Goal: Task Accomplishment & Management: Use online tool/utility

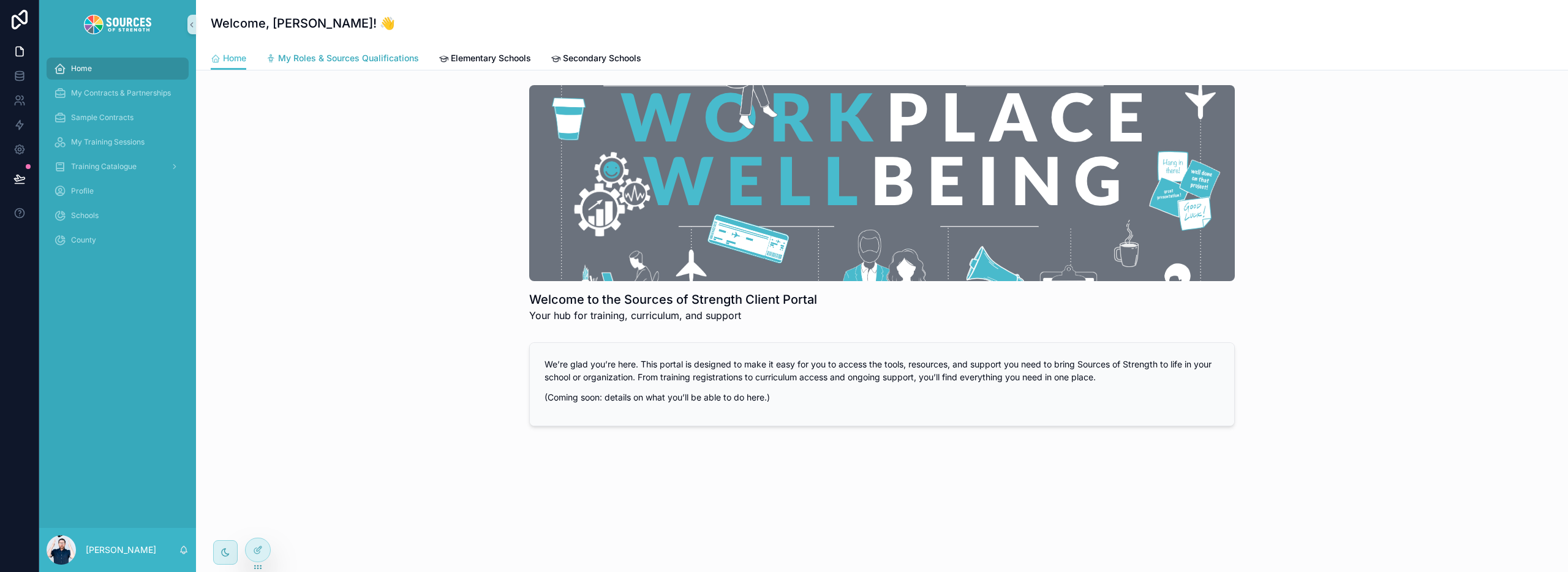
click at [345, 56] on span "My Roles & Sources Qualifications" at bounding box center [349, 58] width 141 height 12
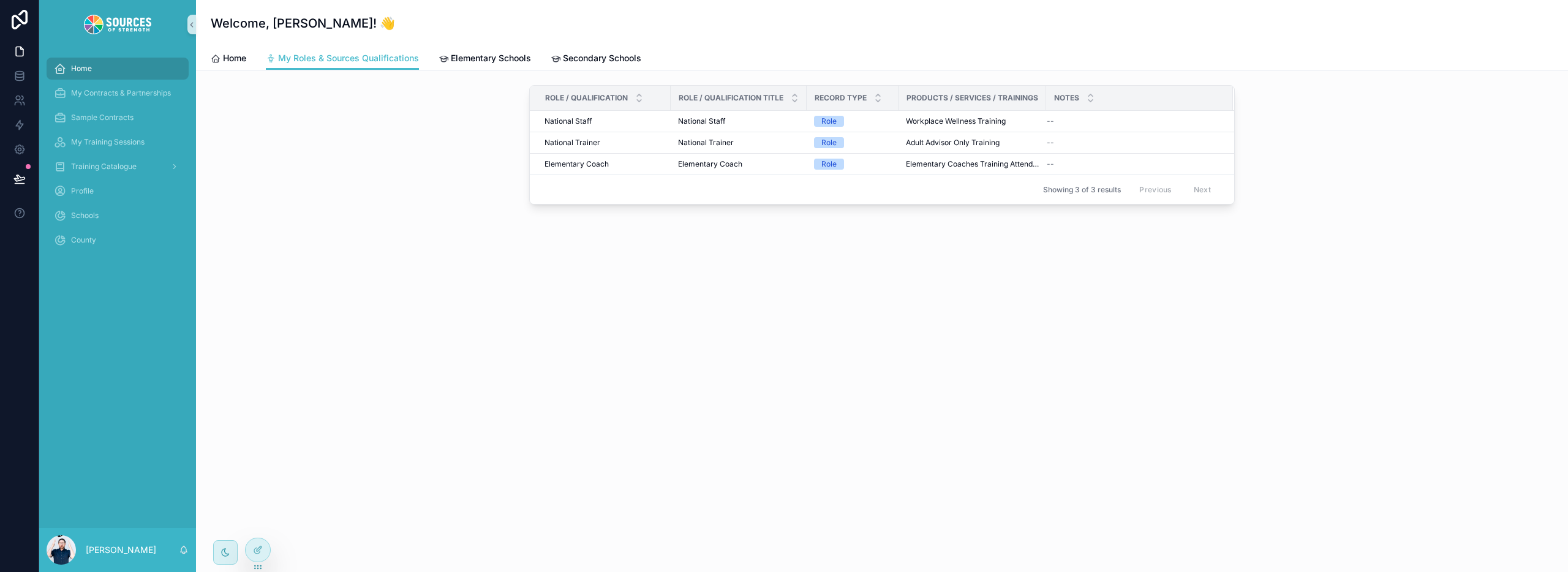
click at [1046, 100] on th "Notes" at bounding box center [1140, 98] width 187 height 25
drag, startPoint x: 1042, startPoint y: 99, endPoint x: 1127, endPoint y: 107, distance: 85.4
click at [1127, 107] on tr "Role / Qualification Role / Qualification Title Record Type Products / Services…" at bounding box center [882, 98] width 704 height 25
click at [476, 56] on span "Elementary Schools" at bounding box center [491, 58] width 80 height 12
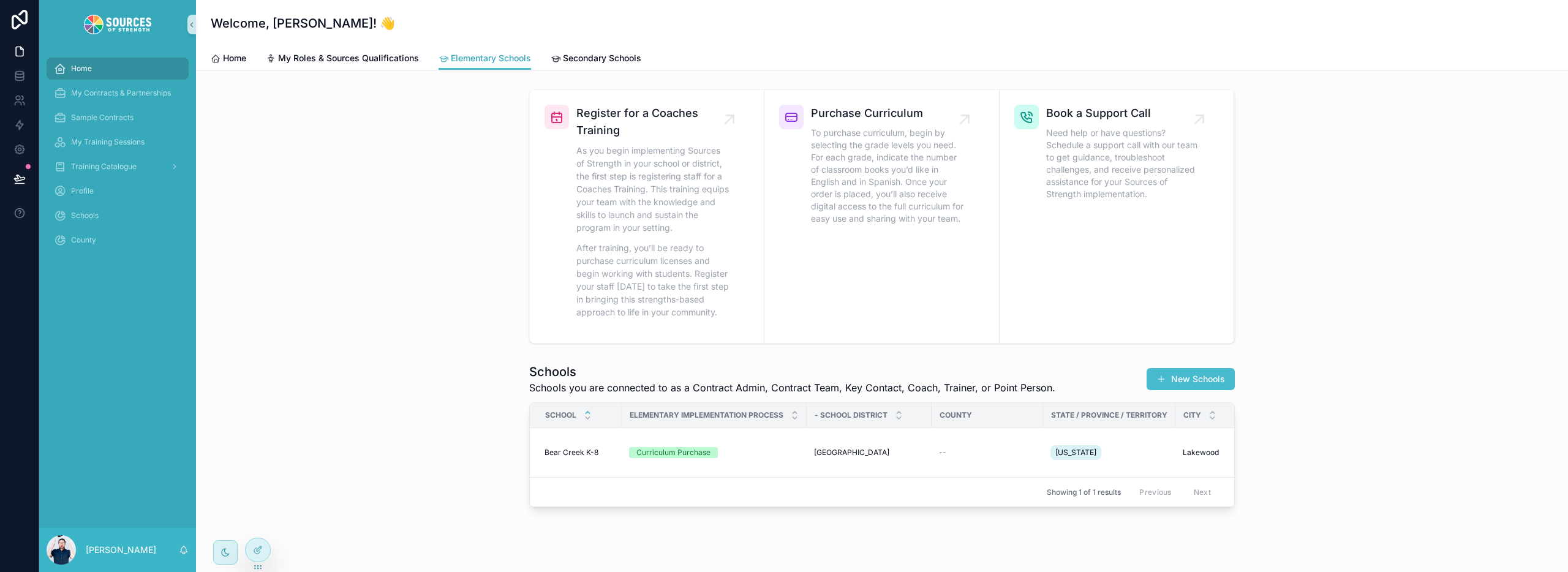
scroll to position [22, 0]
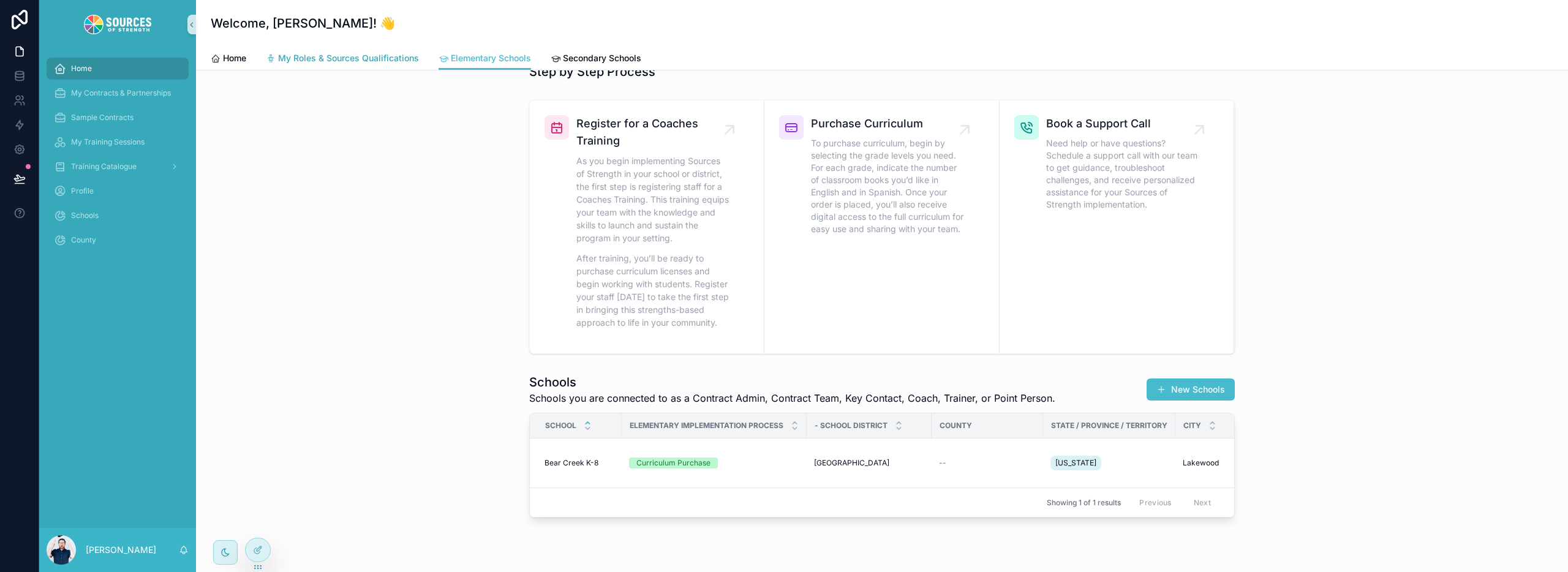
click at [354, 52] on span "My Roles & Sources Qualifications" at bounding box center [349, 58] width 141 height 12
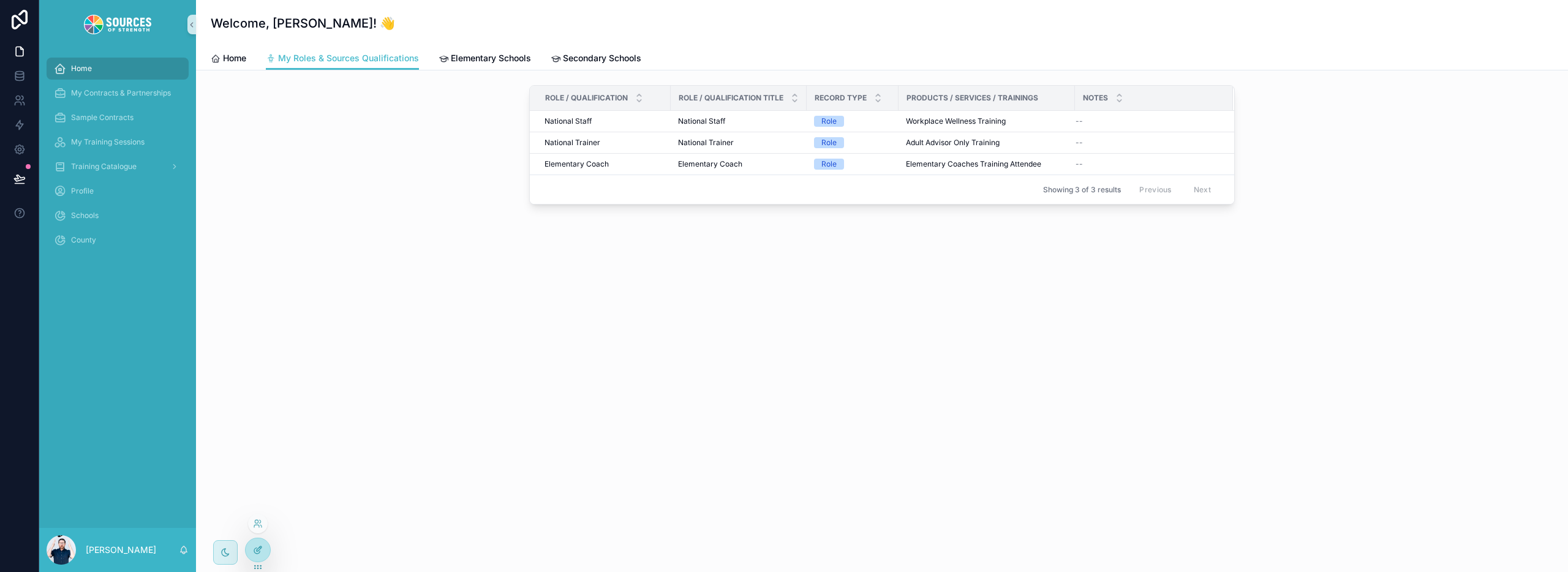
click at [257, 550] on icon at bounding box center [259, 549] width 5 height 5
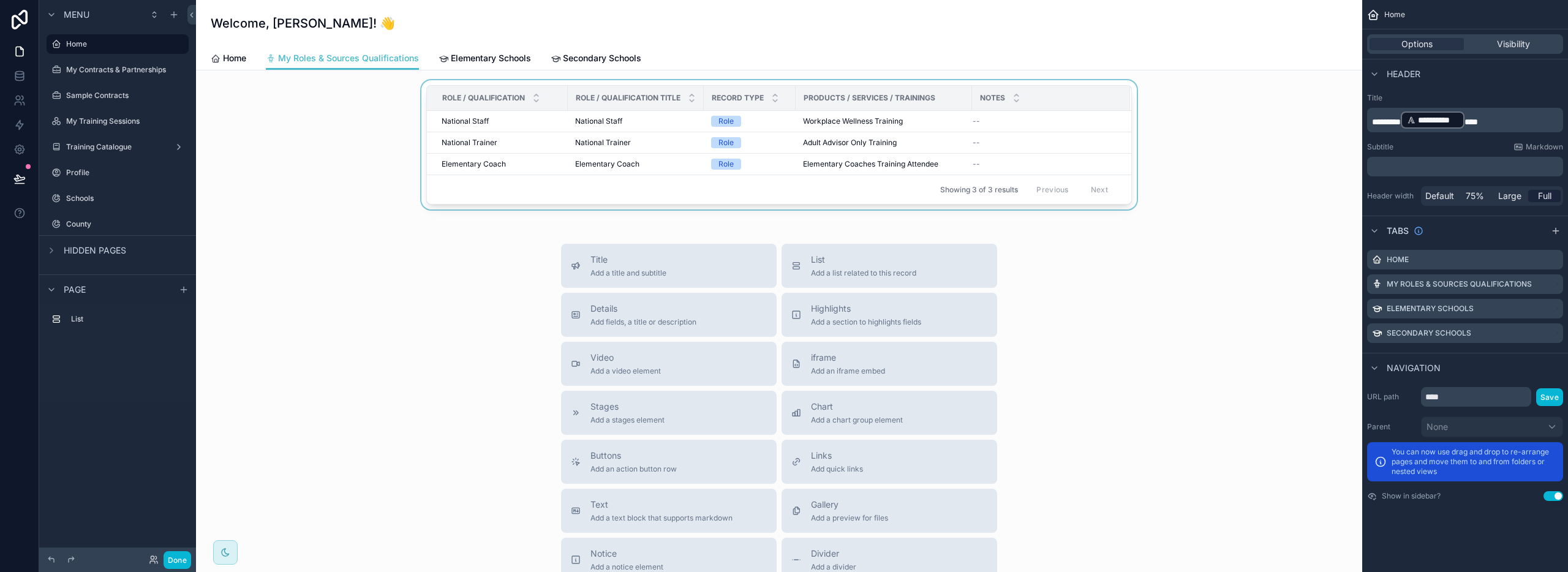
click at [1045, 105] on div "Notes" at bounding box center [1051, 98] width 157 height 23
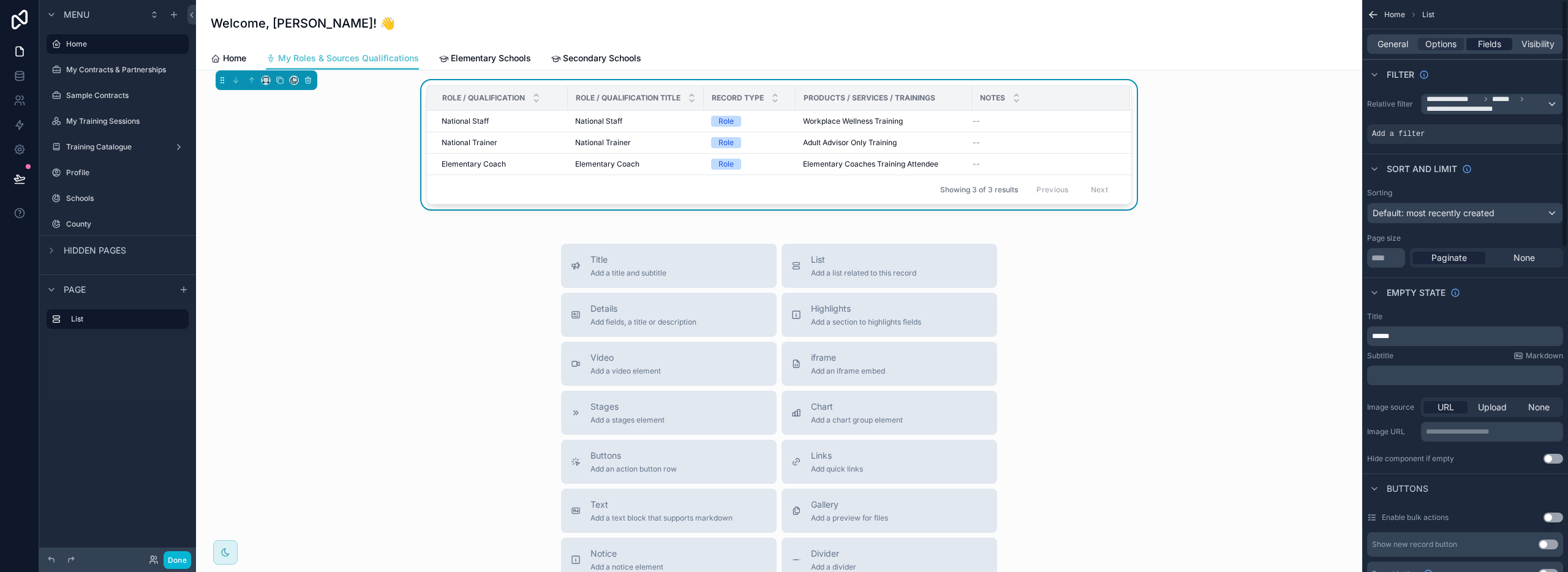
click at [1488, 42] on span "Fields" at bounding box center [1490, 44] width 23 height 12
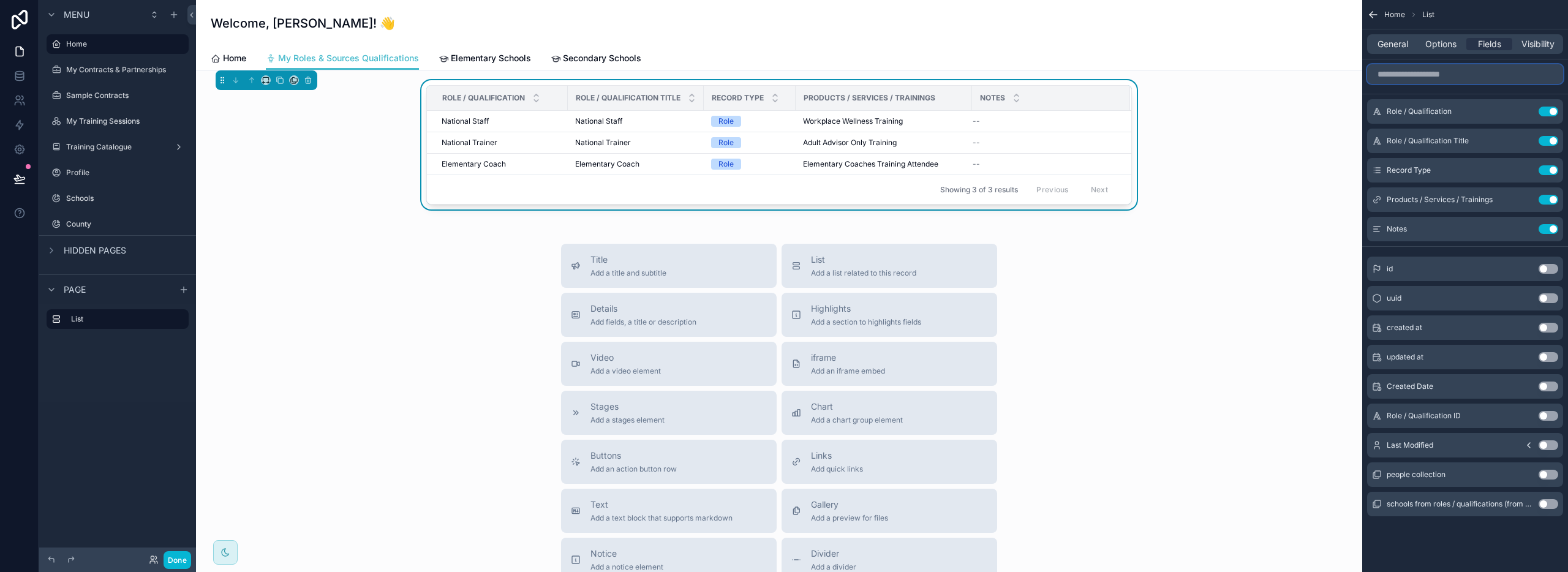
click at [1407, 78] on input "scrollable content" at bounding box center [1465, 73] width 196 height 19
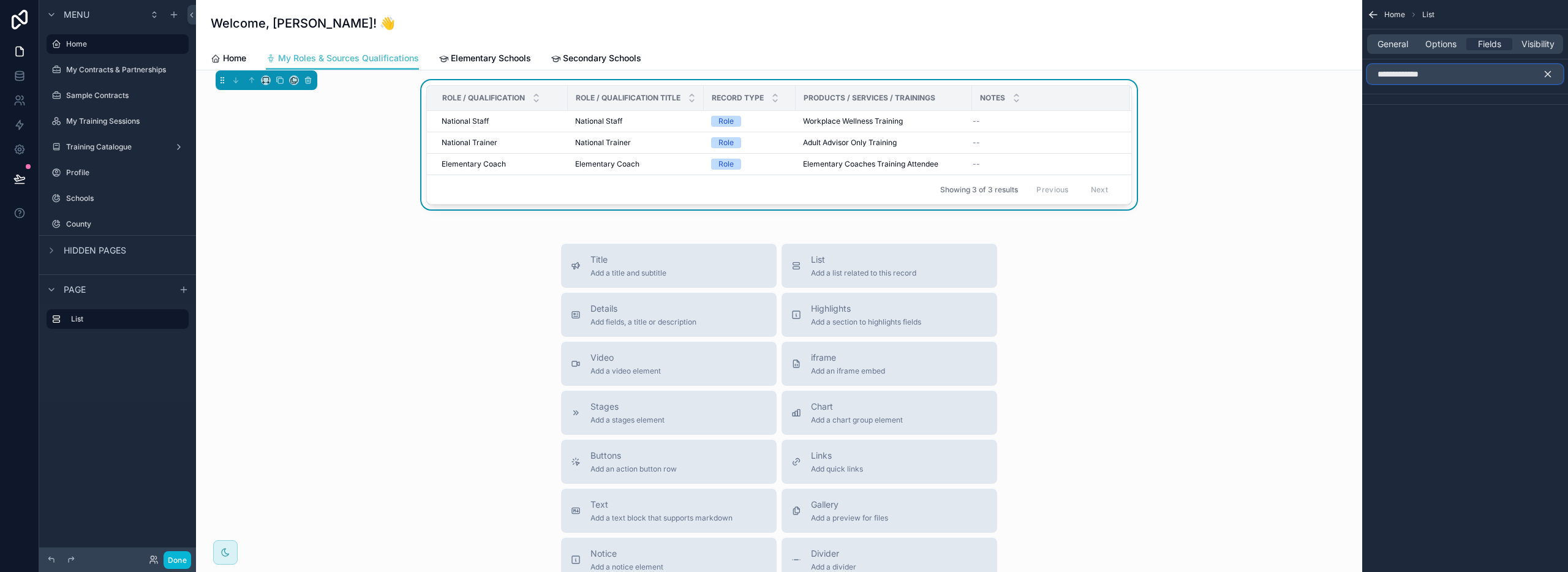
type input "**********"
click at [1546, 73] on icon "scrollable content" at bounding box center [1548, 74] width 5 height 5
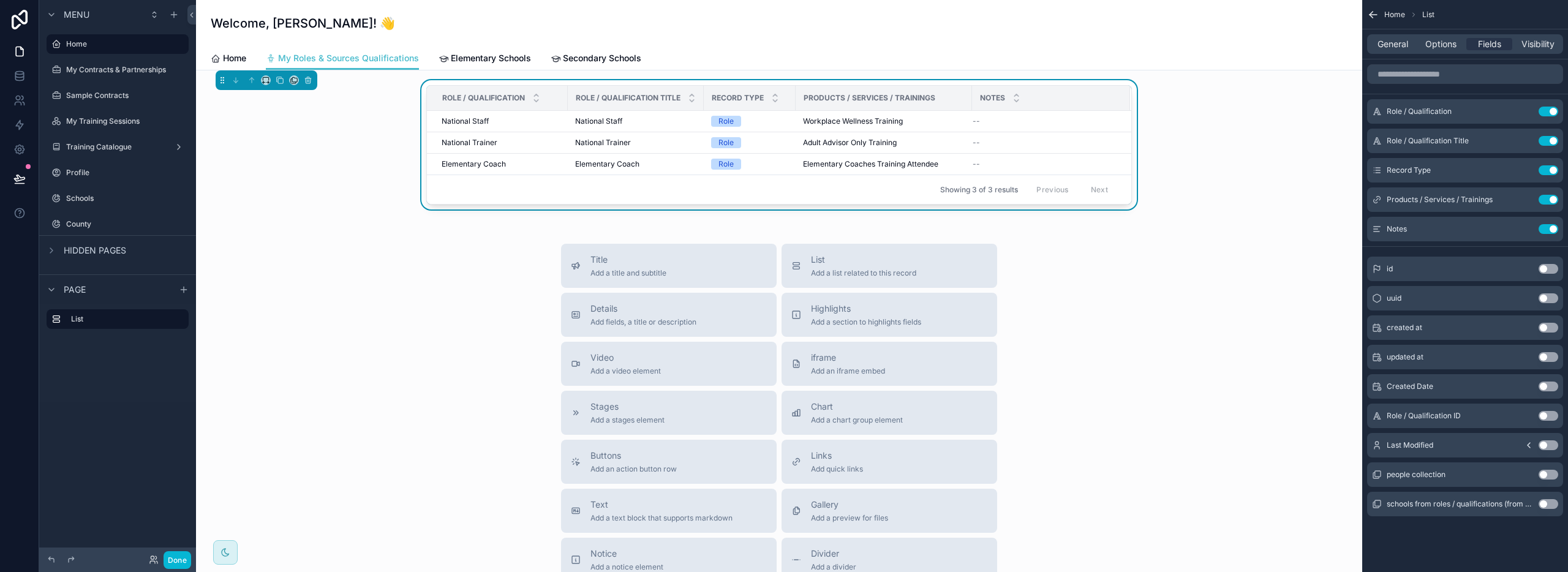
click at [433, 336] on div "Title Add a title and subtitle List Add a list related to this record Details A…" at bounding box center [779, 461] width 1147 height 436
click at [232, 55] on span "Home" at bounding box center [235, 58] width 23 height 12
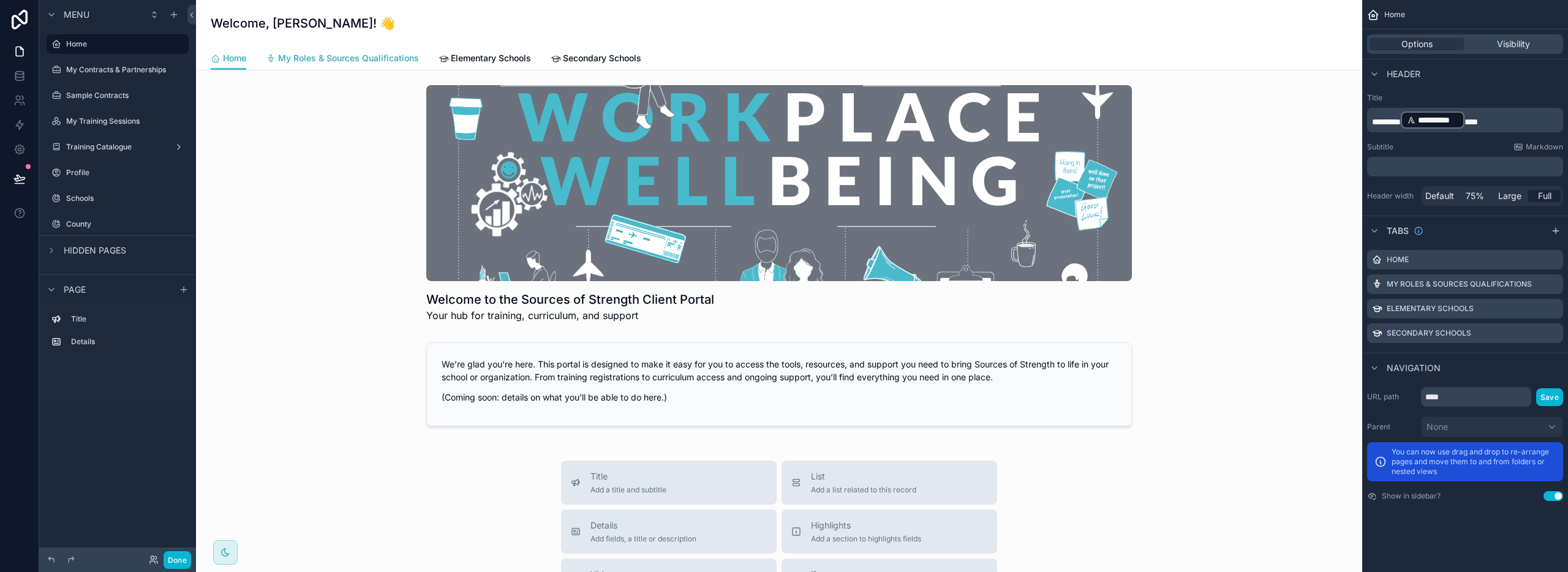
scroll to position [2, 0]
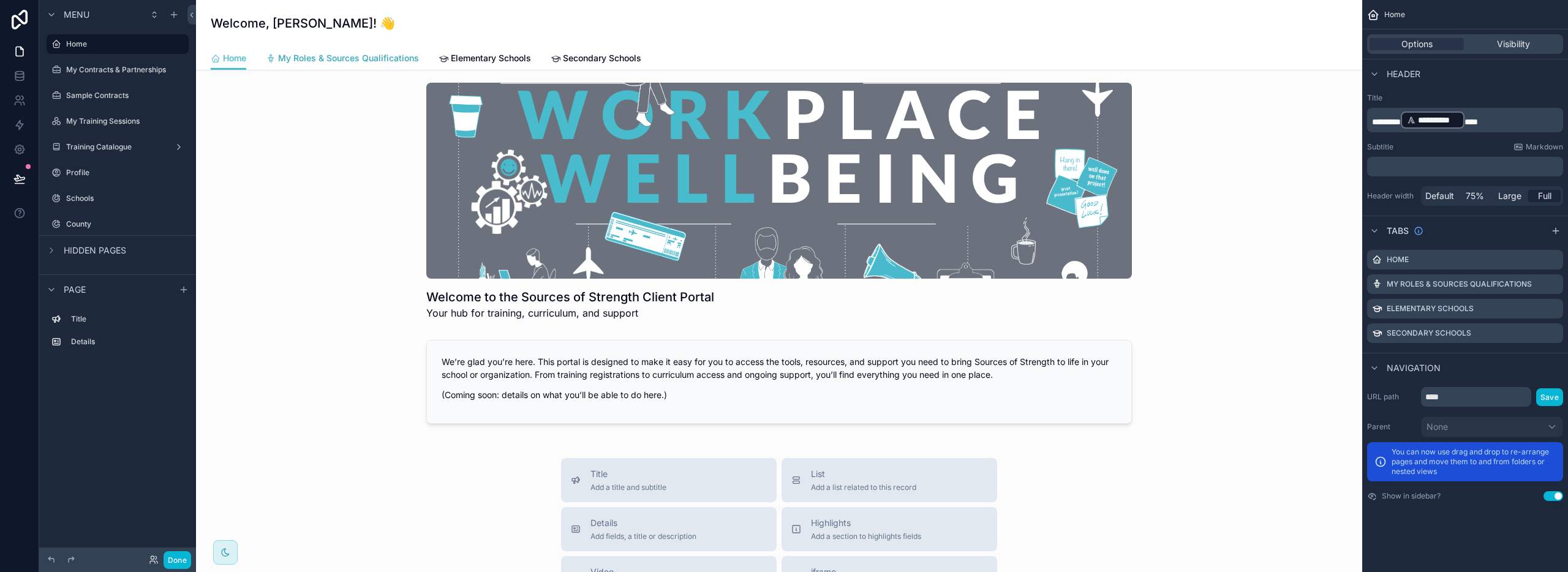
click at [302, 60] on span "My Roles & Sources Qualifications" at bounding box center [349, 58] width 141 height 12
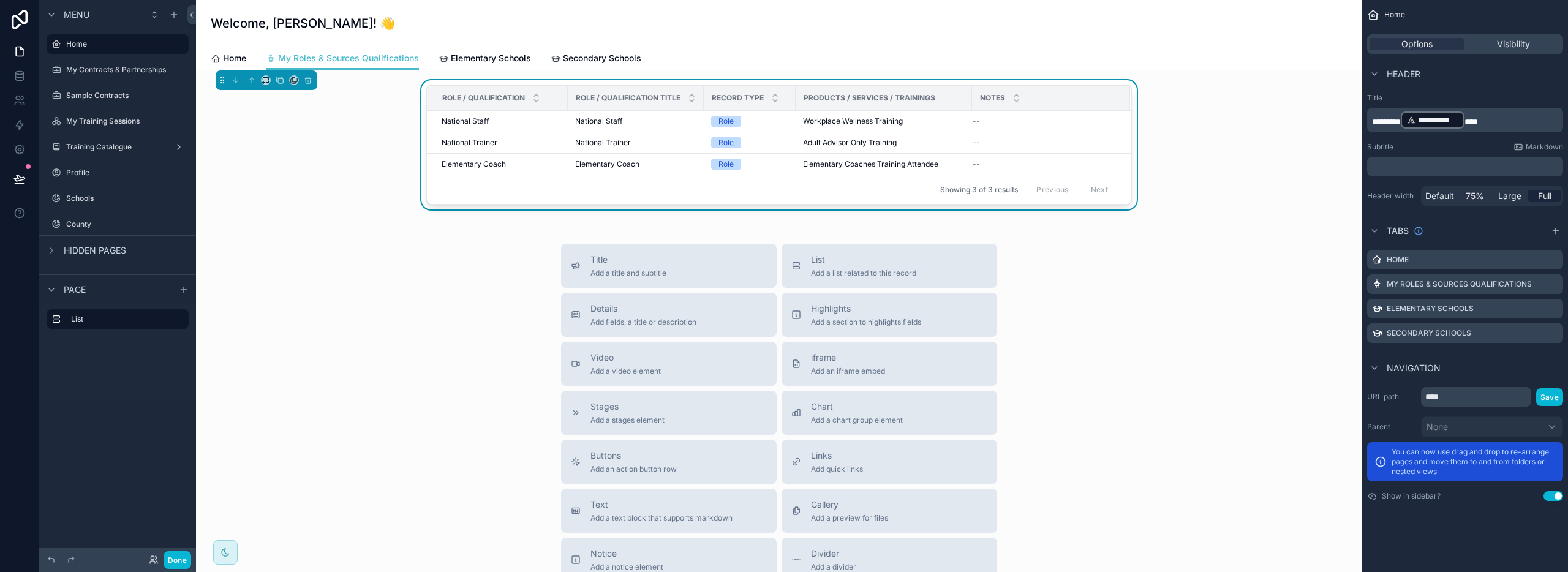
click at [314, 208] on div "Role / Qualification Role / Qualification Title Record Type Products / Services…" at bounding box center [779, 148] width 1147 height 134
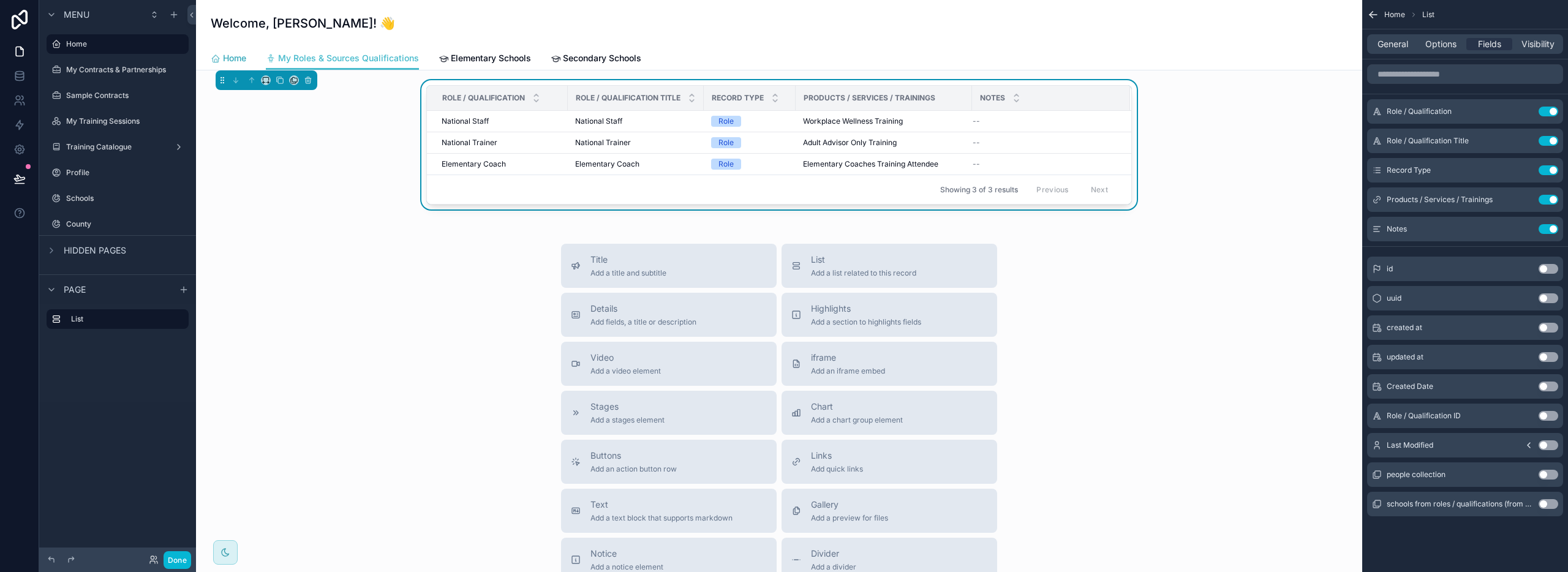
click at [226, 58] on span "Home" at bounding box center [235, 58] width 23 height 12
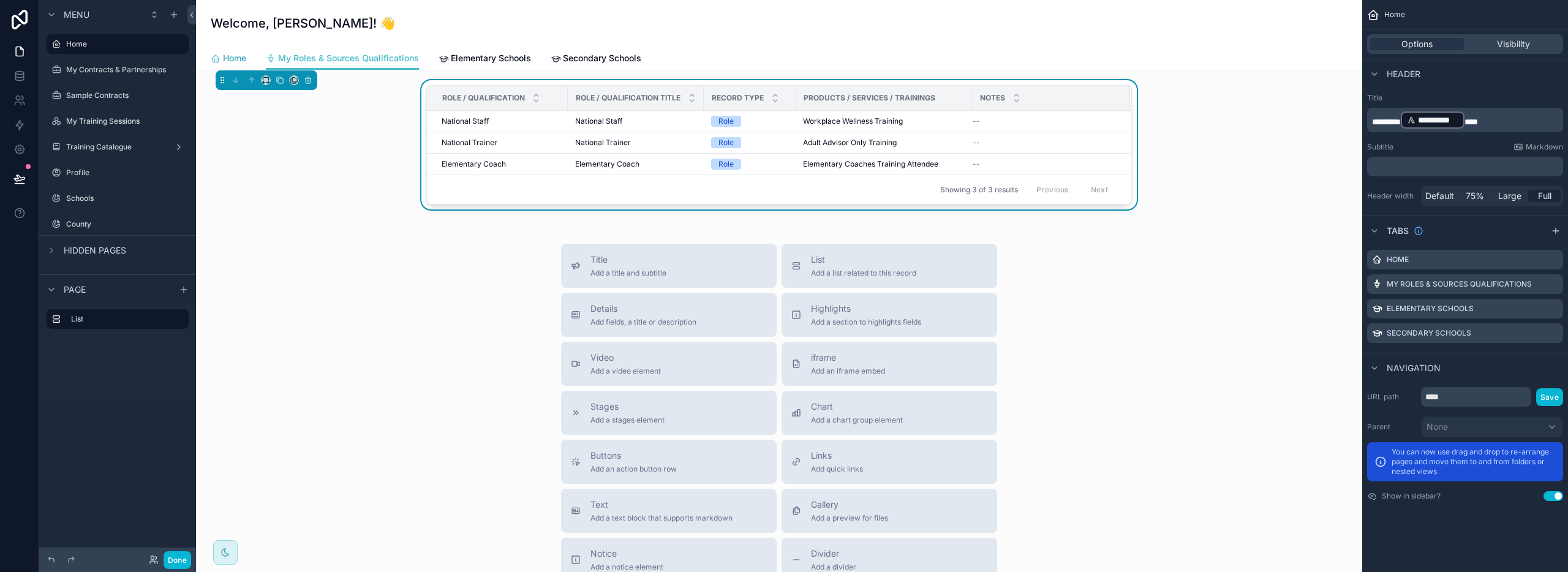
click at [228, 54] on span "Home" at bounding box center [235, 58] width 23 height 12
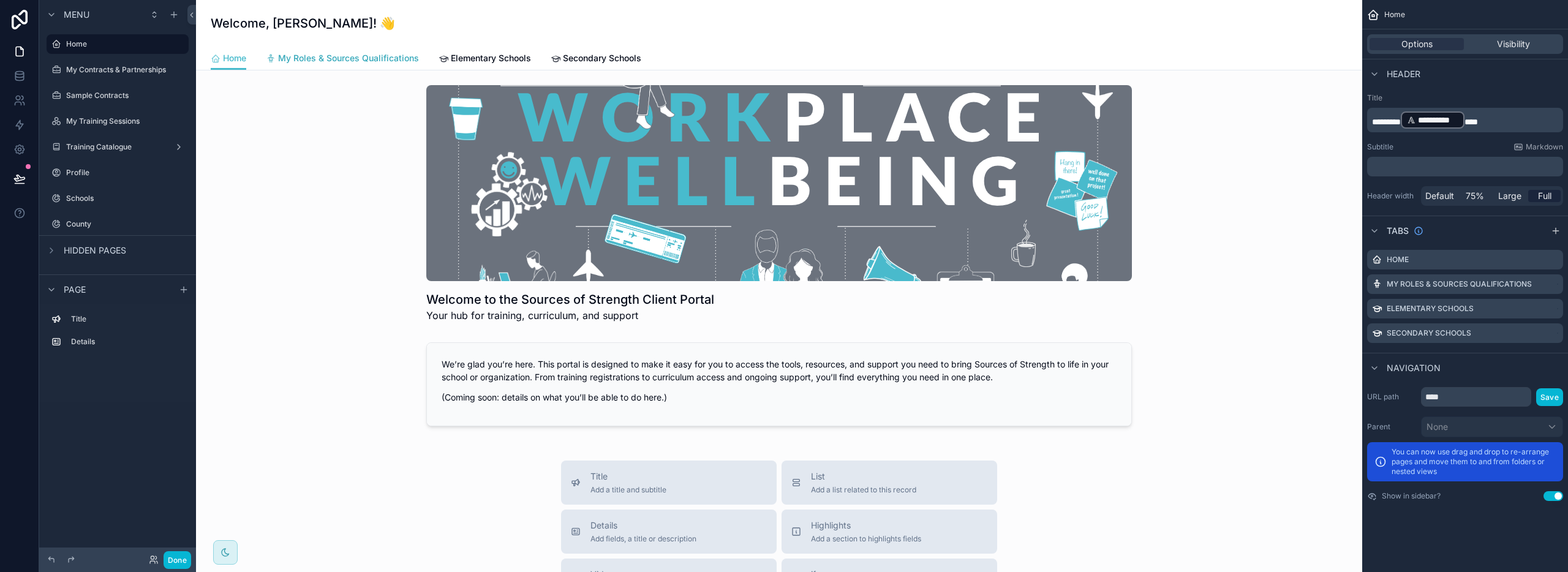
click at [380, 60] on span "My Roles & Sources Qualifications" at bounding box center [349, 58] width 141 height 12
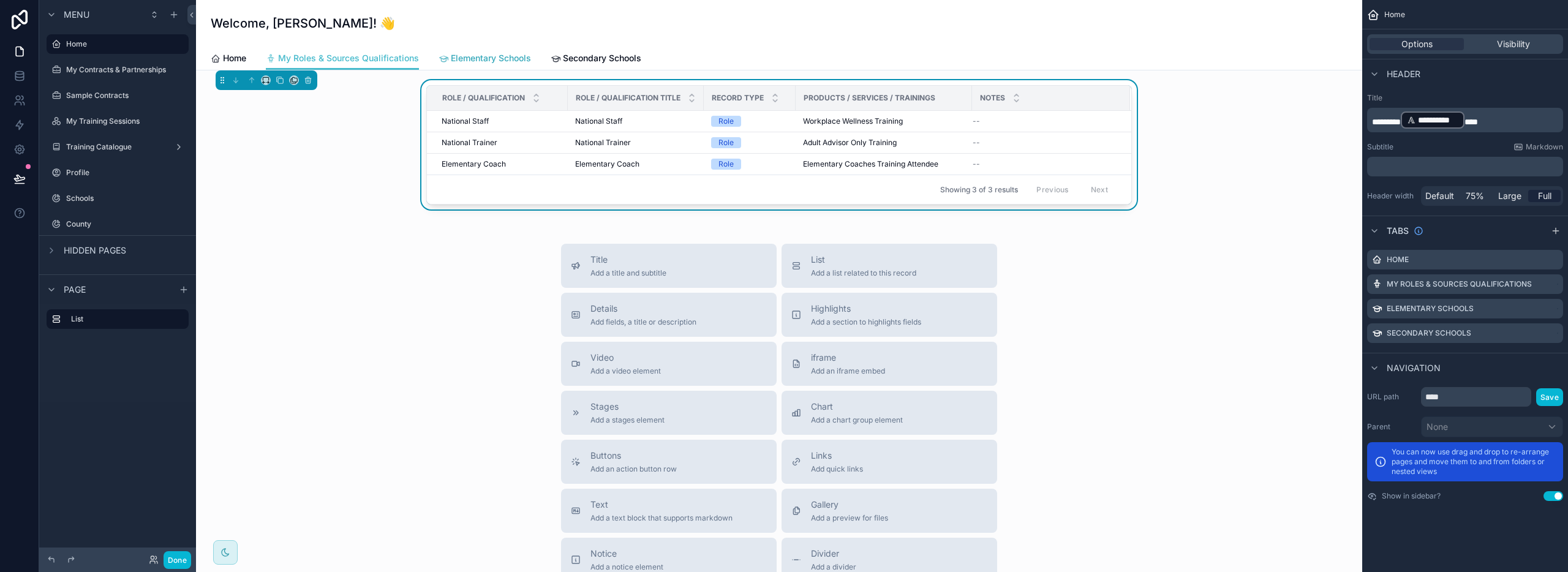
click at [481, 56] on span "Elementary Schools" at bounding box center [491, 58] width 80 height 12
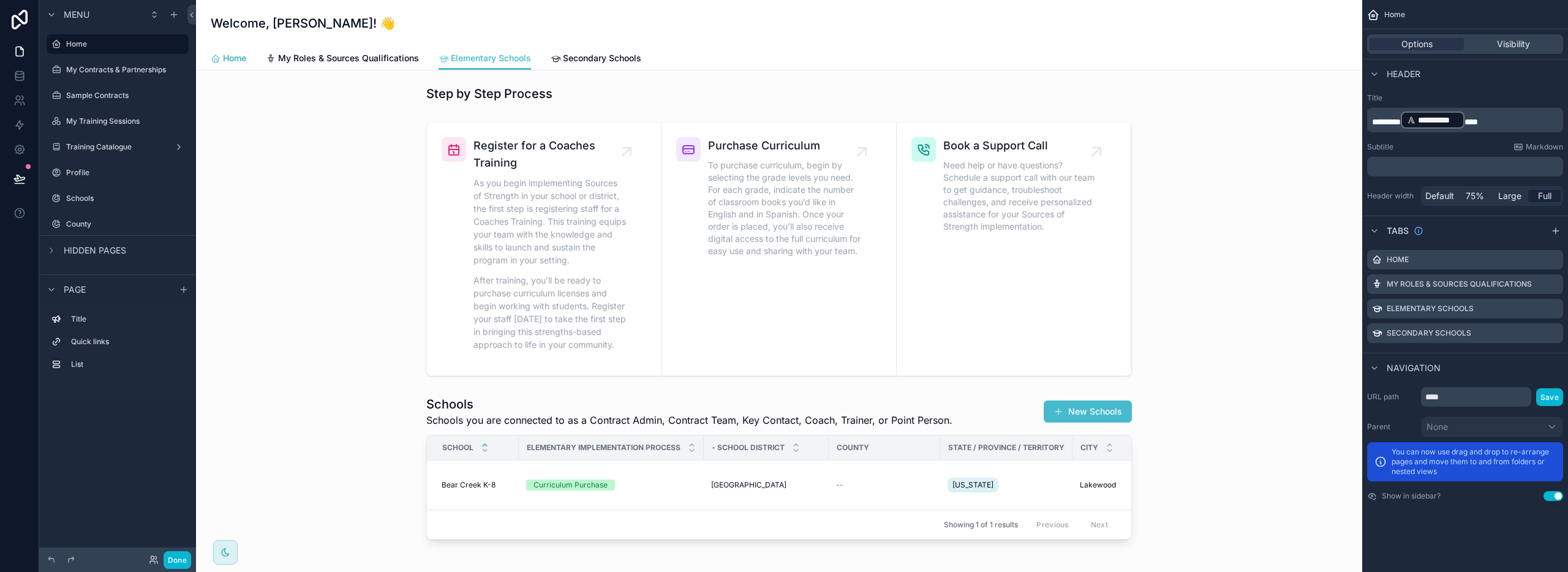
click at [240, 60] on span "Home" at bounding box center [235, 58] width 23 height 12
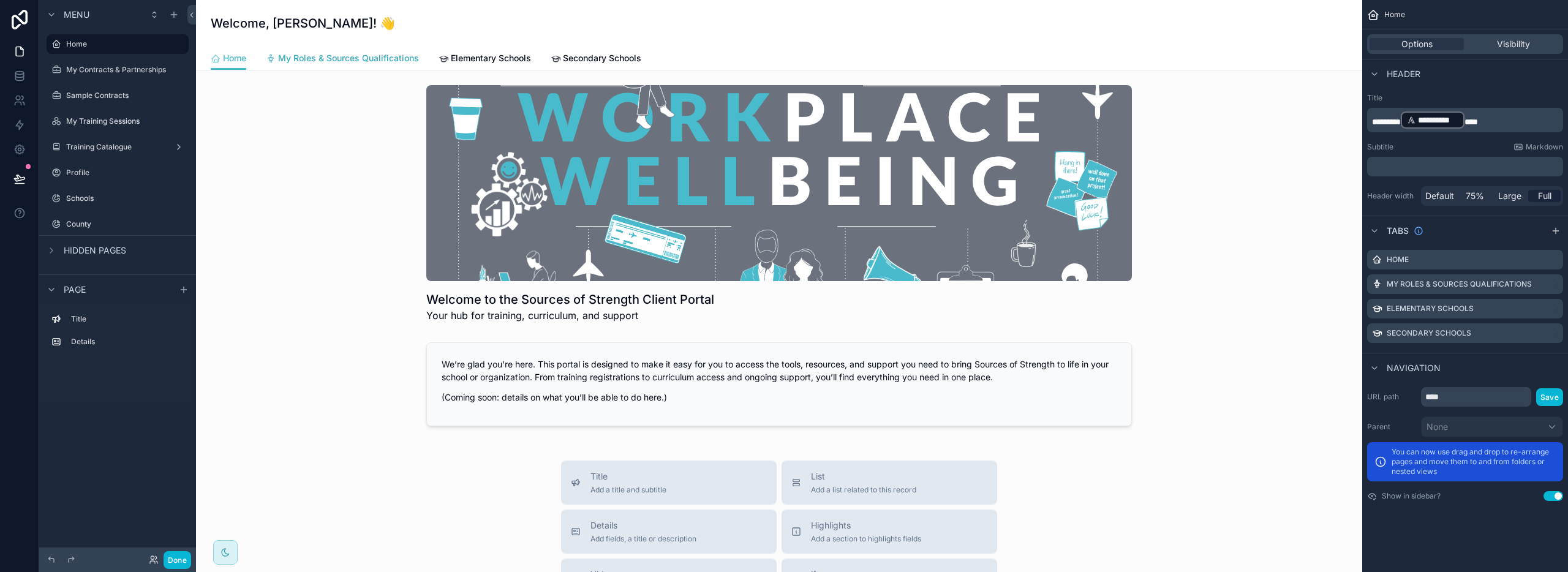
click at [311, 58] on span "My Roles & Sources Qualifications" at bounding box center [349, 58] width 141 height 12
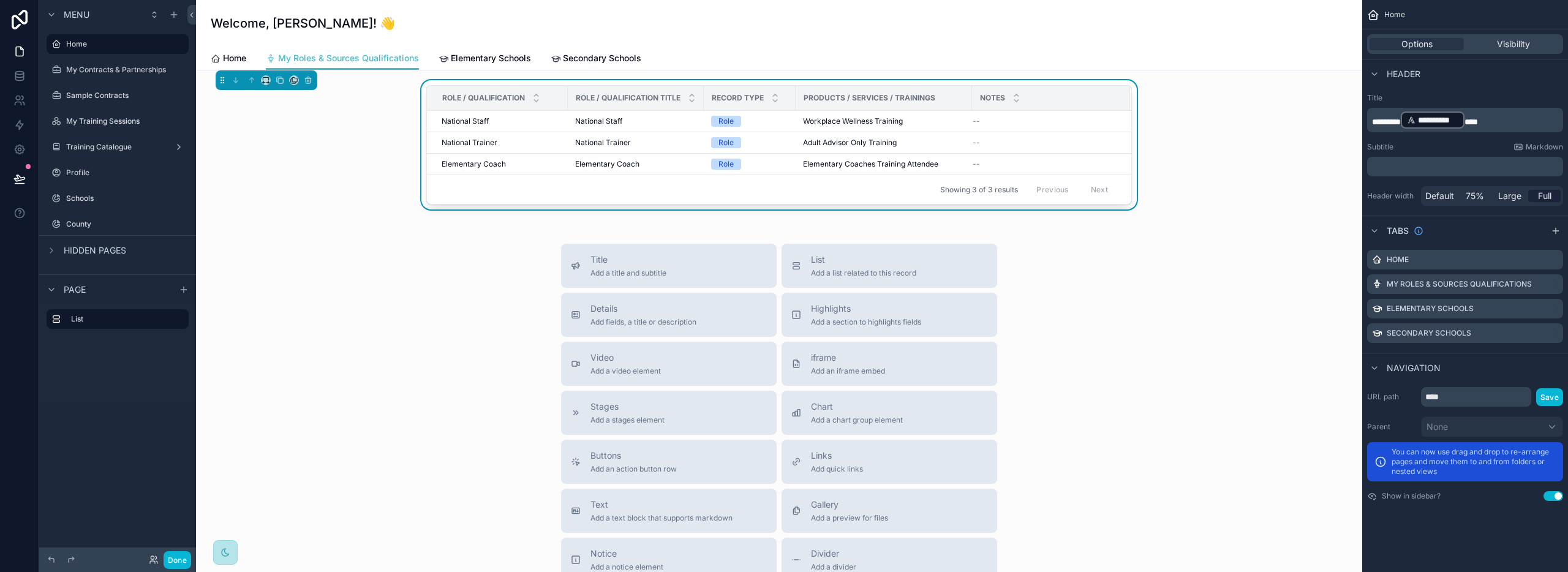
click at [229, 551] on icon "scrollable content" at bounding box center [225, 553] width 10 height 10
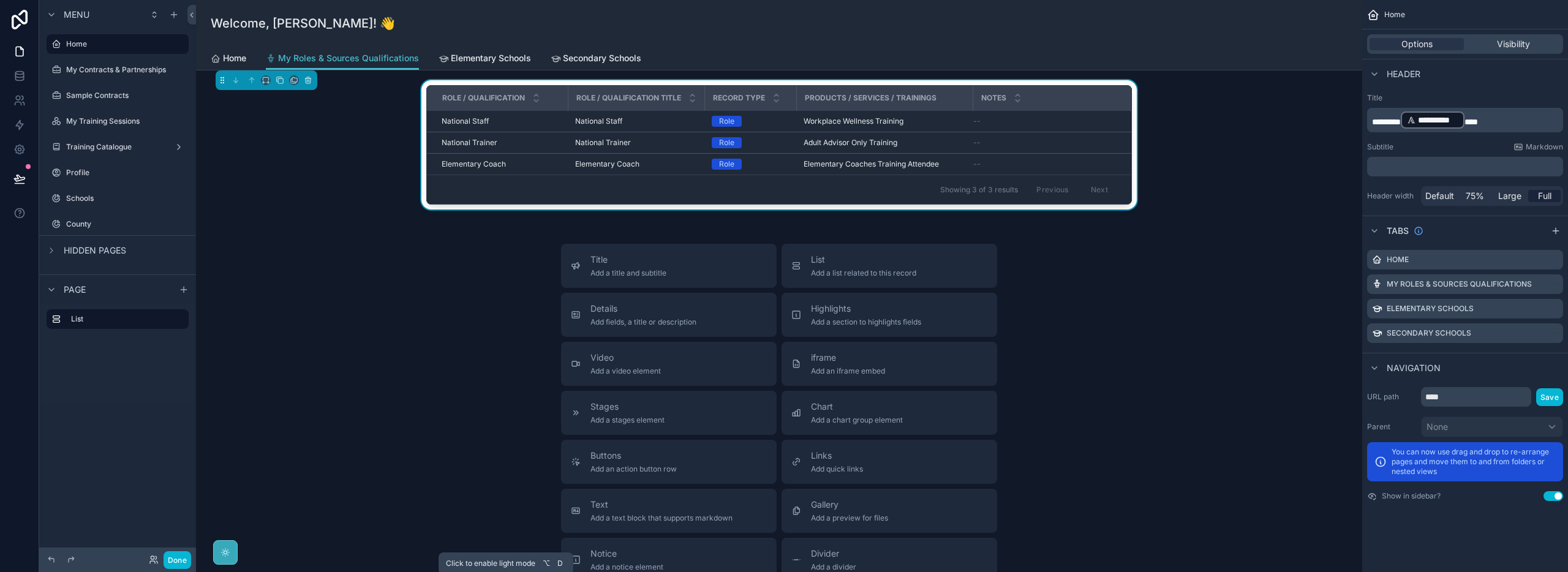
click at [236, 547] on div "scrollable content" at bounding box center [226, 553] width 25 height 25
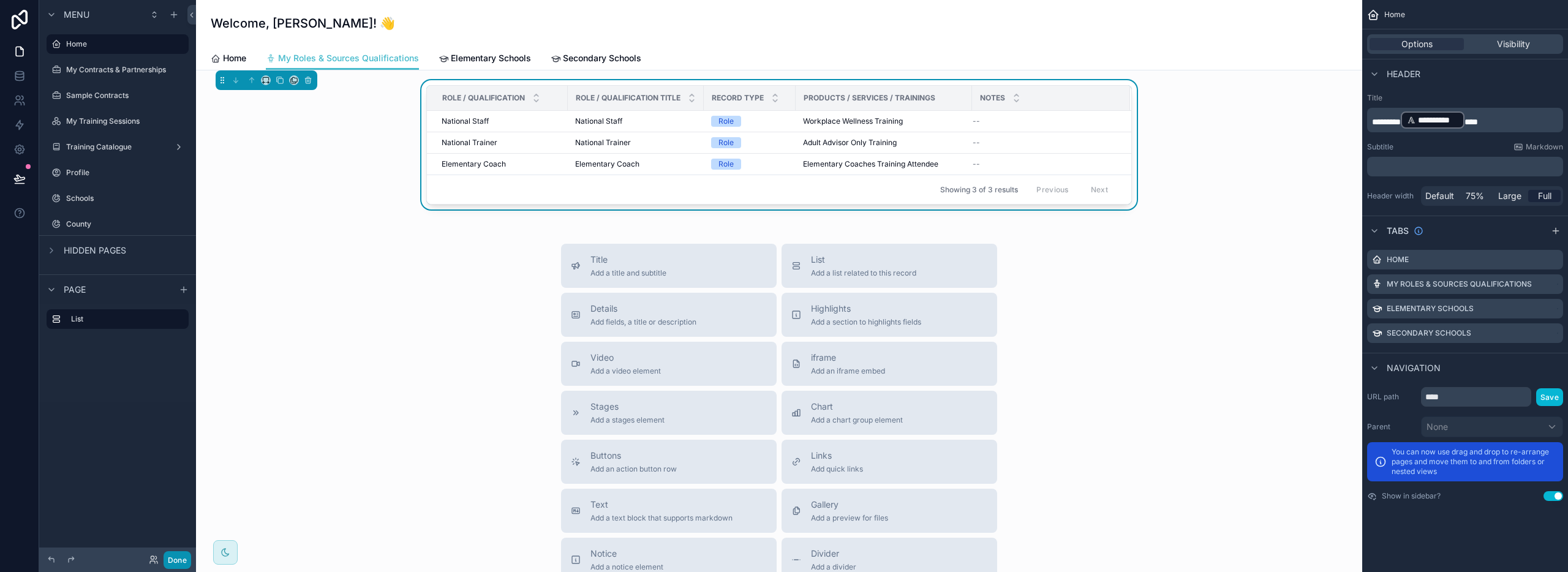
click at [175, 557] on button "Done" at bounding box center [178, 560] width 28 height 18
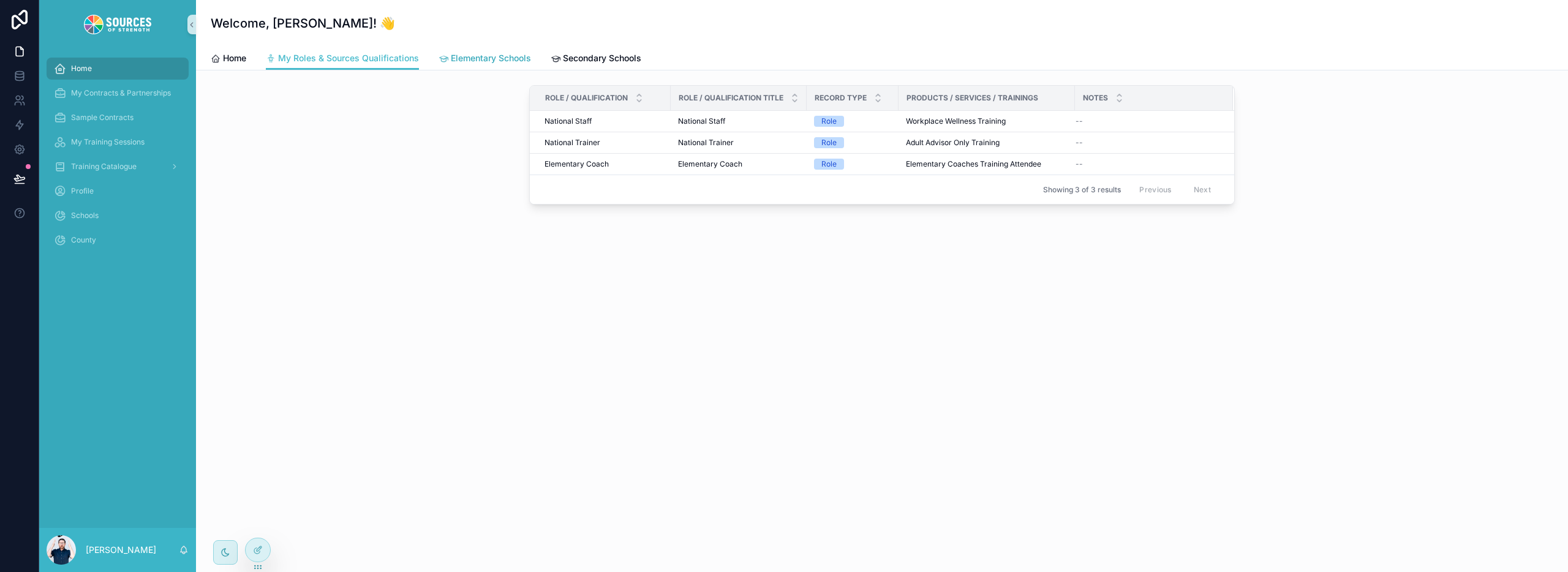
click at [461, 58] on span "Elementary Schools" at bounding box center [491, 58] width 80 height 12
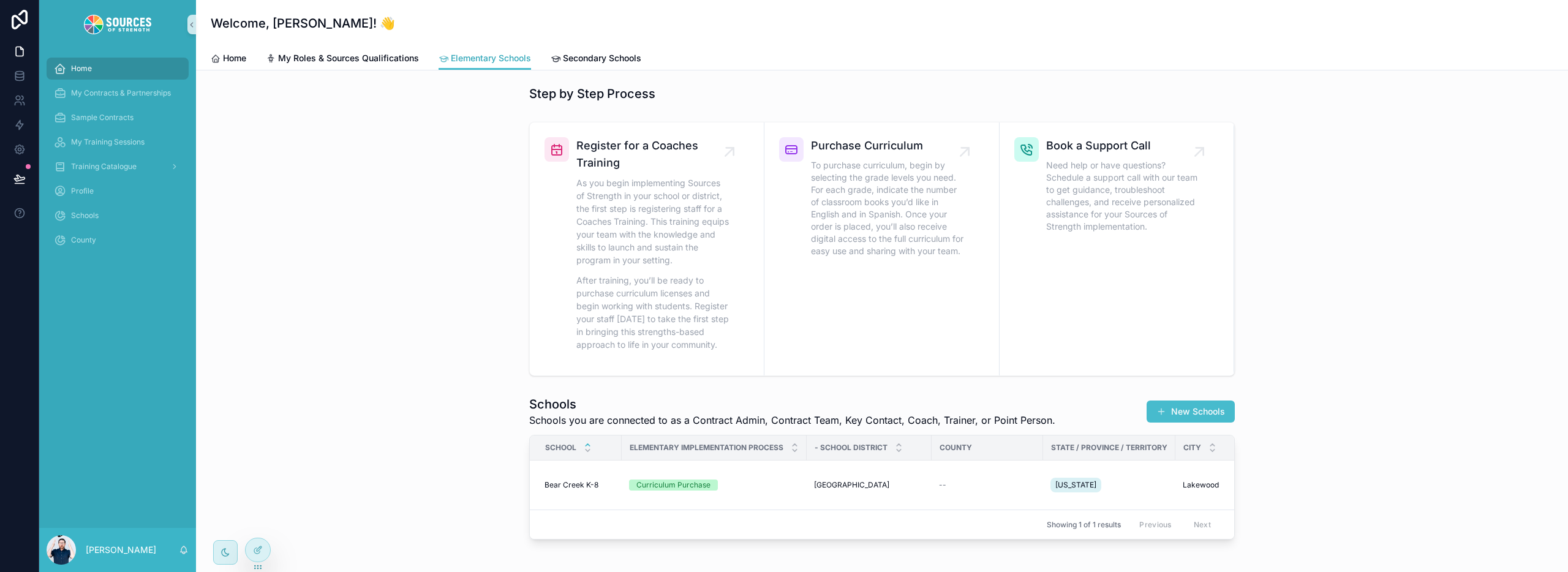
scroll to position [15, 0]
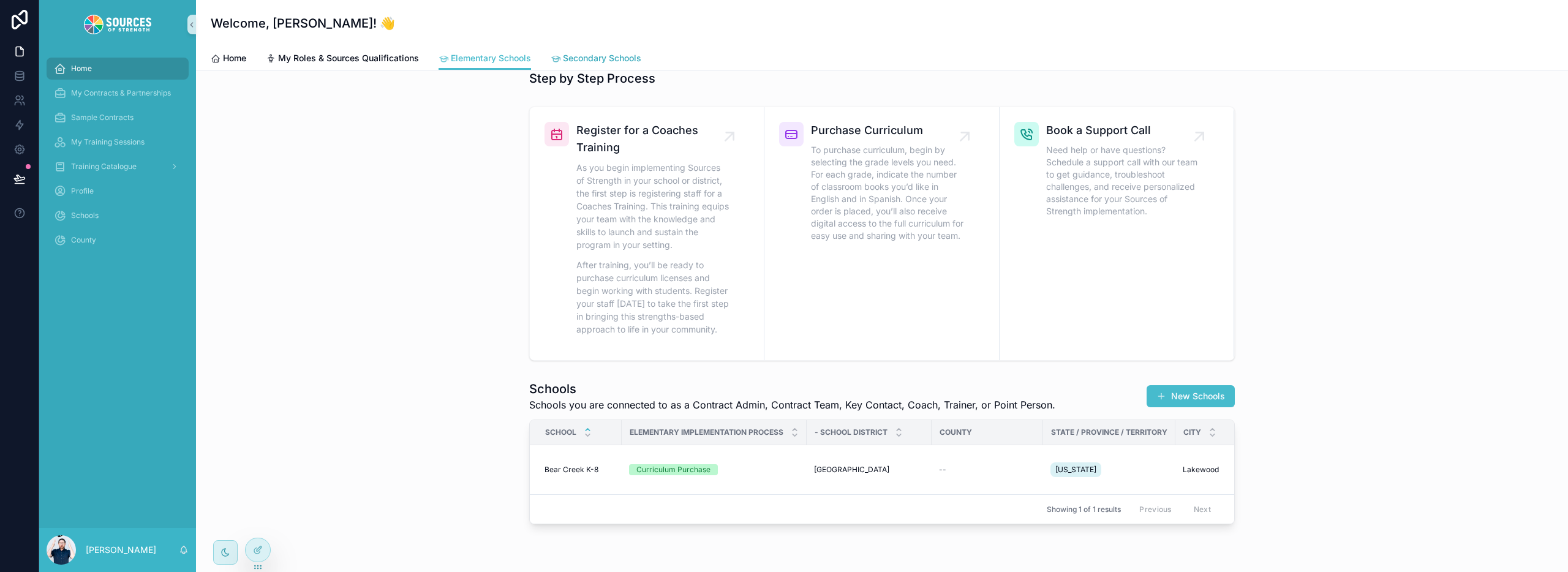
click at [597, 60] on span "Secondary Schools" at bounding box center [601, 58] width 78 height 12
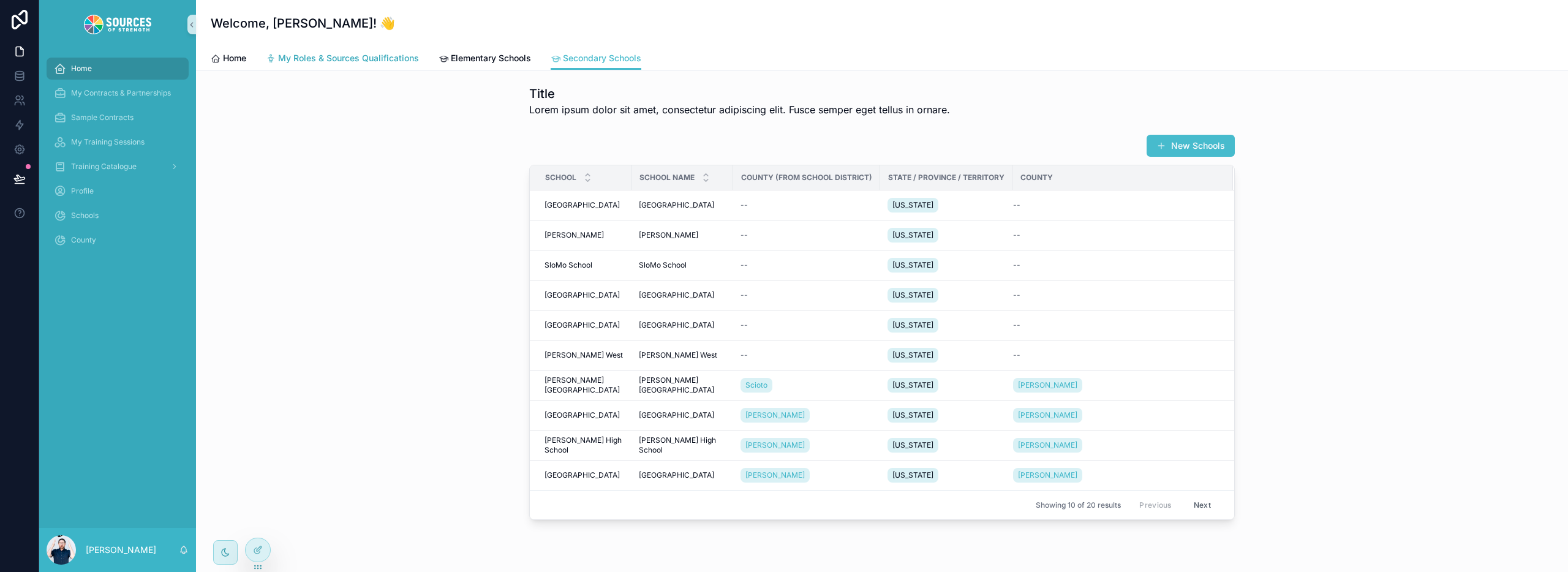
click at [328, 63] on span "My Roles & Sources Qualifications" at bounding box center [349, 58] width 141 height 12
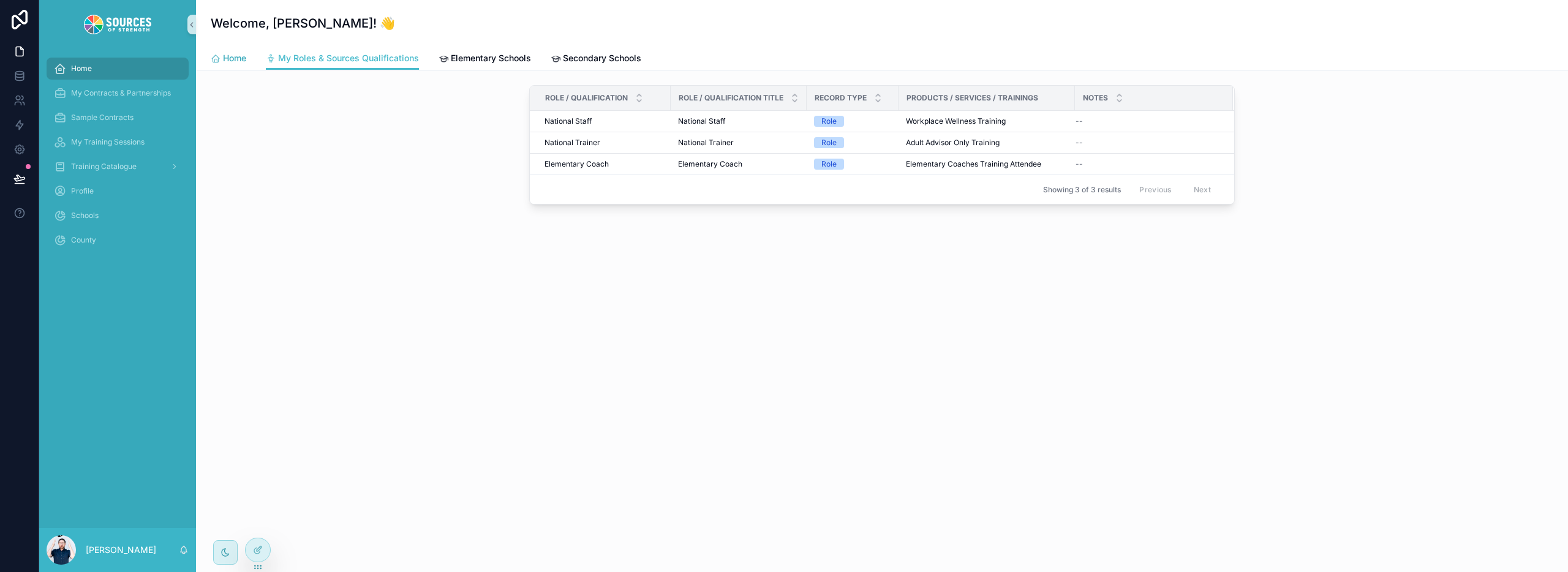
click at [231, 57] on span "Home" at bounding box center [235, 58] width 23 height 12
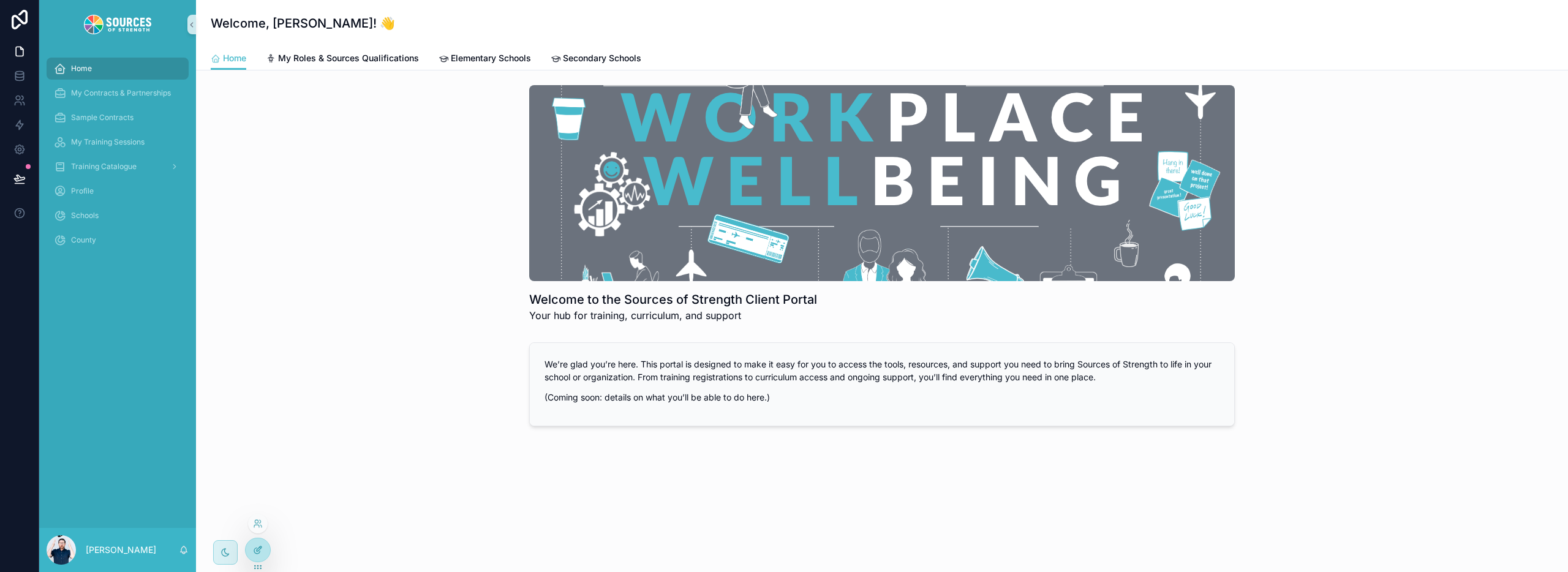
click at [267, 551] on div at bounding box center [258, 550] width 25 height 23
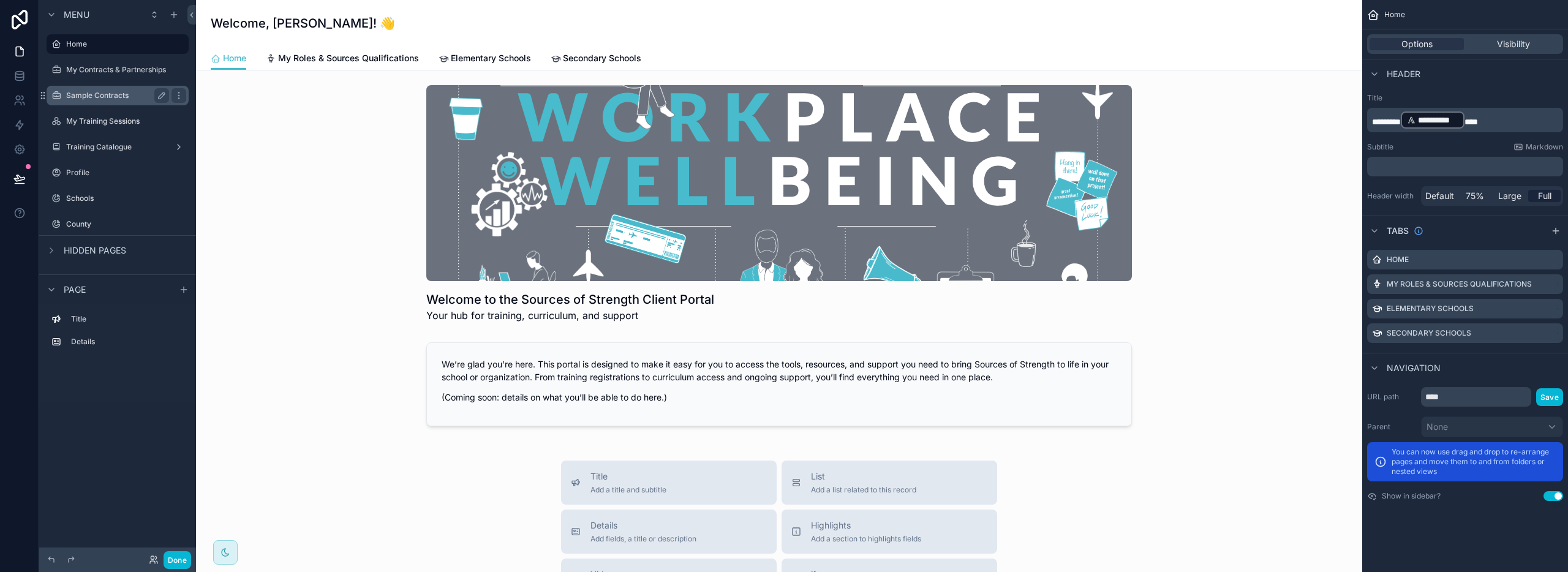
click at [143, 94] on label "Sample Contracts" at bounding box center [115, 95] width 98 height 10
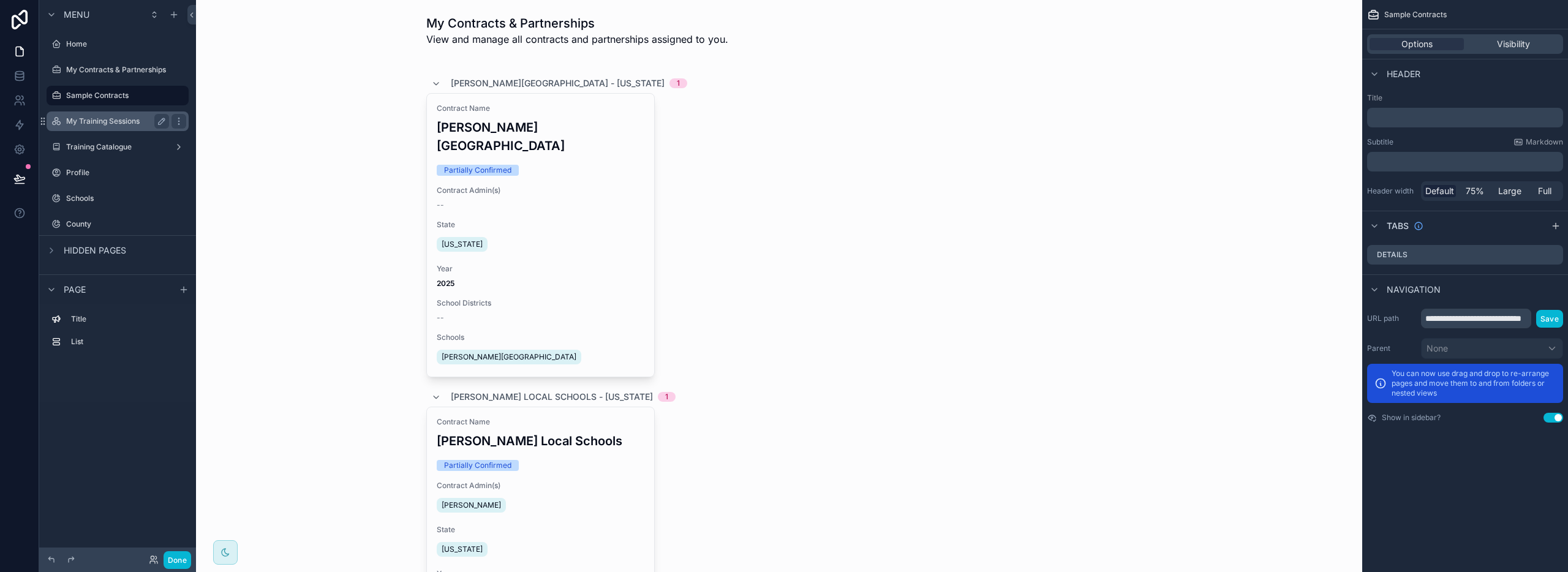
click at [138, 121] on label "My Training Sessions" at bounding box center [115, 121] width 98 height 10
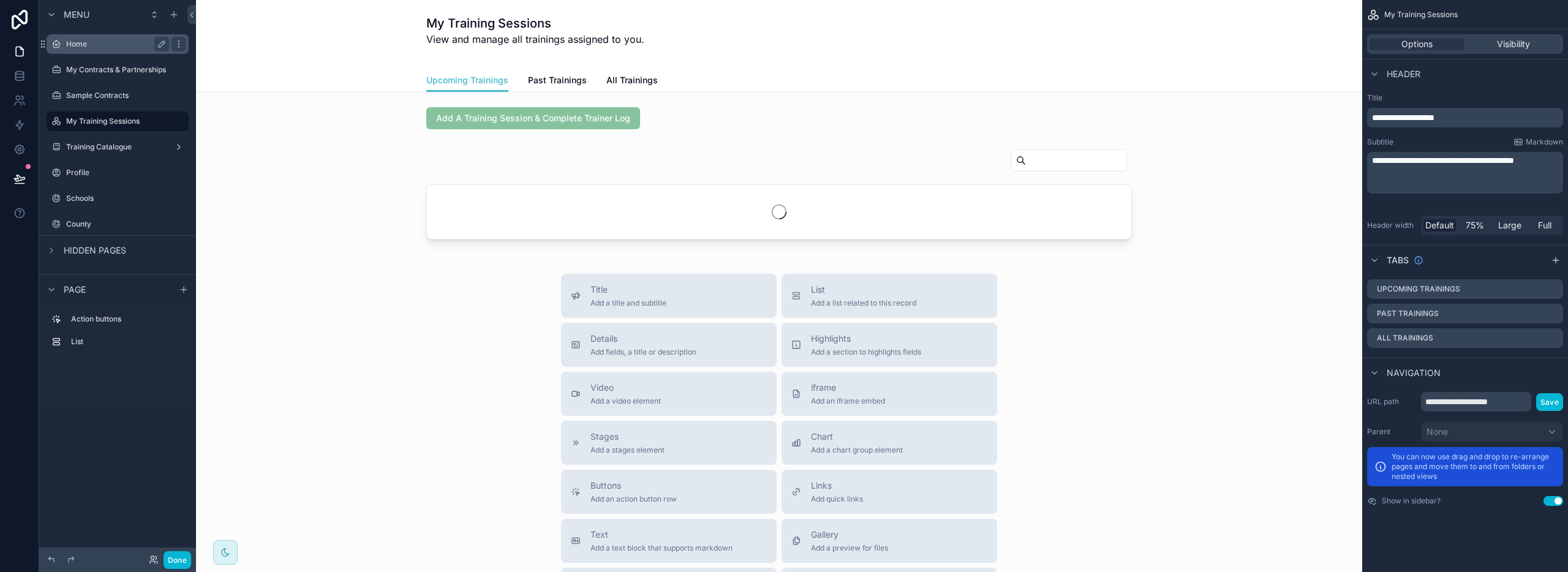
click at [105, 44] on label "Home" at bounding box center [115, 44] width 98 height 10
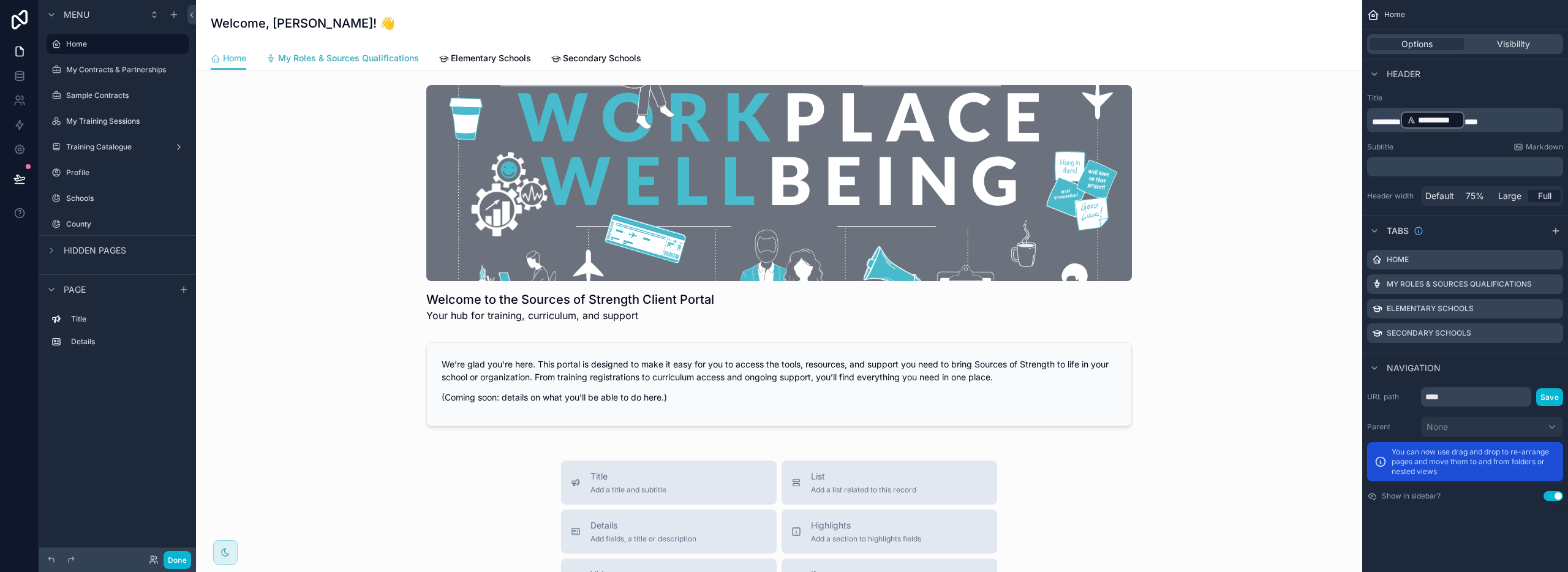
click at [372, 57] on span "My Roles & Sources Qualifications" at bounding box center [349, 58] width 141 height 12
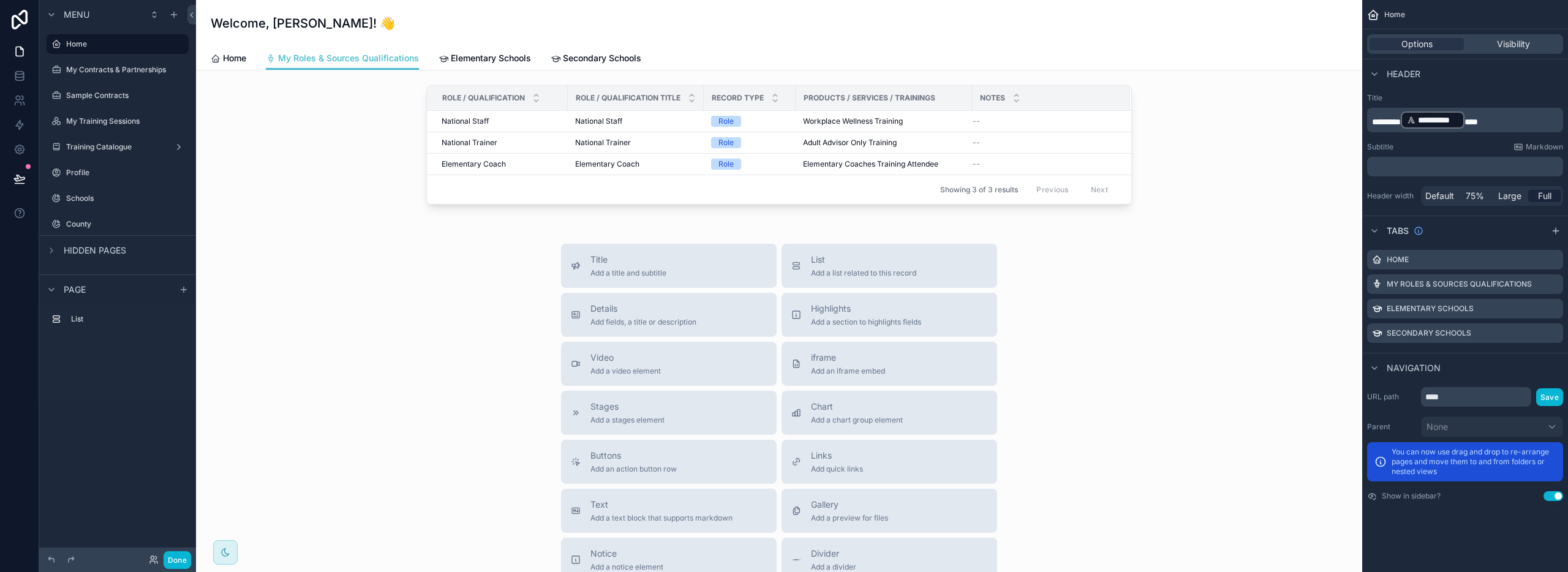
click at [376, 274] on div "Title Add a title and subtitle List Add a list related to this record Details A…" at bounding box center [779, 461] width 1147 height 436
click at [485, 53] on span "Elementary Schools" at bounding box center [491, 58] width 80 height 12
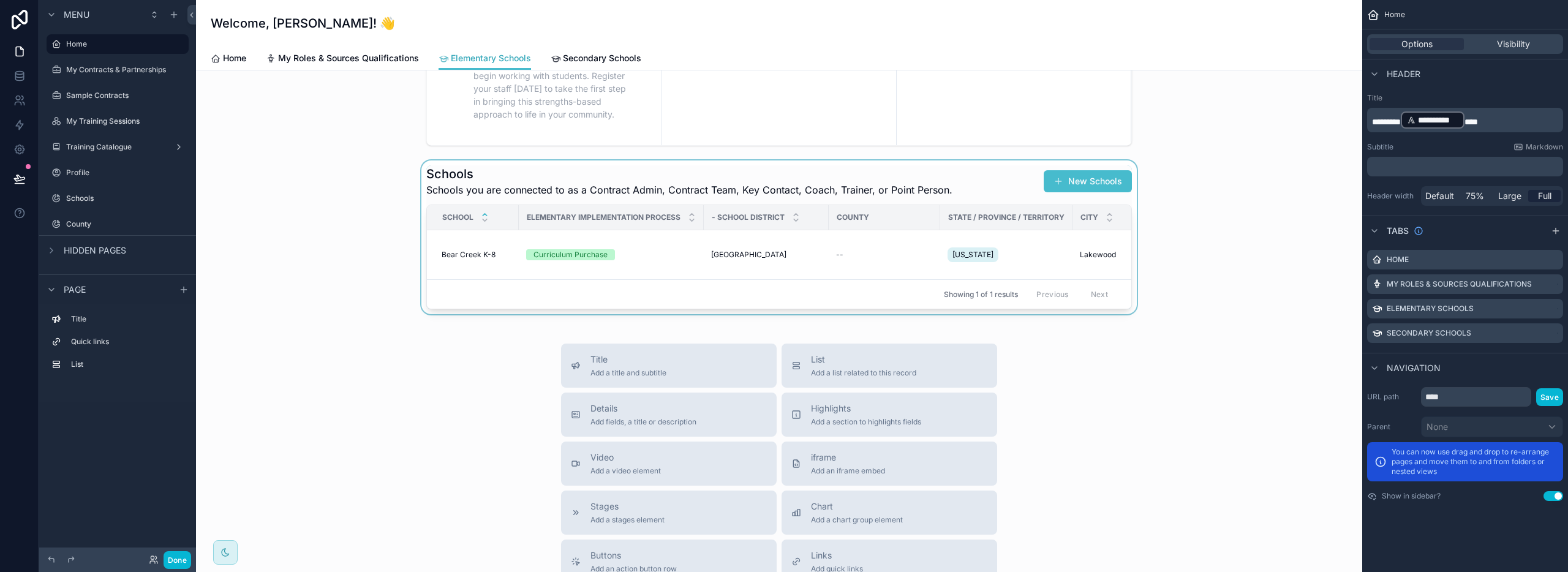
scroll to position [230, 0]
click at [654, 258] on div "scrollable content" at bounding box center [779, 237] width 1147 height 154
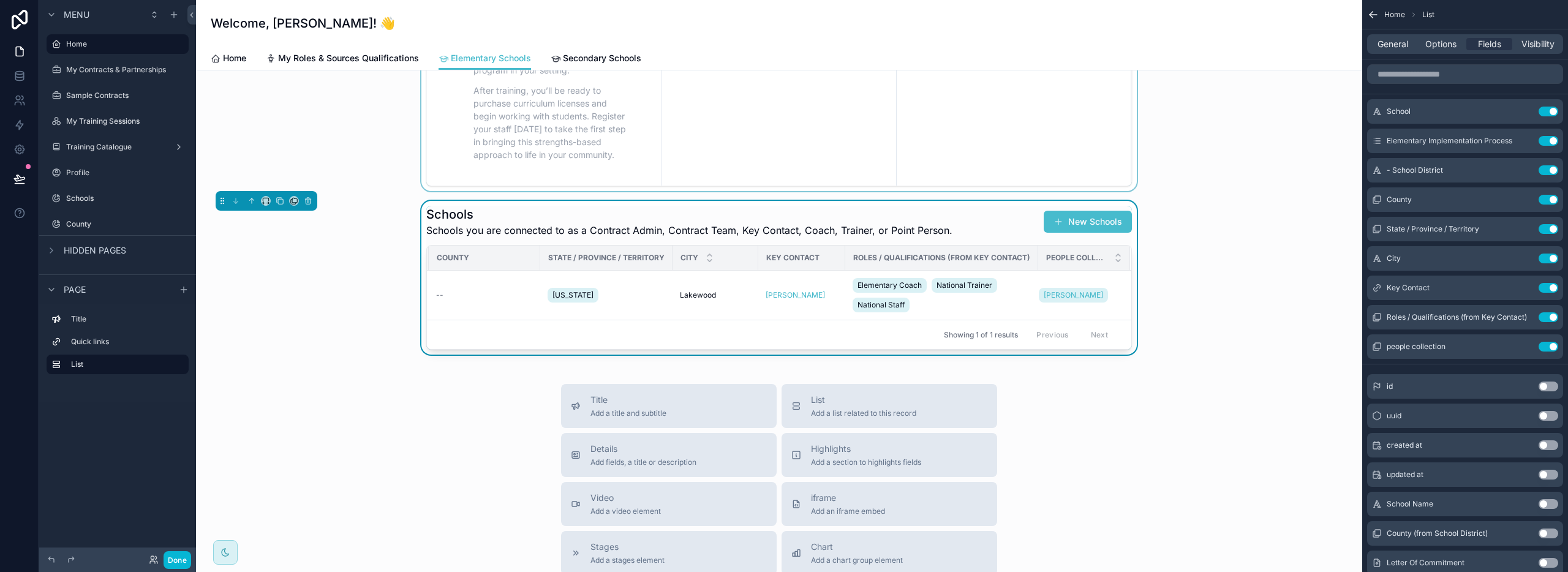
scroll to position [141, 0]
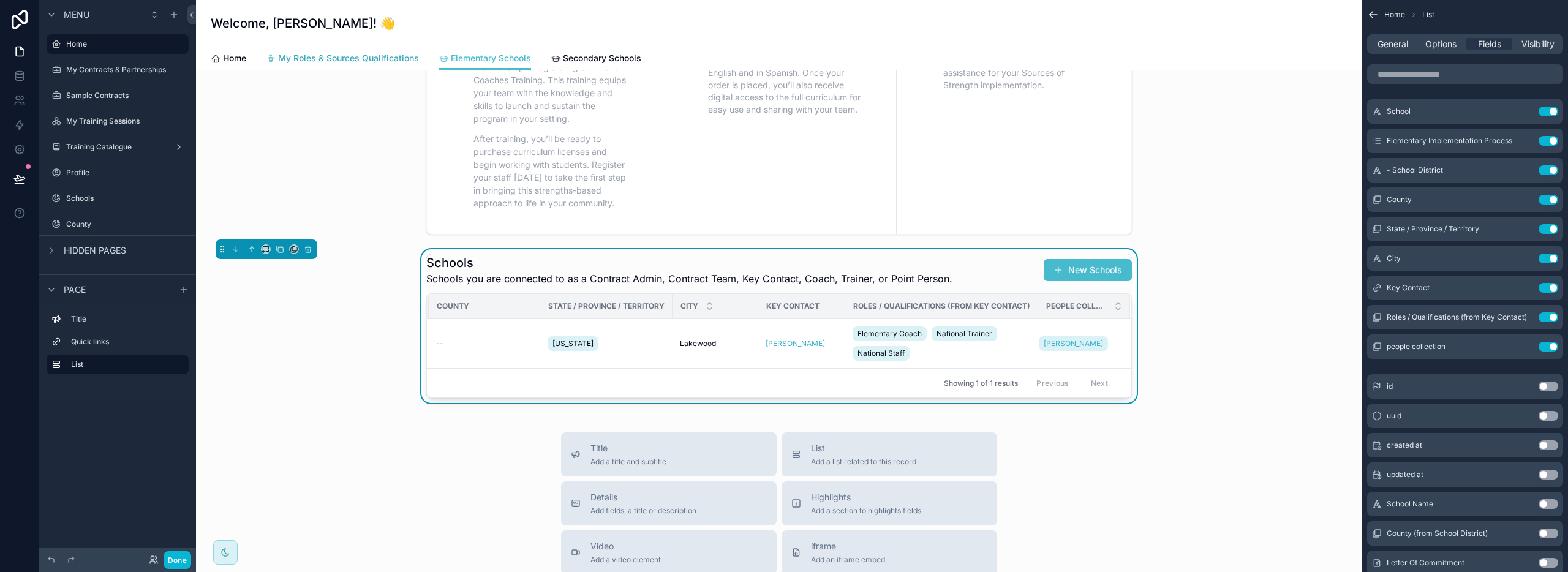
click at [334, 59] on span "My Roles & Sources Qualifications" at bounding box center [349, 58] width 141 height 12
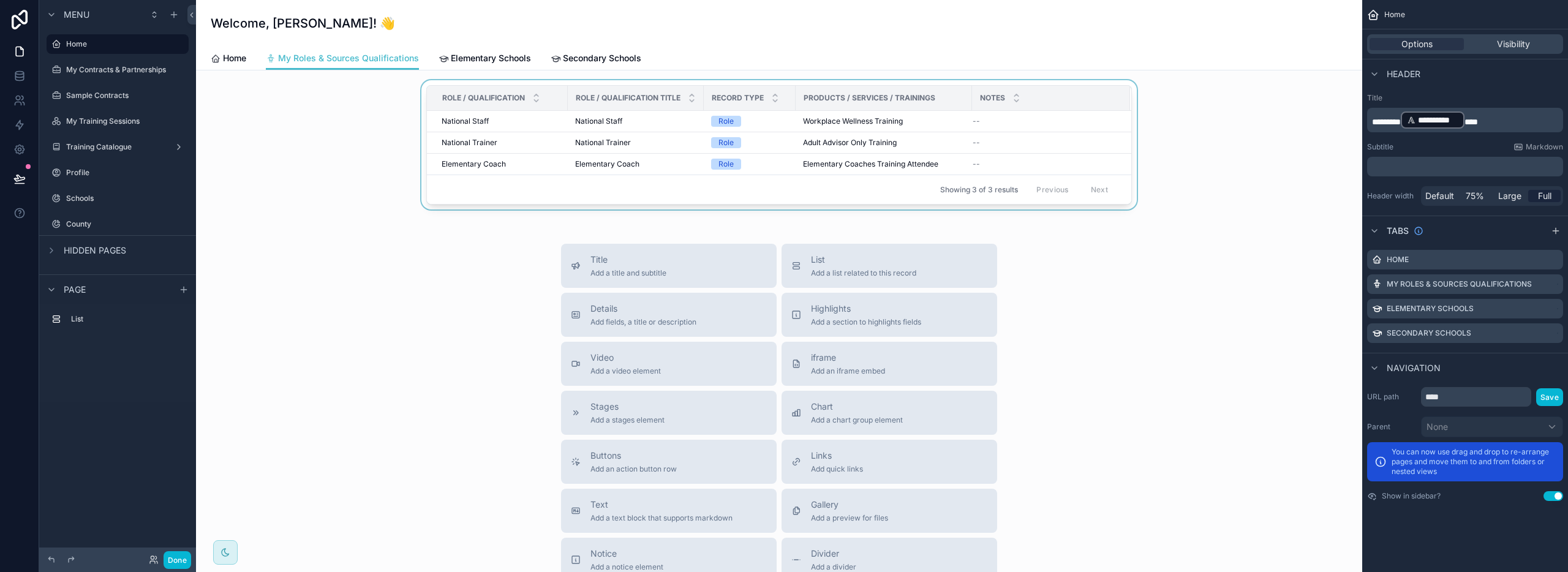
click at [546, 95] on div "Role / Qualification" at bounding box center [497, 98] width 140 height 23
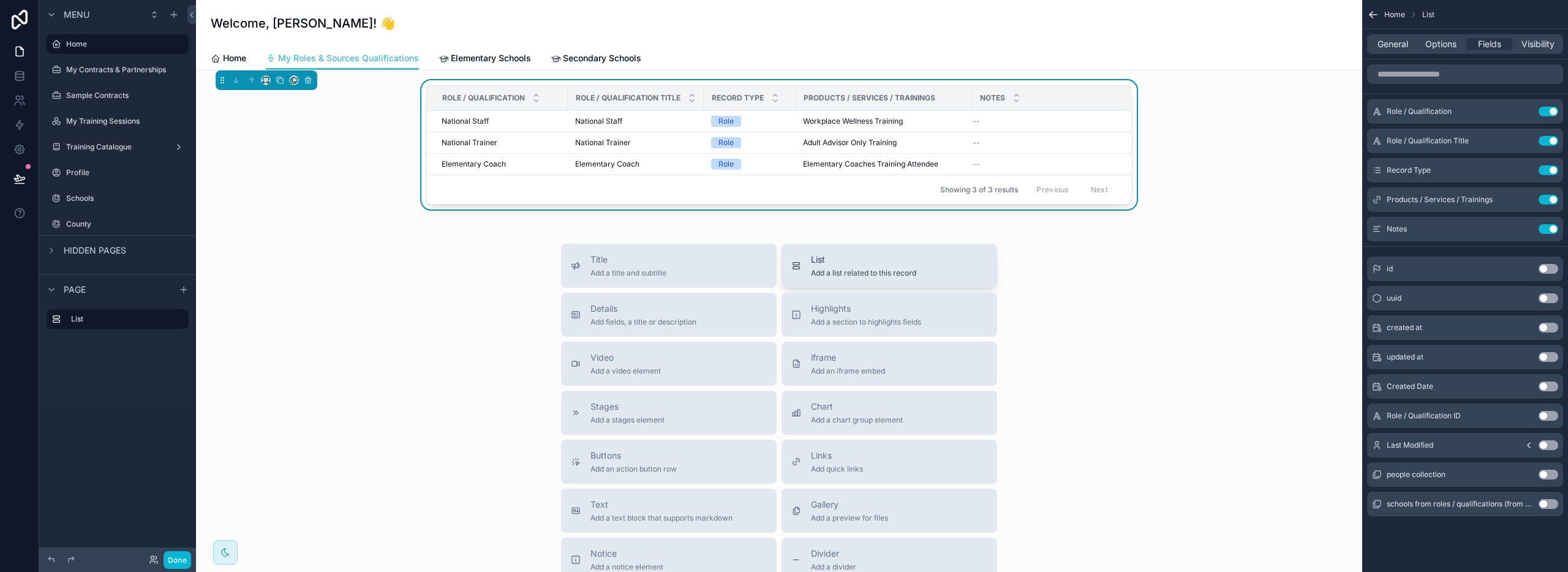
click at [828, 264] on span "List" at bounding box center [863, 260] width 105 height 12
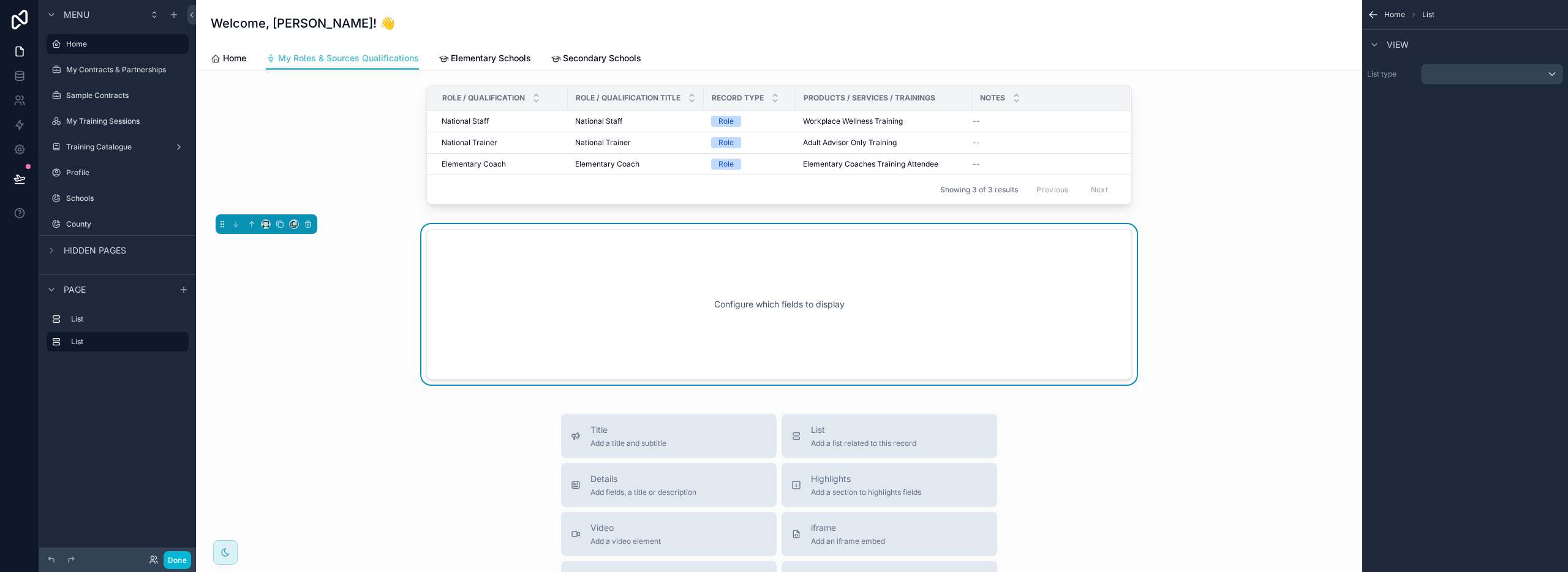
scroll to position [19, 0]
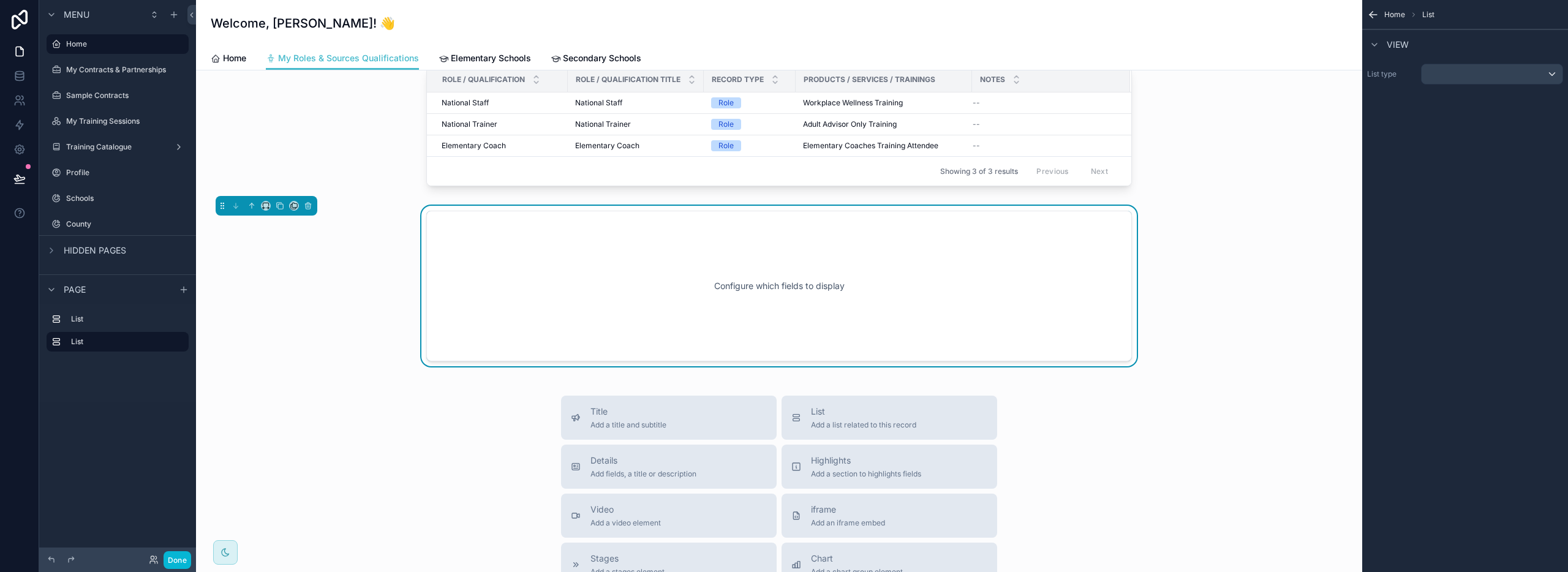
click at [1035, 321] on div "Configure which fields to display" at bounding box center [779, 286] width 665 height 111
click at [1450, 73] on div "scrollable content" at bounding box center [1492, 73] width 141 height 19
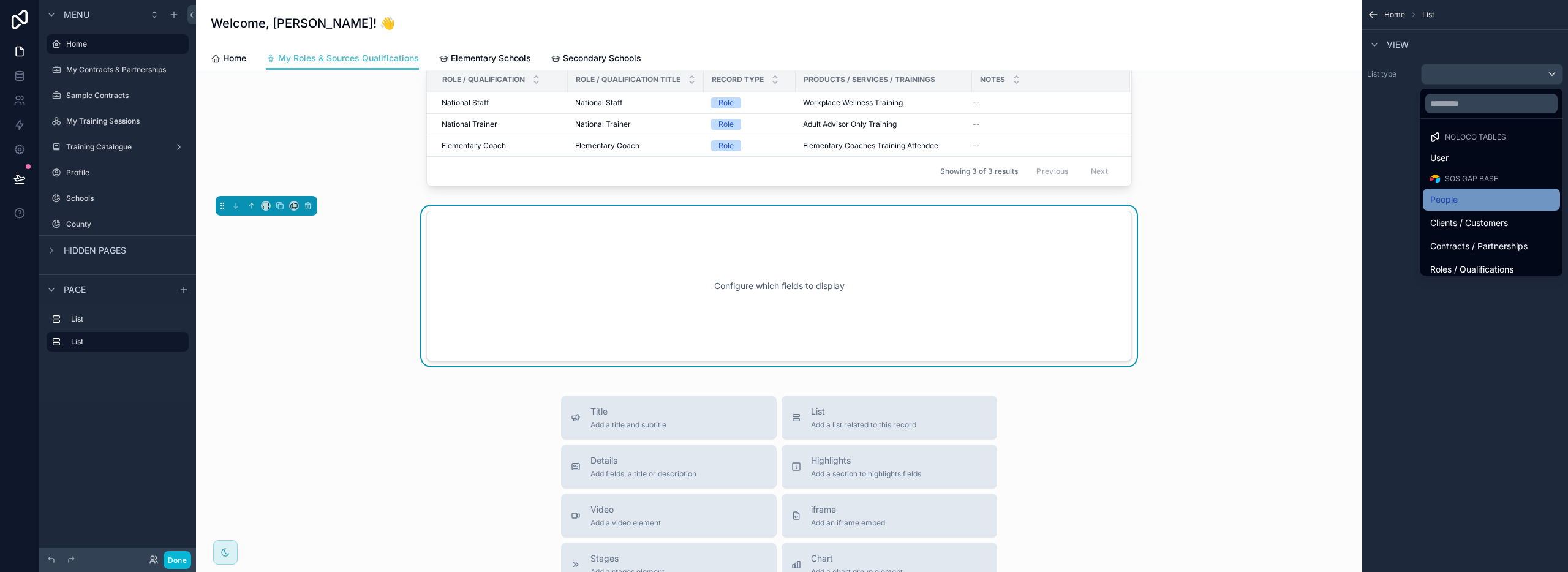
click at [1460, 199] on div "People" at bounding box center [1491, 199] width 123 height 15
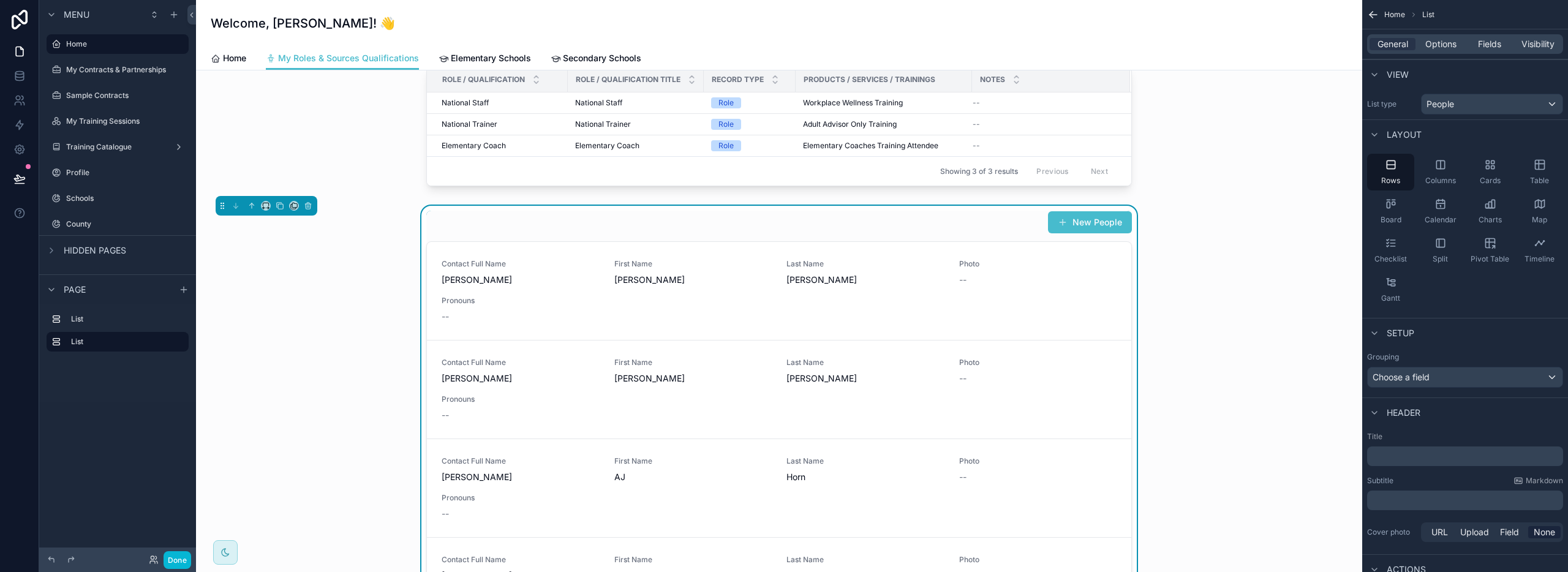
drag, startPoint x: 991, startPoint y: 234, endPoint x: 1012, endPoint y: 223, distance: 23.7
click at [991, 234] on div "New People Contact Full Name Laura Bogden First Name Laura Last Name Bogden Pho…" at bounding box center [779, 441] width 706 height 460
click at [1448, 43] on span "Options" at bounding box center [1440, 44] width 31 height 12
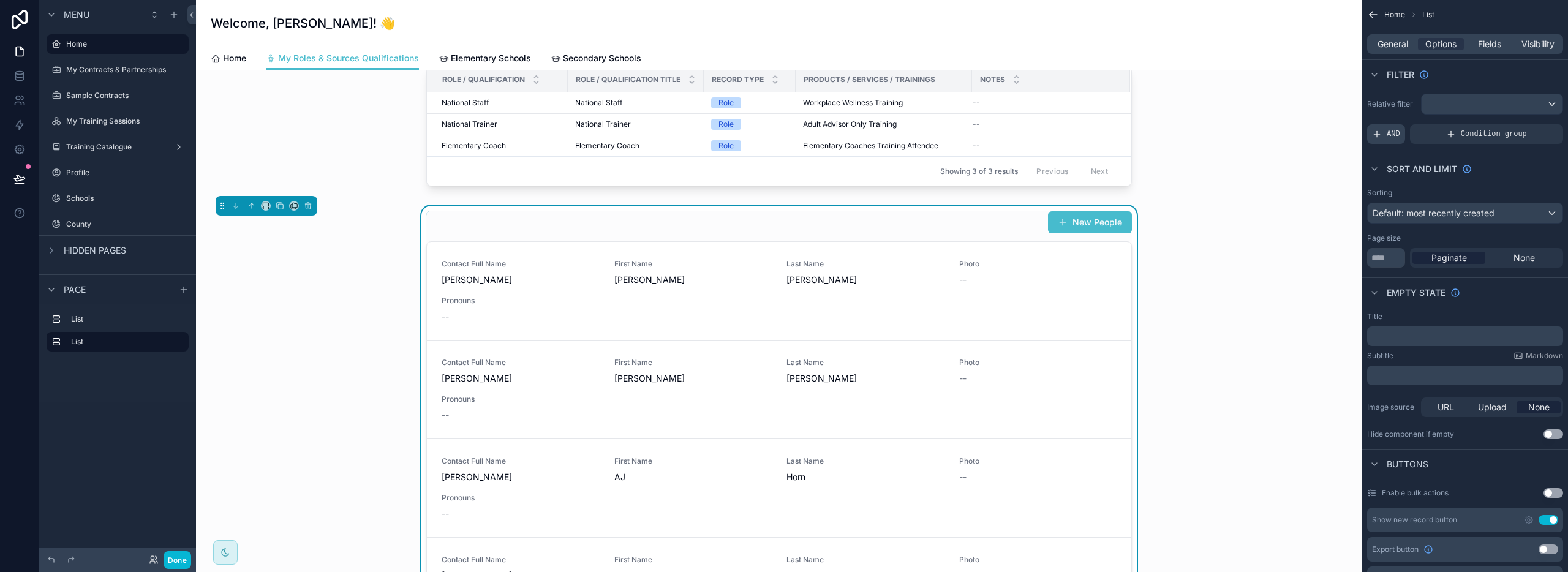
click at [1389, 135] on span "AND" at bounding box center [1393, 134] width 13 height 10
click at [1477, 104] on div "scrollable content" at bounding box center [1492, 104] width 141 height 19
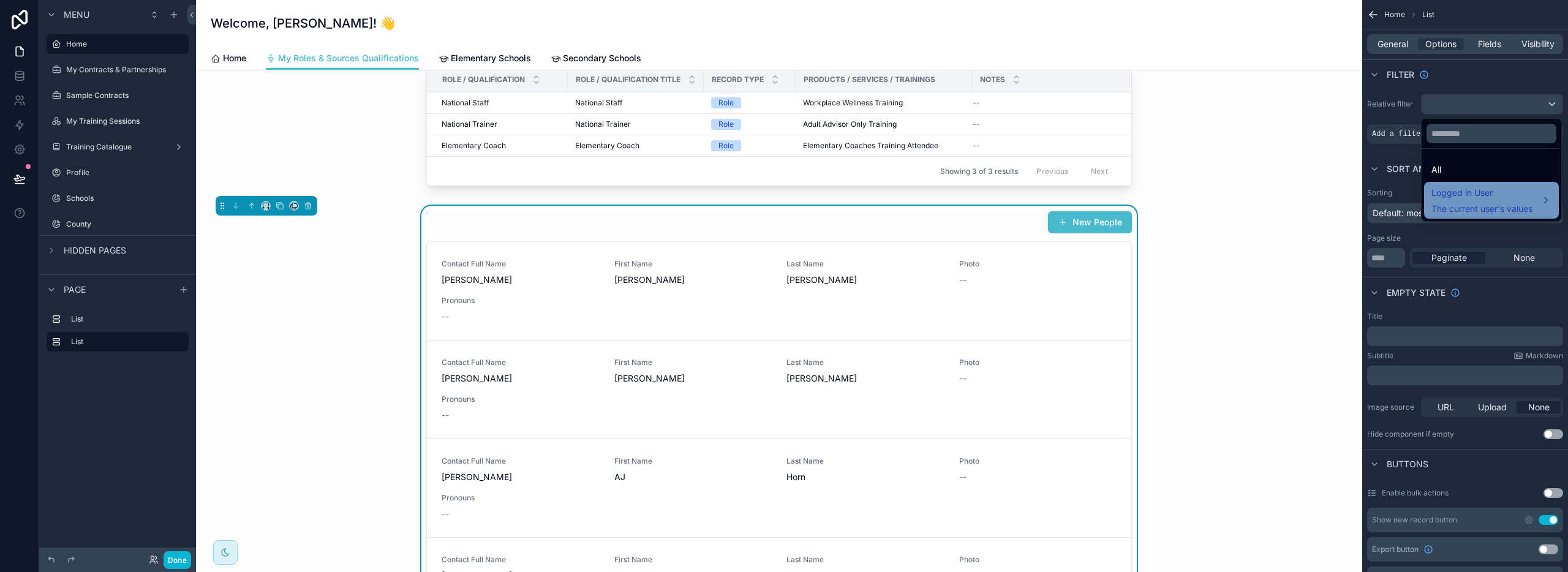
click at [1471, 206] on span "The current user's values" at bounding box center [1481, 209] width 101 height 12
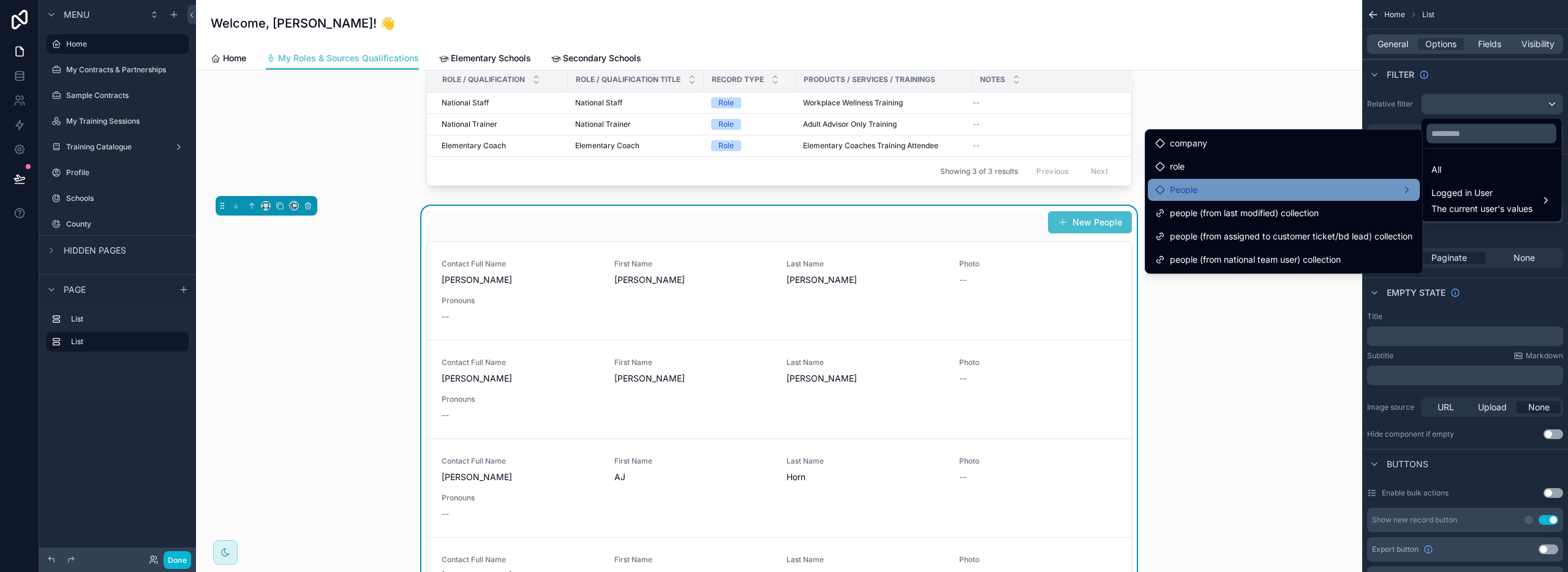
click at [1273, 188] on div "People" at bounding box center [1284, 189] width 257 height 15
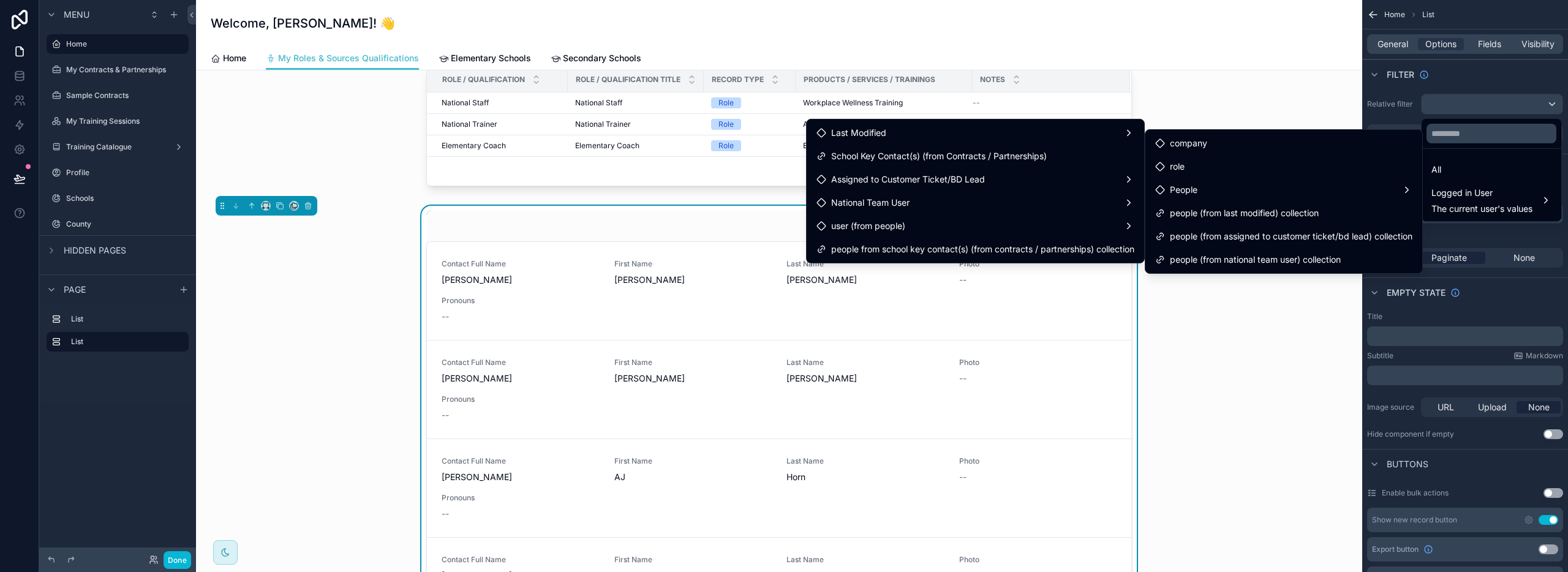
click at [1294, 106] on div "scrollable content" at bounding box center [779, 129] width 1147 height 134
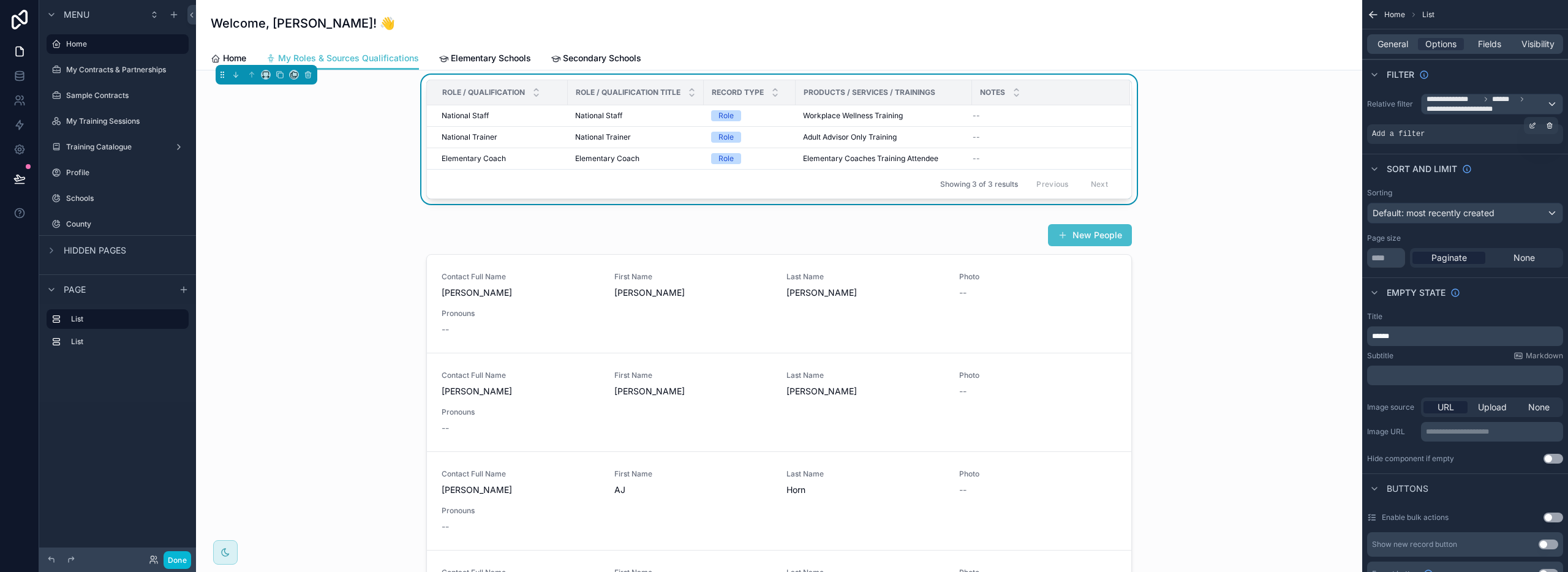
scroll to position [0, 0]
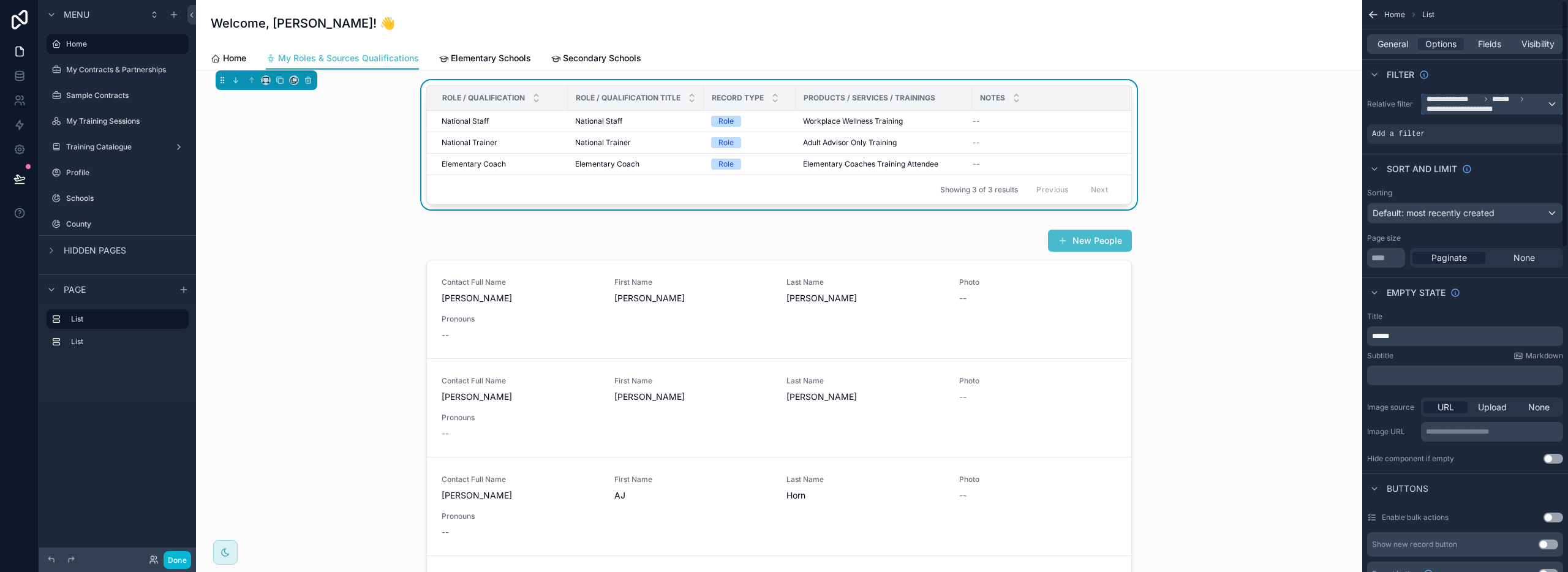
click at [1462, 102] on span "**********" at bounding box center [1453, 99] width 53 height 10
click at [1446, 169] on div "All" at bounding box center [1491, 169] width 120 height 15
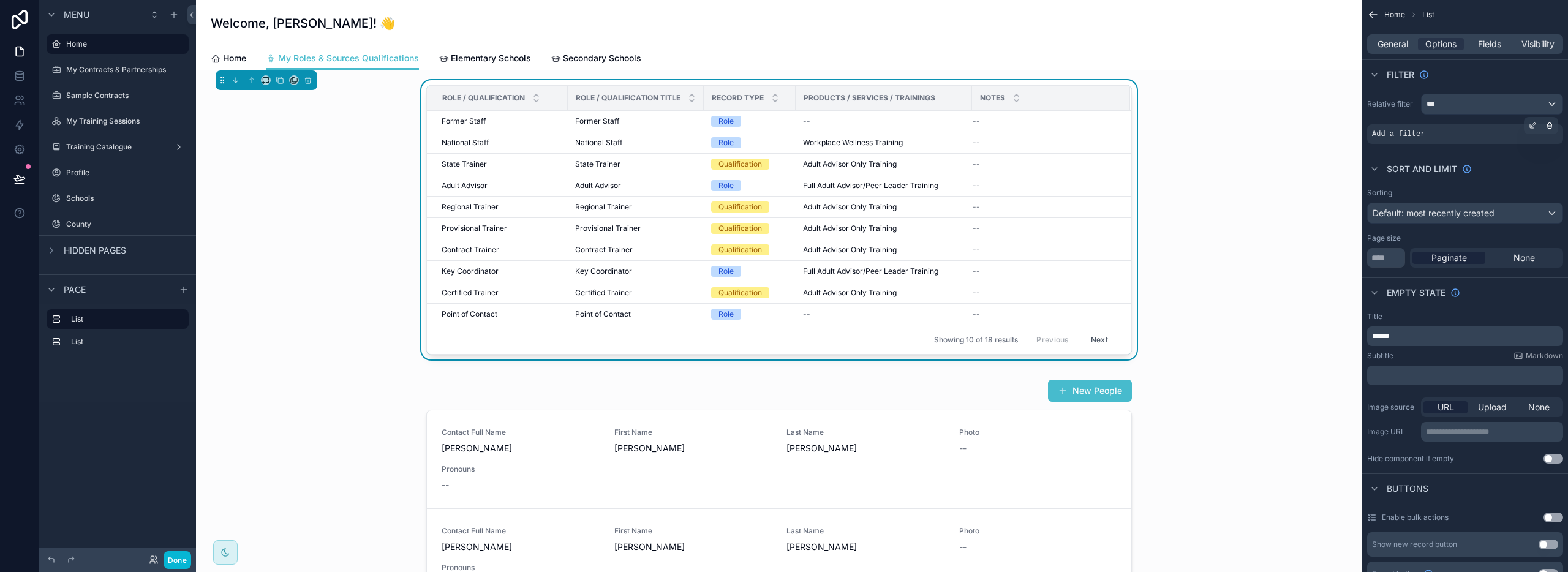
click at [1398, 132] on span "Add a filter" at bounding box center [1398, 134] width 53 height 10
click at [1532, 126] on icon "scrollable content" at bounding box center [1533, 124] width 4 height 4
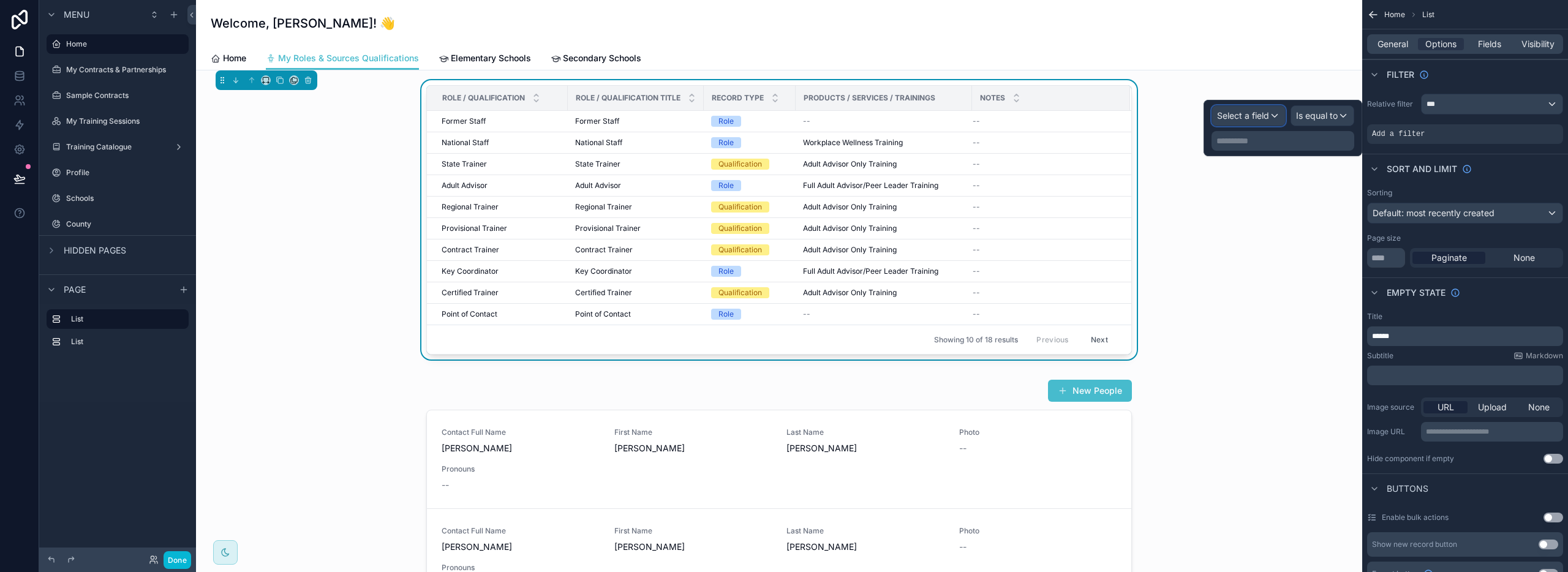
click at [1227, 110] on span "Select a field" at bounding box center [1243, 116] width 52 height 12
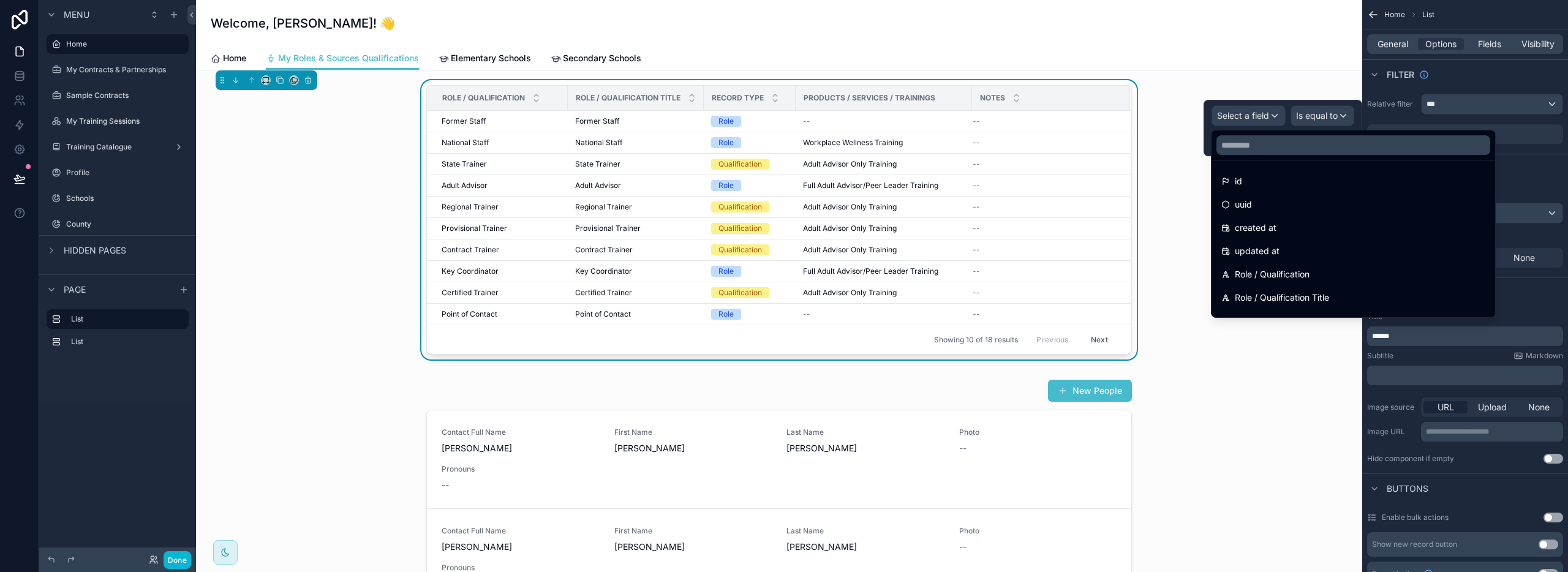
click at [1148, 232] on div "Role / Qualification Role / Qualification Title Record Type Products / Services…" at bounding box center [779, 223] width 1147 height 284
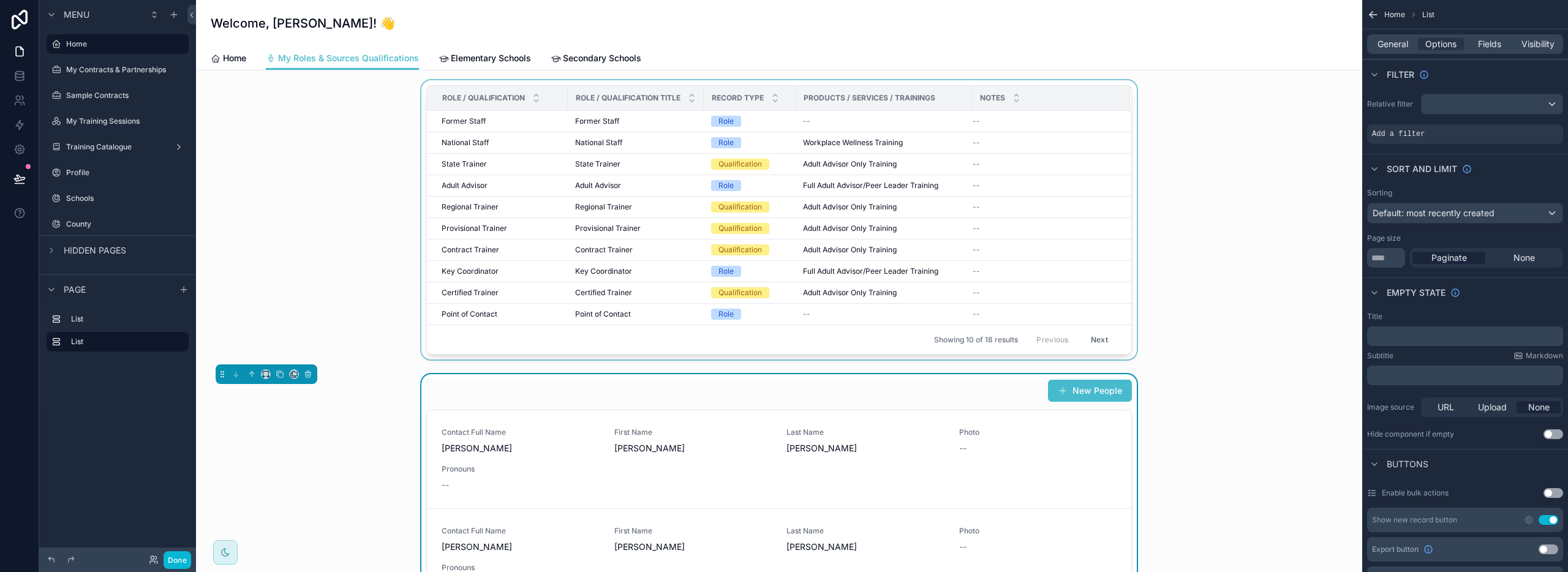
click at [742, 232] on div "scrollable content" at bounding box center [779, 223] width 1147 height 284
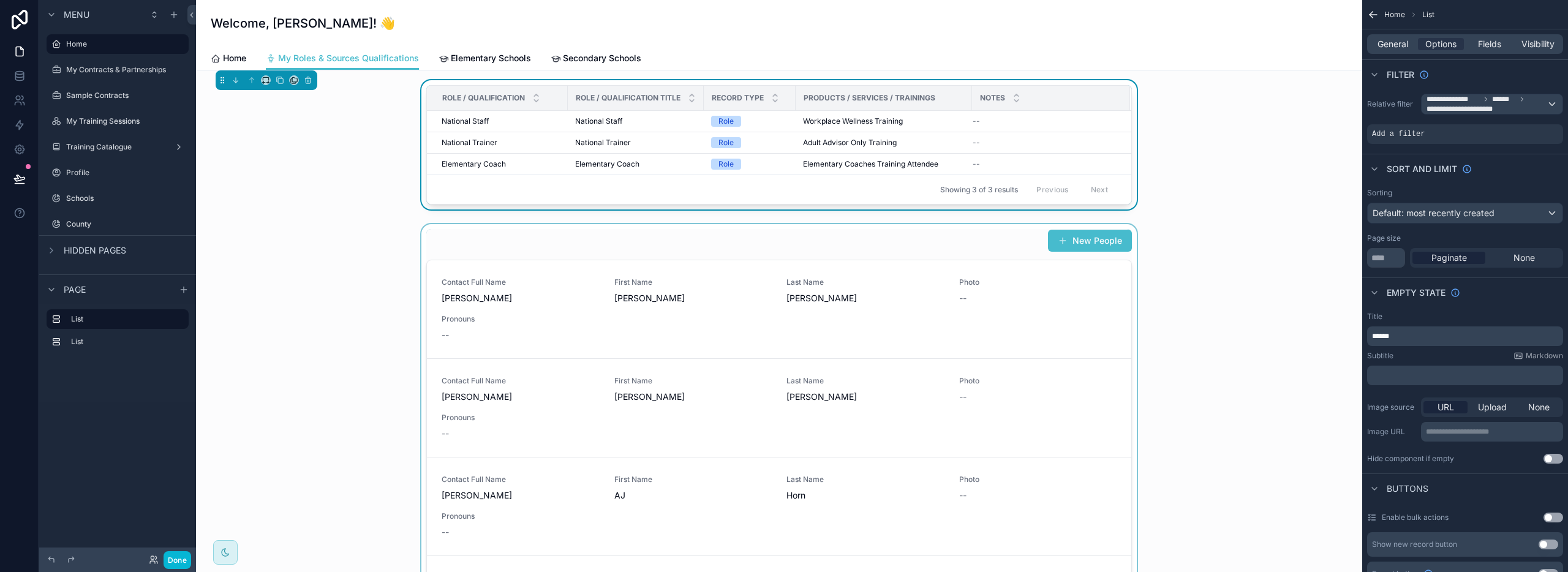
click at [741, 266] on div "scrollable content" at bounding box center [779, 459] width 1147 height 470
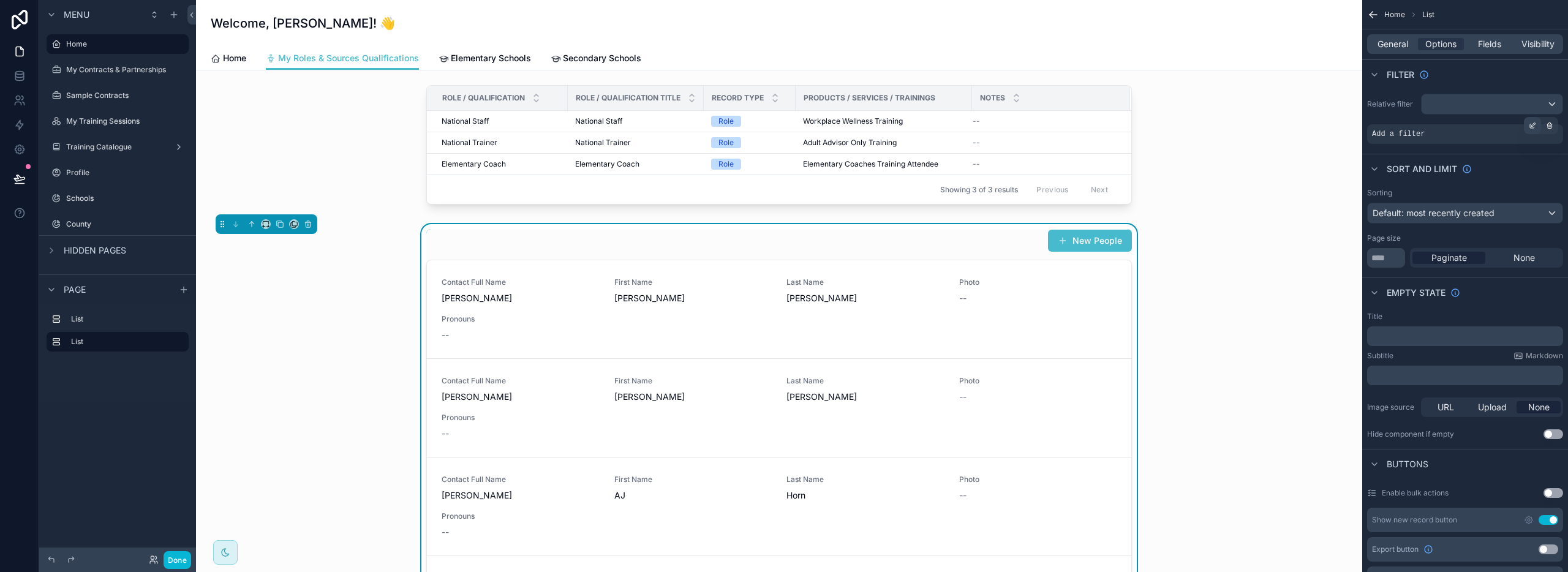
click at [1535, 125] on icon "scrollable content" at bounding box center [1532, 126] width 8 height 8
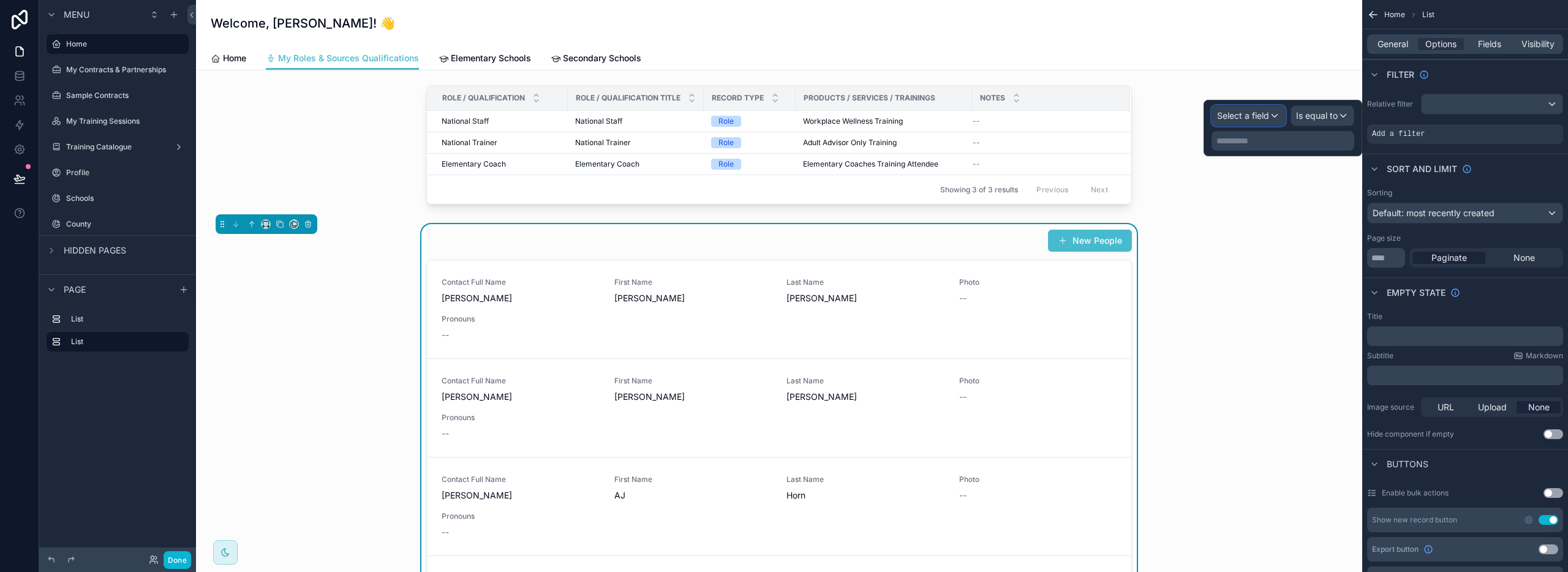
click at [1261, 114] on span "Select a field" at bounding box center [1243, 115] width 52 height 10
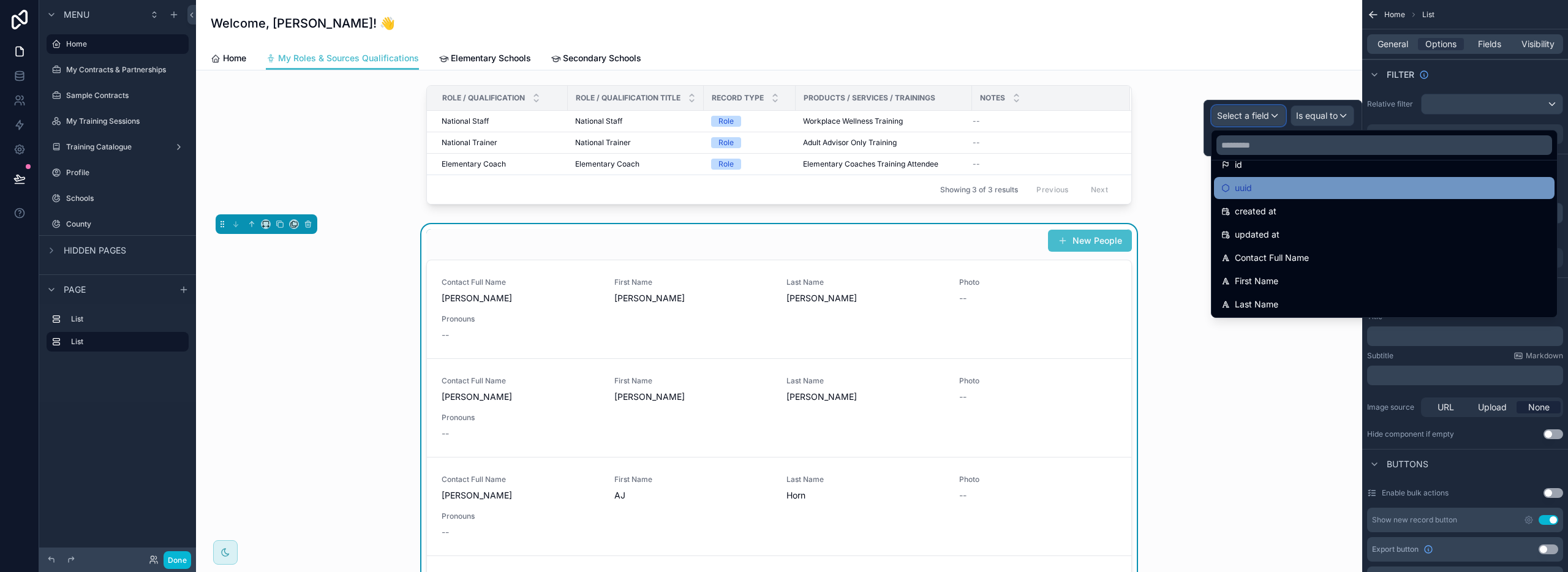
scroll to position [19, 0]
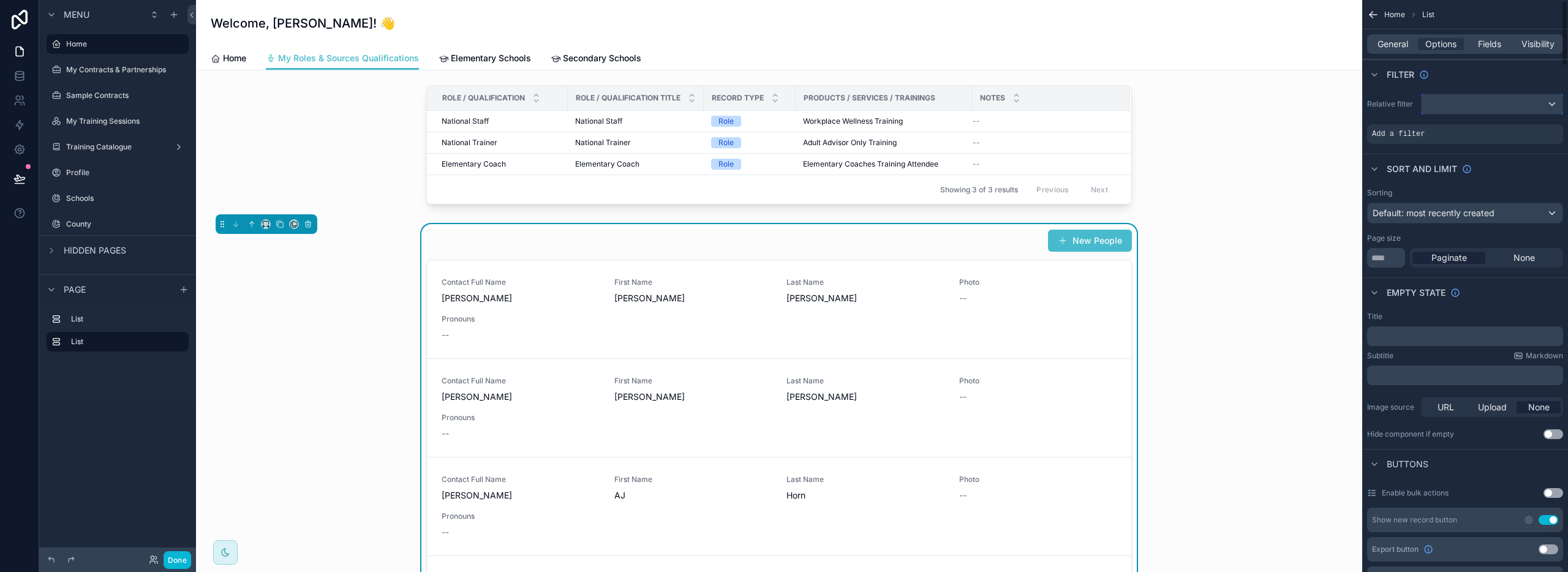
click at [1446, 103] on div "scrollable content" at bounding box center [1492, 104] width 141 height 19
click at [1480, 103] on div "scrollable content" at bounding box center [784, 286] width 1568 height 572
click at [1478, 105] on div "scrollable content" at bounding box center [1492, 104] width 141 height 19
click at [1460, 192] on span "Logged in User" at bounding box center [1481, 192] width 101 height 15
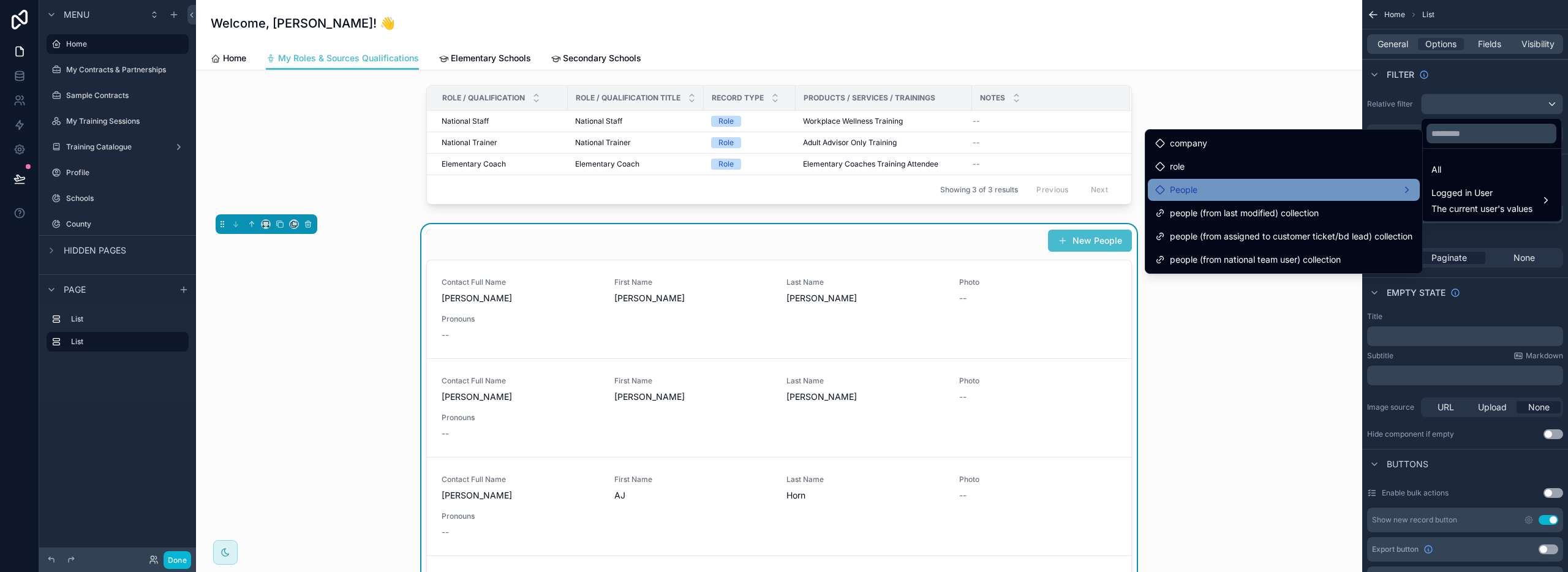
click at [1272, 185] on div "People" at bounding box center [1284, 189] width 257 height 15
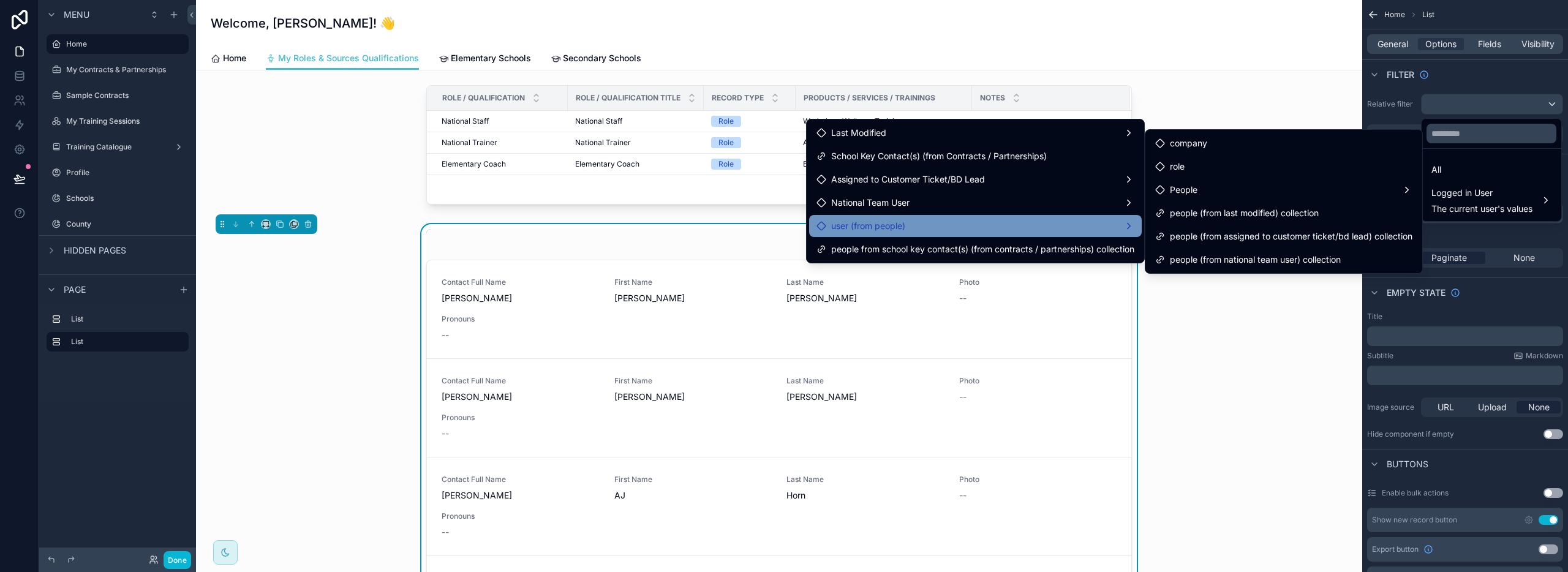
click at [1043, 225] on div "user (from people)" at bounding box center [975, 226] width 318 height 15
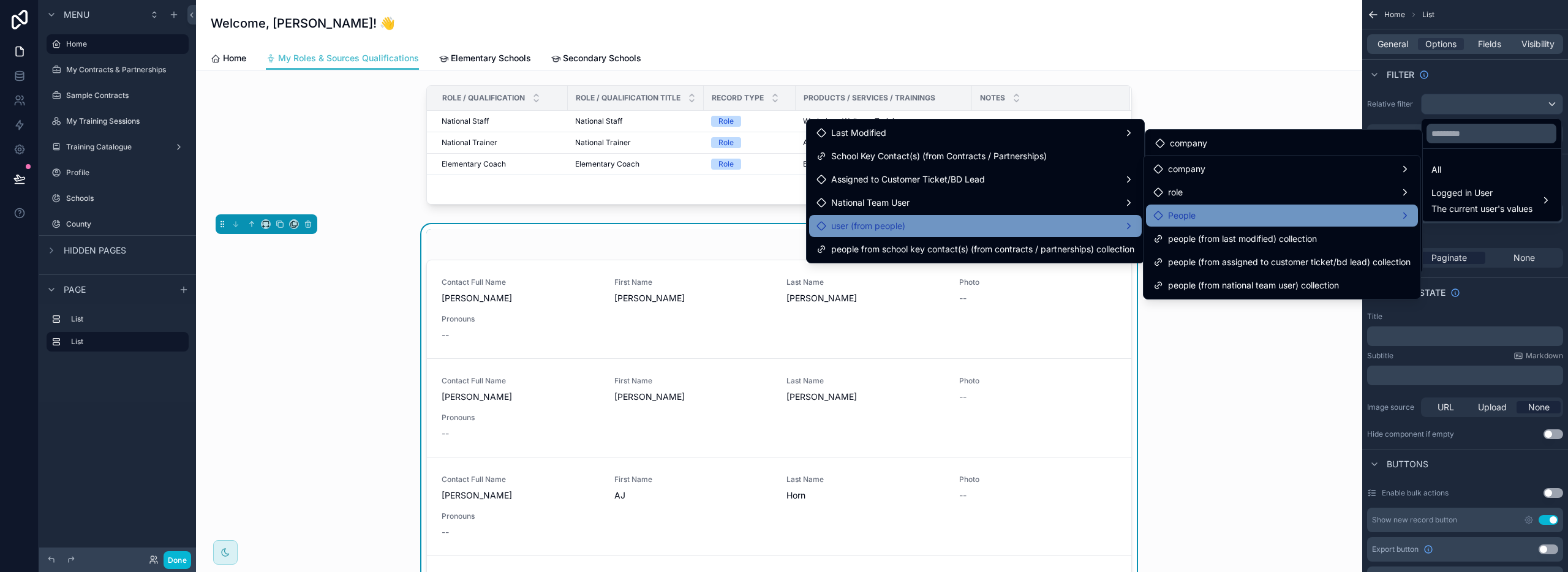
click at [1183, 211] on span "People" at bounding box center [1182, 215] width 28 height 15
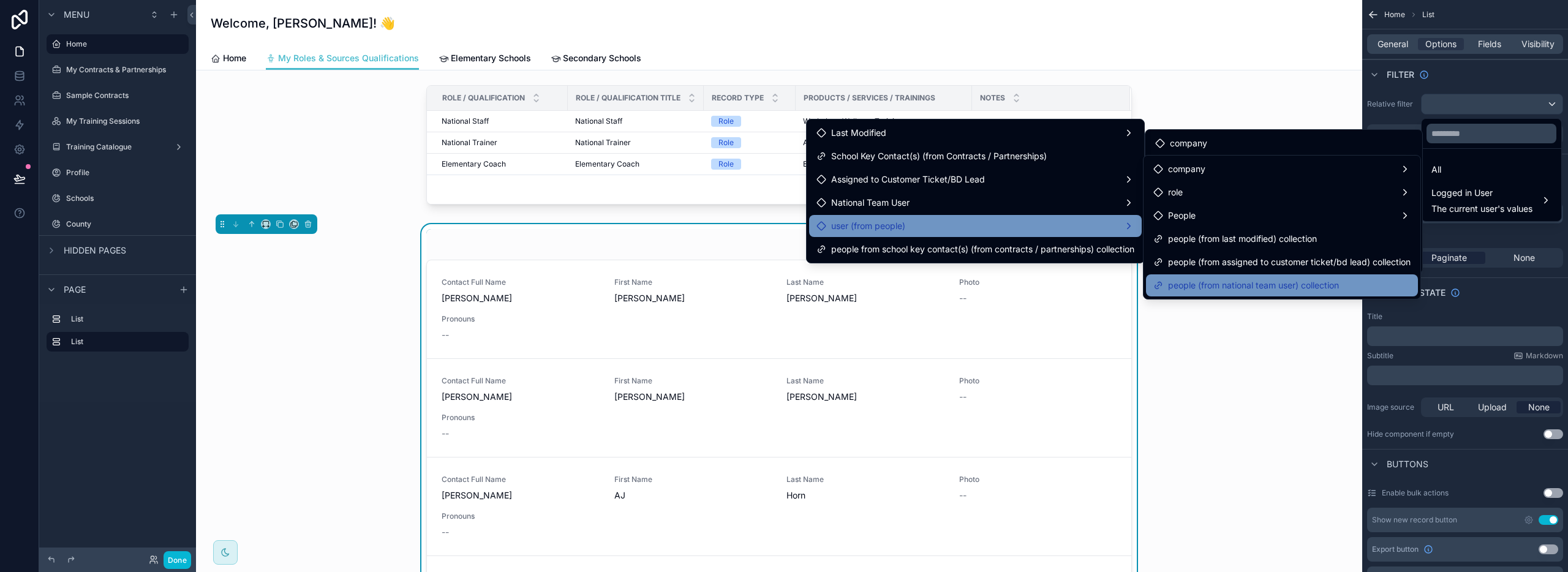
click at [1232, 288] on span "people (from national team user) collection" at bounding box center [1253, 285] width 171 height 15
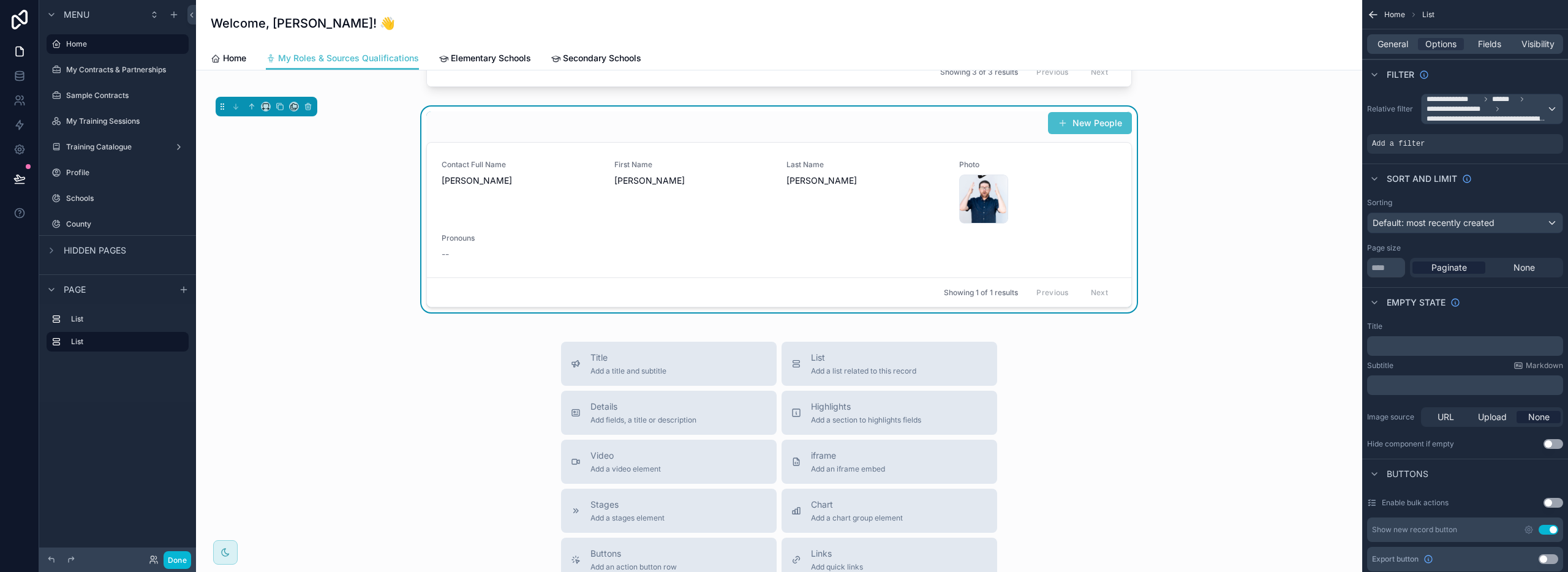
scroll to position [123, 0]
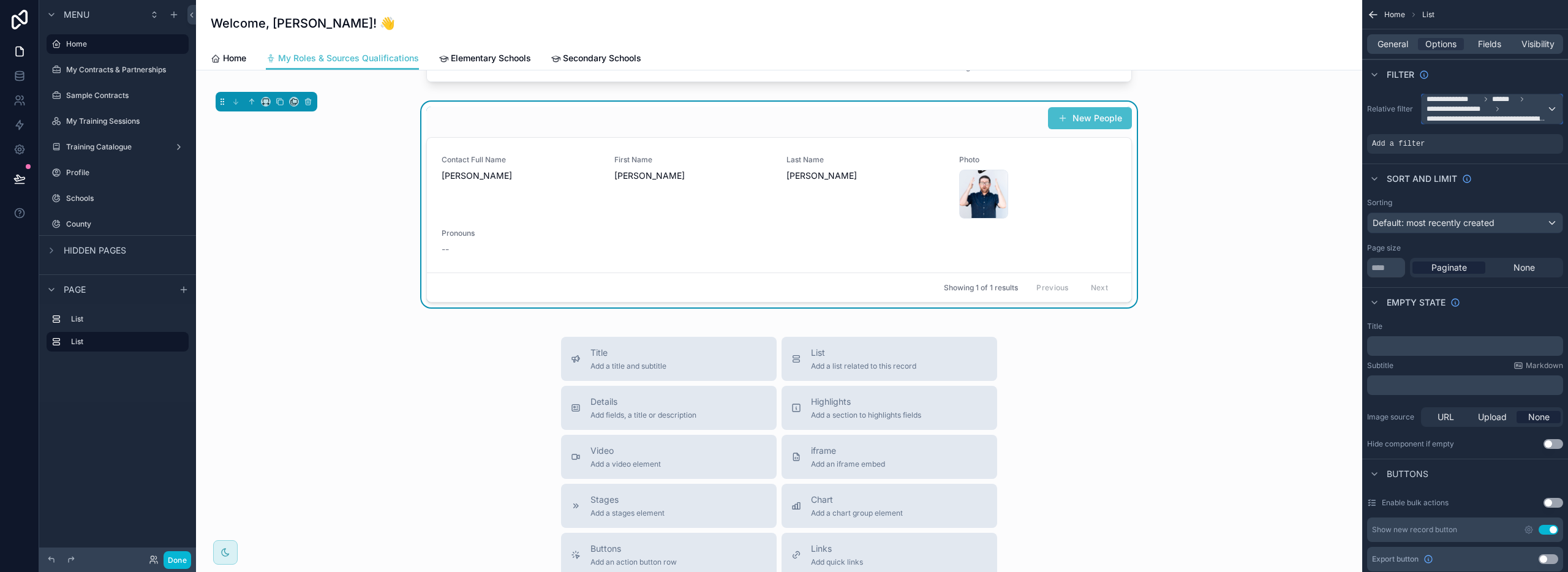
click at [1546, 111] on div "**********" at bounding box center [1492, 109] width 141 height 29
click at [1478, 214] on span "The current user's values" at bounding box center [1481, 219] width 101 height 12
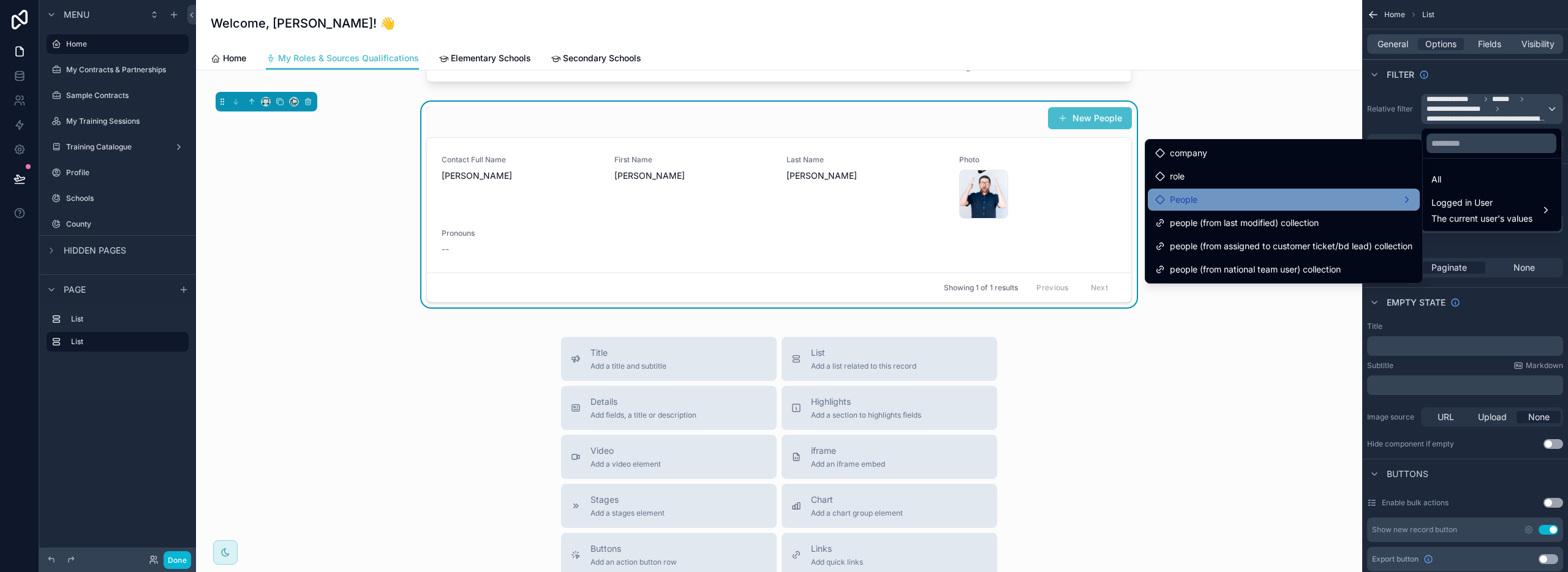
click at [1278, 203] on div "People" at bounding box center [1284, 199] width 257 height 15
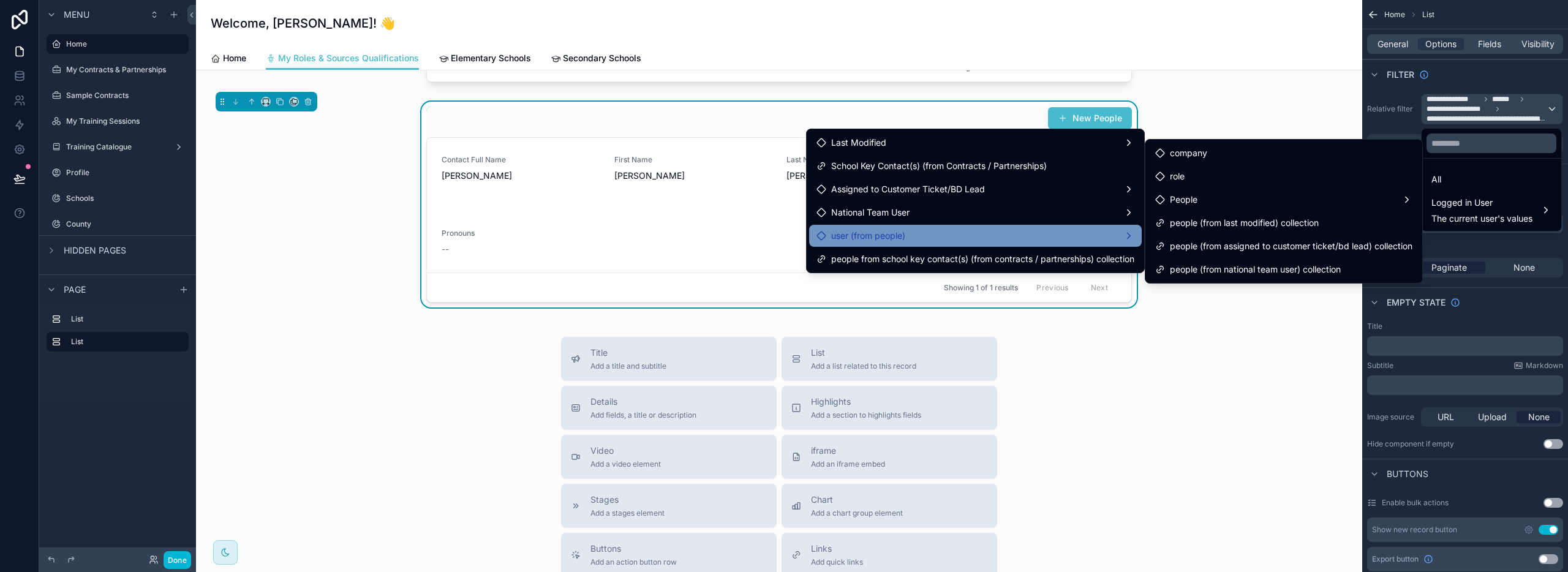
click at [963, 235] on div "user (from people)" at bounding box center [975, 236] width 318 height 15
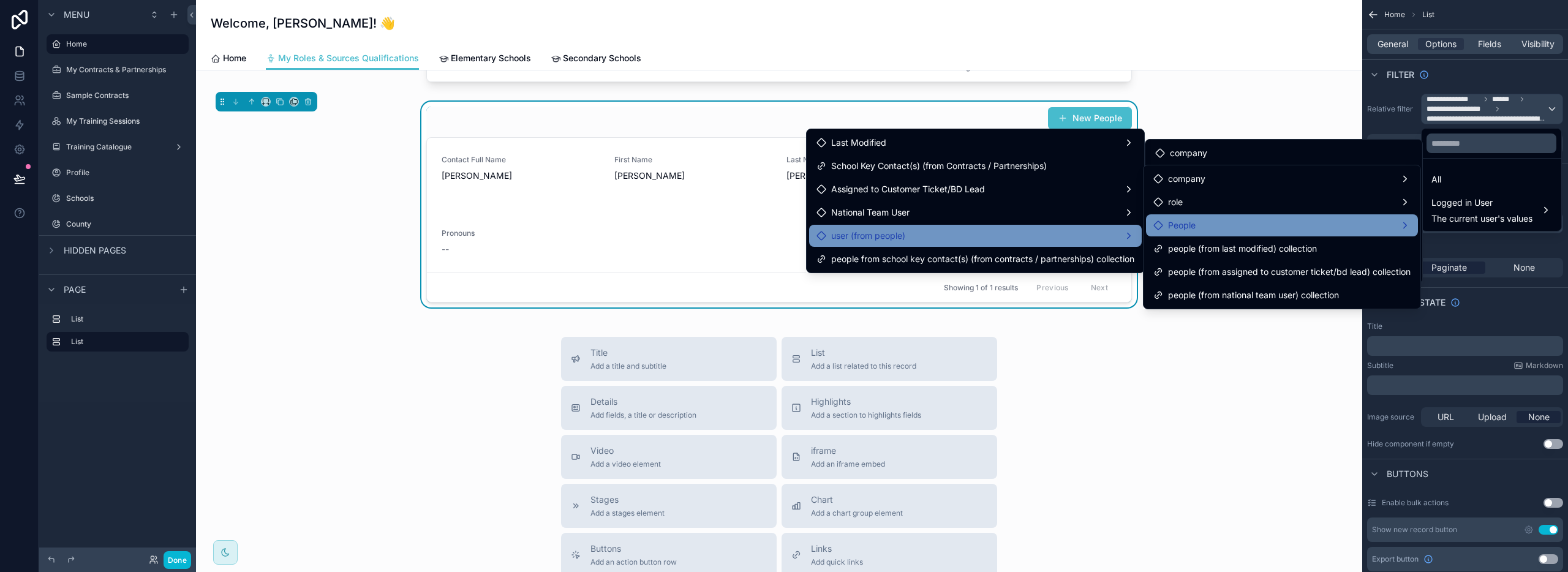
click at [1183, 223] on span "People" at bounding box center [1182, 225] width 28 height 15
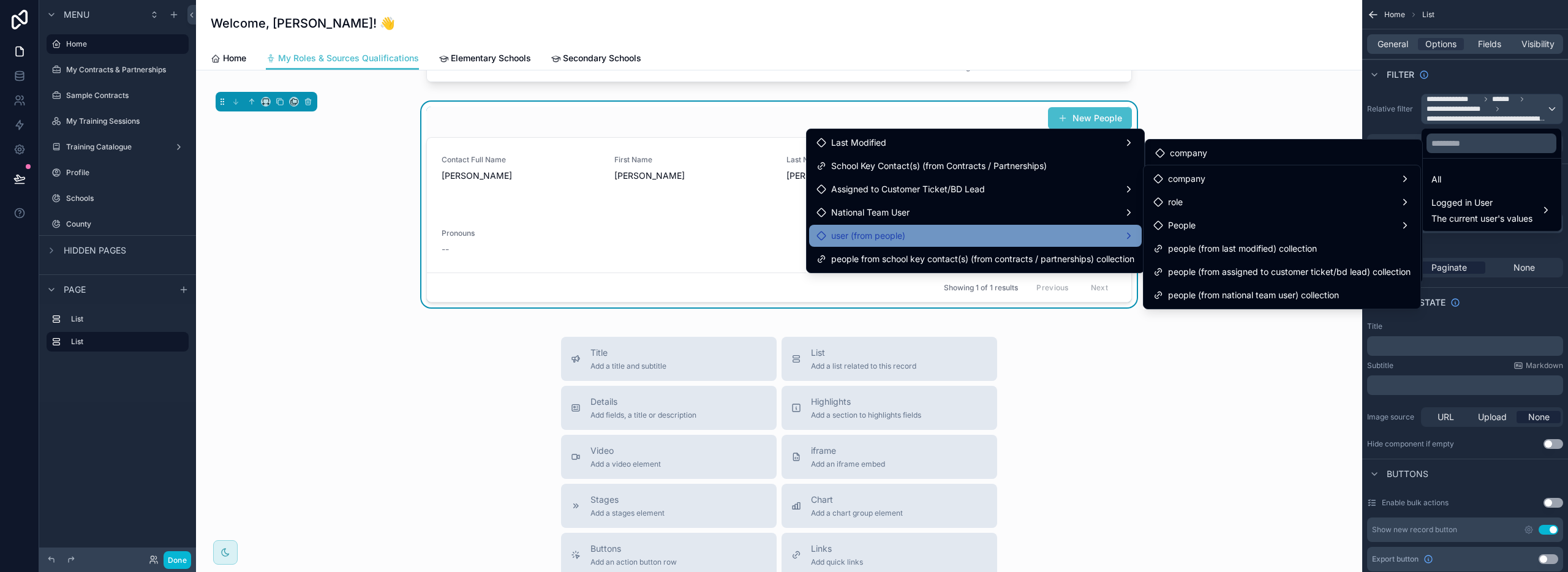
click at [1028, 235] on div "user (from people)" at bounding box center [975, 236] width 318 height 15
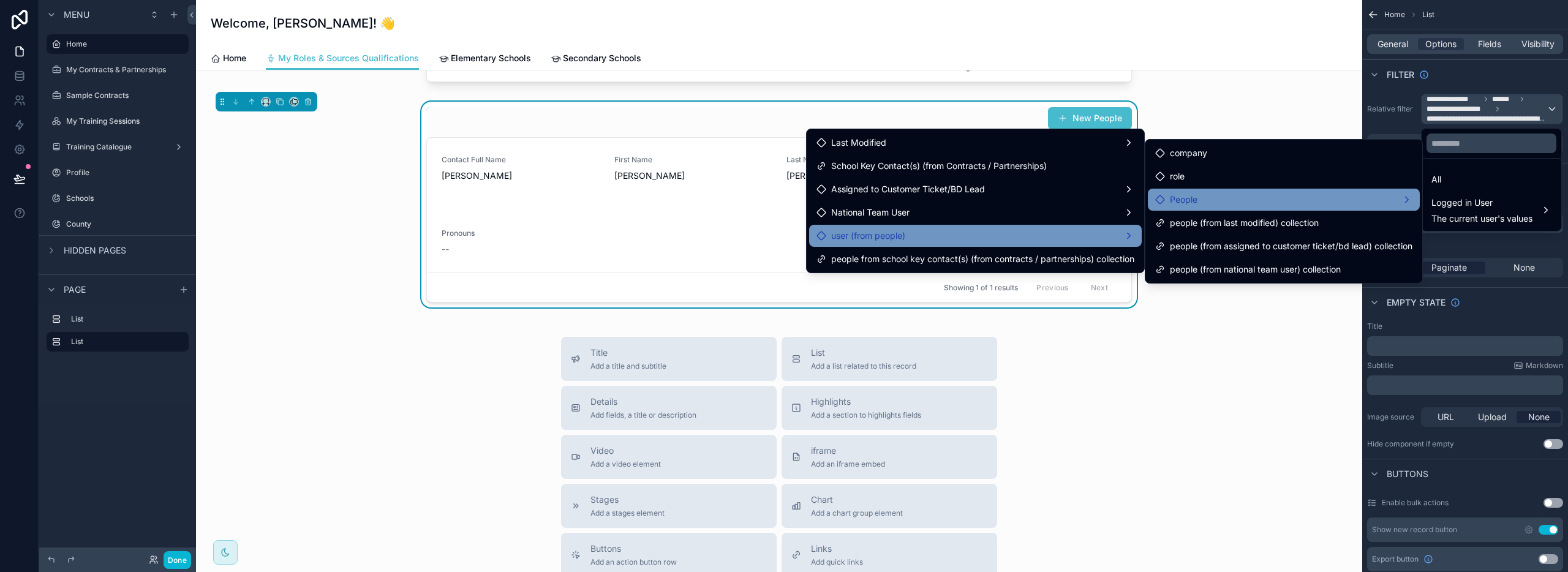
click at [1200, 199] on div "People" at bounding box center [1284, 199] width 257 height 15
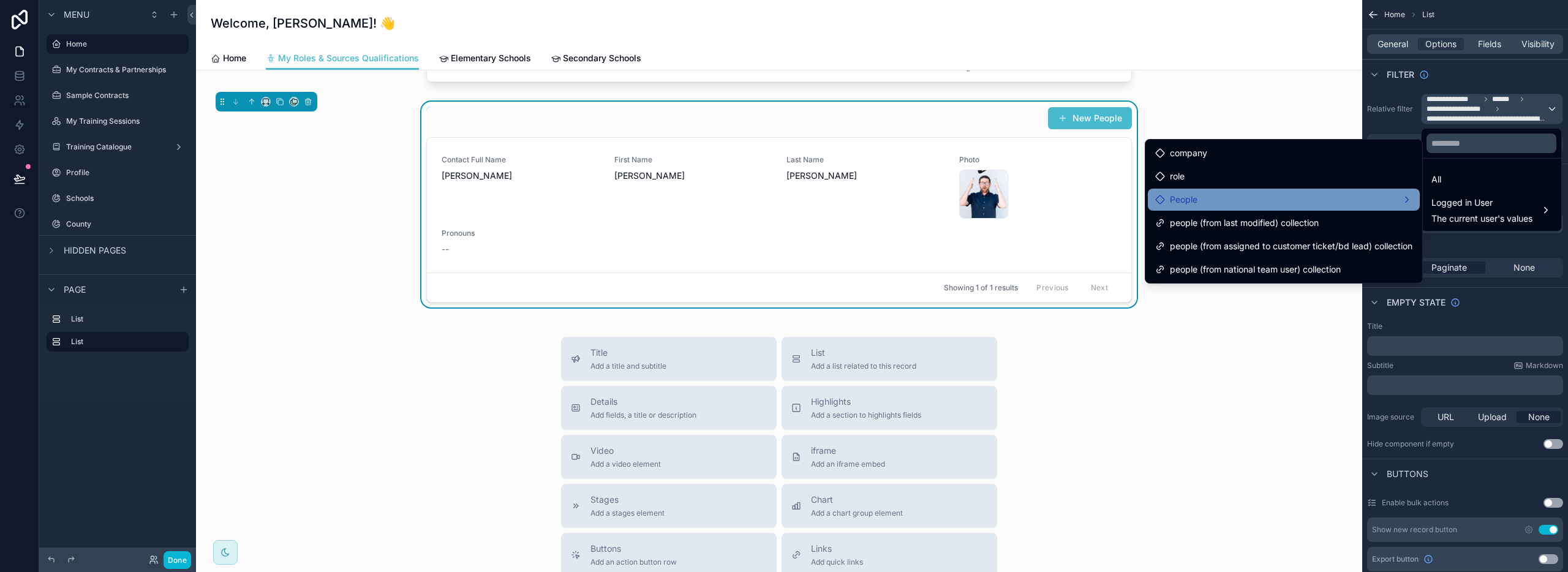
click at [1200, 199] on div "People" at bounding box center [1284, 199] width 257 height 15
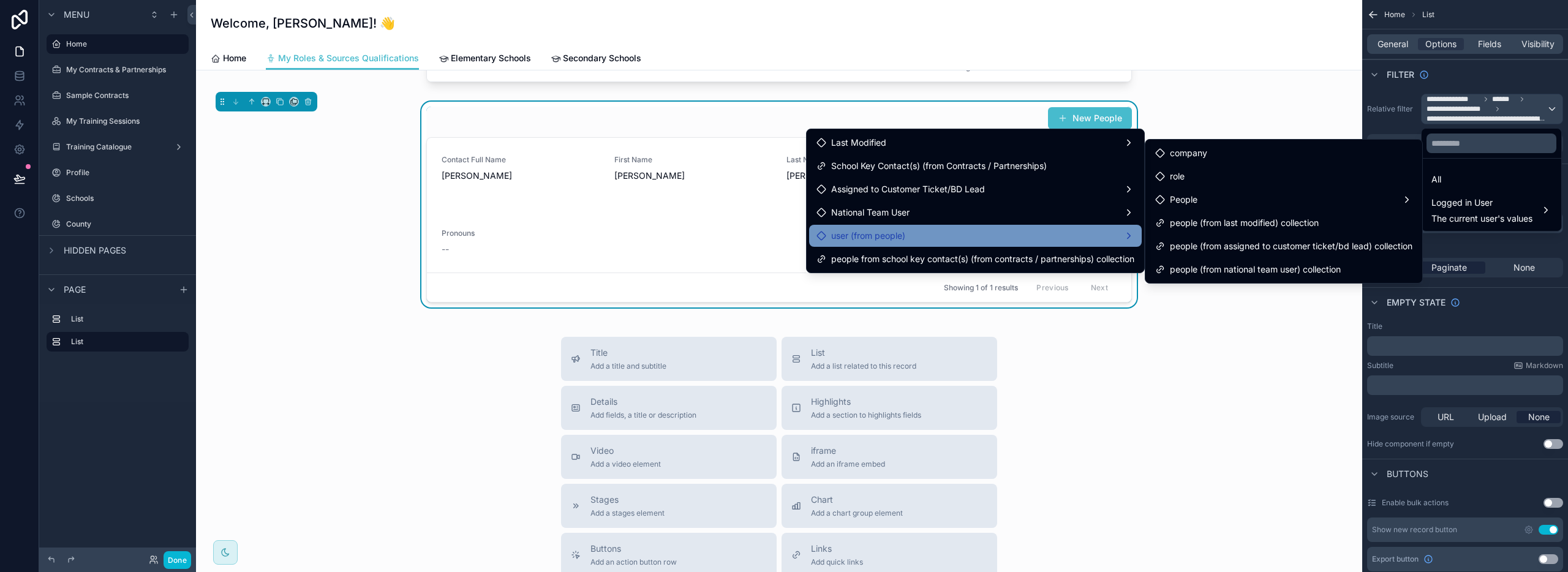
click at [853, 233] on span "user (from people)" at bounding box center [869, 236] width 74 height 15
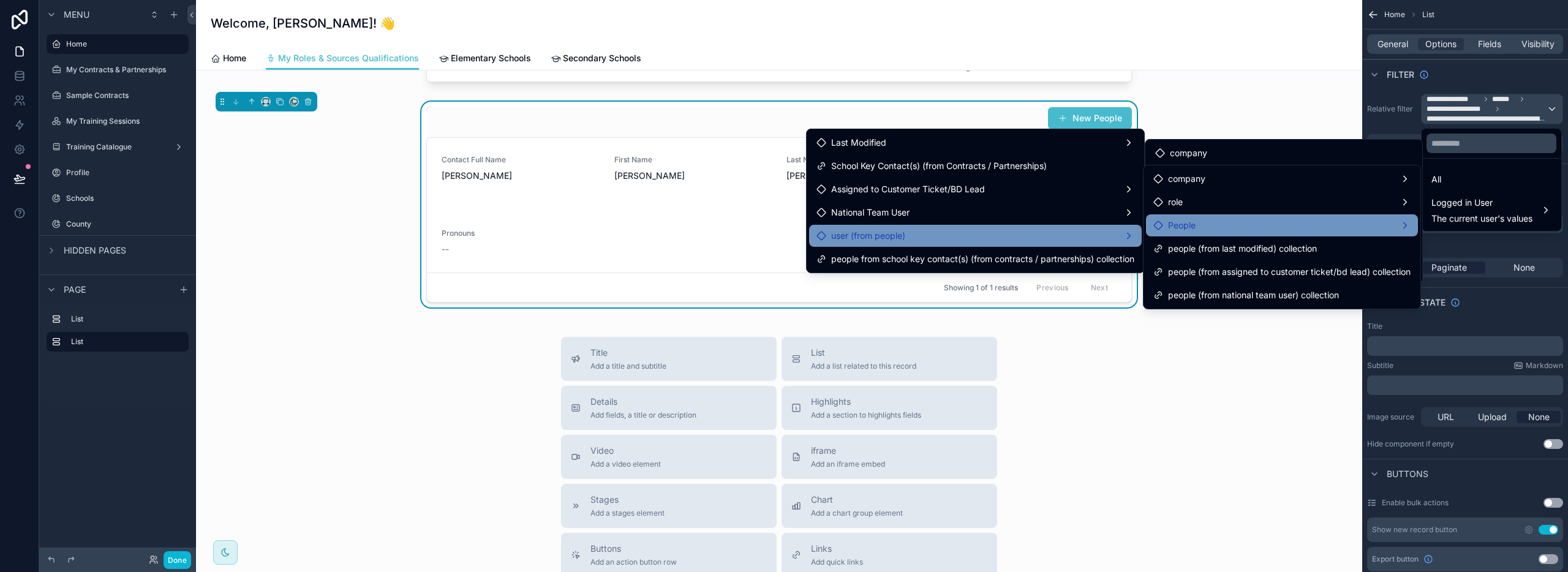
click at [1180, 225] on span "People" at bounding box center [1182, 225] width 28 height 15
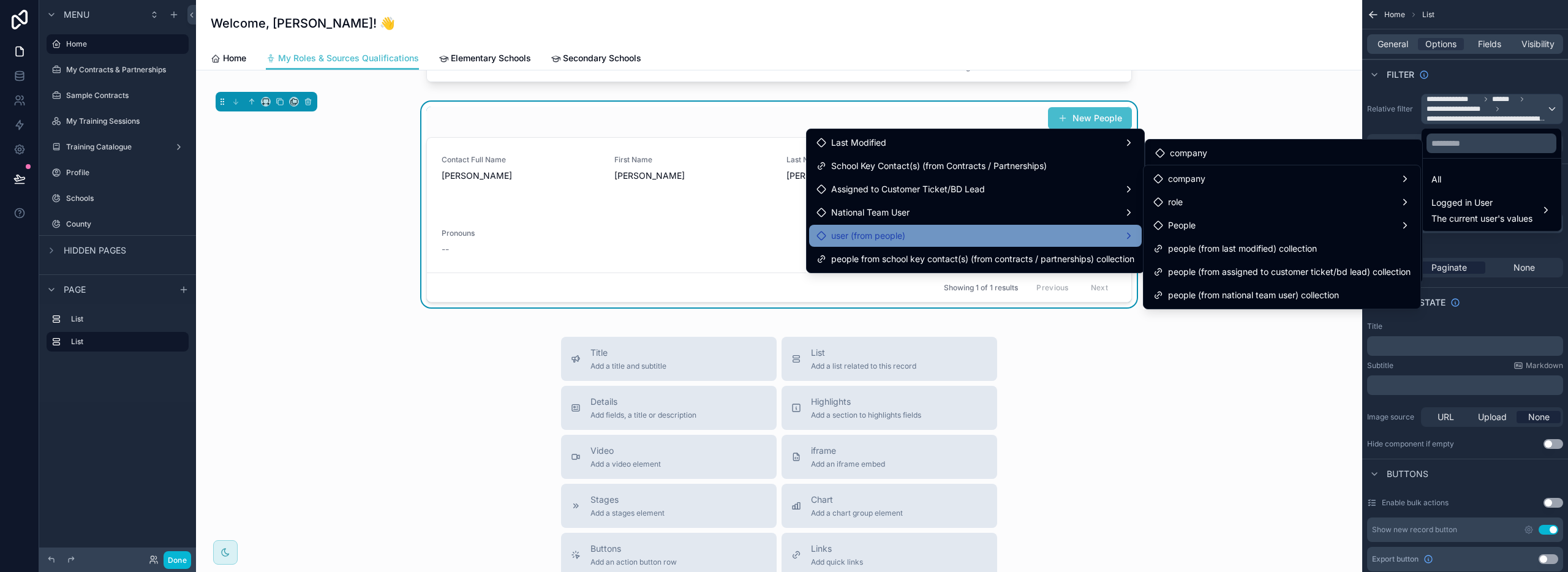
click at [1101, 233] on div "user (from people)" at bounding box center [975, 236] width 318 height 15
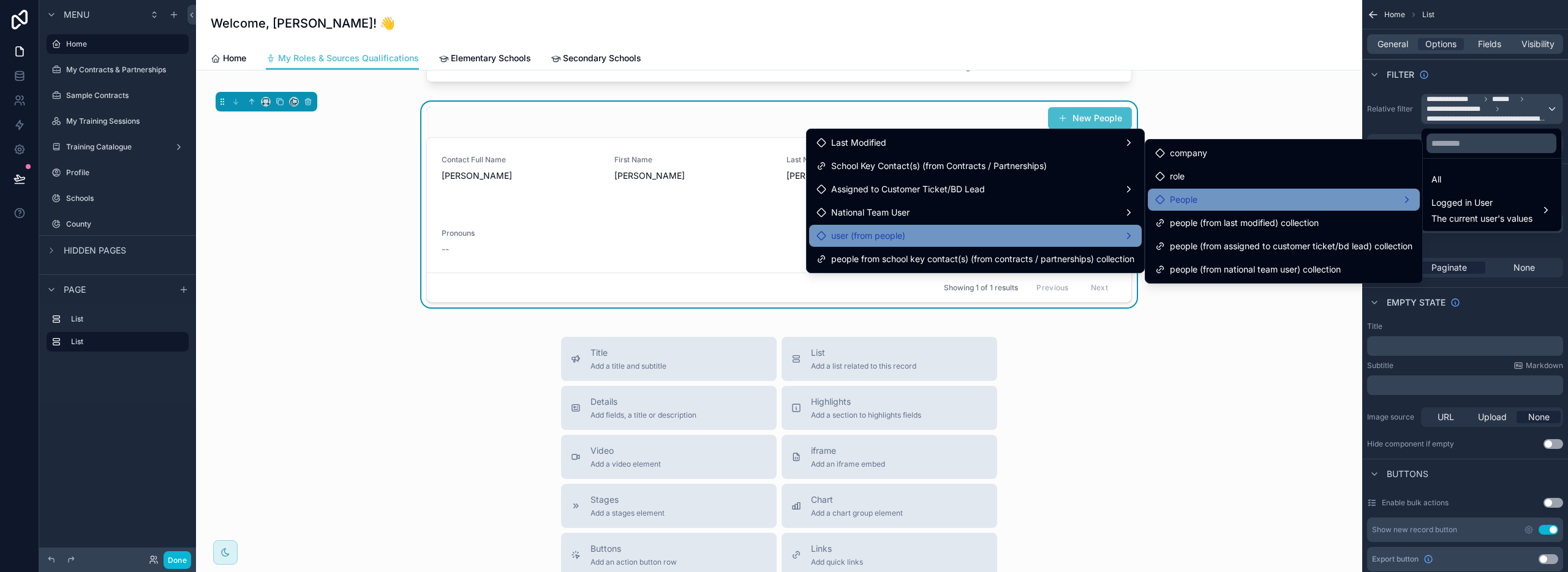
click at [1200, 199] on div "People" at bounding box center [1284, 199] width 257 height 15
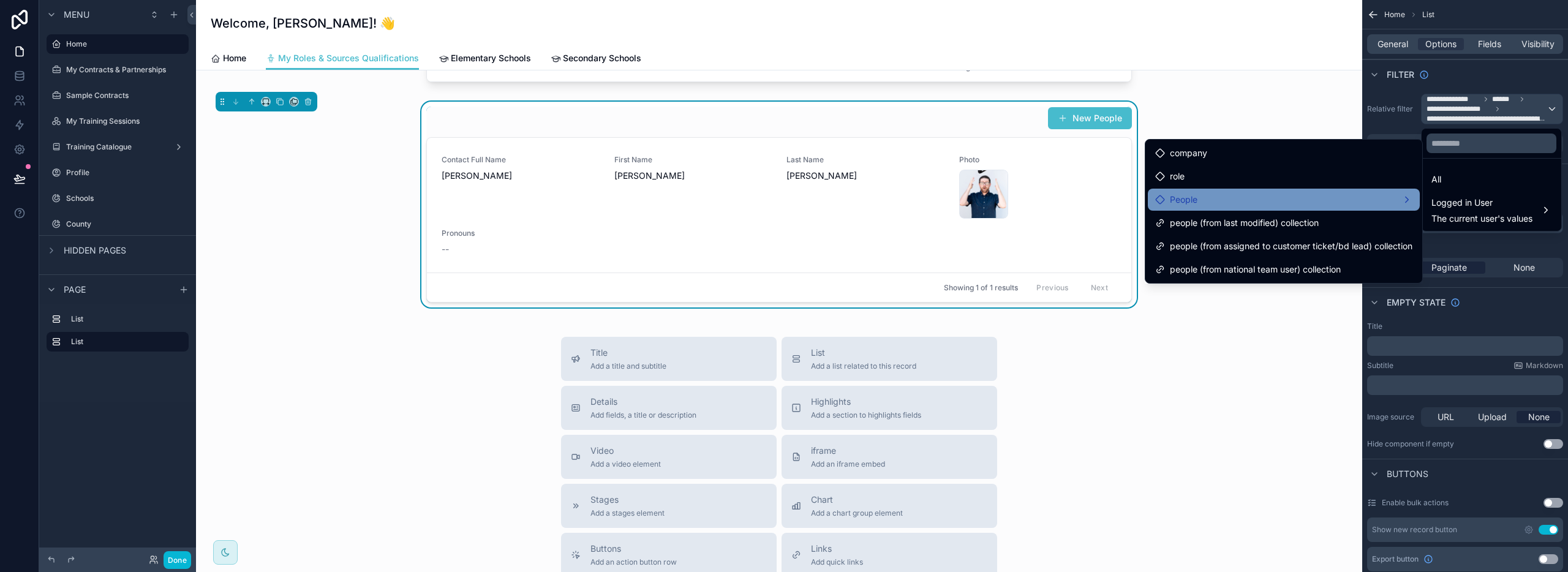
click at [1200, 199] on div "People" at bounding box center [1284, 199] width 257 height 15
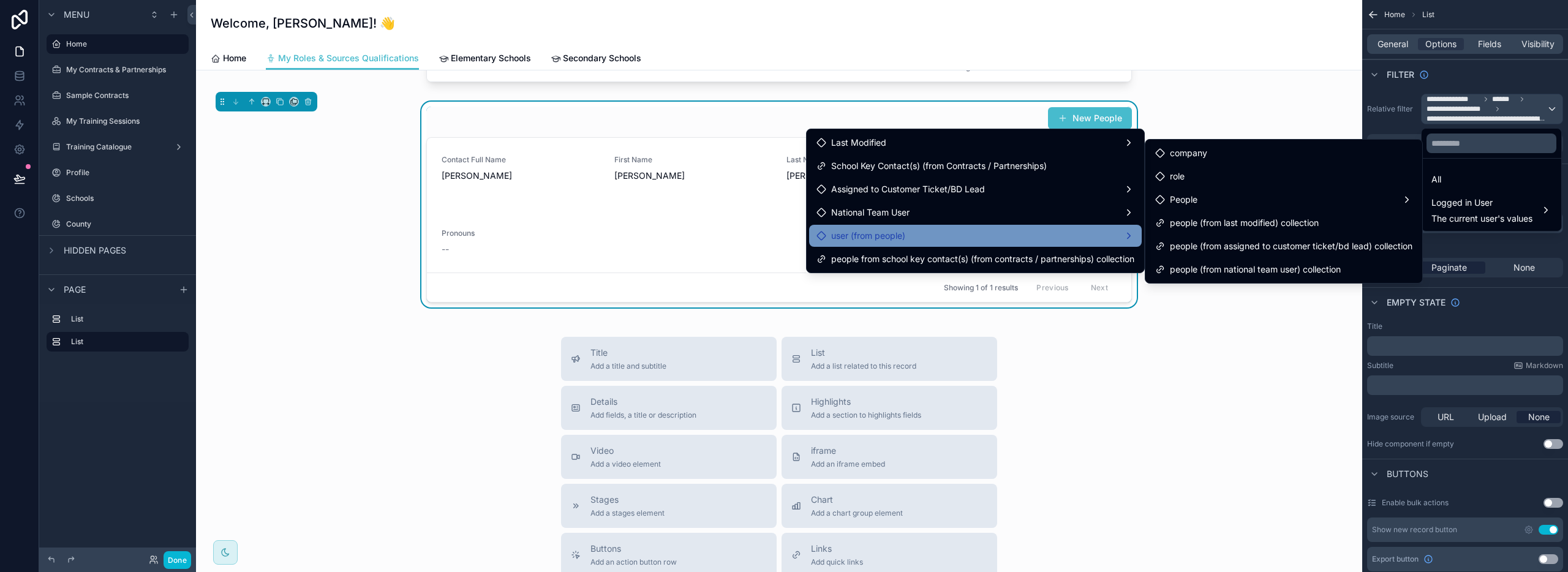
click at [1005, 240] on div "user (from people)" at bounding box center [975, 236] width 318 height 15
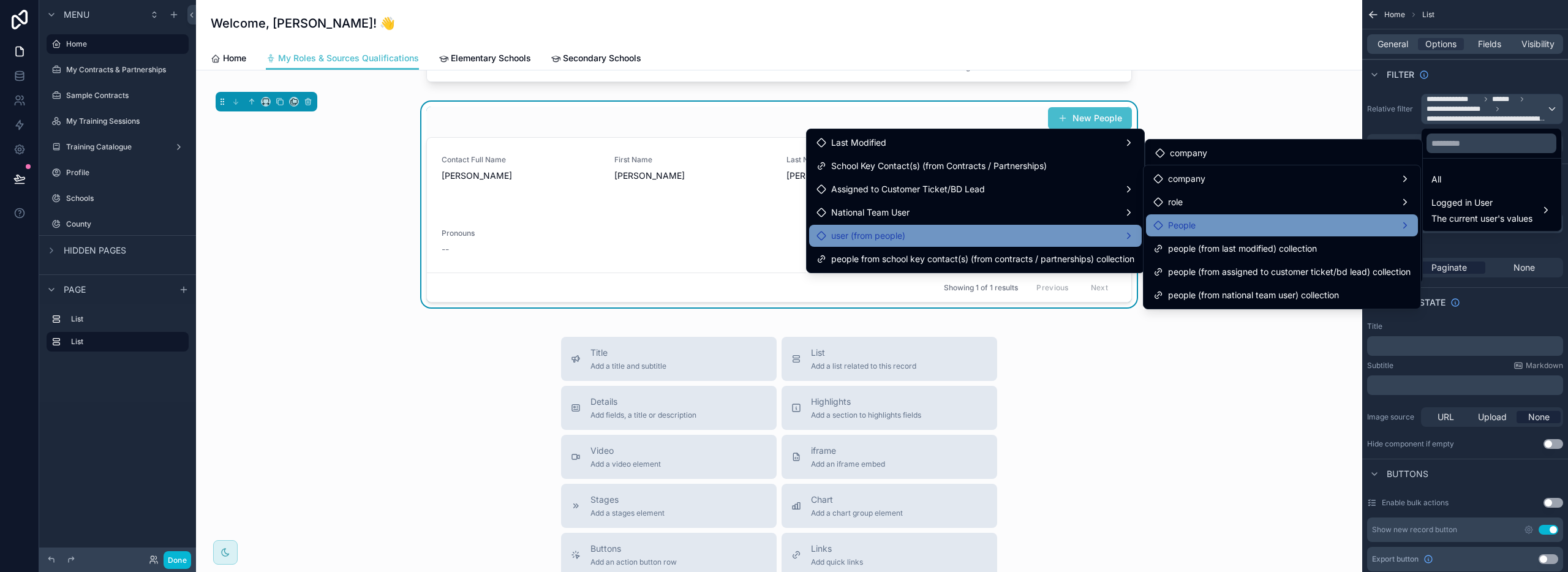
click at [1233, 230] on div "People" at bounding box center [1281, 225] width 257 height 15
click at [1400, 222] on div "People" at bounding box center [1281, 225] width 257 height 15
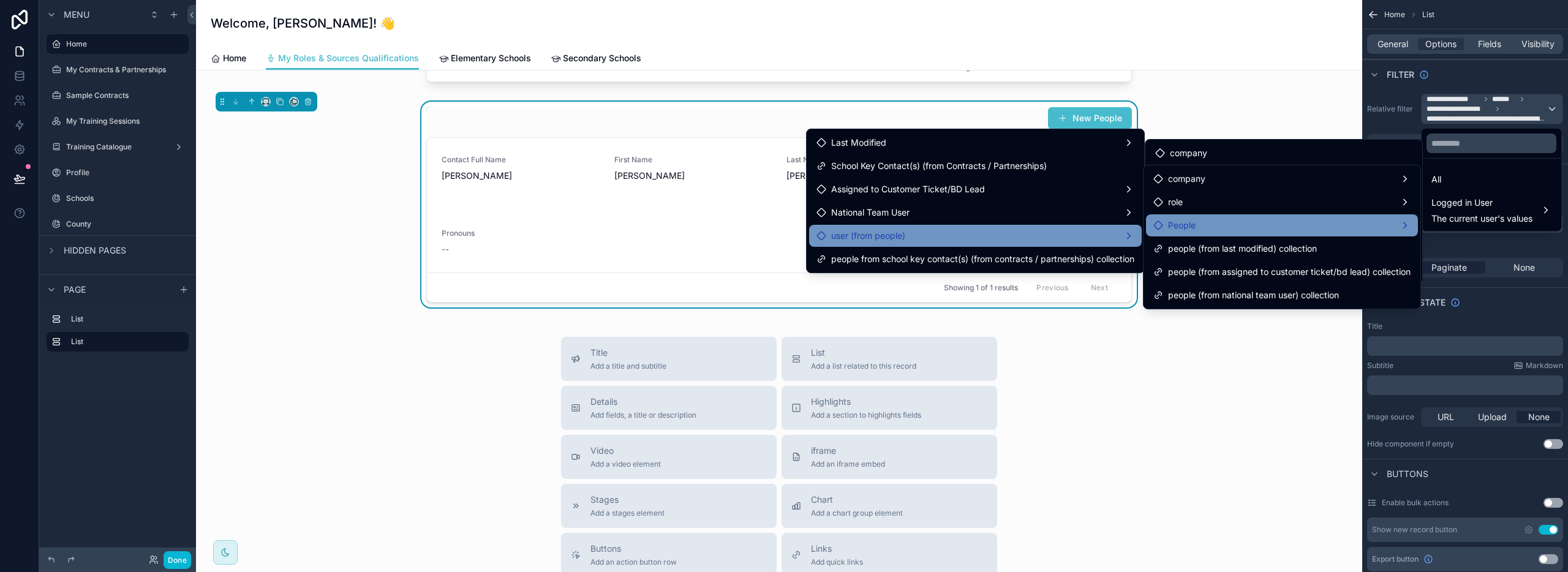
click at [1400, 222] on div "People" at bounding box center [1281, 225] width 257 height 15
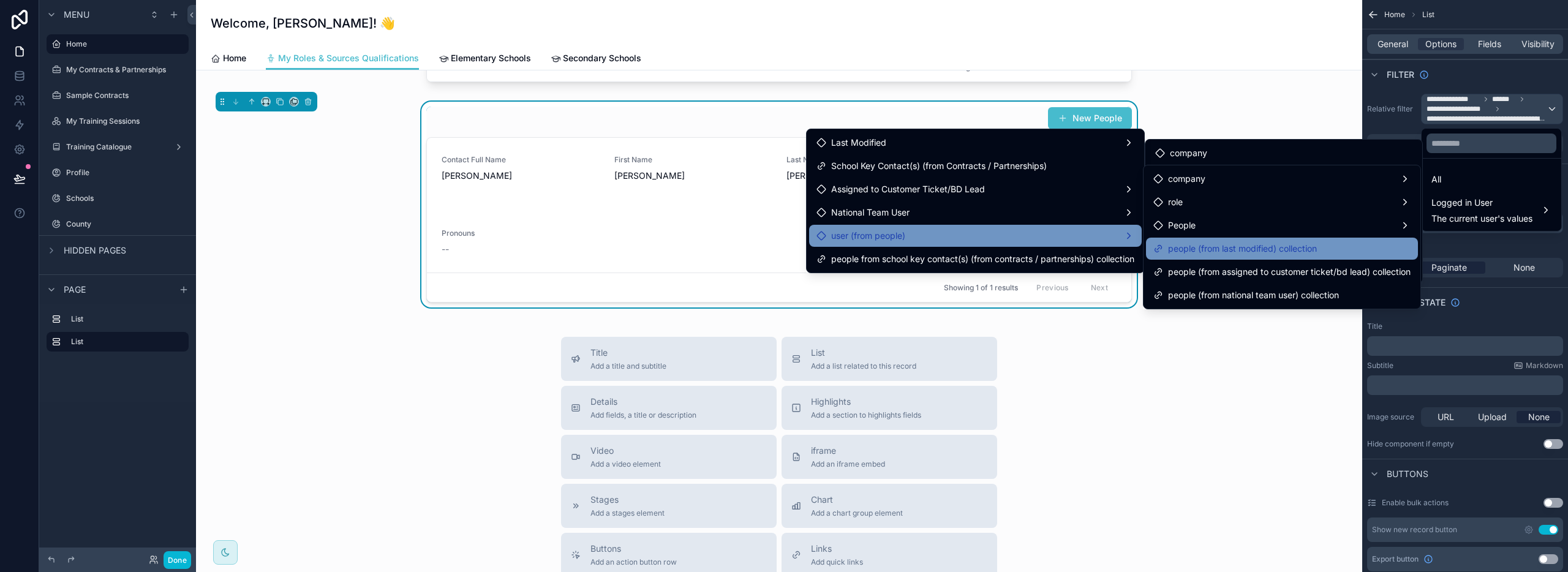
click at [1342, 250] on div "people (from last modified) collection" at bounding box center [1281, 248] width 257 height 15
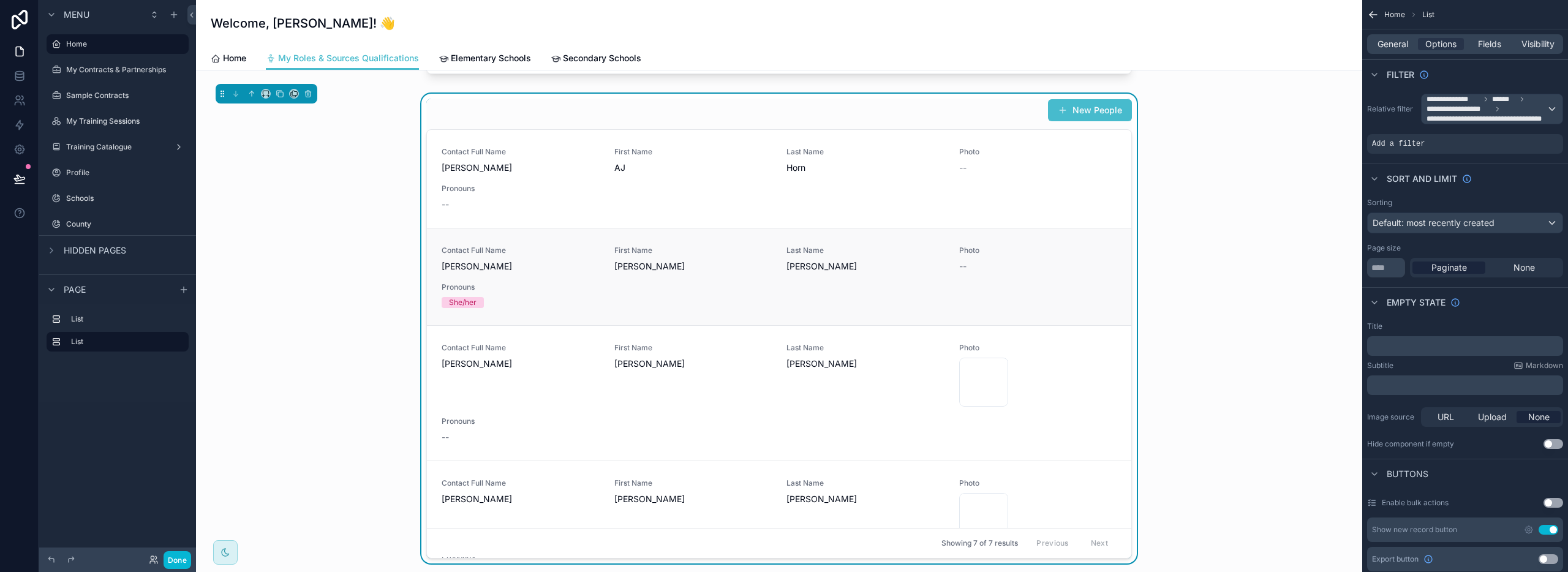
scroll to position [141, 0]
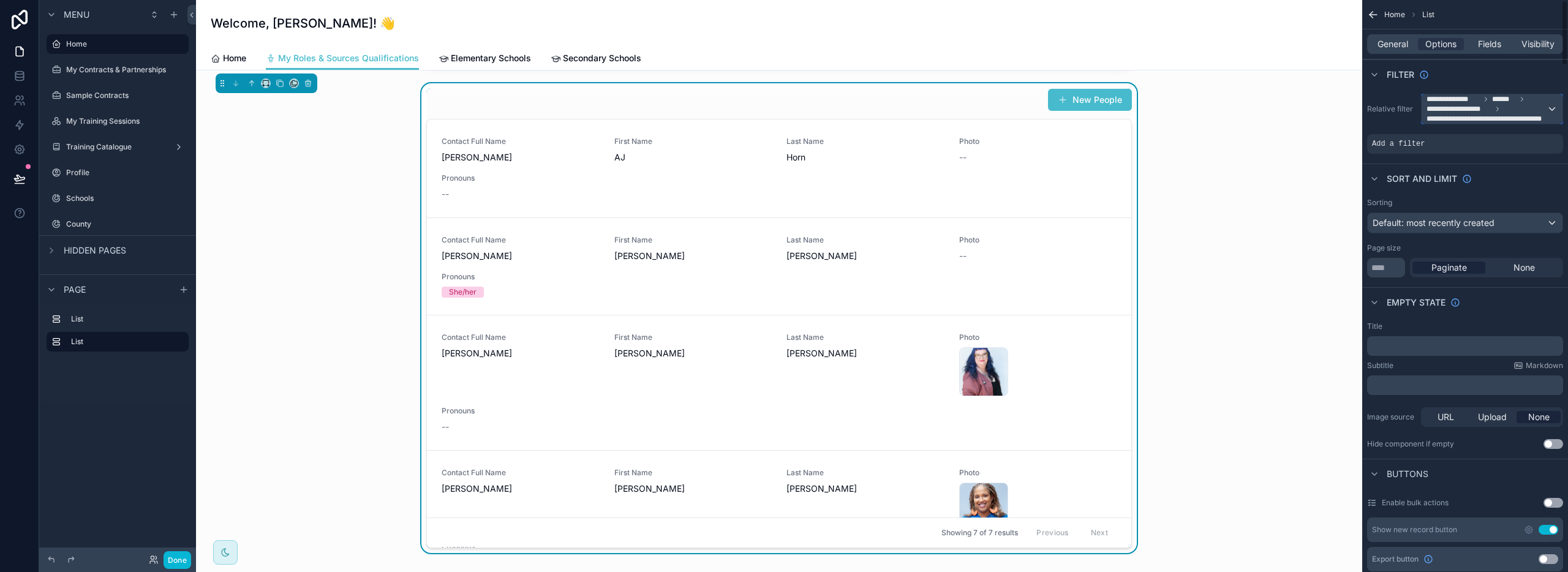
click at [1480, 102] on span "**********" at bounding box center [1486, 109] width 120 height 29
click at [1487, 205] on span "Logged in User" at bounding box center [1481, 203] width 101 height 15
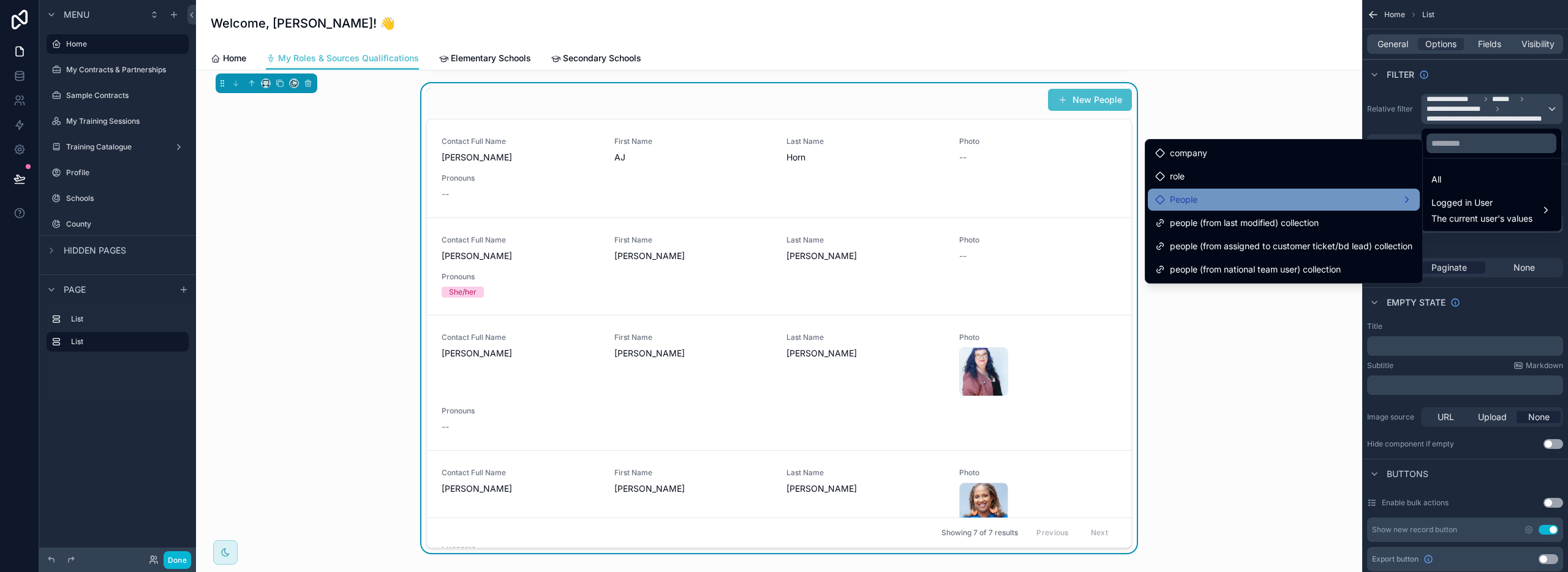
click at [1255, 205] on div "People" at bounding box center [1284, 199] width 257 height 15
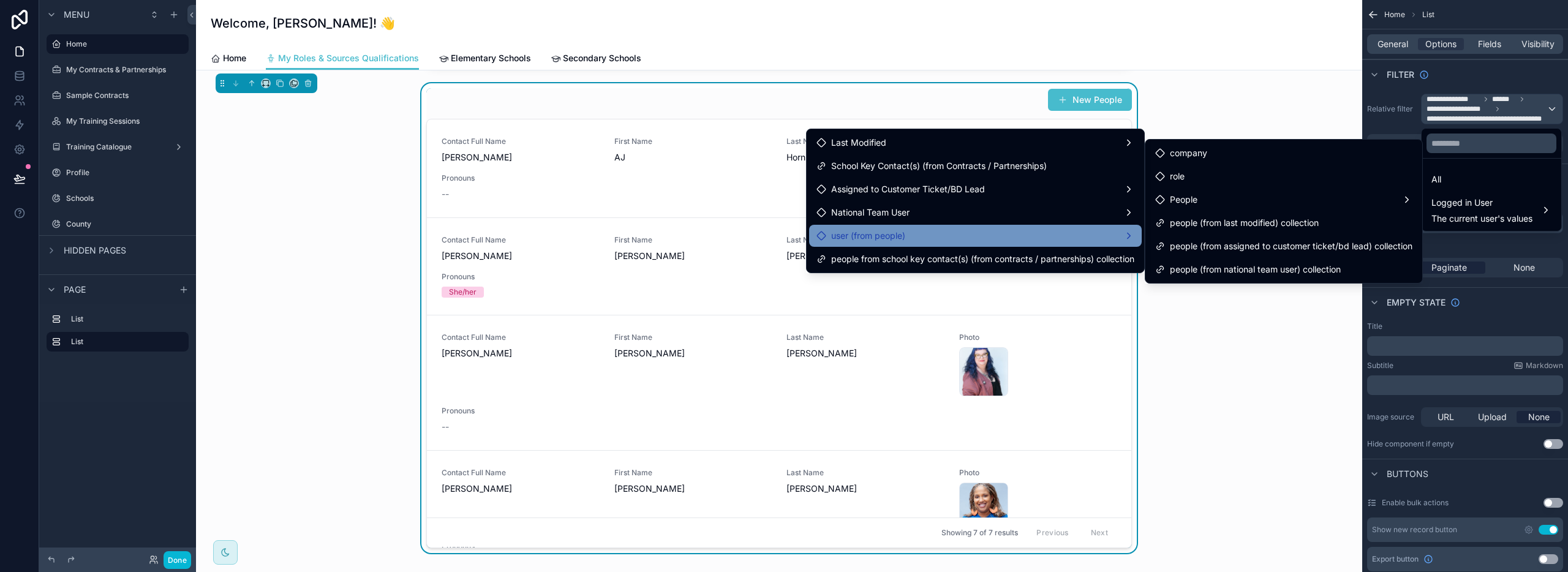
click at [958, 230] on div "user (from people)" at bounding box center [975, 236] width 318 height 15
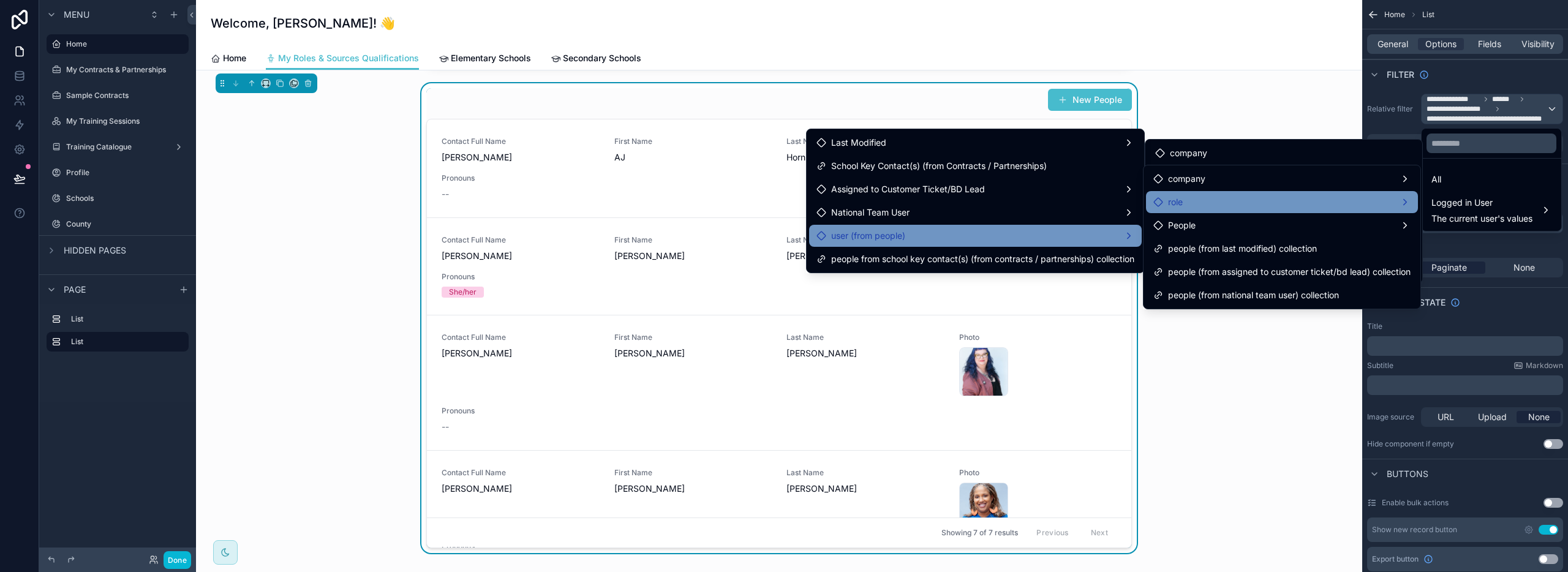
click at [1168, 200] on span "role" at bounding box center [1175, 202] width 15 height 15
click at [1168, 201] on span "role" at bounding box center [1175, 202] width 15 height 15
click at [1408, 195] on div "role" at bounding box center [1281, 202] width 257 height 15
click at [1406, 199] on div "role" at bounding box center [1281, 202] width 257 height 15
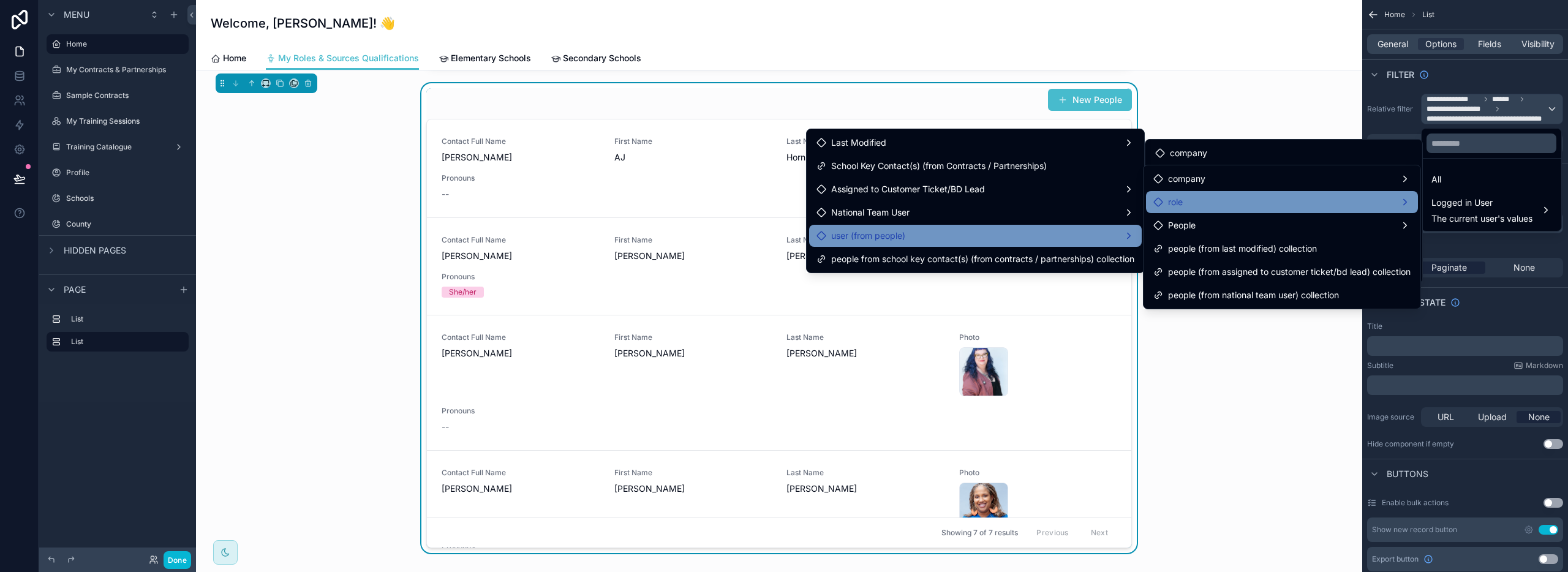
click at [1406, 199] on div "role" at bounding box center [1281, 202] width 257 height 15
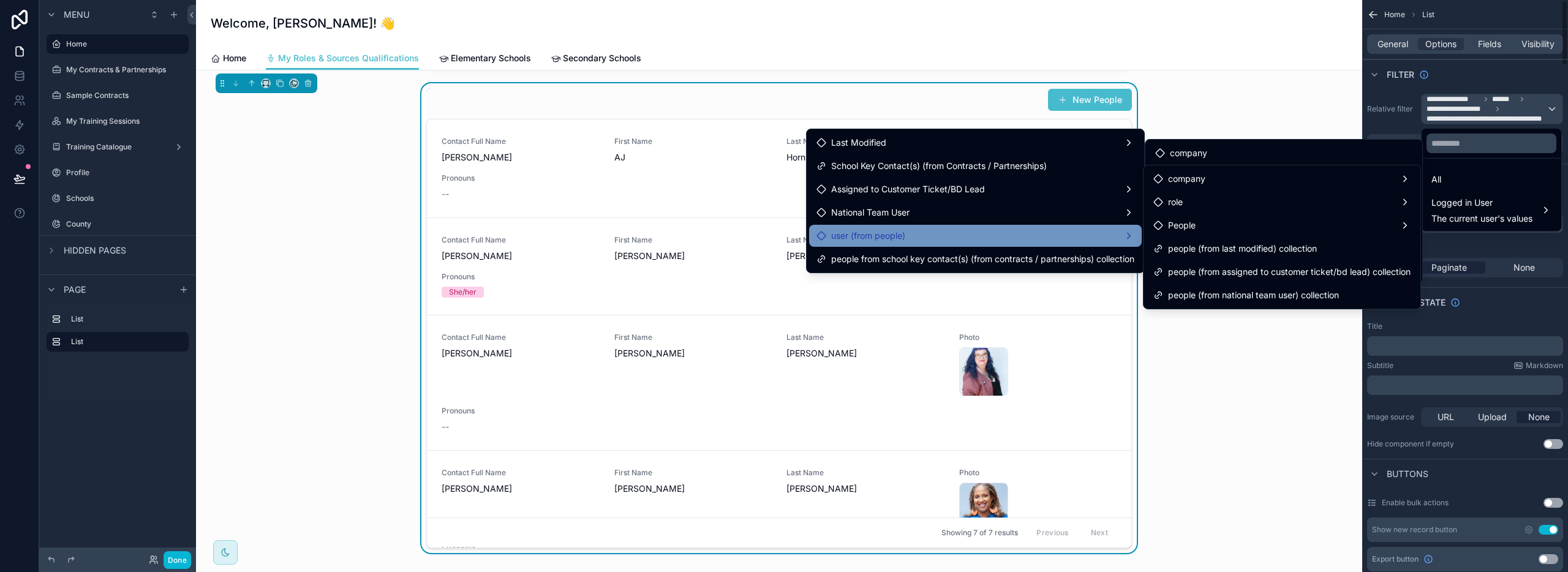
click at [1345, 106] on div "Role / Qualification Role / Qualification Title Record Type Products / Services…" at bounding box center [779, 523] width 1166 height 1187
click at [1481, 203] on span "Logged in User" at bounding box center [1481, 203] width 101 height 15
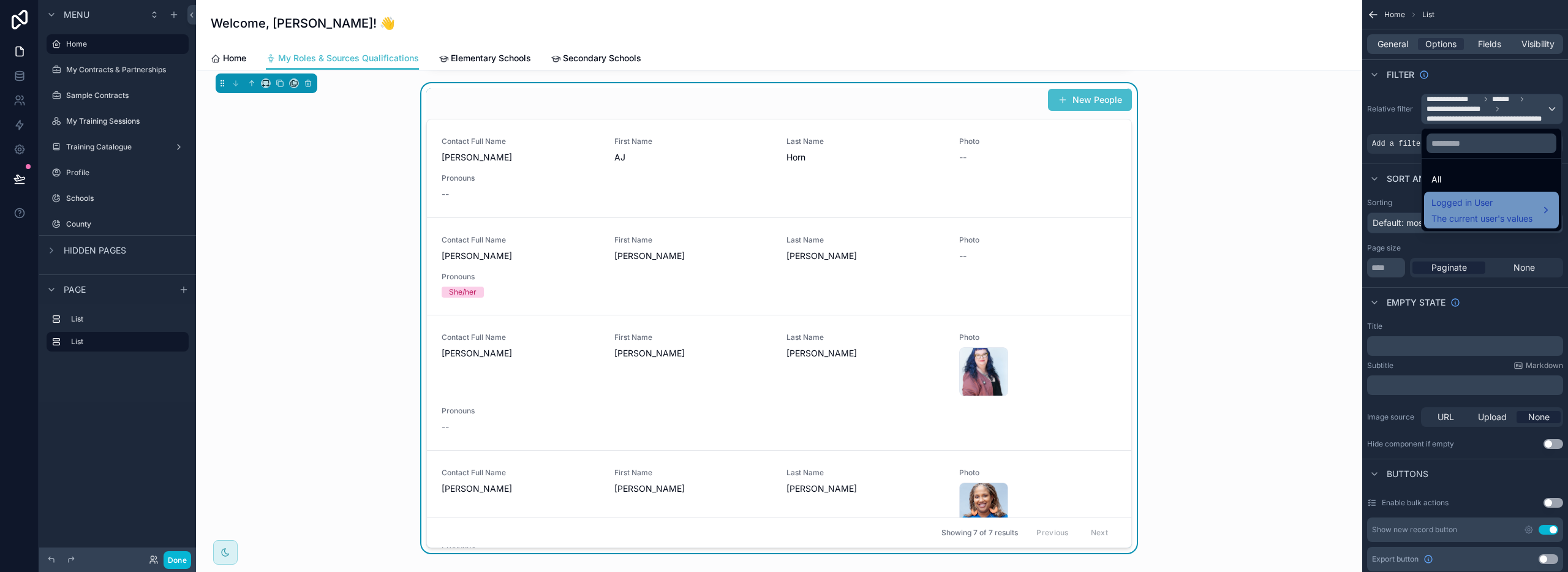
click at [1478, 207] on span "Logged in User" at bounding box center [1481, 203] width 101 height 15
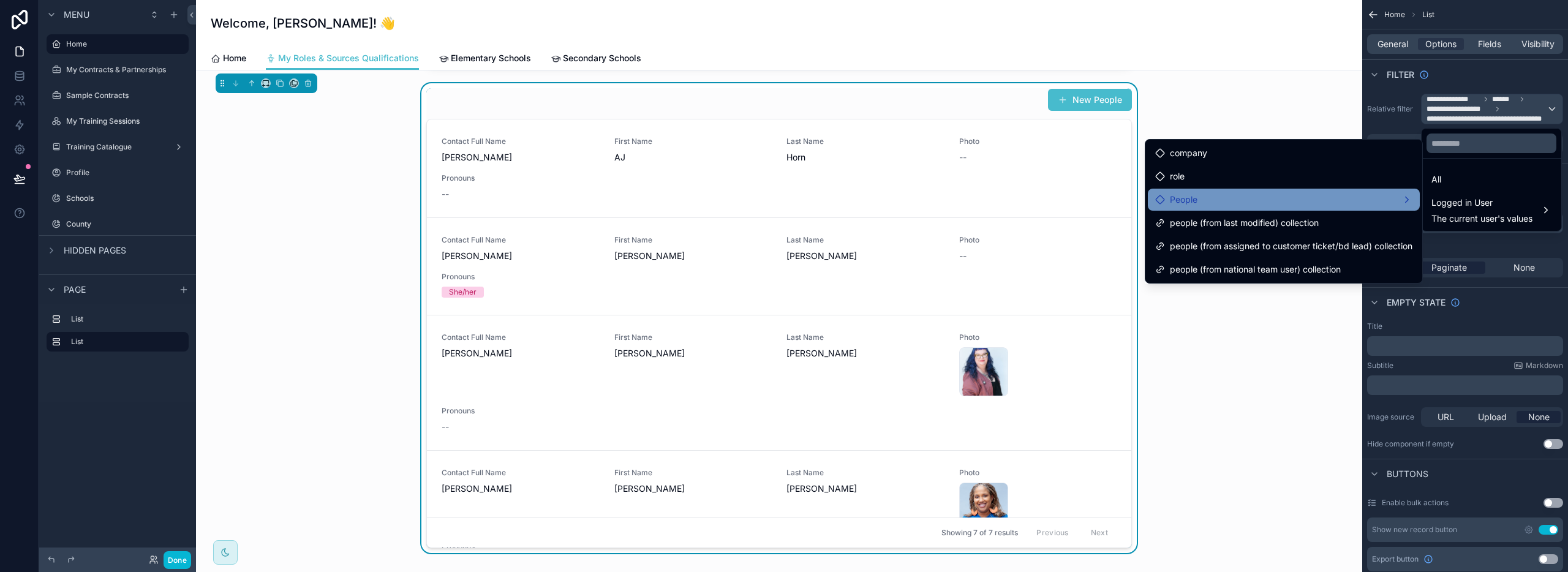
click at [1227, 206] on div "People" at bounding box center [1284, 199] width 257 height 15
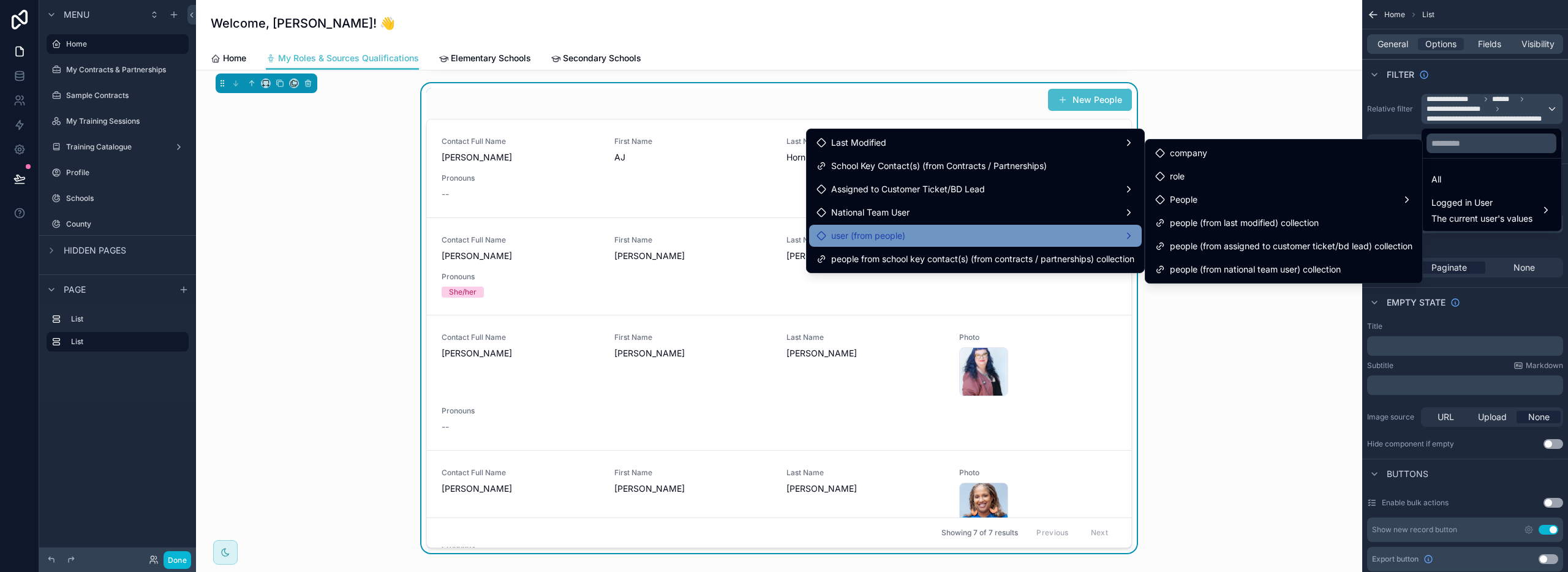
click at [1018, 235] on div "user (from people)" at bounding box center [975, 236] width 318 height 15
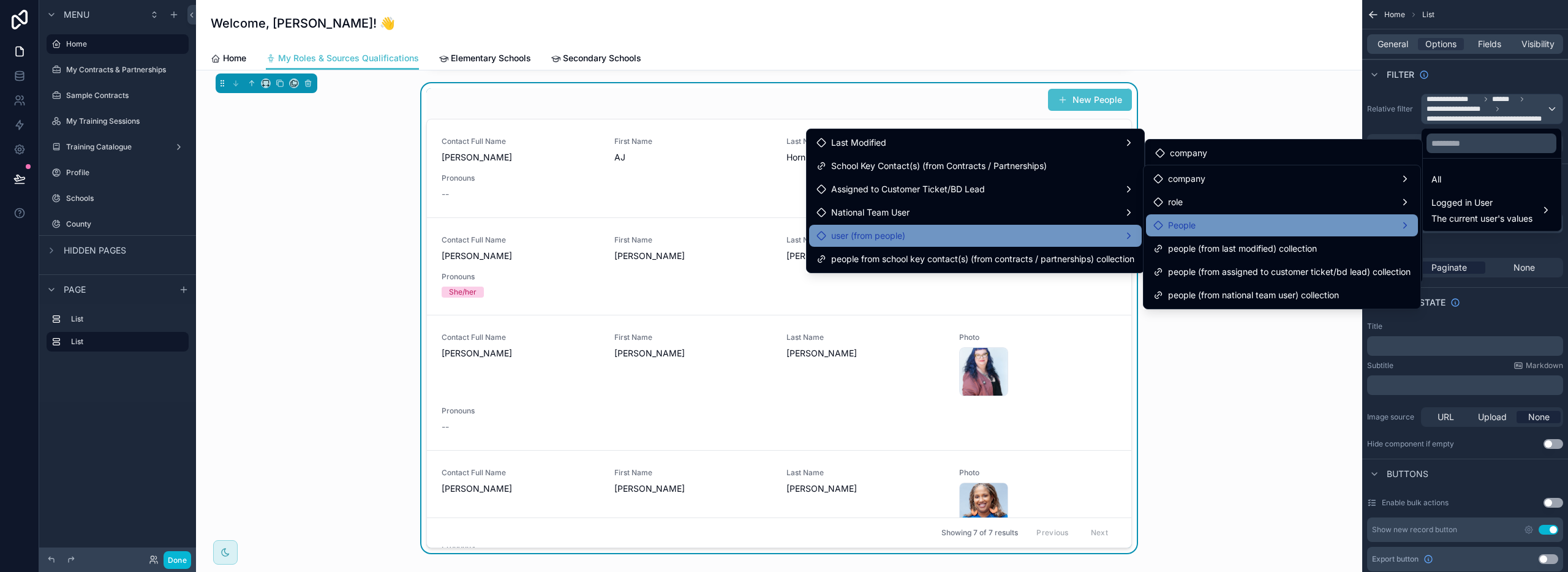
click at [1194, 230] on span "People" at bounding box center [1182, 225] width 28 height 15
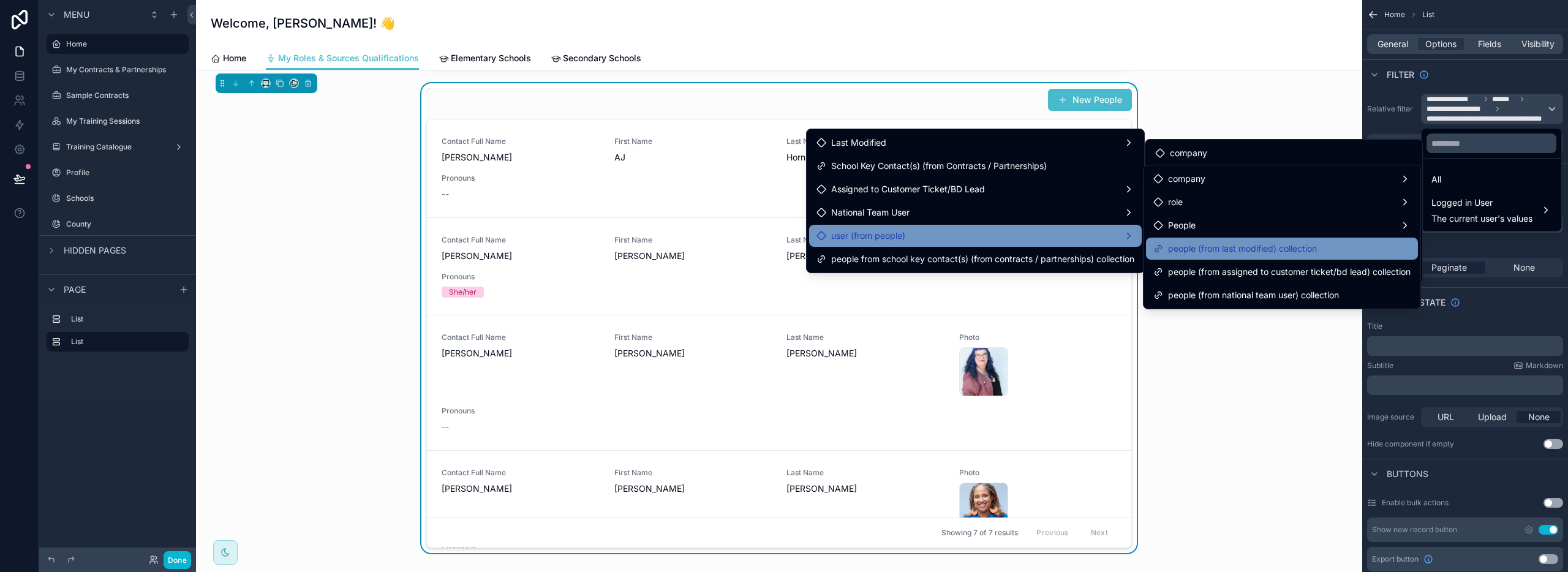
click at [1209, 243] on span "people (from last modified) collection" at bounding box center [1242, 248] width 149 height 15
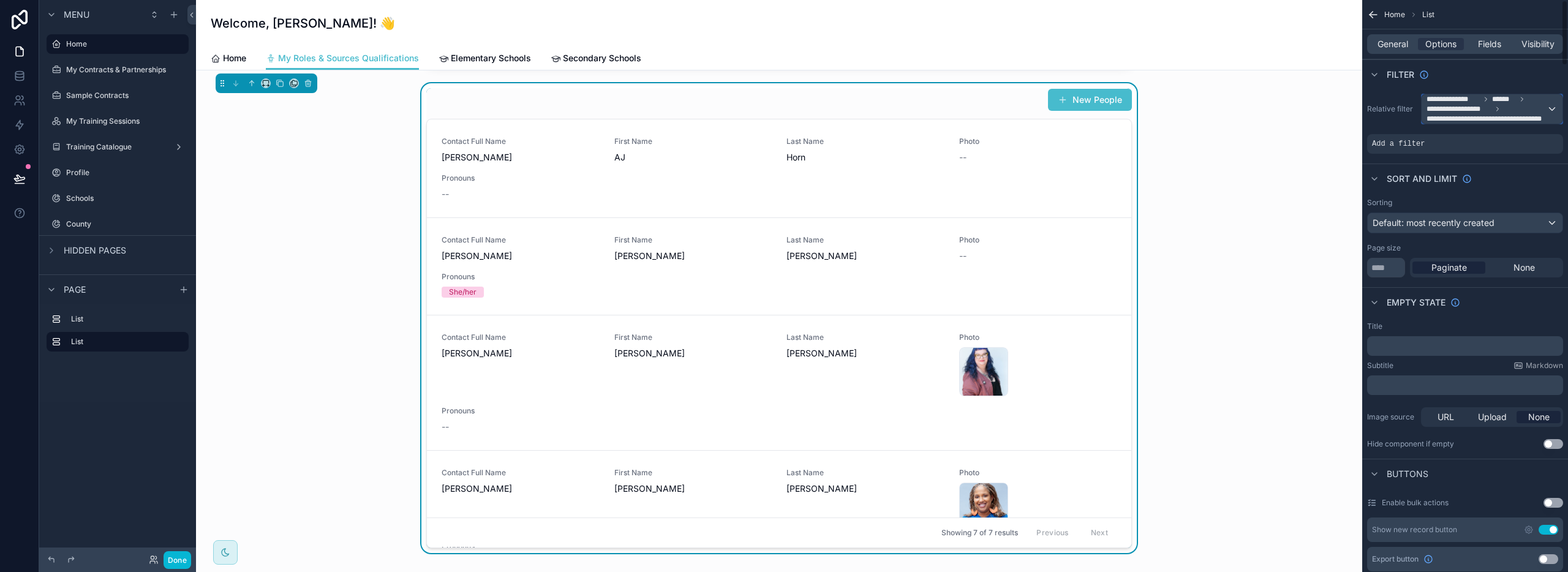
click at [1458, 117] on span "**********" at bounding box center [1486, 118] width 120 height 10
click at [1455, 200] on span "Logged in User" at bounding box center [1481, 203] width 101 height 15
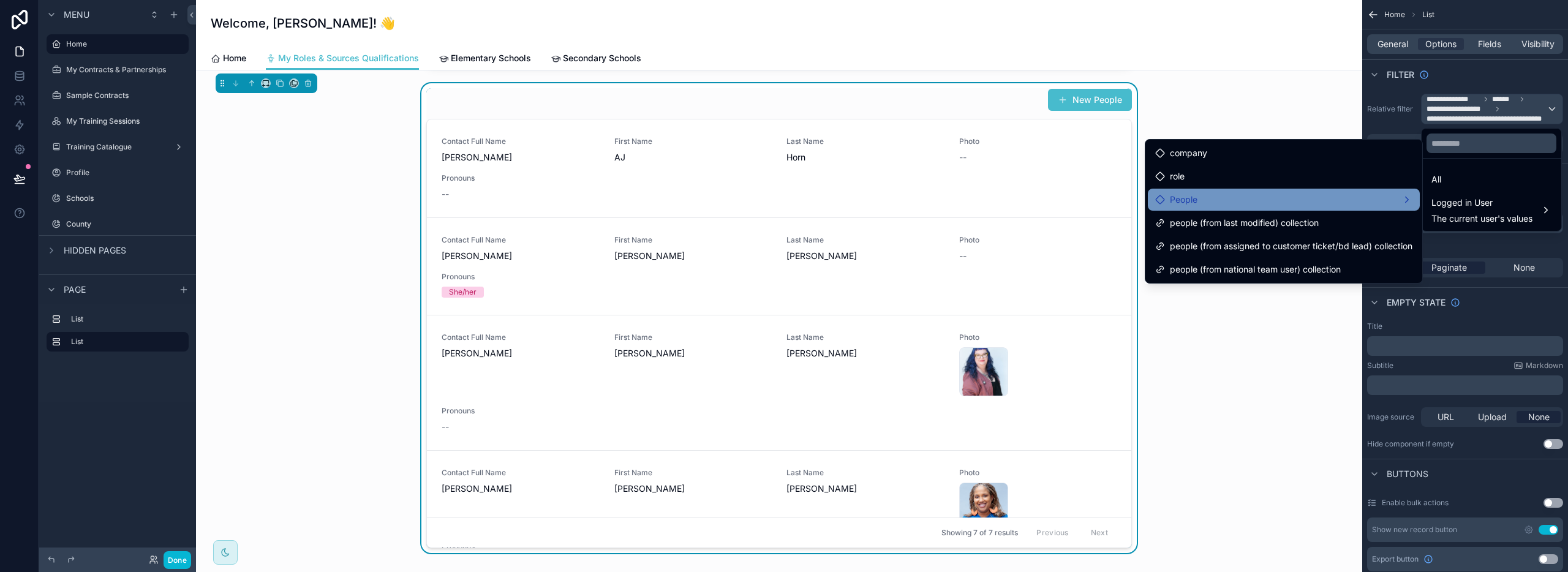
click at [1222, 197] on div "People" at bounding box center [1284, 199] width 257 height 15
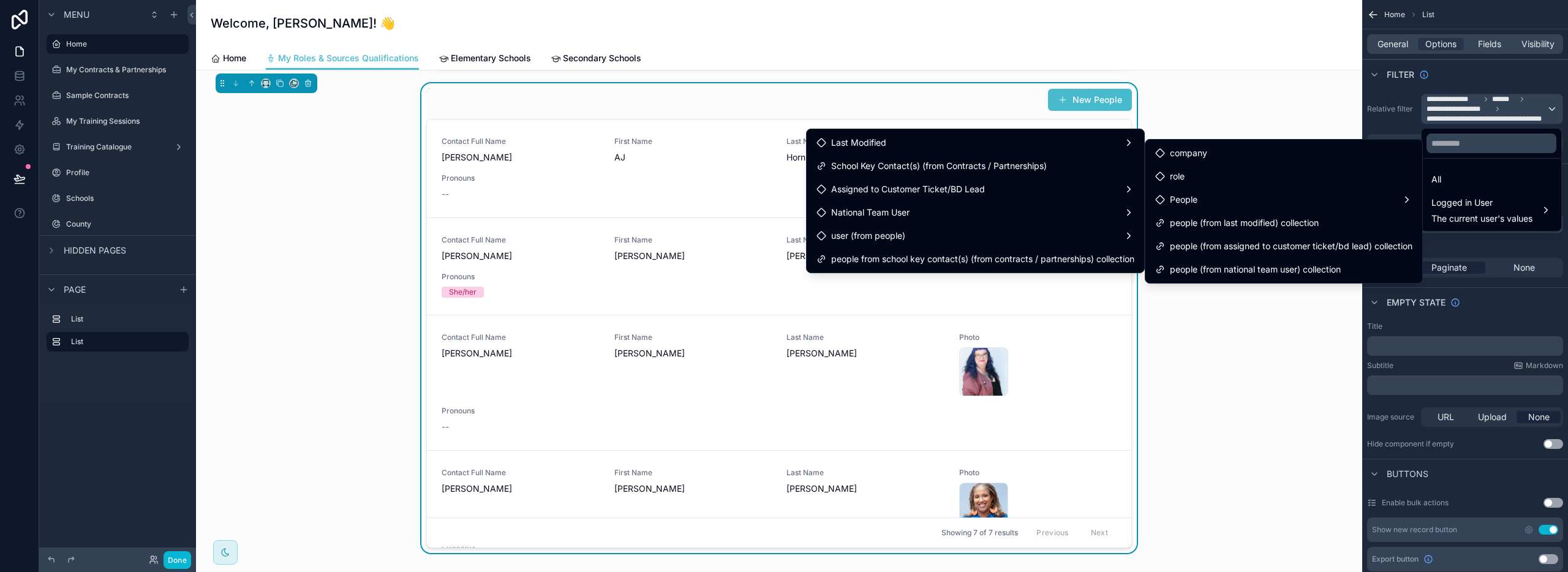
click at [1243, 350] on div "New People Contact Full Name AJ Horn First Name AJ Last Name Horn Photo -- Pron…" at bounding box center [779, 318] width 1147 height 470
click at [1195, 359] on div "New People Contact Full Name AJ Horn First Name AJ Last Name Horn Photo -- Pron…" at bounding box center [779, 318] width 1147 height 470
click at [1199, 359] on div "New People Contact Full Name AJ Horn First Name AJ Last Name Horn Photo -- Pron…" at bounding box center [779, 318] width 1147 height 470
click at [1241, 342] on div "New People Contact Full Name AJ Horn First Name AJ Last Name Horn Photo -- Pron…" at bounding box center [779, 318] width 1147 height 470
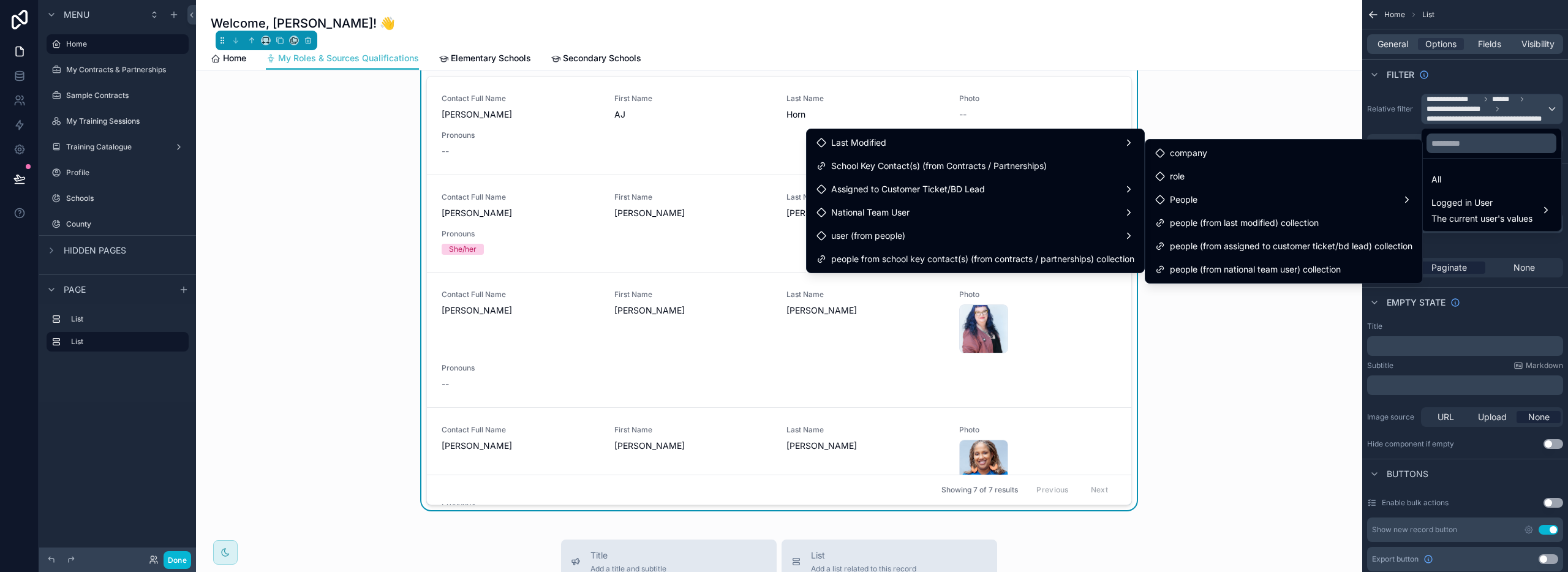
click at [1282, 335] on div "New People Contact Full Name AJ Horn First Name AJ Last Name Horn Photo -- Pron…" at bounding box center [779, 275] width 1147 height 470
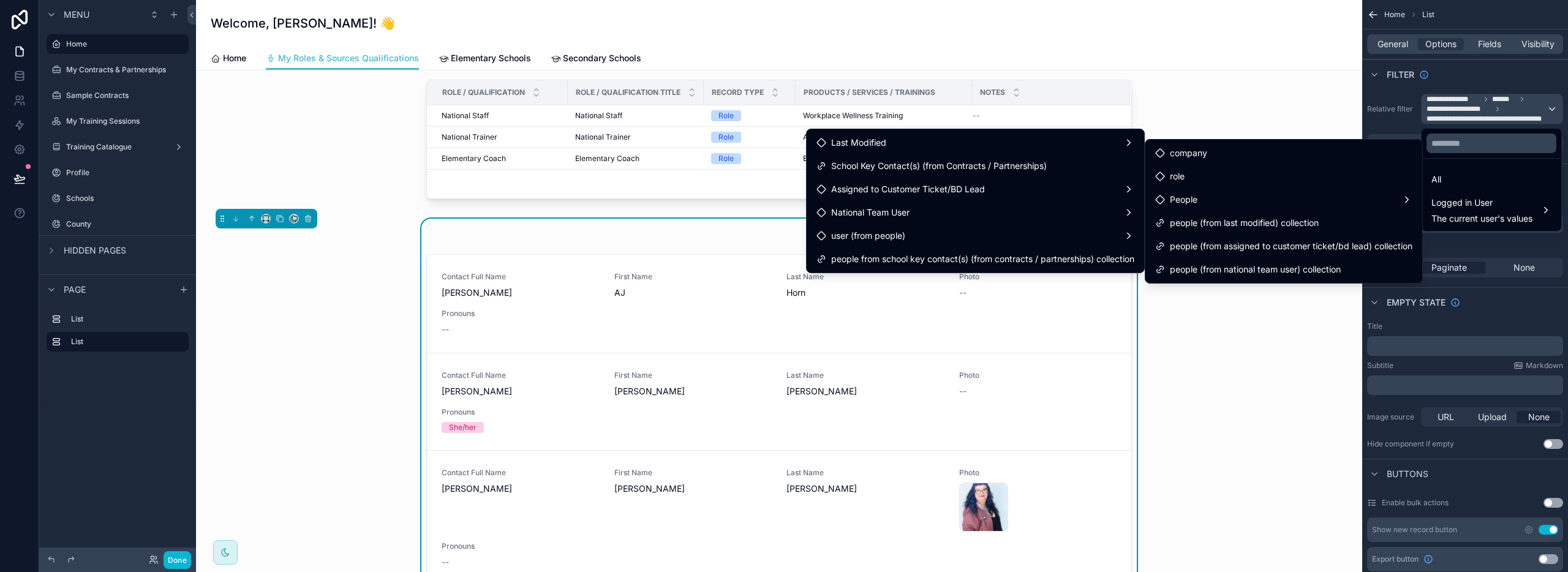
scroll to position [0, 0]
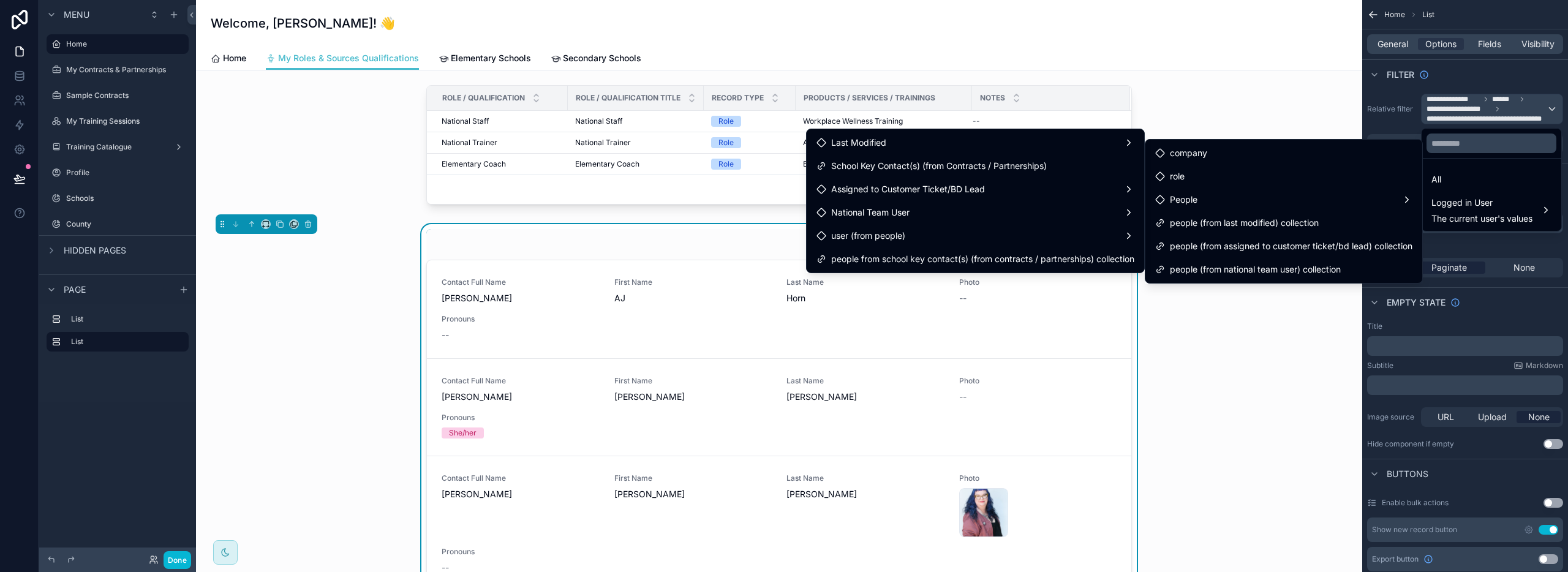
click at [335, 338] on div "New People Contact Full Name AJ Horn First Name AJ Last Name Horn Photo -- Pron…" at bounding box center [779, 459] width 1147 height 470
click at [483, 55] on span "Elementary Schools" at bounding box center [491, 58] width 80 height 12
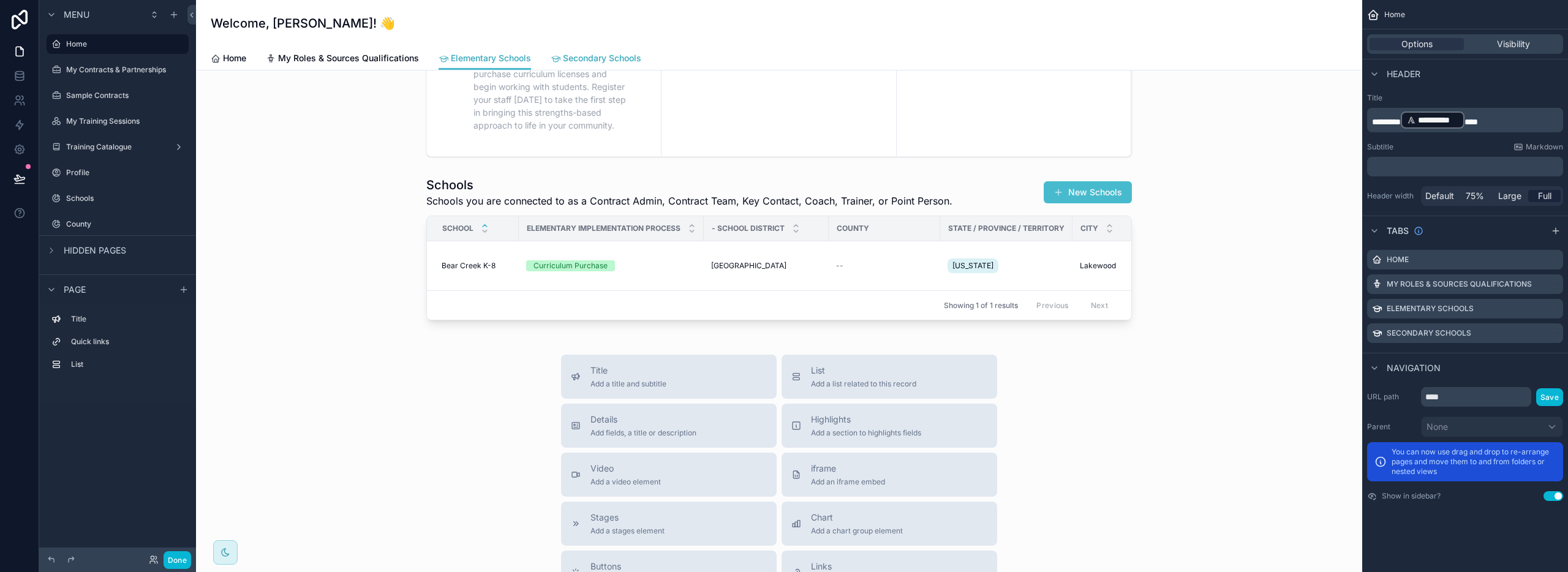
scroll to position [217, 0]
click at [587, 60] on span "Secondary Schools" at bounding box center [601, 58] width 78 height 12
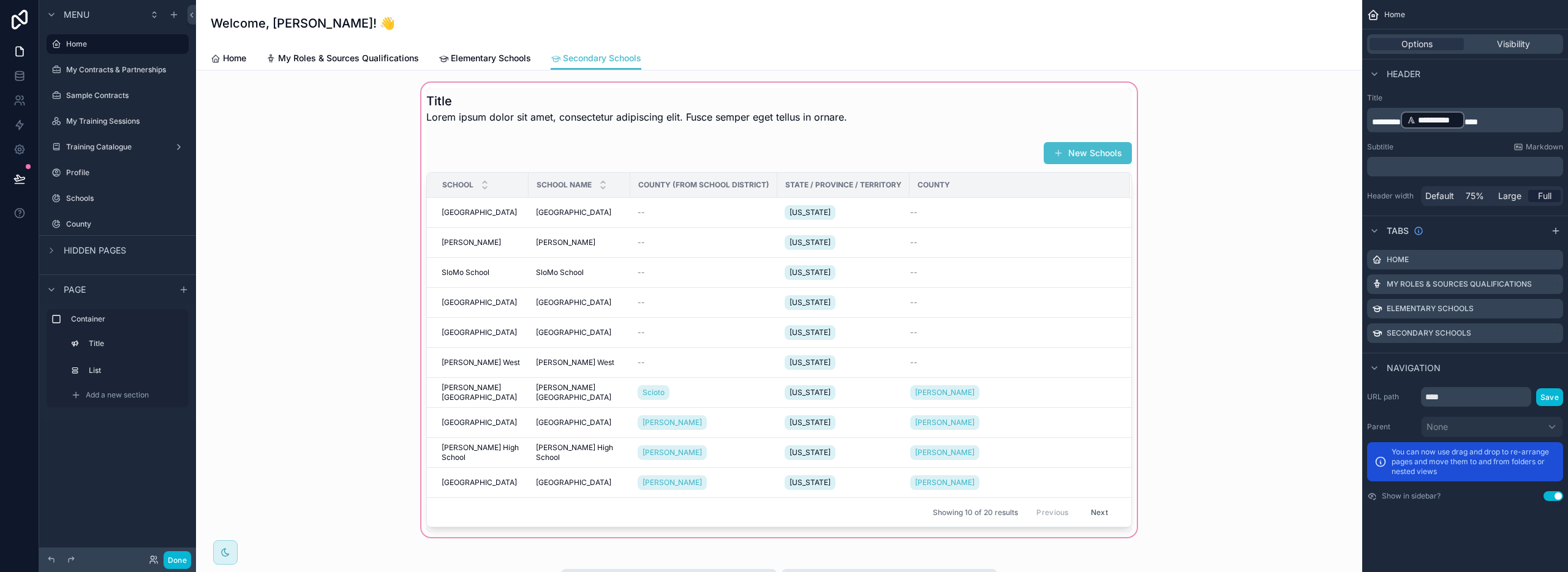
click at [337, 304] on div "scrollable content" at bounding box center [779, 310] width 1147 height 459
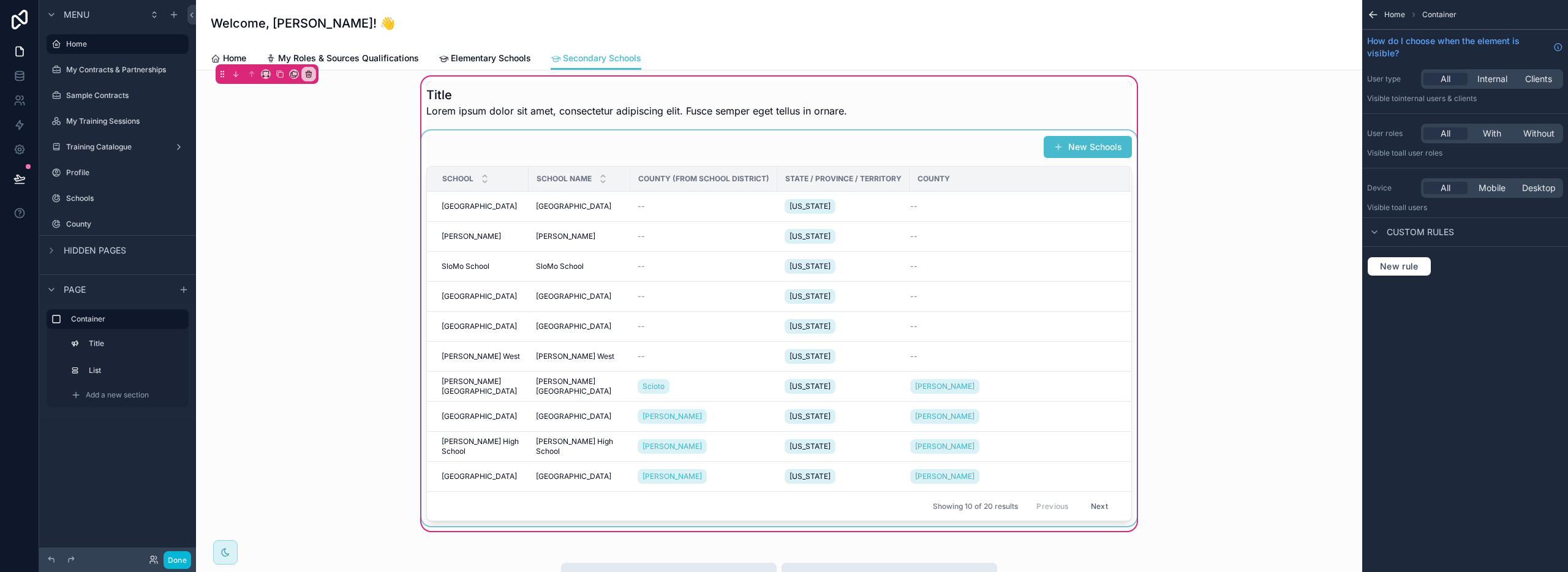
scroll to position [7, 0]
click at [104, 393] on span "Add a new section" at bounding box center [117, 395] width 63 height 10
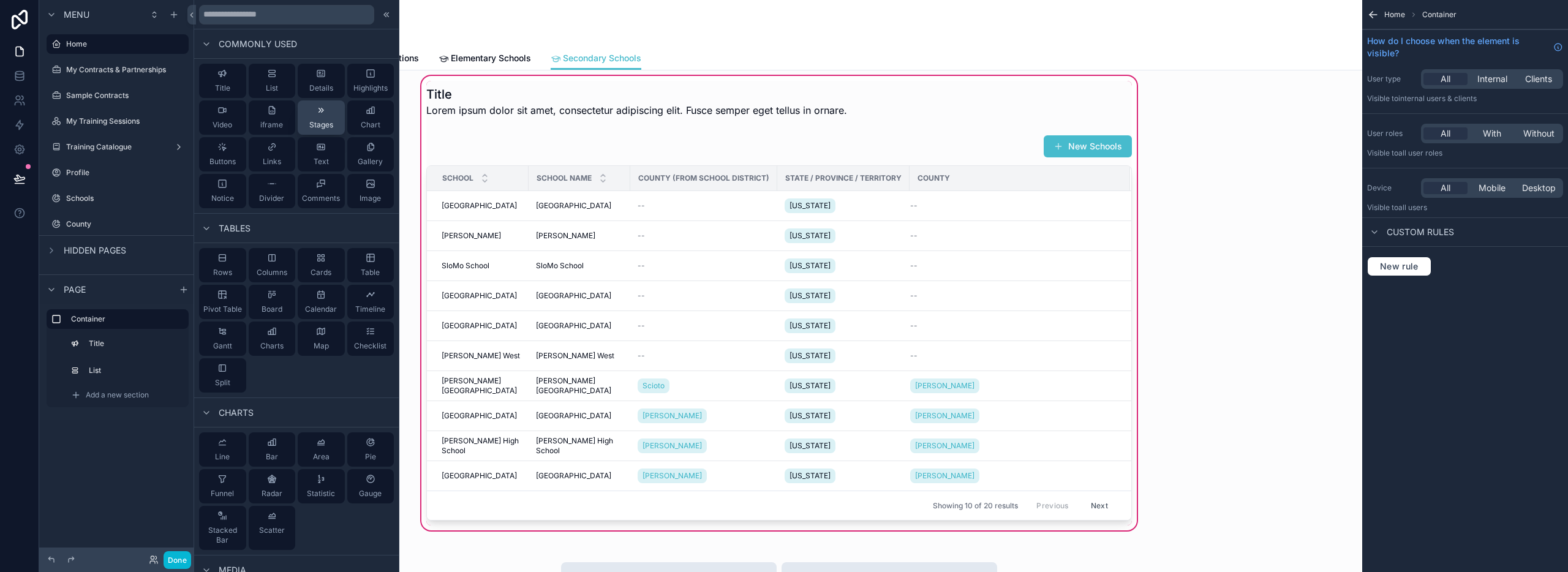
click at [318, 121] on span "Stages" at bounding box center [321, 124] width 24 height 10
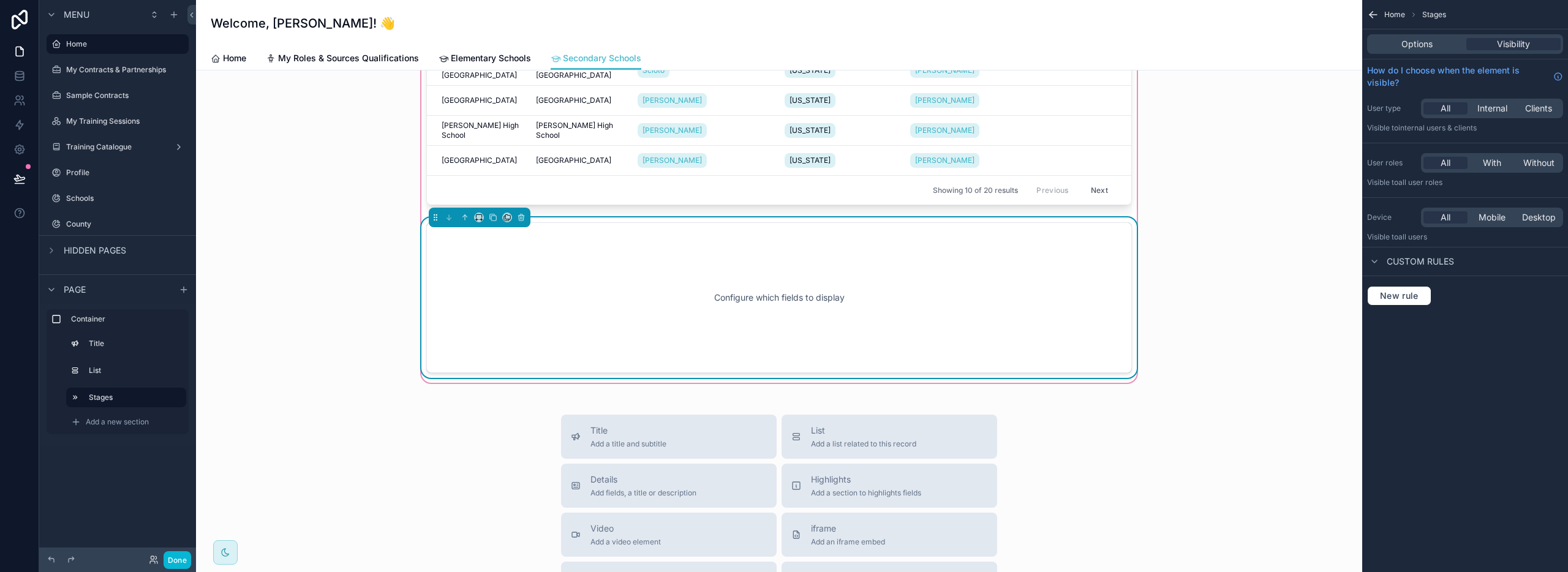
scroll to position [334, 0]
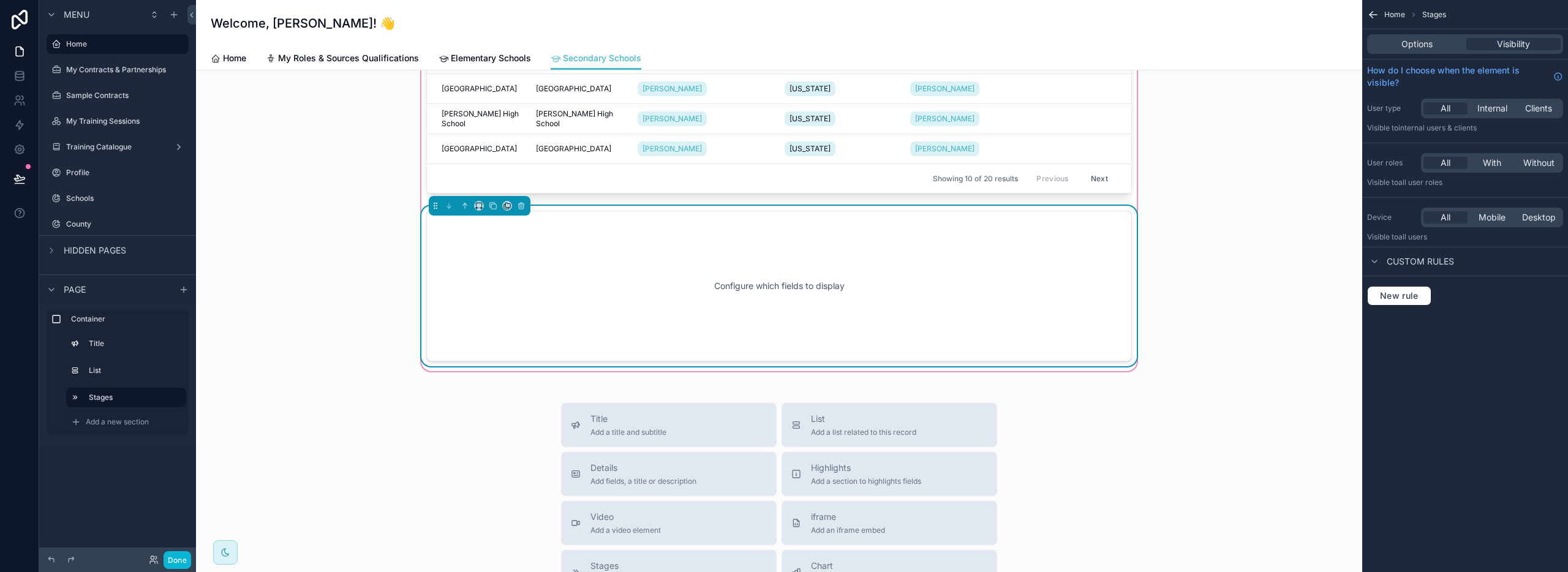
click at [655, 265] on div "Configure which fields to display" at bounding box center [779, 286] width 665 height 111
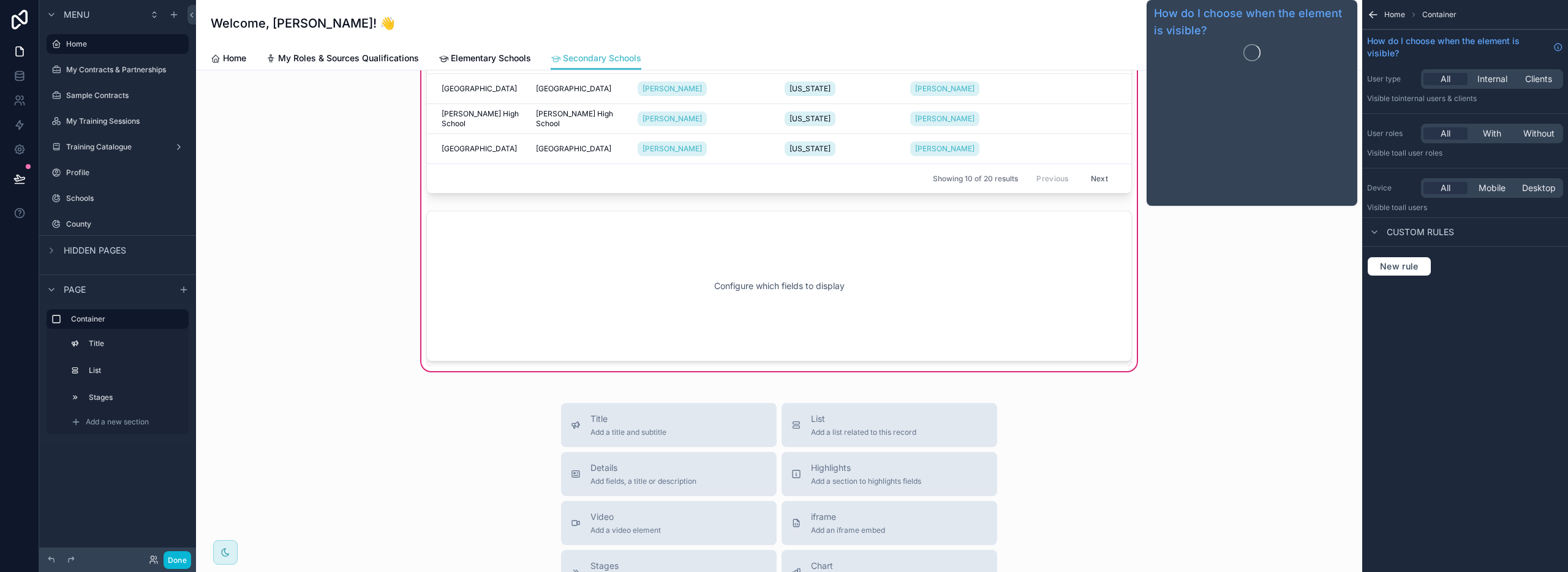
click at [802, 397] on div "Title Lorem ipsum dolor sit amet, consectetur adipiscing elit. Fusce semper ege…" at bounding box center [779, 336] width 1166 height 1200
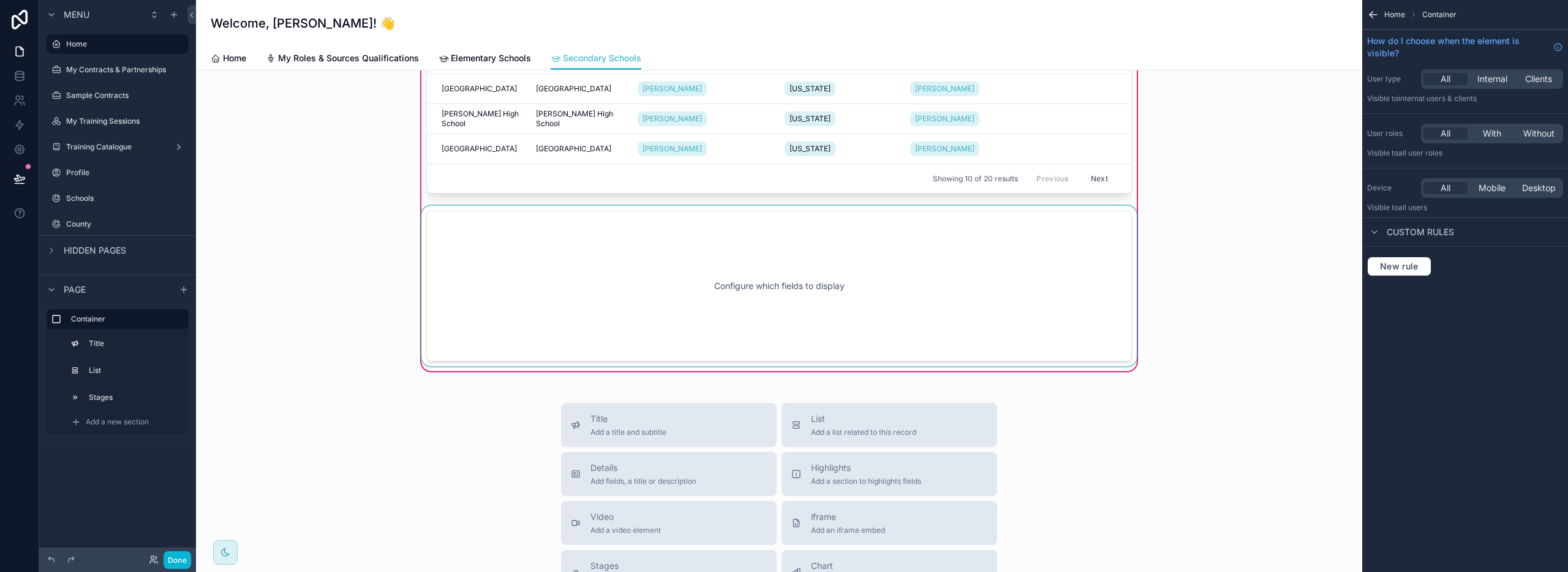
click at [842, 347] on div "scrollable content" at bounding box center [779, 286] width 720 height 161
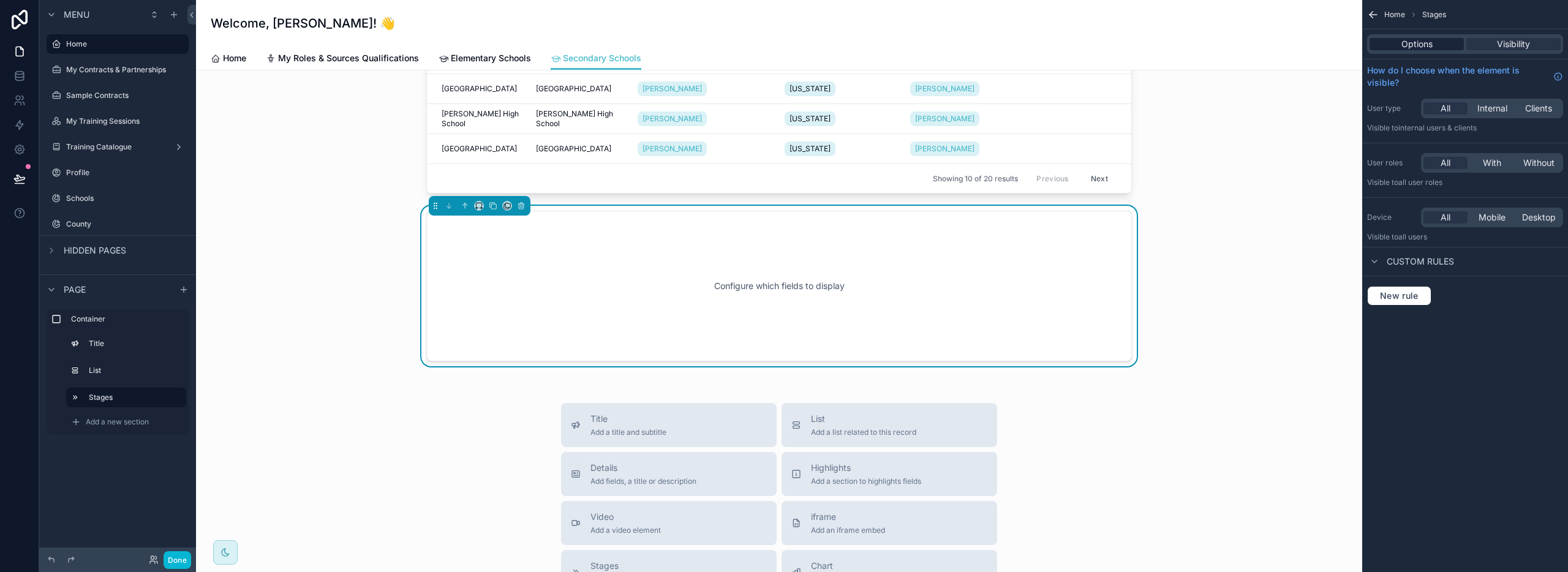
click at [1408, 46] on span "Options" at bounding box center [1417, 44] width 31 height 12
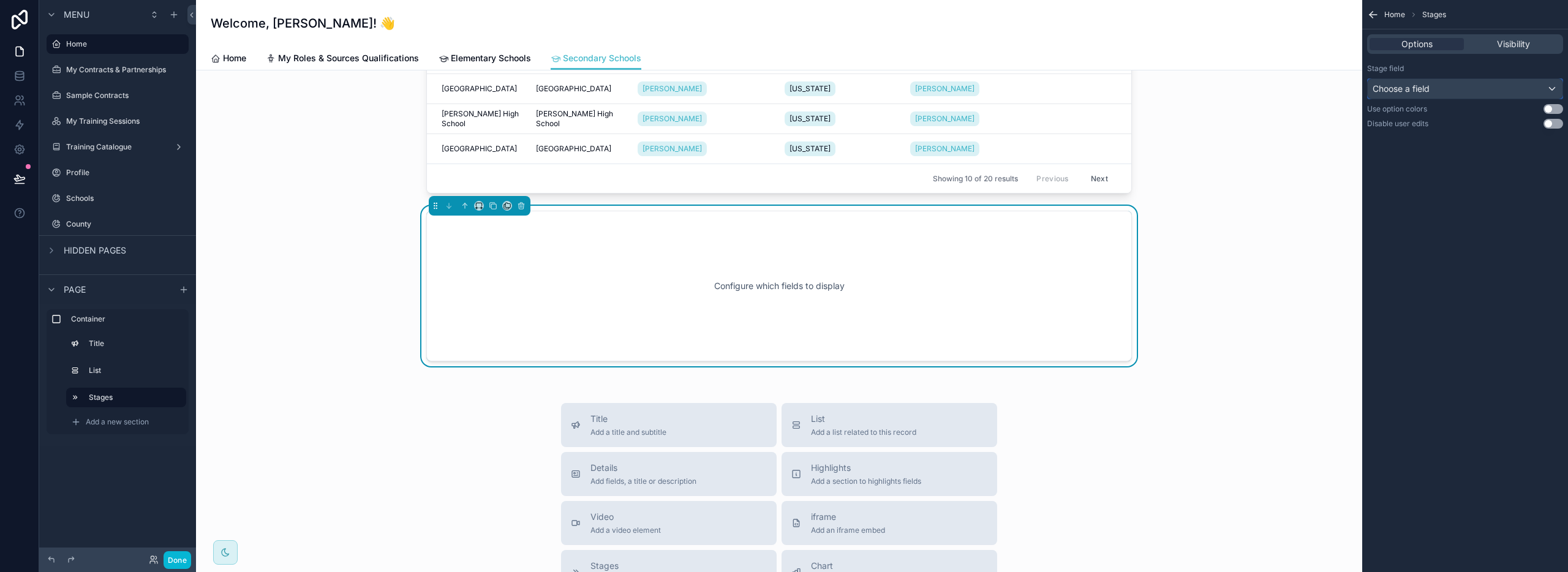
click at [1441, 93] on div "Choose a field" at bounding box center [1465, 88] width 195 height 19
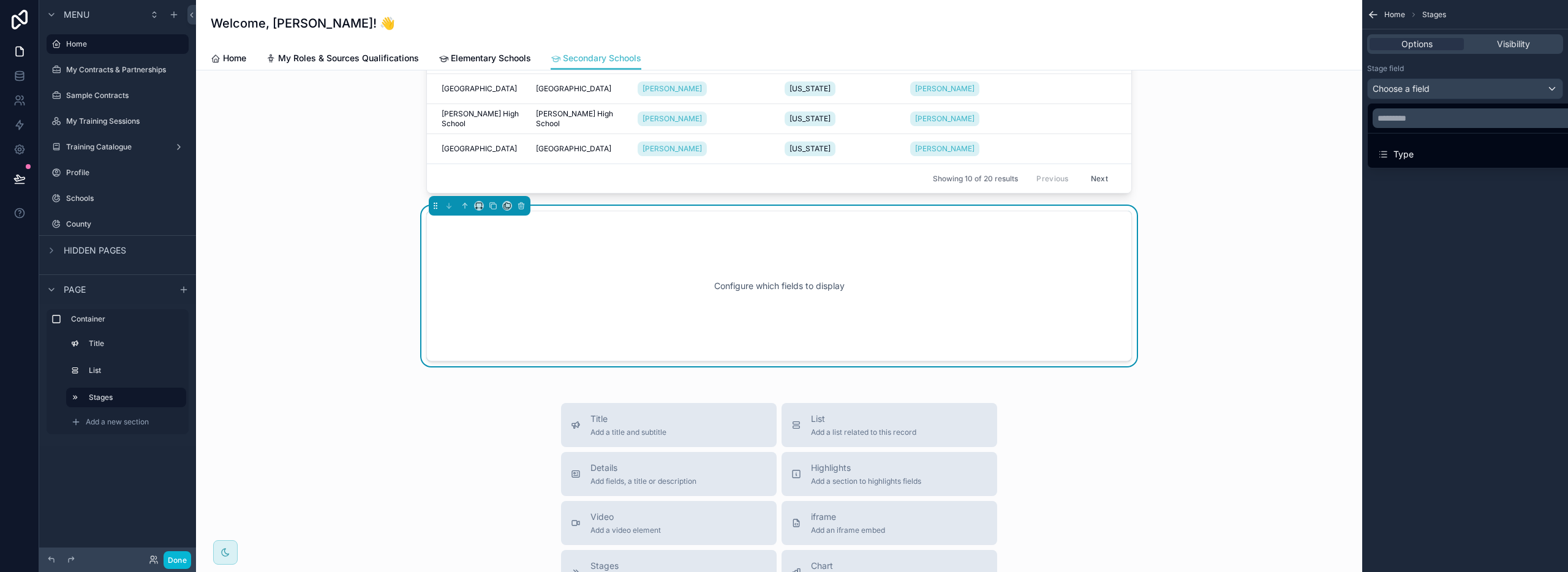
click at [1430, 84] on div "scrollable content" at bounding box center [784, 286] width 1568 height 572
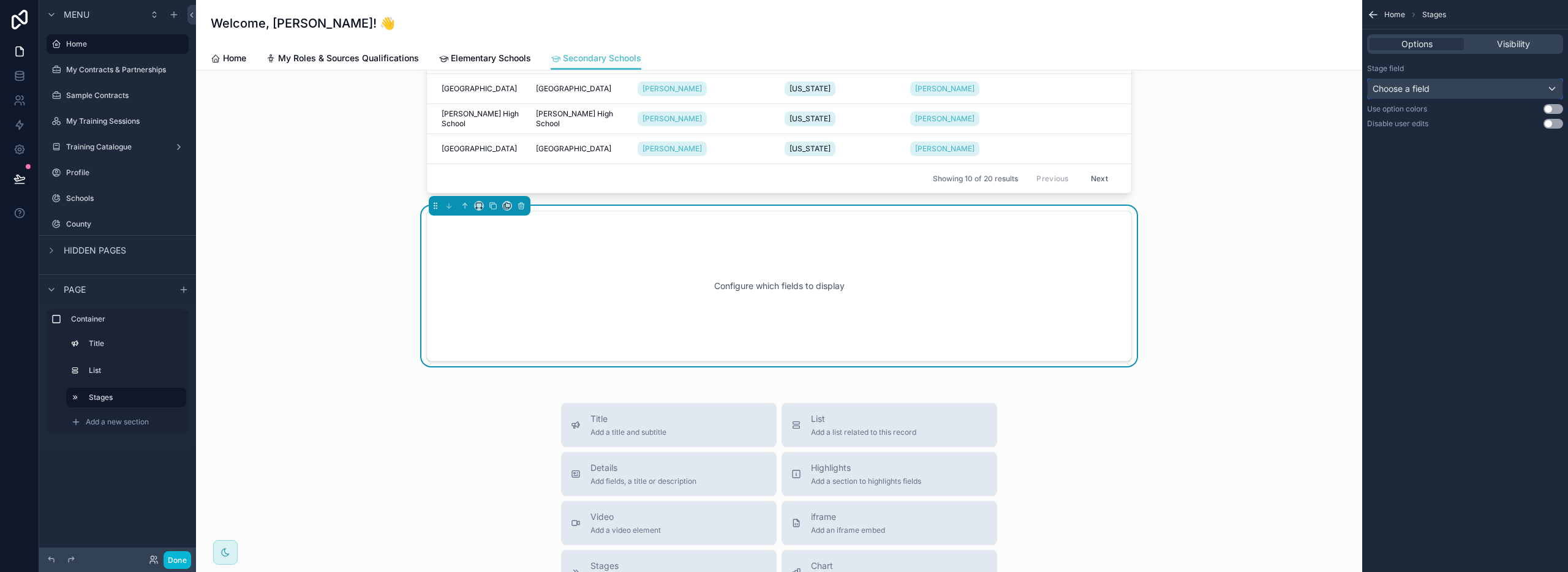
click at [1430, 84] on span "Choose a field" at bounding box center [1401, 88] width 57 height 10
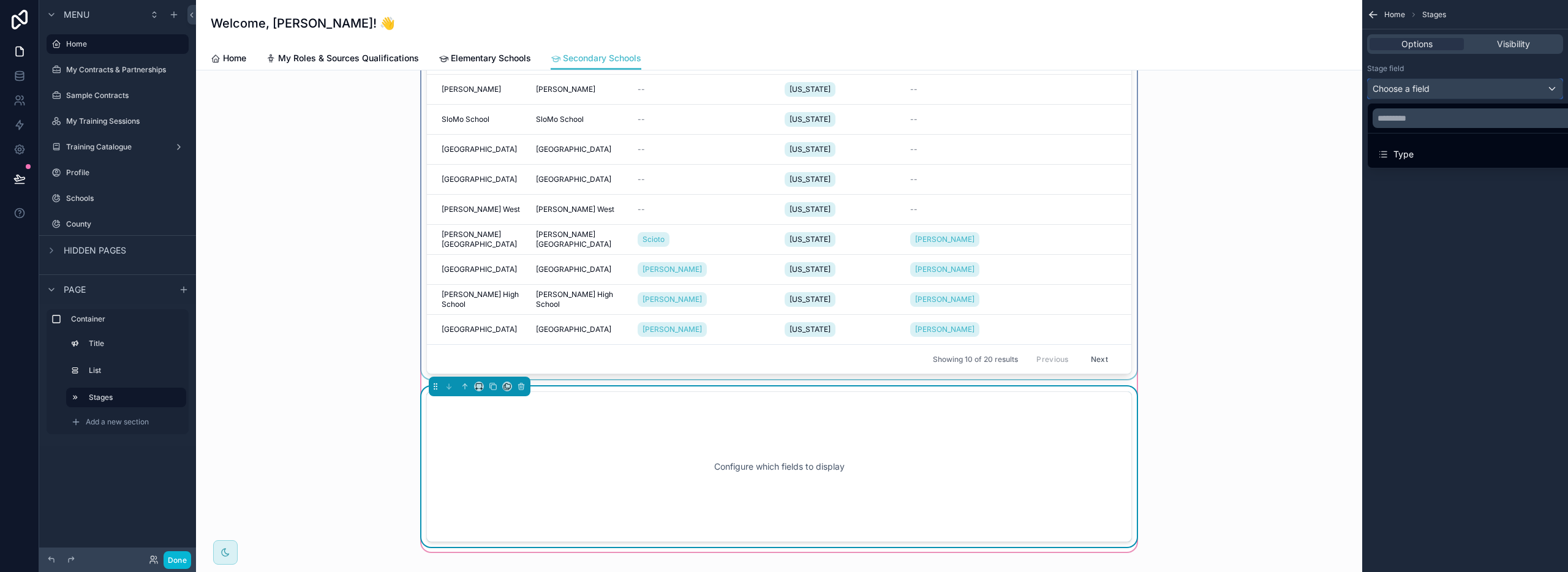
scroll to position [149, 0]
click at [670, 451] on div "Configure which fields to display" at bounding box center [779, 470] width 665 height 111
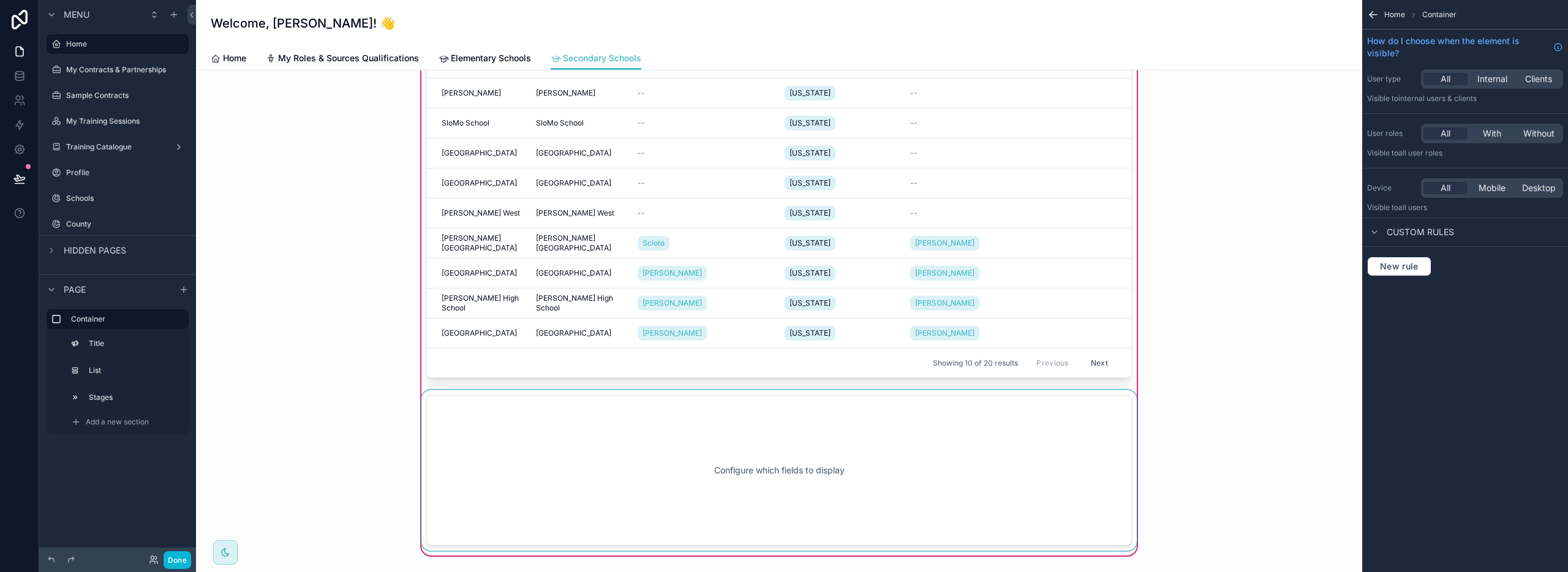
click at [519, 411] on div "scrollable content" at bounding box center [779, 471] width 720 height 161
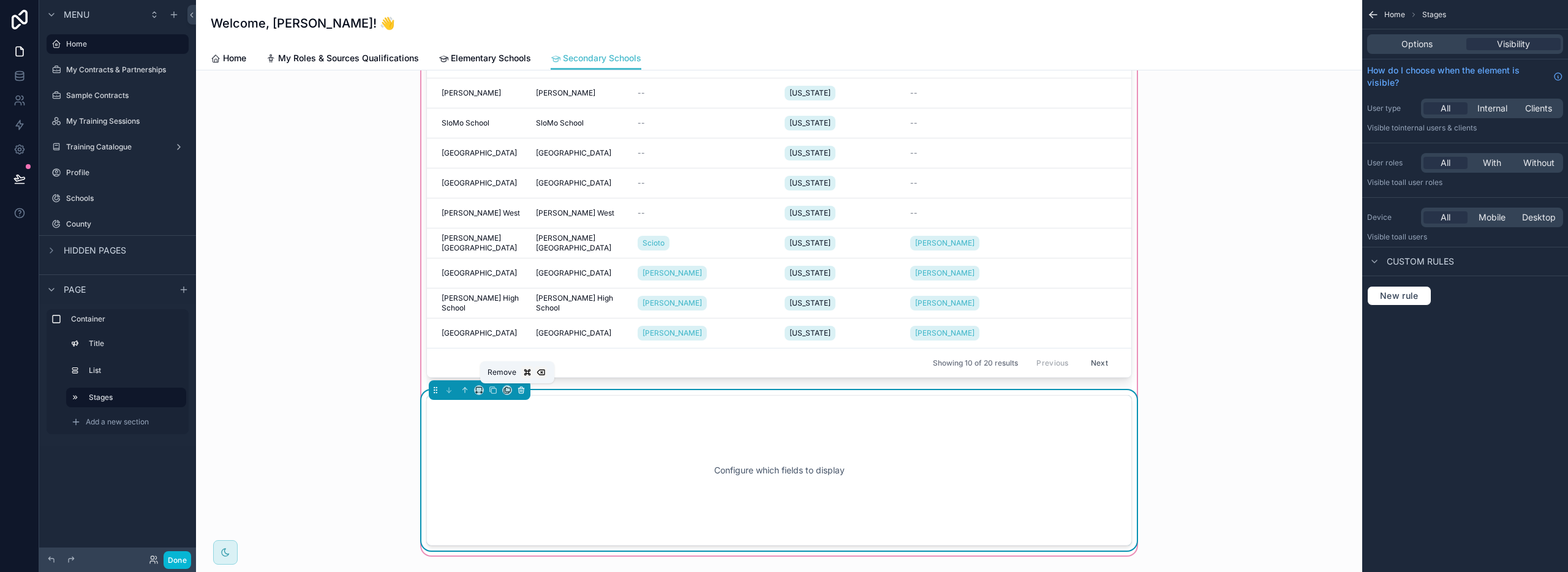
click at [521, 391] on icon "scrollable content" at bounding box center [521, 390] width 0 height 2
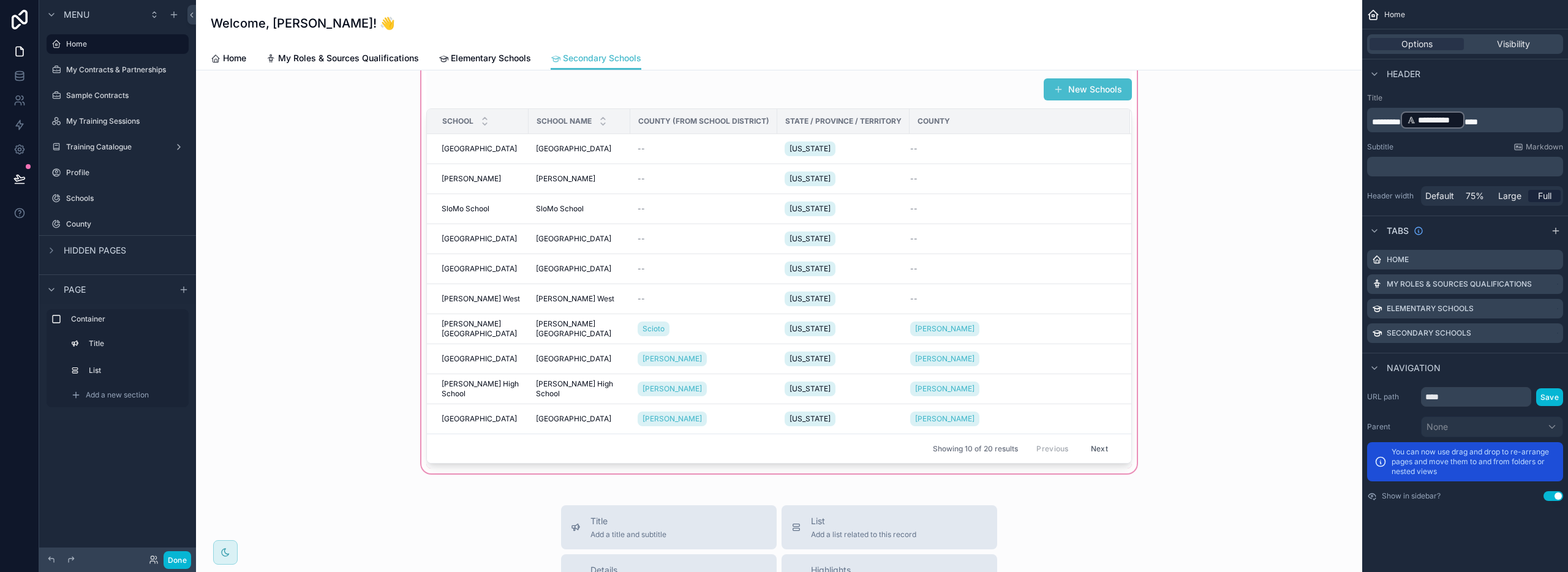
scroll to position [0, 0]
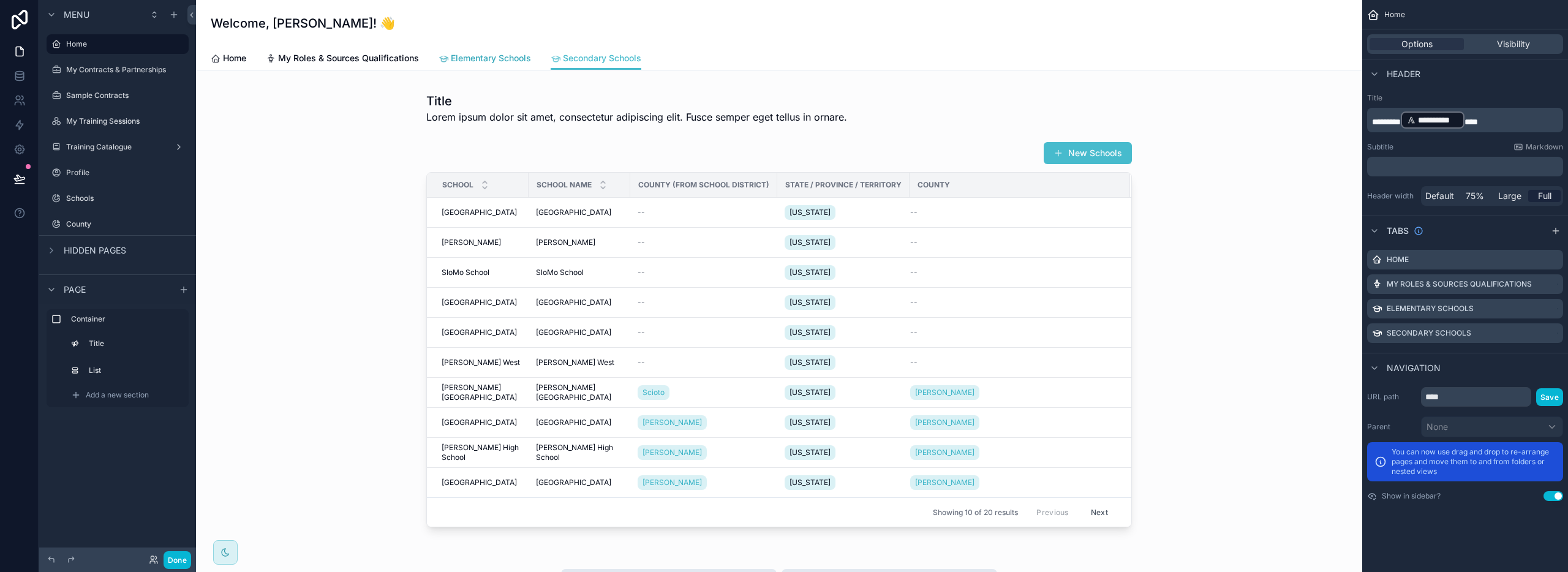
click at [490, 62] on span "Elementary Schools" at bounding box center [491, 58] width 80 height 12
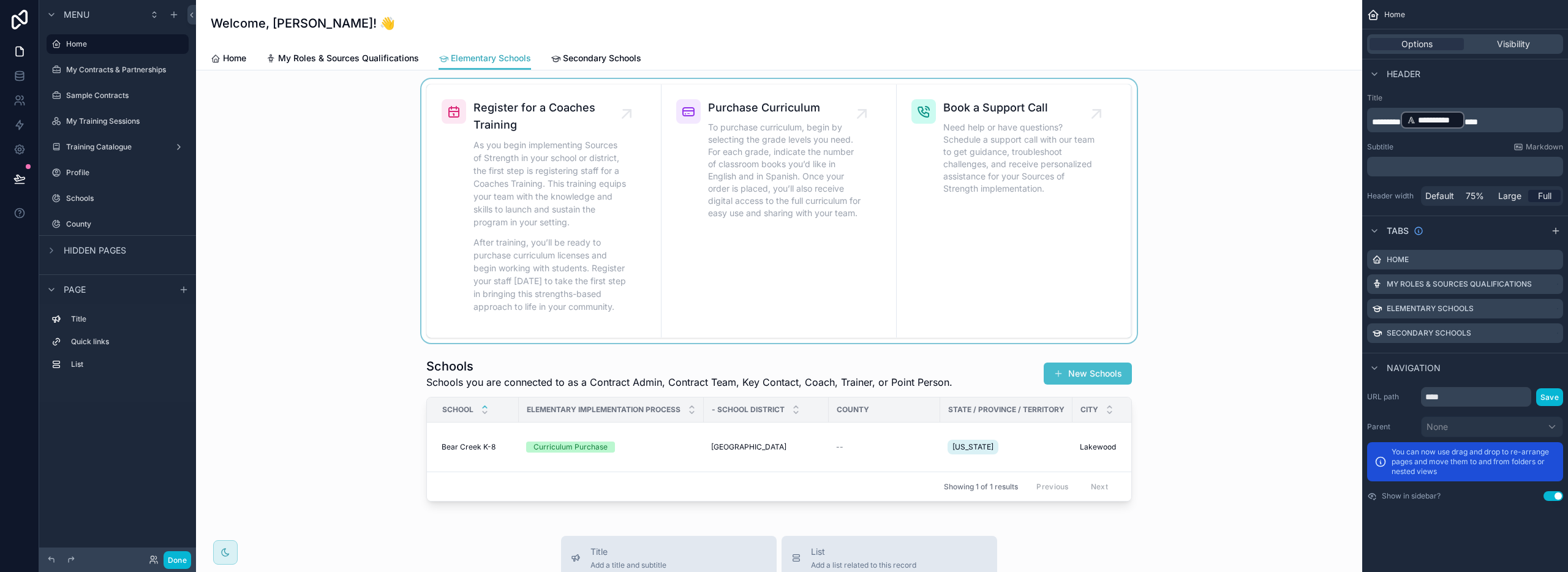
scroll to position [39, 0]
click at [335, 58] on span "My Roles & Sources Qualifications" at bounding box center [349, 58] width 141 height 12
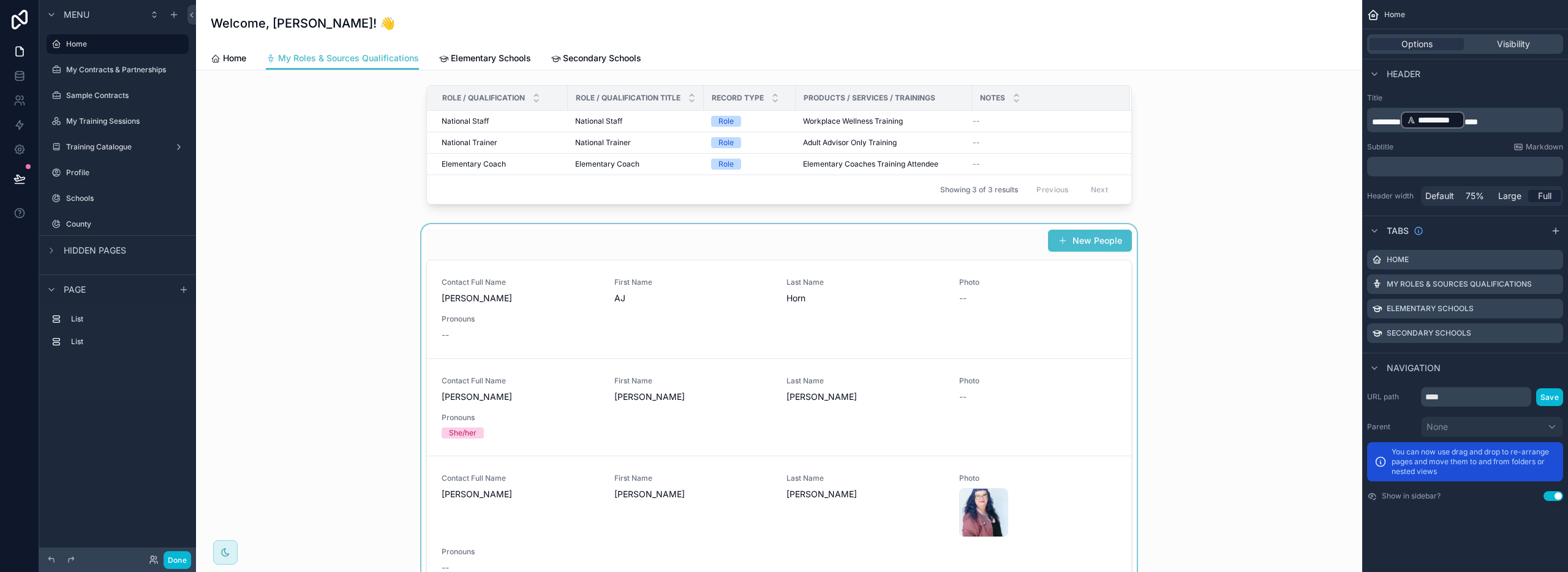
click at [818, 250] on div "scrollable content" at bounding box center [779, 459] width 1147 height 470
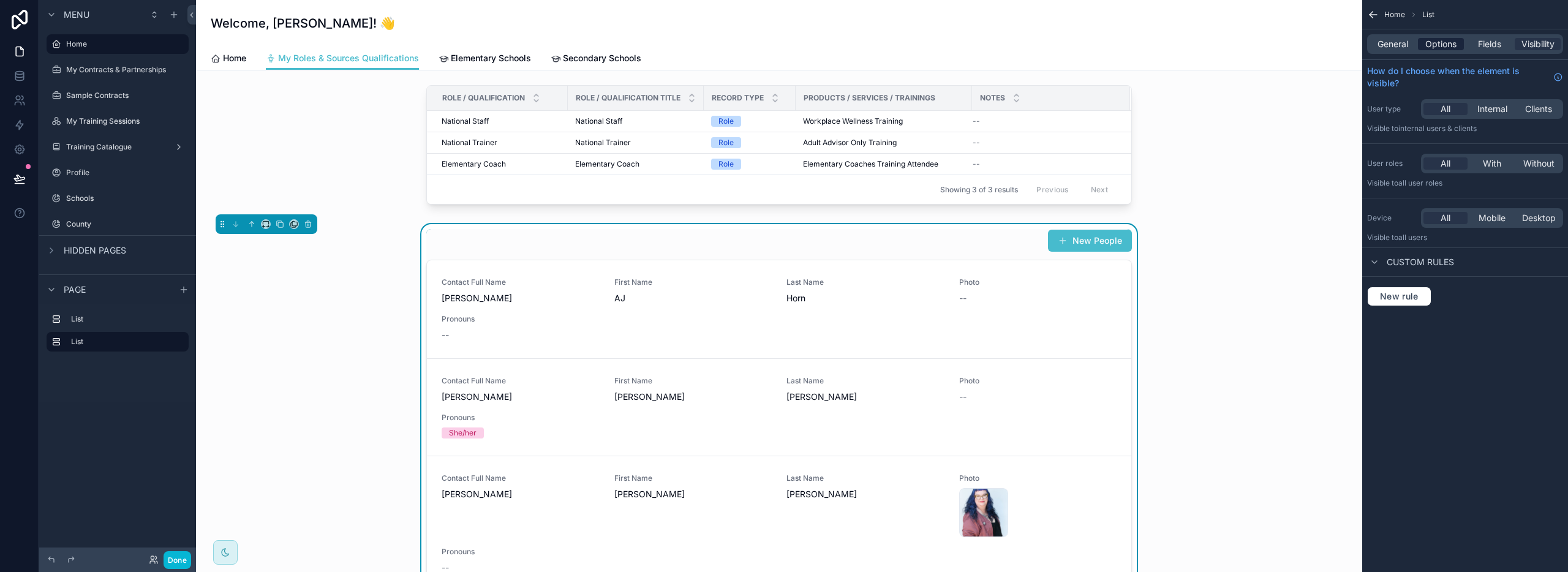
click at [1433, 43] on span "Options" at bounding box center [1440, 44] width 31 height 12
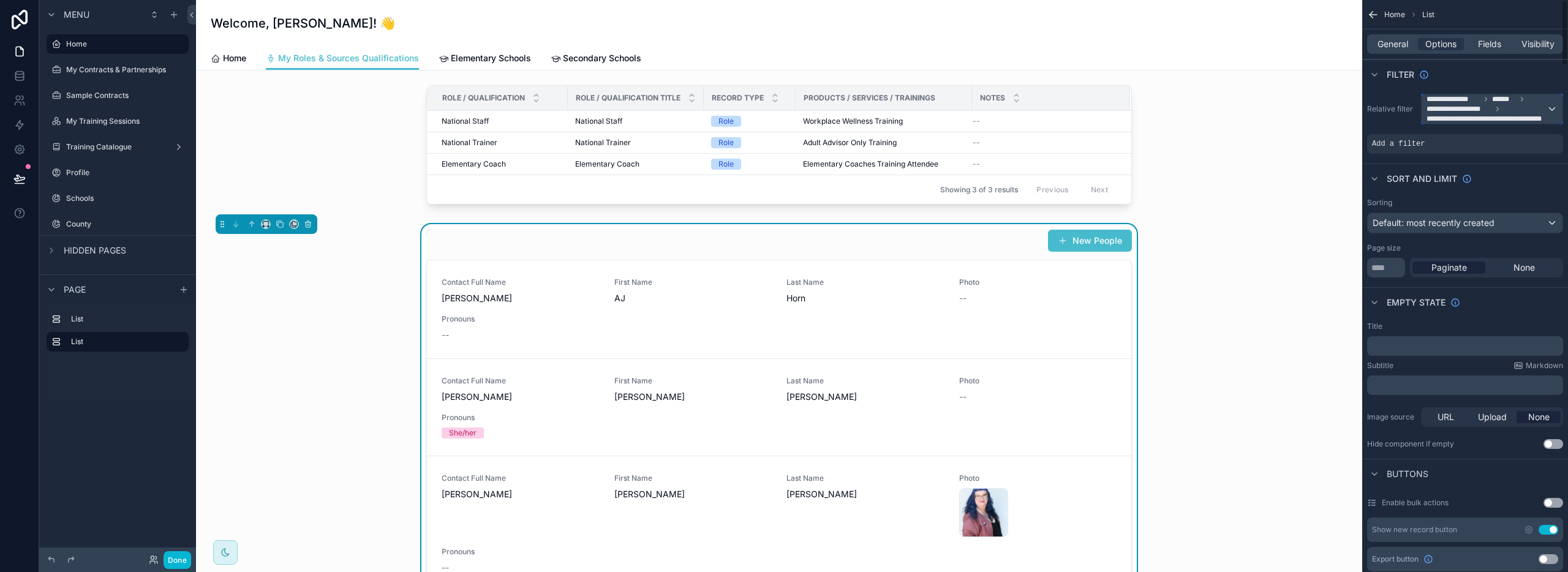
click at [1478, 101] on span "**********" at bounding box center [1453, 99] width 53 height 10
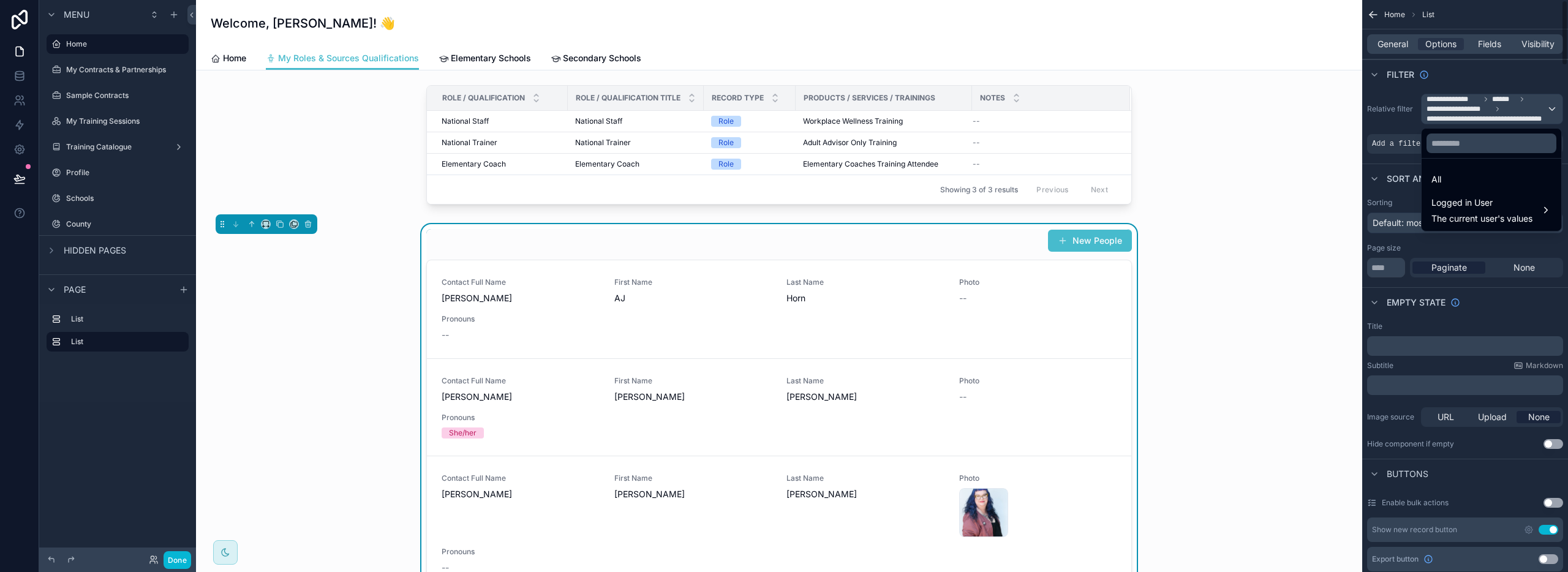
click at [1491, 107] on div "scrollable content" at bounding box center [784, 286] width 1568 height 572
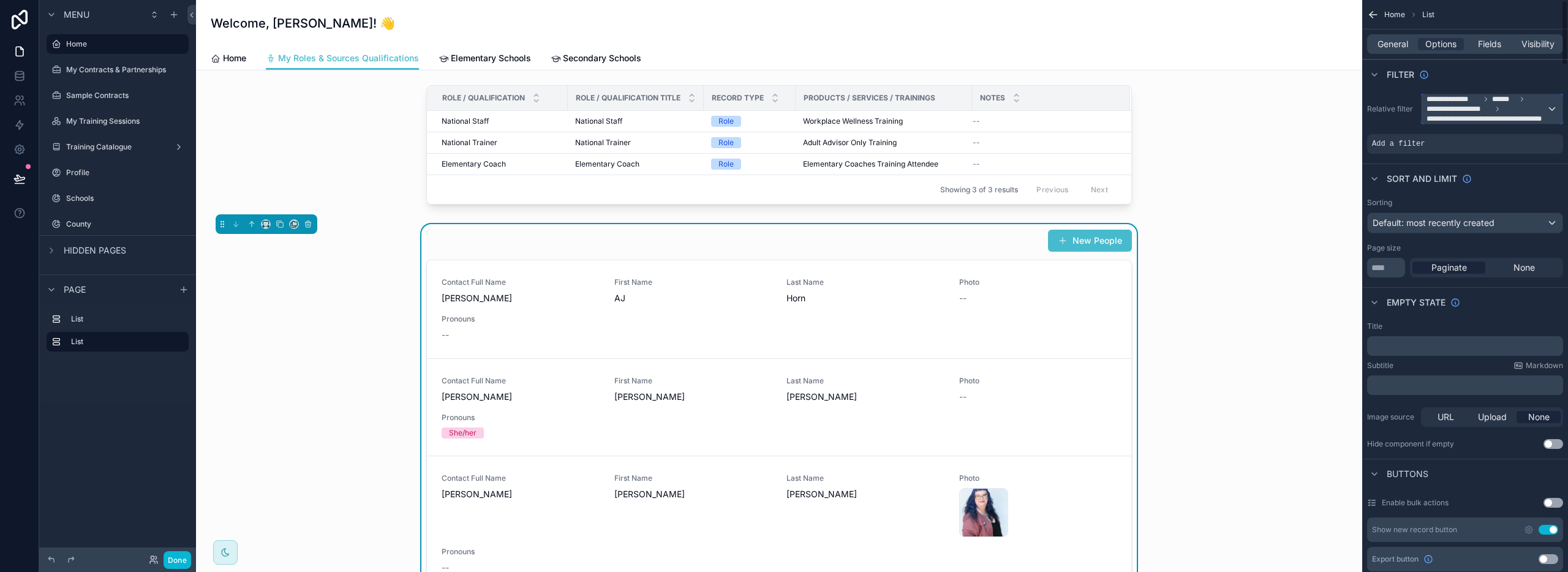
click at [1542, 106] on span "**********" at bounding box center [1486, 109] width 120 height 29
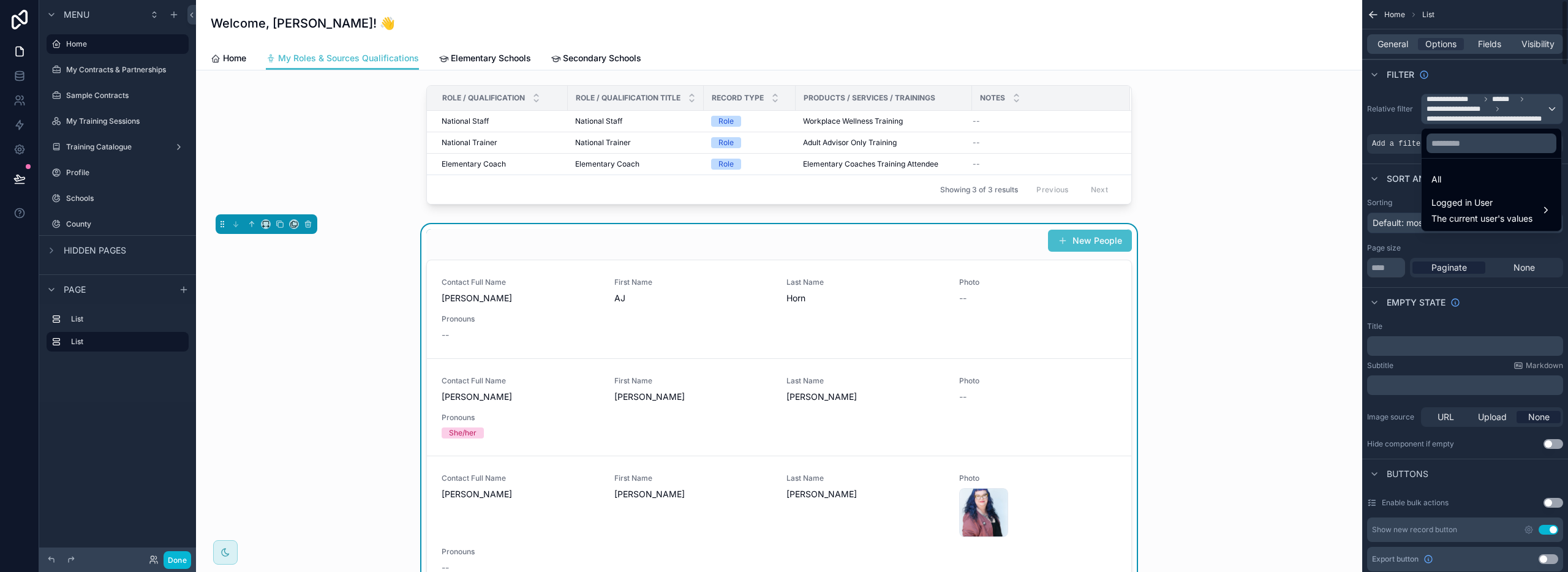
click at [1552, 109] on div "scrollable content" at bounding box center [784, 286] width 1568 height 572
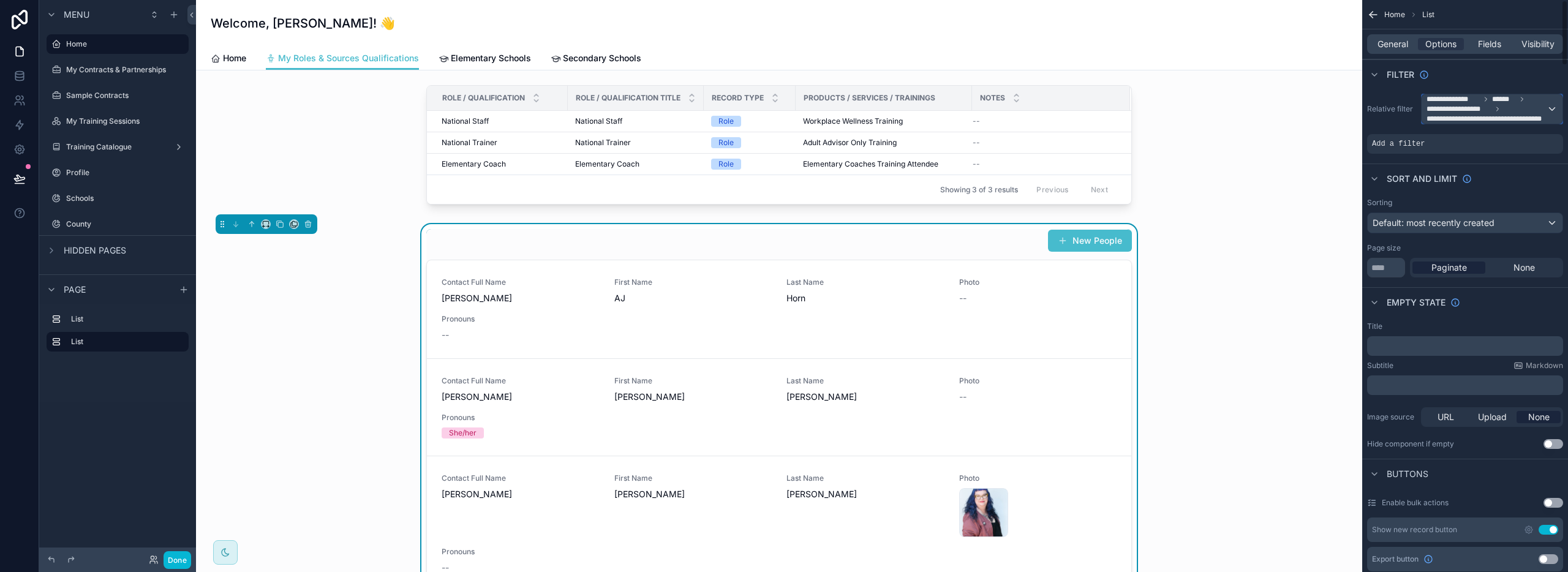
click at [1542, 113] on span "**********" at bounding box center [1486, 109] width 120 height 29
click at [1501, 207] on span "Logged in User" at bounding box center [1481, 203] width 101 height 15
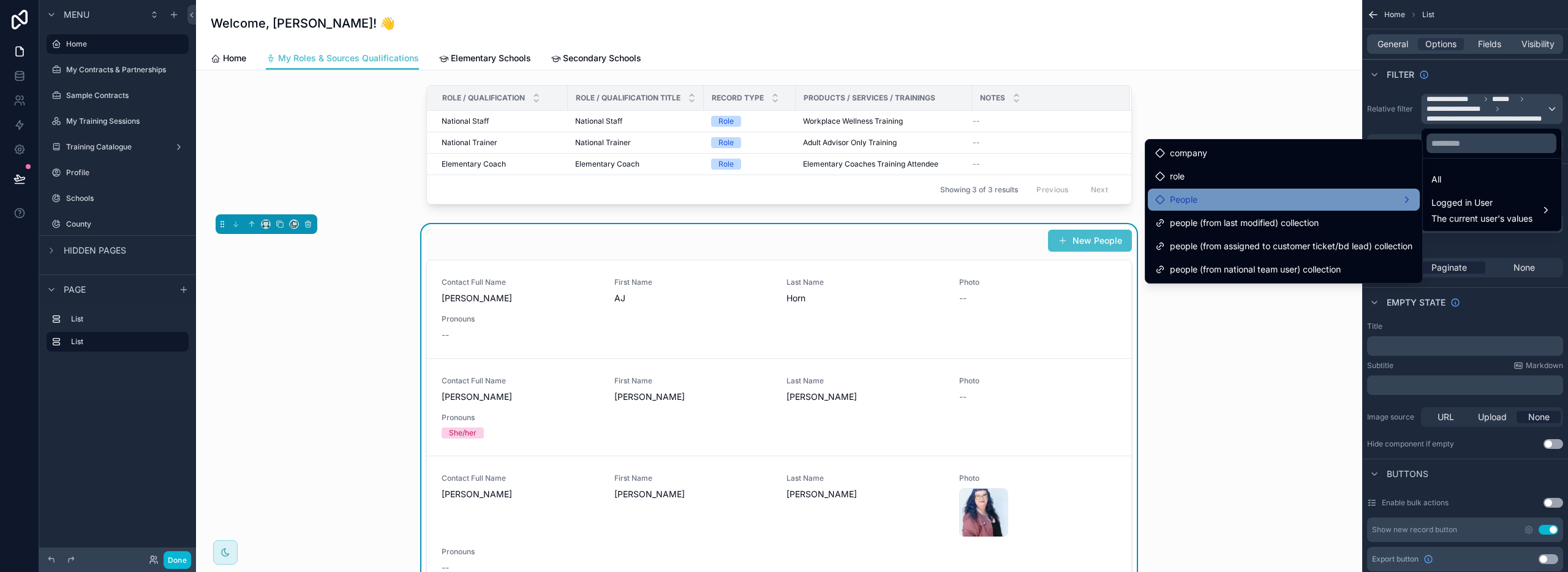
click at [1250, 207] on div "People" at bounding box center [1284, 199] width 272 height 22
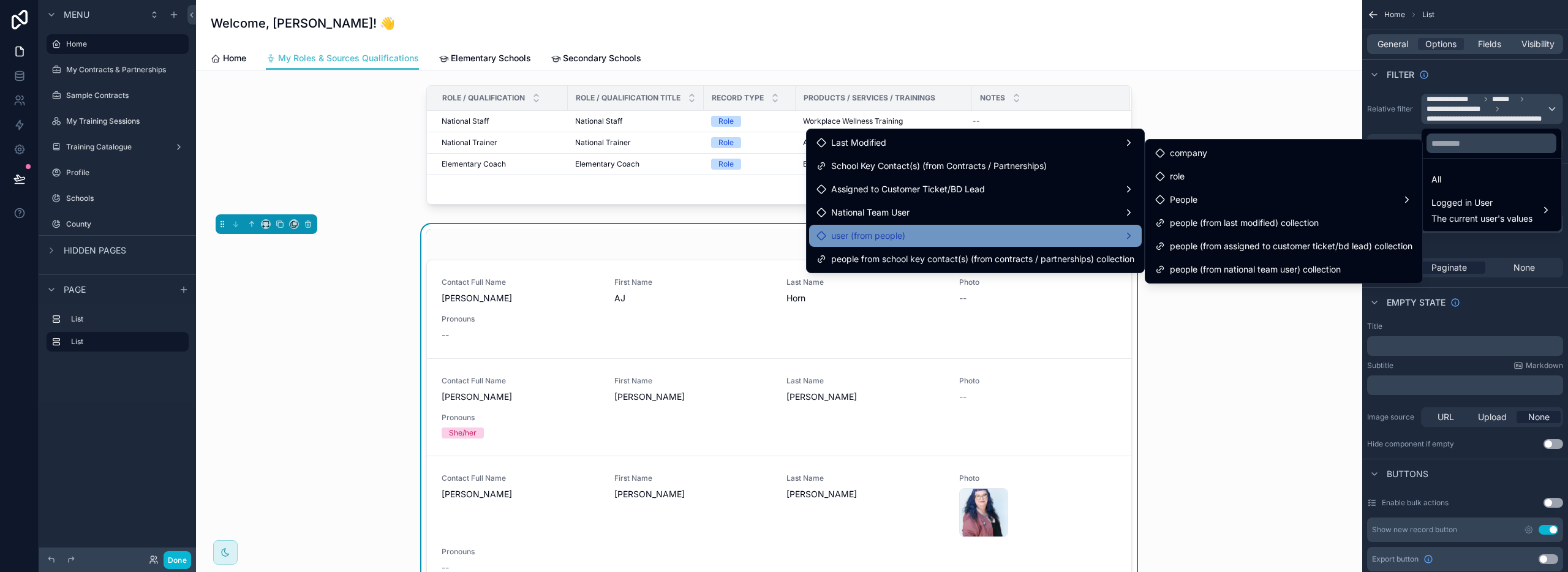
click at [958, 234] on div "user (from people)" at bounding box center [975, 236] width 318 height 15
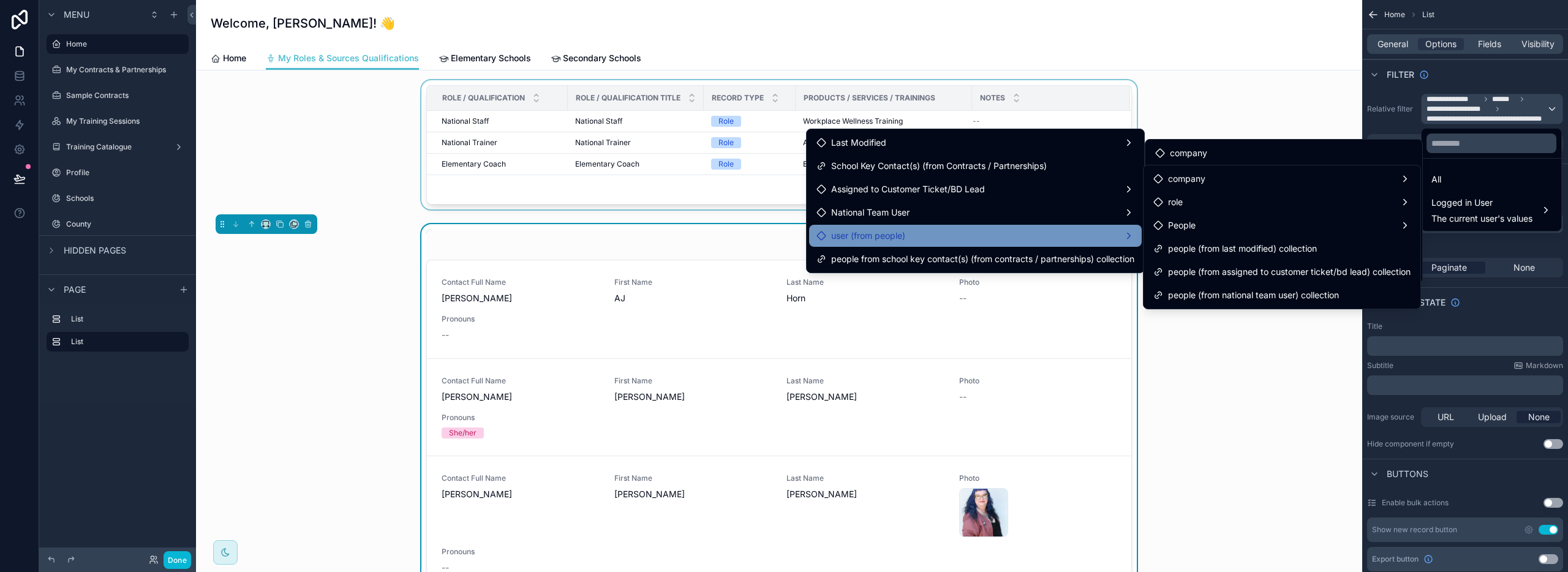
click at [1264, 97] on div "scrollable content" at bounding box center [779, 148] width 1147 height 134
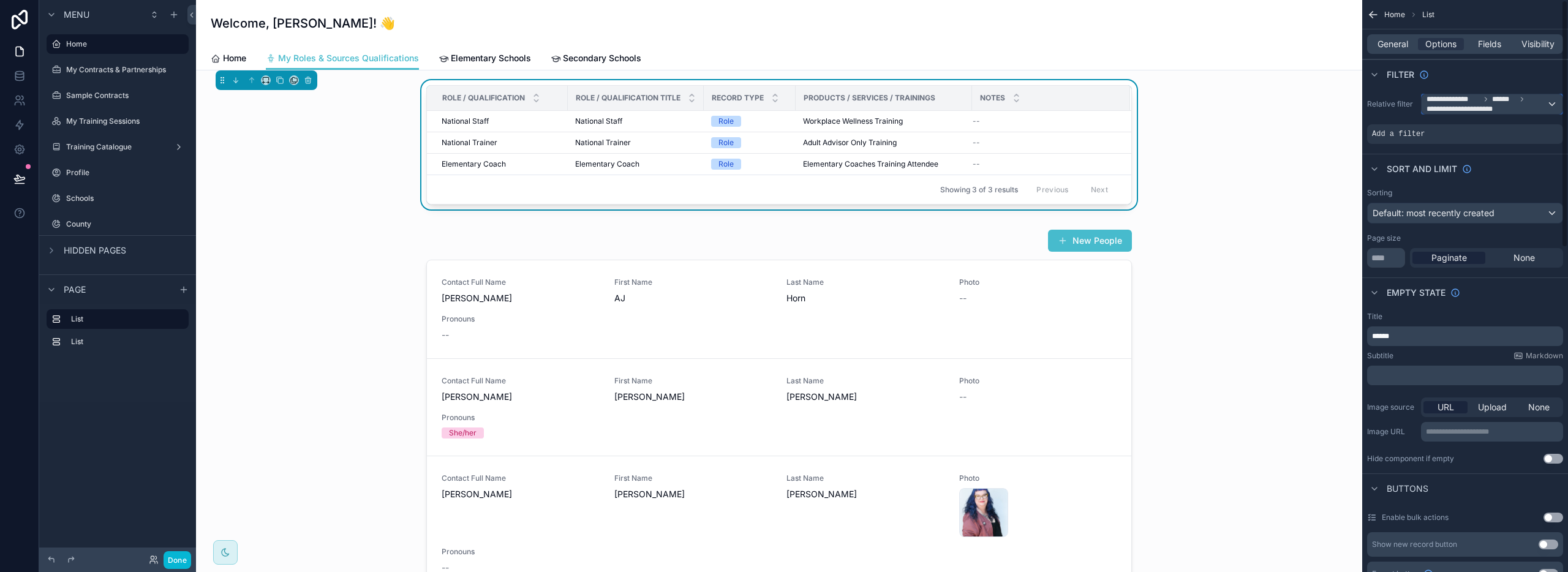
click at [1499, 103] on span "******" at bounding box center [1504, 99] width 24 height 10
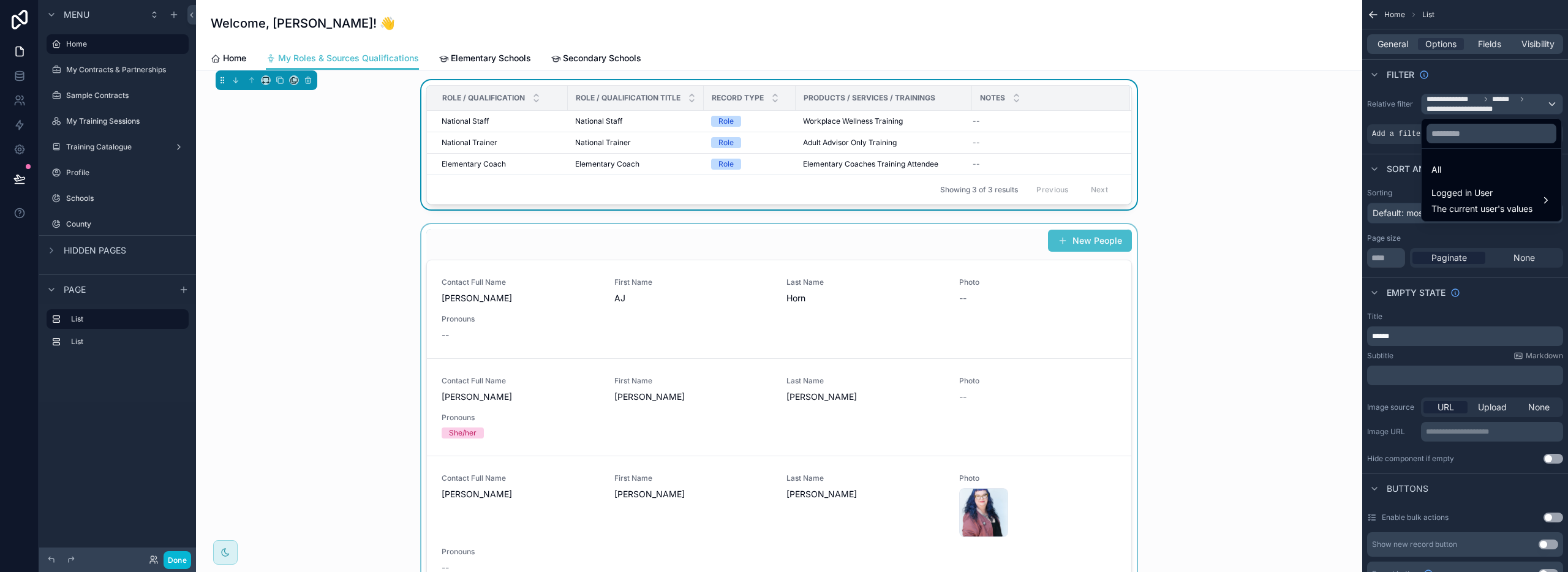
click at [1038, 271] on div "scrollable content" at bounding box center [779, 459] width 1147 height 470
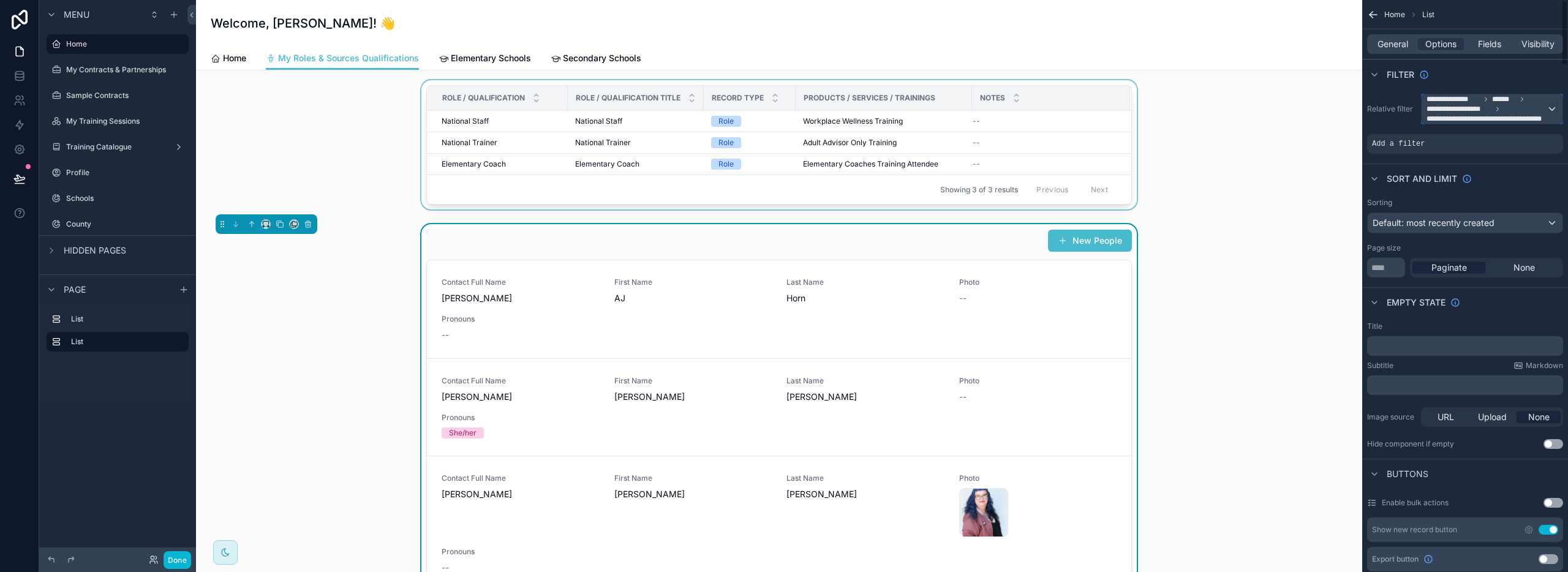
click at [1502, 106] on span "**********" at bounding box center [1486, 109] width 120 height 29
click at [1473, 208] on span "Logged in User" at bounding box center [1481, 203] width 101 height 15
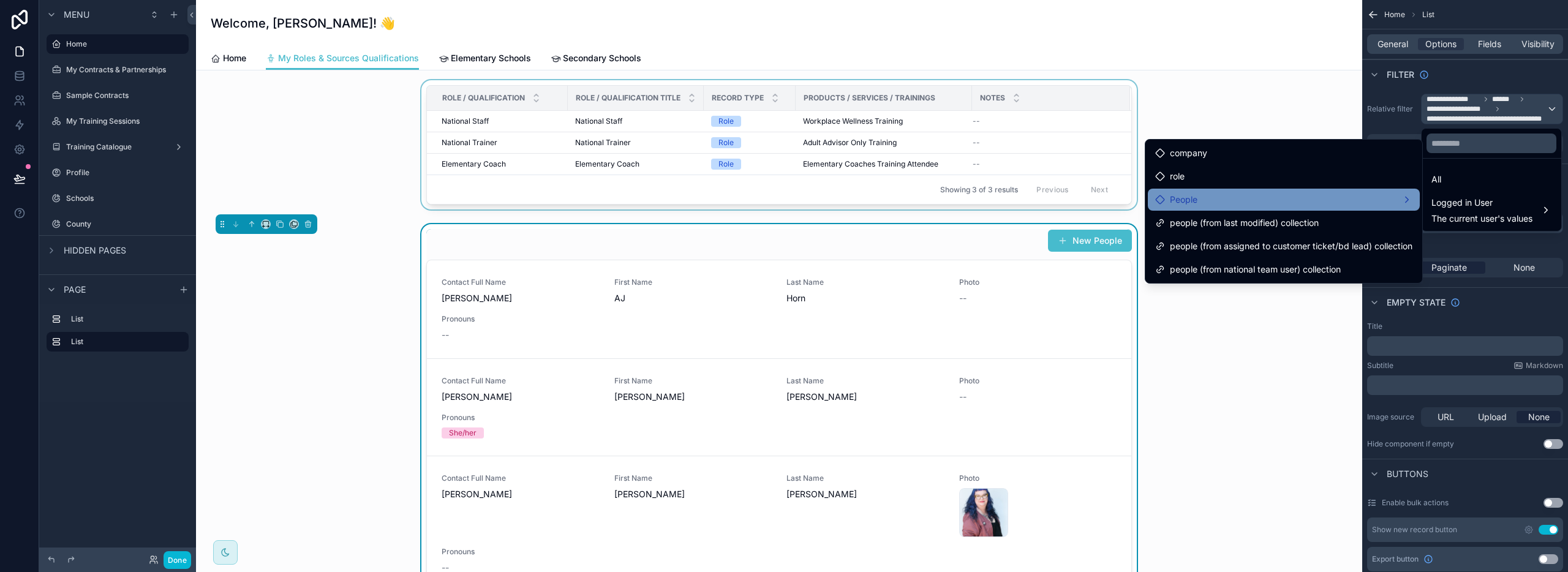
click at [1264, 203] on div "People" at bounding box center [1284, 199] width 257 height 15
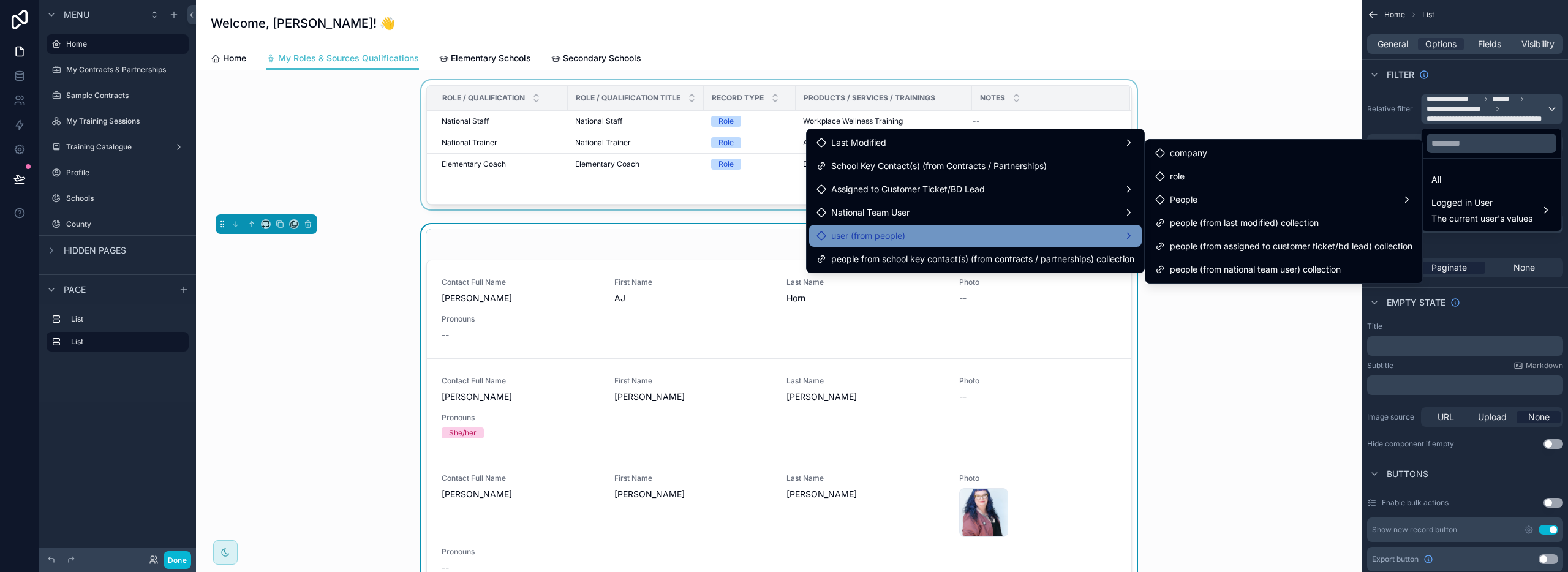
click at [912, 237] on div "user (from people)" at bounding box center [975, 236] width 318 height 15
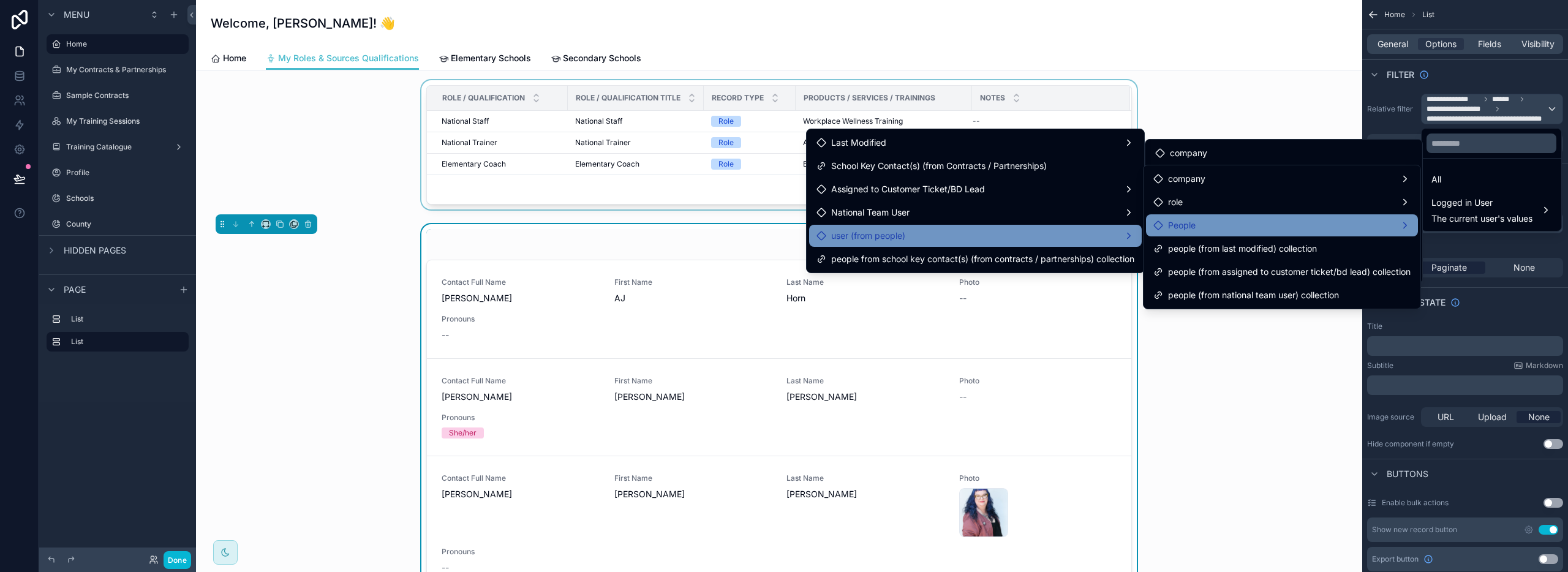
click at [1208, 223] on div "People" at bounding box center [1281, 225] width 257 height 15
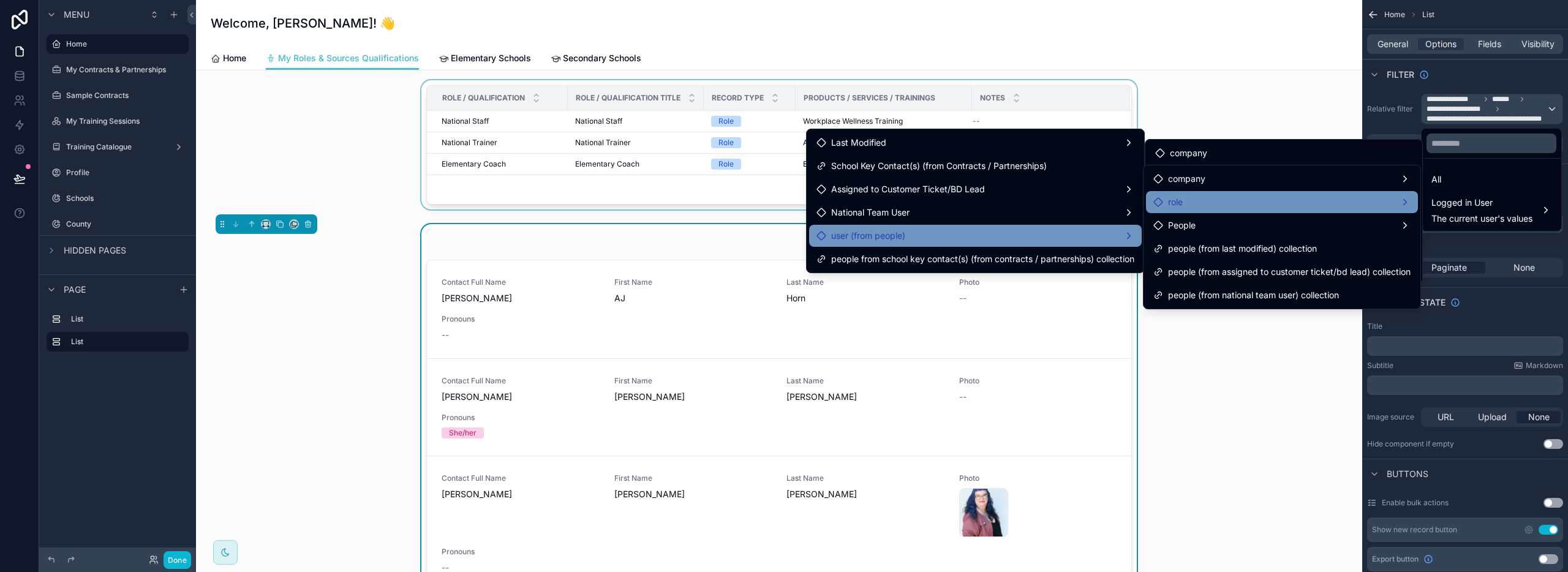
click at [1196, 206] on div "role" at bounding box center [1281, 202] width 257 height 15
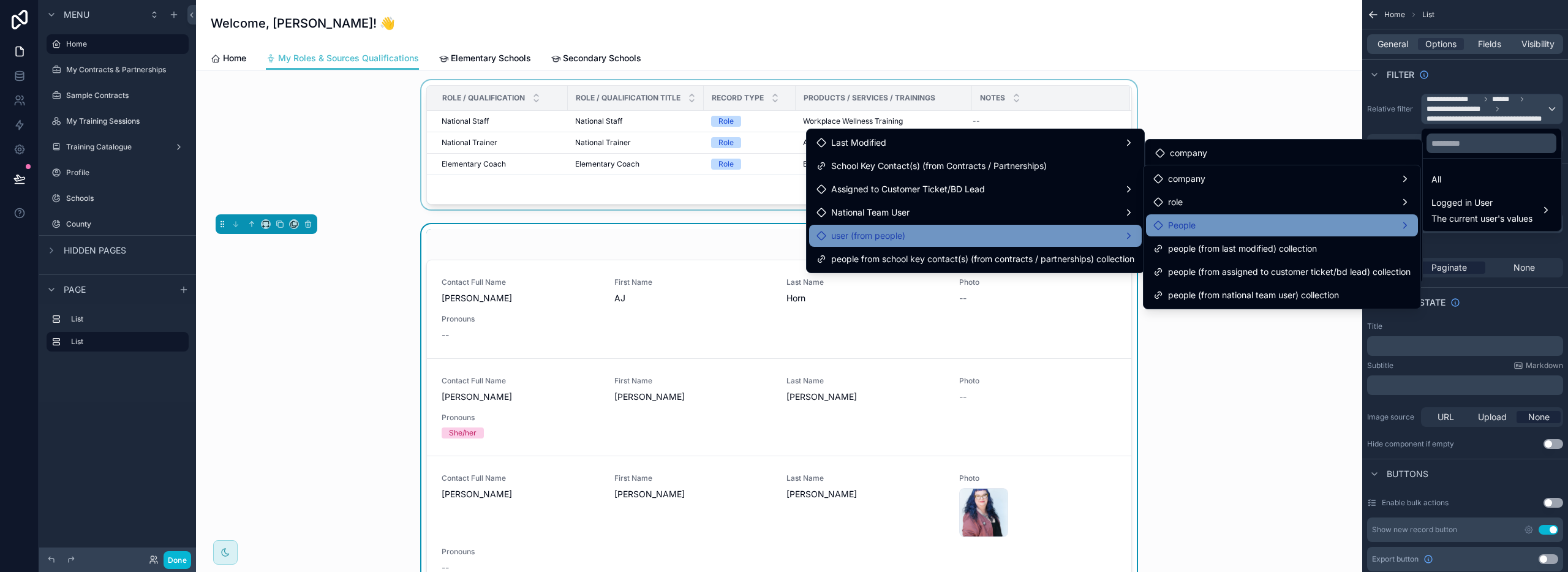
click at [1206, 224] on div "People" at bounding box center [1281, 225] width 257 height 15
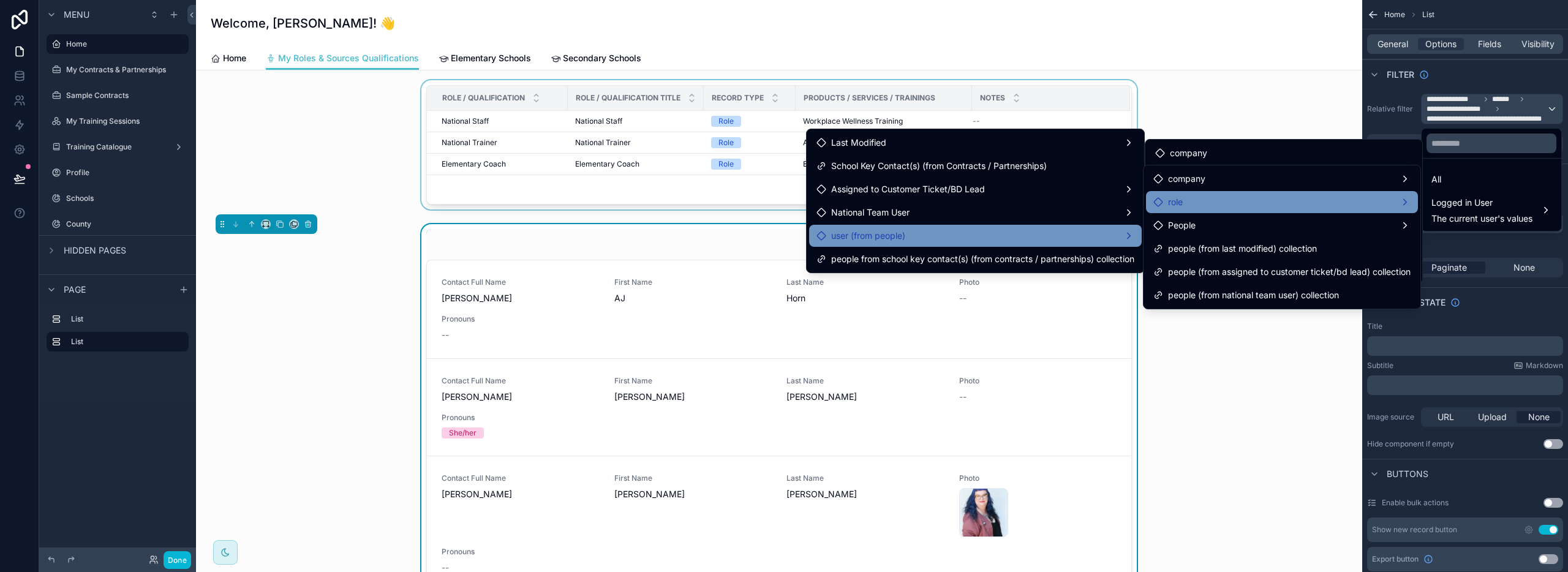
click at [1193, 209] on div "role" at bounding box center [1281, 202] width 257 height 15
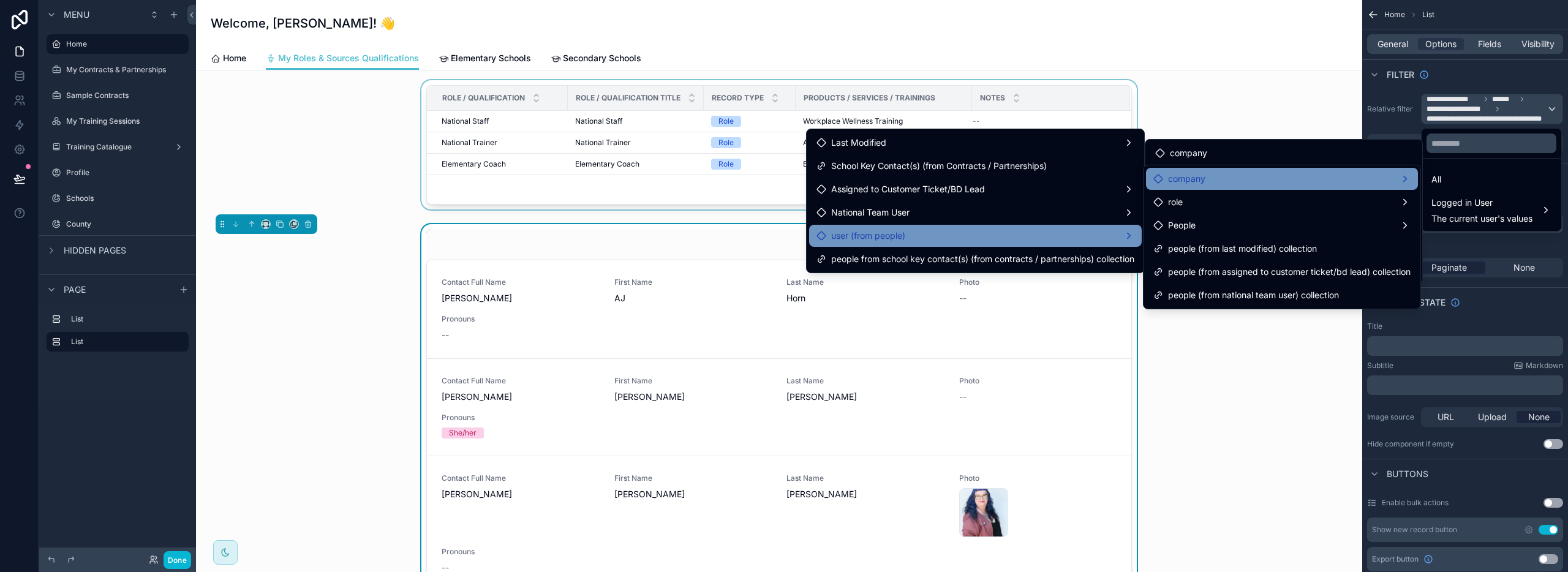
click at [1196, 185] on span "company" at bounding box center [1186, 179] width 37 height 15
click at [1217, 89] on div "scrollable content" at bounding box center [779, 148] width 1147 height 134
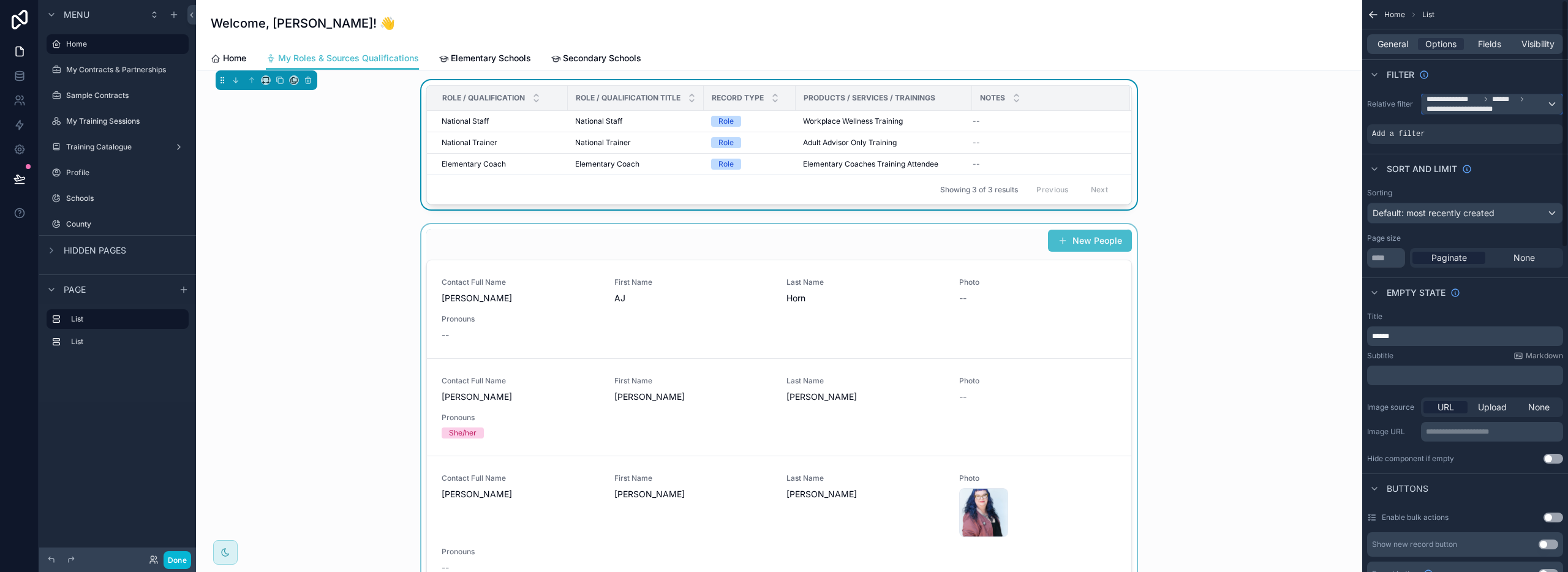
click at [1557, 105] on div "**********" at bounding box center [1492, 104] width 141 height 19
click at [1552, 102] on div "scrollable content" at bounding box center [784, 286] width 1568 height 572
click at [1539, 105] on span "**********" at bounding box center [1486, 104] width 120 height 19
click at [1491, 175] on div "All" at bounding box center [1491, 169] width 120 height 15
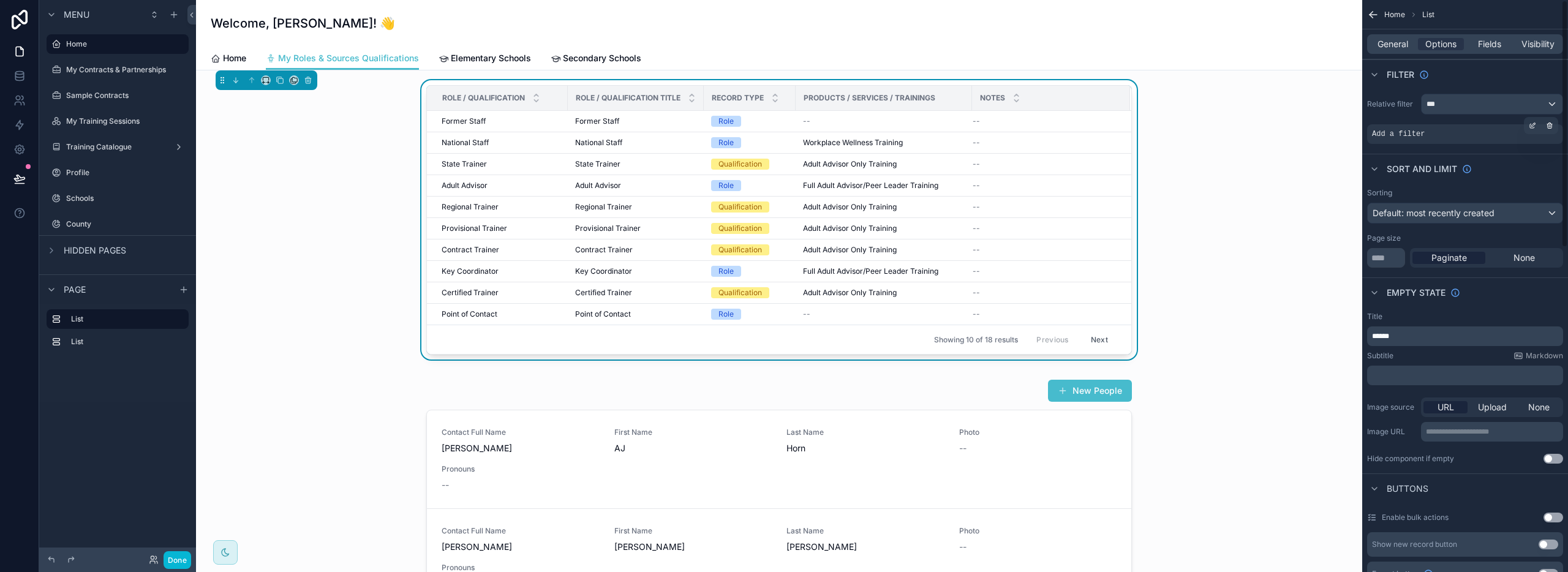
click at [1396, 129] on span "Add a filter" at bounding box center [1398, 134] width 53 height 10
click at [1531, 125] on icon "scrollable content" at bounding box center [1532, 126] width 8 height 8
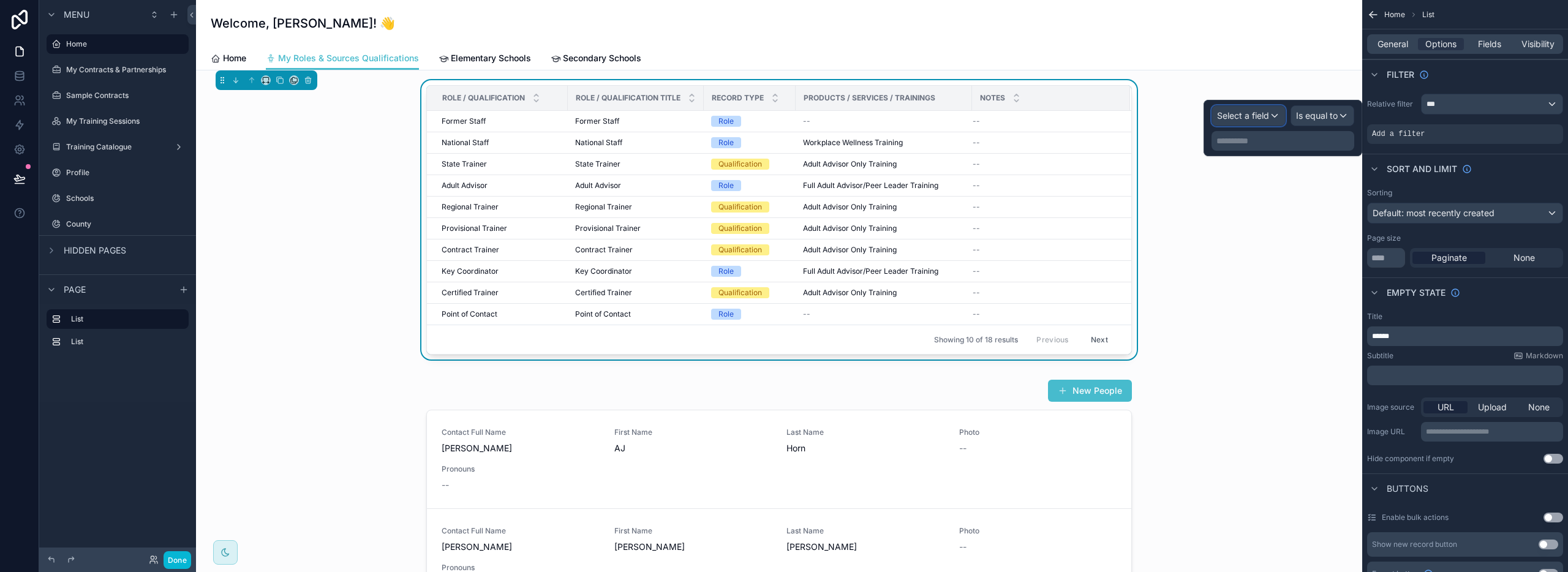
click at [1247, 116] on span "Select a field" at bounding box center [1243, 115] width 52 height 10
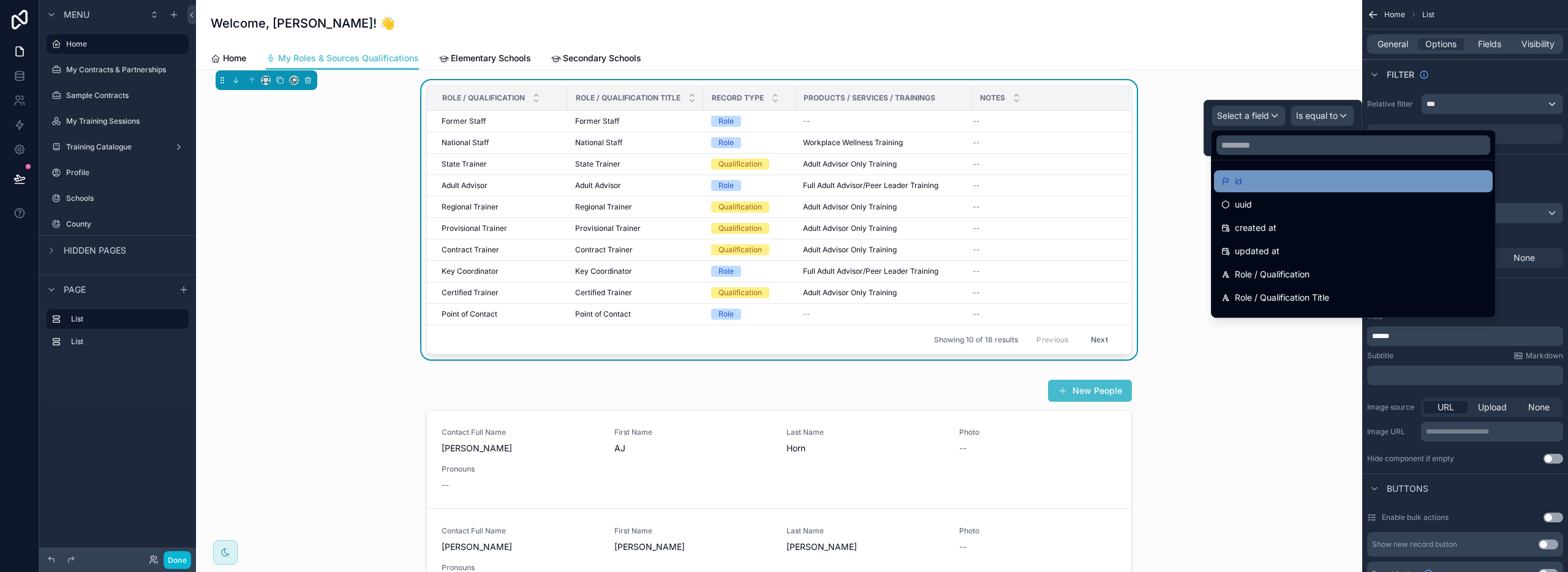
click at [1297, 183] on div "id" at bounding box center [1353, 181] width 264 height 15
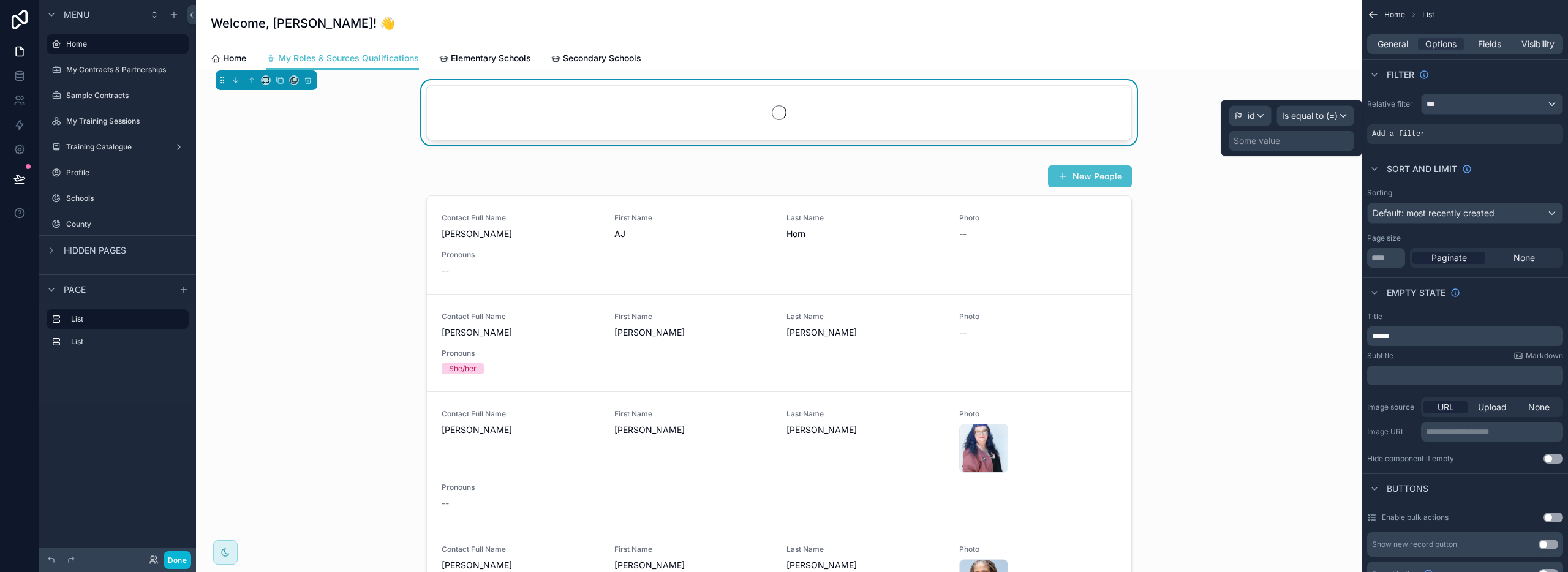
click at [1289, 137] on div "Some value" at bounding box center [1291, 141] width 125 height 19
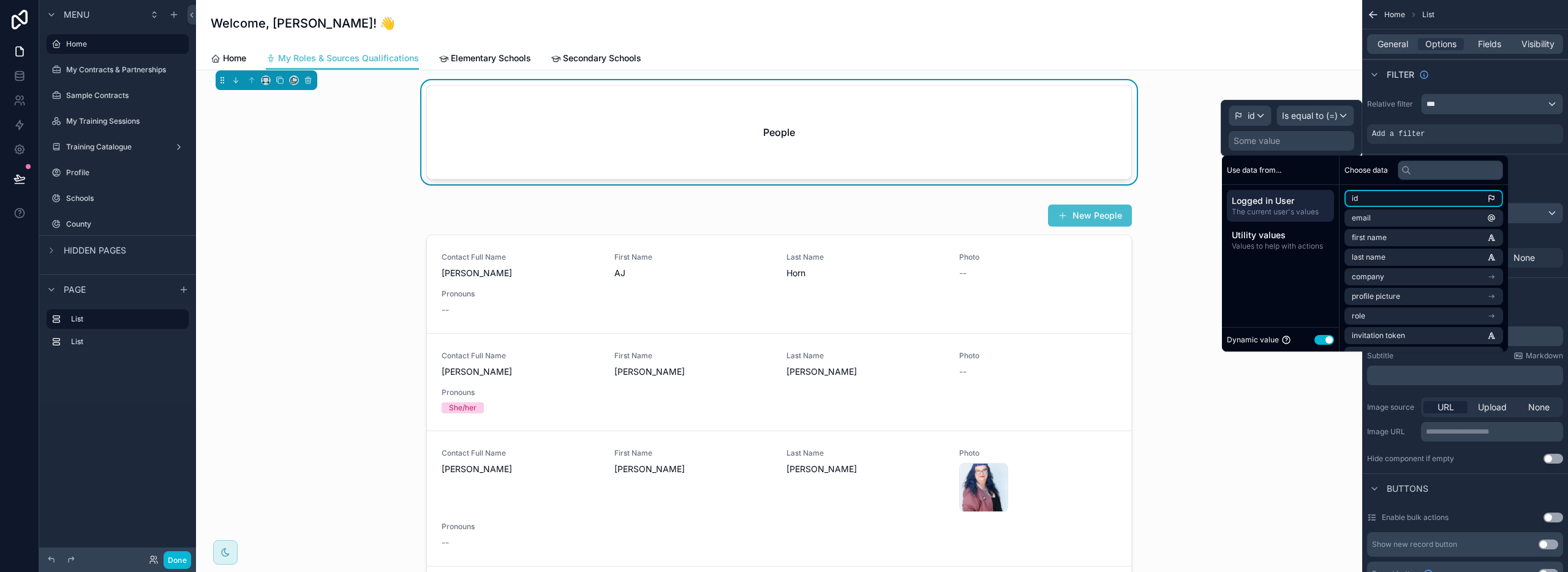
click at [1357, 199] on span "id" at bounding box center [1355, 198] width 6 height 10
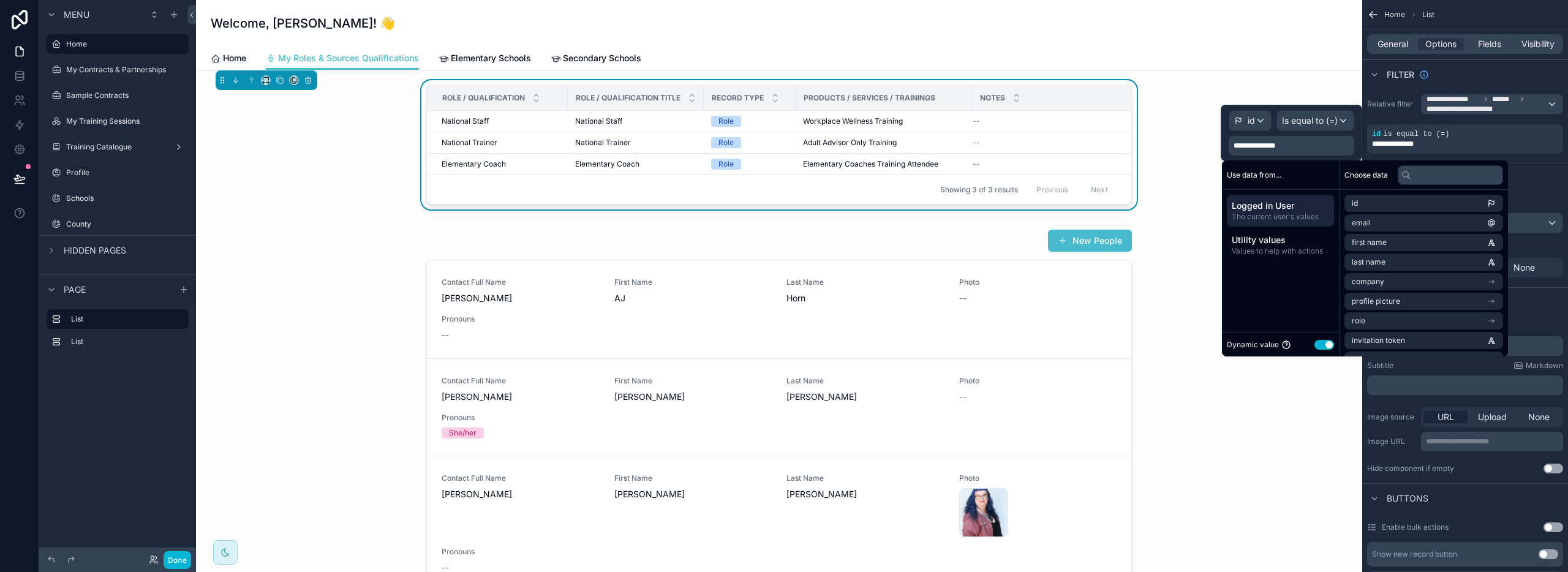
click at [1185, 161] on div "Role / Qualification Role / Qualification Title Record Type Products / Services…" at bounding box center [779, 148] width 1147 height 134
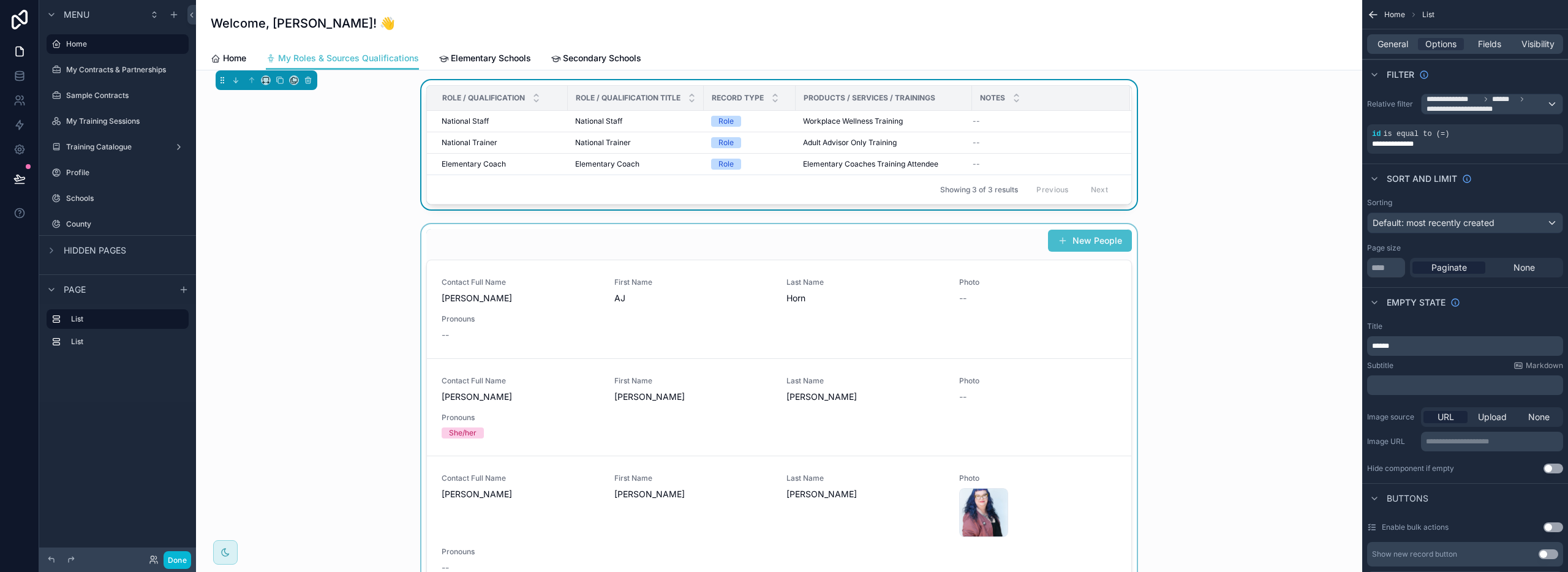
click at [1022, 316] on div "scrollable content" at bounding box center [779, 459] width 1147 height 470
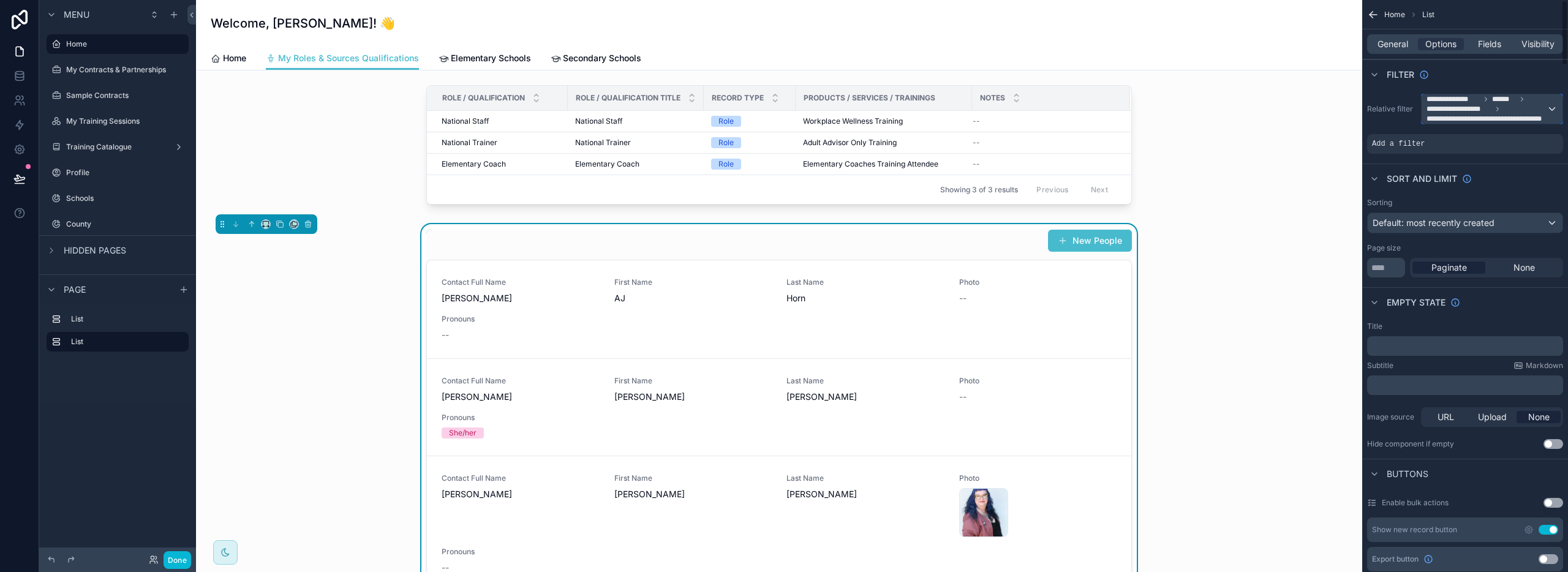
click at [1540, 112] on span "**********" at bounding box center [1486, 109] width 120 height 29
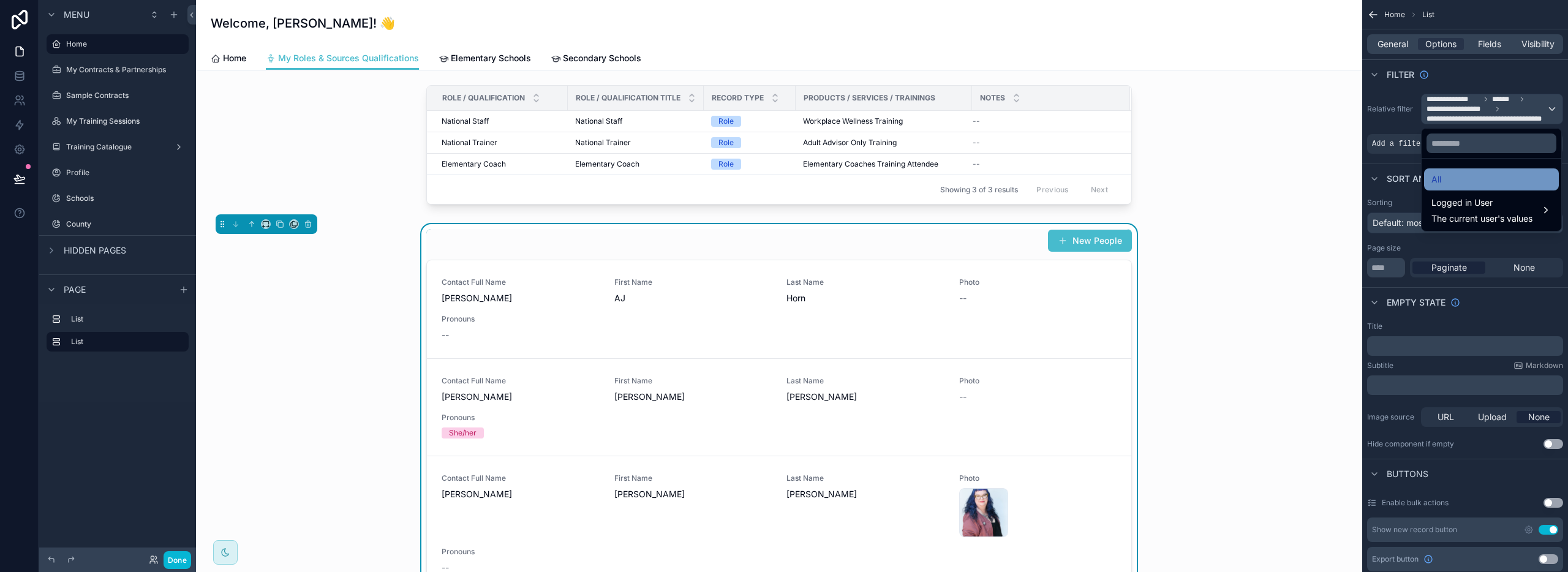
click at [1485, 186] on div "All" at bounding box center [1491, 179] width 120 height 15
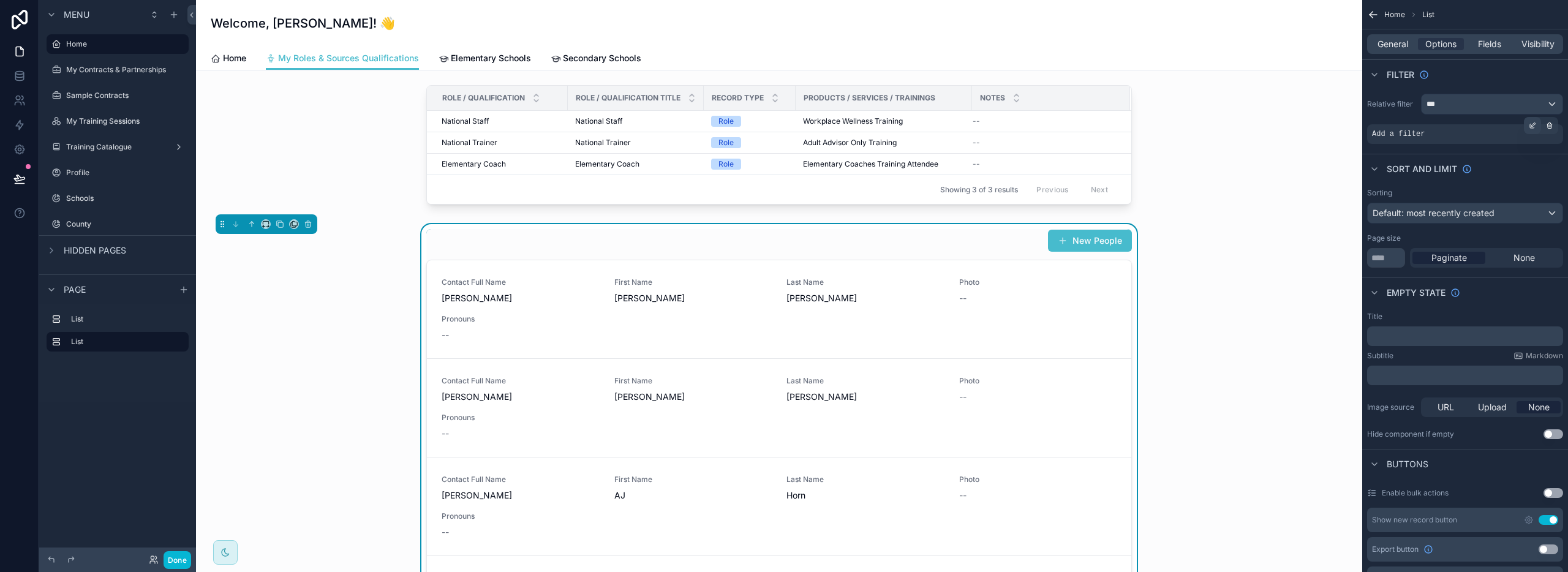
click at [1531, 124] on icon "scrollable content" at bounding box center [1532, 126] width 8 height 8
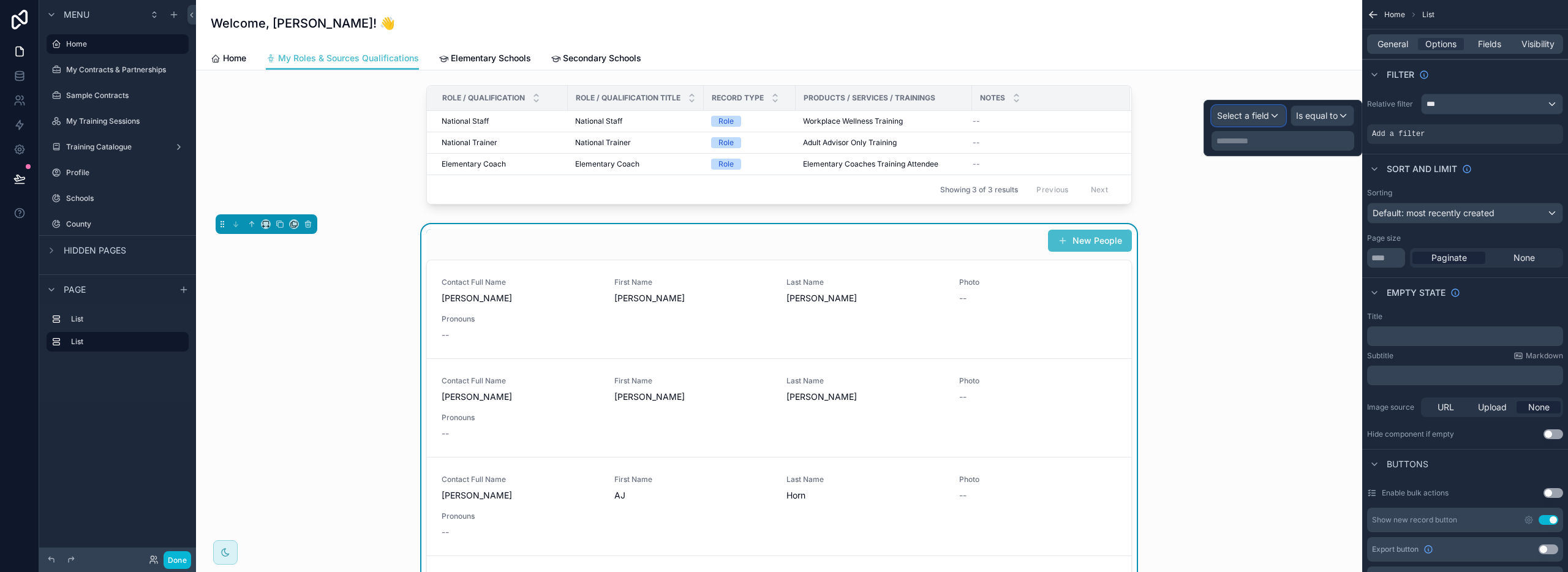
click at [1245, 114] on span "Select a field" at bounding box center [1243, 115] width 52 height 10
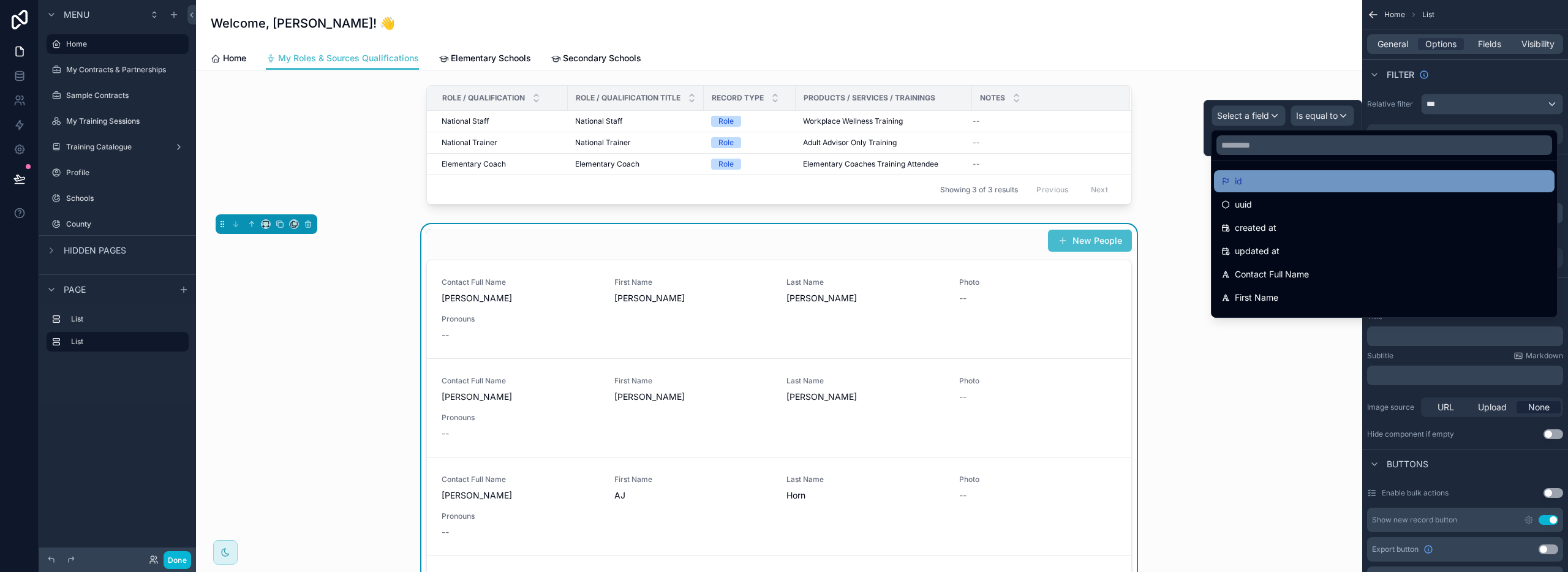
click at [1256, 187] on div "id" at bounding box center [1384, 181] width 326 height 15
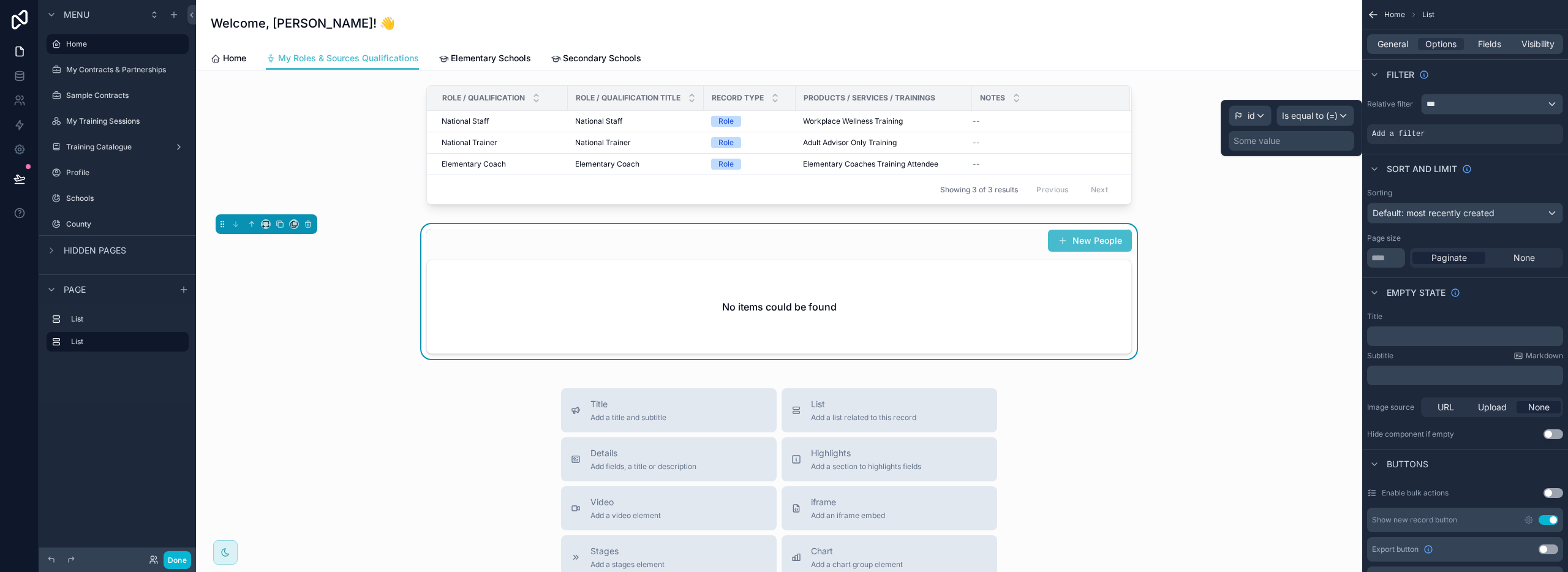
click at [1291, 141] on div "Some value" at bounding box center [1291, 141] width 125 height 19
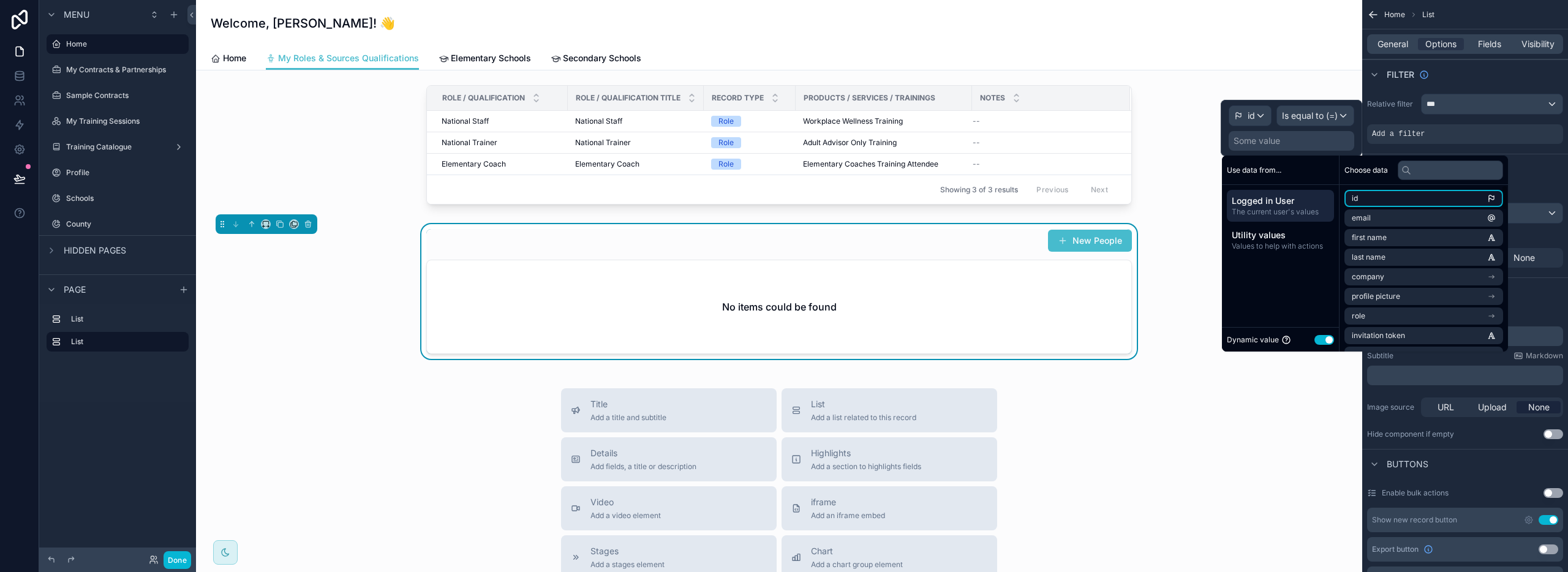
click at [1363, 199] on li "id" at bounding box center [1423, 199] width 158 height 17
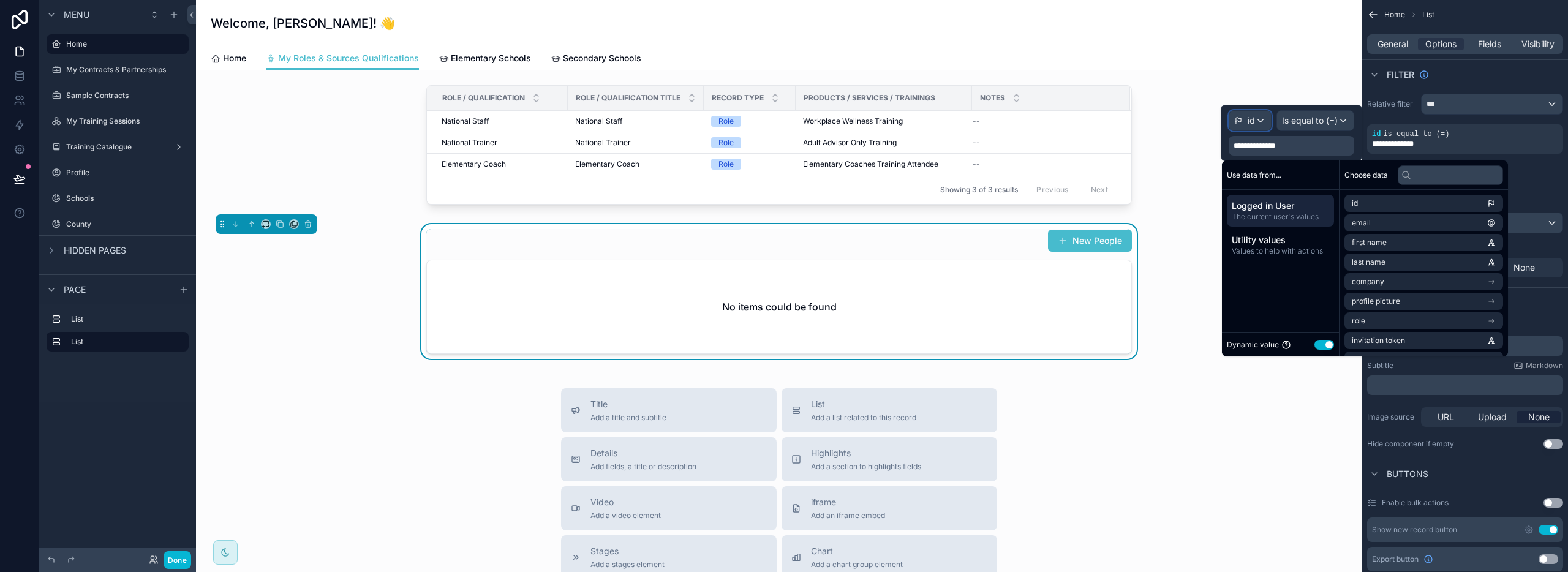
click at [1245, 122] on div "id" at bounding box center [1244, 121] width 21 height 12
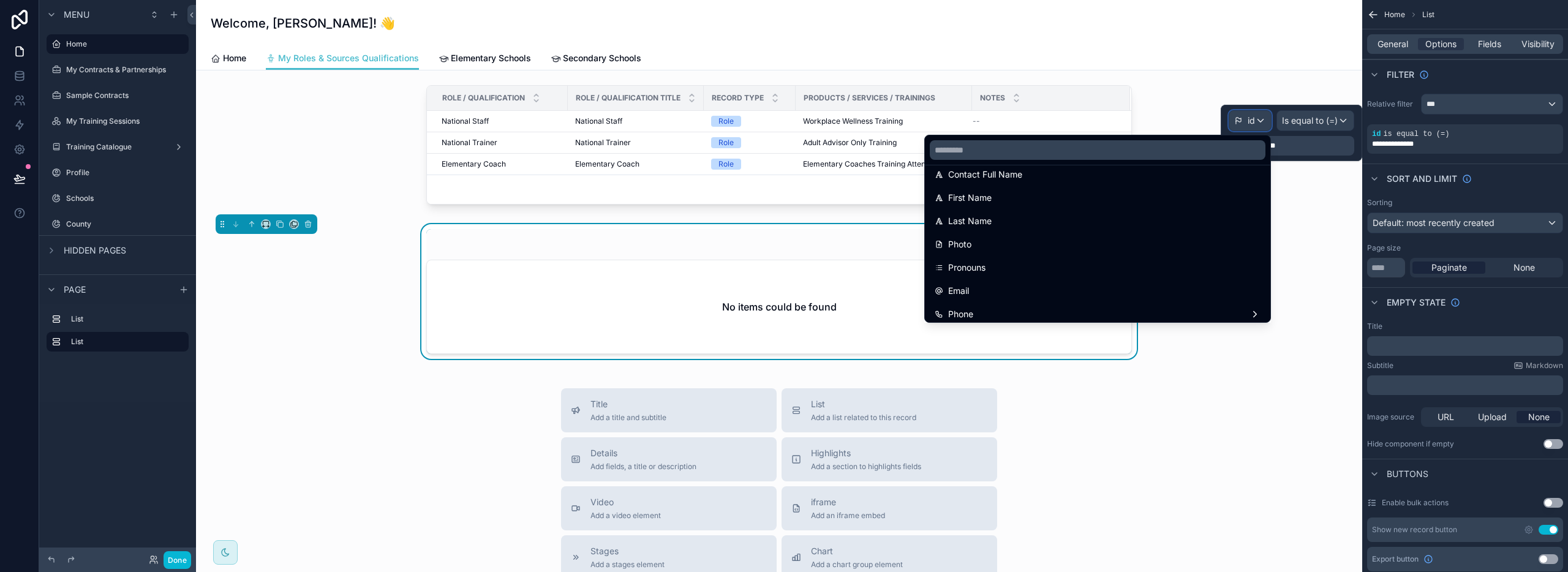
scroll to position [149, 0]
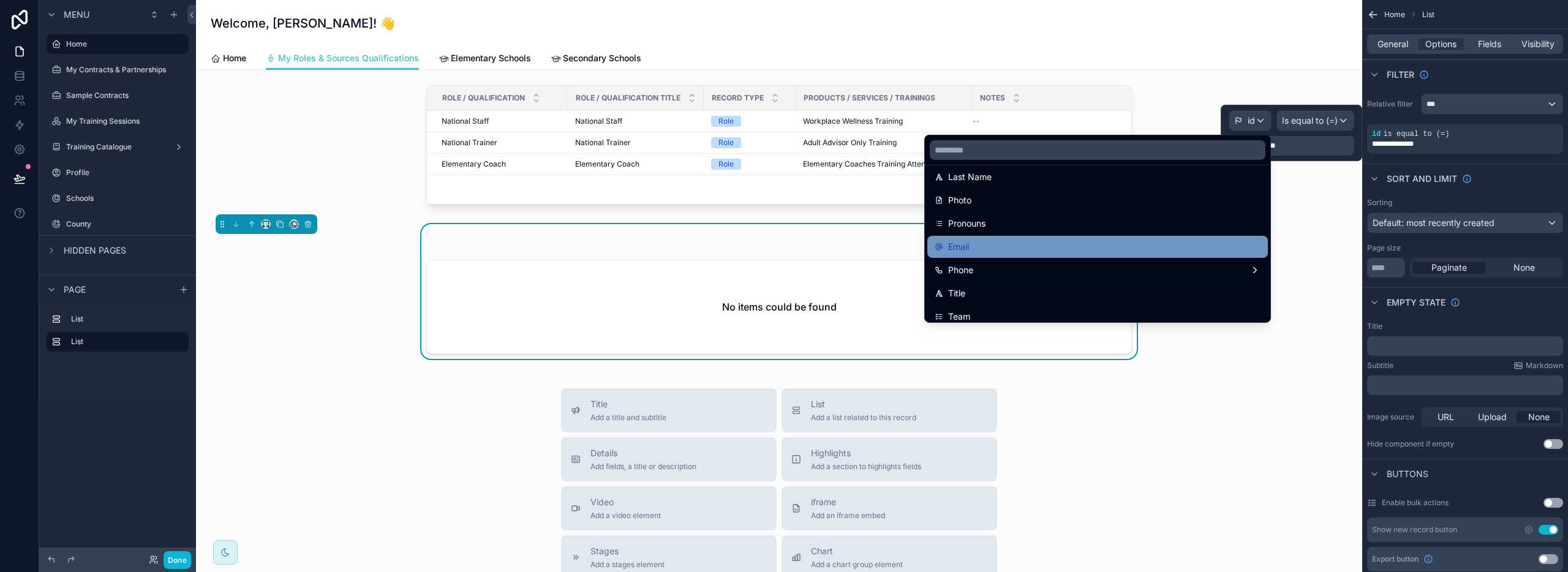
click at [1109, 249] on div "Email" at bounding box center [1098, 247] width 326 height 15
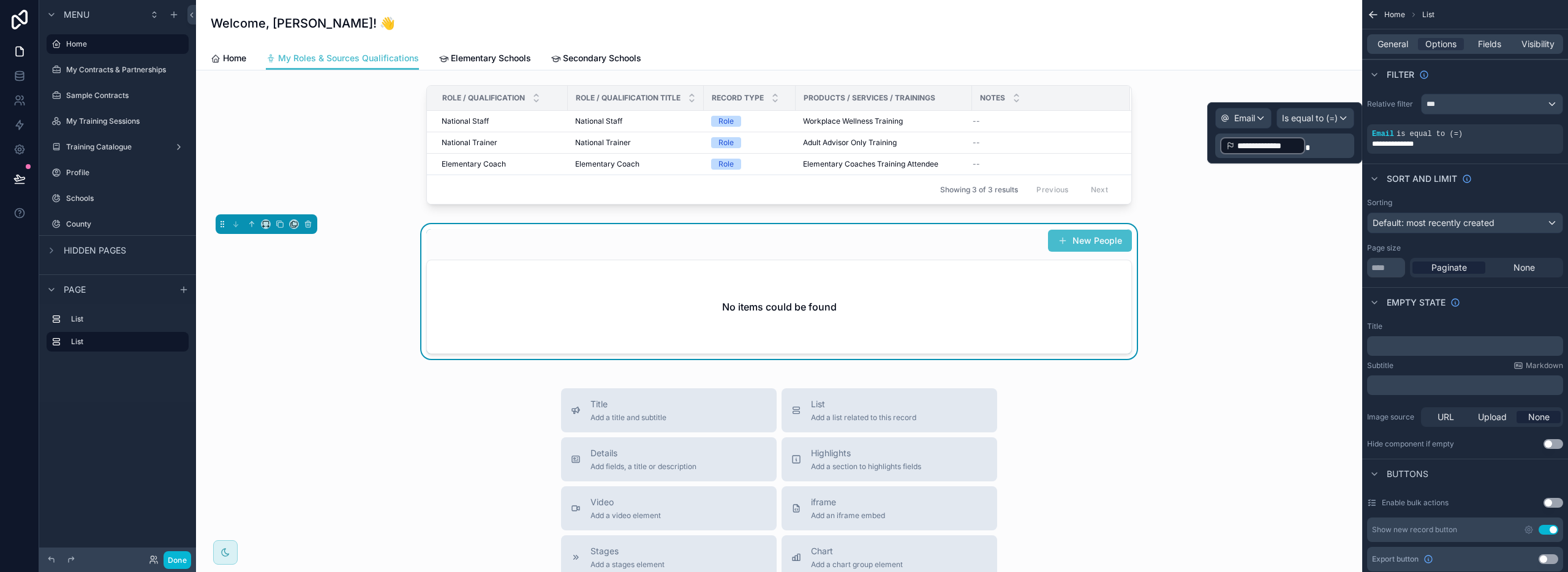
click at [1330, 150] on p "**********" at bounding box center [1286, 145] width 131 height 19
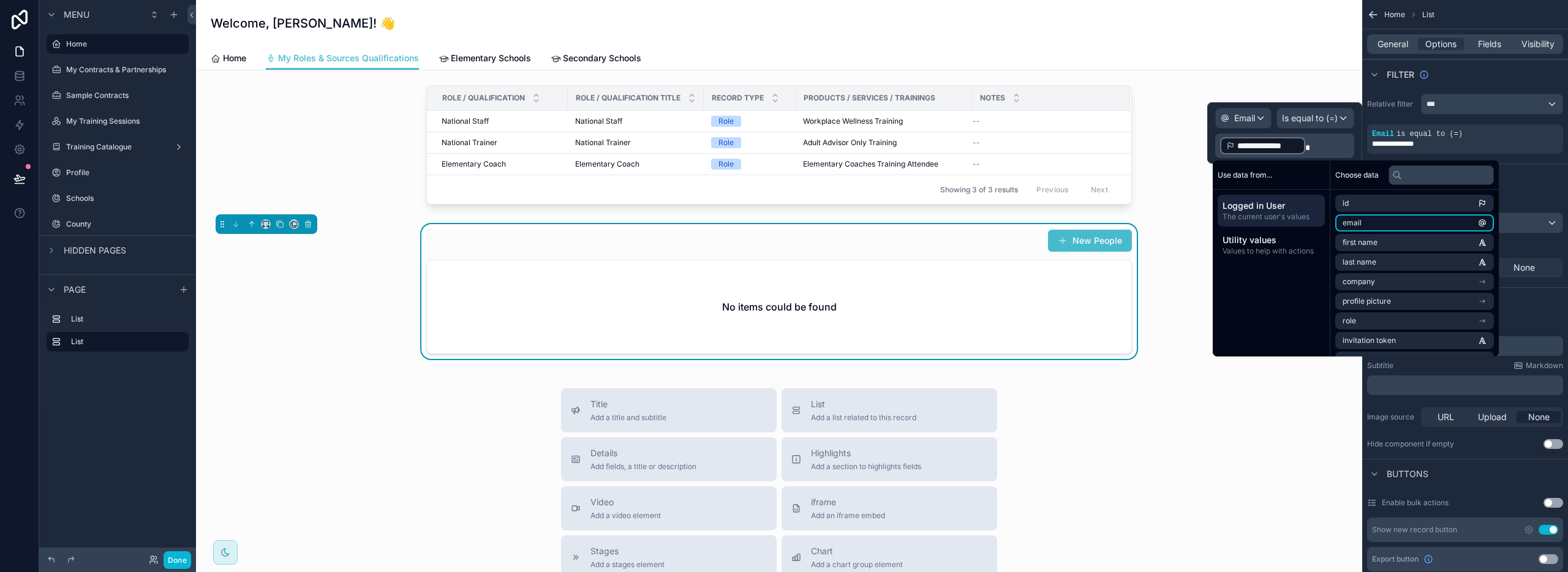
click at [1360, 224] on span "email" at bounding box center [1352, 223] width 19 height 10
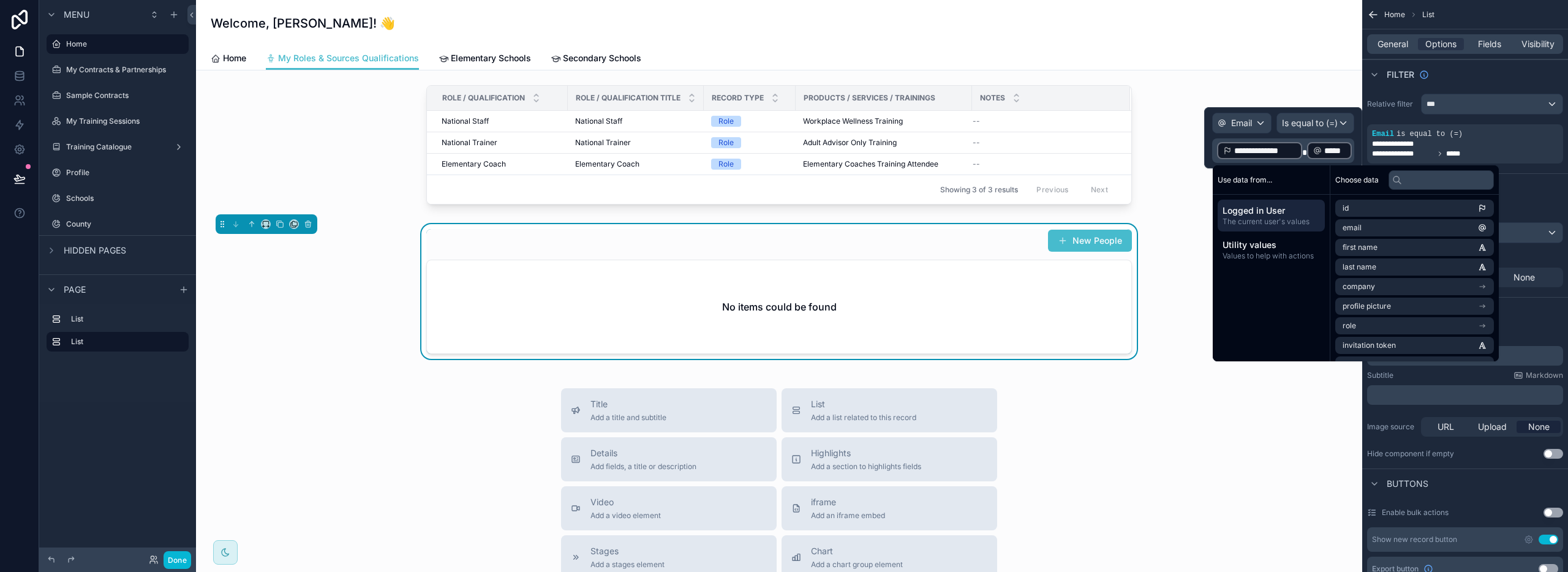
click at [1260, 148] on span "**********" at bounding box center [1265, 151] width 62 height 12
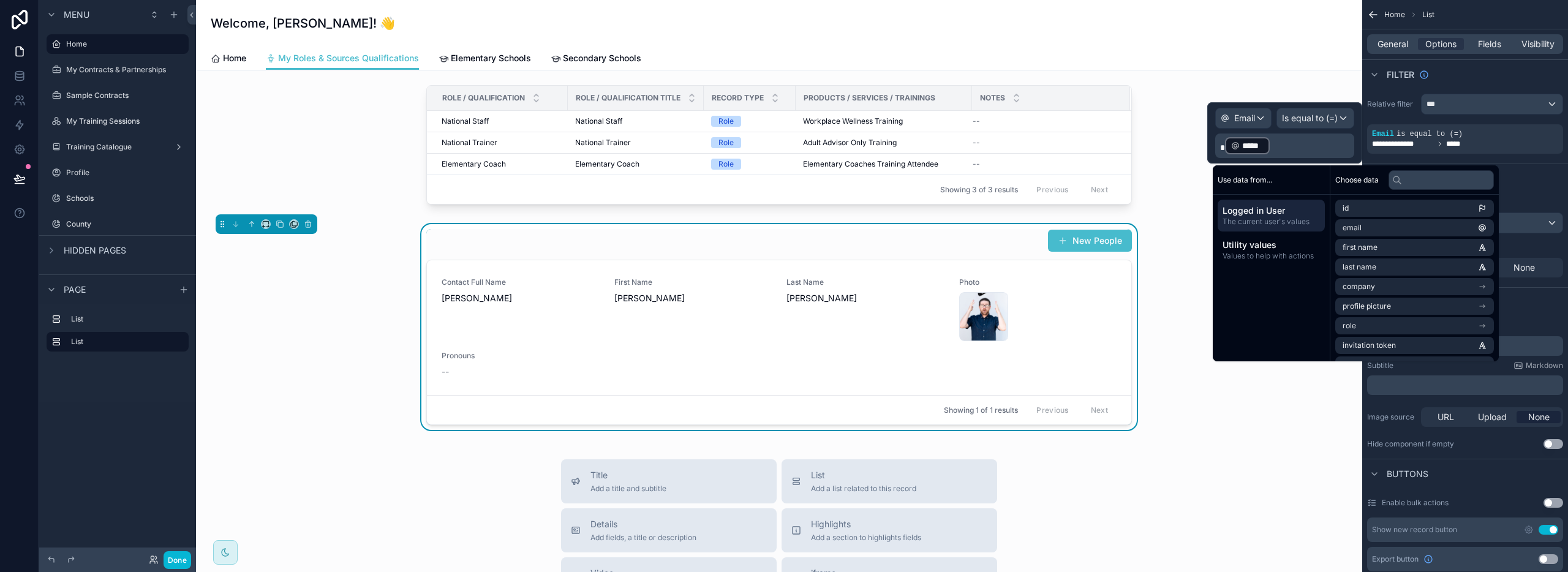
click at [1155, 335] on div "New People Contact Full Name Dan Adams First Name Dan Last Name Adams Photo Scr…" at bounding box center [779, 327] width 1147 height 206
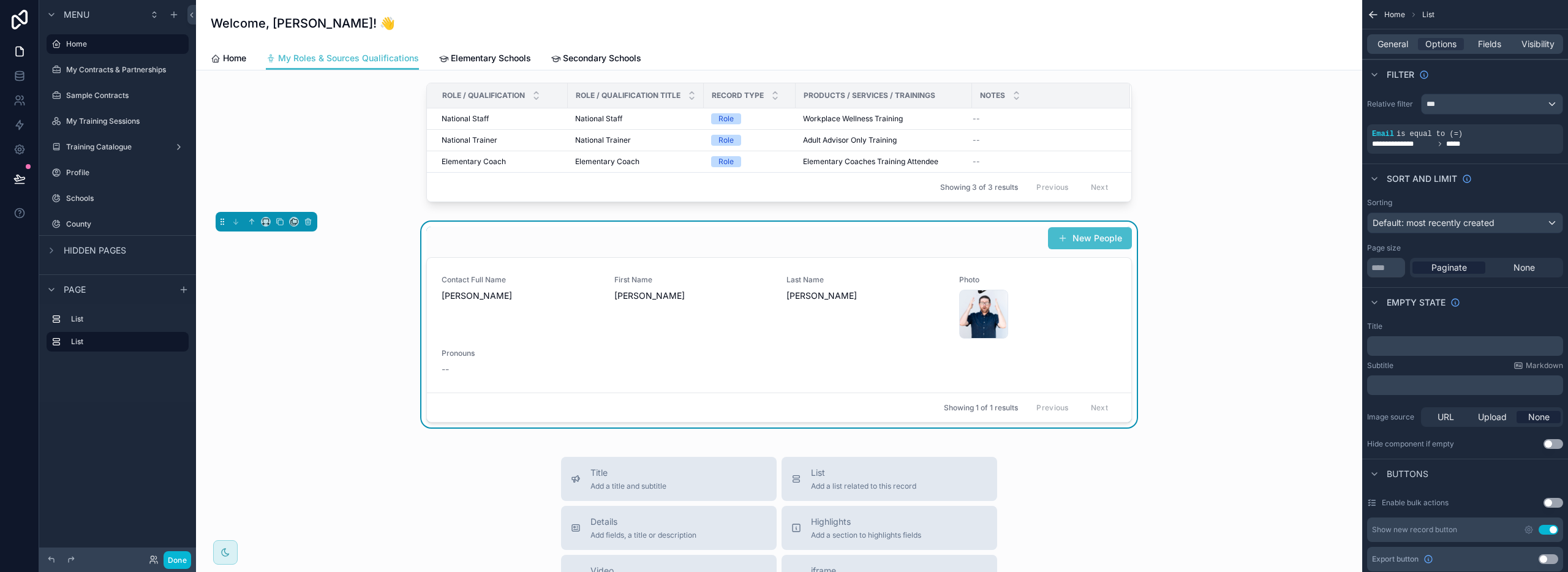
scroll to position [5, 0]
click at [1457, 135] on span "is equal to (=)" at bounding box center [1430, 134] width 66 height 9
click at [1456, 139] on span "*****" at bounding box center [1457, 144] width 22 height 10
click at [1517, 143] on div "**********" at bounding box center [1464, 144] width 186 height 10
click at [1534, 124] on icon "scrollable content" at bounding box center [1535, 124] width 2 height 2
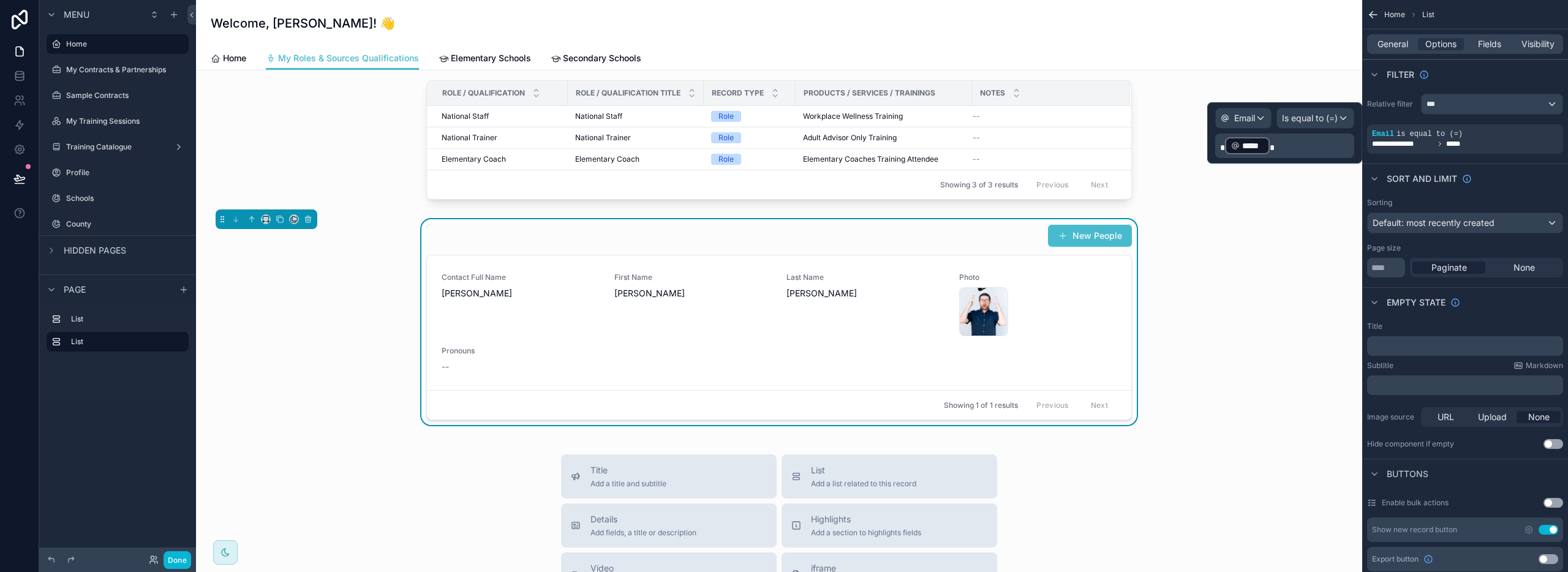
click at [1301, 288] on div "New People Contact Full Name Dan Adams First Name Dan Last Name Adams Photo Scr…" at bounding box center [779, 322] width 1147 height 206
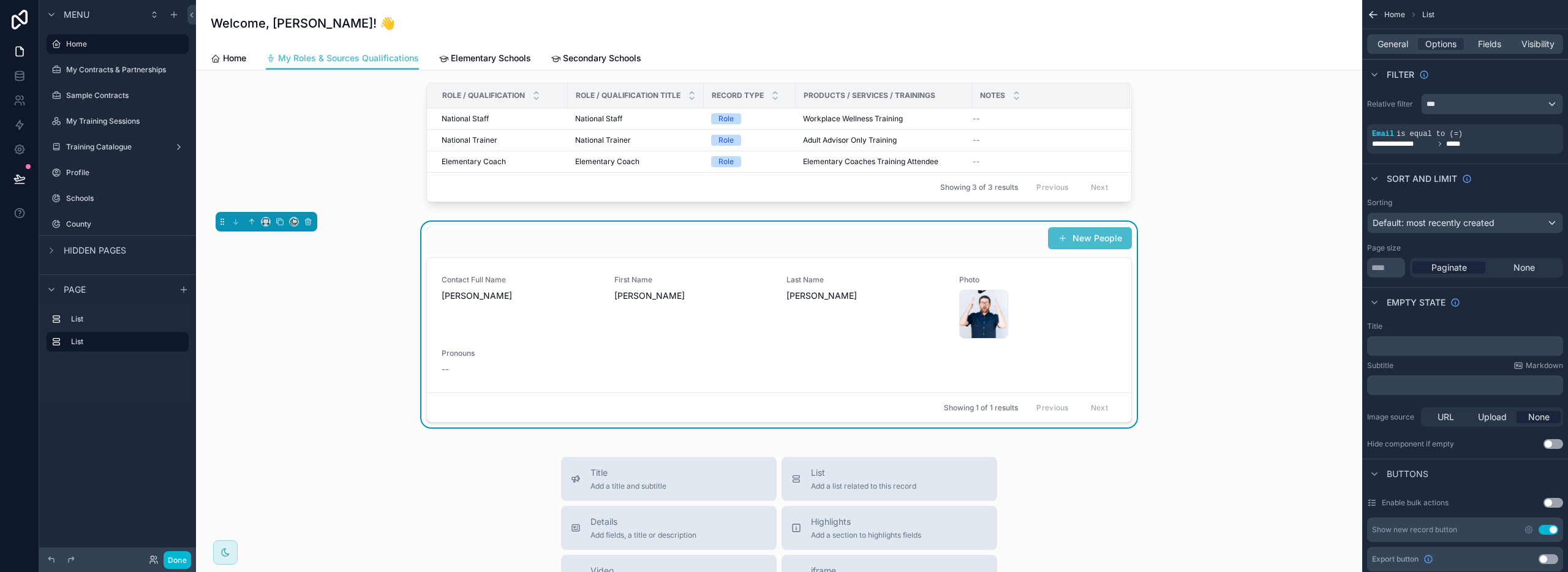
scroll to position [0, 0]
click at [923, 341] on div "Contact Full Name Dan Adams First Name Dan Last Name Adams Photo Screen-Shot-20…" at bounding box center [778, 328] width 675 height 100
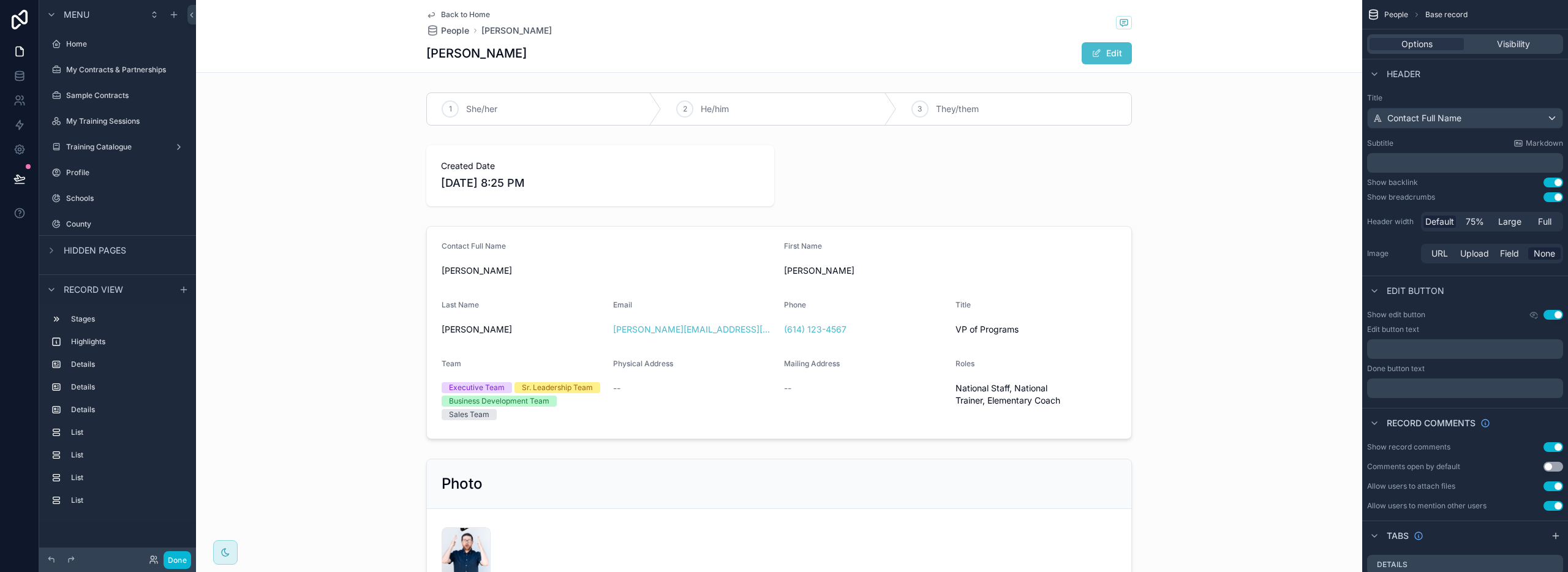
click at [427, 14] on icon "scrollable content" at bounding box center [431, 15] width 10 height 10
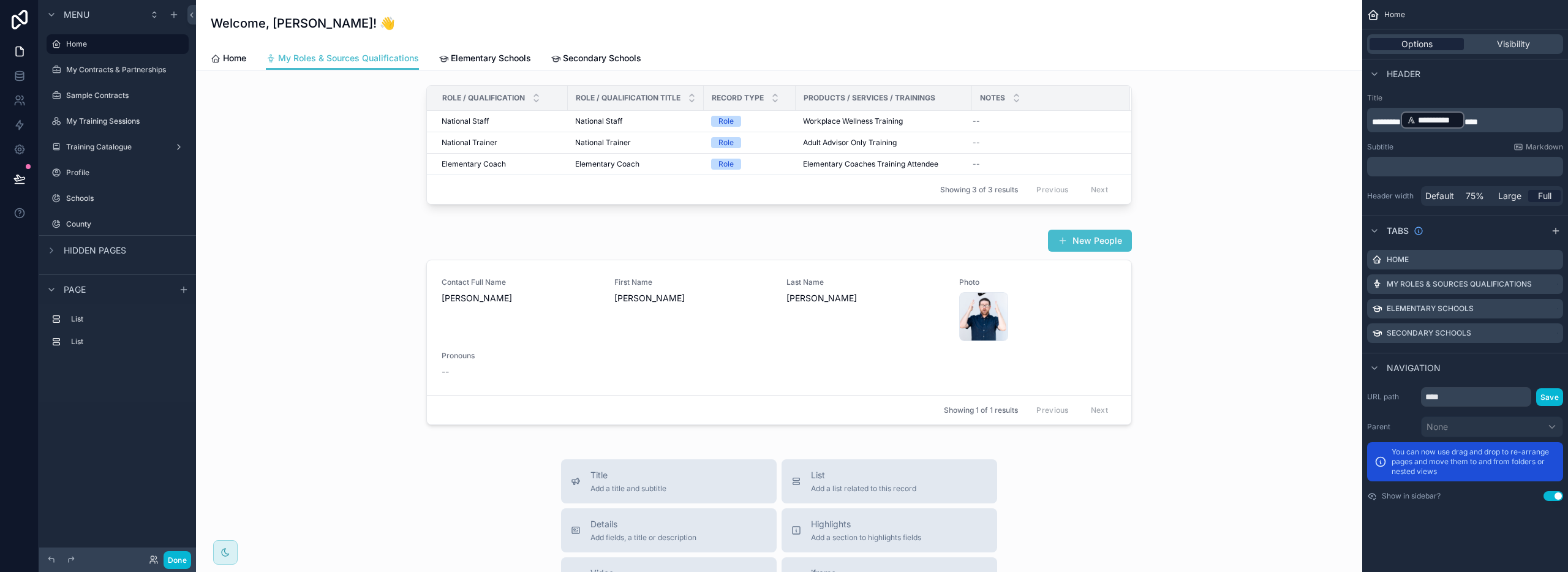
click at [1411, 43] on span "Options" at bounding box center [1417, 44] width 31 height 12
drag, startPoint x: 1503, startPoint y: 41, endPoint x: 1485, endPoint y: 44, distance: 18.2
click at [1503, 41] on span "Visibility" at bounding box center [1513, 44] width 33 height 12
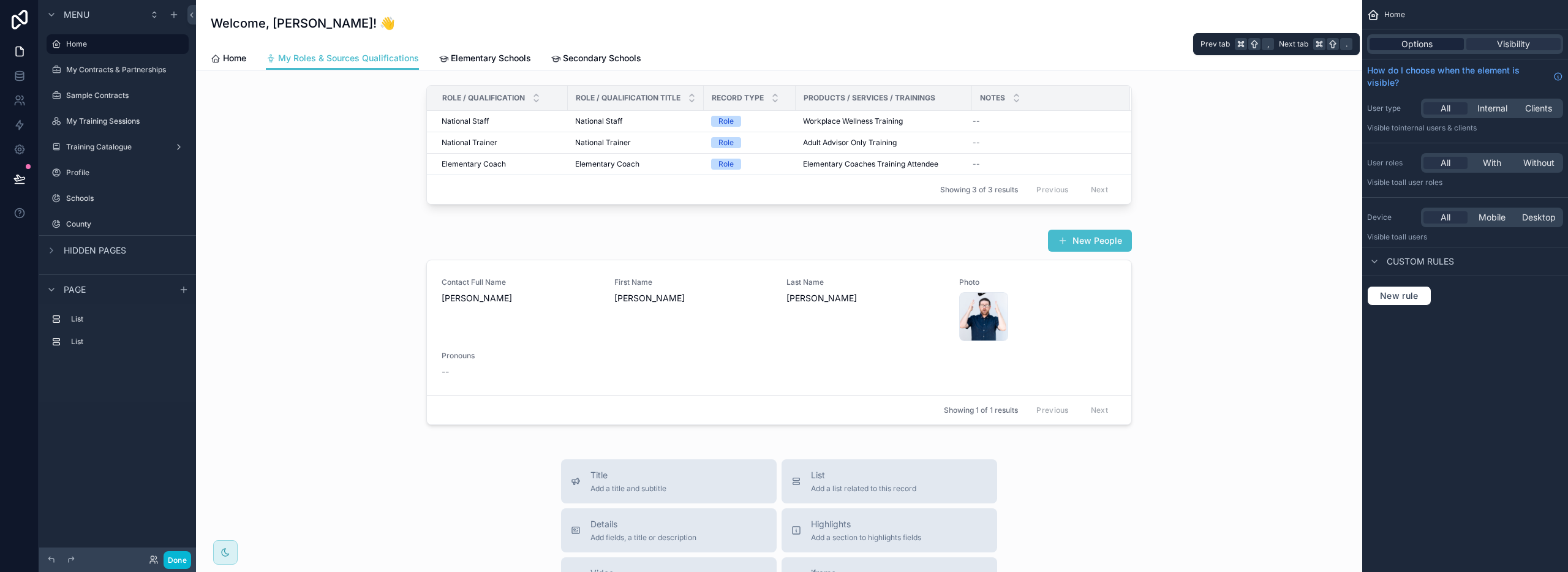
click at [1437, 44] on div "Options" at bounding box center [1417, 44] width 94 height 12
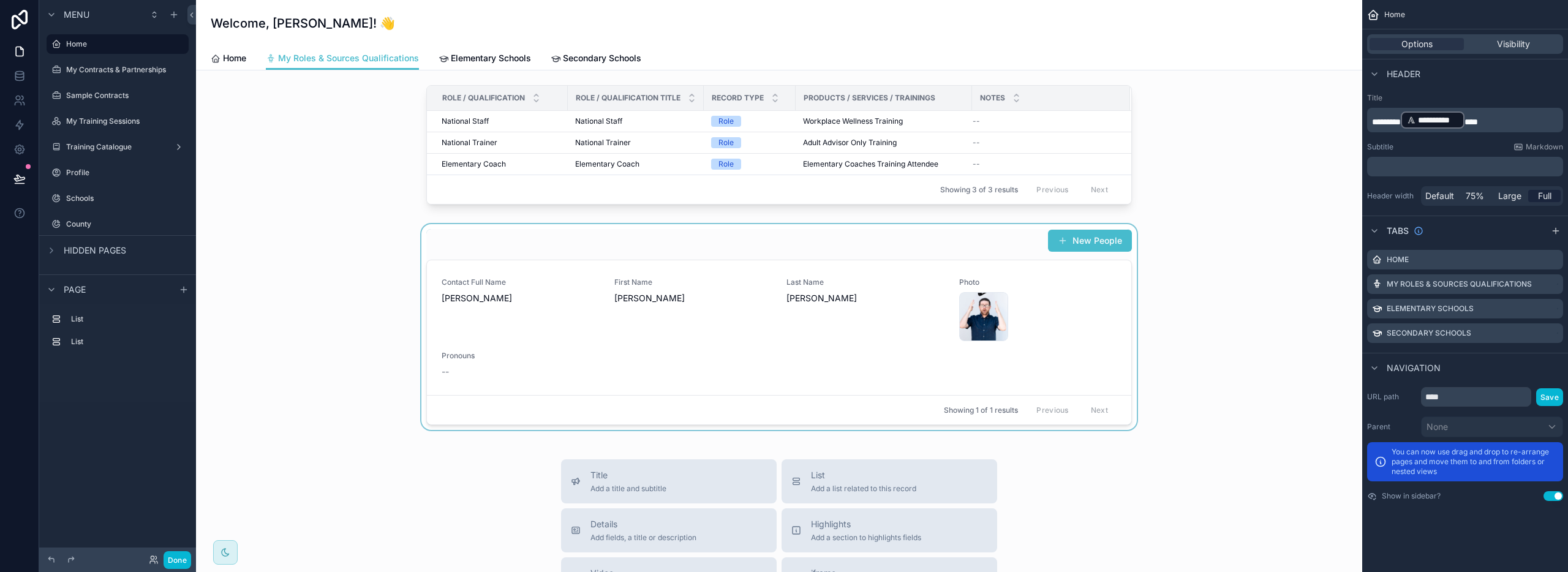
click at [1113, 329] on div "scrollable content" at bounding box center [779, 327] width 1147 height 206
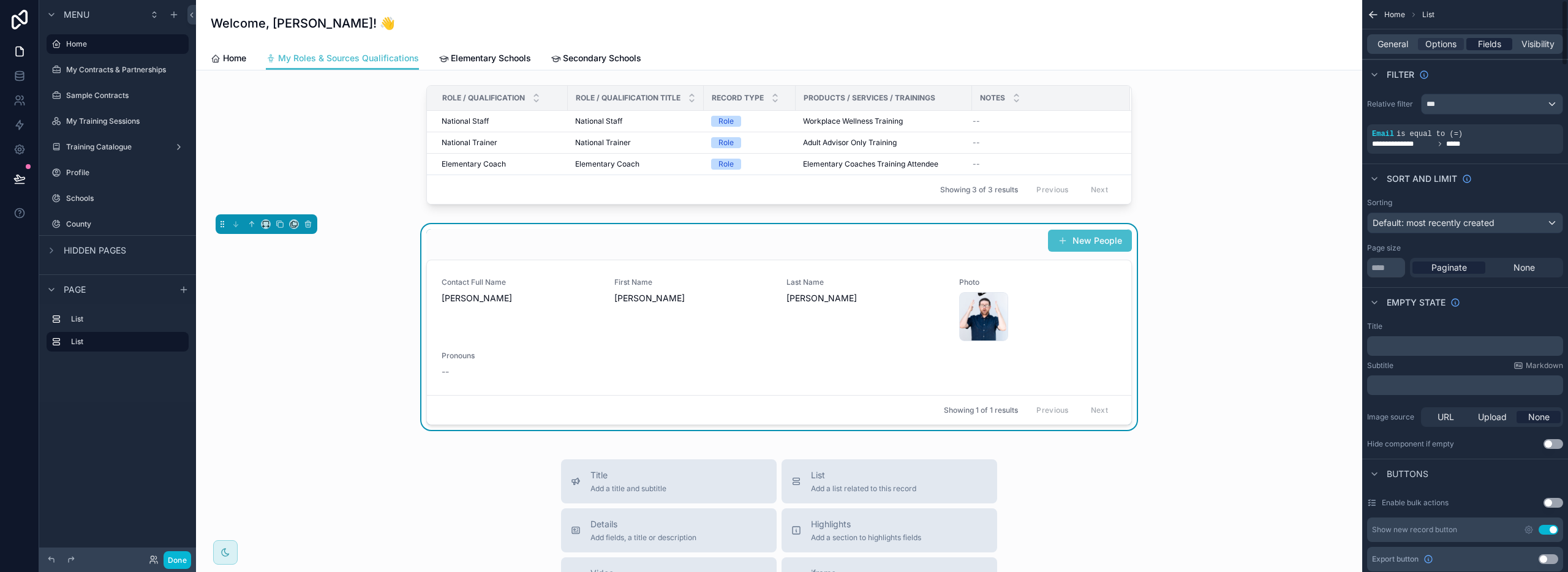
click at [1489, 39] on span "Fields" at bounding box center [1490, 44] width 23 height 12
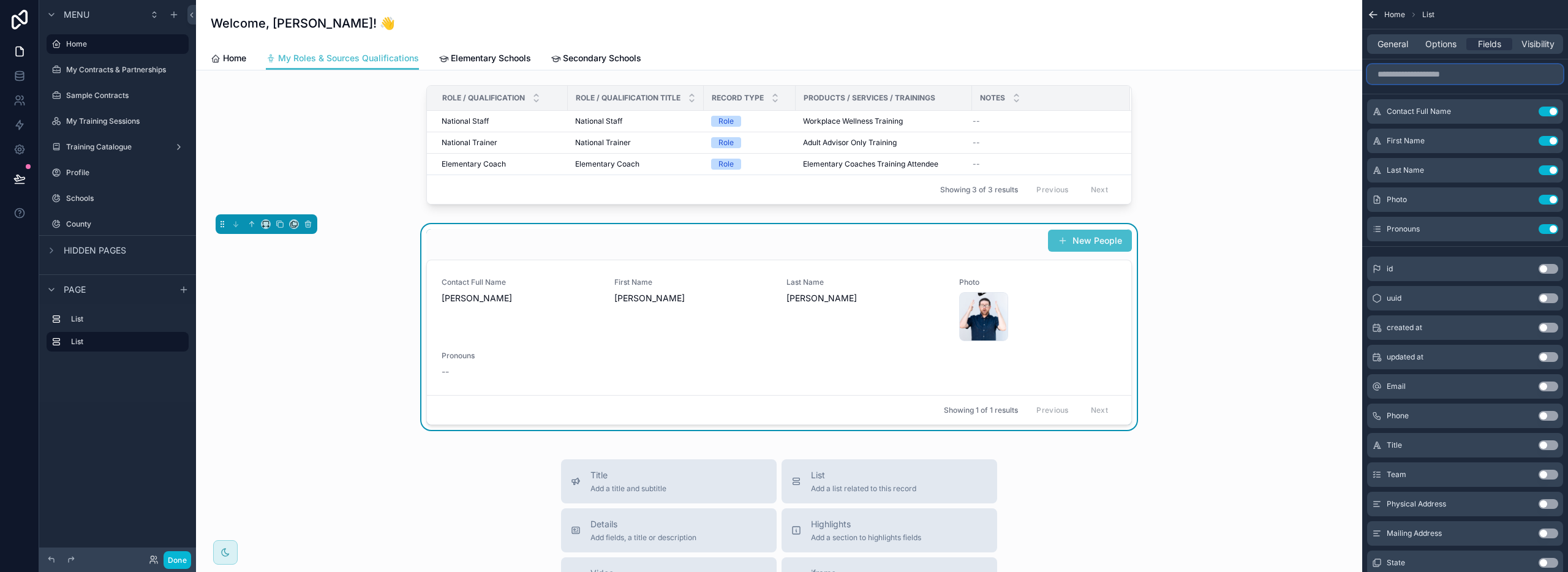
click at [1422, 80] on input "scrollable content" at bounding box center [1465, 73] width 196 height 19
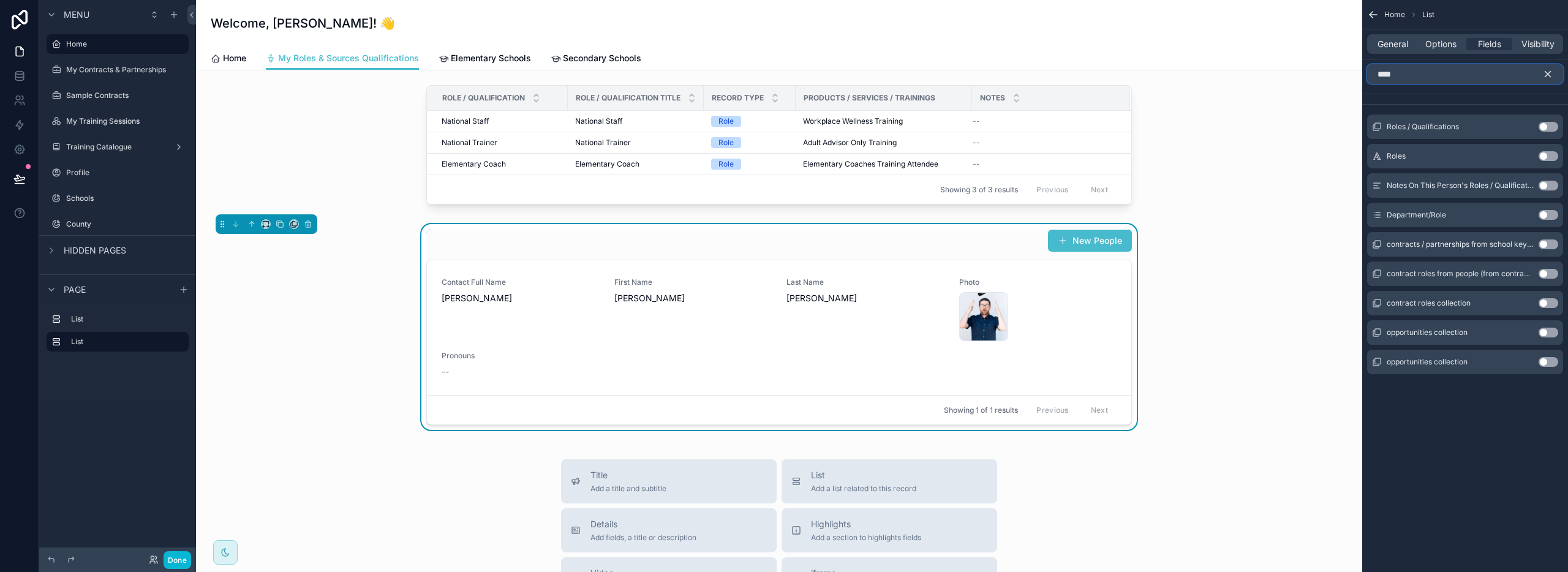
type input "****"
click at [1553, 124] on button "Use setting" at bounding box center [1548, 127] width 19 height 10
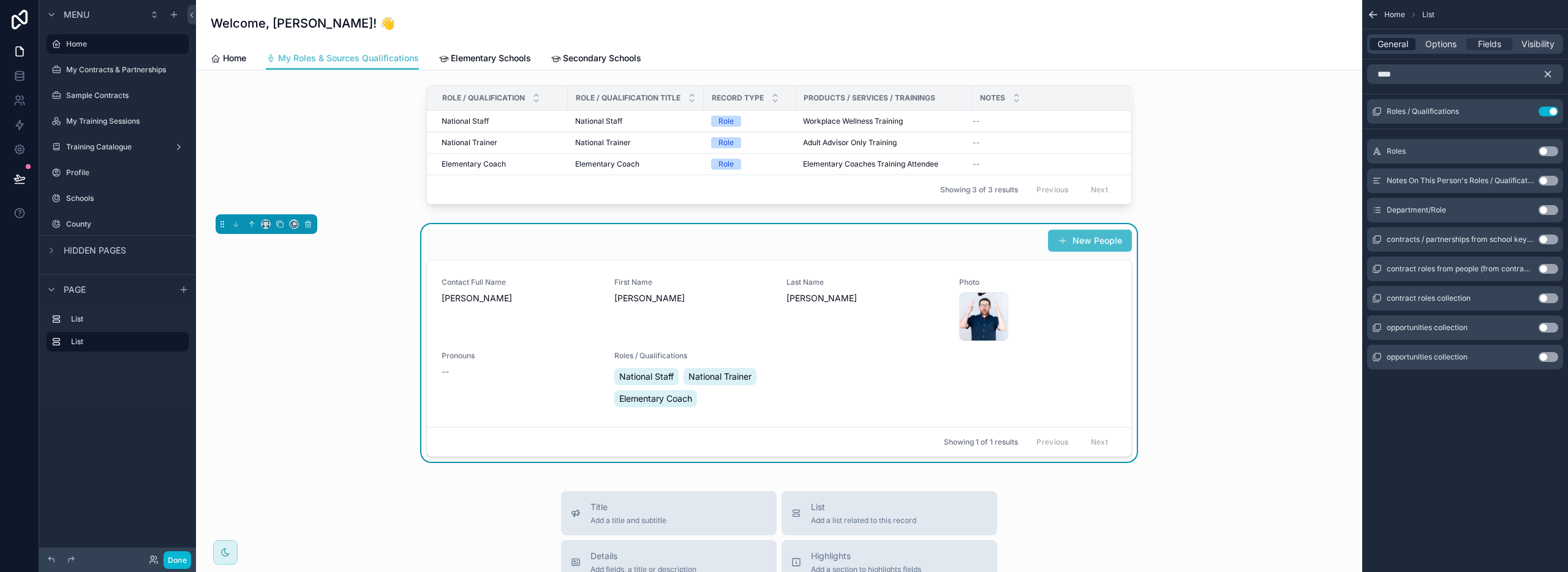
click at [1395, 46] on span "General" at bounding box center [1393, 44] width 31 height 12
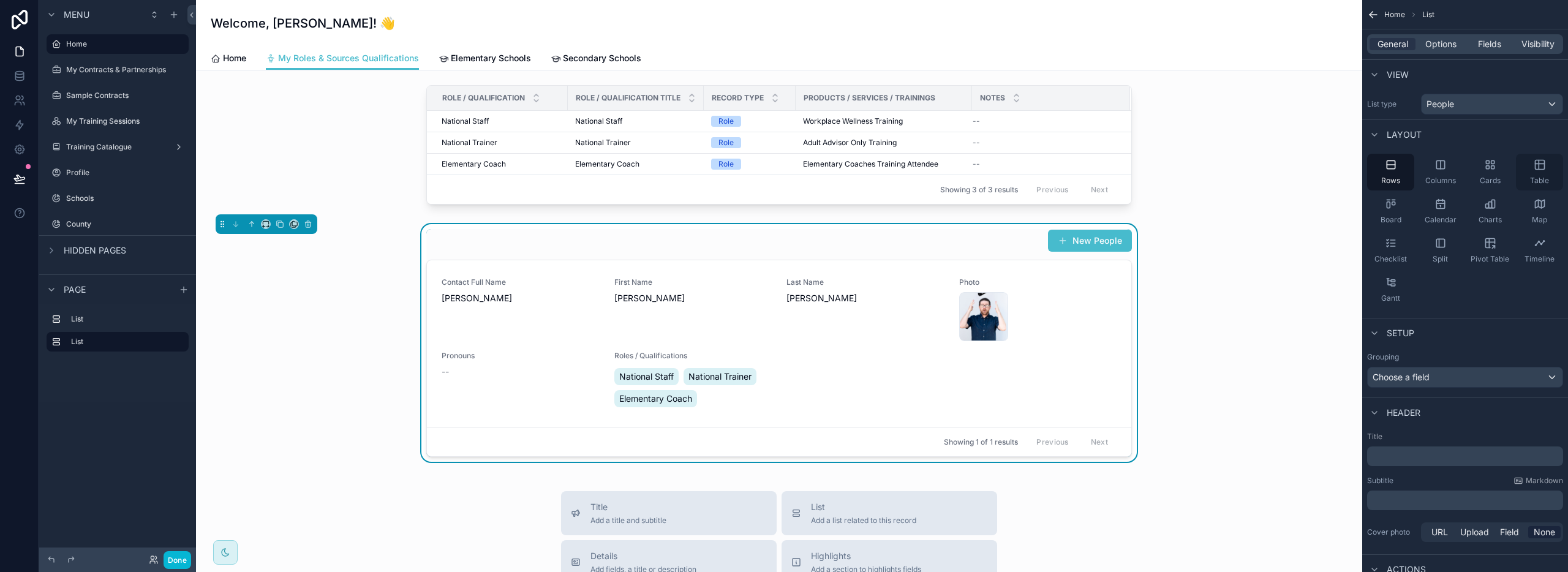
click at [1537, 167] on icon "scrollable content" at bounding box center [1540, 165] width 12 height 12
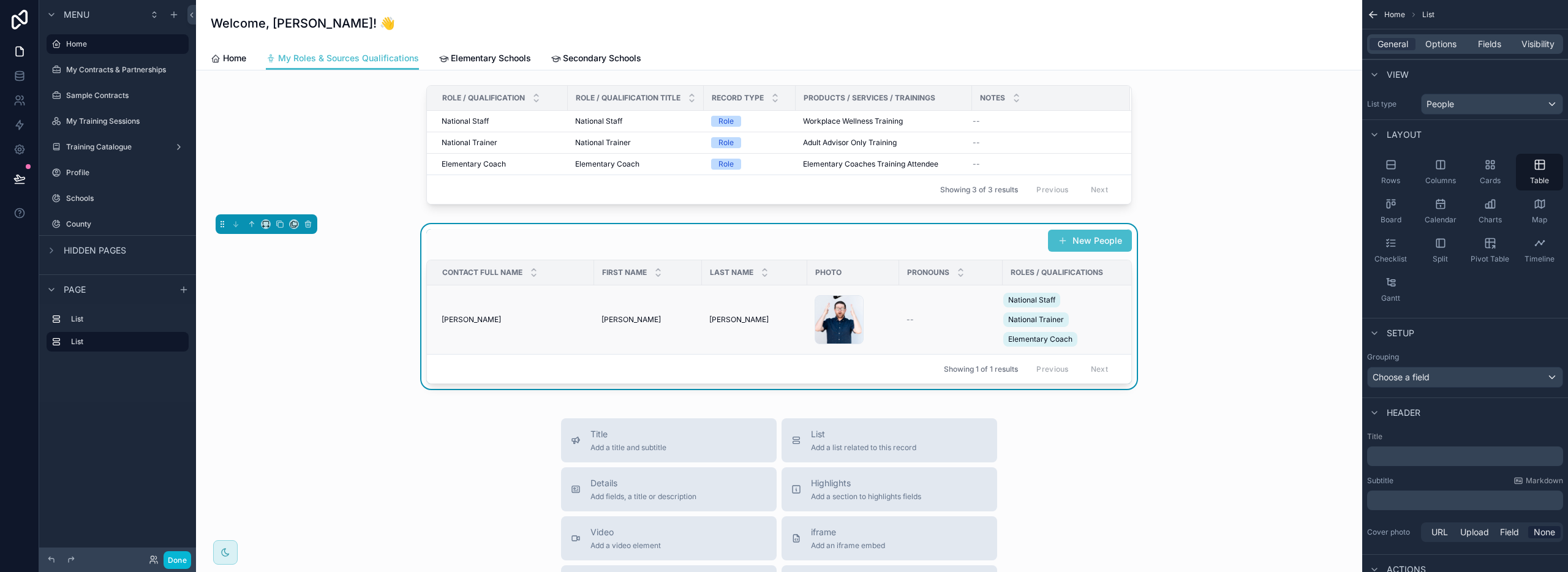
scroll to position [0, 2]
click at [1481, 46] on span "Fields" at bounding box center [1490, 44] width 23 height 12
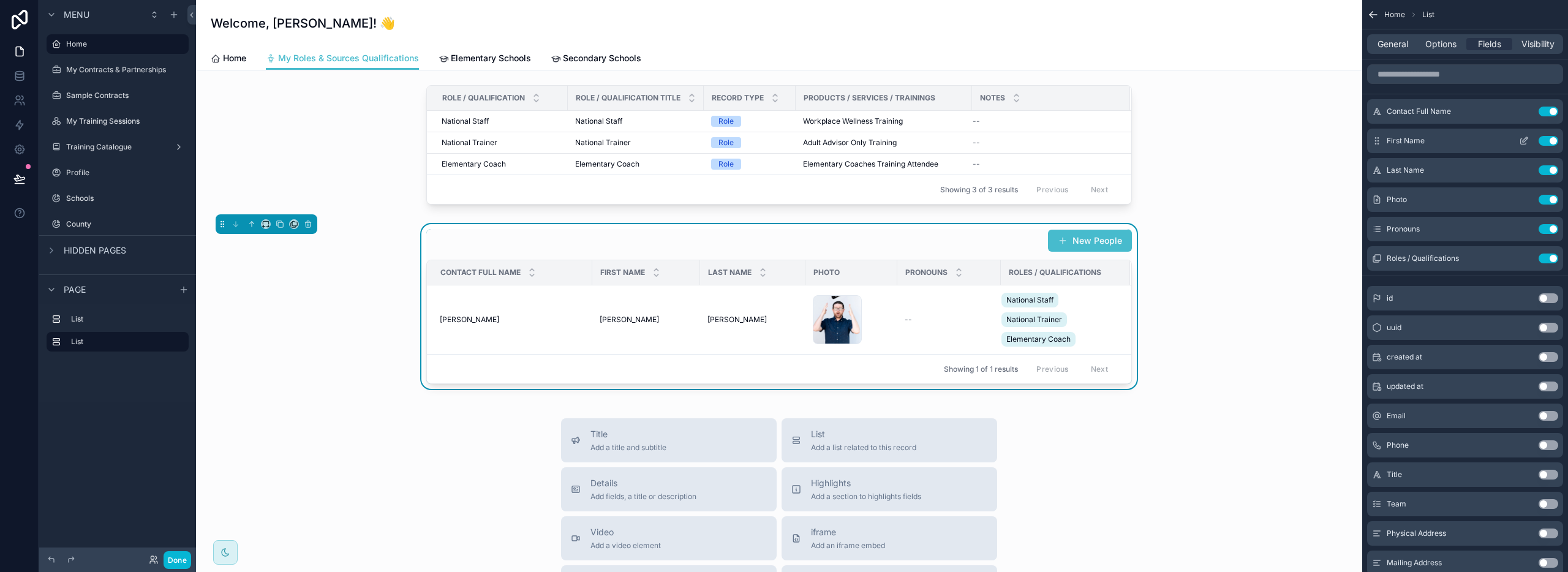
click at [1543, 138] on button "Use setting" at bounding box center [1548, 141] width 19 height 10
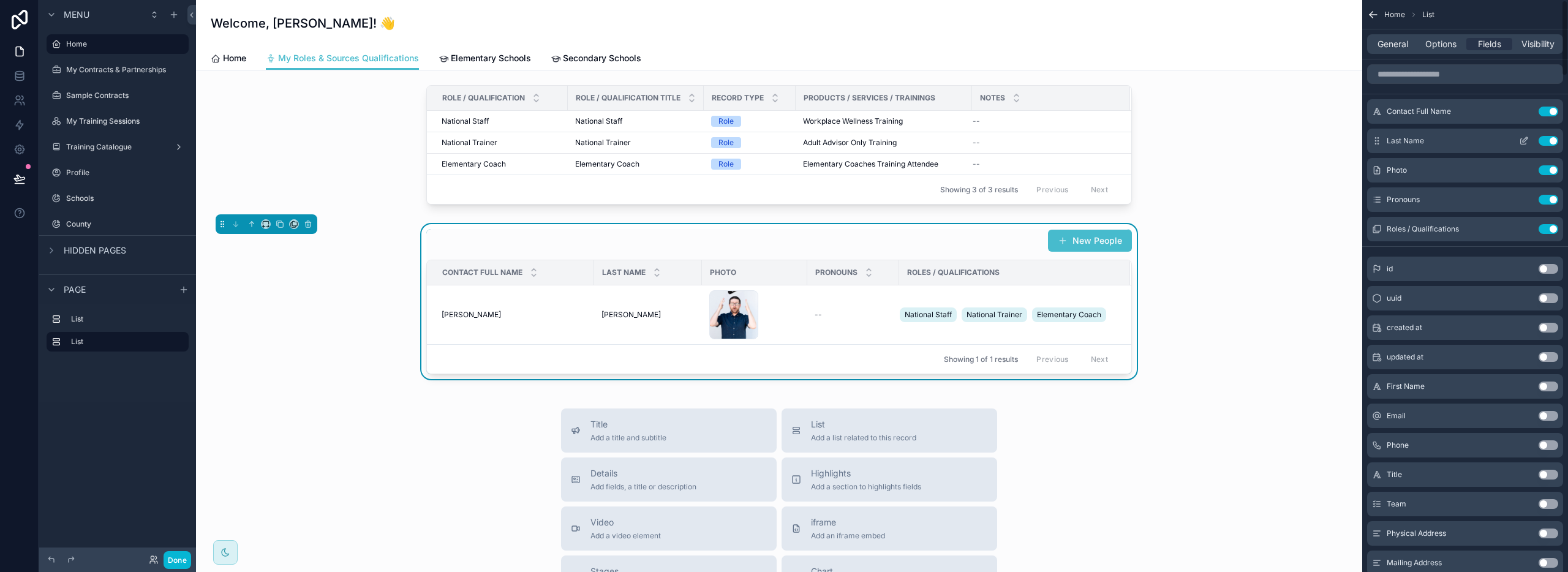
click at [1546, 144] on button "Use setting" at bounding box center [1548, 141] width 19 height 10
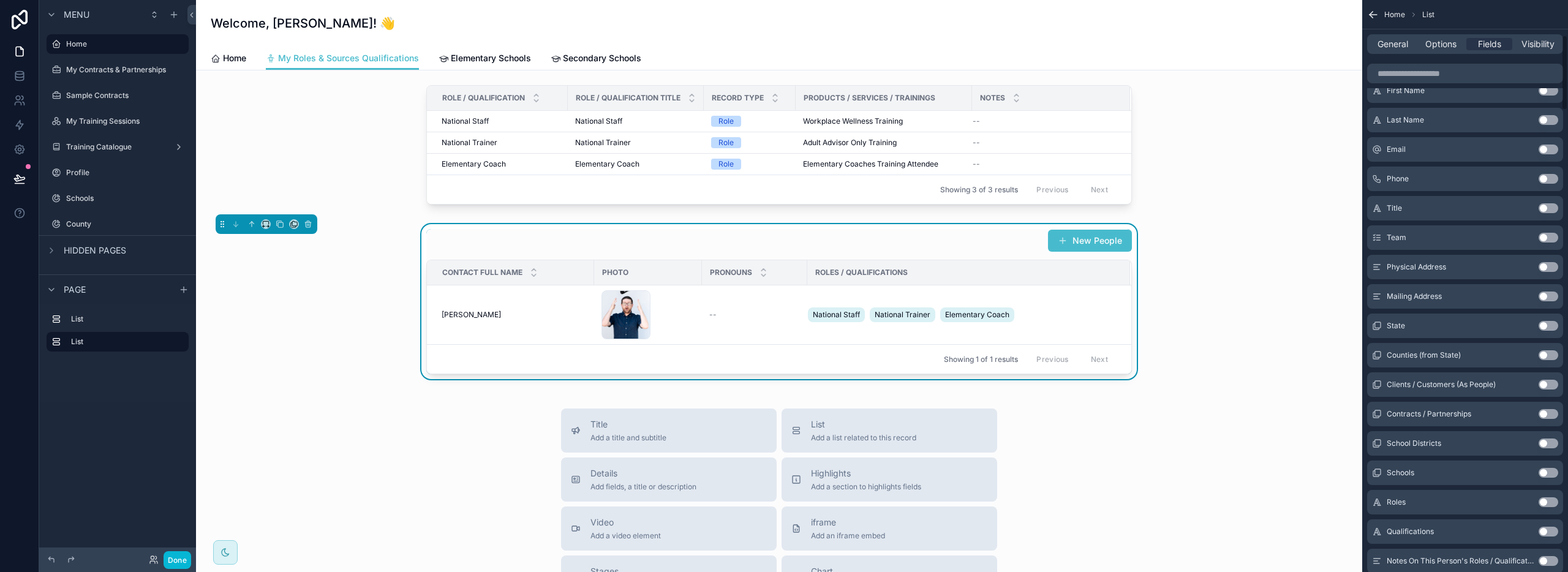
scroll to position [0, 0]
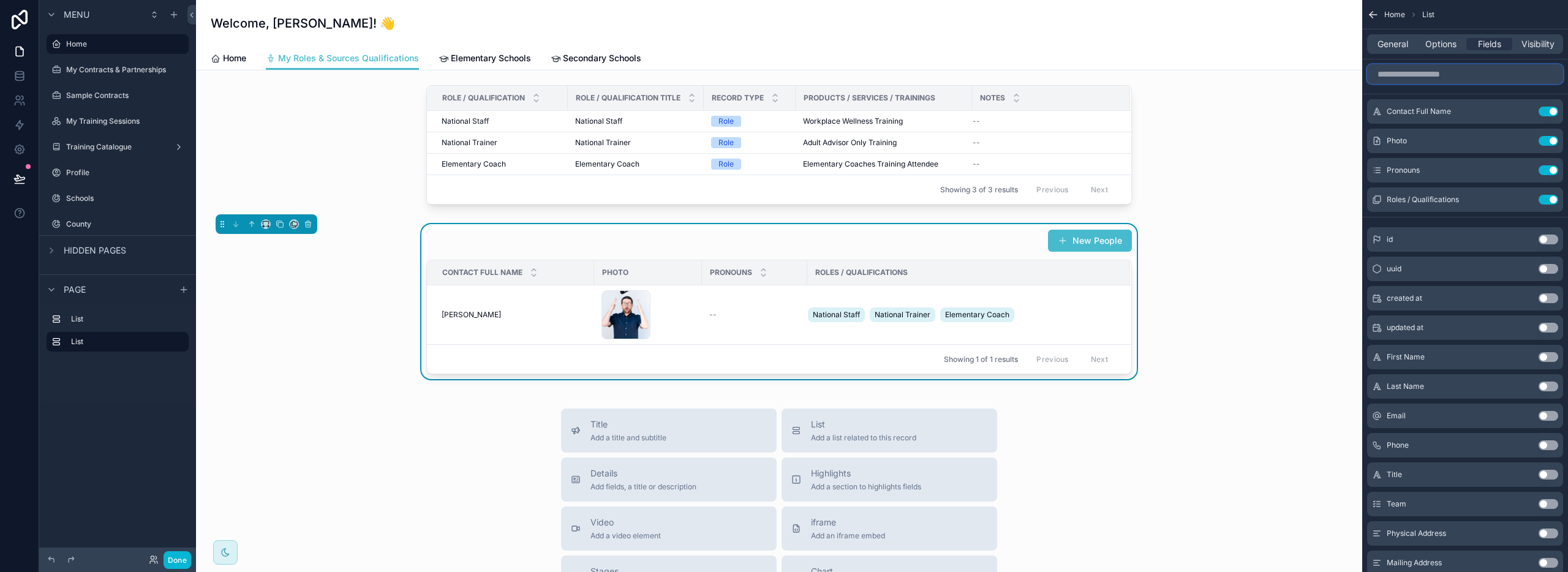
click at [1449, 78] on input "scrollable content" at bounding box center [1465, 73] width 196 height 19
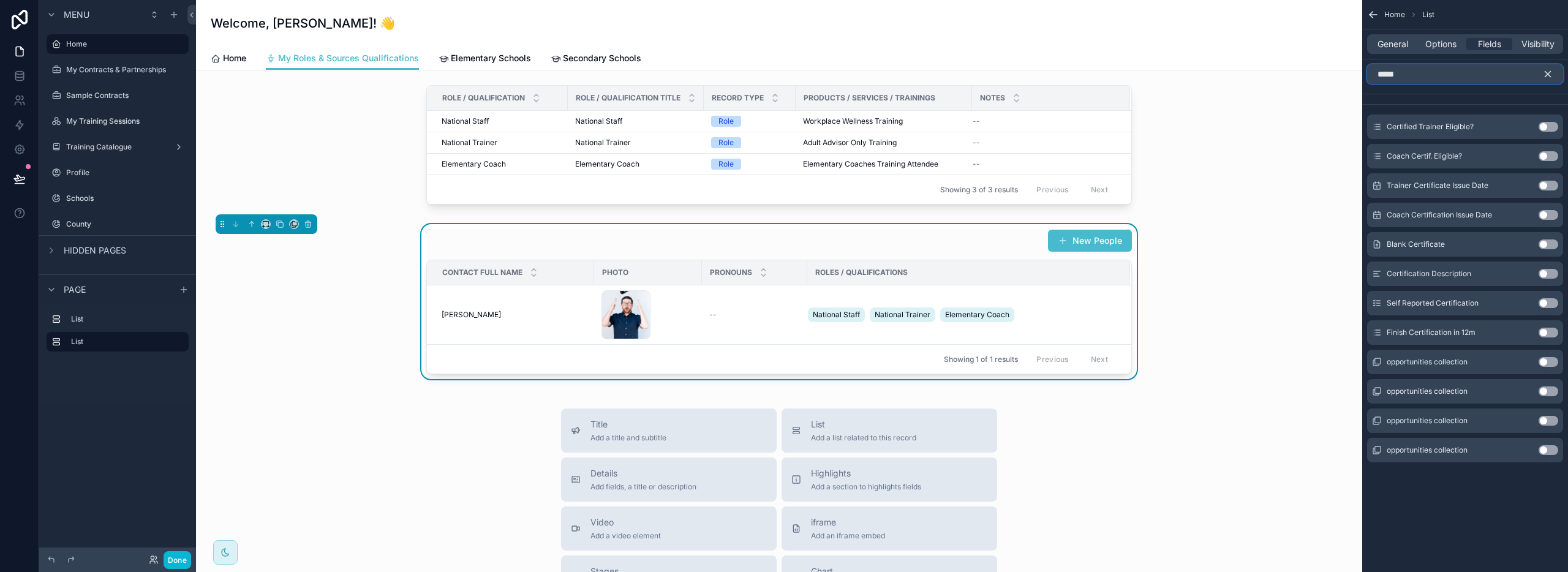
type input "*****"
click at [1555, 183] on button "Use setting" at bounding box center [1548, 186] width 19 height 10
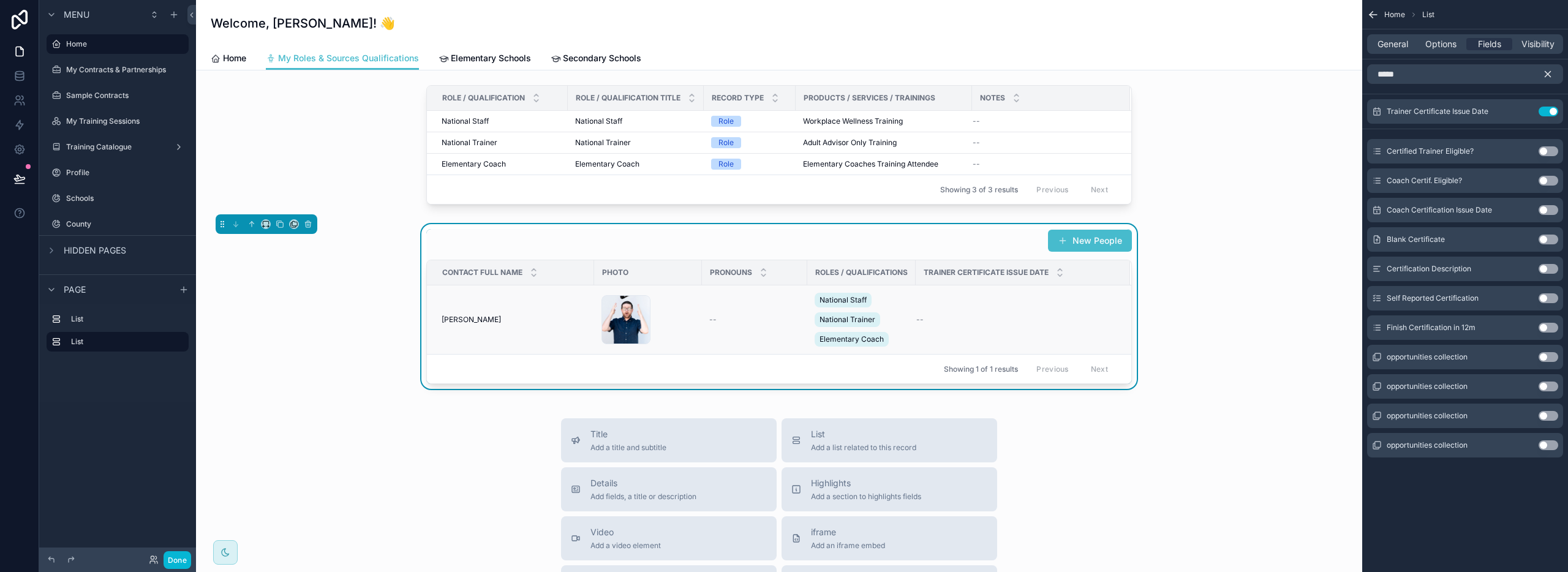
click at [988, 320] on div "--" at bounding box center [1016, 319] width 199 height 10
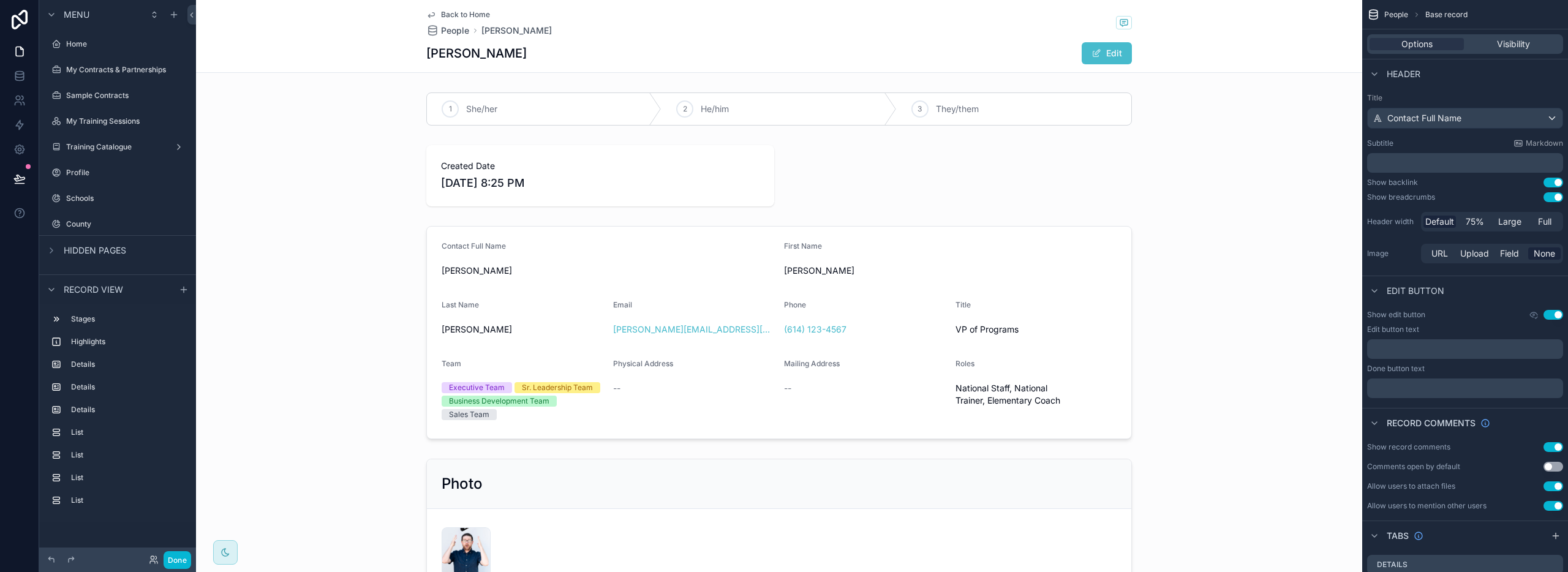
click at [428, 17] on icon "scrollable content" at bounding box center [431, 15] width 10 height 10
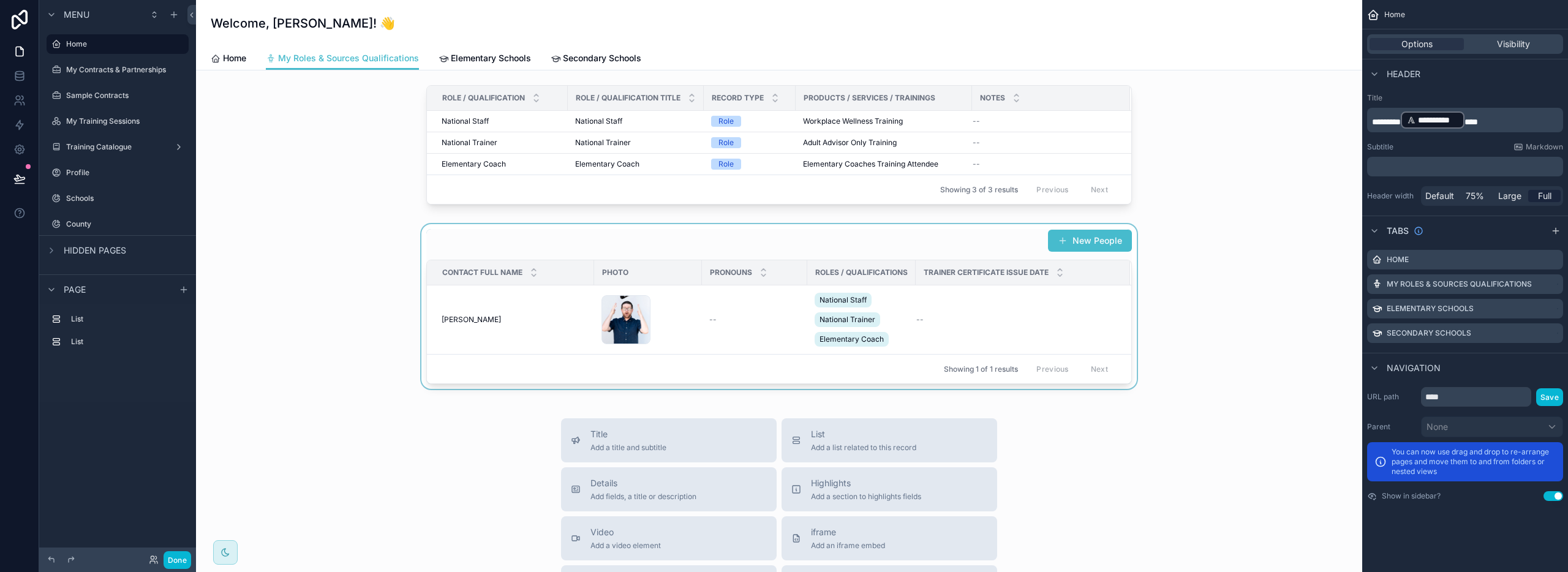
click at [1080, 289] on div "scrollable content" at bounding box center [779, 306] width 1147 height 165
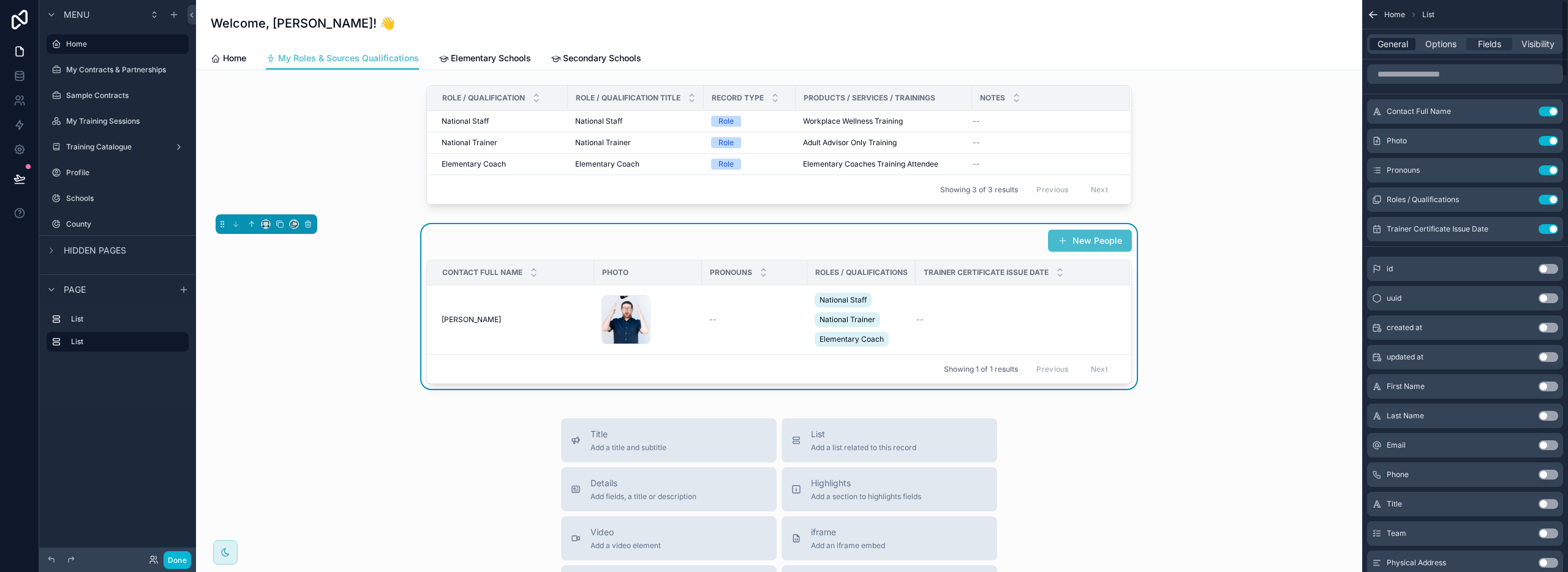
click at [1395, 46] on span "General" at bounding box center [1393, 44] width 31 height 12
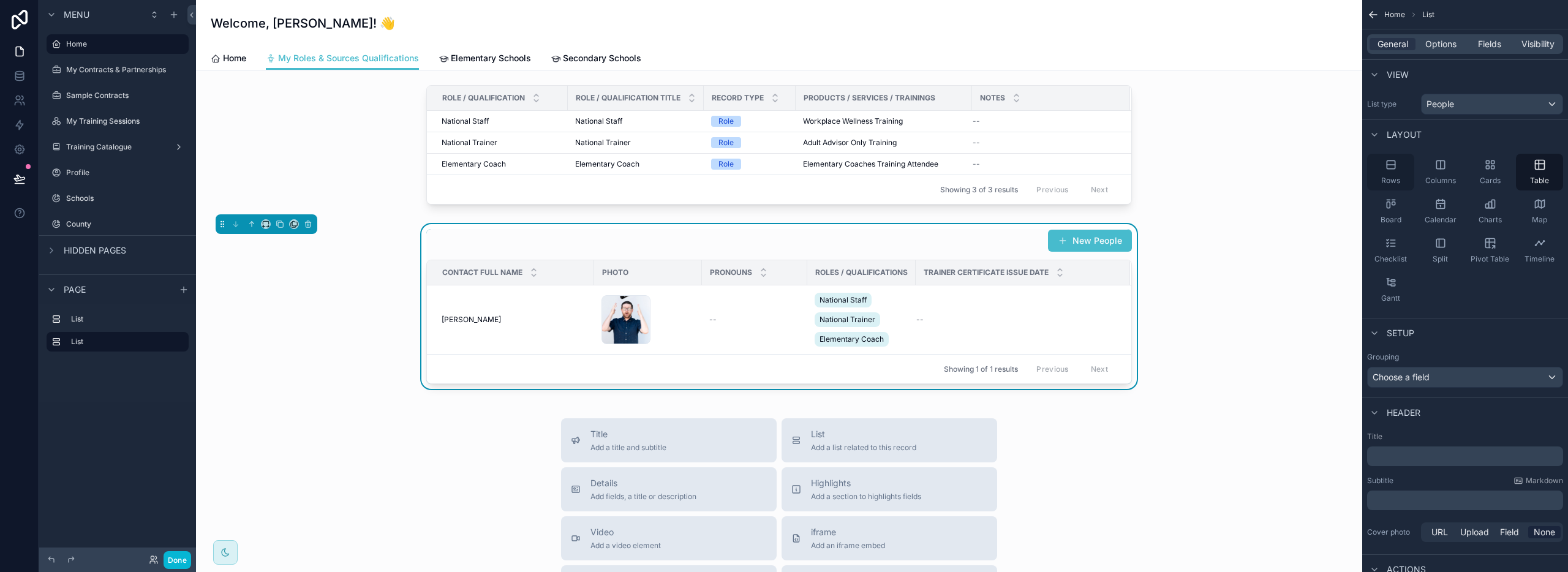
click at [1400, 172] on div "Rows" at bounding box center [1390, 172] width 47 height 37
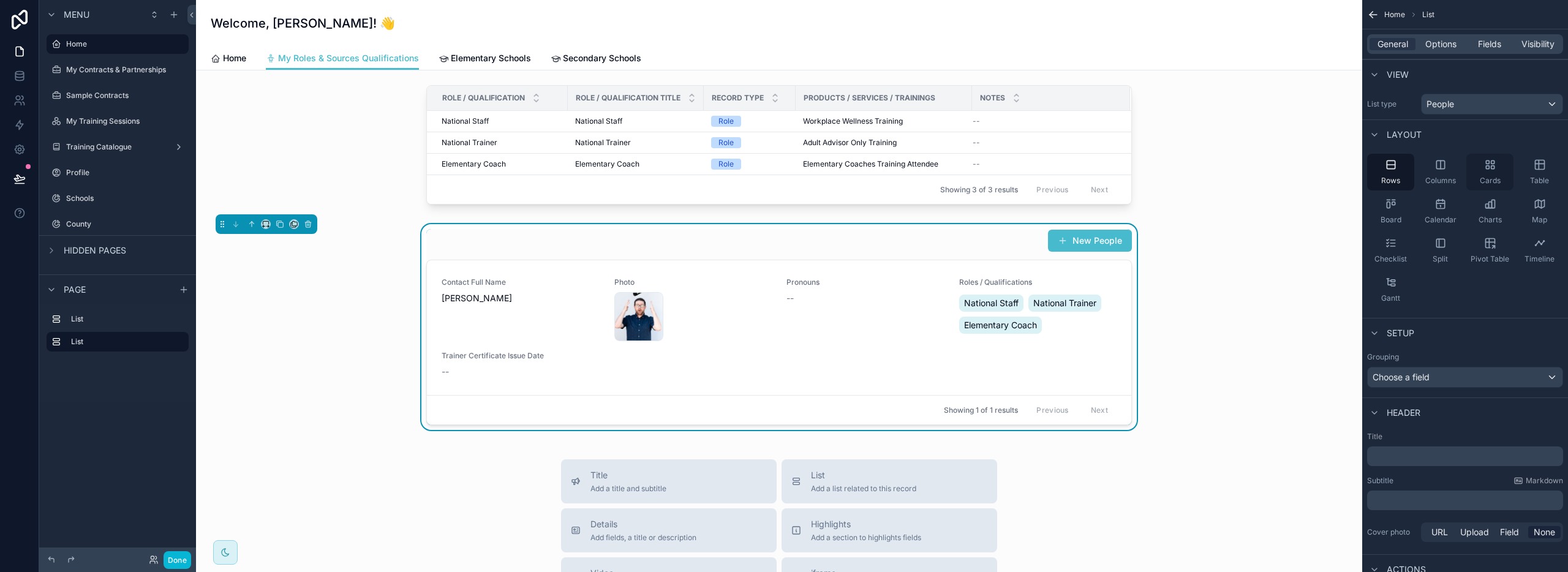
click at [1491, 164] on icon "scrollable content" at bounding box center [1492, 162] width 3 height 3
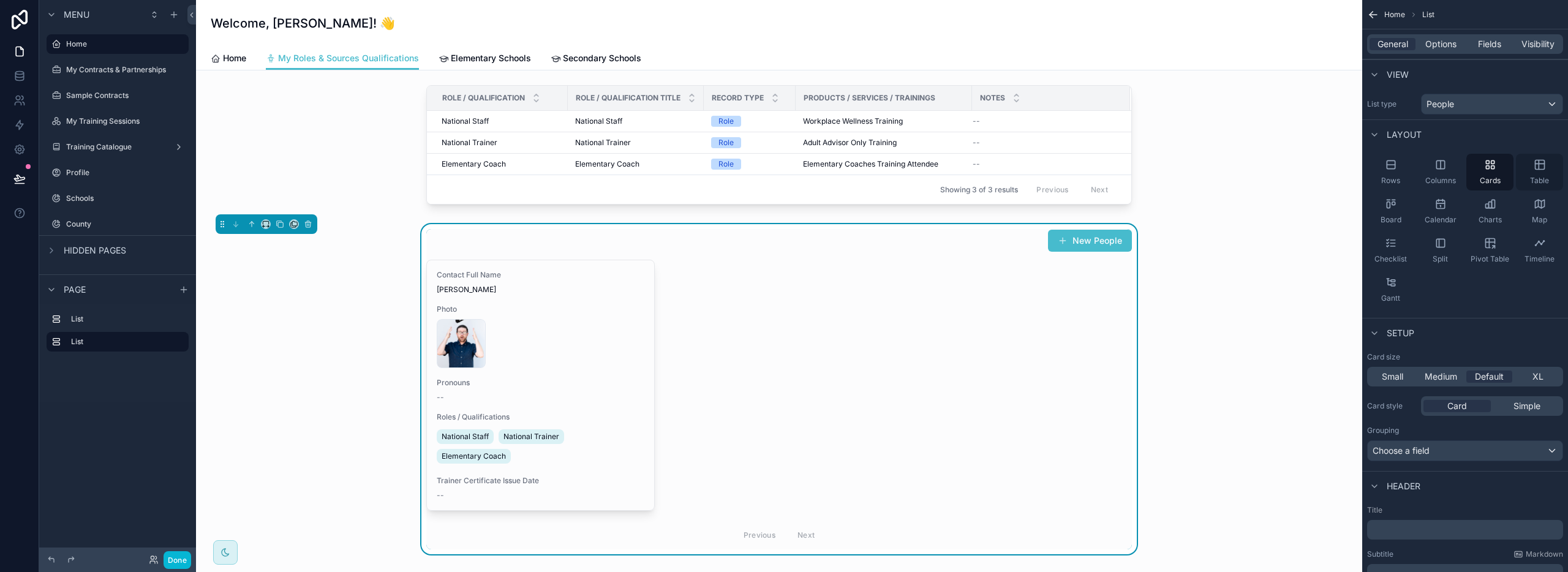
click at [1539, 166] on icon "scrollable content" at bounding box center [1540, 165] width 12 height 12
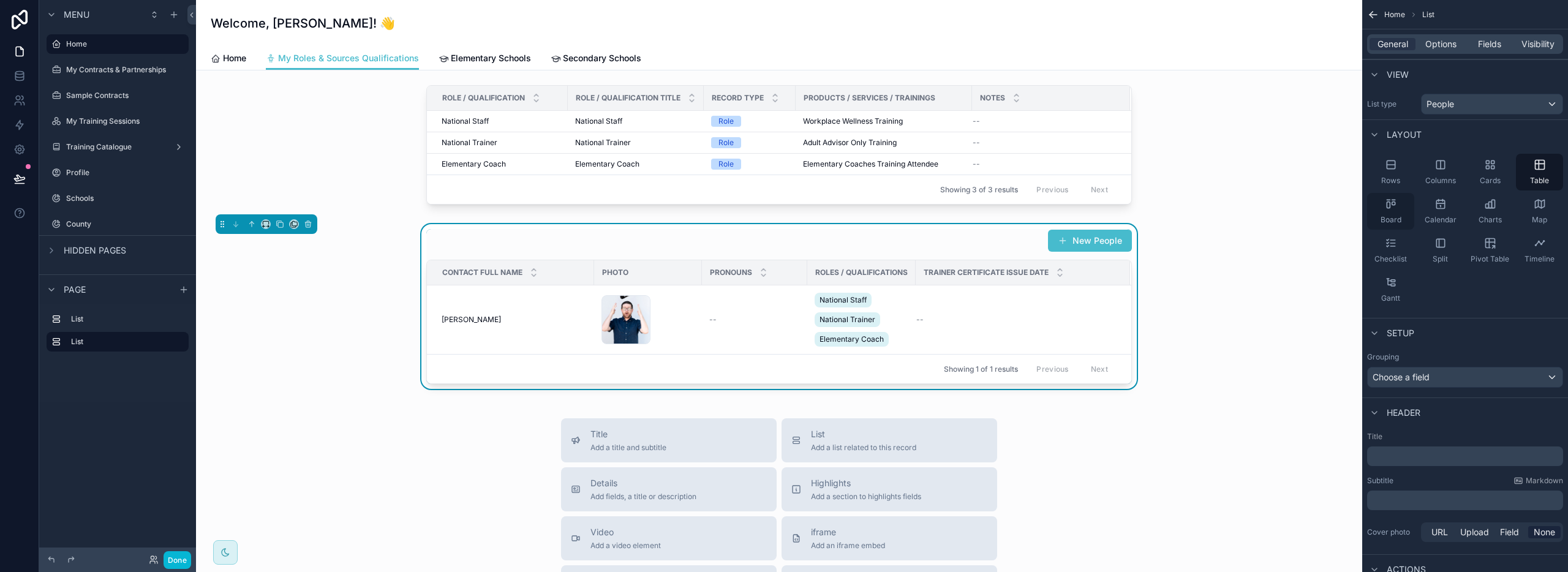
click at [1386, 203] on icon "scrollable content" at bounding box center [1388, 206] width 3 height 6
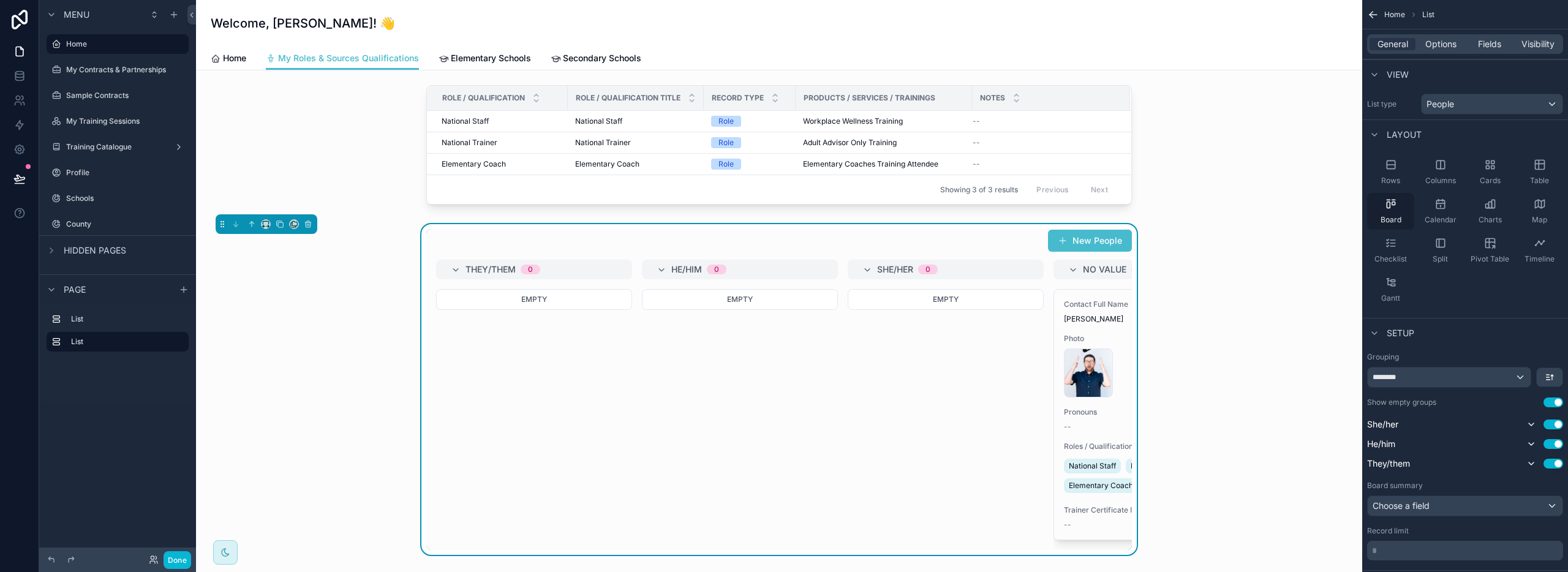
click at [1386, 202] on icon "scrollable content" at bounding box center [1391, 204] width 12 height 12
click at [1395, 245] on icon "scrollable content" at bounding box center [1391, 243] width 12 height 12
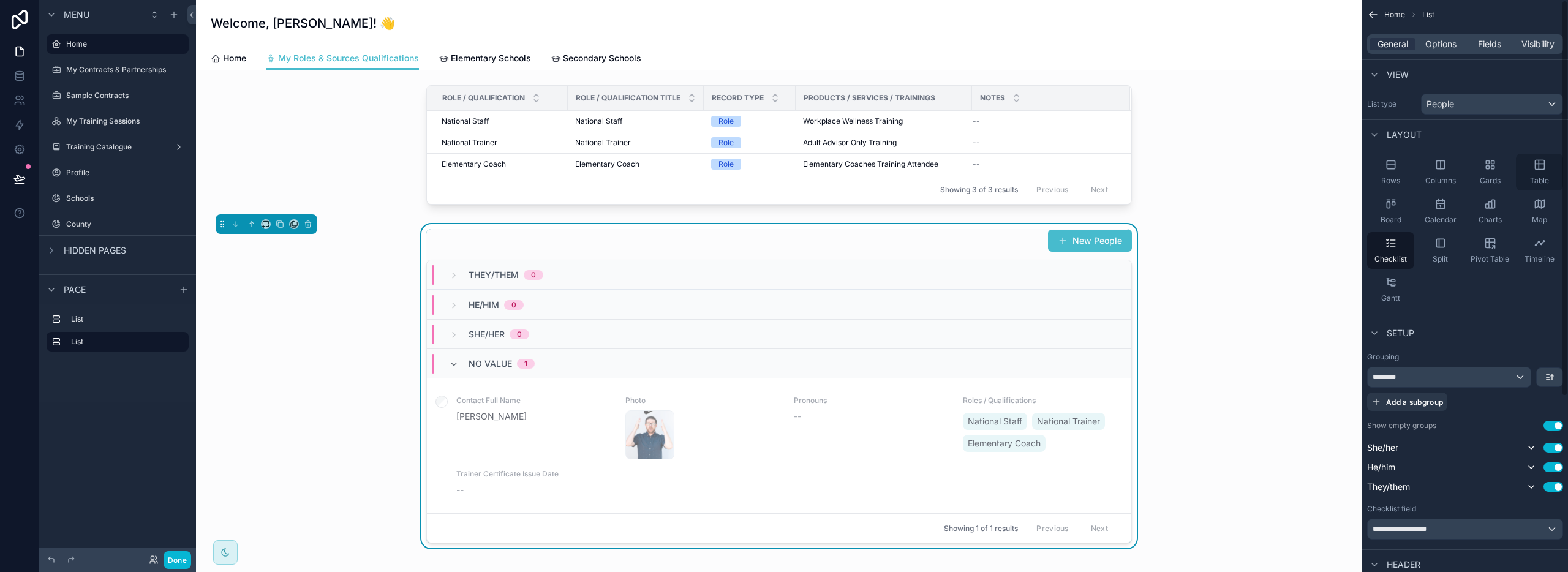
click at [1540, 164] on icon "scrollable content" at bounding box center [1540, 165] width 12 height 12
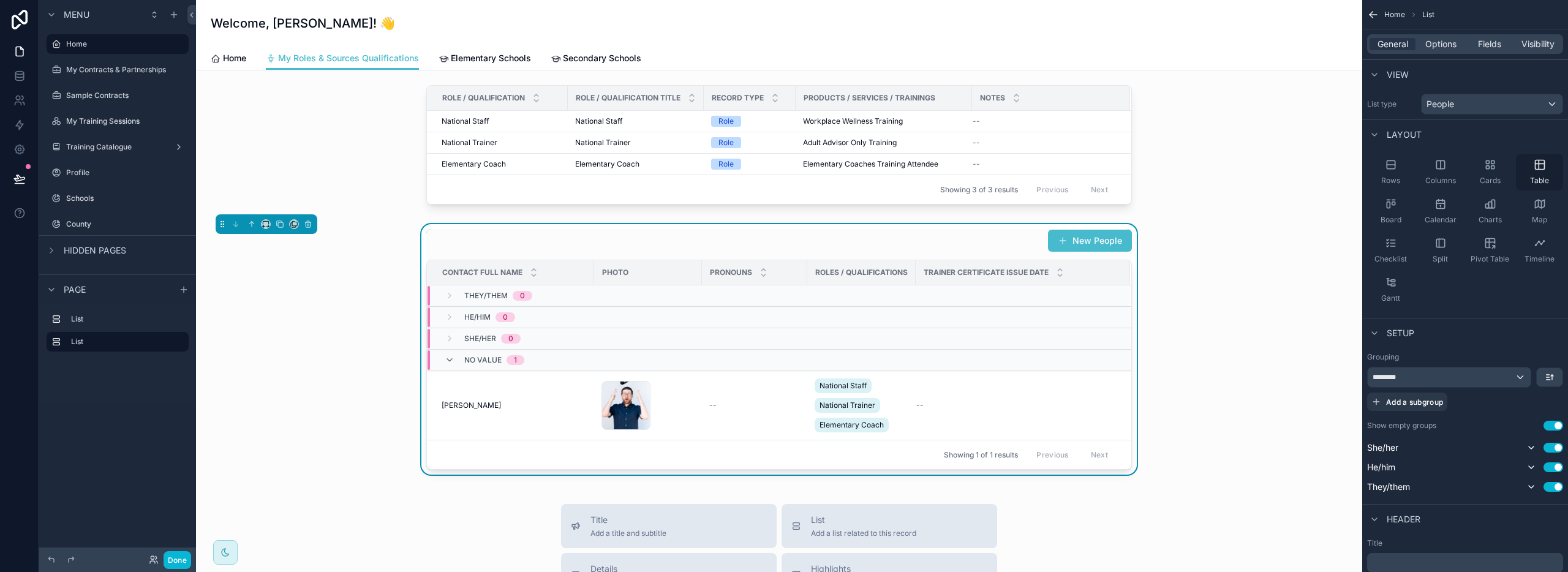
click at [1539, 166] on icon "scrollable content" at bounding box center [1540, 165] width 12 height 12
click at [1151, 289] on div "New People Contact Full Name Photo Pronouns Roles / Qualifications Trainer Cert…" at bounding box center [779, 349] width 1147 height 250
click at [379, 249] on div "New People Contact Full Name Photo Pronouns Roles / Qualifications Trainer Cert…" at bounding box center [779, 349] width 1147 height 250
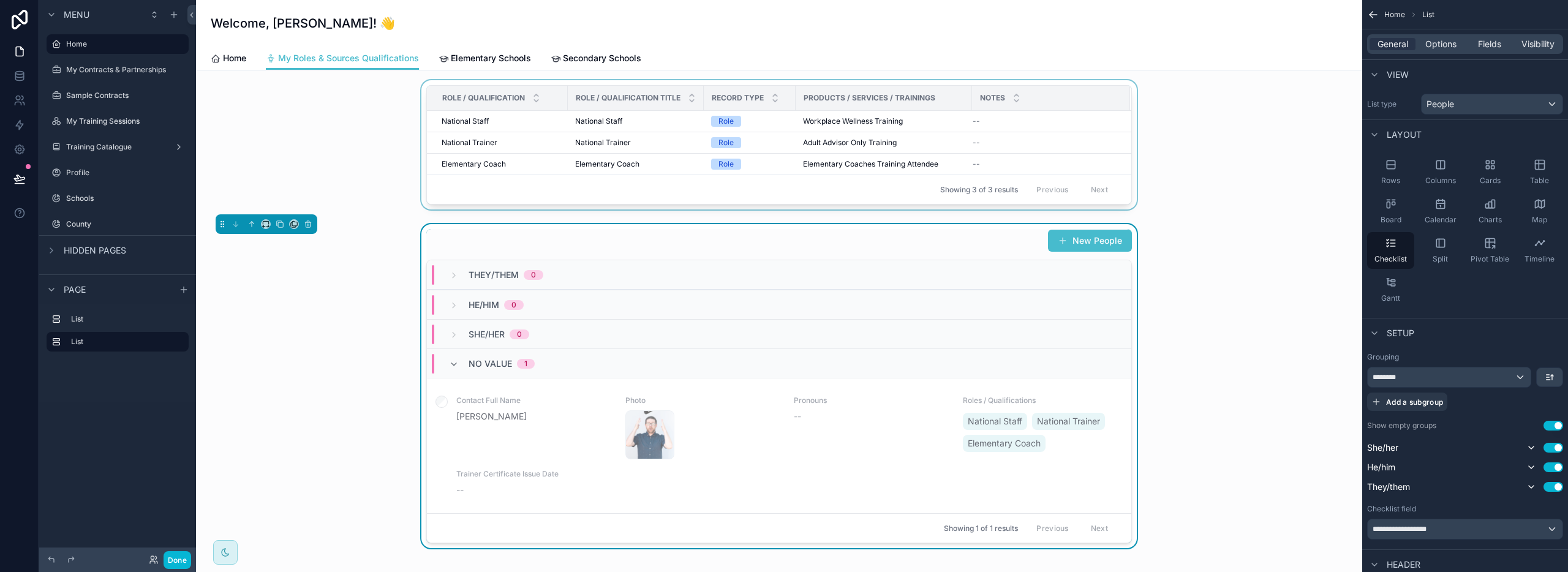
click at [490, 186] on div "Showing 3 of 3 results Previous Next" at bounding box center [778, 189] width 704 height 29
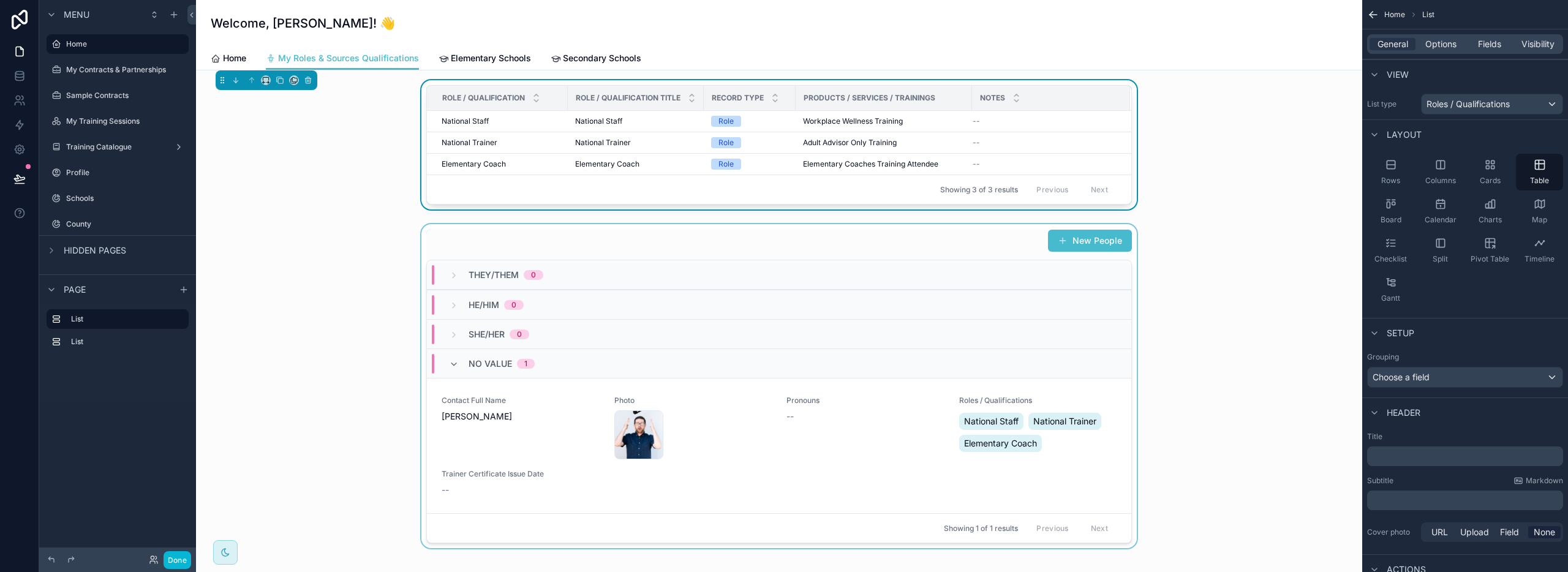
click at [1202, 322] on div "scrollable content" at bounding box center [779, 386] width 1147 height 324
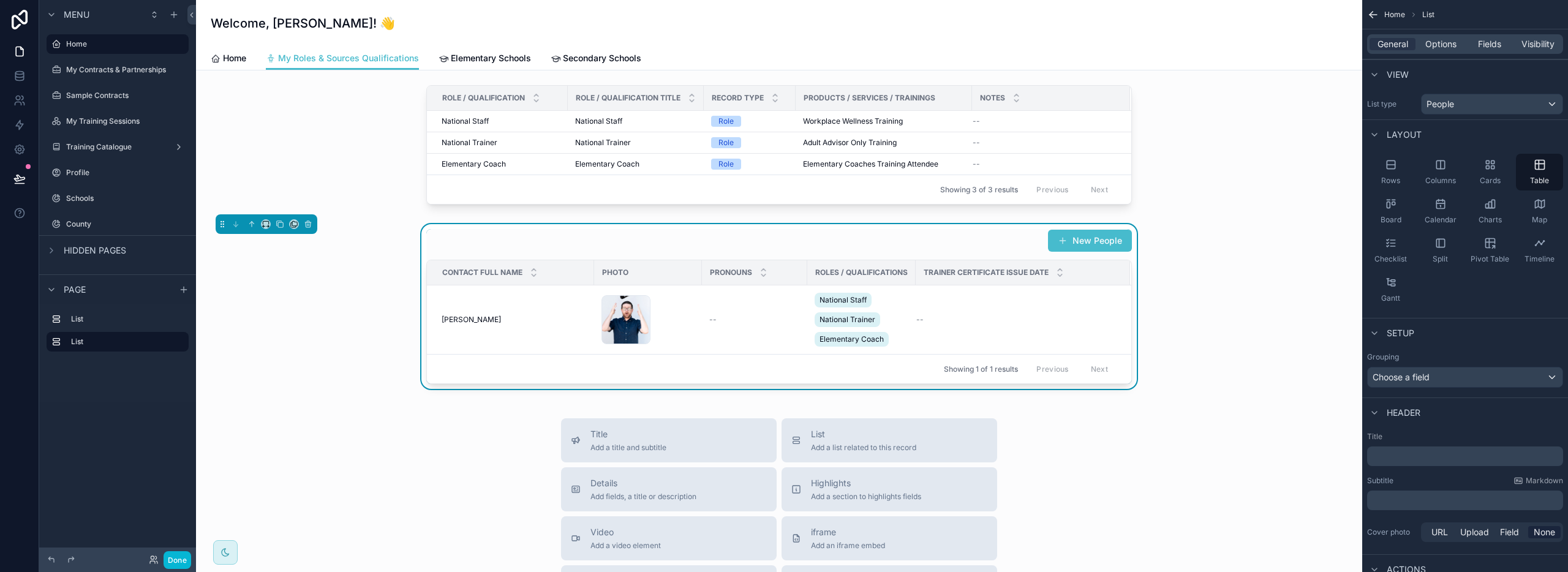
click at [918, 245] on div "New People" at bounding box center [779, 240] width 706 height 23
click at [917, 247] on div "New People" at bounding box center [779, 240] width 706 height 23
click at [1490, 243] on icon "scrollable content" at bounding box center [1490, 243] width 12 height 12
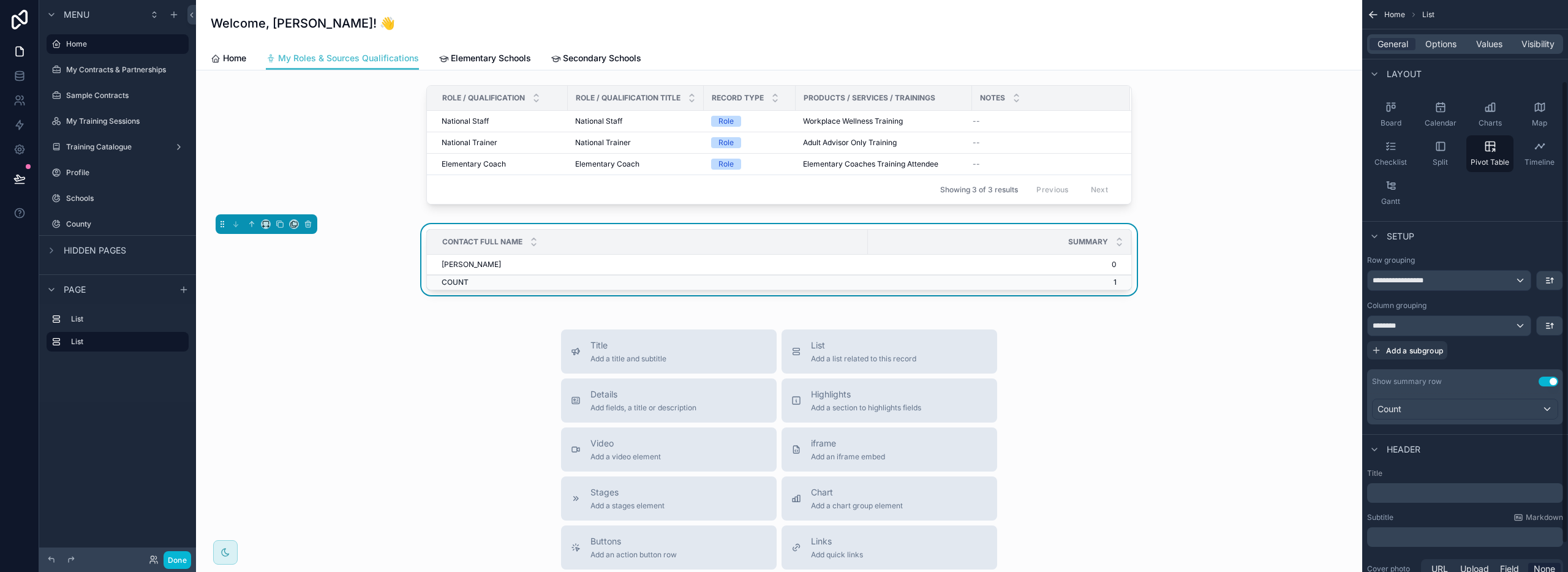
scroll to position [100, 0]
click at [1473, 281] on div "**********" at bounding box center [1449, 277] width 163 height 19
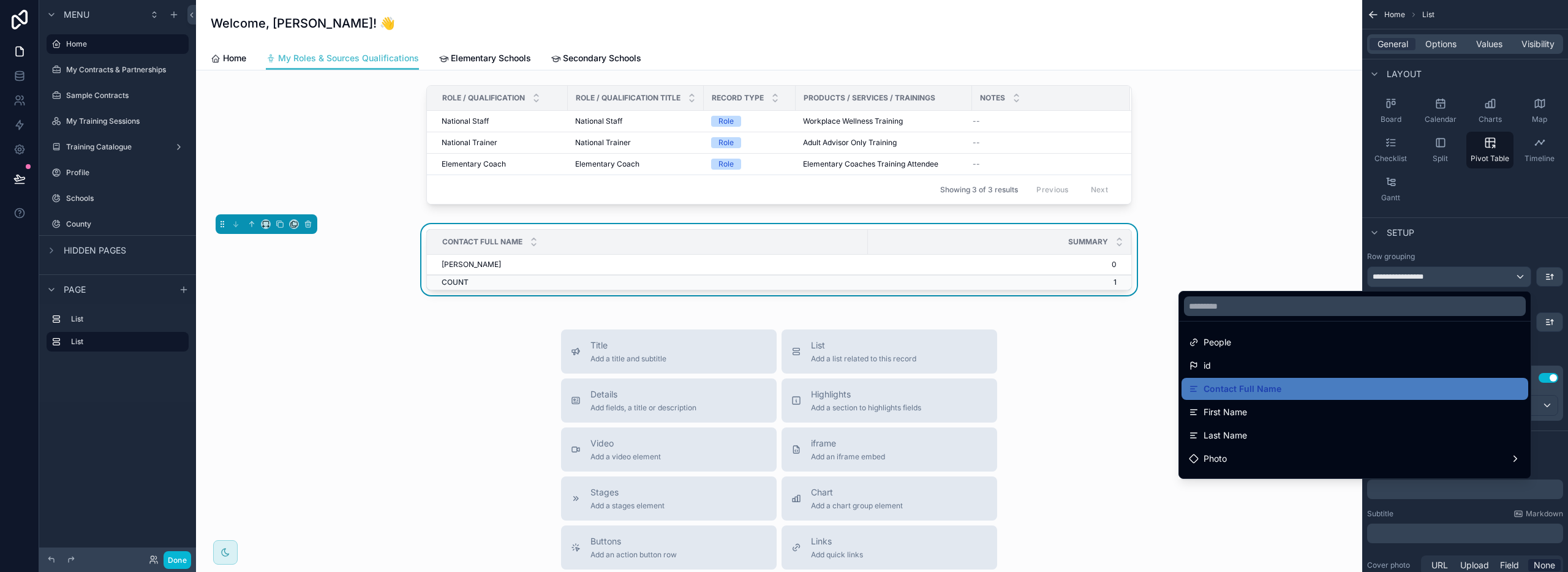
click at [1473, 281] on div "scrollable content" at bounding box center [784, 286] width 1568 height 572
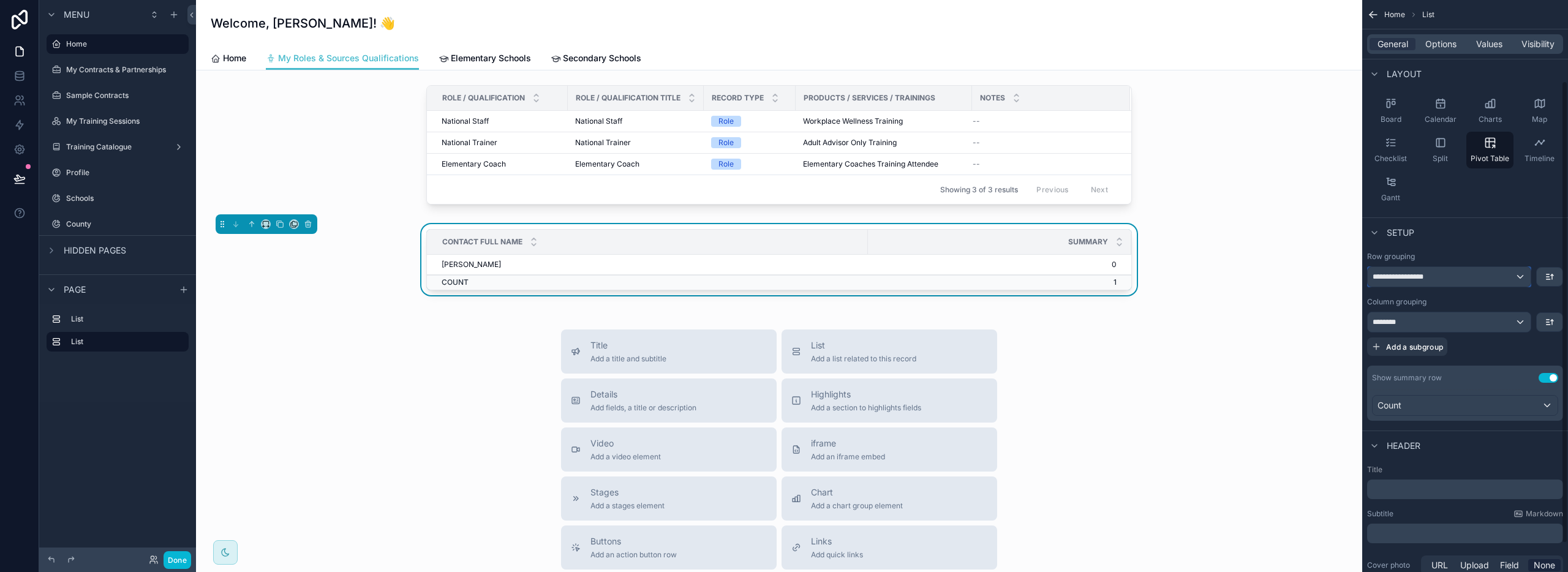
click at [1472, 279] on div "**********" at bounding box center [1449, 277] width 163 height 19
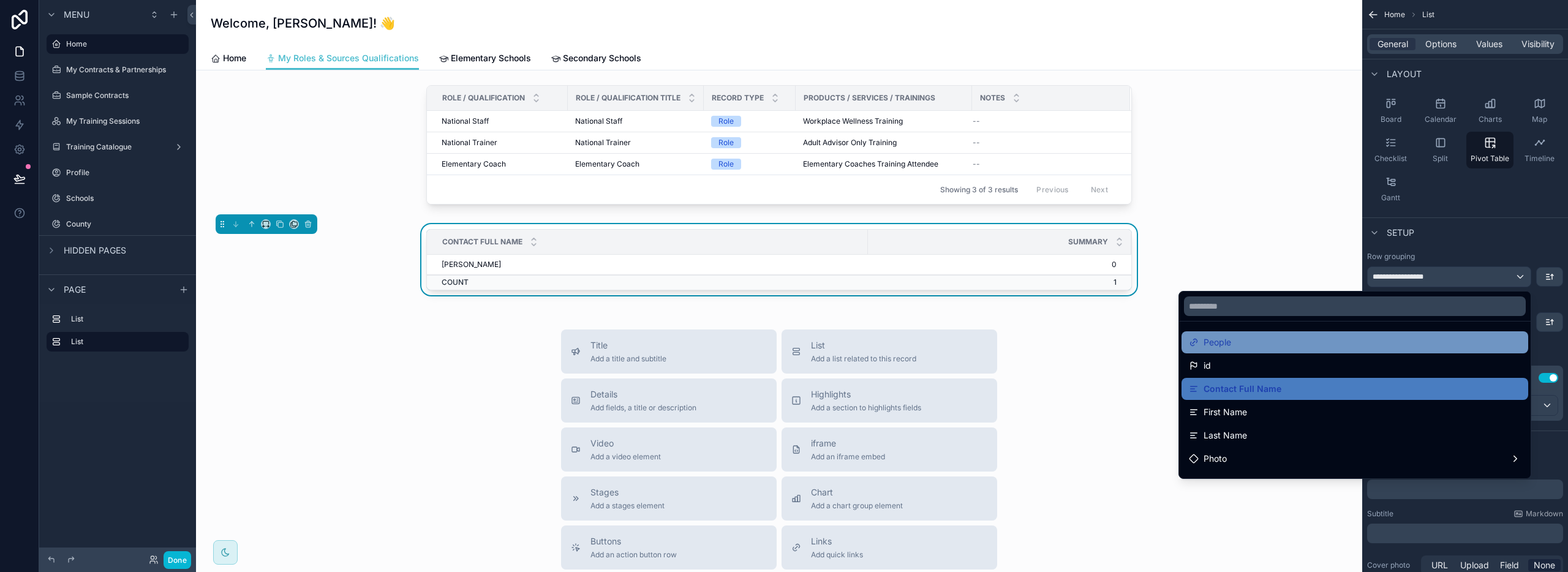
click at [1313, 339] on div "People" at bounding box center [1355, 342] width 332 height 15
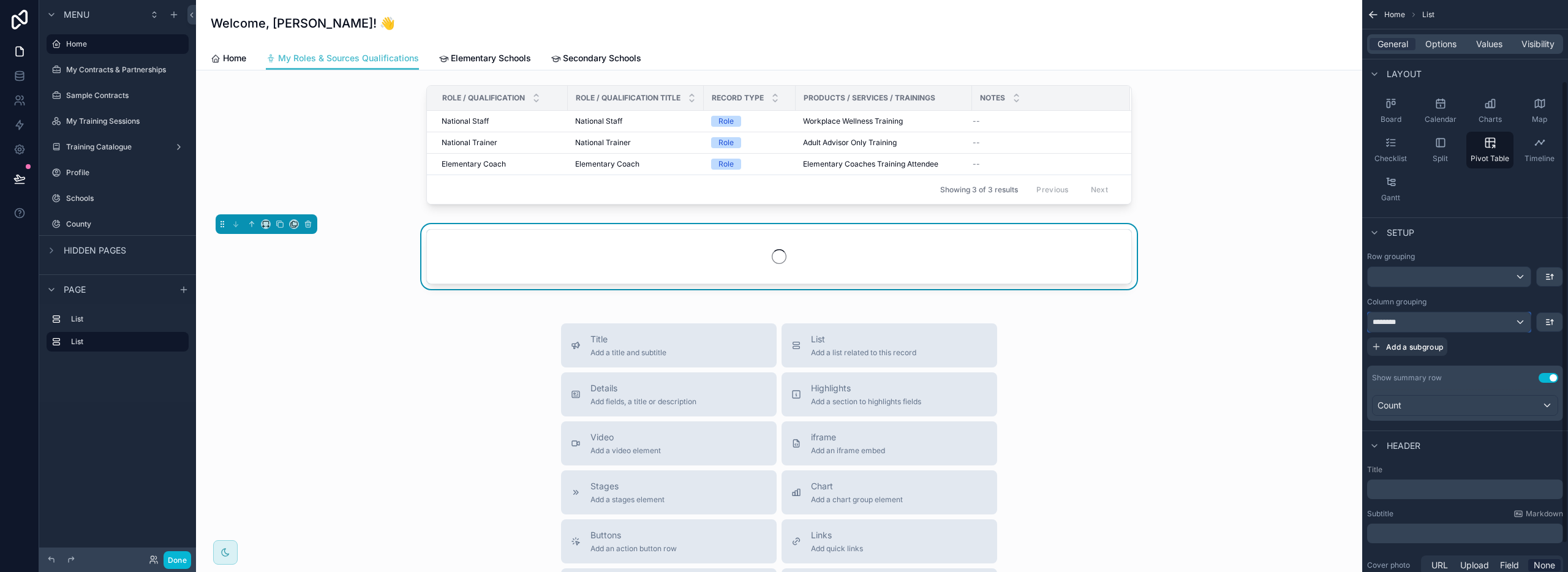
click at [1445, 323] on div "********" at bounding box center [1449, 322] width 163 height 19
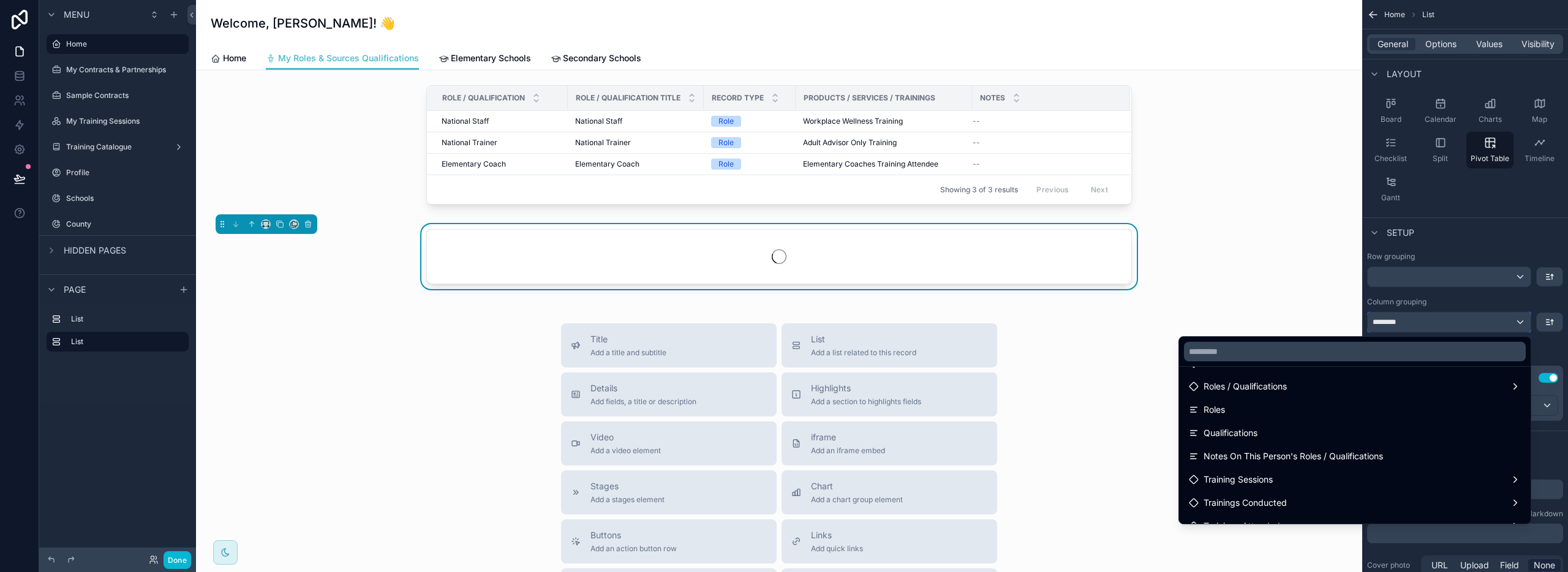
scroll to position [420, 0]
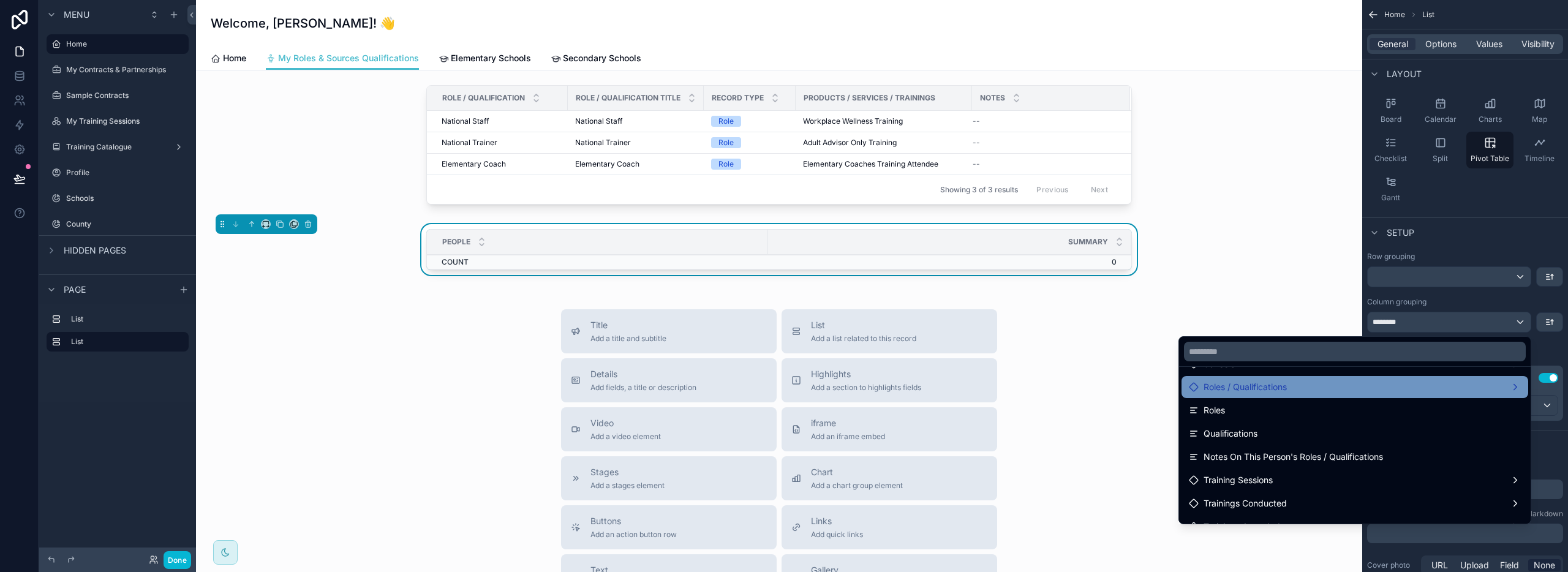
click at [1347, 394] on div "Roles / Qualifications" at bounding box center [1355, 386] width 332 height 15
click at [1505, 386] on div "Roles / Qualifications" at bounding box center [1355, 386] width 332 height 15
click at [1271, 386] on span "Roles / Qualifications" at bounding box center [1245, 386] width 83 height 15
click at [1260, 390] on span "Roles / Qualifications" at bounding box center [1245, 386] width 83 height 15
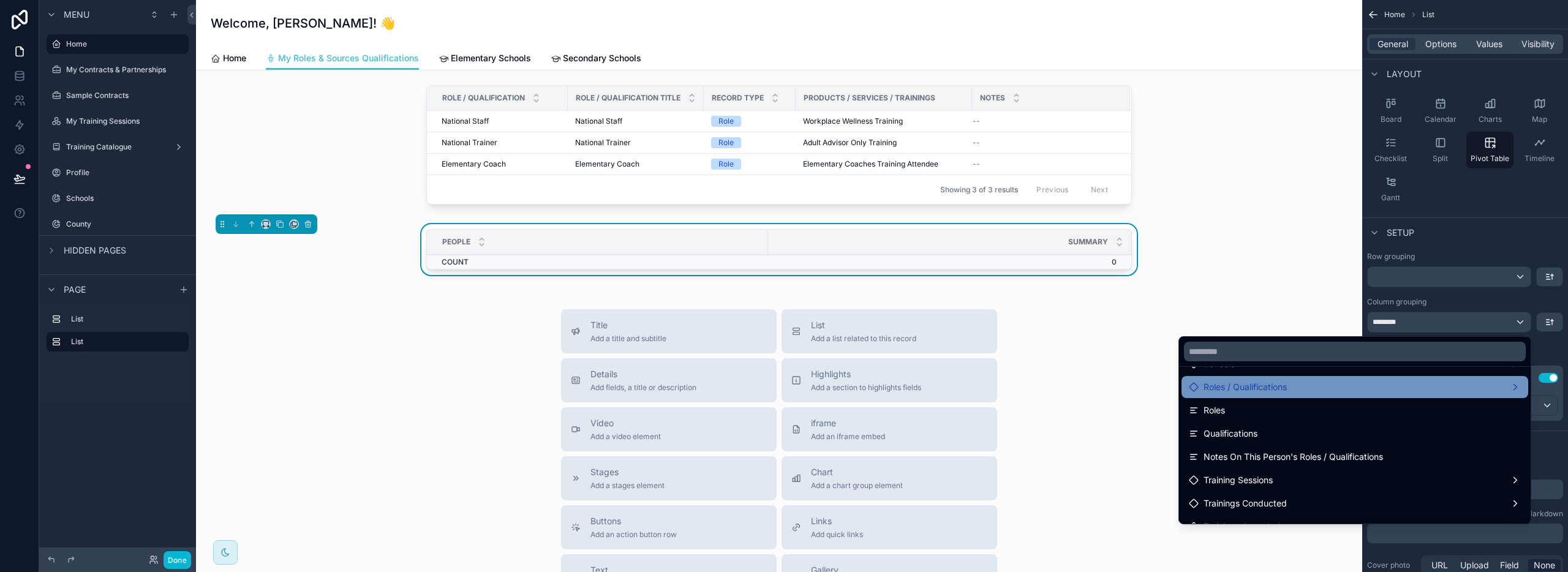
click at [1260, 390] on span "Roles / Qualifications" at bounding box center [1245, 386] width 83 height 15
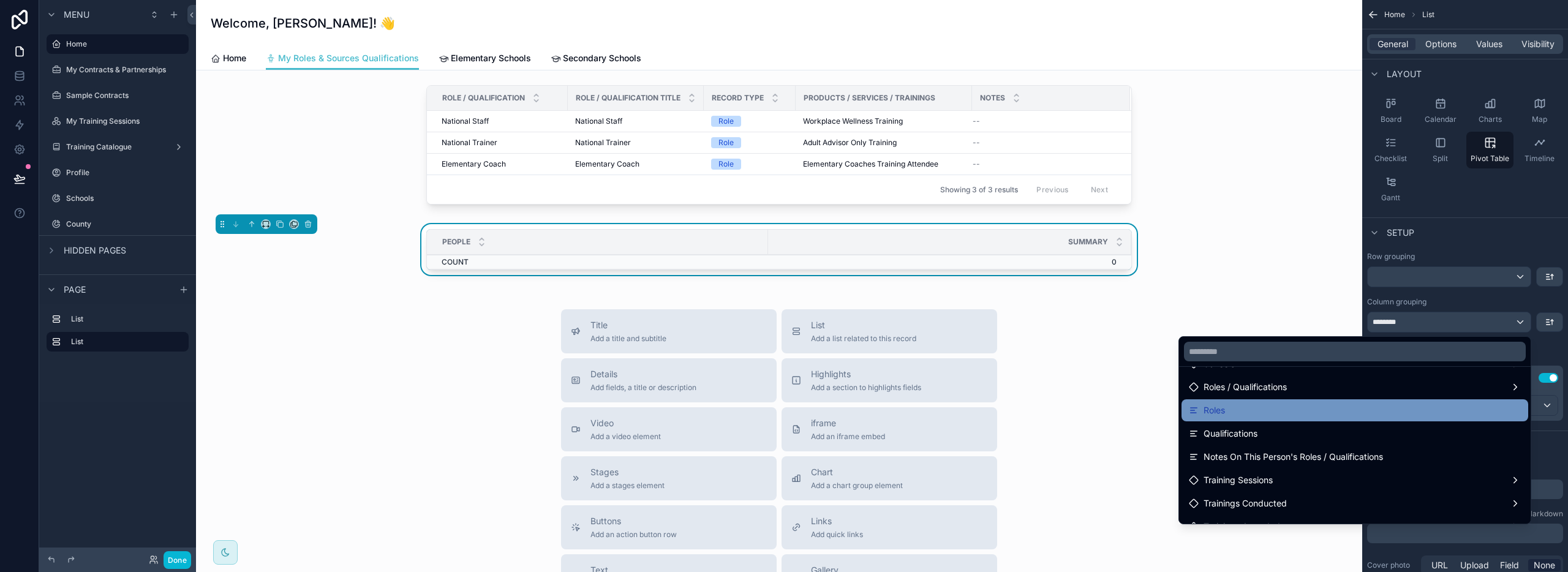
click at [1247, 413] on div "Roles" at bounding box center [1355, 410] width 332 height 15
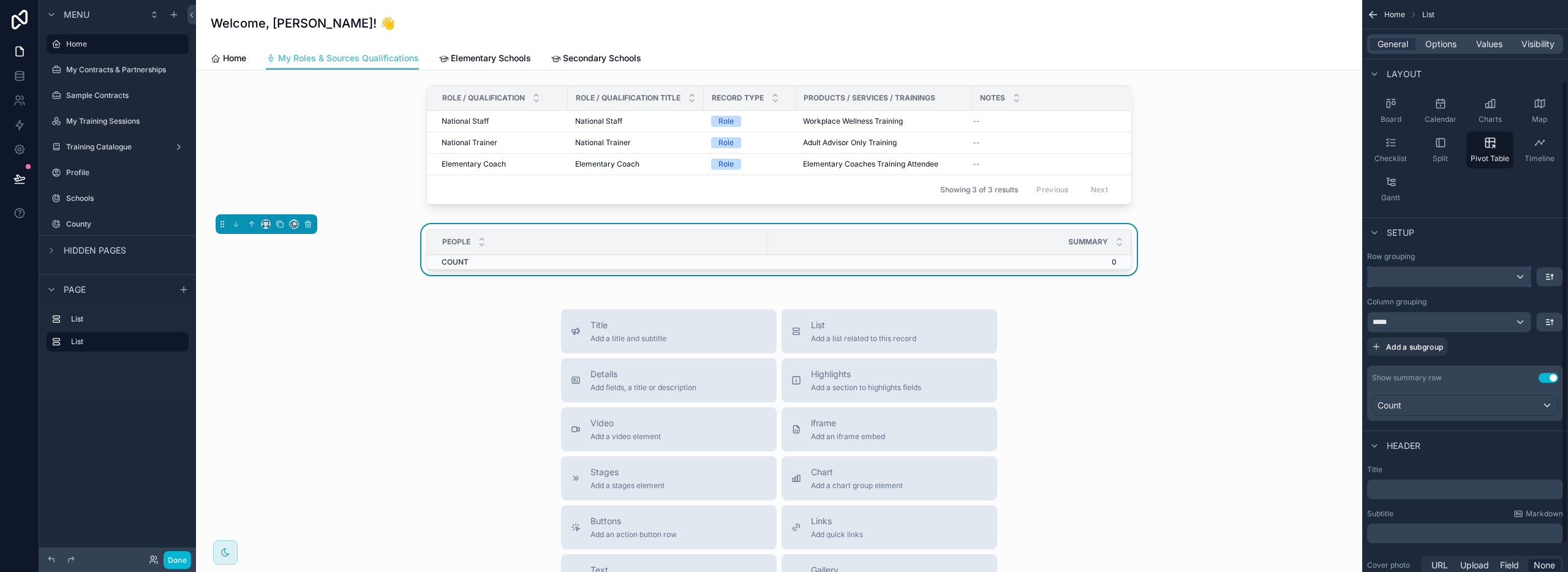
click at [1395, 275] on div "scrollable content" at bounding box center [1449, 277] width 163 height 19
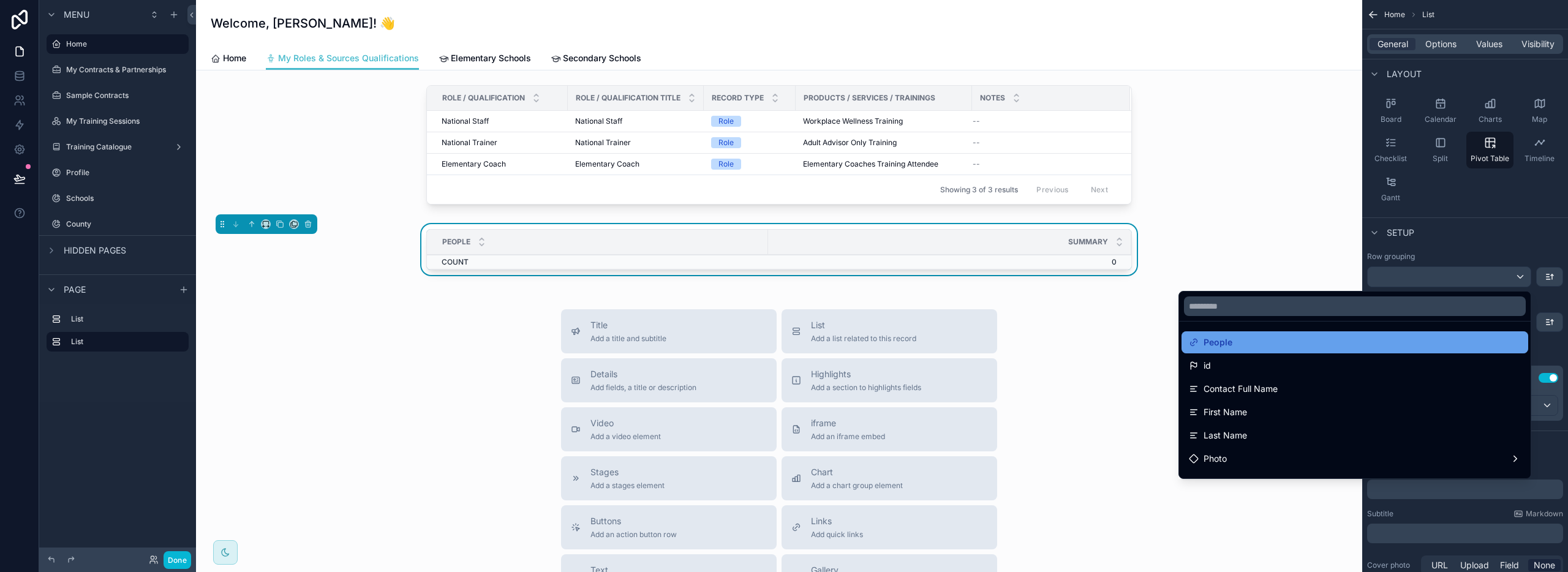
click at [1298, 343] on div "People" at bounding box center [1355, 342] width 332 height 15
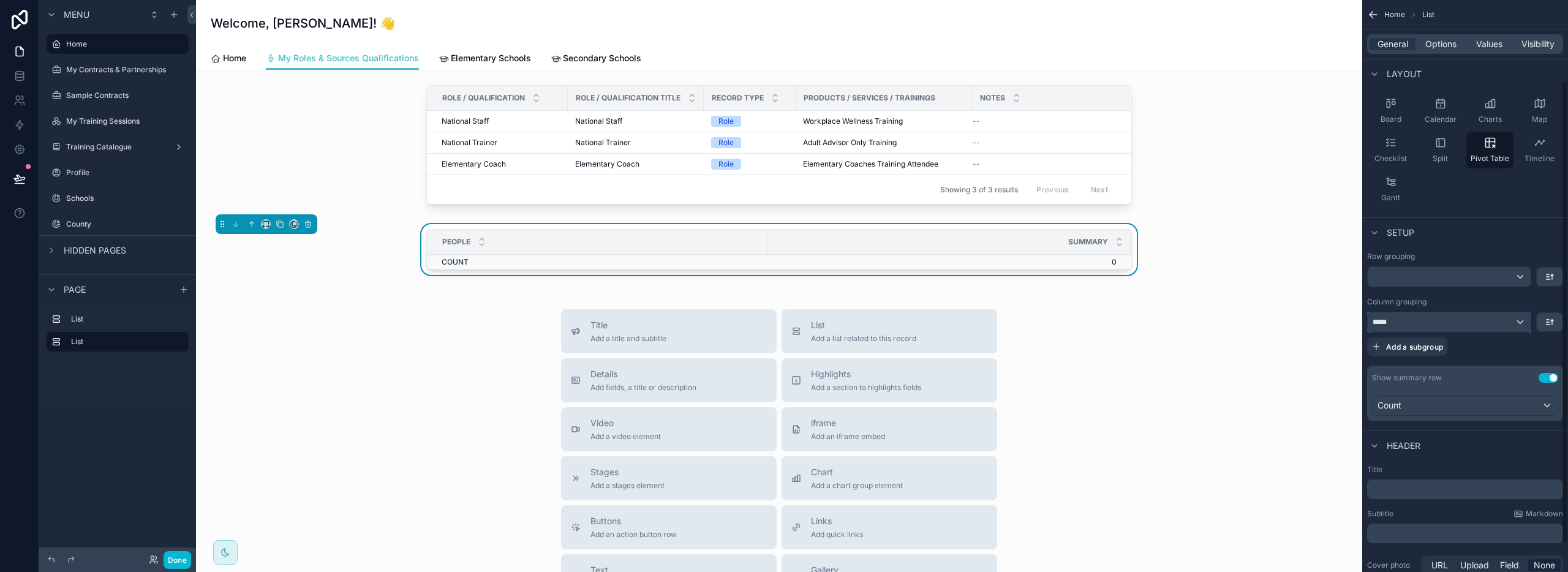
click at [1382, 321] on span "*****" at bounding box center [1382, 322] width 19 height 10
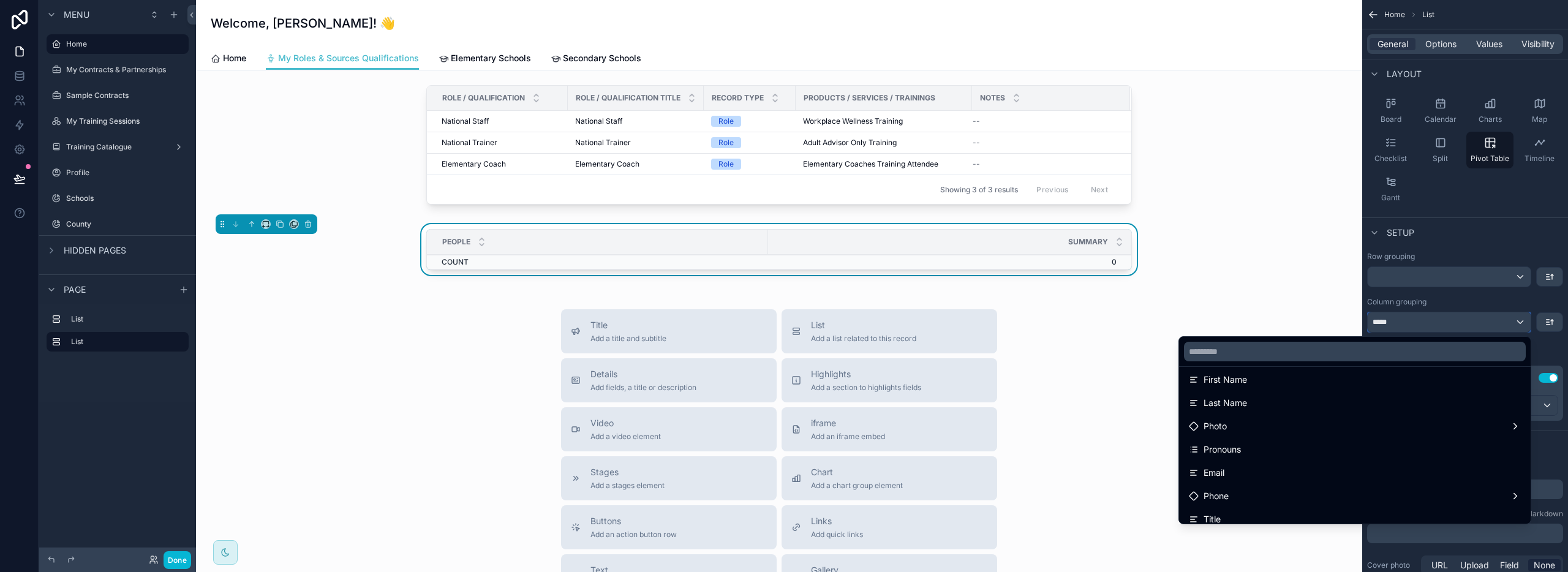
scroll to position [78, 0]
click at [1104, 384] on div "Title Add a title and subtitle List Add a list related to this record Details A…" at bounding box center [779, 527] width 1147 height 436
click at [462, 55] on span "Elementary Schools" at bounding box center [491, 58] width 80 height 12
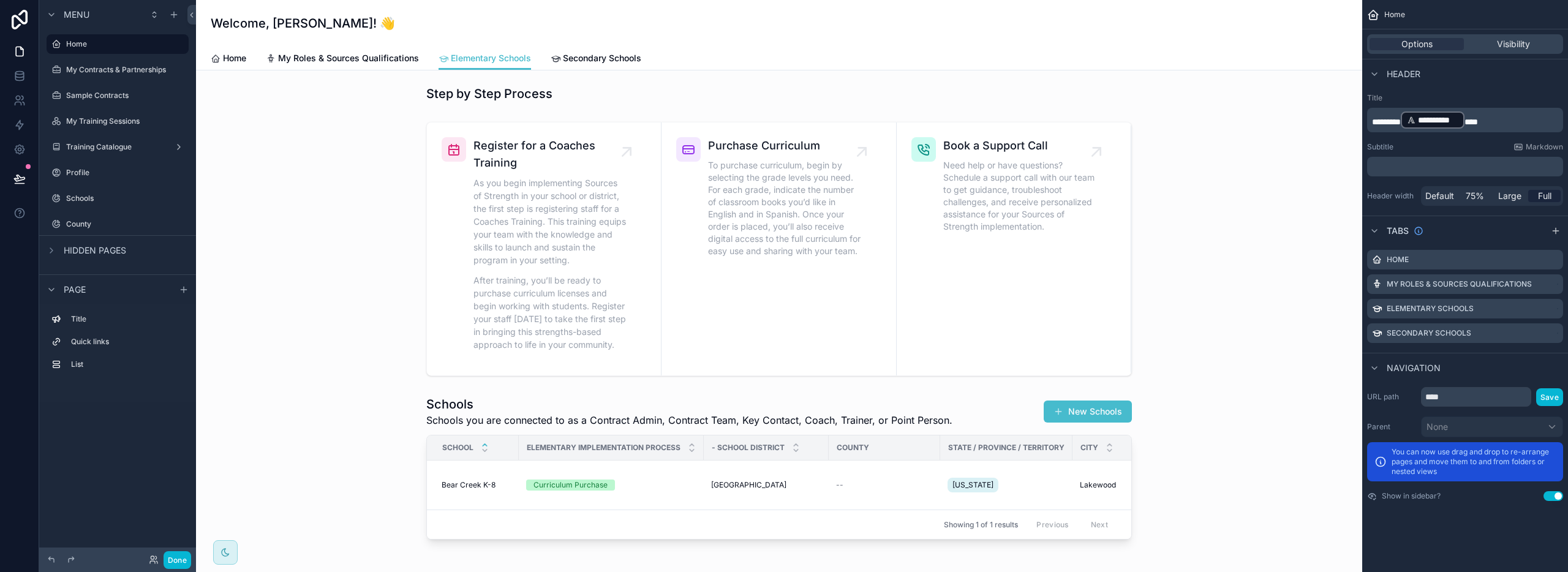
drag, startPoint x: 1221, startPoint y: 321, endPoint x: 1218, endPoint y: 330, distance: 9.5
click at [1222, 322] on div "scrollable content" at bounding box center [779, 249] width 1147 height 264
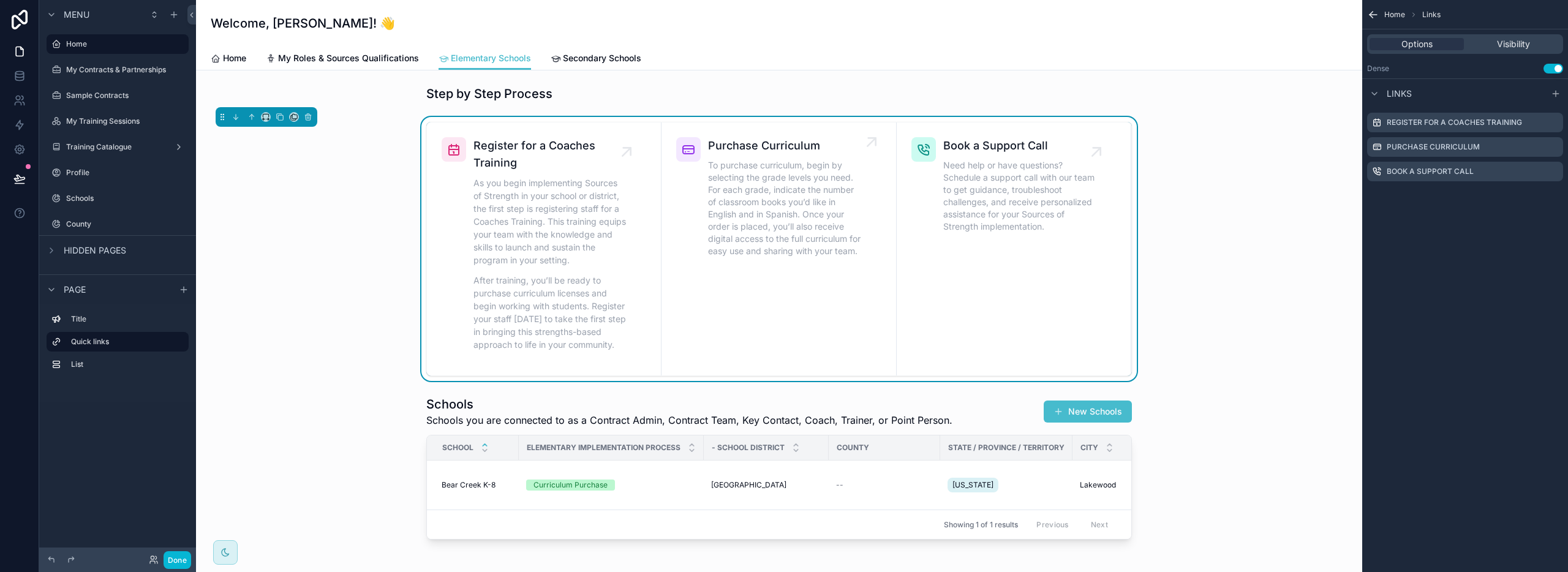
click at [867, 147] on icon "scrollable content" at bounding box center [871, 141] width 19 height 19
click at [869, 141] on icon "scrollable content" at bounding box center [871, 141] width 19 height 19
click at [769, 151] on span "Purchase Curriculum" at bounding box center [784, 146] width 153 height 17
click at [868, 138] on icon "scrollable content" at bounding box center [872, 141] width 8 height 8
click at [1476, 147] on label "Purchase Curriculum" at bounding box center [1433, 147] width 93 height 10
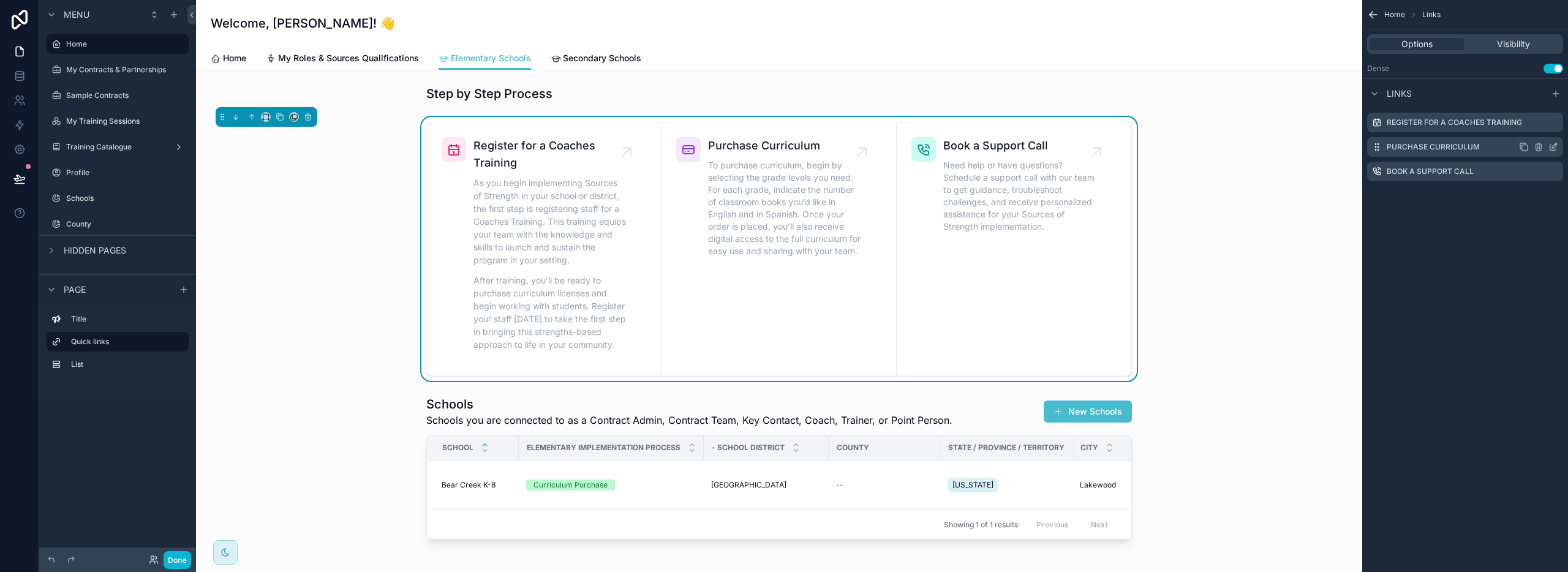
click at [1555, 145] on icon "scrollable content" at bounding box center [1553, 147] width 10 height 10
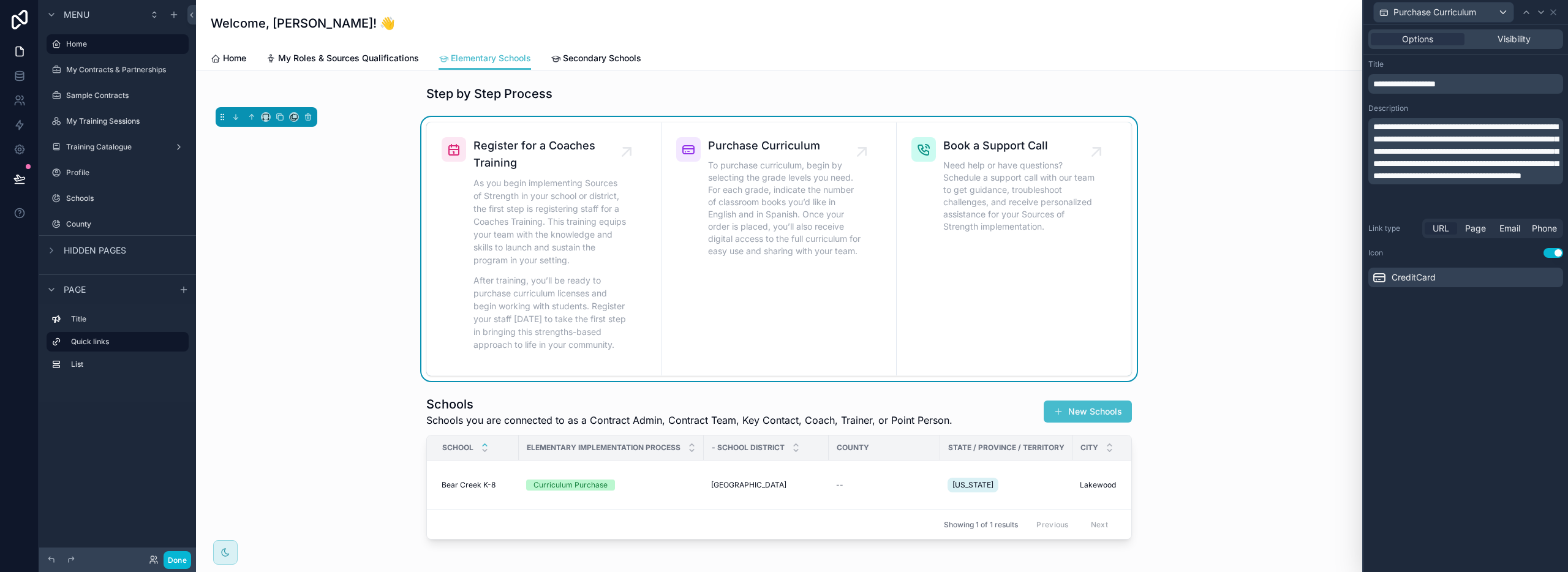
click at [1442, 230] on span "URL" at bounding box center [1440, 229] width 16 height 12
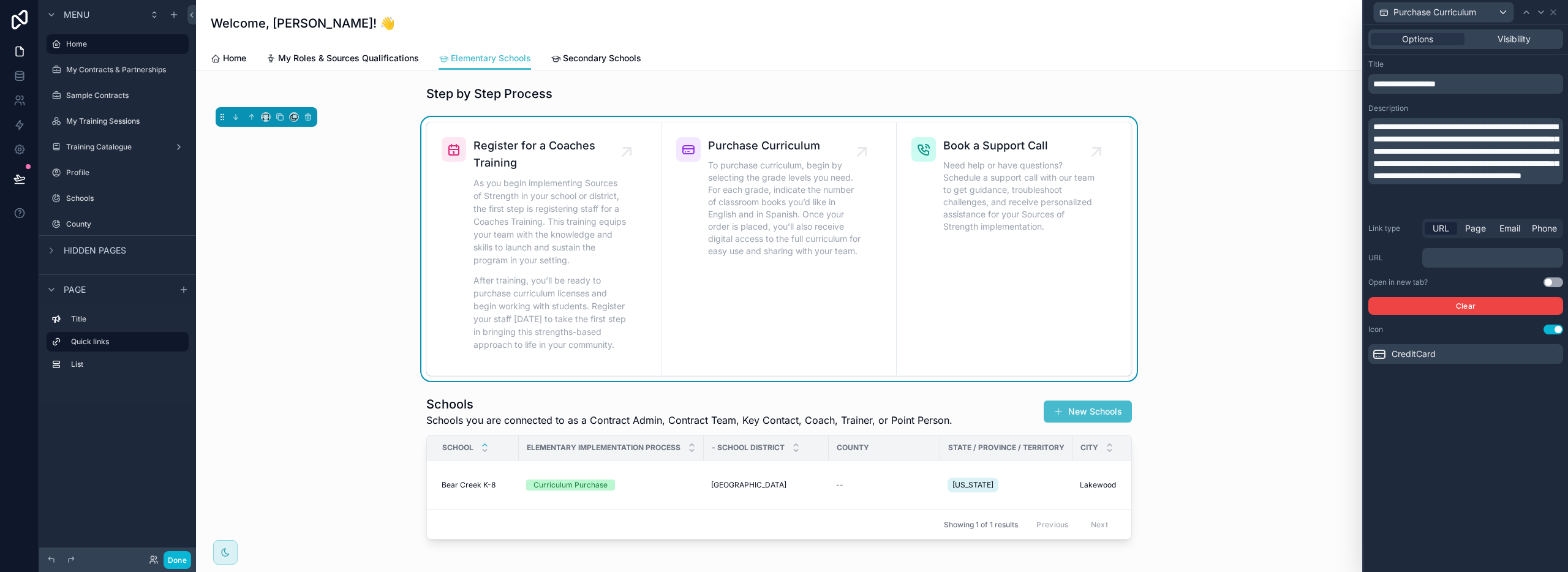
click at [1440, 256] on p "﻿" at bounding box center [1494, 258] width 134 height 12
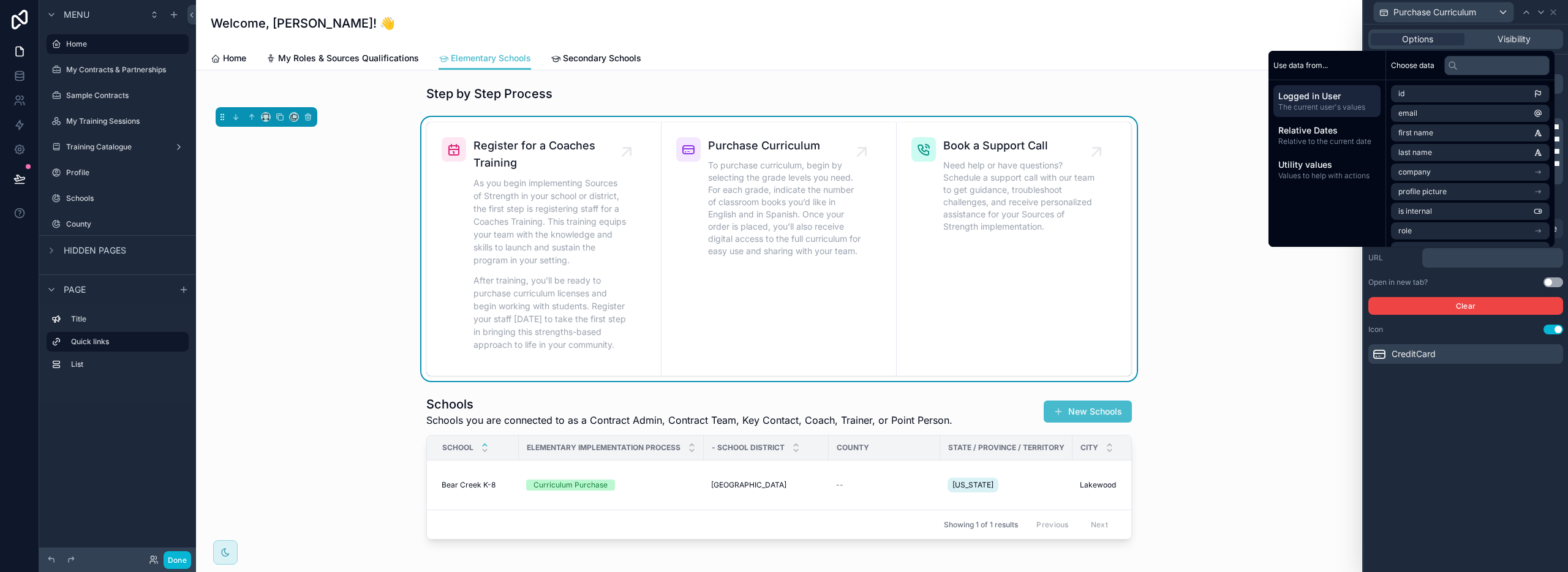
click at [1471, 258] on p "﻿" at bounding box center [1494, 258] width 134 height 12
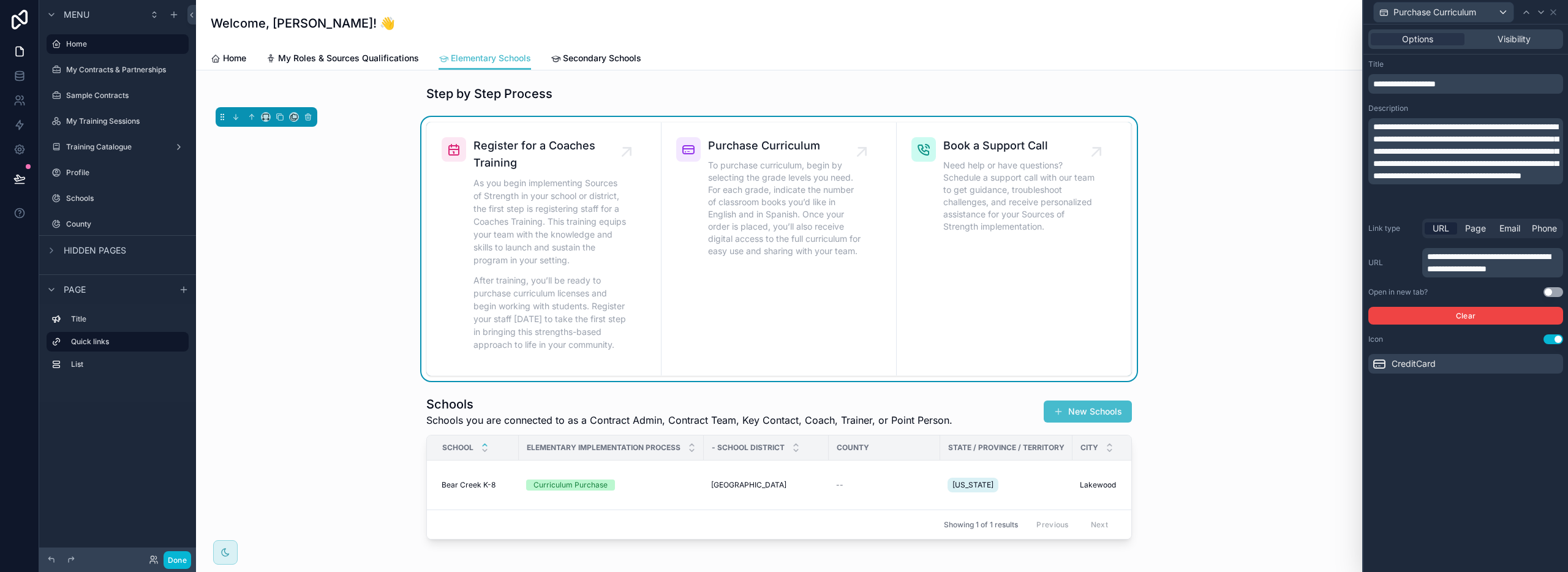
click at [1454, 291] on div "Open in new tab? Use setting" at bounding box center [1466, 292] width 195 height 10
click at [1486, 395] on div "**********" at bounding box center [1465, 298] width 205 height 548
click at [862, 141] on icon "scrollable content" at bounding box center [871, 141] width 19 height 19
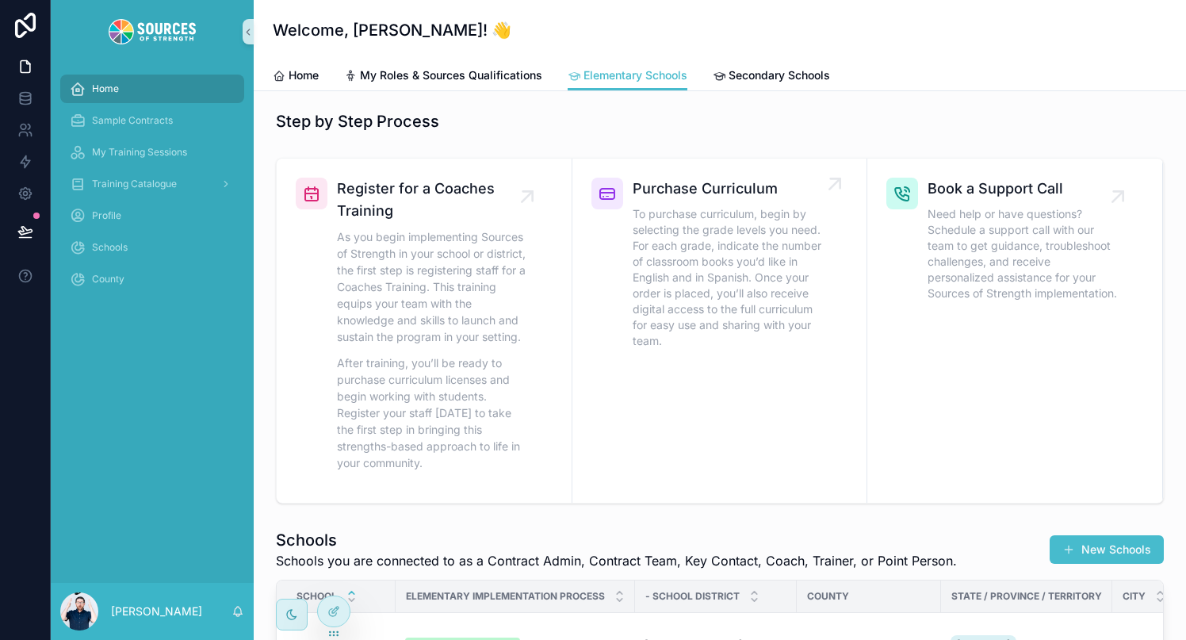
click at [706, 355] on link "Purchase Curriculum To purchase curriculum, begin by selecting the grade levels…" at bounding box center [720, 331] width 296 height 344
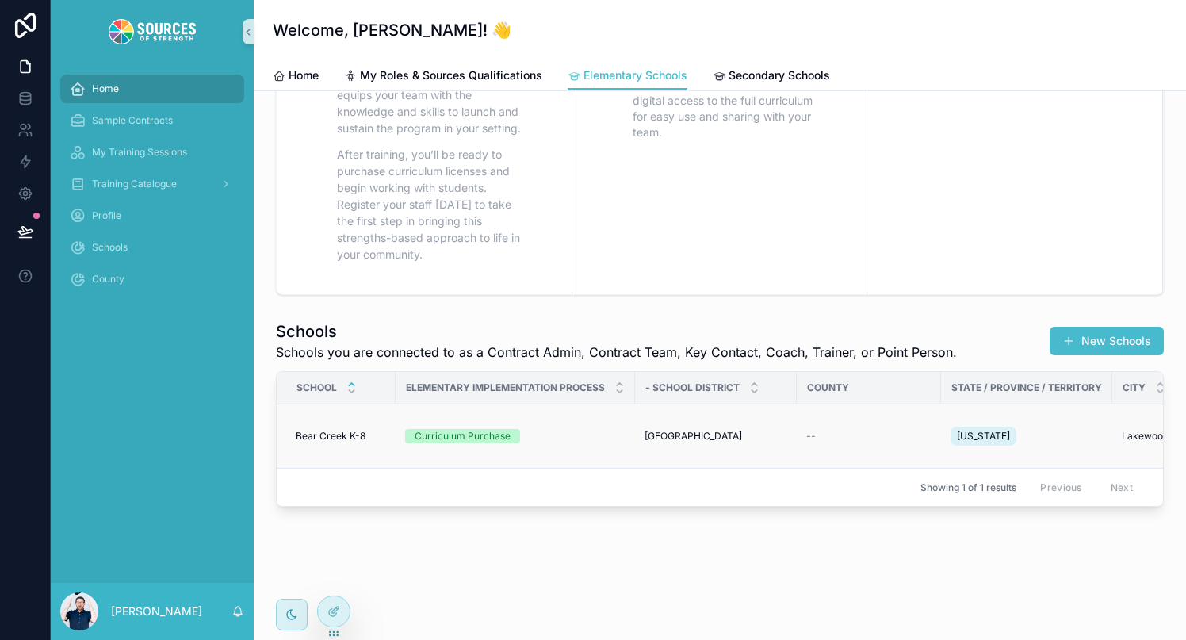
click at [495, 434] on div "Curriculum Purchase" at bounding box center [463, 436] width 96 height 14
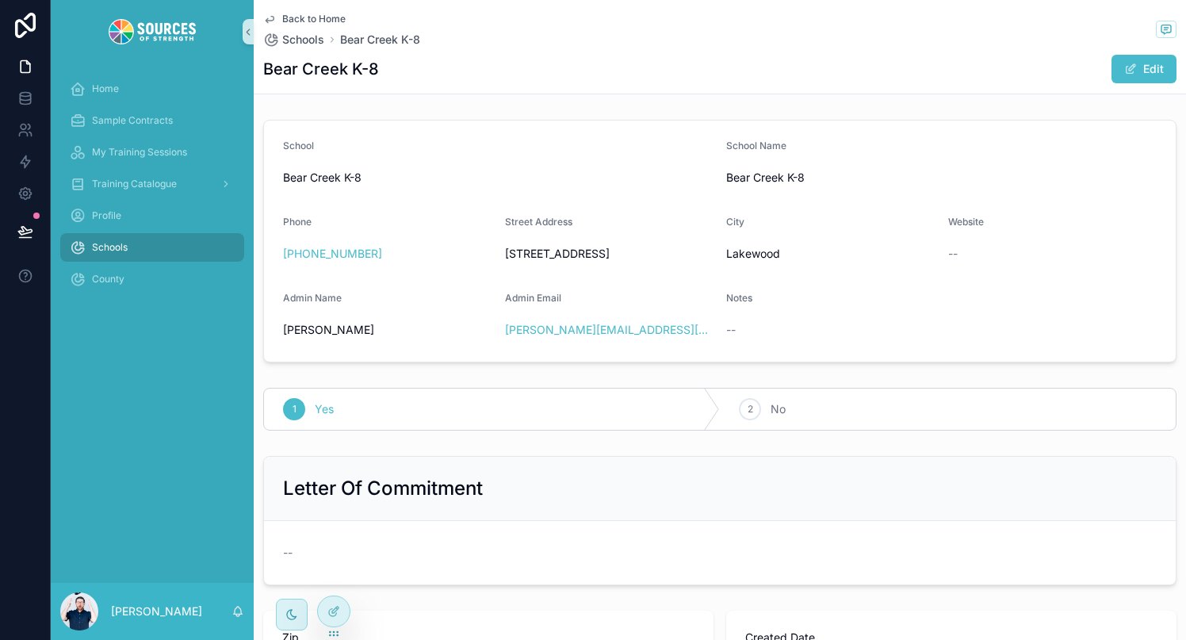
click at [267, 17] on icon "scrollable content" at bounding box center [269, 19] width 13 height 13
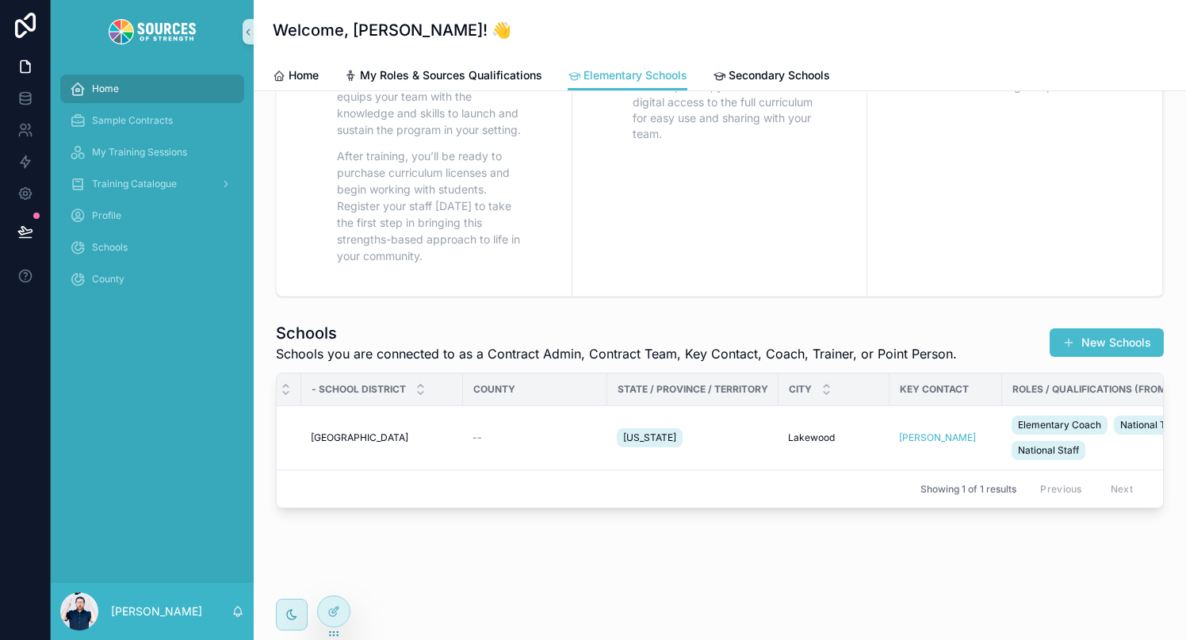
scroll to position [0, 557]
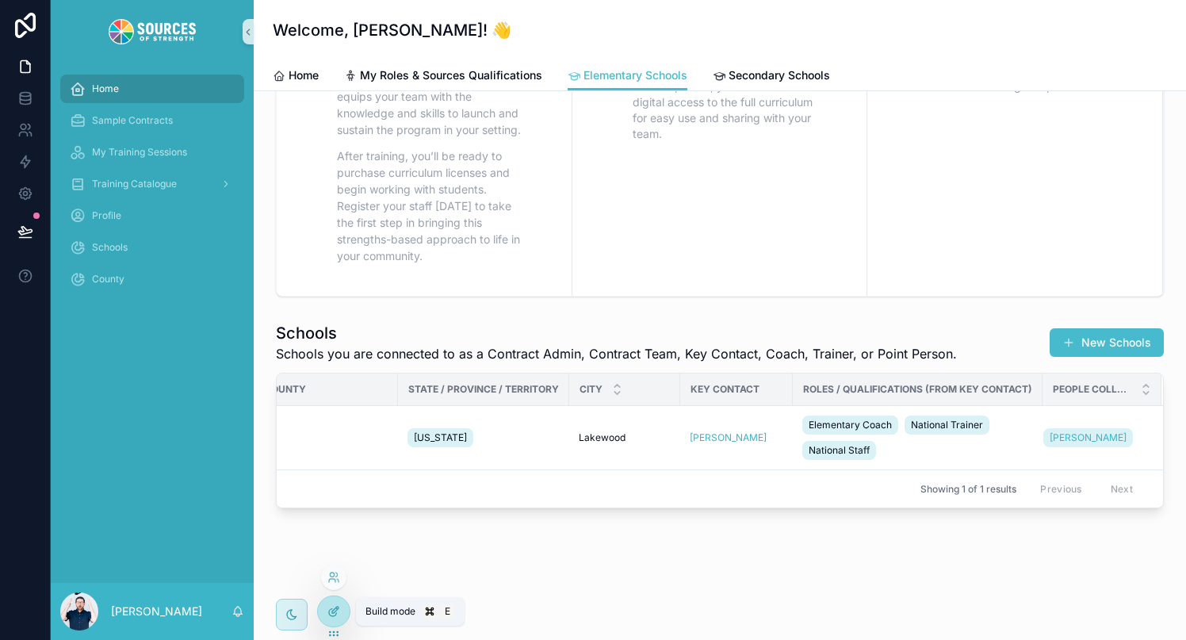
click at [332, 613] on icon at bounding box center [333, 611] width 13 height 13
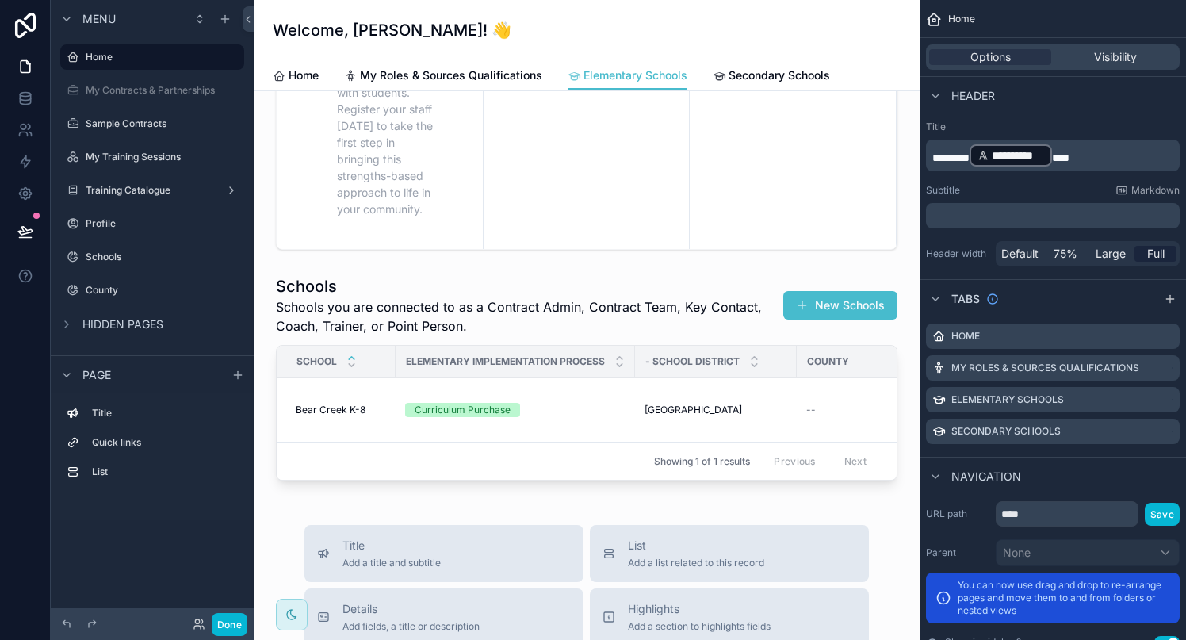
scroll to position [564, 0]
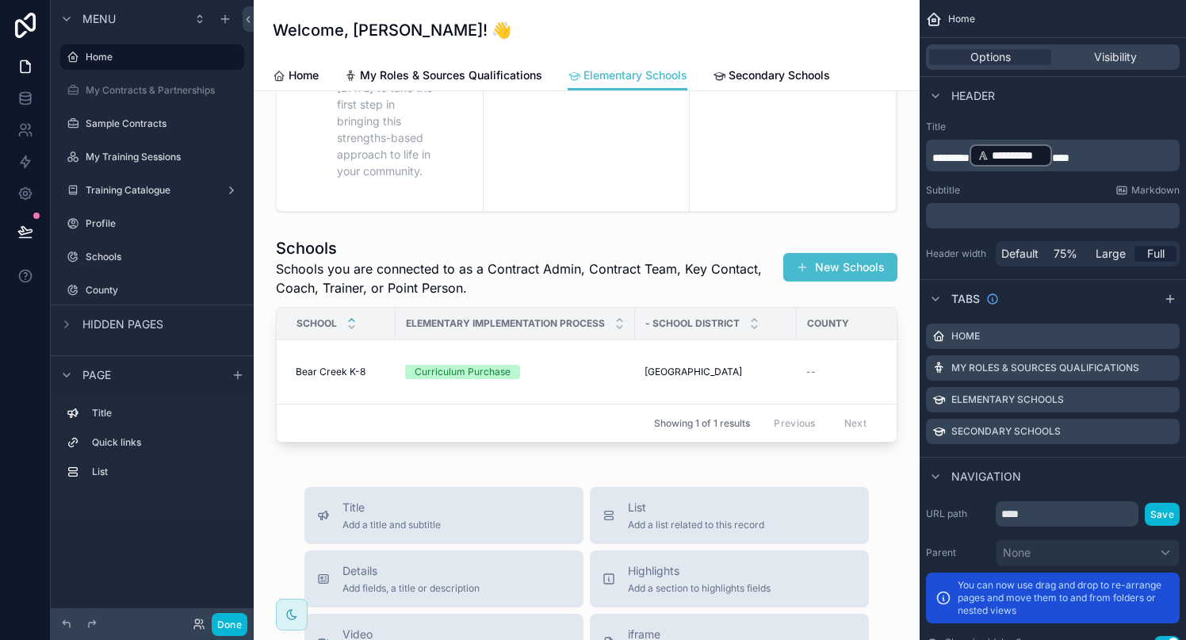
click at [1083, 478] on div "Navigation" at bounding box center [1052, 476] width 266 height 38
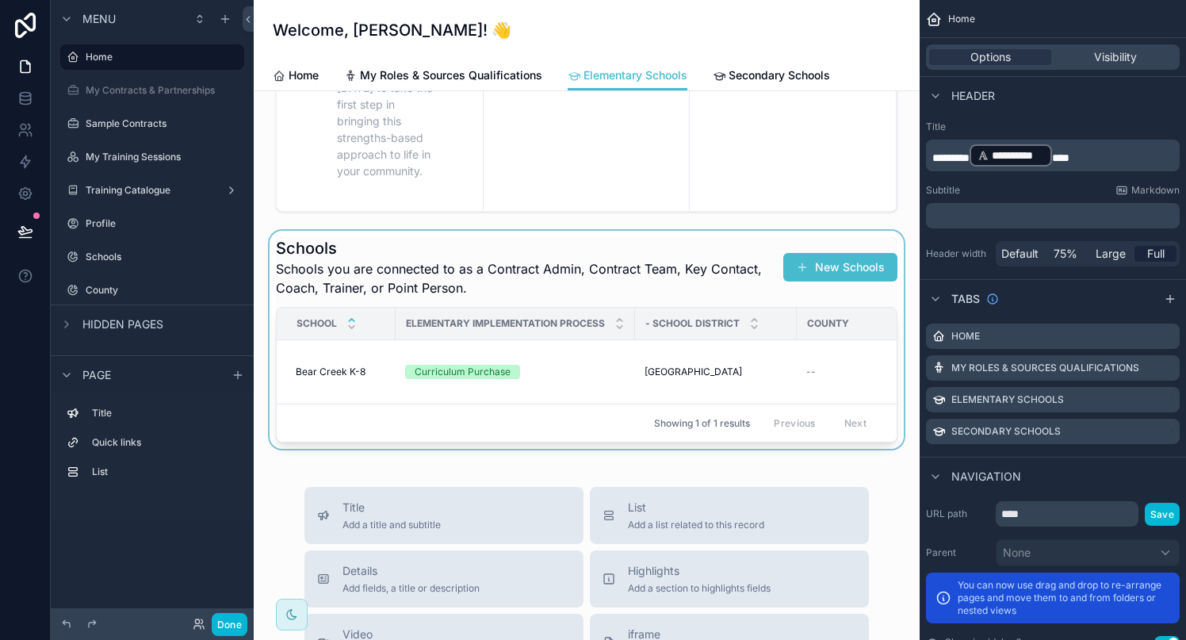
click at [610, 396] on div "scrollable content" at bounding box center [586, 340] width 640 height 218
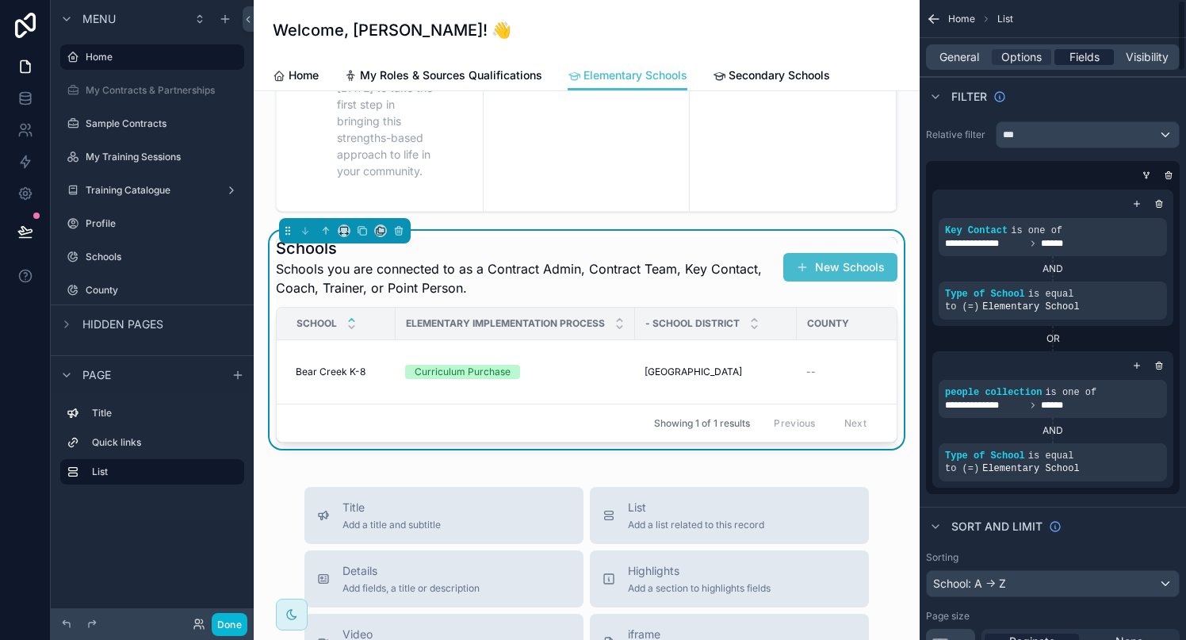
click at [1073, 54] on span "Fields" at bounding box center [1084, 57] width 30 height 16
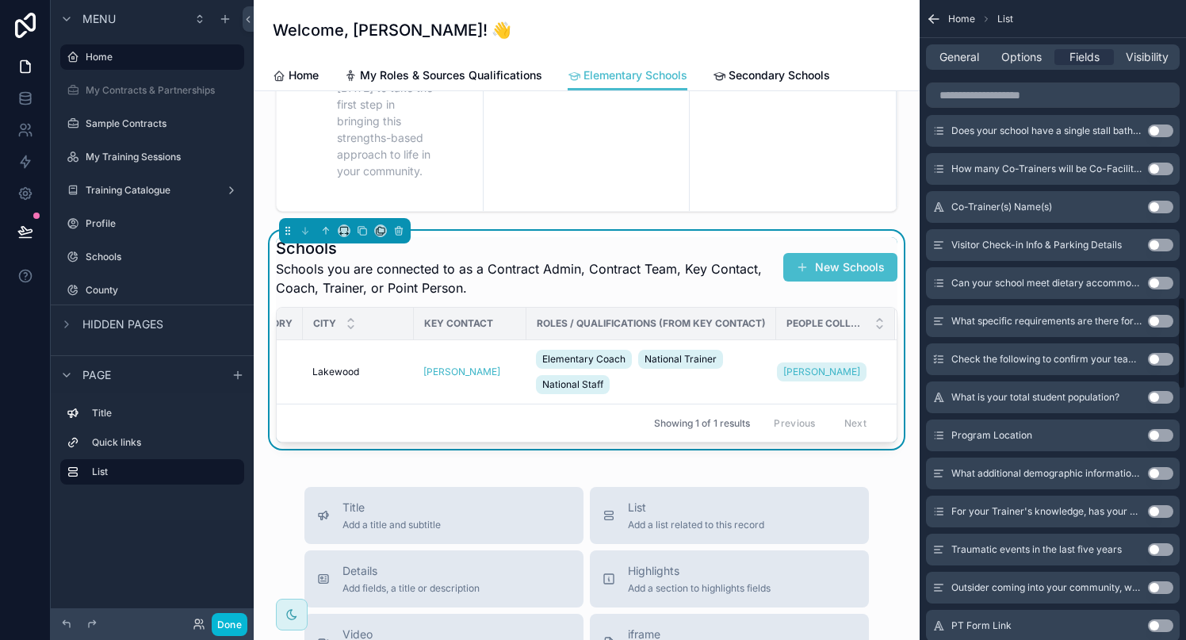
scroll to position [1806, 0]
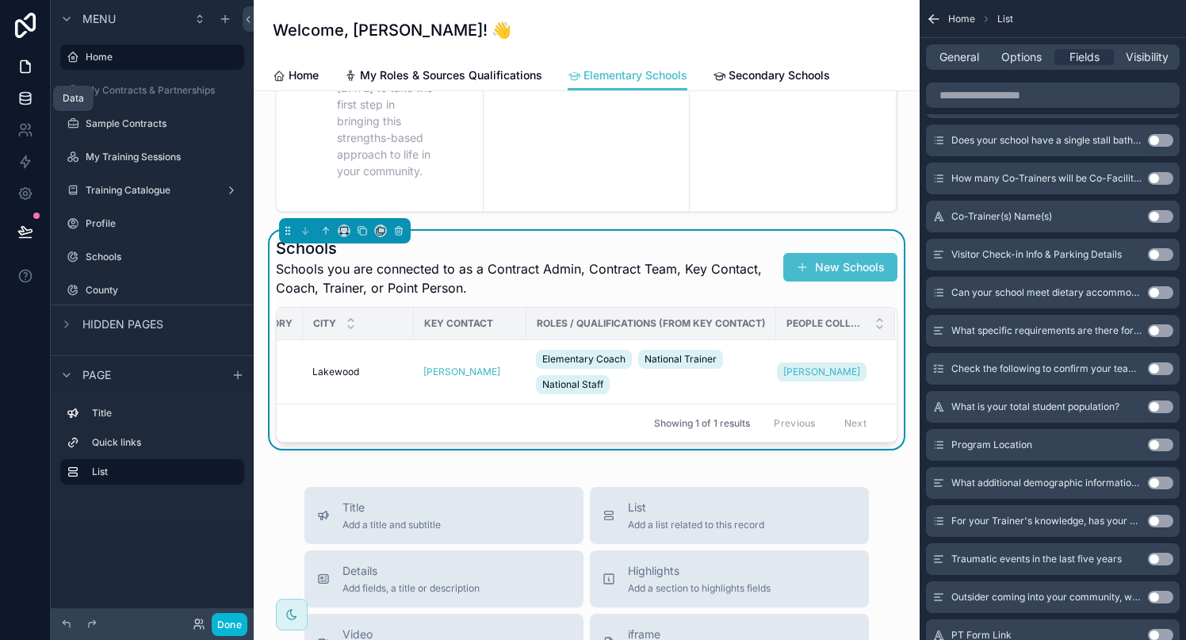
click at [22, 101] on icon at bounding box center [25, 98] width 16 height 16
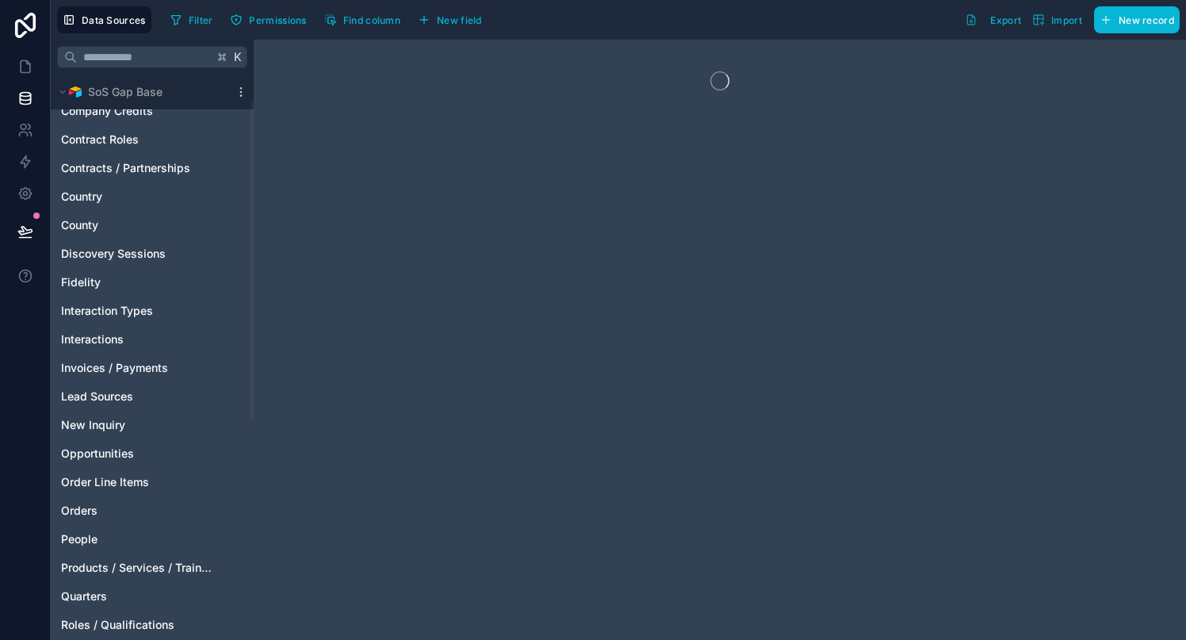
scroll to position [438, 0]
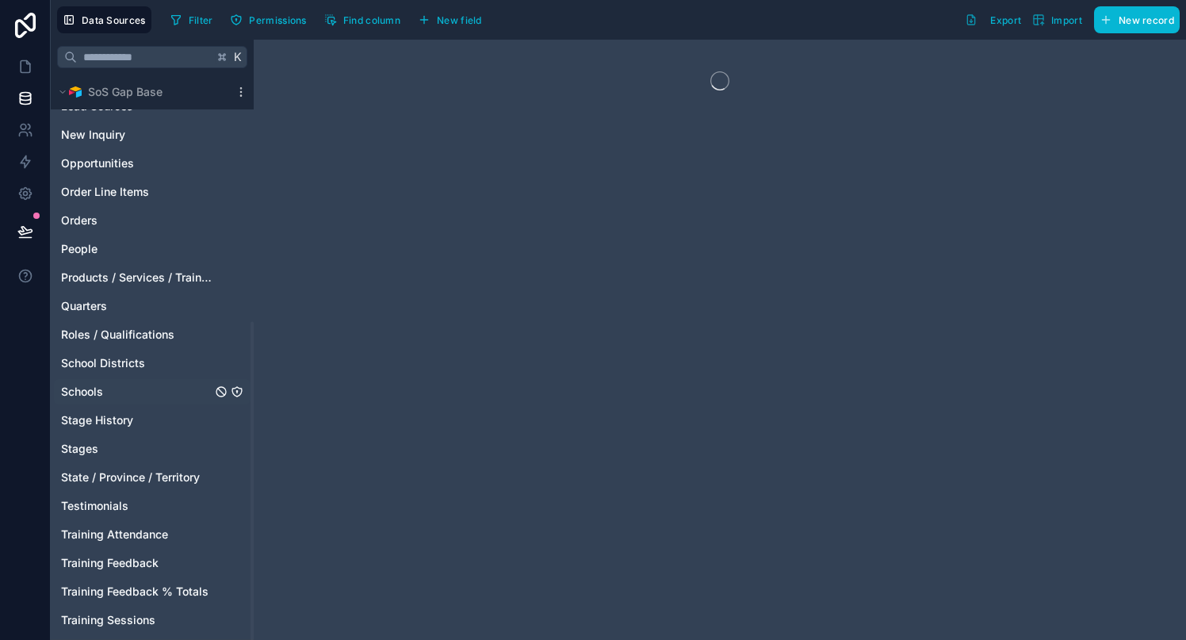
click at [114, 388] on link "Schools" at bounding box center [136, 392] width 151 height 16
click at [453, 21] on span "Syncing" at bounding box center [456, 20] width 38 height 12
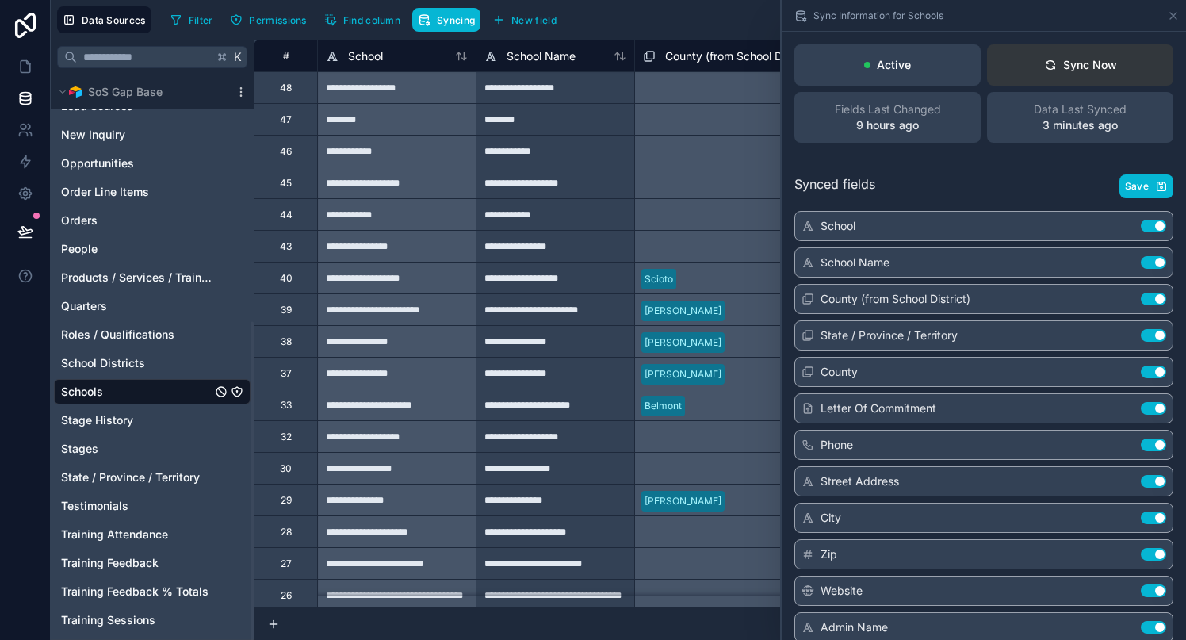
click at [1077, 72] on div "Sync Now" at bounding box center [1080, 65] width 73 height 16
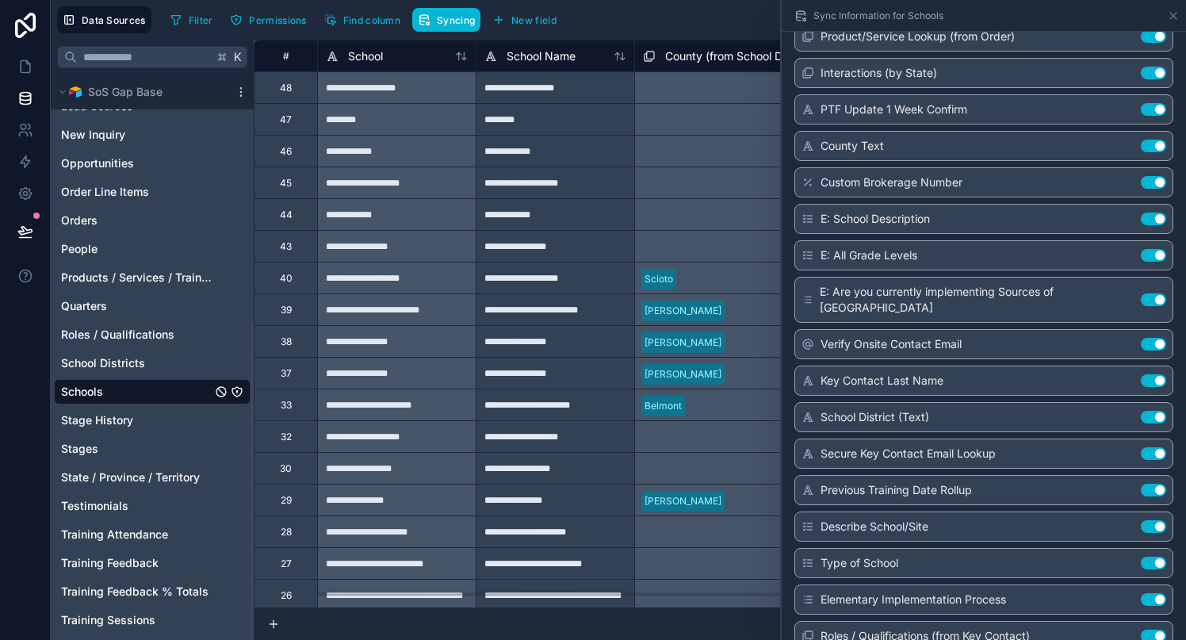
scroll to position [3315, 0]
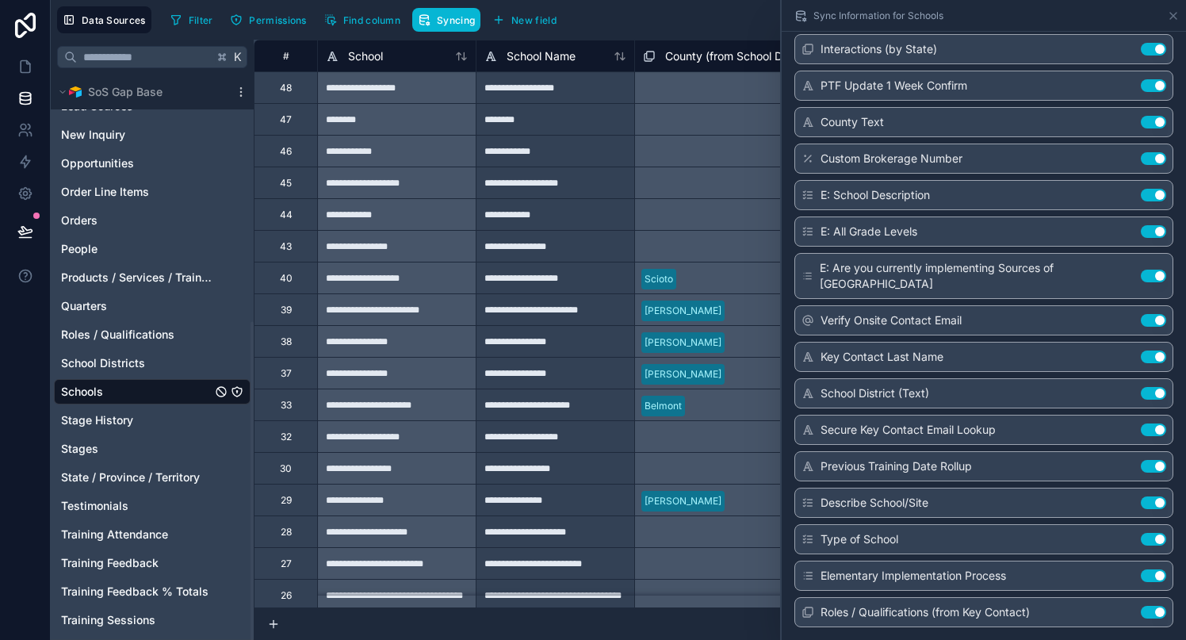
click at [602, 29] on div "Filter Permissions Find column Syncing New field Export Import New record" at bounding box center [671, 19] width 1015 height 27
click at [21, 68] on icon at bounding box center [26, 67] width 10 height 12
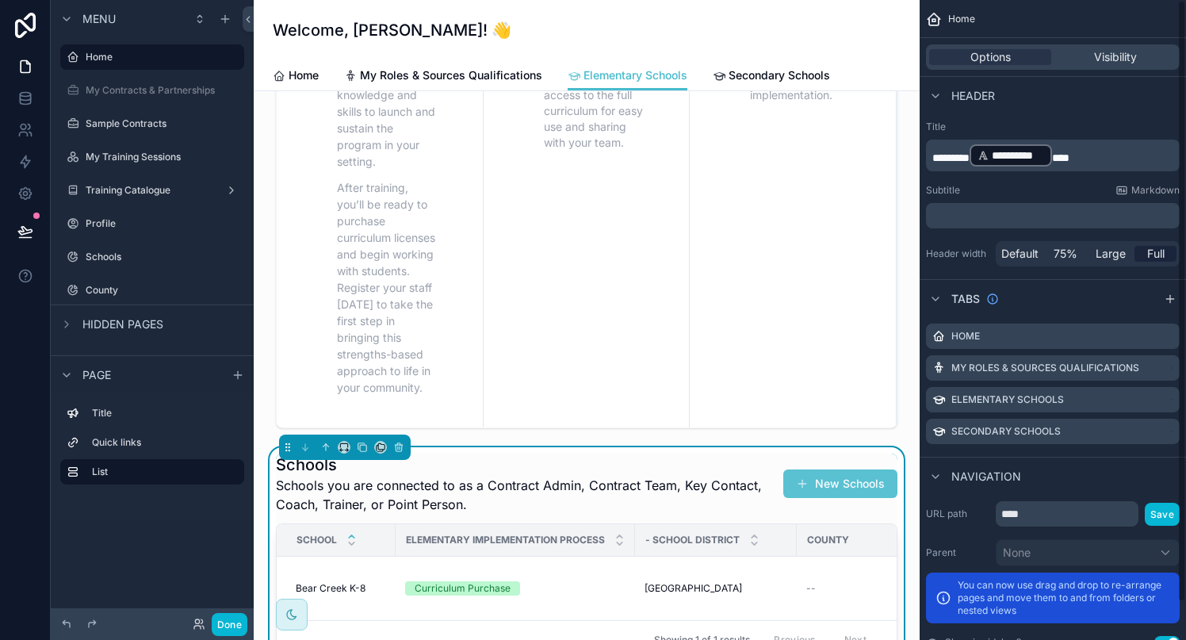
scroll to position [415, 0]
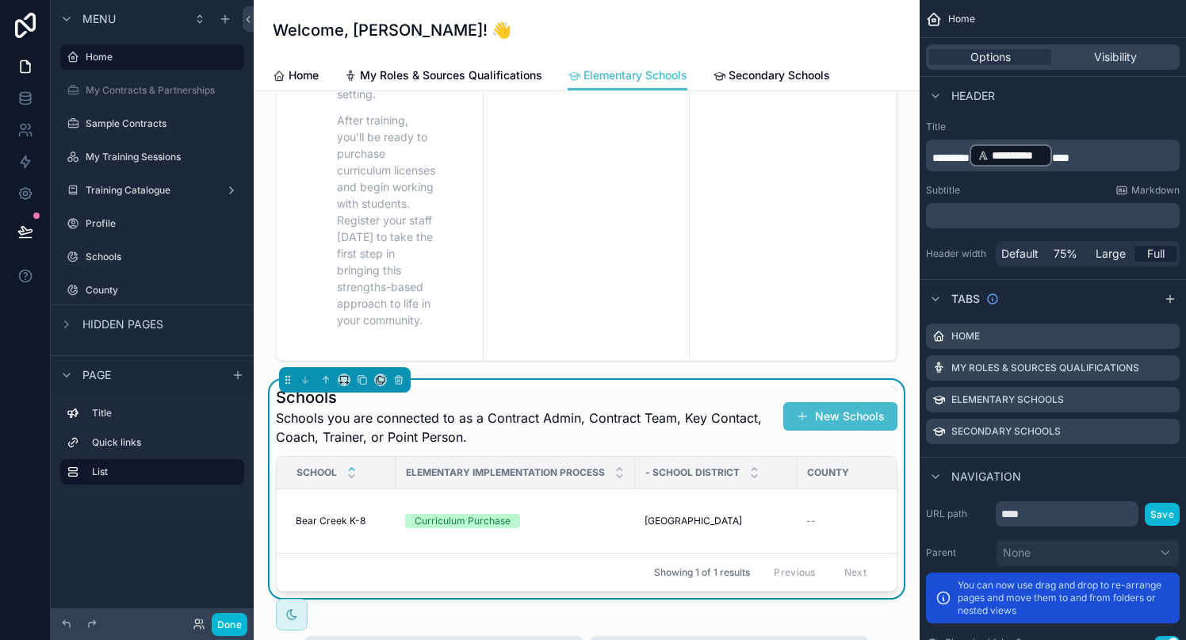
click at [679, 446] on span "Schools you are connected to as a Contract Admin, Contract Team, Key Contact, C…" at bounding box center [527, 427] width 503 height 38
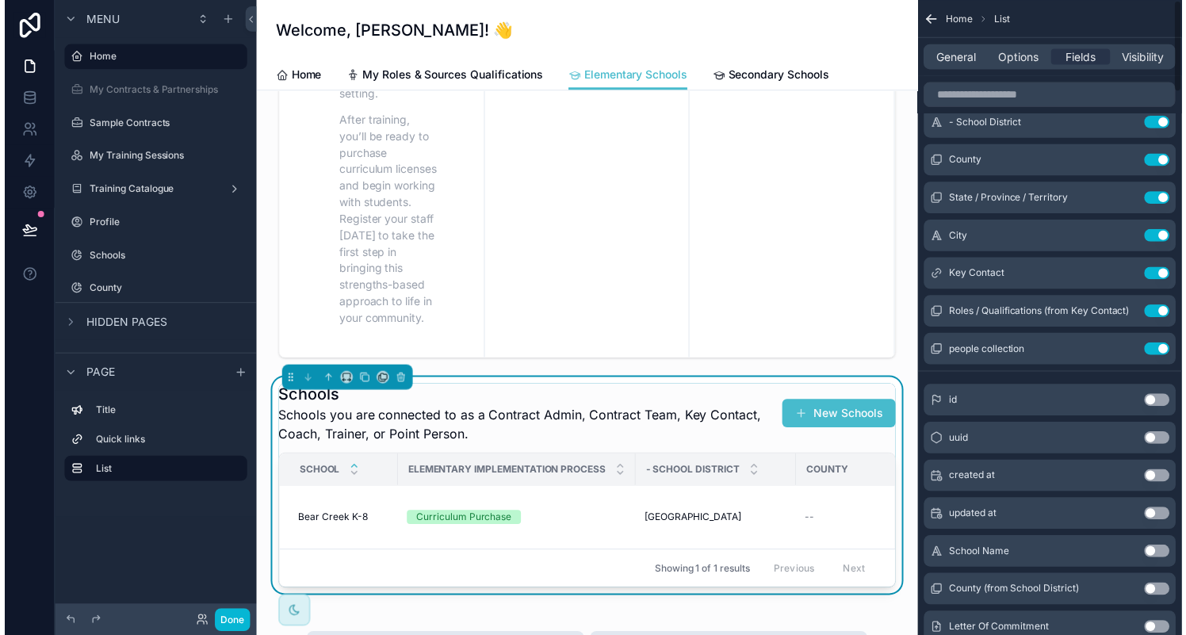
scroll to position [0, 0]
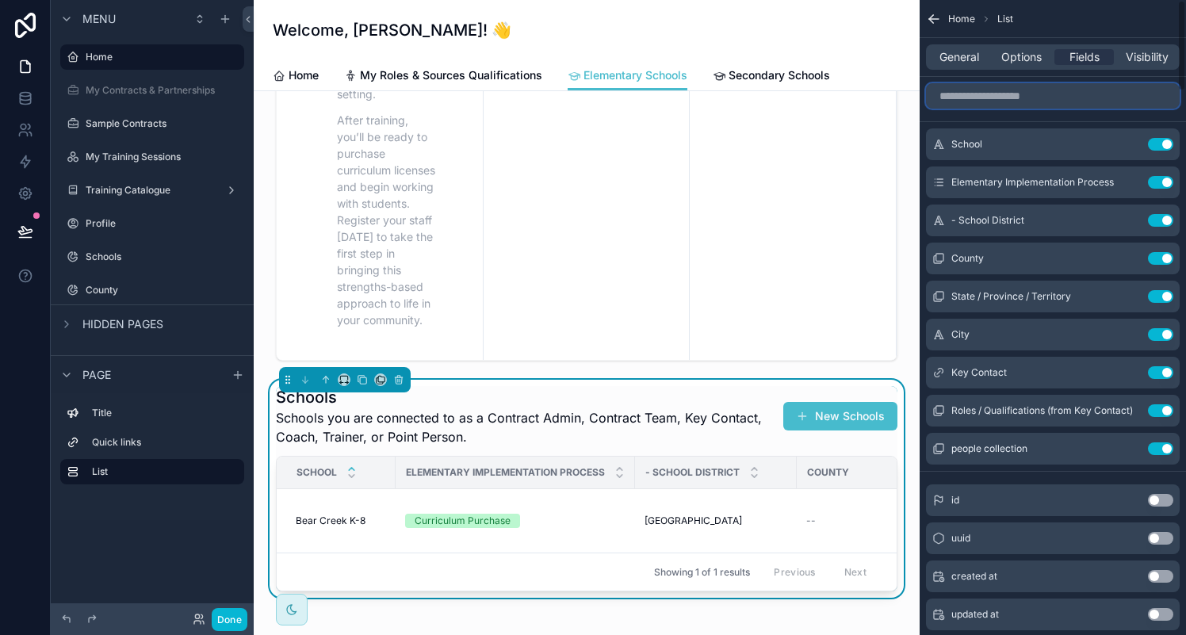
click at [992, 94] on input "scrollable content" at bounding box center [1053, 95] width 254 height 25
paste input "**********"
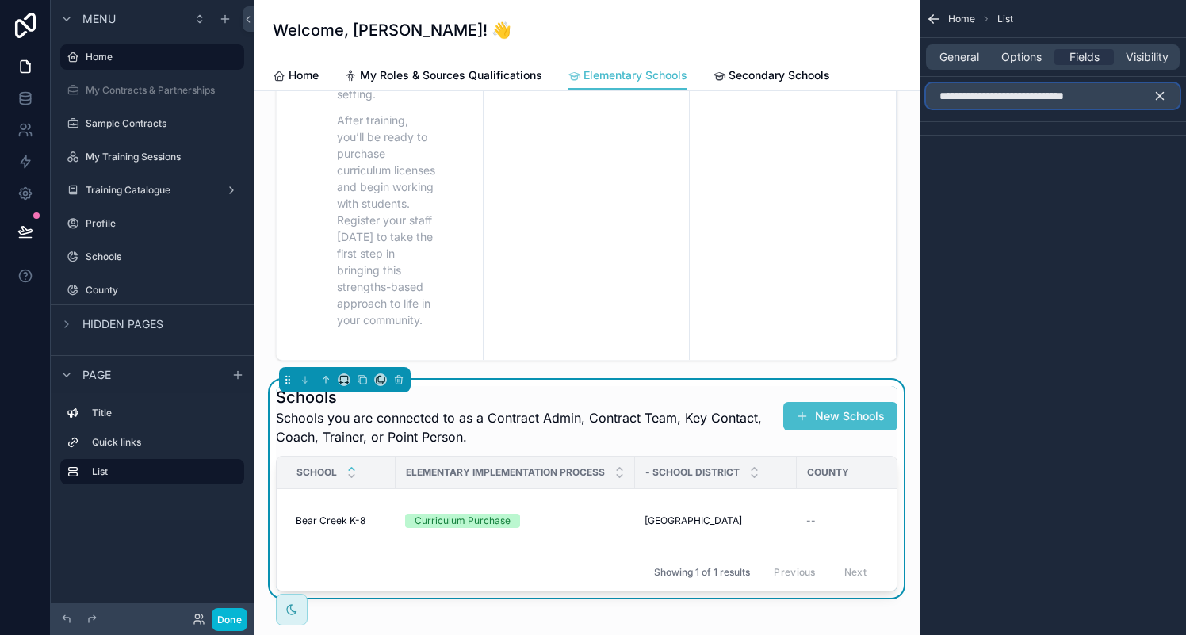
type input "**********"
click at [1028, 159] on div "**********" at bounding box center [1052, 122] width 266 height 90
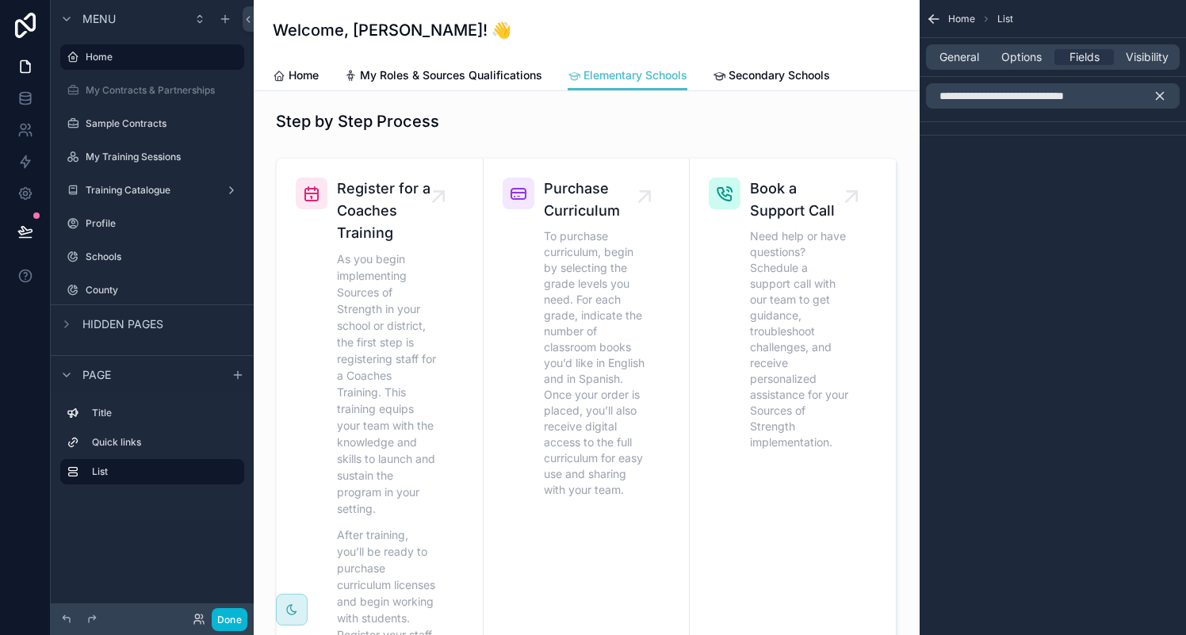
click at [1162, 98] on icon "scrollable content" at bounding box center [1159, 96] width 7 height 7
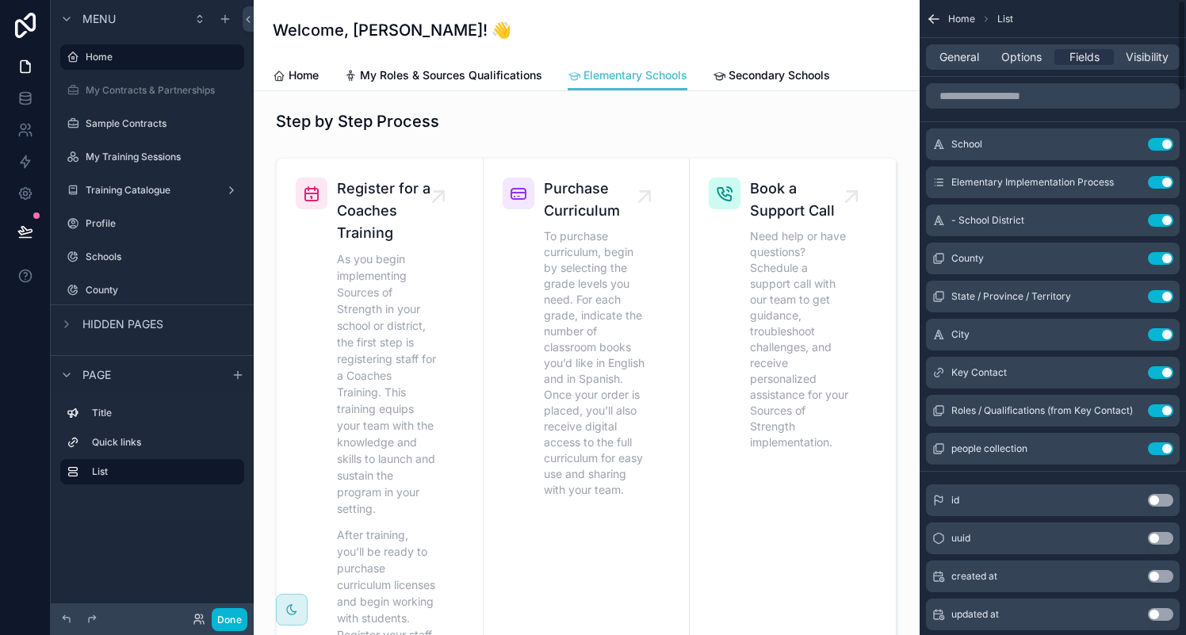
click at [935, 19] on icon "scrollable content" at bounding box center [934, 19] width 10 height 0
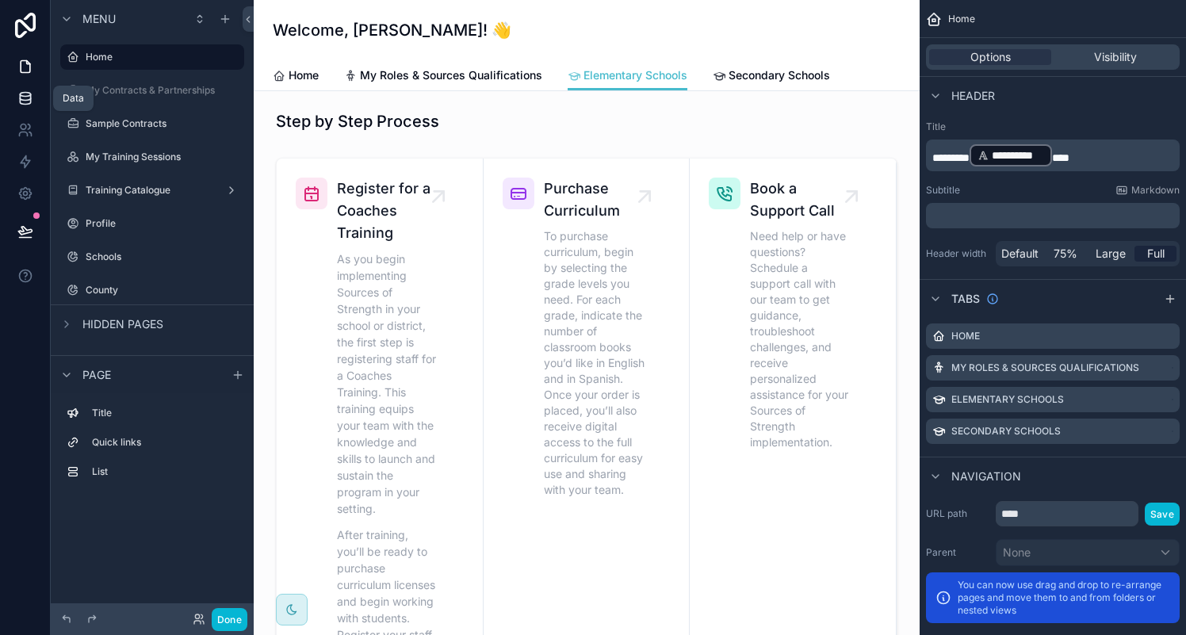
click at [21, 97] on icon at bounding box center [25, 98] width 16 height 16
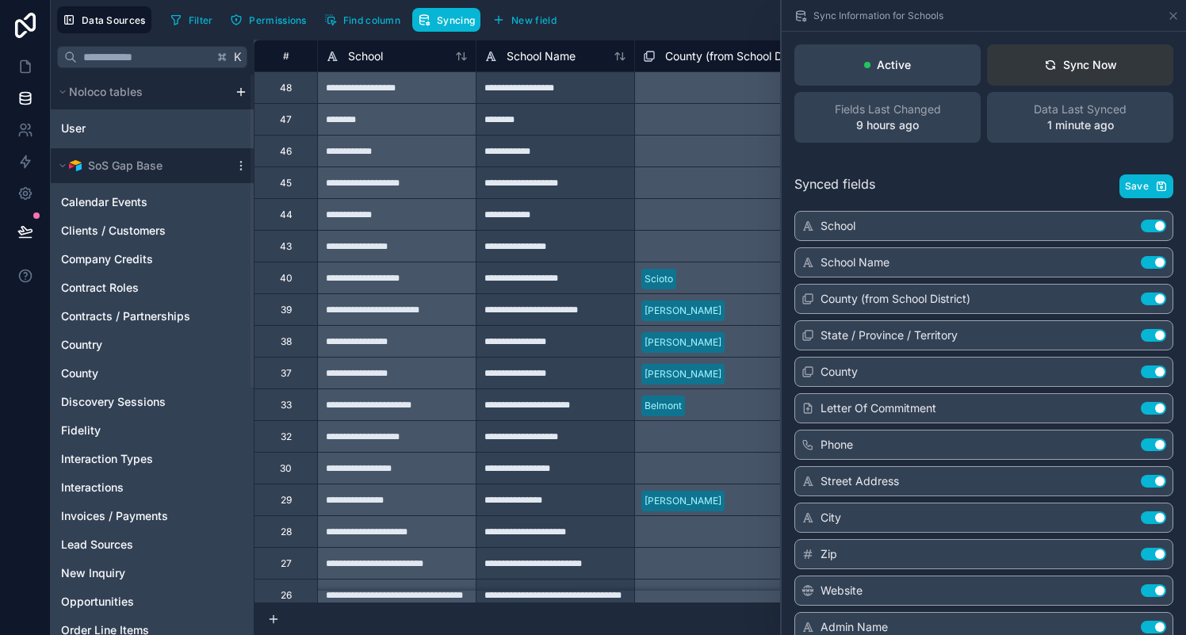
click at [1081, 71] on div "Sync Now" at bounding box center [1080, 65] width 73 height 16
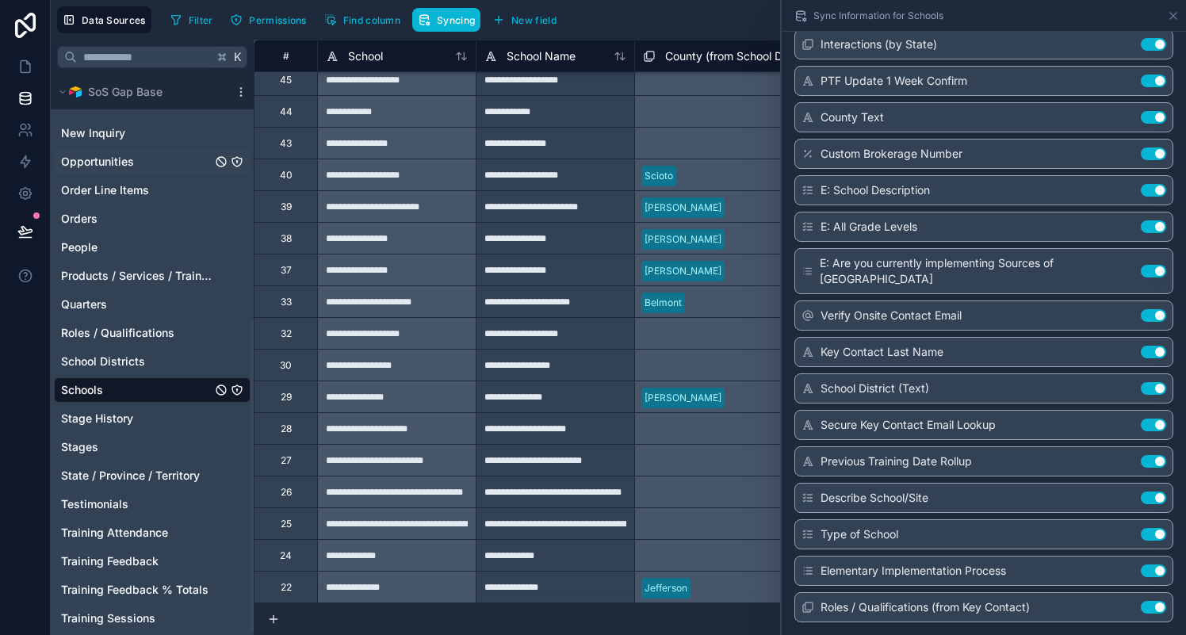
scroll to position [437, 0]
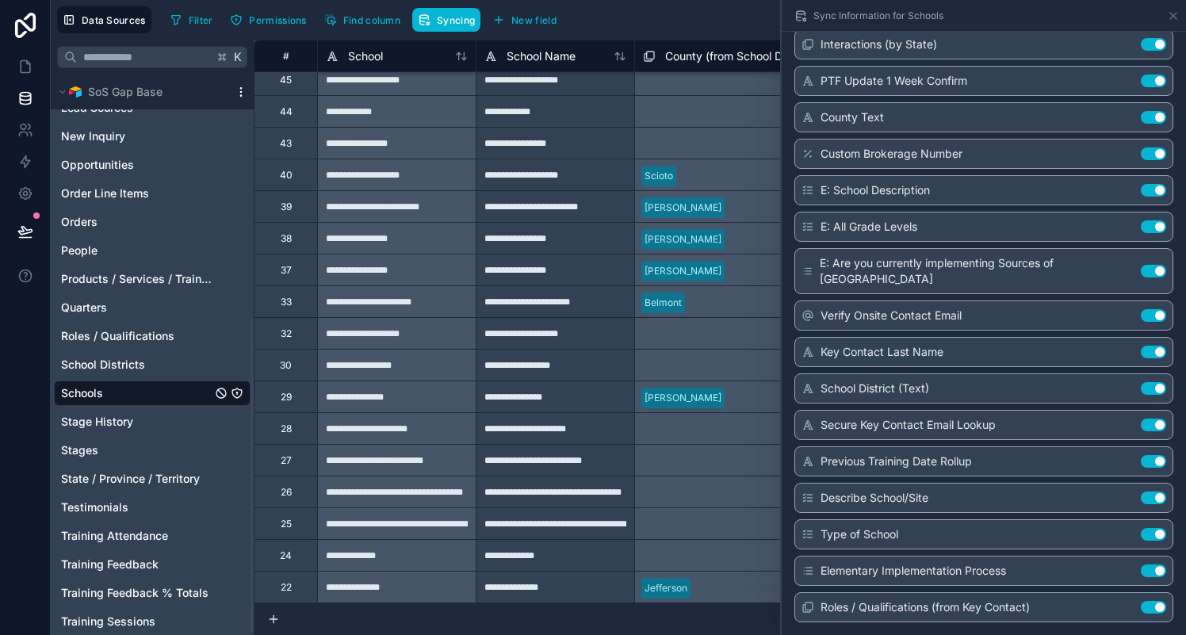
click at [242, 97] on icon at bounding box center [241, 92] width 13 height 13
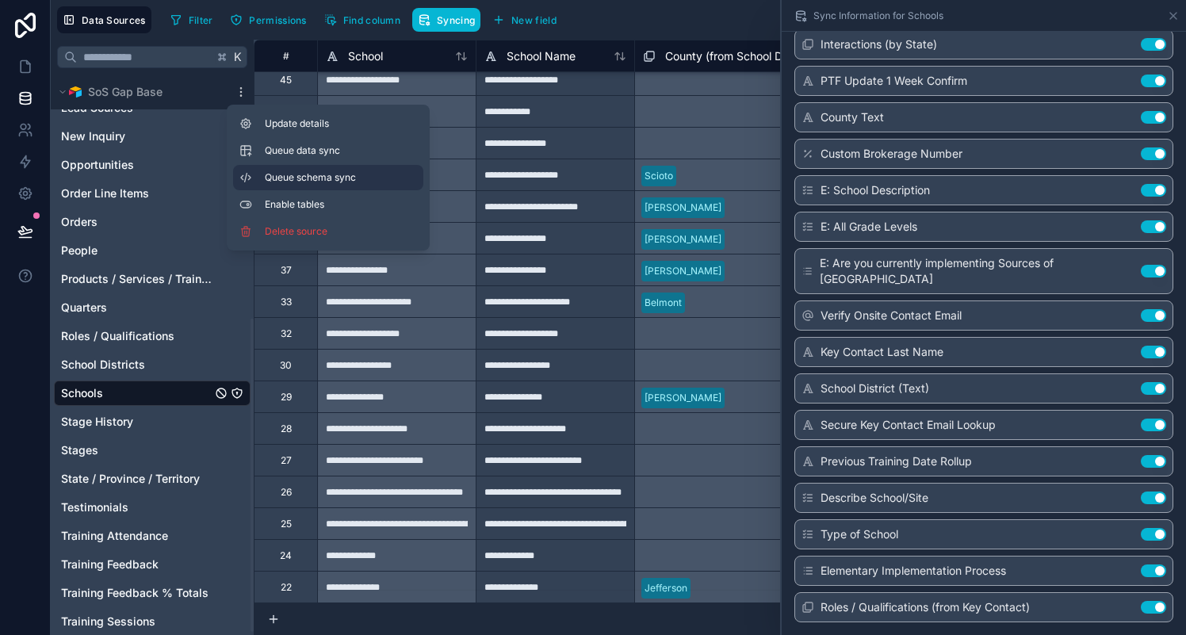
click at [269, 179] on span "Queue schema sync" at bounding box center [322, 177] width 114 height 13
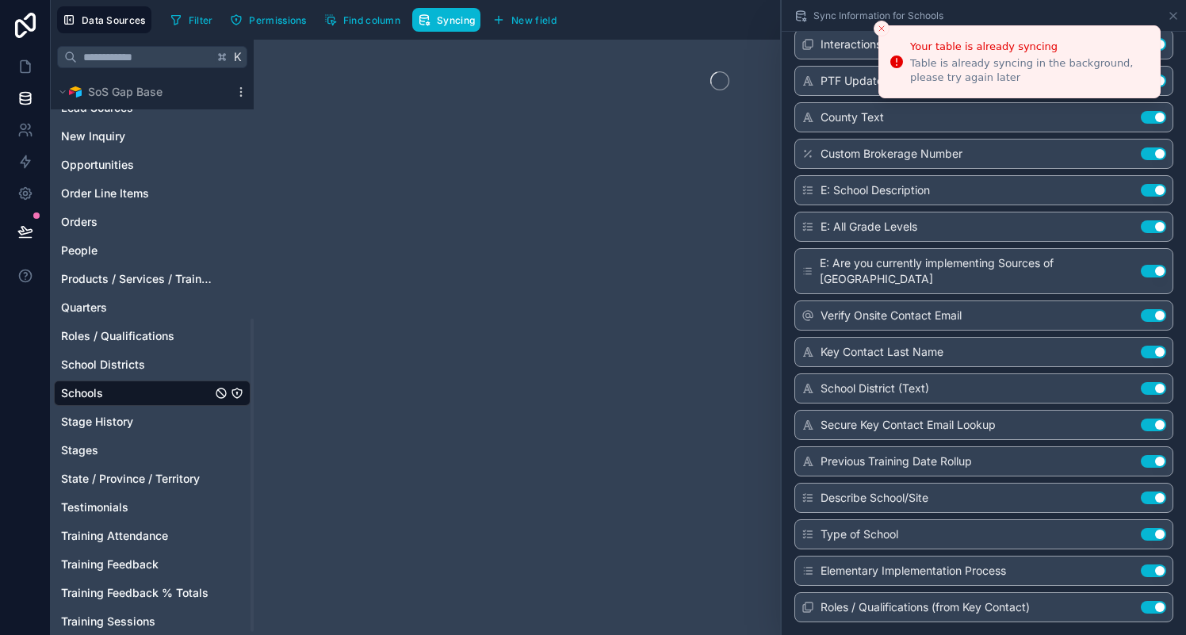
click at [882, 29] on line "Close toast" at bounding box center [881, 28] width 5 height 5
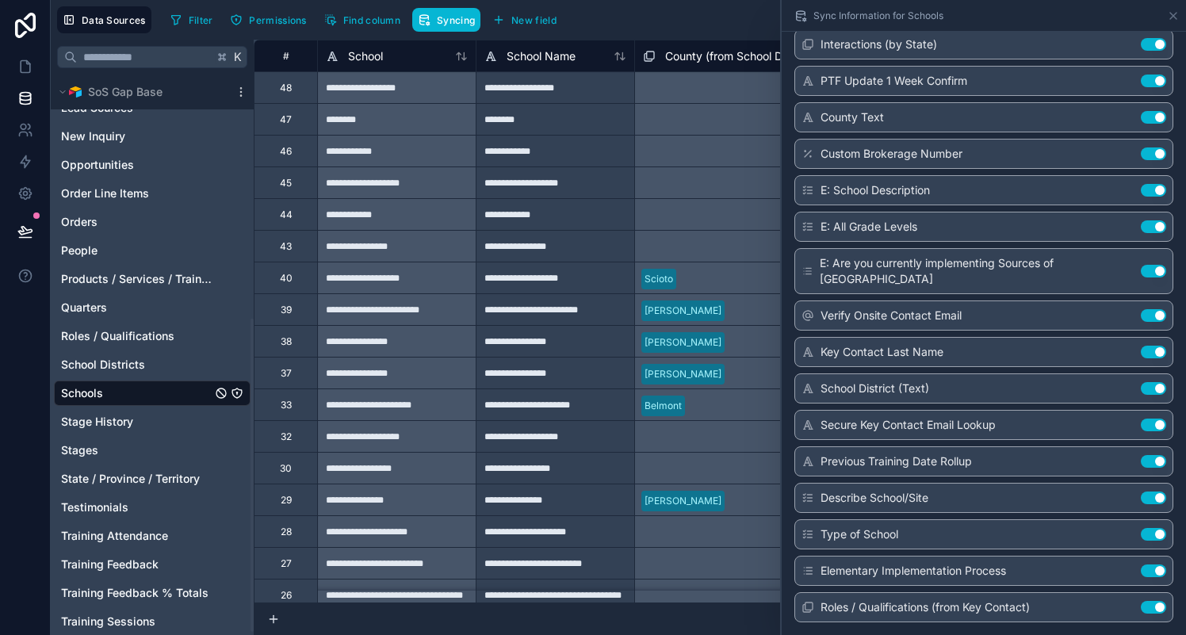
scroll to position [3320, 0]
click at [467, 26] on button "Syncing" at bounding box center [446, 20] width 68 height 24
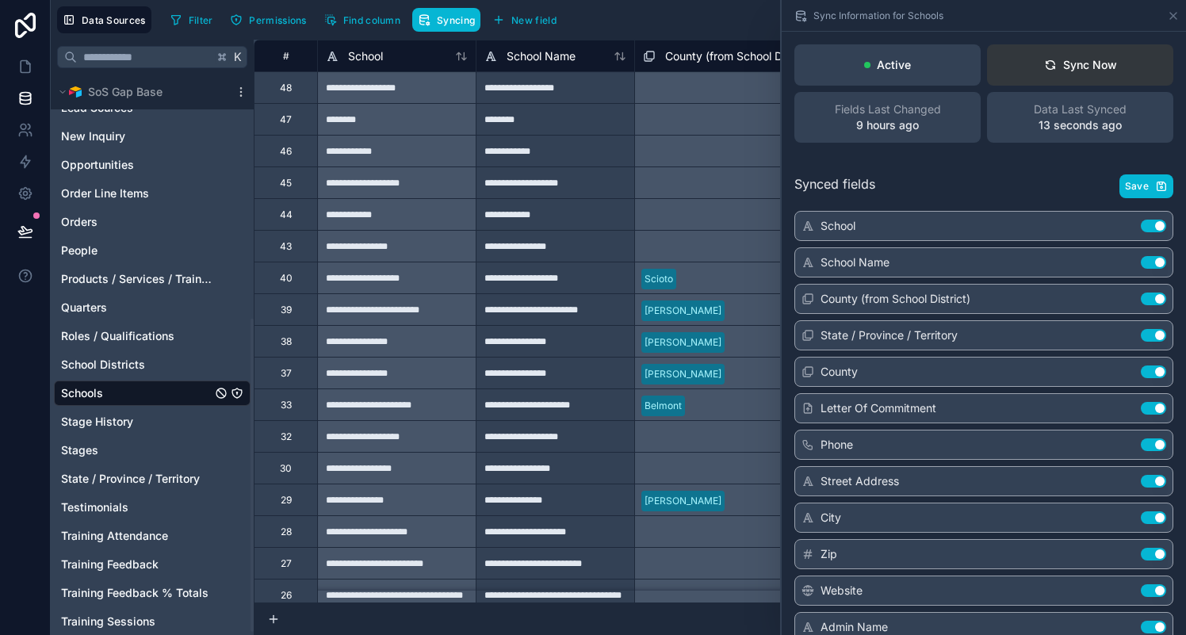
click at [1044, 67] on icon at bounding box center [1050, 65] width 13 height 13
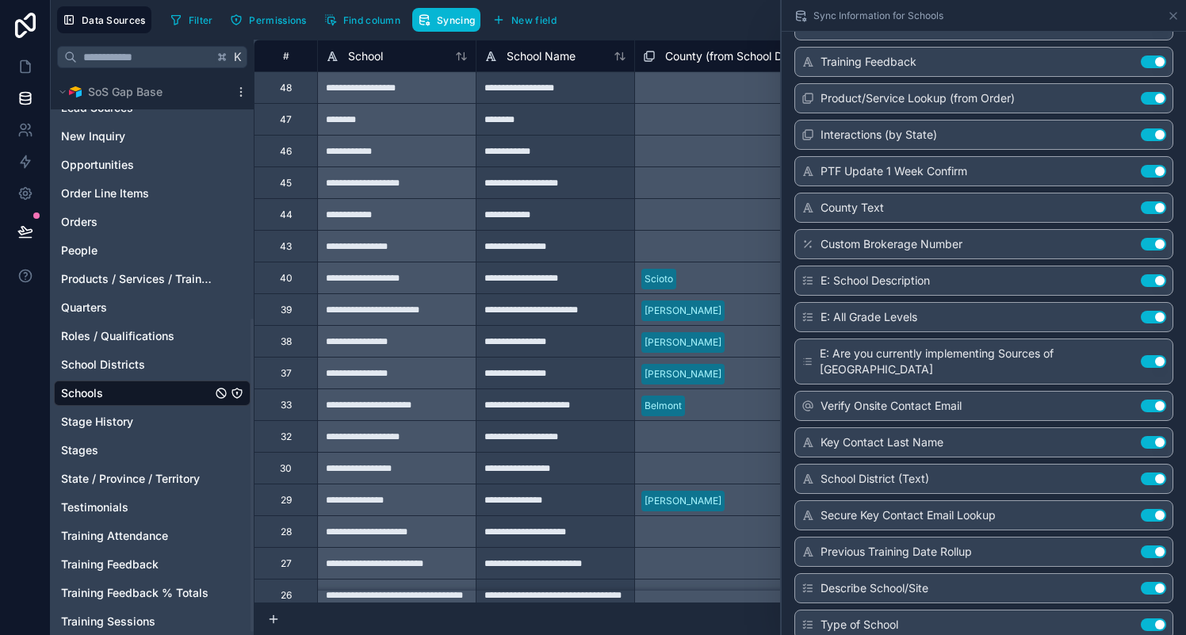
scroll to position [3320, 0]
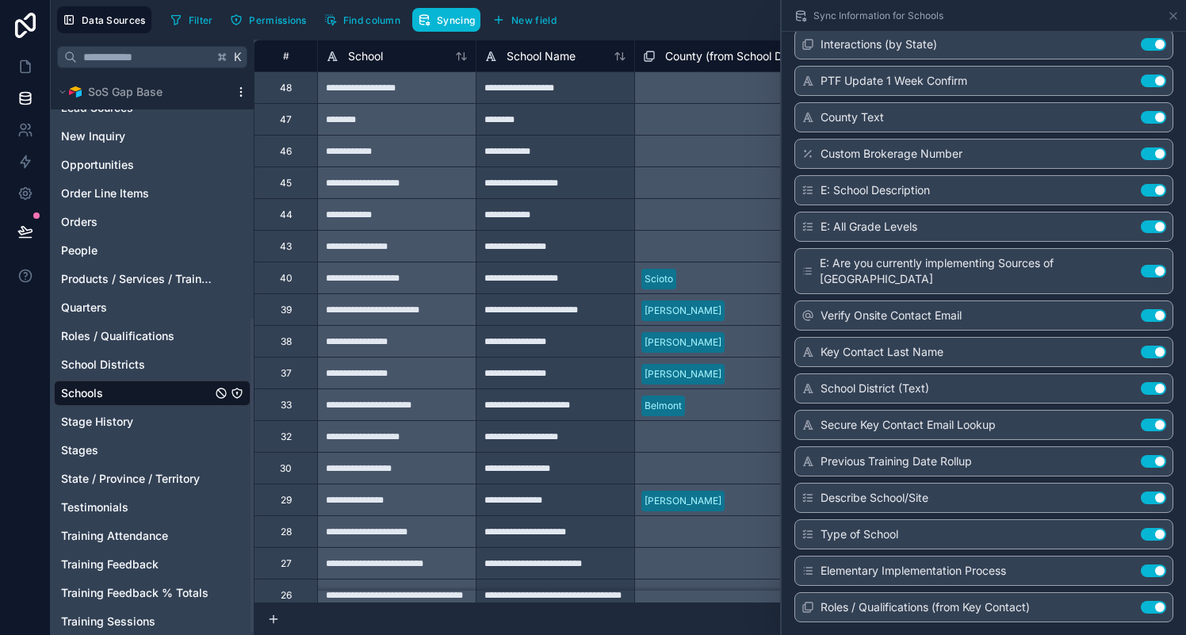
click at [242, 89] on icon at bounding box center [241, 92] width 13 height 13
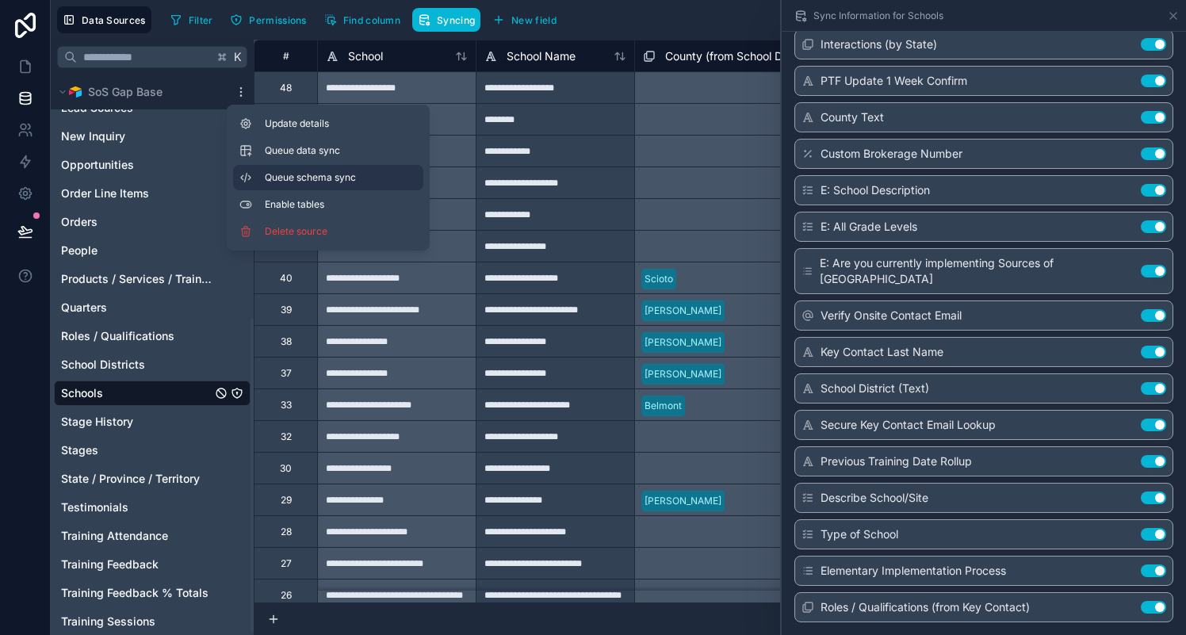
click at [267, 174] on span "Queue schema sync" at bounding box center [322, 177] width 114 height 13
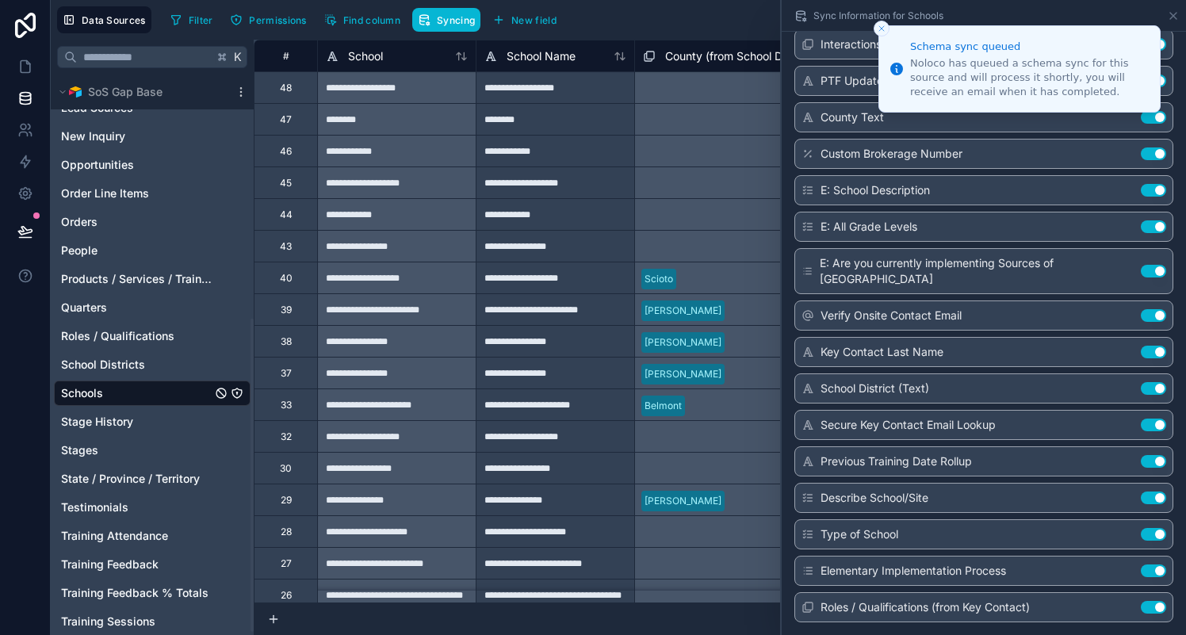
click at [877, 28] on icon "Close toast" at bounding box center [882, 29] width 10 height 10
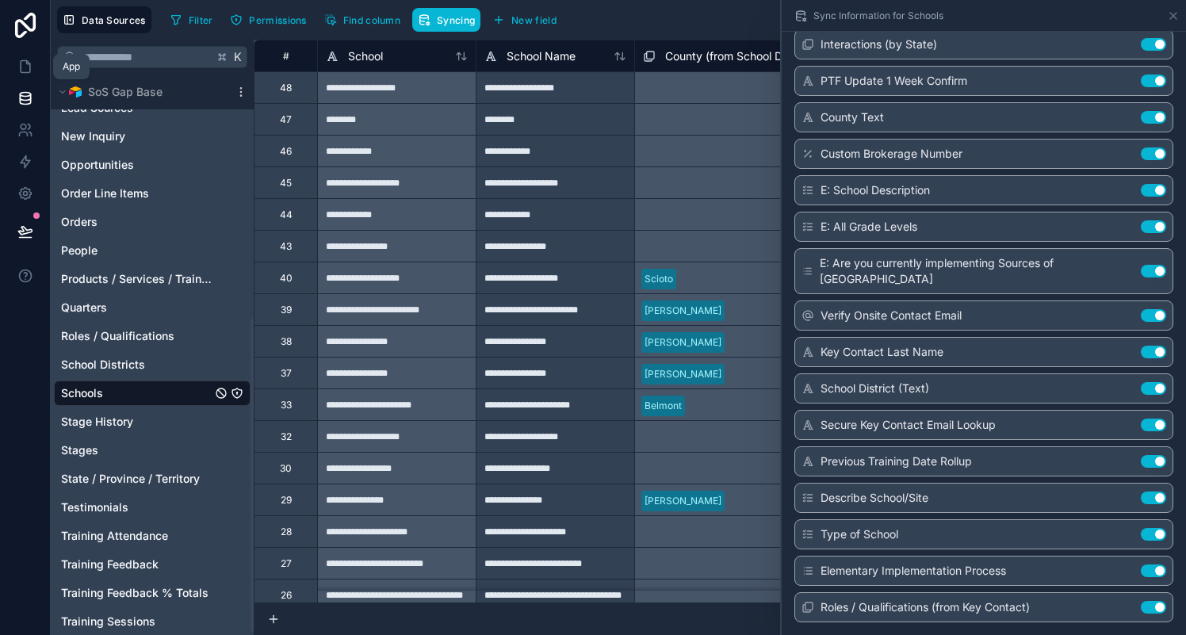
click at [25, 64] on icon at bounding box center [25, 67] width 16 height 16
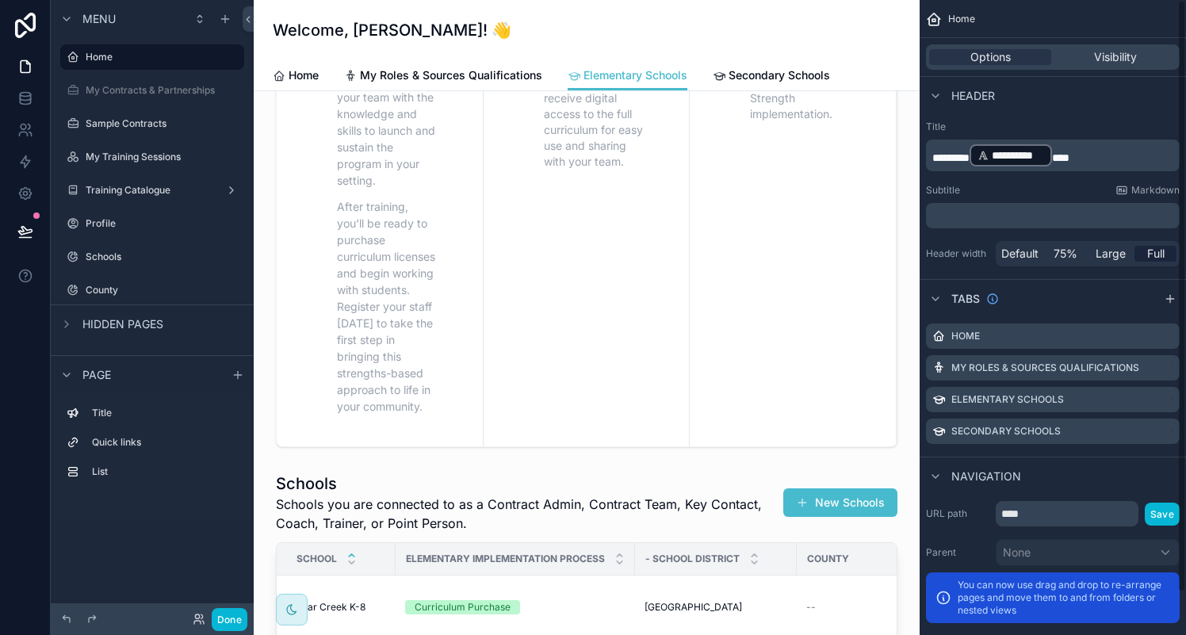
scroll to position [752, 0]
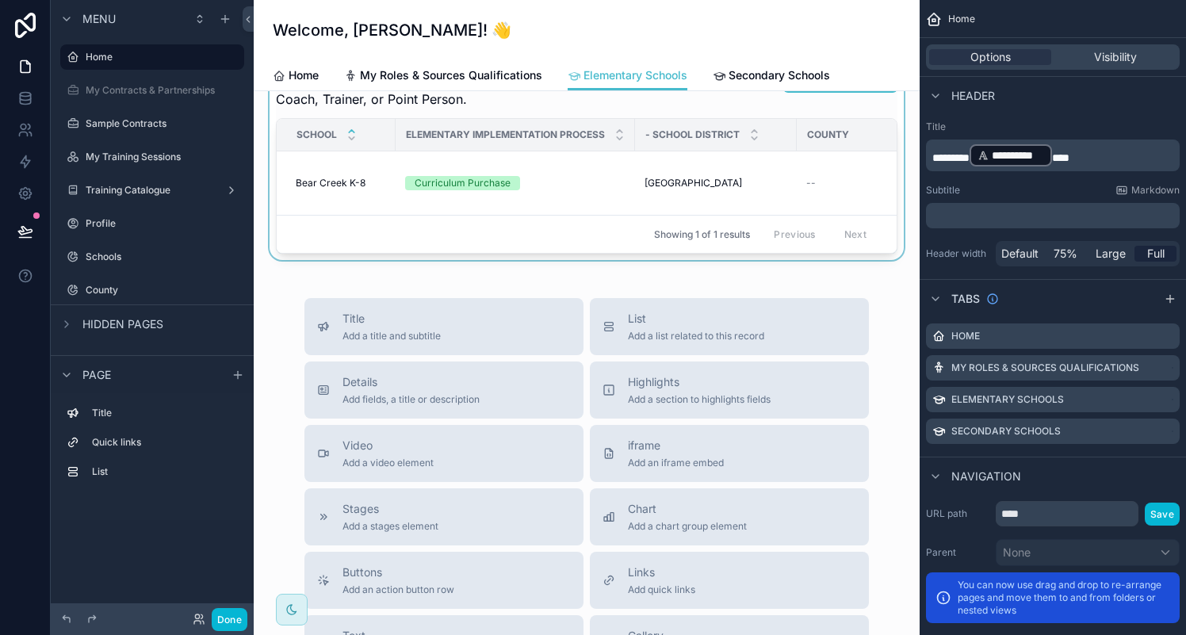
click at [604, 220] on div "scrollable content" at bounding box center [586, 151] width 640 height 218
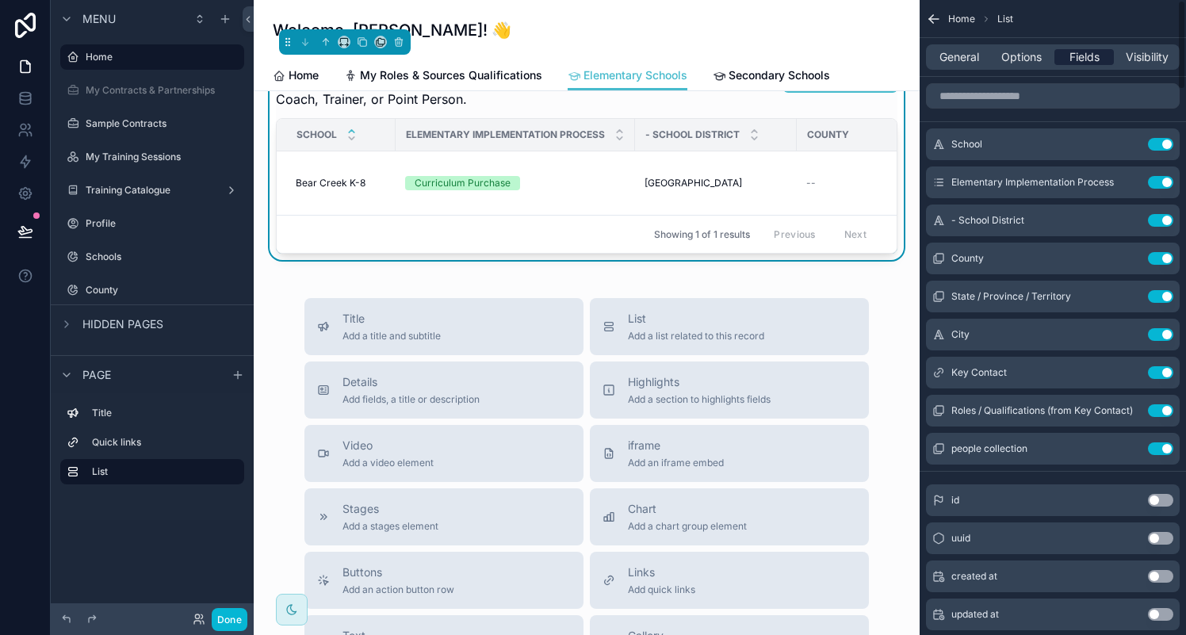
click at [1078, 57] on span "Fields" at bounding box center [1084, 57] width 30 height 16
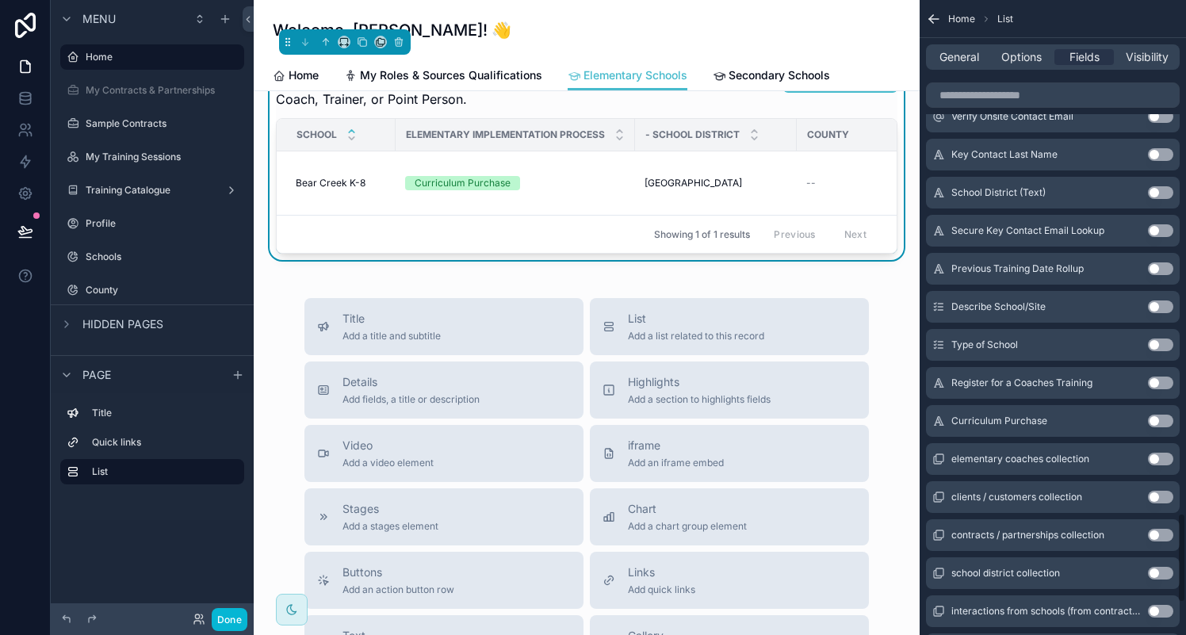
scroll to position [3614, 0]
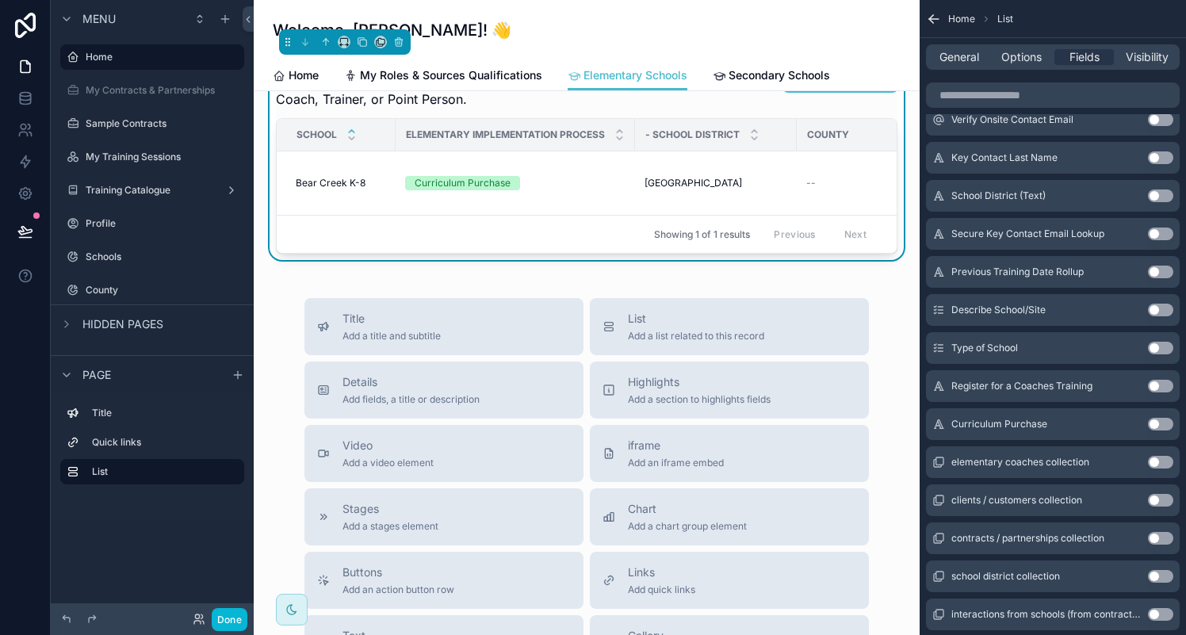
click at [1169, 385] on button "Use setting" at bounding box center [1160, 386] width 25 height 13
click at [1164, 384] on button "Use setting" at bounding box center [1160, 386] width 25 height 13
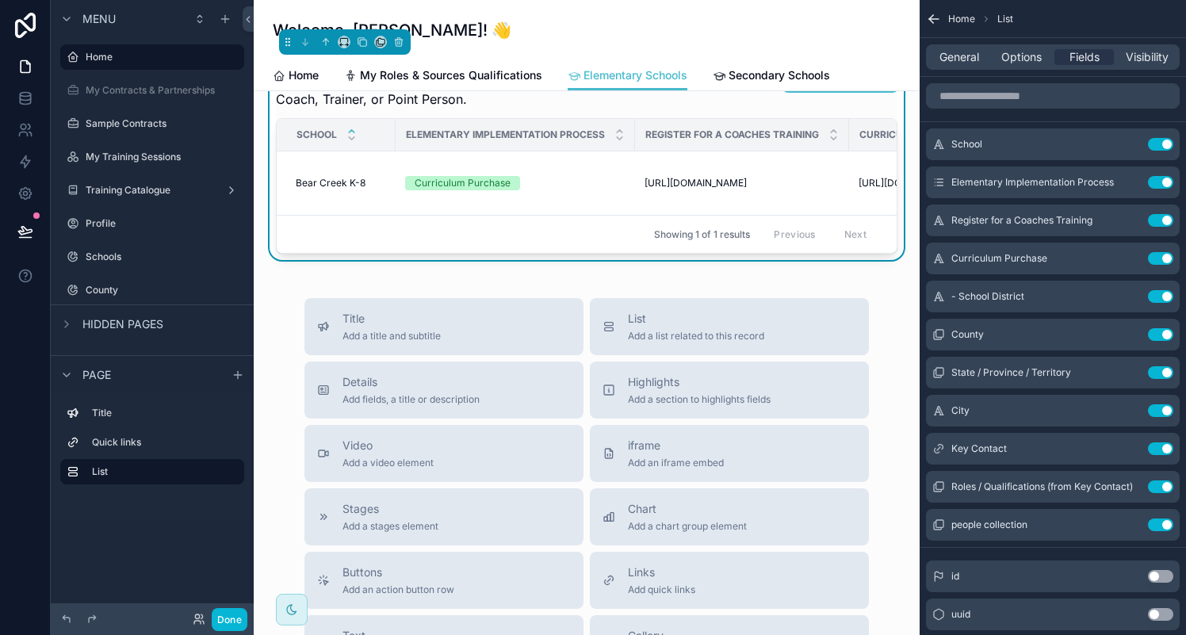
scroll to position [755, 0]
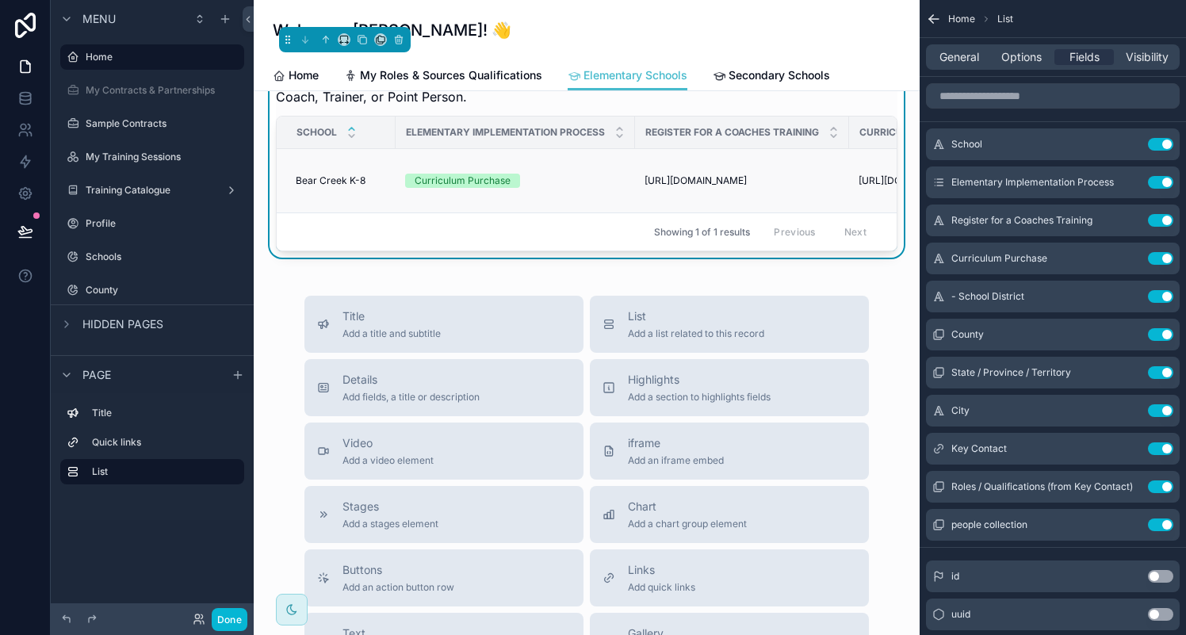
click at [701, 213] on td "[URL][DOMAIN_NAME] [URL][DOMAIN_NAME]" at bounding box center [742, 181] width 214 height 64
click at [711, 187] on span "[URL][DOMAIN_NAME]" at bounding box center [695, 180] width 102 height 13
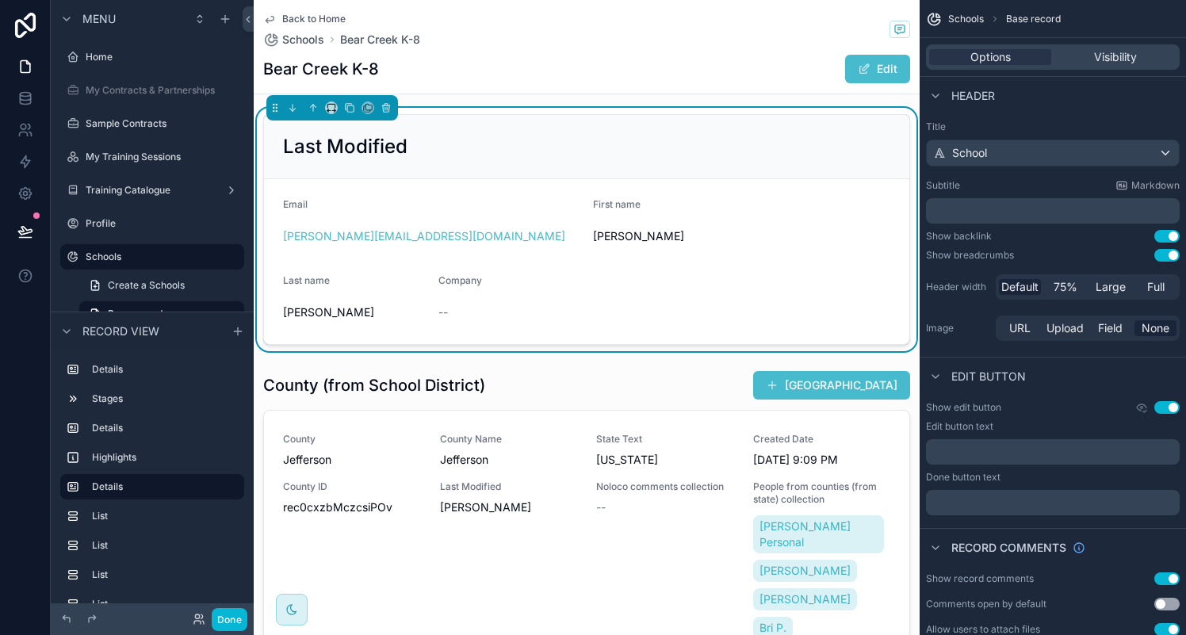
scroll to position [599, 0]
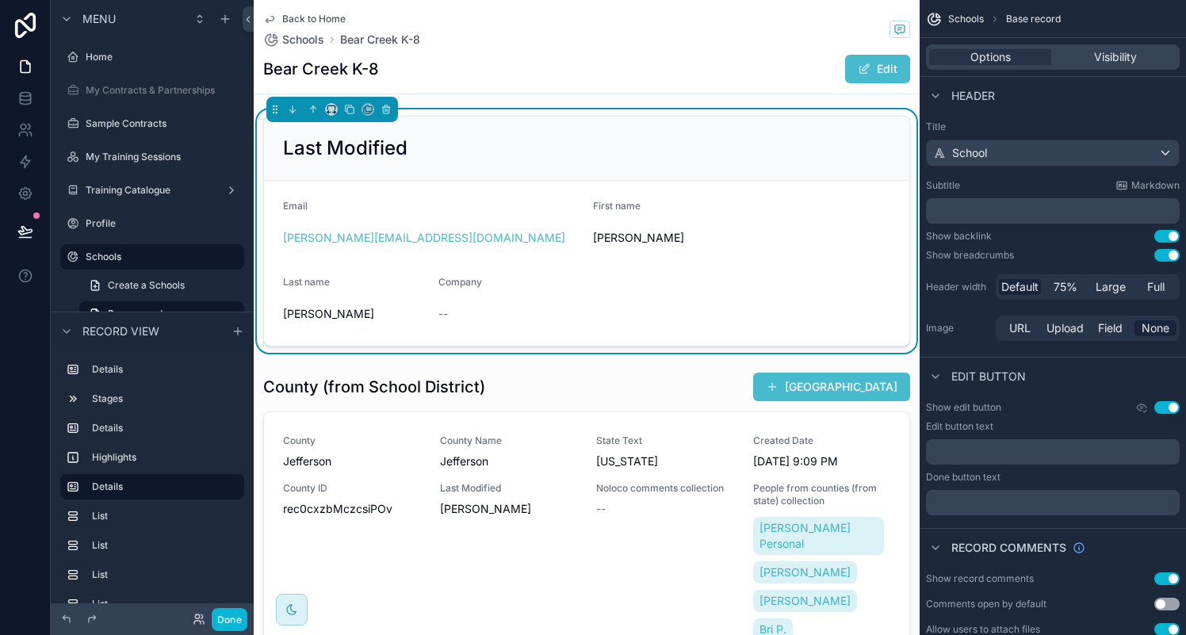
click at [269, 14] on icon "scrollable content" at bounding box center [269, 19] width 13 height 13
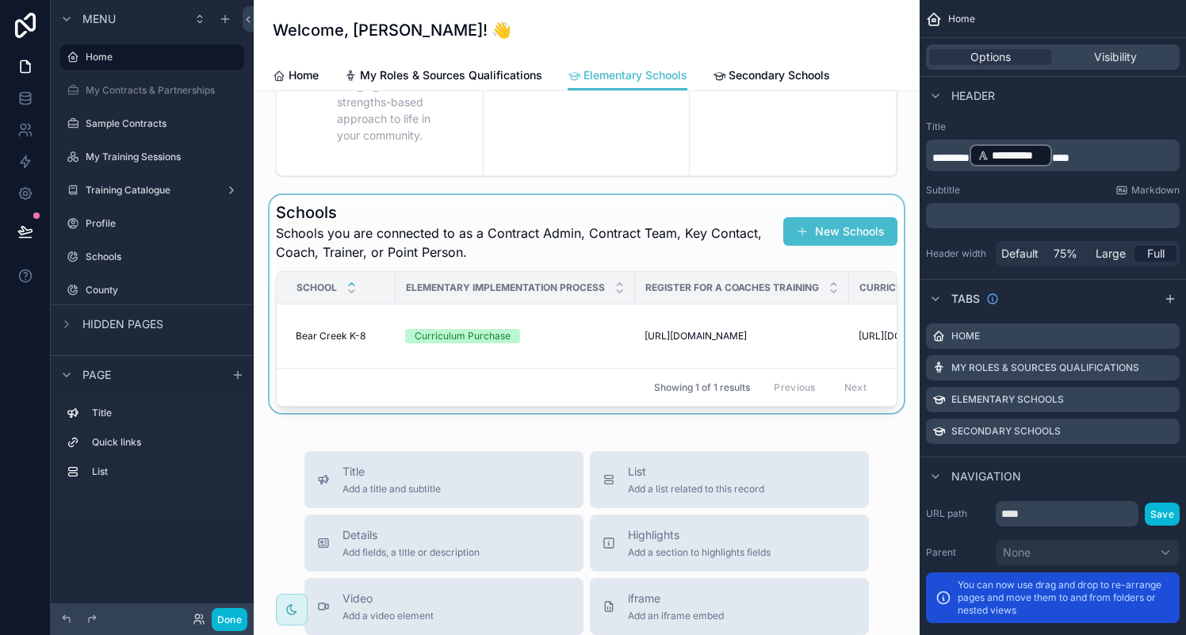
click at [707, 374] on div "scrollable content" at bounding box center [586, 304] width 640 height 218
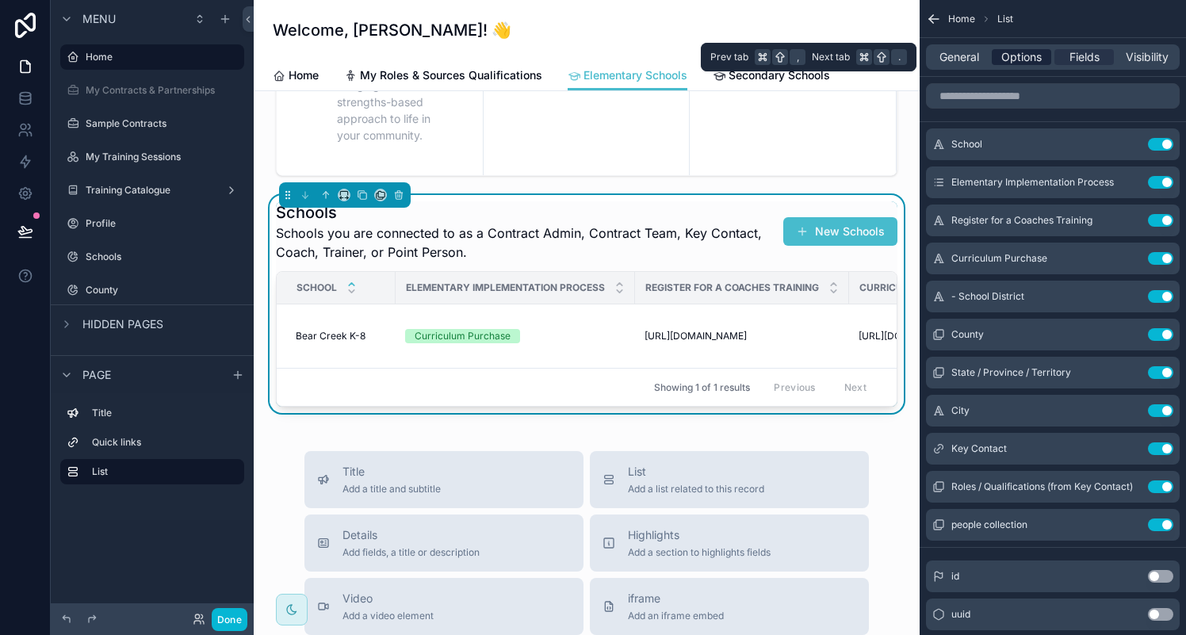
click at [1016, 55] on span "Options" at bounding box center [1021, 57] width 40 height 16
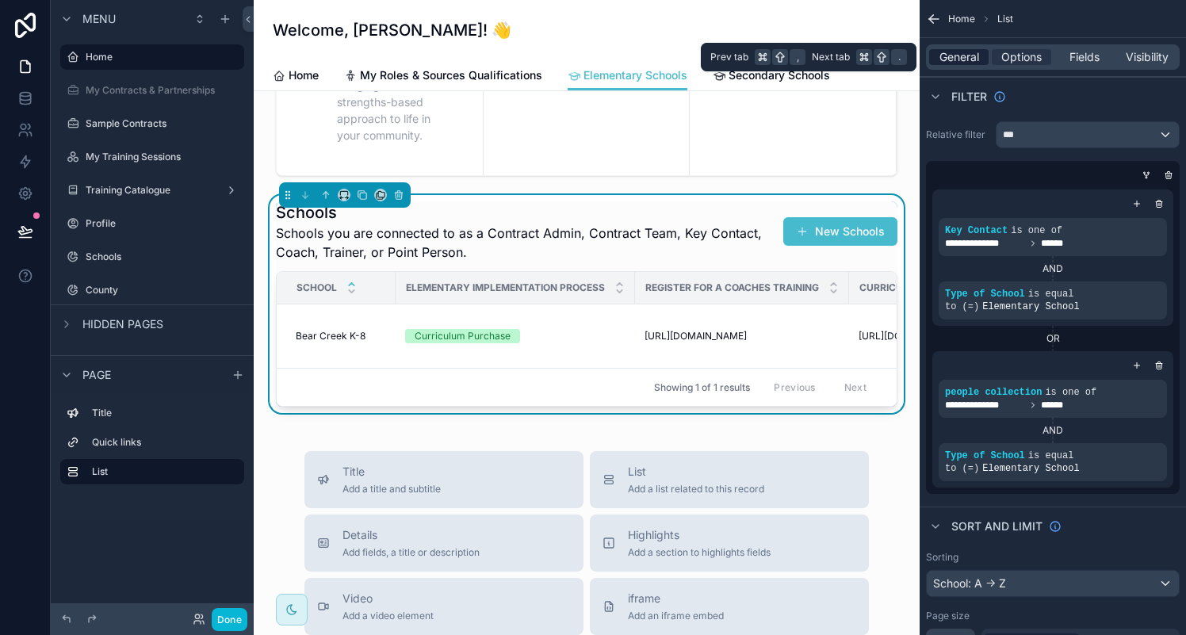
click at [964, 55] on span "General" at bounding box center [959, 57] width 40 height 16
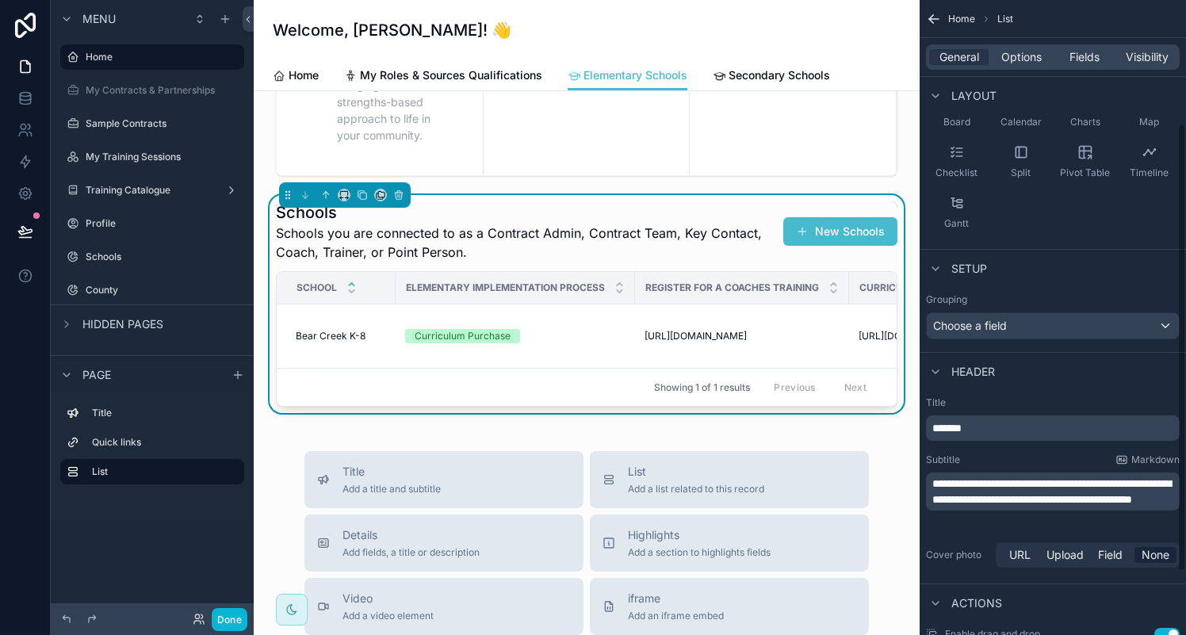
scroll to position [265, 0]
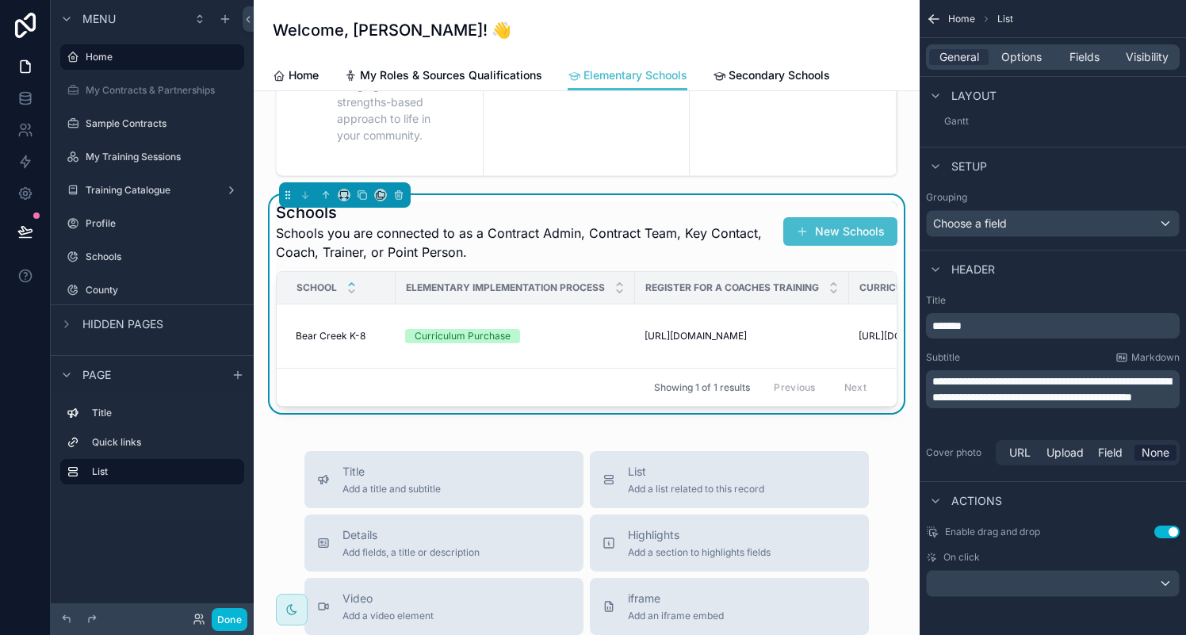
click at [974, 554] on span "On click" at bounding box center [961, 557] width 36 height 13
click at [1042, 586] on div "scrollable content" at bounding box center [1053, 583] width 252 height 25
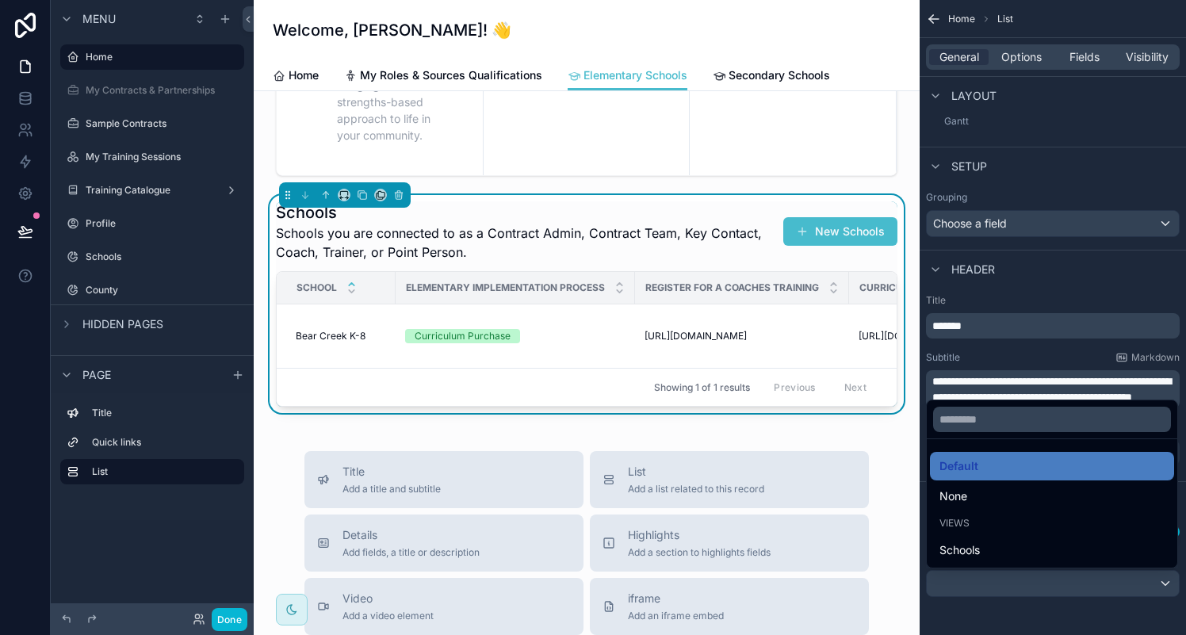
click at [1042, 585] on div "scrollable content" at bounding box center [593, 317] width 1186 height 635
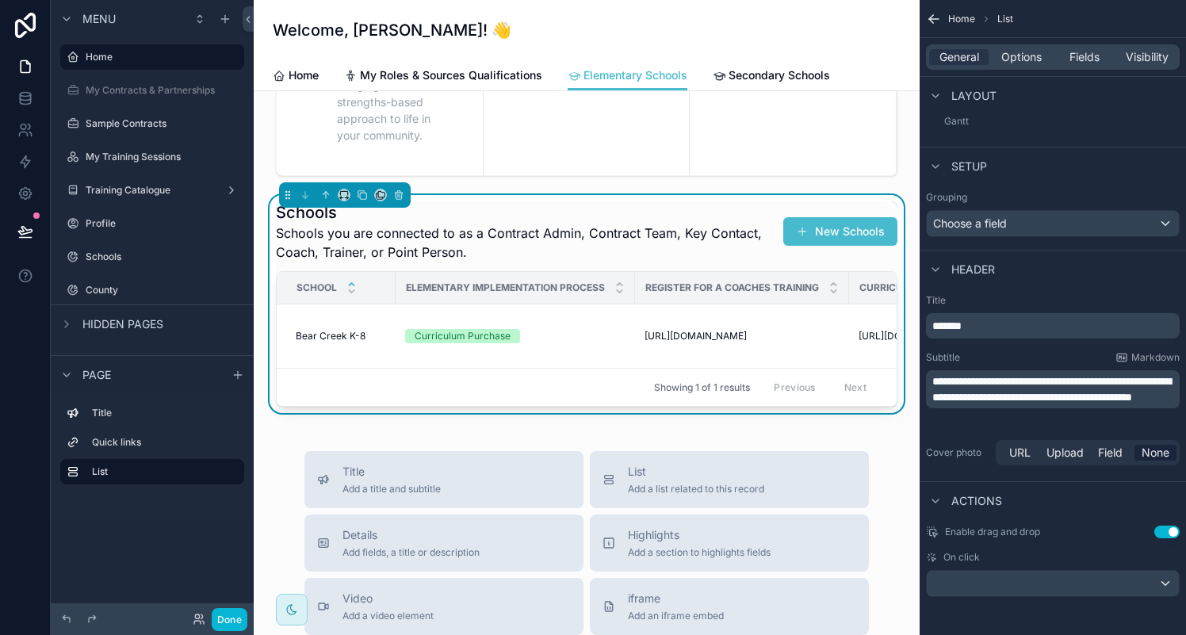
click at [980, 561] on div "On click" at bounding box center [1053, 557] width 254 height 13
click at [1034, 584] on div "scrollable content" at bounding box center [1053, 583] width 252 height 25
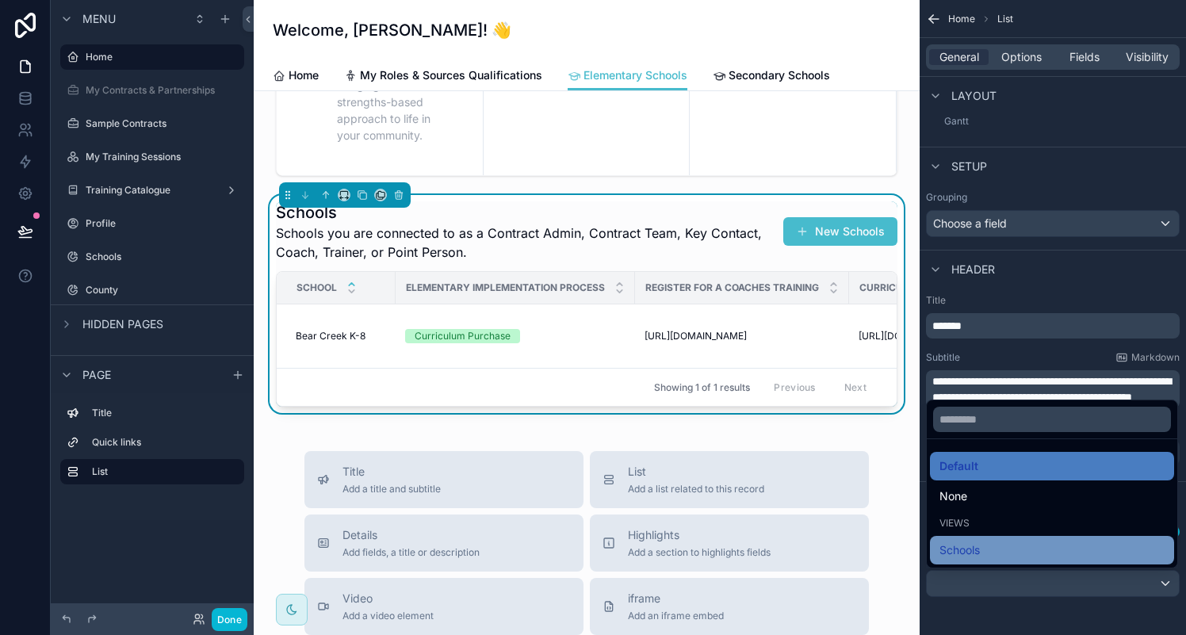
click at [964, 552] on span "Schools" at bounding box center [959, 550] width 40 height 19
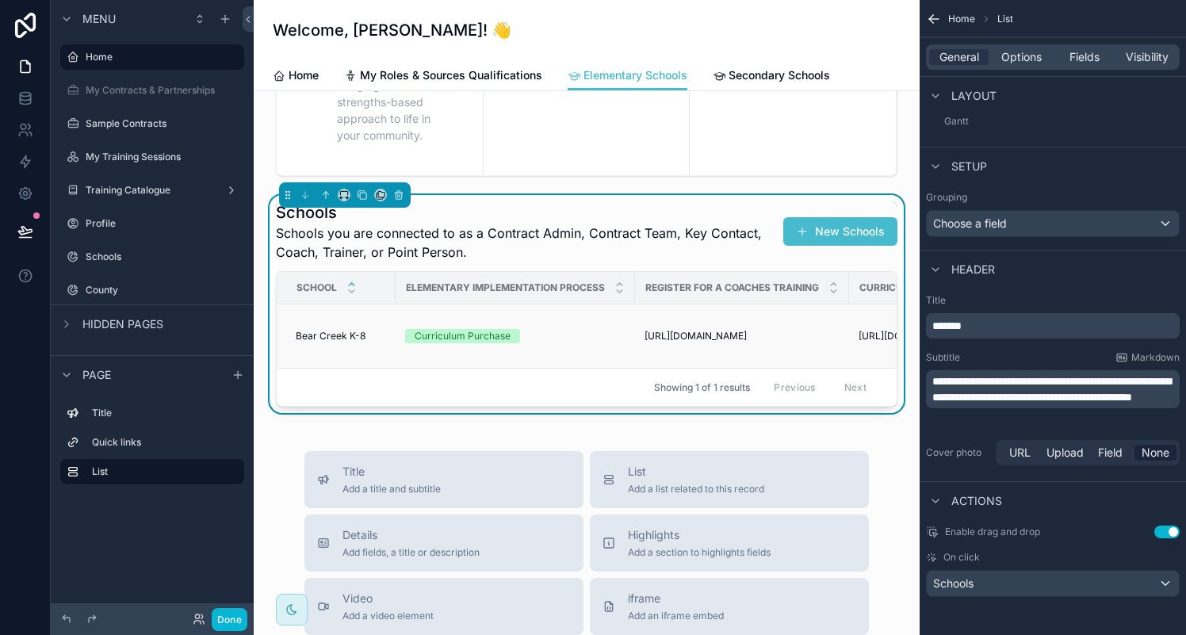
click at [712, 342] on span "[URL][DOMAIN_NAME]" at bounding box center [695, 336] width 102 height 13
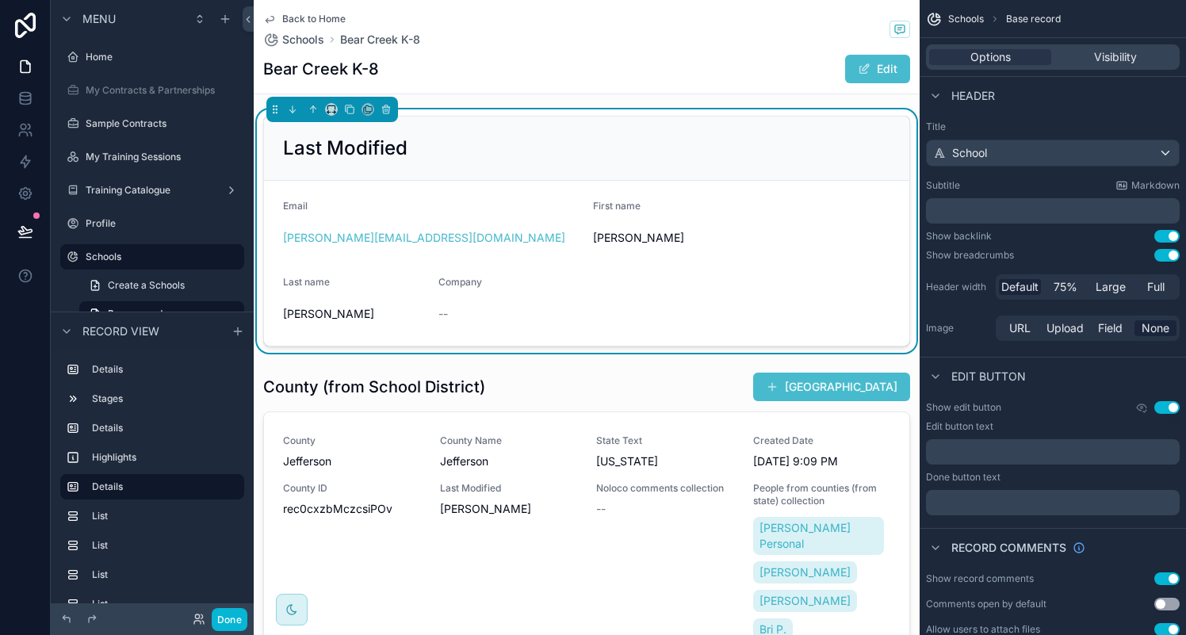
click at [273, 19] on icon "scrollable content" at bounding box center [270, 20] width 8 height 6
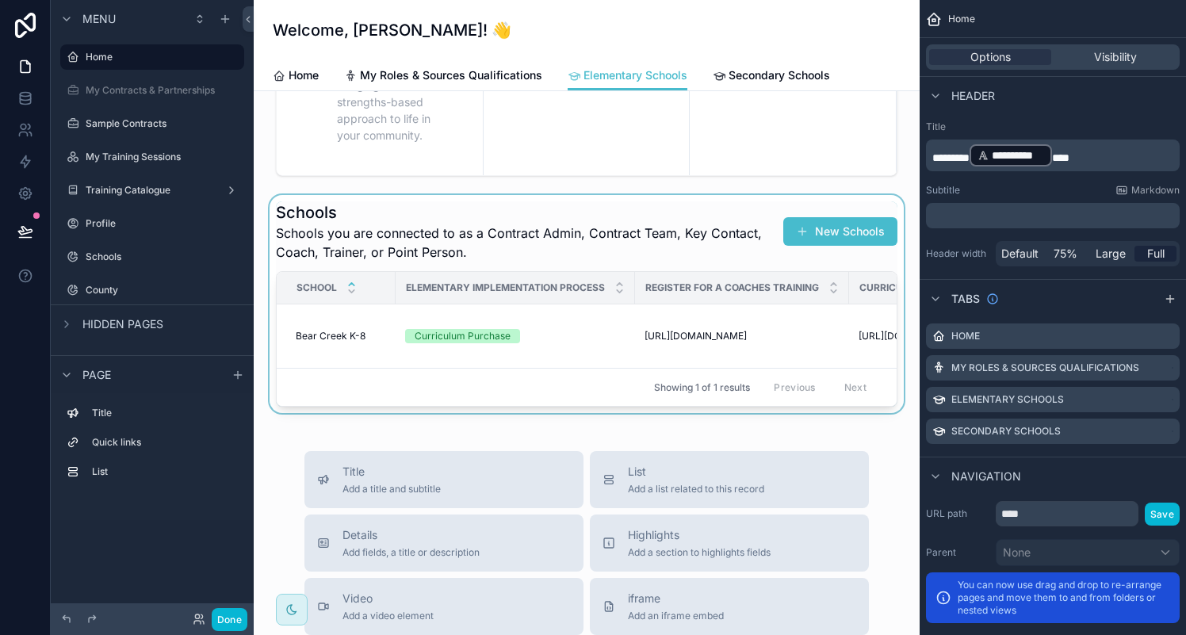
click at [598, 370] on div "scrollable content" at bounding box center [586, 304] width 640 height 218
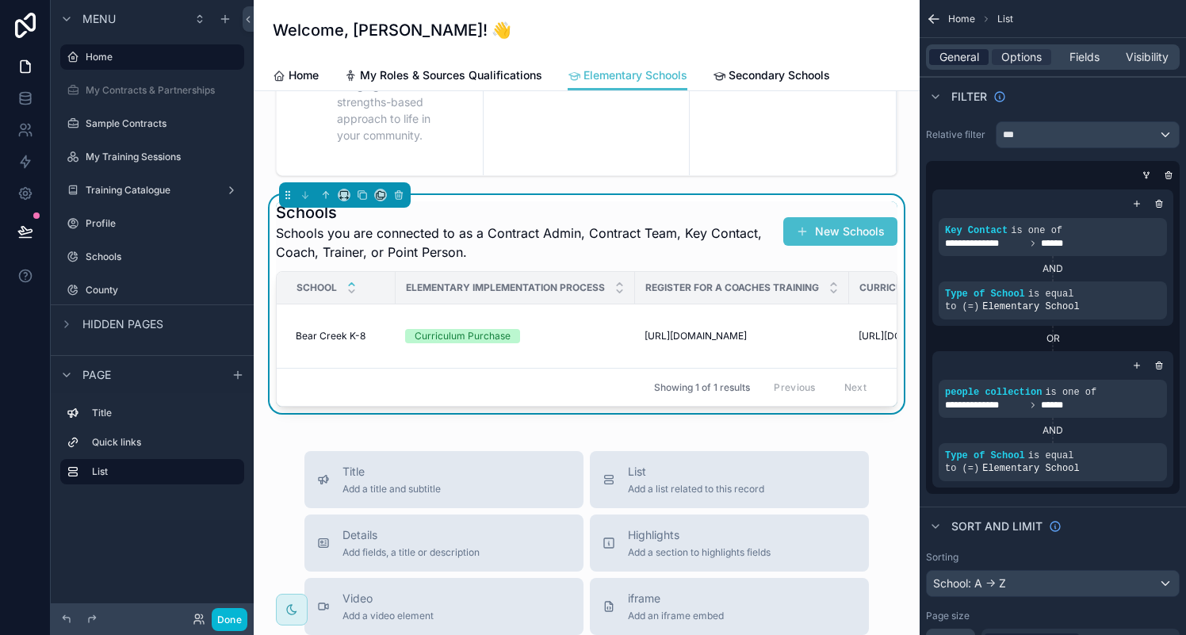
click at [956, 61] on span "General" at bounding box center [959, 57] width 40 height 16
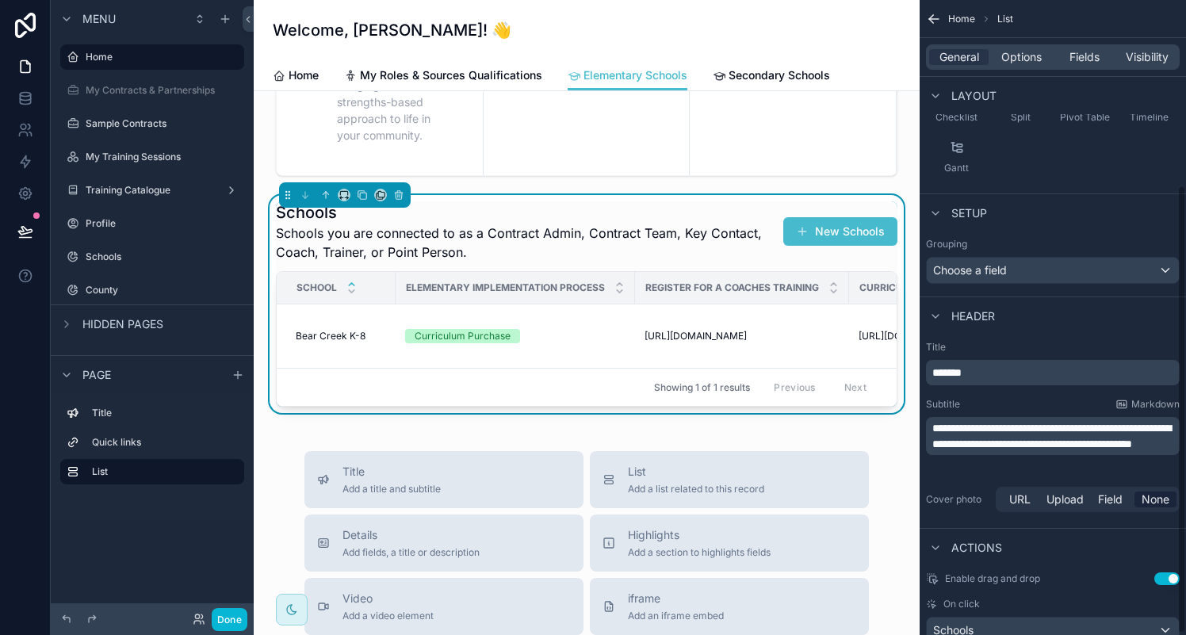
scroll to position [265, 0]
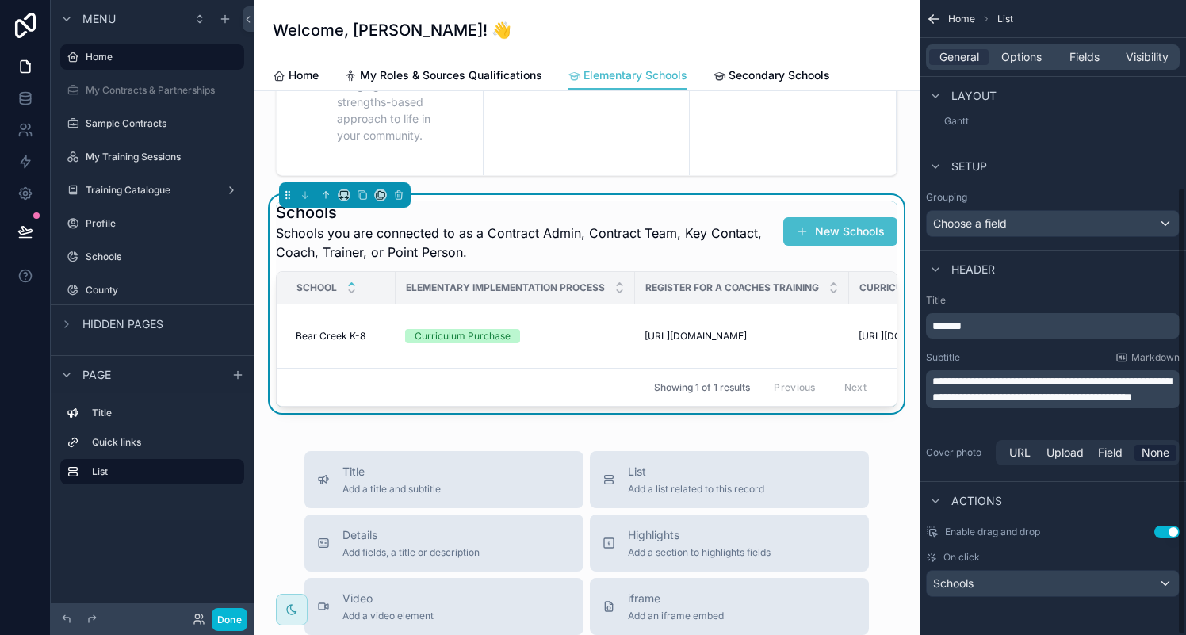
click at [1163, 535] on button "Use setting" at bounding box center [1166, 531] width 25 height 13
click at [1173, 531] on button "Use setting" at bounding box center [1166, 531] width 25 height 13
click at [988, 583] on div "Schools" at bounding box center [1053, 583] width 252 height 25
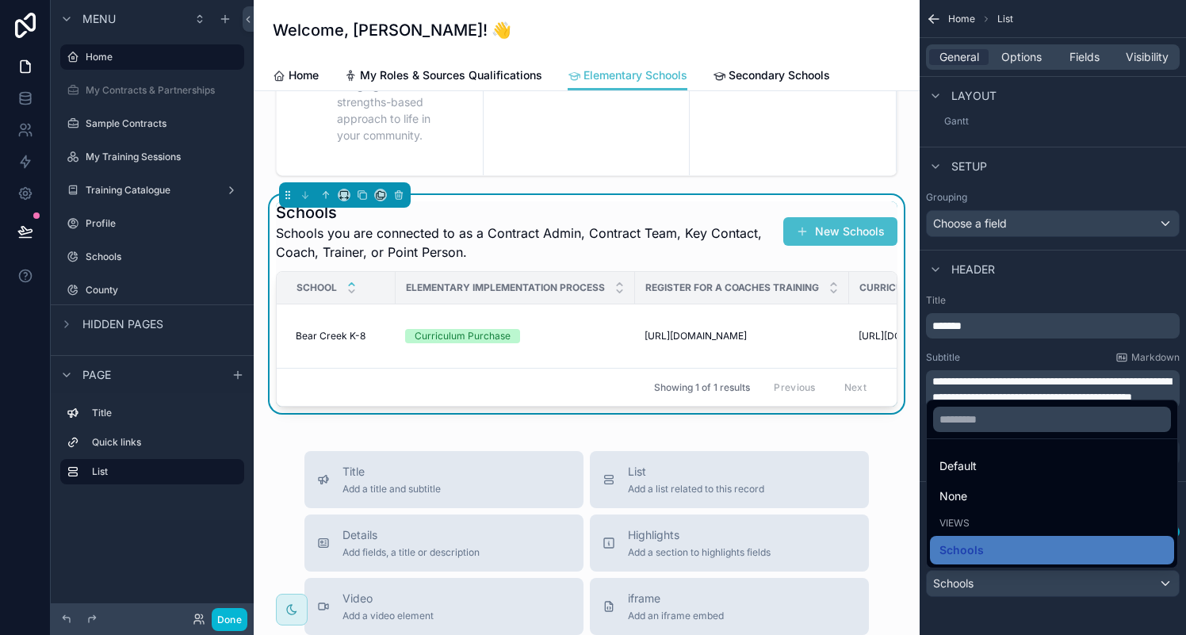
click at [987, 467] on div "Default" at bounding box center [1051, 466] width 225 height 19
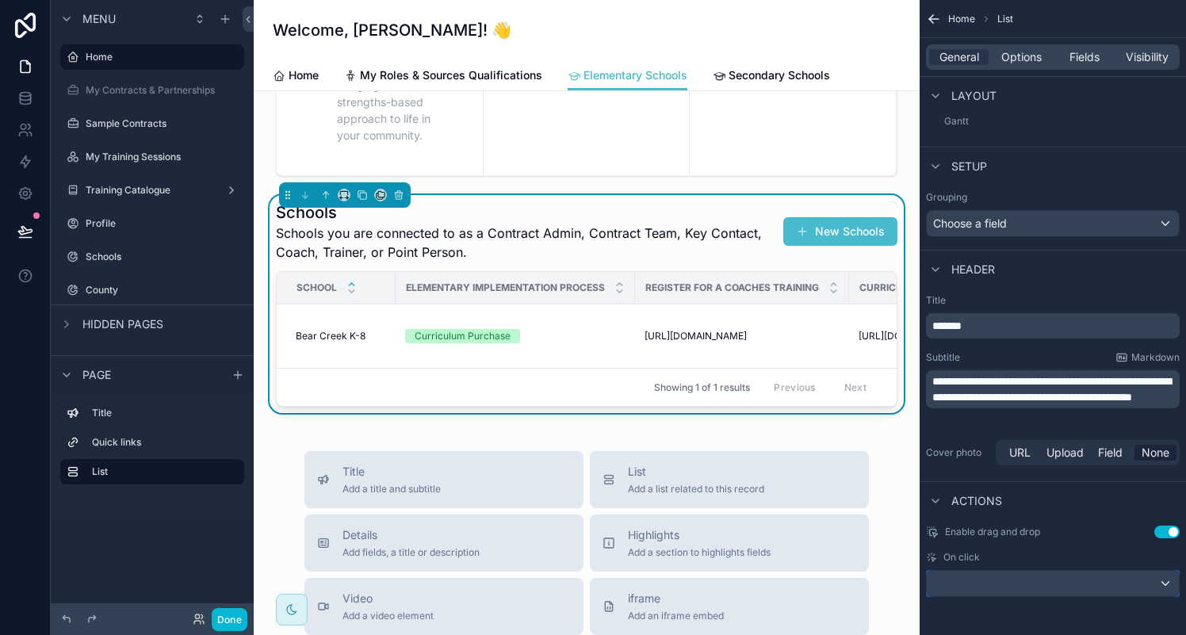
click at [1009, 579] on div "scrollable content" at bounding box center [1053, 583] width 252 height 25
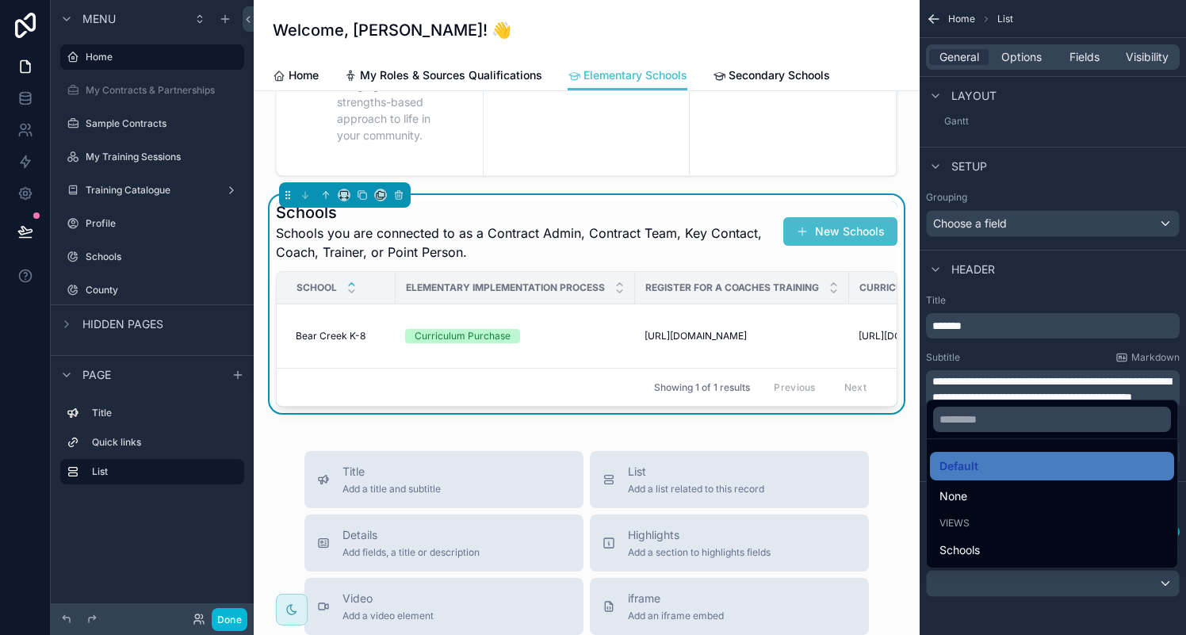
click at [1010, 578] on div "scrollable content" at bounding box center [593, 317] width 1186 height 635
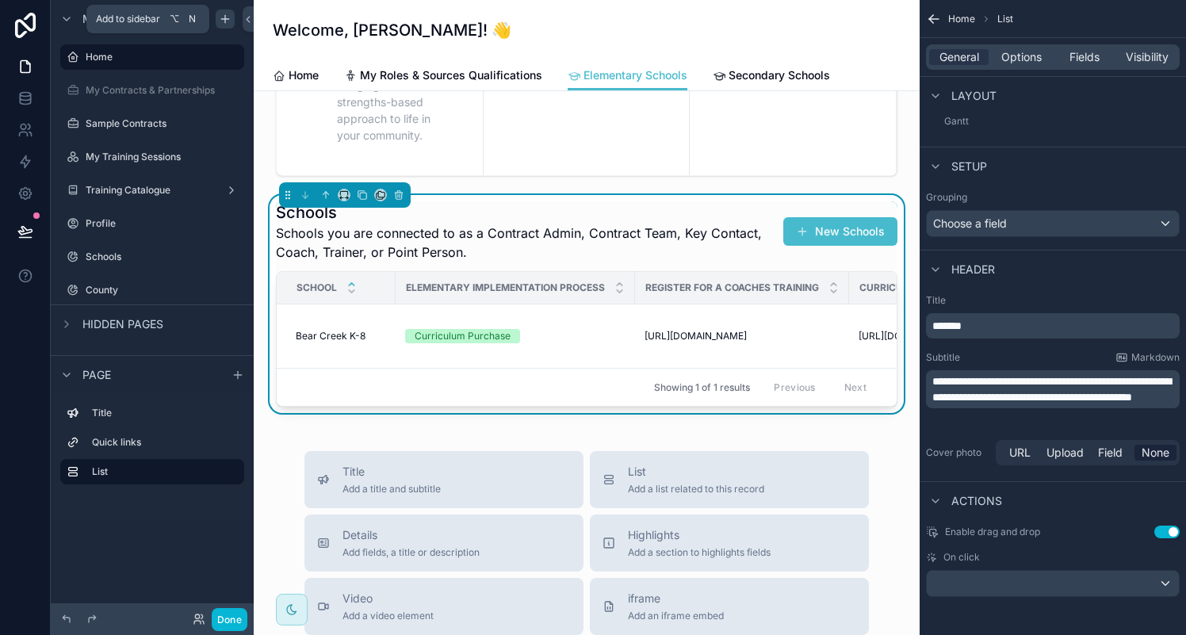
click at [229, 21] on icon "scrollable content" at bounding box center [225, 19] width 13 height 13
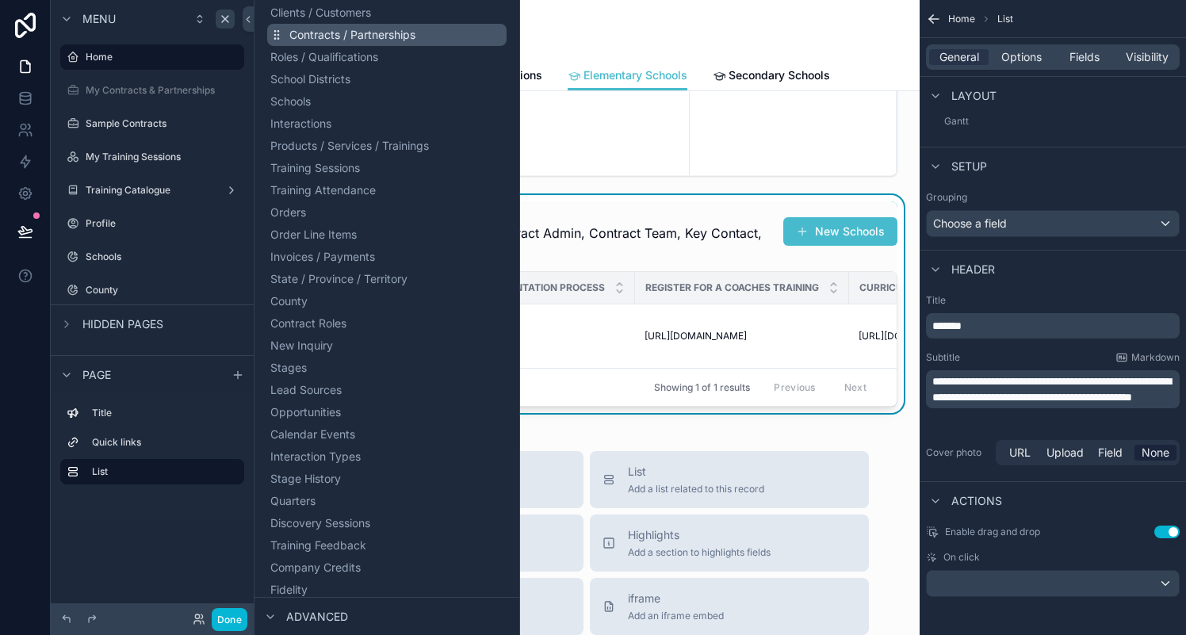
scroll to position [389, 0]
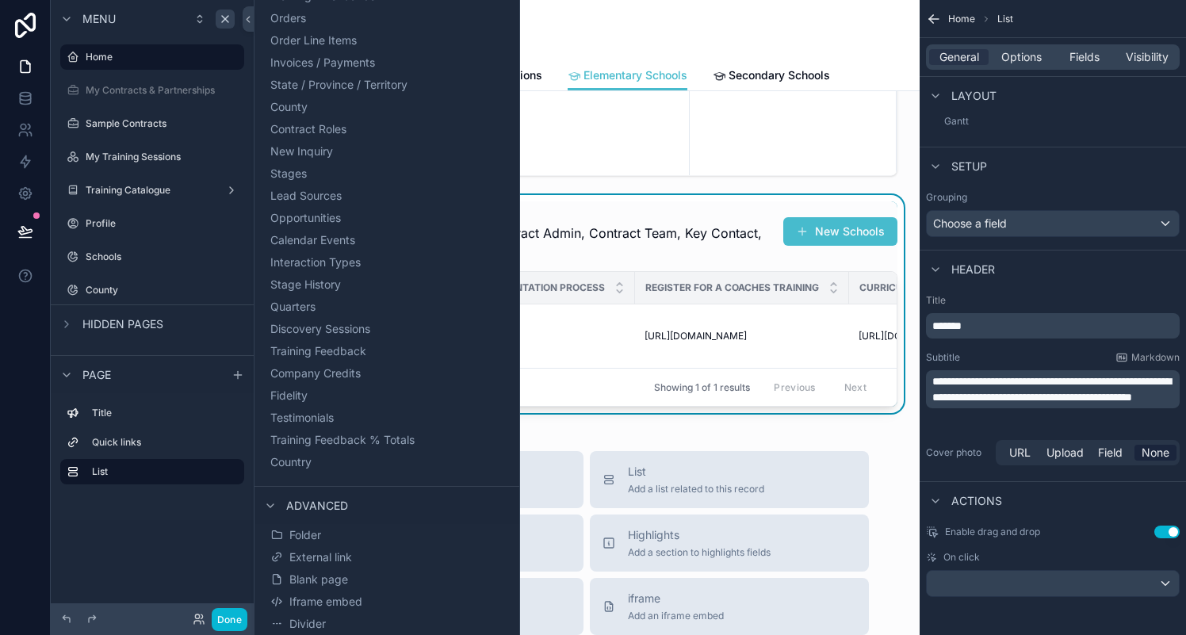
click at [225, 535] on div "Menu Home My Contracts & Partnerships Sample Contracts My Training Sessions Tra…" at bounding box center [152, 308] width 203 height 616
click at [239, 372] on icon "scrollable content" at bounding box center [237, 375] width 13 height 13
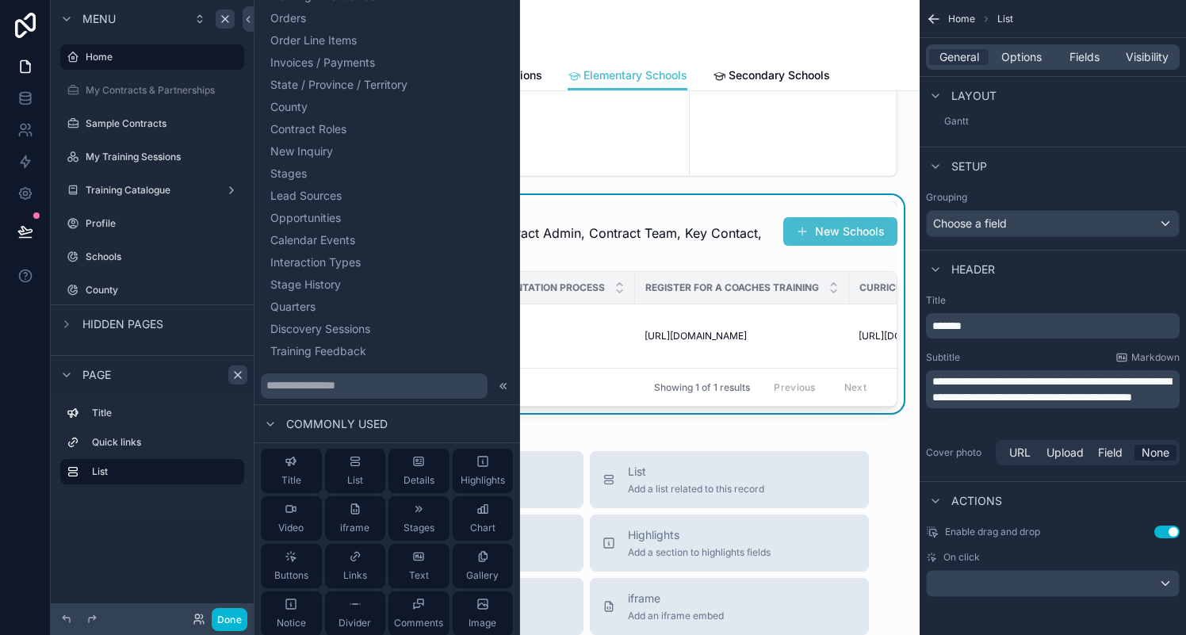
scroll to position [0, 0]
click at [475, 440] on div "Commonly used" at bounding box center [386, 424] width 265 height 38
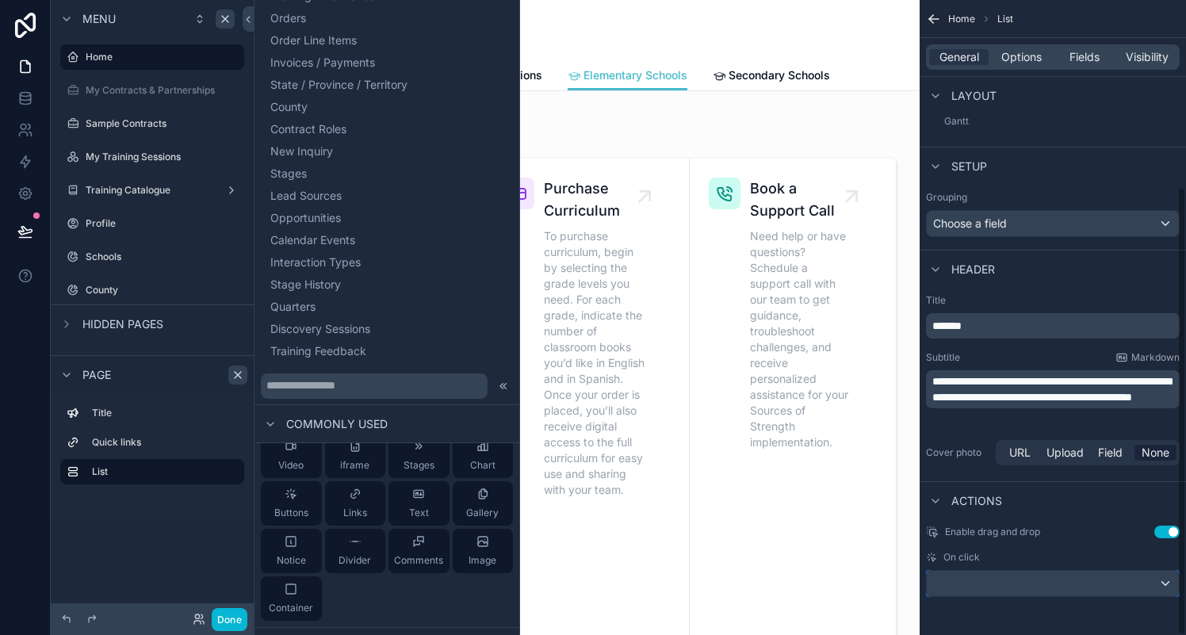
click at [1167, 582] on div "scrollable content" at bounding box center [1053, 583] width 252 height 25
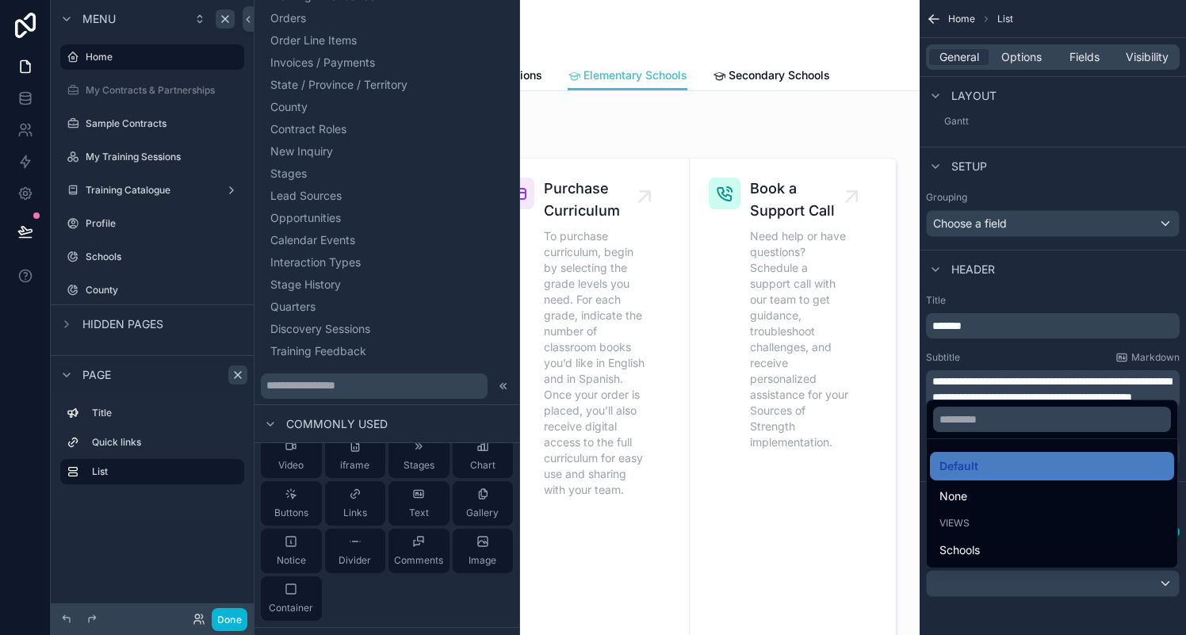
click at [1162, 584] on div "scrollable content" at bounding box center [593, 317] width 1186 height 635
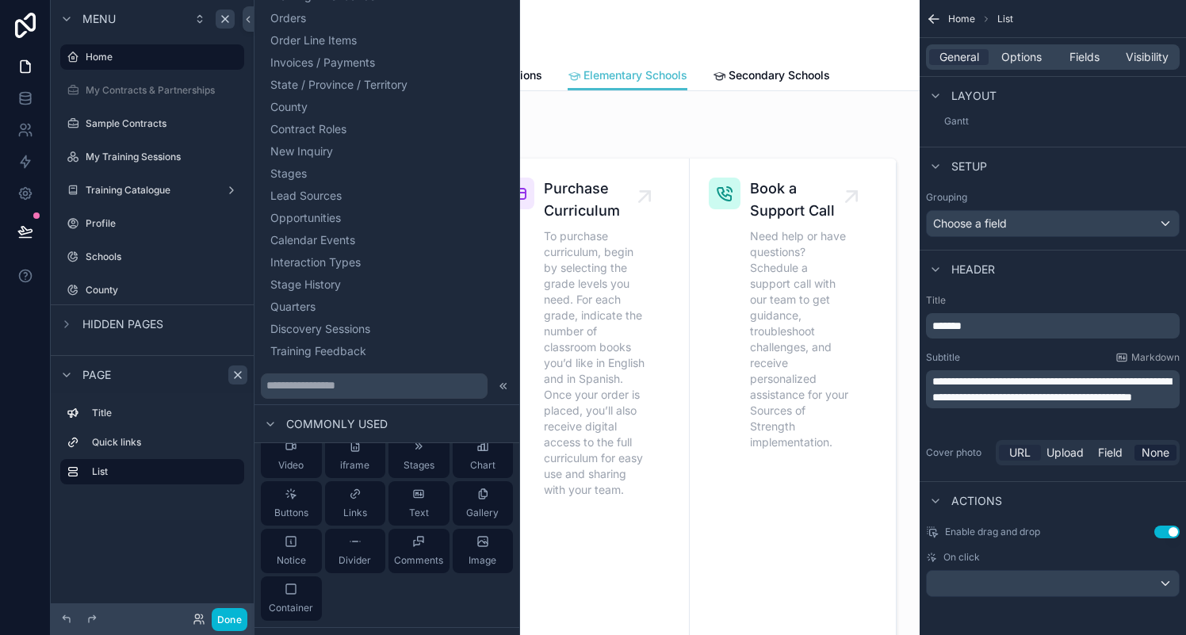
click at [1011, 450] on span "URL" at bounding box center [1019, 453] width 21 height 16
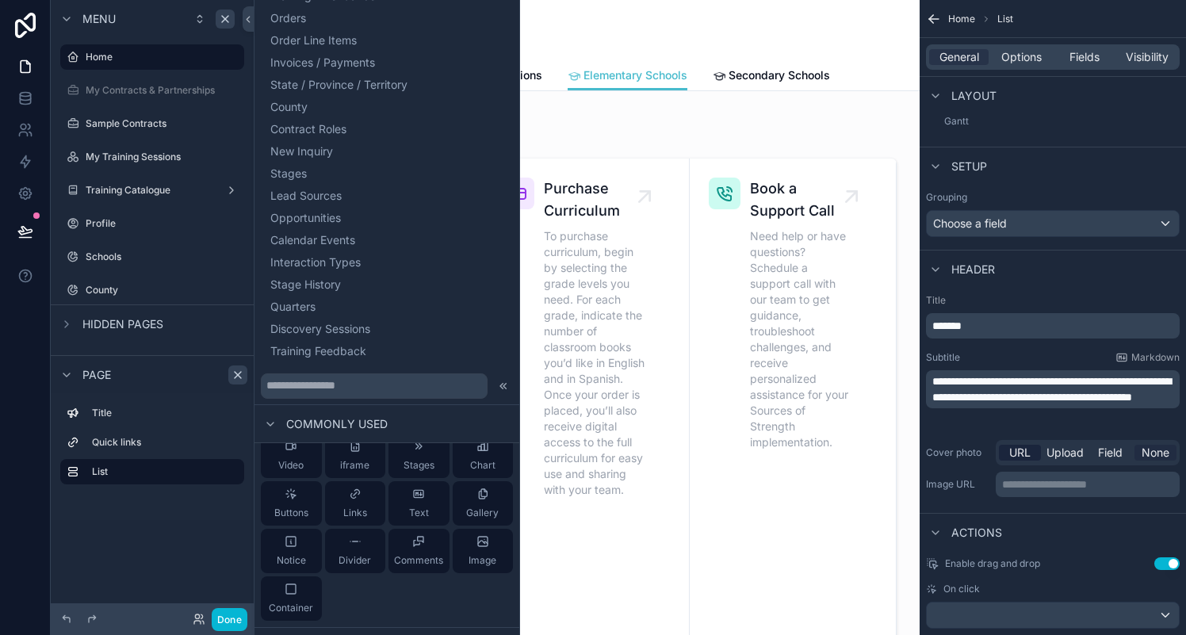
click at [1150, 457] on span "None" at bounding box center [1155, 453] width 28 height 16
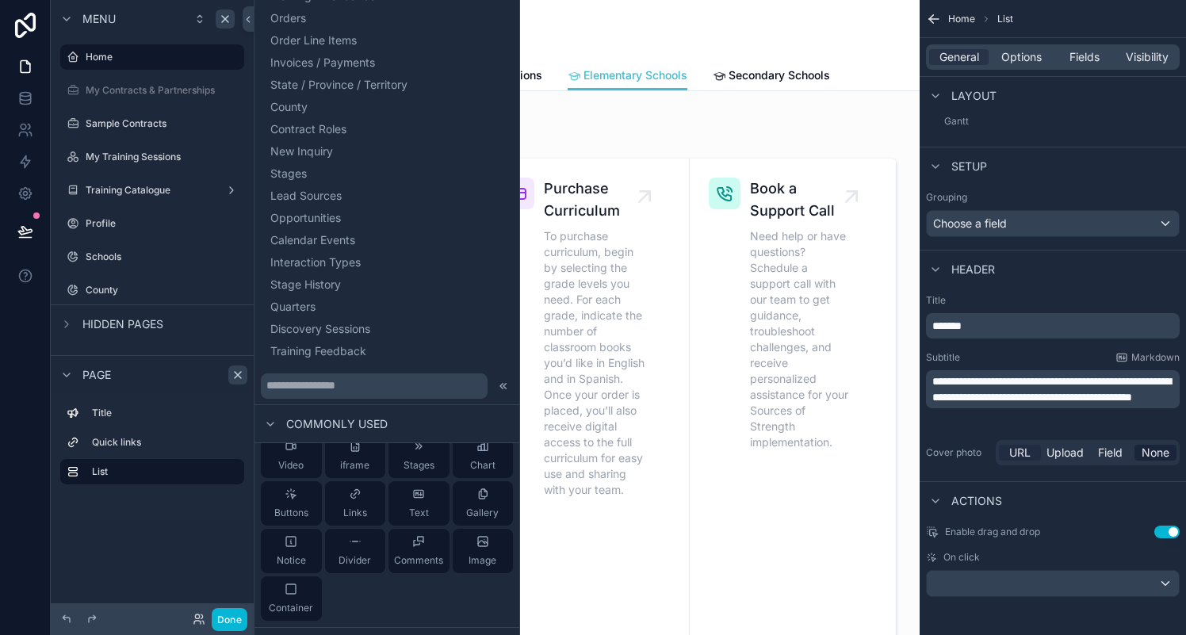
click at [1009, 453] on span "URL" at bounding box center [1019, 453] width 21 height 16
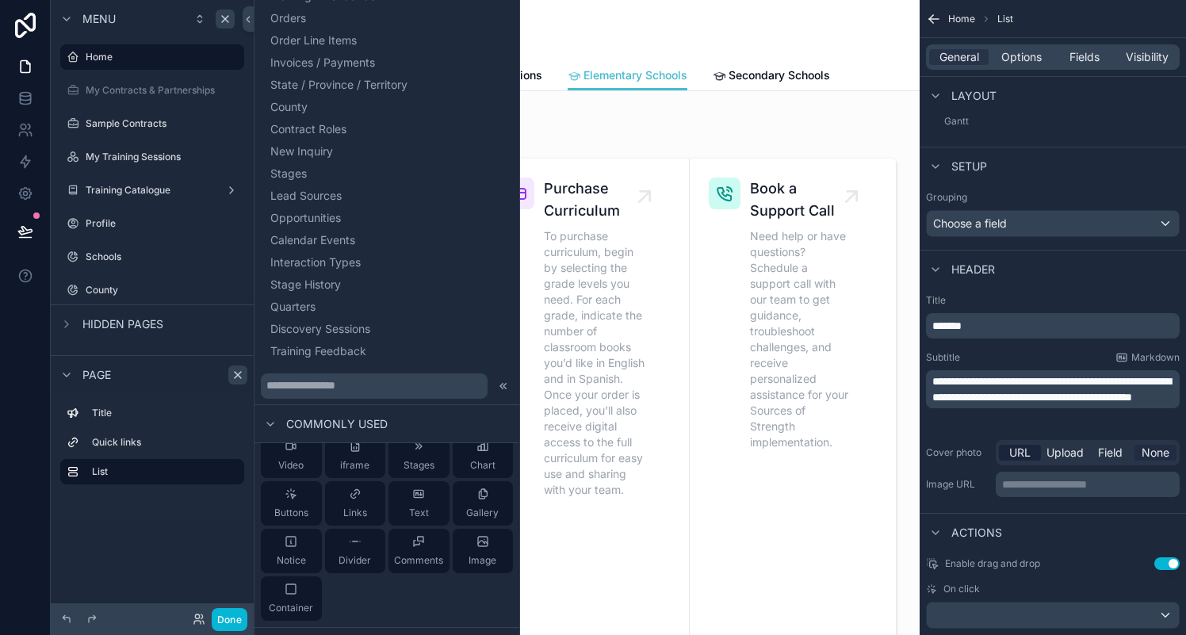
click at [1146, 450] on span "None" at bounding box center [1155, 453] width 28 height 16
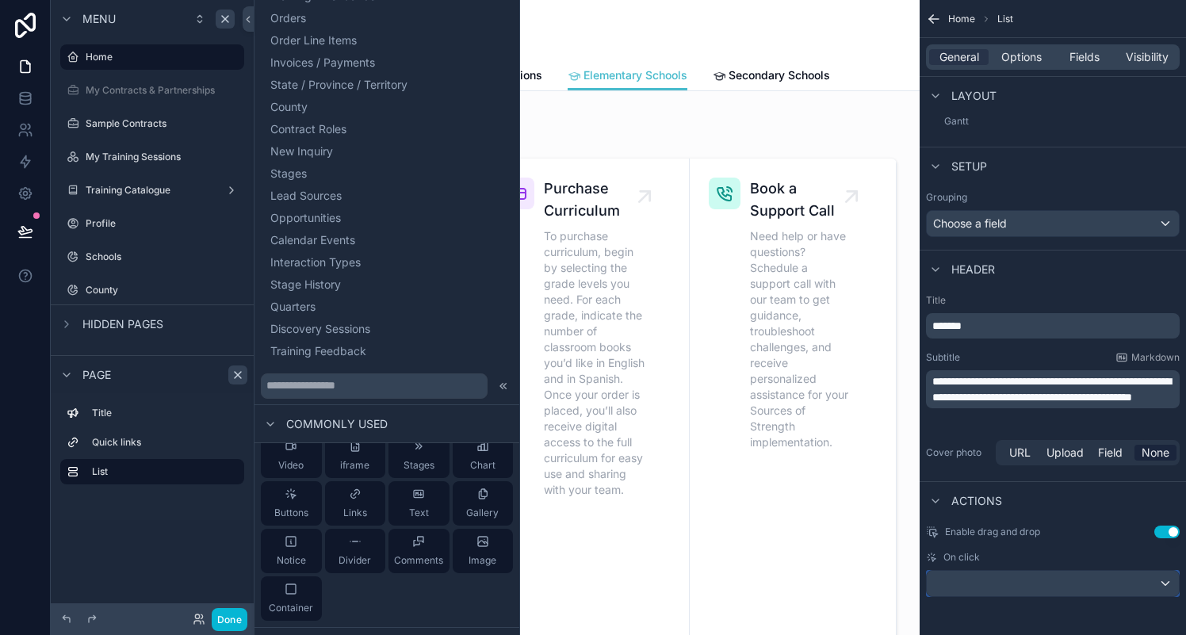
click at [1080, 584] on div "scrollable content" at bounding box center [1053, 583] width 252 height 25
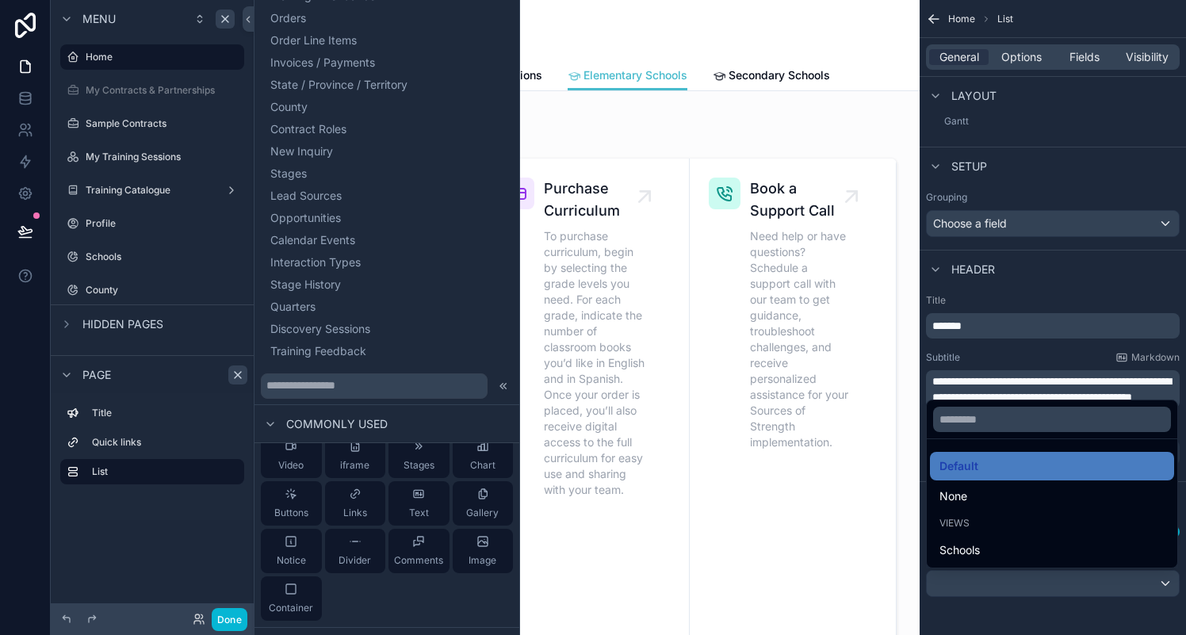
drag, startPoint x: 1080, startPoint y: 584, endPoint x: 1097, endPoint y: 589, distance: 18.1
click at [1080, 585] on div "scrollable content" at bounding box center [593, 317] width 1186 height 635
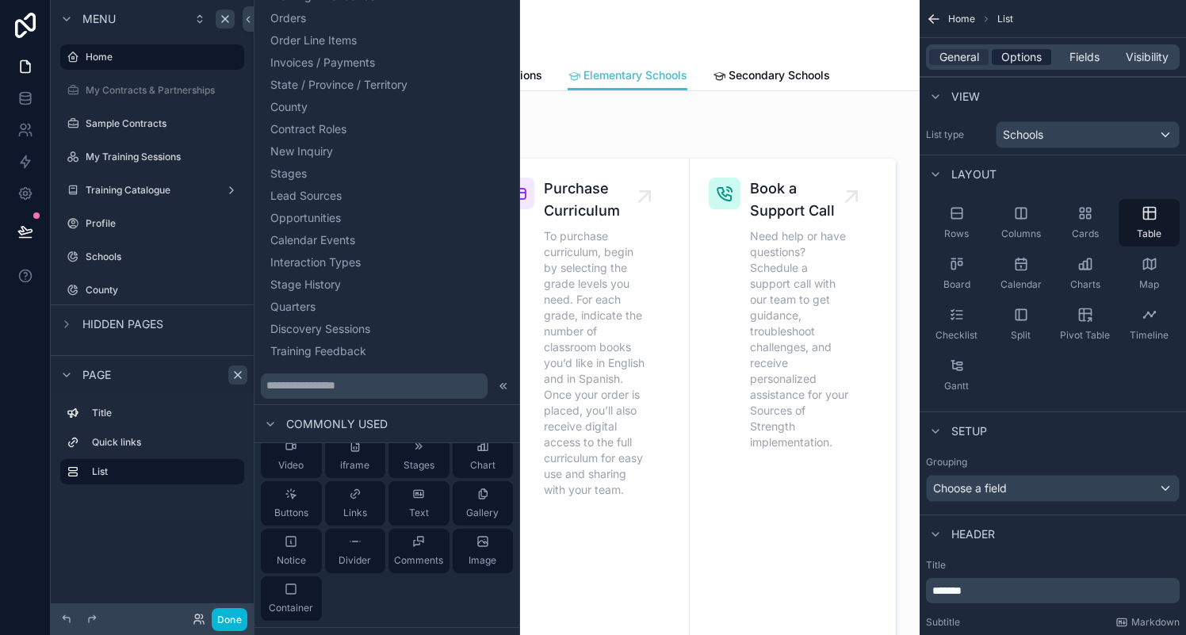
click at [1018, 57] on span "Options" at bounding box center [1021, 57] width 40 height 16
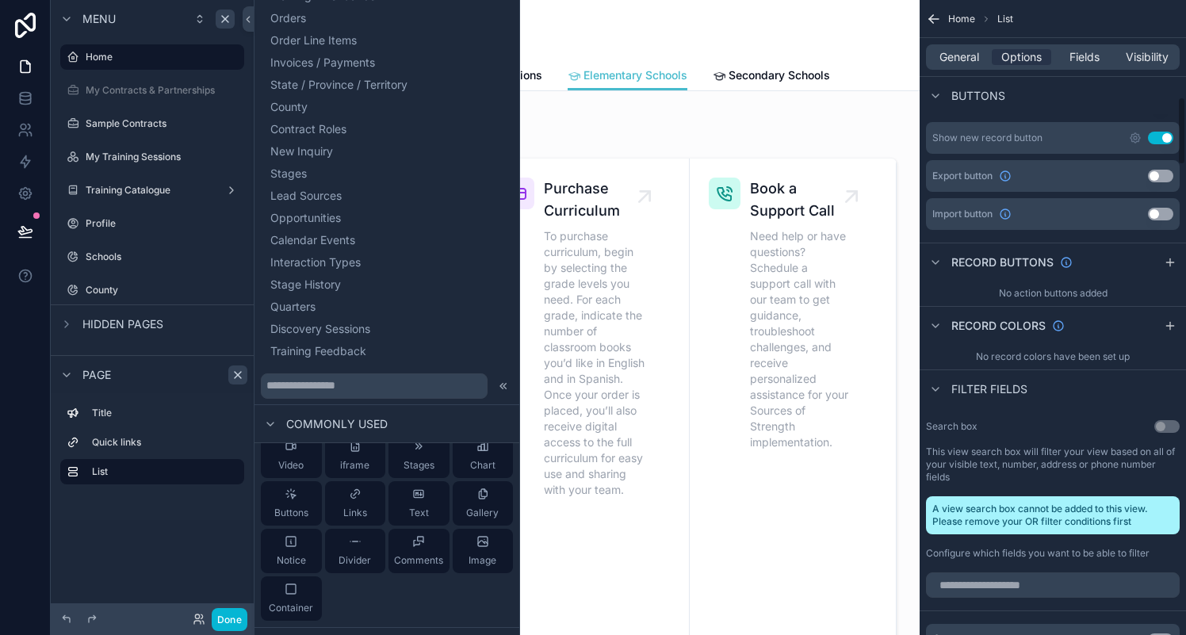
scroll to position [873, 0]
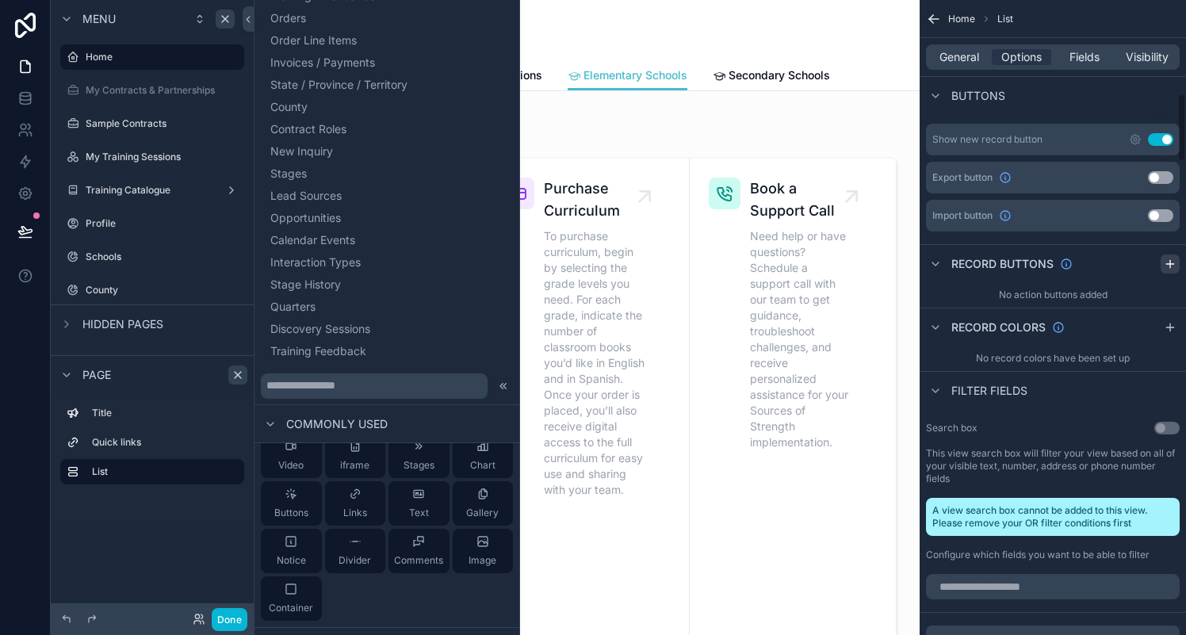
click at [1171, 267] on icon "scrollable content" at bounding box center [1170, 264] width 13 height 13
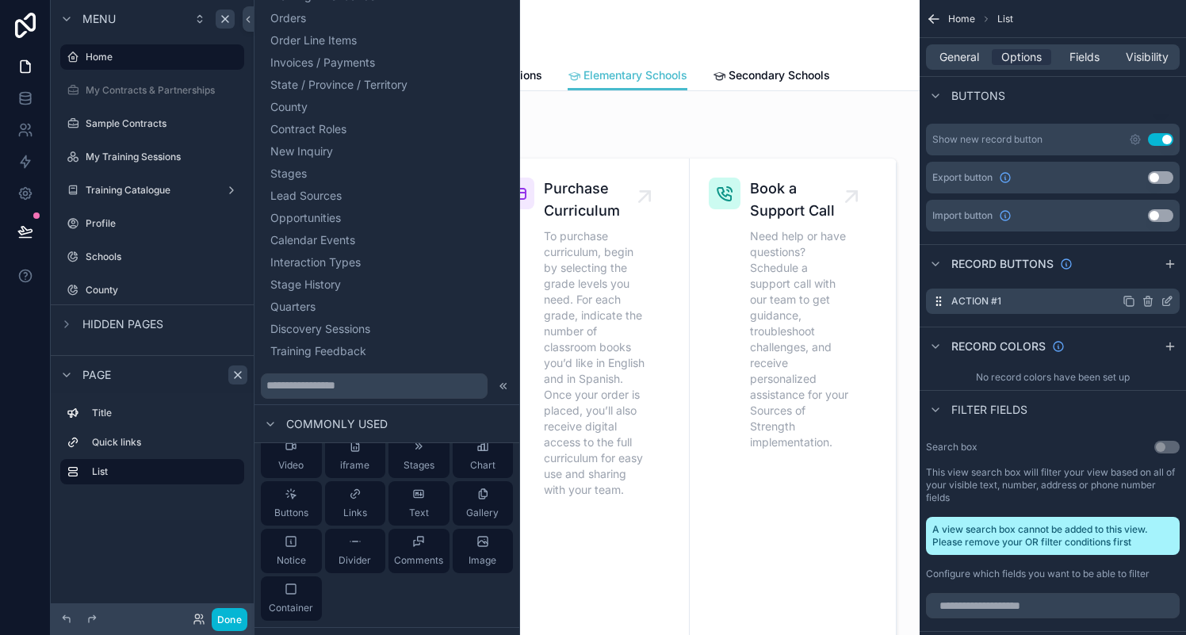
click at [1169, 303] on icon "scrollable content" at bounding box center [1166, 301] width 13 height 13
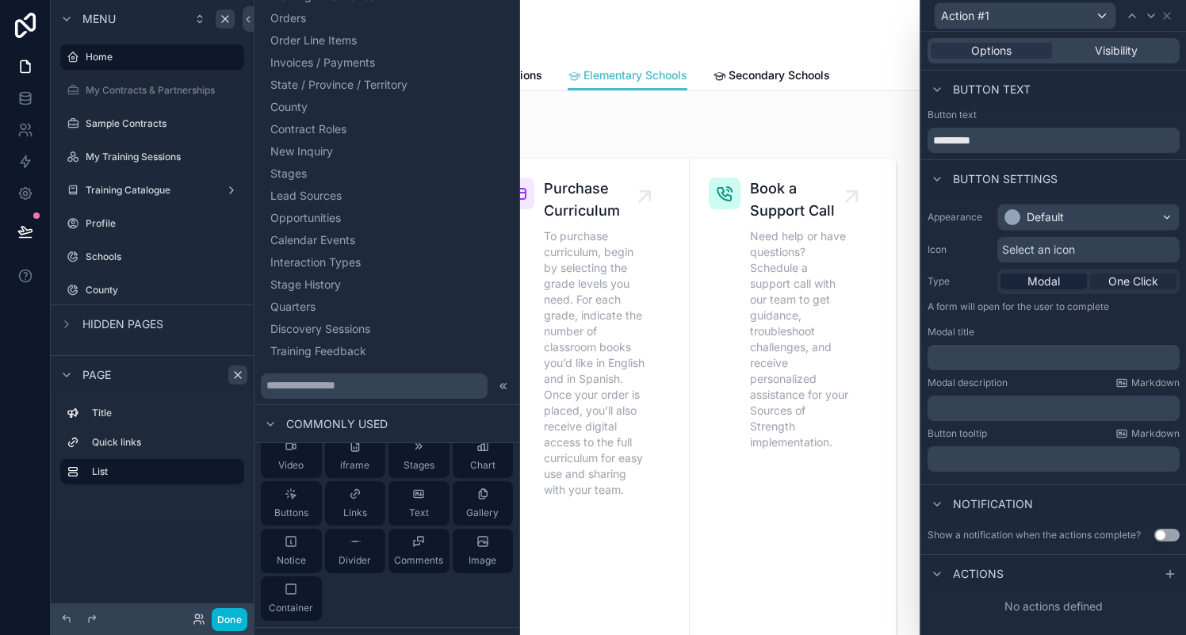
click at [1116, 286] on span "One Click" at bounding box center [1133, 281] width 50 height 16
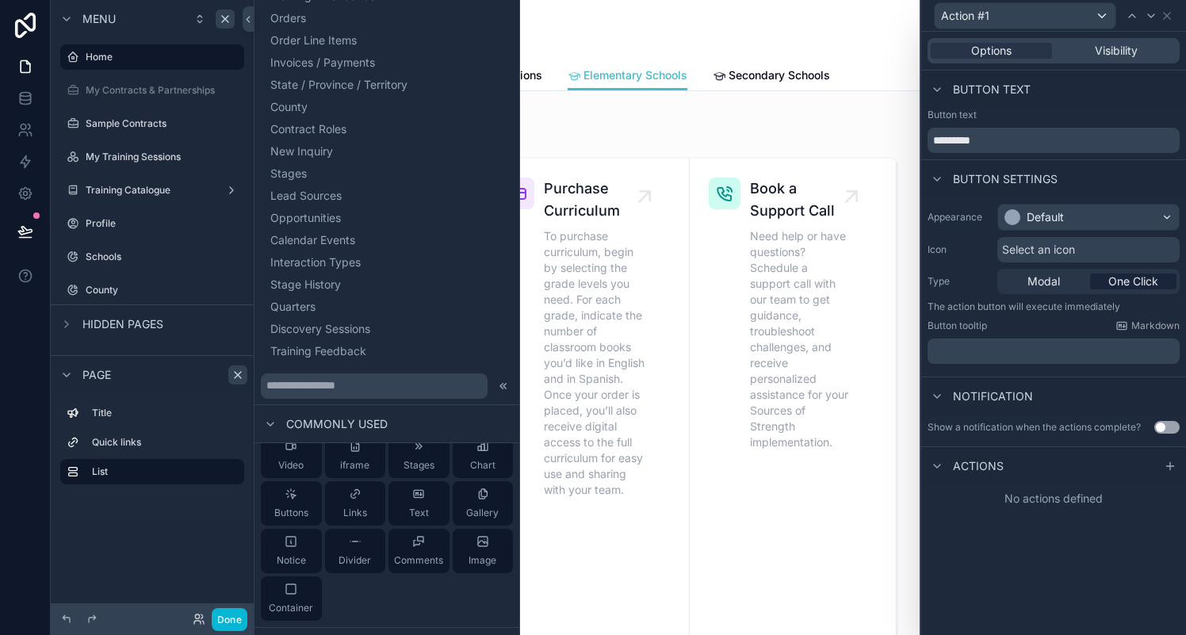
click at [1009, 356] on p "﻿" at bounding box center [1055, 351] width 243 height 16
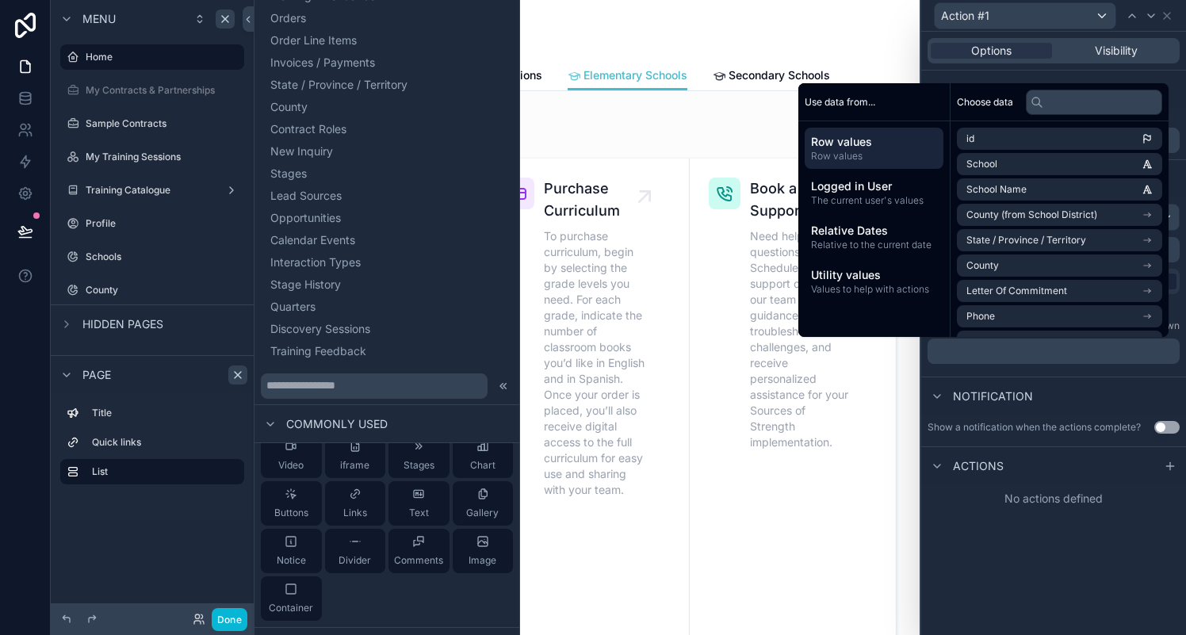
click at [1061, 391] on div "Notification" at bounding box center [1053, 395] width 265 height 38
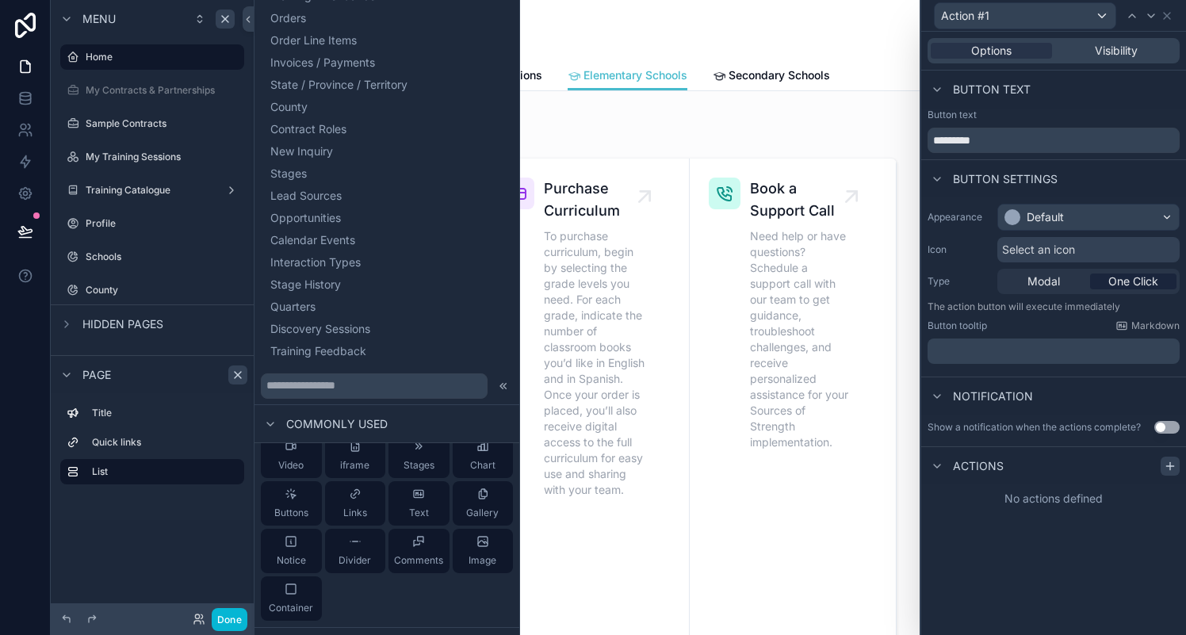
click at [1170, 462] on icon at bounding box center [1170, 465] width 0 height 7
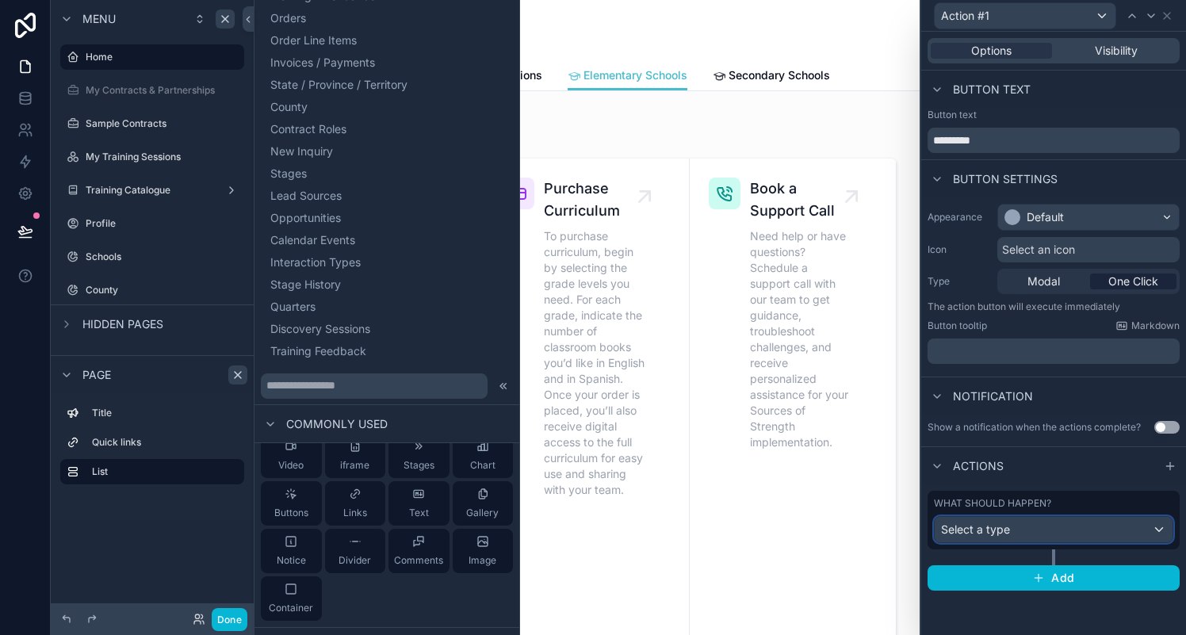
click at [1015, 527] on div "Select a type" at bounding box center [1053, 529] width 238 height 25
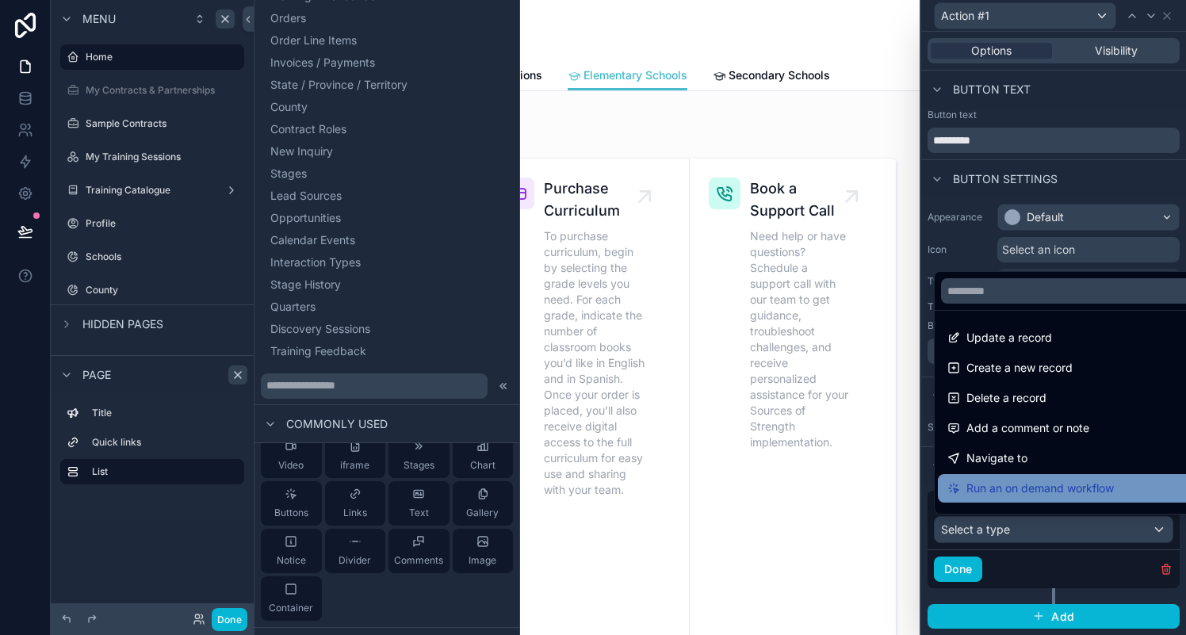
click at [1076, 486] on span "Run an on demand workflow" at bounding box center [1039, 488] width 147 height 19
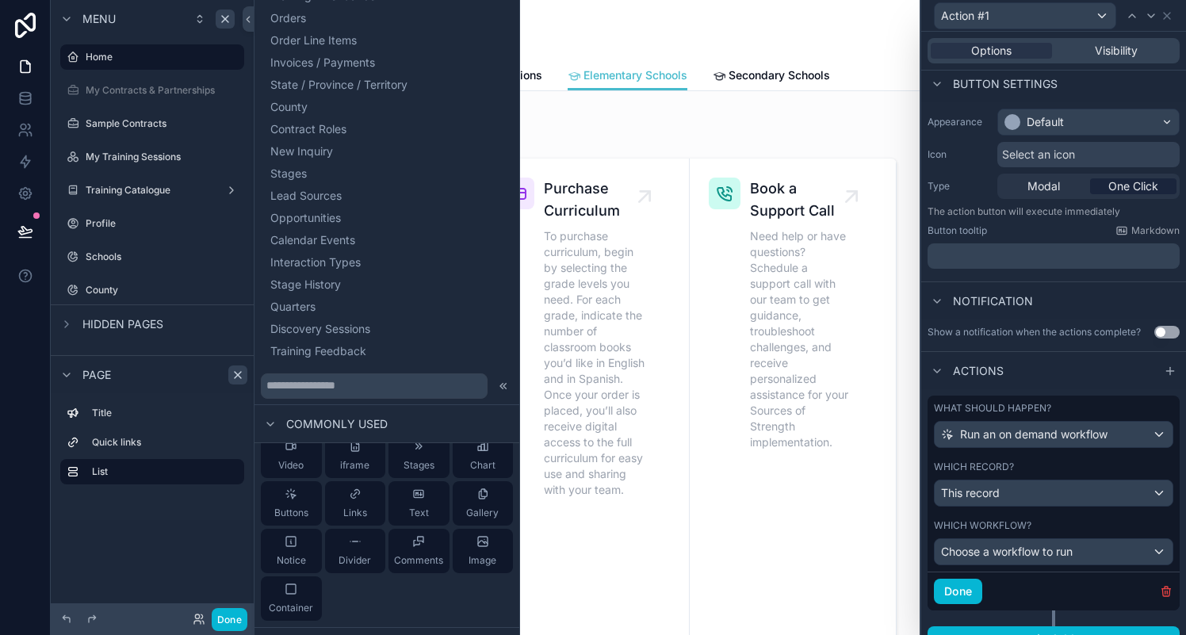
scroll to position [117, 0]
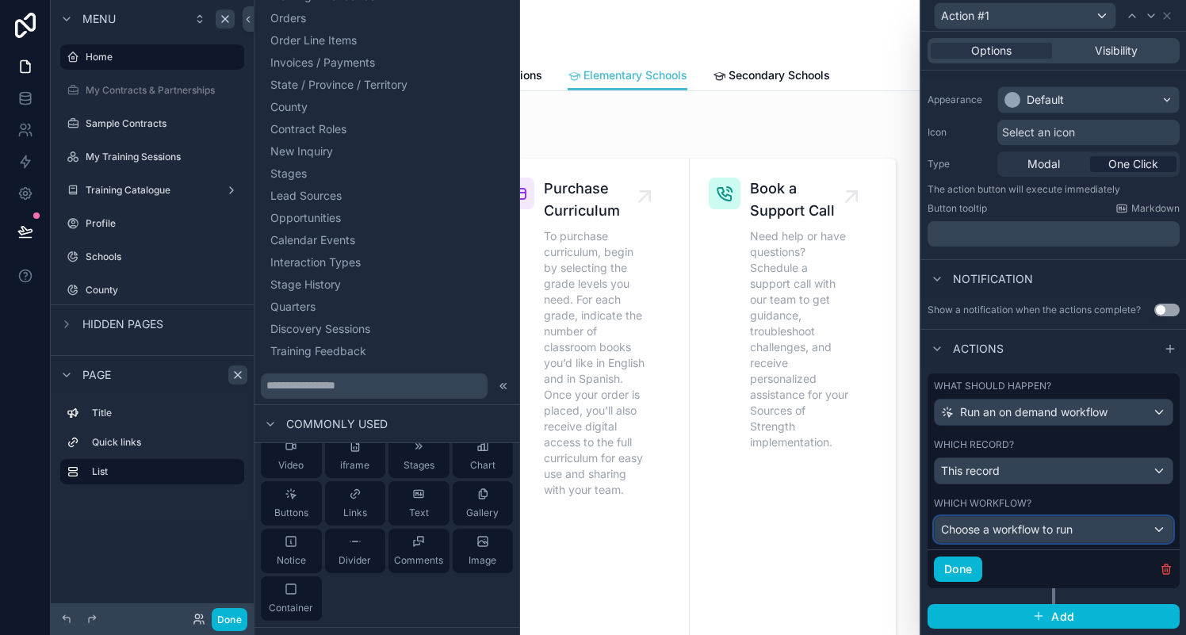
click at [1097, 532] on div "Choose a workflow to run" at bounding box center [1053, 529] width 238 height 25
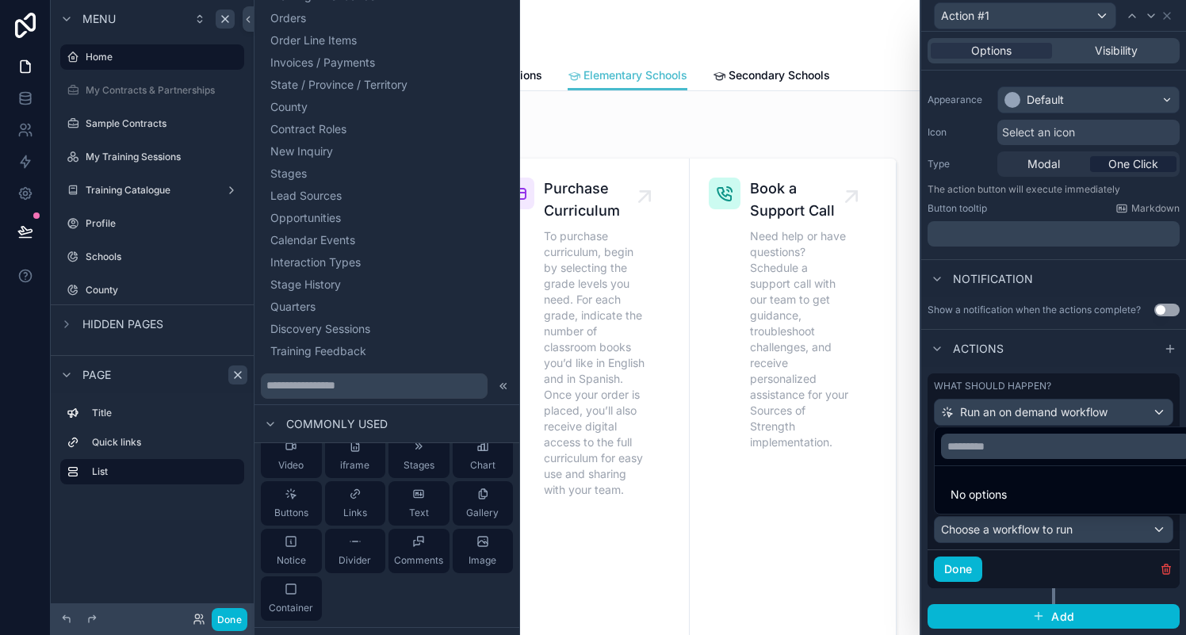
click at [1109, 532] on div at bounding box center [1053, 317] width 265 height 635
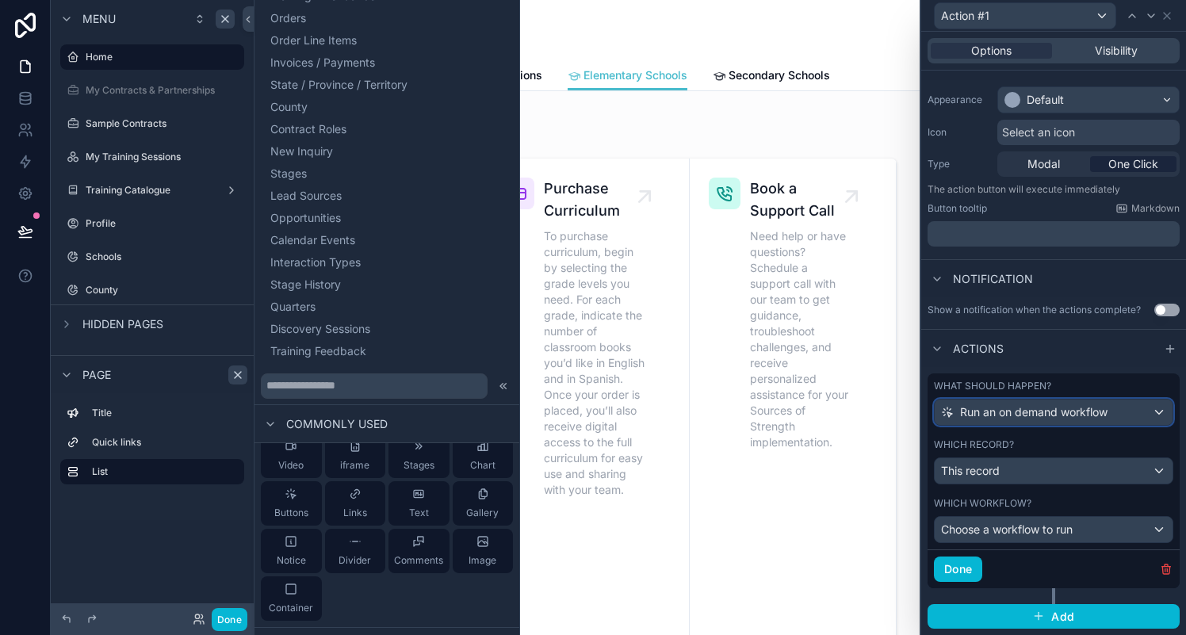
click at [1037, 410] on span "Run an on demand workflow" at bounding box center [1033, 412] width 147 height 16
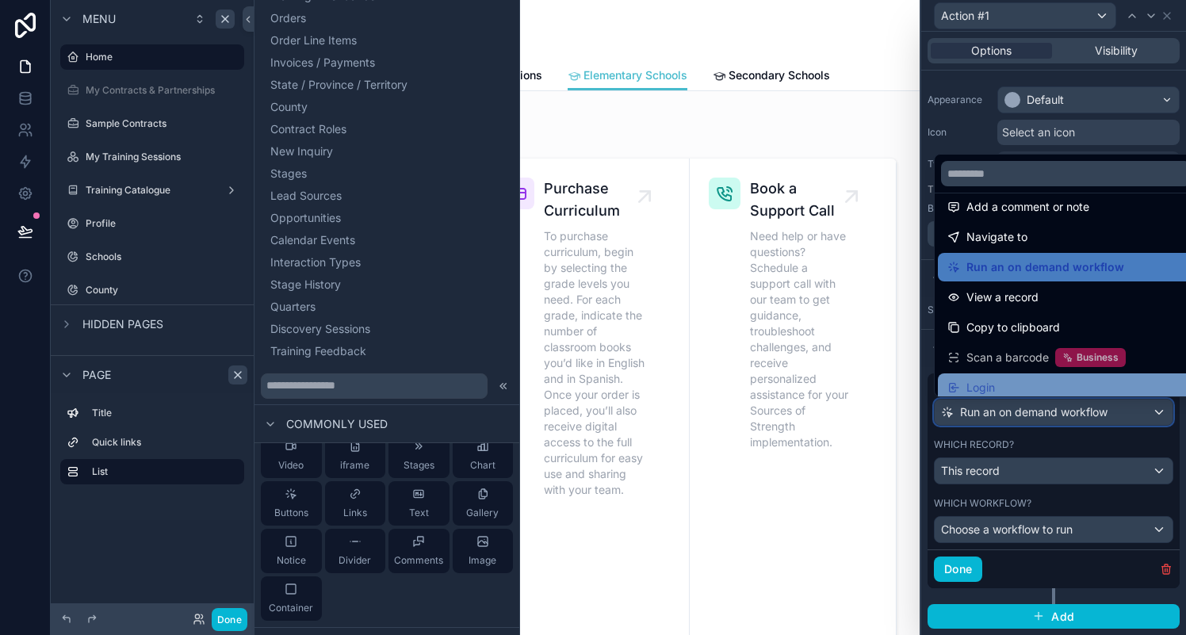
scroll to position [113, 0]
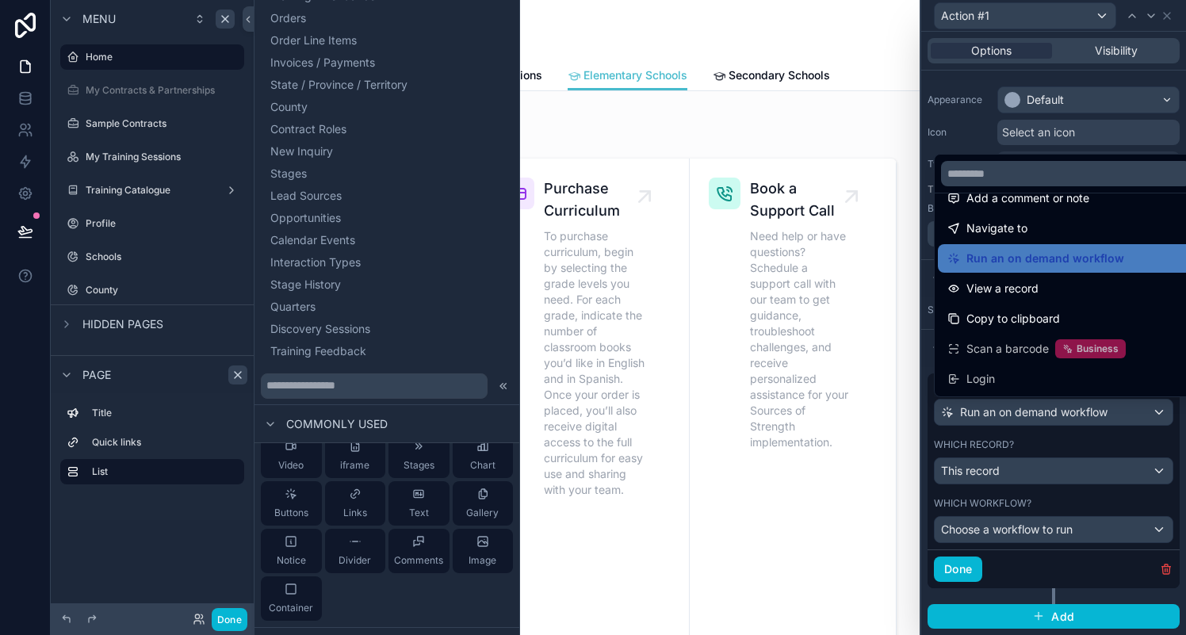
click at [1073, 417] on div at bounding box center [1053, 317] width 265 height 635
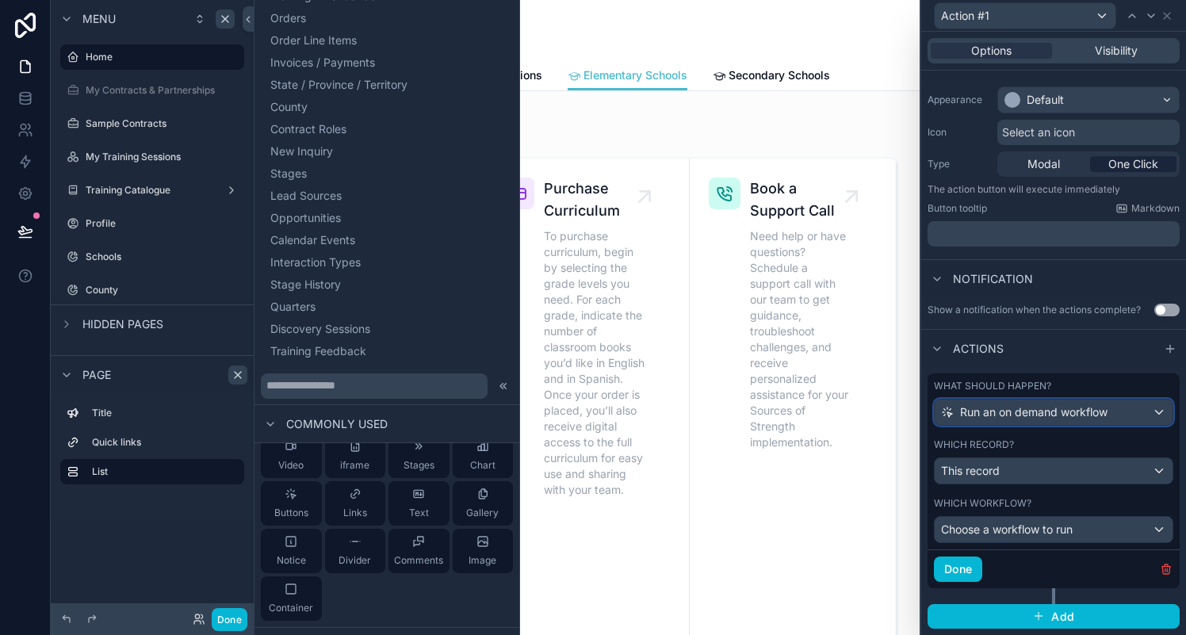
click at [1076, 414] on span "Run an on demand workflow" at bounding box center [1033, 412] width 147 height 16
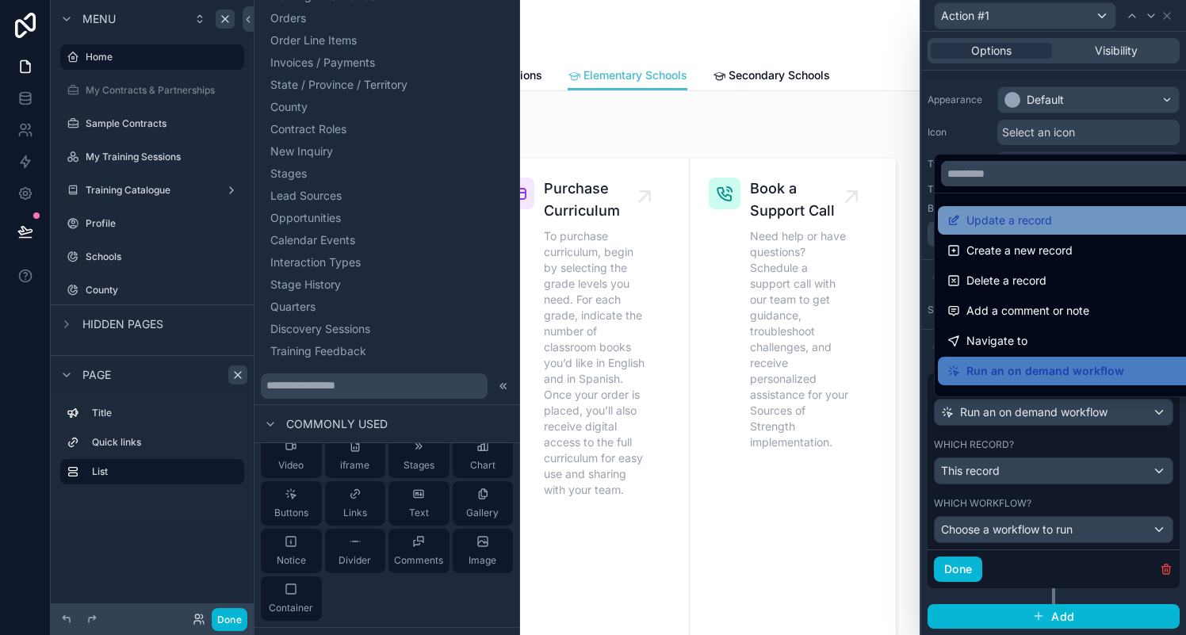
click at [1056, 222] on div "Update a record" at bounding box center [1065, 220] width 237 height 19
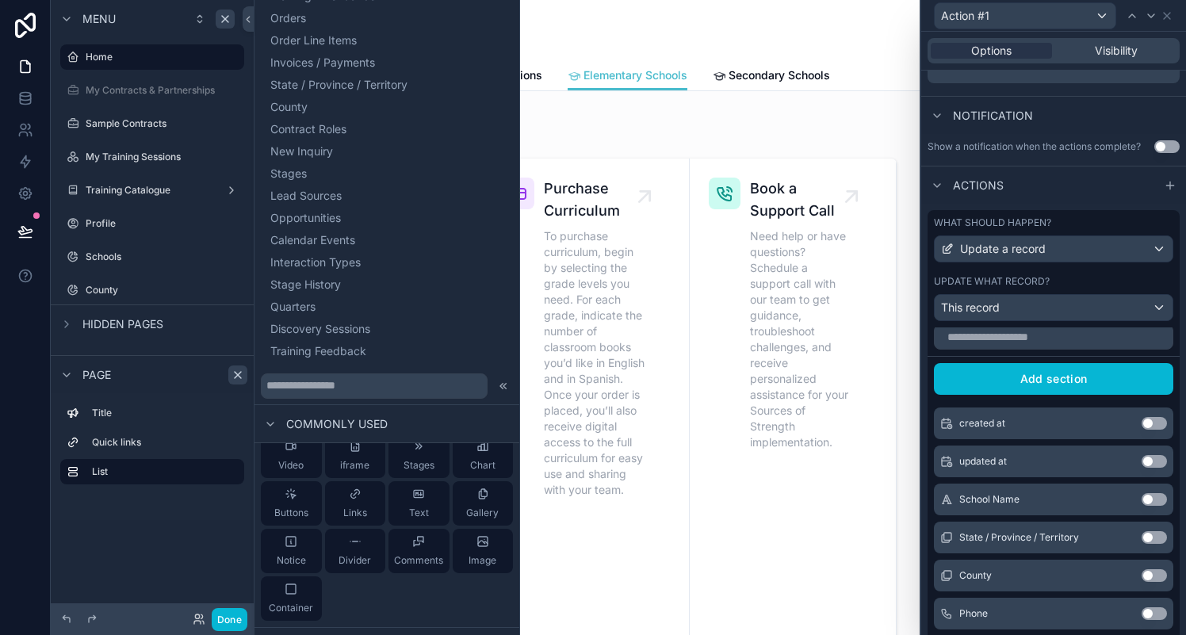
scroll to position [0, 0]
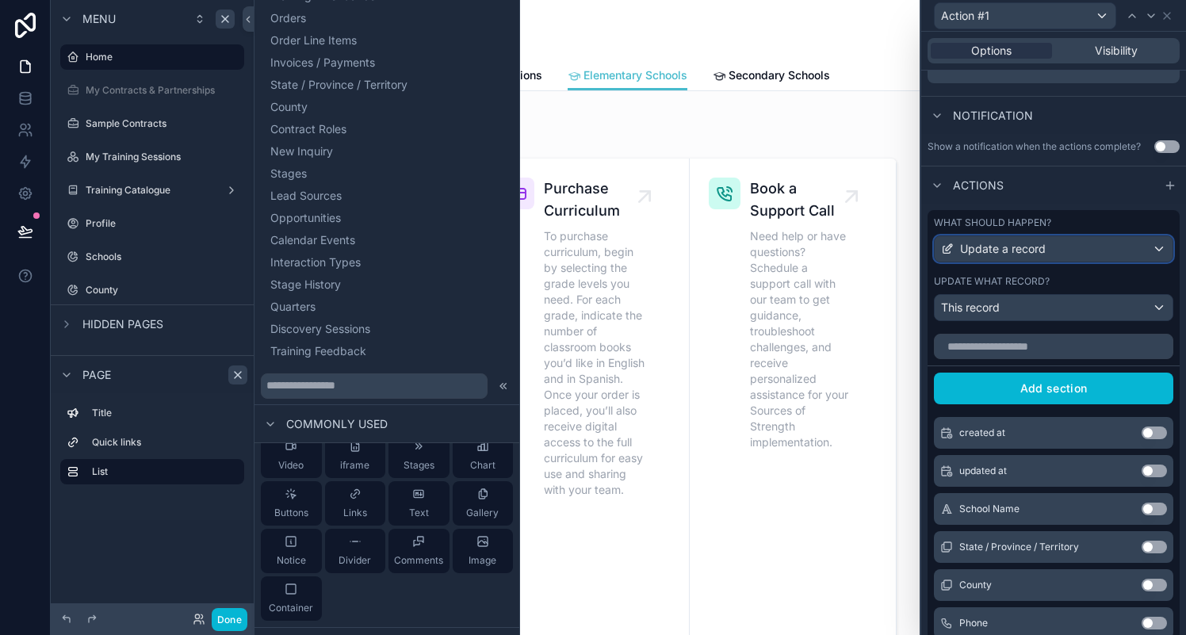
click at [1086, 253] on div "Update a record" at bounding box center [1053, 248] width 238 height 25
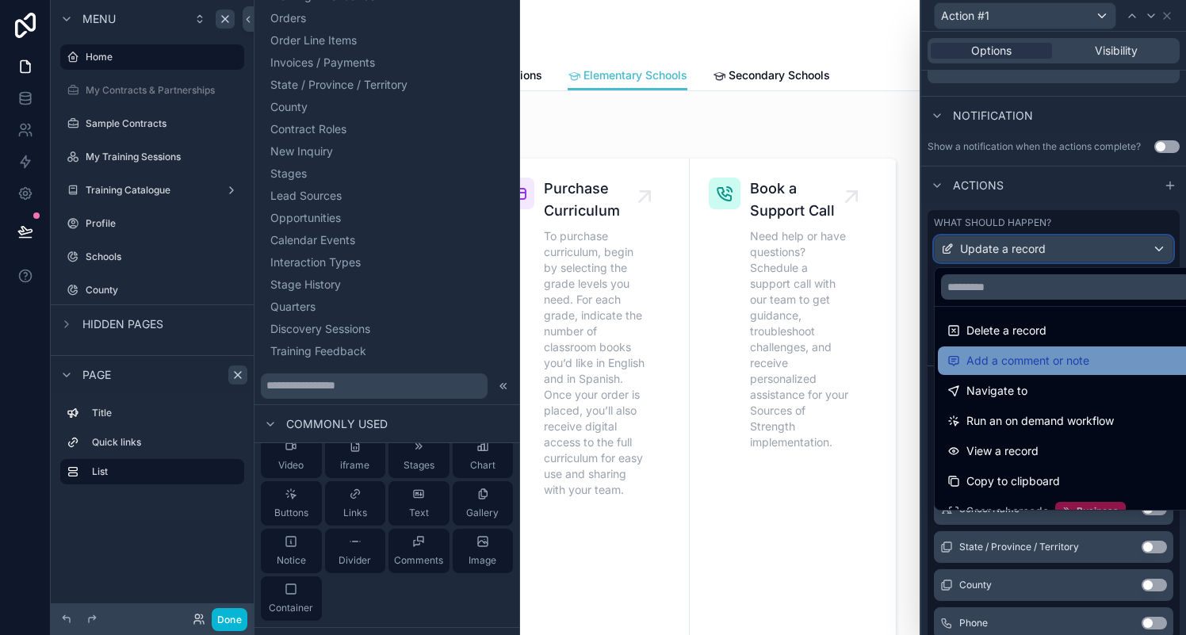
scroll to position [113, 0]
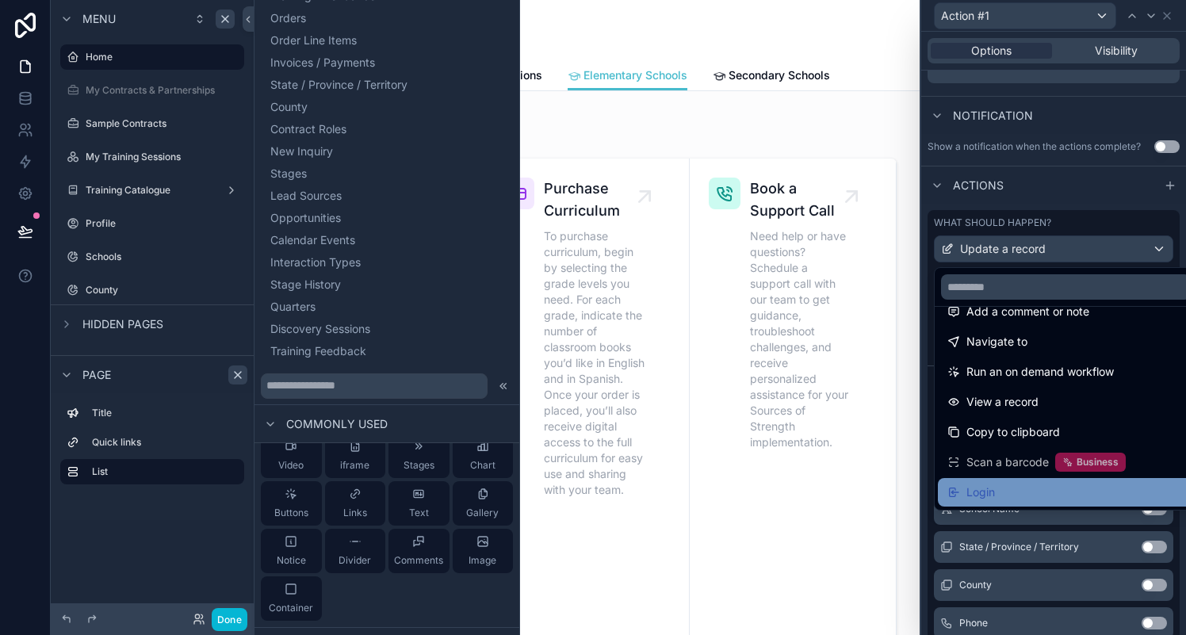
click at [1022, 489] on div "Login" at bounding box center [1065, 492] width 237 height 19
click at [1007, 488] on div "Login" at bounding box center [1065, 492] width 237 height 19
click at [968, 492] on span "Login" at bounding box center [980, 492] width 29 height 19
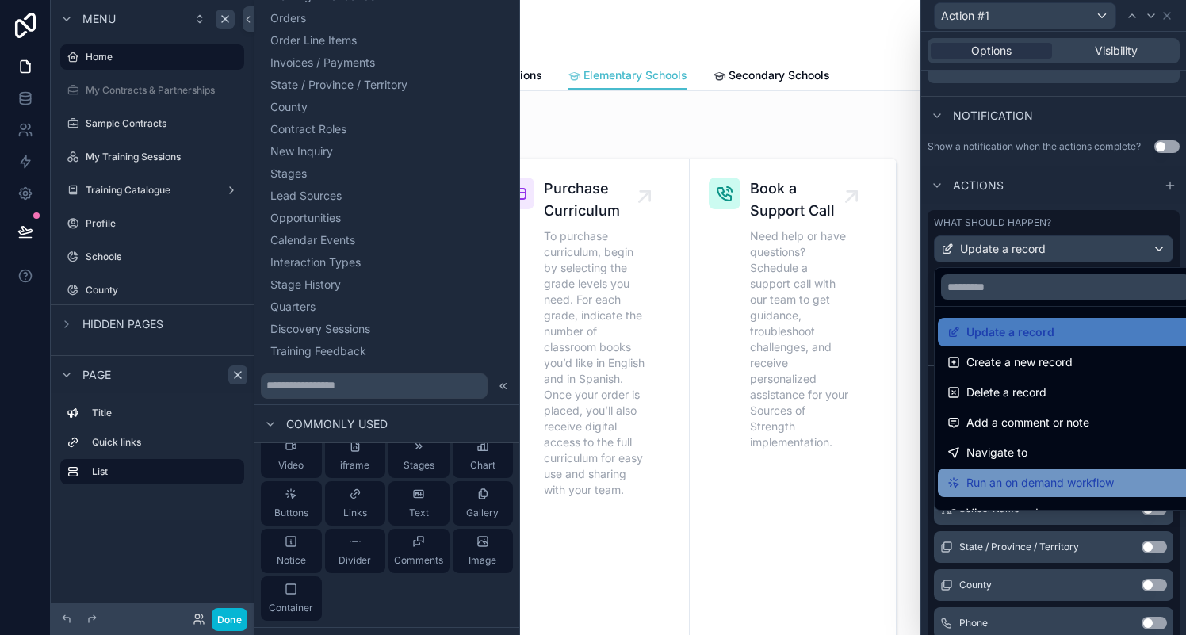
scroll to position [0, 0]
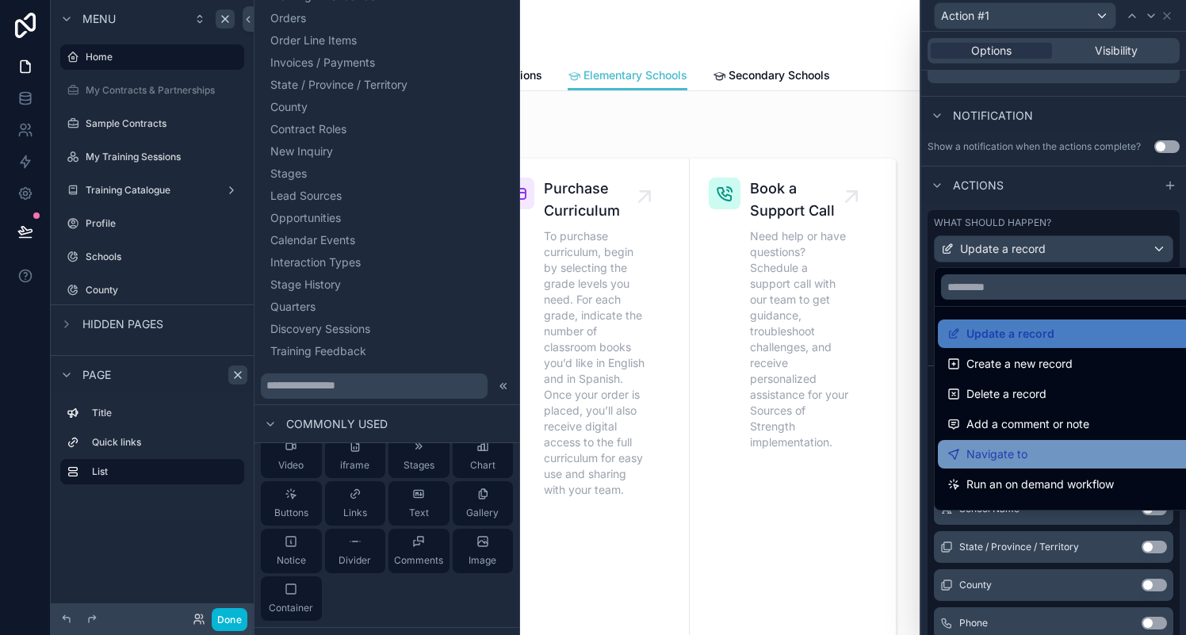
click at [1044, 459] on div "Navigate to" at bounding box center [1065, 454] width 237 height 19
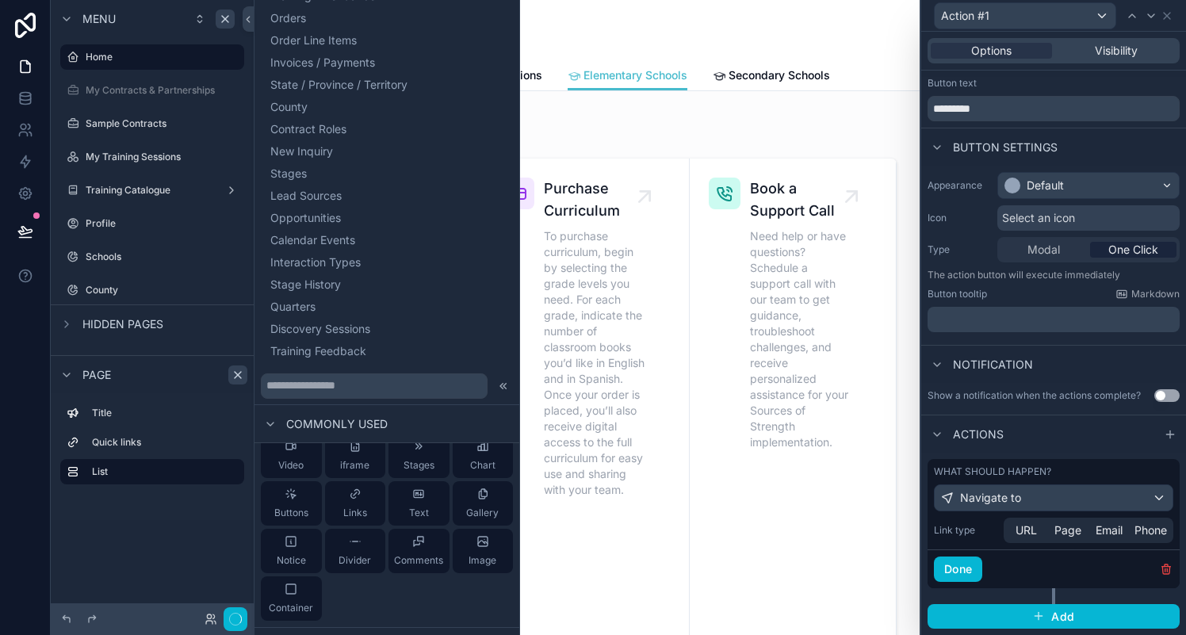
scroll to position [32, 0]
click at [1026, 528] on span "URL" at bounding box center [1025, 530] width 21 height 16
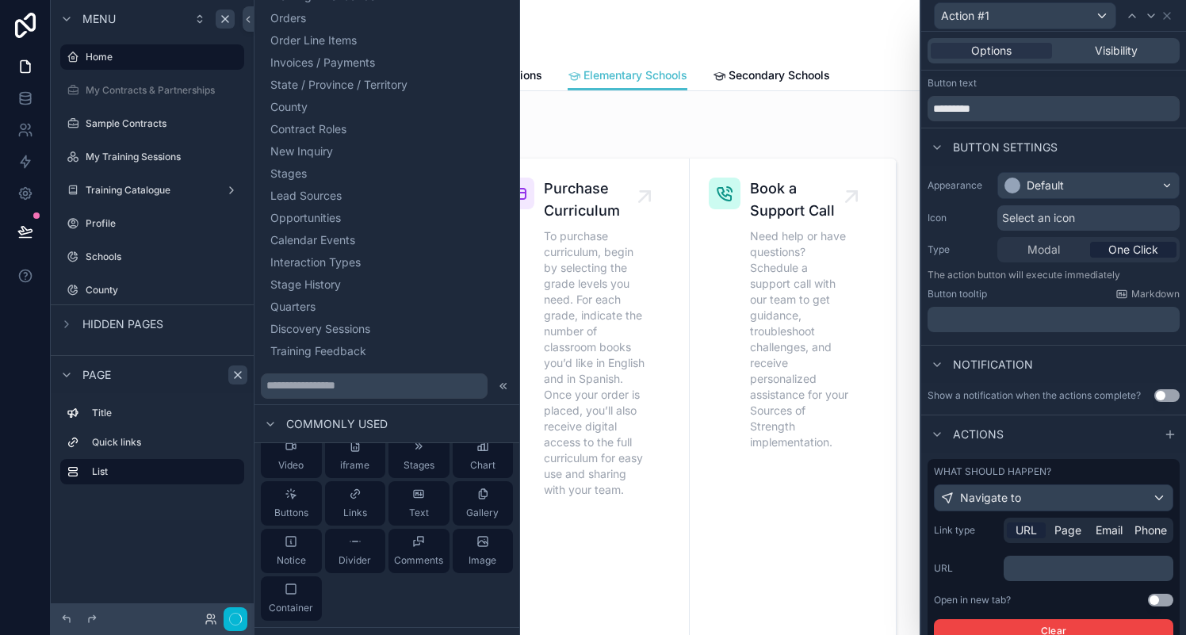
scroll to position [131, 0]
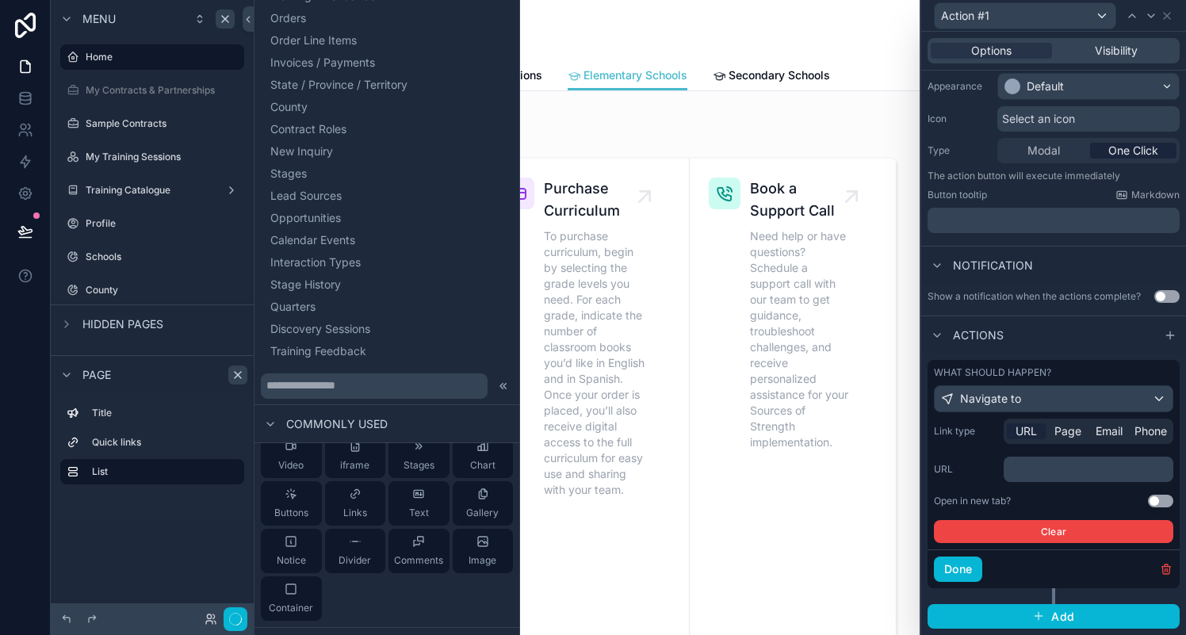
click at [1030, 472] on p "﻿" at bounding box center [1090, 469] width 160 height 16
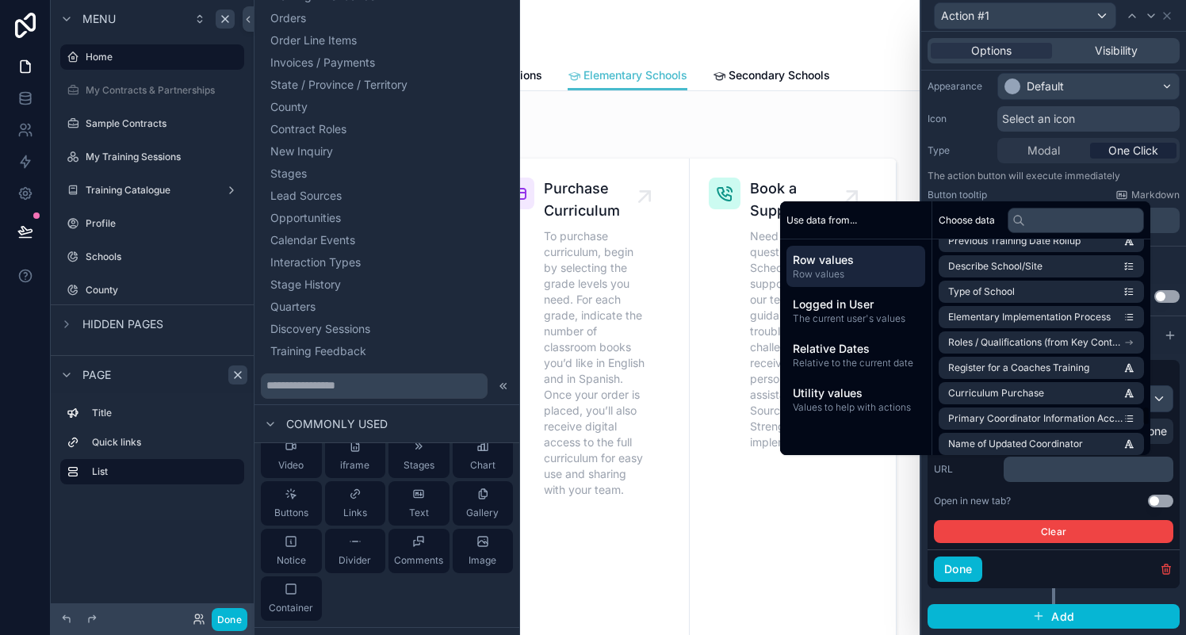
scroll to position [2336, 0]
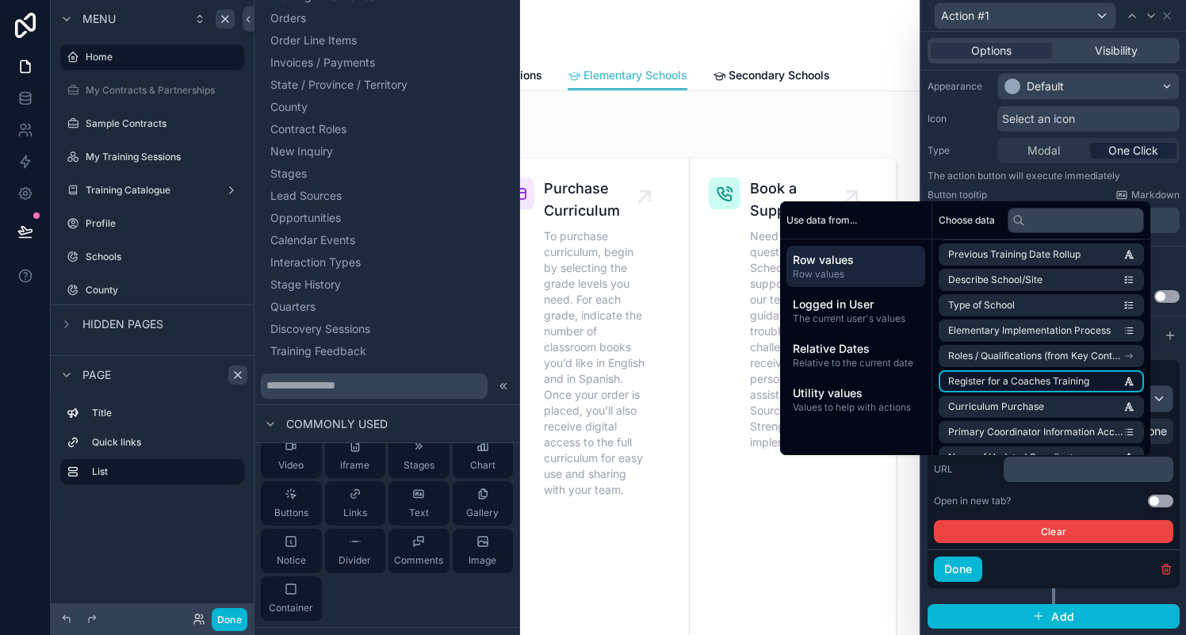
click at [1091, 384] on li "Register for a Coaches Training" at bounding box center [1040, 381] width 205 height 22
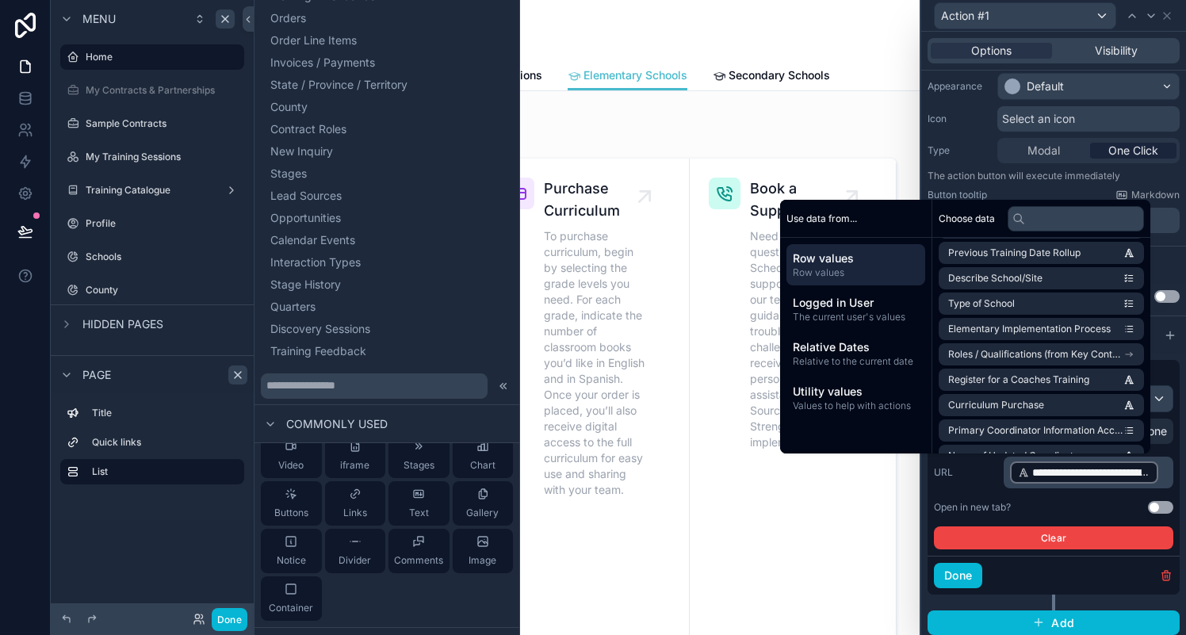
scroll to position [137, 0]
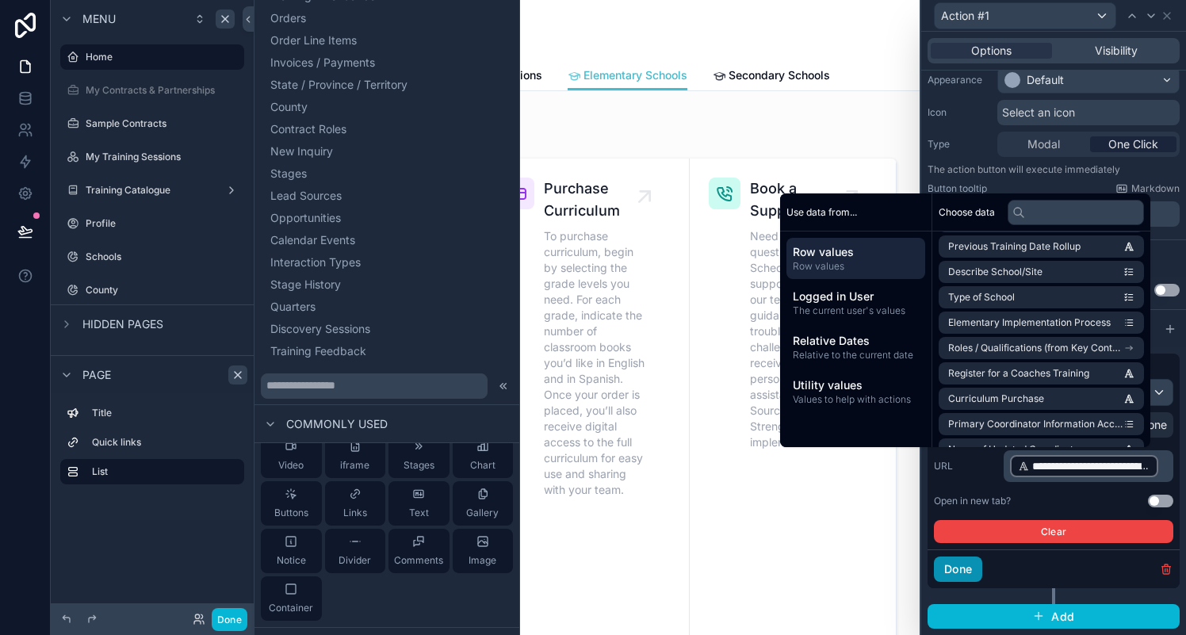
click at [960, 571] on button "Done" at bounding box center [958, 568] width 48 height 25
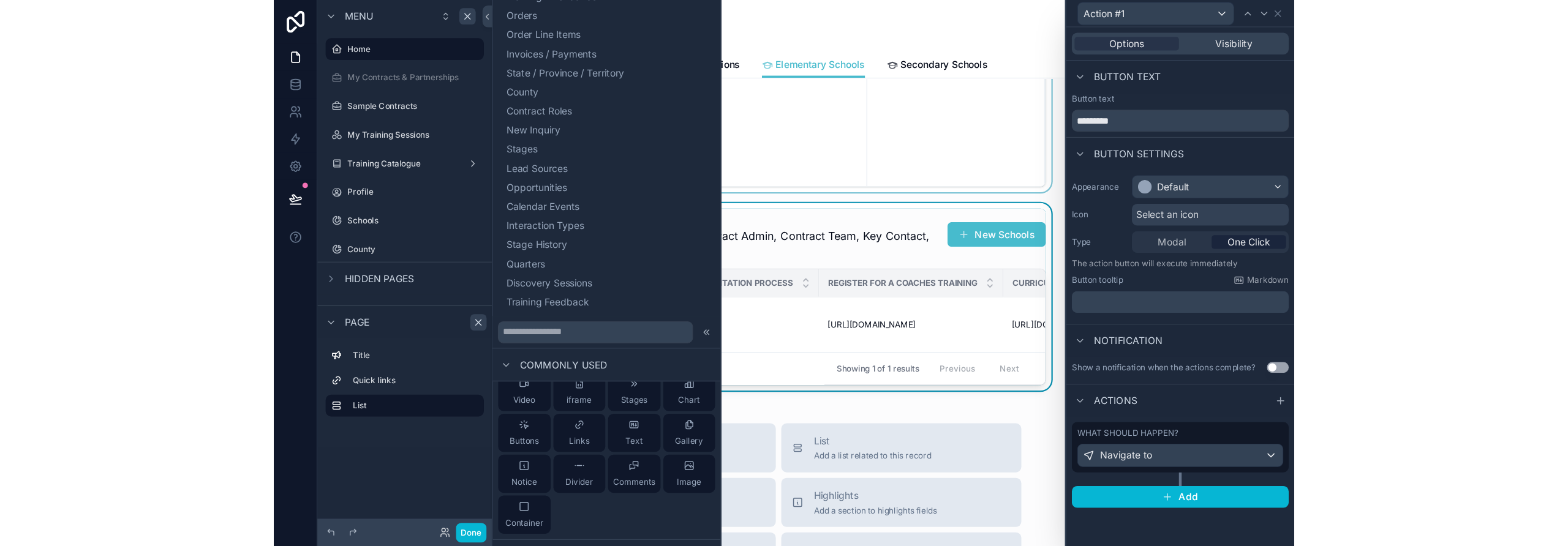
scroll to position [0, 0]
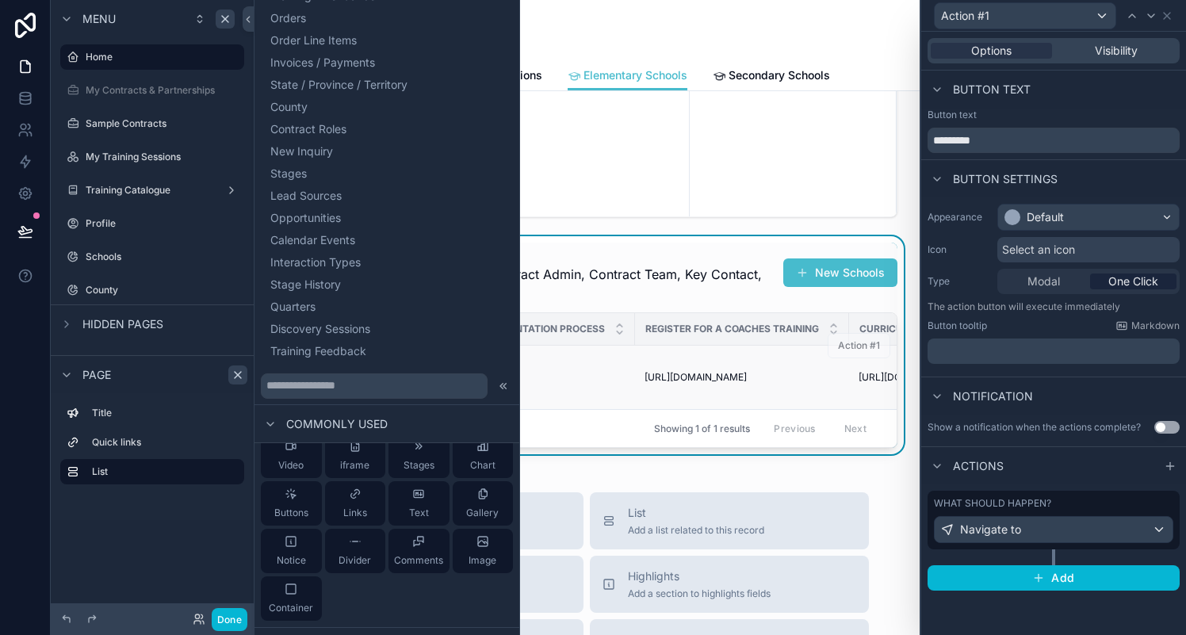
click at [585, 410] on td "Curriculum Purchase" at bounding box center [515, 378] width 239 height 64
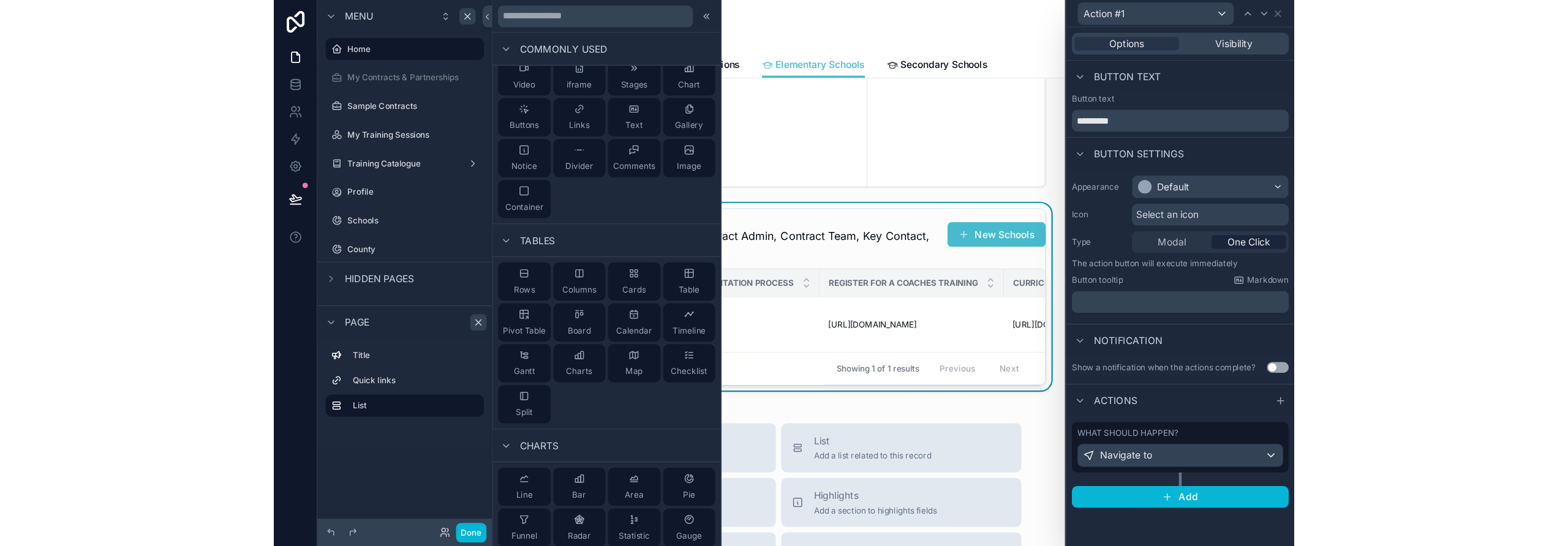
scroll to position [285, 0]
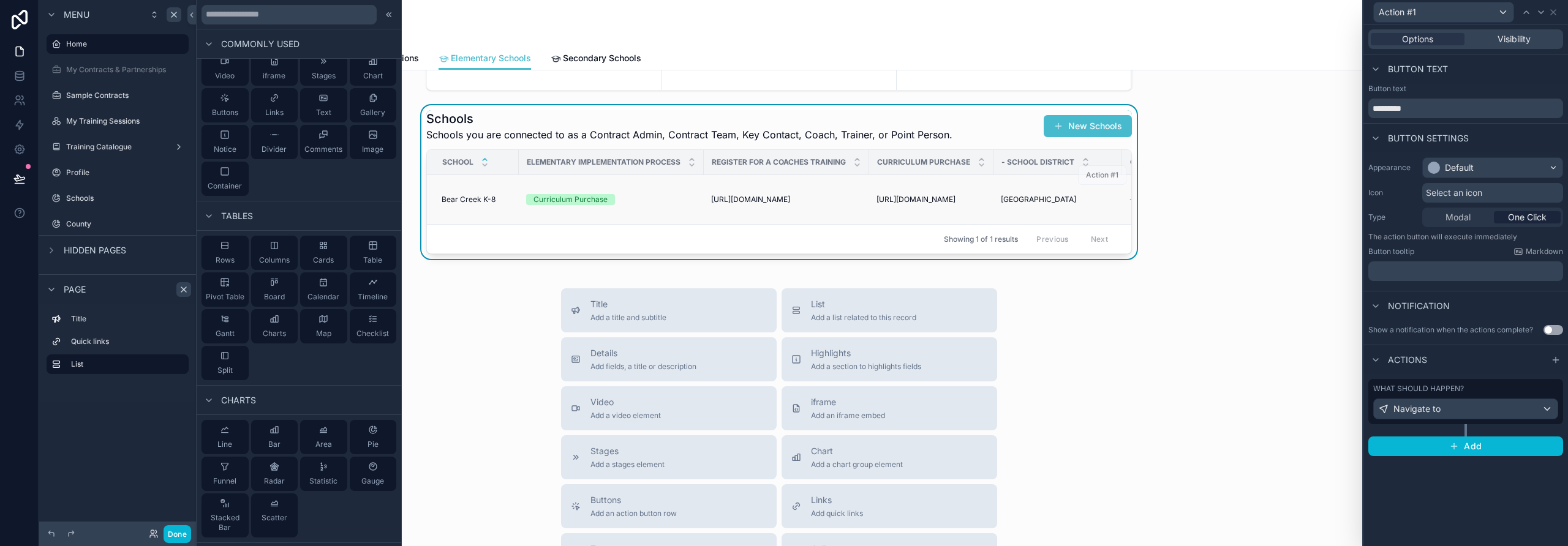
click at [790, 199] on span "[URL][DOMAIN_NAME]" at bounding box center [750, 199] width 79 height 10
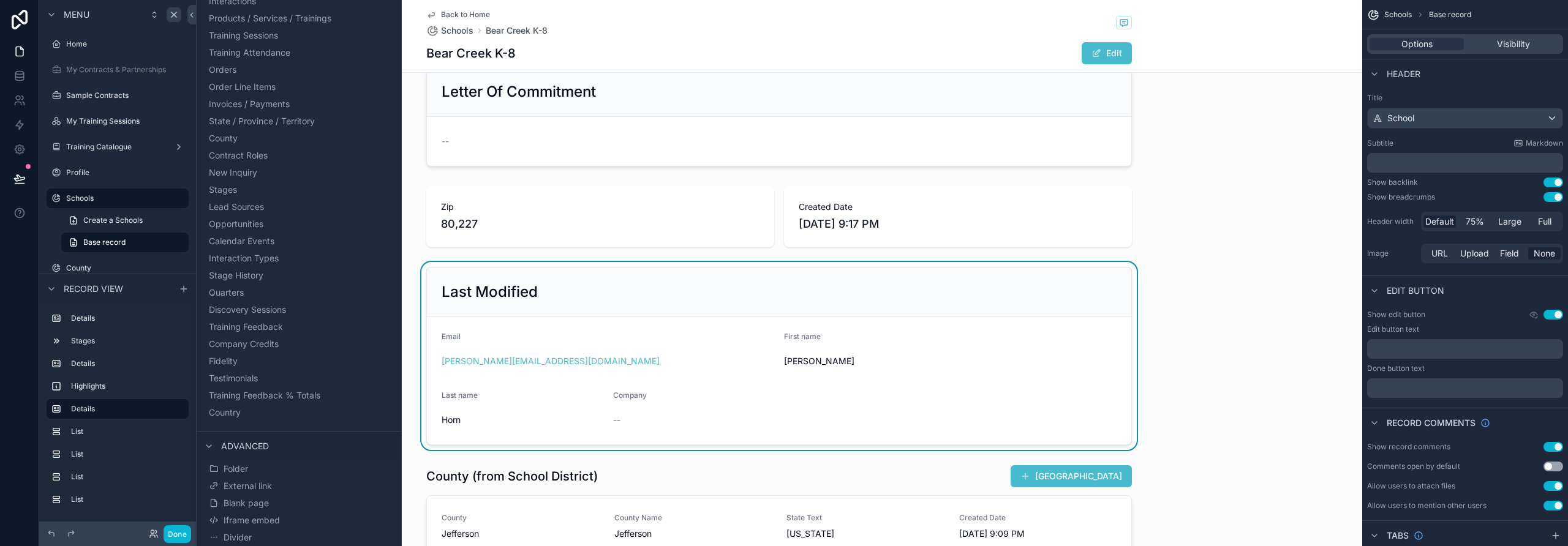
click at [427, 13] on icon "scrollable content" at bounding box center [431, 15] width 10 height 10
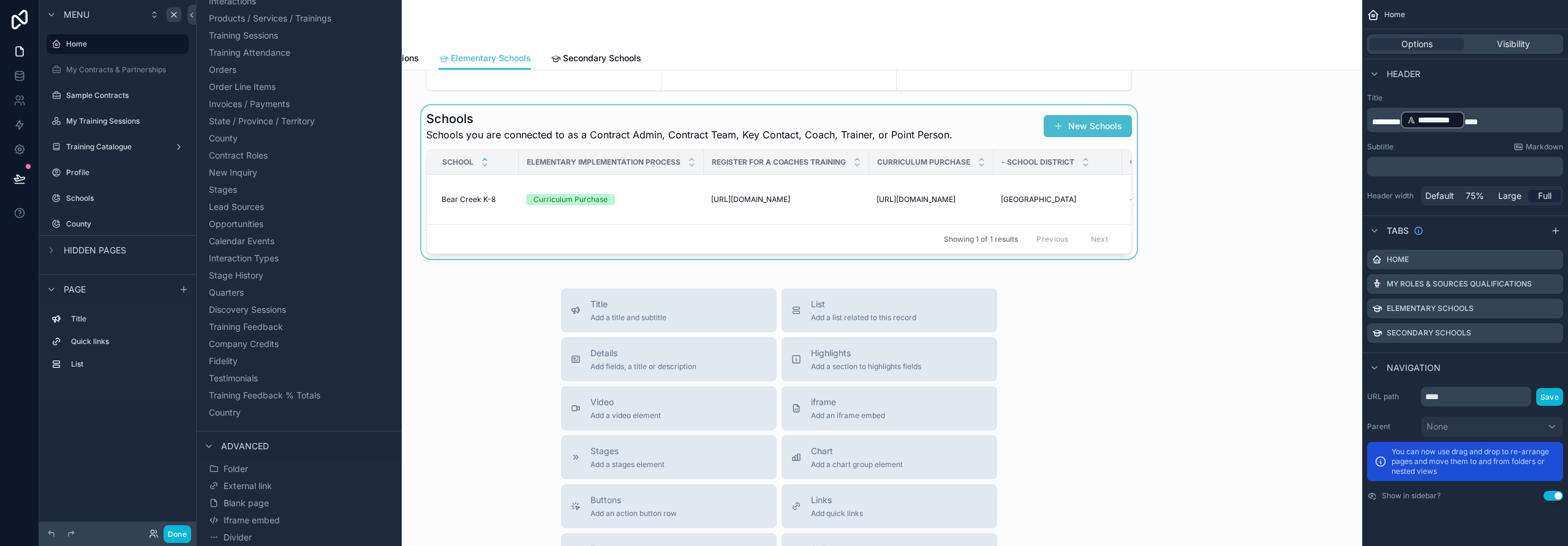
click at [916, 188] on div "scrollable content" at bounding box center [779, 181] width 1147 height 154
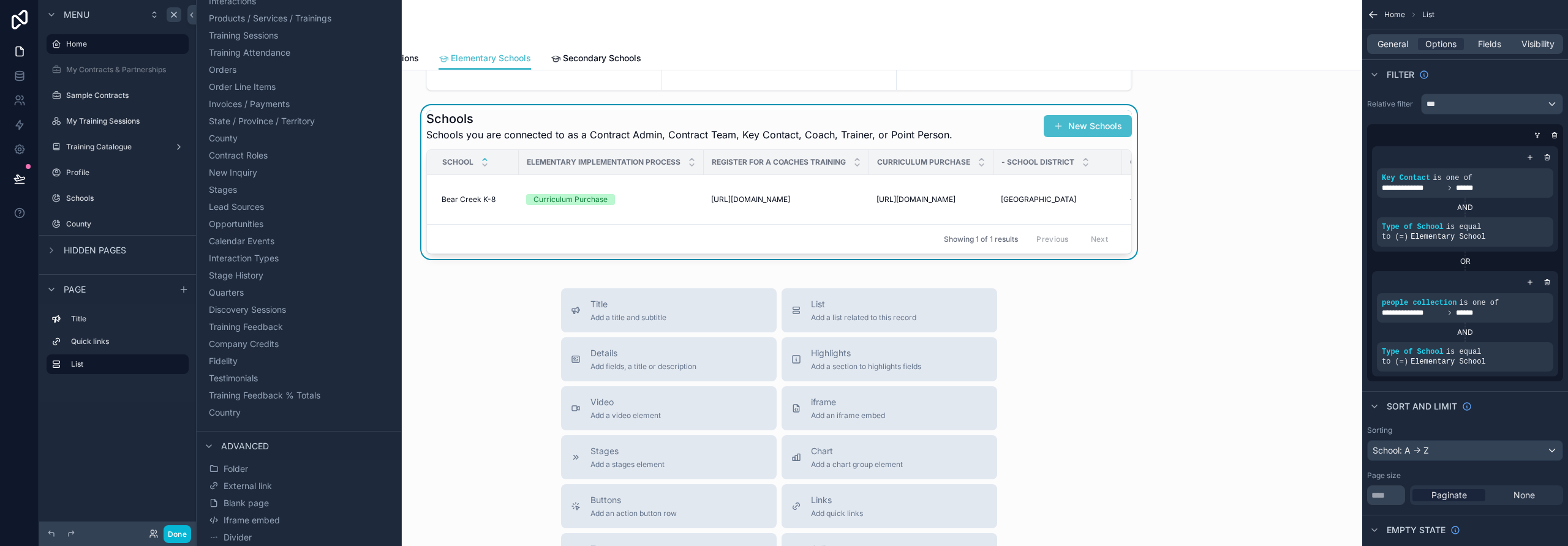
click at [651, 110] on h1 "Schools" at bounding box center [689, 119] width 526 height 17
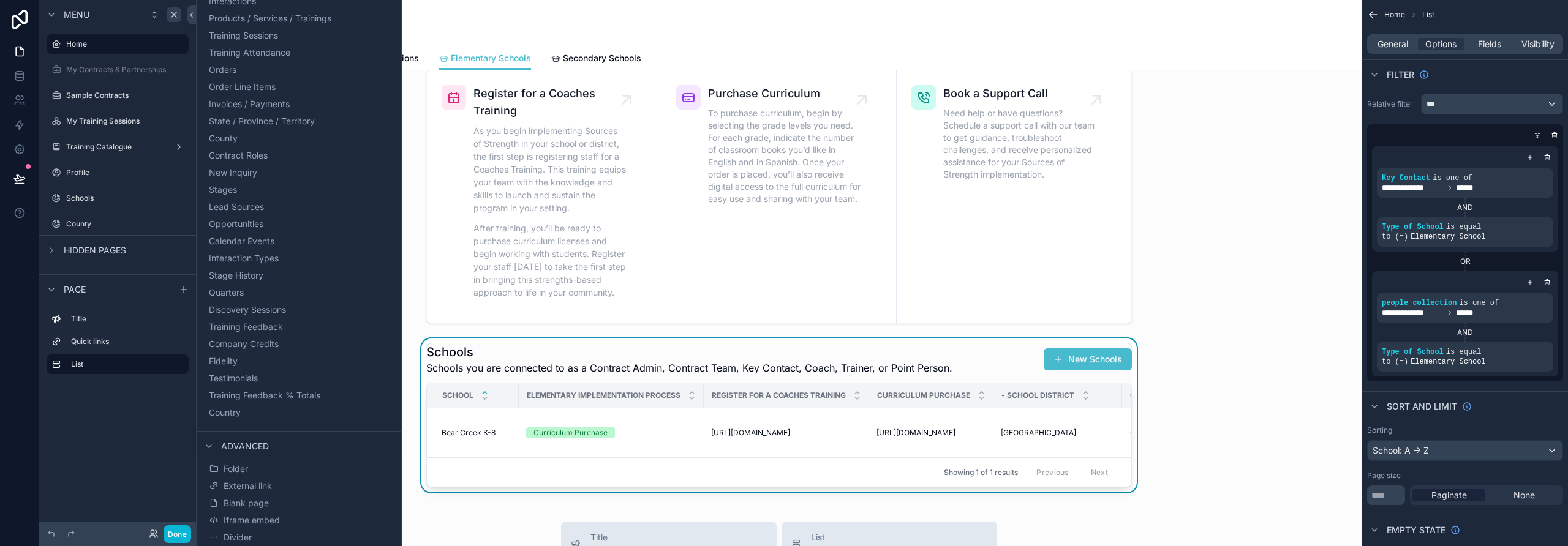
click at [916, 275] on div "scrollable content" at bounding box center [779, 197] width 1147 height 264
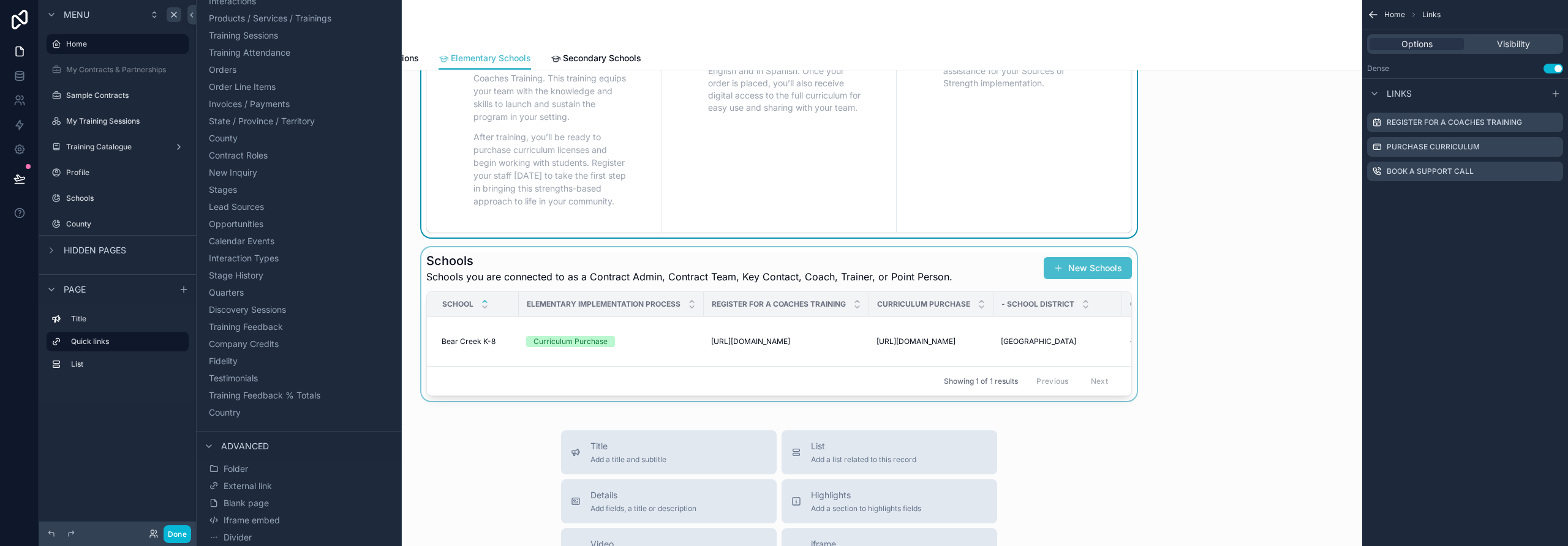
scroll to position [150, 0]
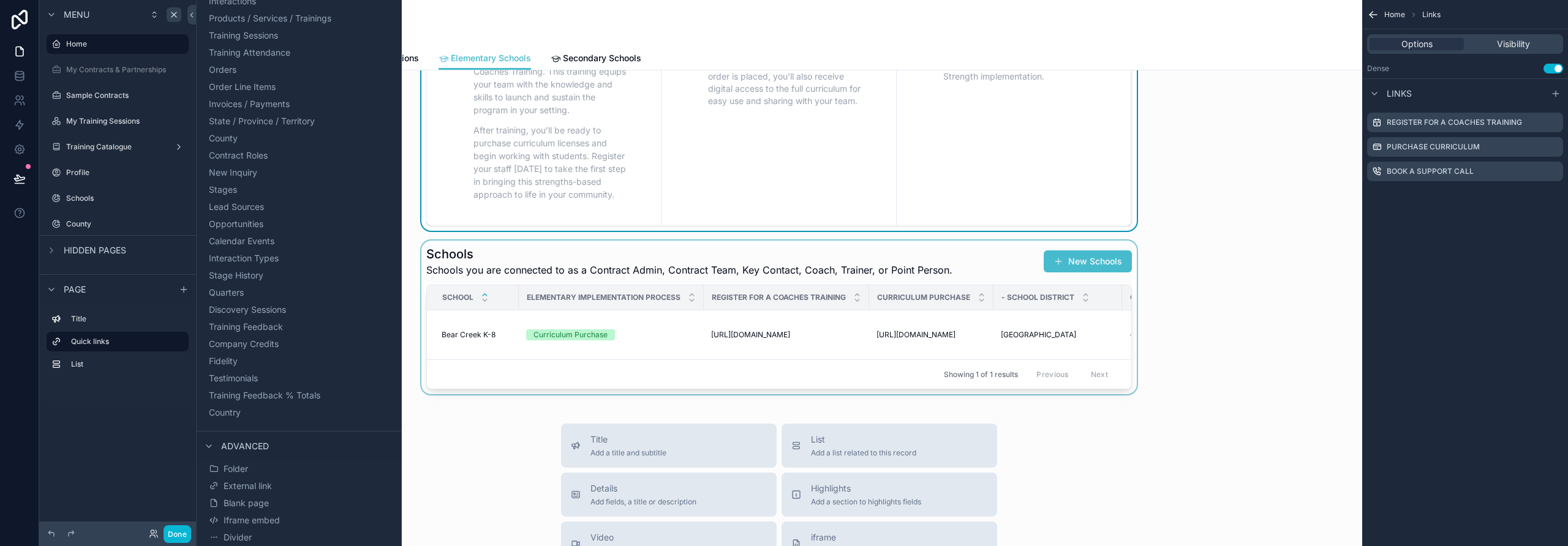
click at [916, 341] on div "scrollable content" at bounding box center [779, 317] width 1147 height 154
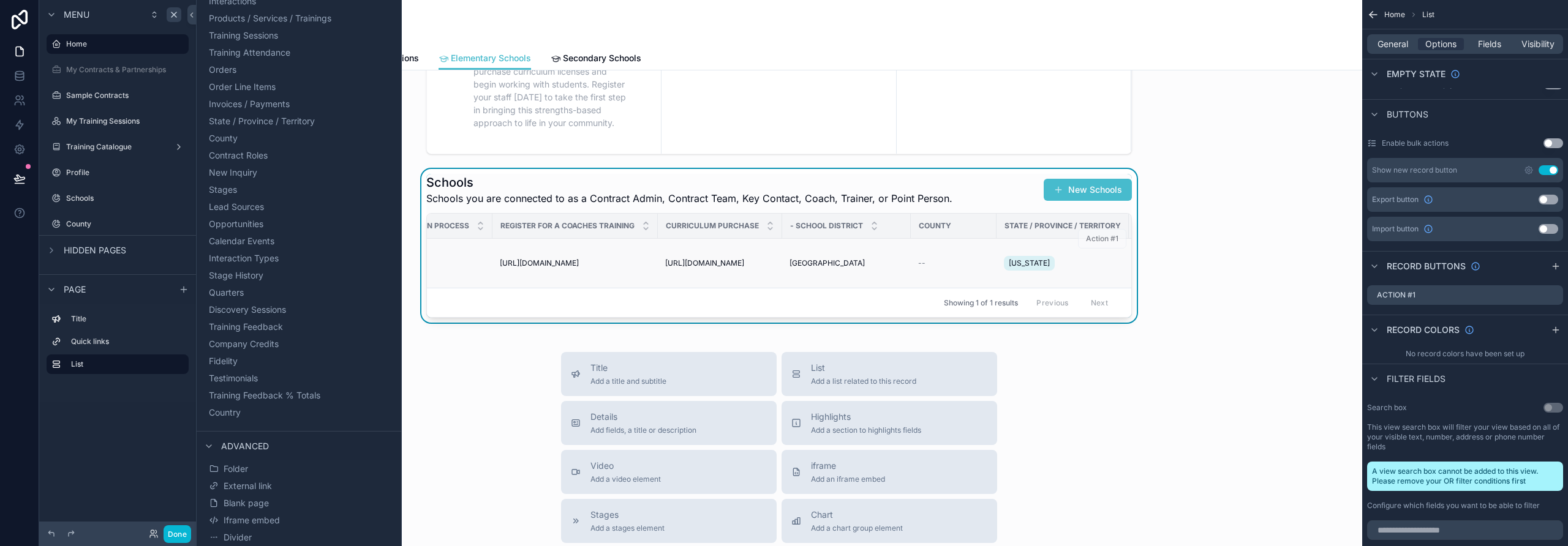
scroll to position [0, 0]
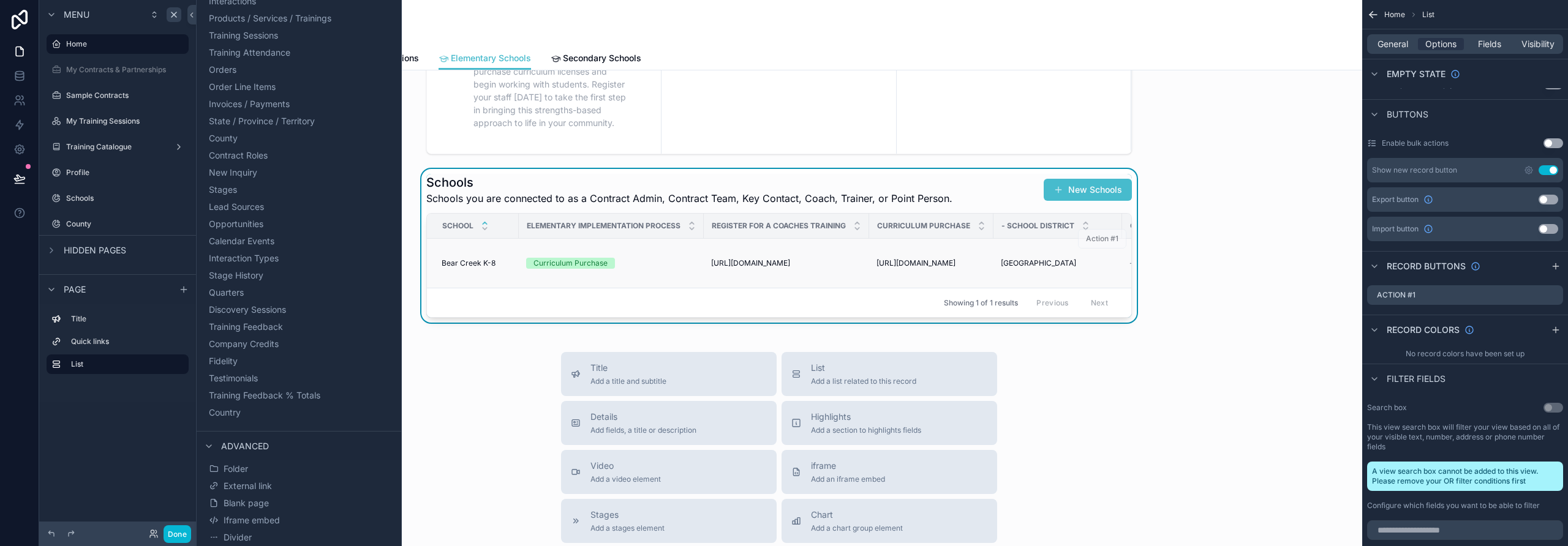
click at [582, 264] on div "Curriculum Purchase" at bounding box center [570, 263] width 74 height 11
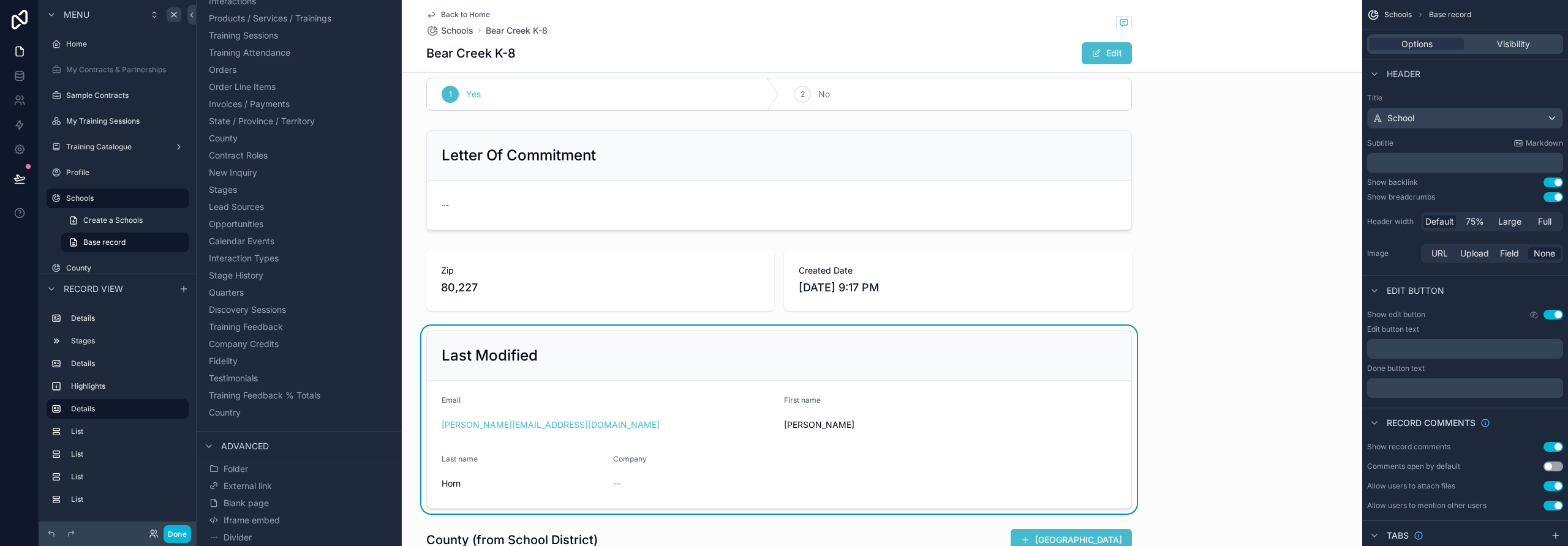
click at [427, 14] on icon "scrollable content" at bounding box center [431, 15] width 10 height 10
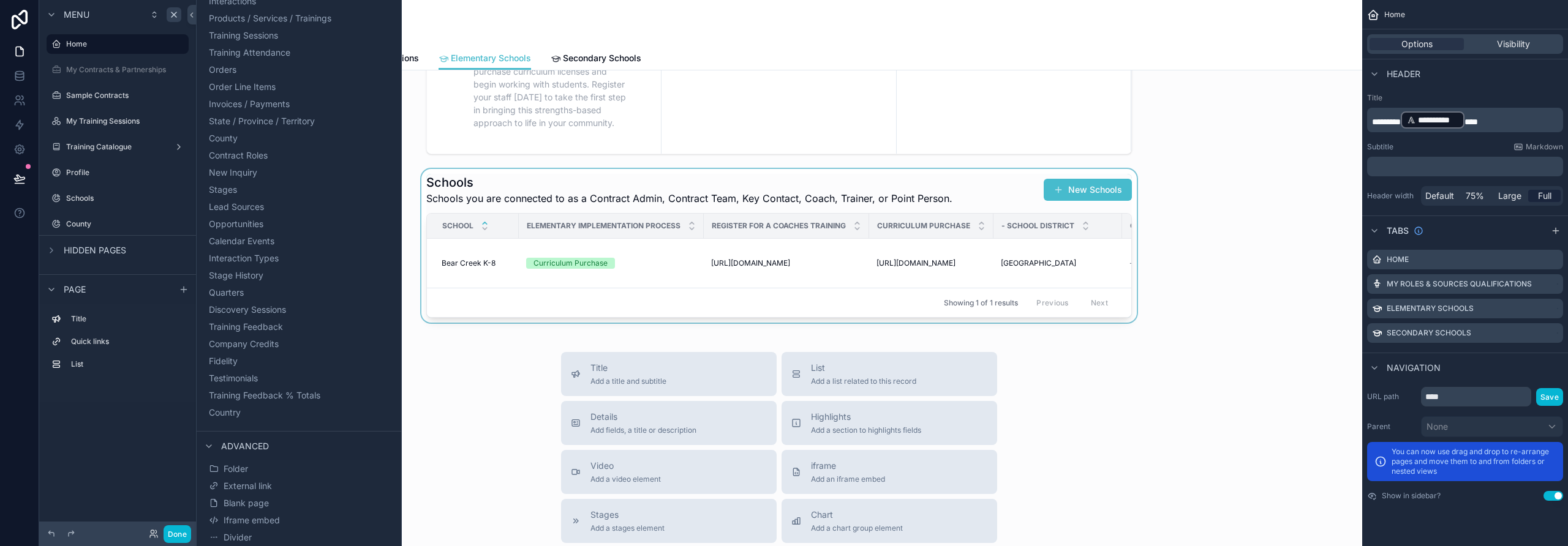
click at [757, 264] on div "scrollable content" at bounding box center [779, 246] width 1147 height 154
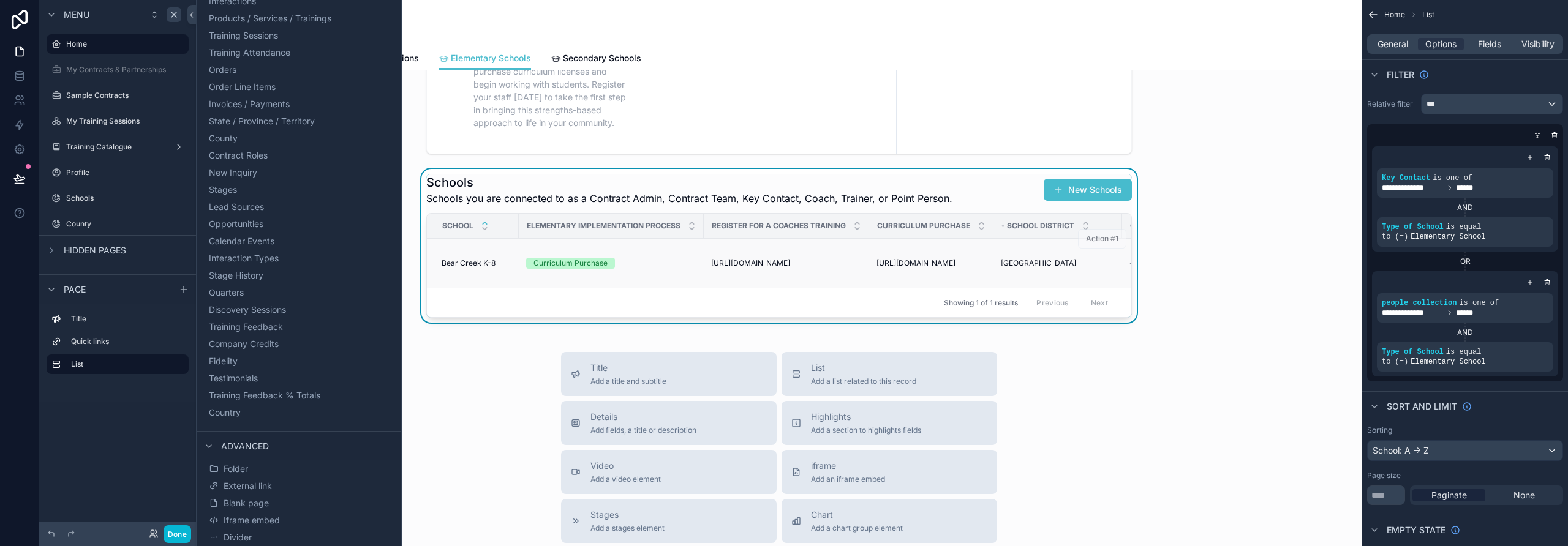
click at [730, 259] on span "[URL][DOMAIN_NAME]" at bounding box center [750, 263] width 79 height 10
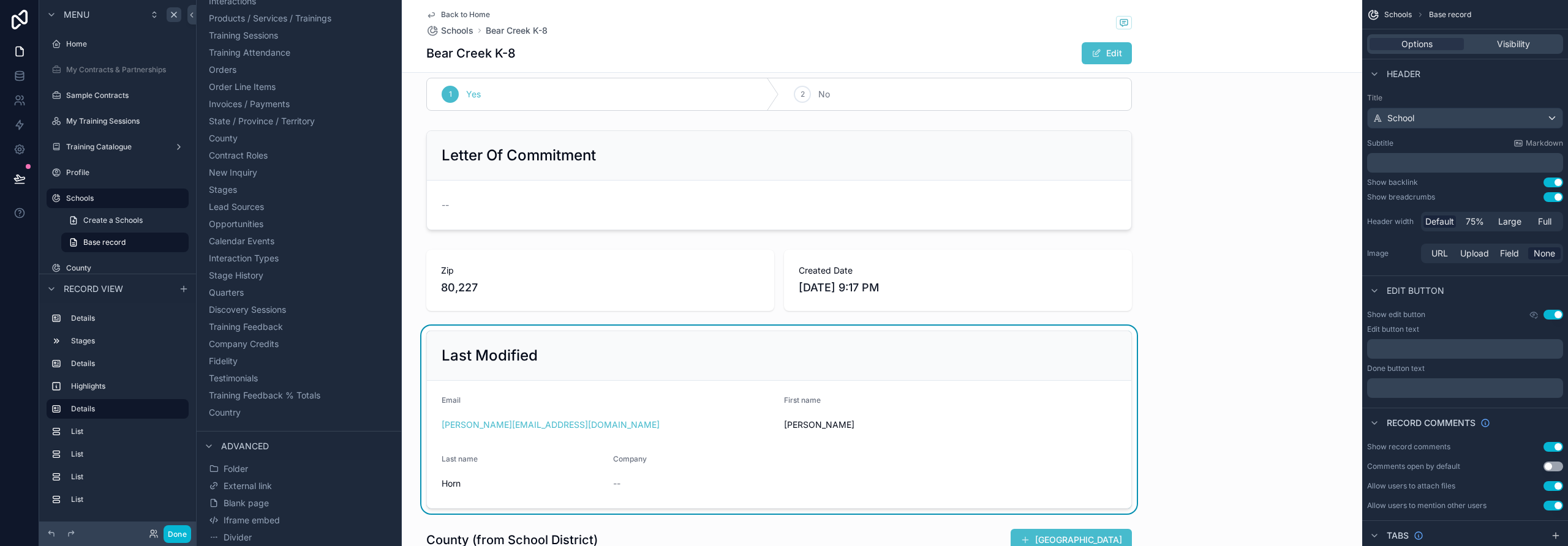
click at [428, 15] on icon "scrollable content" at bounding box center [431, 15] width 6 height 5
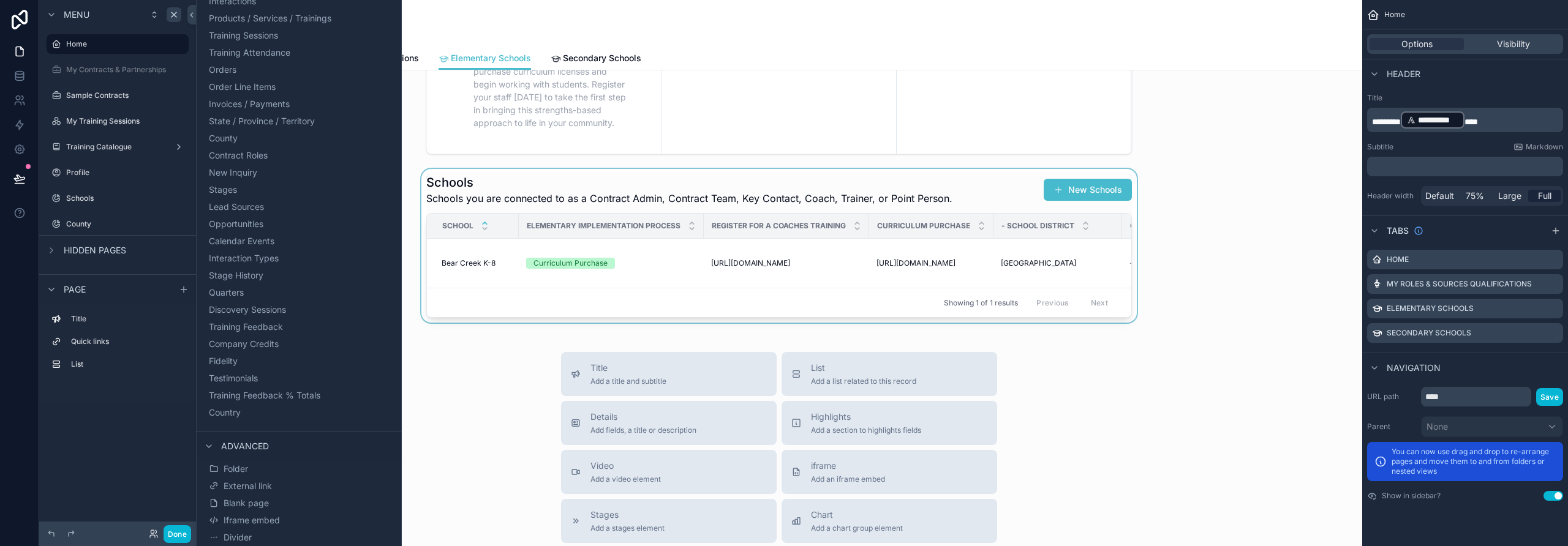
click at [784, 270] on div "scrollable content" at bounding box center [779, 246] width 1147 height 154
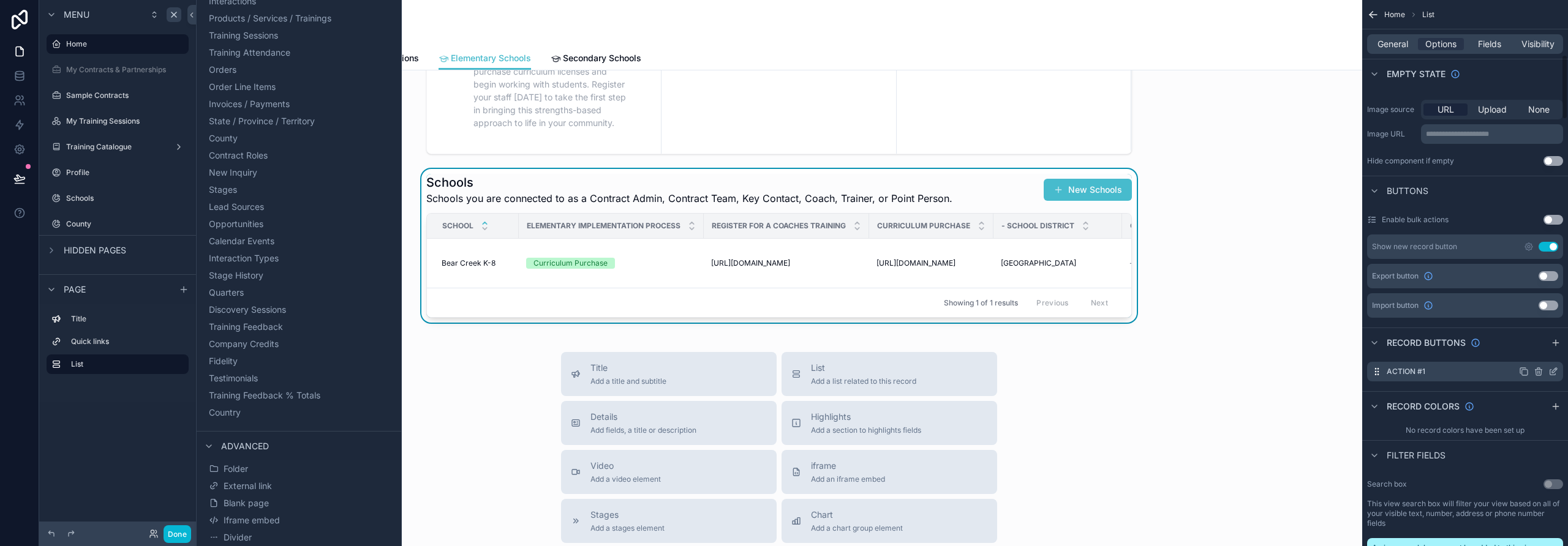
scroll to position [673, 0]
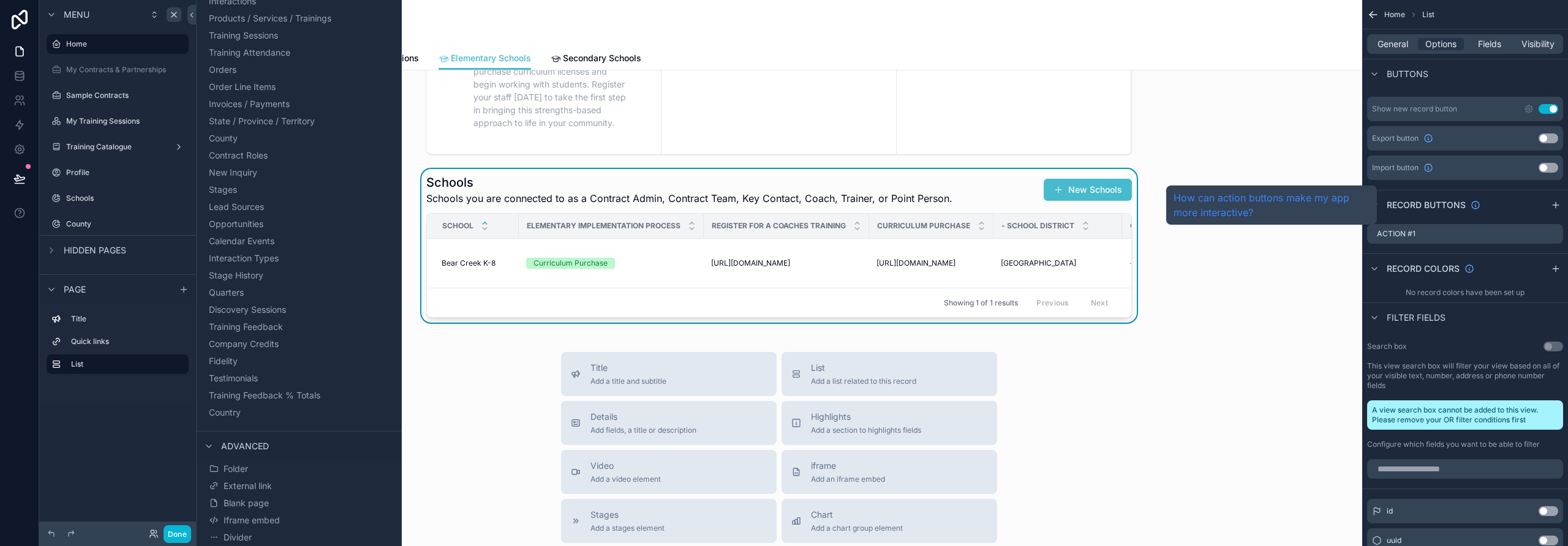
click at [916, 199] on link "How can action buttons make my app more interactive?" at bounding box center [1272, 205] width 196 height 29
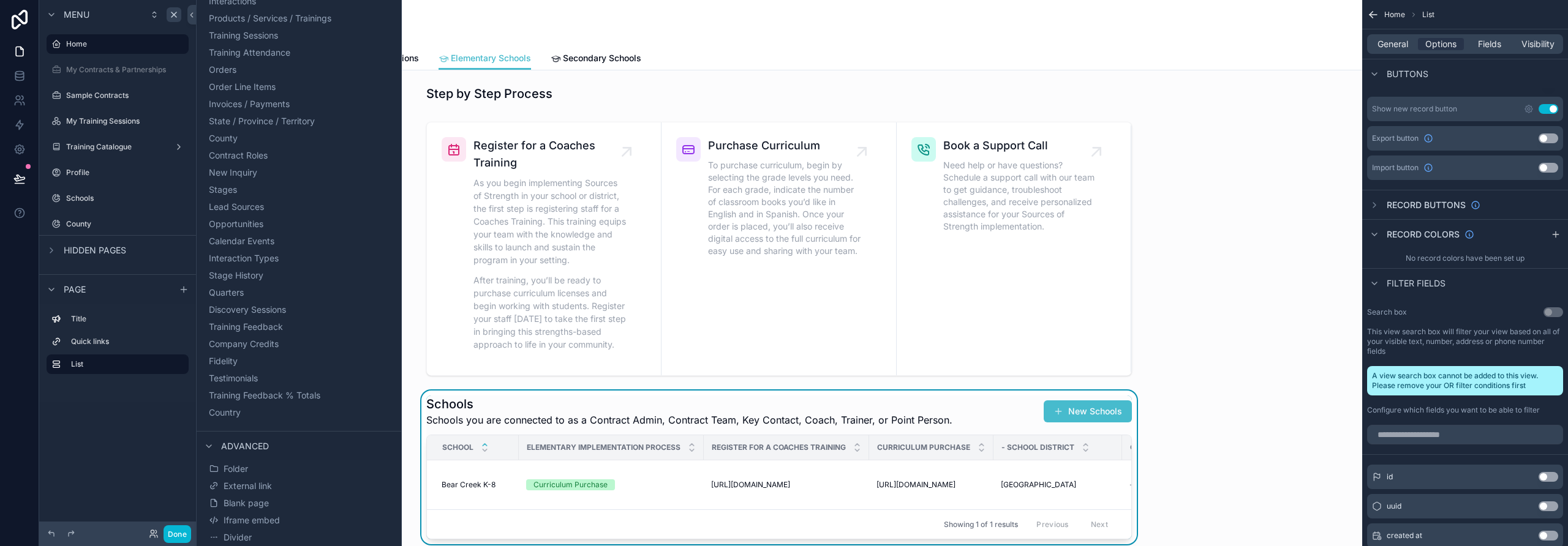
scroll to position [0, 0]
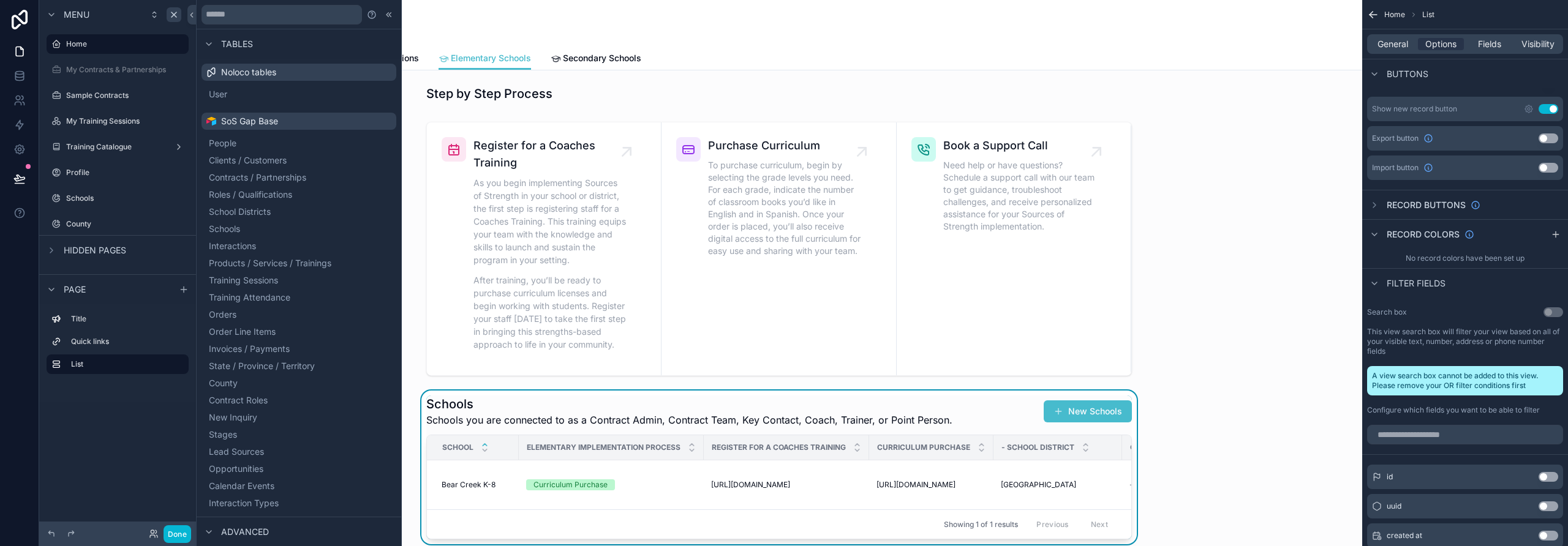
click at [384, 12] on icon at bounding box center [389, 15] width 10 height 10
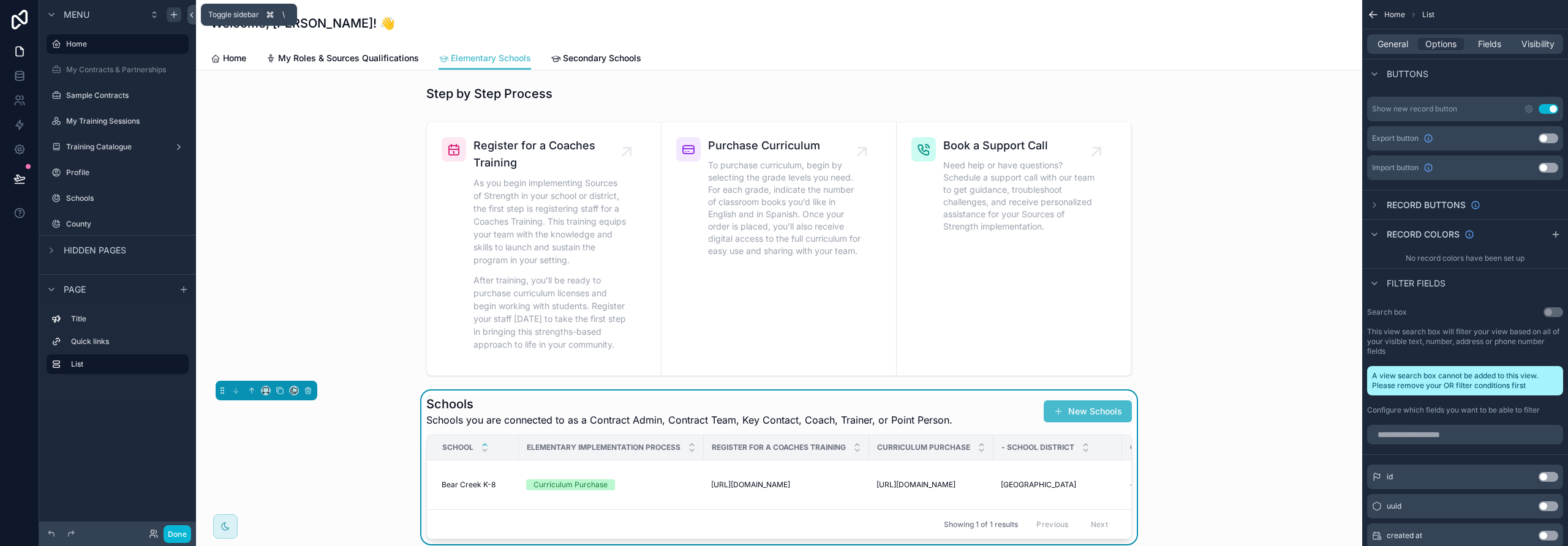
click at [192, 14] on icon at bounding box center [192, 15] width 9 height 9
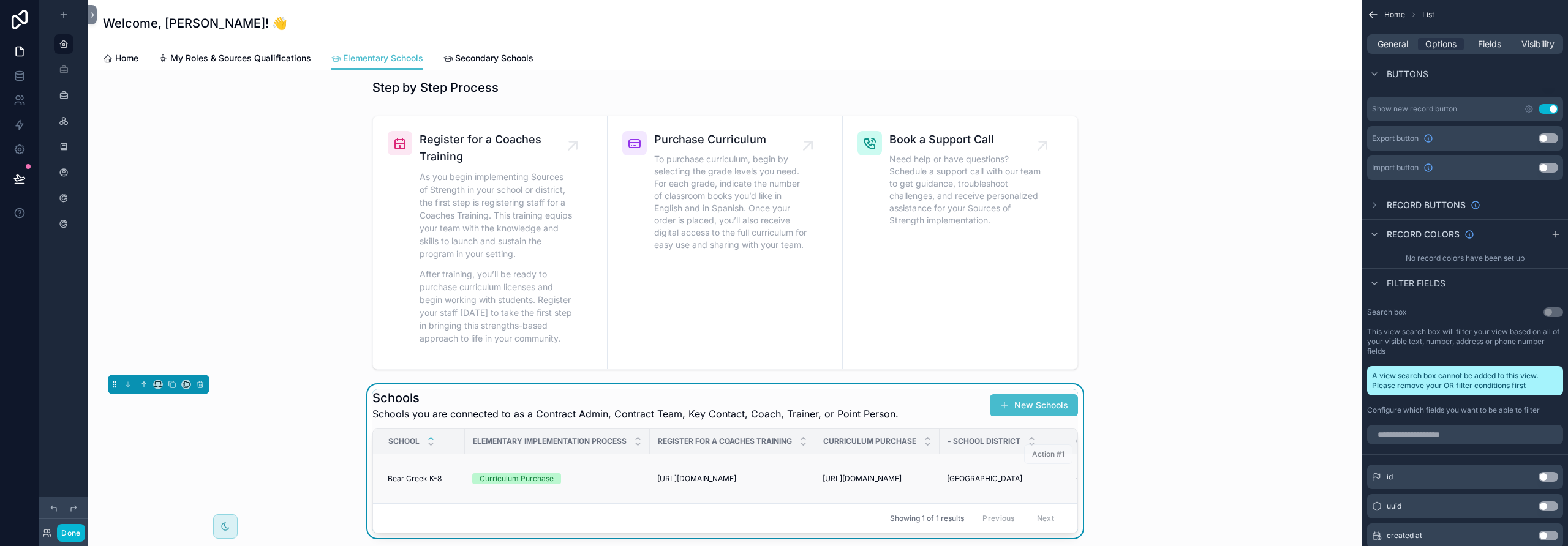
scroll to position [13, 0]
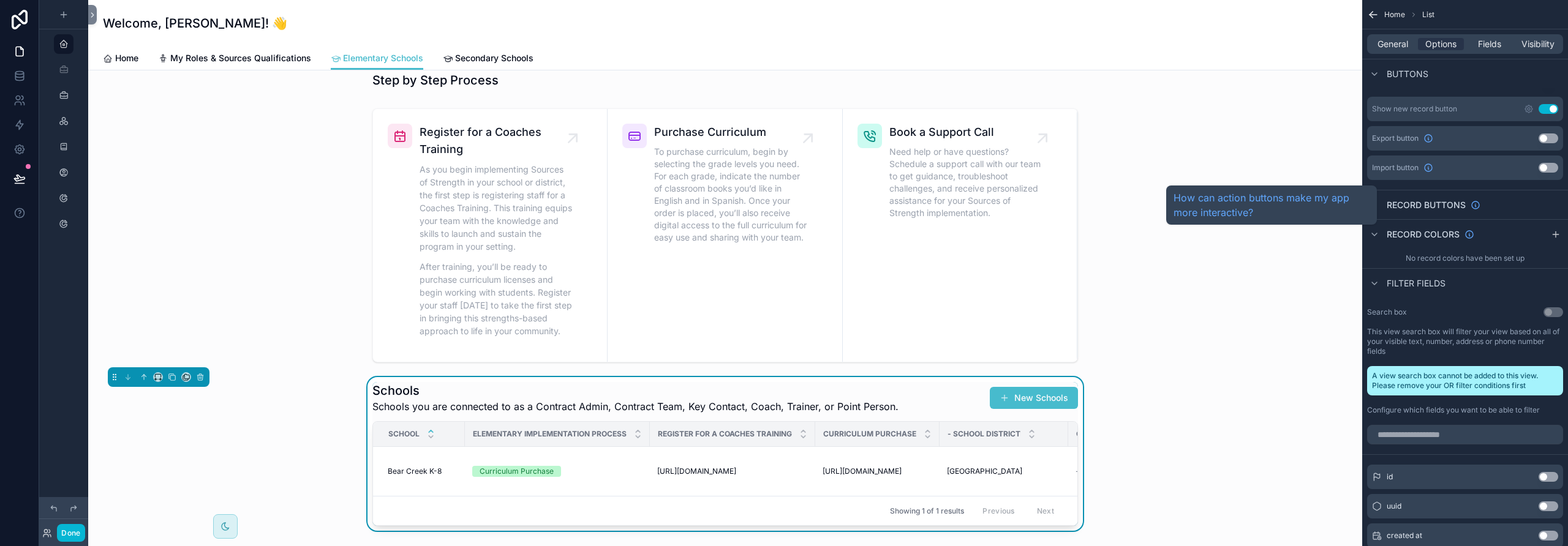
click at [916, 202] on div "Record buttons" at bounding box center [1433, 205] width 94 height 12
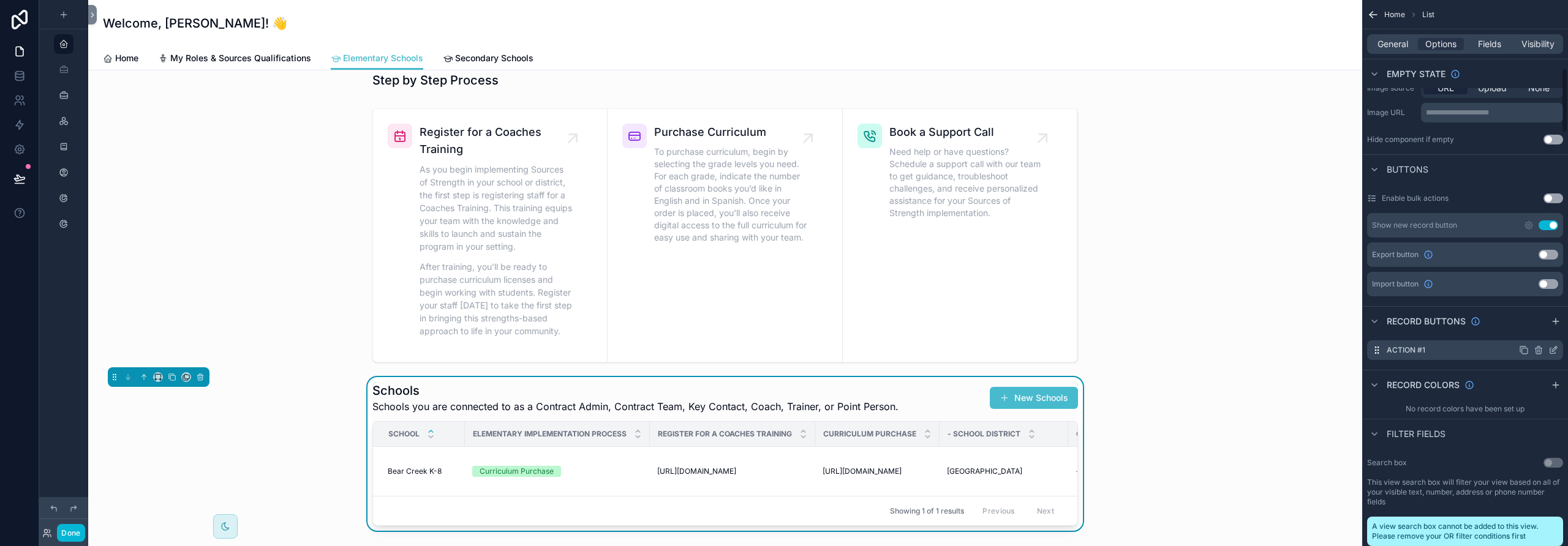
scroll to position [570, 0]
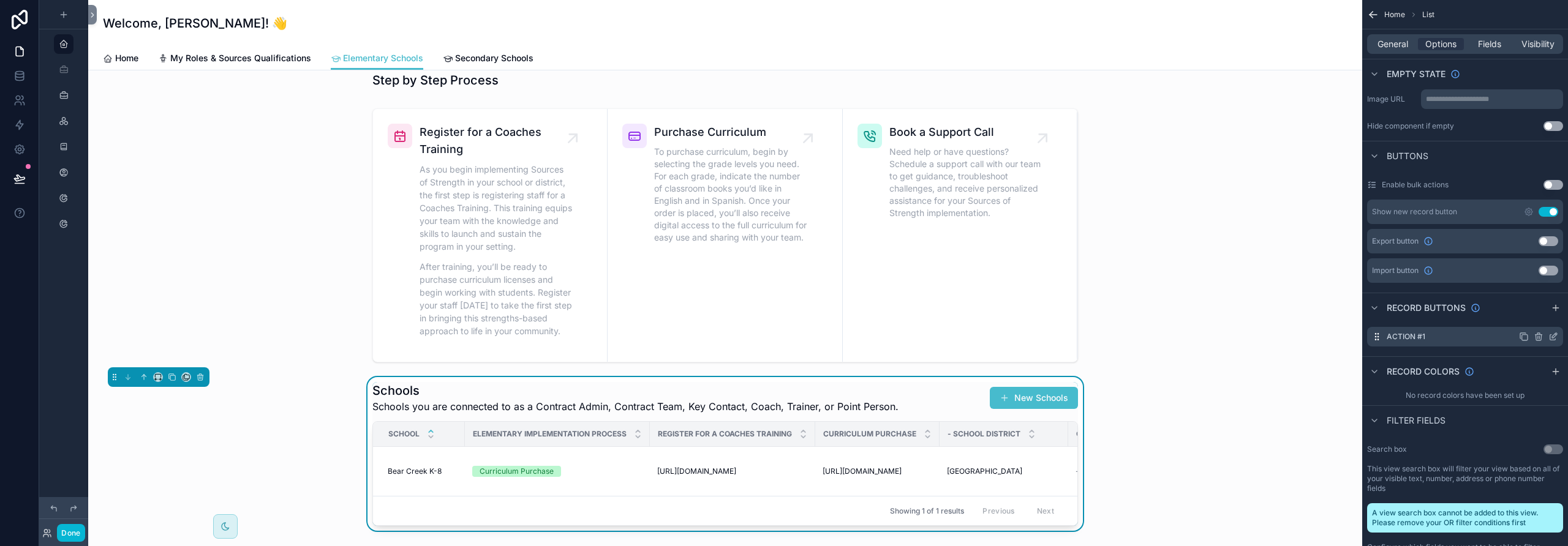
click at [916, 338] on div "Action #1" at bounding box center [1465, 336] width 196 height 19
click at [916, 335] on icon "scrollable content" at bounding box center [1553, 337] width 10 height 10
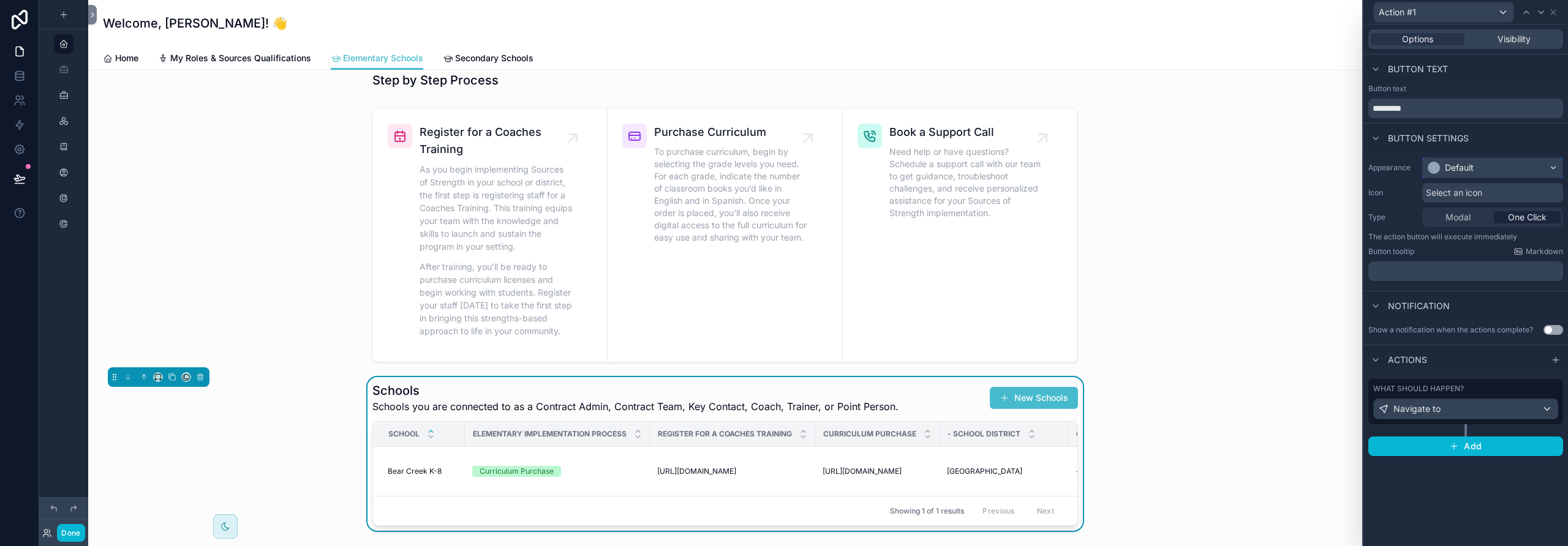
click at [916, 171] on div "Default" at bounding box center [1492, 167] width 140 height 19
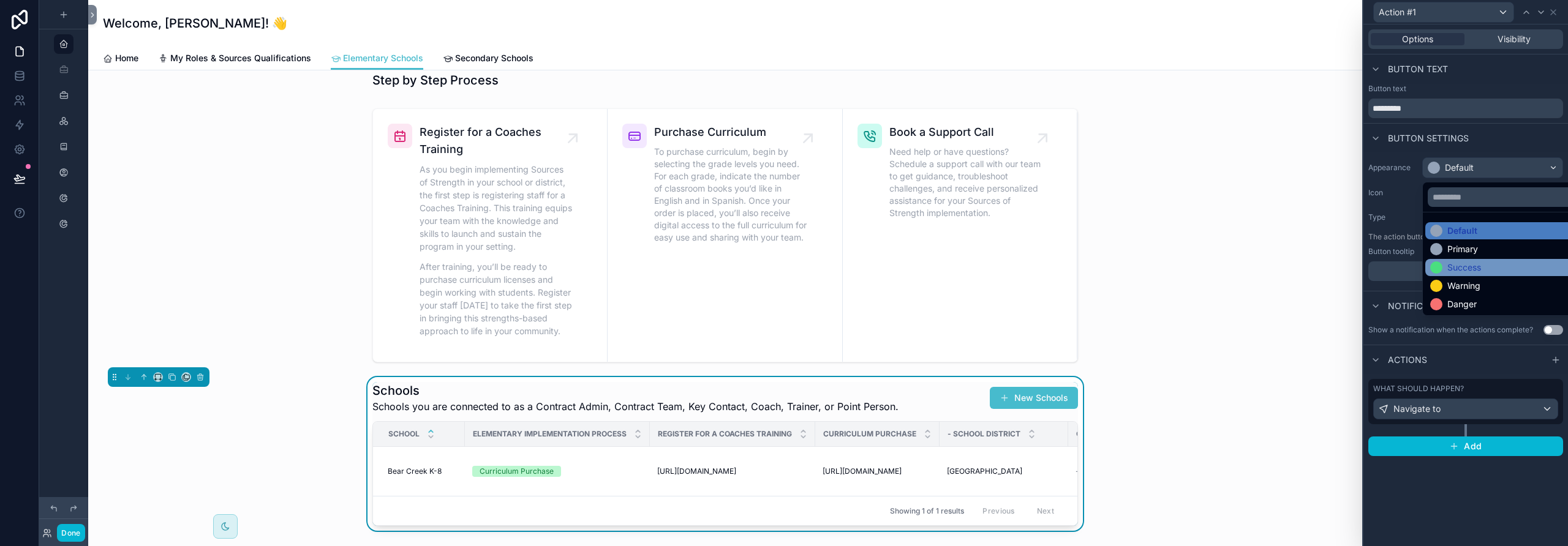
click at [916, 264] on div "Success" at bounding box center [1464, 267] width 34 height 12
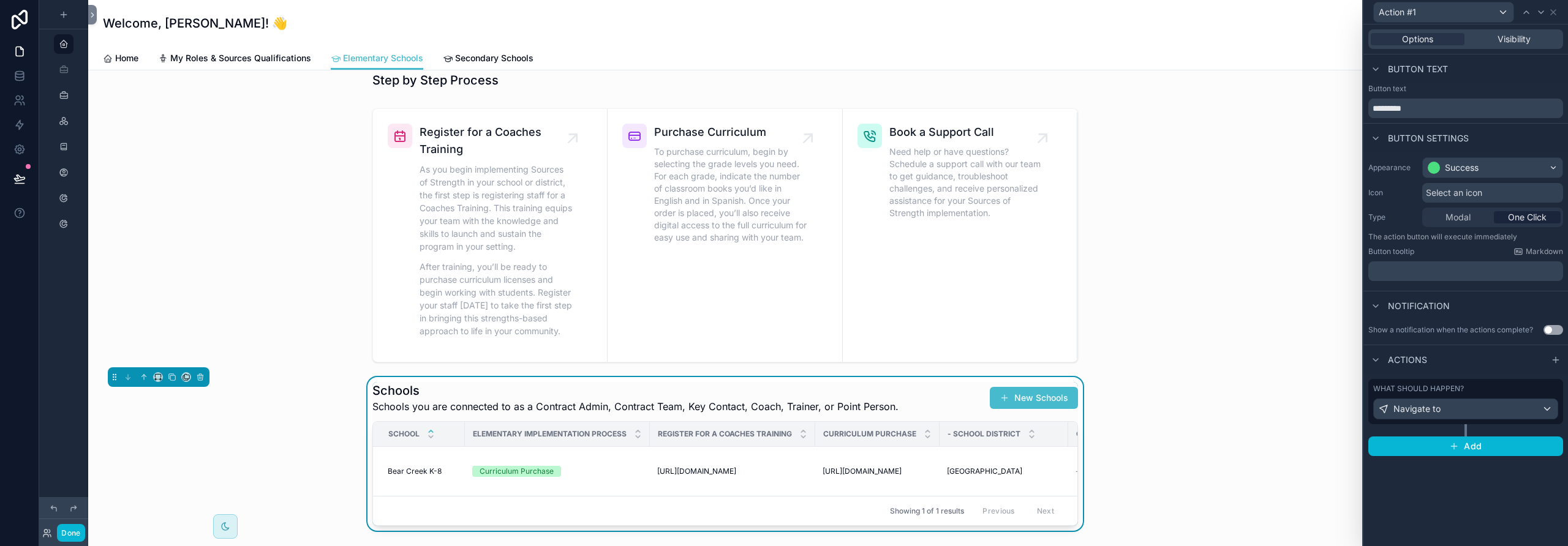
click at [916, 194] on span "Select an icon" at bounding box center [1454, 193] width 56 height 12
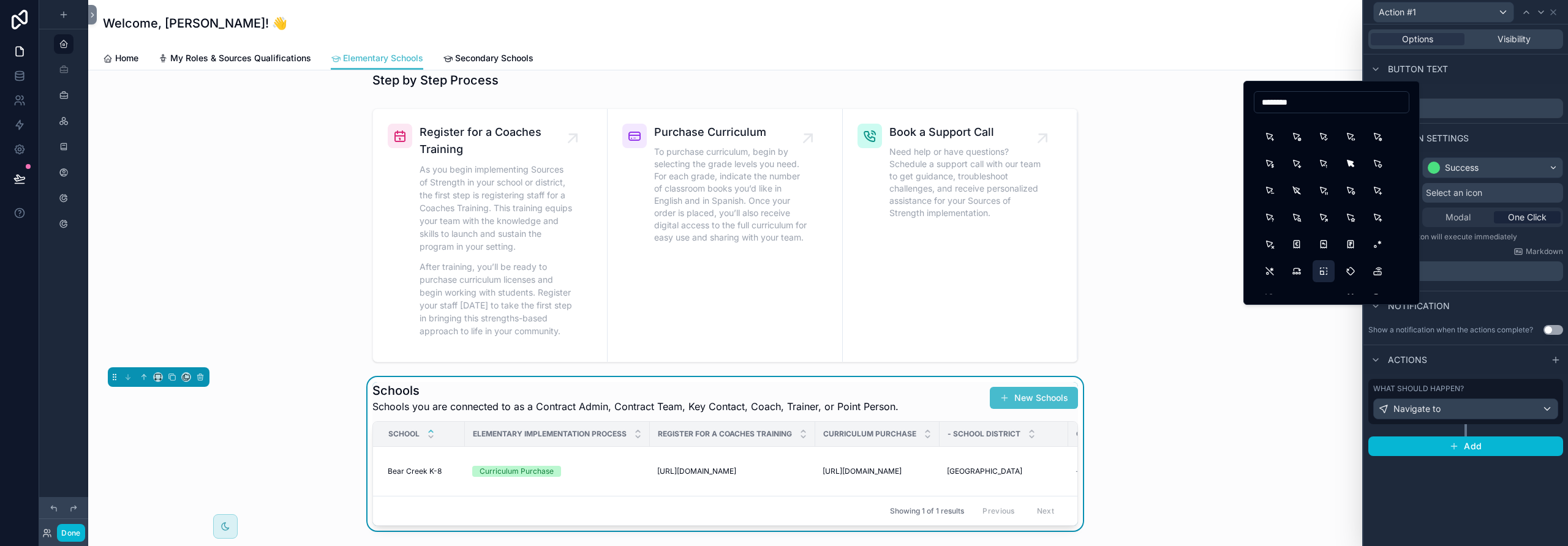
scroll to position [793, 0]
type input "********"
click at [916, 253] on button "PointerX" at bounding box center [1270, 251] width 22 height 22
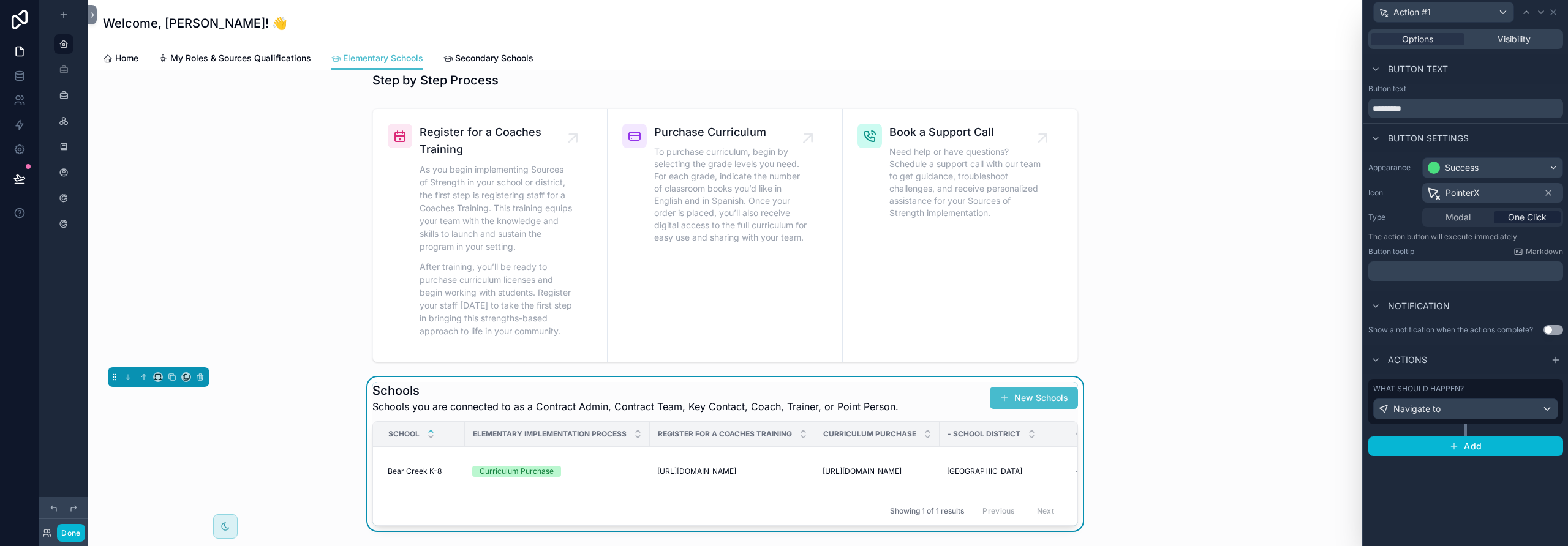
click at [916, 270] on p "﻿" at bounding box center [1467, 271] width 188 height 12
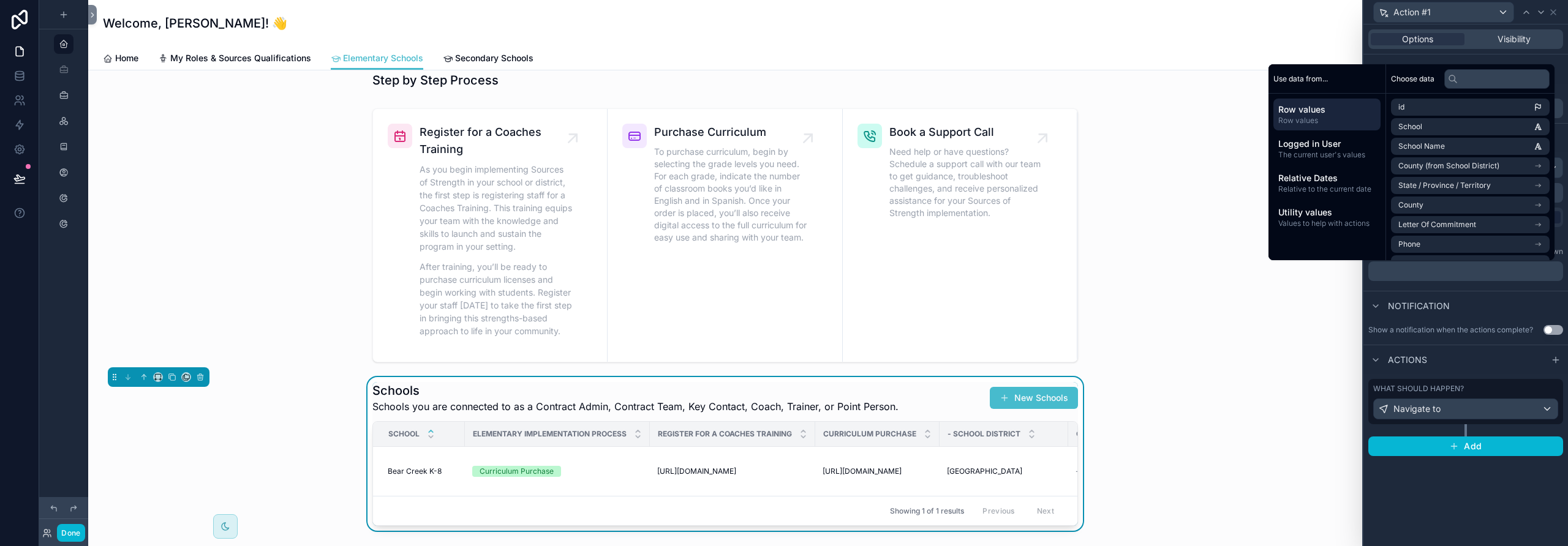
click at [916, 301] on div "Notification" at bounding box center [1465, 305] width 205 height 29
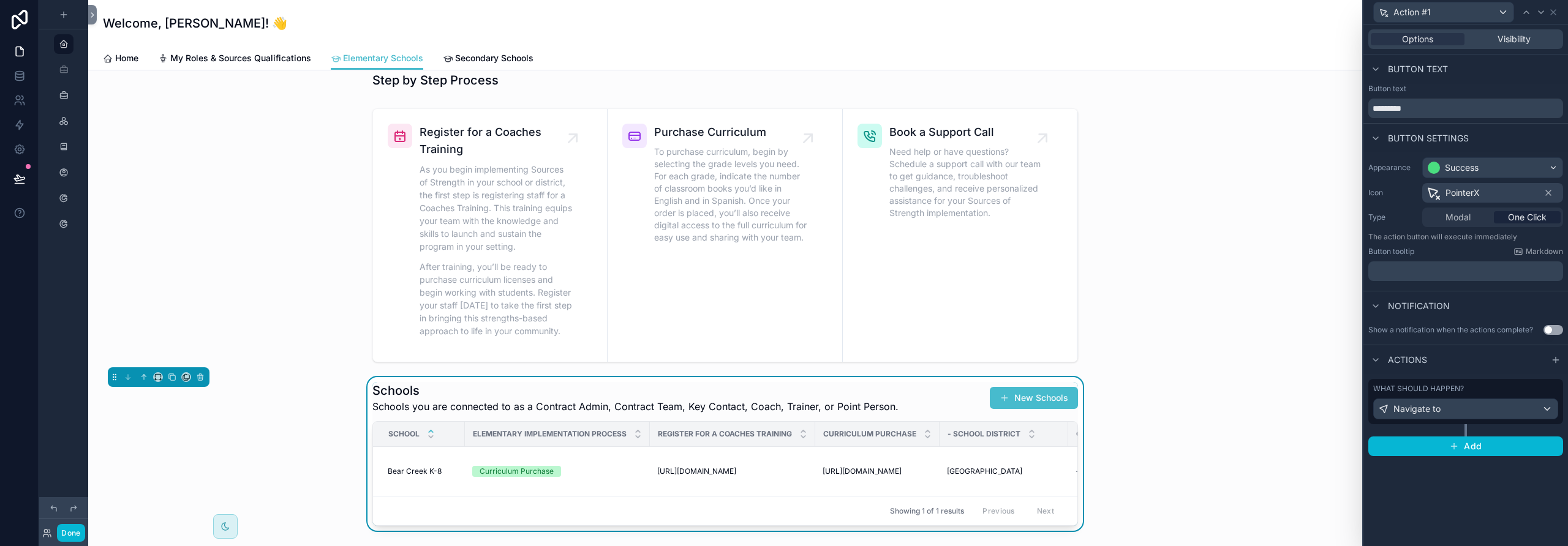
click at [916, 267] on p "﻿" at bounding box center [1467, 271] width 188 height 12
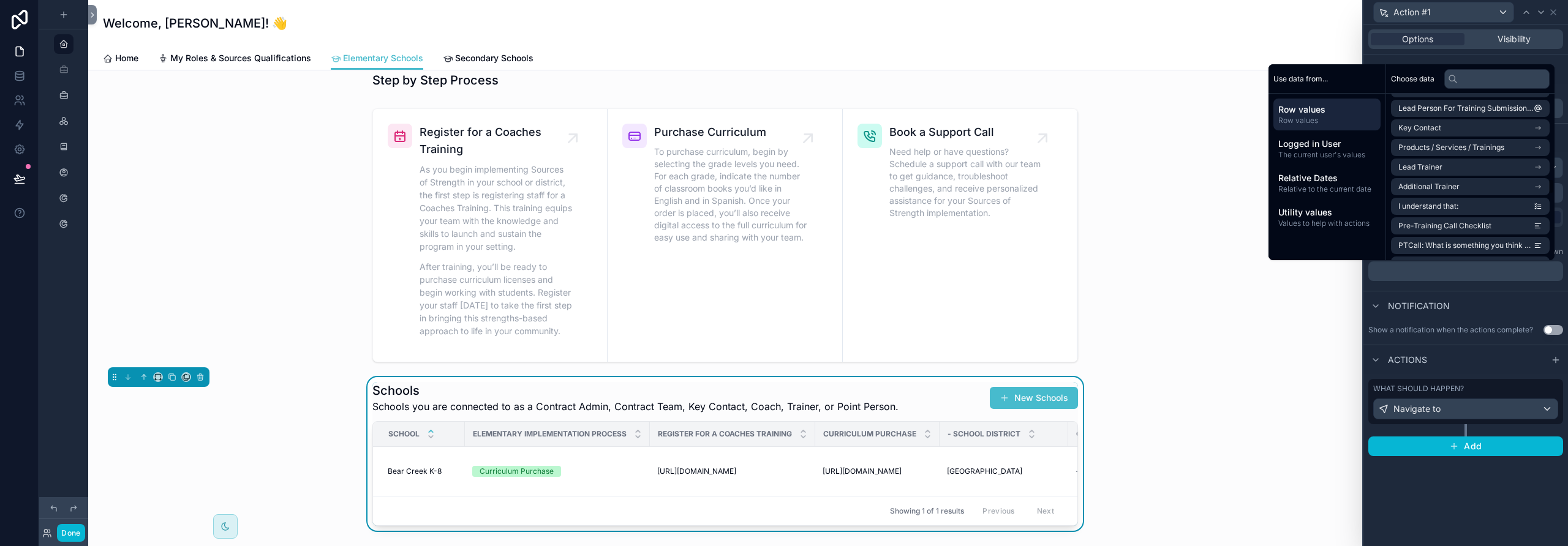
scroll to position [1199, 0]
click at [916, 80] on input "text" at bounding box center [1497, 79] width 105 height 19
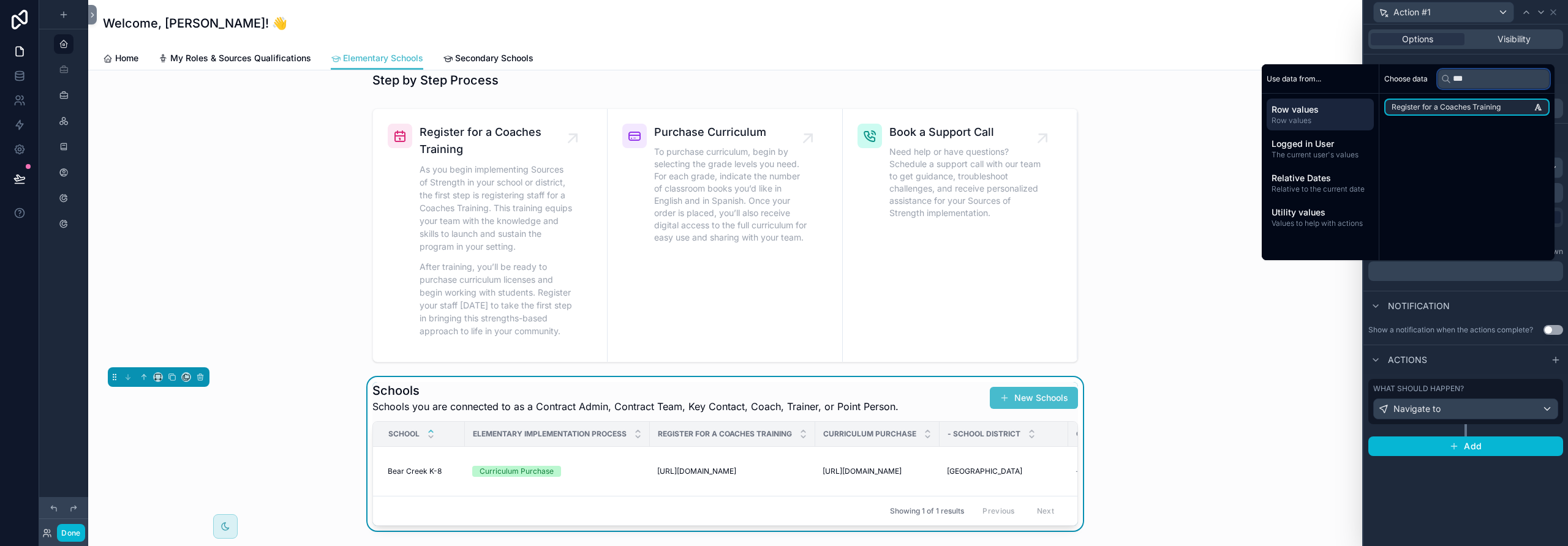
scroll to position [0, 0]
type input "****"
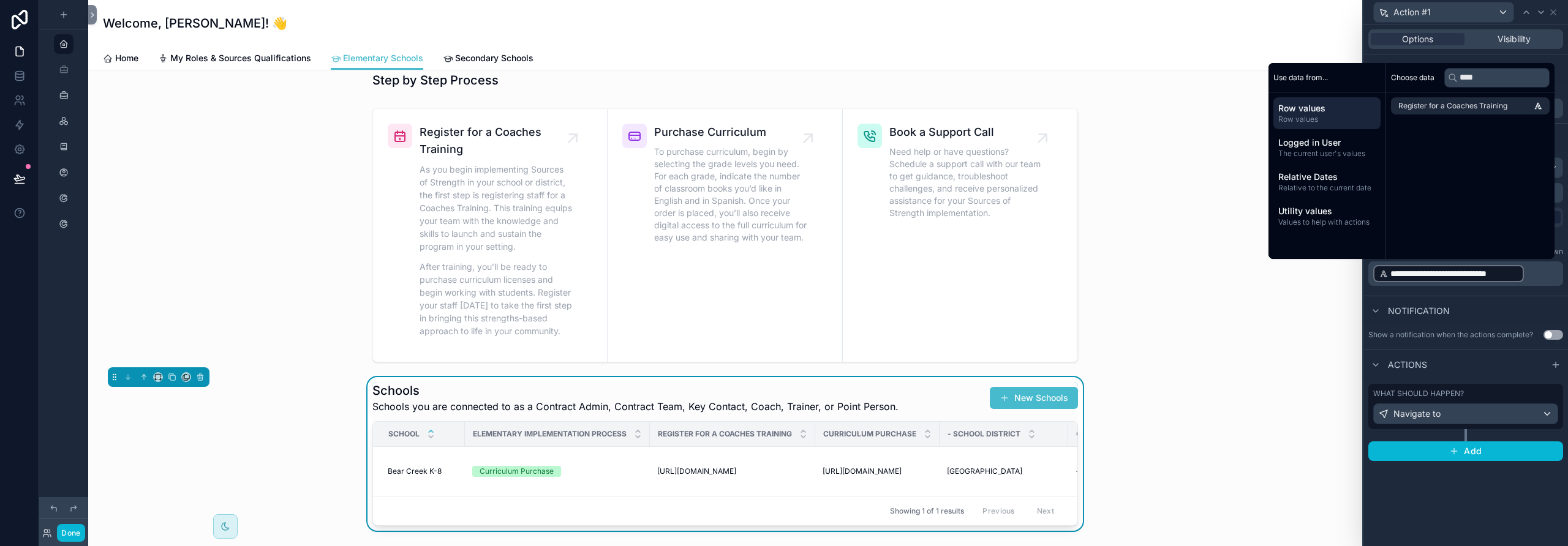
click at [916, 306] on div "Notification" at bounding box center [1465, 310] width 205 height 29
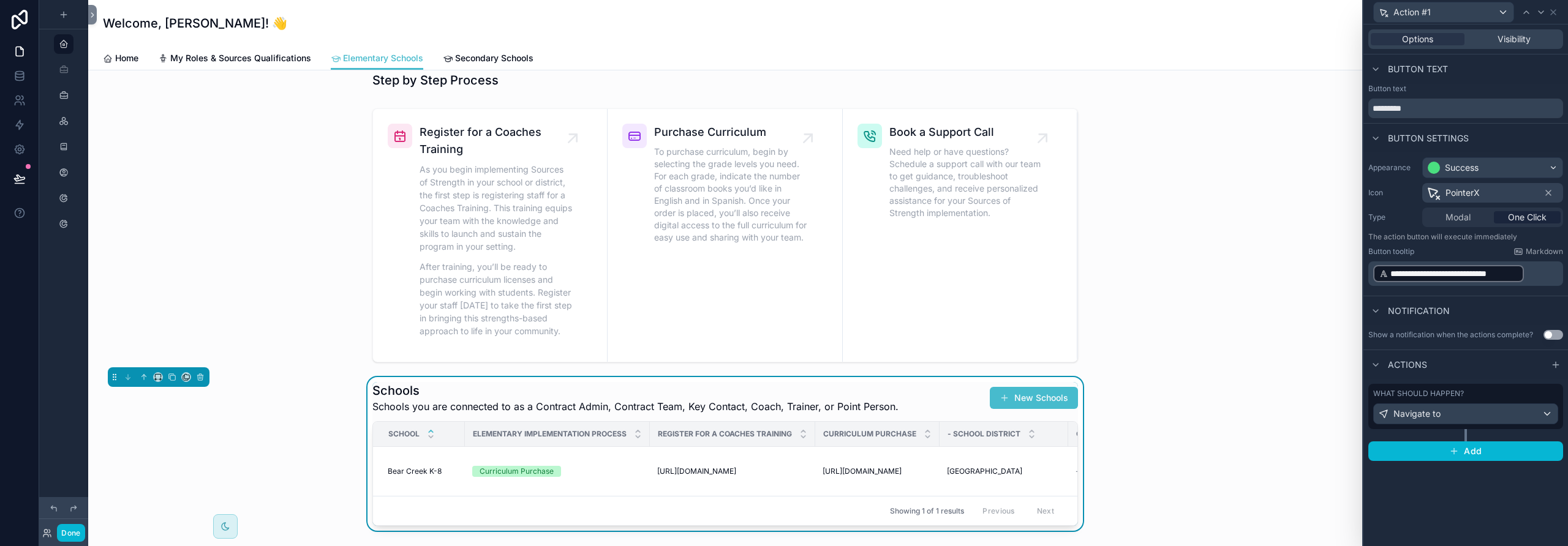
click at [916, 337] on button "Use setting" at bounding box center [1553, 334] width 19 height 10
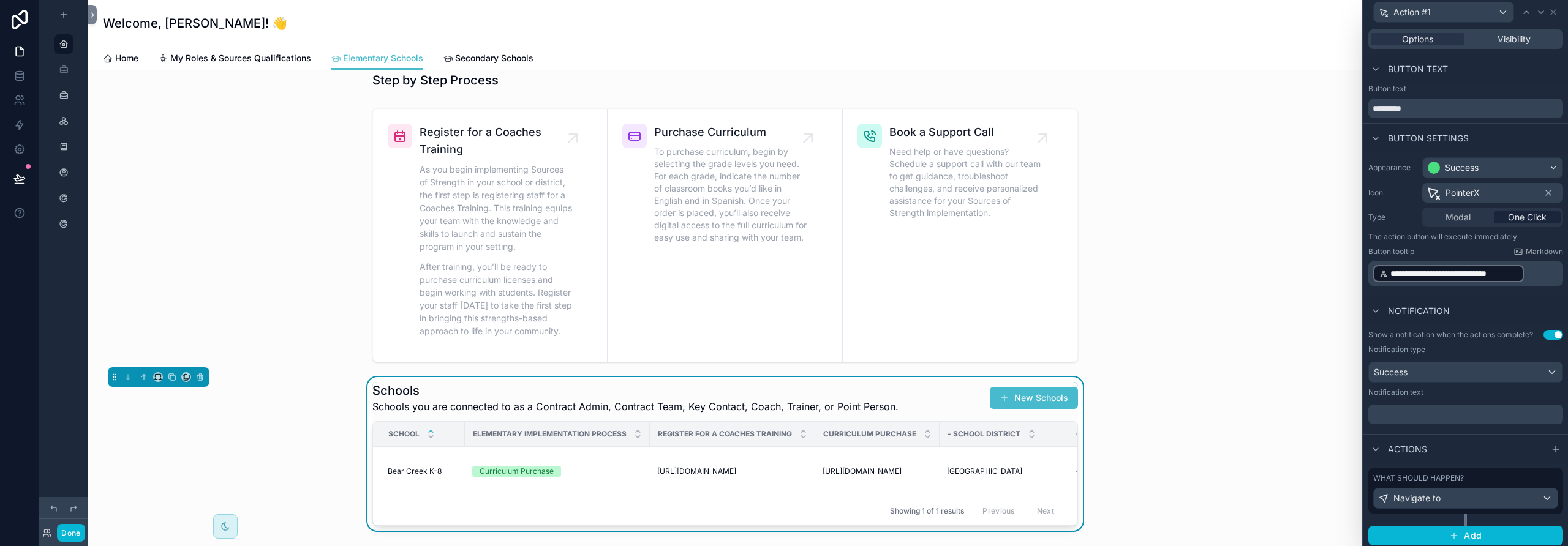
scroll to position [5, 0]
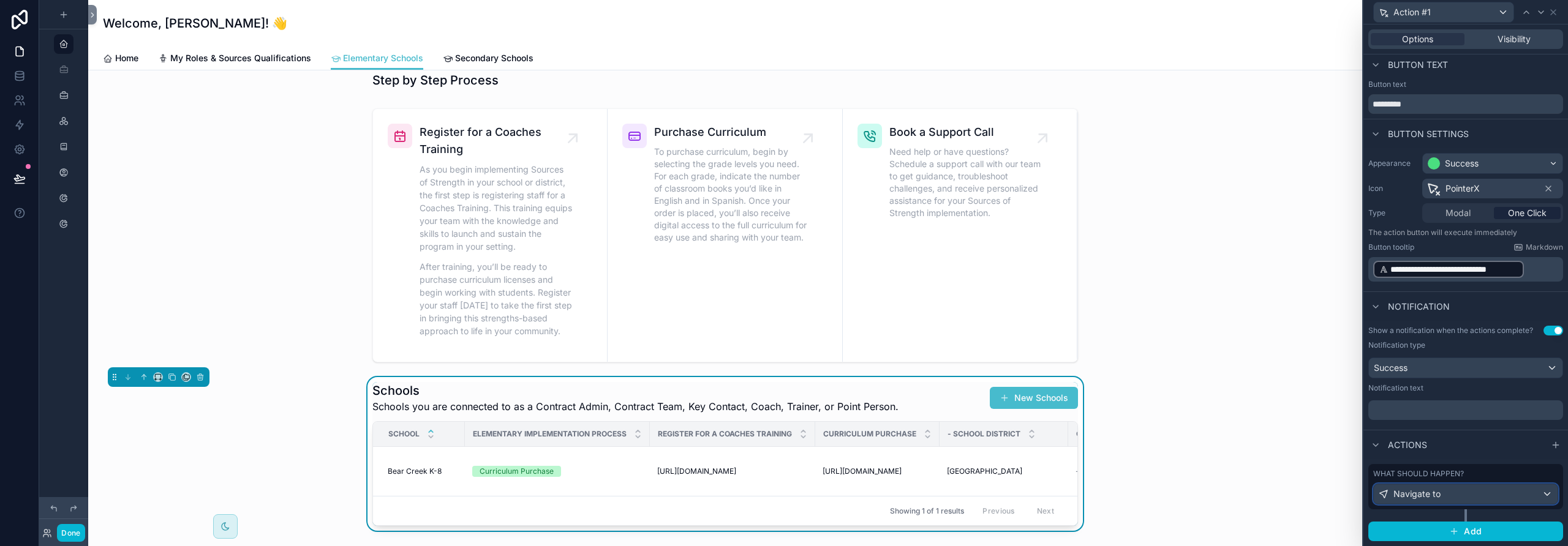
click at [916, 493] on div "Navigate to" at bounding box center [1466, 493] width 184 height 19
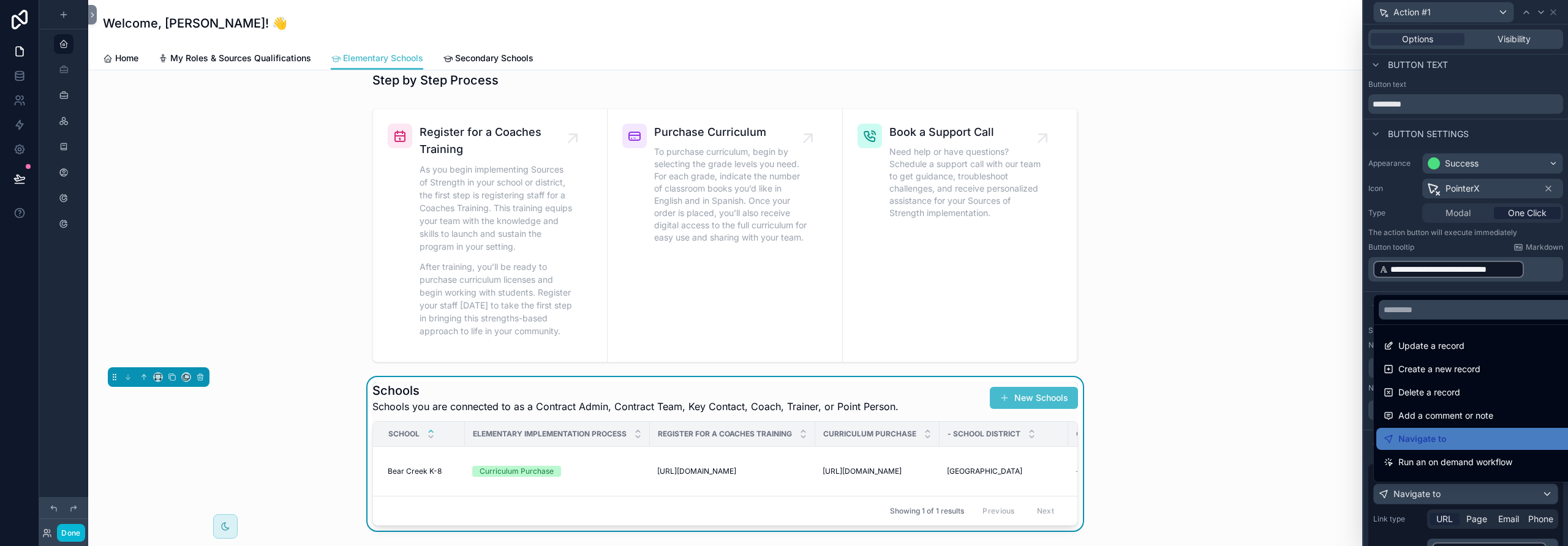
click at [916, 493] on div at bounding box center [1465, 273] width 205 height 546
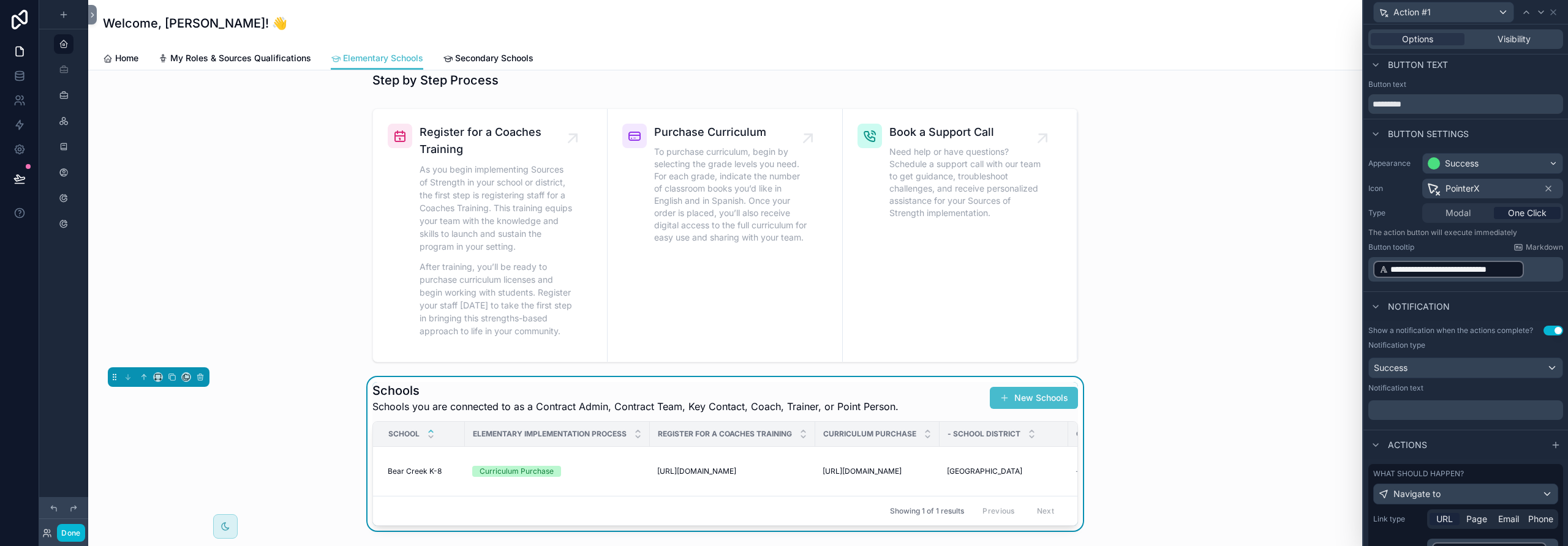
click at [916, 493] on span "URL" at bounding box center [1444, 519] width 16 height 12
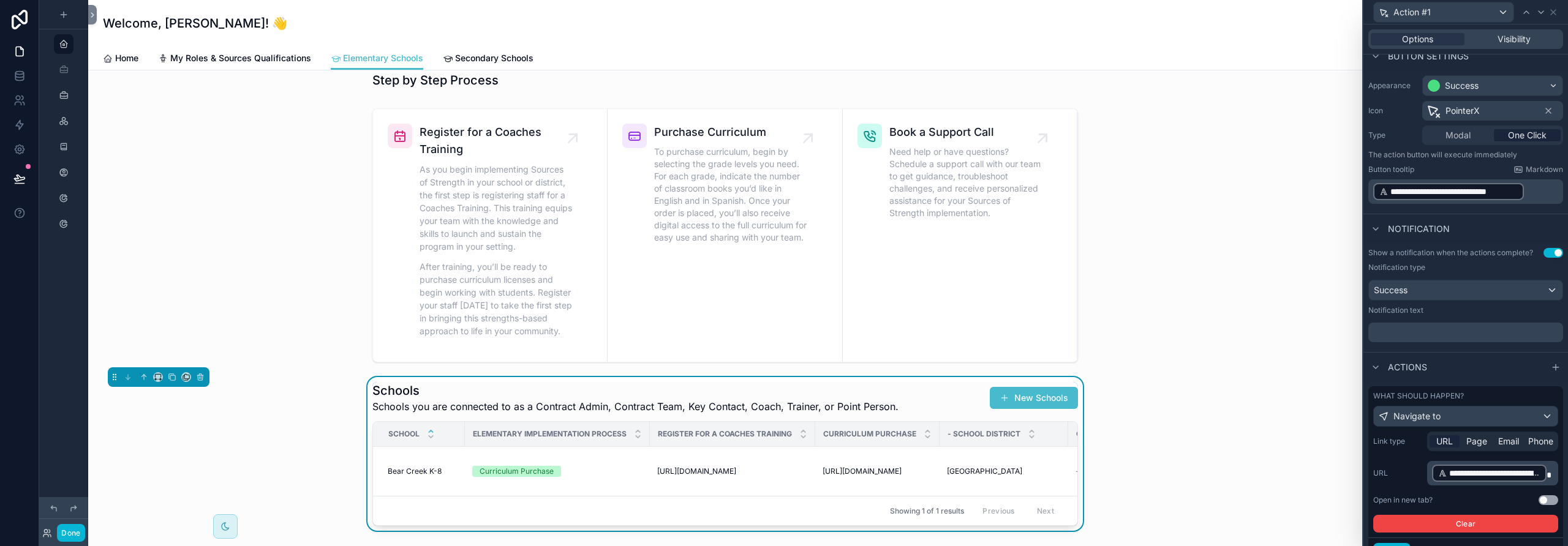
scroll to position [140, 0]
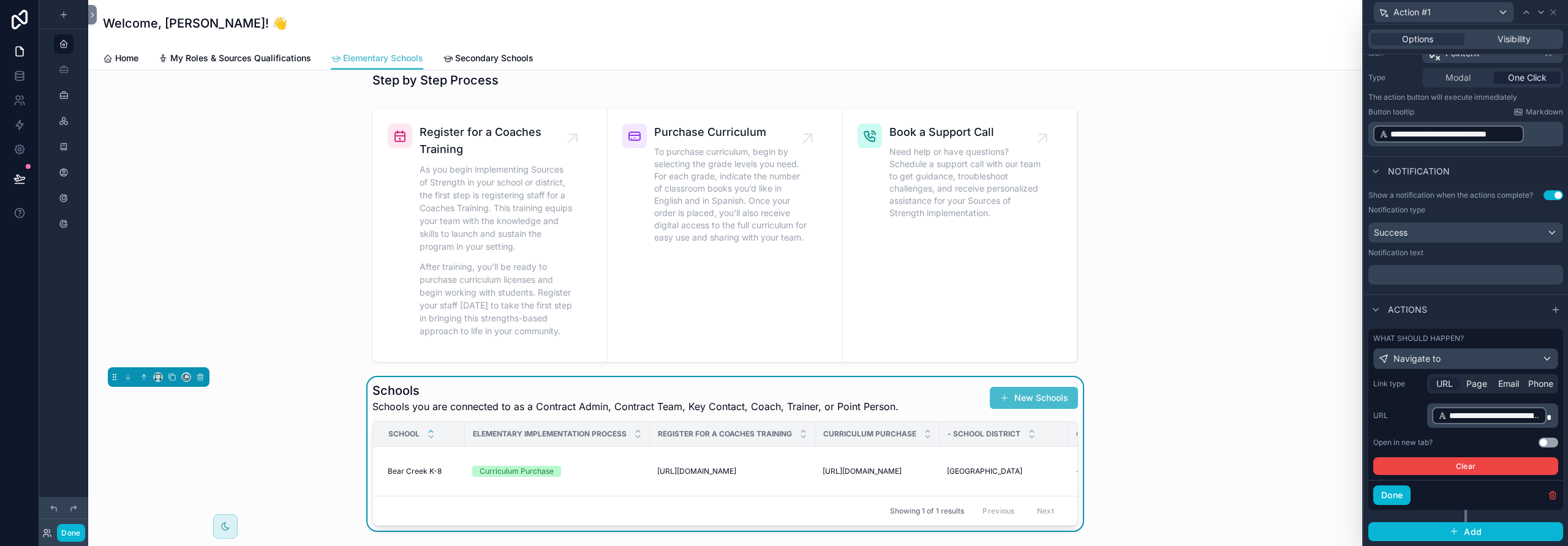
click at [916, 443] on button "Use setting" at bounding box center [1548, 443] width 19 height 10
click at [916, 493] on button "Done" at bounding box center [1392, 495] width 37 height 19
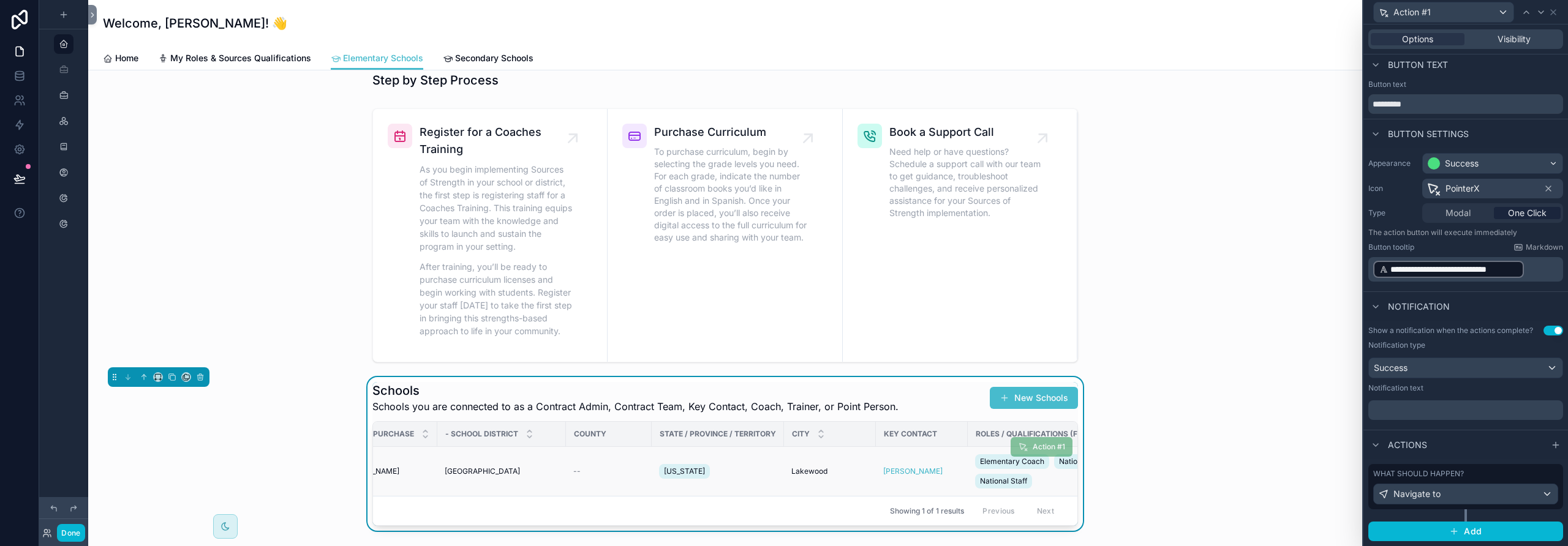
scroll to position [0, 678]
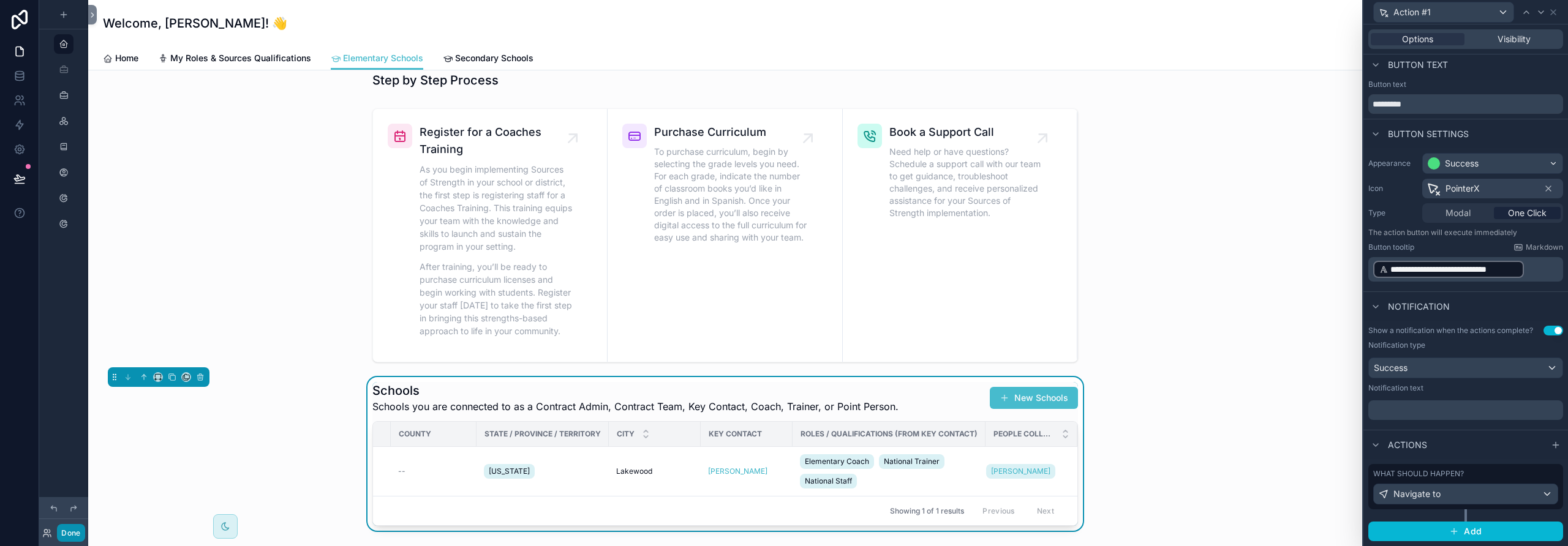
click at [70, 493] on button "Done" at bounding box center [71, 532] width 28 height 18
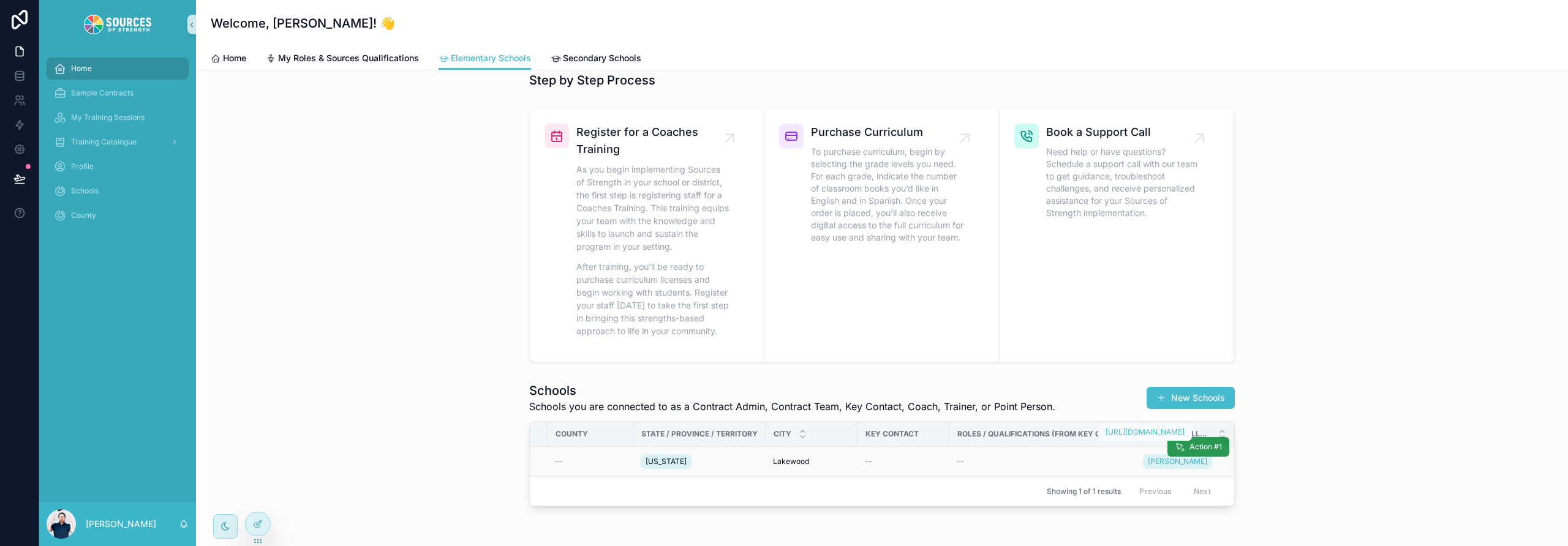
click at [916, 448] on span "Action #1" at bounding box center [1206, 446] width 32 height 10
click at [258, 493] on icon at bounding box center [257, 524] width 10 height 10
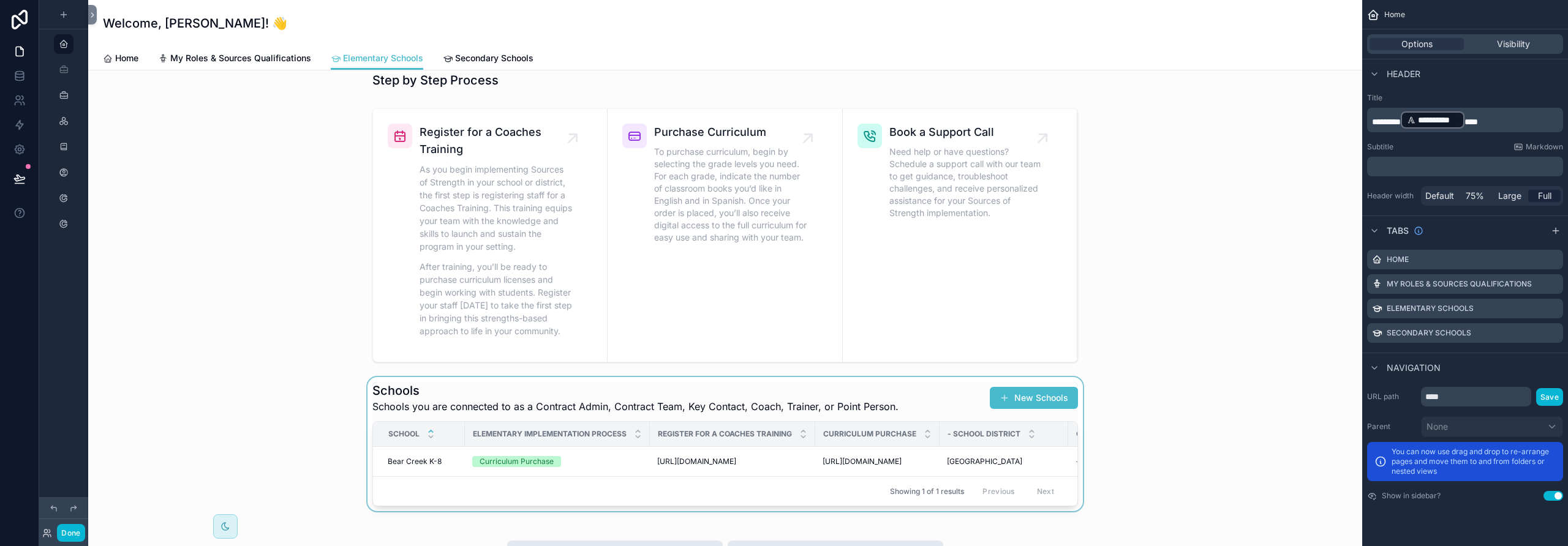
click at [916, 418] on div "scrollable content" at bounding box center [725, 444] width 1254 height 134
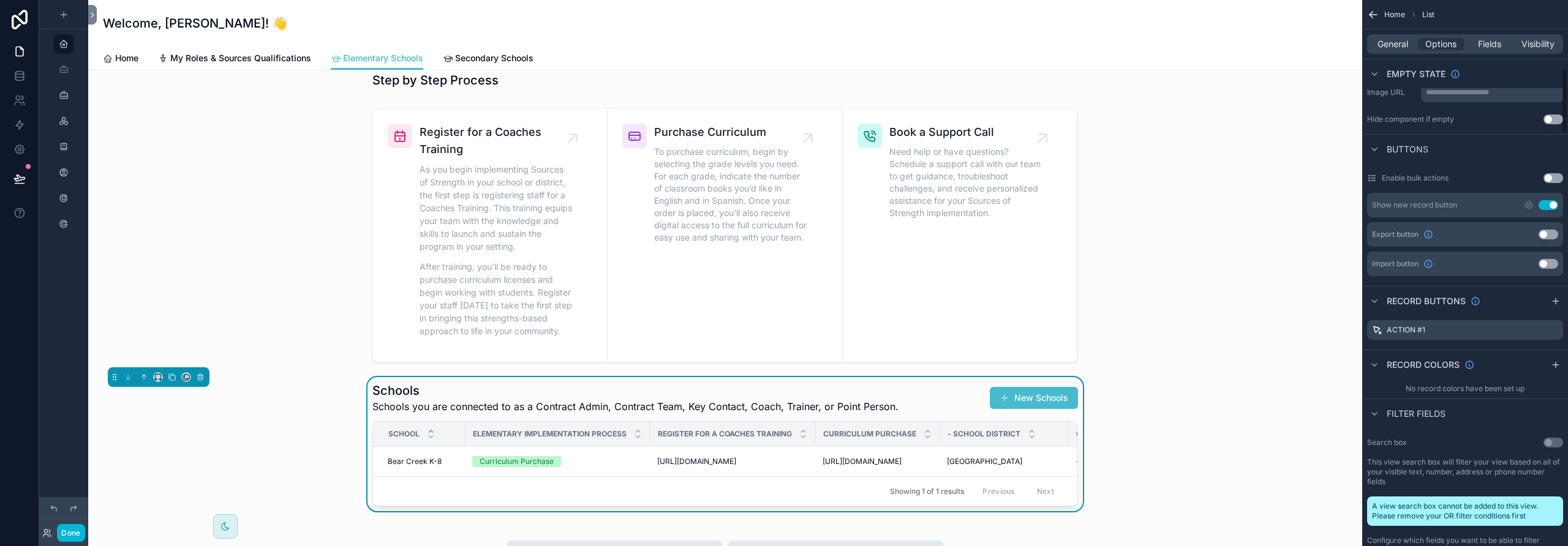
scroll to position [577, 0]
click at [916, 328] on icon "scrollable content" at bounding box center [1554, 328] width 5 height 5
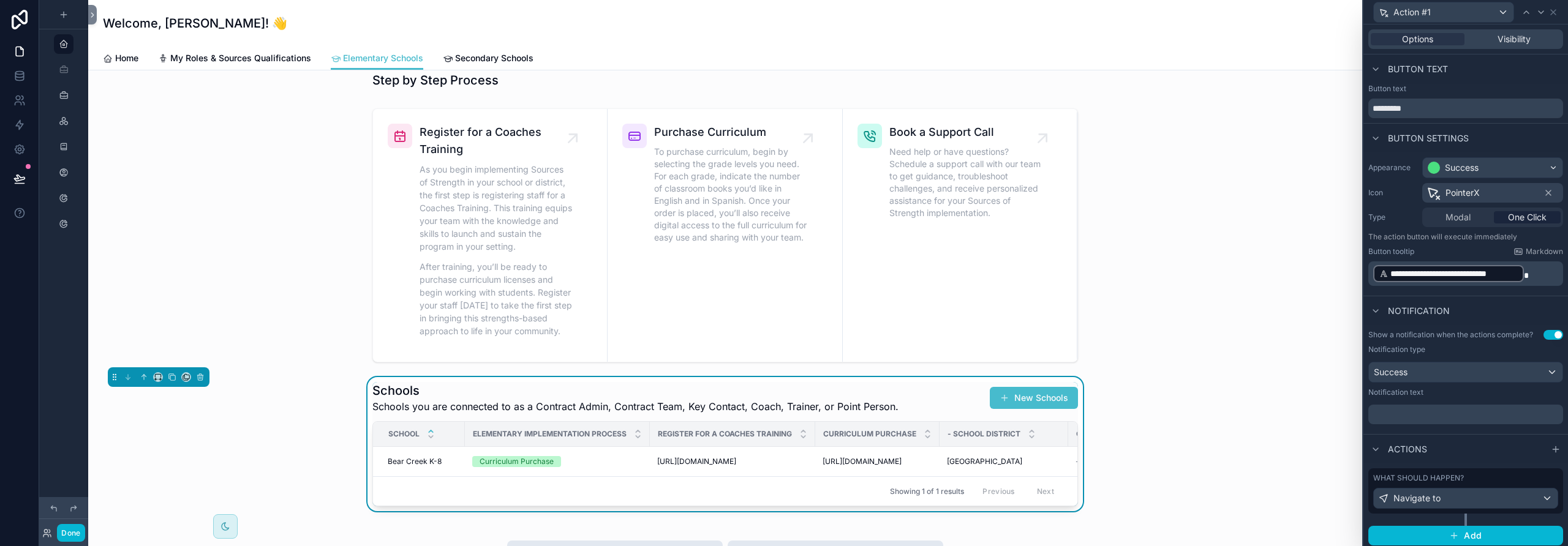
click at [916, 219] on span "Modal" at bounding box center [1458, 217] width 25 height 12
click at [916, 308] on div "Notification" at bounding box center [1465, 310] width 205 height 29
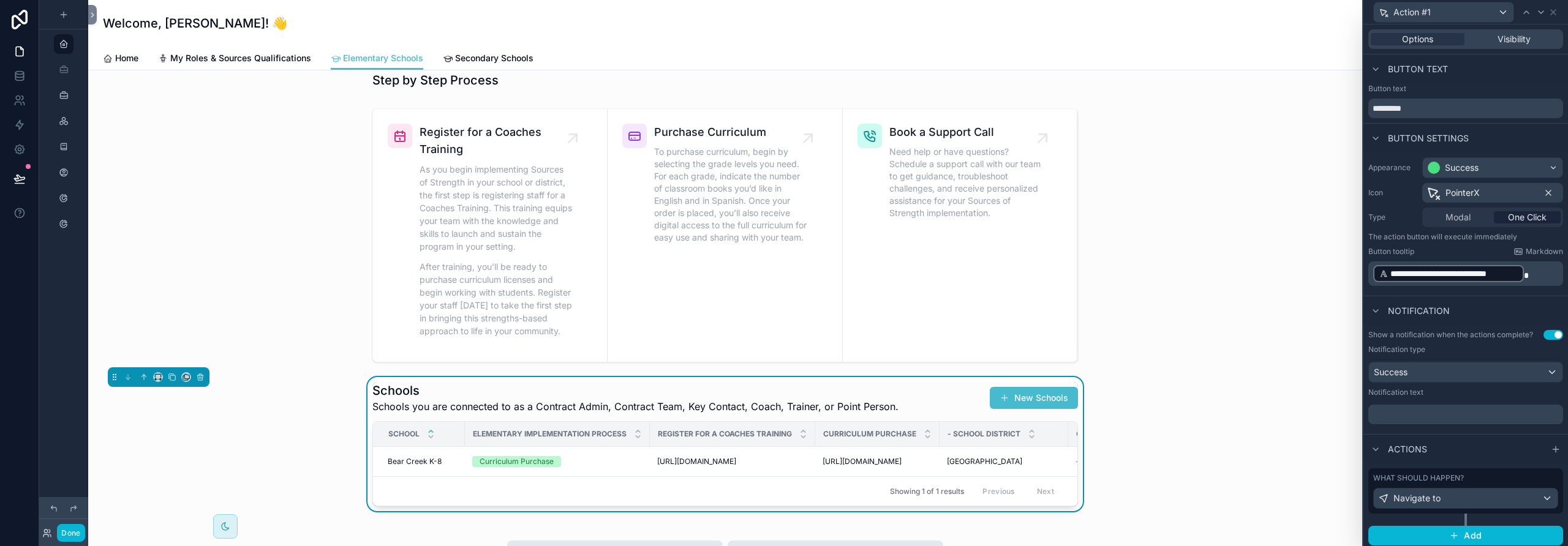
click at [916, 192] on icon at bounding box center [1549, 192] width 5 height 5
click at [916, 215] on span "Modal" at bounding box center [1458, 217] width 25 height 12
click at [916, 167] on div "Success" at bounding box center [1492, 167] width 140 height 19
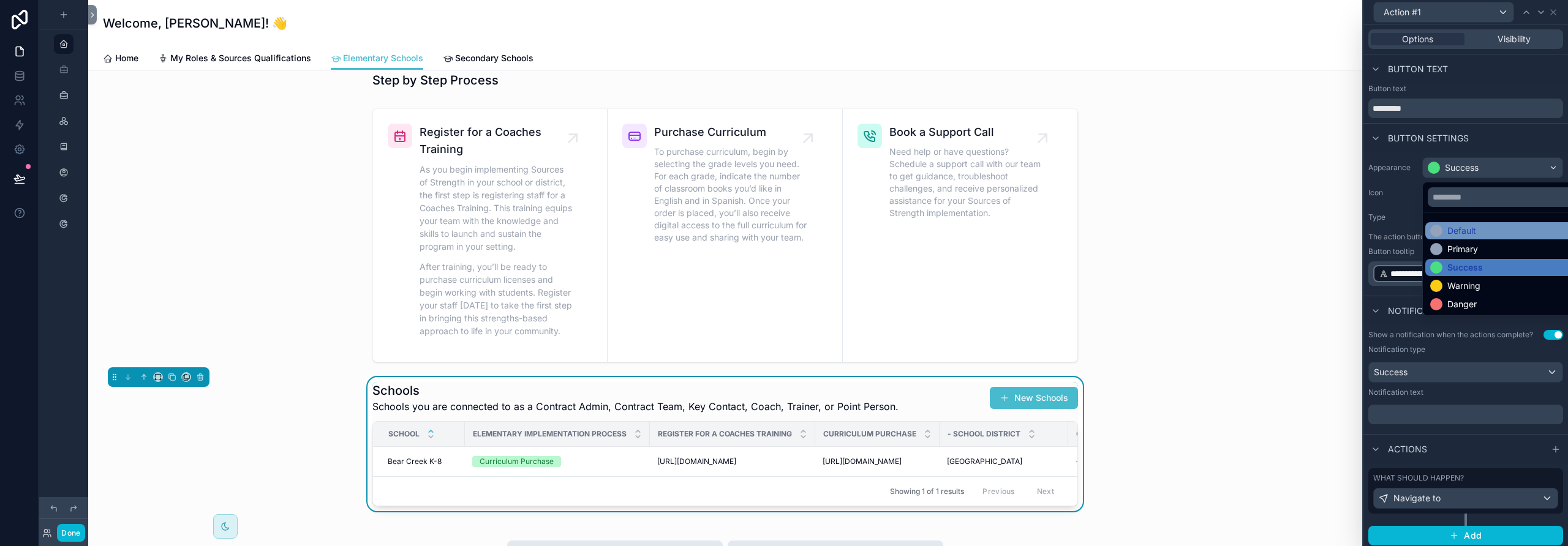
click at [916, 225] on div "Default" at bounding box center [1502, 231] width 144 height 12
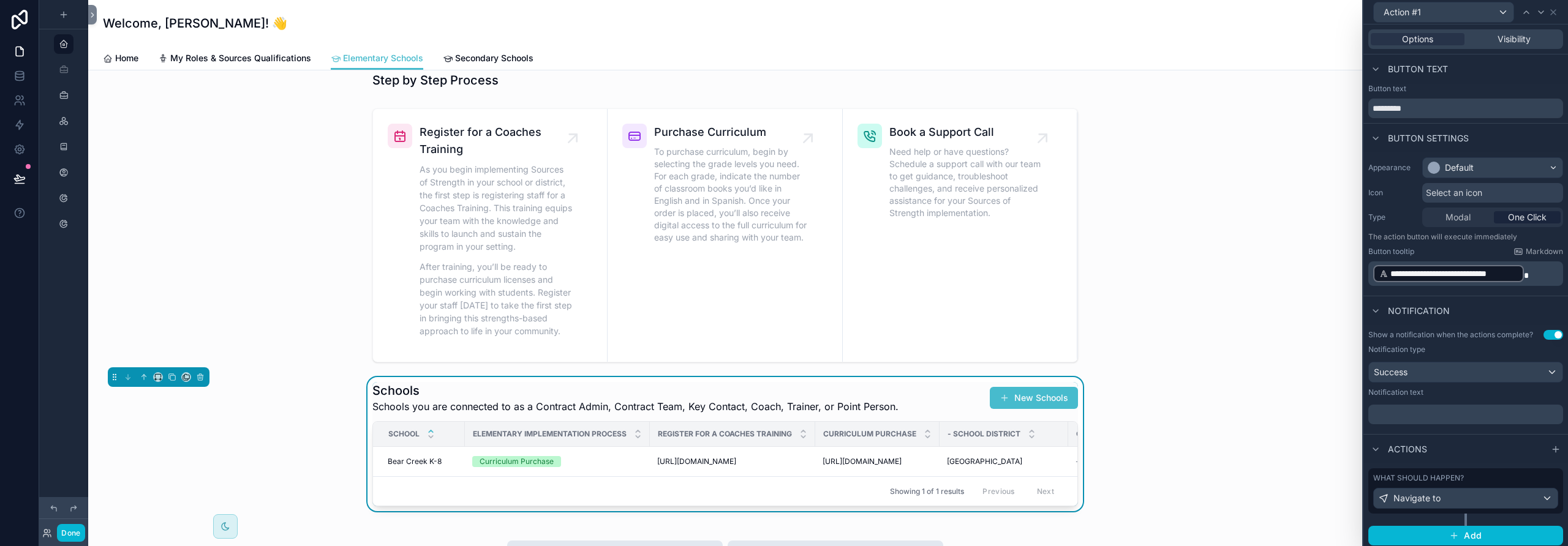
click at [916, 216] on span "Modal" at bounding box center [1458, 217] width 25 height 12
click at [916, 273] on p "**********" at bounding box center [1467, 273] width 188 height 19
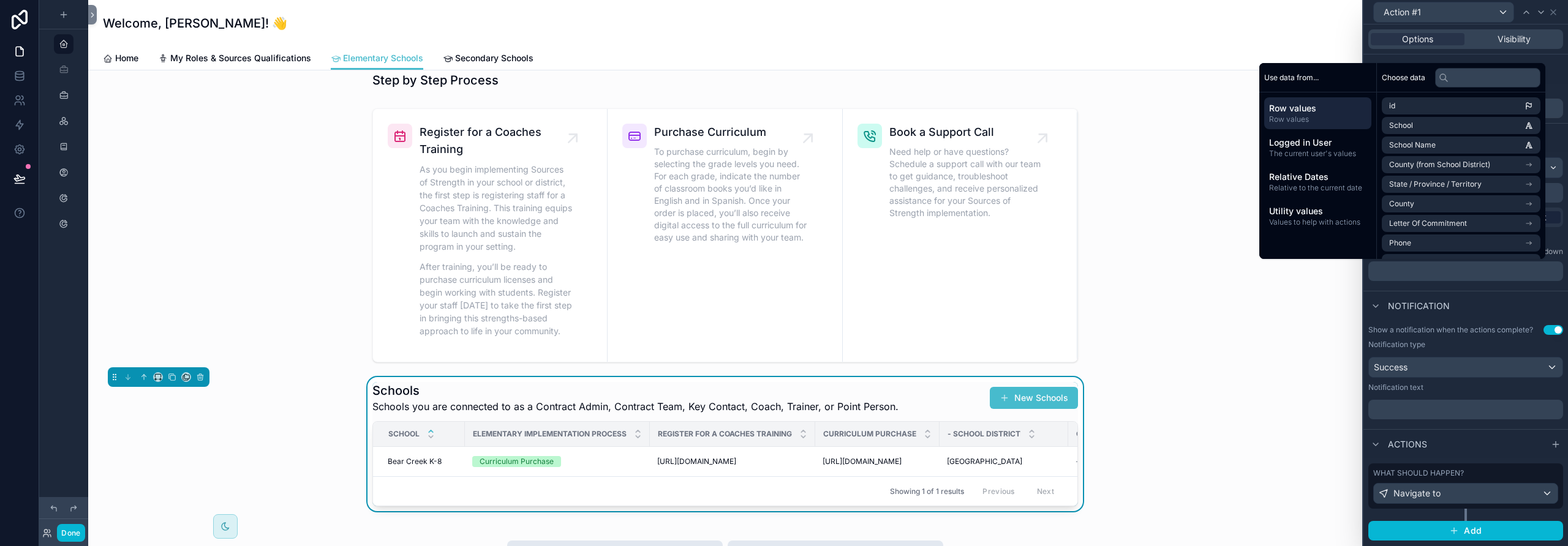
click at [916, 298] on div "Notification" at bounding box center [1465, 305] width 205 height 29
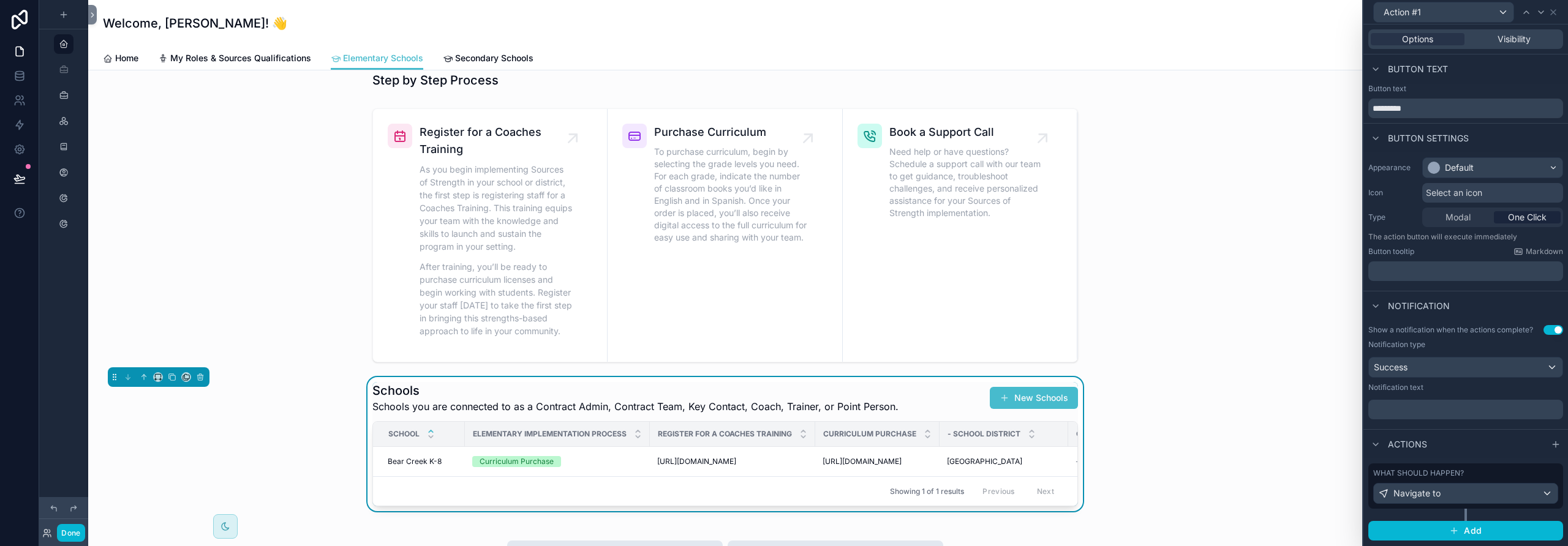
drag, startPoint x: 1461, startPoint y: 214, endPoint x: 1457, endPoint y: 223, distance: 9.8
click at [916, 217] on span "Modal" at bounding box center [1458, 217] width 25 height 12
click at [916, 223] on span "Modal" at bounding box center [1458, 217] width 25 height 12
click at [916, 222] on span "Modal" at bounding box center [1458, 217] width 25 height 12
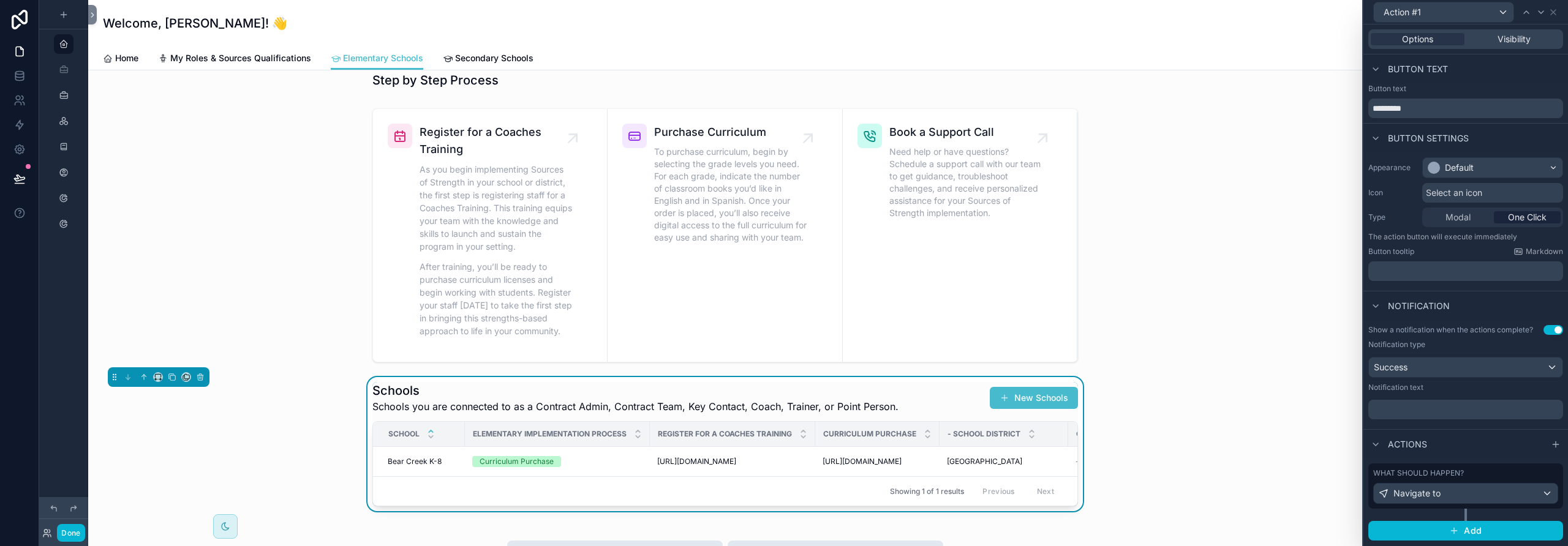
click at [916, 222] on span "Modal" at bounding box center [1458, 217] width 25 height 12
click at [916, 366] on div "Success" at bounding box center [1465, 367] width 193 height 19
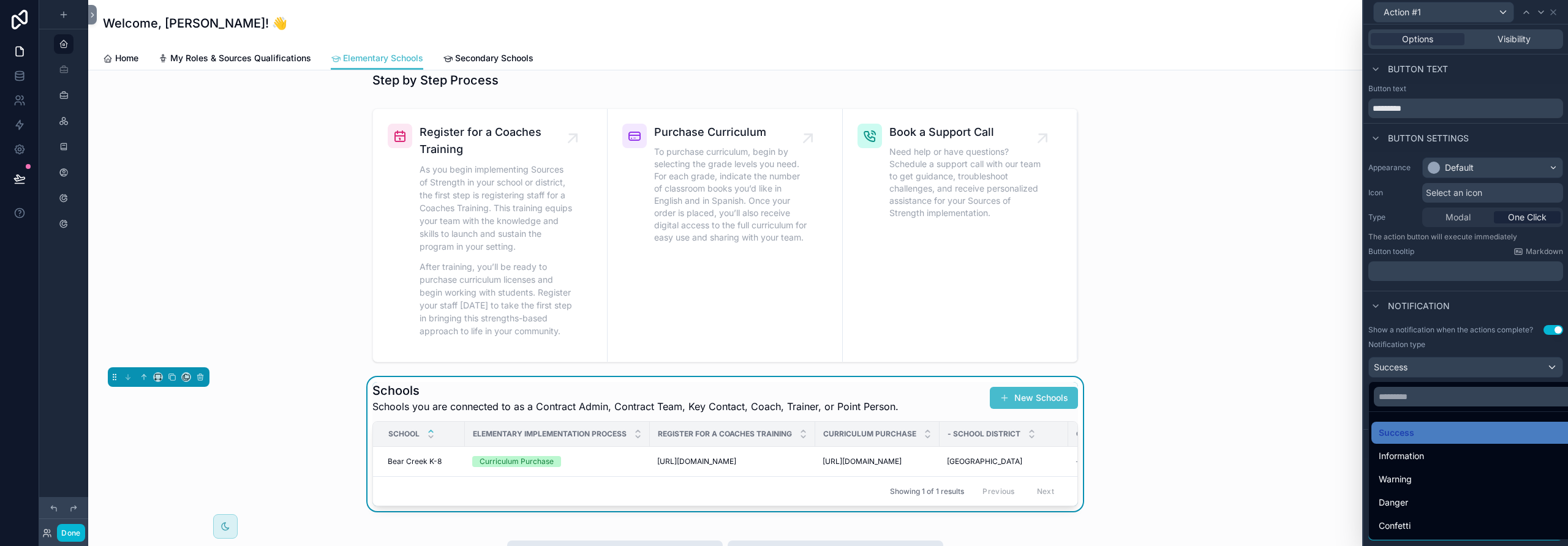
click at [916, 411] on div at bounding box center [1479, 397] width 222 height 29
click at [916, 371] on div at bounding box center [1465, 273] width 205 height 546
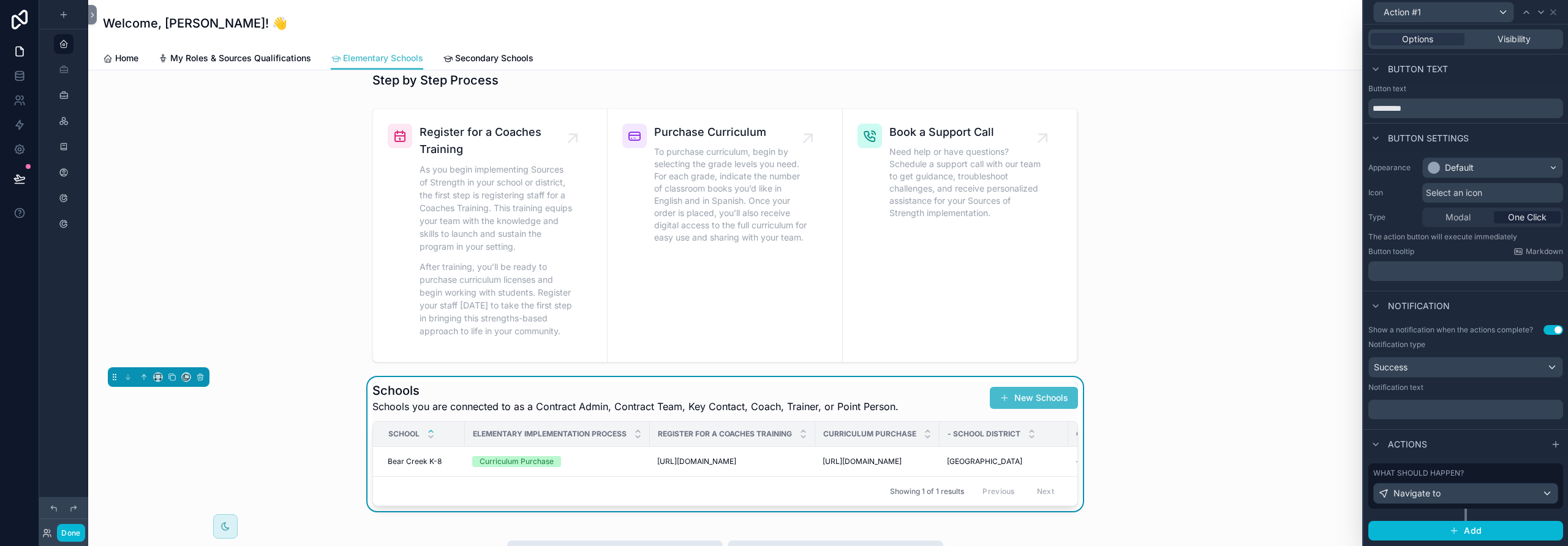
click at [916, 318] on div "Notification" at bounding box center [1465, 305] width 205 height 29
click at [916, 12] on icon at bounding box center [1553, 12] width 5 height 5
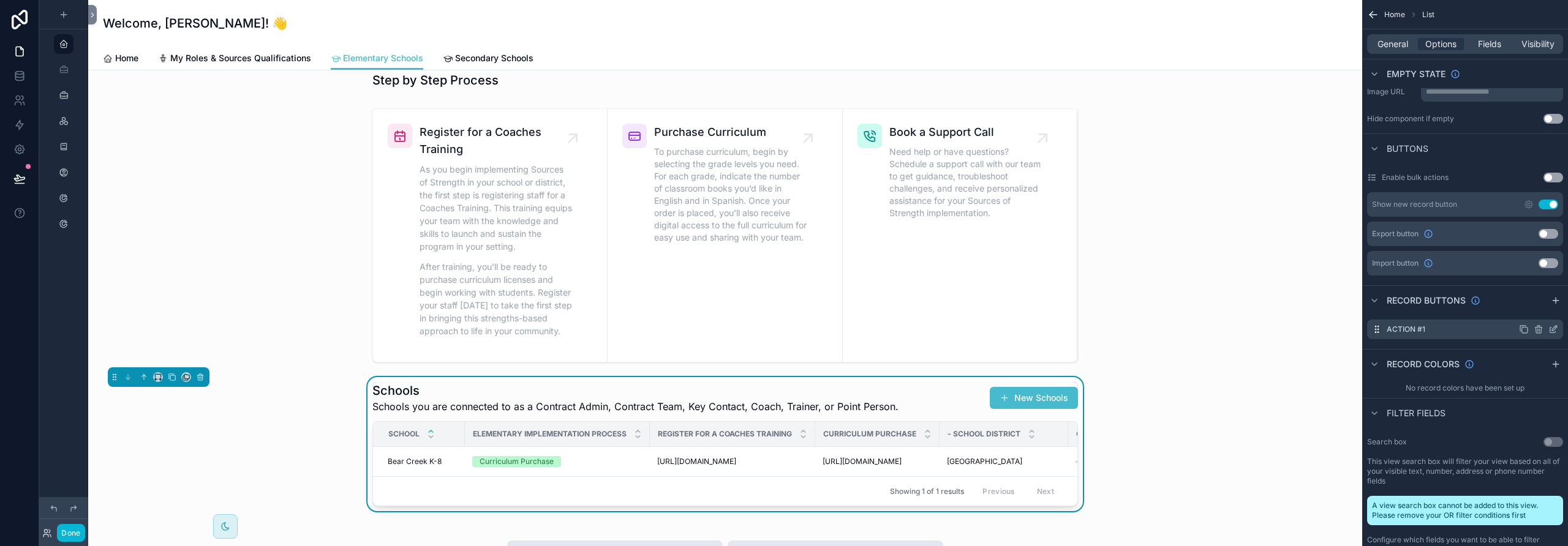
click at [916, 329] on icon "scrollable content" at bounding box center [1553, 329] width 10 height 10
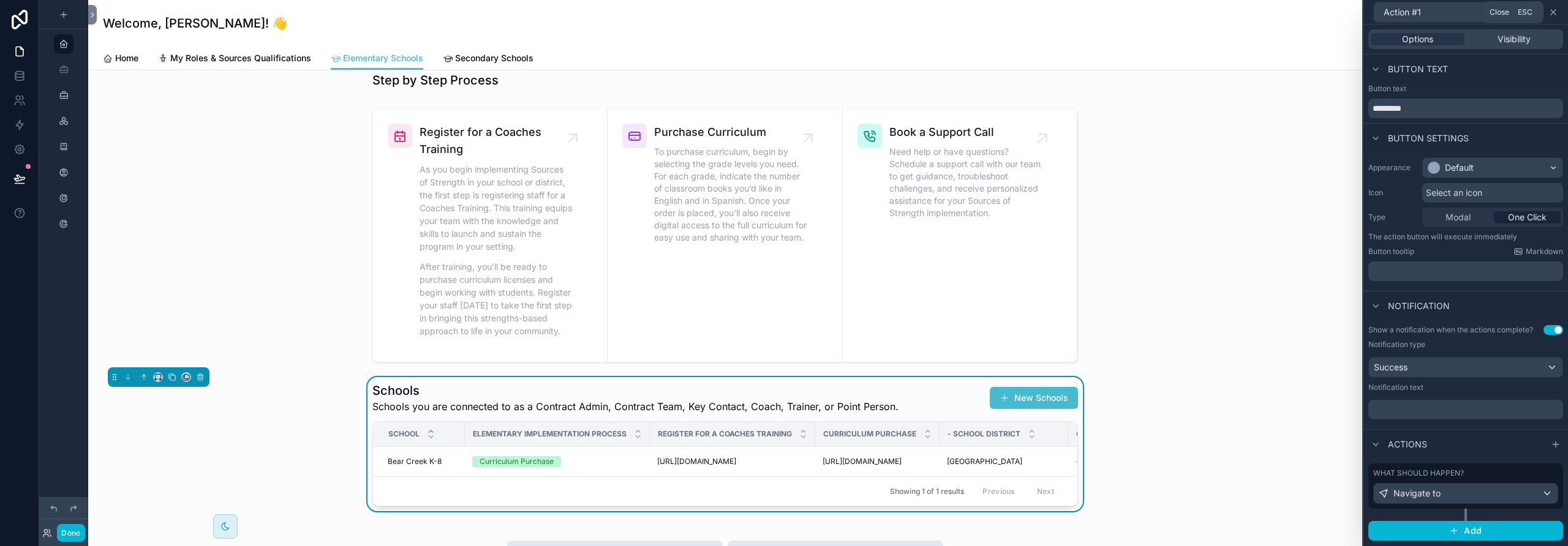
click at [916, 13] on icon at bounding box center [1553, 12] width 10 height 10
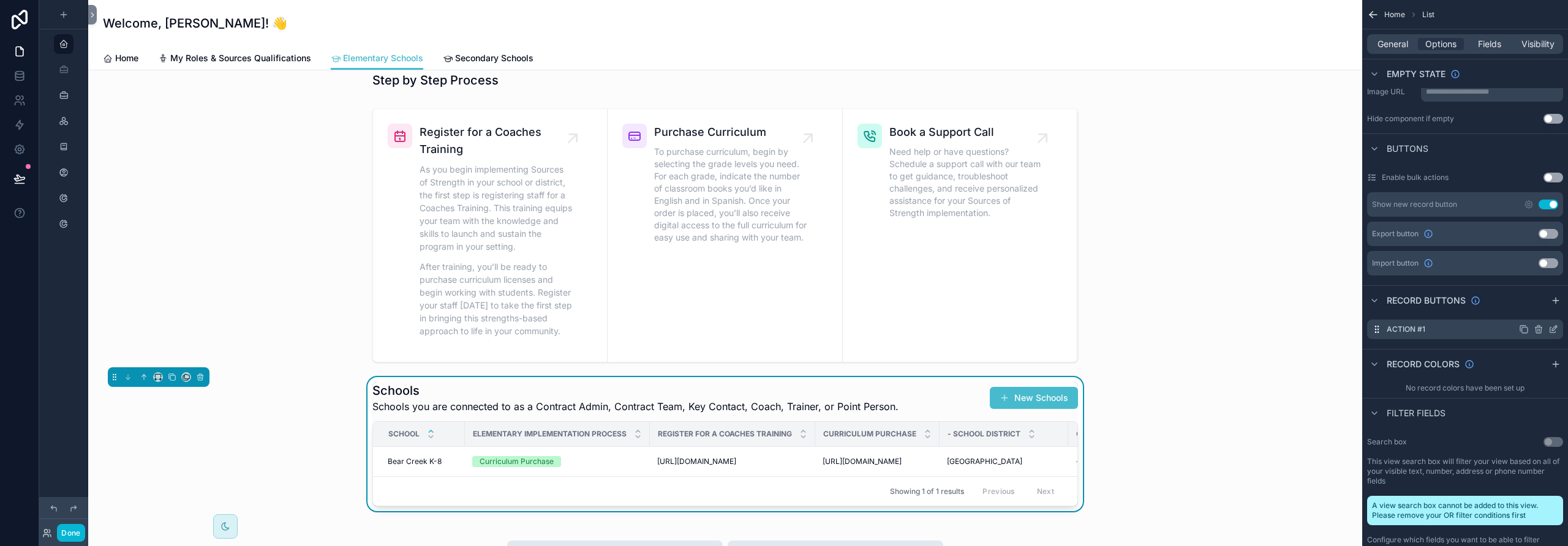
click at [916, 329] on icon "scrollable content" at bounding box center [1538, 330] width 0 height 2
click at [916, 309] on icon at bounding box center [1533, 310] width 10 height 10
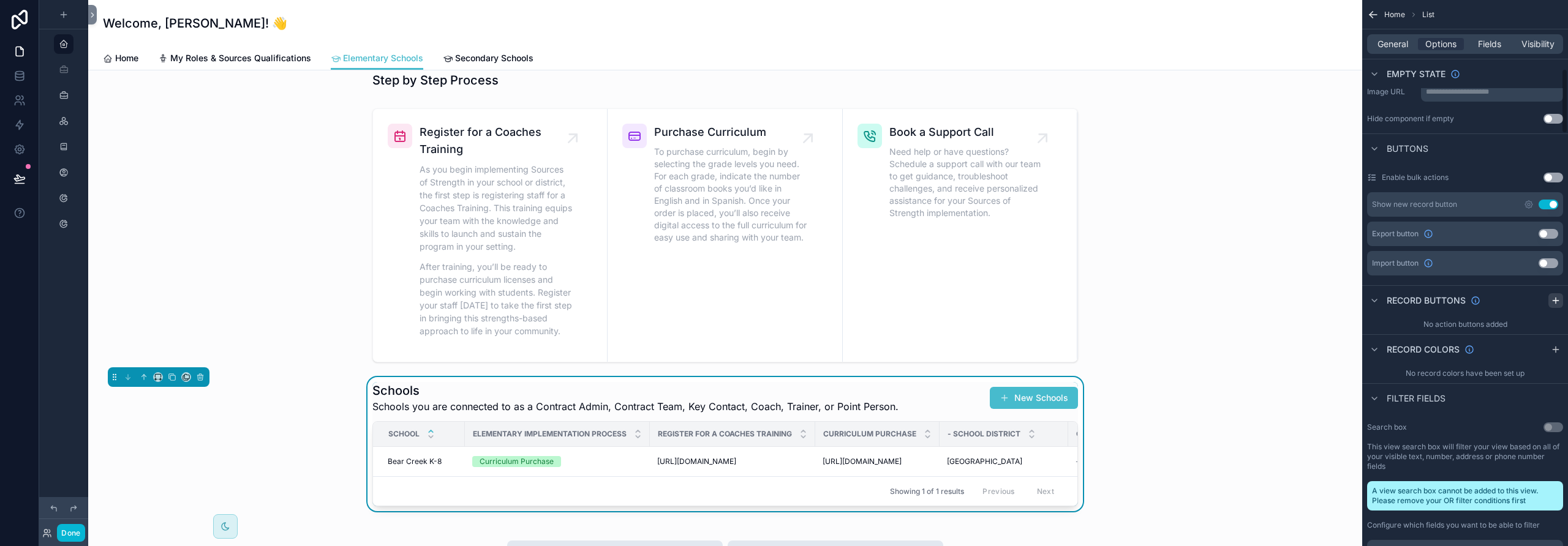
click at [916, 300] on icon "scrollable content" at bounding box center [1556, 300] width 10 height 10
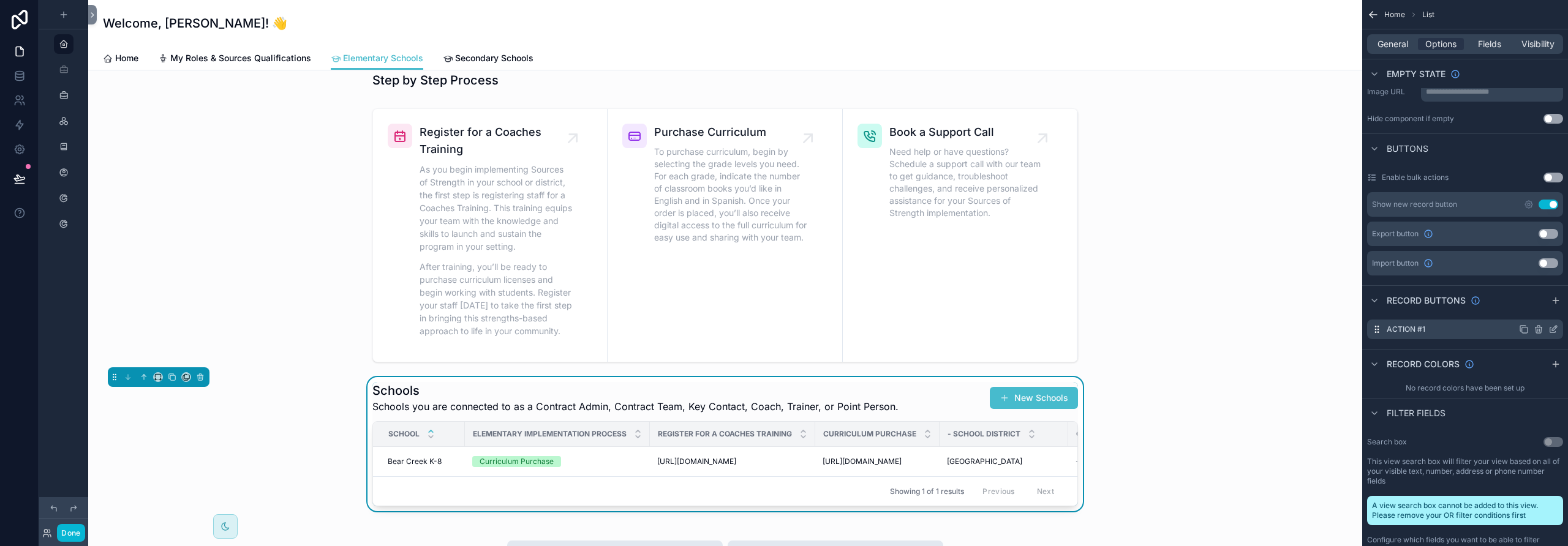
click at [916, 327] on icon "scrollable content" at bounding box center [1553, 329] width 10 height 10
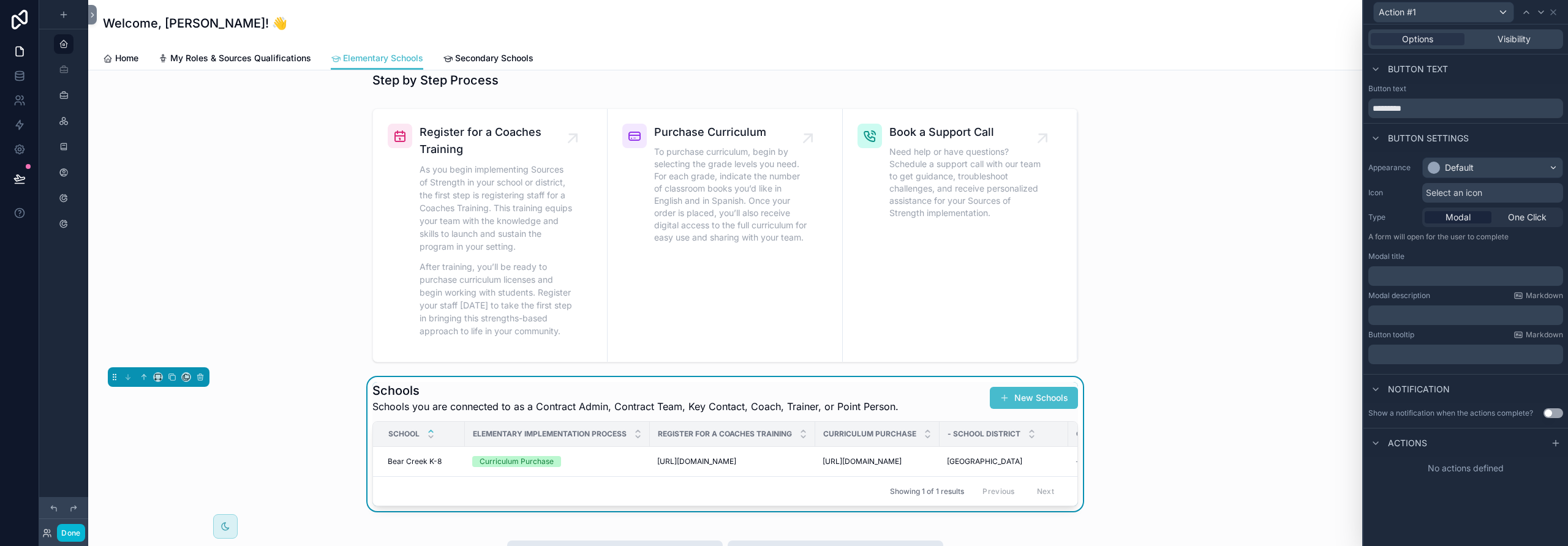
click at [916, 219] on span "Modal" at bounding box center [1458, 217] width 25 height 12
click at [916, 167] on div "Default" at bounding box center [1492, 167] width 140 height 19
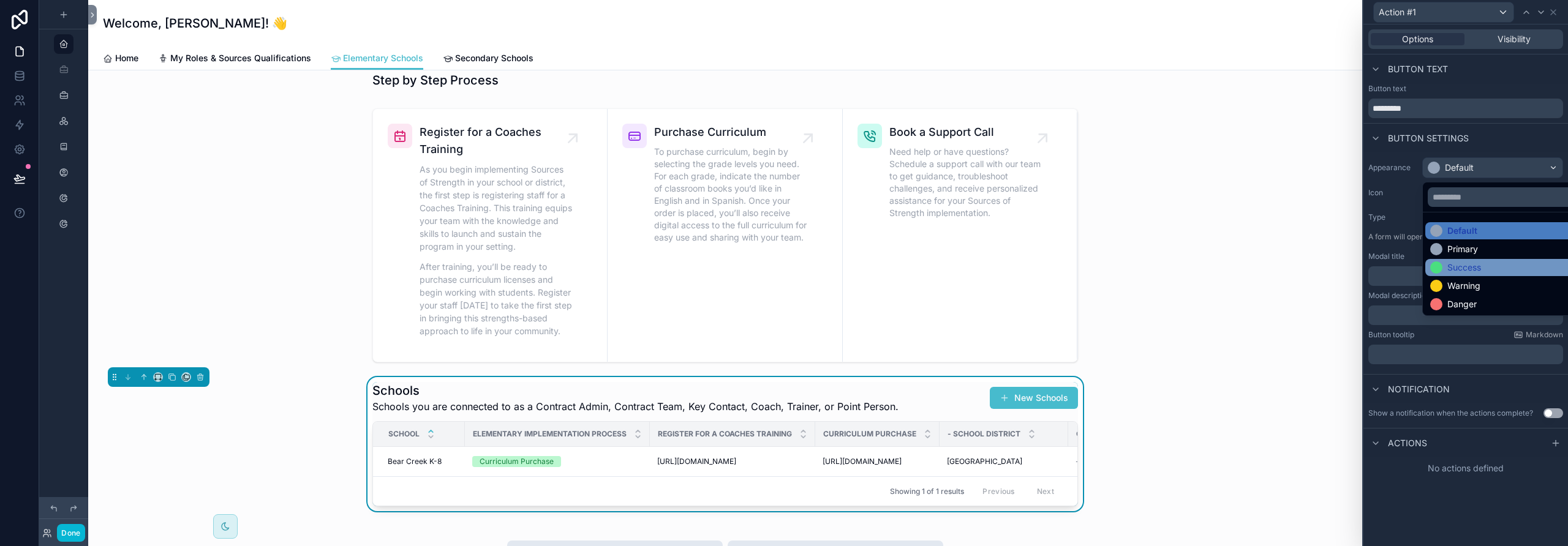
click at [916, 267] on div "Success" at bounding box center [1464, 267] width 34 height 12
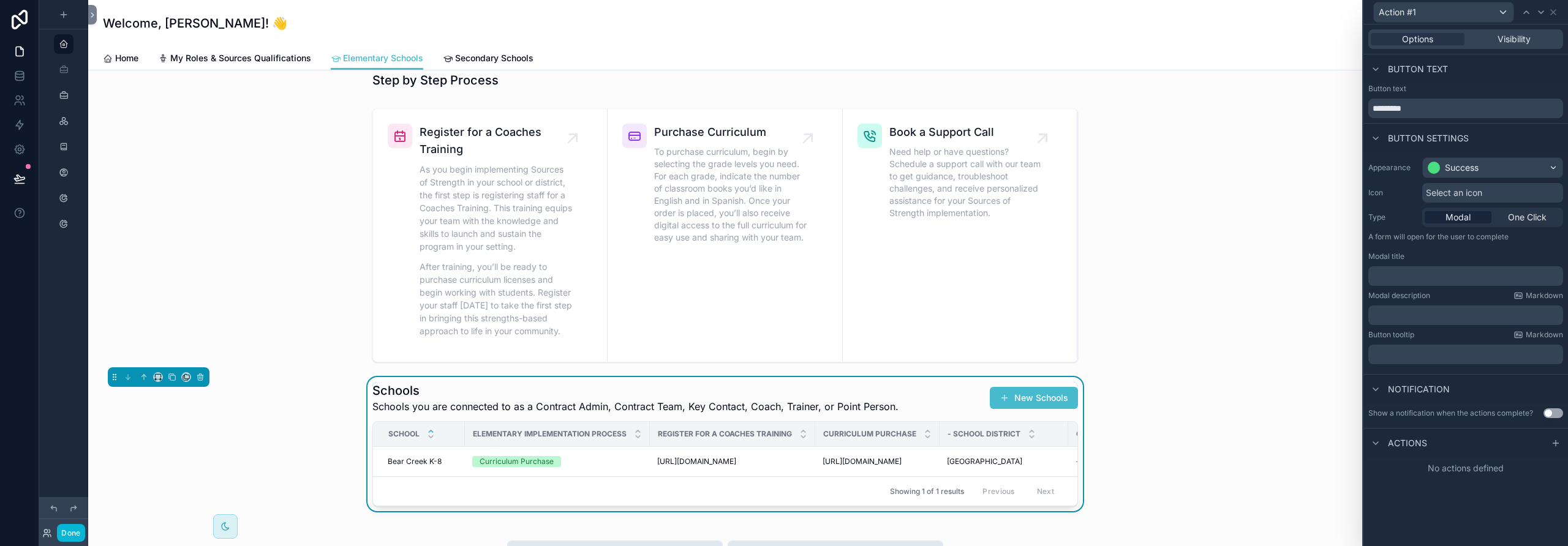
click at [916, 195] on span "Select an icon" at bounding box center [1454, 193] width 56 height 12
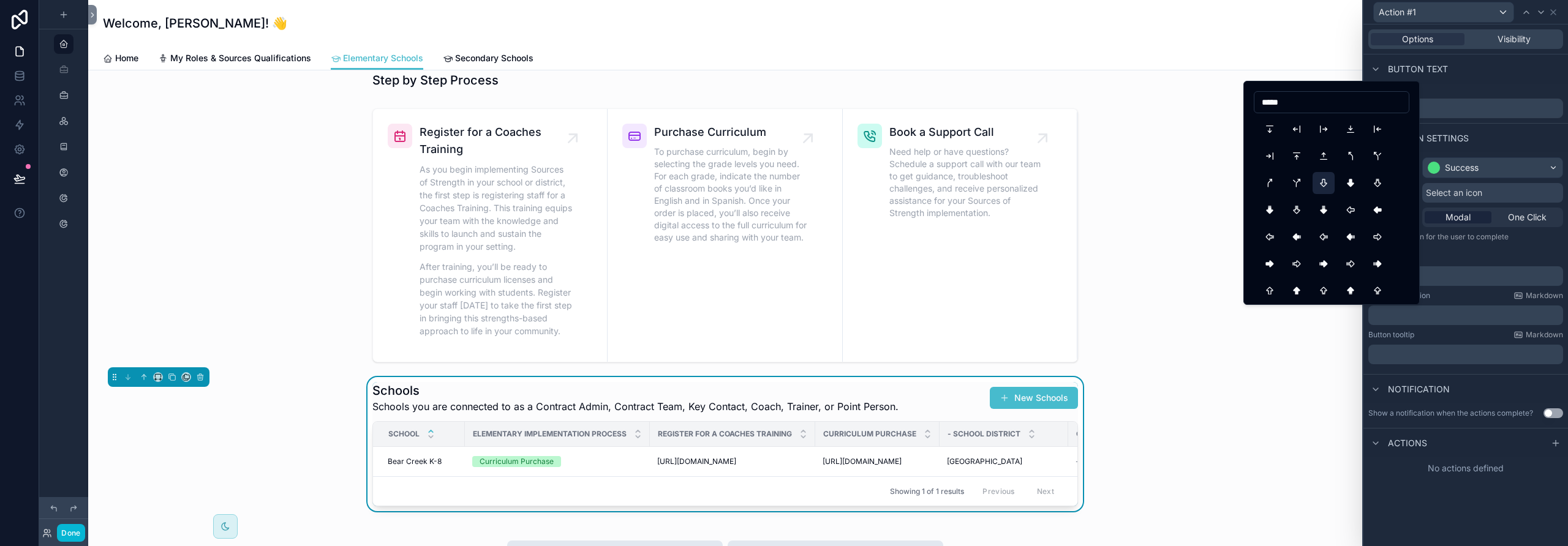
scroll to position [119, 0]
type input "*****"
click at [916, 253] on button "ArrowBigRightLine" at bounding box center [1297, 253] width 22 height 22
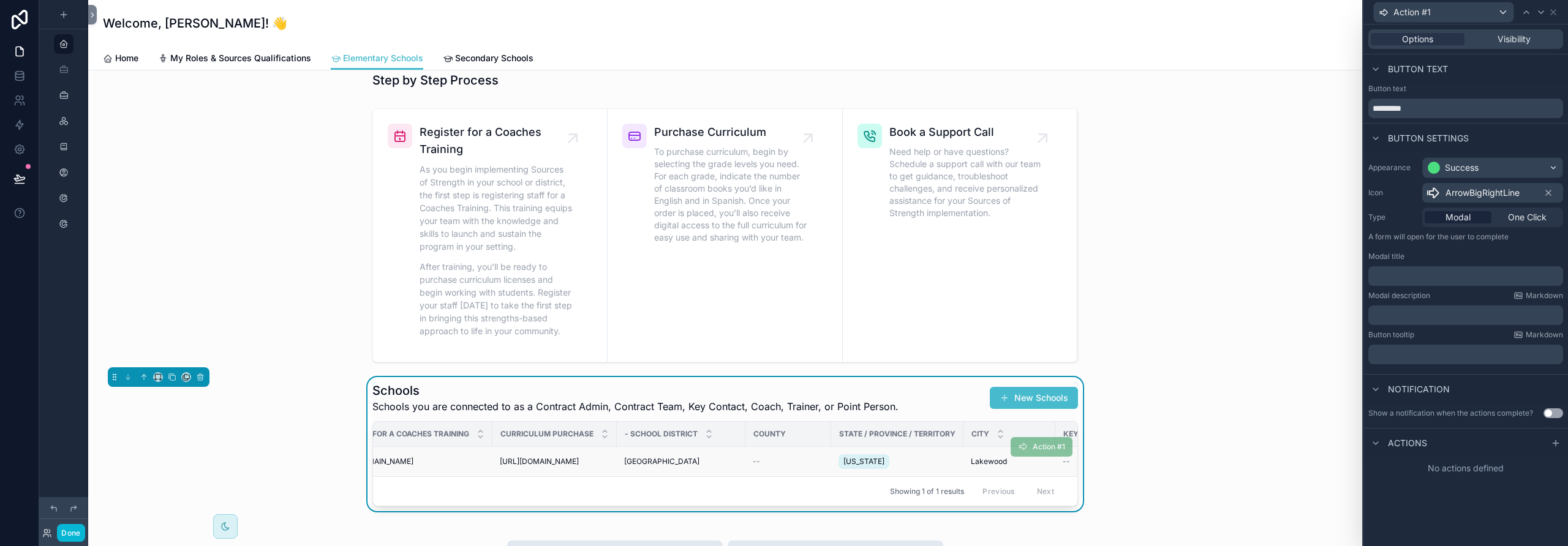
scroll to position [0, 678]
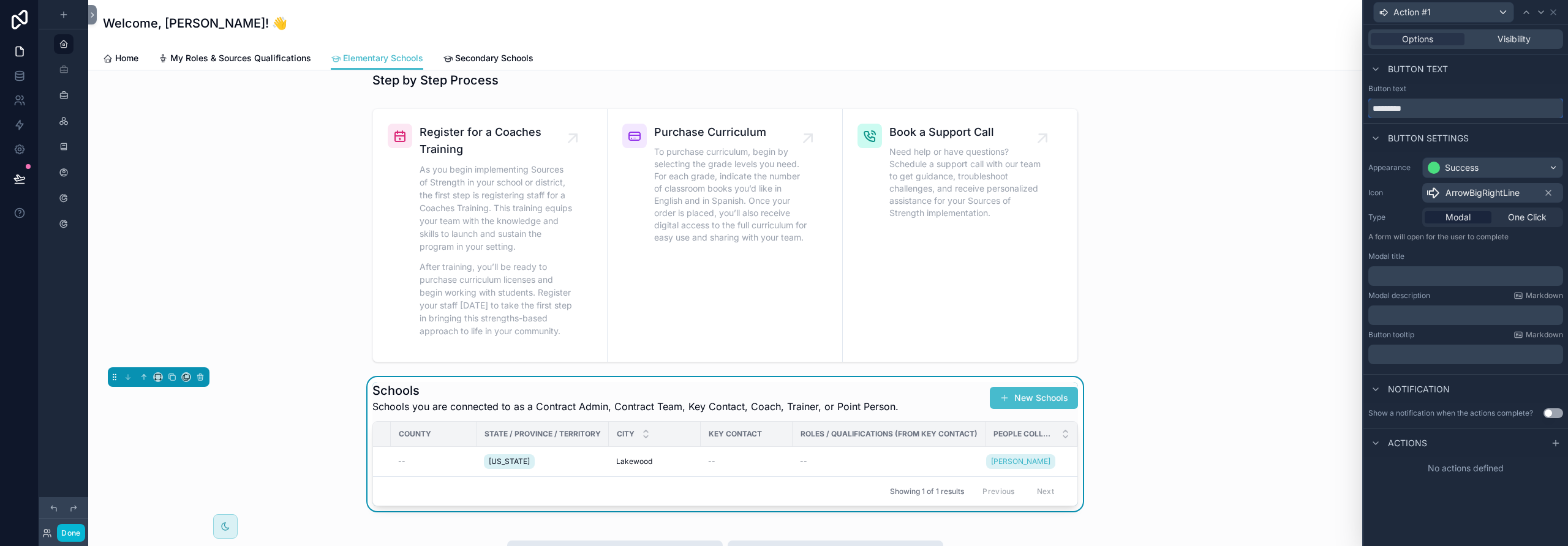
click at [916, 110] on input "*********" at bounding box center [1466, 108] width 195 height 19
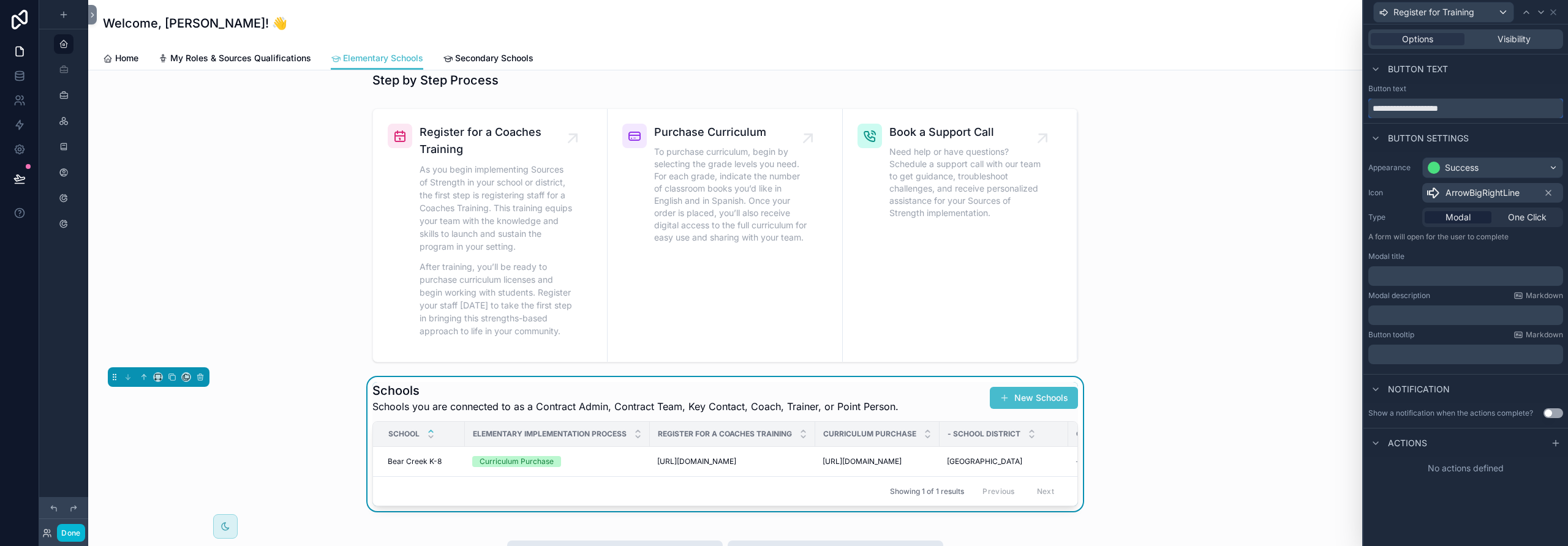
type input "**********"
click at [916, 280] on p "﻿" at bounding box center [1467, 276] width 188 height 12
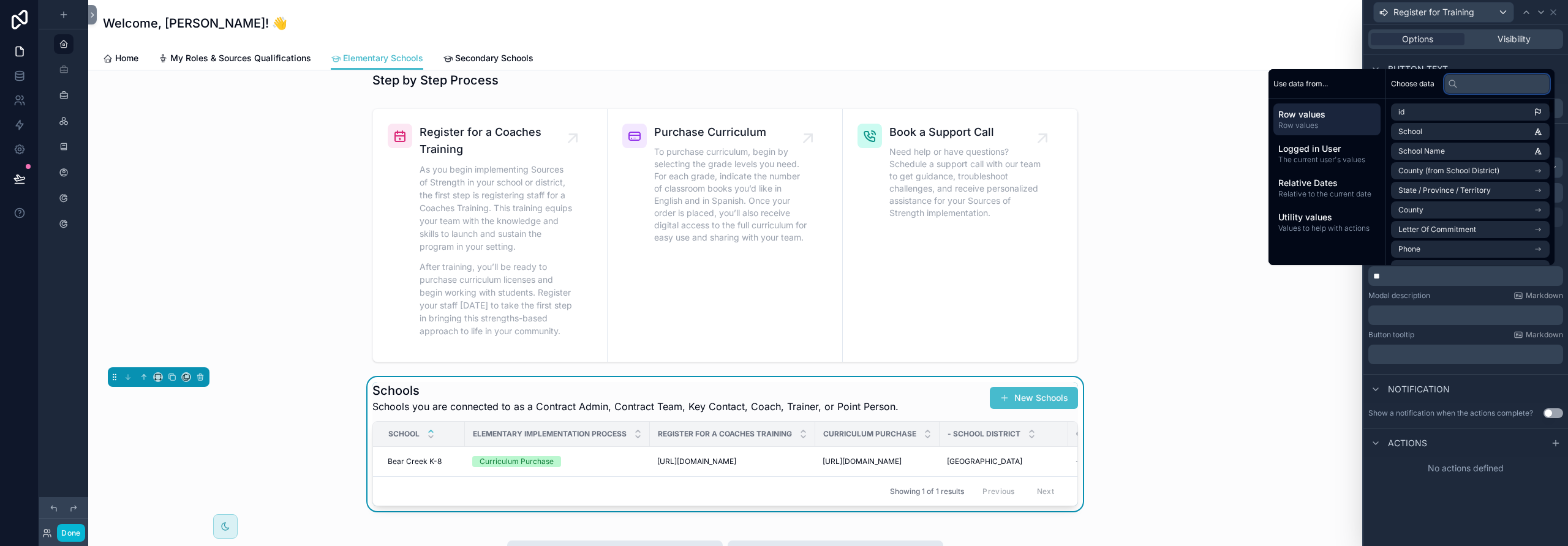
click at [916, 88] on input "text" at bounding box center [1497, 83] width 105 height 19
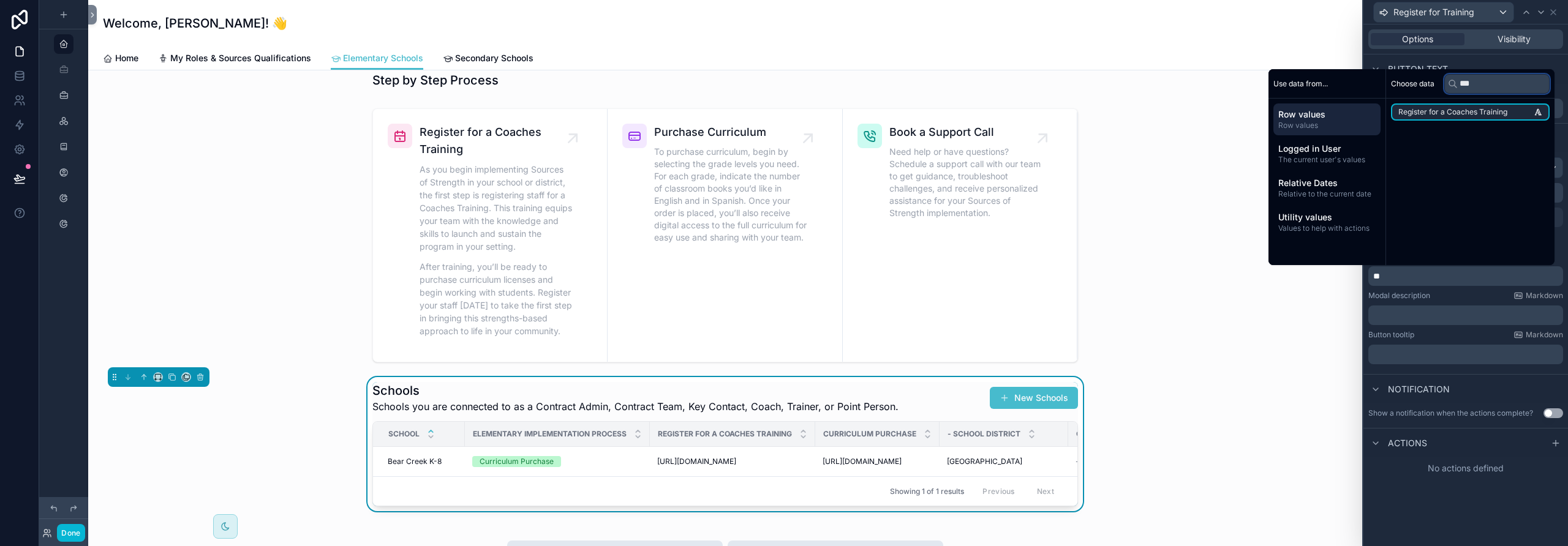
type input "****"
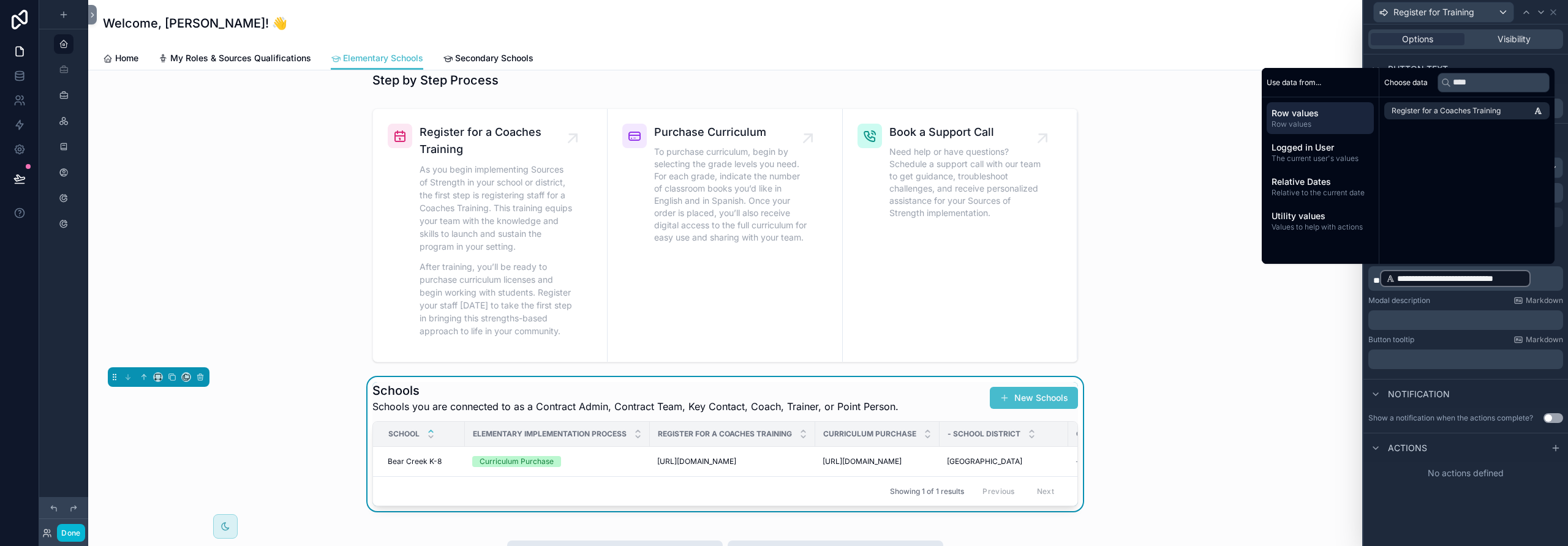
click at [916, 345] on div "Button tooltip Markdown ﻿" at bounding box center [1466, 352] width 195 height 34
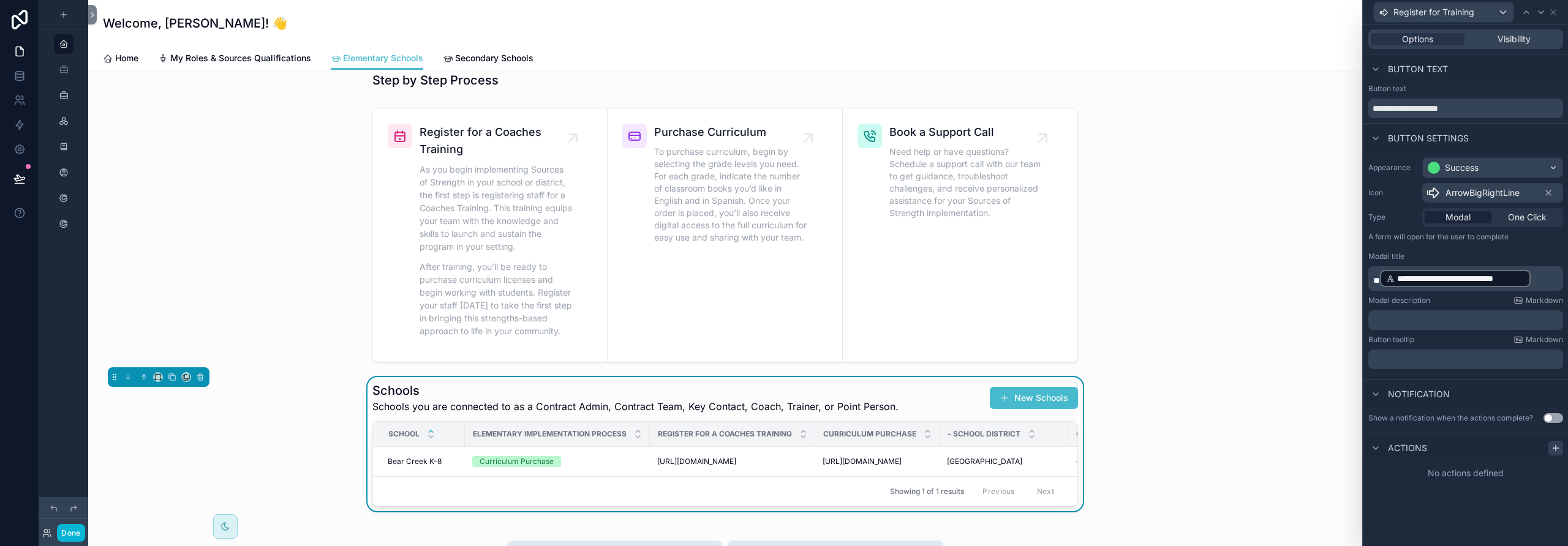
click at [916, 447] on icon at bounding box center [1556, 448] width 10 height 10
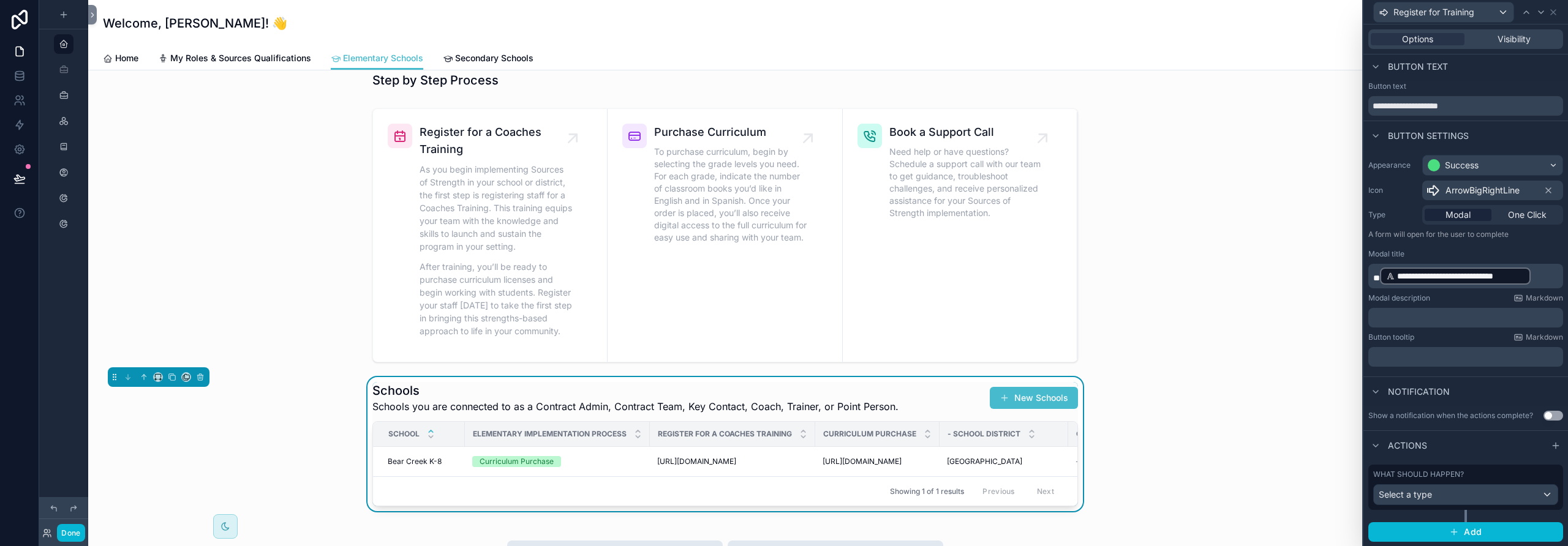
scroll to position [3, 0]
click at [916, 491] on div "Select a type" at bounding box center [1466, 493] width 184 height 19
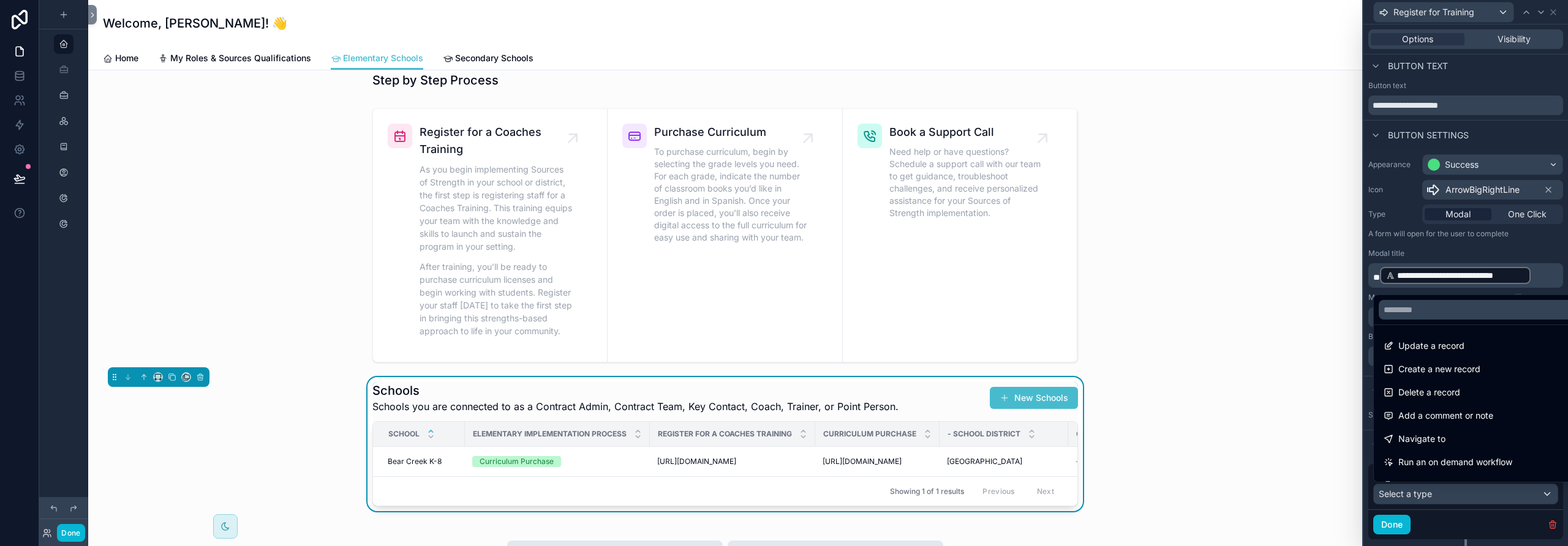
click at [916, 443] on div "Navigate to" at bounding box center [1474, 439] width 183 height 15
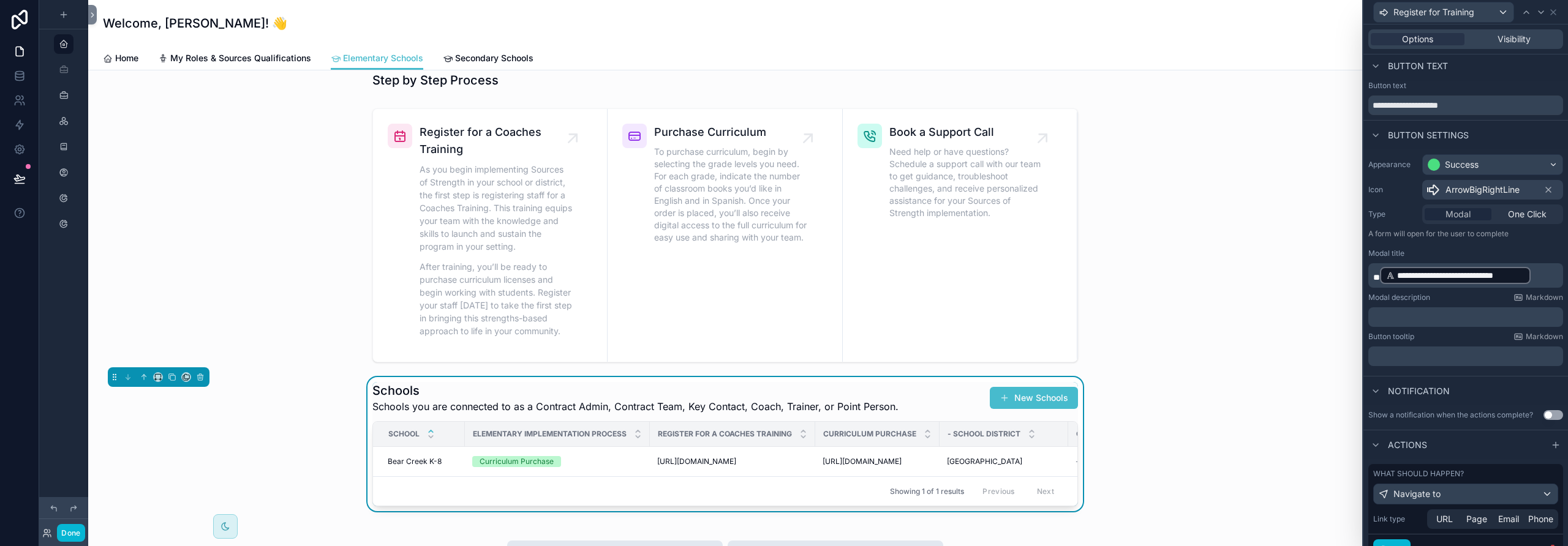
scroll to position [0, 0]
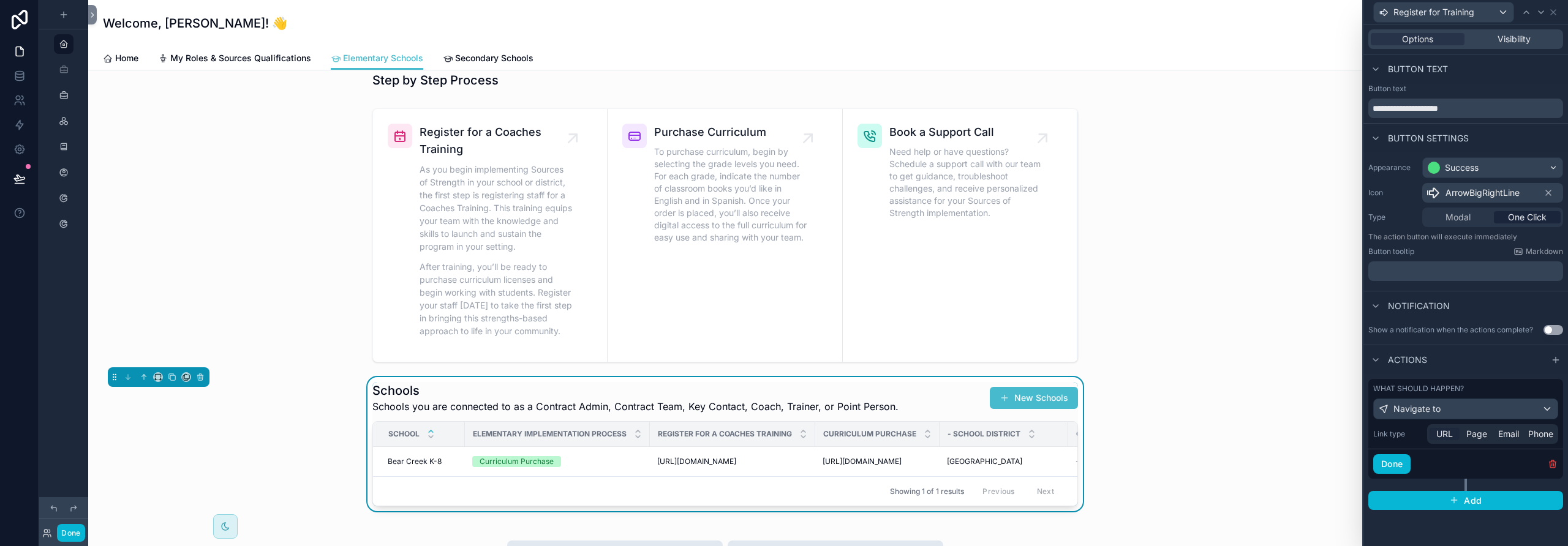
click at [916, 437] on span "URL" at bounding box center [1444, 434] width 16 height 12
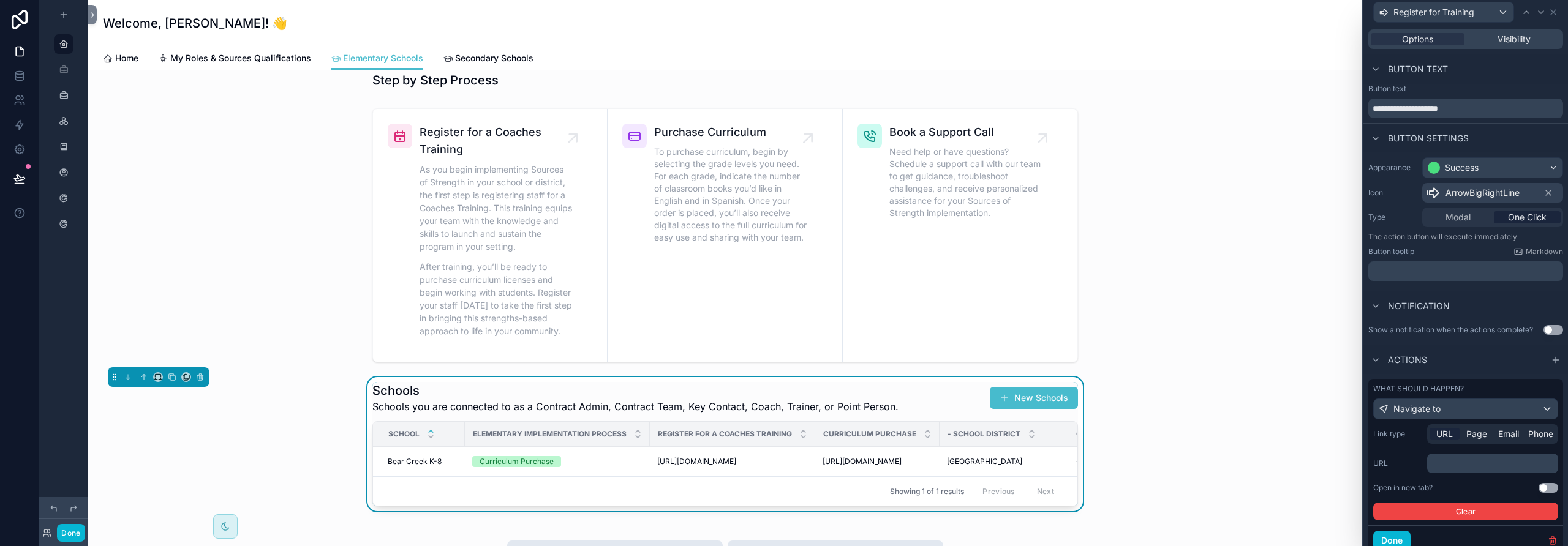
click at [916, 464] on p "﻿" at bounding box center [1494, 463] width 124 height 12
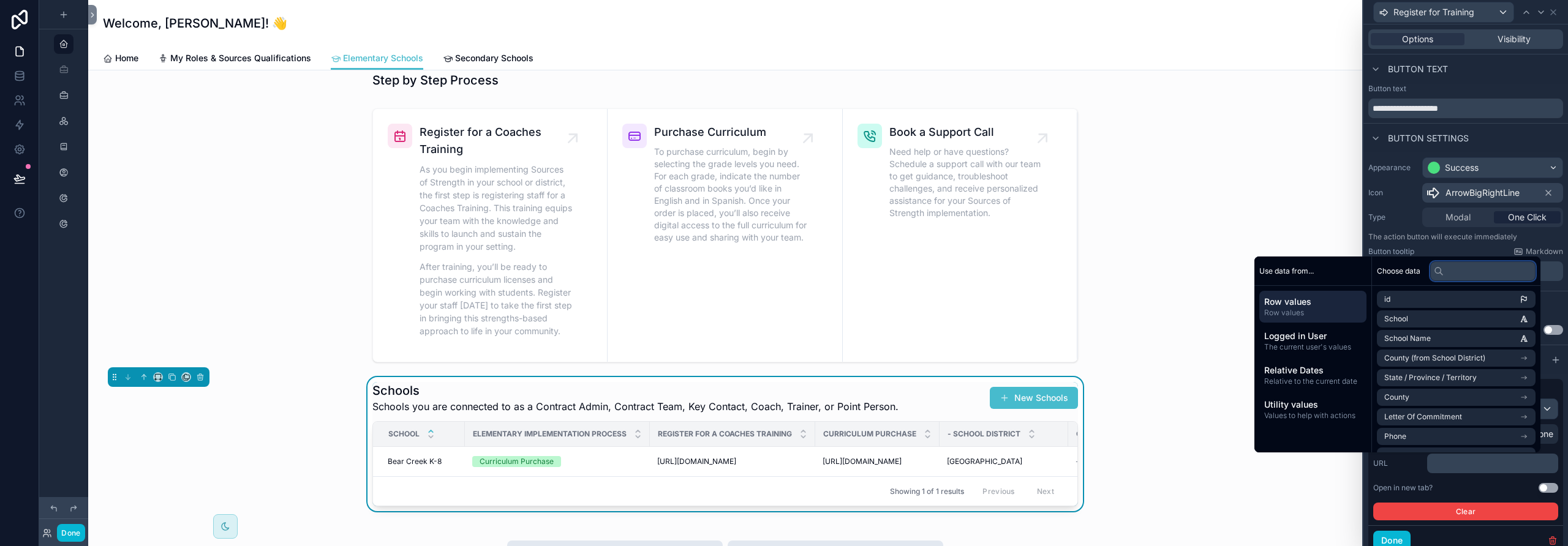
click at [916, 270] on input "text" at bounding box center [1483, 270] width 105 height 19
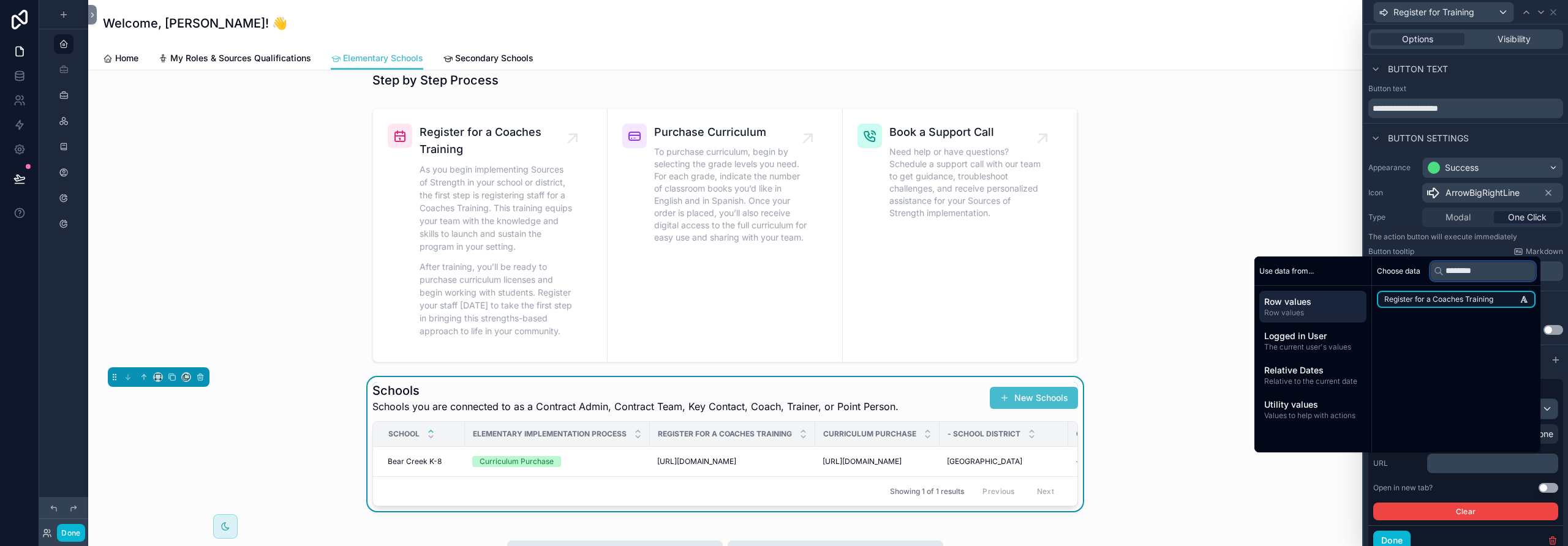
type input "********"
click at [916, 300] on span "Register for a Coaches Training" at bounding box center [1438, 299] width 109 height 10
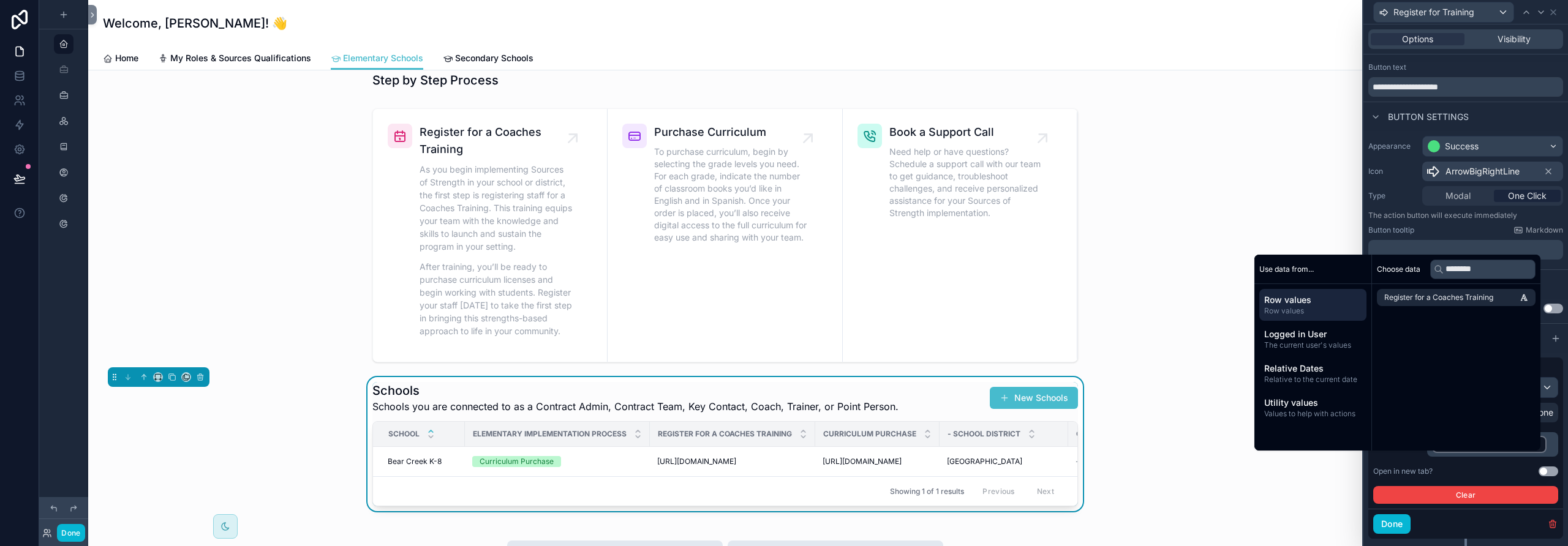
scroll to position [50, 0]
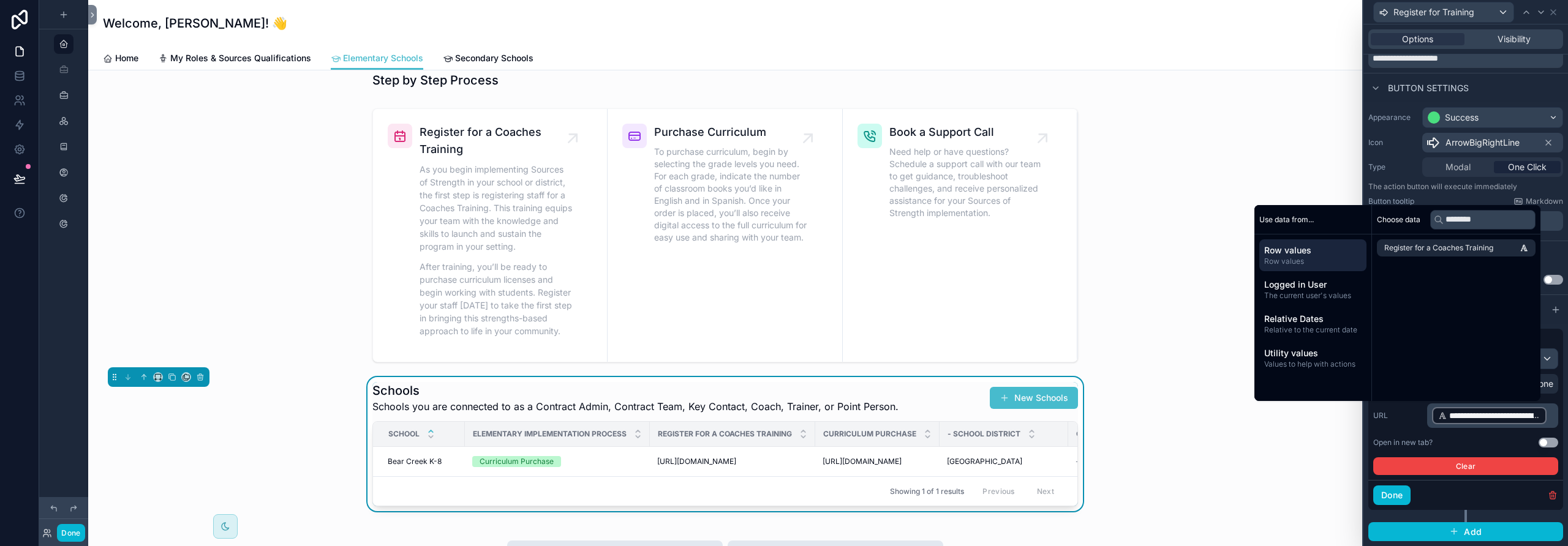
click at [916, 441] on button "Use setting" at bounding box center [1548, 443] width 19 height 10
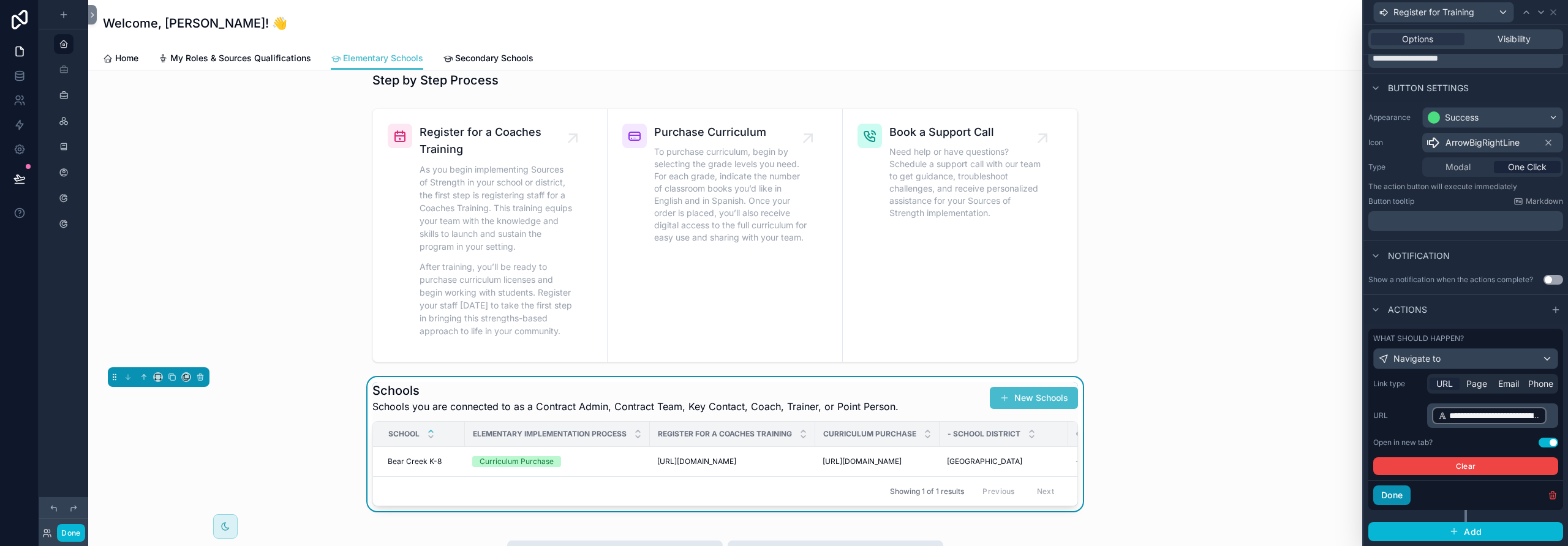
click at [916, 493] on button "Done" at bounding box center [1392, 495] width 37 height 19
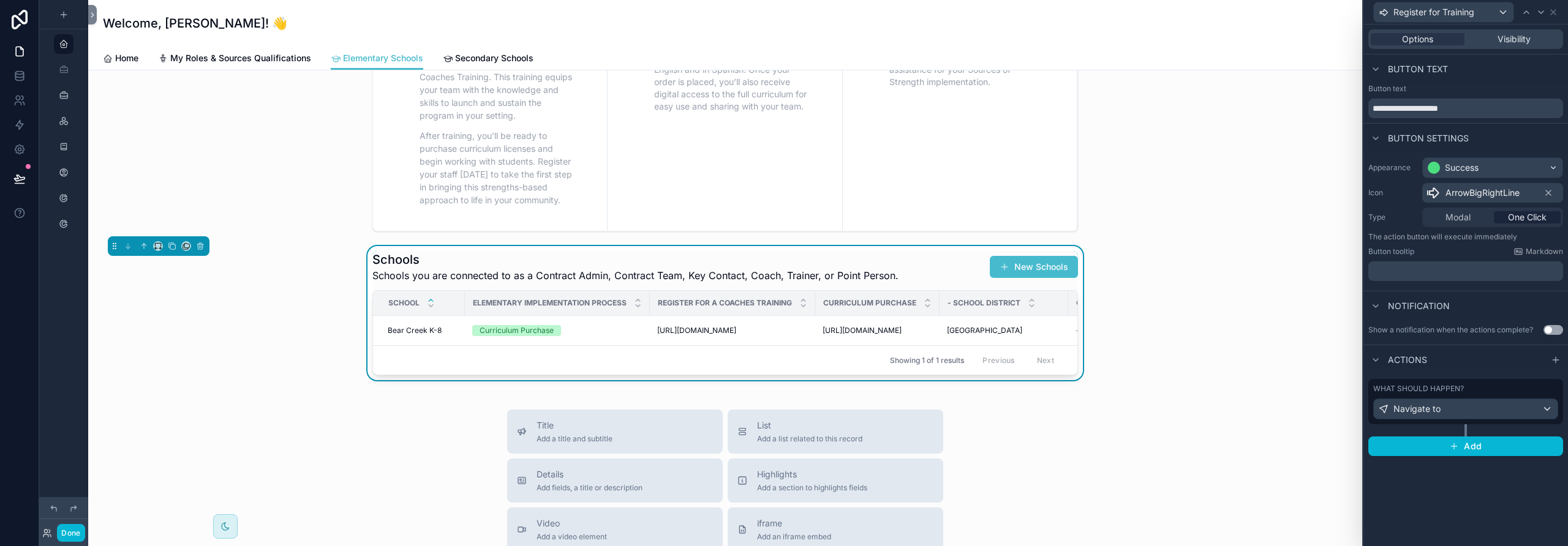
scroll to position [127, 0]
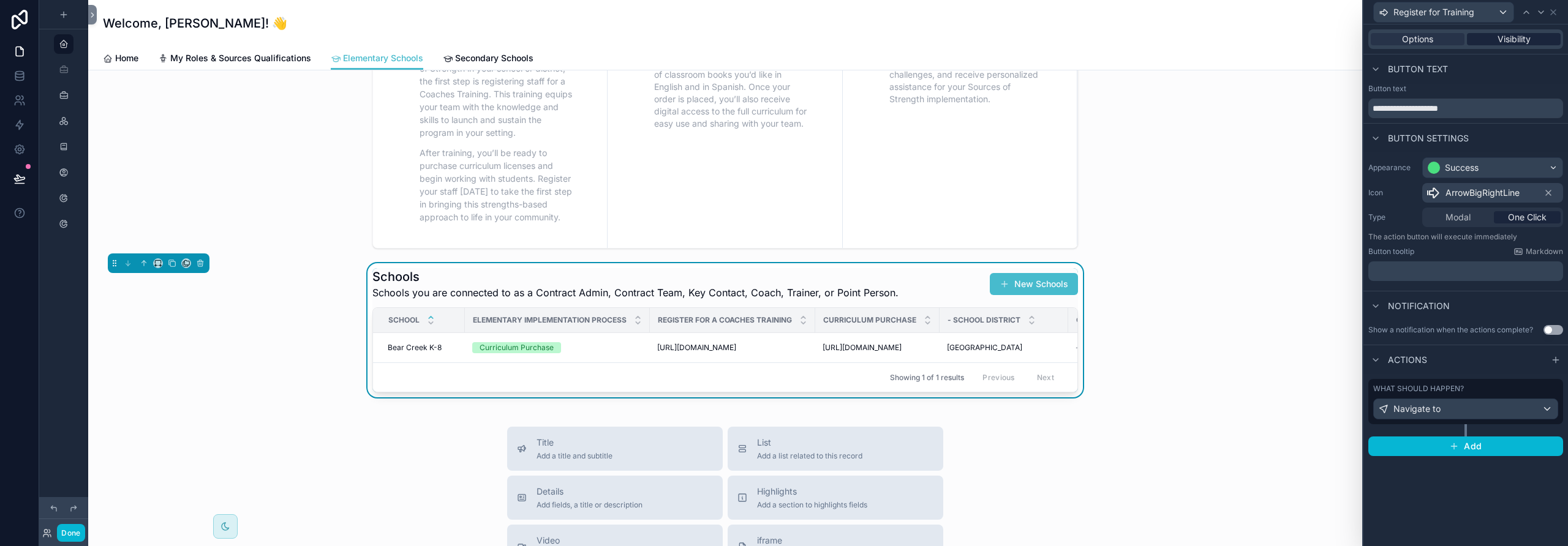
click at [916, 34] on span "Visibility" at bounding box center [1514, 39] width 33 height 12
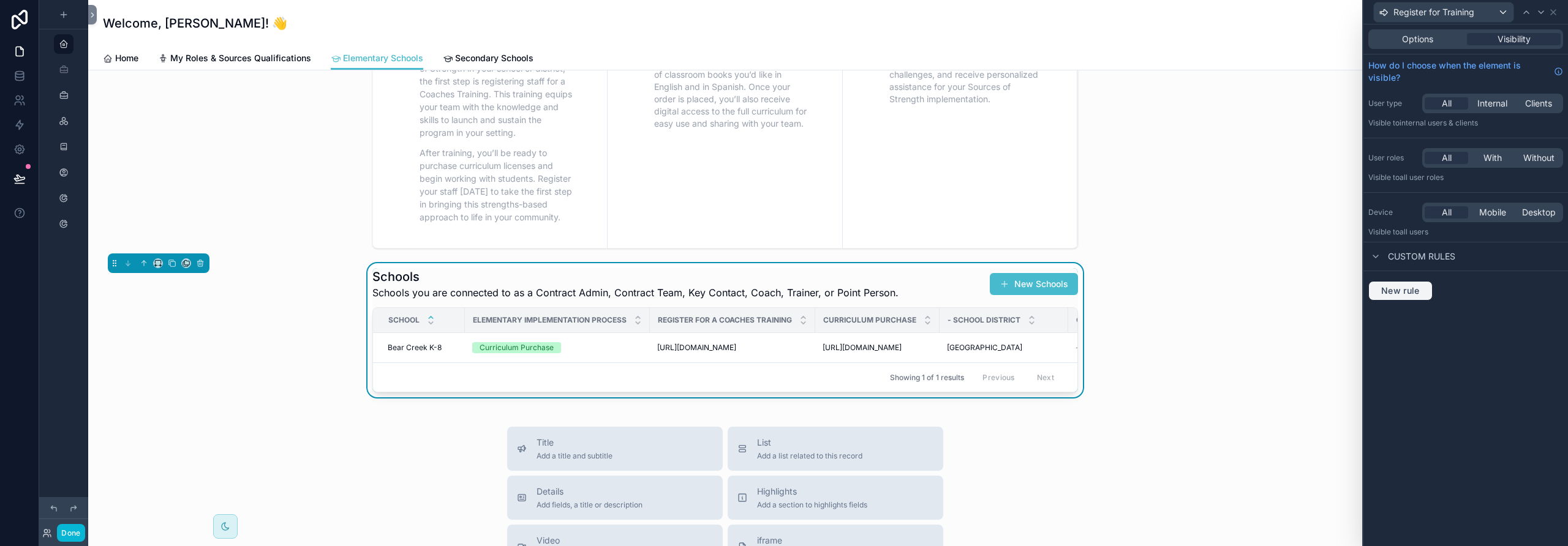
click at [916, 293] on span "New rule" at bounding box center [1400, 290] width 49 height 11
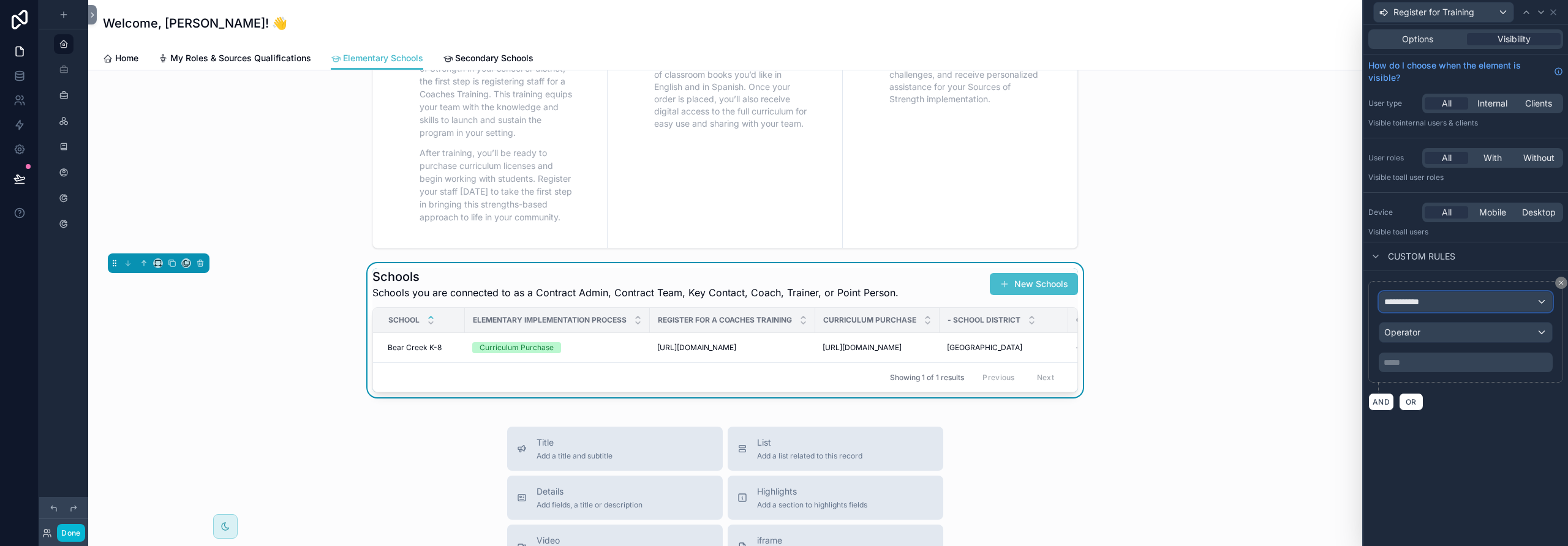
click at [916, 302] on span "**********" at bounding box center [1406, 302] width 46 height 12
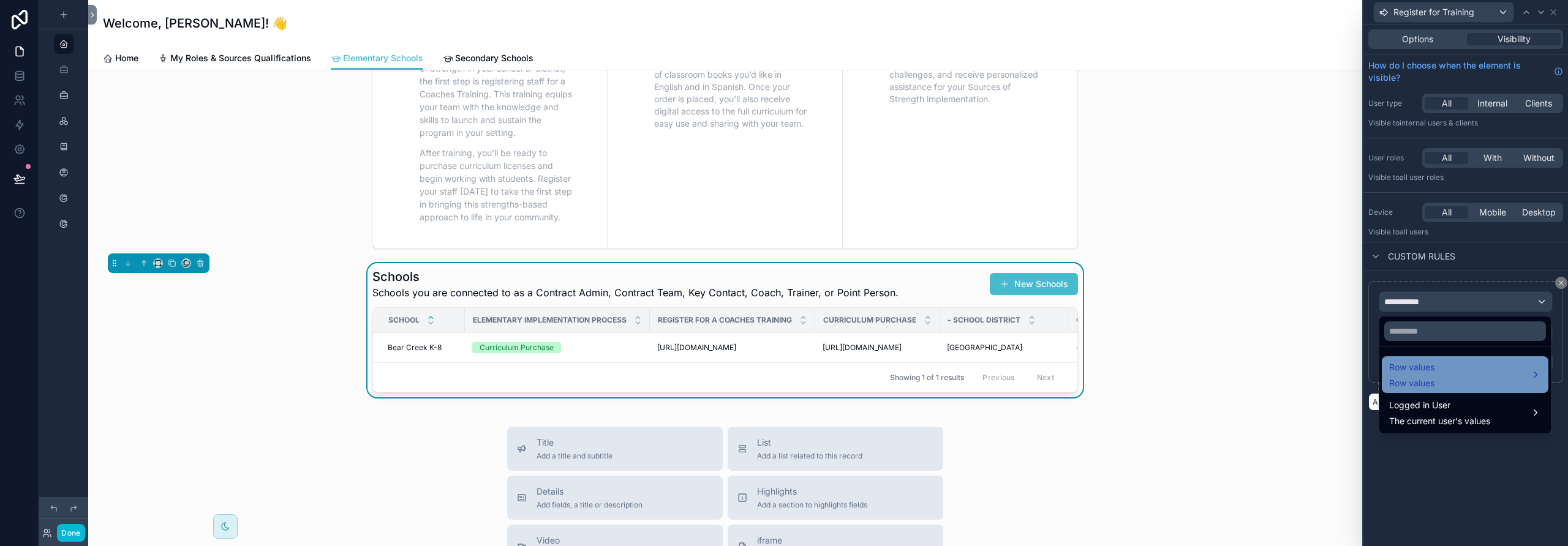
click at [916, 375] on div "Row values Row values" at bounding box center [1465, 375] width 152 height 29
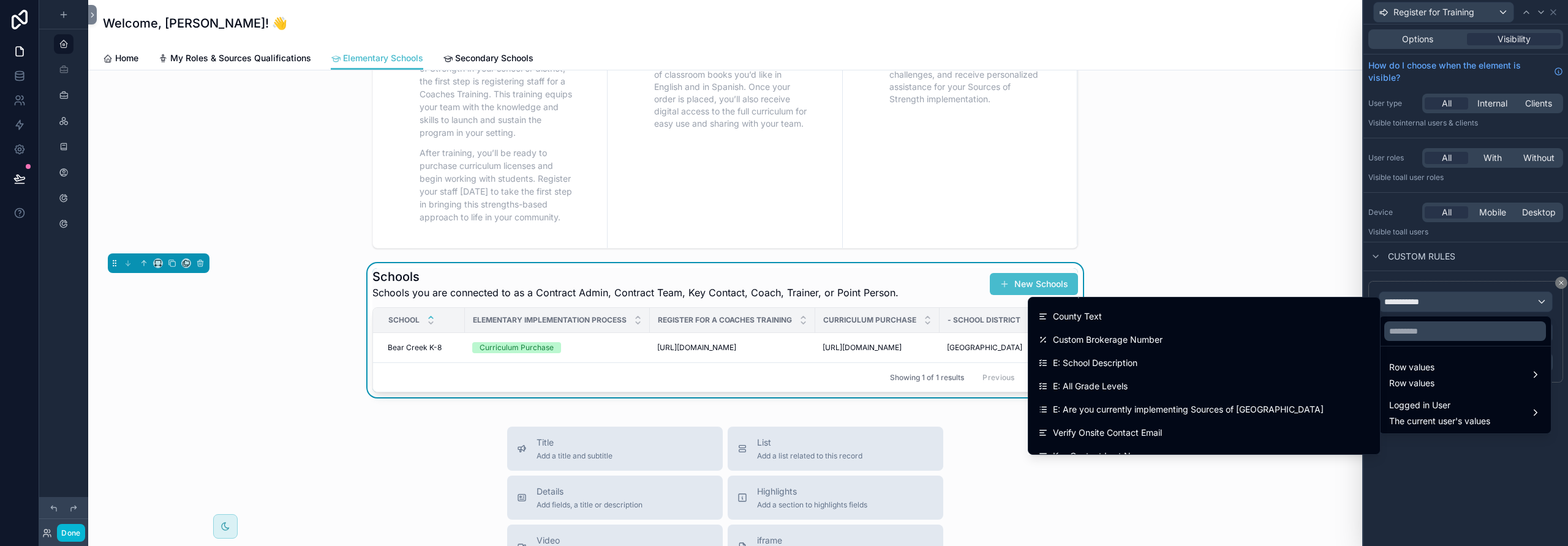
scroll to position [2118, 0]
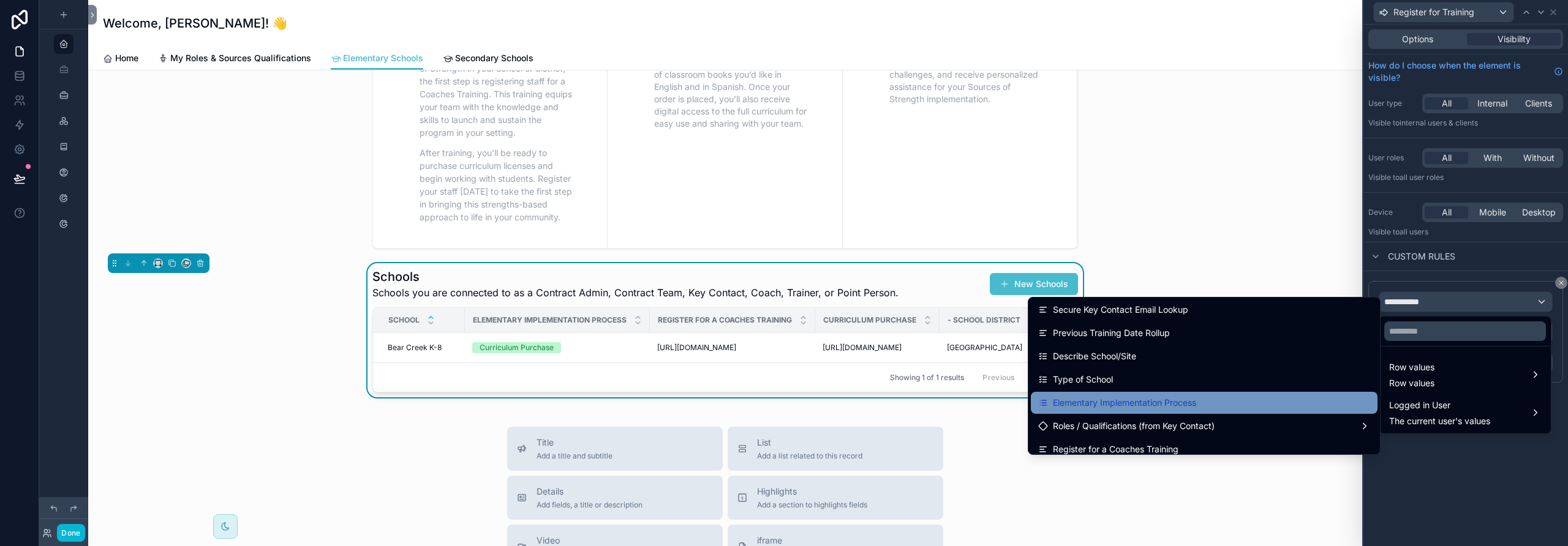
click at [916, 397] on div "Elementary Implementation Process" at bounding box center [1204, 402] width 332 height 15
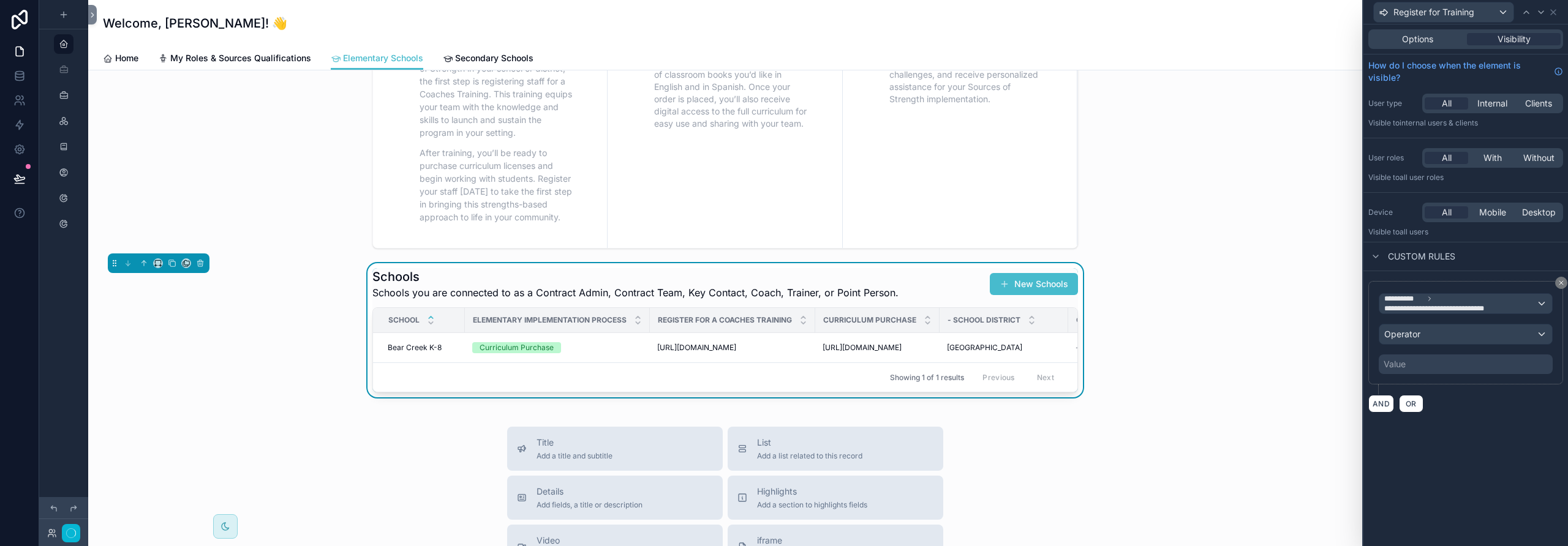
click at [916, 363] on div "Value" at bounding box center [1465, 364] width 174 height 19
click at [916, 366] on div "Value" at bounding box center [1394, 365] width 22 height 12
click at [916, 331] on div "Operator" at bounding box center [1466, 334] width 173 height 19
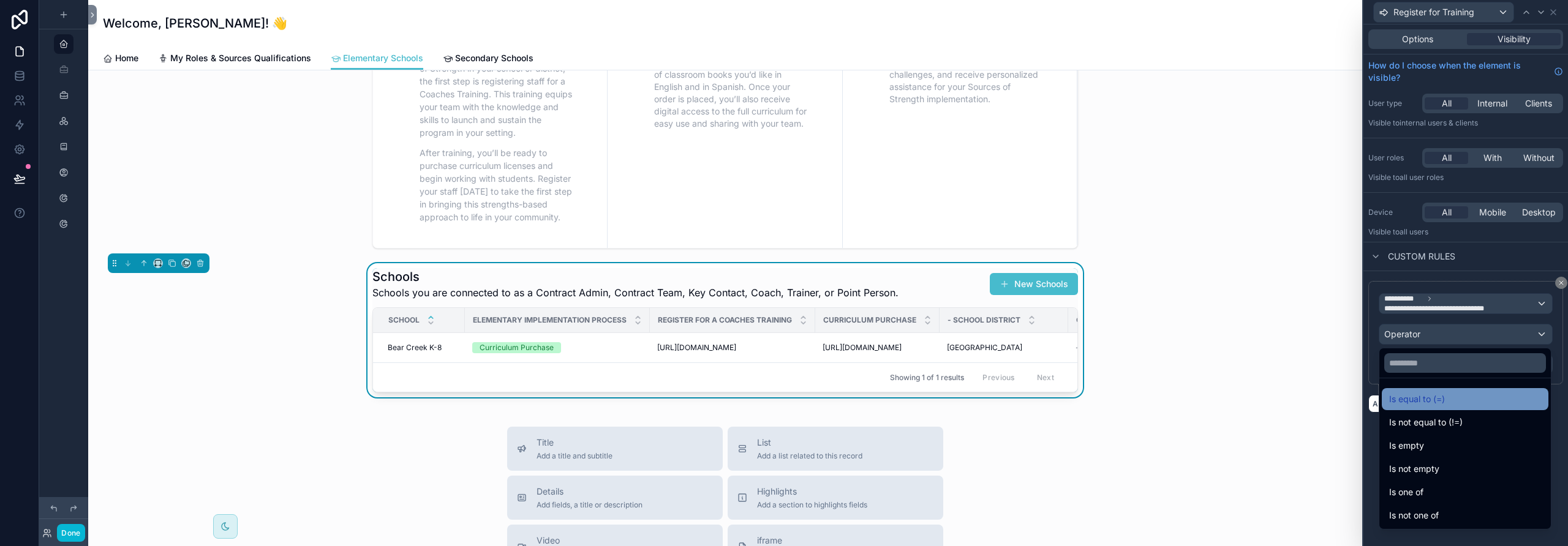
click at [916, 397] on span "Is equal to (=)" at bounding box center [1417, 398] width 56 height 15
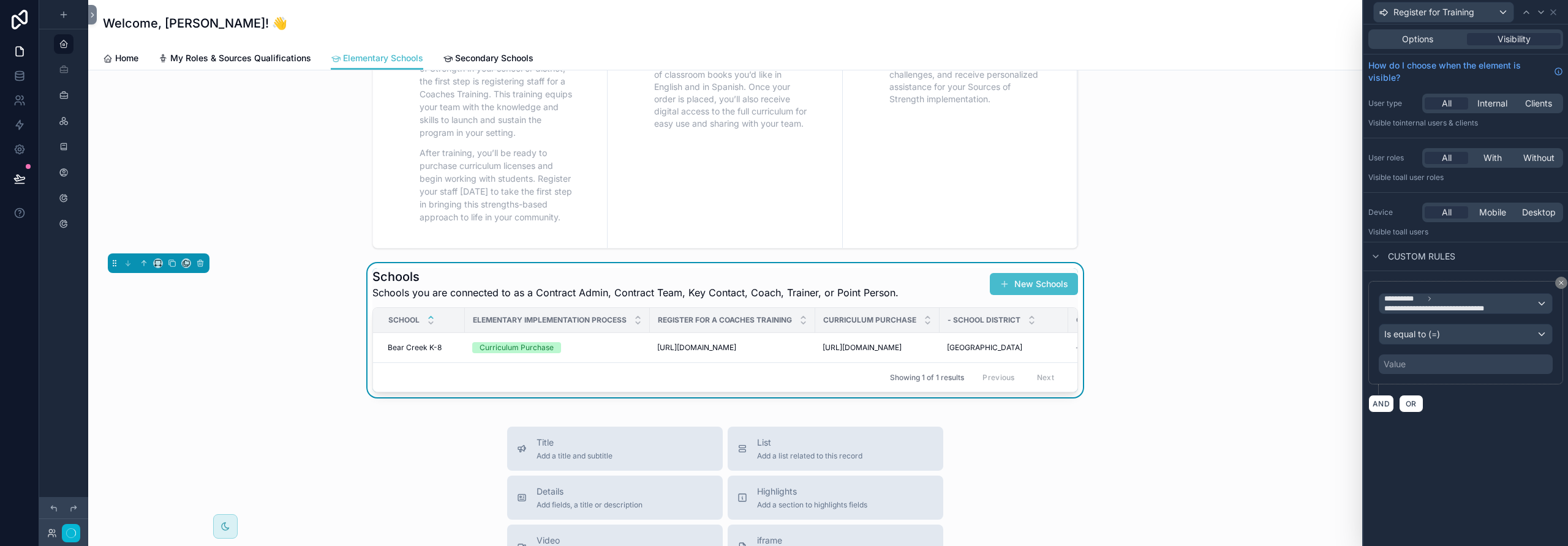
click at [916, 361] on div "Value" at bounding box center [1465, 364] width 174 height 19
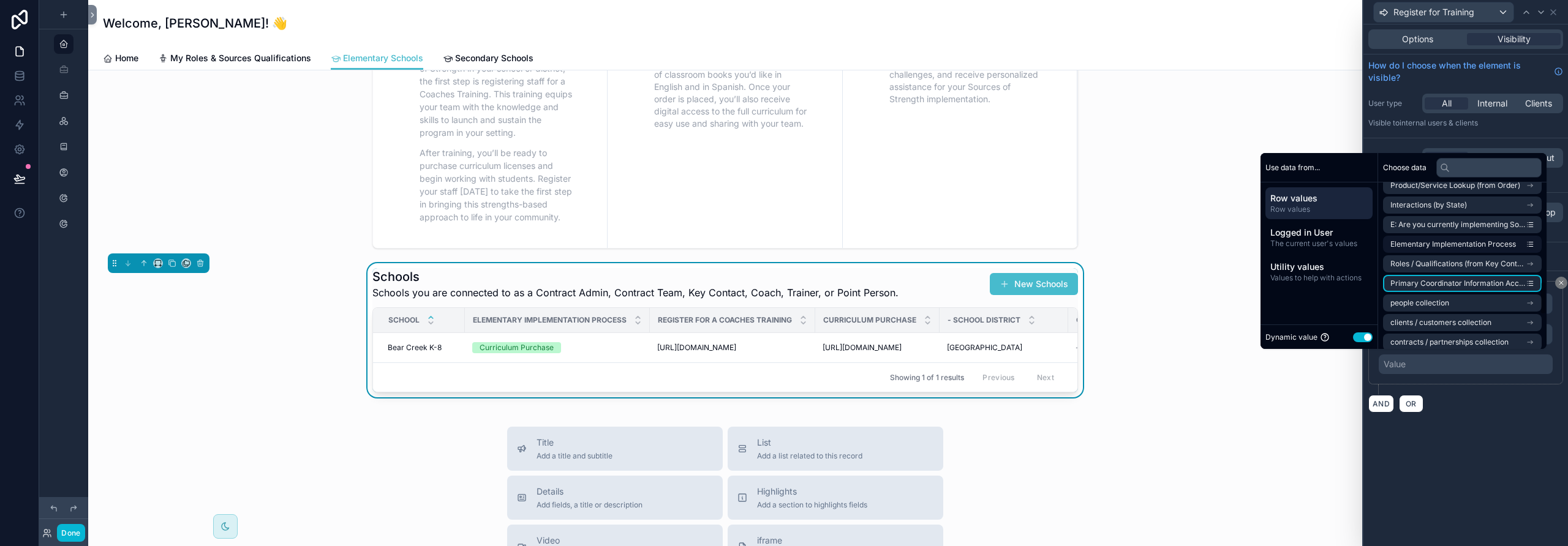
scroll to position [478, 0]
click at [916, 247] on li "Elementary Implementation Process" at bounding box center [1462, 246] width 158 height 17
click at [916, 249] on span "Elementary Implementation Process" at bounding box center [1453, 246] width 125 height 10
click at [916, 338] on button "Use setting" at bounding box center [1362, 337] width 19 height 10
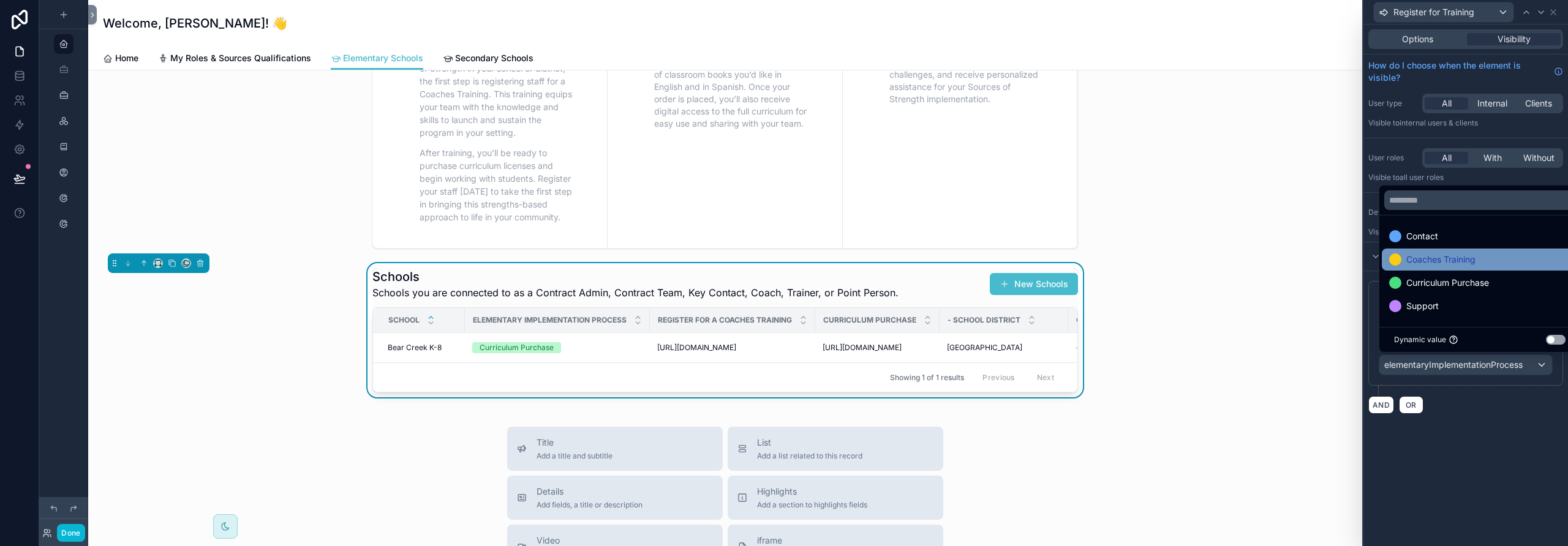
click at [916, 256] on span "Coaches Training" at bounding box center [1441, 259] width 70 height 15
click at [916, 437] on div "**********" at bounding box center [1465, 285] width 205 height 521
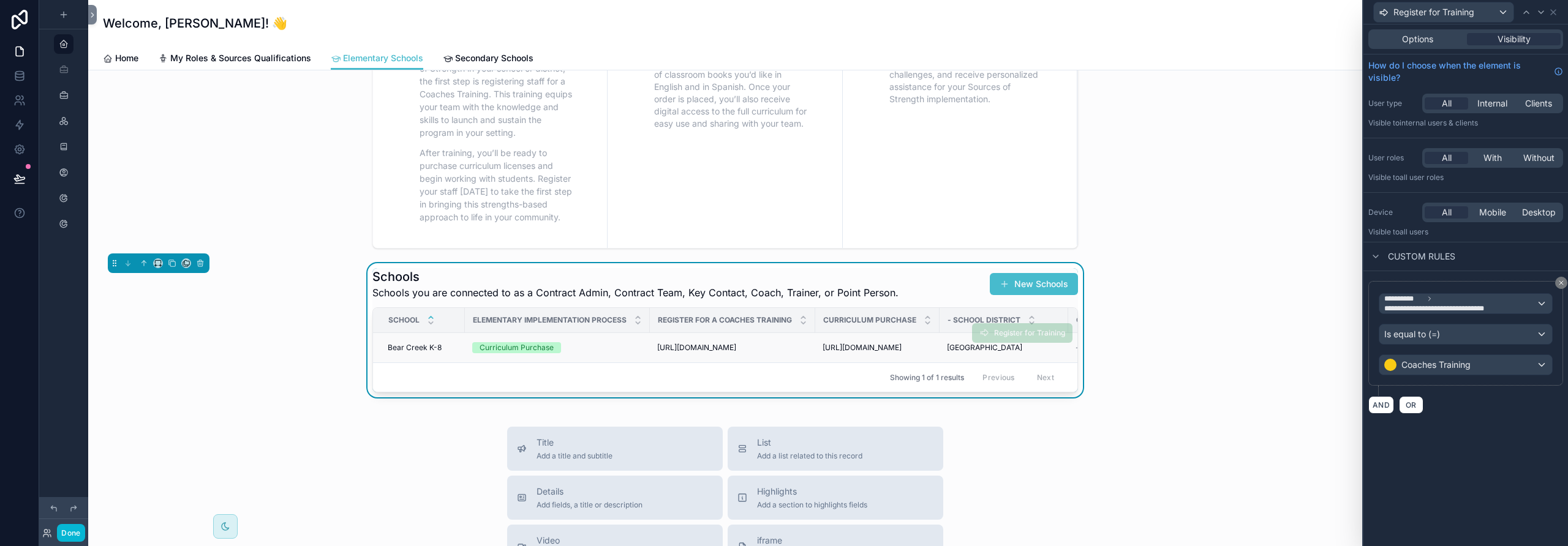
click at [520, 347] on div "Curriculum Purchase" at bounding box center [517, 348] width 74 height 11
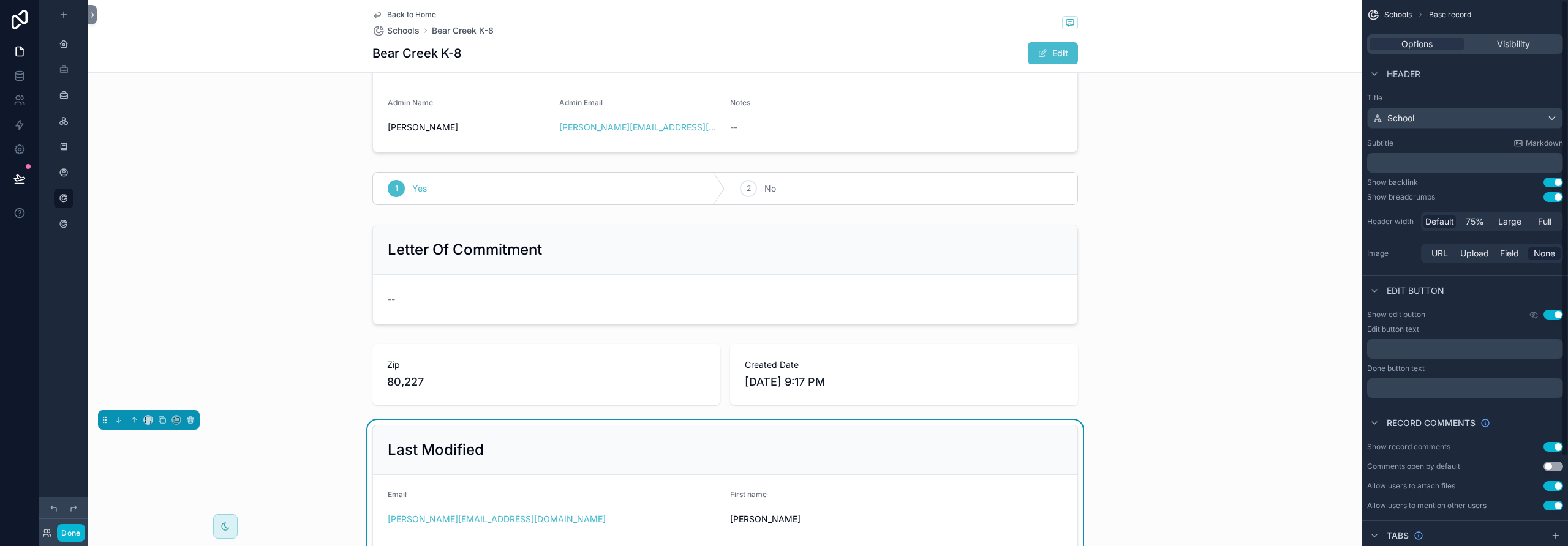
click at [520, 347] on div "scrollable content" at bounding box center [725, 375] width 1274 height 71
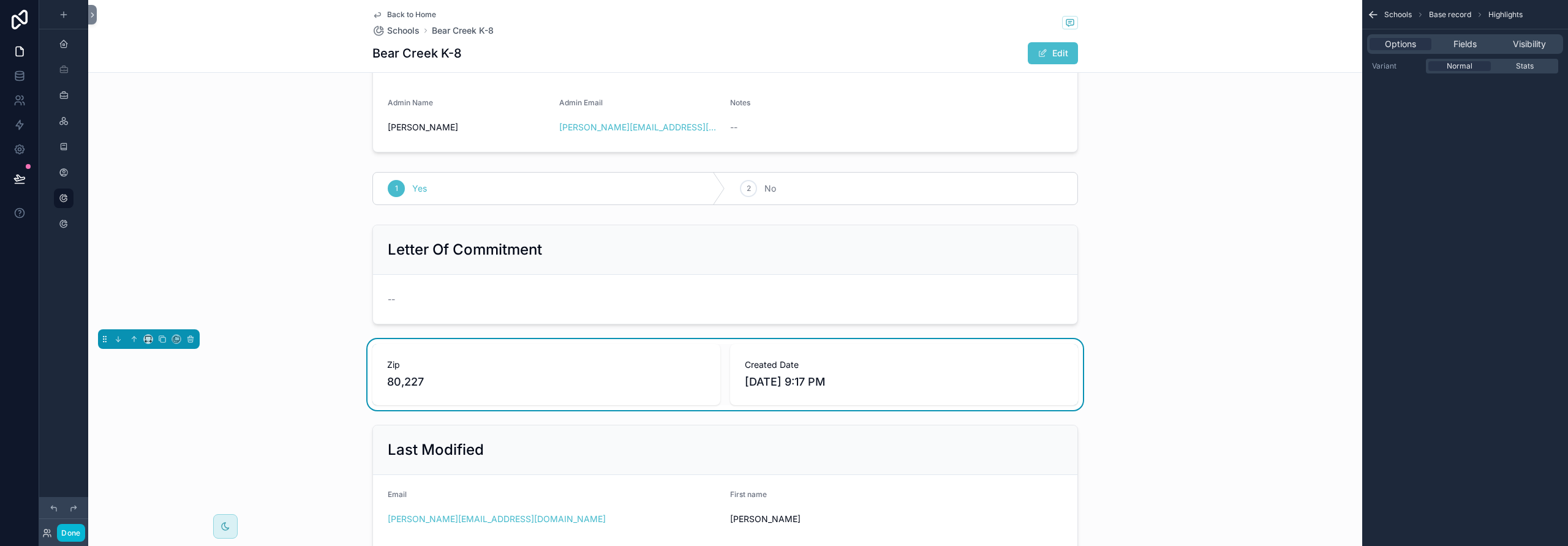
click at [373, 14] on icon "scrollable content" at bounding box center [377, 15] width 10 height 10
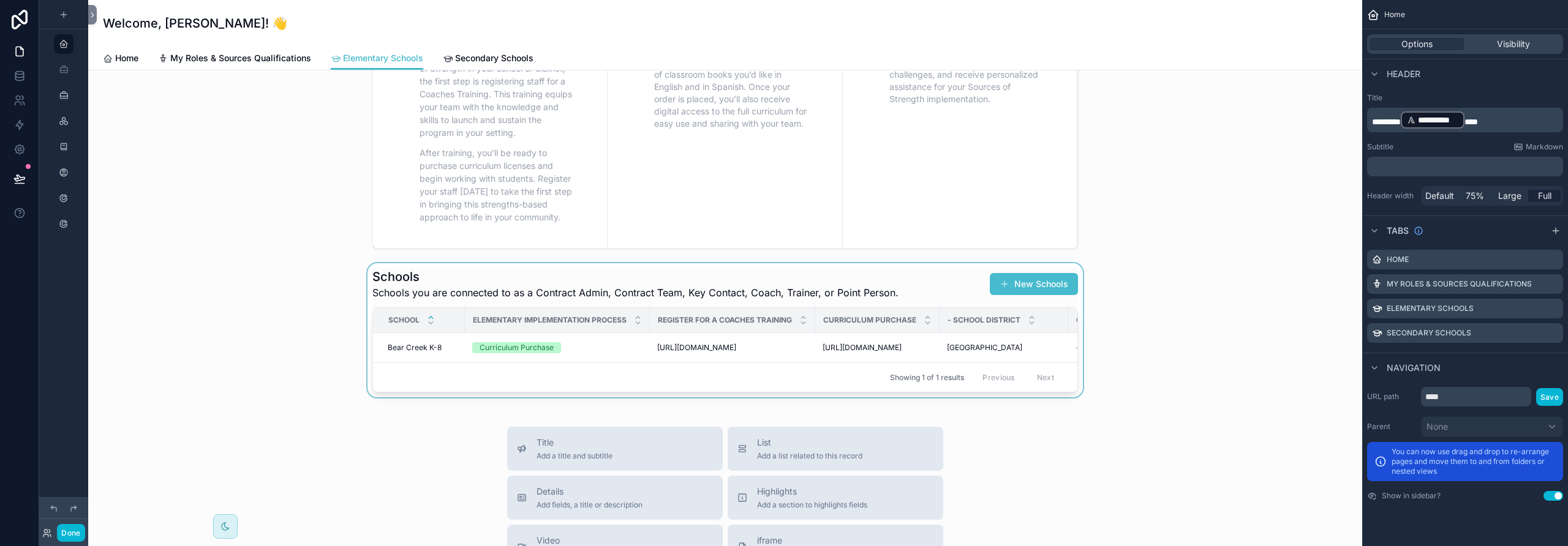
click at [527, 347] on div "scrollable content" at bounding box center [725, 331] width 1254 height 134
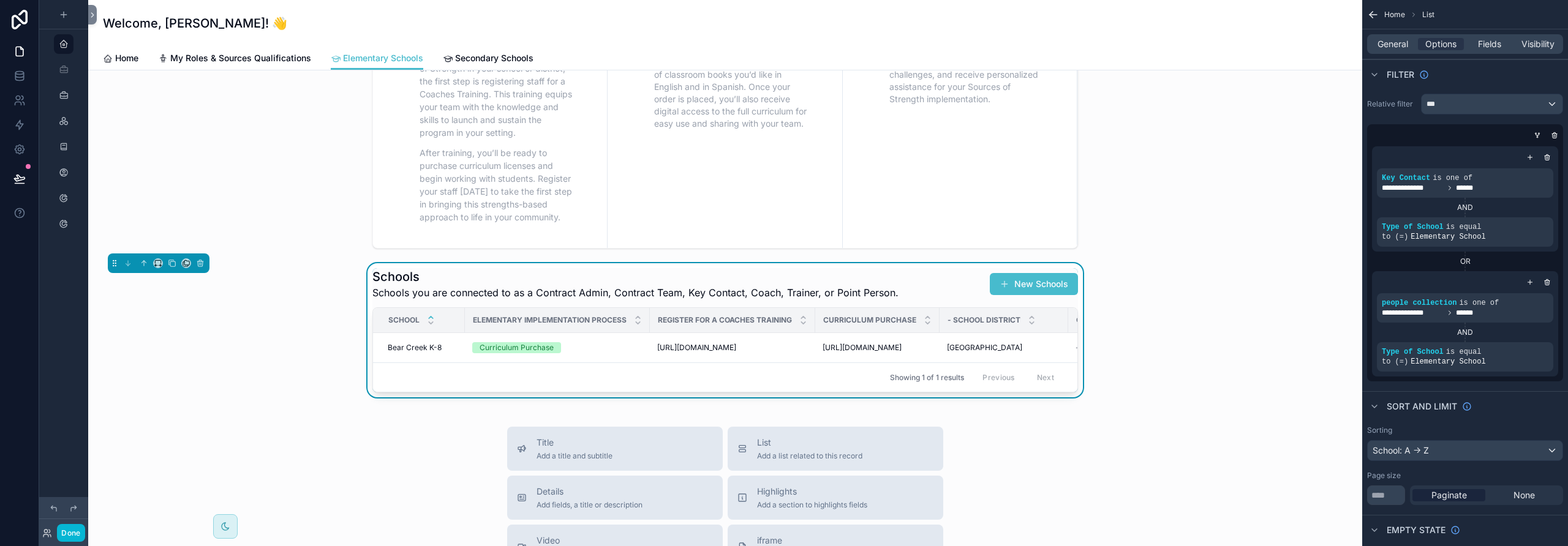
click at [527, 347] on div "Curriculum Purchase" at bounding box center [517, 348] width 74 height 11
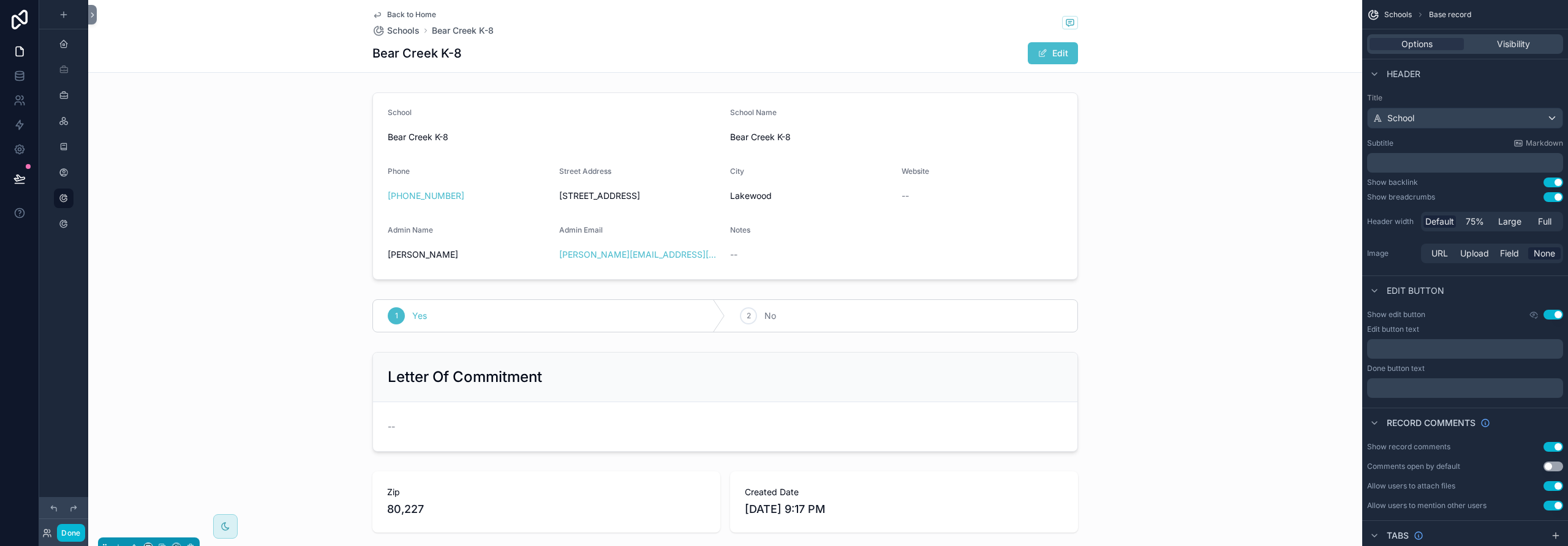
click at [374, 13] on icon "scrollable content" at bounding box center [377, 15] width 10 height 10
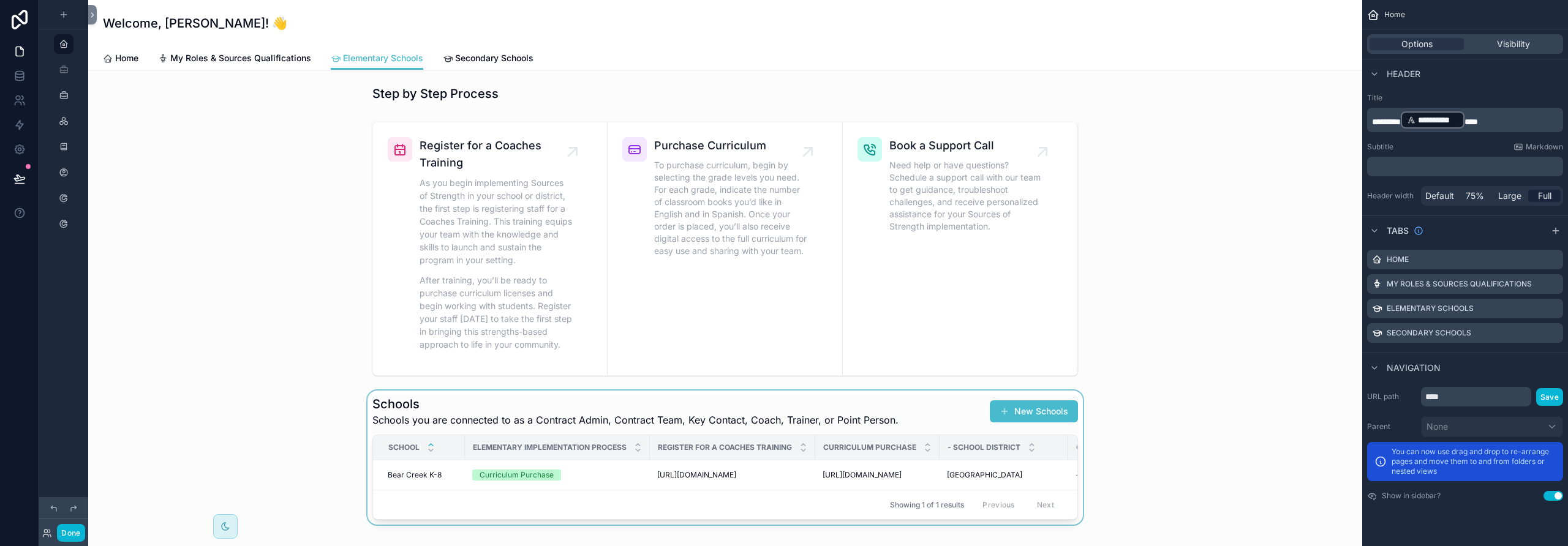
click at [916, 475] on div "scrollable content" at bounding box center [725, 458] width 1254 height 134
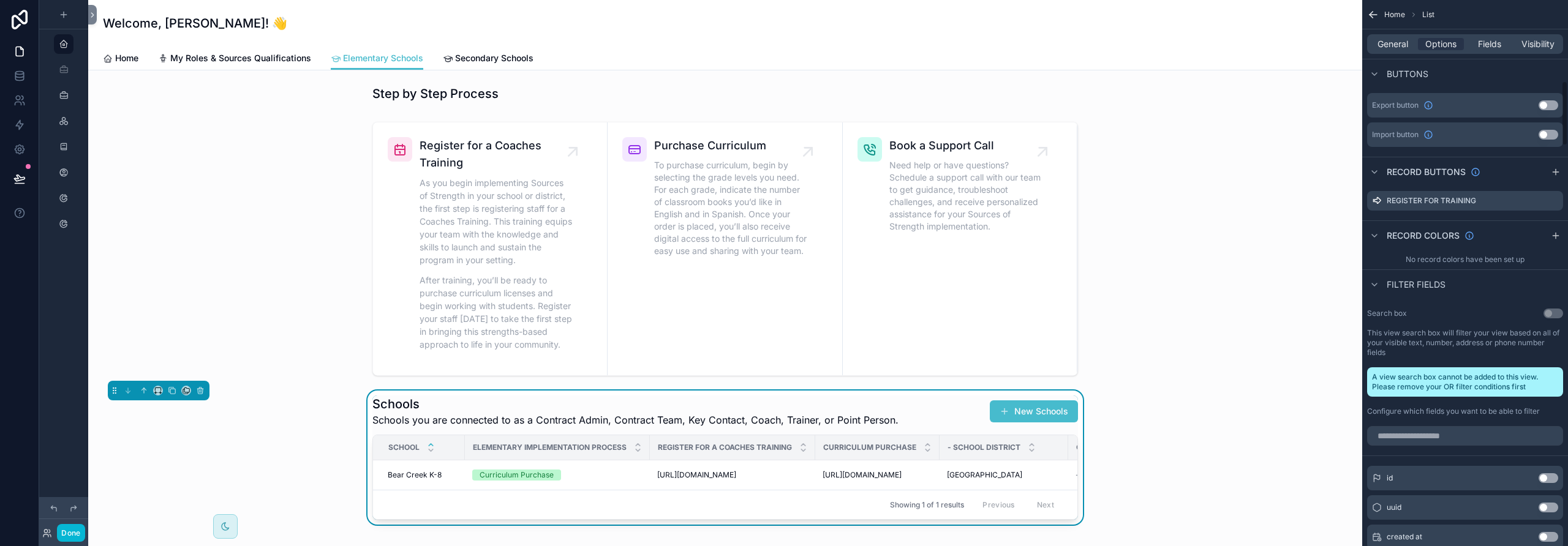
scroll to position [619, 0]
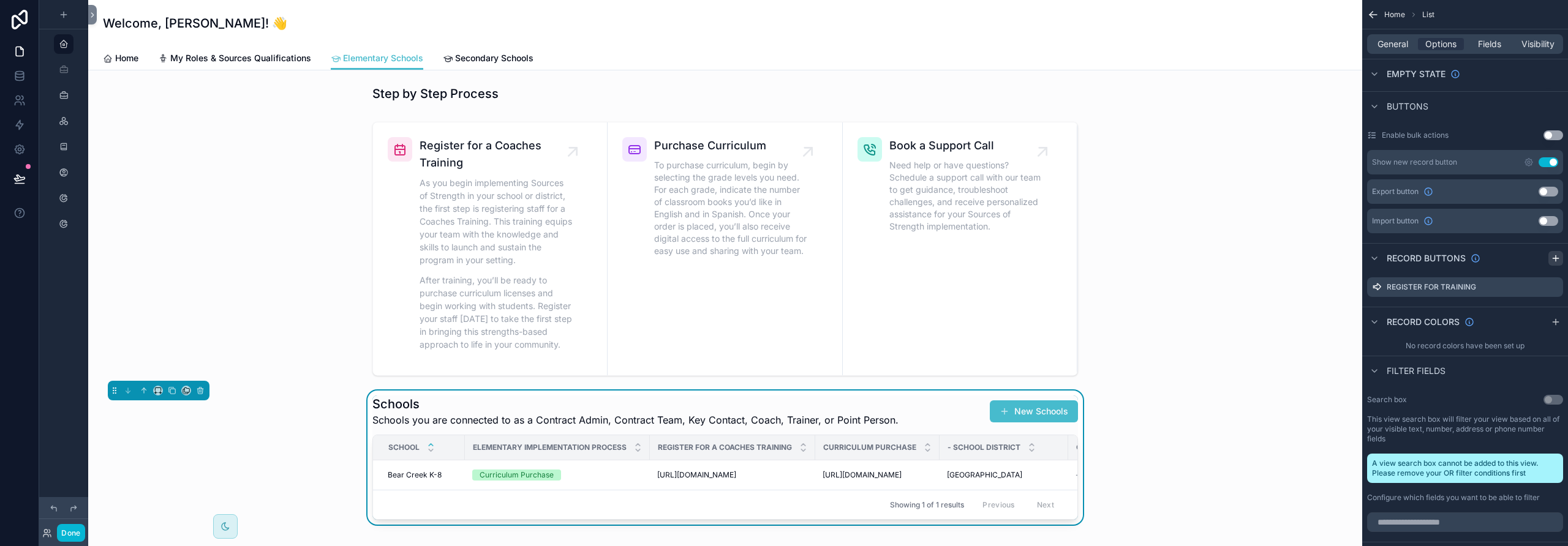
click at [916, 259] on icon "scrollable content" at bounding box center [1556, 258] width 10 height 10
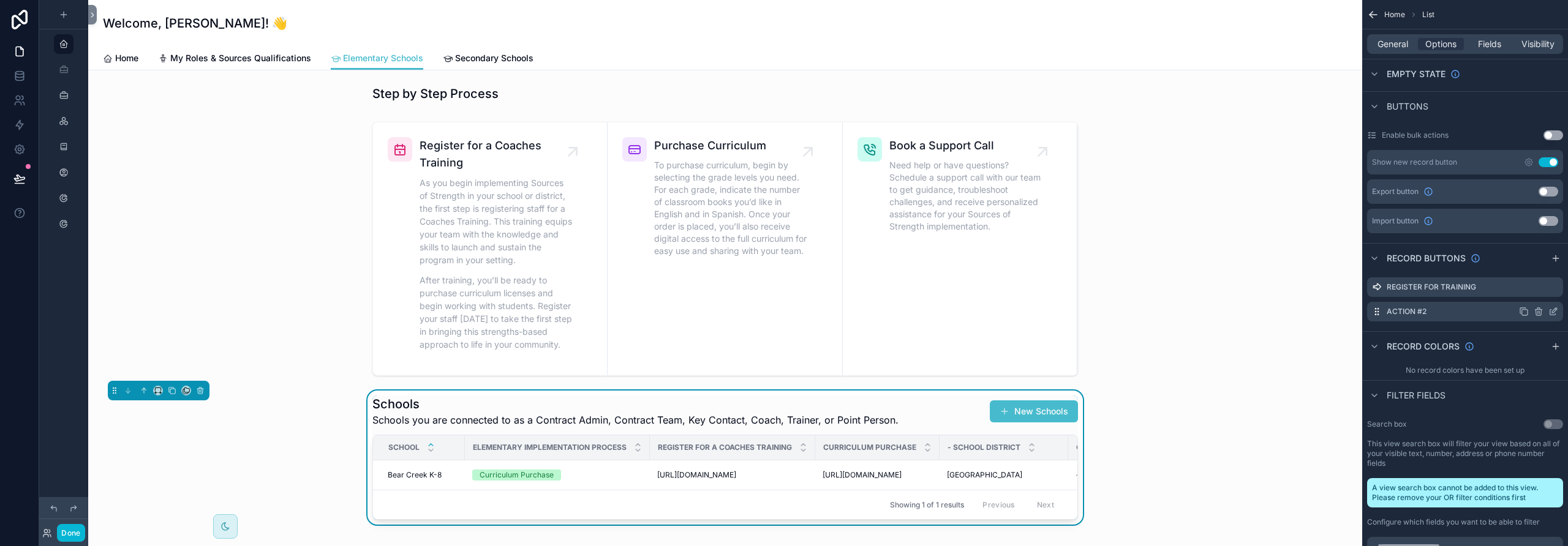
click at [916, 311] on icon "scrollable content" at bounding box center [1553, 311] width 10 height 10
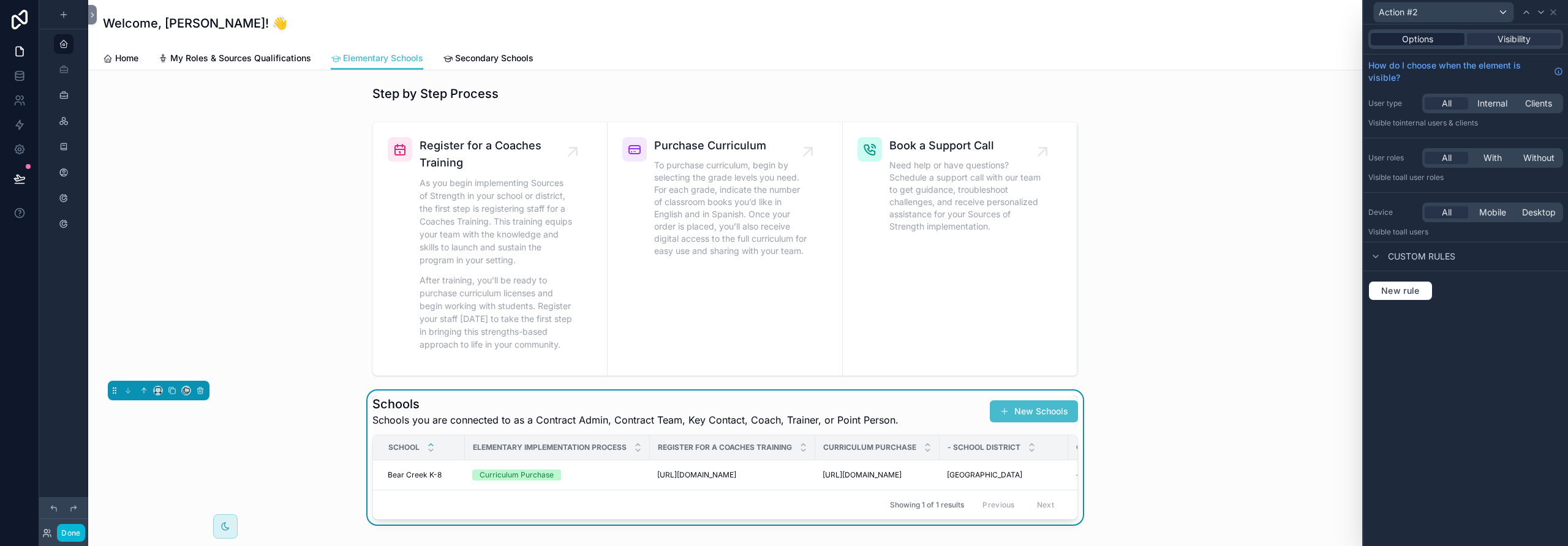
click at [916, 40] on span "Options" at bounding box center [1417, 39] width 31 height 12
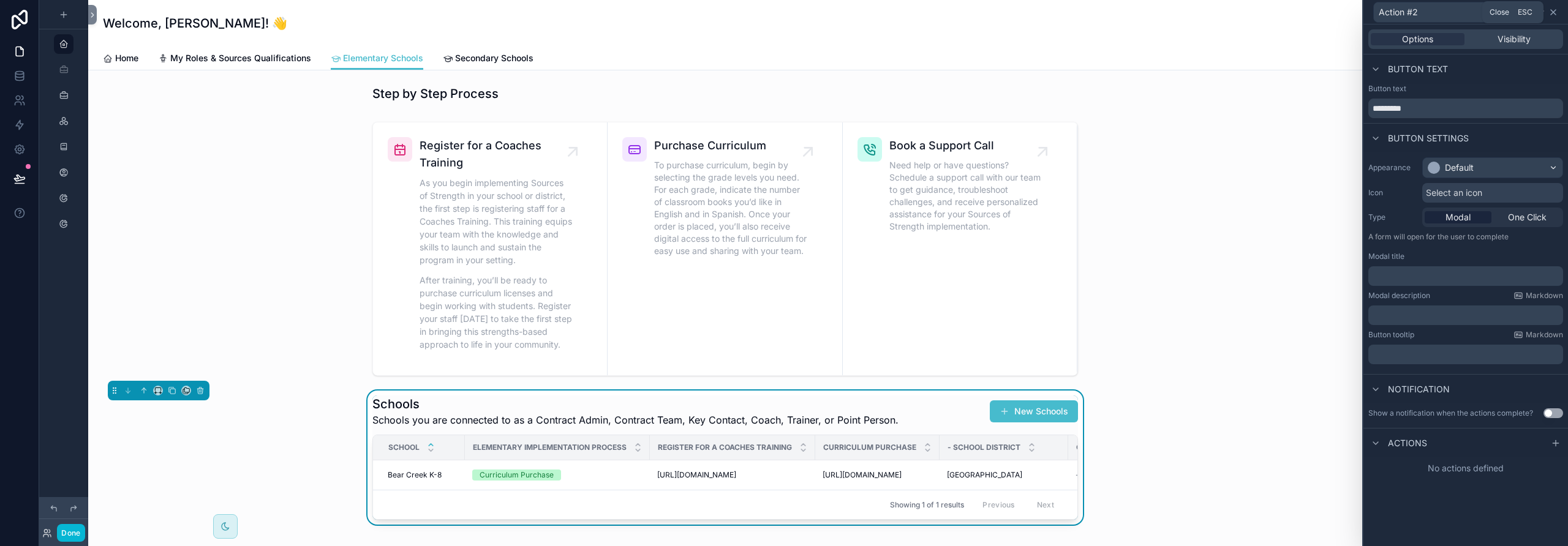
click at [916, 12] on icon at bounding box center [1553, 12] width 10 height 10
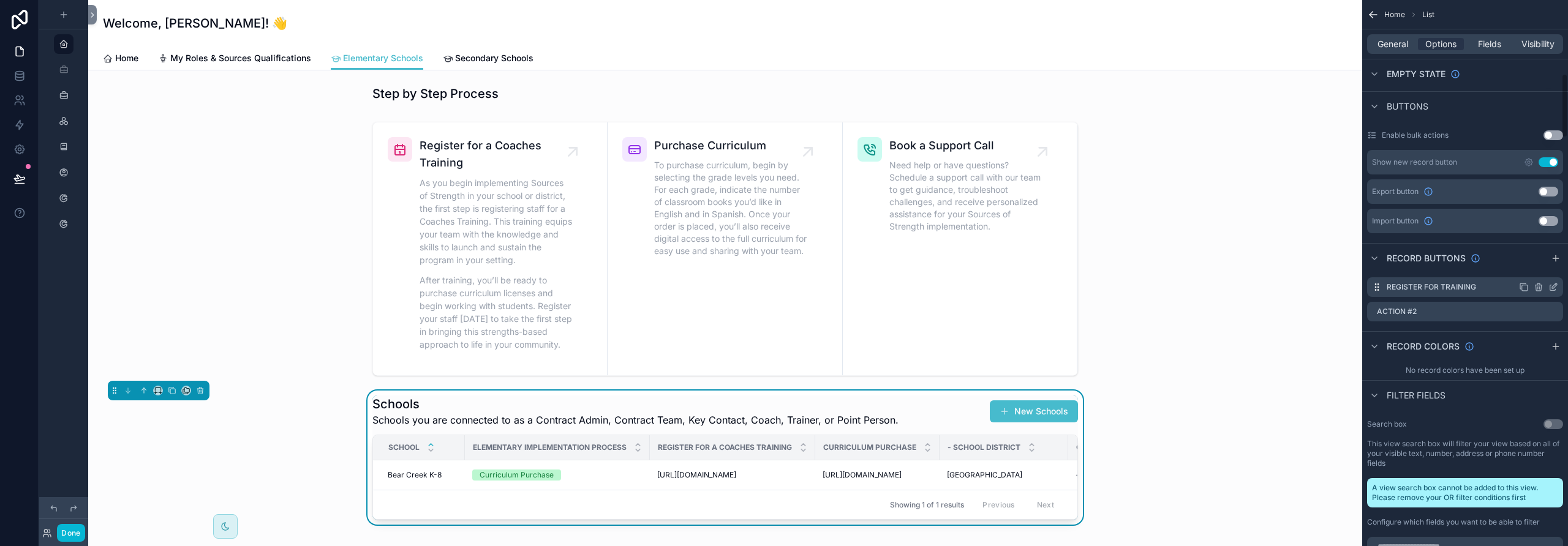
click at [916, 290] on label "Register for Training" at bounding box center [1431, 287] width 90 height 10
click at [916, 287] on div "Register for Training" at bounding box center [1465, 287] width 196 height 19
click at [916, 288] on icon "scrollable content" at bounding box center [1553, 287] width 10 height 10
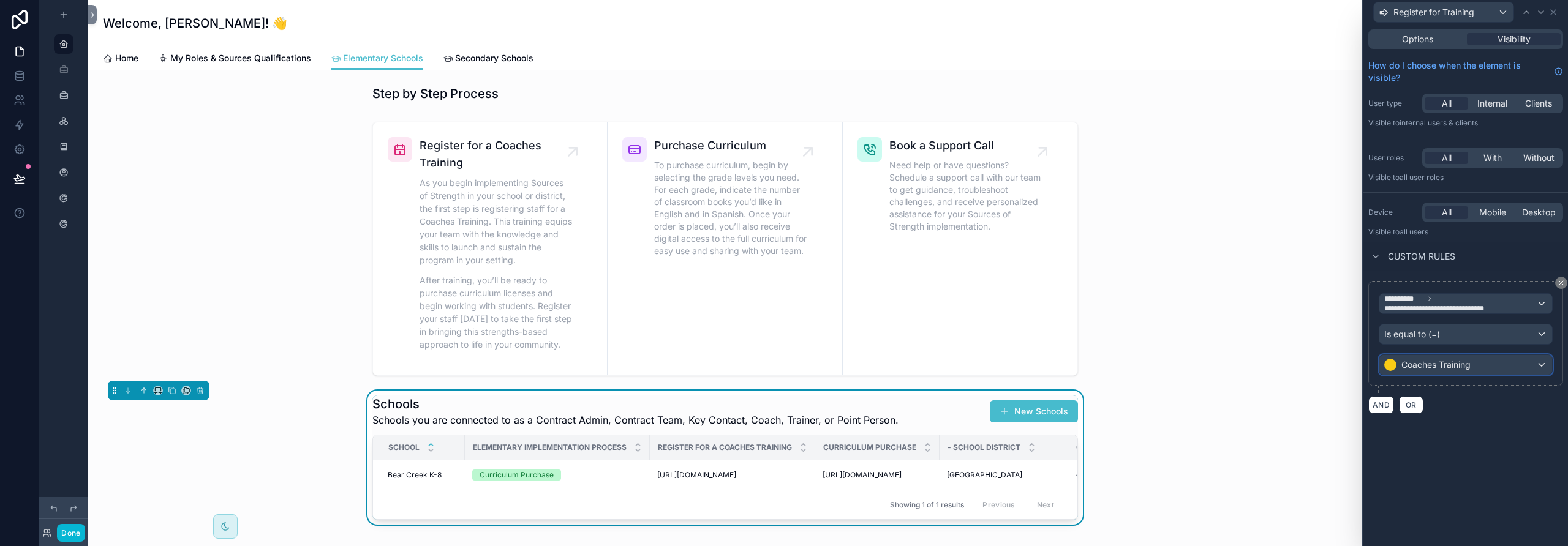
click at [916, 362] on span "Coaches Training" at bounding box center [1436, 365] width 70 height 12
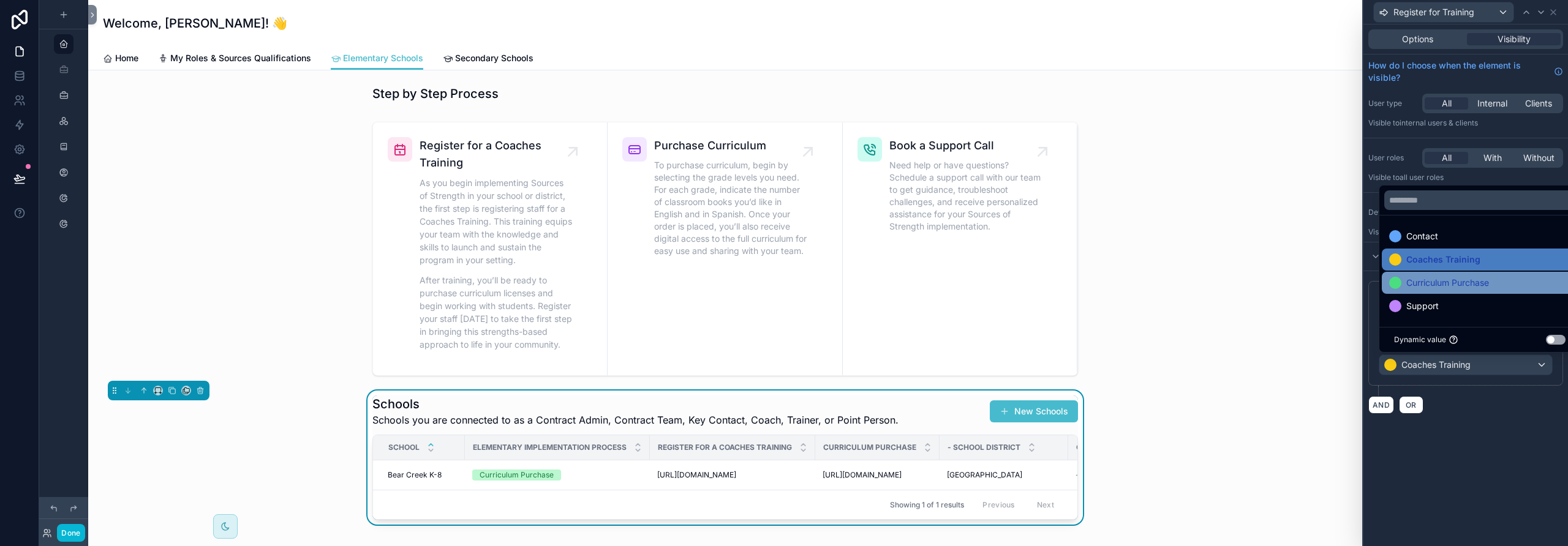
click at [916, 282] on span "Curriculum Purchase" at bounding box center [1447, 283] width 83 height 15
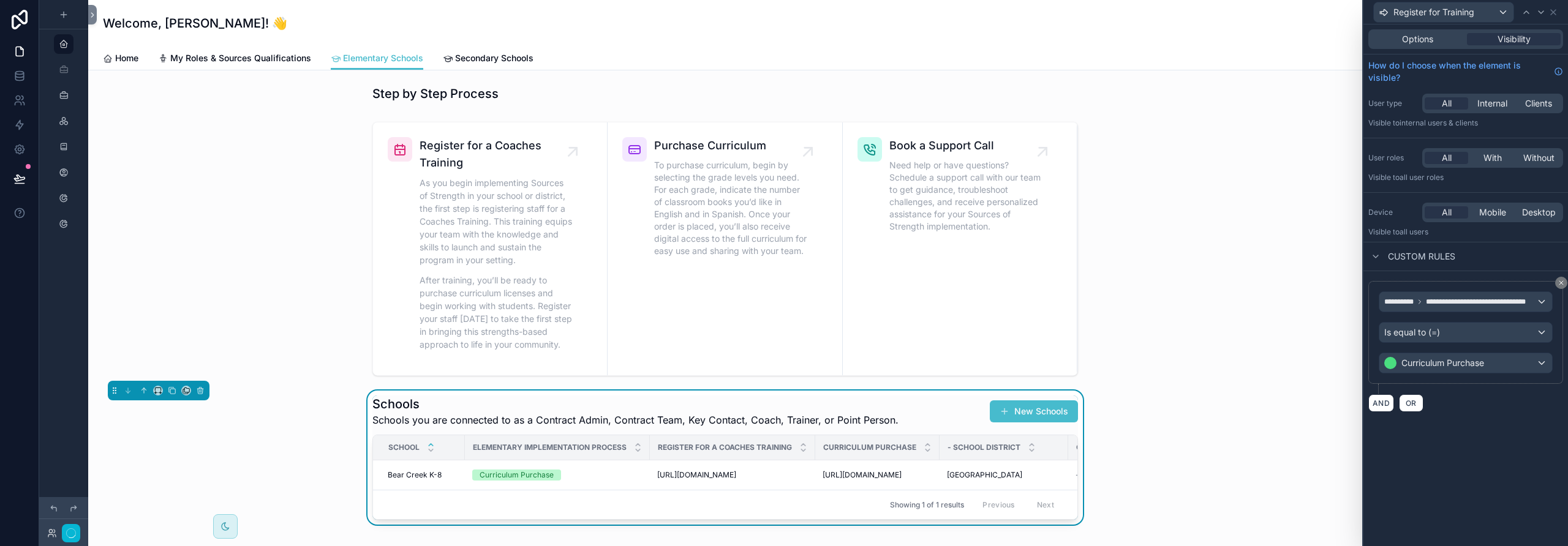
click at [916, 410] on div "AND OR" at bounding box center [1466, 403] width 195 height 19
click at [916, 12] on icon at bounding box center [1553, 12] width 10 height 10
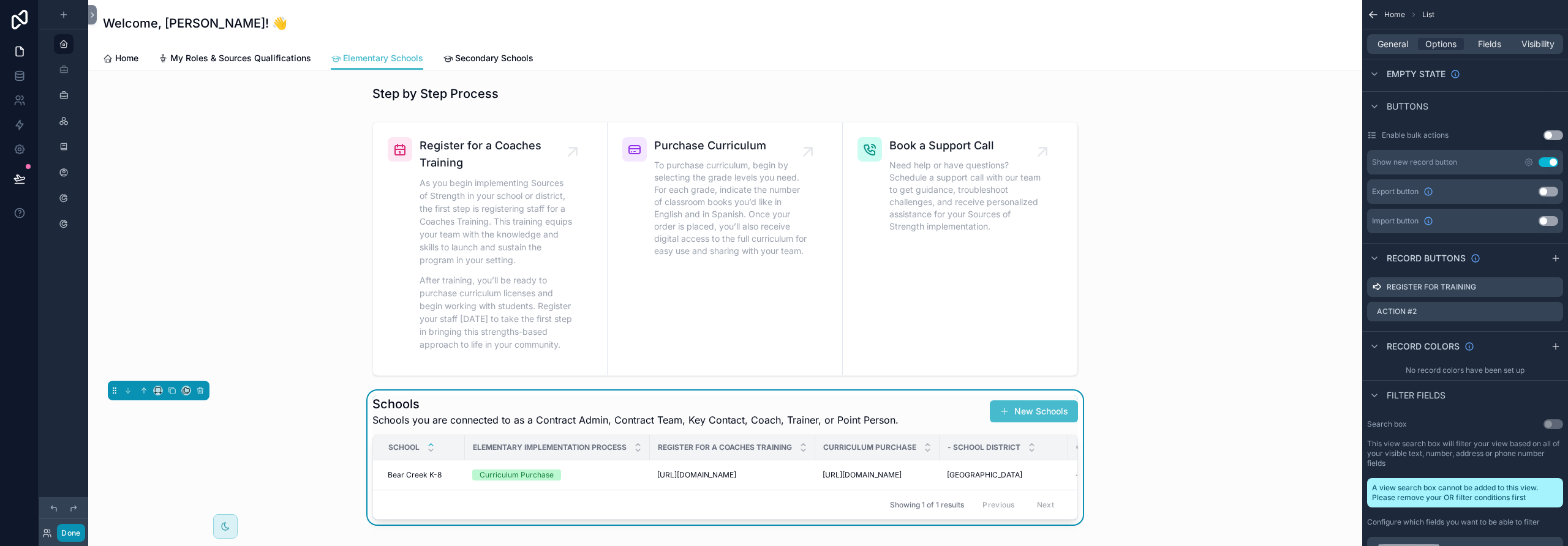
click at [70, 493] on button "Done" at bounding box center [71, 532] width 28 height 18
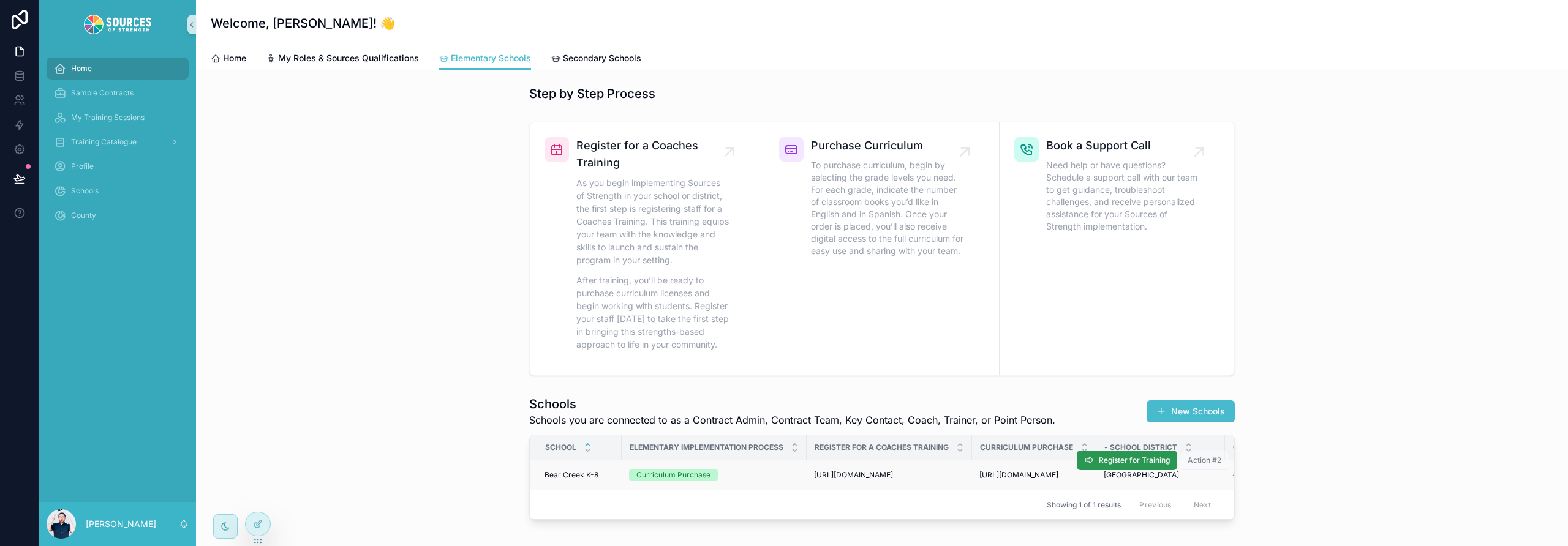
click at [916, 460] on span "Register for Training" at bounding box center [1134, 460] width 71 height 10
click at [264, 493] on div at bounding box center [258, 524] width 25 height 23
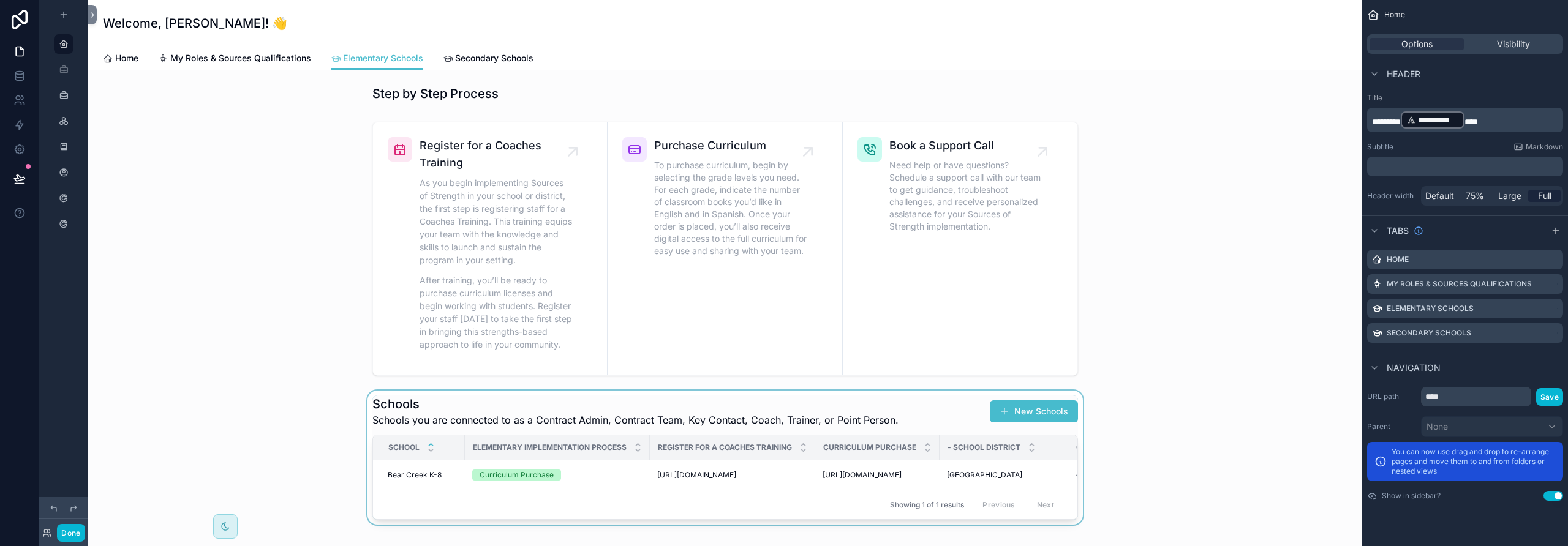
click at [916, 482] on div "scrollable content" at bounding box center [725, 458] width 1254 height 134
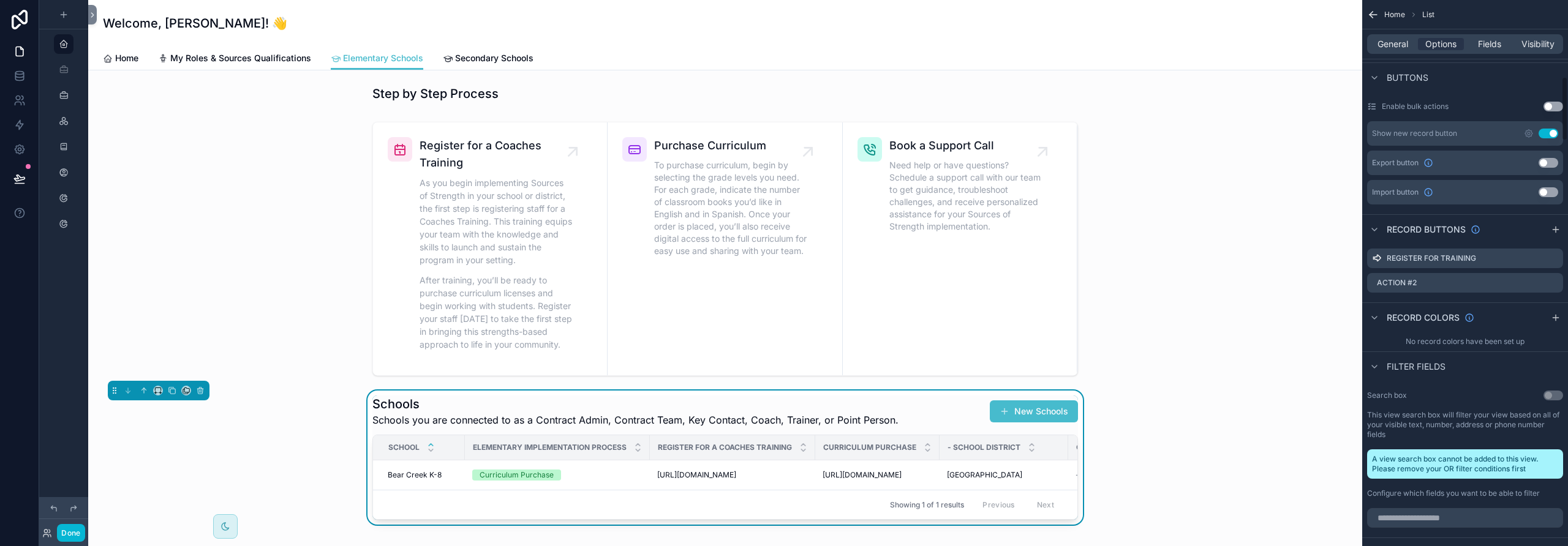
scroll to position [630, 0]
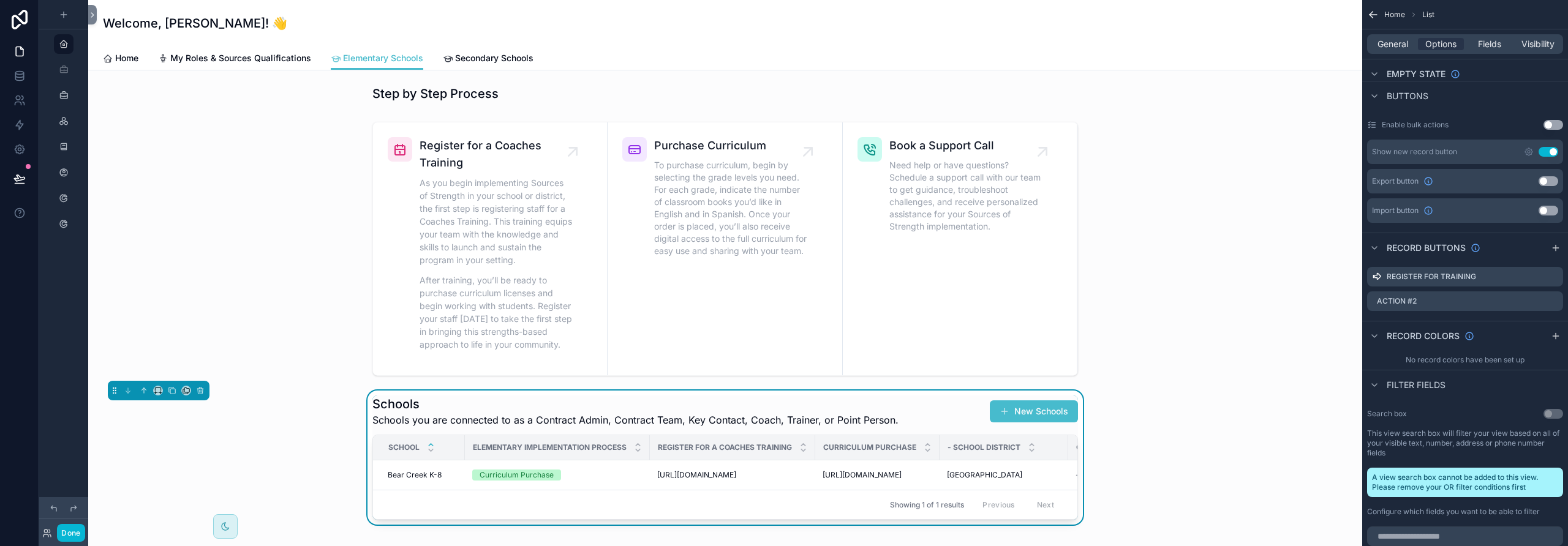
click at [916, 209] on button "Use setting" at bounding box center [1548, 210] width 19 height 10
click at [916, 125] on div "**********" at bounding box center [1465, 273] width 206 height 546
click at [916, 125] on button "Use setting" at bounding box center [1553, 124] width 19 height 10
click at [916, 124] on button "Use setting" at bounding box center [1553, 124] width 19 height 10
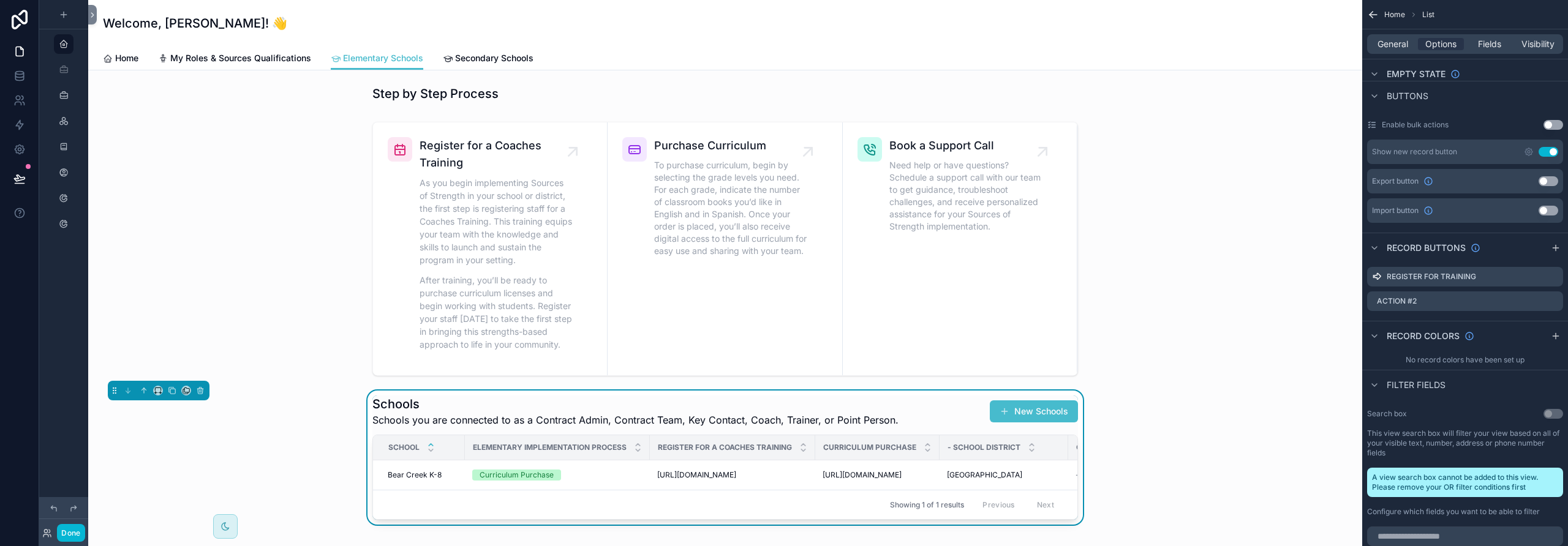
click at [916, 124] on button "Use setting" at bounding box center [1553, 124] width 19 height 10
drag, startPoint x: 1548, startPoint y: 125, endPoint x: 1546, endPoint y: 120, distance: 5.4
click at [916, 123] on button "Use setting" at bounding box center [1553, 124] width 19 height 10
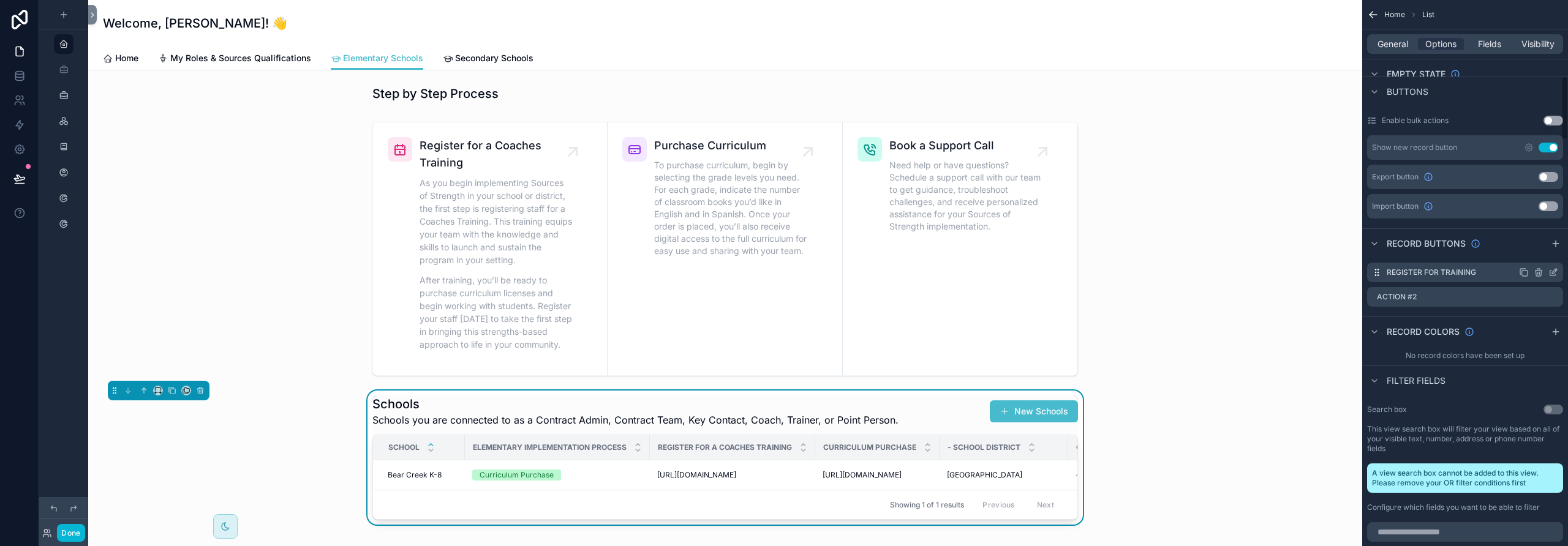
scroll to position [641, 0]
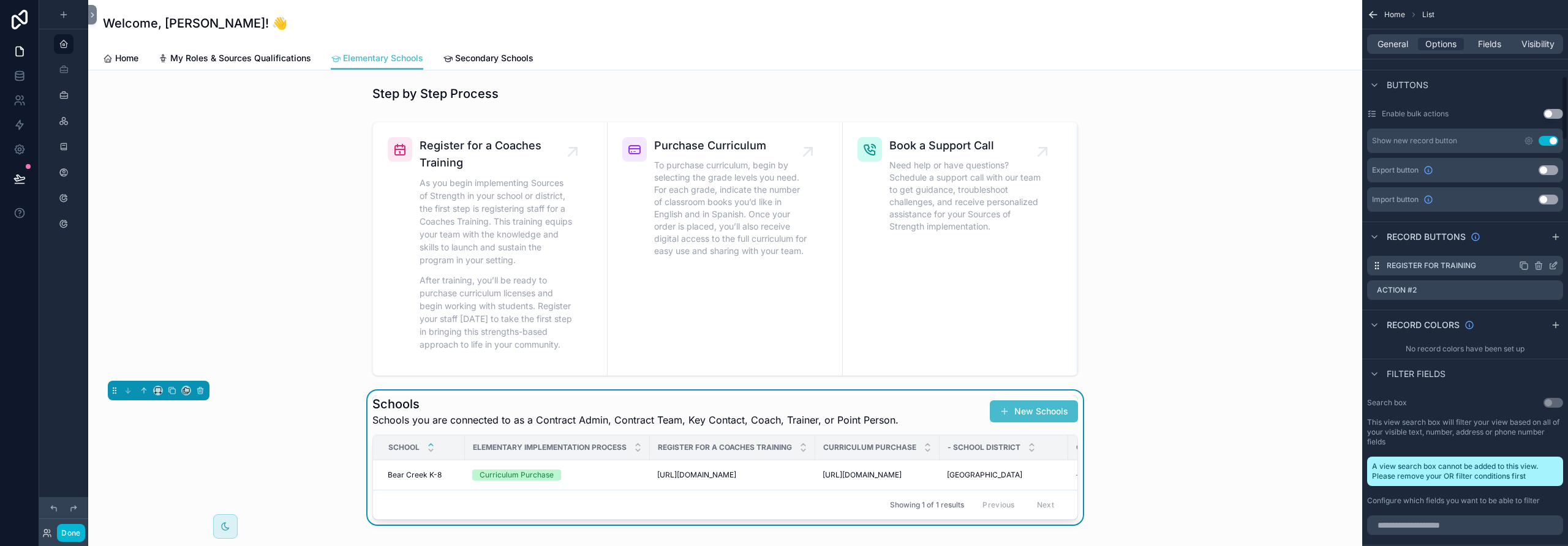
click at [916, 264] on icon "scrollable content" at bounding box center [1553, 266] width 10 height 10
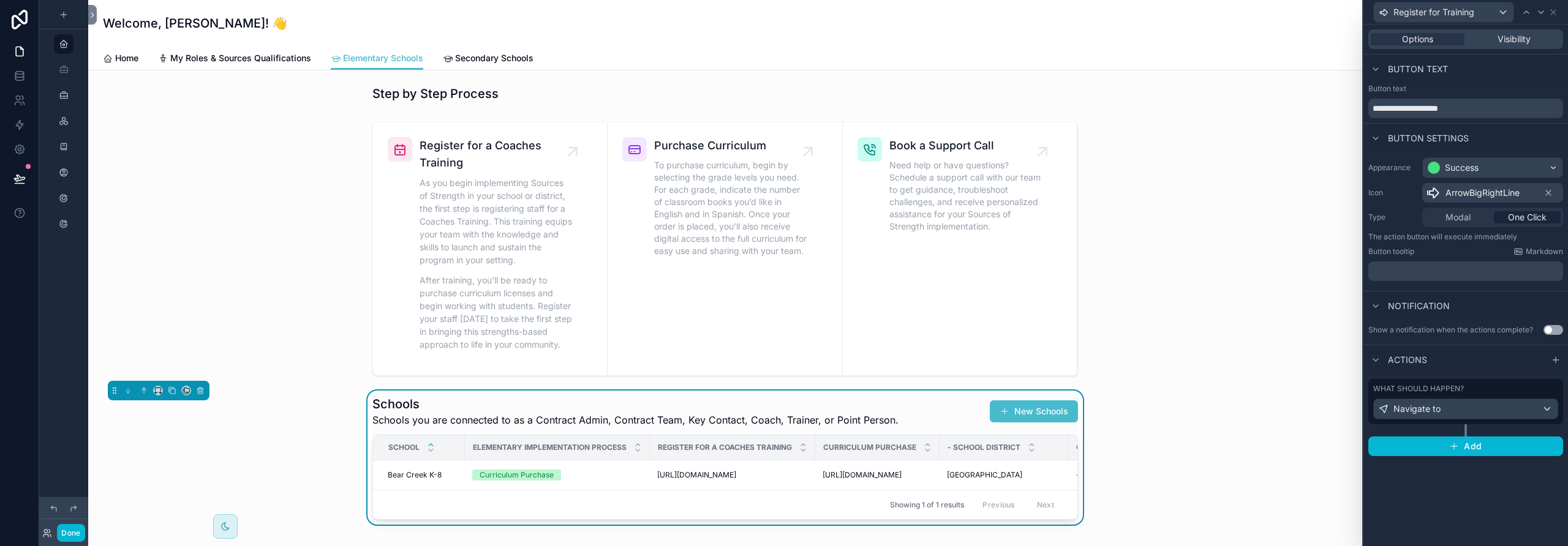
click at [916, 219] on span "Modal" at bounding box center [1458, 217] width 25 height 12
click at [916, 10] on icon at bounding box center [1553, 12] width 10 height 10
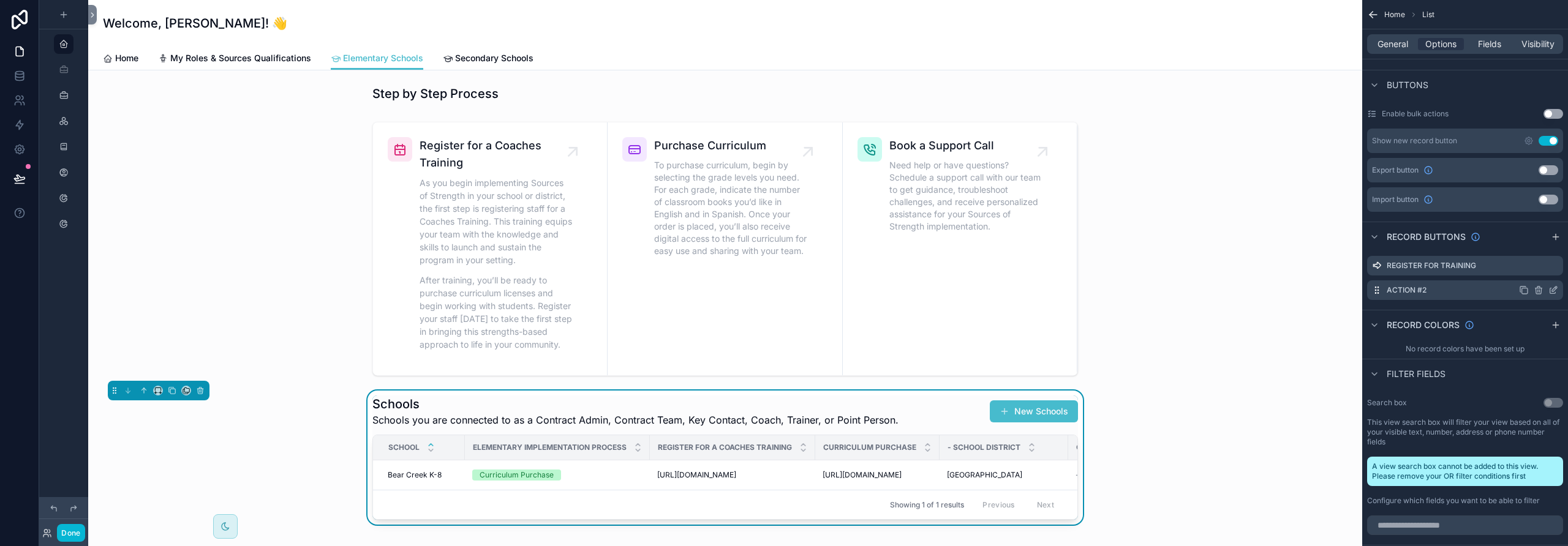
click at [916, 290] on icon "scrollable content" at bounding box center [1553, 290] width 10 height 10
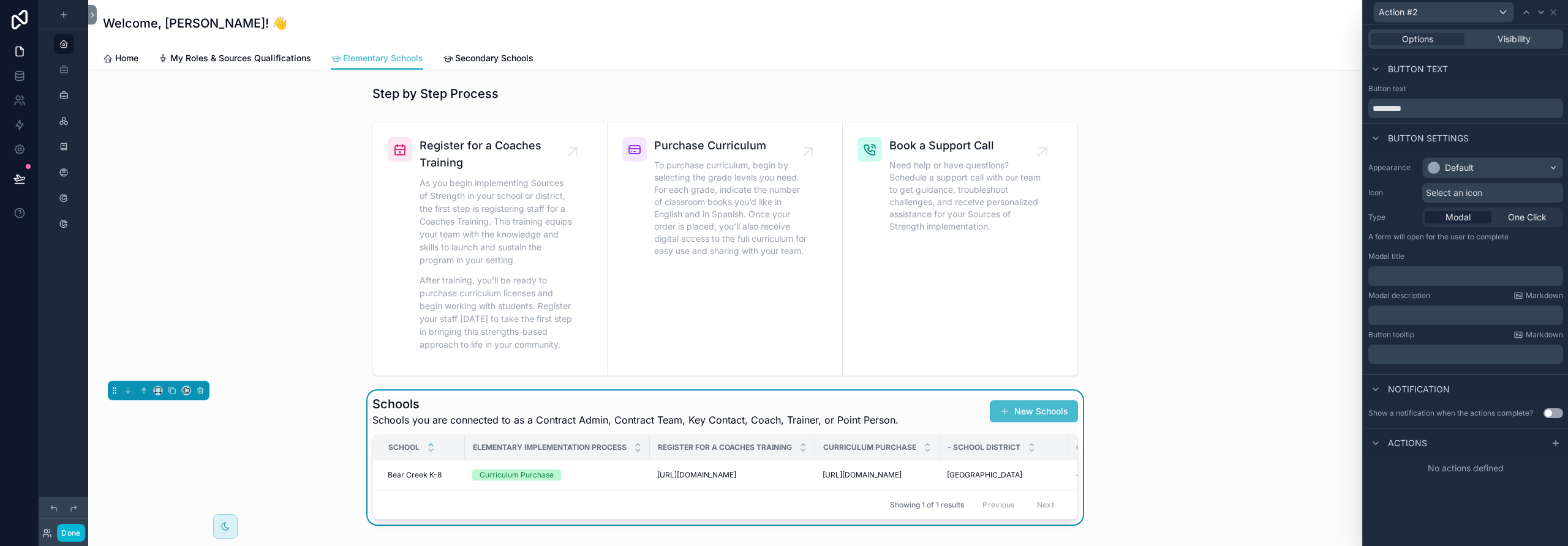
click at [916, 216] on span "Modal" at bounding box center [1458, 217] width 25 height 12
click at [916, 168] on div "Default" at bounding box center [1459, 168] width 29 height 12
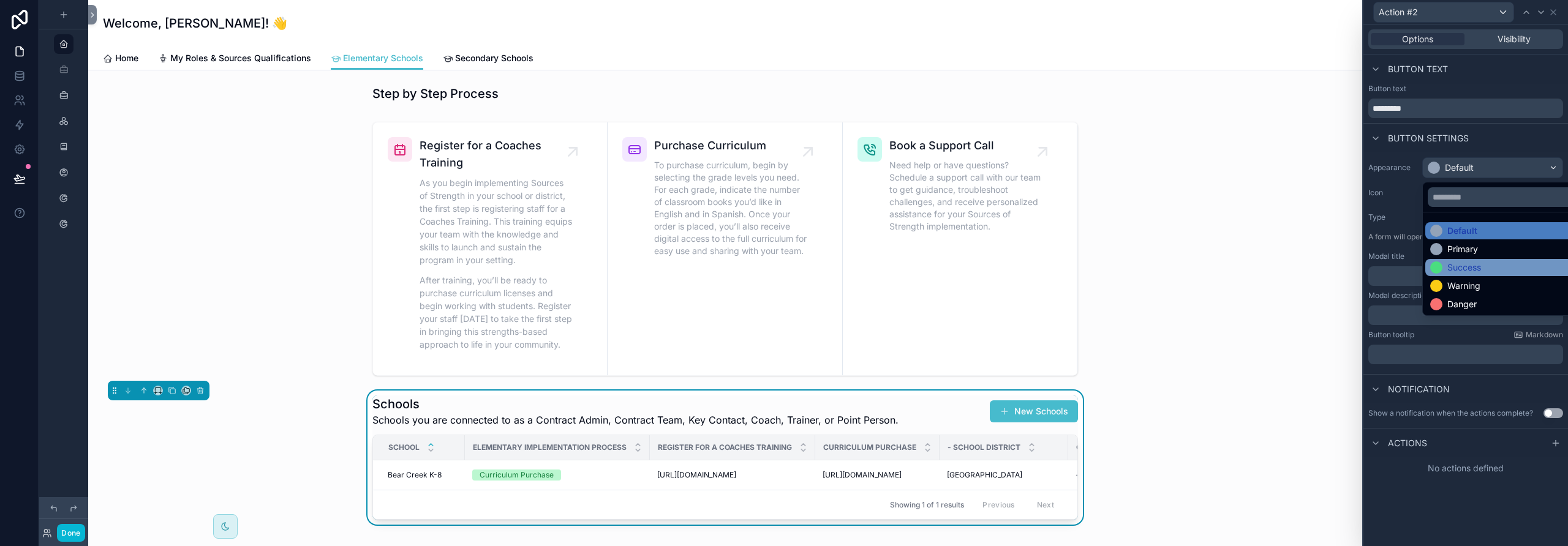
click at [916, 263] on div "Success" at bounding box center [1464, 267] width 34 height 12
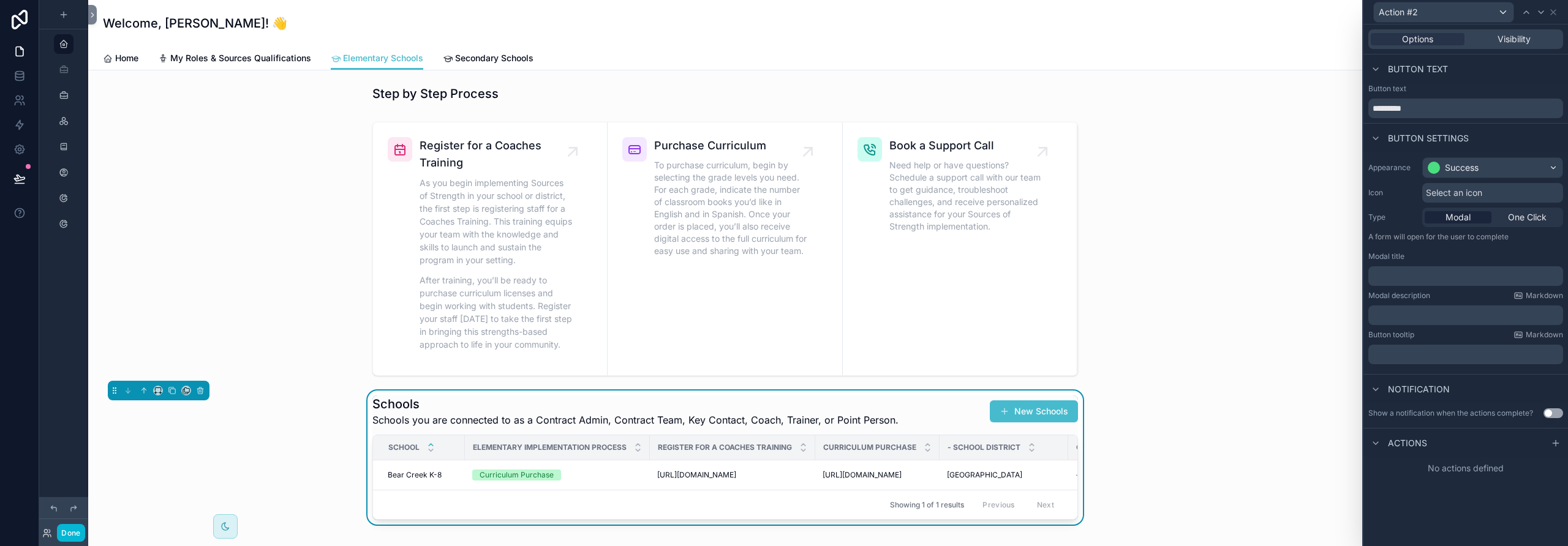
click at [916, 191] on span "Select an icon" at bounding box center [1454, 193] width 56 height 12
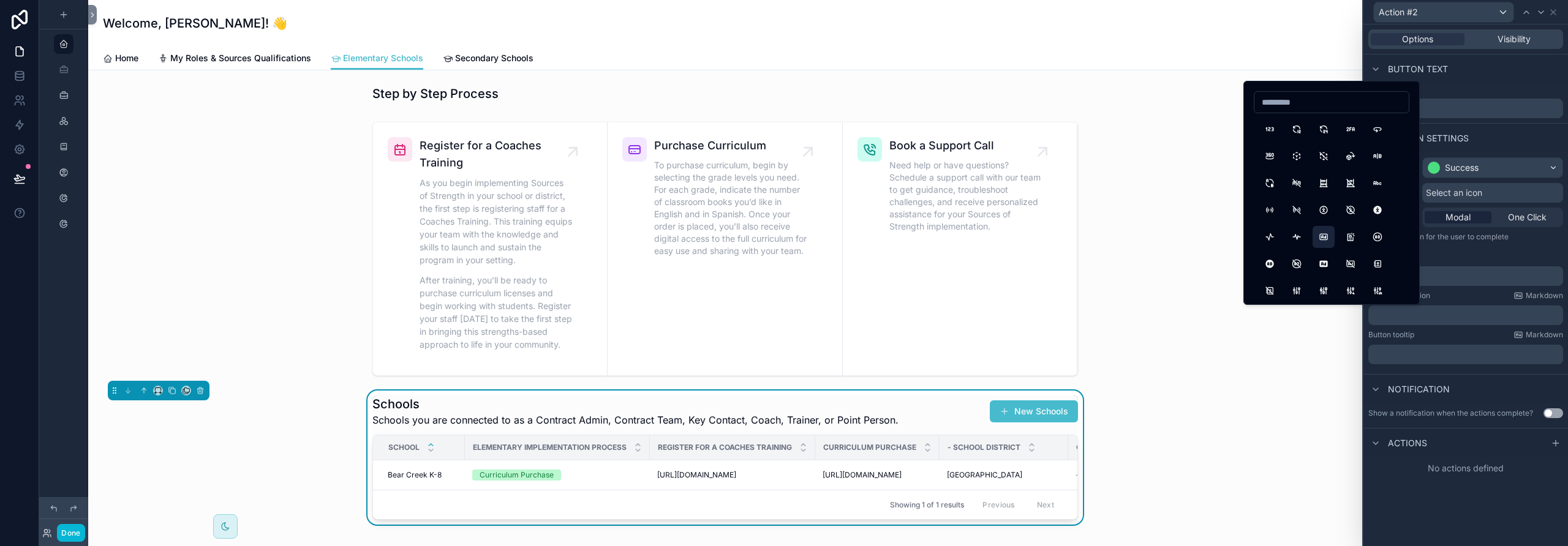
click at [916, 236] on button "Ad" at bounding box center [1324, 236] width 22 height 22
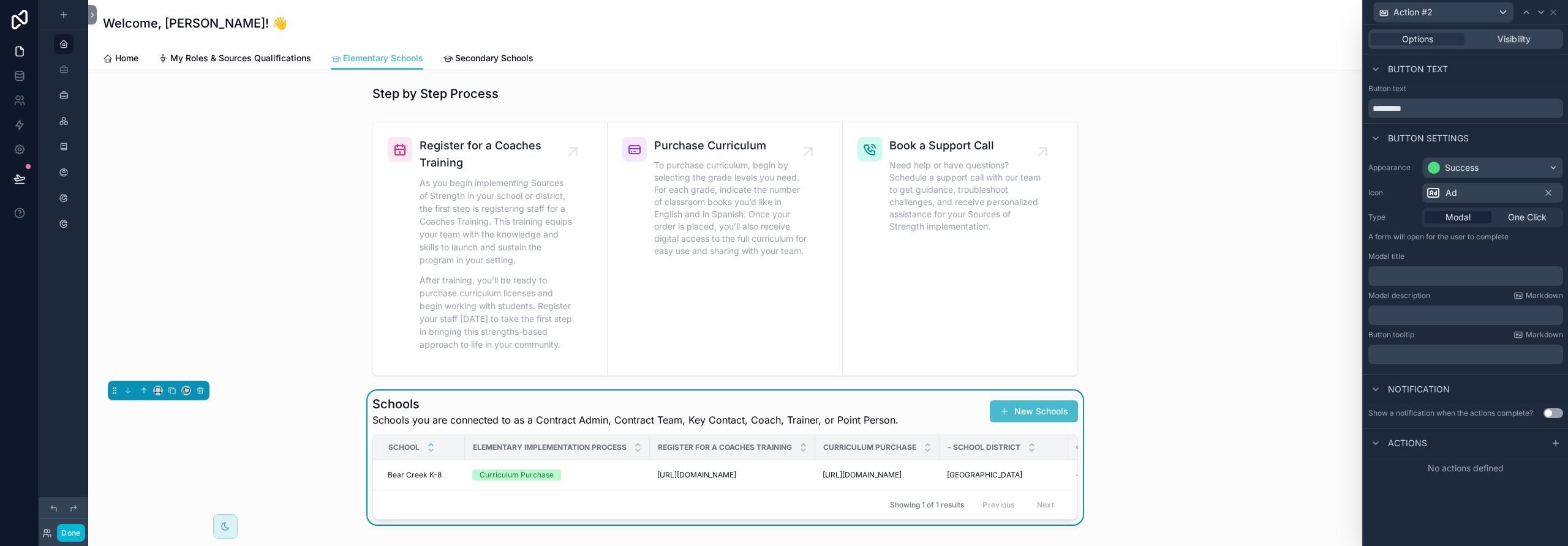
click at [916, 276] on p "﻿" at bounding box center [1467, 276] width 188 height 12
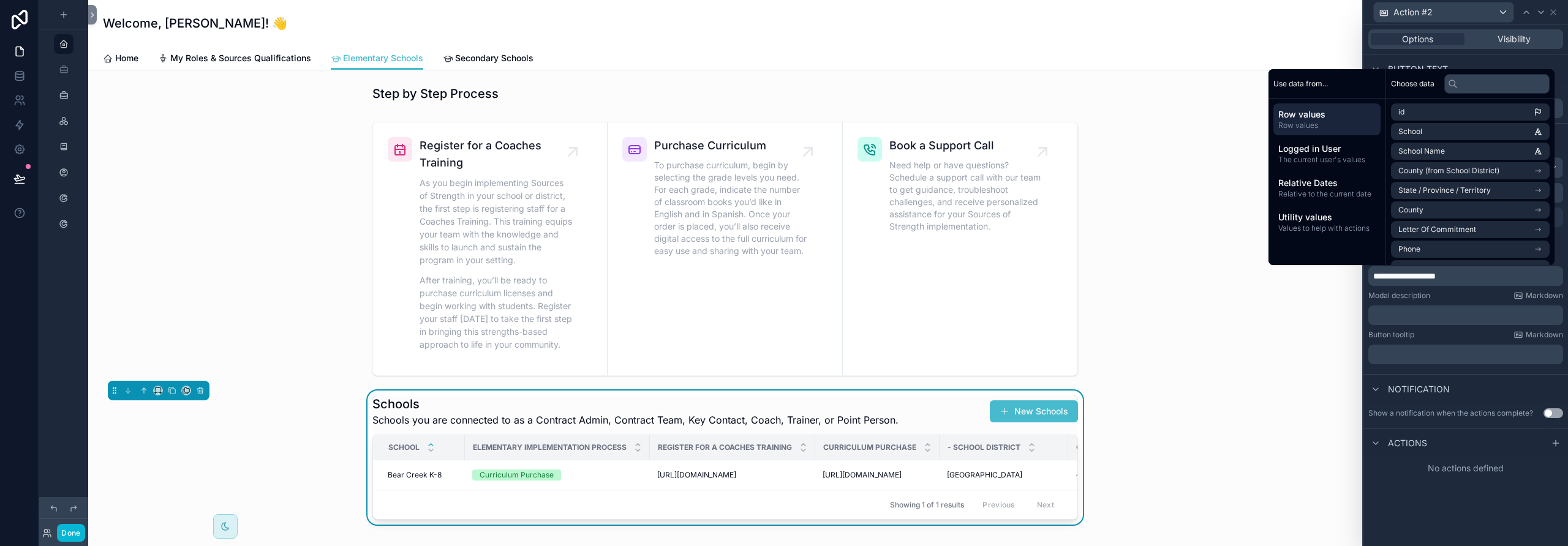
click at [916, 304] on div "Modal description Markdown ﻿" at bounding box center [1466, 307] width 195 height 34
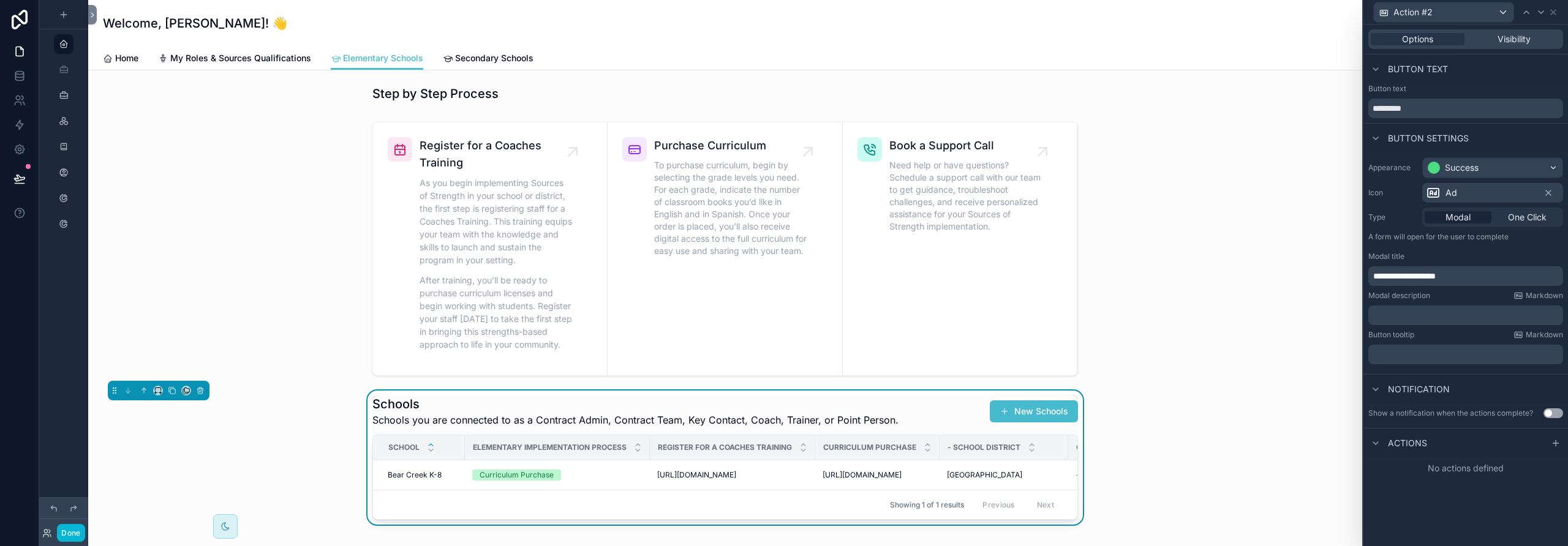
click at [916, 311] on p "﻿" at bounding box center [1467, 315] width 188 height 12
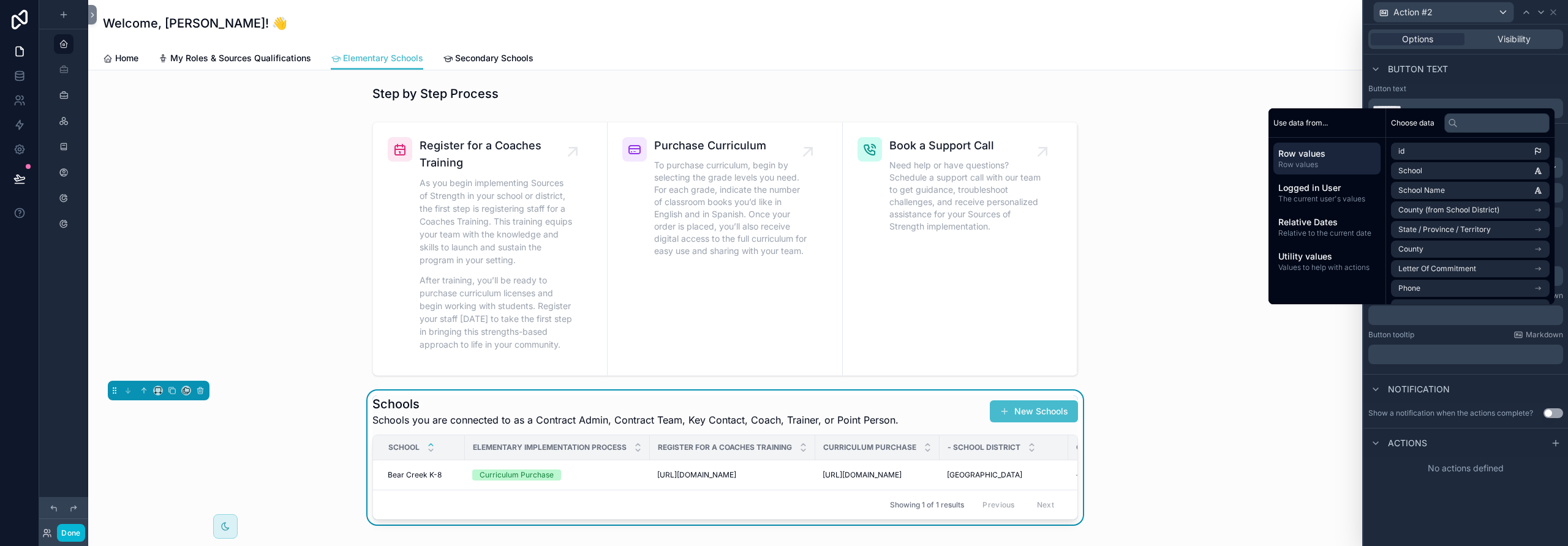
click at [916, 377] on div "Notification" at bounding box center [1465, 388] width 205 height 29
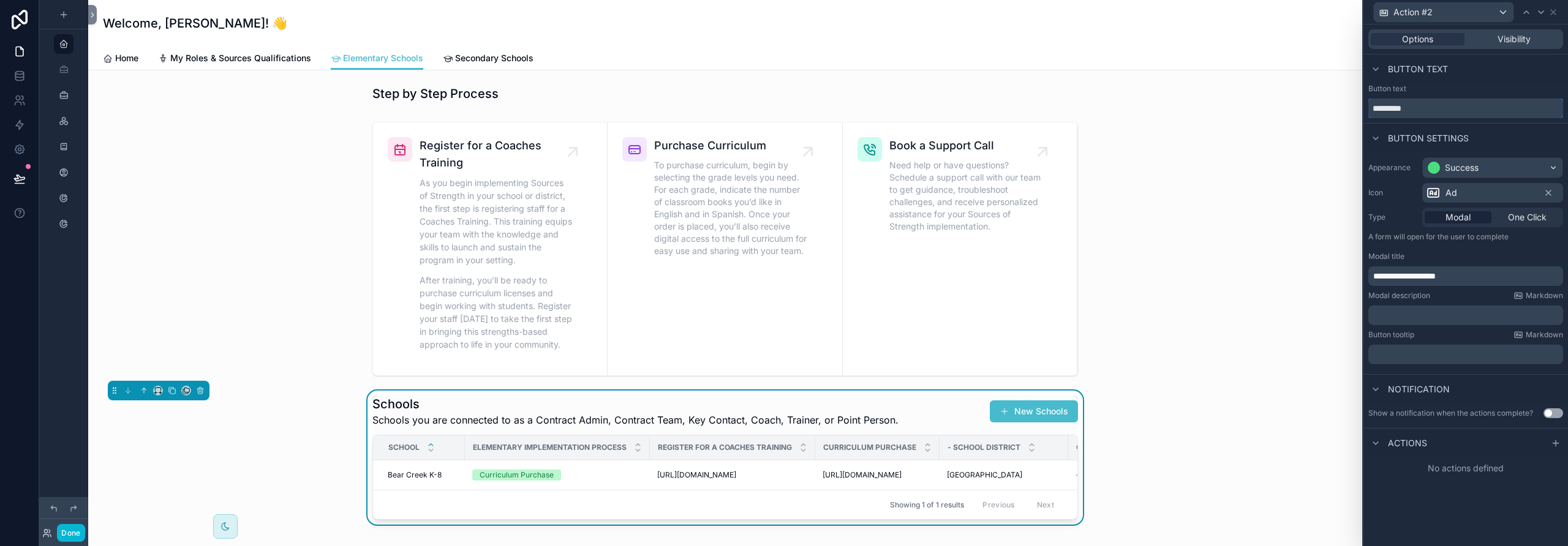
click at [916, 108] on input "*********" at bounding box center [1466, 108] width 195 height 19
type input "**********"
click at [916, 441] on div at bounding box center [1556, 443] width 15 height 15
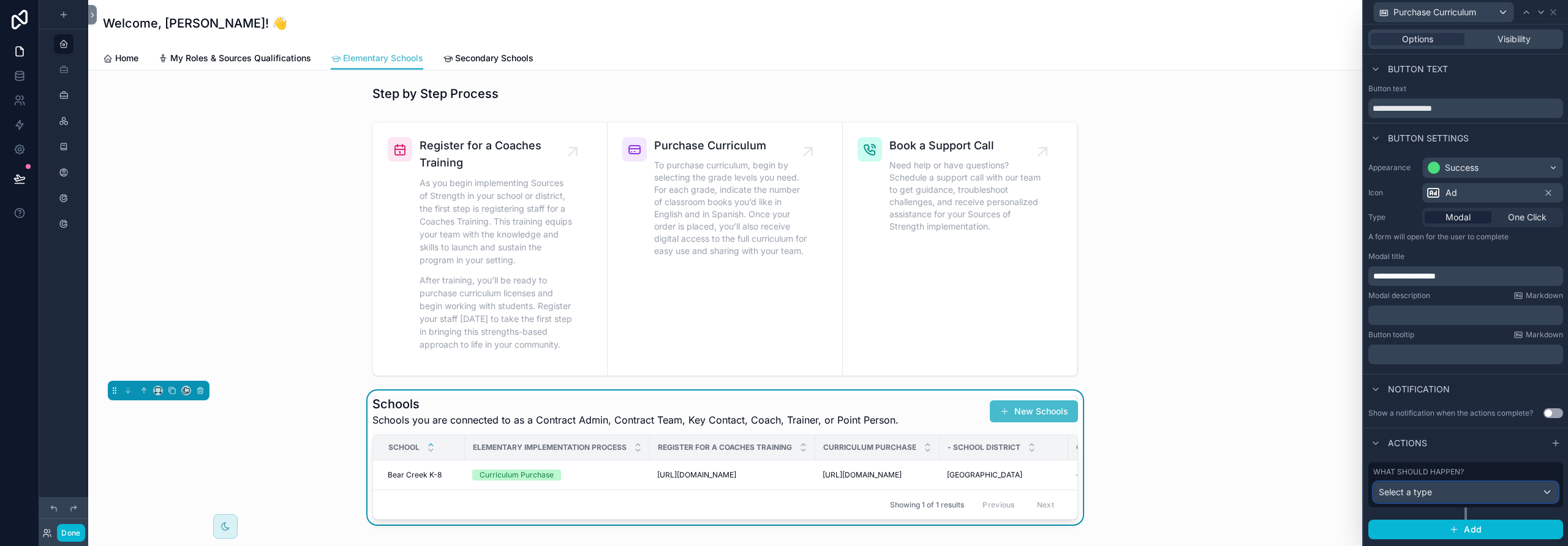
click at [916, 493] on div "Select a type" at bounding box center [1466, 492] width 184 height 19
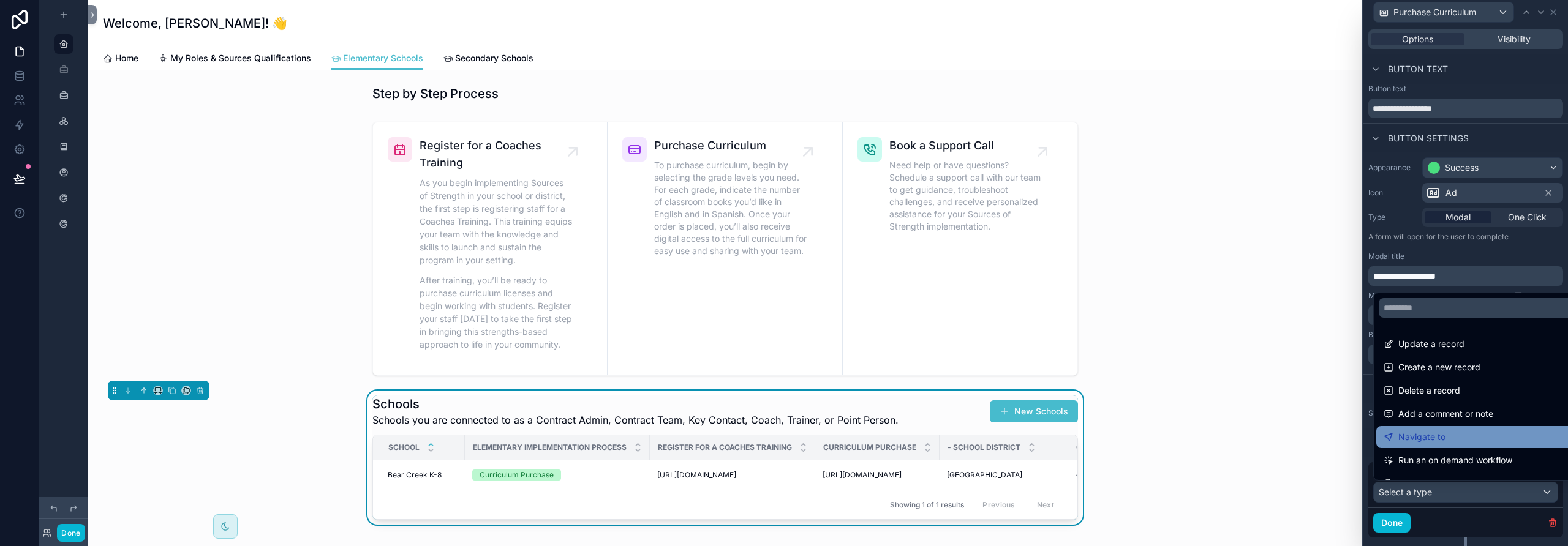
click at [916, 435] on span "Navigate to" at bounding box center [1421, 436] width 47 height 15
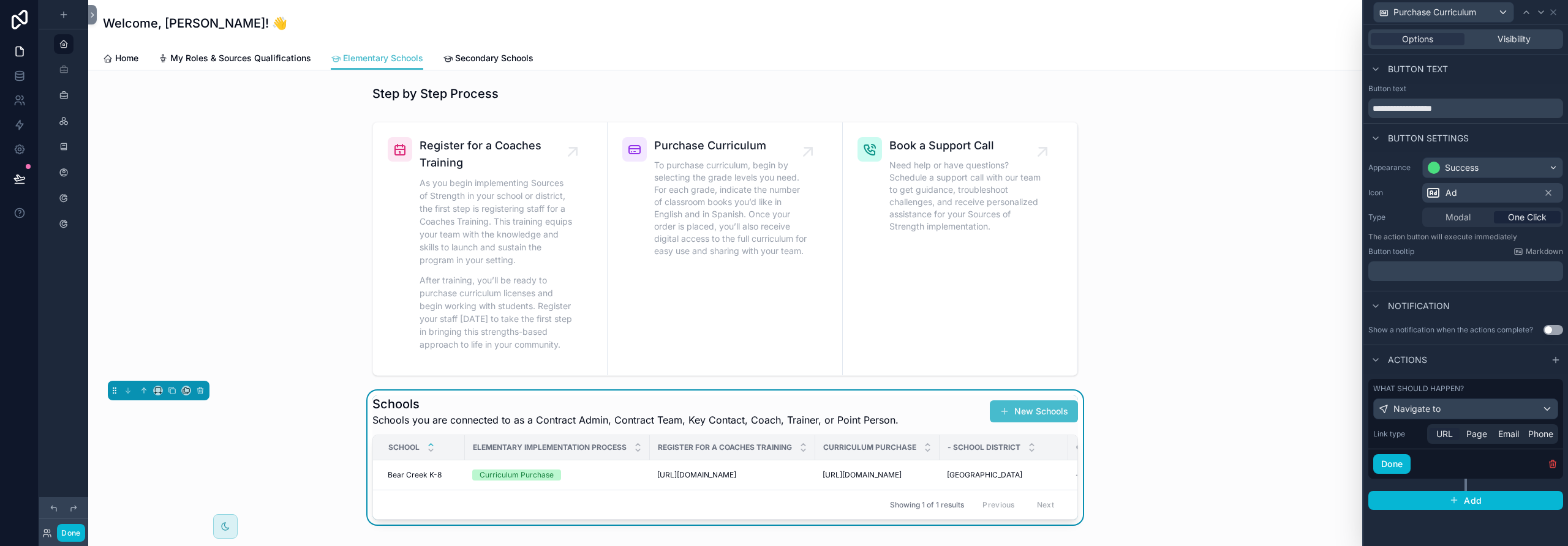
drag, startPoint x: 1442, startPoint y: 429, endPoint x: 1443, endPoint y: 438, distance: 9.1
click at [916, 429] on span "URL" at bounding box center [1444, 434] width 16 height 12
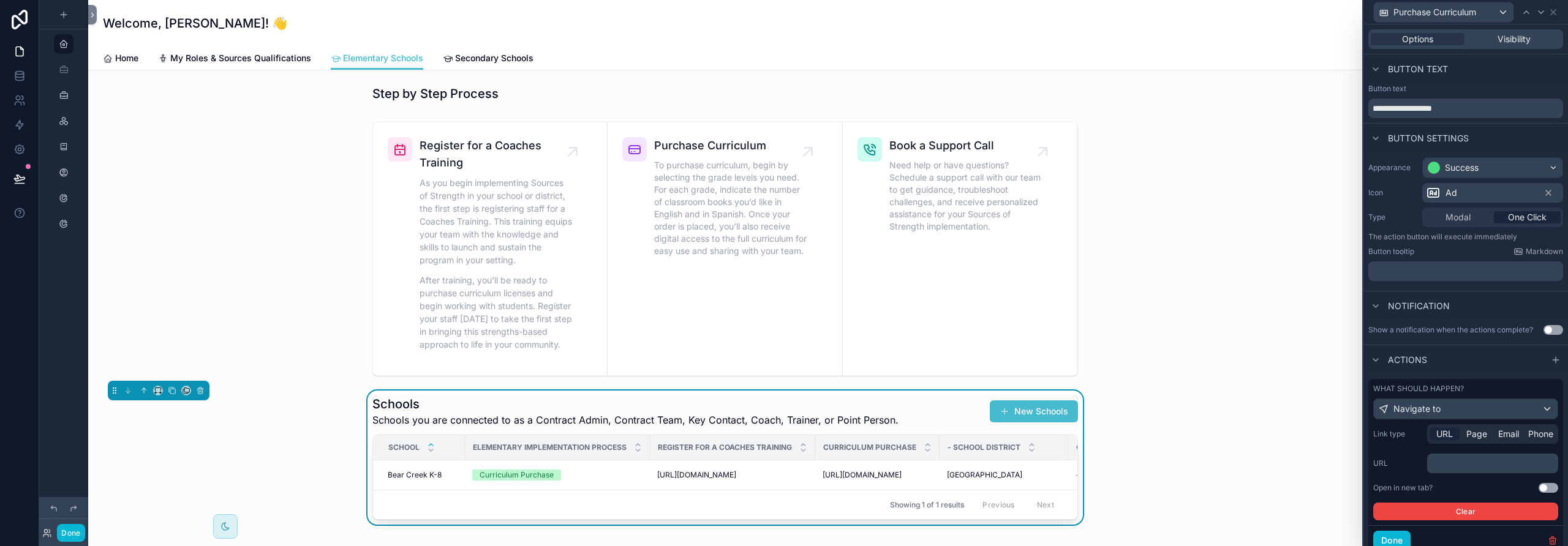
click at [916, 462] on p "﻿" at bounding box center [1494, 463] width 124 height 12
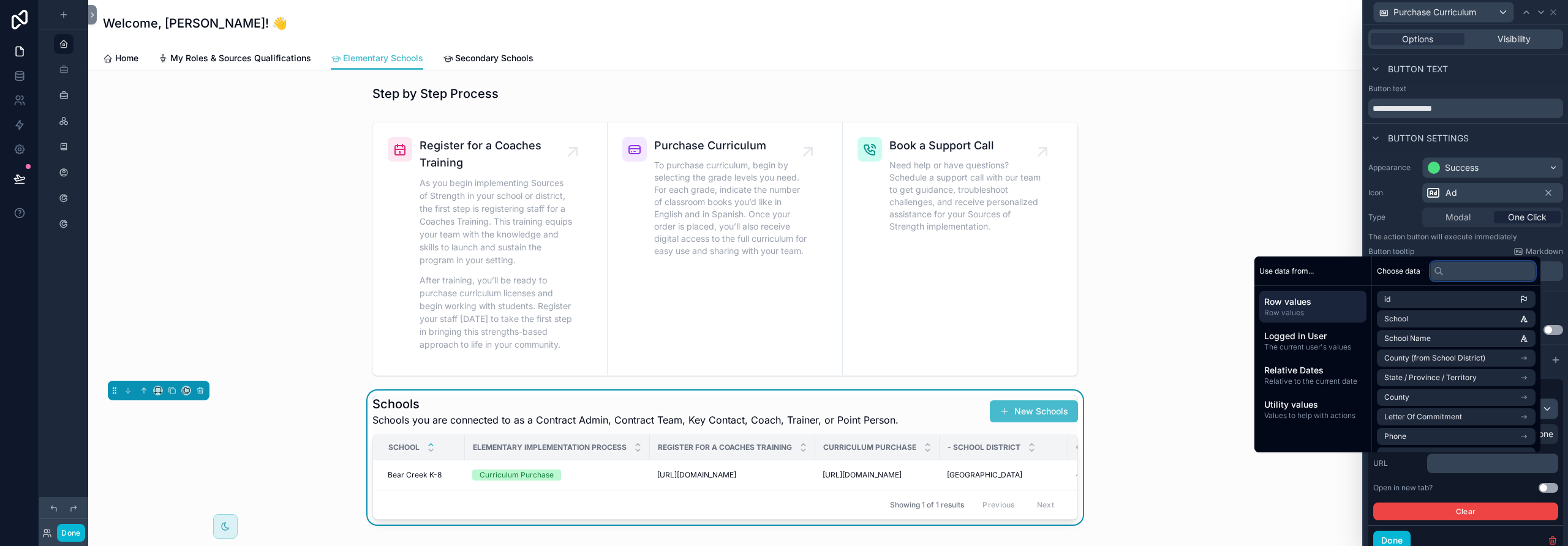
click at [916, 276] on input "text" at bounding box center [1483, 270] width 105 height 19
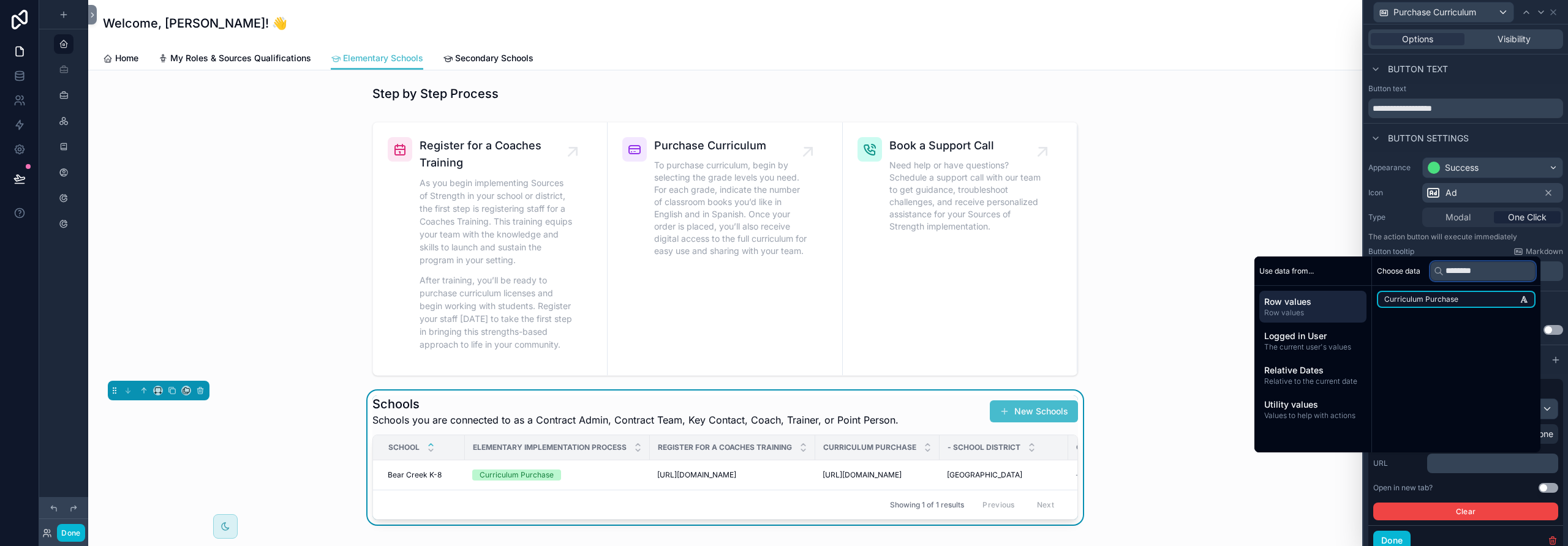
type input "********"
click at [916, 301] on span "Curriculum Purchase" at bounding box center [1421, 299] width 74 height 10
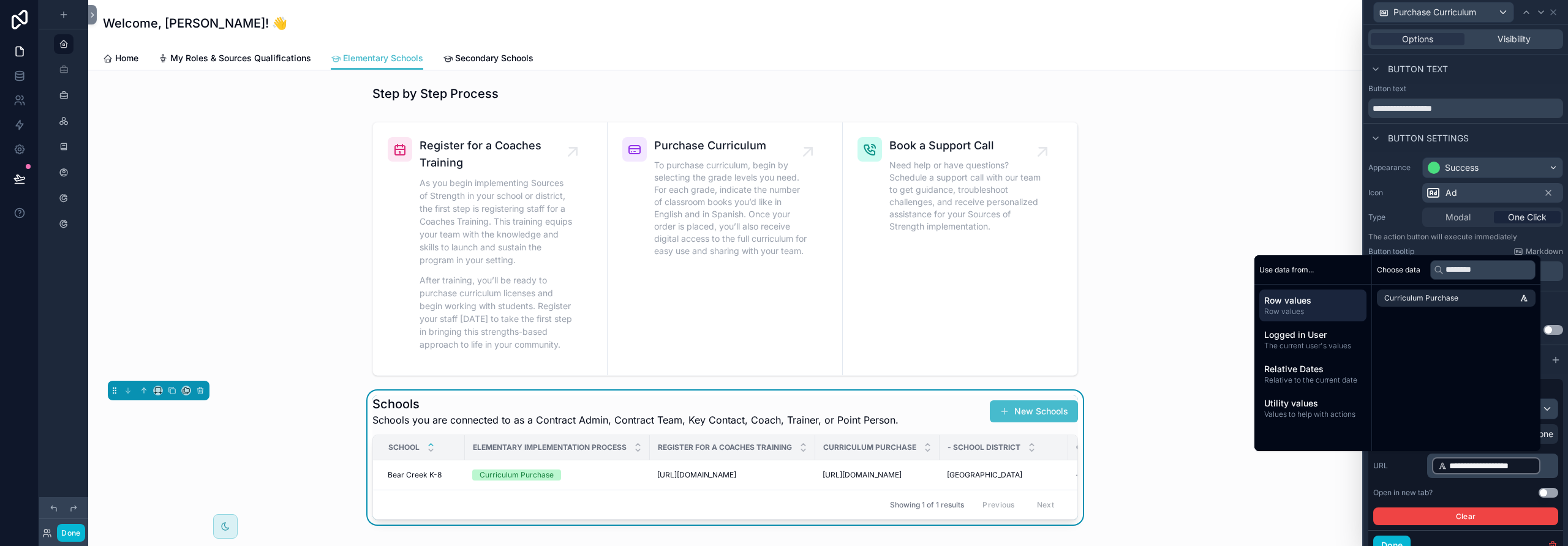
click at [916, 492] on button "Use setting" at bounding box center [1548, 493] width 19 height 10
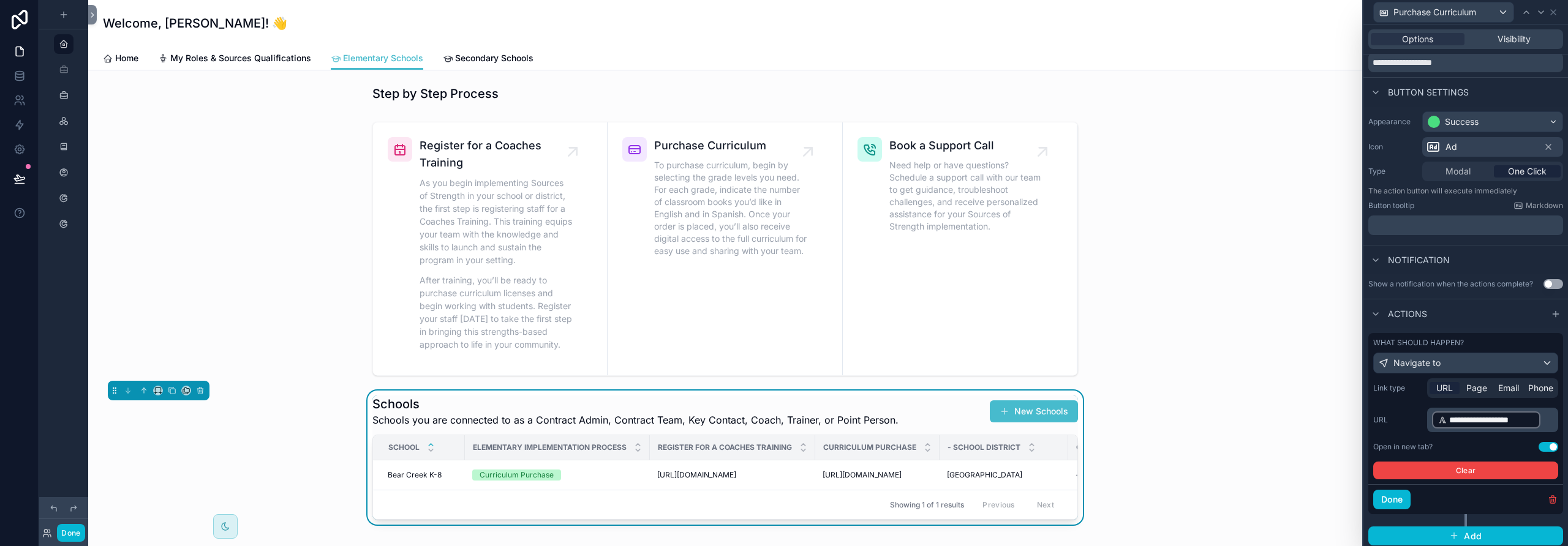
scroll to position [50, 0]
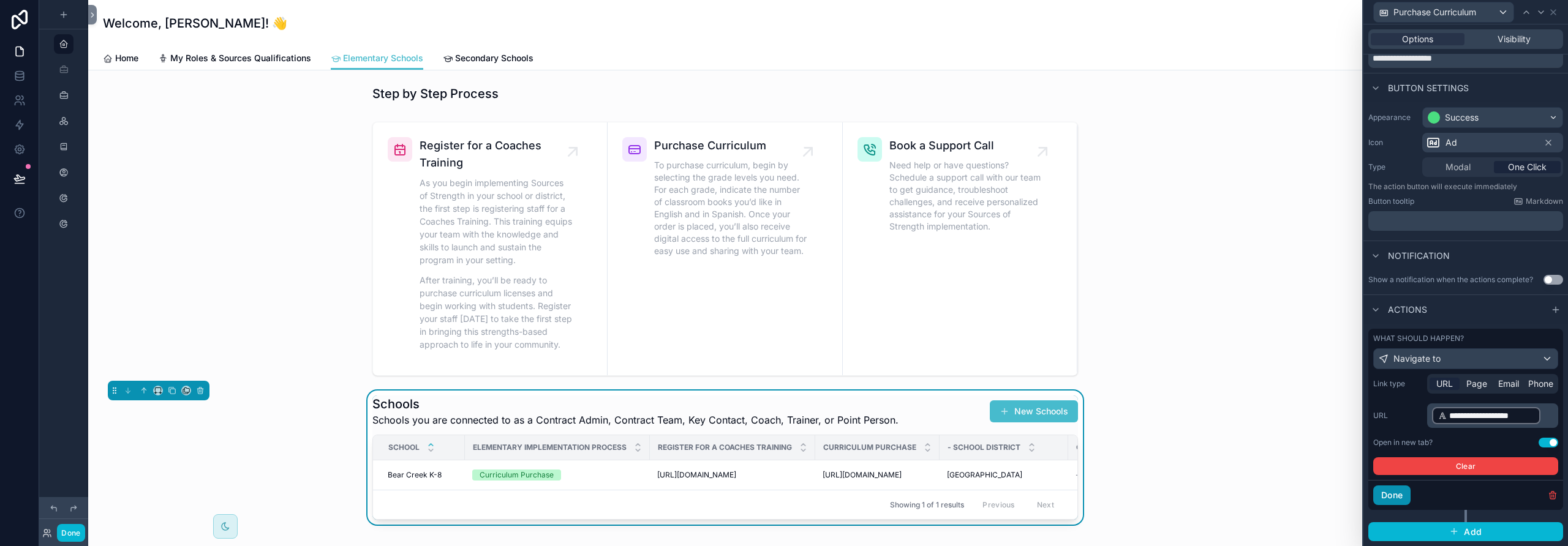
click at [916, 493] on button "Done" at bounding box center [1392, 495] width 37 height 19
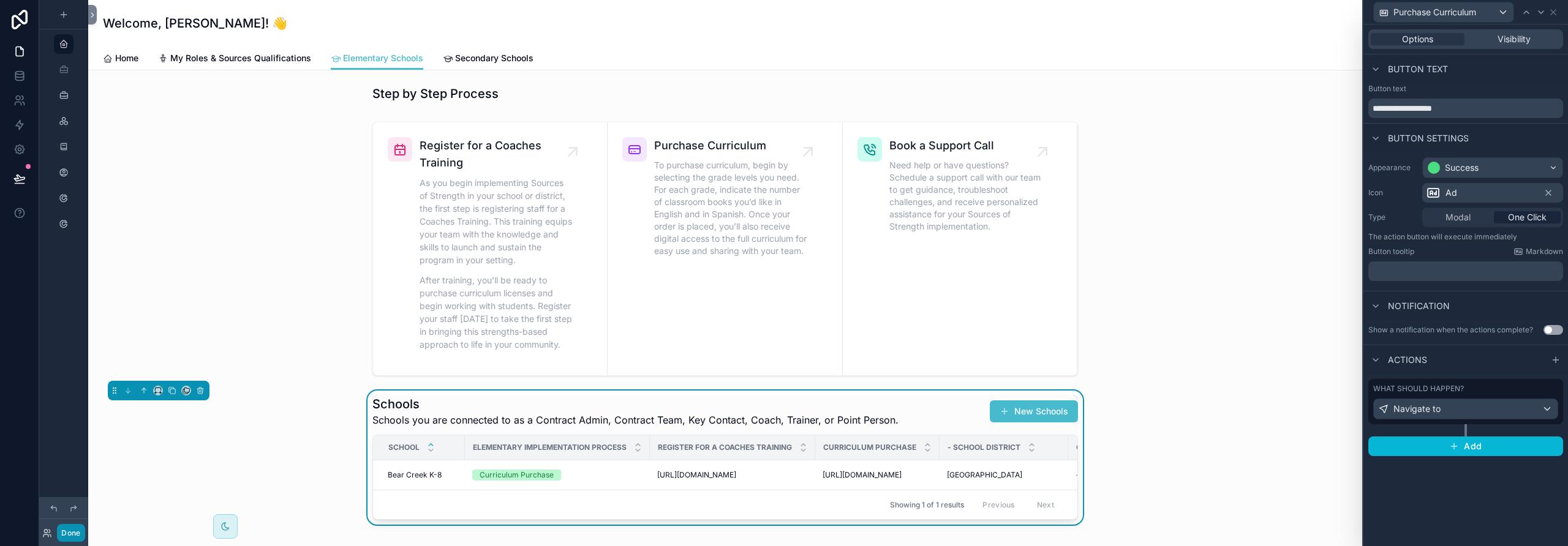
drag, startPoint x: 75, startPoint y: 531, endPoint x: 87, endPoint y: 530, distance: 12.0
click at [75, 493] on button "Done" at bounding box center [71, 532] width 28 height 18
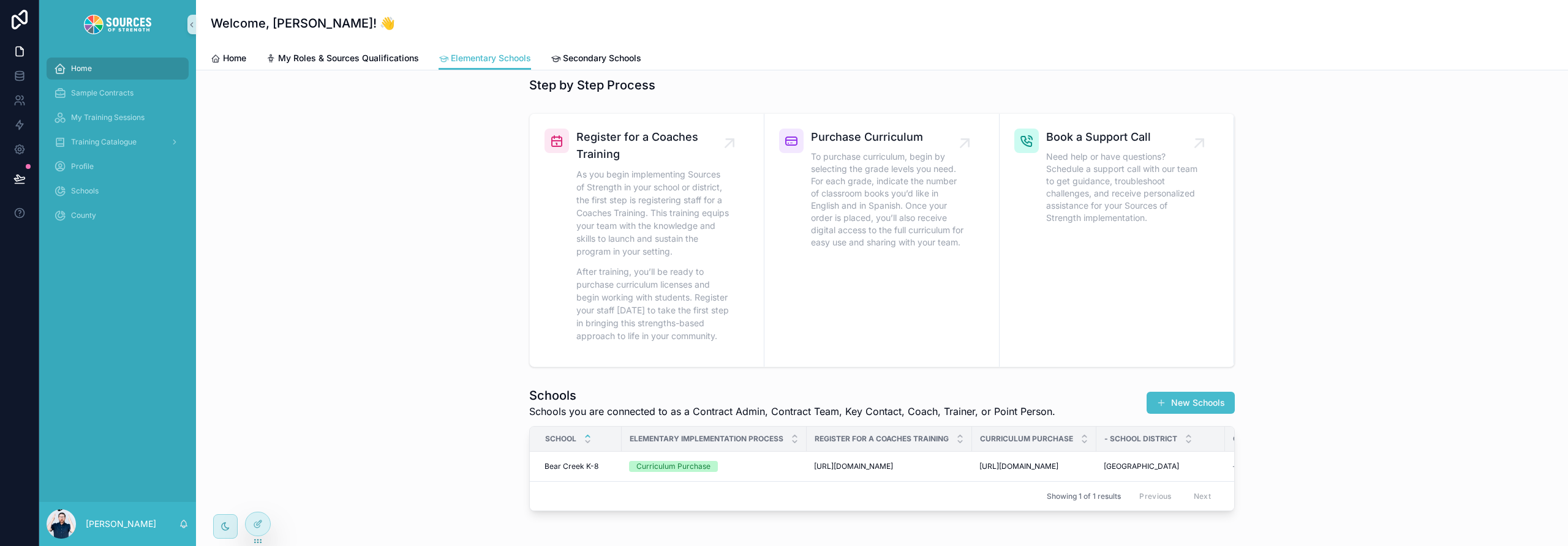
scroll to position [20, 0]
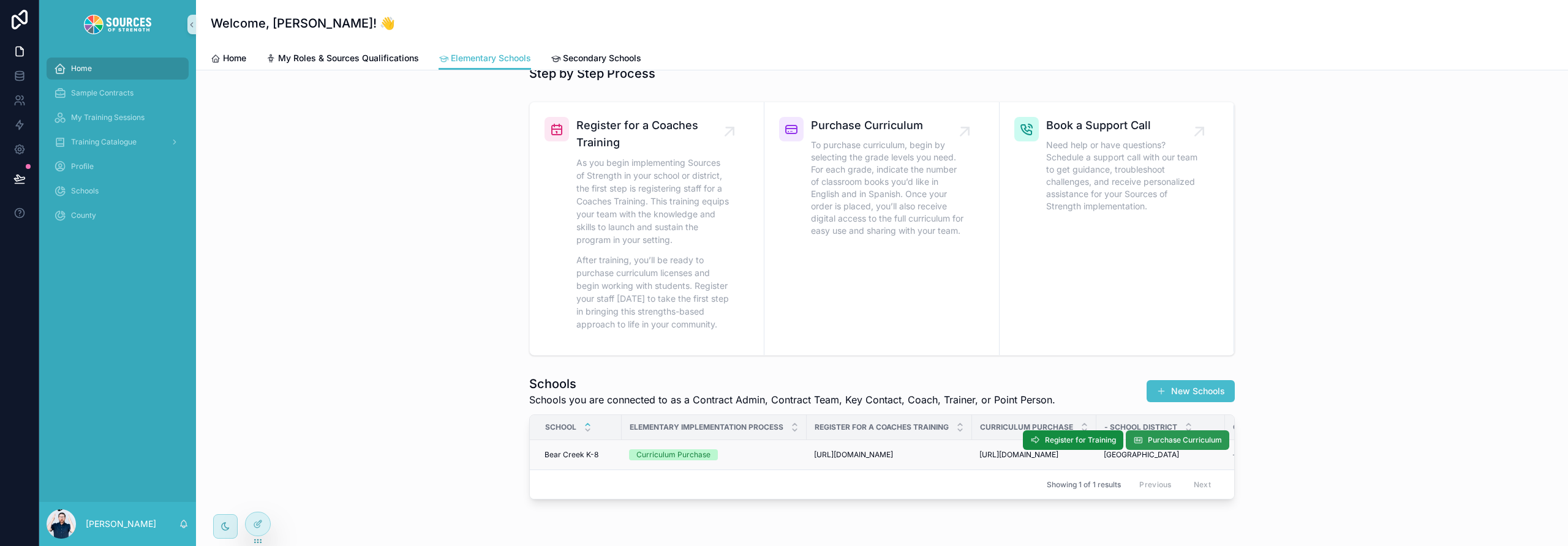
click at [916, 438] on span "Purchase Curriculum" at bounding box center [1185, 440] width 74 height 10
click at [261, 493] on icon at bounding box center [257, 524] width 10 height 10
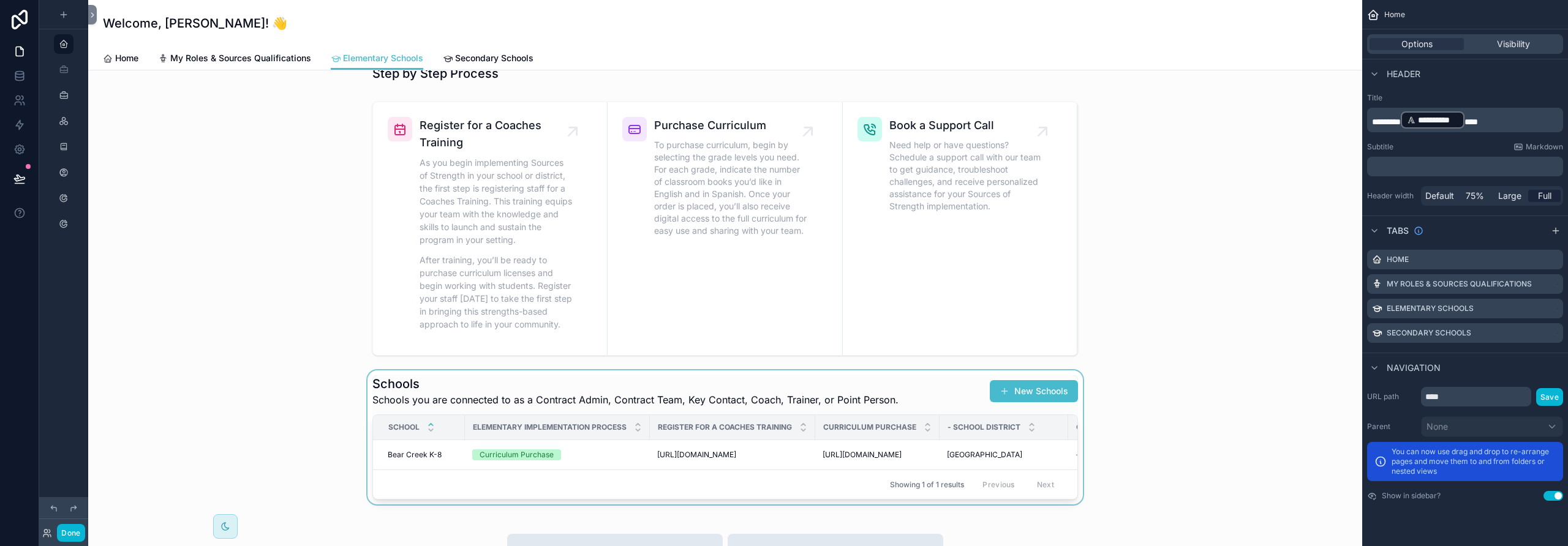
click at [916, 388] on div "scrollable content" at bounding box center [725, 438] width 1254 height 134
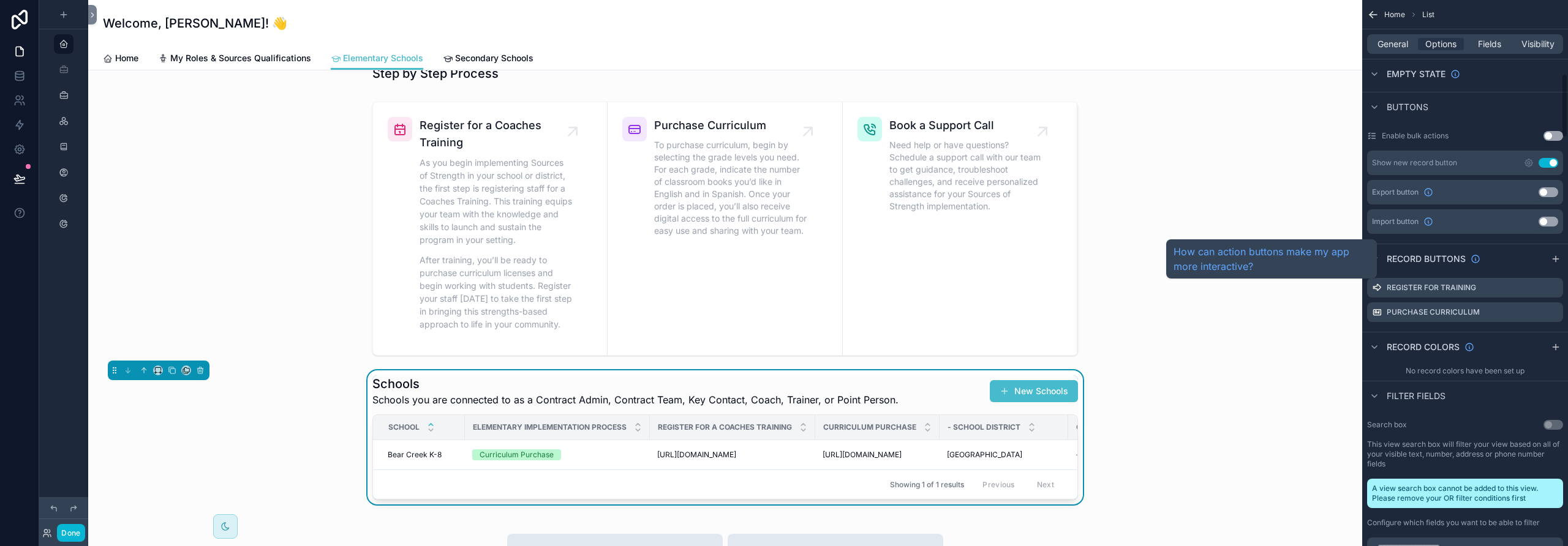
scroll to position [648, 0]
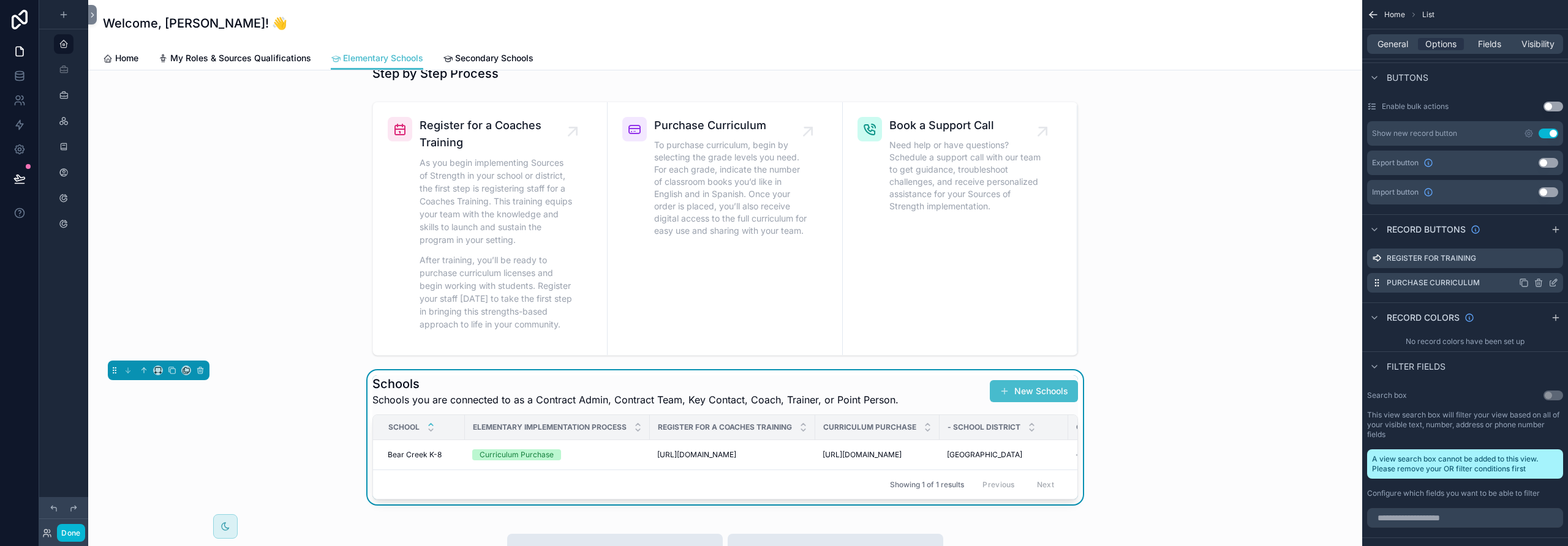
click at [916, 285] on icon "scrollable content" at bounding box center [1553, 283] width 5 height 5
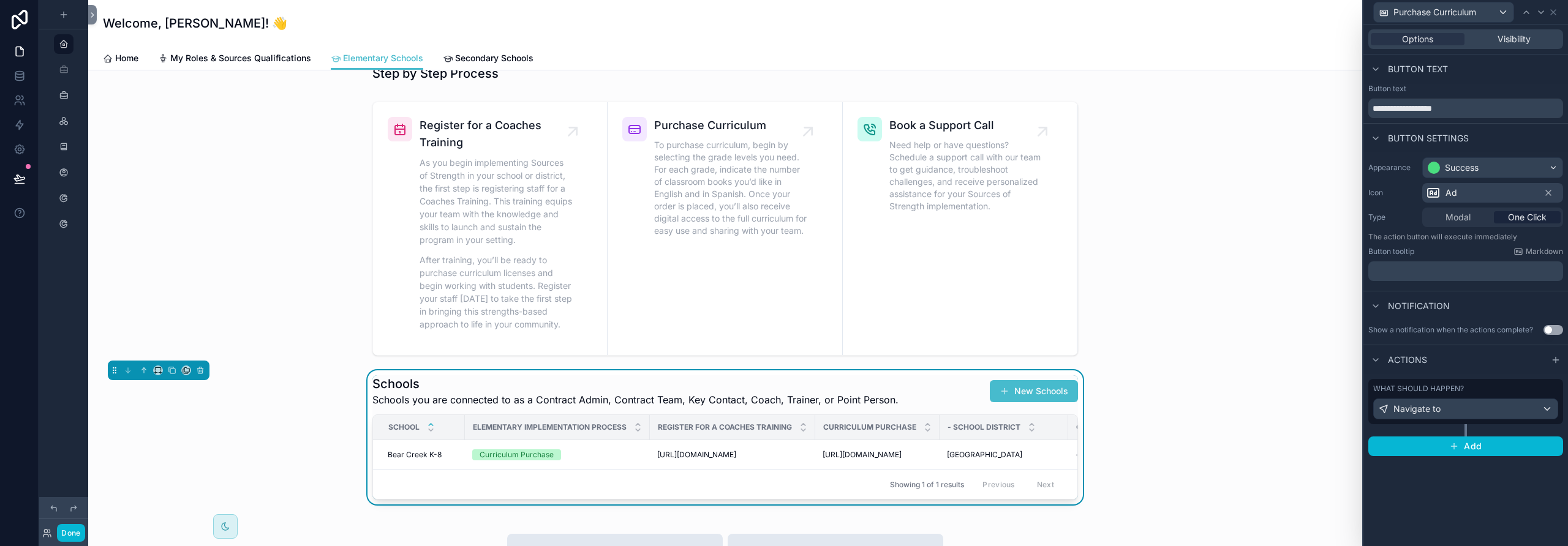
click at [916, 217] on span "Modal" at bounding box center [1458, 217] width 25 height 12
click at [916, 12] on icon at bounding box center [1553, 12] width 10 height 10
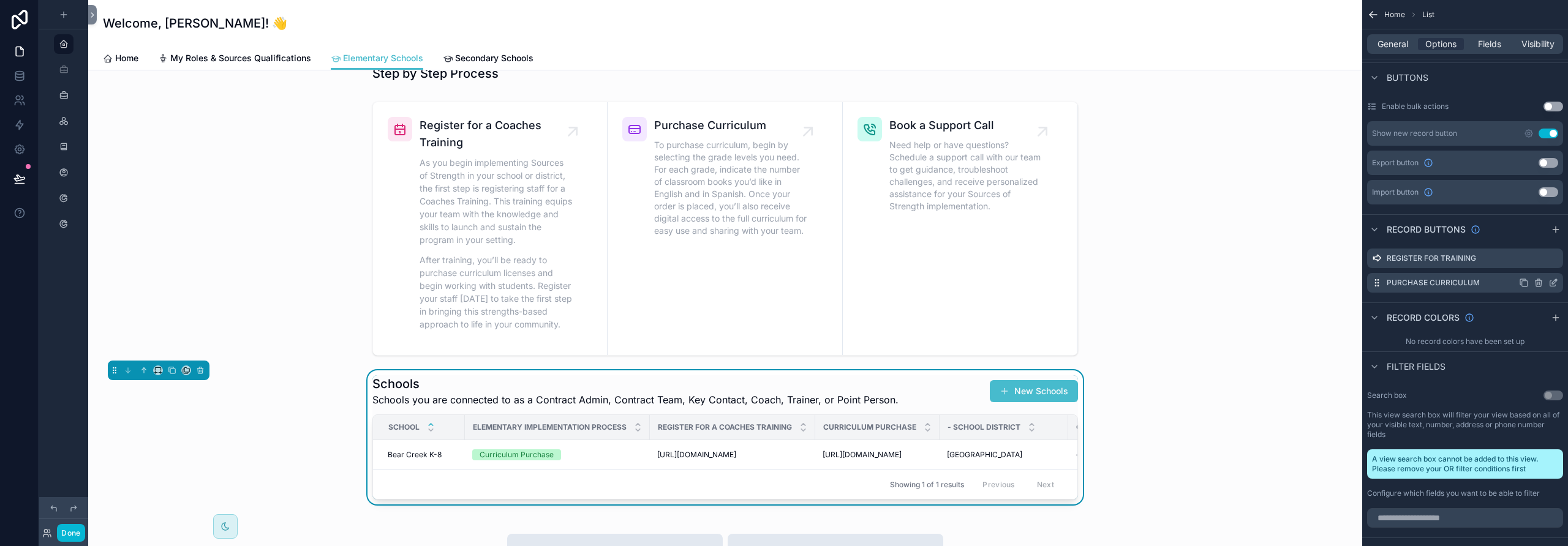
click at [916, 283] on icon "scrollable content" at bounding box center [1539, 283] width 10 height 10
click at [916, 265] on icon at bounding box center [1533, 263] width 10 height 10
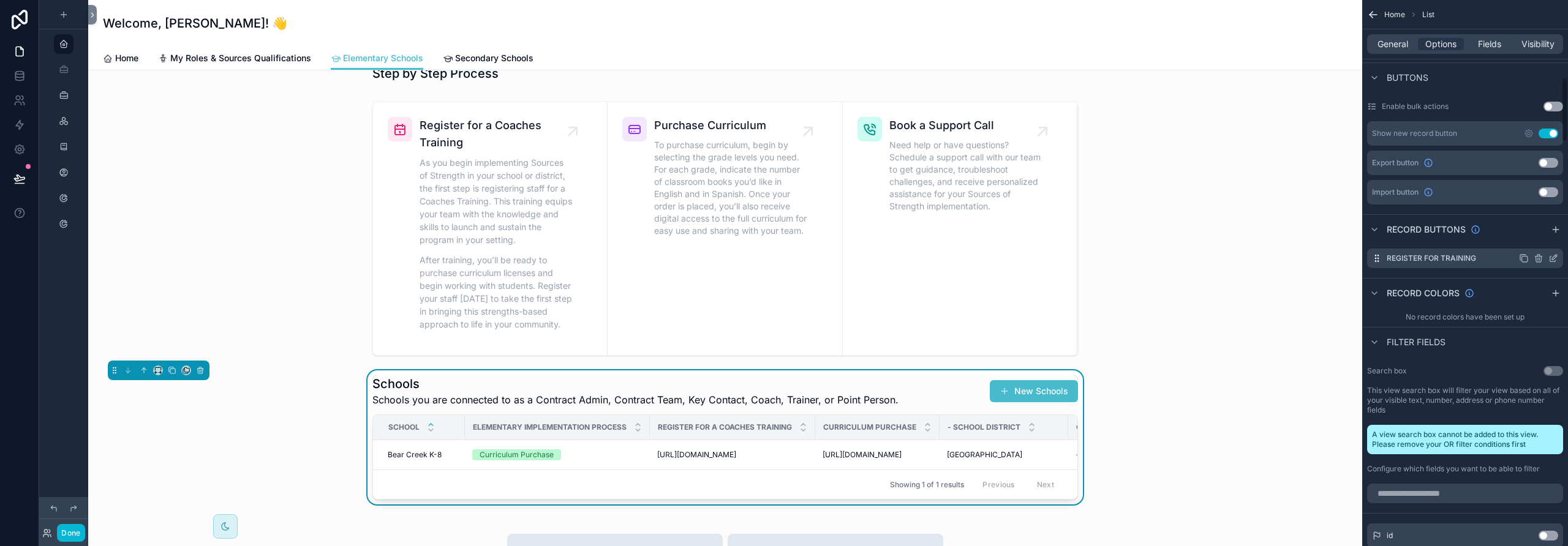
click at [916, 259] on icon "scrollable content" at bounding box center [1538, 259] width 5 height 5
click at [916, 237] on icon at bounding box center [1534, 237] width 7 height 0
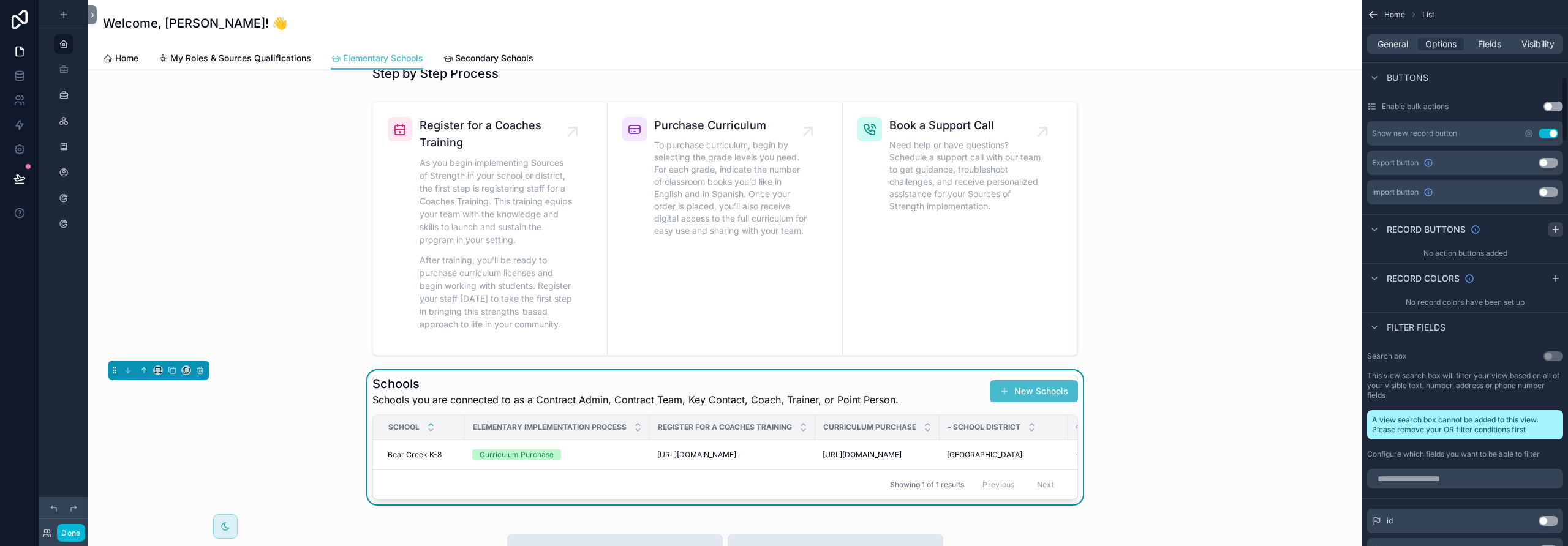
click at [916, 229] on icon "scrollable content" at bounding box center [1556, 229] width 10 height 10
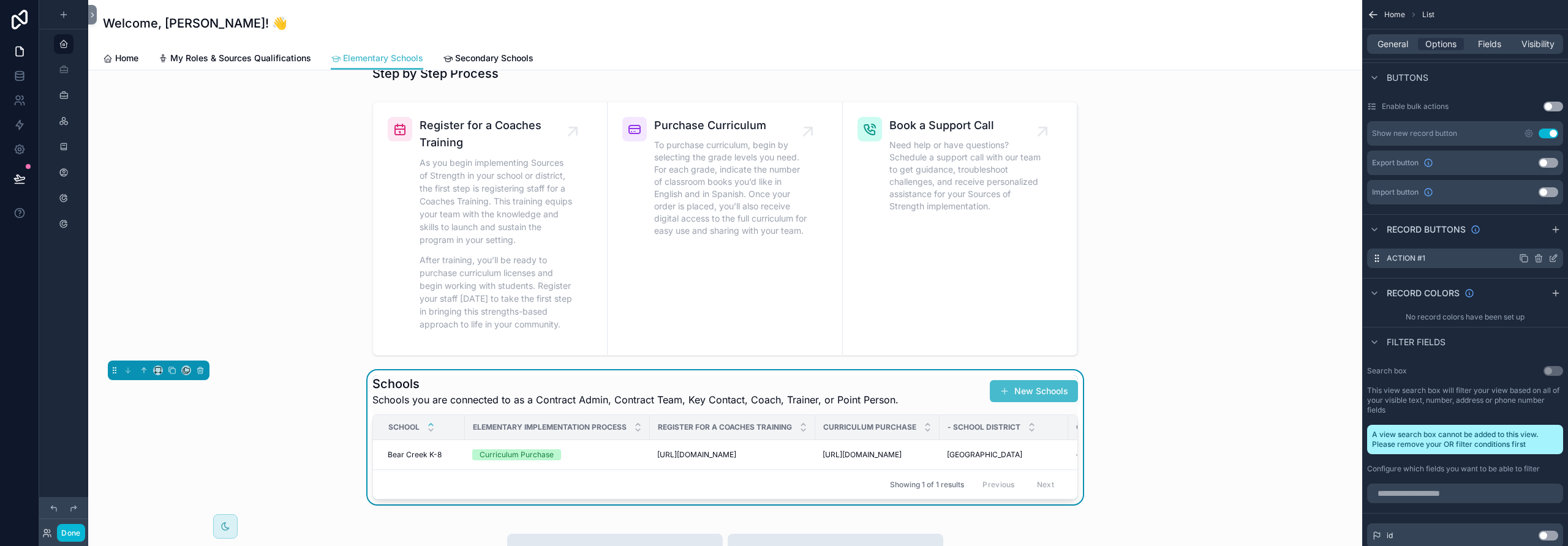
click at [916, 256] on icon "scrollable content" at bounding box center [1553, 258] width 10 height 10
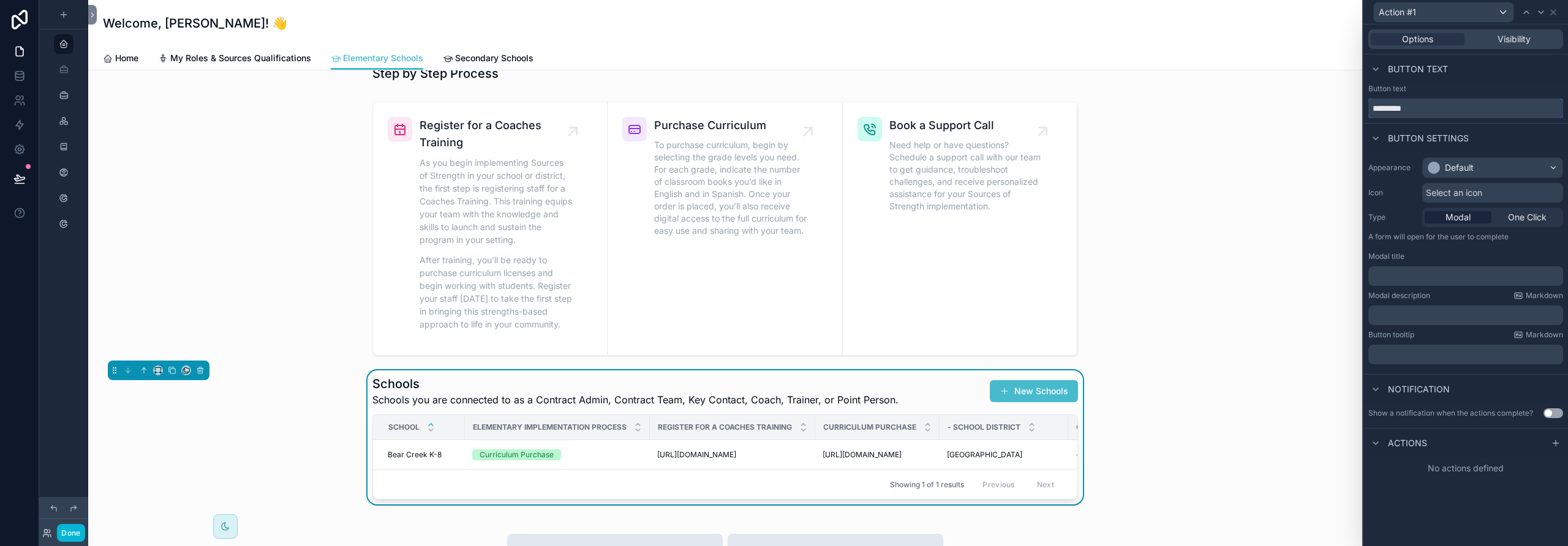
click at [916, 110] on input "*********" at bounding box center [1466, 108] width 195 height 19
type input "**********"
click at [916, 170] on div "Default" at bounding box center [1459, 168] width 29 height 12
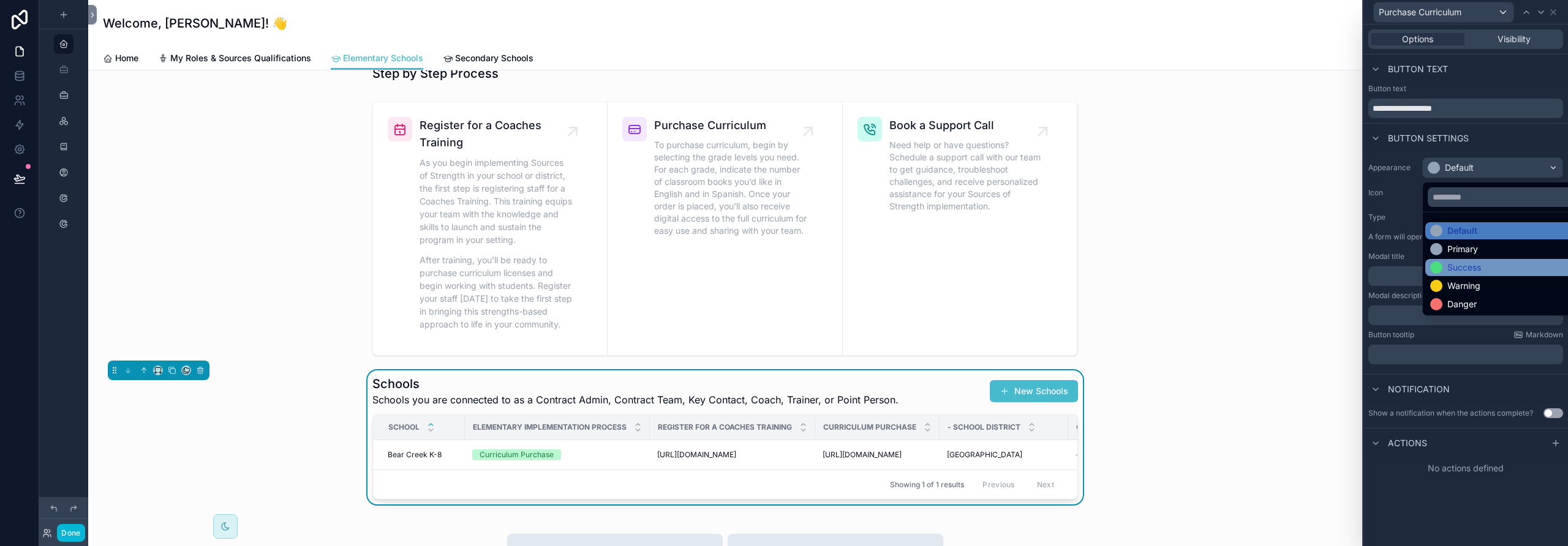
click at [916, 271] on div "Success" at bounding box center [1464, 267] width 34 height 12
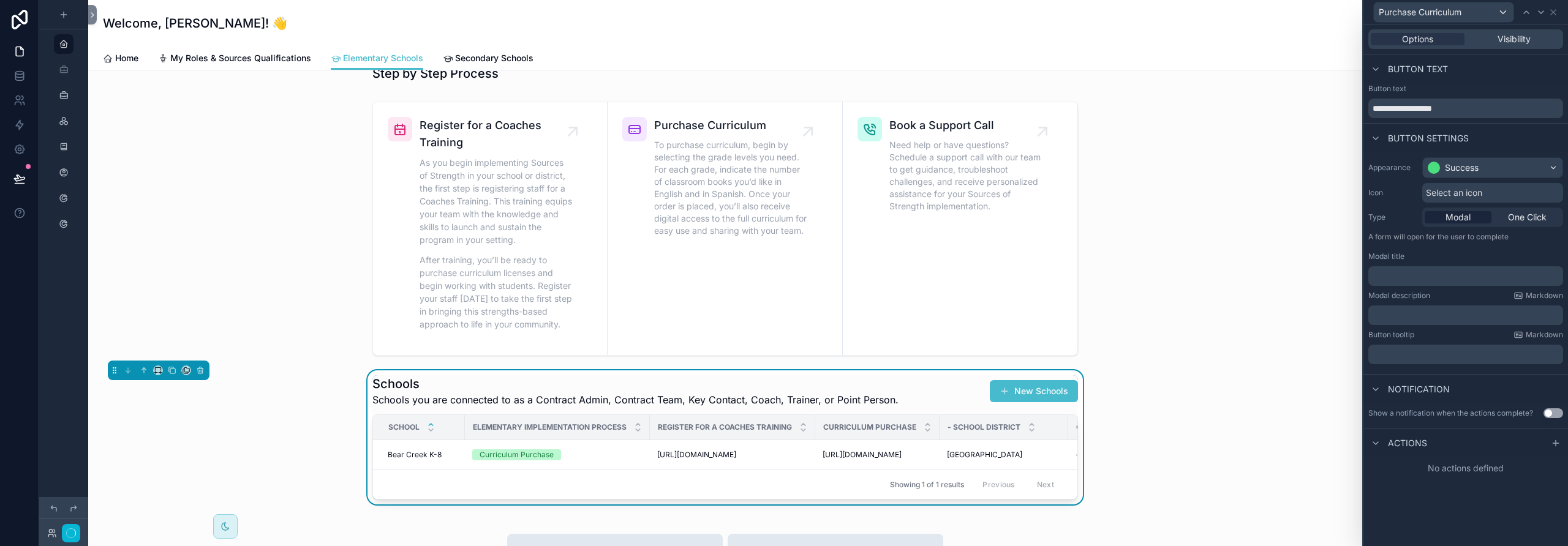
click at [916, 196] on span "Select an icon" at bounding box center [1454, 193] width 56 height 12
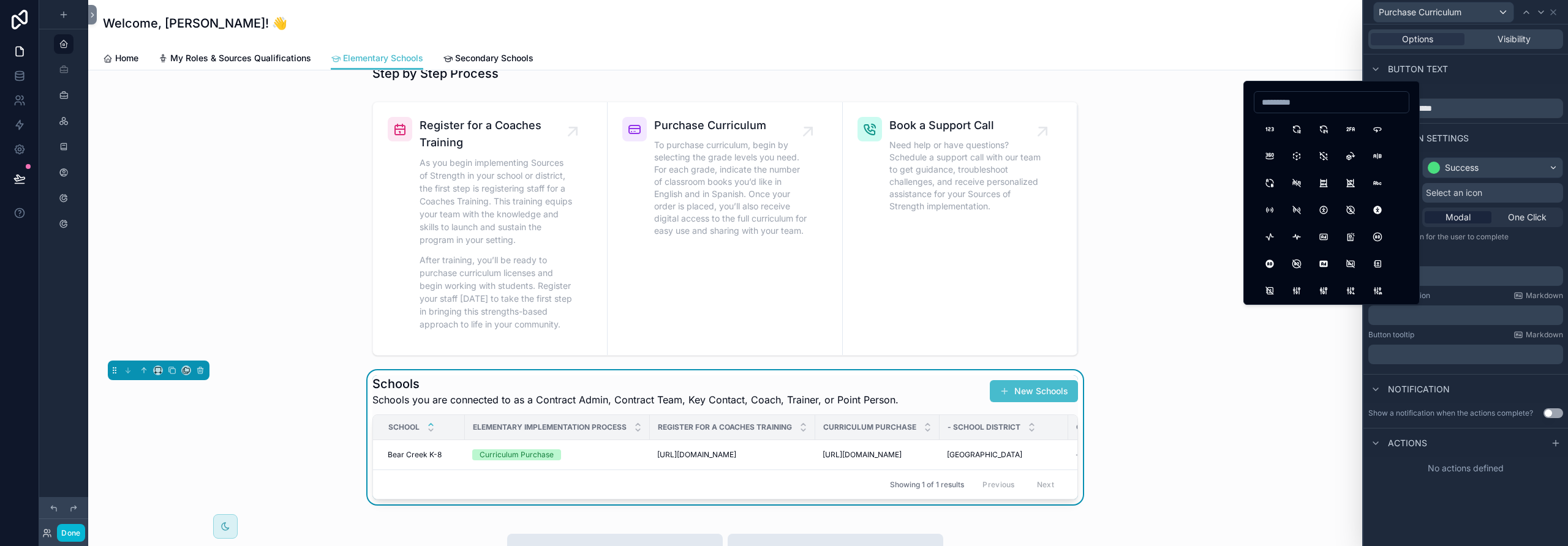
drag, startPoint x: 1268, startPoint y: 131, endPoint x: 1281, endPoint y: 143, distance: 17.7
click at [916, 131] on button "123" at bounding box center [1270, 129] width 22 height 22
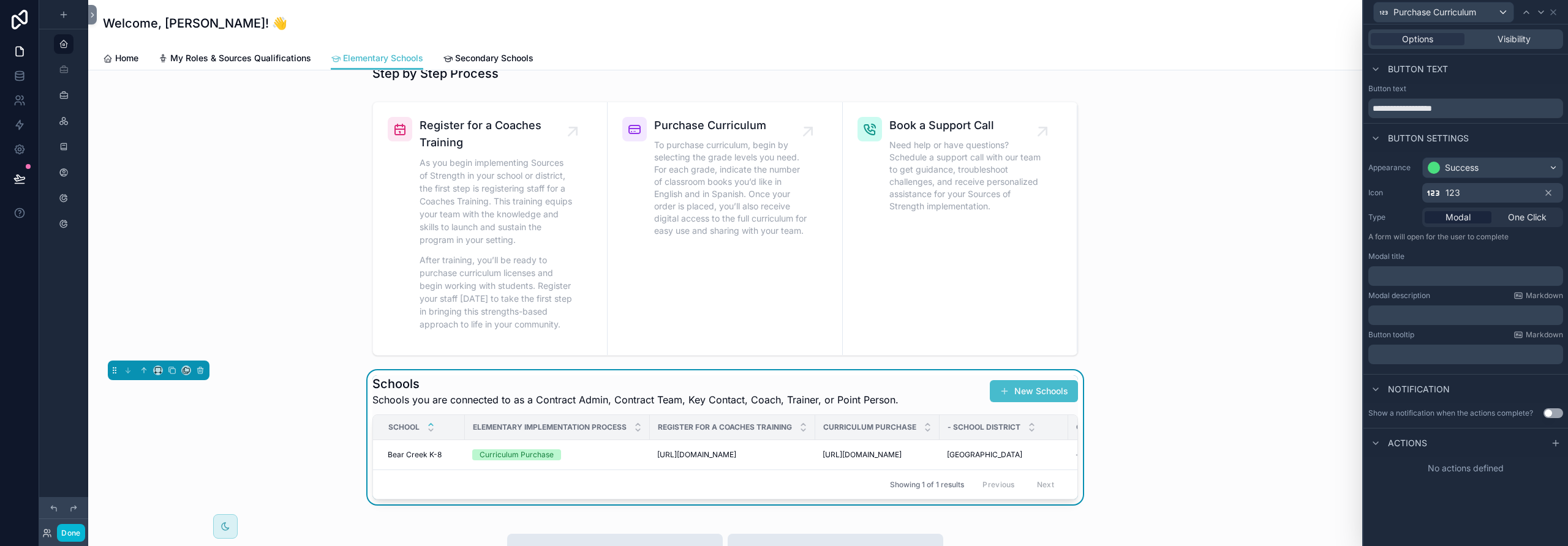
click at [916, 276] on p "﻿" at bounding box center [1467, 276] width 188 height 12
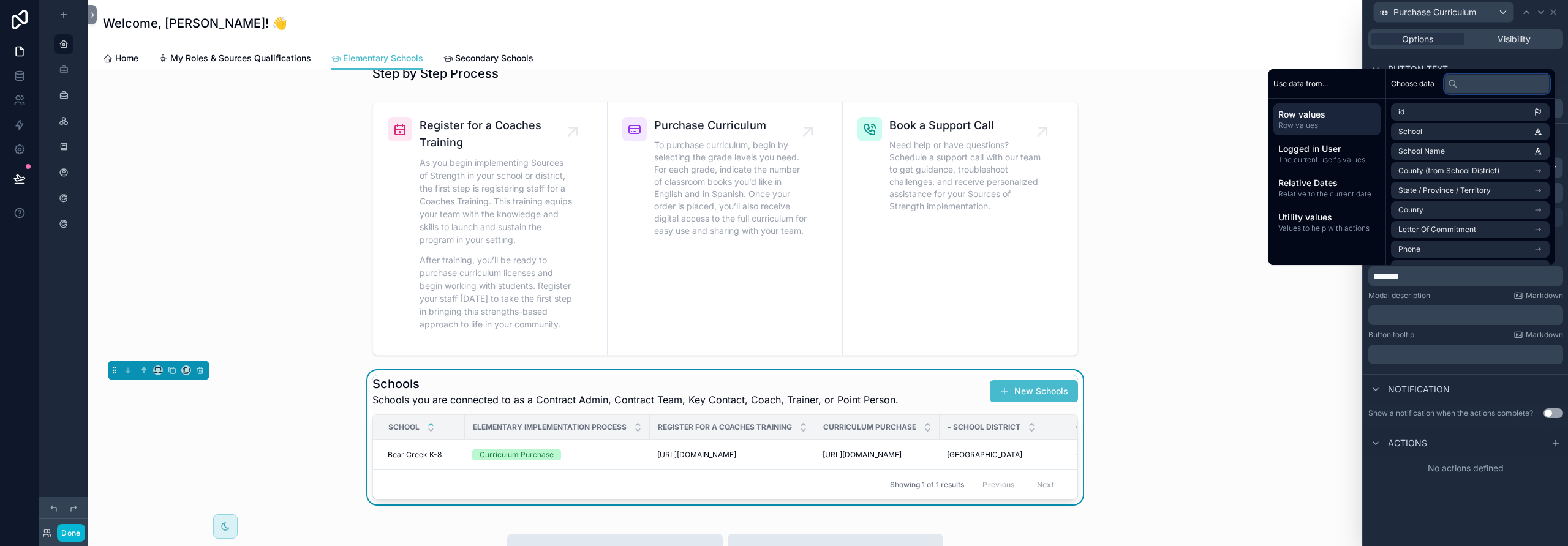
click at [916, 83] on input "text" at bounding box center [1497, 83] width 105 height 19
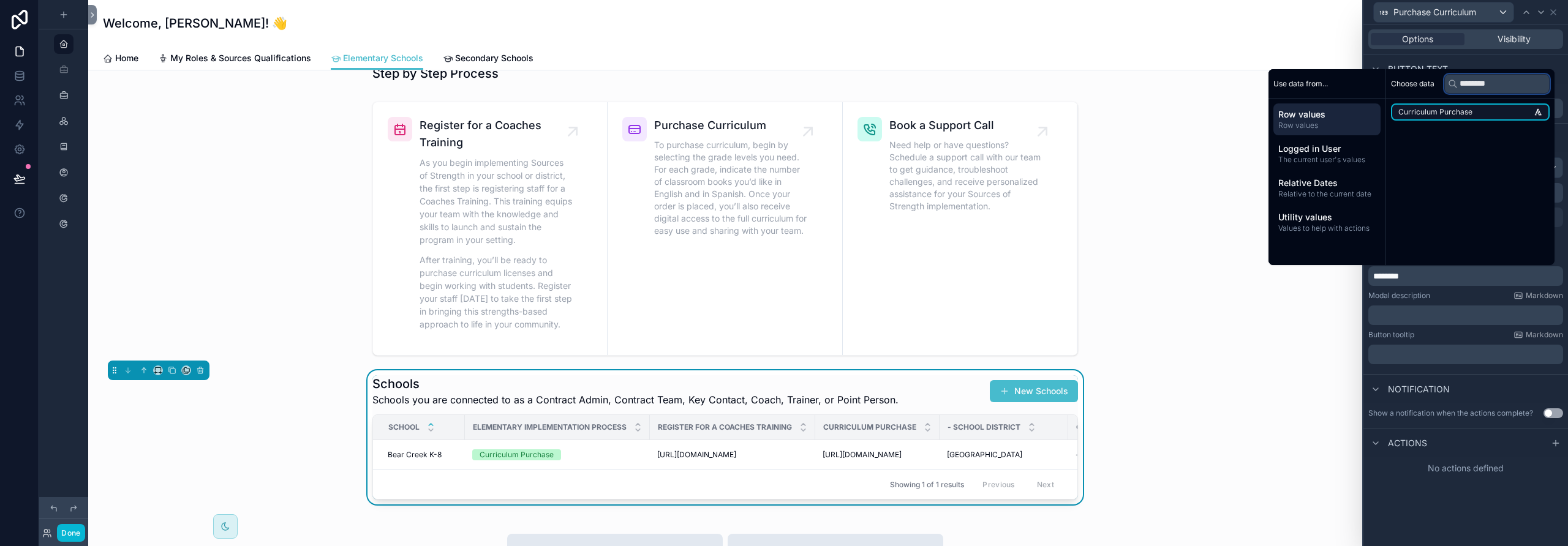
type input "********"
click at [916, 114] on span "Curriculum Purchase" at bounding box center [1435, 112] width 74 height 10
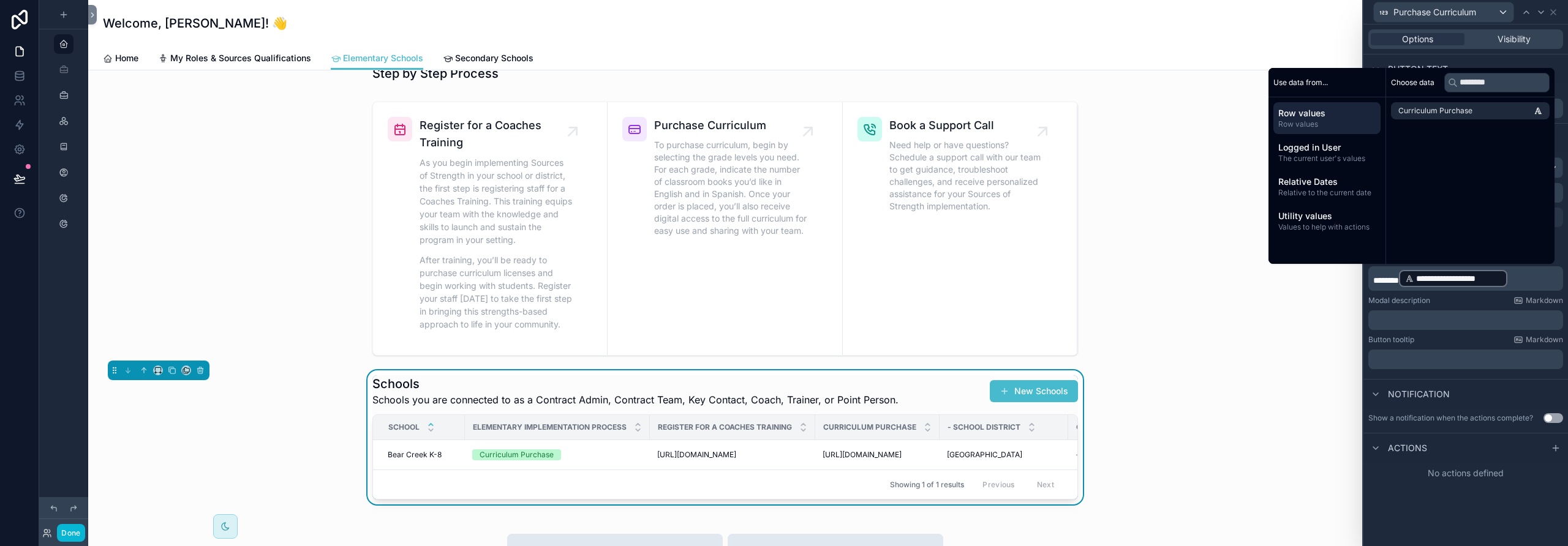
click at [916, 297] on div "Modal description Markdown" at bounding box center [1466, 300] width 195 height 10
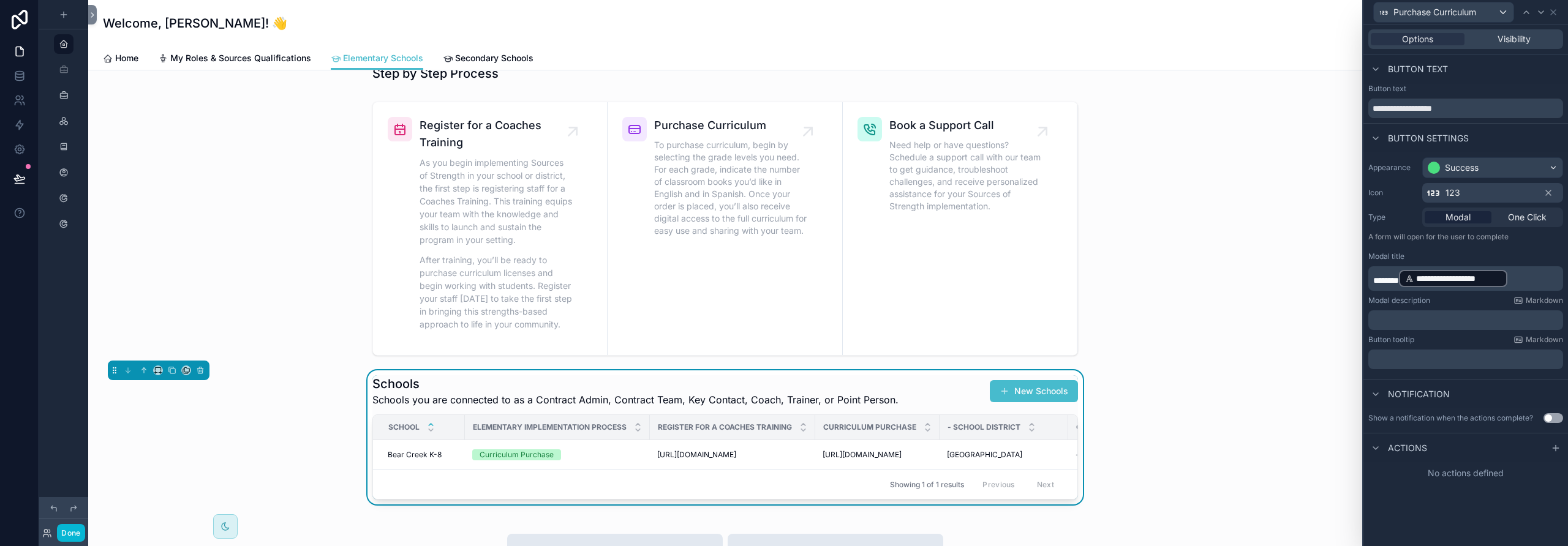
click at [916, 279] on span "********" at bounding box center [1386, 280] width 26 height 8
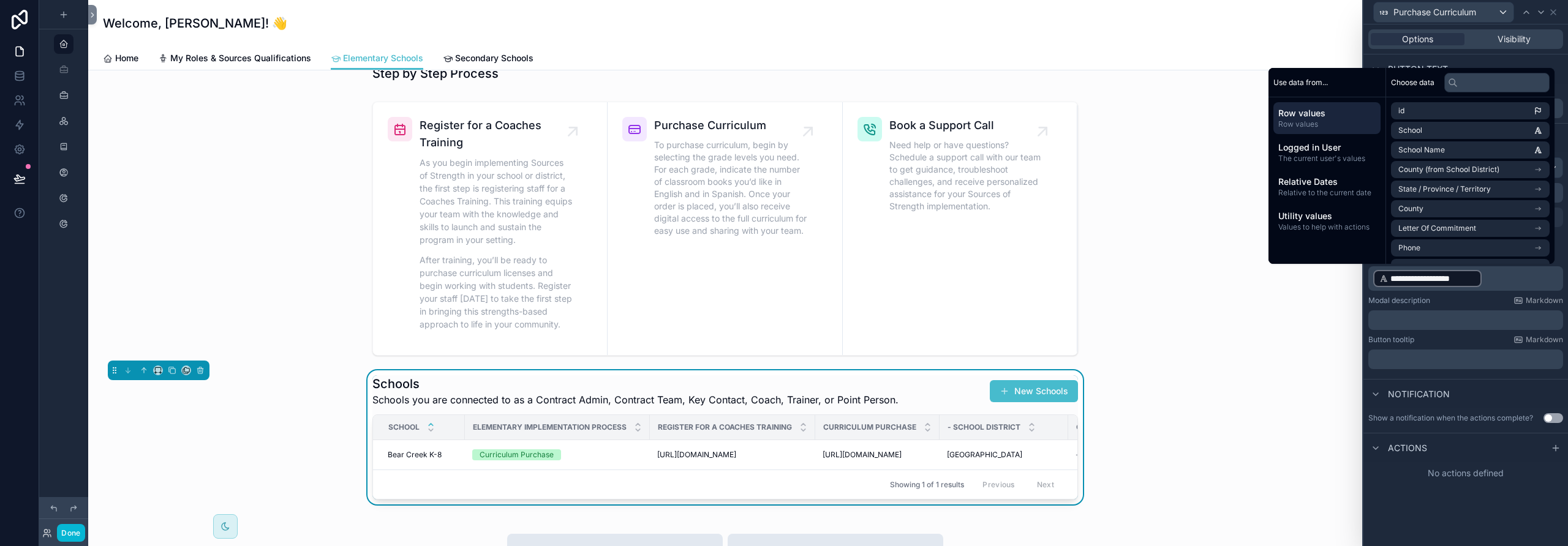
click at [916, 338] on div "Button tooltip Markdown" at bounding box center [1466, 340] width 195 height 10
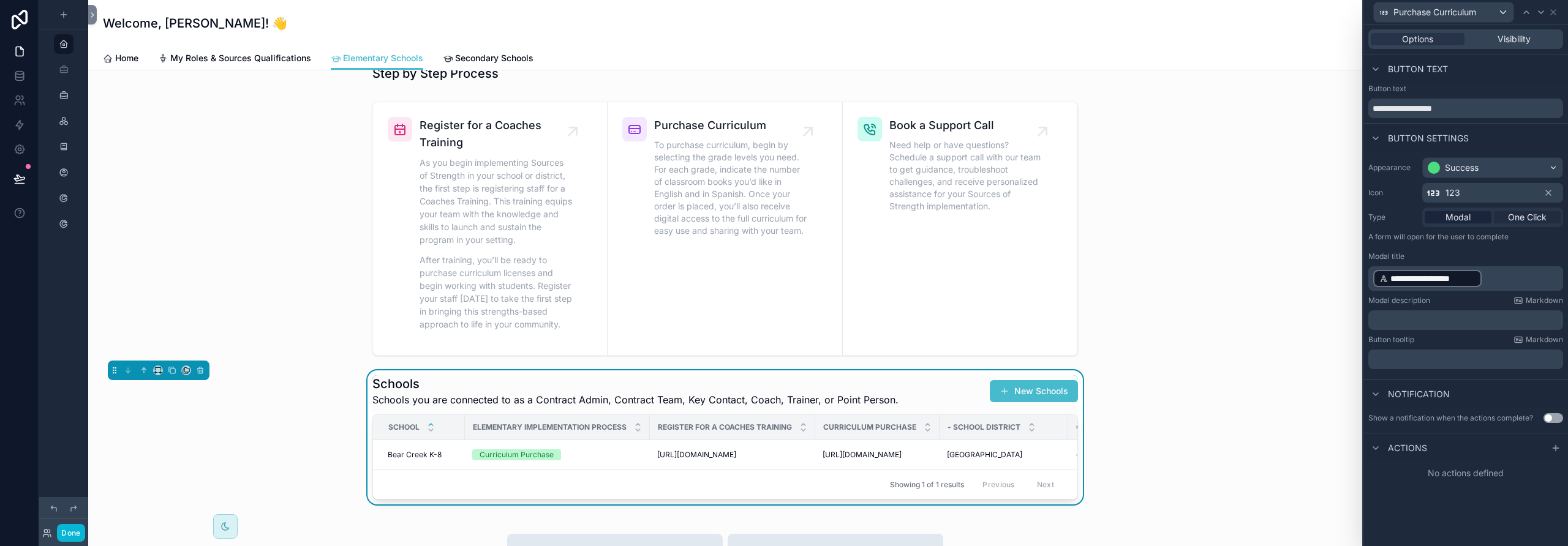
click at [916, 216] on span "One Click" at bounding box center [1527, 217] width 39 height 12
click at [916, 217] on span "One Click" at bounding box center [1527, 217] width 39 height 12
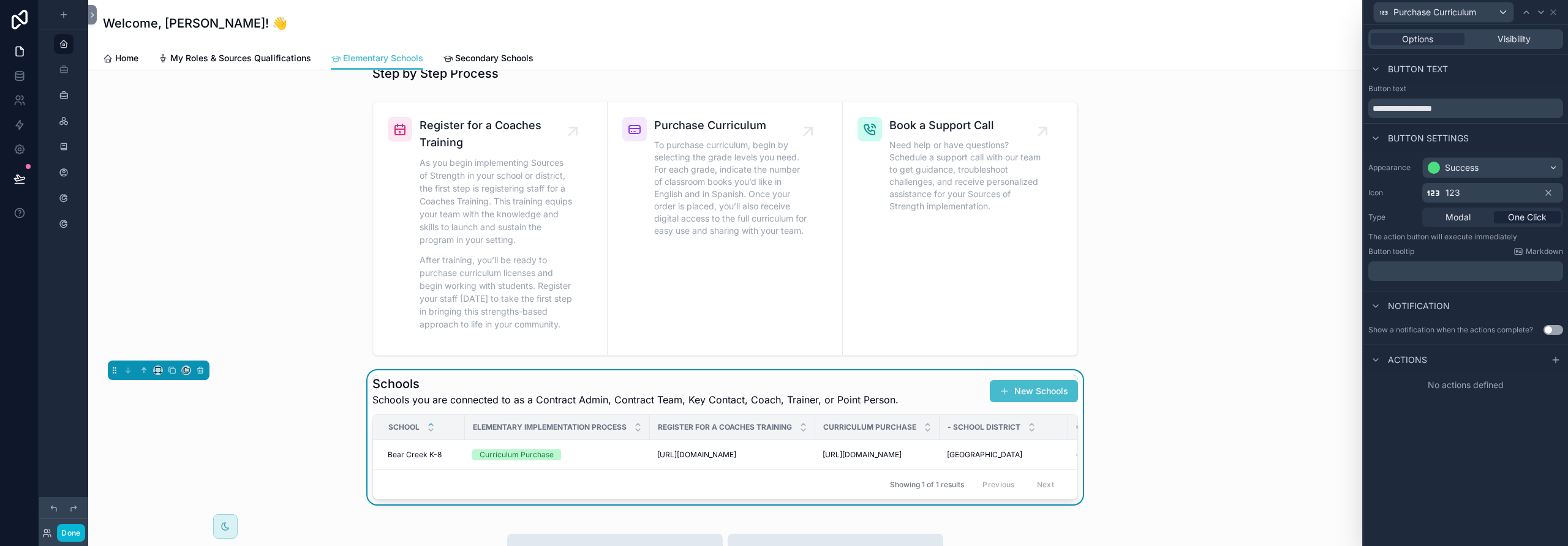
click at [916, 218] on span "One Click" at bounding box center [1527, 217] width 39 height 12
click at [916, 275] on p "﻿" at bounding box center [1467, 271] width 188 height 12
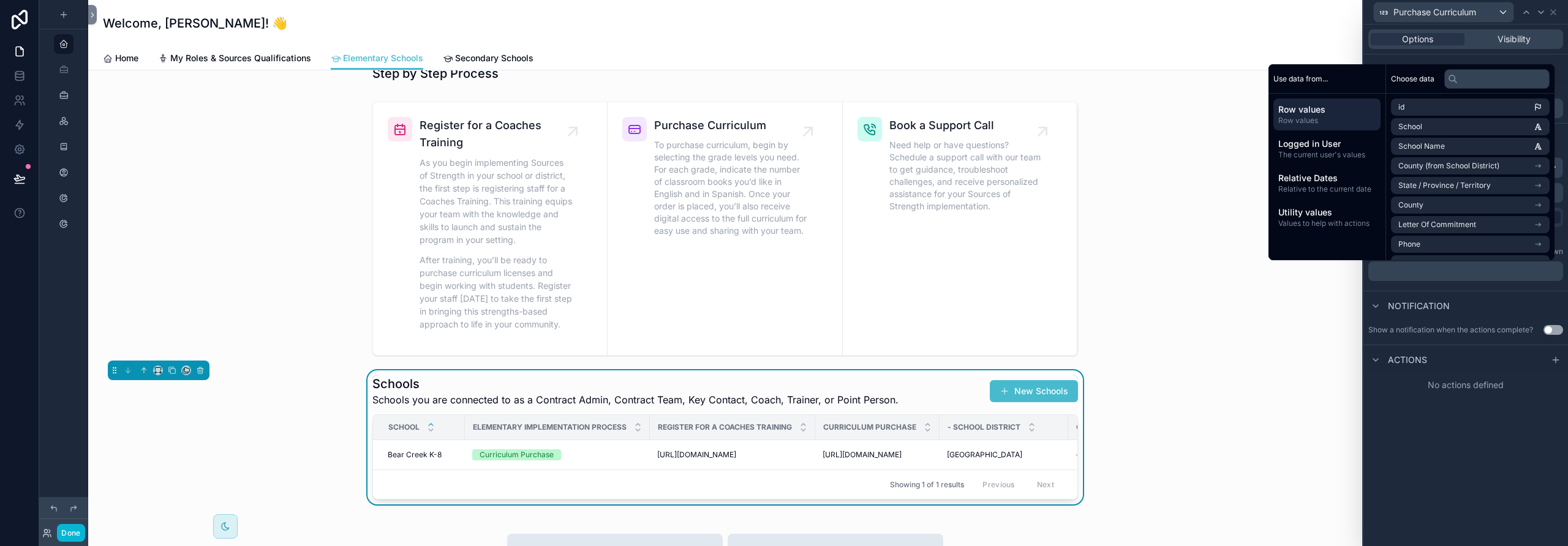
click at [916, 275] on p "﻿" at bounding box center [1467, 271] width 188 height 12
click at [916, 361] on icon at bounding box center [1556, 360] width 10 height 10
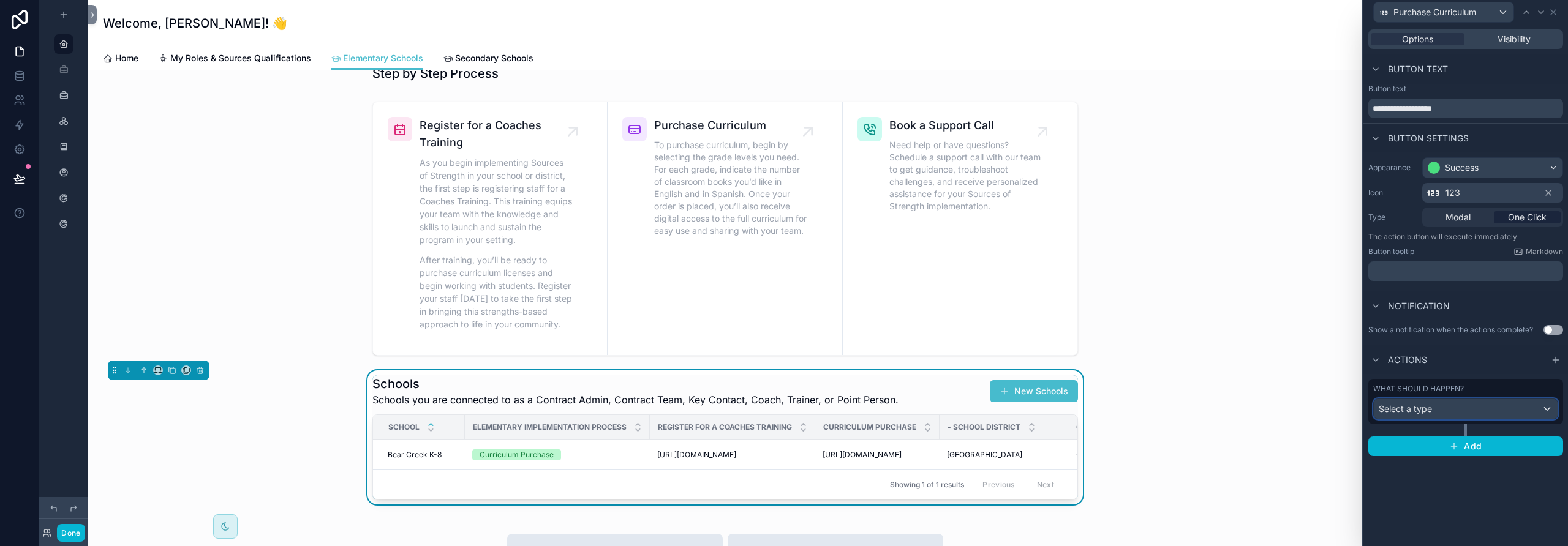
click at [916, 412] on div "Select a type" at bounding box center [1466, 409] width 184 height 19
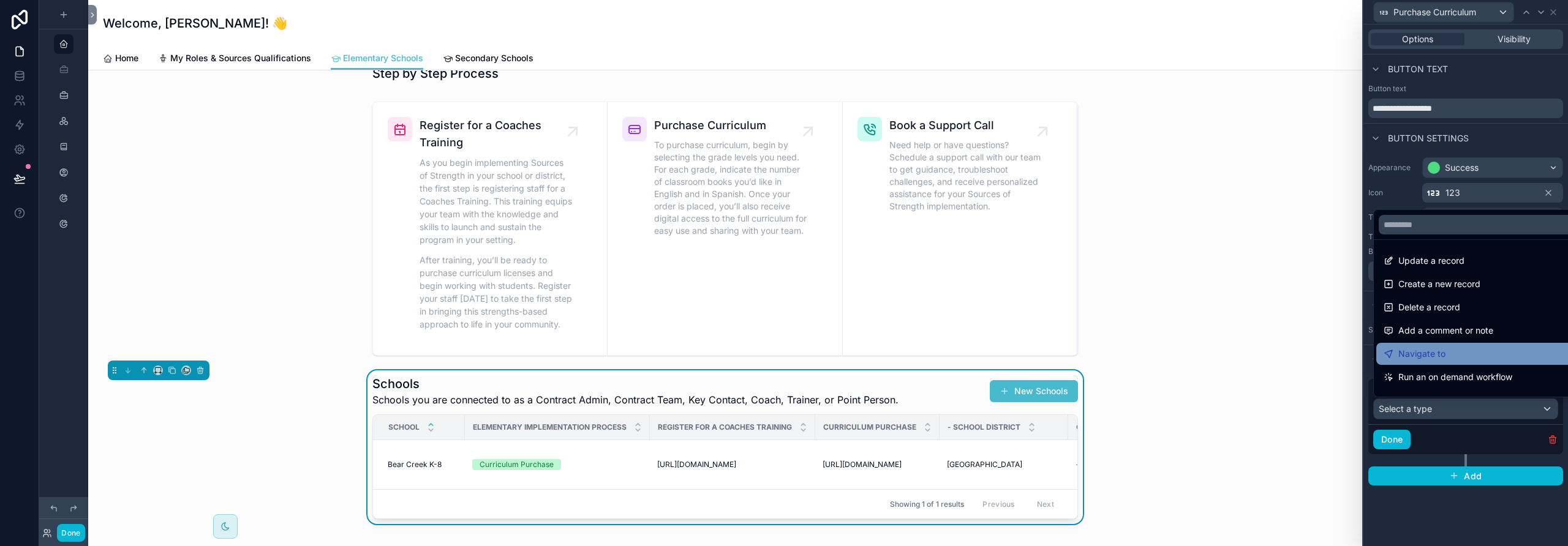
click at [916, 352] on div "Navigate to" at bounding box center [1479, 354] width 192 height 15
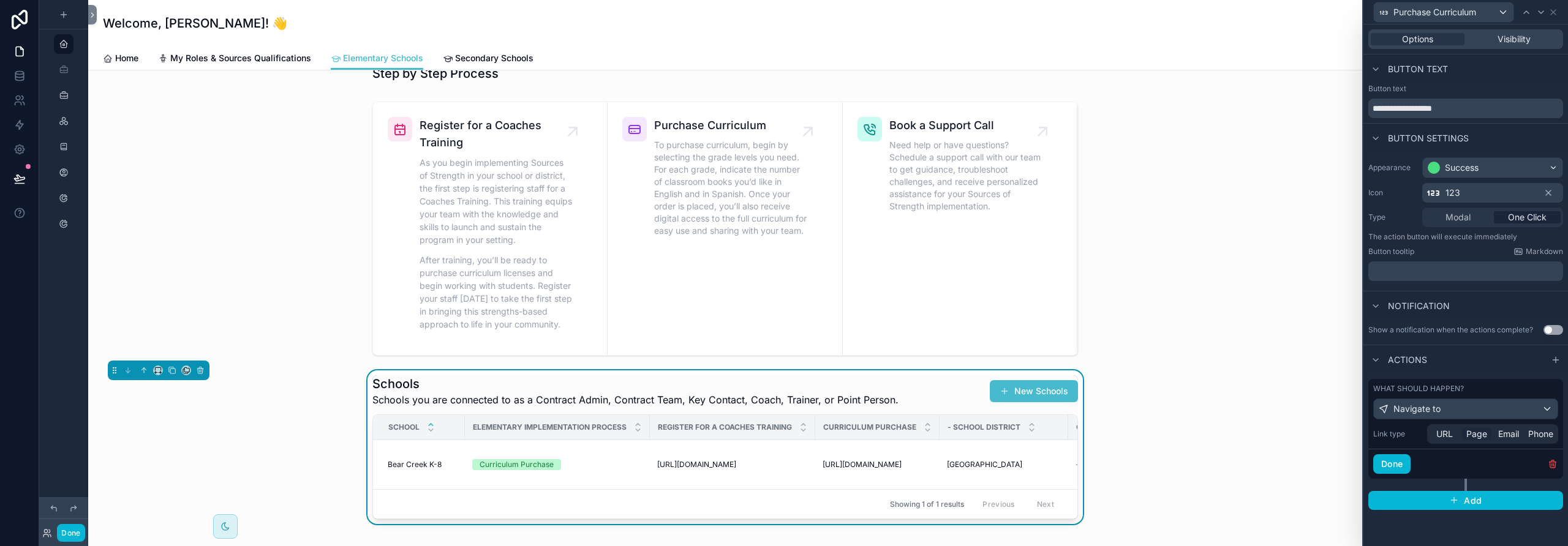
click at [916, 436] on span "Page" at bounding box center [1476, 434] width 21 height 12
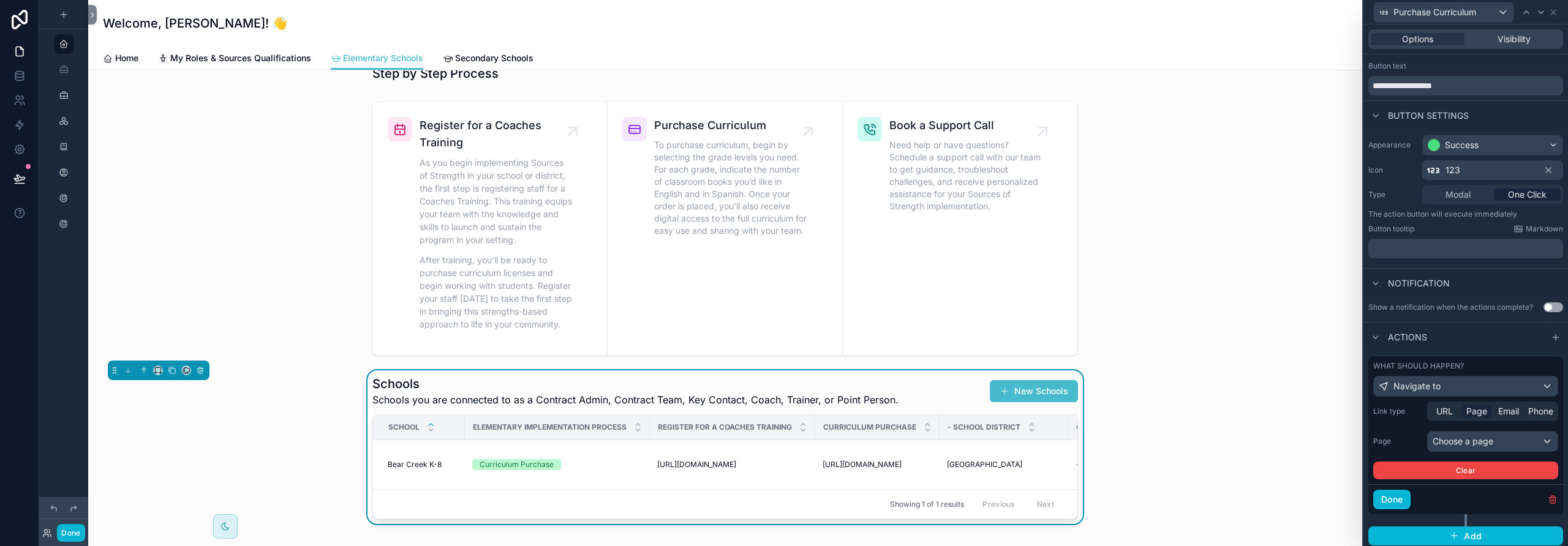
scroll to position [27, 0]
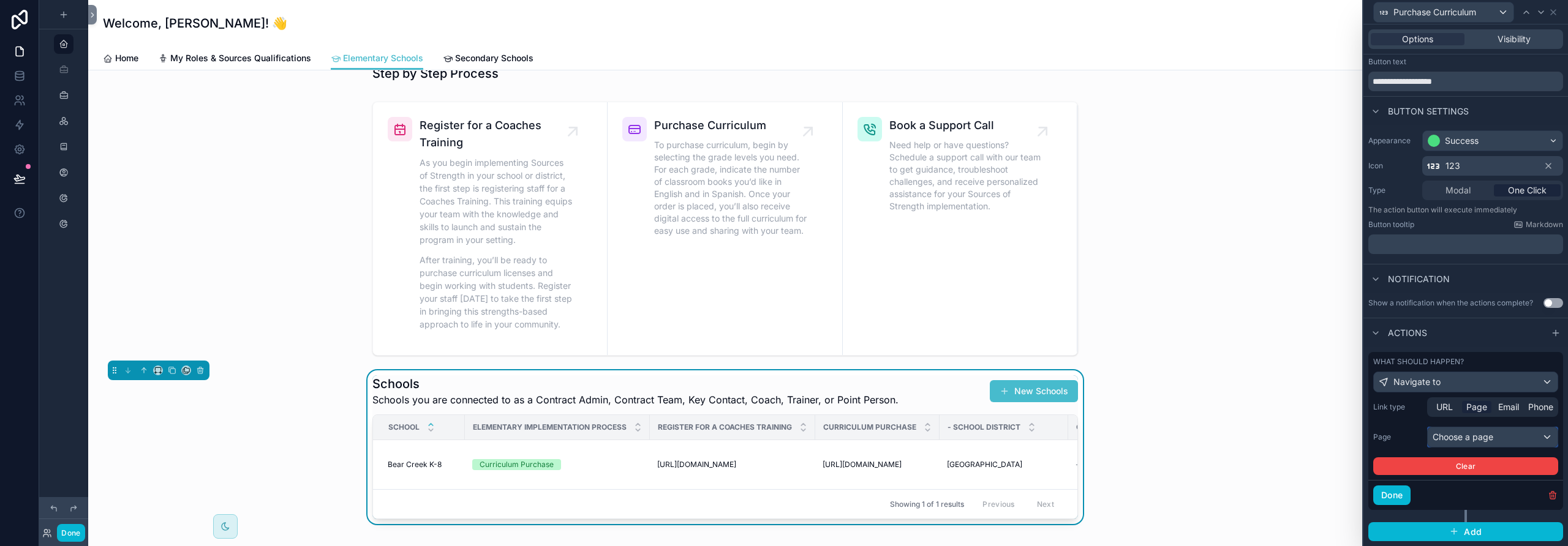
click at [916, 435] on div "Choose a page" at bounding box center [1493, 436] width 130 height 19
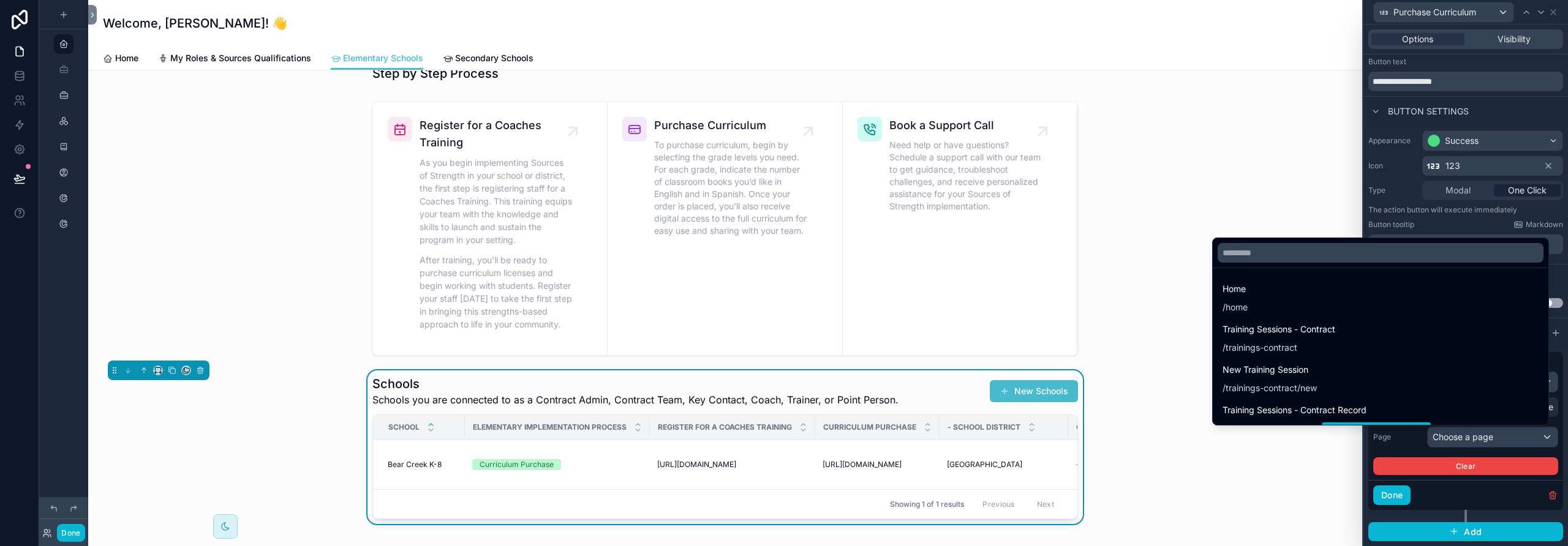
click at [916, 438] on div at bounding box center [1465, 273] width 205 height 546
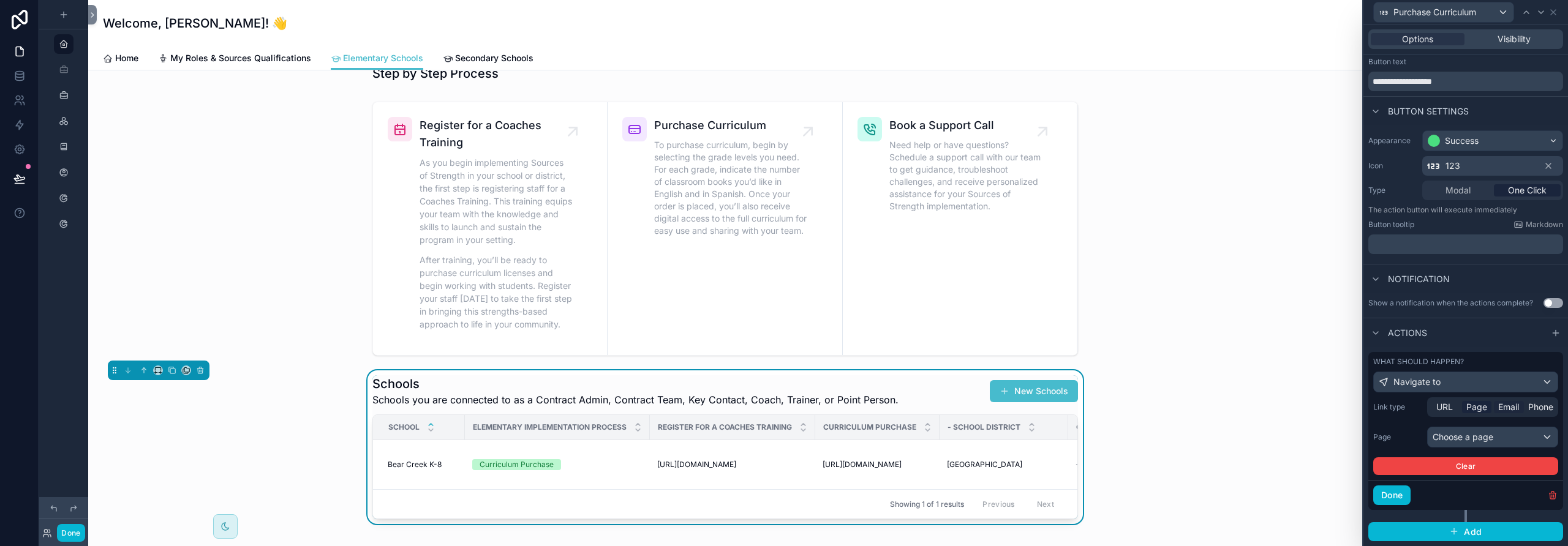
click at [916, 406] on span "Email" at bounding box center [1508, 407] width 21 height 12
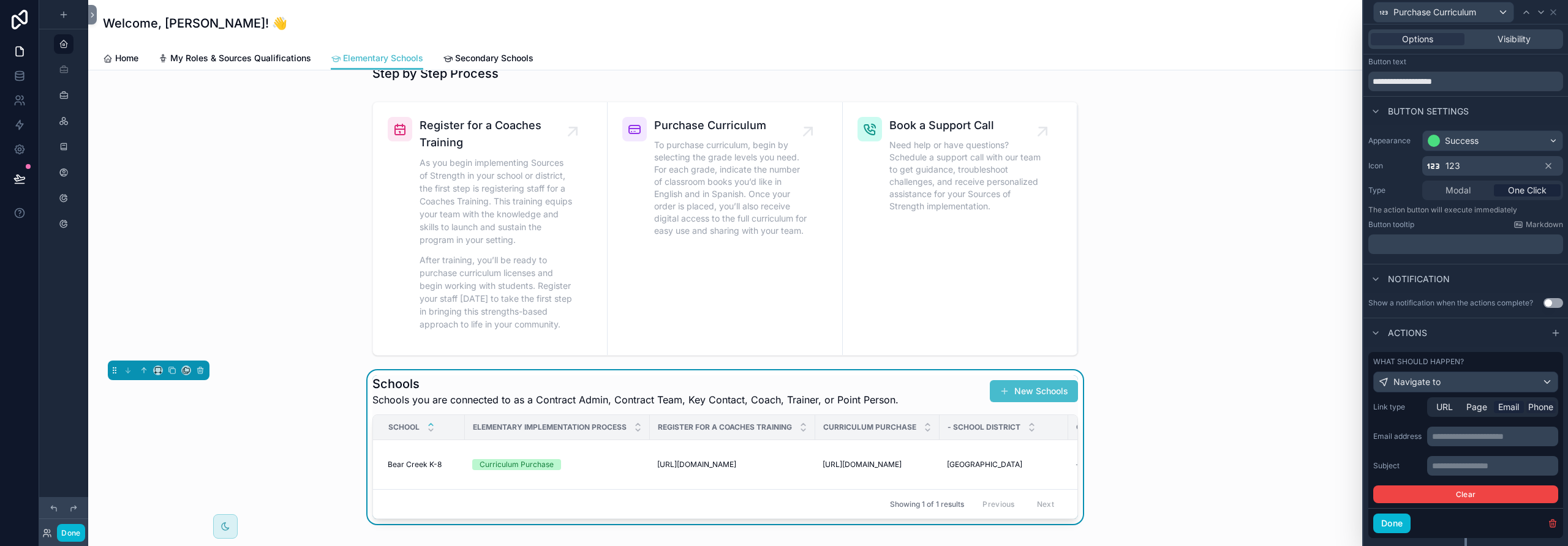
click at [916, 407] on span "Phone" at bounding box center [1541, 407] width 25 height 12
click at [916, 409] on span "URL" at bounding box center [1444, 407] width 16 height 12
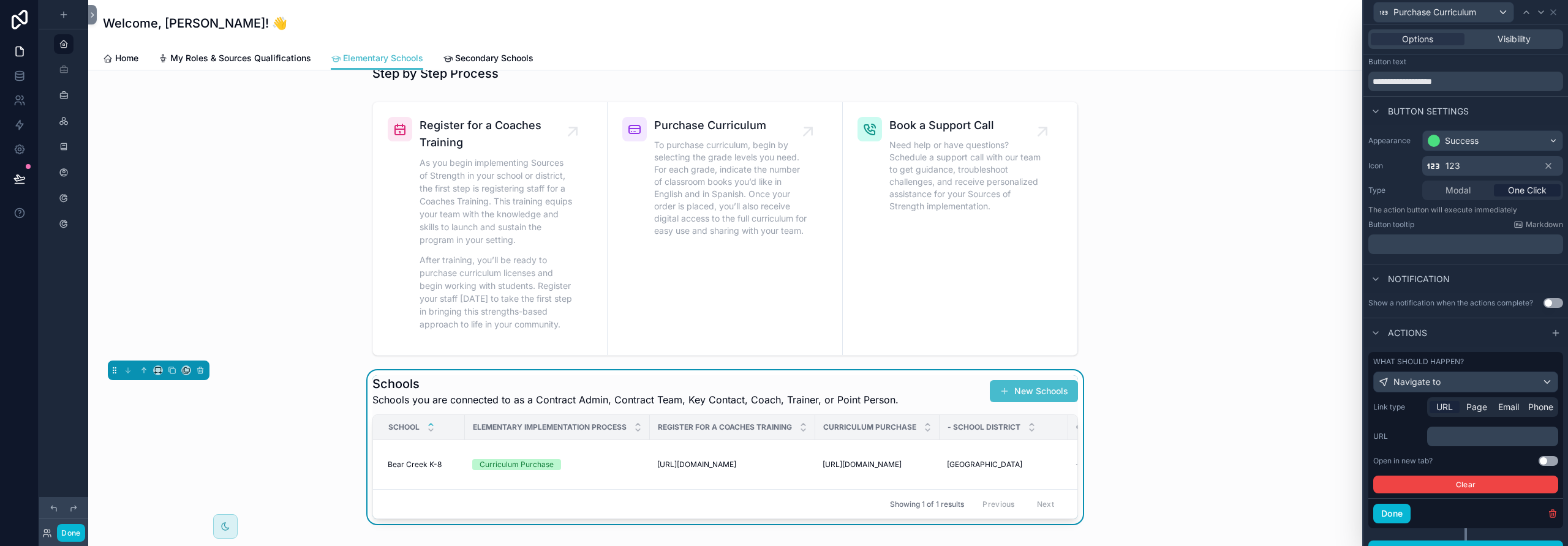
click at [916, 439] on p "﻿" at bounding box center [1494, 436] width 124 height 12
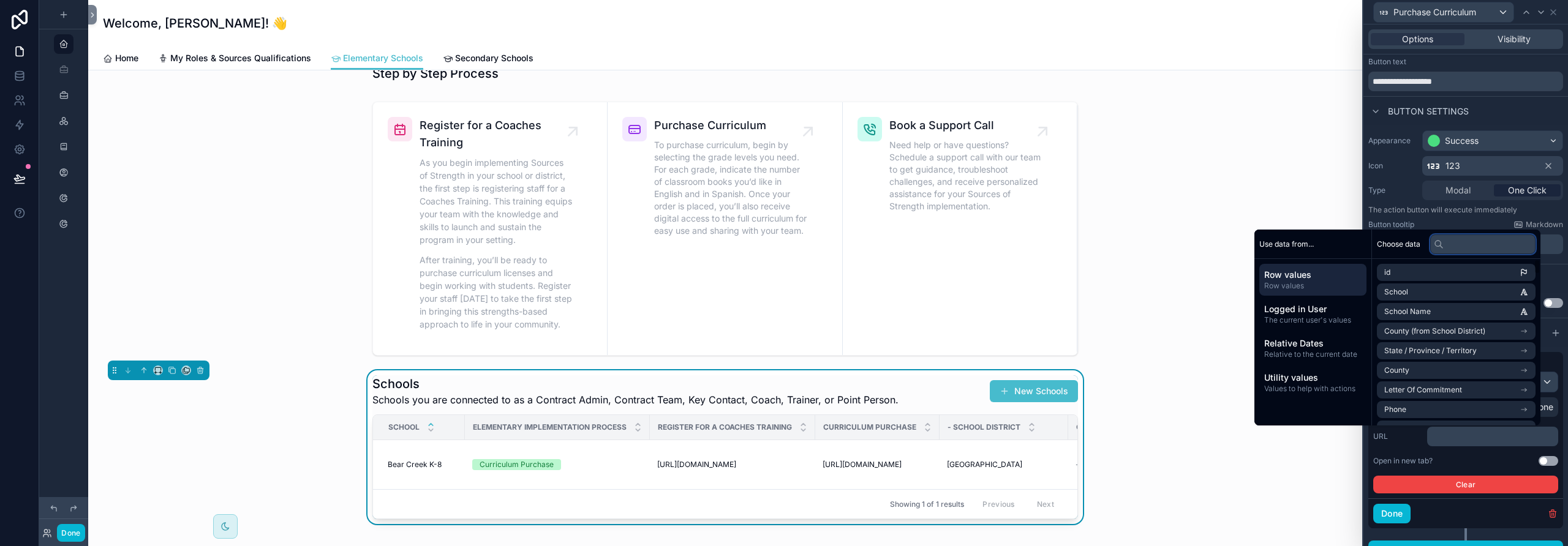
click at [916, 240] on input "text" at bounding box center [1483, 244] width 105 height 19
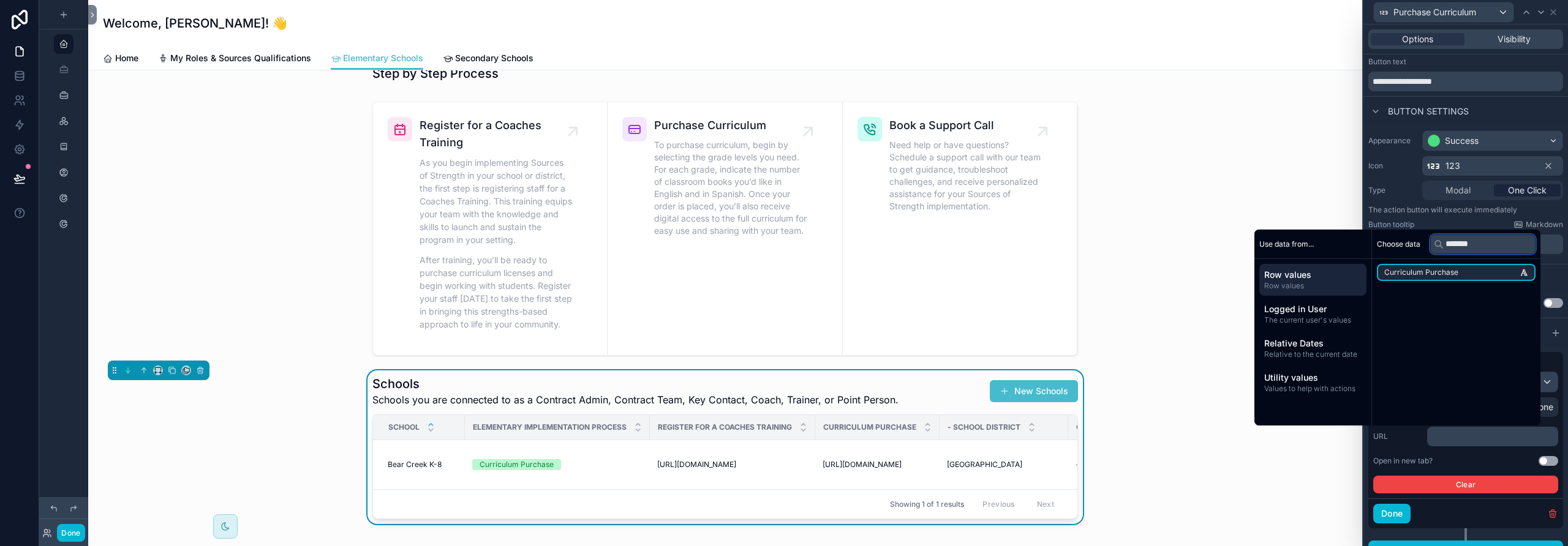
type input "********"
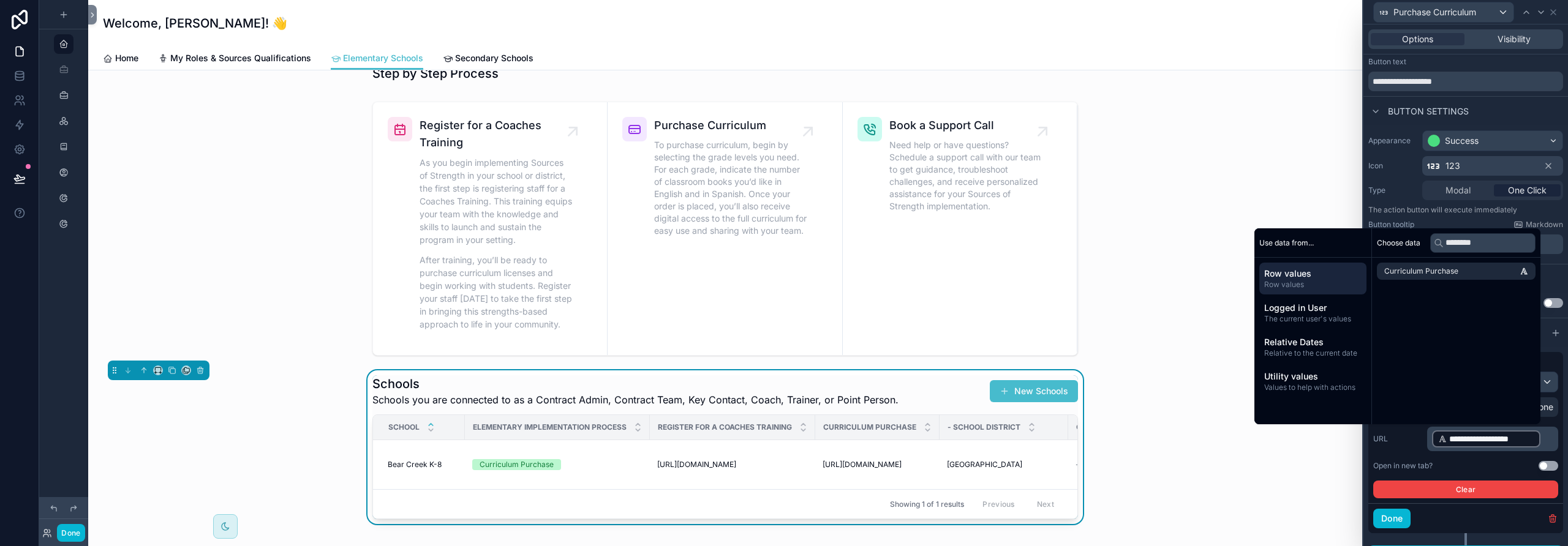
click at [916, 464] on button "Use setting" at bounding box center [1548, 466] width 19 height 10
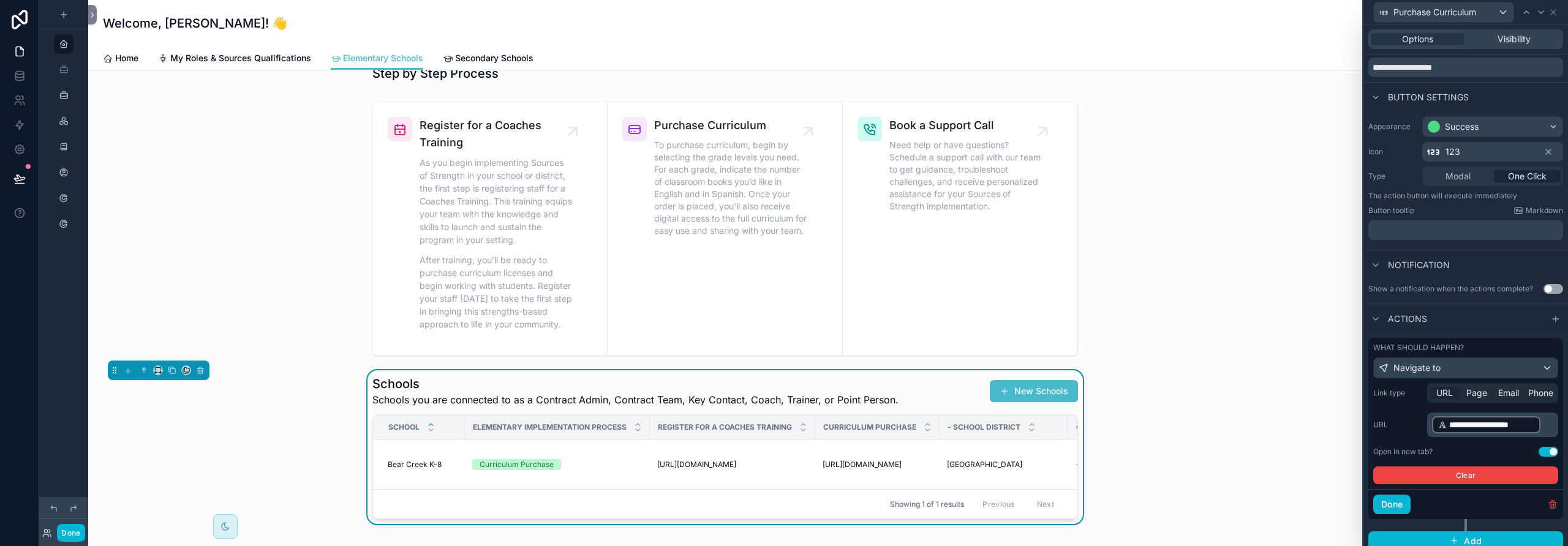
scroll to position [50, 0]
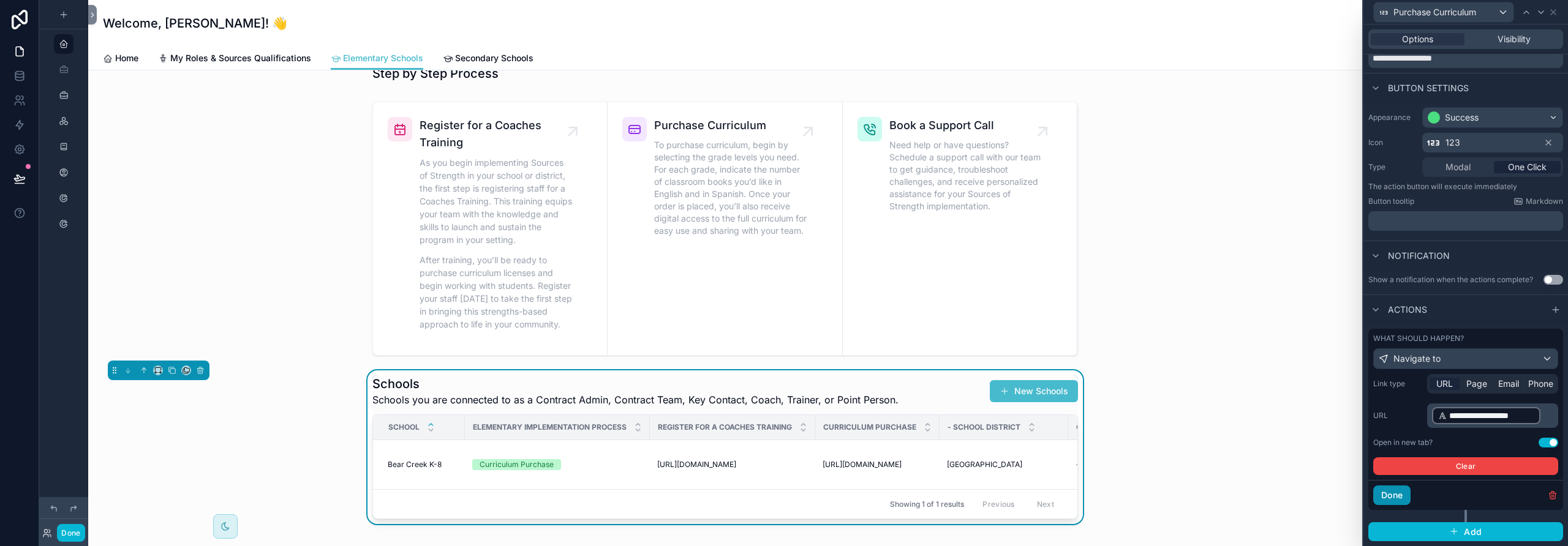
click at [916, 493] on button "Done" at bounding box center [1392, 495] width 37 height 19
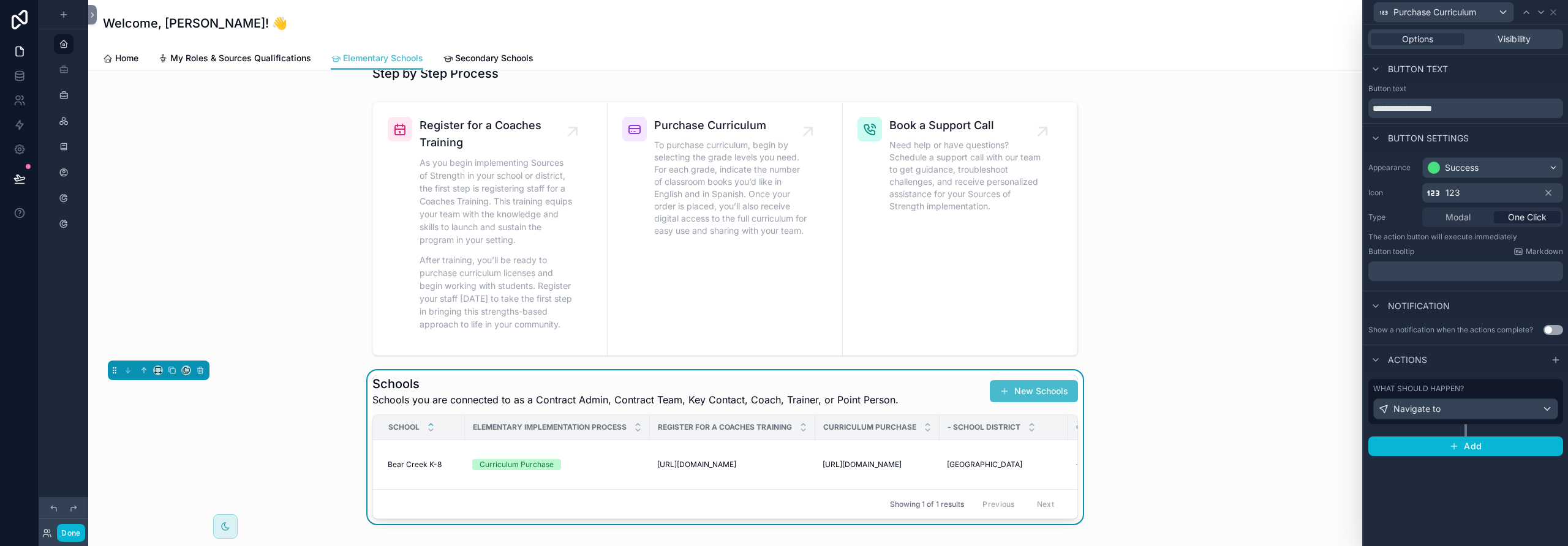
click at [916, 193] on div "123" at bounding box center [1492, 192] width 141 height 19
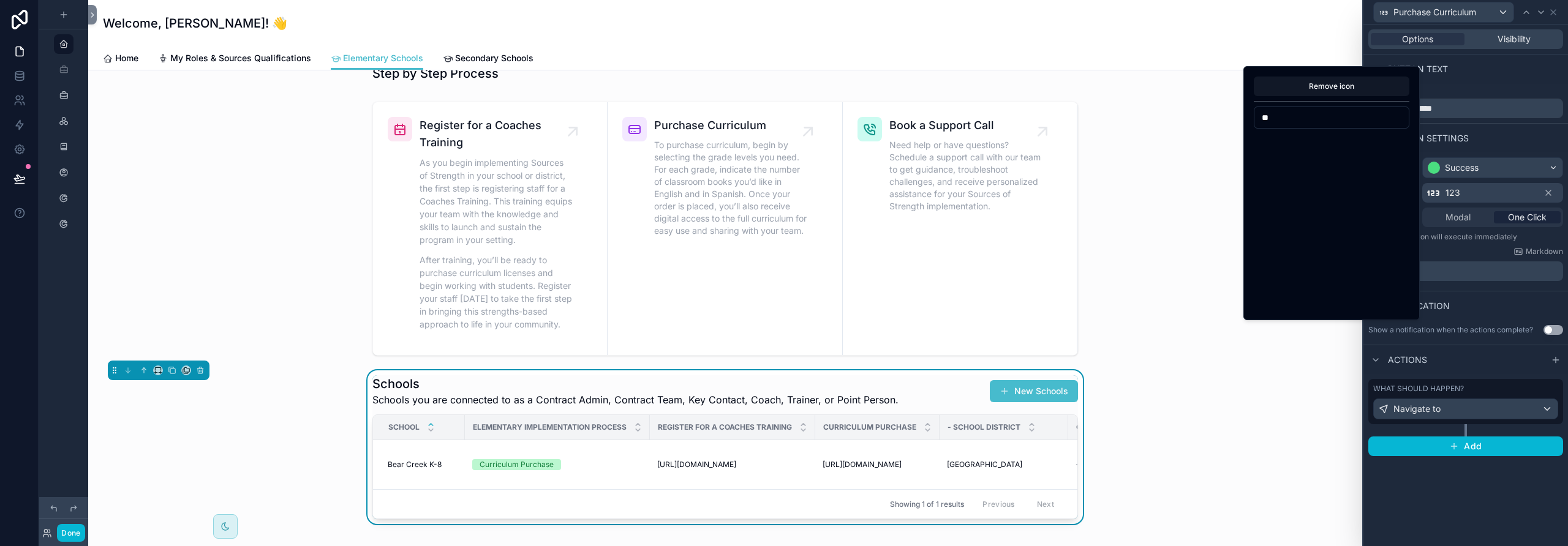
type input "*"
type input "*****"
click at [916, 146] on button "ReportMoney" at bounding box center [1350, 144] width 22 height 22
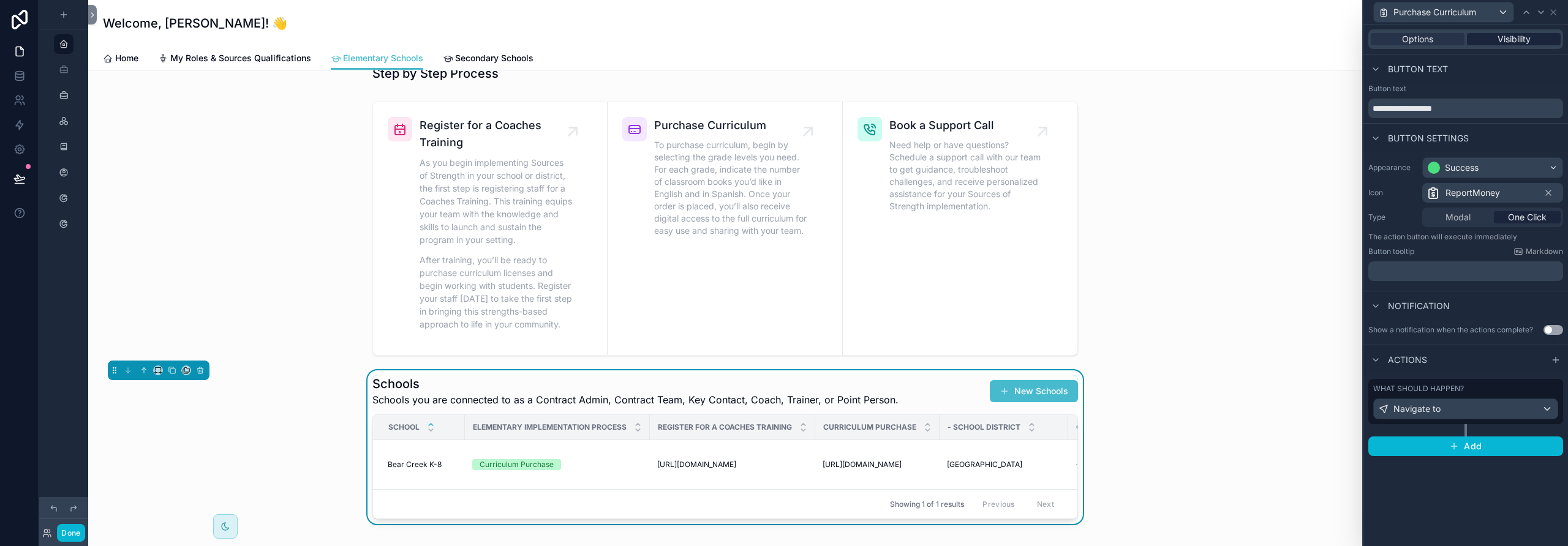
click at [916, 39] on span "Visibility" at bounding box center [1514, 39] width 33 height 12
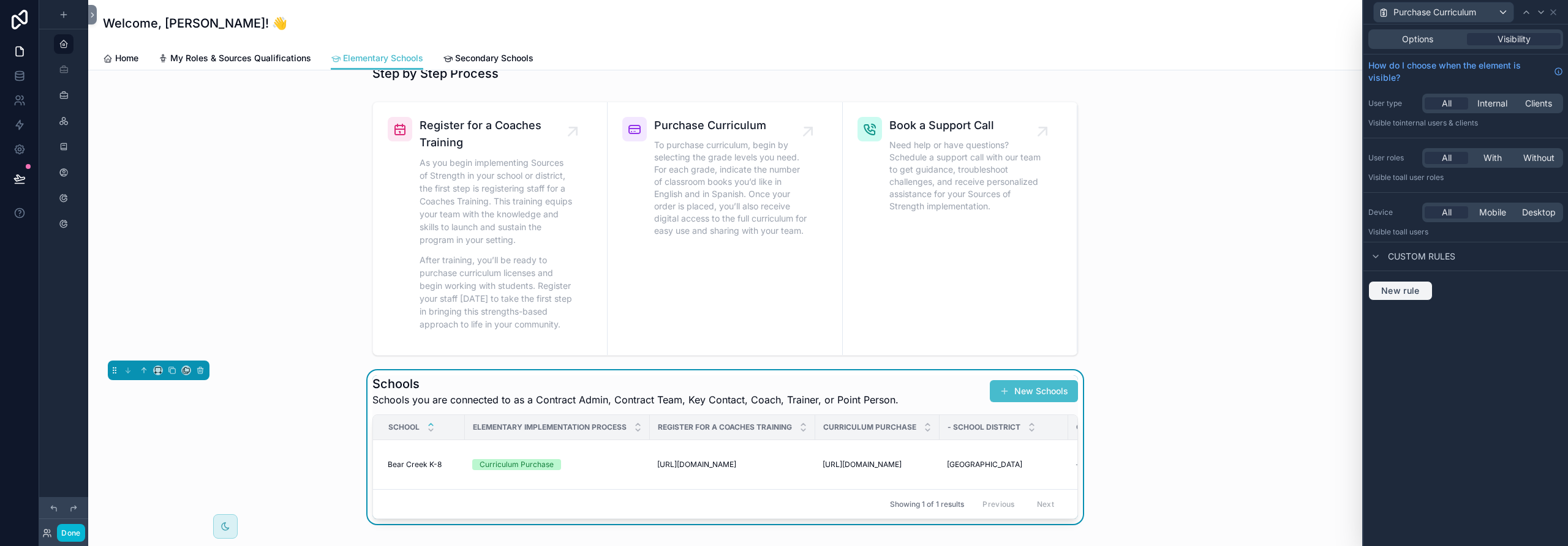
click at [916, 293] on span "New rule" at bounding box center [1400, 290] width 49 height 11
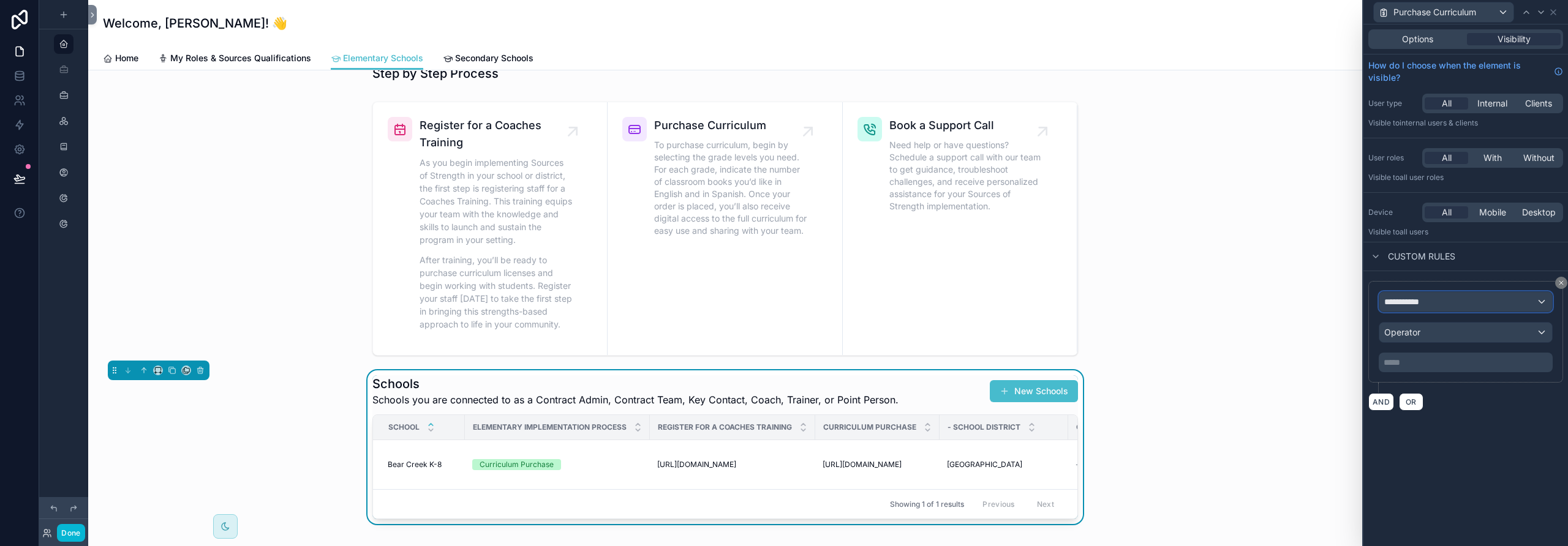
click at [916, 300] on span "**********" at bounding box center [1406, 302] width 46 height 12
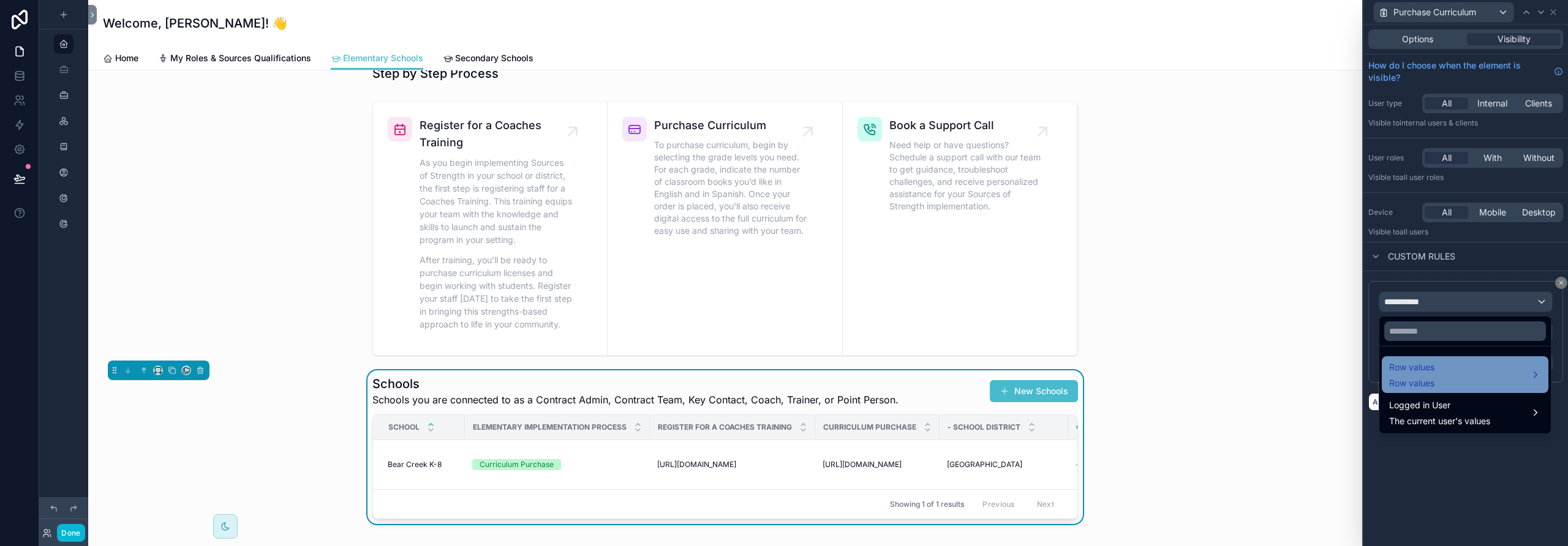
click at [916, 384] on span "Row values" at bounding box center [1412, 383] width 46 height 12
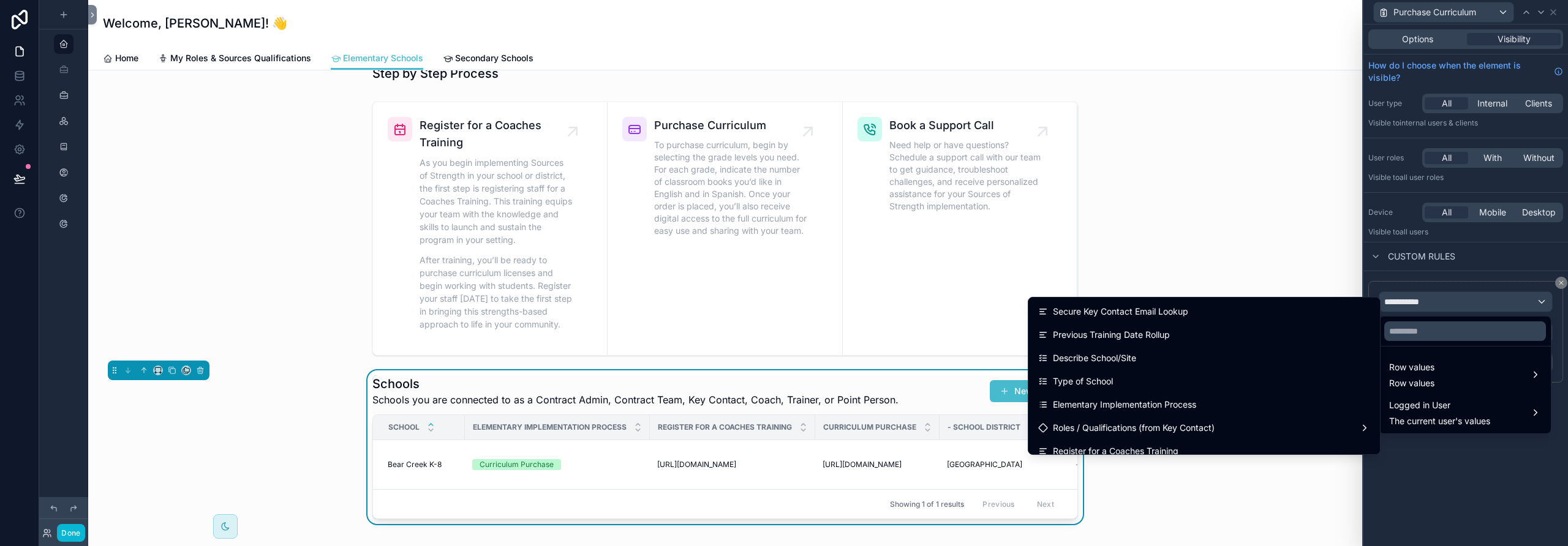
scroll to position [2115, 0]
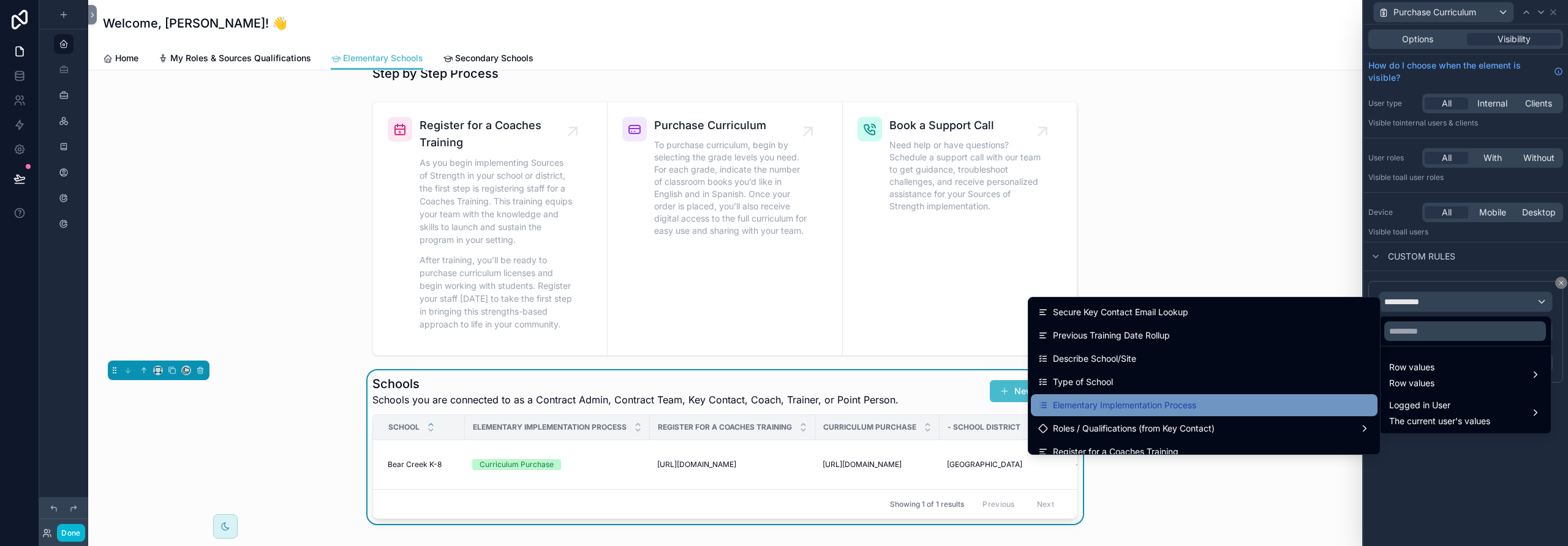
click at [916, 405] on div "Elementary Implementation Process" at bounding box center [1204, 405] width 332 height 15
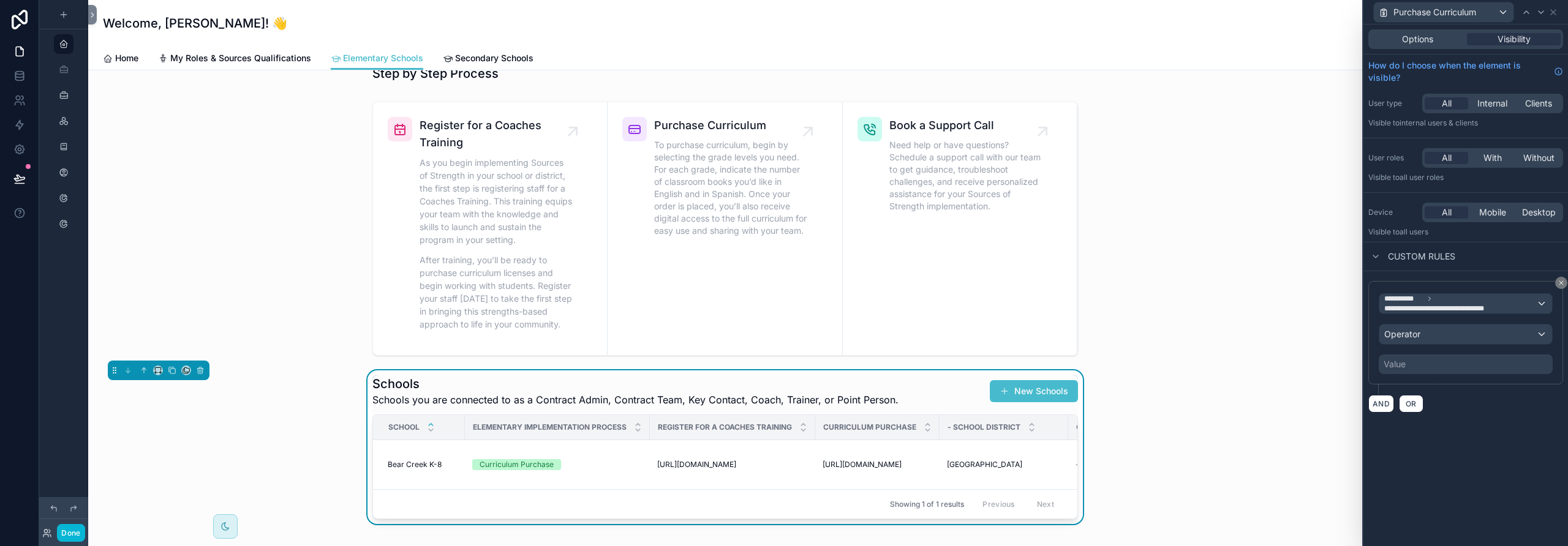
click at [916, 365] on div "Value" at bounding box center [1465, 364] width 174 height 19
click at [916, 330] on span "Operator" at bounding box center [1402, 334] width 36 height 10
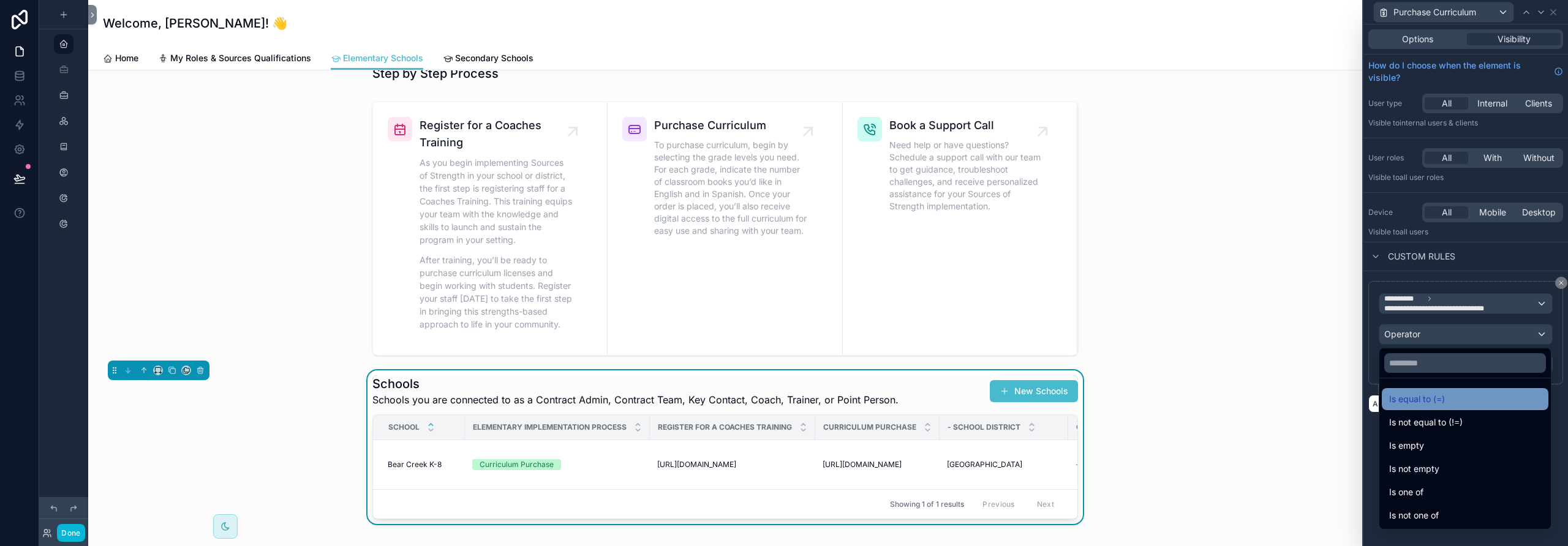
click at [916, 405] on span "Is equal to (=)" at bounding box center [1417, 398] width 56 height 15
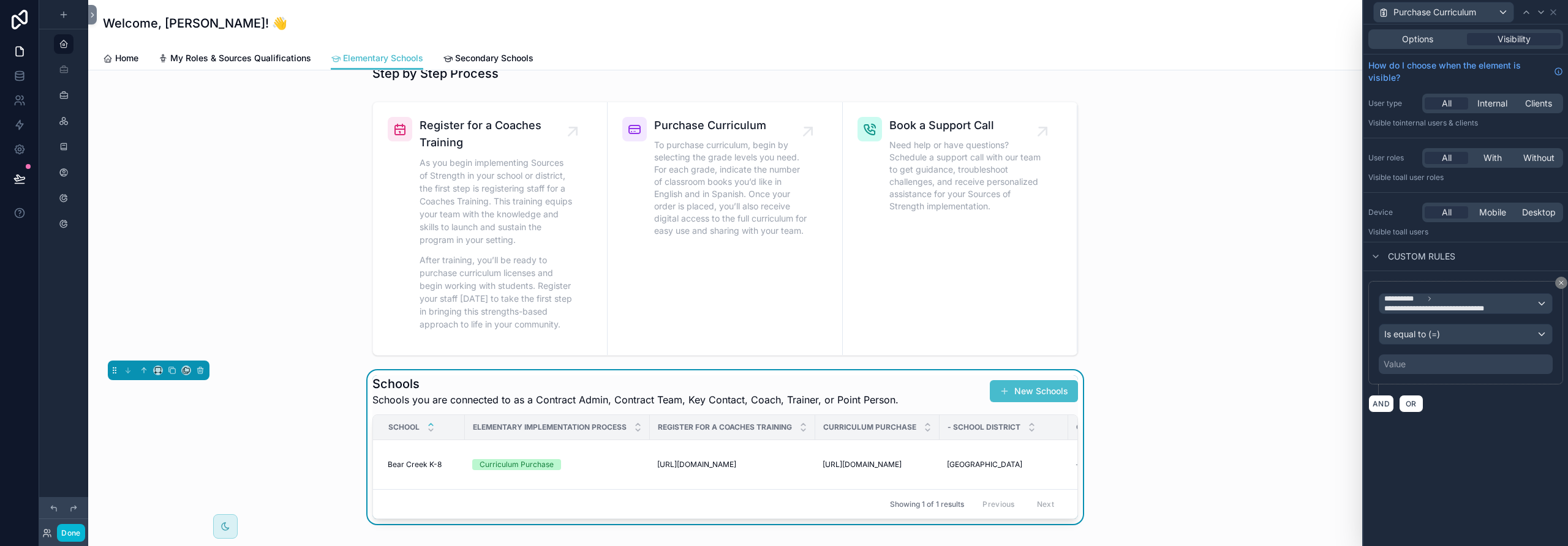
click at [916, 366] on div "Value" at bounding box center [1465, 364] width 174 height 19
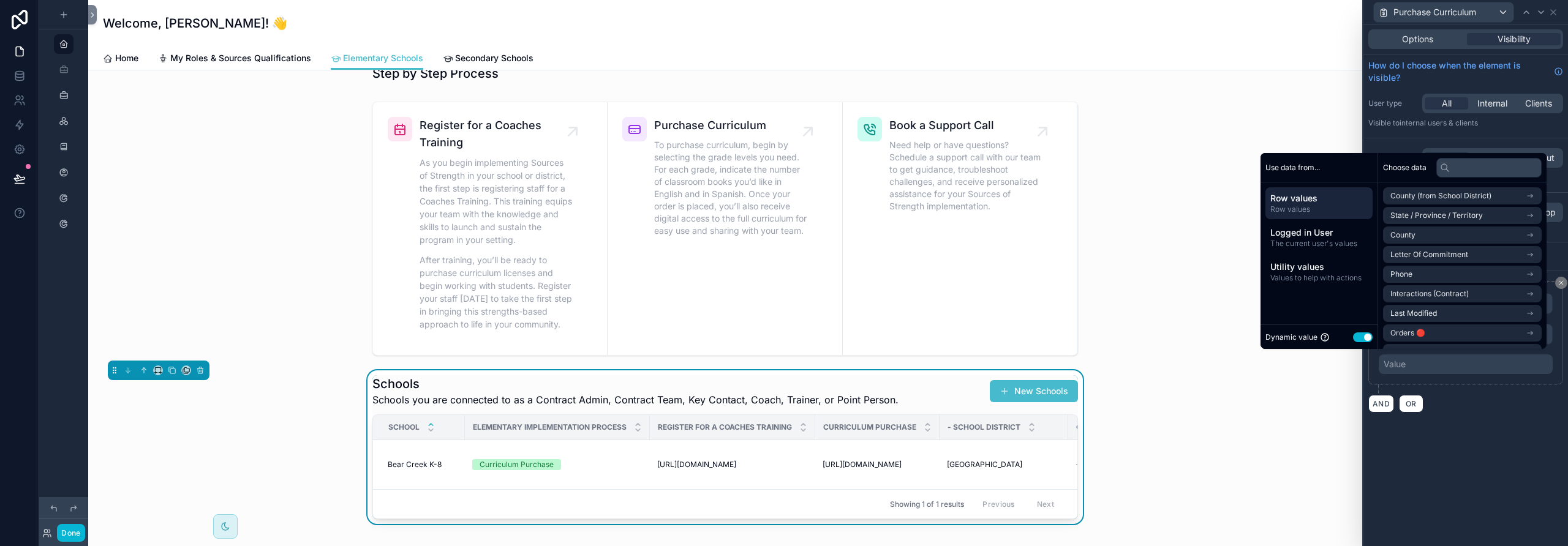
click at [916, 338] on button "Use setting" at bounding box center [1362, 337] width 19 height 10
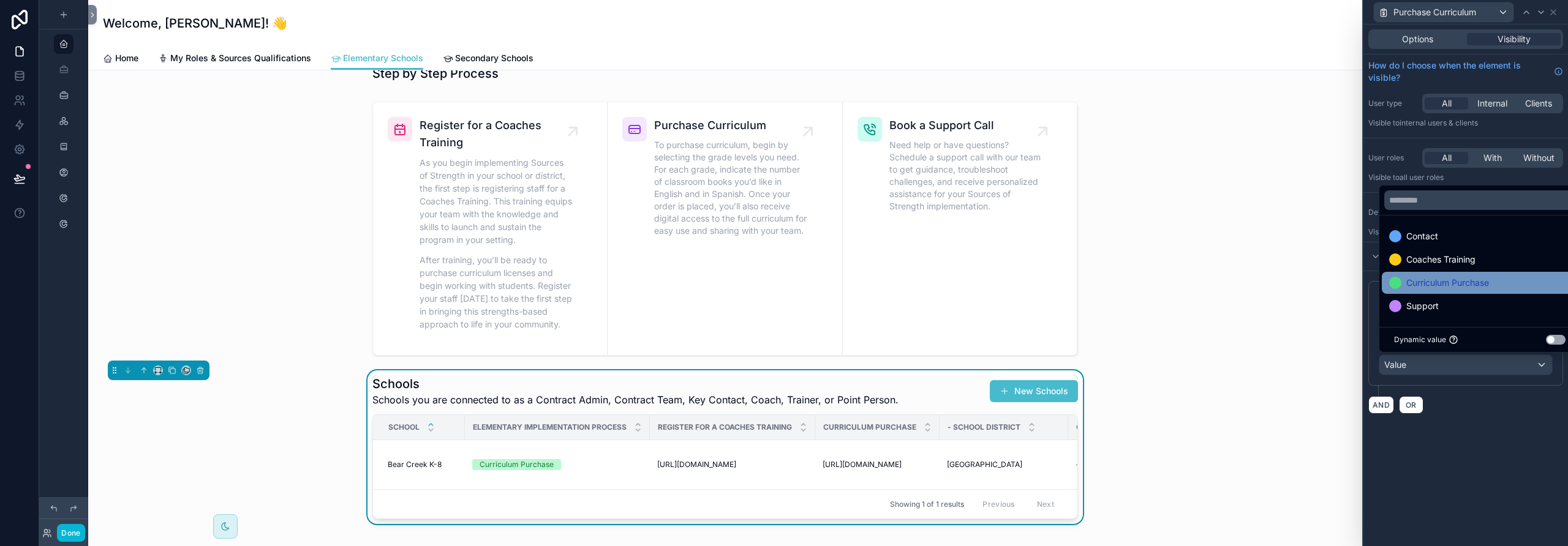
click at [916, 281] on div at bounding box center [1396, 283] width 12 height 12
click at [916, 424] on div "**********" at bounding box center [1465, 285] width 205 height 521
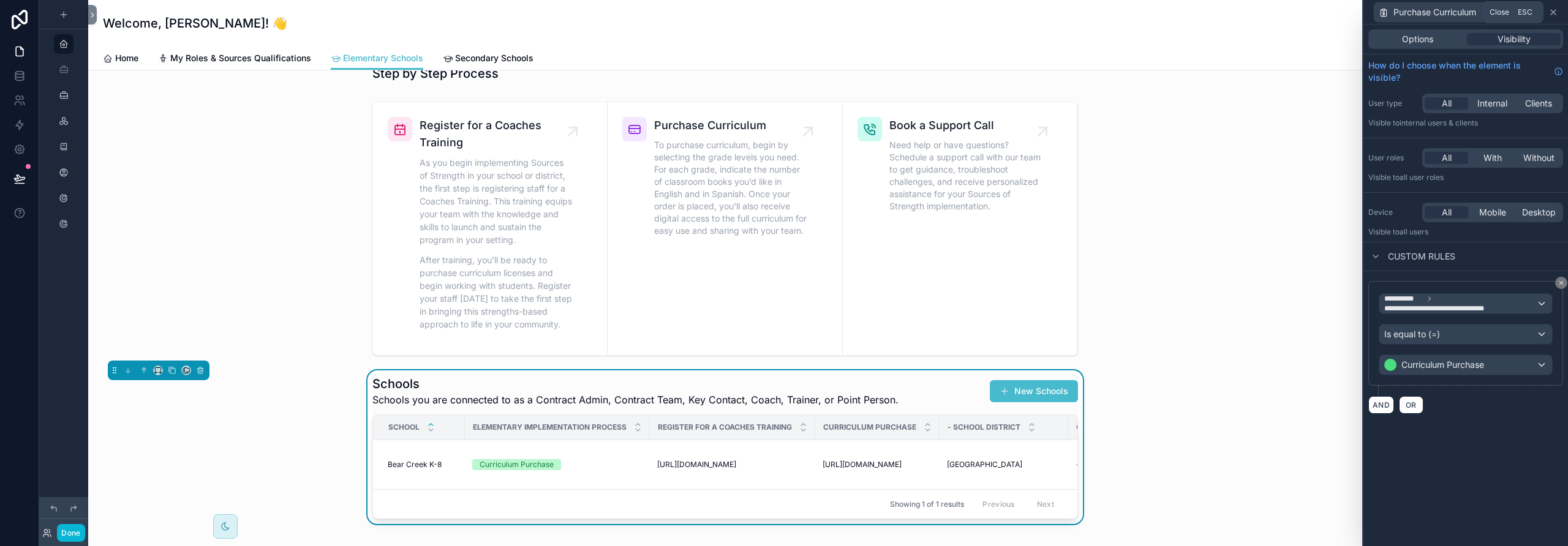
click at [916, 12] on icon at bounding box center [1553, 12] width 5 height 5
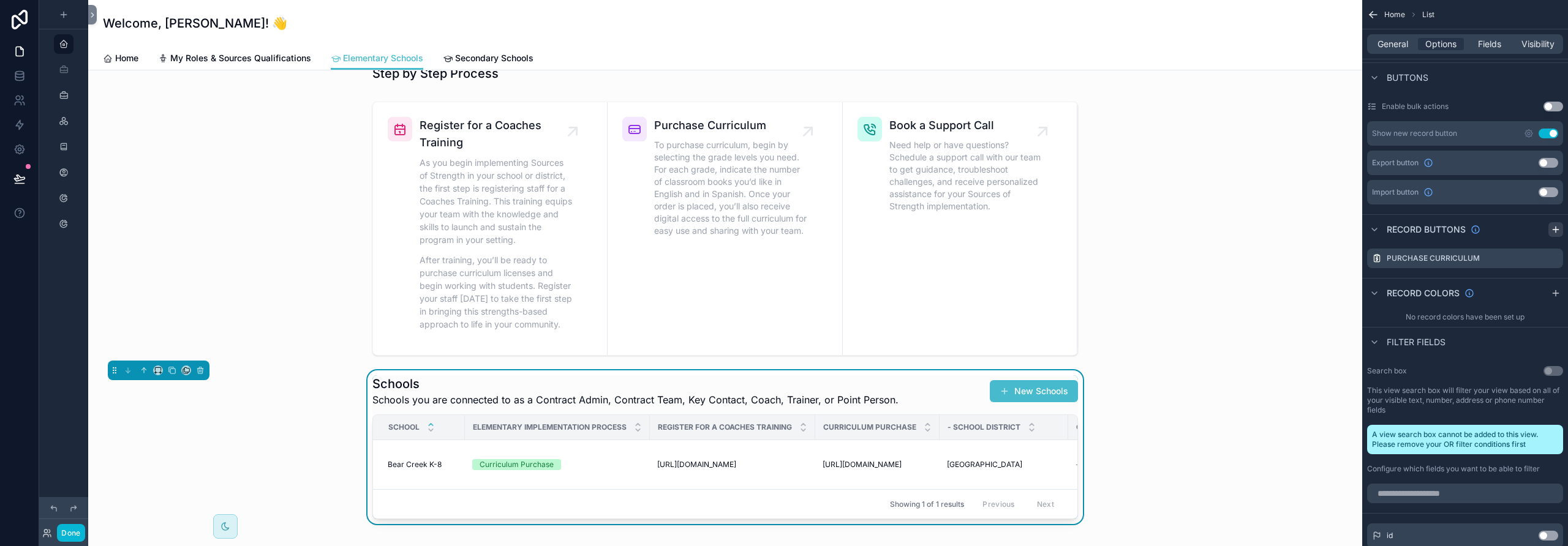
click at [916, 227] on icon "scrollable content" at bounding box center [1556, 229] width 10 height 10
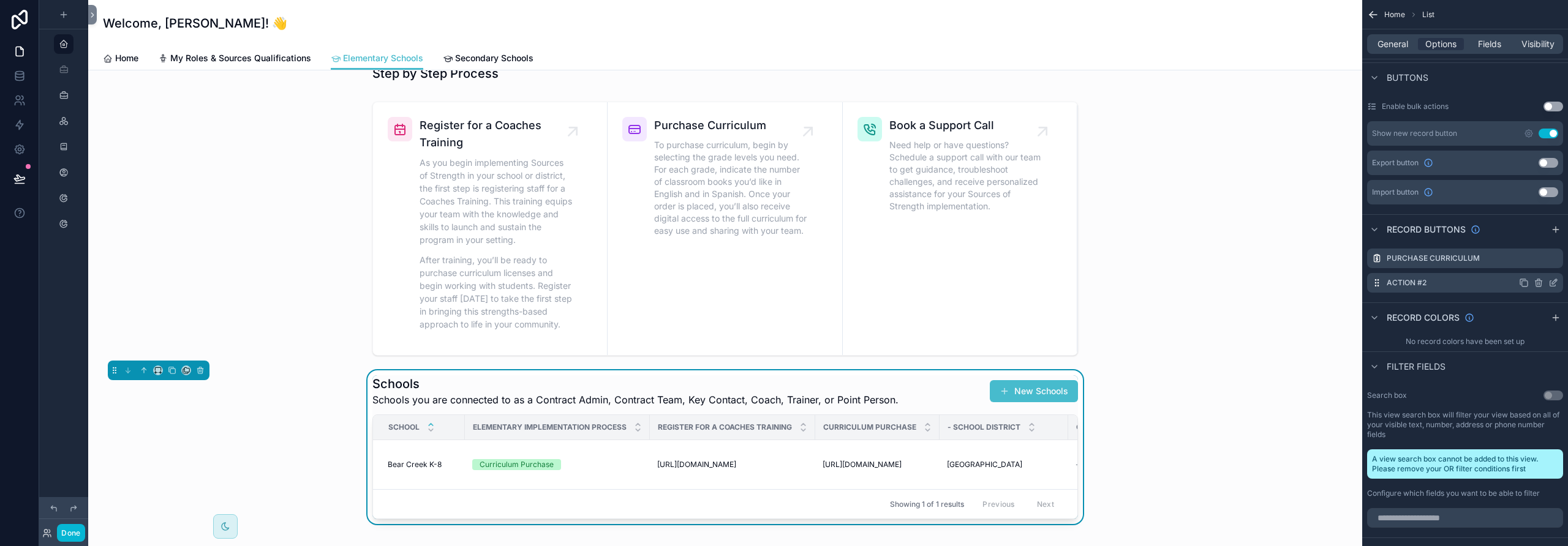
click at [916, 283] on div "Action #2" at bounding box center [1465, 282] width 196 height 19
click at [916, 282] on icon "scrollable content" at bounding box center [1553, 283] width 10 height 10
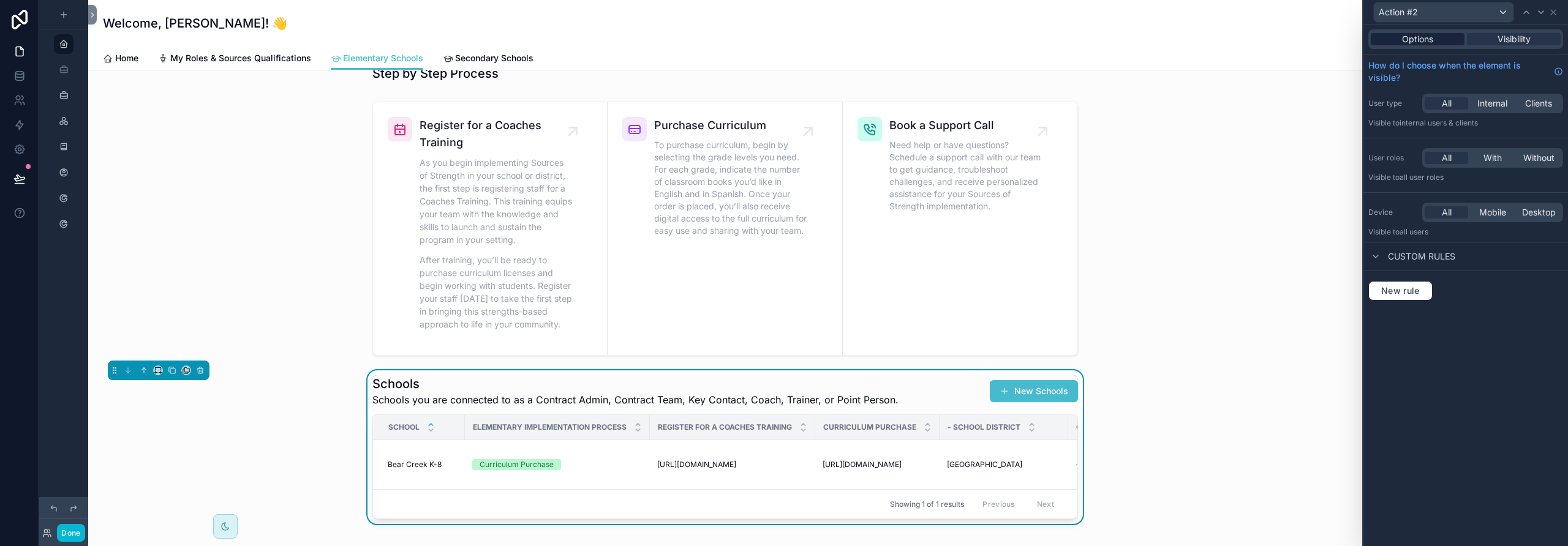
click at [916, 42] on span "Options" at bounding box center [1417, 39] width 31 height 12
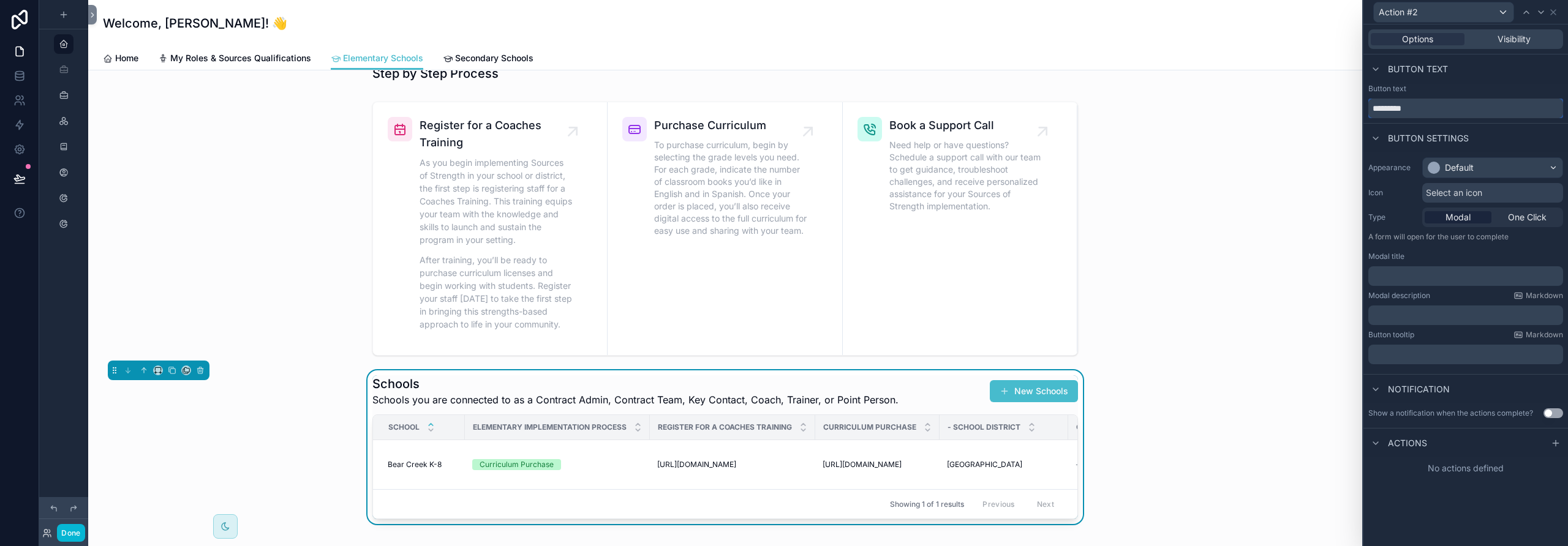
click at [916, 104] on input "*********" at bounding box center [1466, 108] width 195 height 19
type input "**********"
click at [916, 171] on div "Default" at bounding box center [1459, 168] width 29 height 12
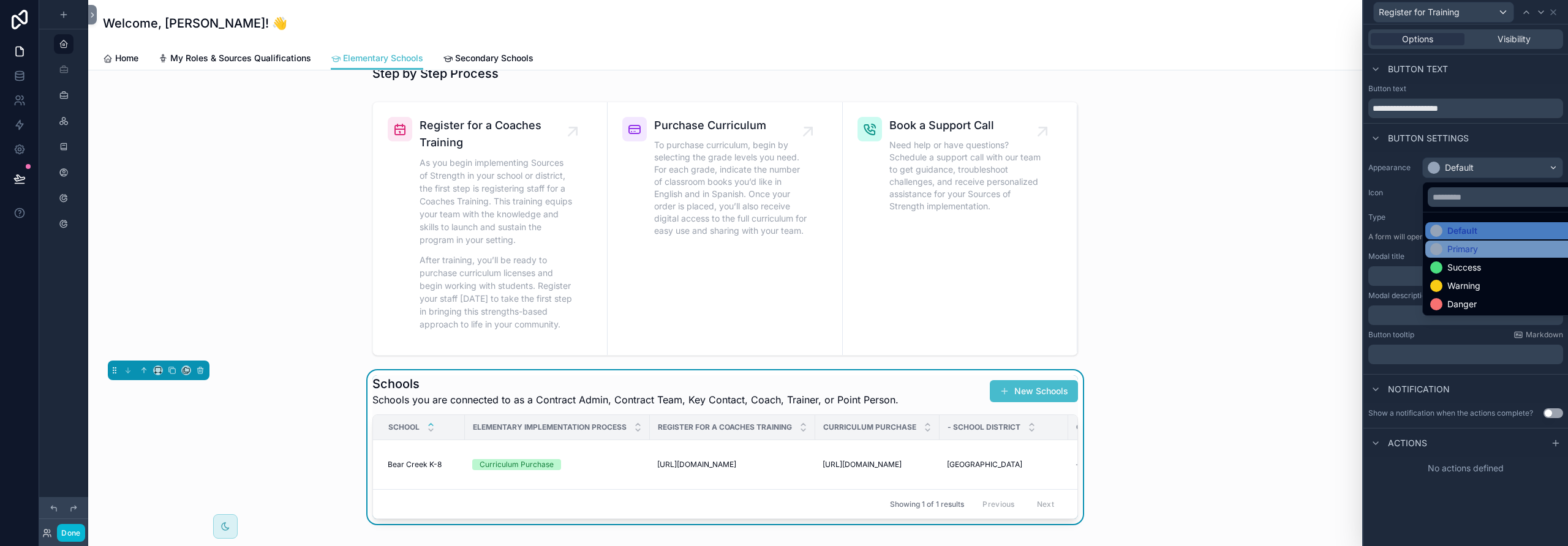
click at [916, 243] on div "Primary" at bounding box center [1463, 249] width 31 height 12
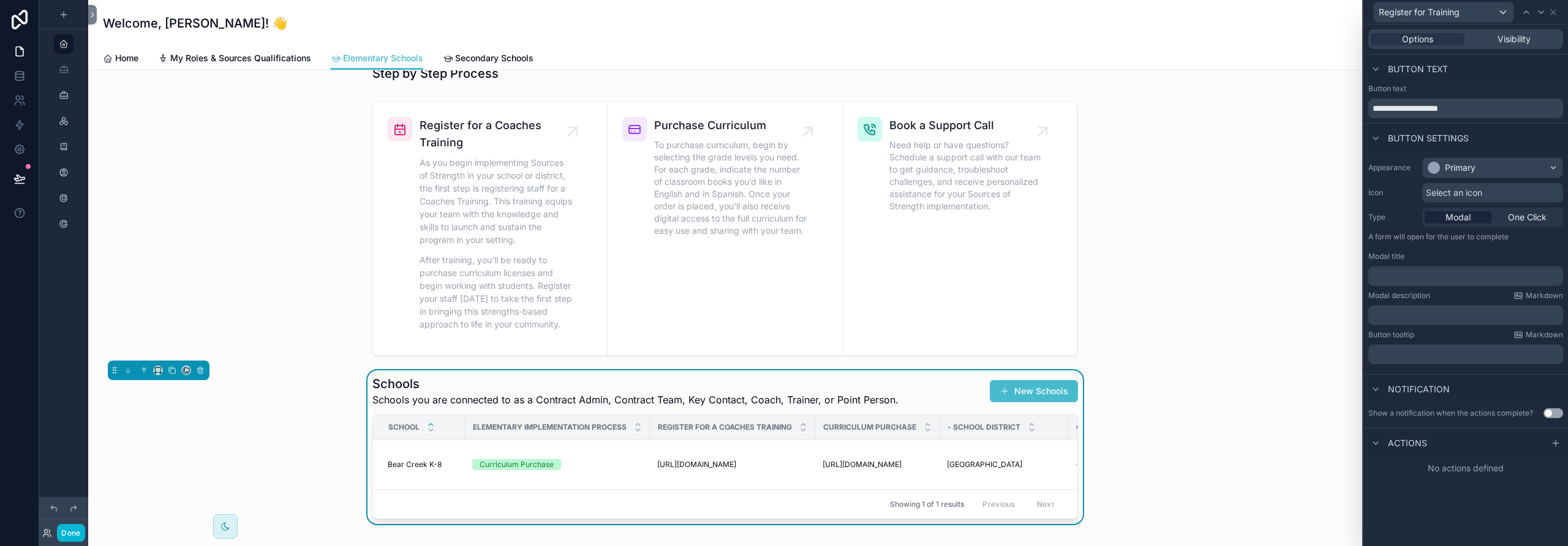
click at [916, 187] on span "Select an icon" at bounding box center [1454, 193] width 56 height 12
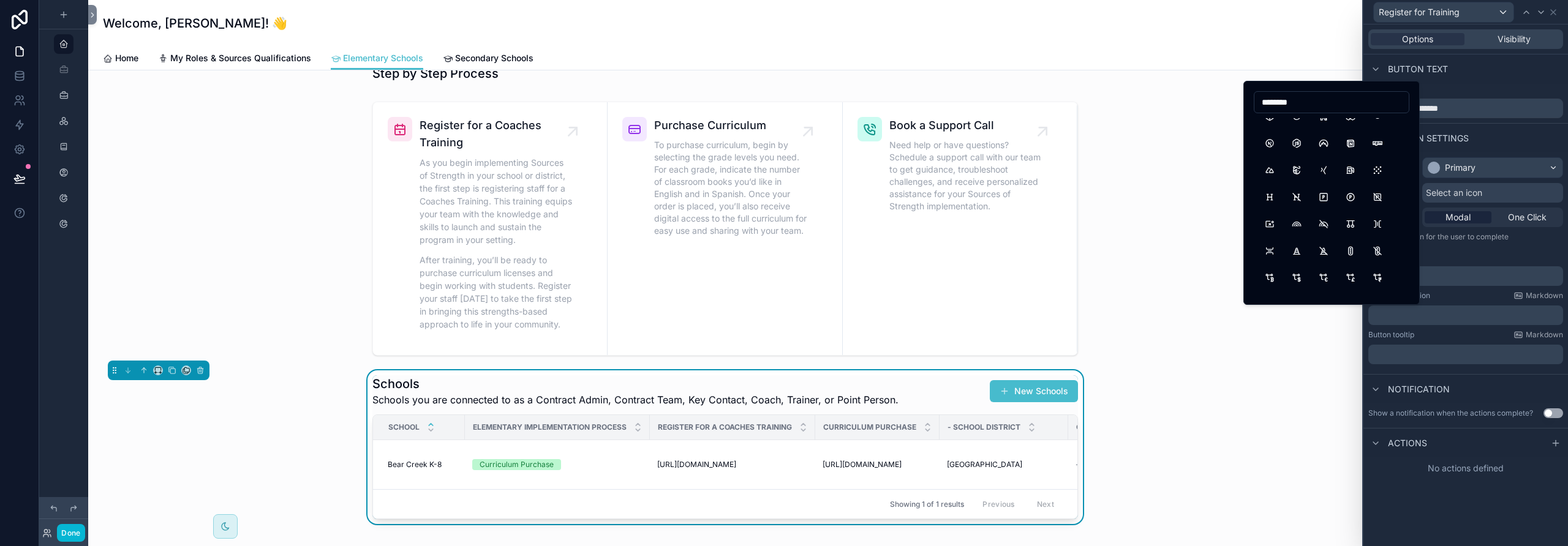
scroll to position [527, 0]
type input "********"
click at [916, 222] on button "Rainbow" at bounding box center [1297, 222] width 22 height 22
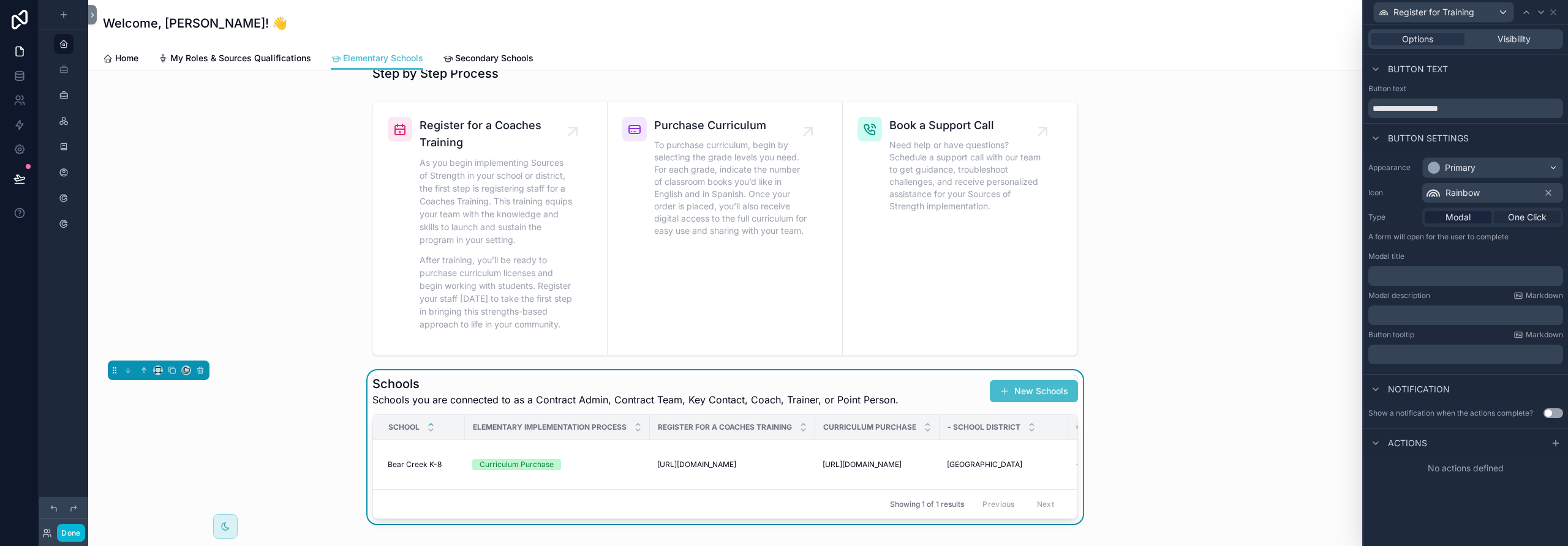
click at [916, 220] on span "One Click" at bounding box center [1527, 217] width 39 height 12
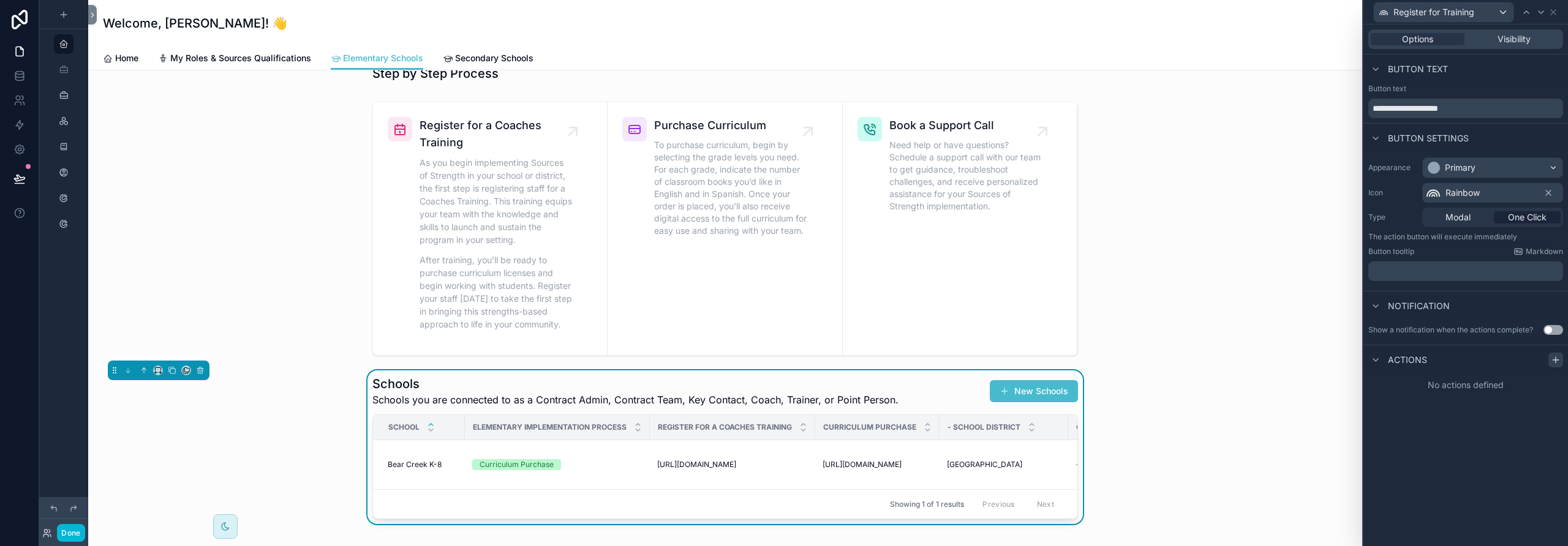
click at [916, 356] on icon at bounding box center [1556, 360] width 10 height 10
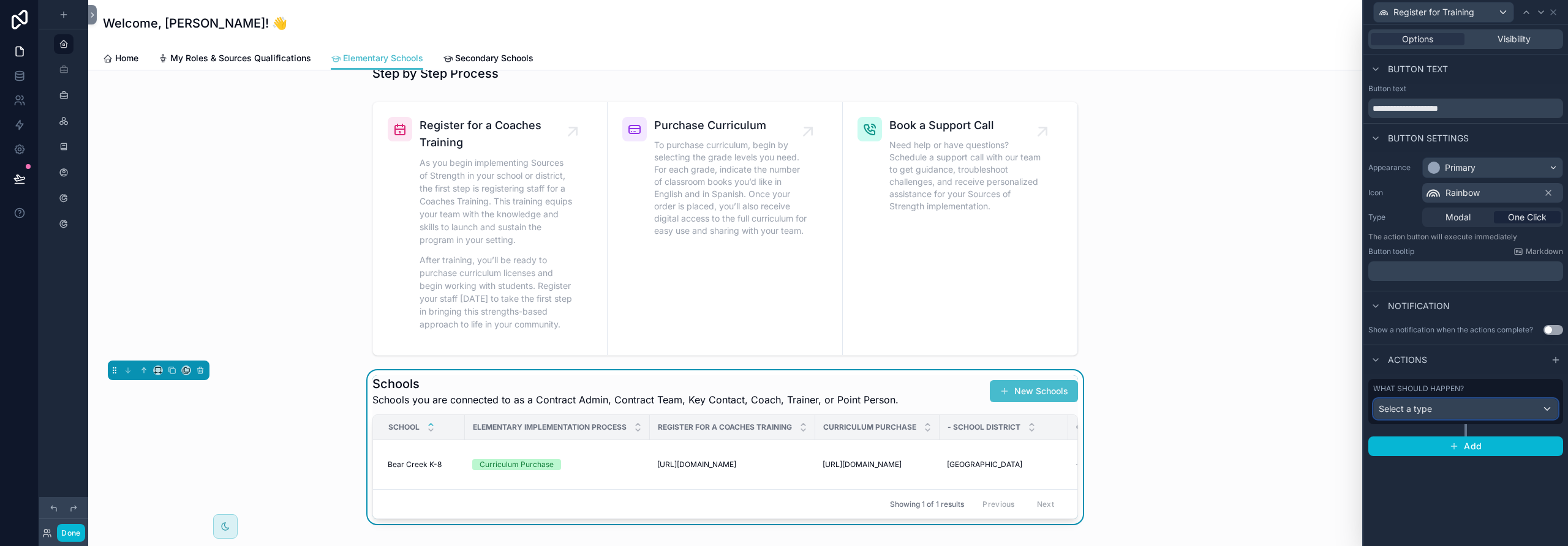
click at [916, 405] on div "Select a type" at bounding box center [1466, 409] width 184 height 19
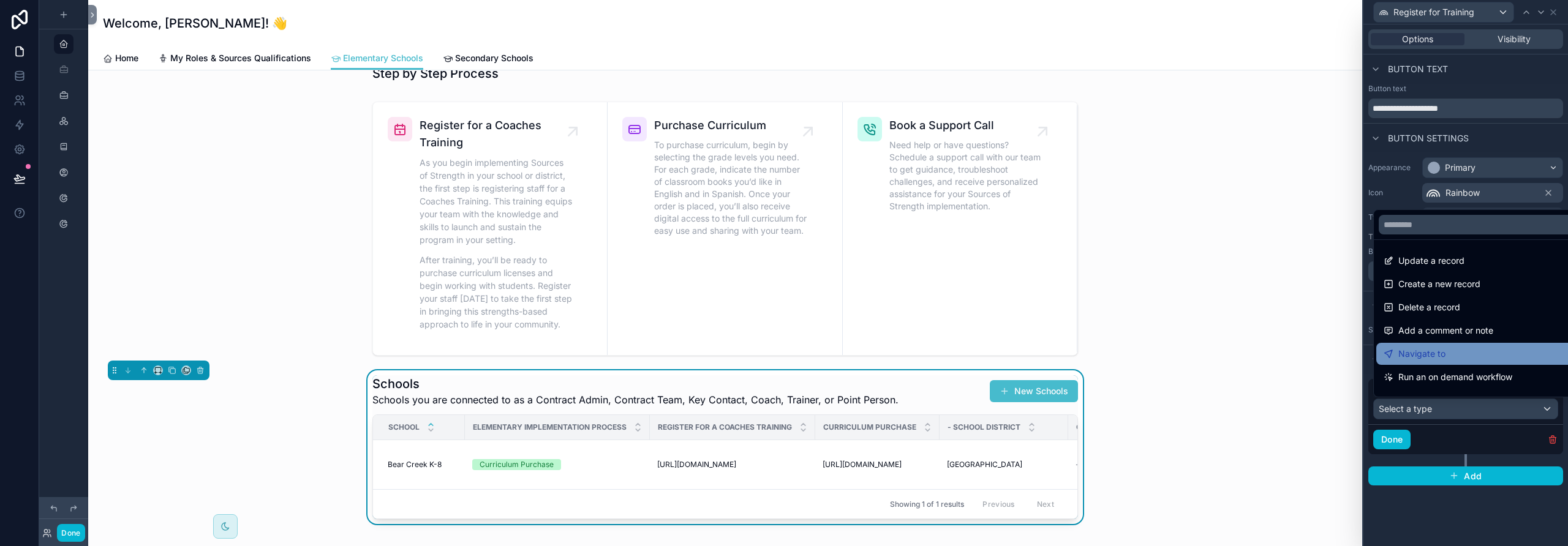
click at [916, 358] on span "Navigate to" at bounding box center [1421, 354] width 47 height 15
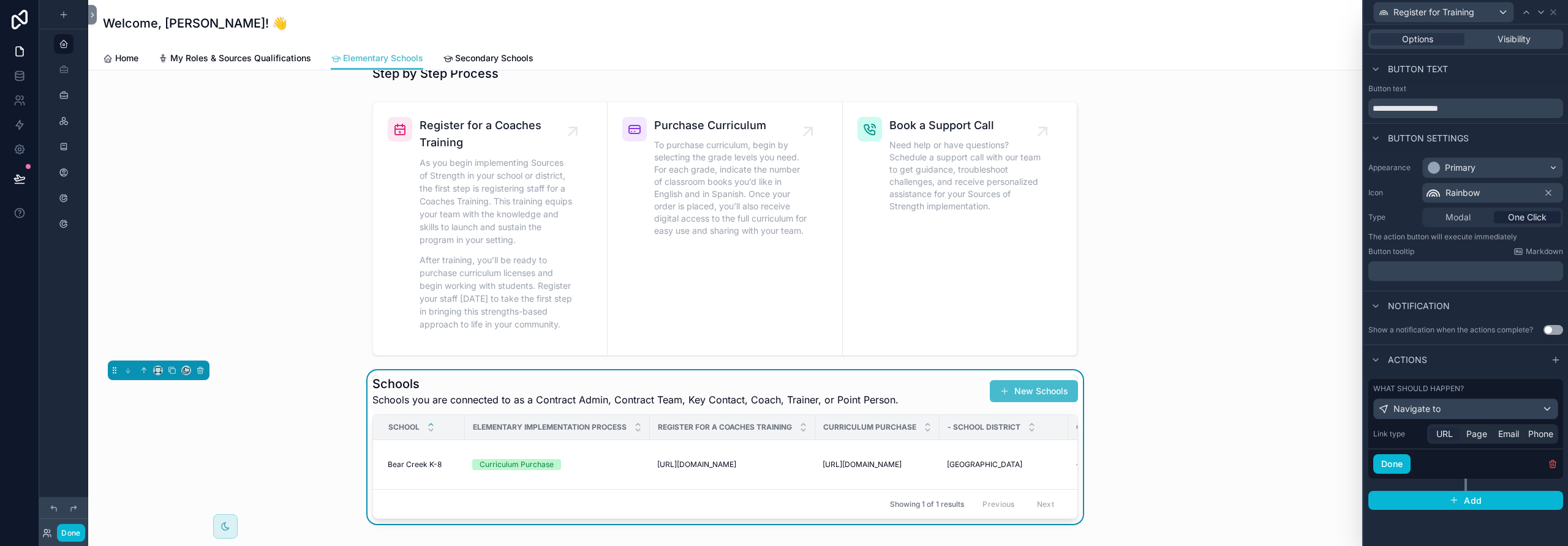
click at [916, 432] on span "URL" at bounding box center [1444, 434] width 16 height 12
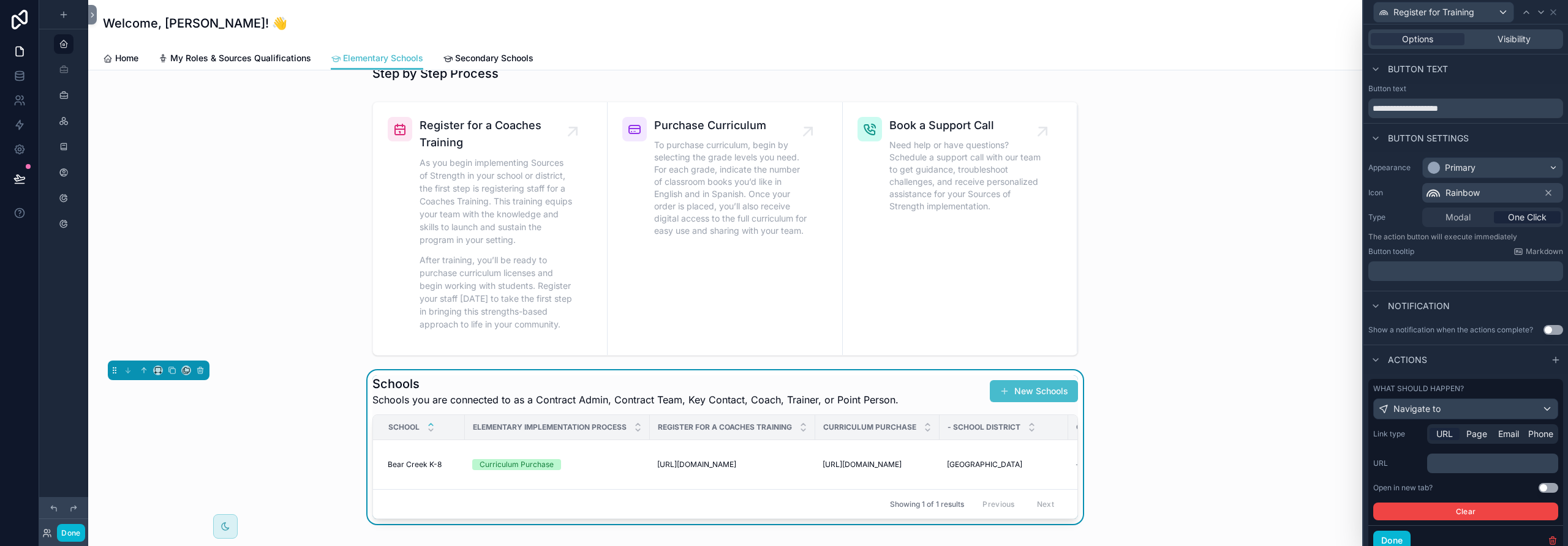
click at [916, 467] on p "﻿" at bounding box center [1494, 463] width 124 height 12
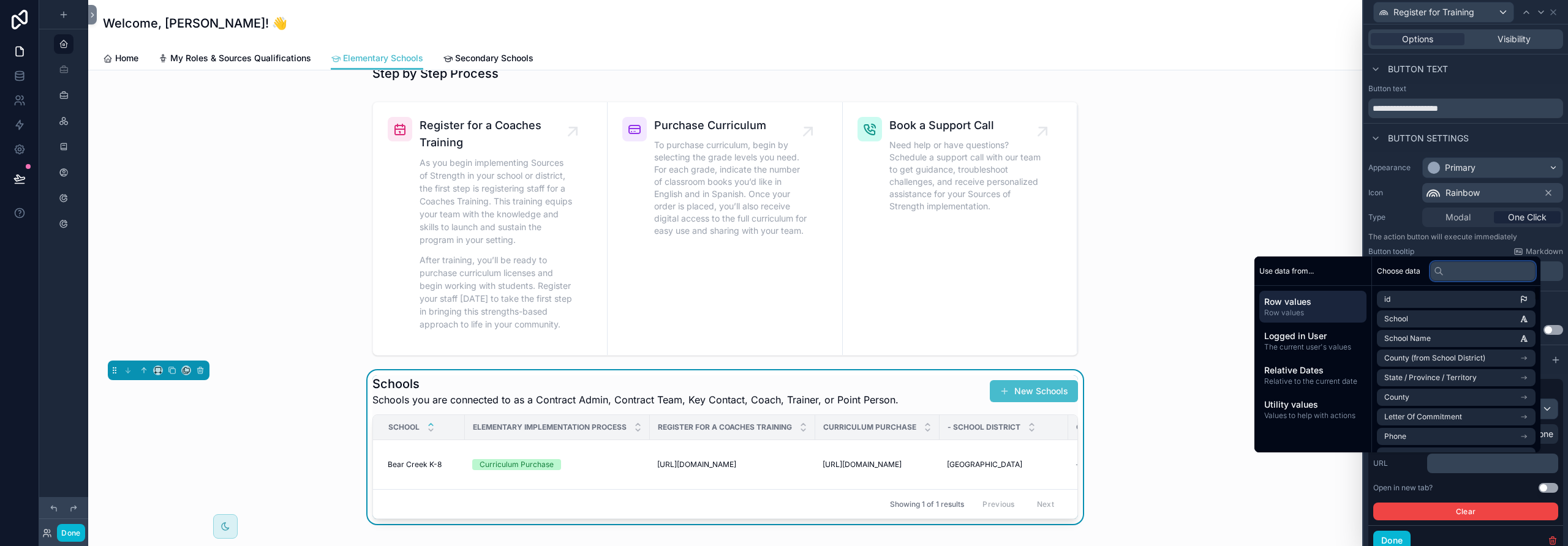
click at [916, 266] on input "text" at bounding box center [1483, 270] width 105 height 19
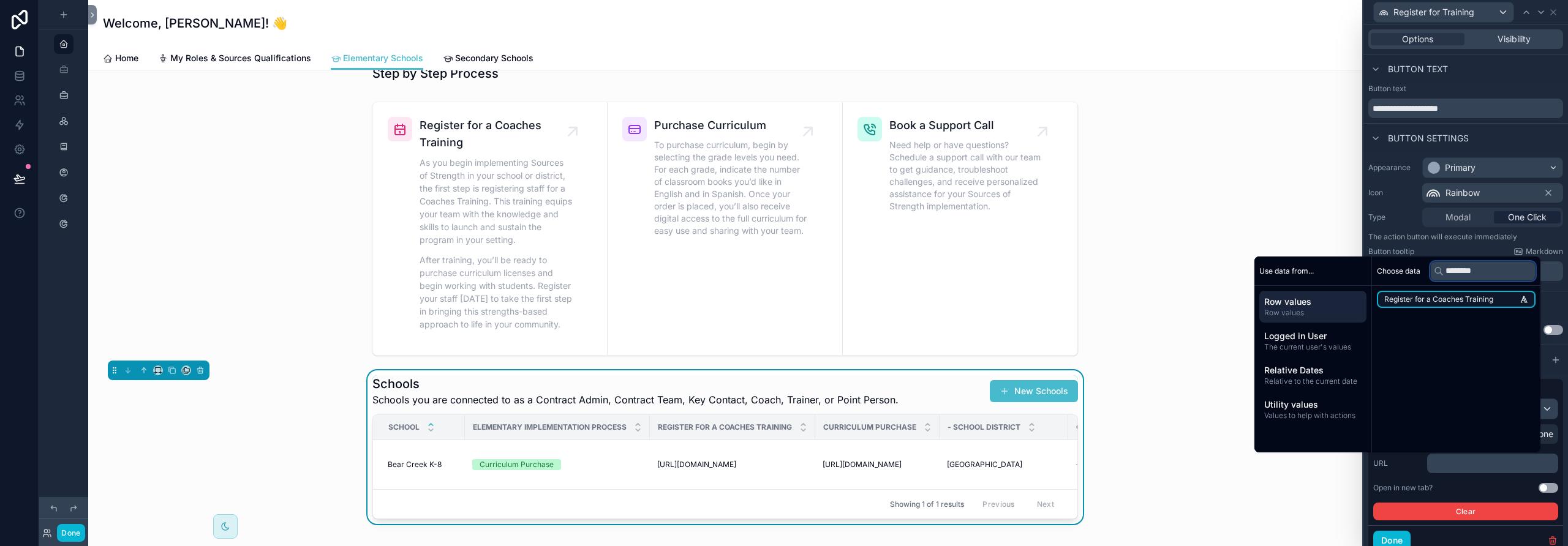
type input "********"
click at [916, 303] on span "Register for a Coaches Training" at bounding box center [1438, 299] width 109 height 10
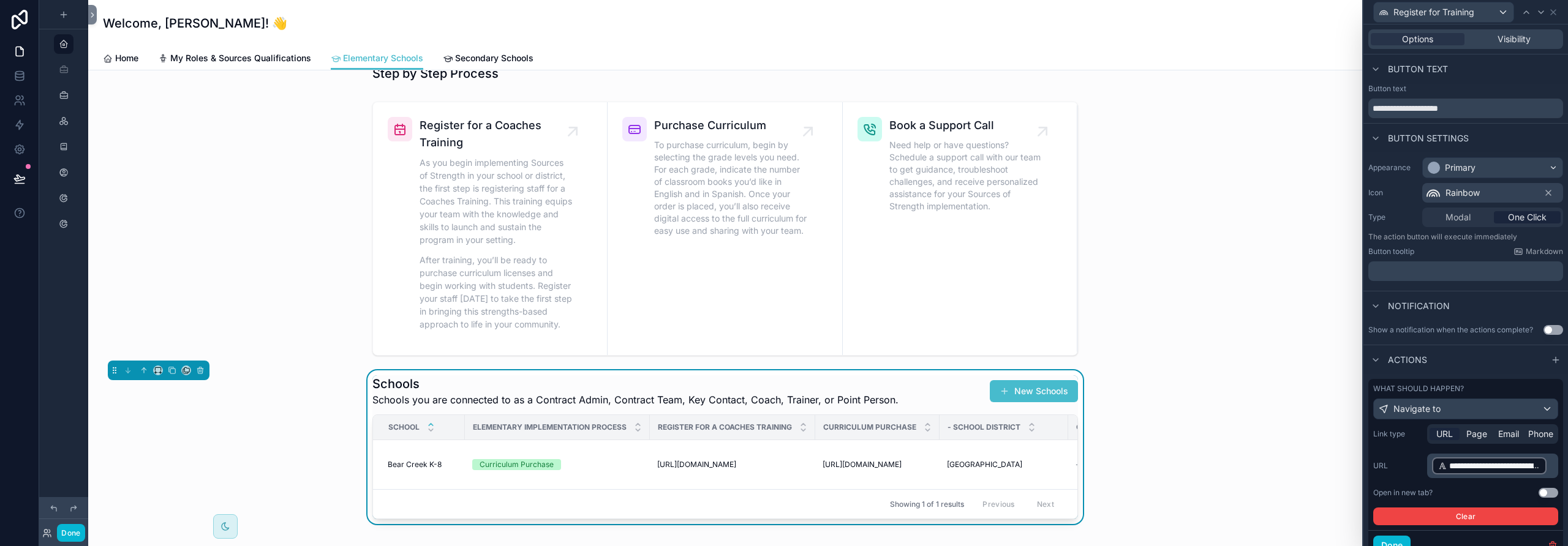
click at [916, 489] on button "Use setting" at bounding box center [1548, 493] width 19 height 10
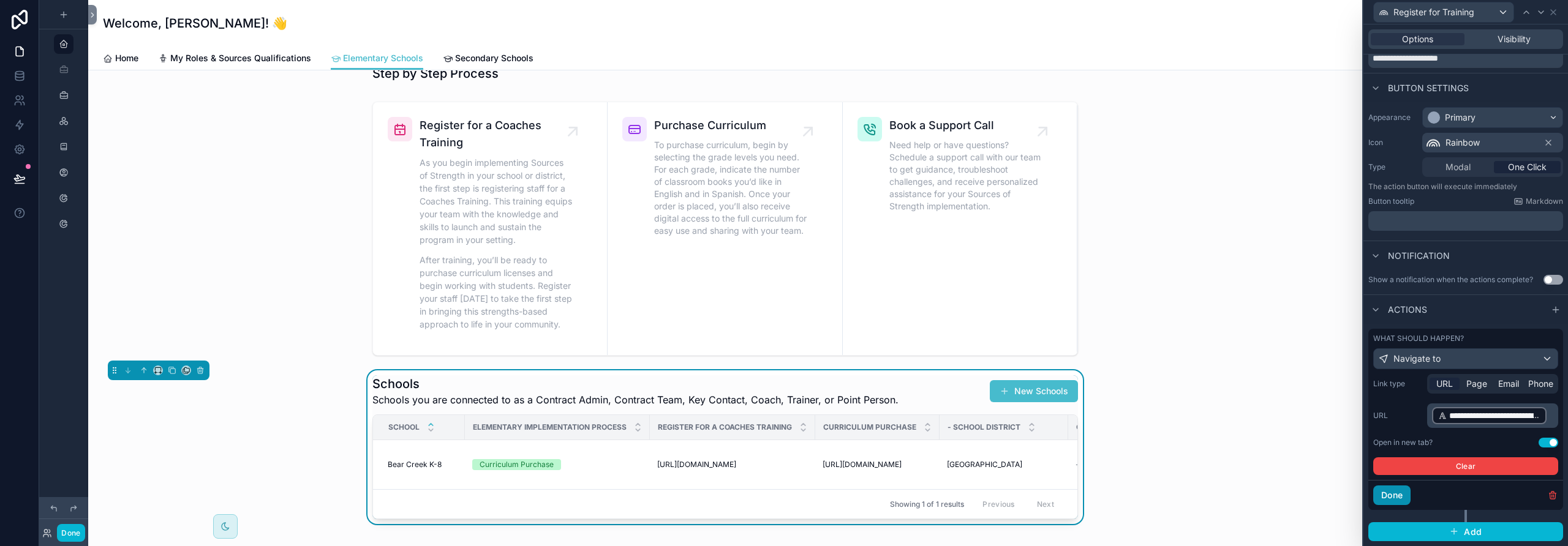
click at [916, 493] on button "Done" at bounding box center [1392, 495] width 37 height 19
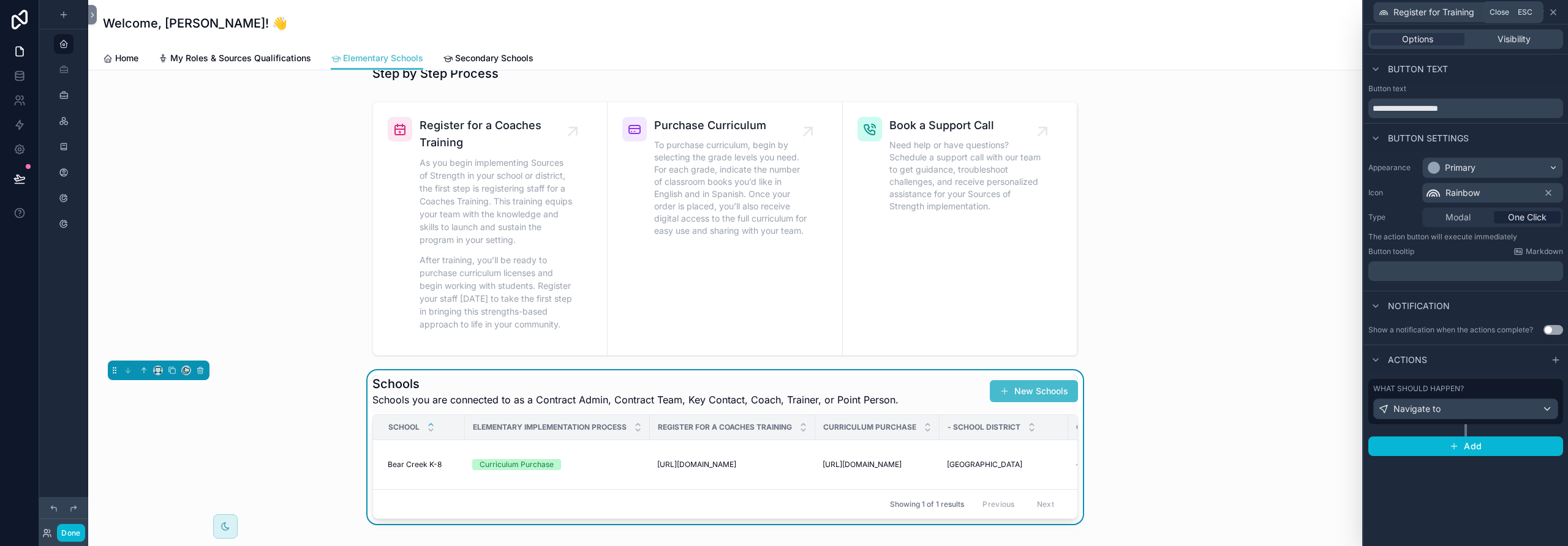
click at [916, 13] on icon at bounding box center [1553, 12] width 10 height 10
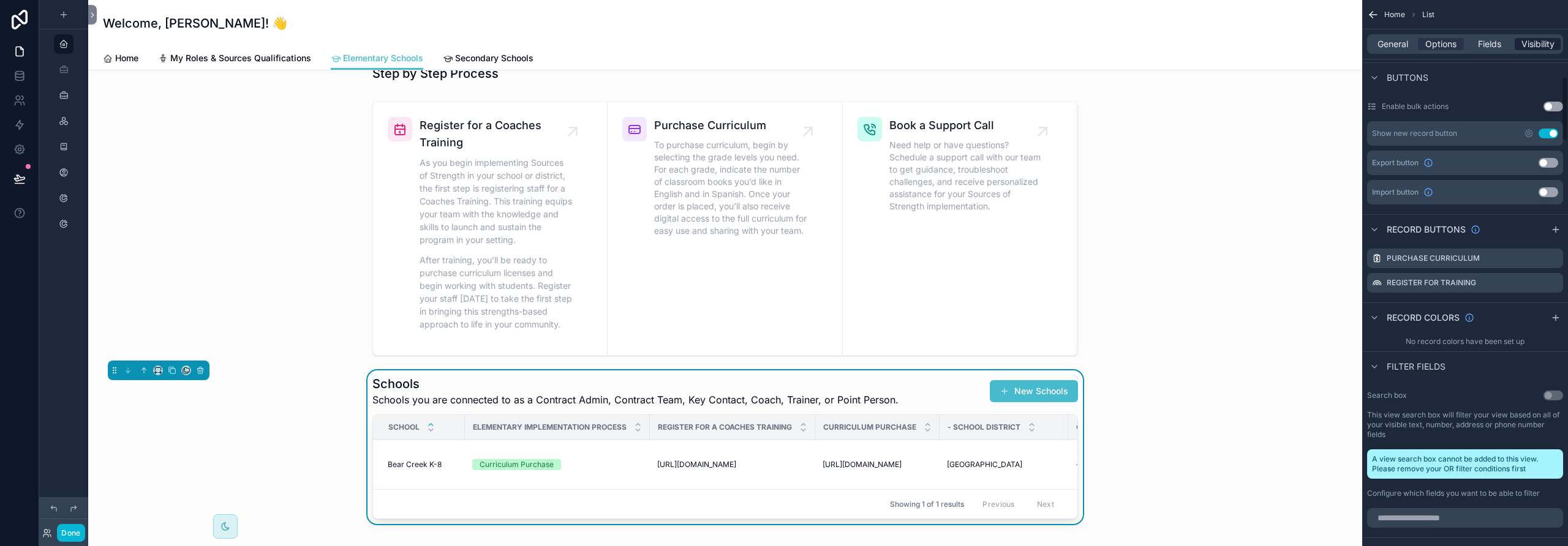
click at [916, 45] on span "Visibility" at bounding box center [1538, 44] width 33 height 12
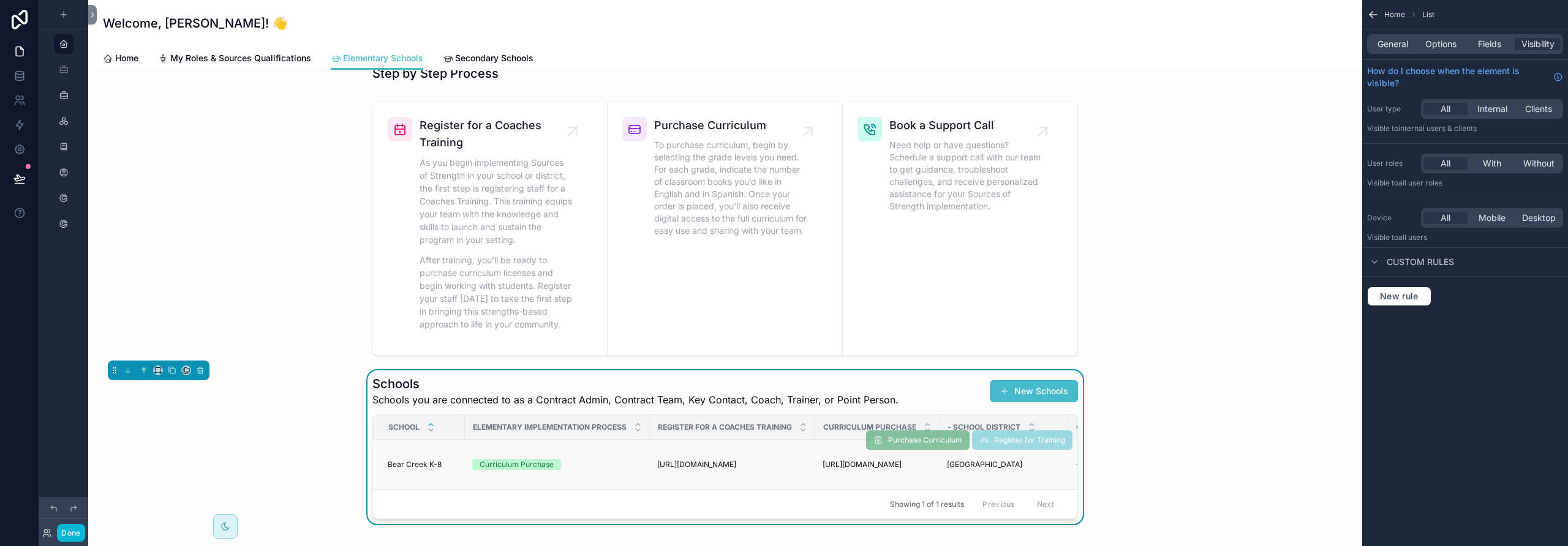
click at [916, 447] on div "Register for Training" at bounding box center [1022, 439] width 100 height 19
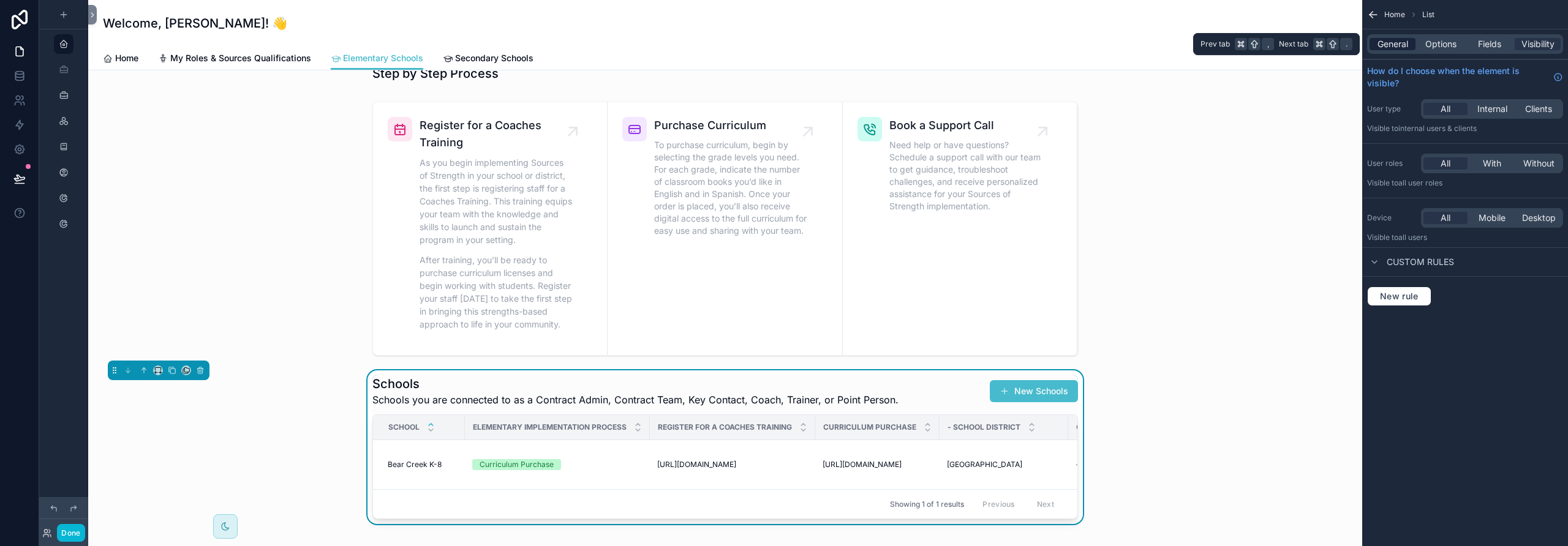
click at [916, 46] on span "General" at bounding box center [1393, 44] width 31 height 12
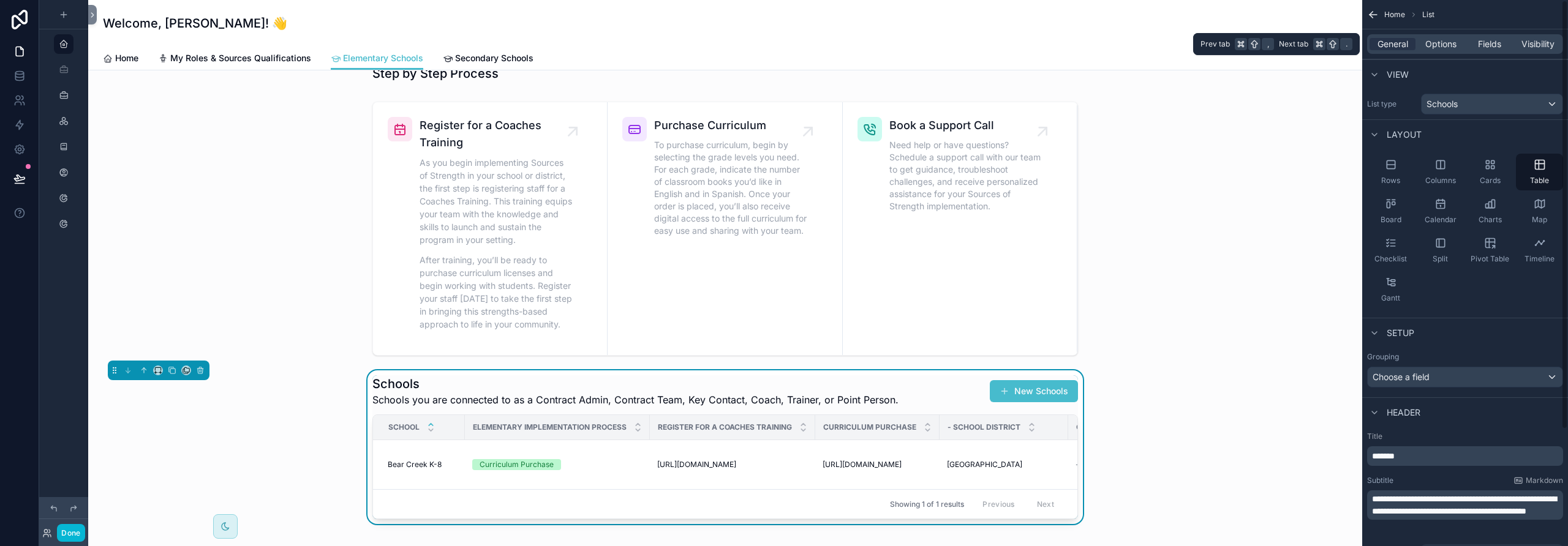
click at [916, 53] on div "General Options Fields Visibility" at bounding box center [1465, 43] width 196 height 19
click at [916, 46] on span "Options" at bounding box center [1440, 44] width 31 height 12
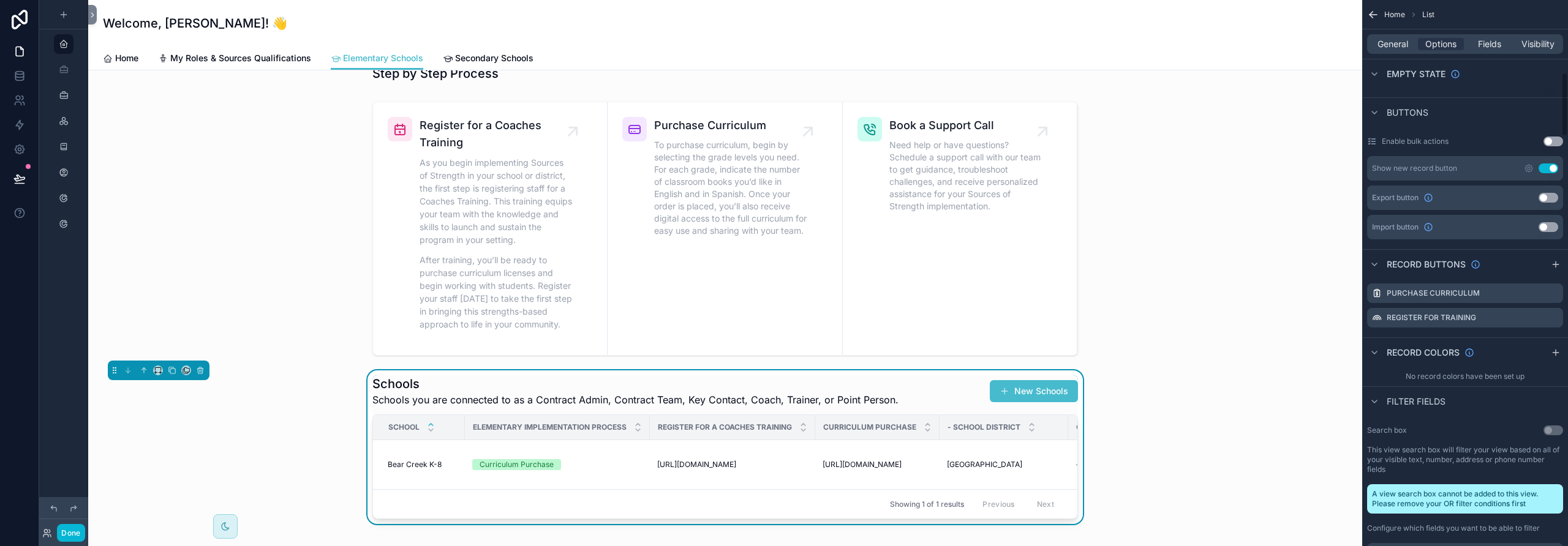
scroll to position [616, 0]
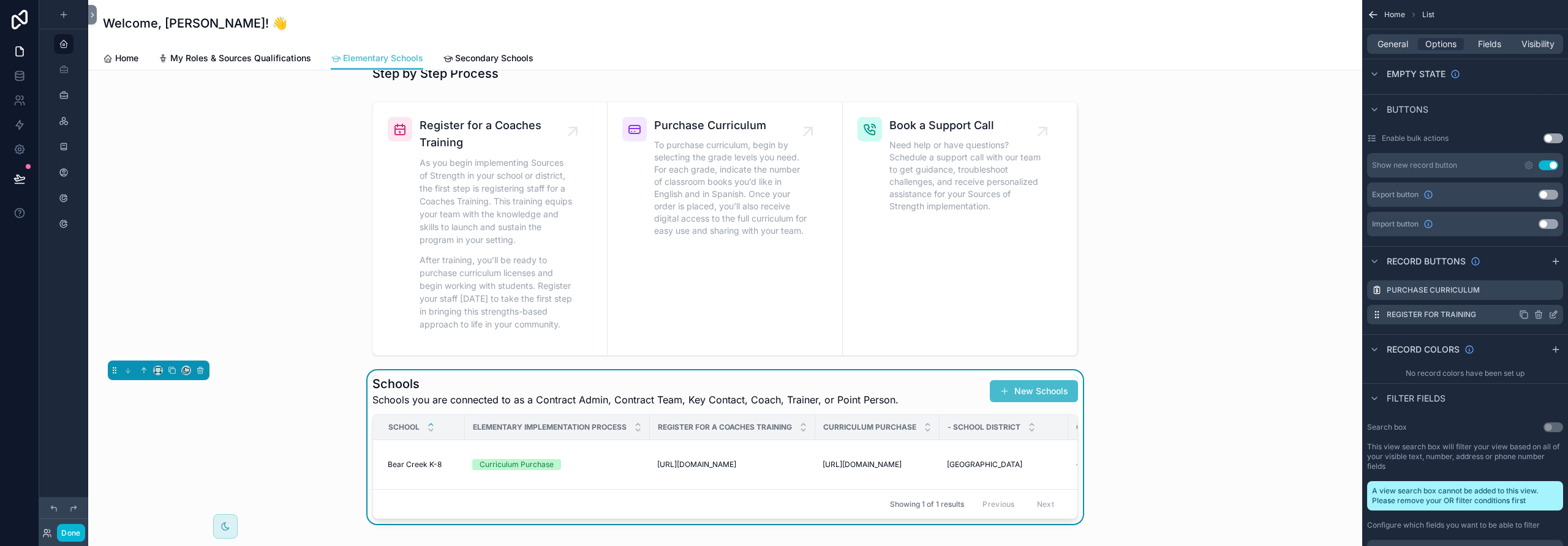
click at [916, 315] on icon "scrollable content" at bounding box center [1554, 314] width 5 height 5
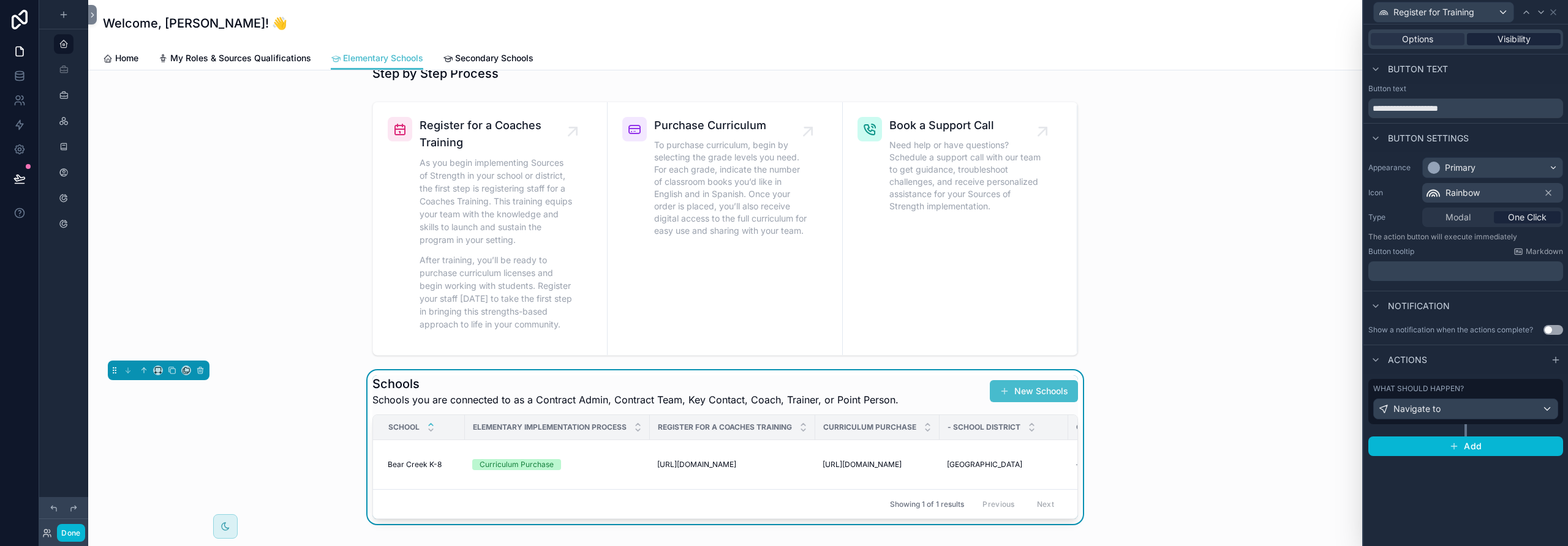
click at [916, 40] on span "Visibility" at bounding box center [1514, 39] width 33 height 12
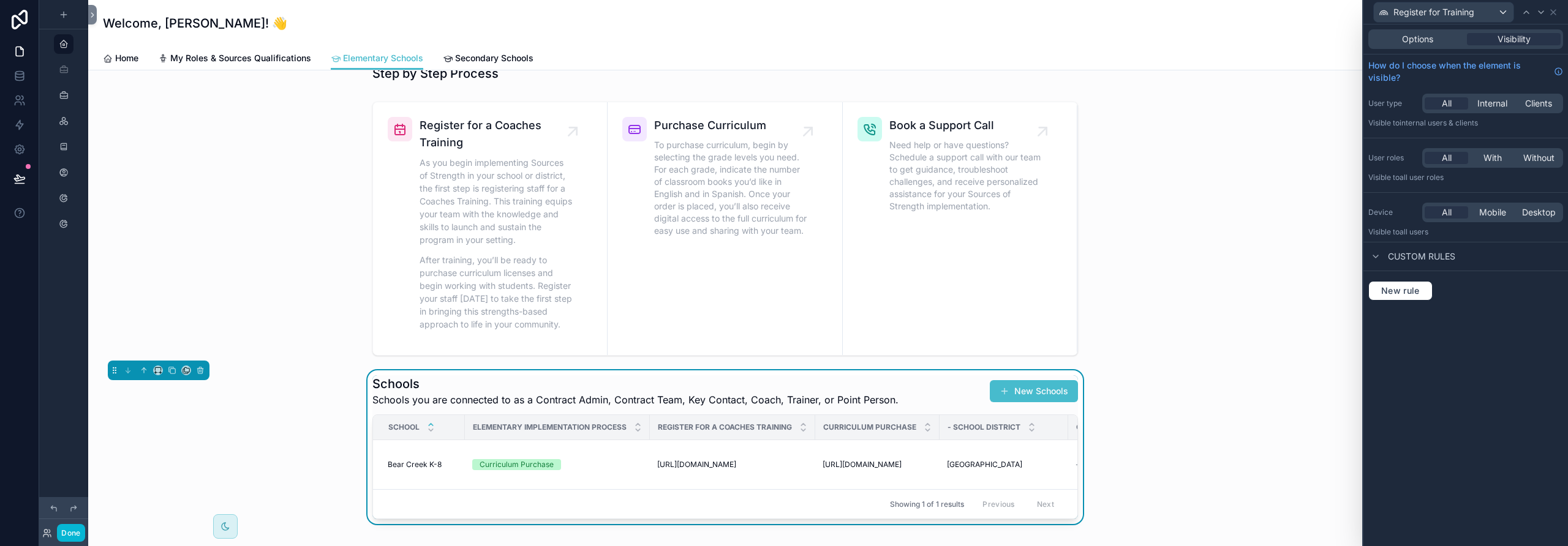
click at [916, 300] on div "New rule" at bounding box center [1465, 290] width 205 height 39
click at [916, 297] on button "New rule" at bounding box center [1400, 290] width 64 height 19
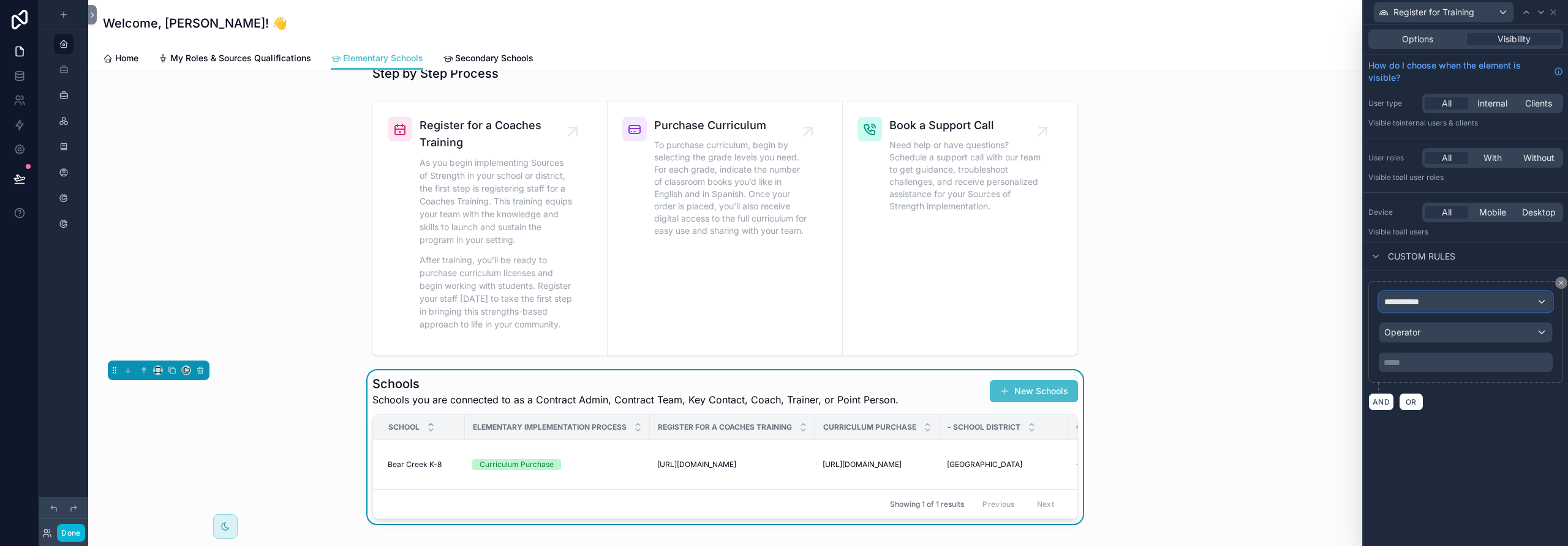
click at [916, 304] on span "**********" at bounding box center [1406, 302] width 46 height 12
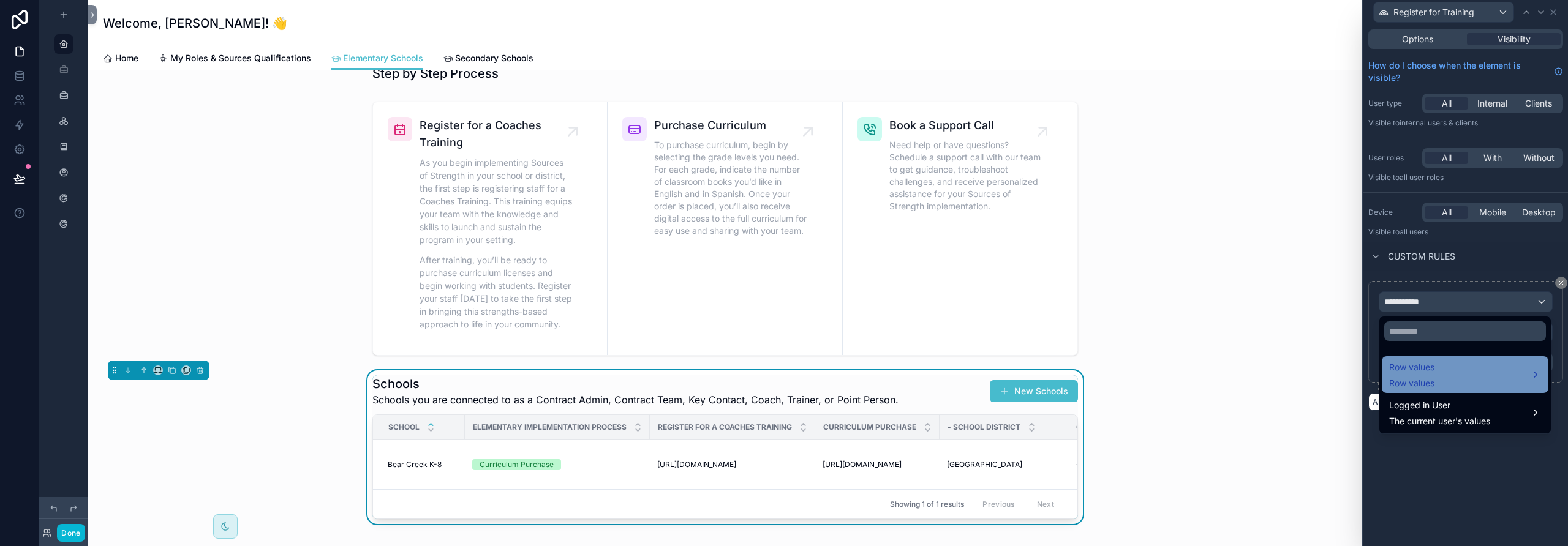
click at [916, 376] on div "Row values Row values" at bounding box center [1412, 375] width 46 height 29
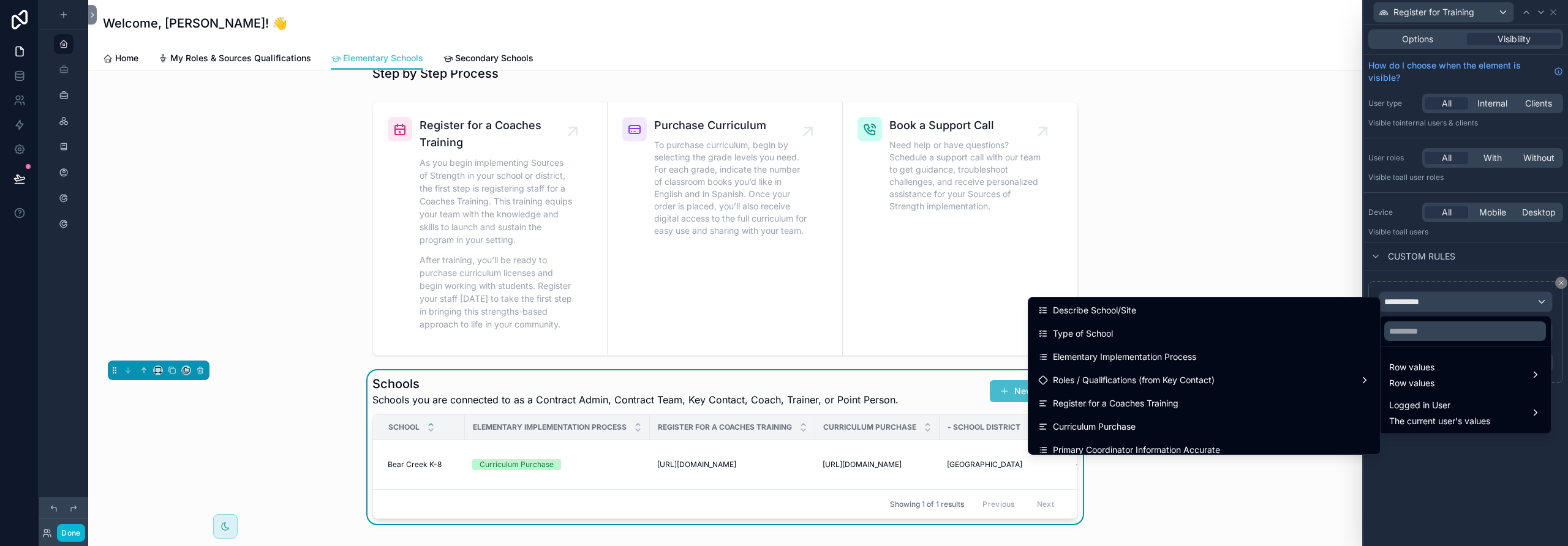
scroll to position [2189, 0]
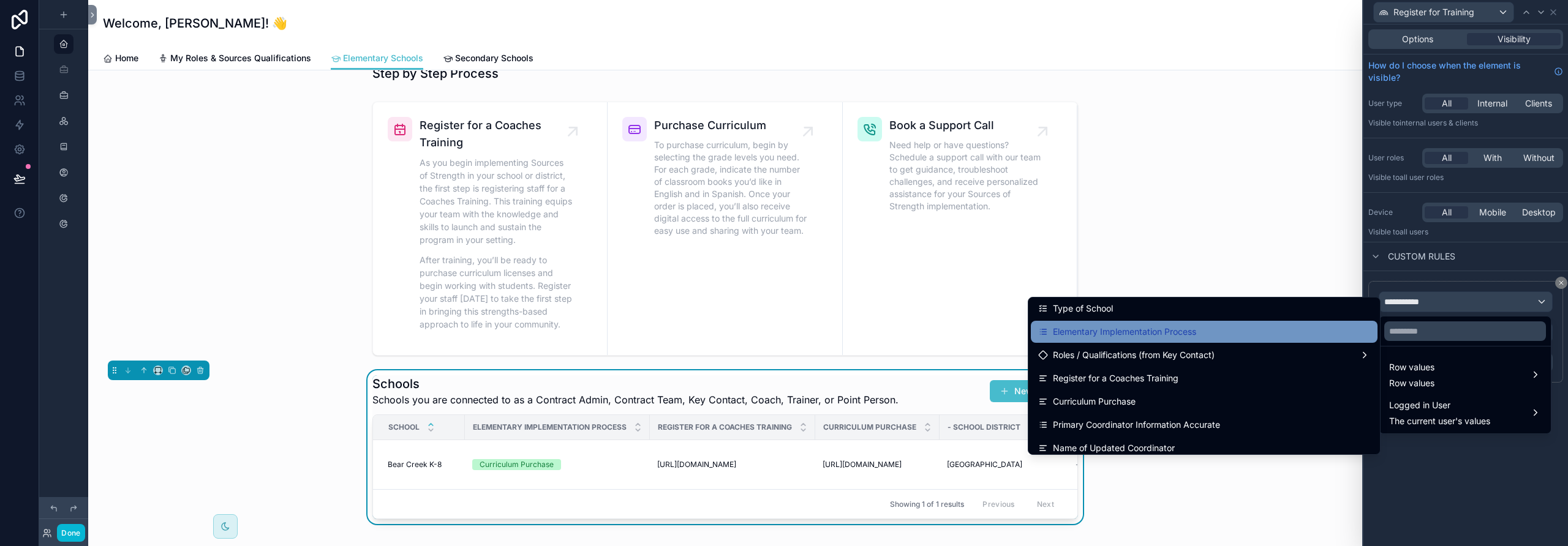
click at [916, 333] on div "Elementary Implementation Process" at bounding box center [1204, 331] width 332 height 15
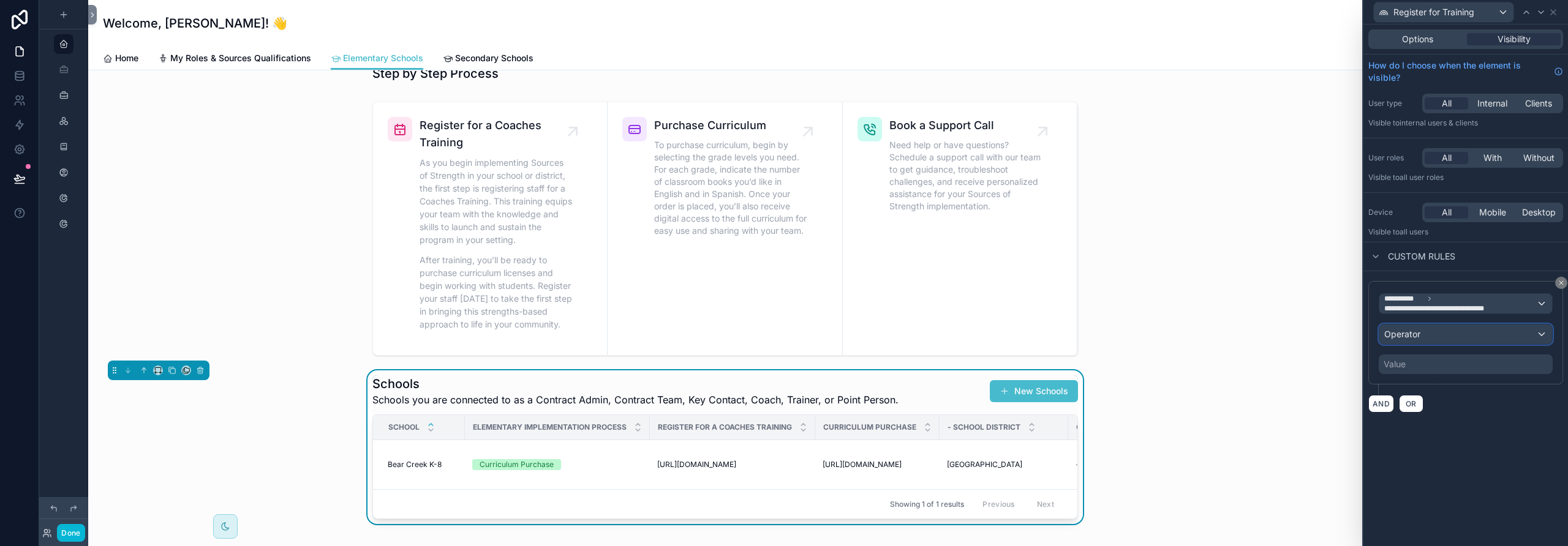
click at [916, 332] on div "Operator" at bounding box center [1466, 334] width 173 height 19
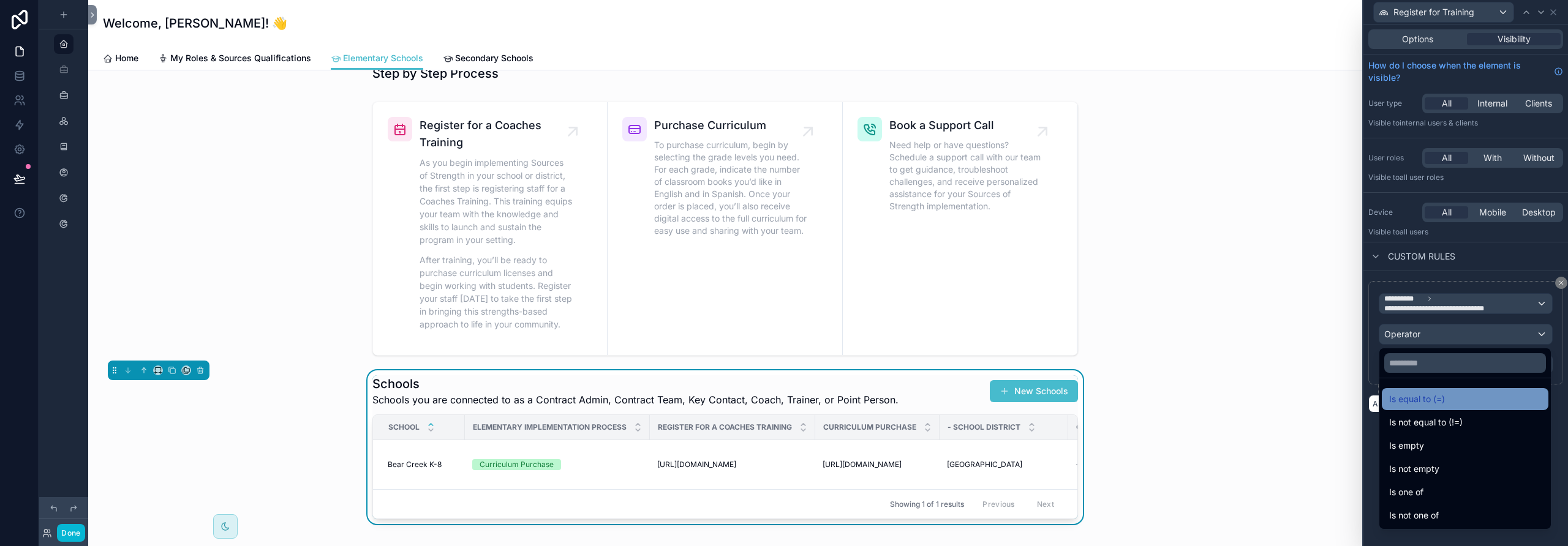
click at [916, 395] on span "Is equal to (=)" at bounding box center [1417, 398] width 56 height 15
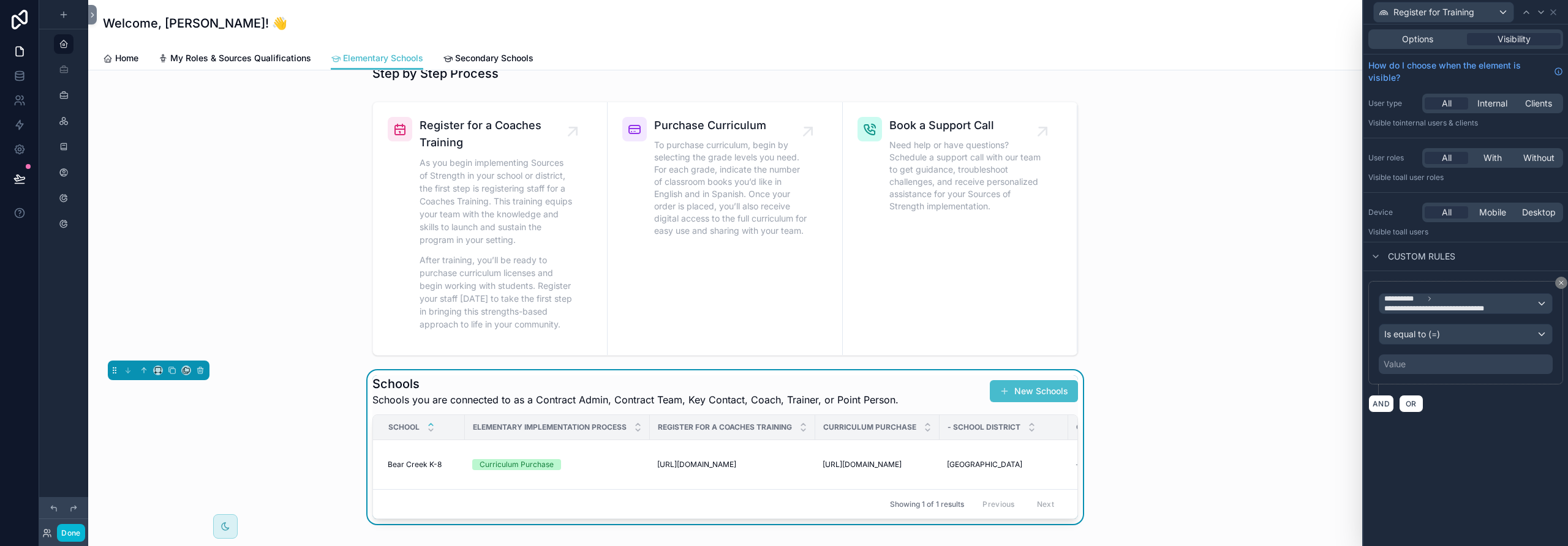
click at [916, 365] on div "Value" at bounding box center [1465, 364] width 174 height 19
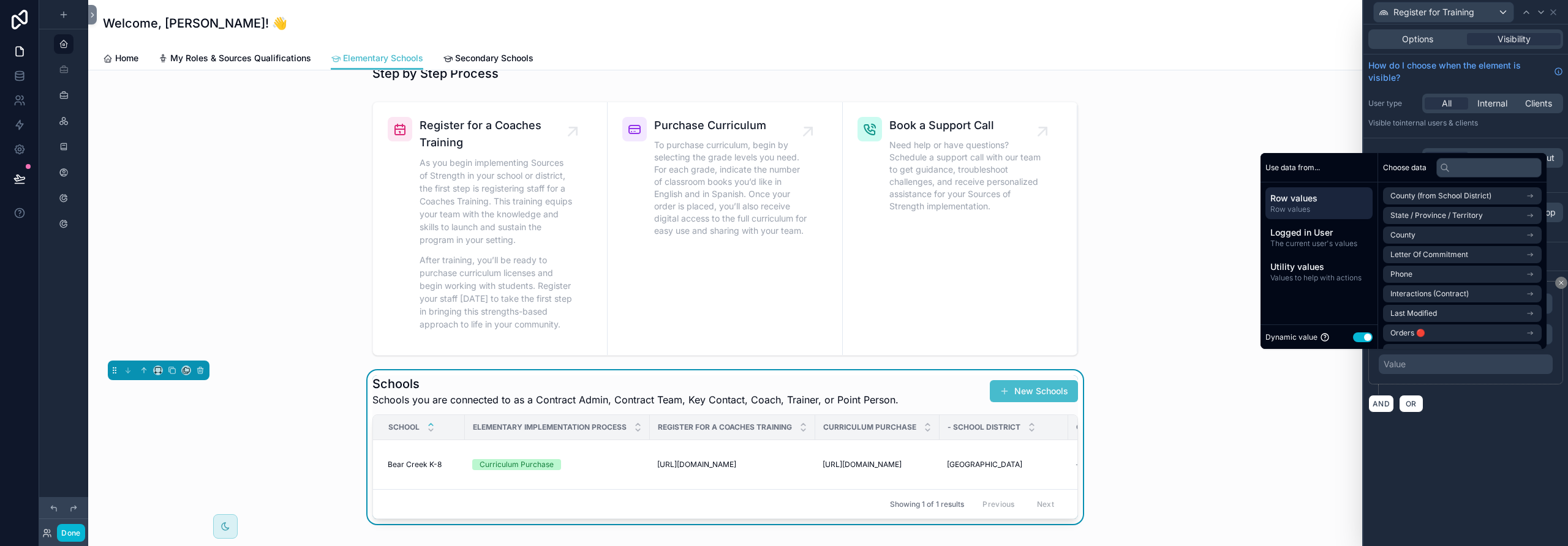
click at [916, 339] on button "Use setting" at bounding box center [1362, 337] width 19 height 10
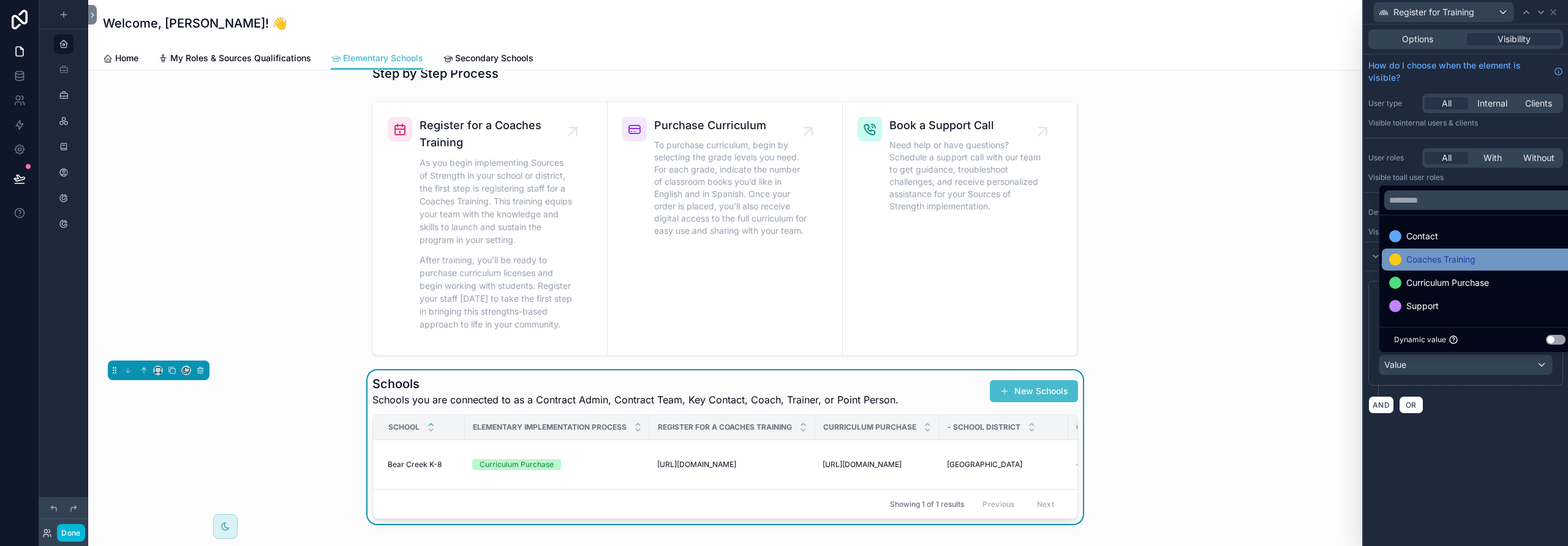
click at [916, 254] on span "Coaches Training" at bounding box center [1441, 259] width 70 height 15
click at [916, 483] on div "**********" at bounding box center [1465, 285] width 205 height 521
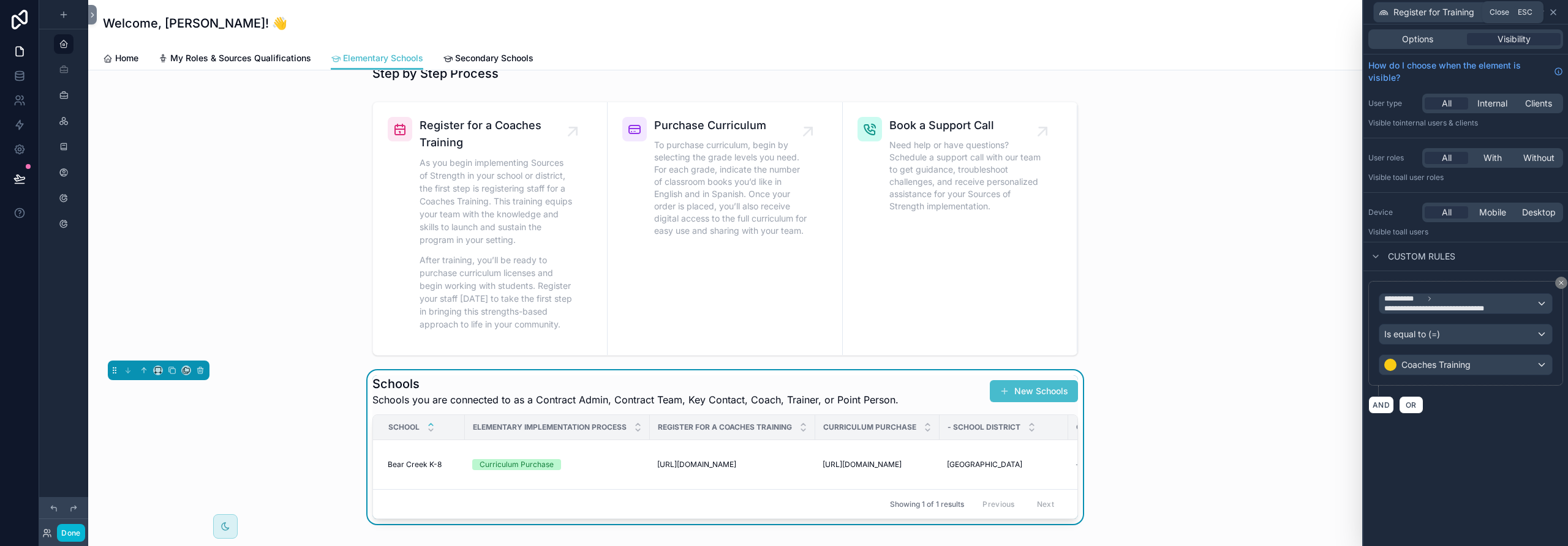
click at [916, 12] on icon at bounding box center [1553, 12] width 10 height 10
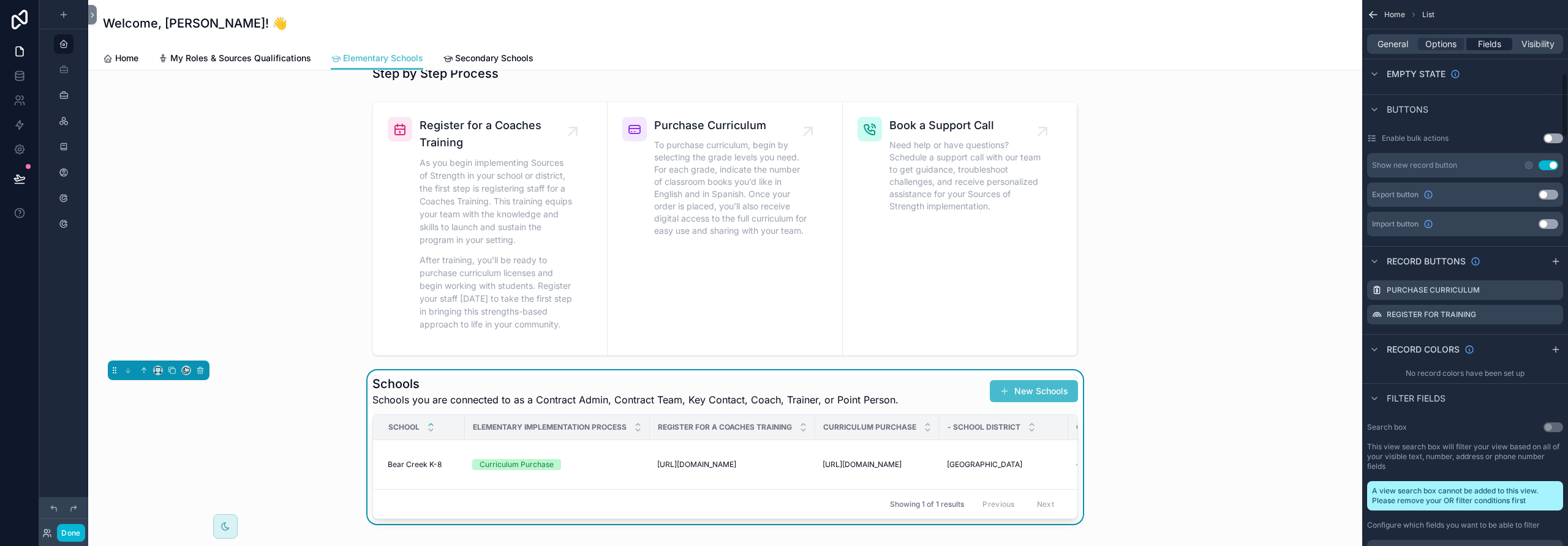
click at [916, 46] on span "Fields" at bounding box center [1490, 44] width 23 height 12
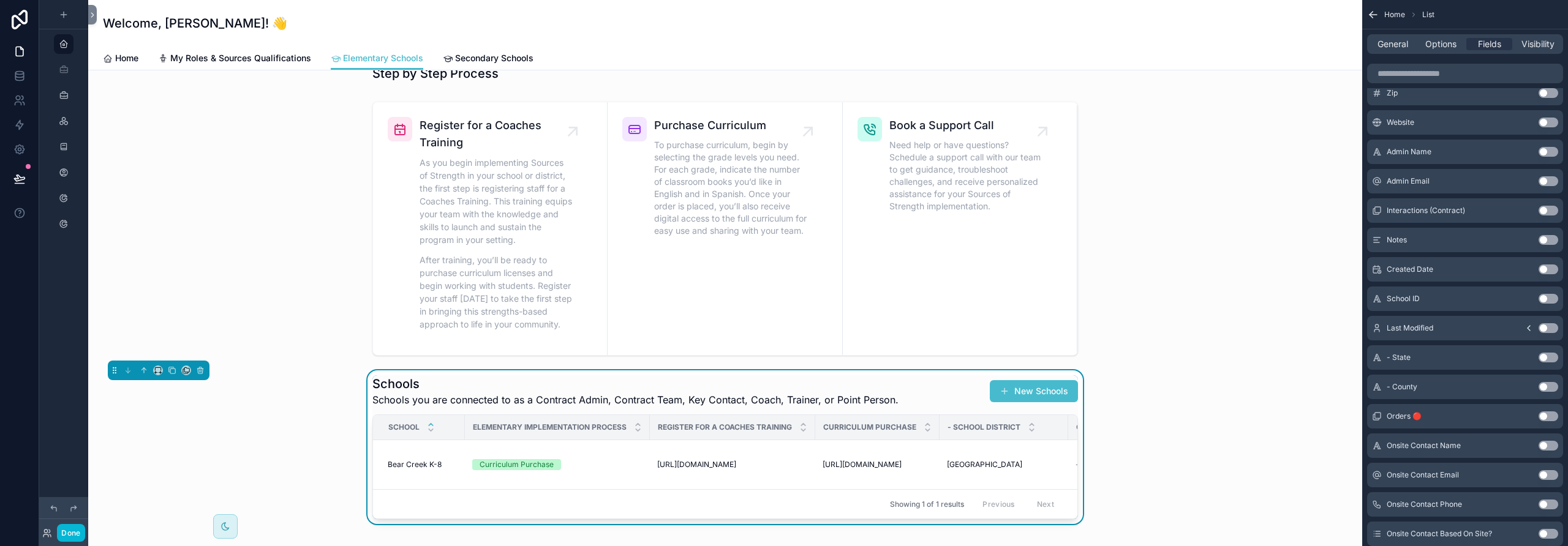
click at [916, 465] on div "Schools Schools you are connected to as a Contract Admin, Contract Team, Key Co…" at bounding box center [725, 447] width 1254 height 154
click at [75, 493] on button "Done" at bounding box center [71, 532] width 28 height 18
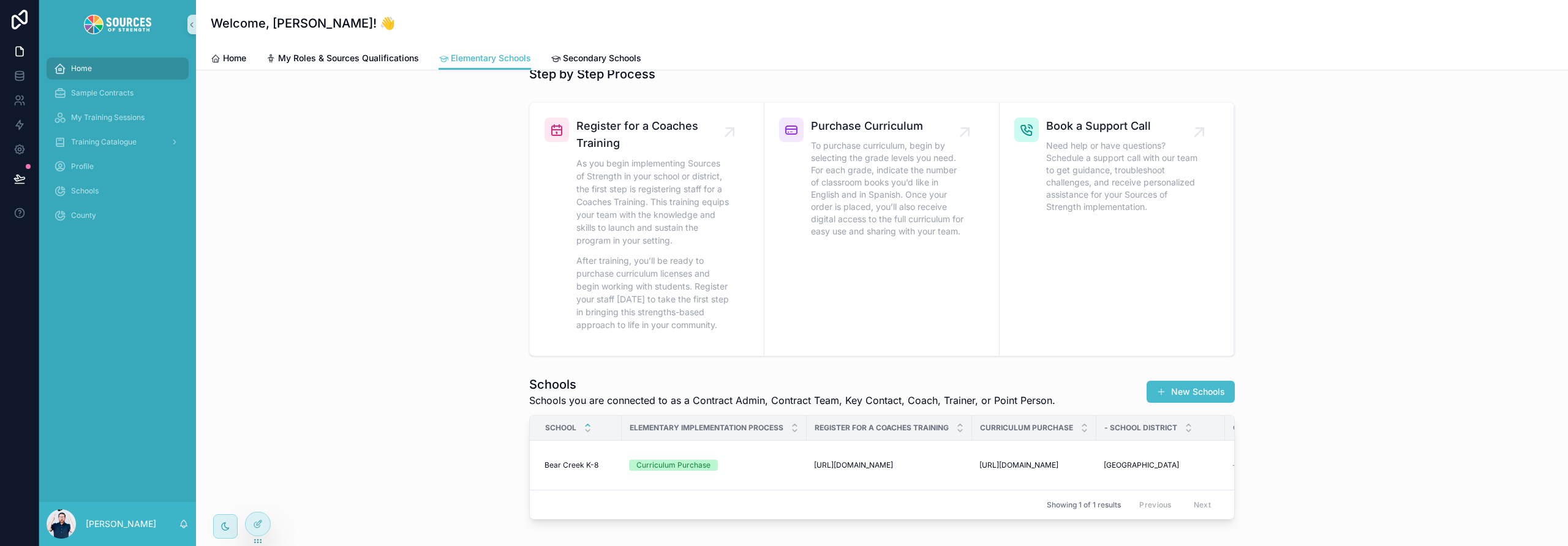
scroll to position [19, 0]
click at [699, 252] on div "As you begin implementing Sources of Strength in your school or district, the f…" at bounding box center [653, 248] width 153 height 181
click at [256, 493] on icon at bounding box center [257, 524] width 5 height 5
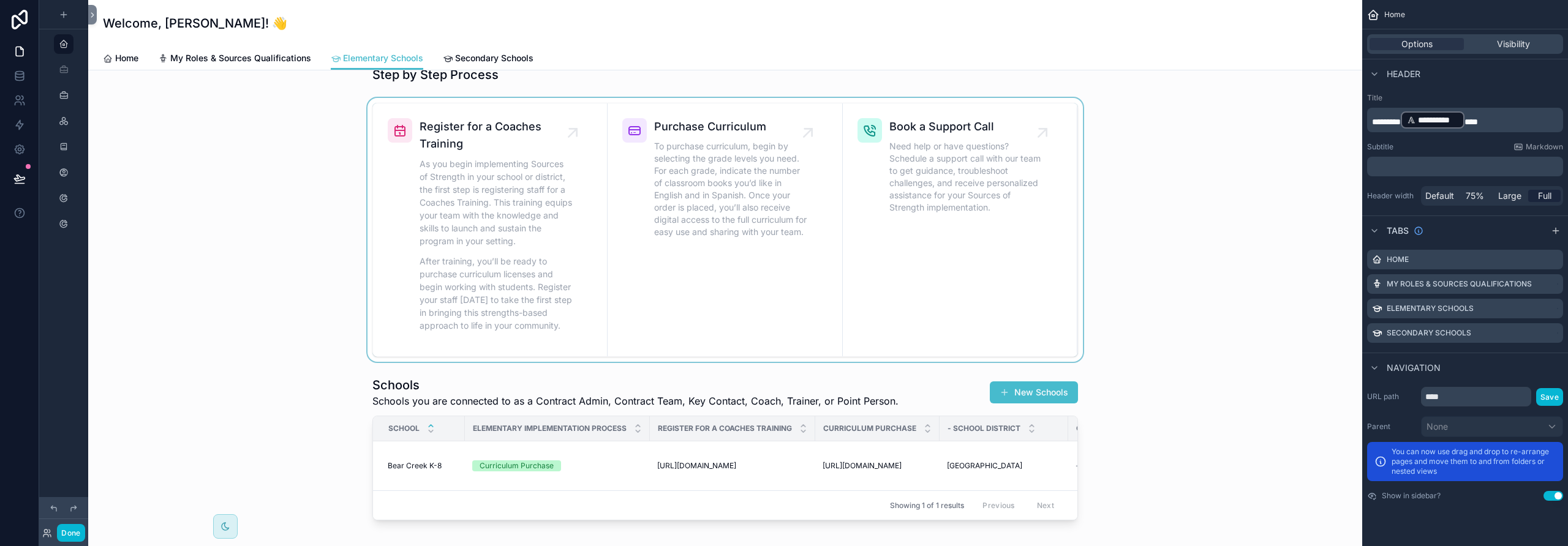
click at [506, 236] on div "scrollable content" at bounding box center [725, 230] width 1254 height 264
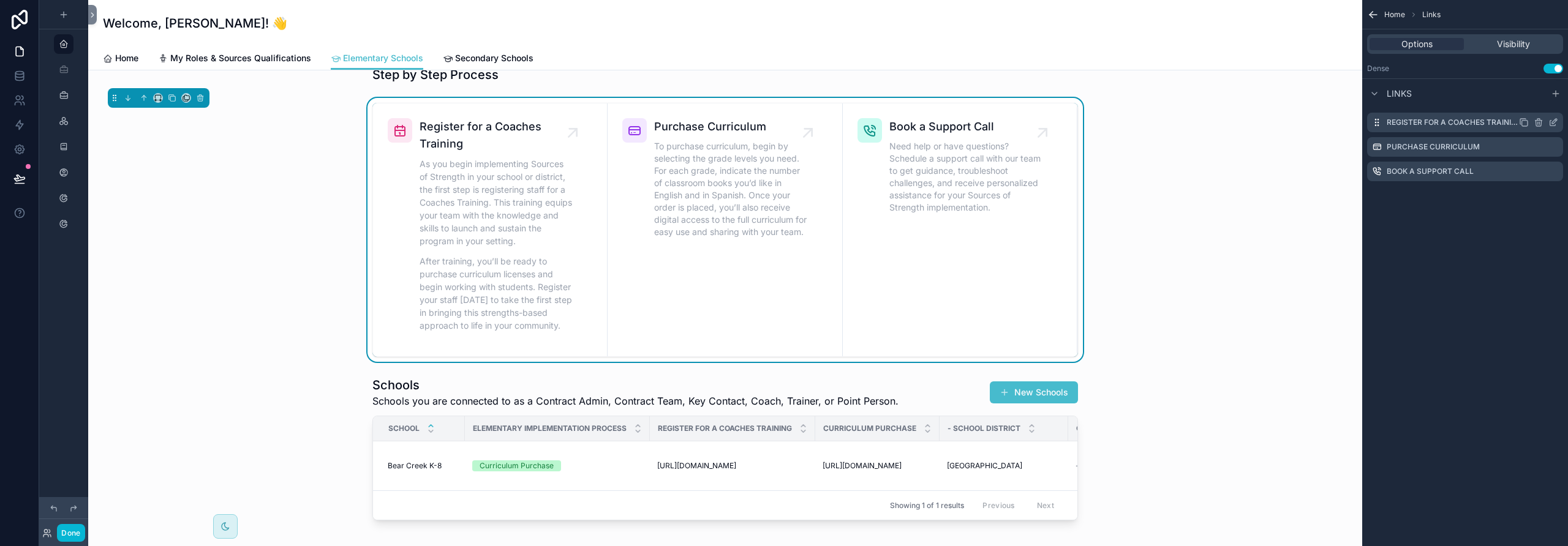
click at [916, 123] on icon "scrollable content" at bounding box center [1553, 122] width 10 height 10
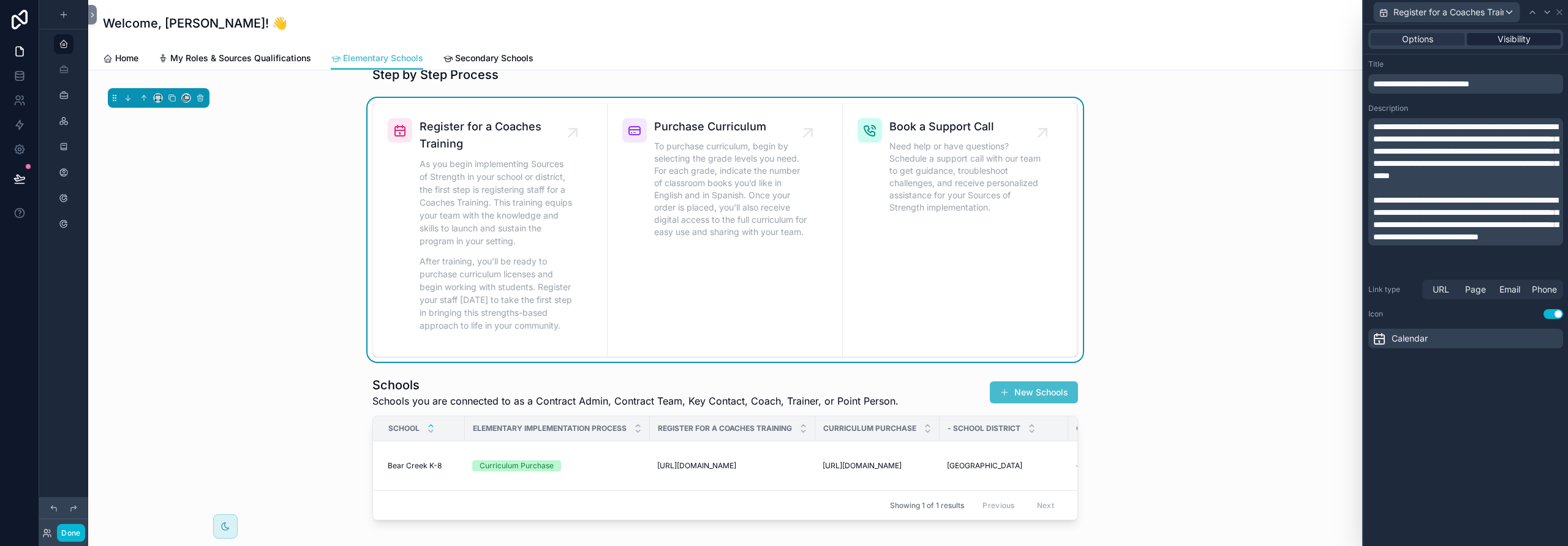
click at [916, 39] on span "Visibility" at bounding box center [1514, 39] width 33 height 12
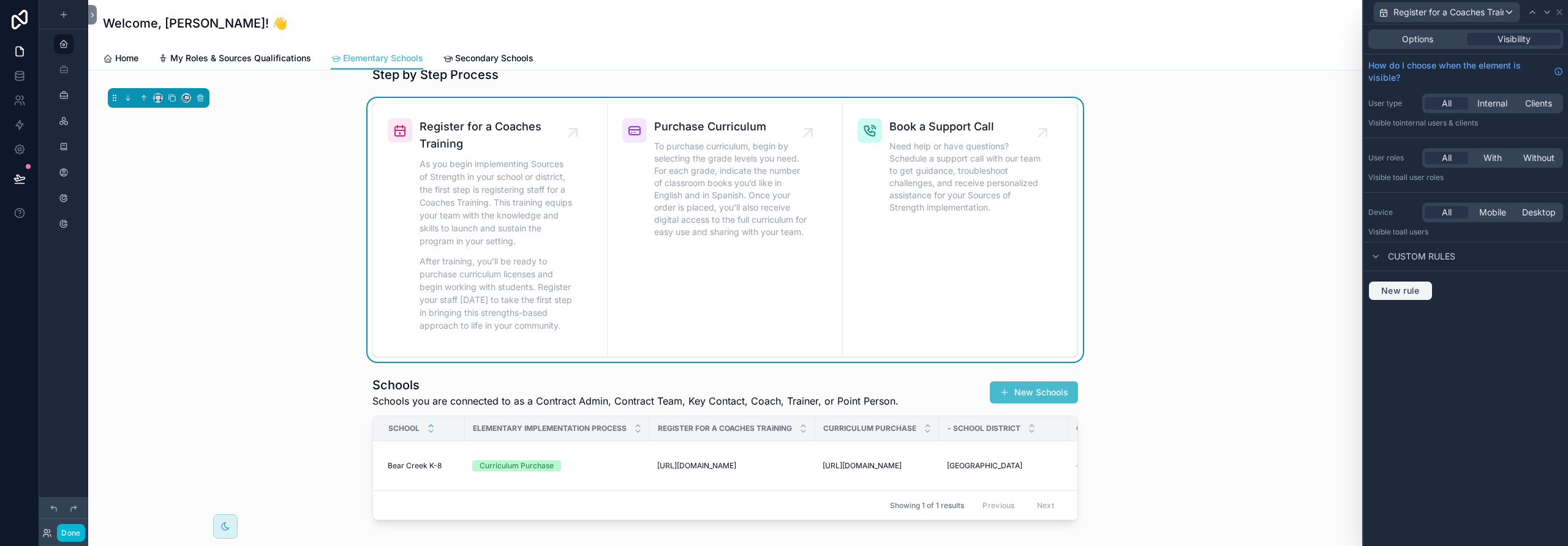
click at [916, 296] on span "New rule" at bounding box center [1400, 290] width 49 height 11
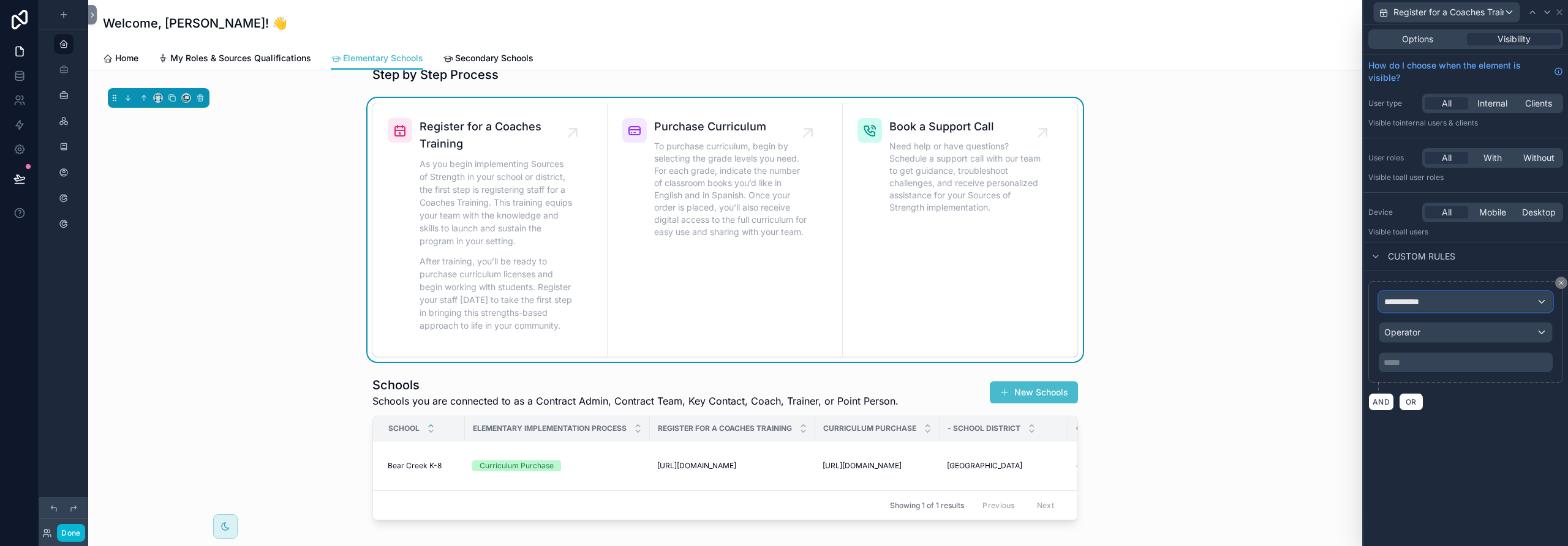
click at [916, 302] on span "**********" at bounding box center [1406, 302] width 46 height 12
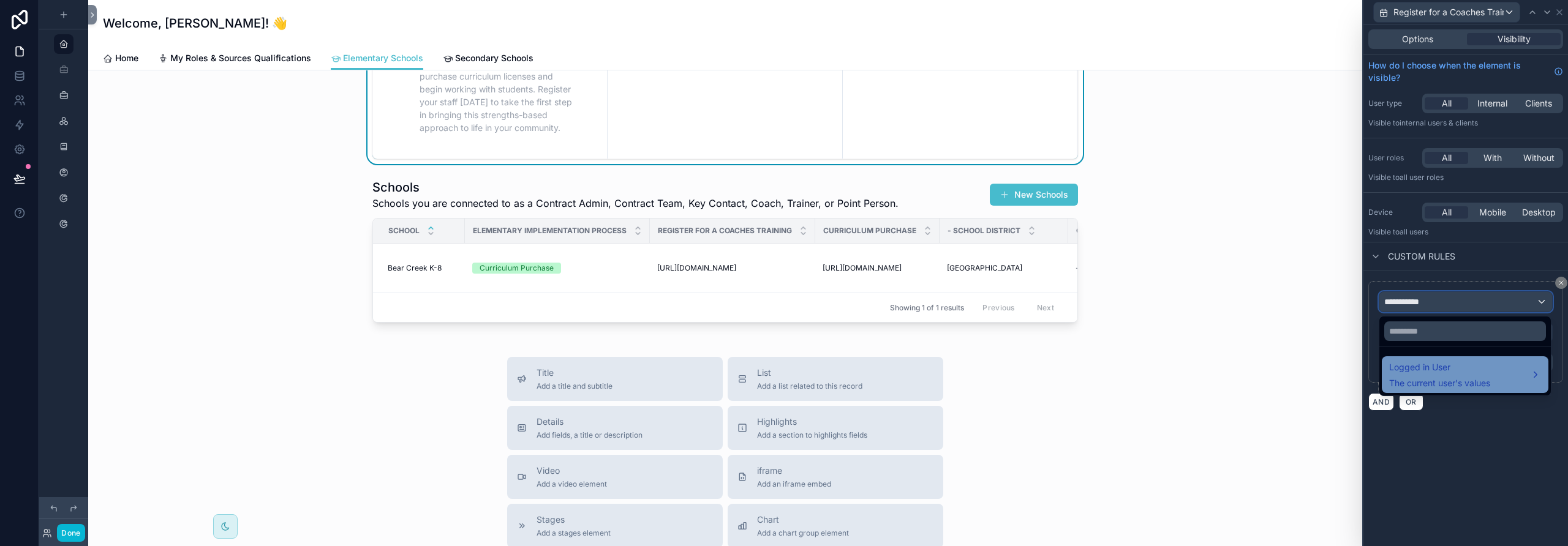
scroll to position [224, 0]
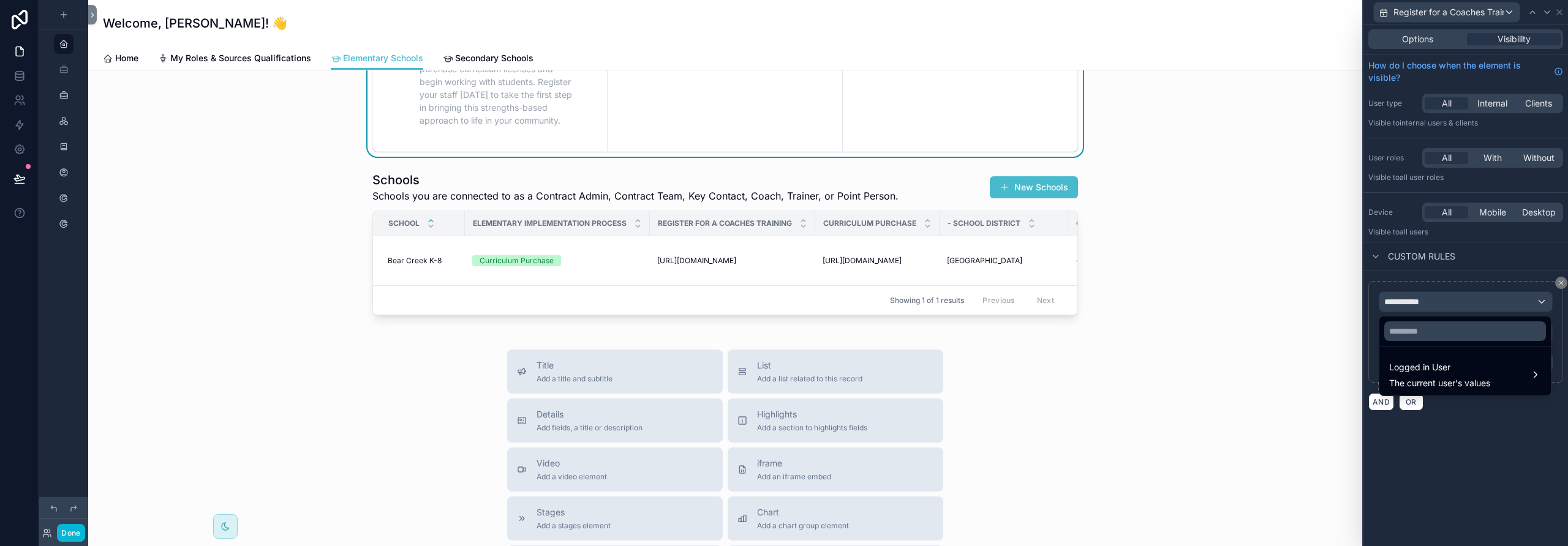
click at [916, 414] on div at bounding box center [1465, 273] width 205 height 546
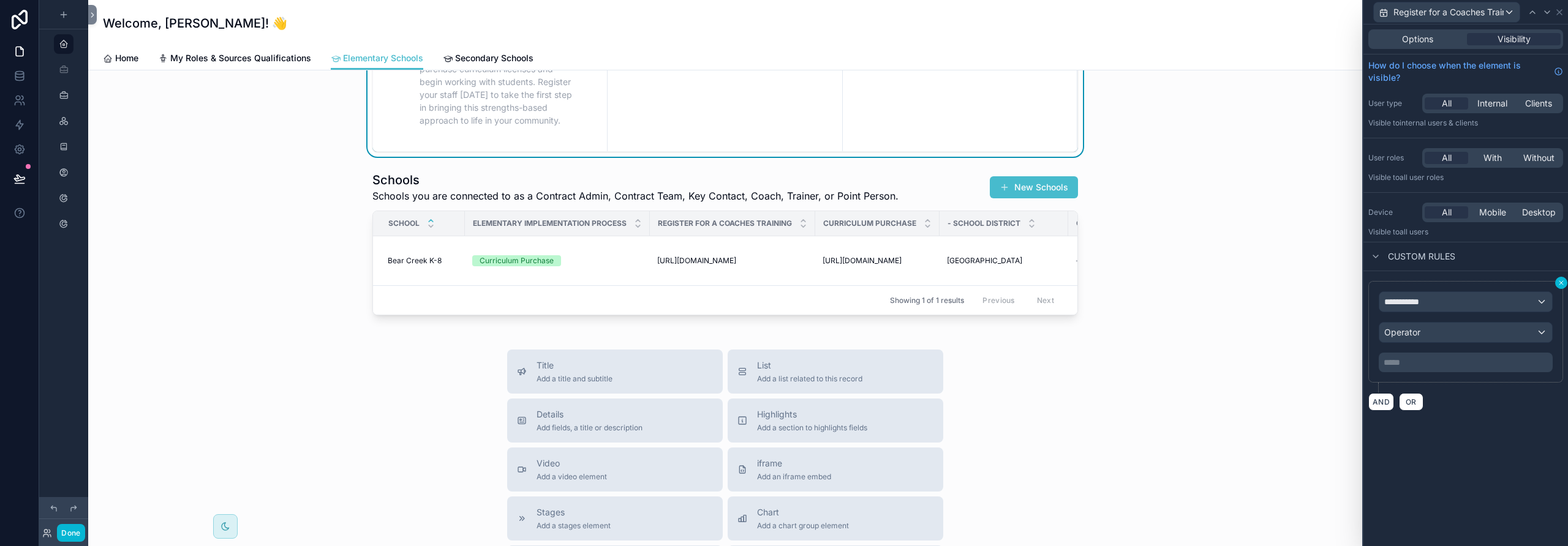
click at [916, 280] on icon at bounding box center [1562, 283] width 8 height 8
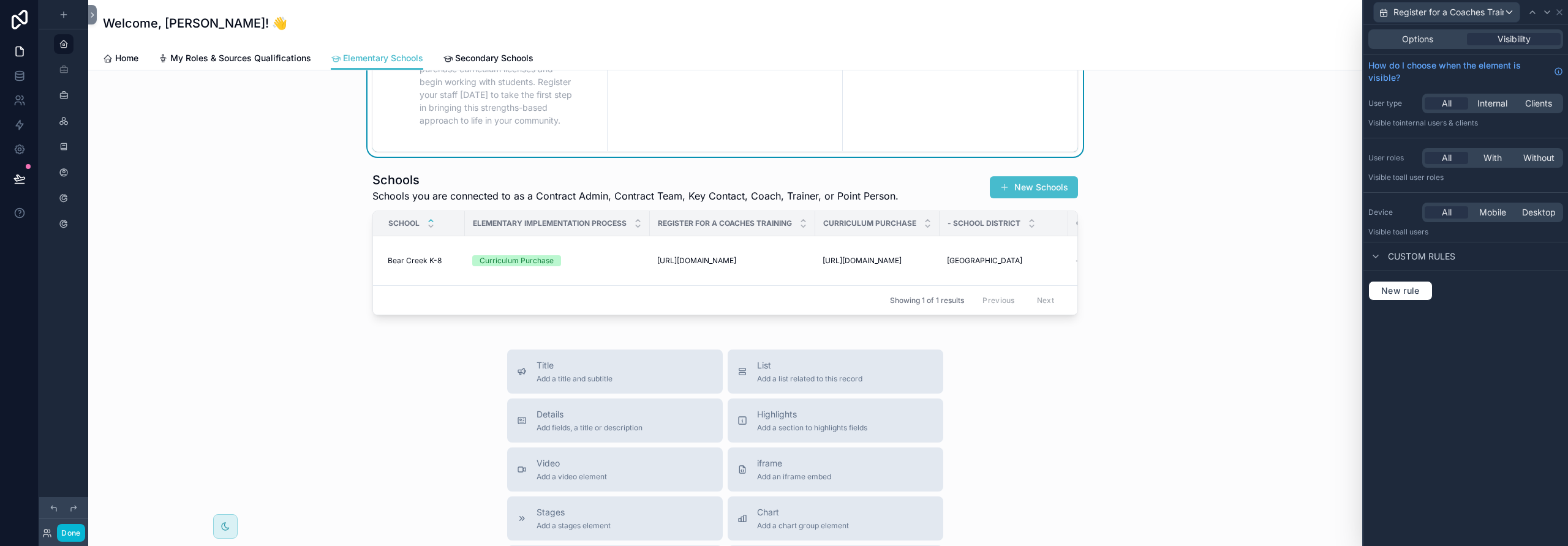
click at [916, 328] on div "Options Visibility How do I choose when the element is visible? User type All I…" at bounding box center [1465, 285] width 205 height 521
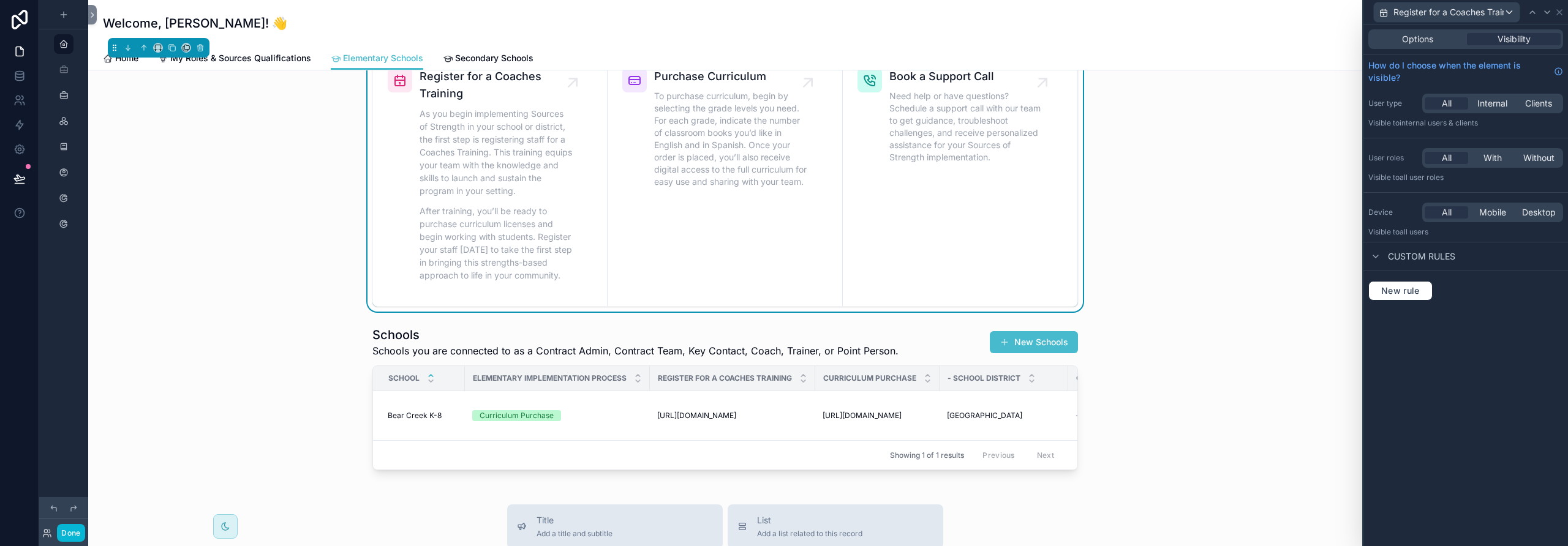
scroll to position [0, 0]
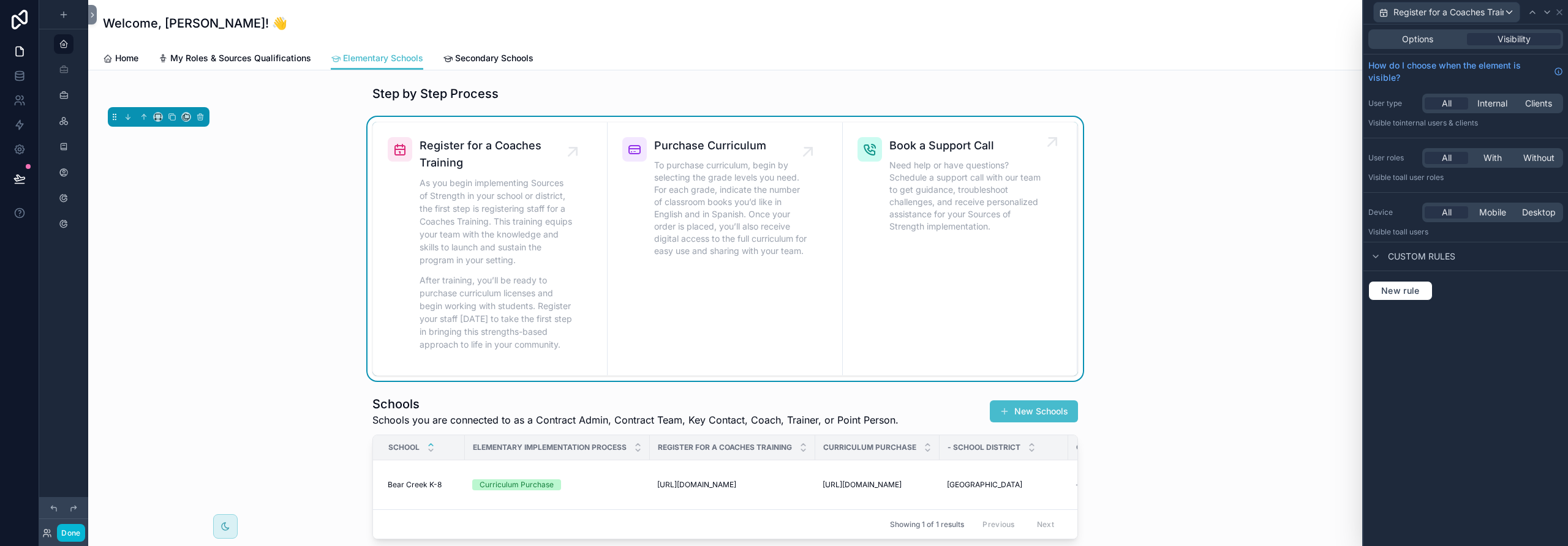
click at [916, 200] on span "Need help or have questions? Schedule a support call with our team to get guida…" at bounding box center [966, 195] width 153 height 73
click at [916, 36] on span "Options" at bounding box center [1417, 39] width 31 height 12
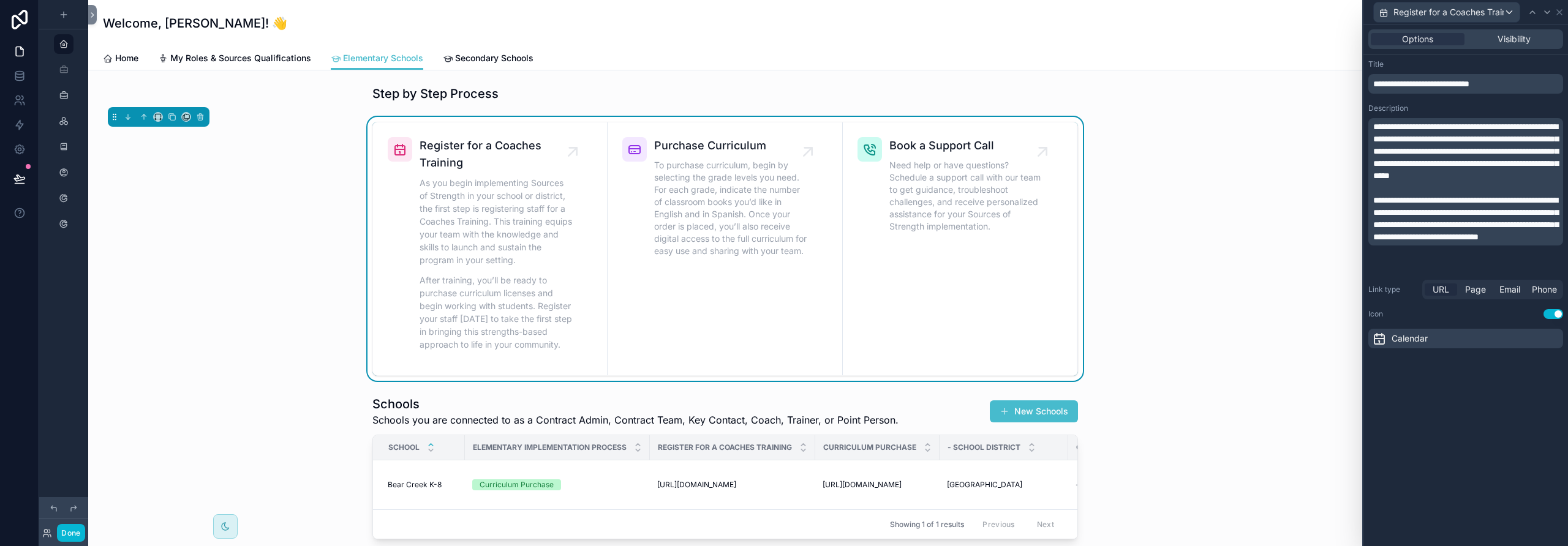
click at [916, 291] on span "URL" at bounding box center [1440, 290] width 16 height 12
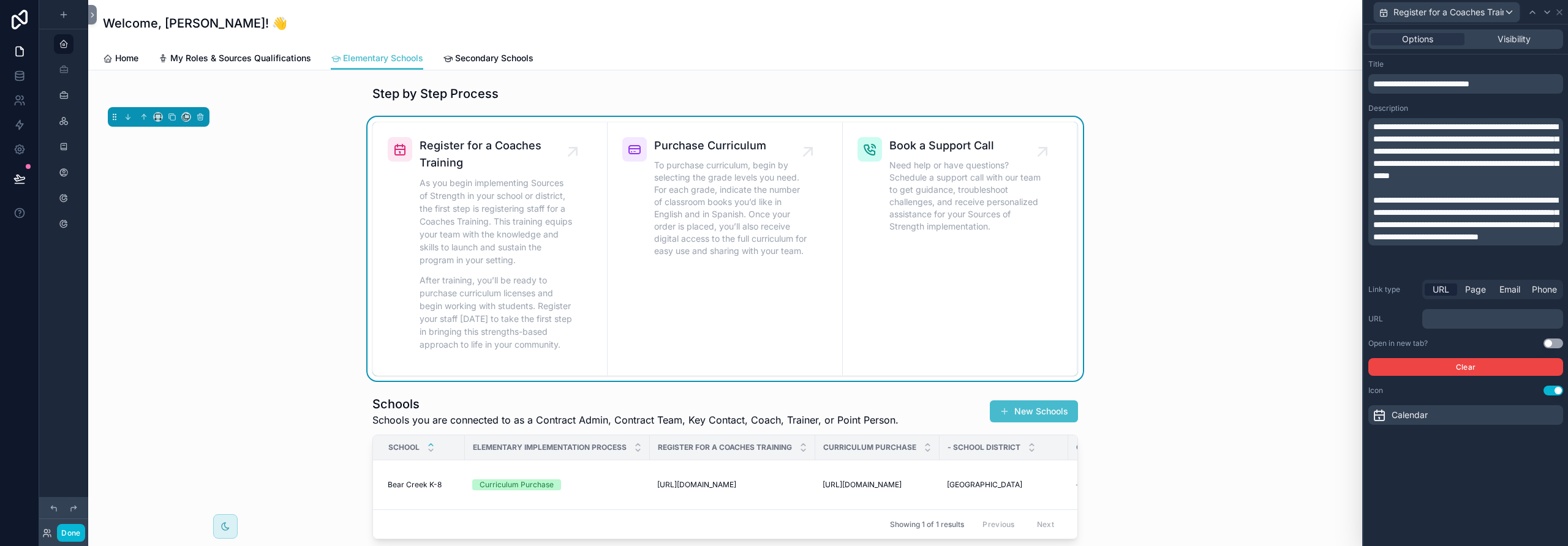
click at [916, 321] on p "﻿" at bounding box center [1494, 319] width 134 height 12
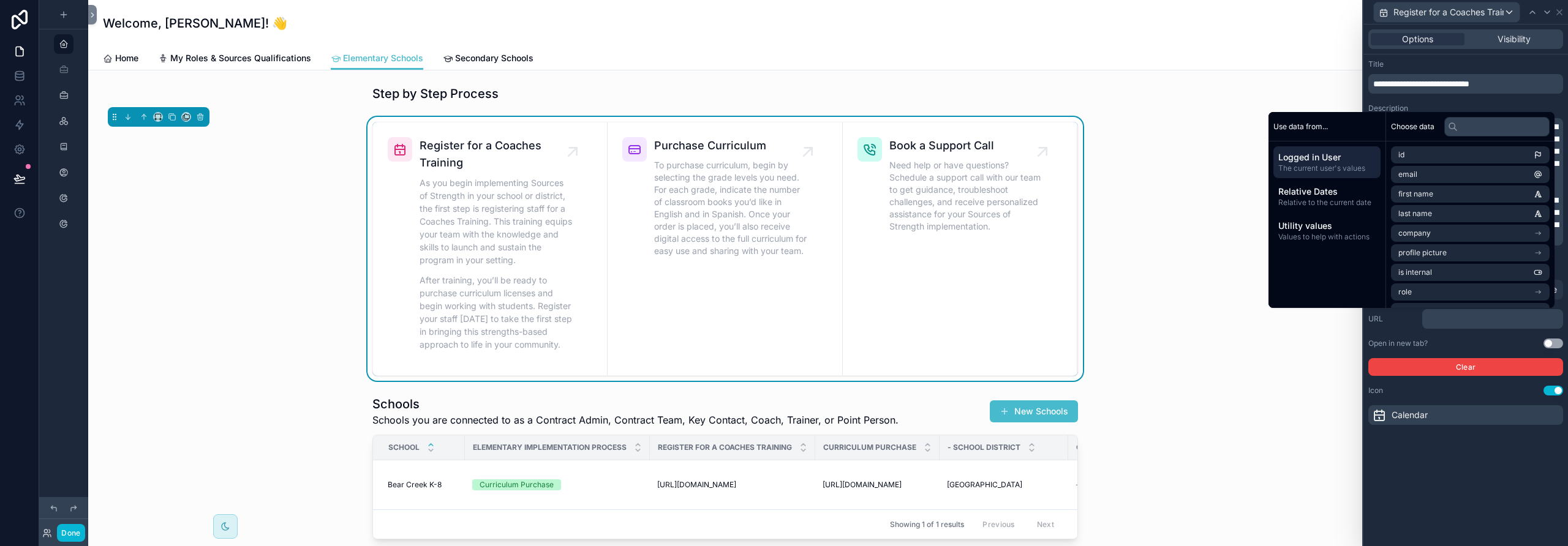
click at [916, 320] on p "﻿" at bounding box center [1494, 319] width 134 height 12
click at [916, 236] on span "Values to help with actions" at bounding box center [1327, 236] width 97 height 10
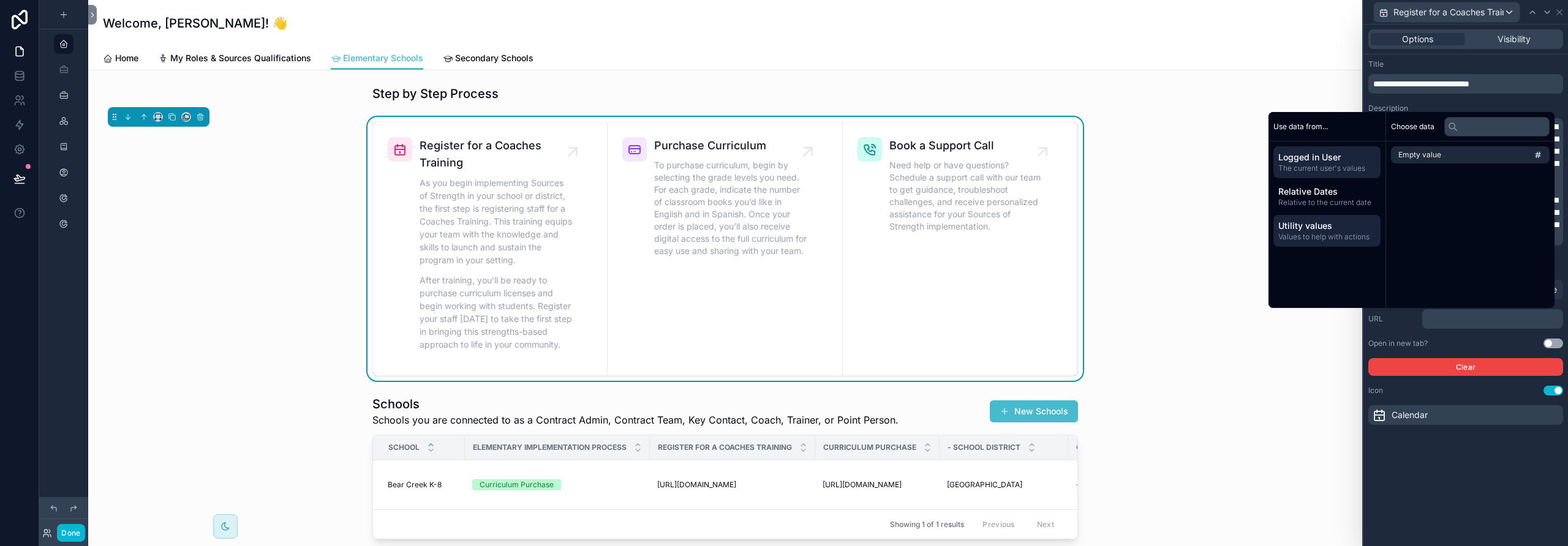
click at [916, 157] on span "Logged in User" at bounding box center [1327, 158] width 97 height 12
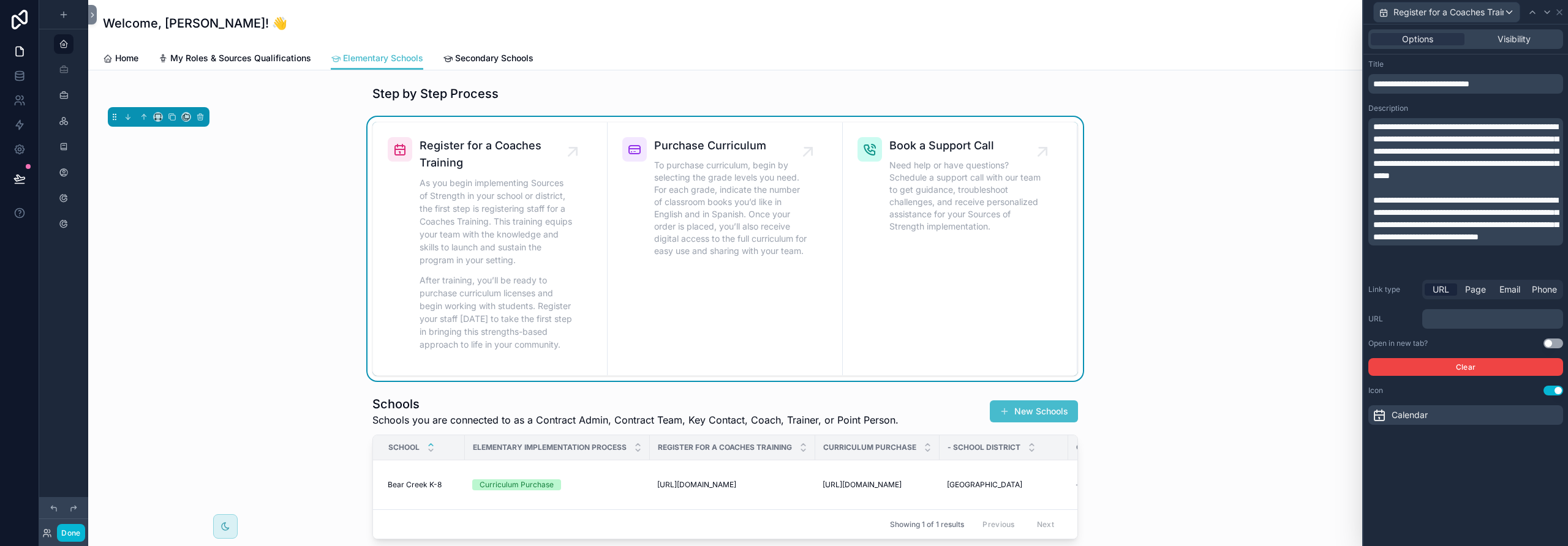
click at [916, 324] on div "URL ﻿" at bounding box center [1466, 318] width 195 height 19
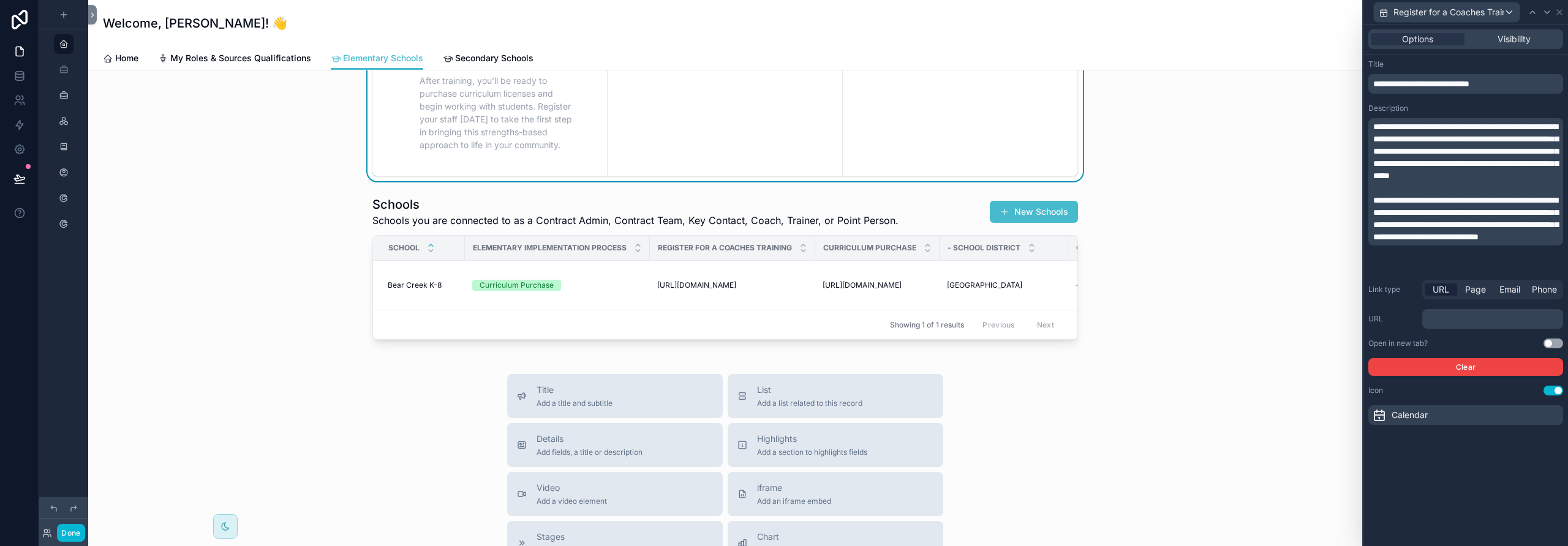
scroll to position [208, 0]
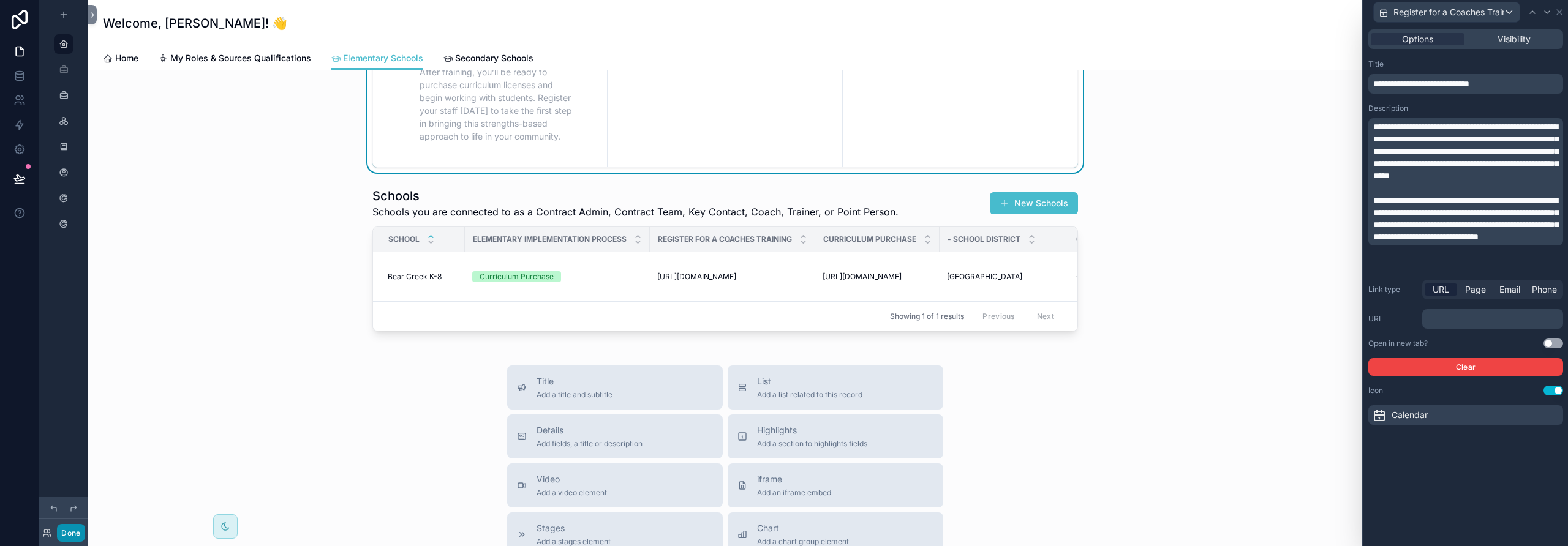
click at [71, 493] on button "Done" at bounding box center [71, 532] width 28 height 18
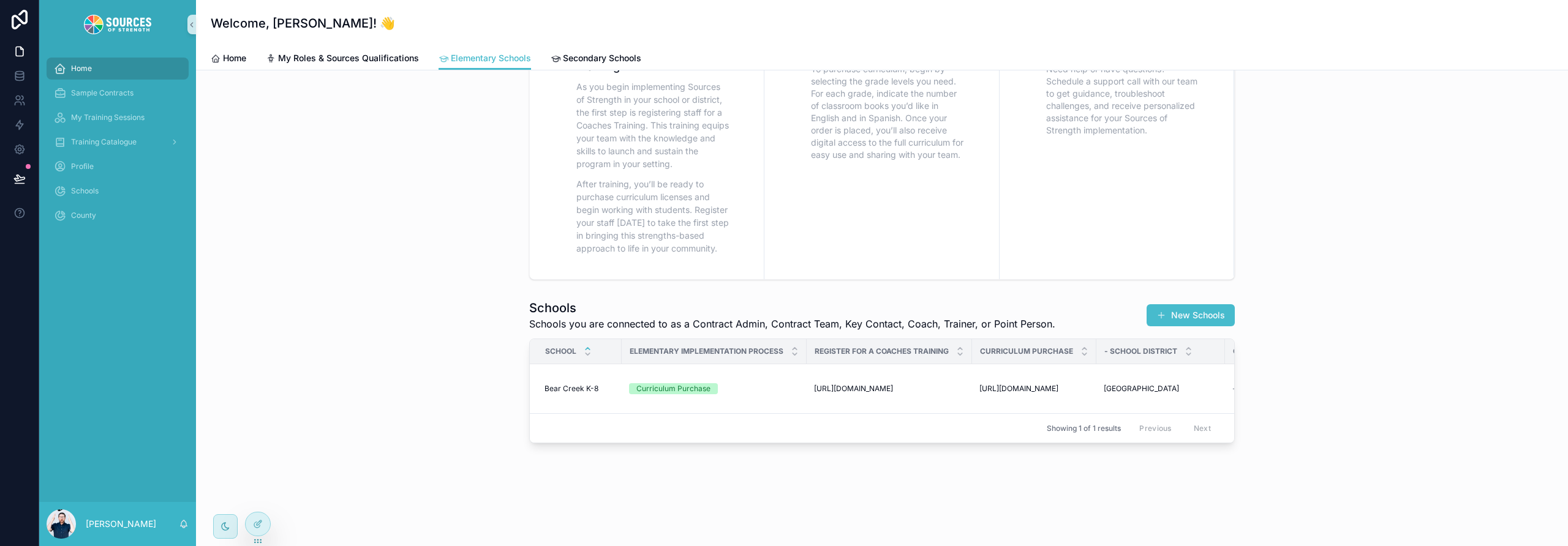
scroll to position [105, 0]
click at [916, 359] on span "Purchase Curriculum" at bounding box center [1185, 364] width 74 height 10
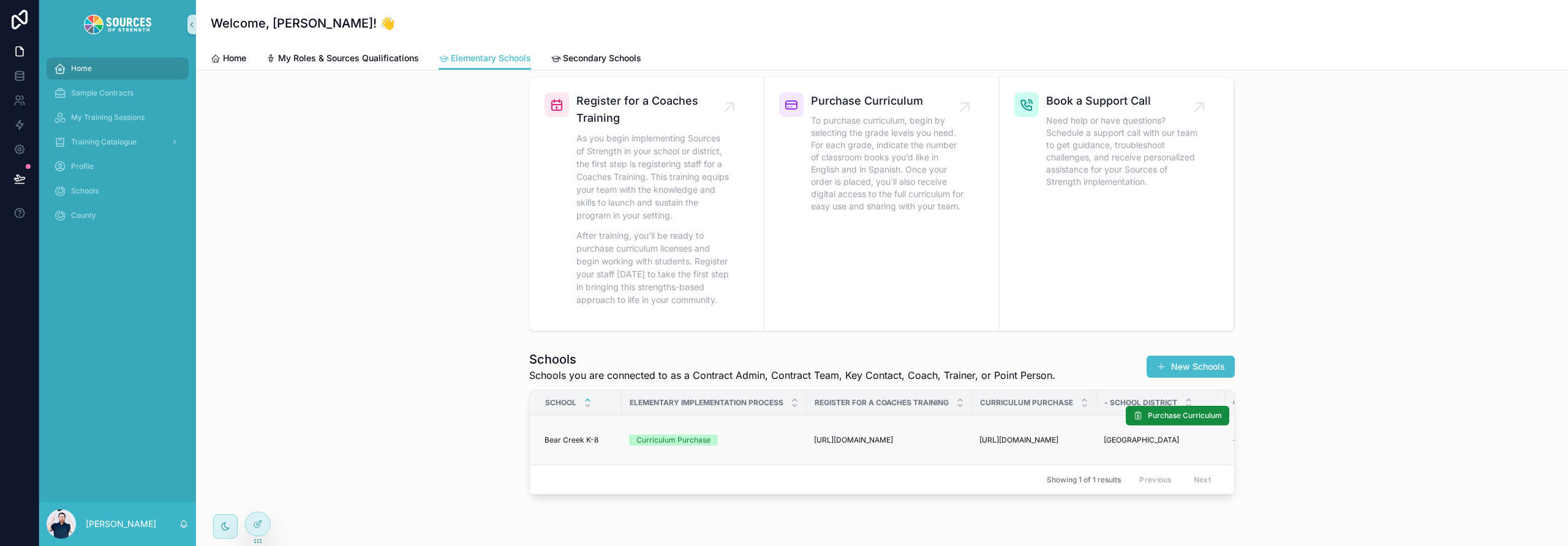
scroll to position [49, 0]
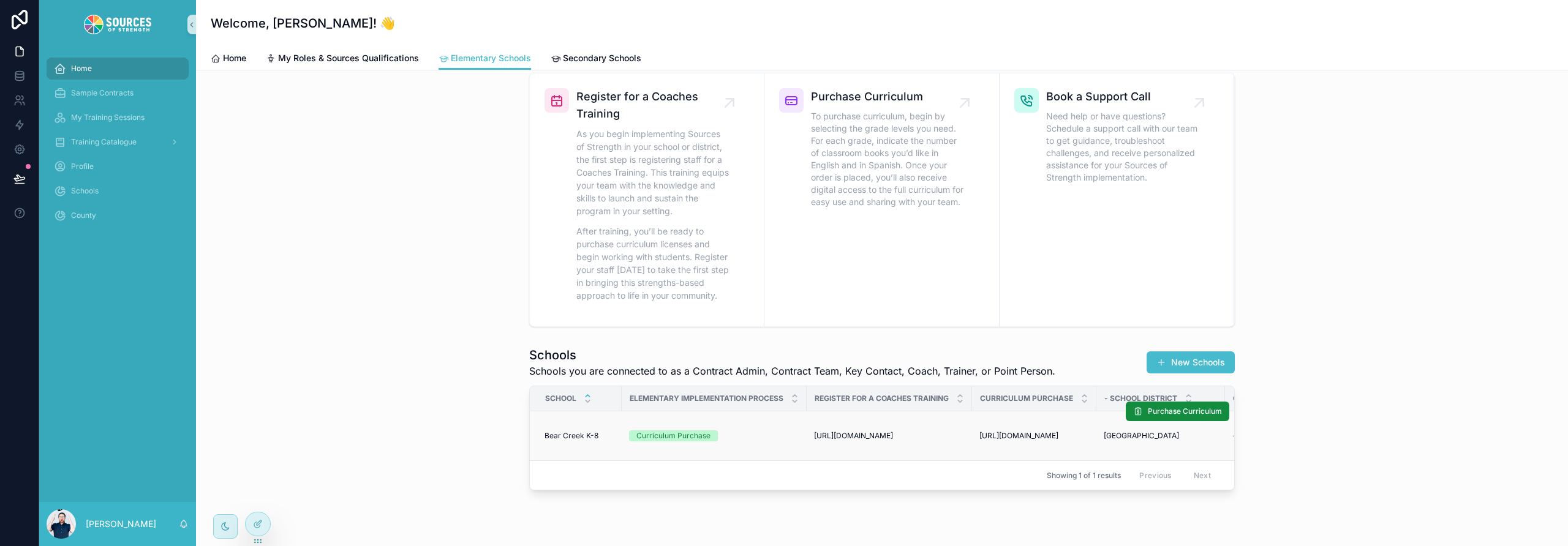
click at [782, 438] on div "Curriculum Purchase" at bounding box center [714, 436] width 170 height 11
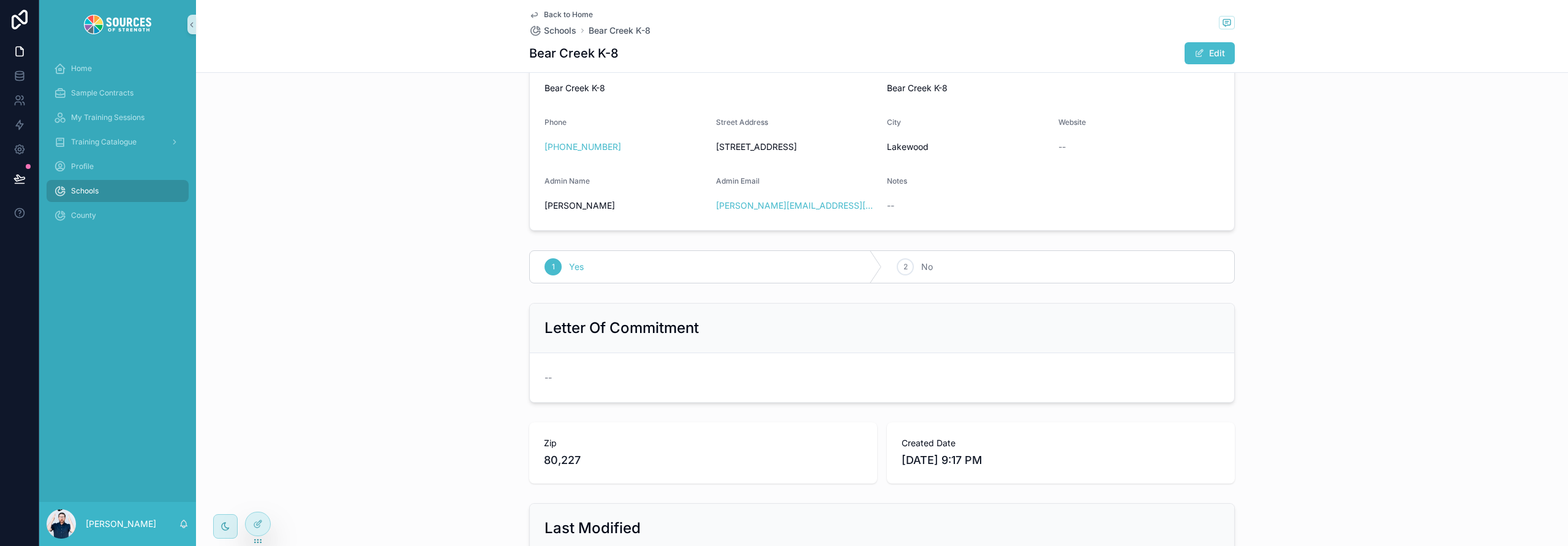
scroll to position [40, 0]
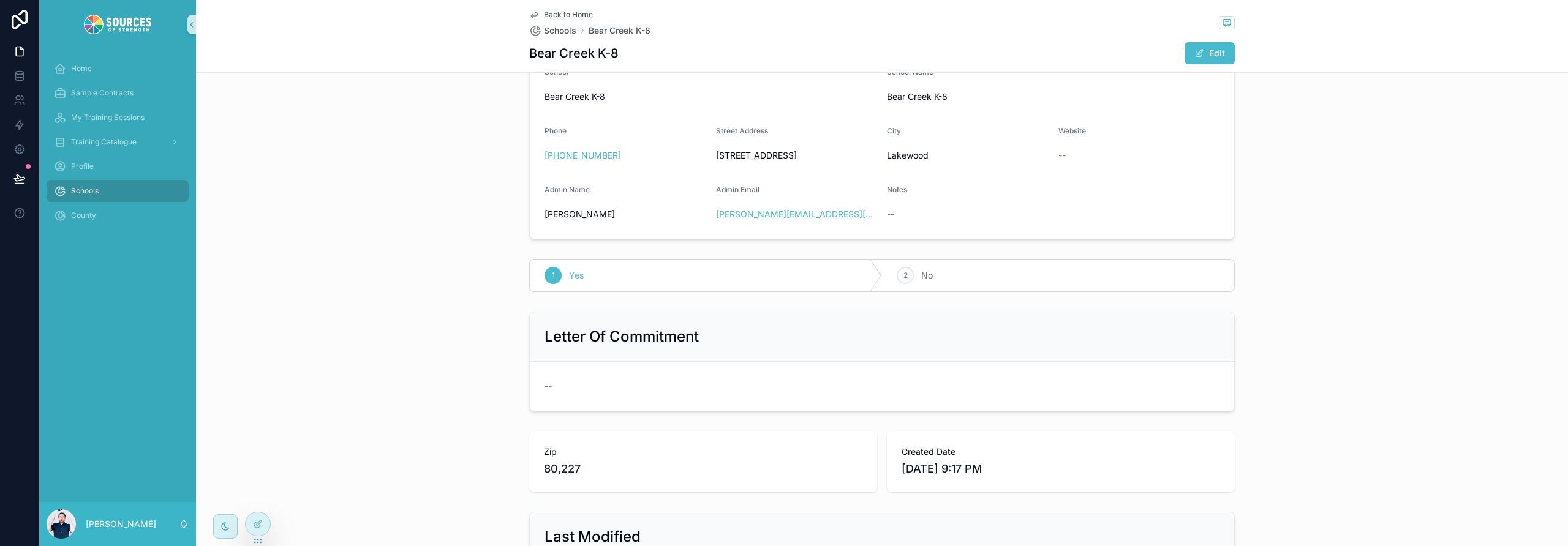
click at [529, 15] on icon "scrollable content" at bounding box center [534, 15] width 10 height 10
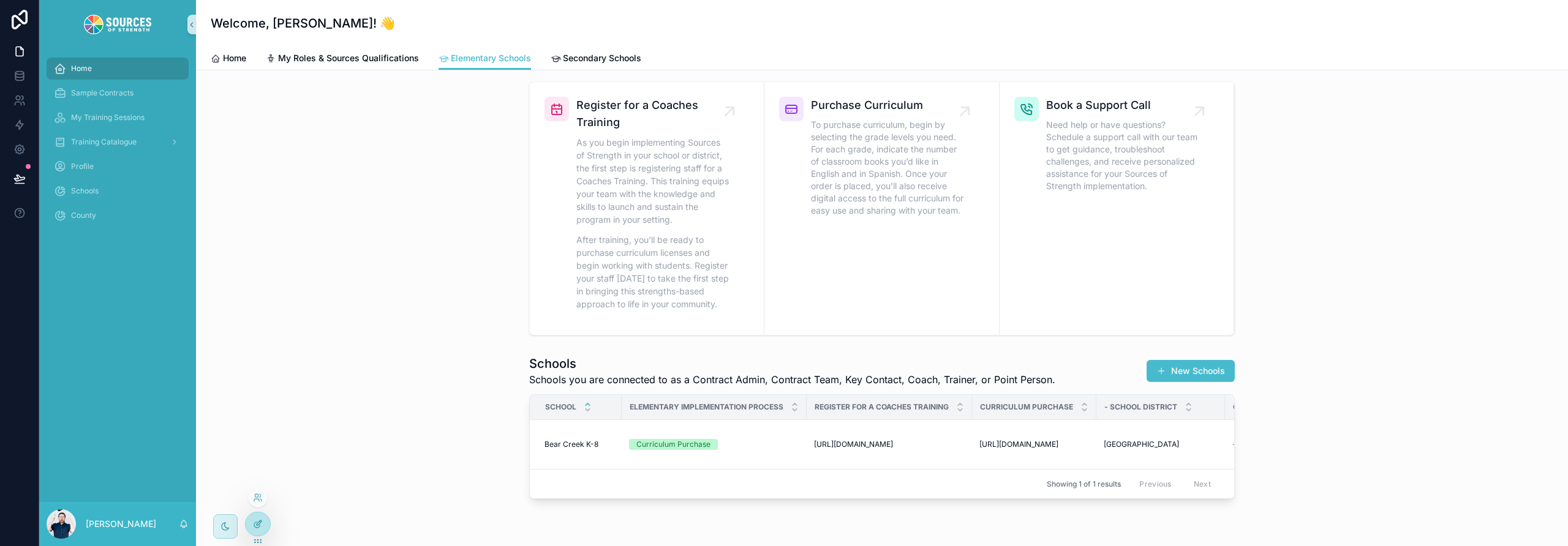
click at [258, 493] on div at bounding box center [258, 524] width 25 height 23
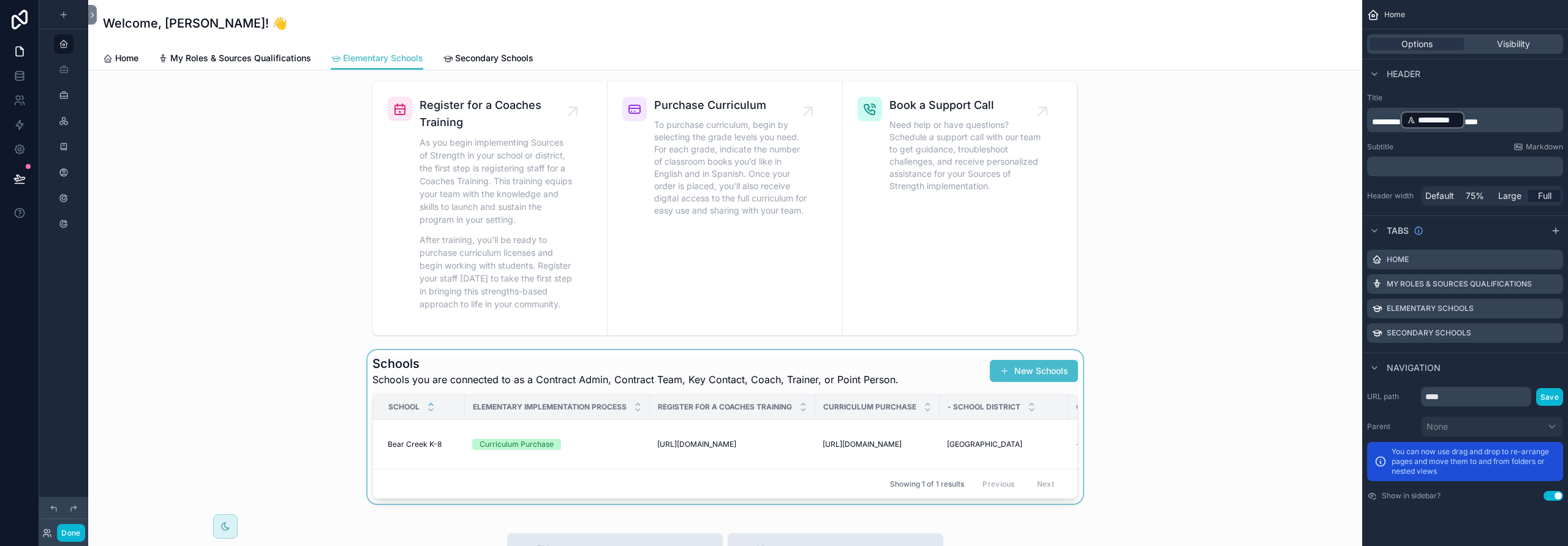
click at [793, 365] on div "scrollable content" at bounding box center [725, 426] width 1254 height 154
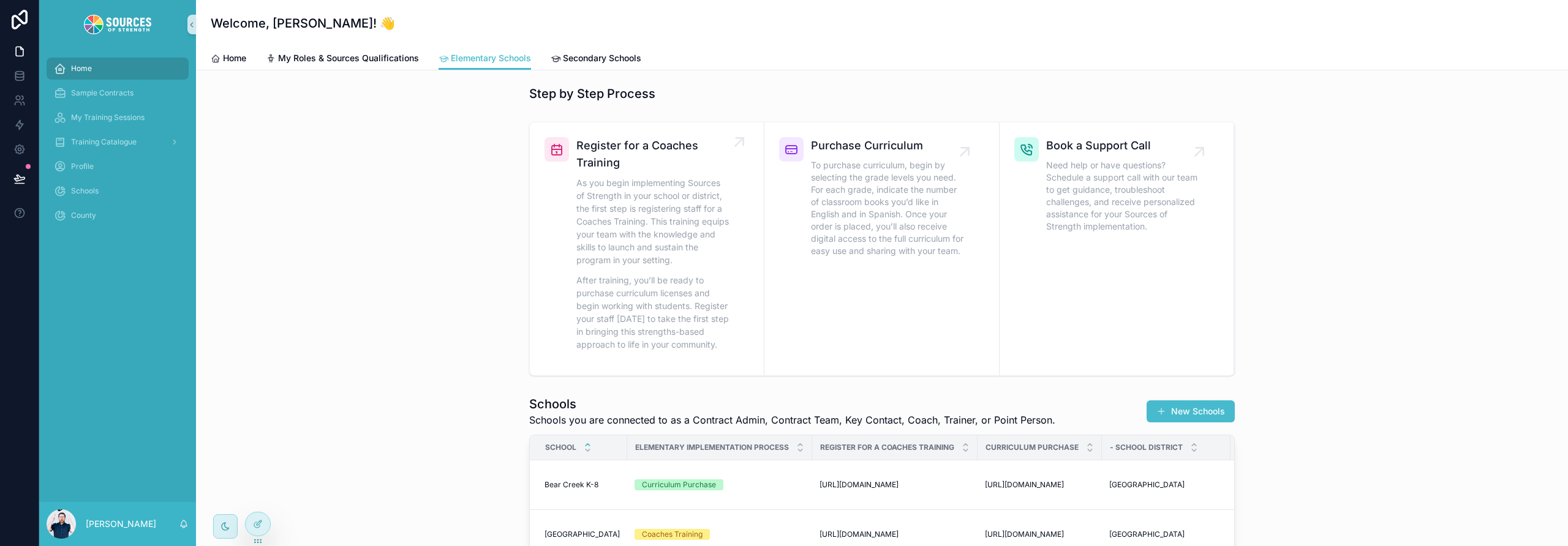
click at [646, 175] on div "Register for a Coaches Training As you begin implementing Sources of Strength i…" at bounding box center [653, 249] width 153 height 223
click at [708, 130] on link "Register for a Coaches Training As you begin implementing Sources of Strength i…" at bounding box center [648, 249] width 235 height 253
click at [262, 522] on icon at bounding box center [257, 524] width 10 height 10
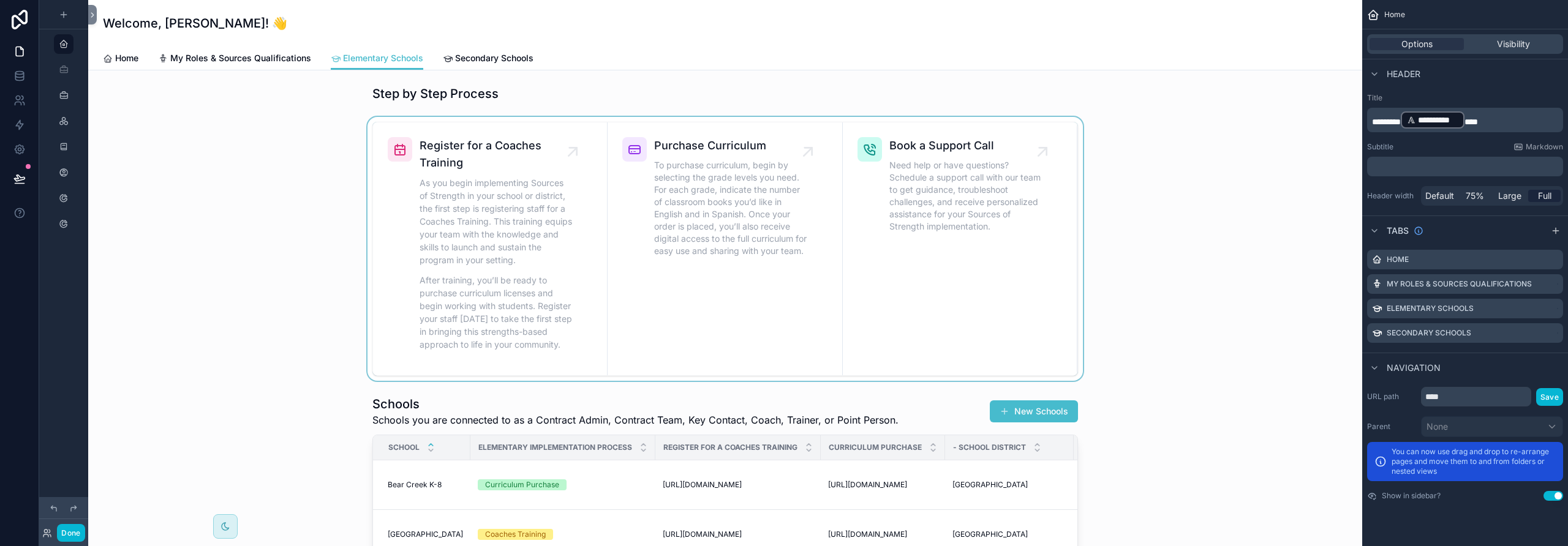
click at [696, 129] on div "scrollable content" at bounding box center [725, 249] width 1254 height 264
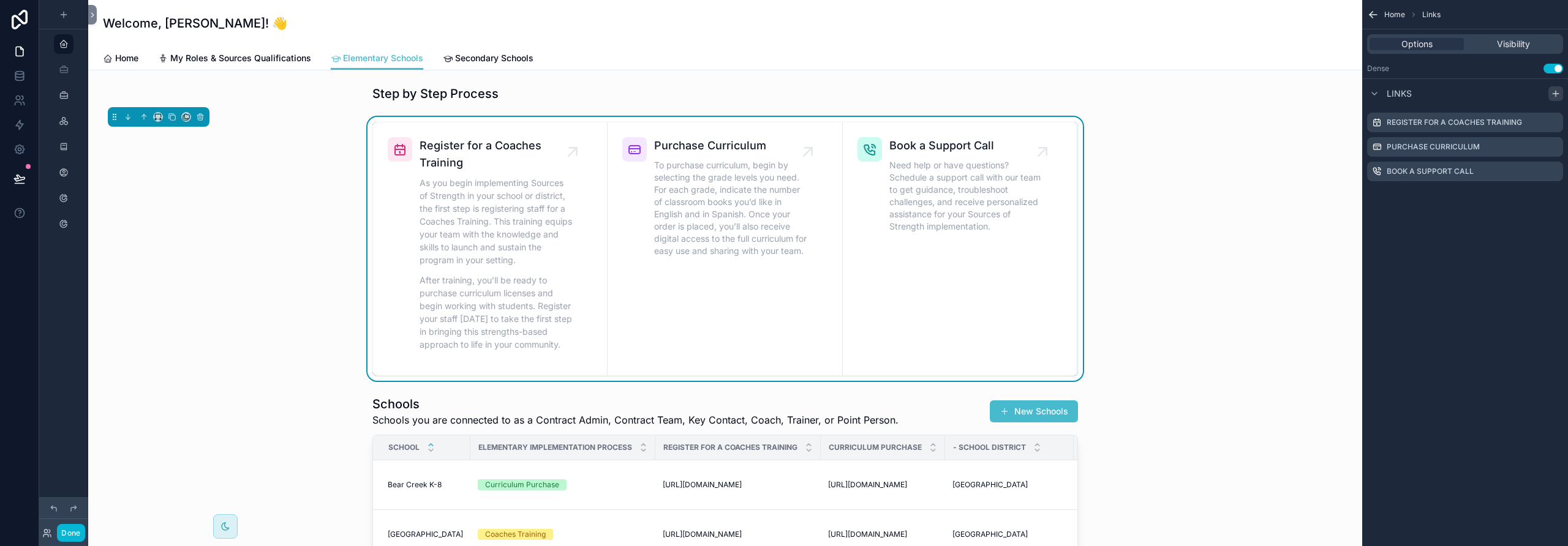
click at [1558, 92] on icon "scrollable content" at bounding box center [1556, 93] width 10 height 10
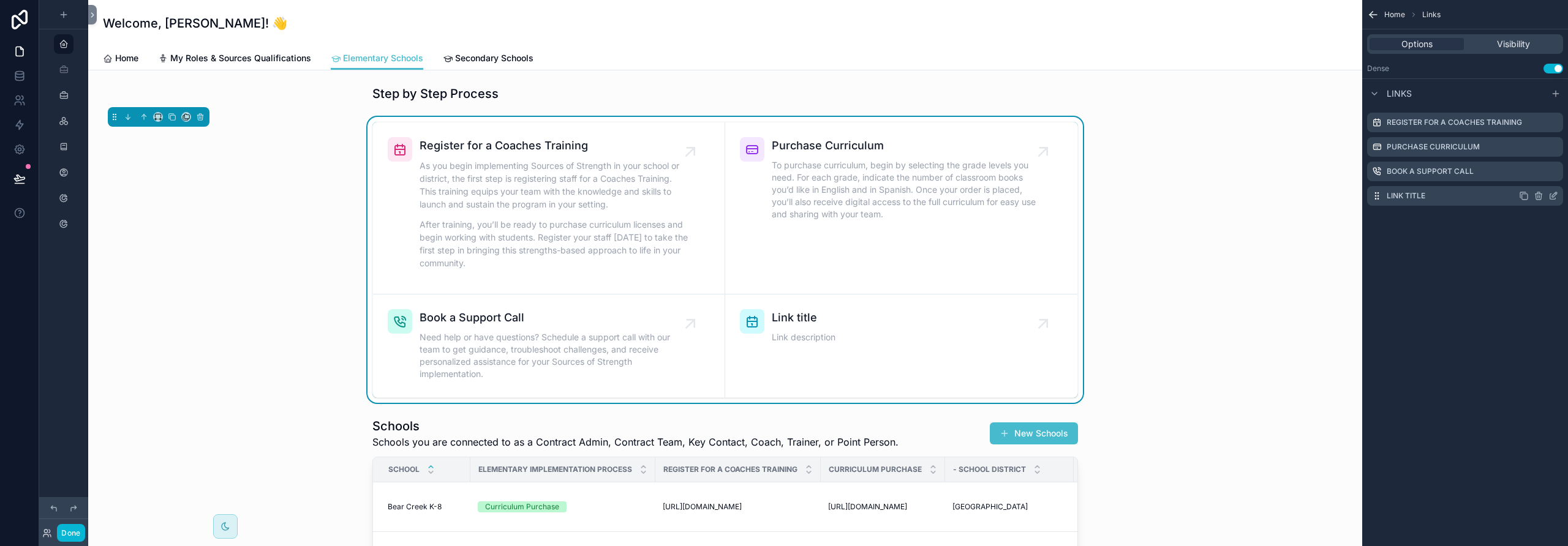
click at [1538, 196] on icon "scrollable content" at bounding box center [1538, 196] width 0 height 2
click at [1534, 178] on icon at bounding box center [1533, 176] width 10 height 10
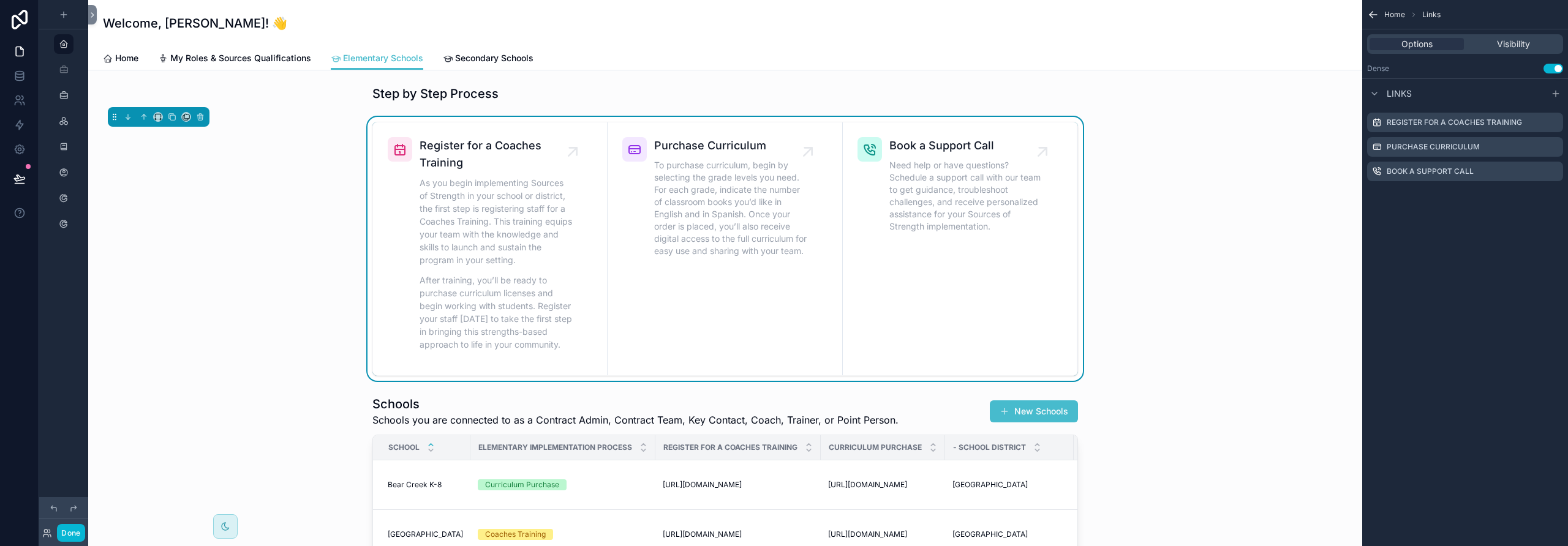
click at [1475, 253] on div "Home Links Options Visibility Dense Use setting Links Register for a Coaches Tr…" at bounding box center [1465, 273] width 206 height 546
click at [1372, 13] on icon "scrollable content" at bounding box center [1373, 15] width 12 height 12
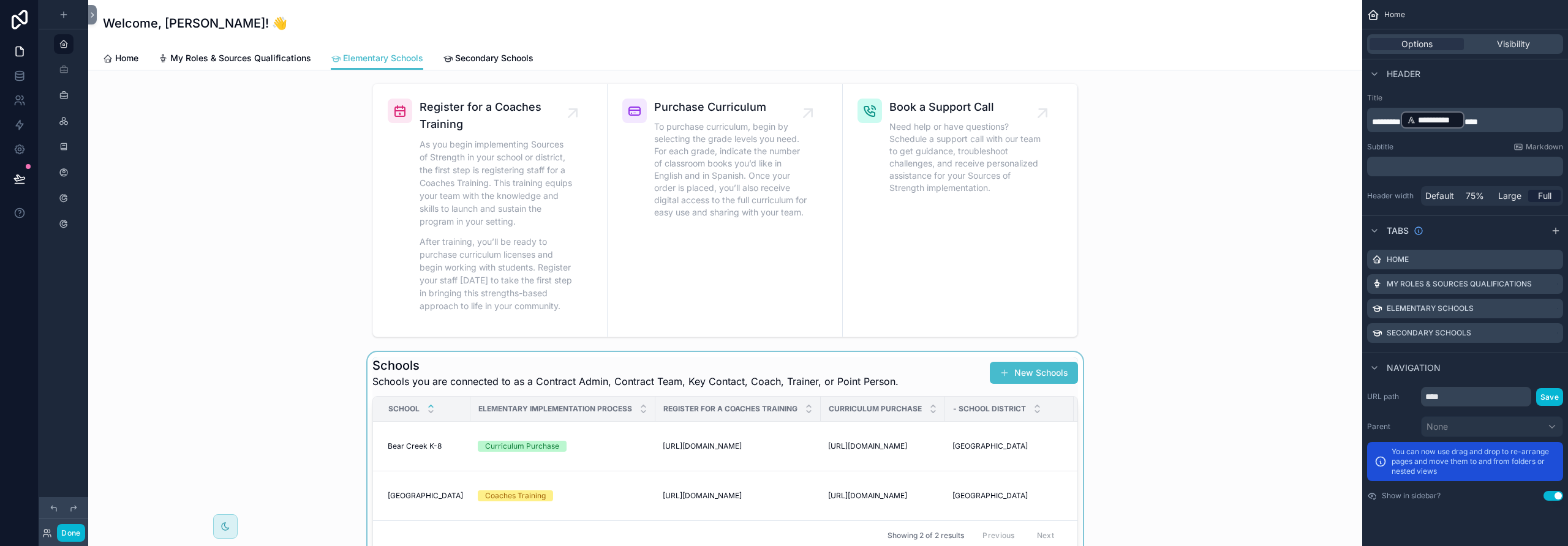
scroll to position [227, 0]
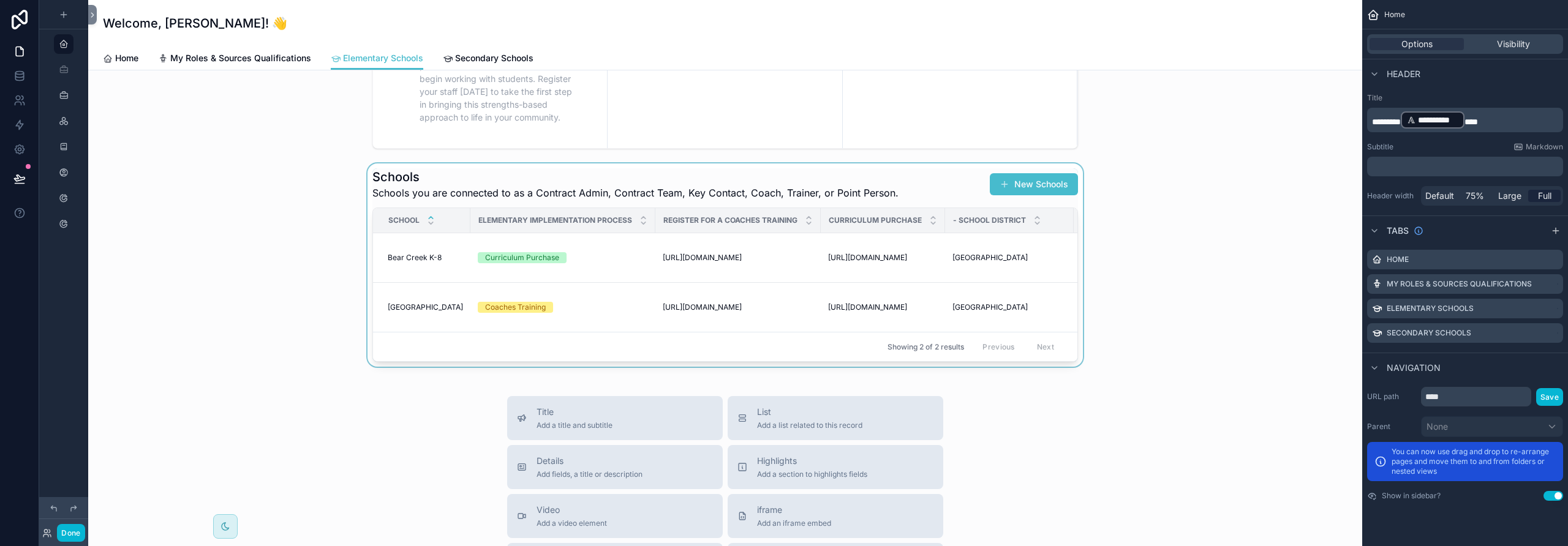
click at [1206, 282] on div "scrollable content" at bounding box center [725, 265] width 1254 height 203
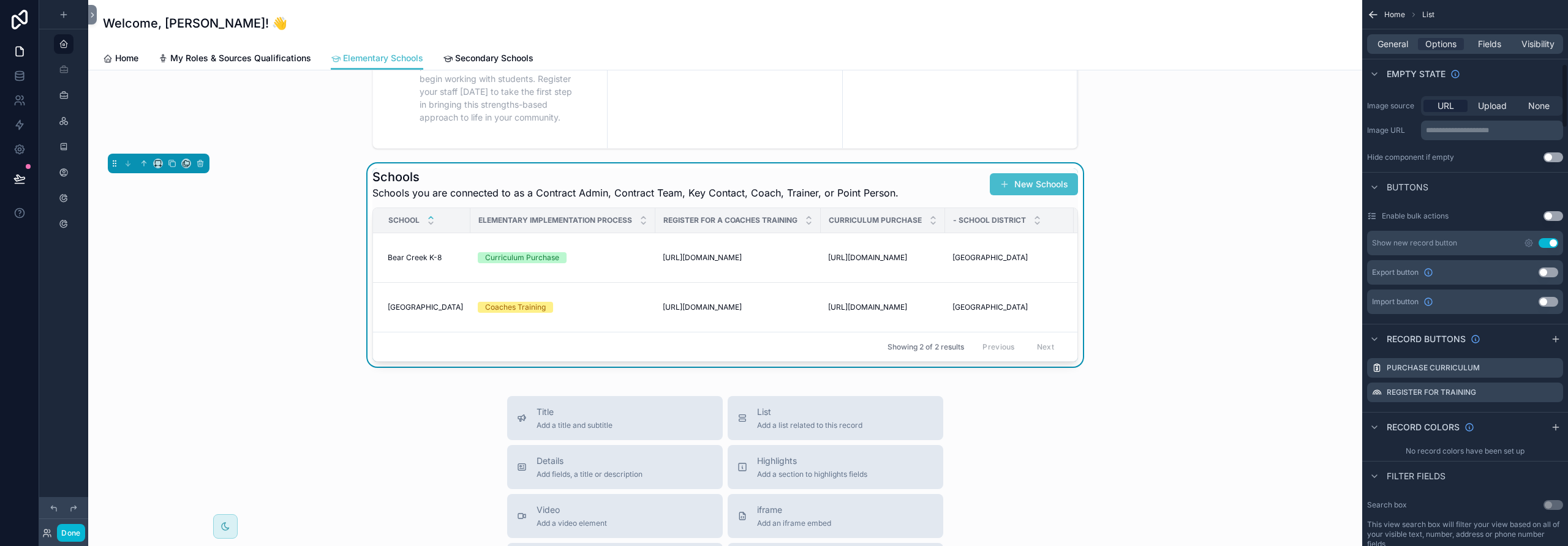
scroll to position [565, 0]
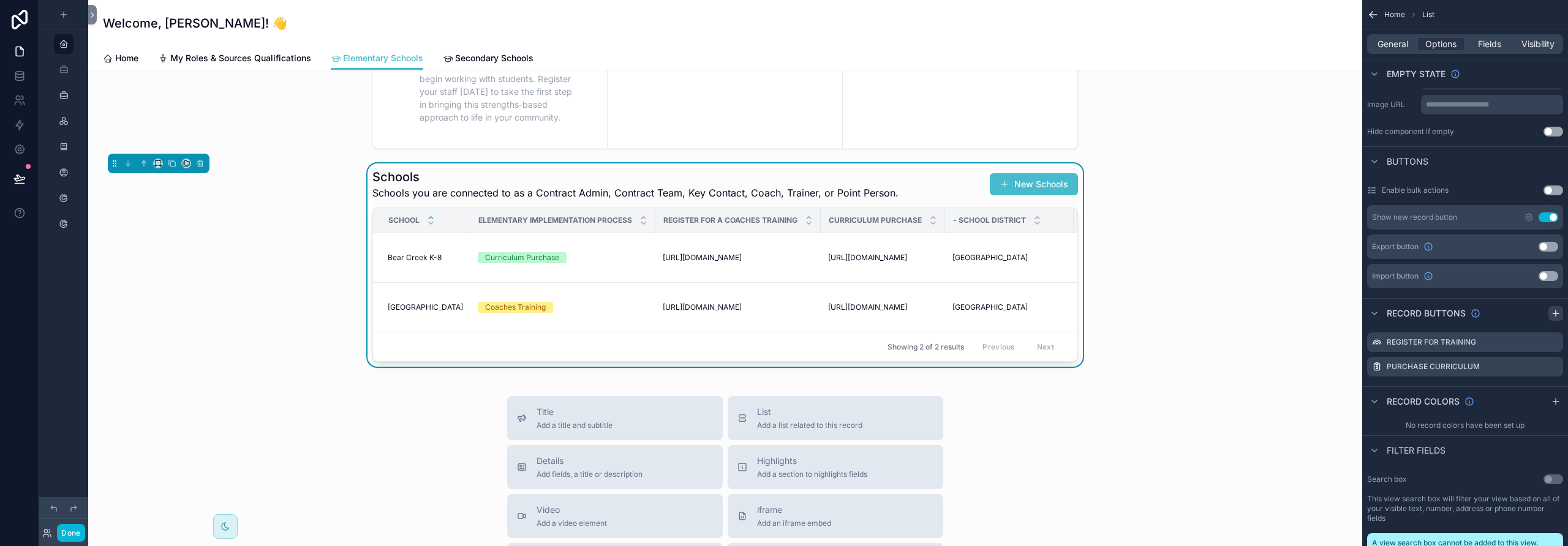
click at [1556, 308] on icon "scrollable content" at bounding box center [1556, 313] width 10 height 10
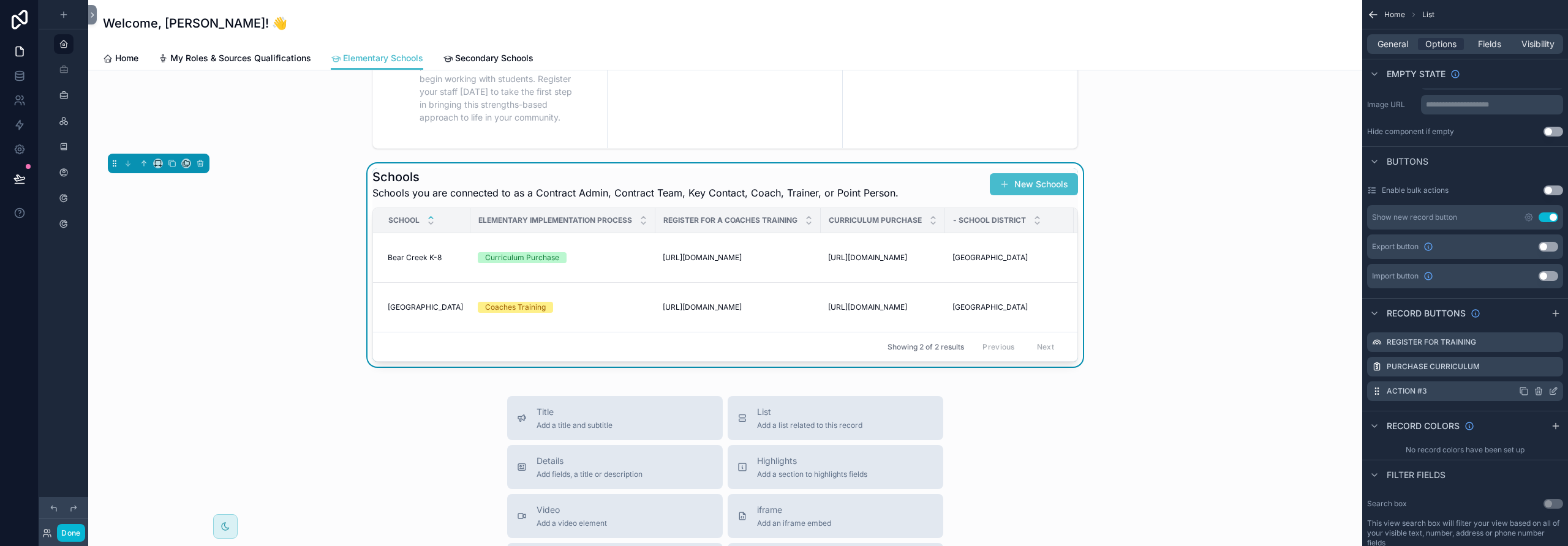
click at [1554, 395] on icon "scrollable content" at bounding box center [1553, 391] width 10 height 10
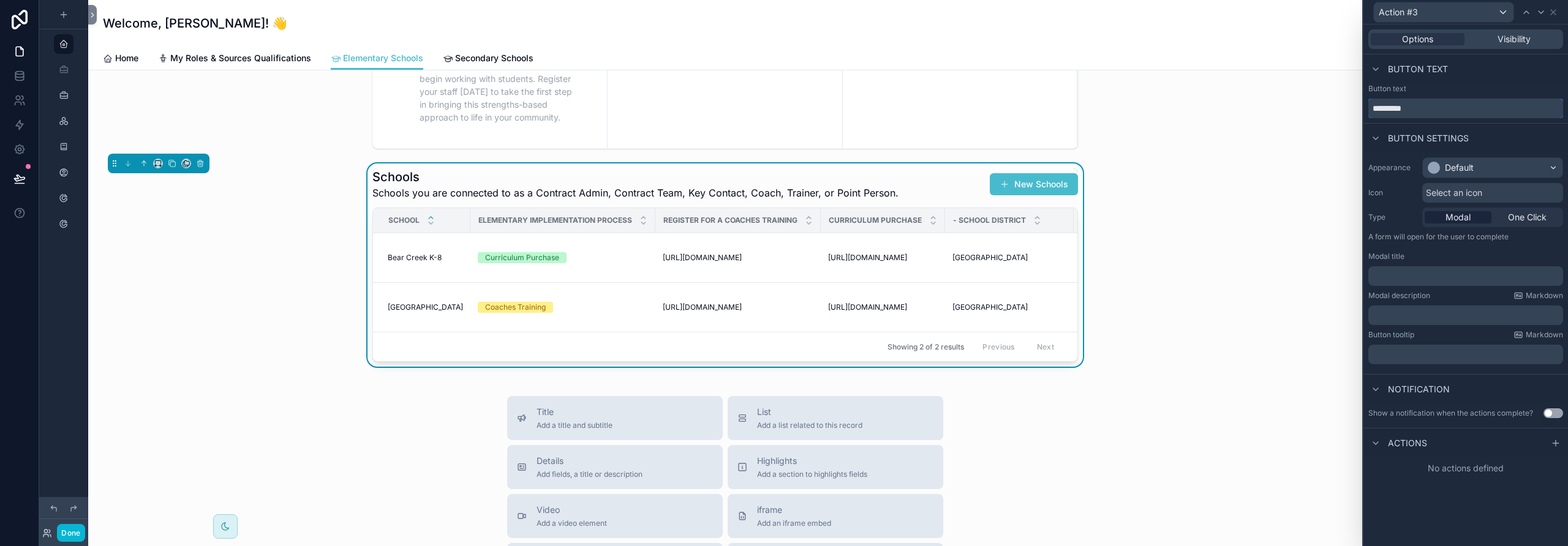
click at [1425, 110] on input "*********" at bounding box center [1466, 108] width 195 height 19
type input "**********"
click at [1480, 169] on div "Default" at bounding box center [1492, 167] width 140 height 19
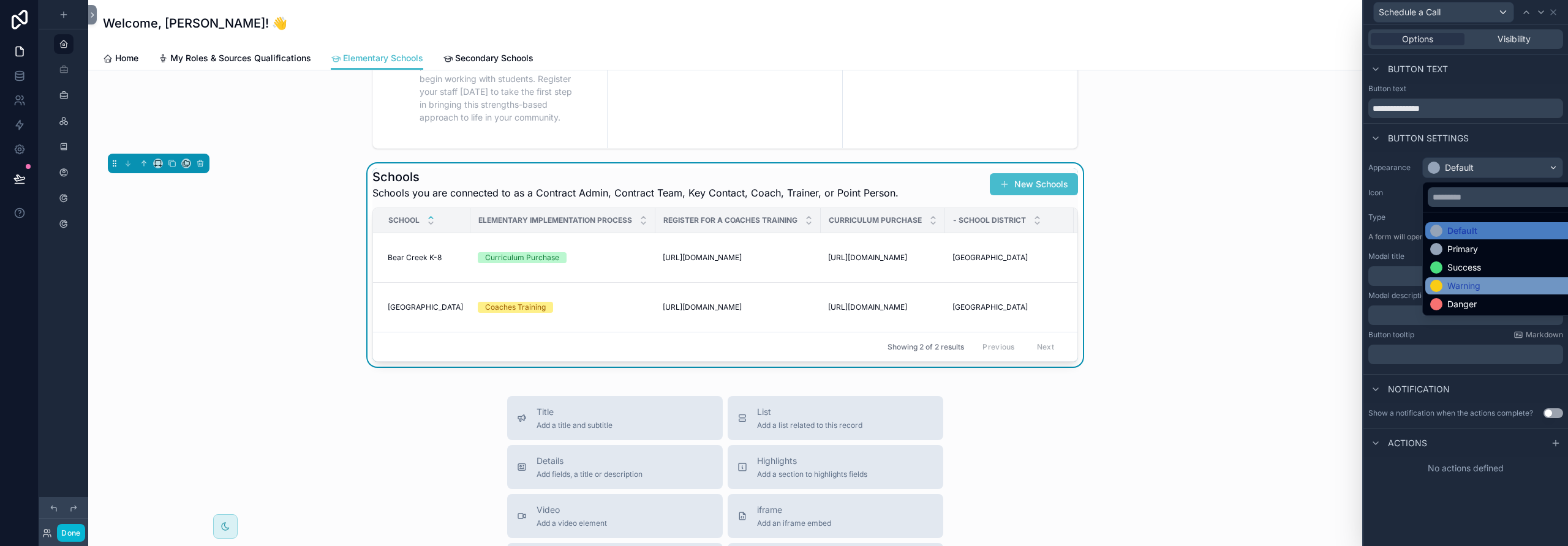
click at [1475, 285] on div "Warning" at bounding box center [1464, 286] width 33 height 12
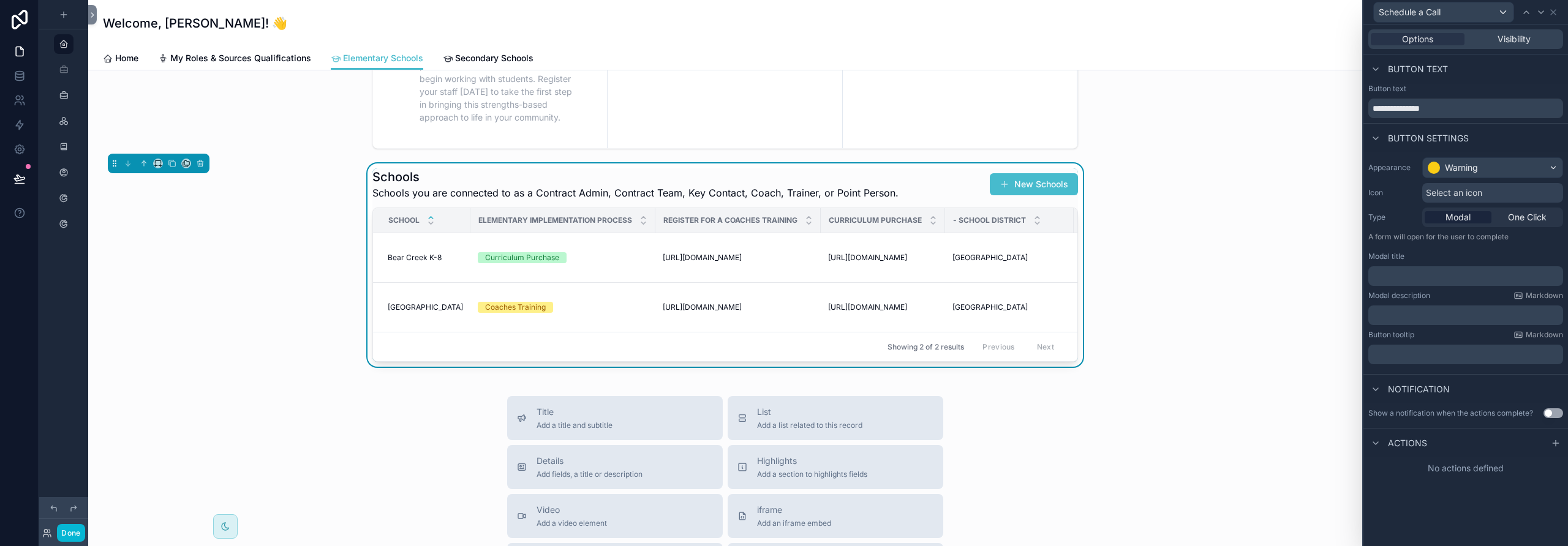
click at [1465, 193] on span "Select an icon" at bounding box center [1454, 193] width 56 height 12
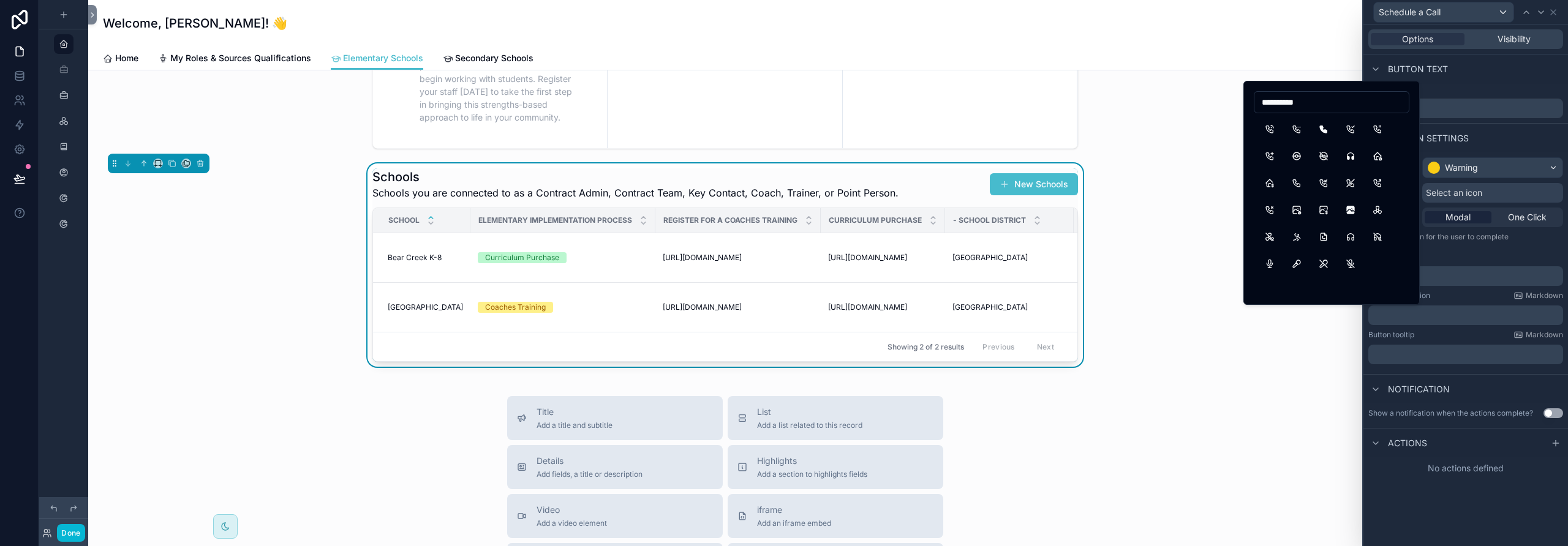
type input "**********"
click at [1271, 130] on button "PhoneCall" at bounding box center [1270, 129] width 22 height 22
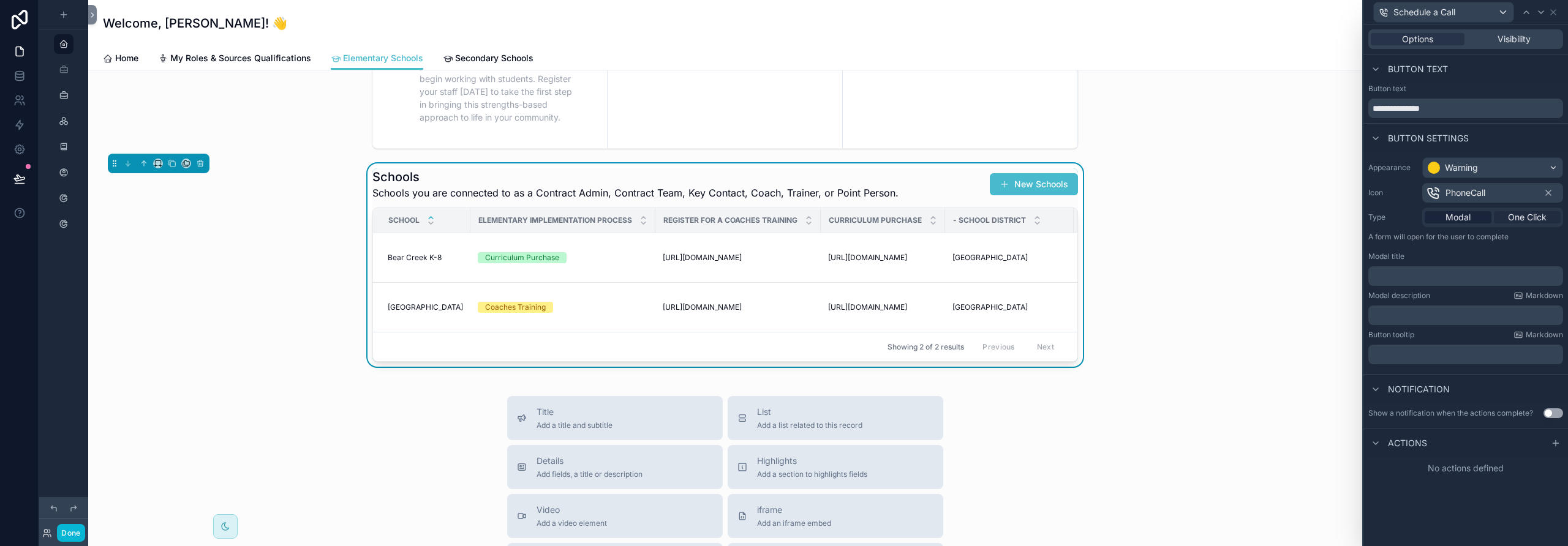
click at [1519, 214] on span "One Click" at bounding box center [1527, 217] width 39 height 12
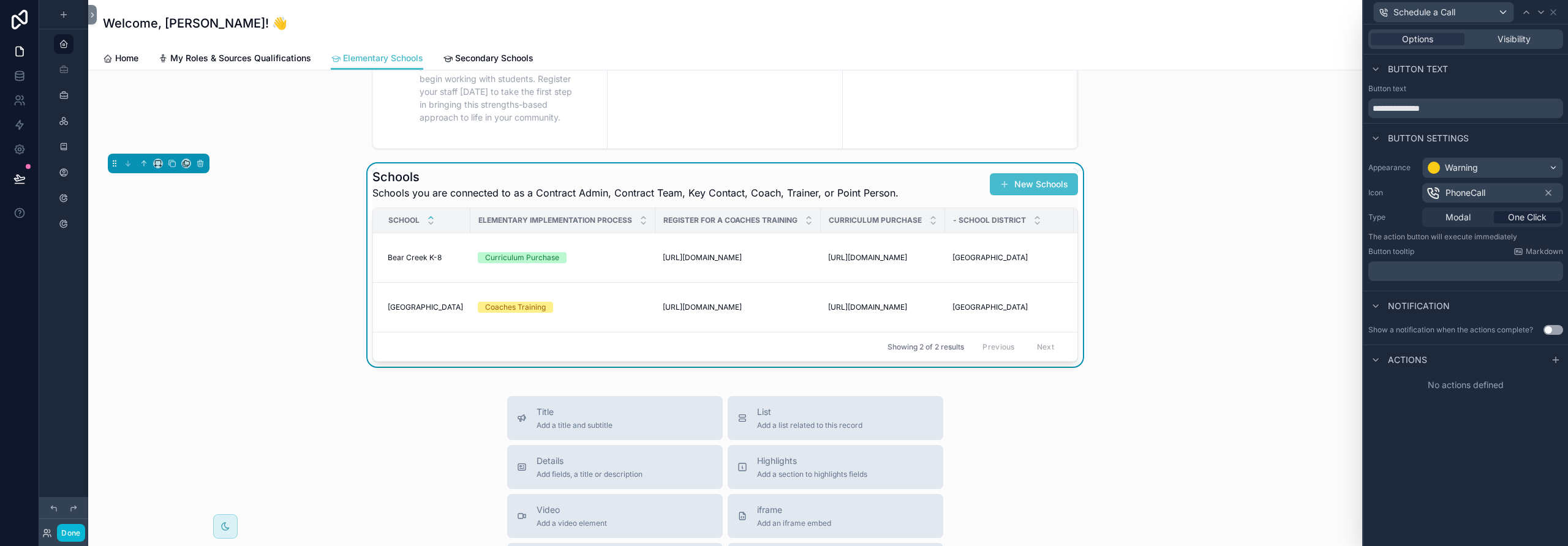
click at [1556, 326] on button "Use setting" at bounding box center [1553, 330] width 19 height 10
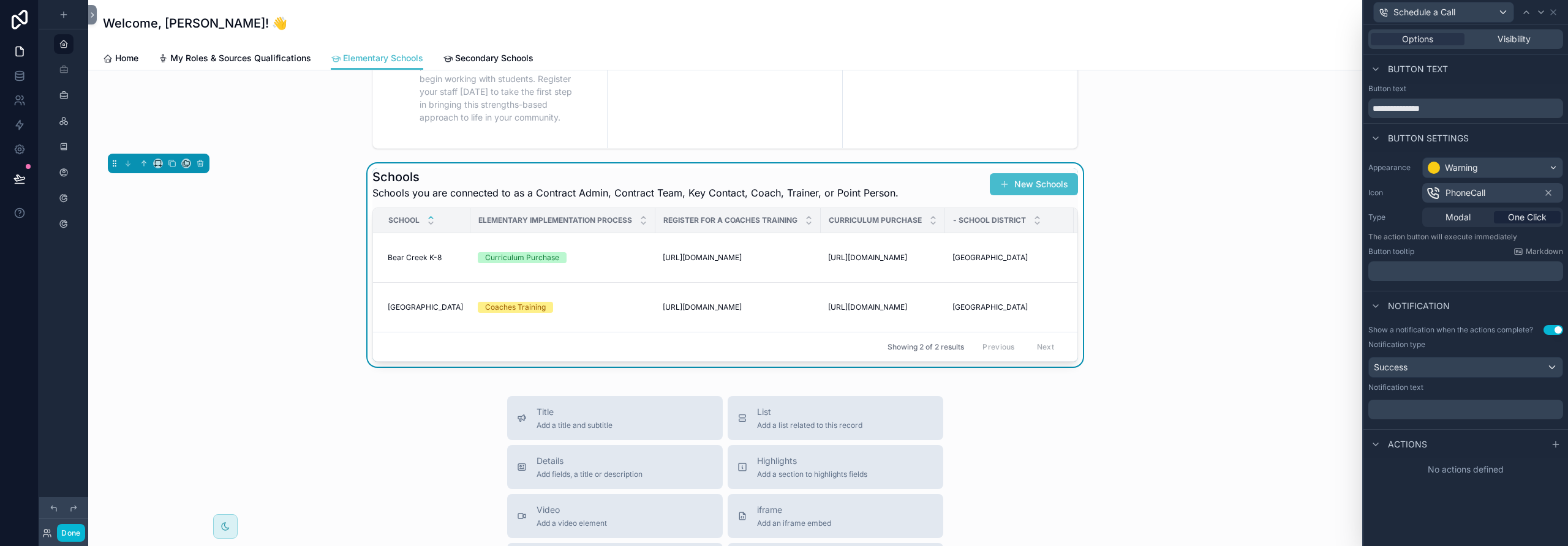
click at [1548, 331] on button "Use setting" at bounding box center [1553, 330] width 19 height 10
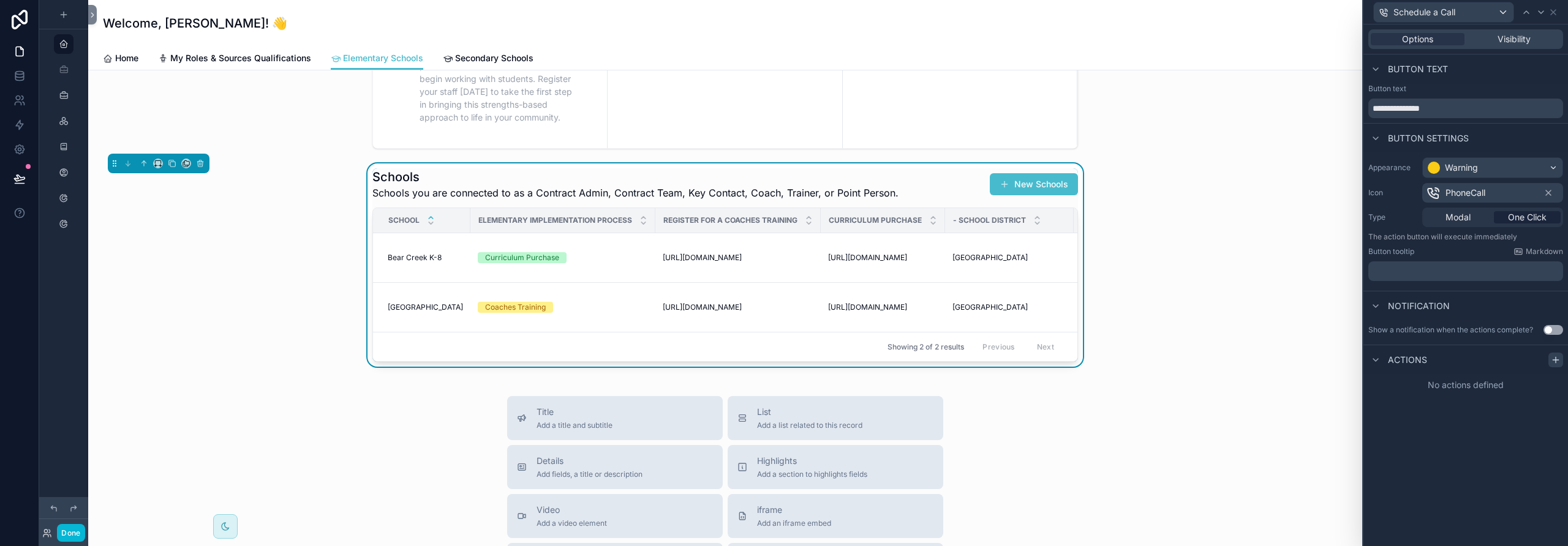
click at [1553, 358] on icon at bounding box center [1556, 360] width 10 height 10
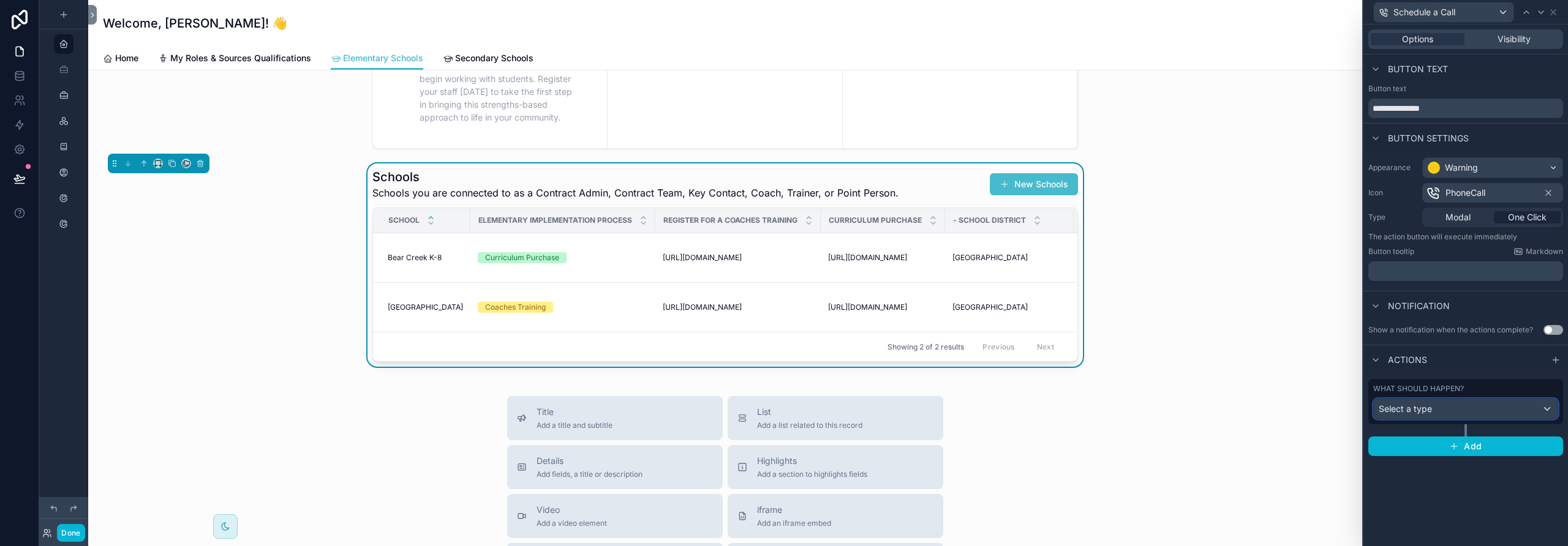
click at [1444, 409] on div "Select a type" at bounding box center [1466, 409] width 184 height 19
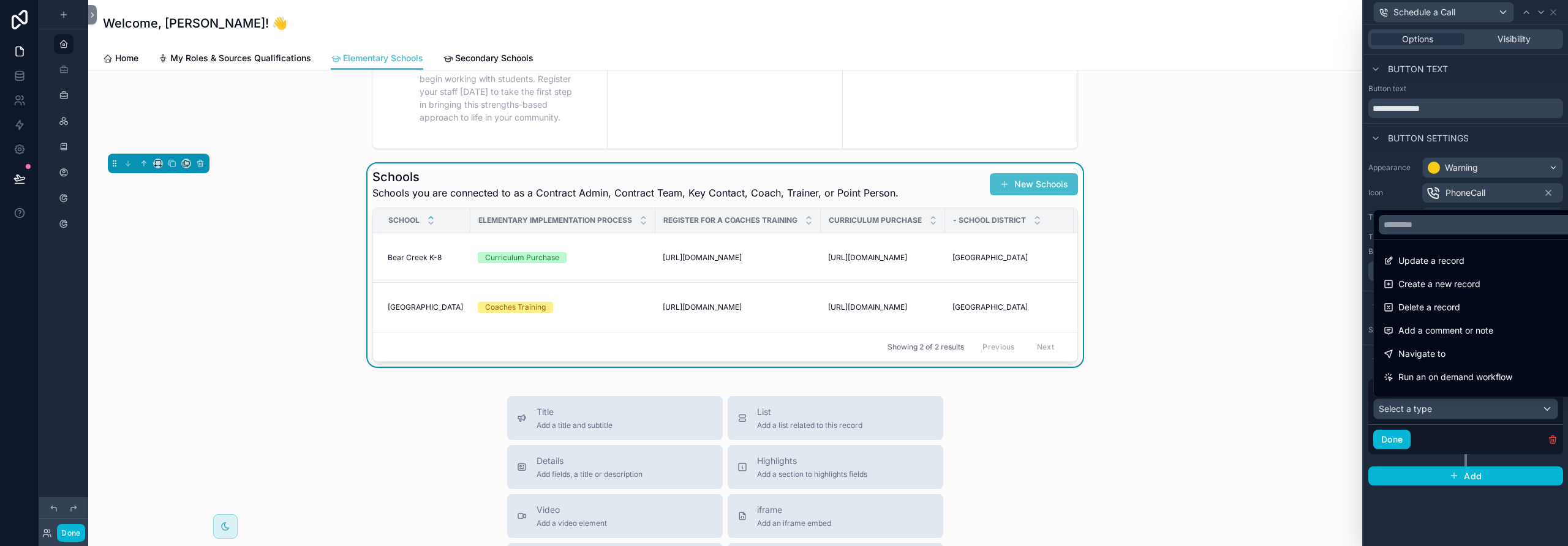
click at [1451, 361] on div "Navigate to" at bounding box center [1479, 354] width 192 height 15
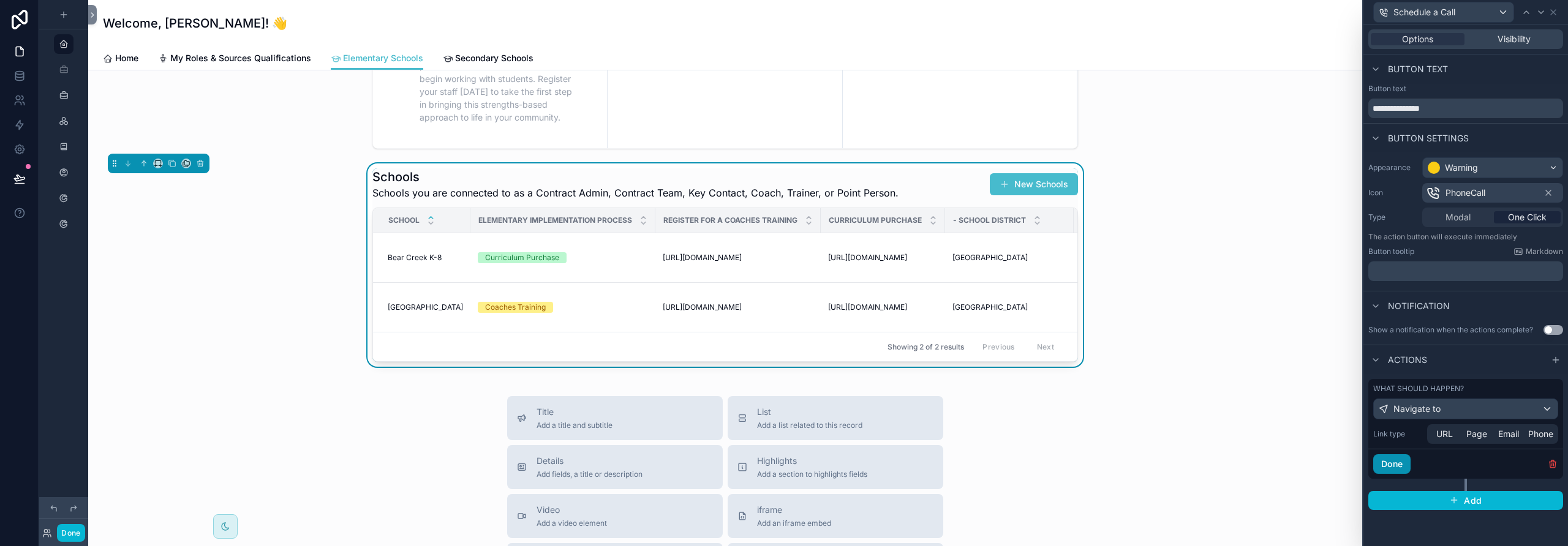
click at [1396, 463] on button "Done" at bounding box center [1392, 463] width 37 height 19
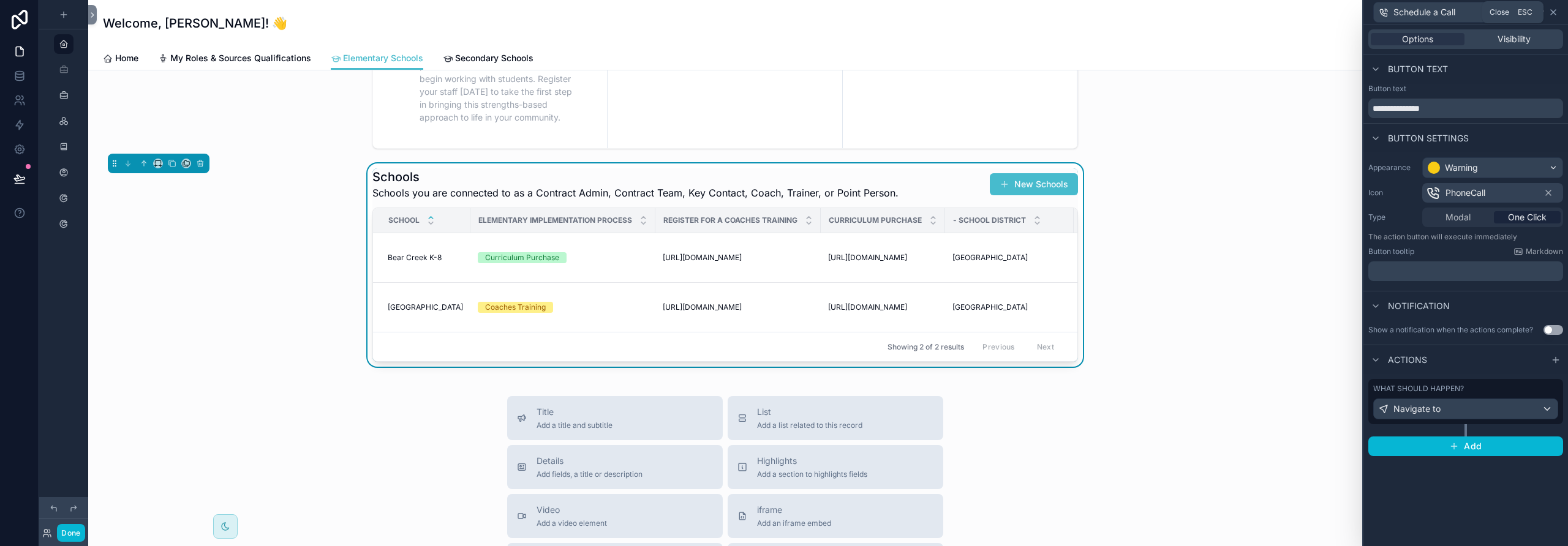
click at [1555, 10] on icon at bounding box center [1553, 12] width 10 height 10
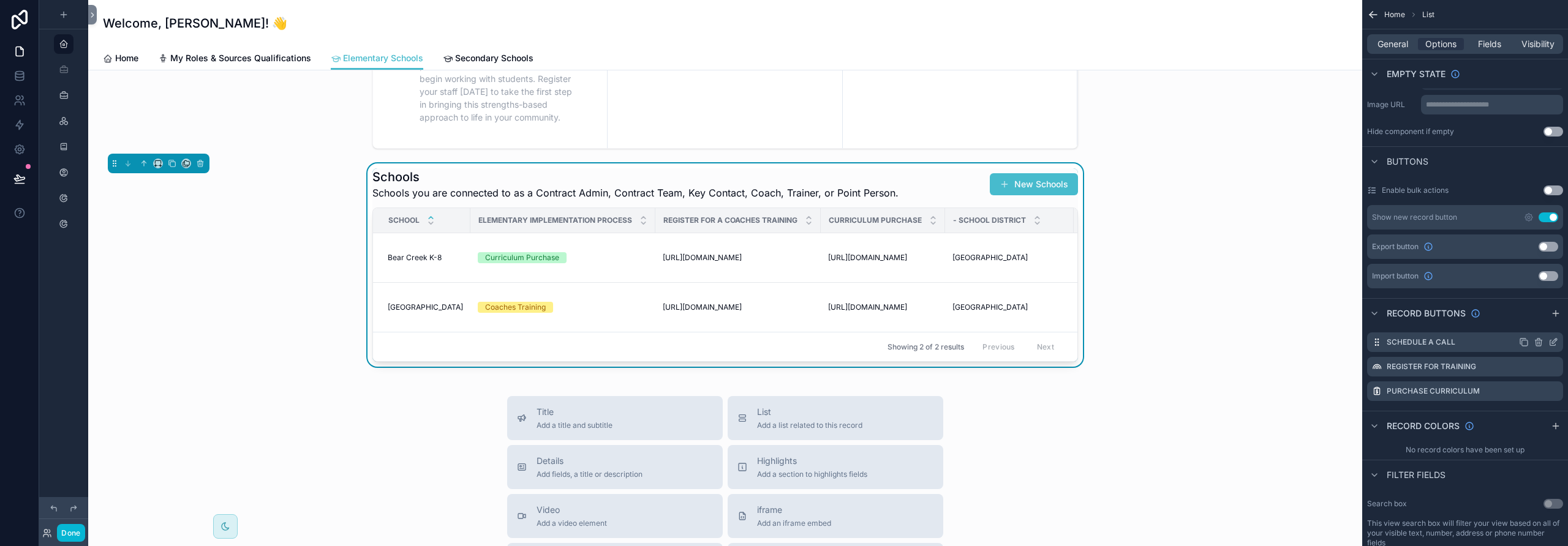
click at [1549, 344] on icon "scrollable content" at bounding box center [1553, 342] width 10 height 10
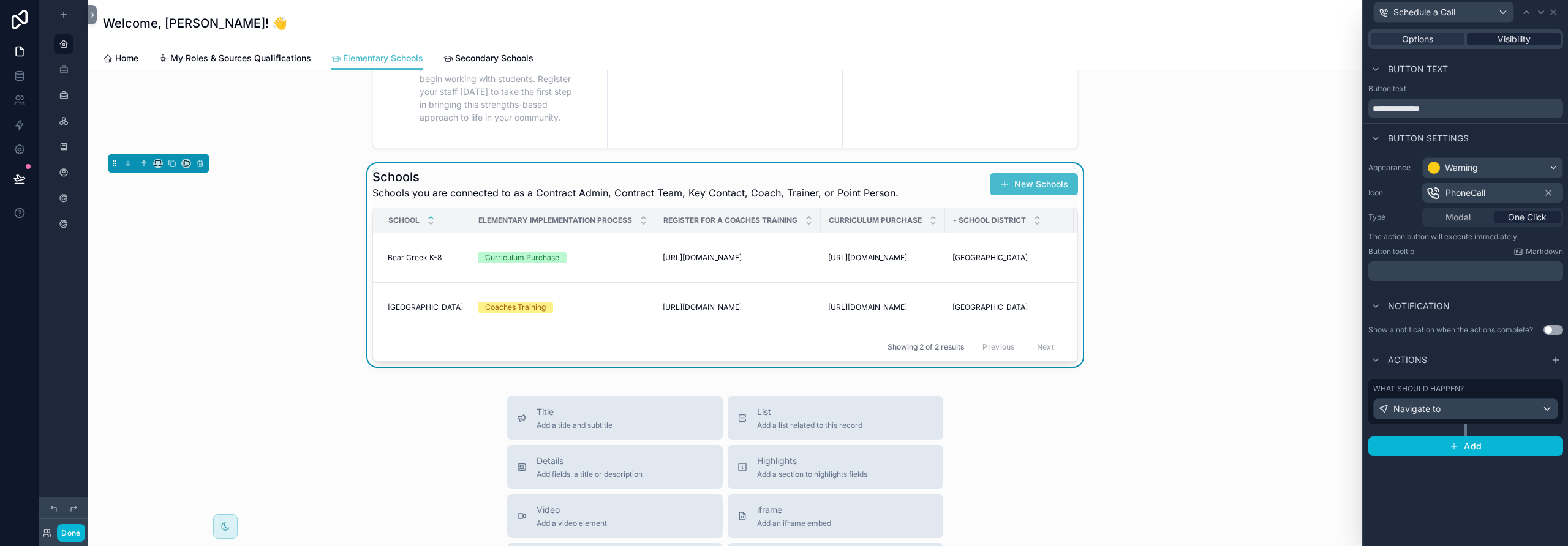
click at [1516, 38] on span "Visibility" at bounding box center [1514, 39] width 33 height 12
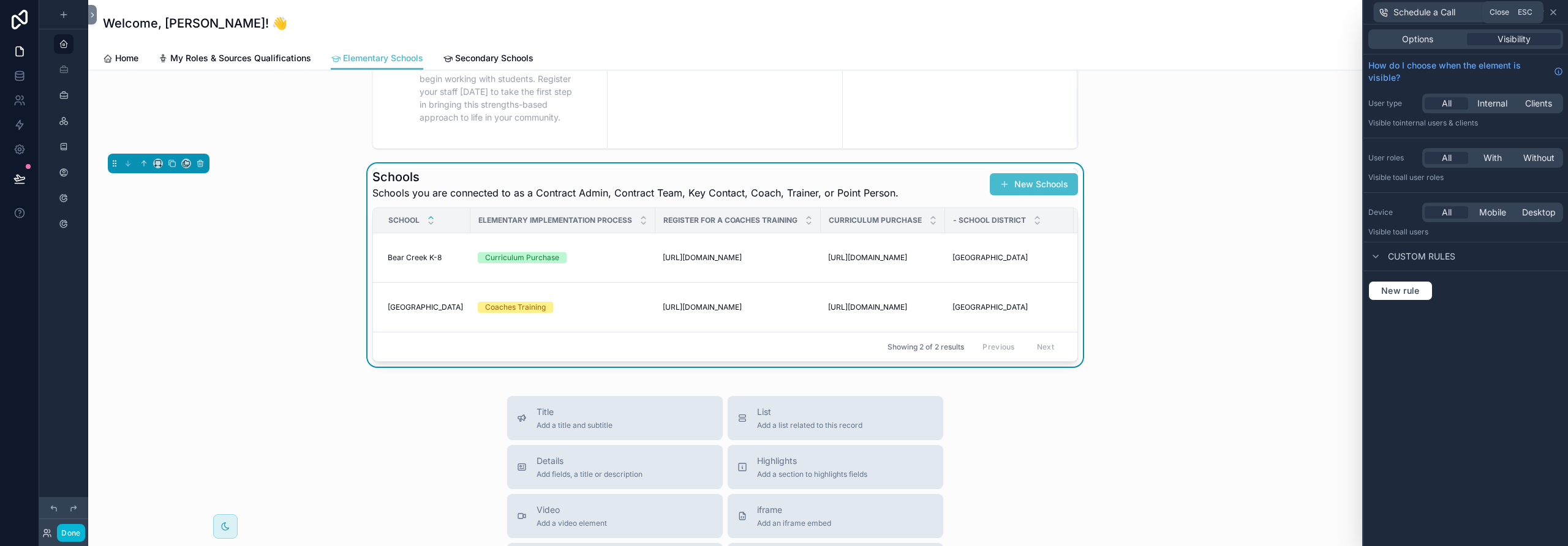
click at [1555, 10] on icon at bounding box center [1553, 12] width 5 height 5
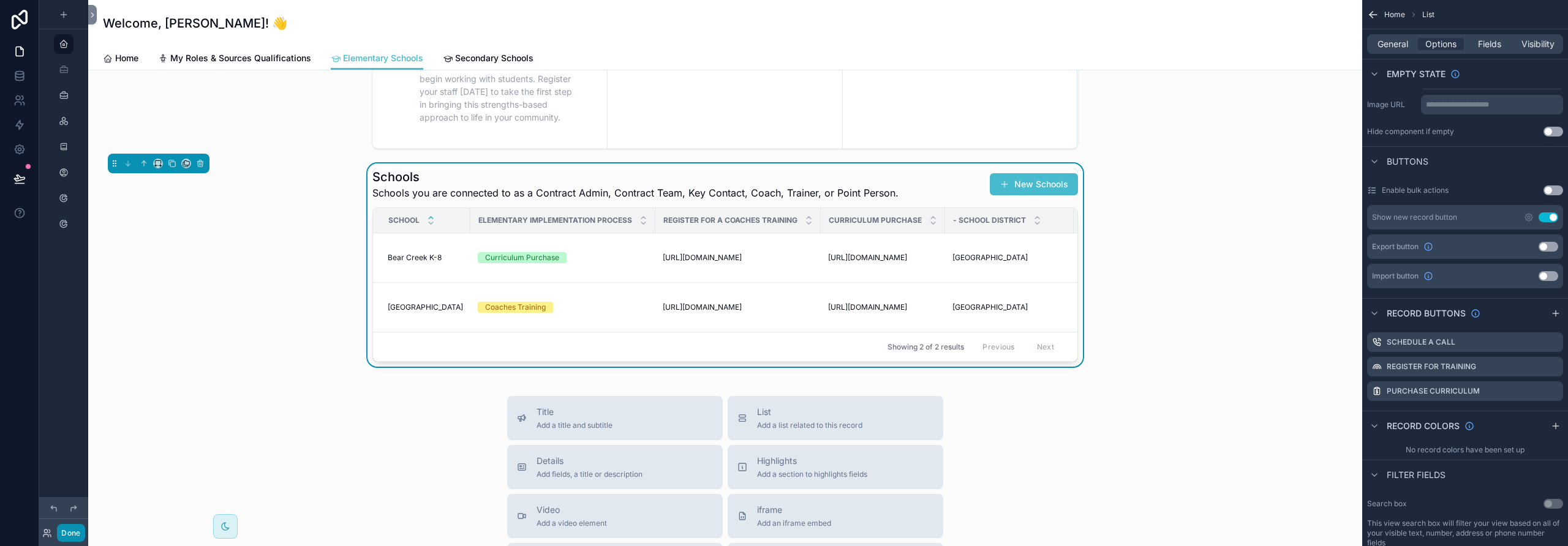
click at [69, 534] on button "Done" at bounding box center [71, 532] width 28 height 18
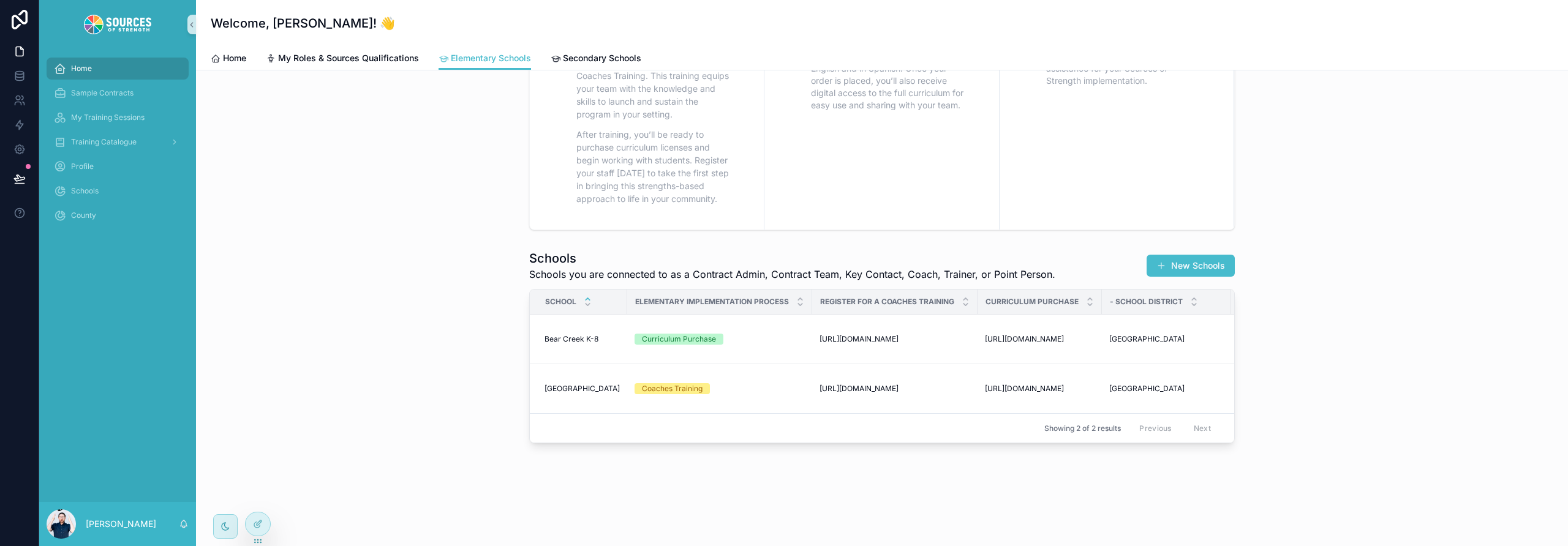
scroll to position [155, 0]
click at [1086, 310] on span "Schedule a Call" at bounding box center [1089, 314] width 54 height 10
click at [1062, 310] on span "Schedule a Call" at bounding box center [1089, 314] width 54 height 10
click at [264, 524] on div at bounding box center [258, 524] width 25 height 23
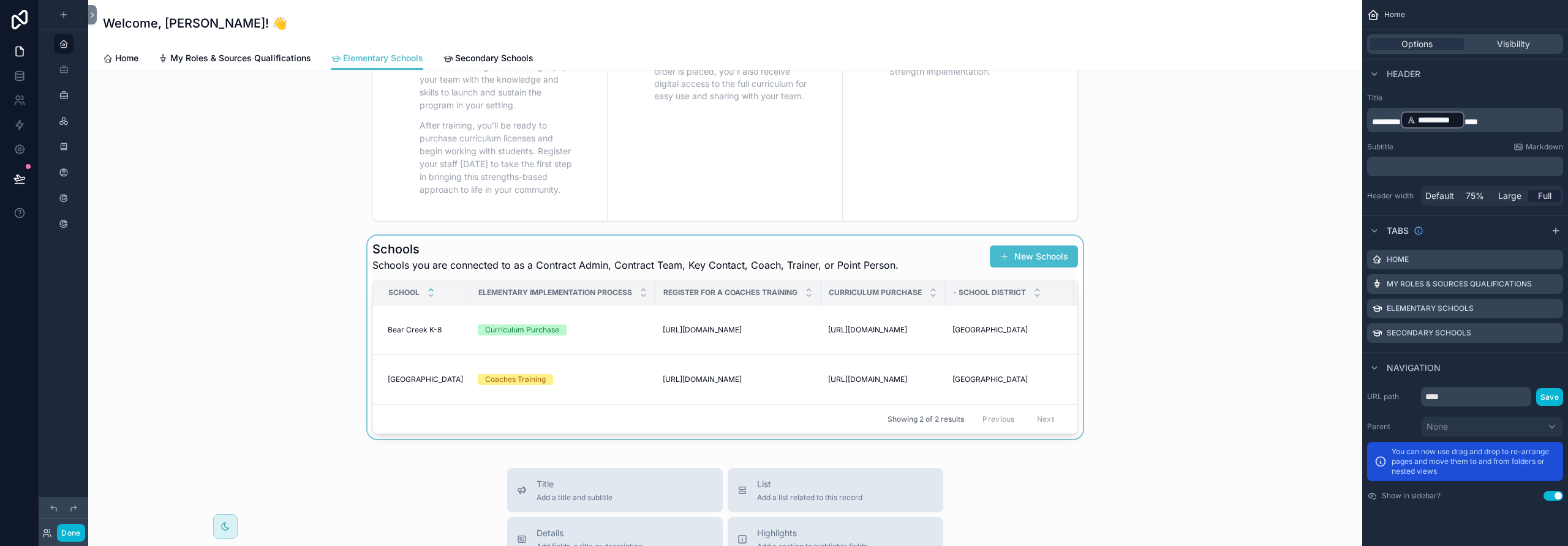
click at [960, 253] on div "scrollable content" at bounding box center [725, 337] width 1254 height 203
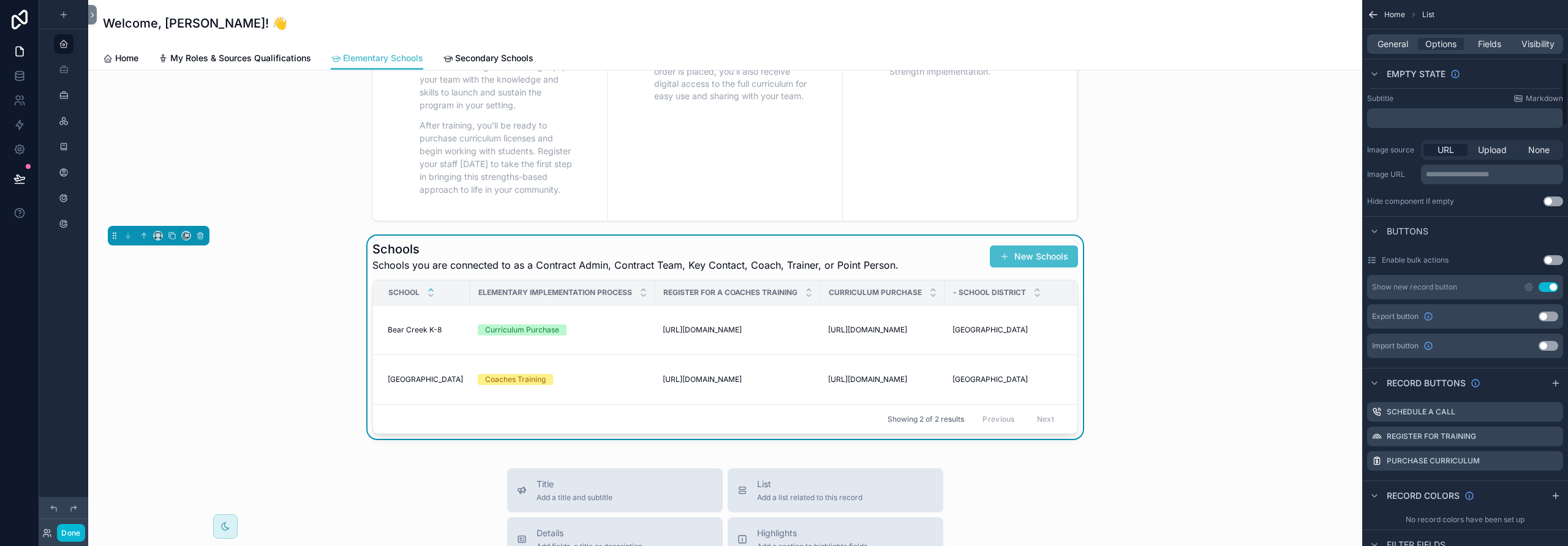
scroll to position [524, 0]
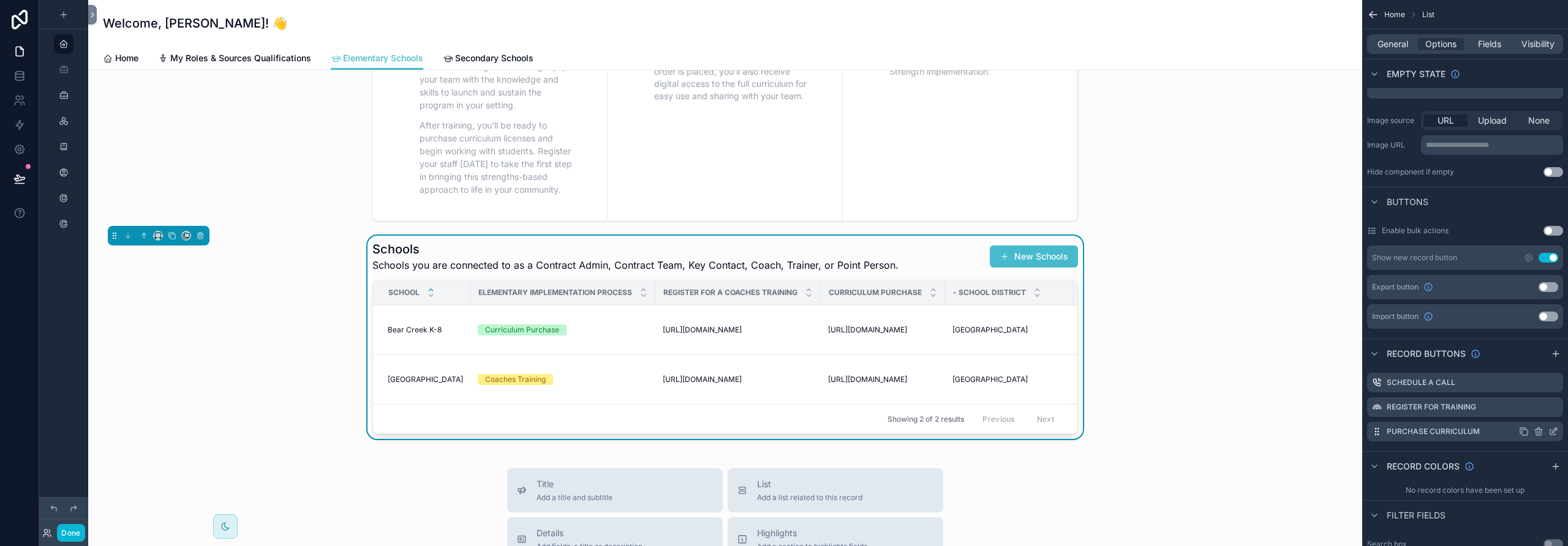
click at [1553, 430] on icon "scrollable content" at bounding box center [1554, 430] width 5 height 5
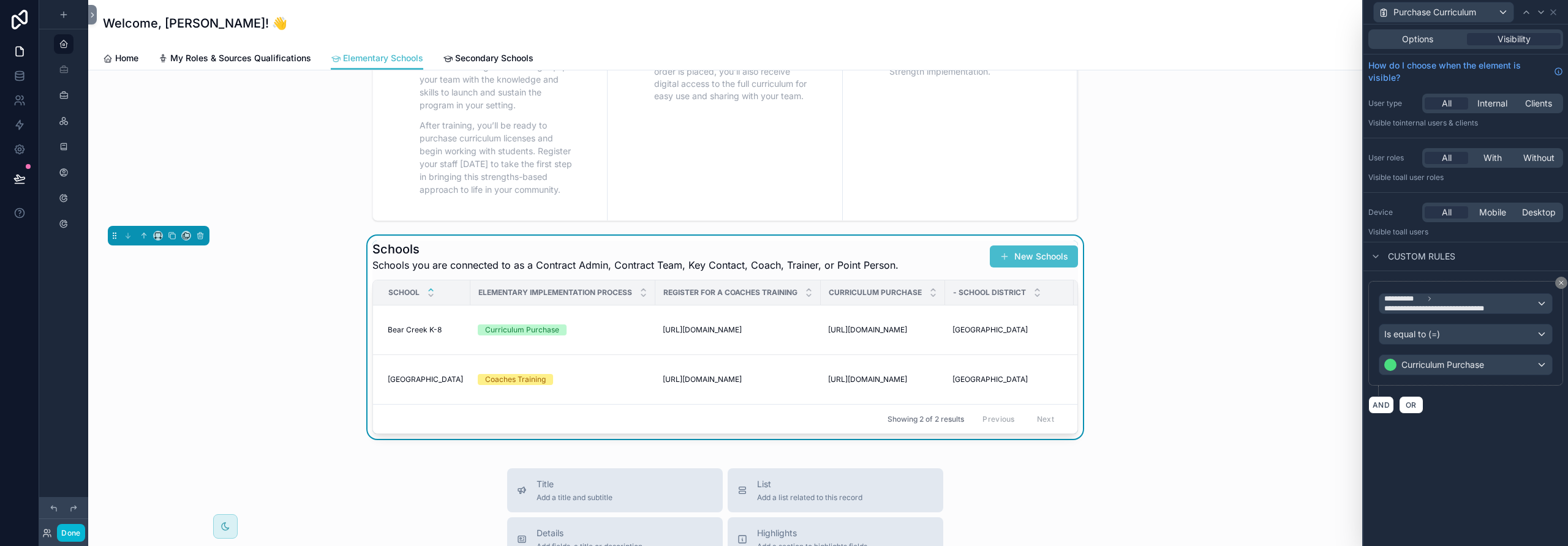
click at [1274, 427] on div "Schools Schools you are connected to as a Contract Admin, Contract Team, Key Co…" at bounding box center [725, 337] width 1254 height 203
click at [1553, 11] on icon at bounding box center [1553, 12] width 5 height 5
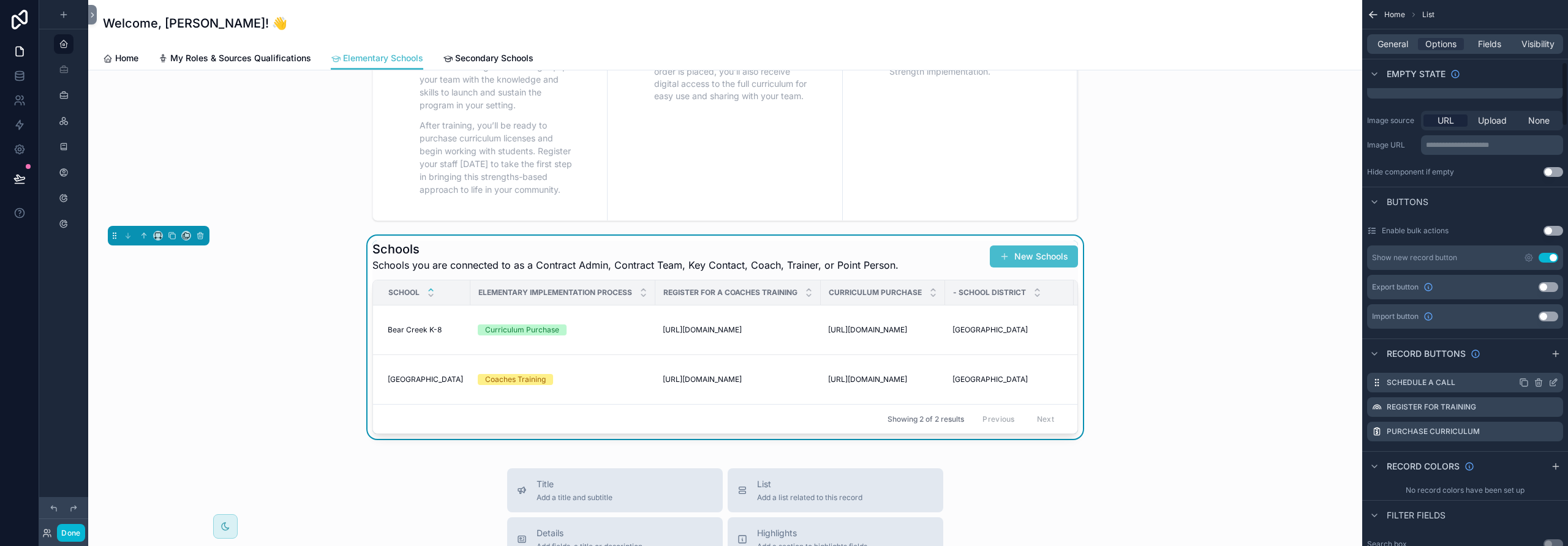
click at [1551, 381] on icon "scrollable content" at bounding box center [1553, 383] width 5 height 5
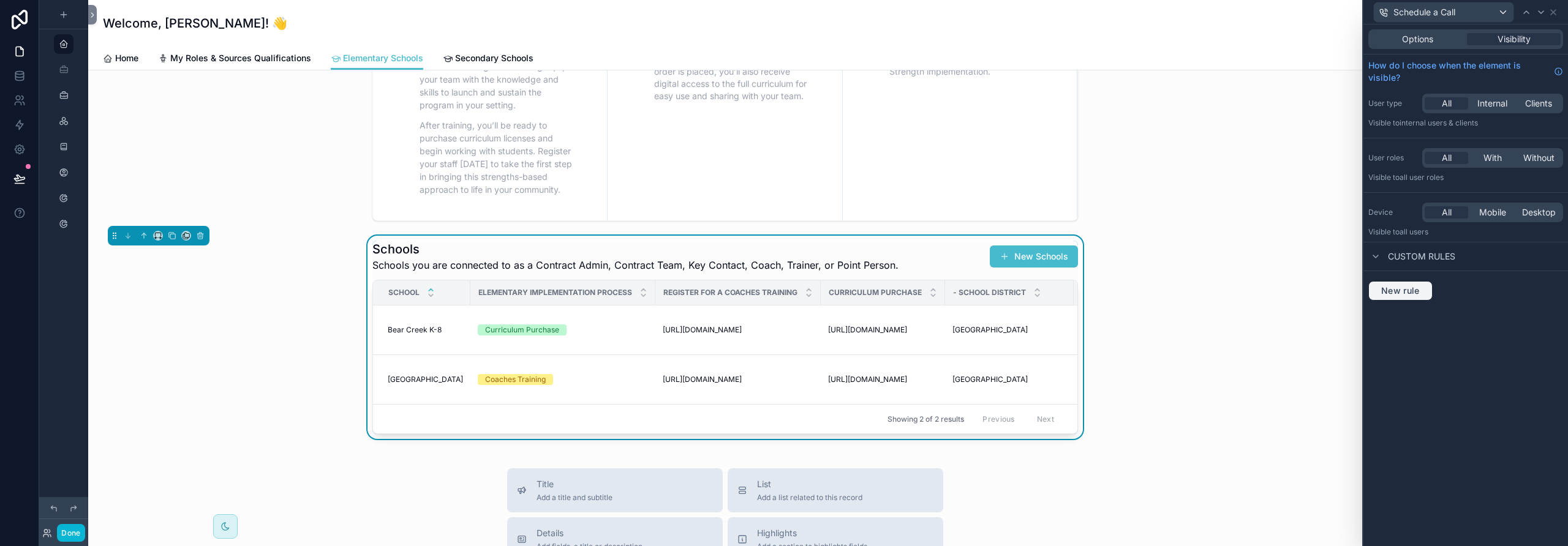
click at [1410, 290] on span "New rule" at bounding box center [1400, 290] width 49 height 11
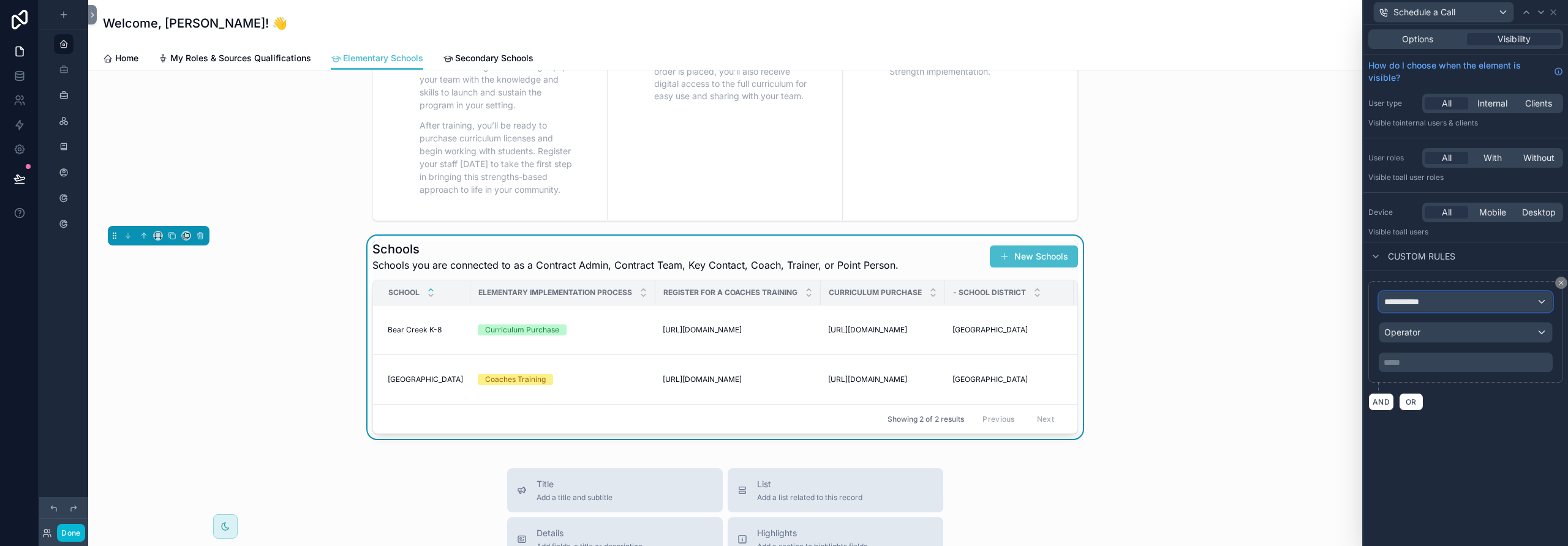
click at [1407, 304] on span "**********" at bounding box center [1406, 302] width 46 height 12
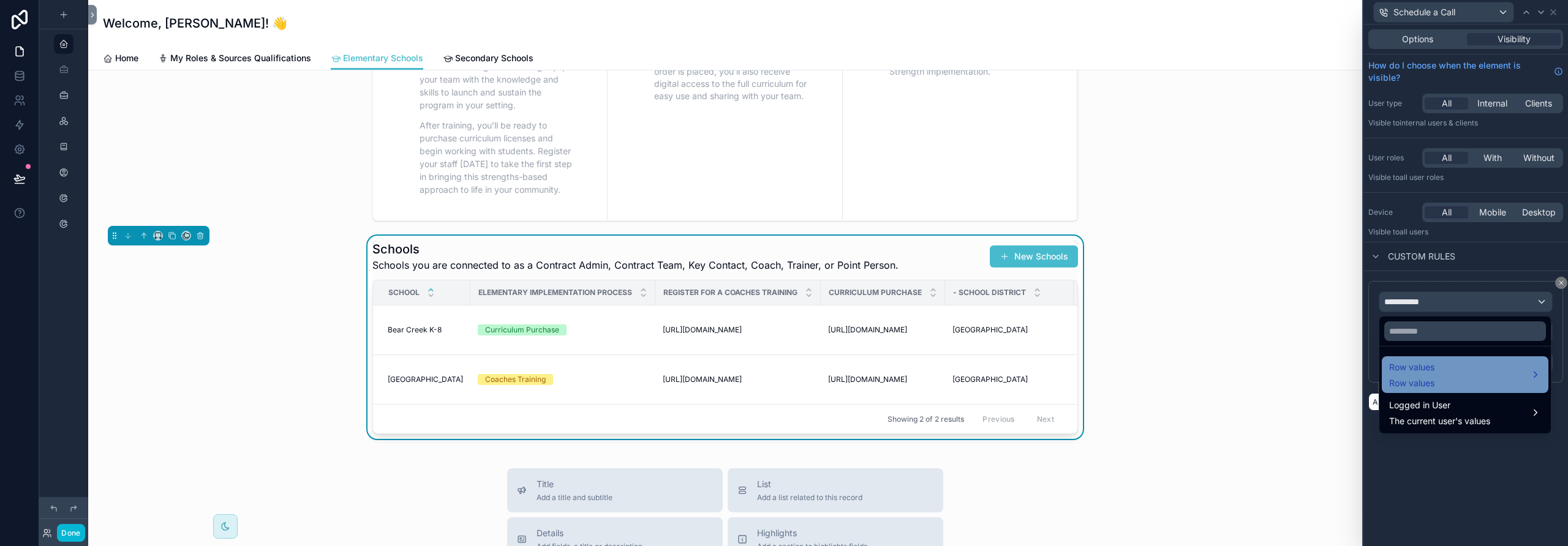
click at [1439, 379] on div "Row values Row values" at bounding box center [1465, 375] width 152 height 29
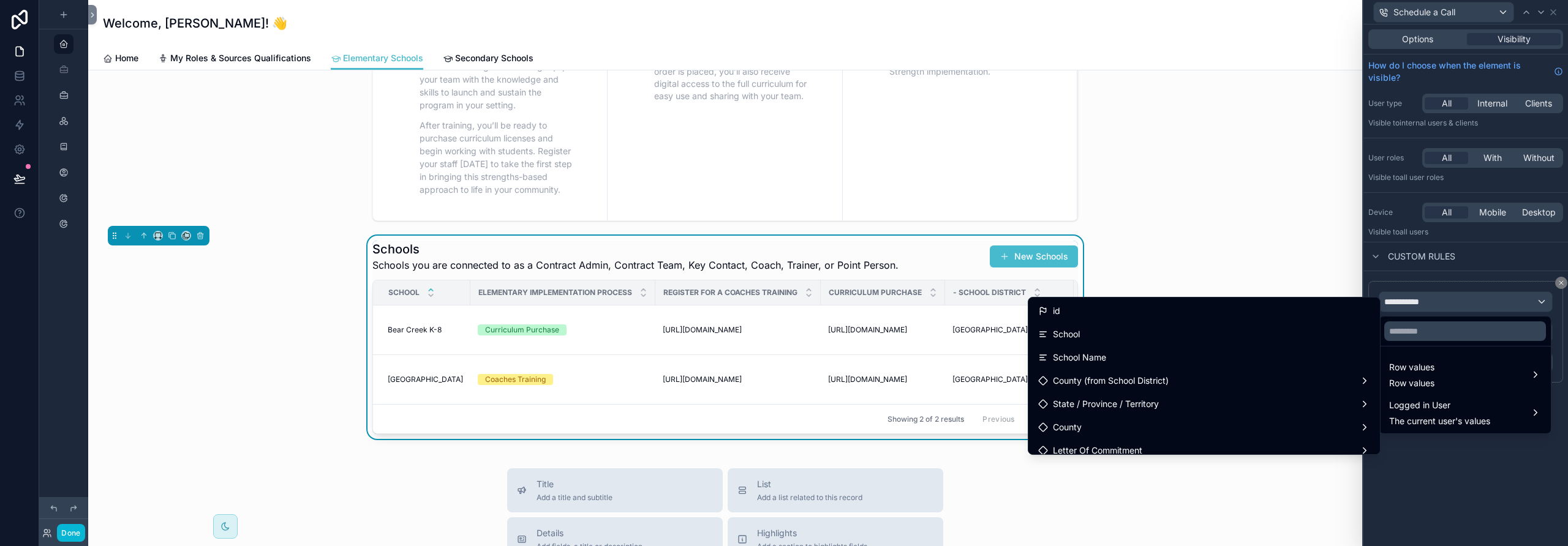
click at [1375, 276] on div at bounding box center [1465, 273] width 205 height 546
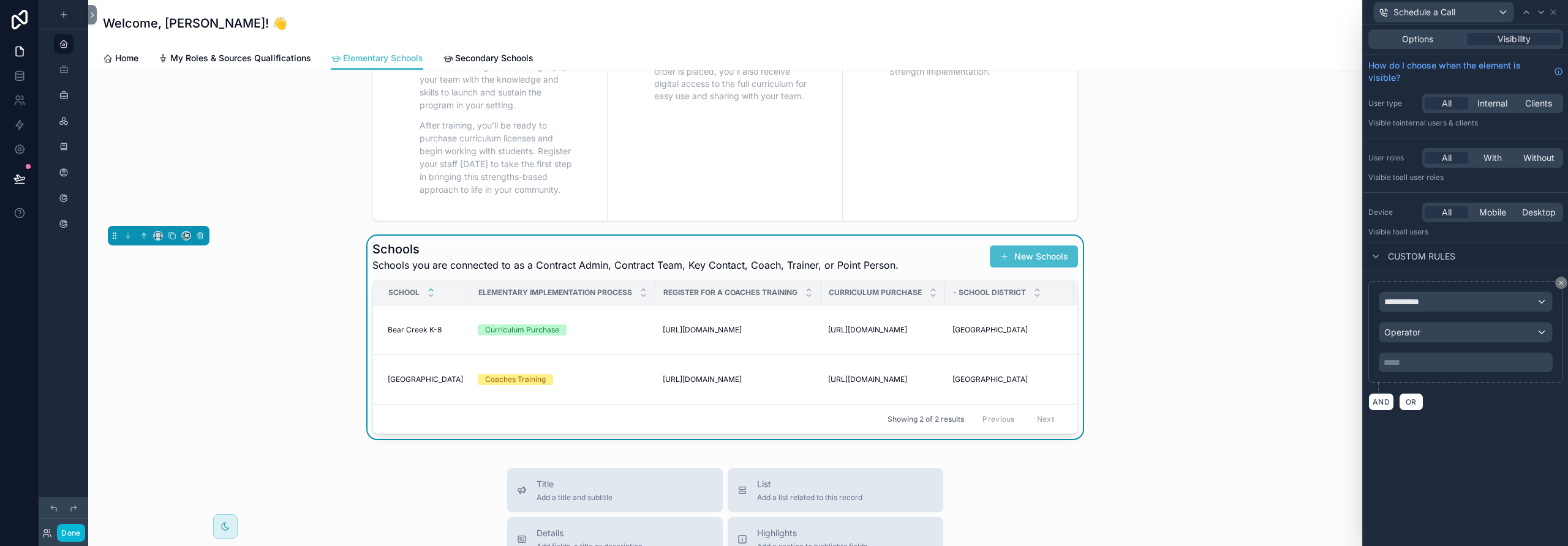
drag, startPoint x: 1198, startPoint y: 288, endPoint x: 1165, endPoint y: 345, distance: 65.9
click at [1197, 289] on div "Schools Schools you are connected to as a Contract Admin, Contract Team, Key Co…" at bounding box center [725, 337] width 1254 height 203
click at [1447, 303] on div "**********" at bounding box center [1466, 301] width 173 height 19
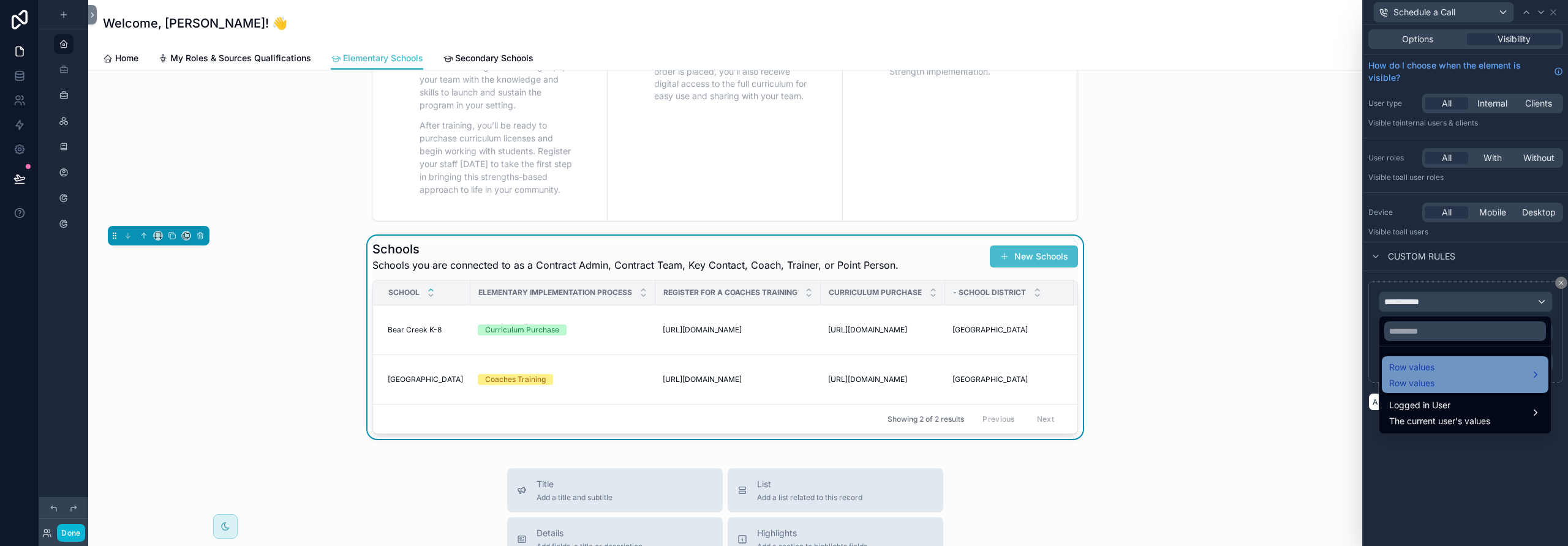
click at [1434, 375] on div "Row values Row values" at bounding box center [1412, 375] width 46 height 29
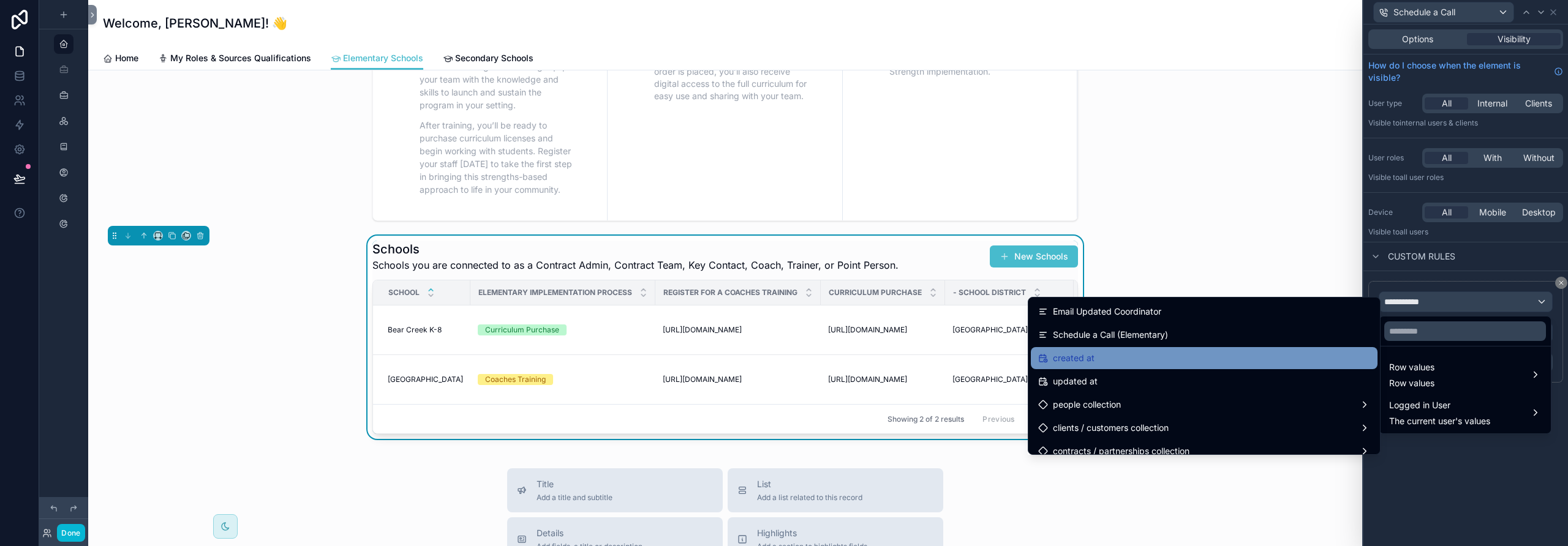
scroll to position [2291, 0]
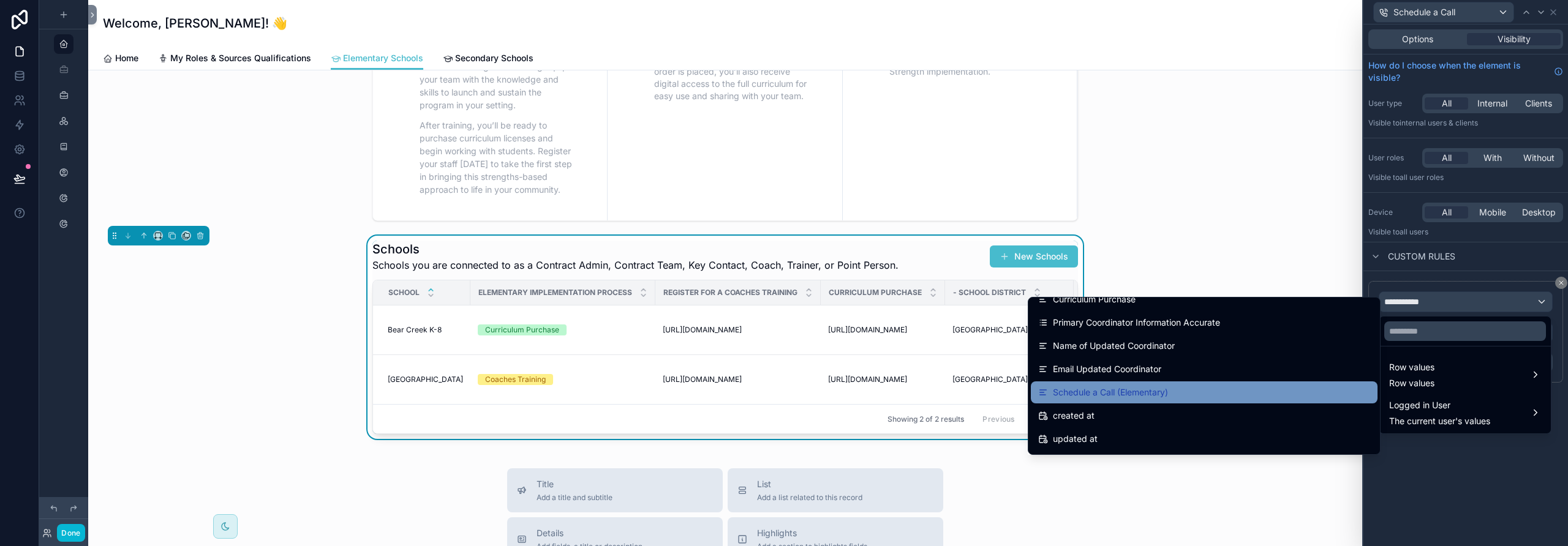
click at [1196, 398] on div "Schedule a Call (Elementary)" at bounding box center [1204, 392] width 332 height 15
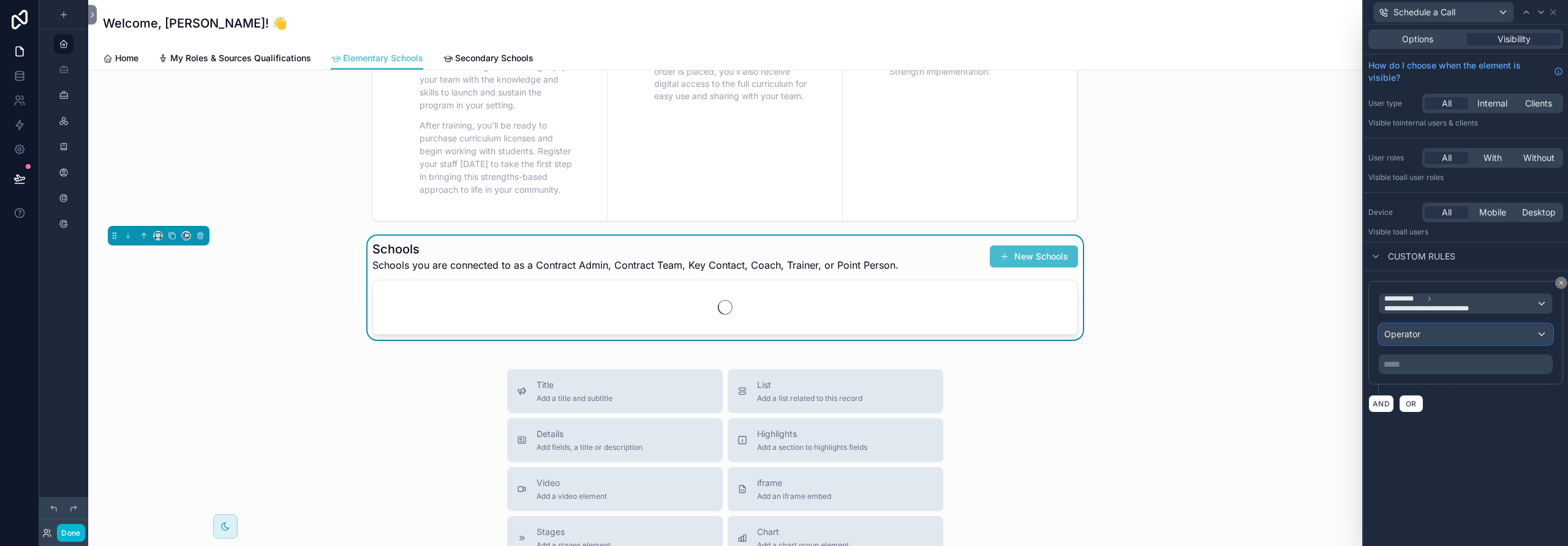
click at [1402, 337] on span "Operator" at bounding box center [1402, 334] width 36 height 10
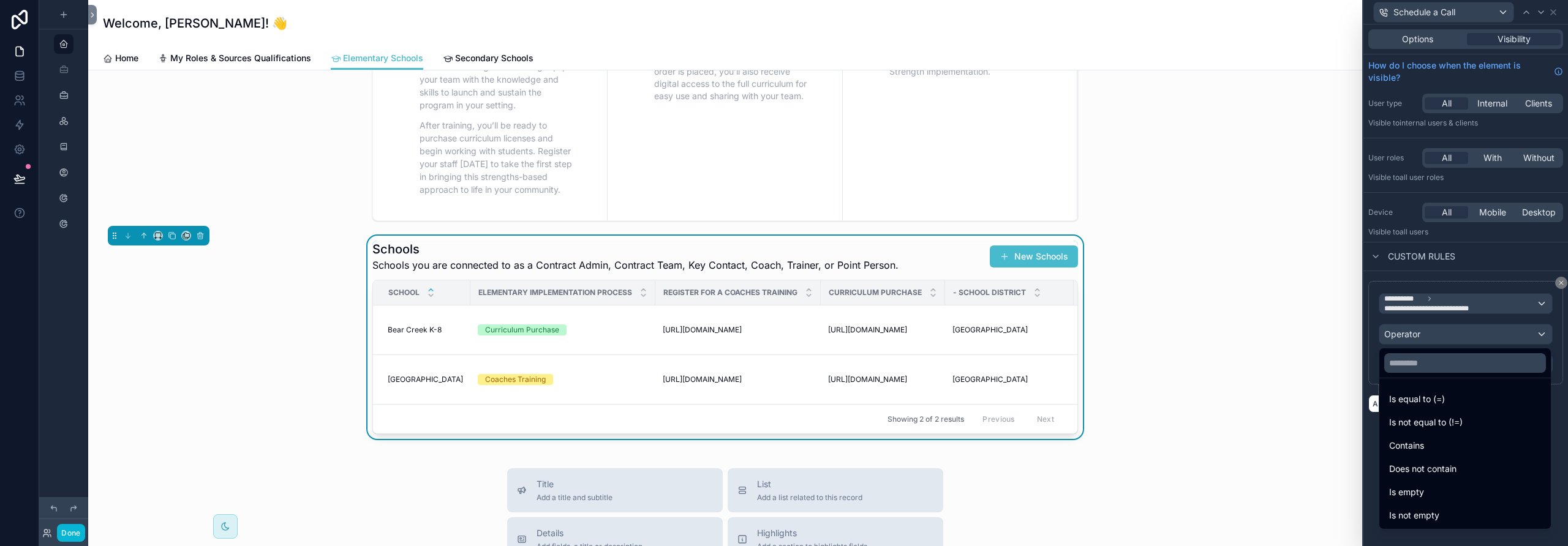
click at [1413, 398] on span "Is equal to (=)" at bounding box center [1417, 398] width 56 height 15
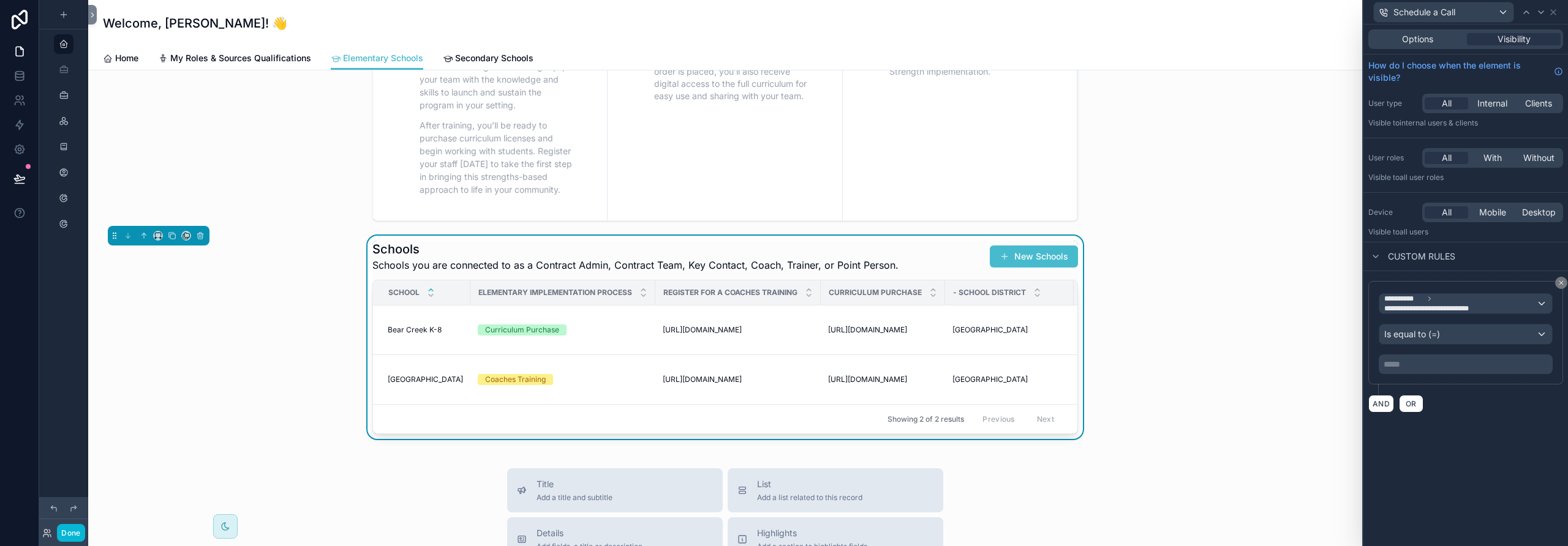
click at [1410, 366] on p "***** ﻿" at bounding box center [1467, 365] width 167 height 12
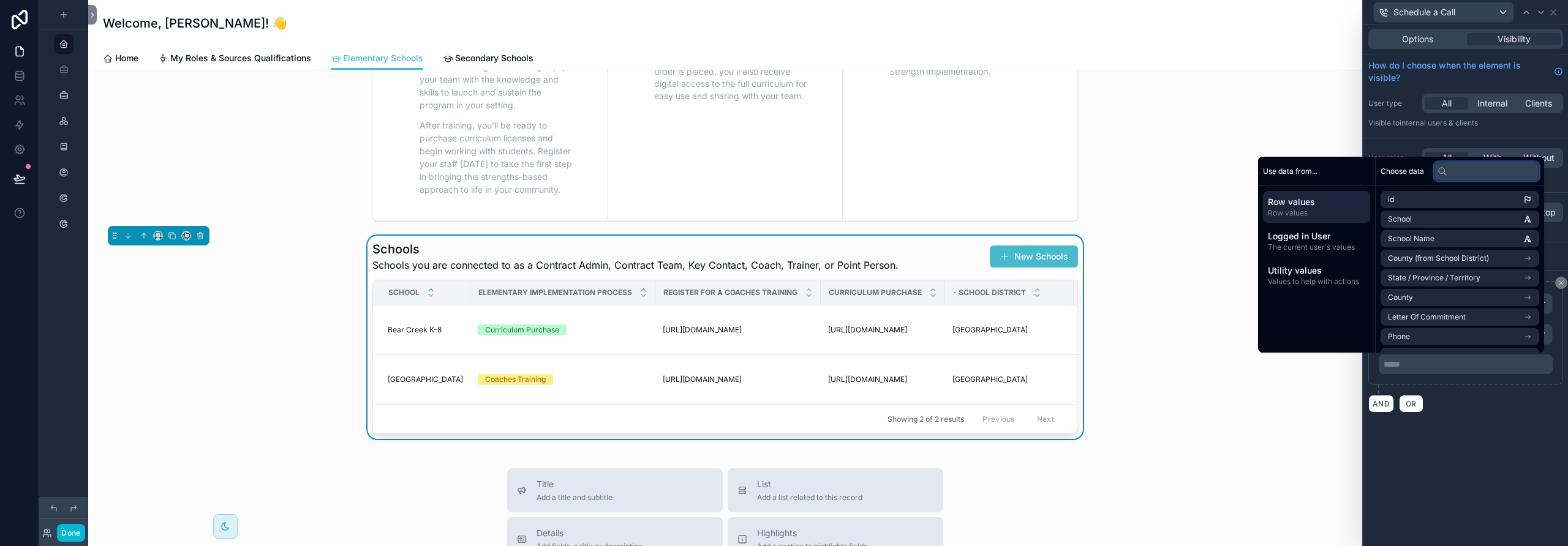
click at [1455, 171] on input "text" at bounding box center [1486, 171] width 105 height 19
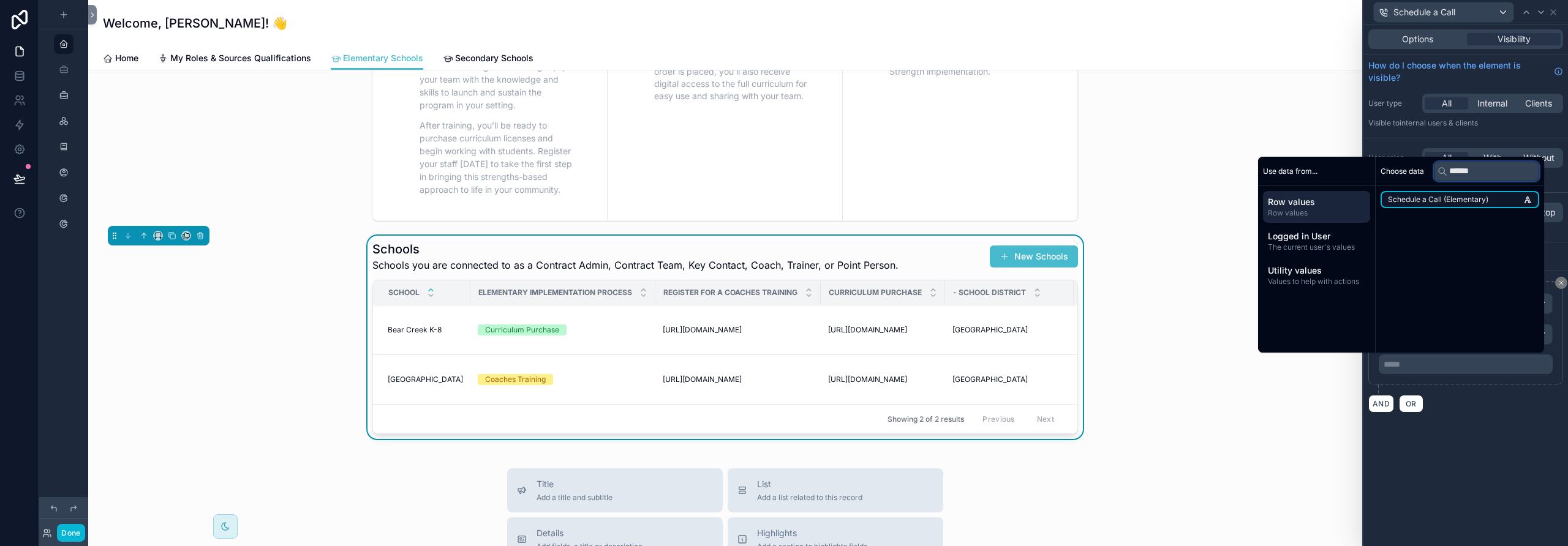
type input "******"
click at [1451, 198] on span "Schedule a Call (Elementary)" at bounding box center [1438, 199] width 100 height 10
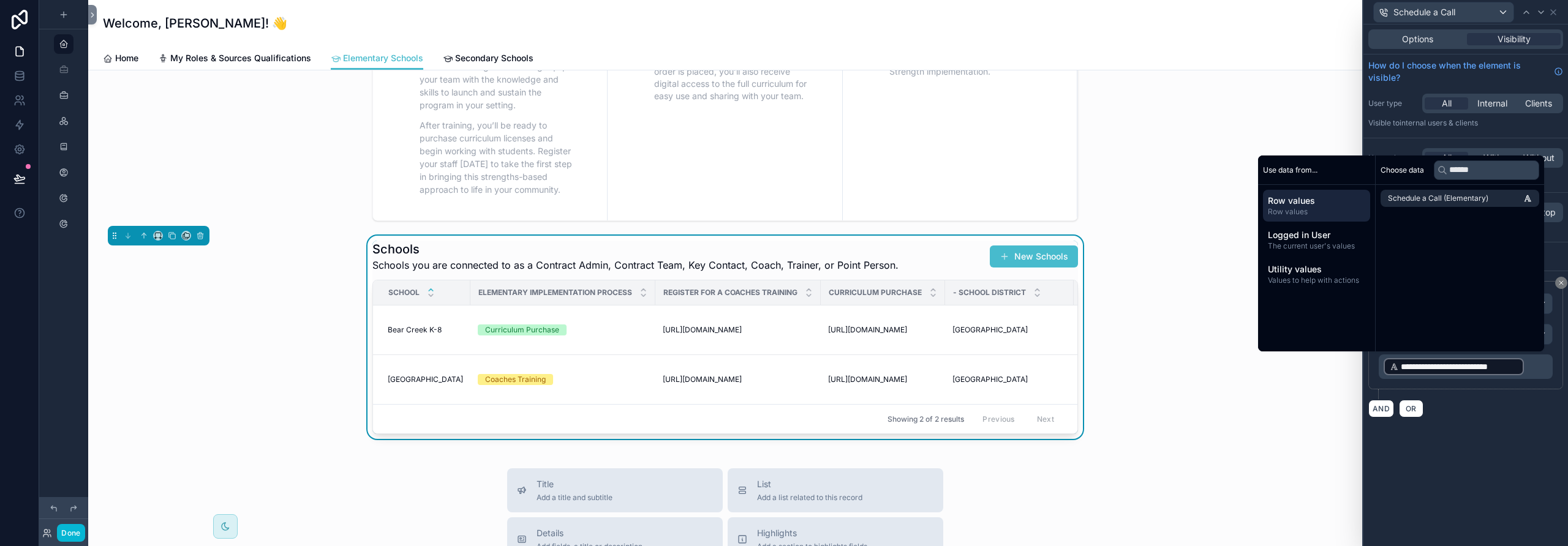
click at [1466, 462] on div "**********" at bounding box center [1465, 285] width 205 height 521
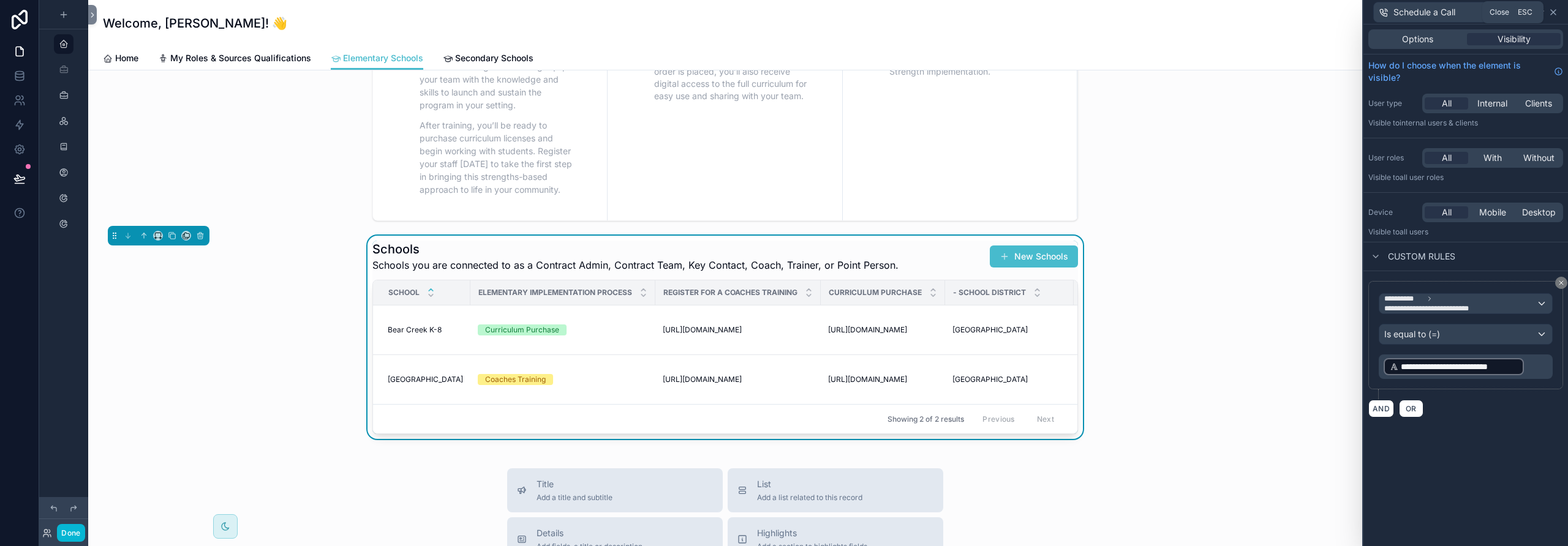
click at [1553, 11] on icon at bounding box center [1553, 12] width 5 height 5
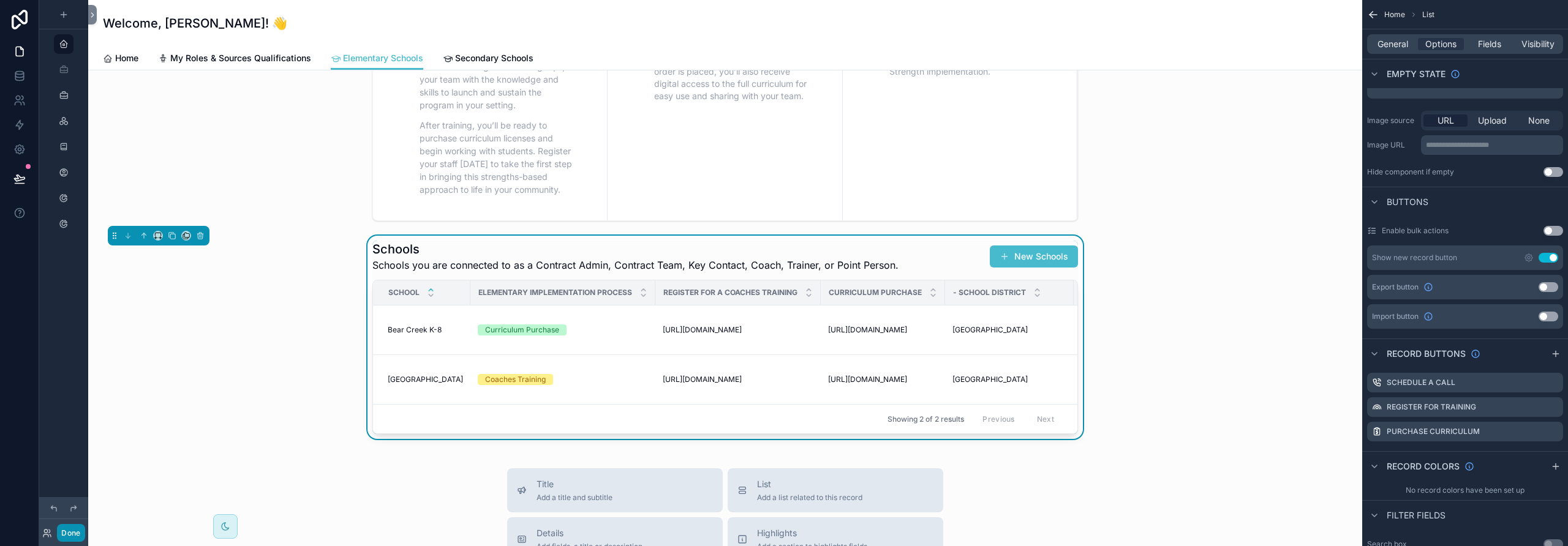
click at [74, 535] on button "Done" at bounding box center [71, 532] width 28 height 18
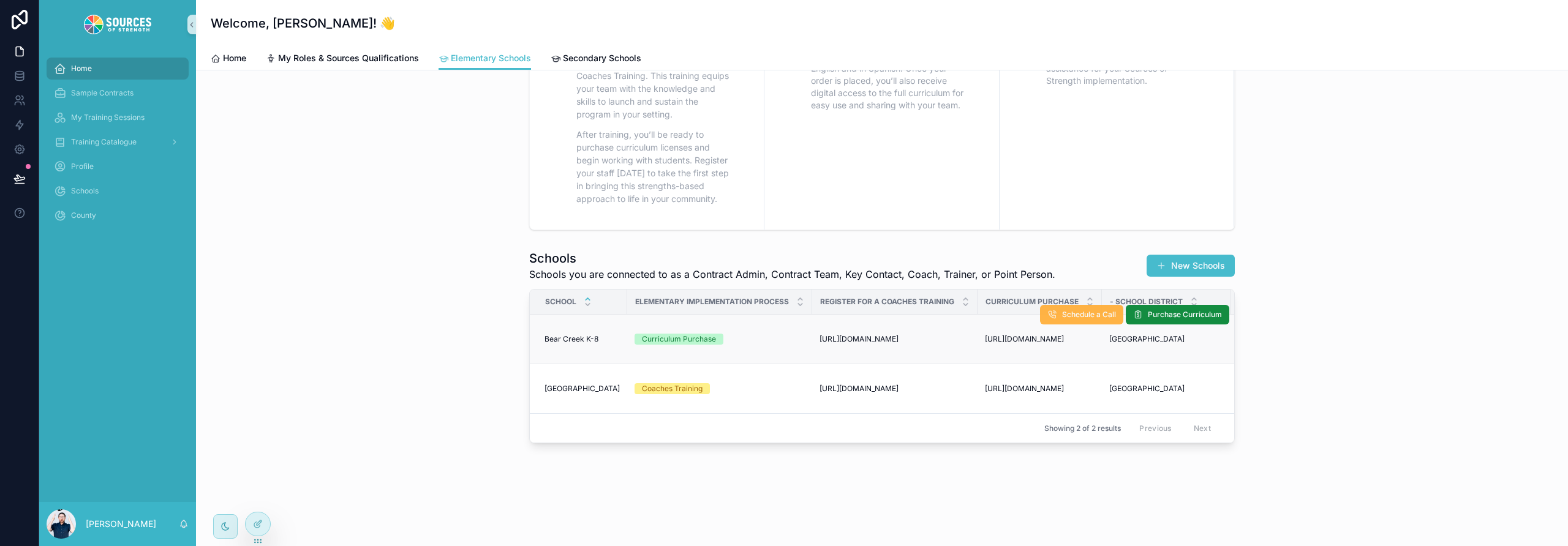
click at [1075, 310] on span "Schedule a Call" at bounding box center [1089, 314] width 54 height 10
click at [1088, 310] on span "Schedule a Call" at bounding box center [1089, 314] width 54 height 10
click at [1165, 310] on span "Purchase Curriculum" at bounding box center [1185, 314] width 74 height 10
click at [1074, 310] on span "Schedule a Call" at bounding box center [1089, 314] width 54 height 10
click at [1088, 359] on span "Schedule a Call" at bounding box center [1092, 364] width 54 height 10
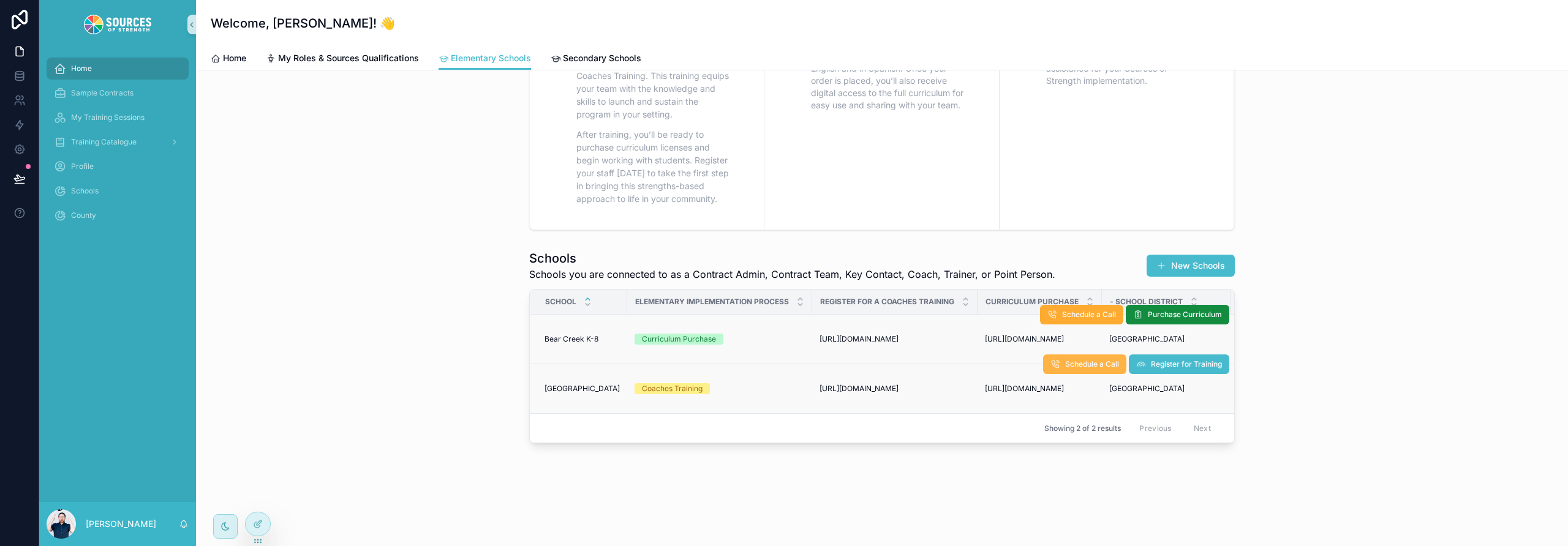
click at [1085, 359] on span "Schedule a Call" at bounding box center [1092, 364] width 54 height 10
click at [258, 527] on icon at bounding box center [257, 524] width 10 height 10
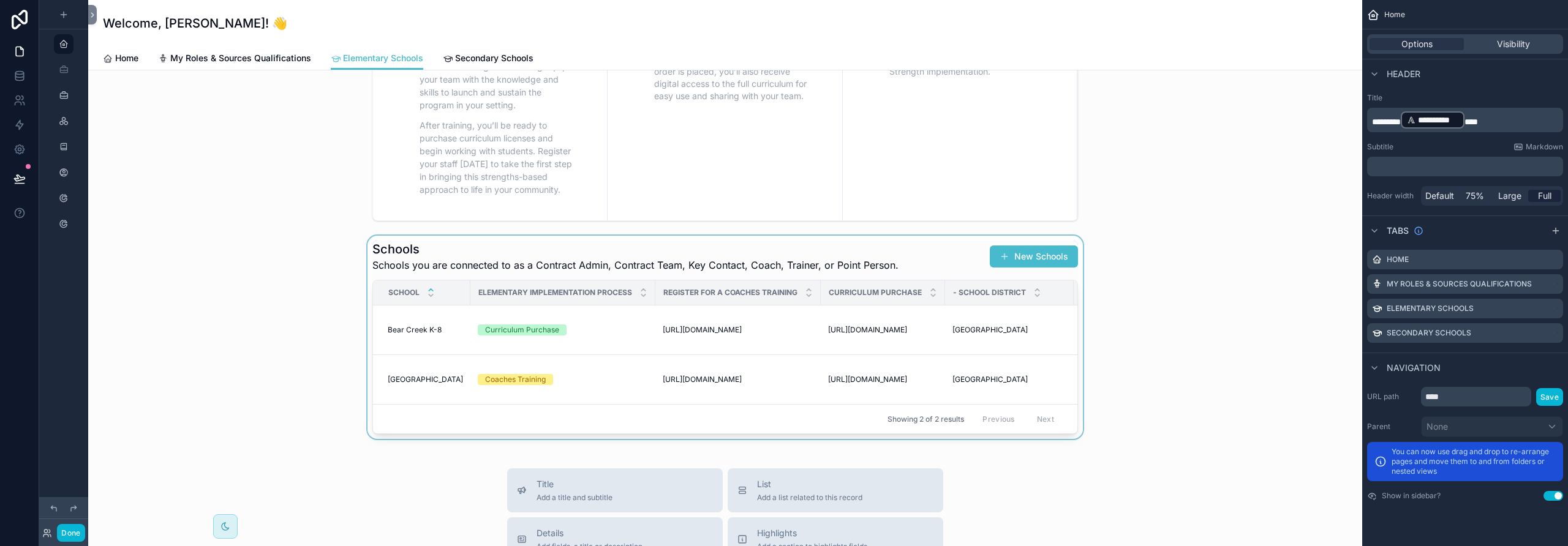
click at [955, 262] on div "scrollable content" at bounding box center [725, 337] width 1254 height 203
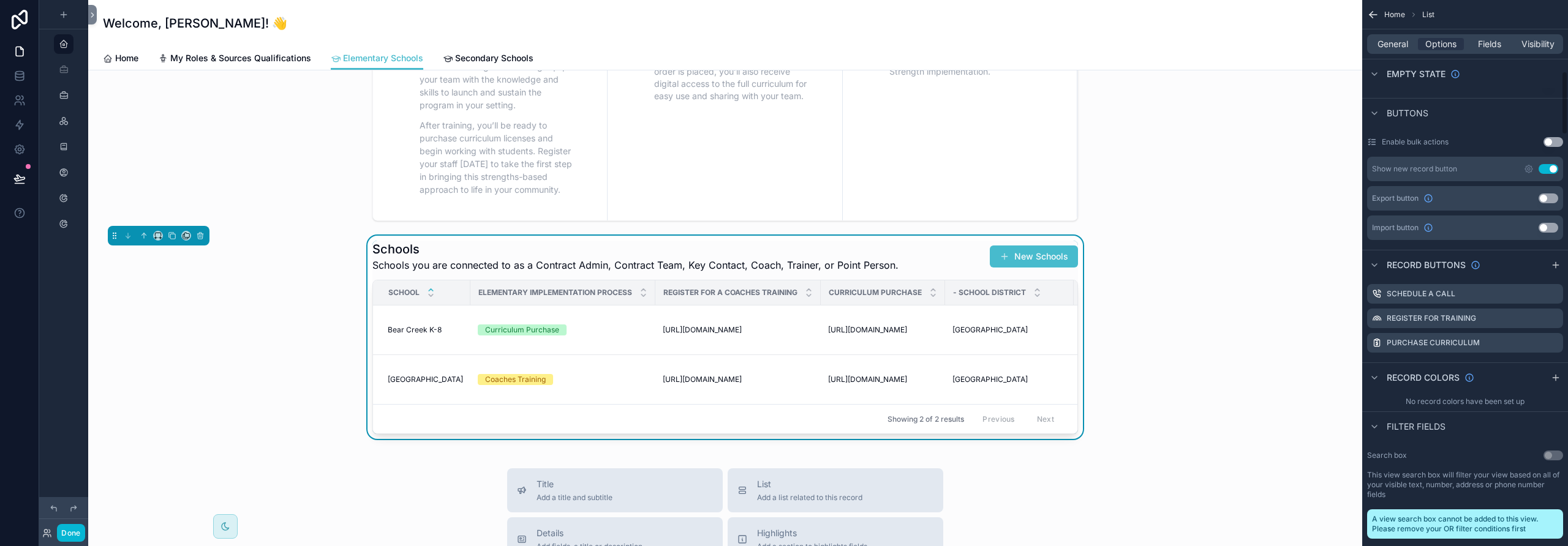
scroll to position [613, 0]
click at [1556, 295] on icon "scrollable content" at bounding box center [1553, 293] width 10 height 10
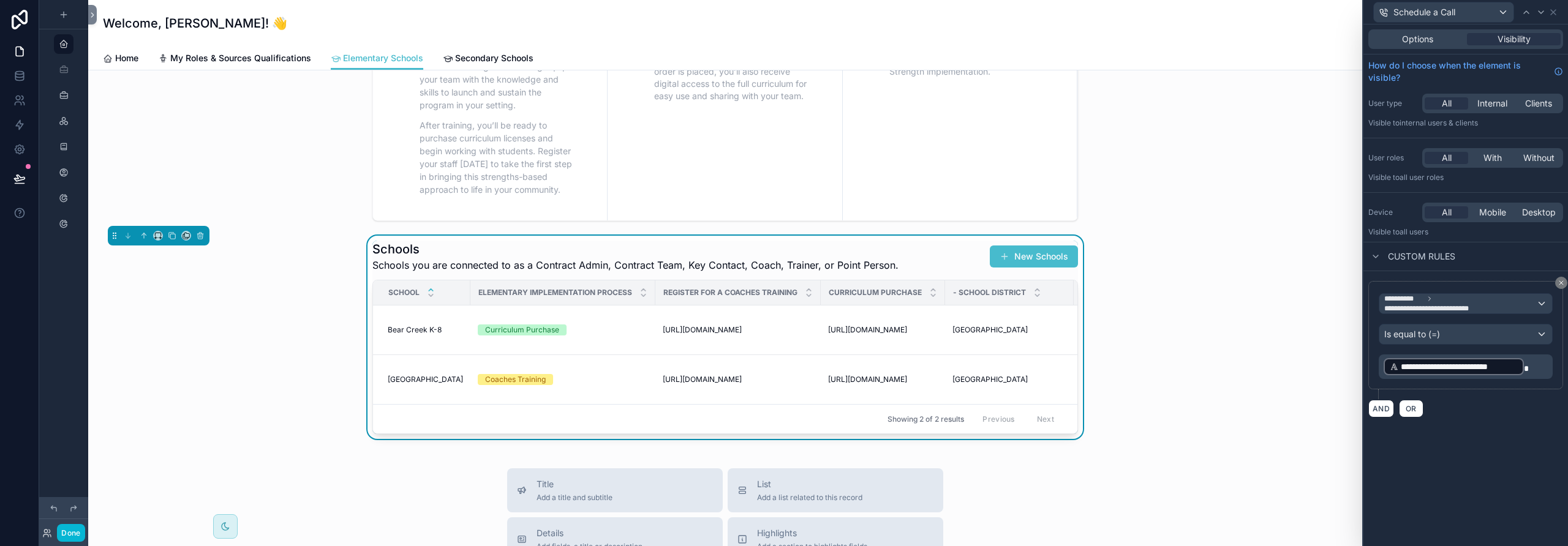
click at [1511, 412] on div "AND OR" at bounding box center [1466, 409] width 195 height 19
click at [1561, 285] on icon at bounding box center [1562, 283] width 8 height 8
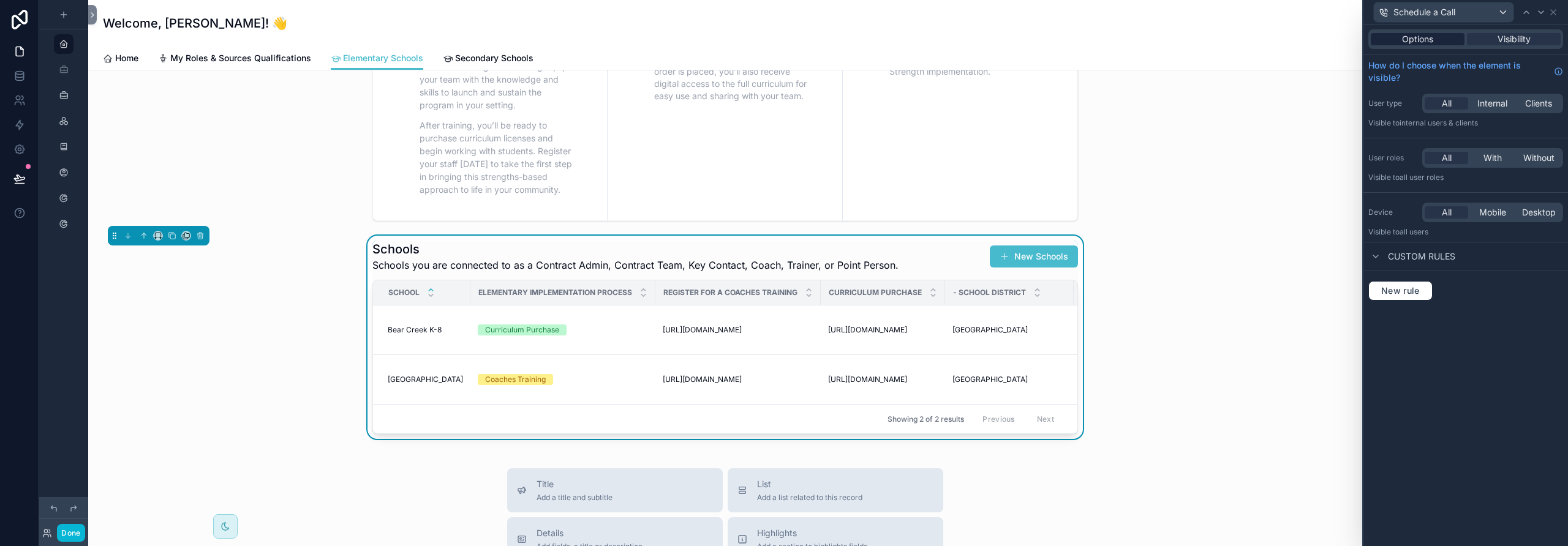
click at [1421, 41] on span "Options" at bounding box center [1417, 39] width 31 height 12
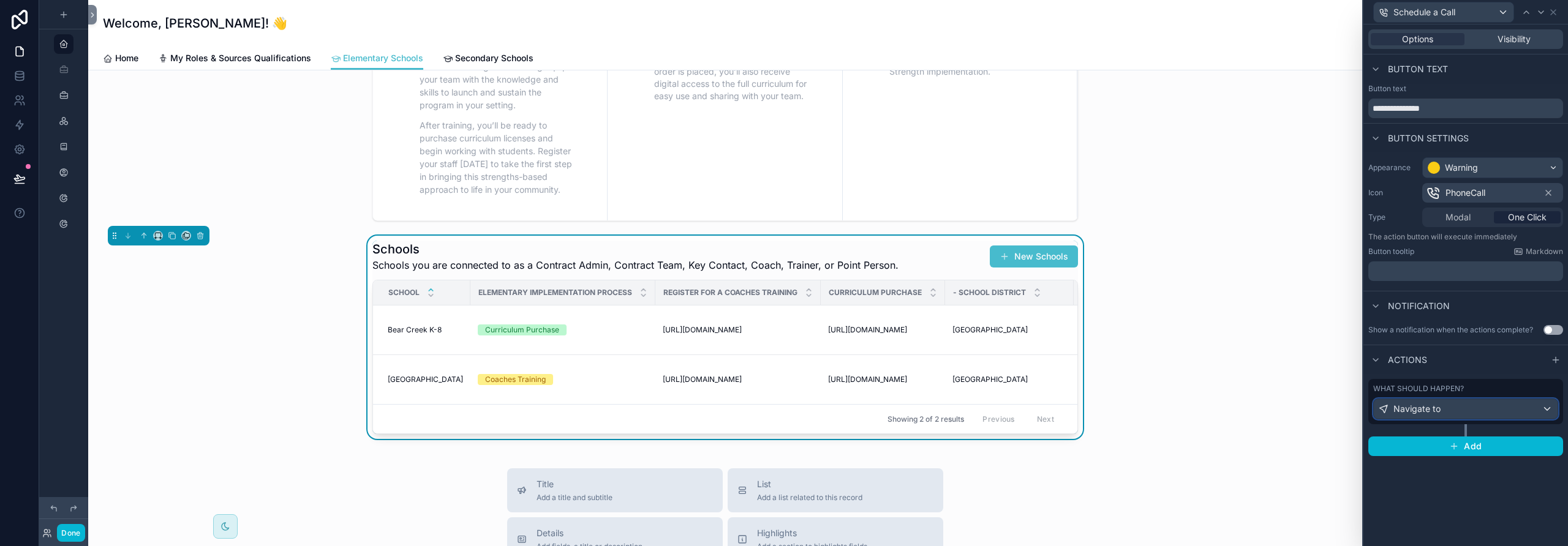
click at [1481, 412] on div "Navigate to" at bounding box center [1466, 409] width 184 height 19
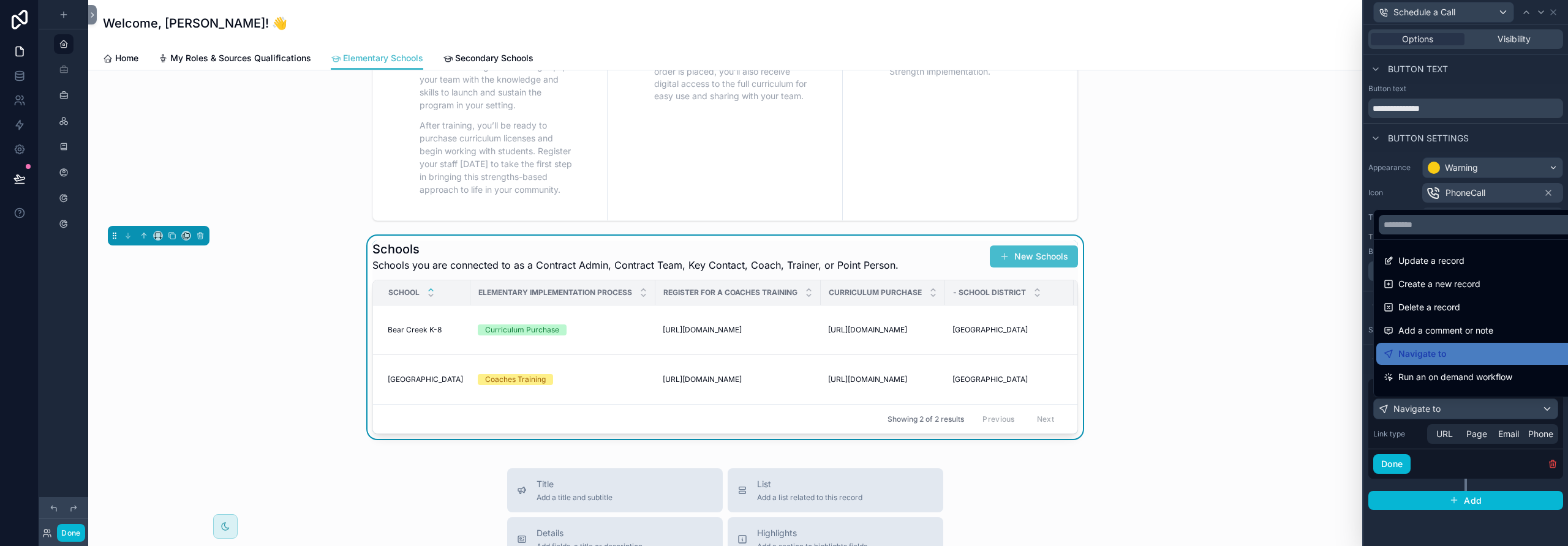
click at [1446, 433] on div at bounding box center [1465, 273] width 205 height 546
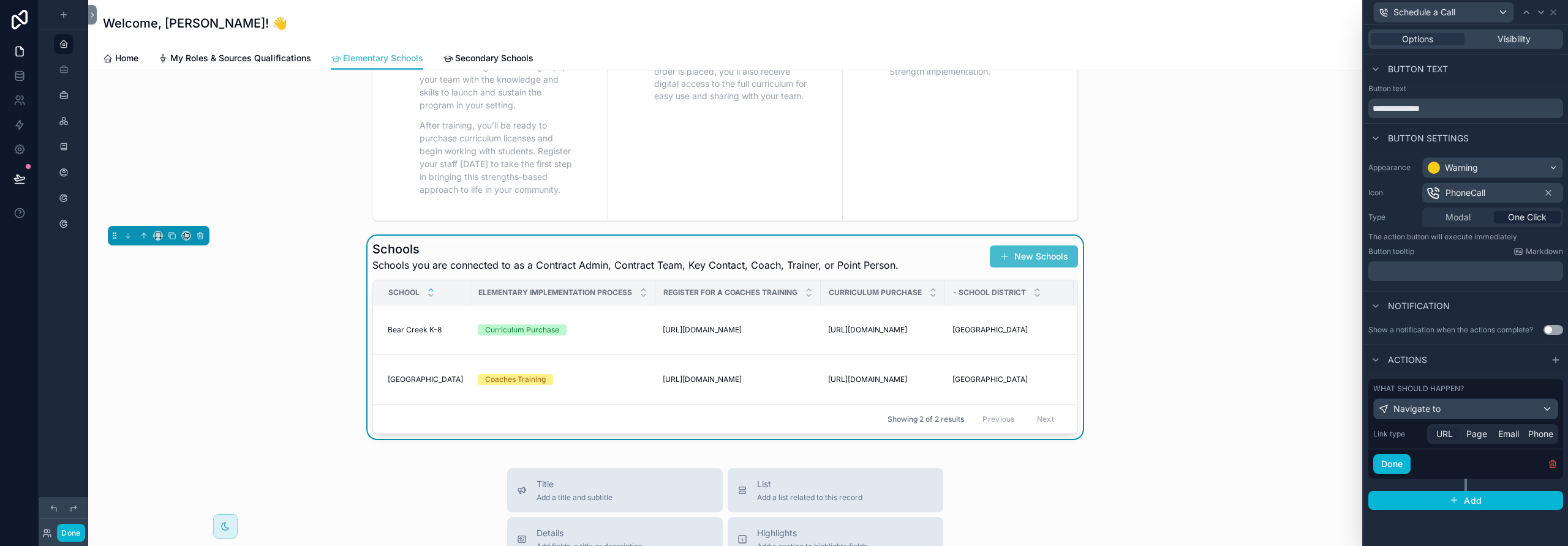
click at [1443, 432] on span "URL" at bounding box center [1444, 434] width 16 height 12
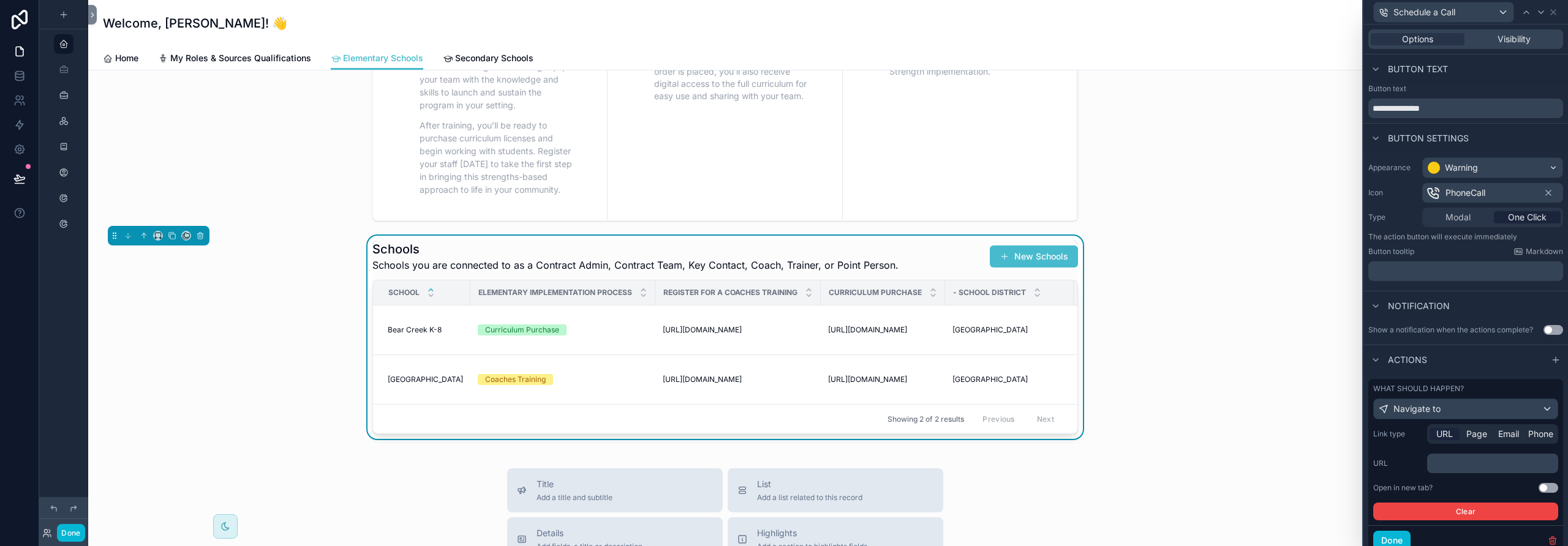
click at [1447, 462] on p "﻿" at bounding box center [1494, 463] width 124 height 12
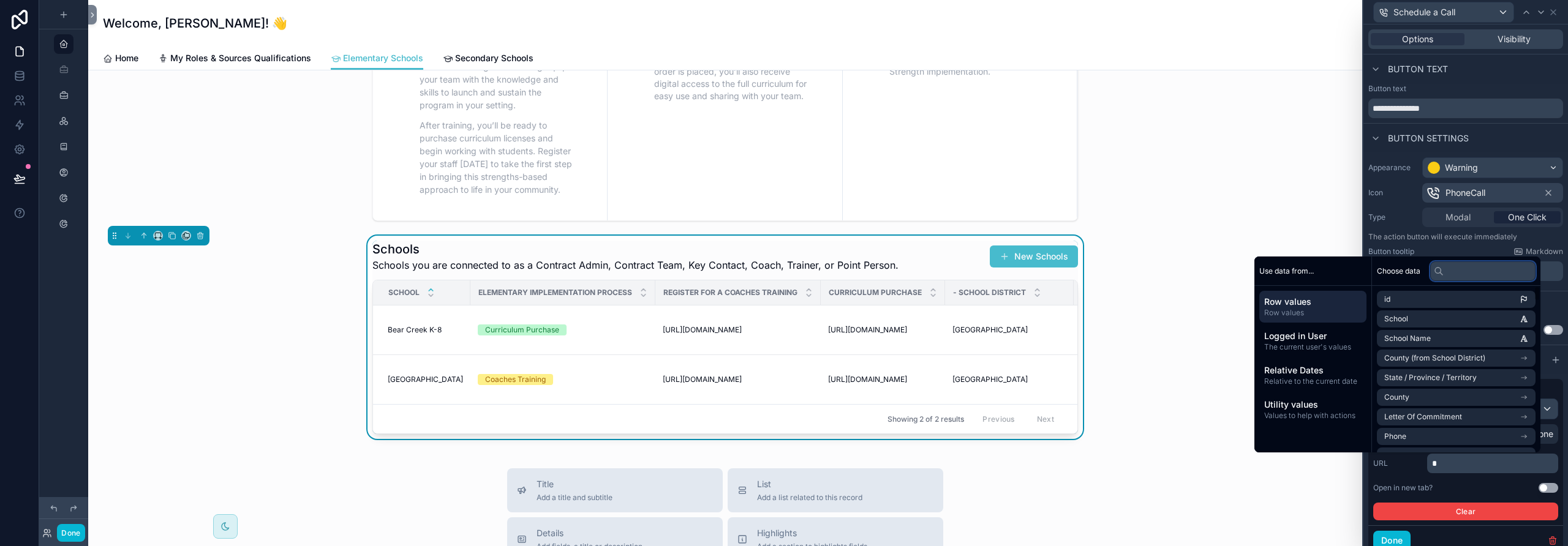
click at [1460, 271] on input "text" at bounding box center [1483, 270] width 105 height 19
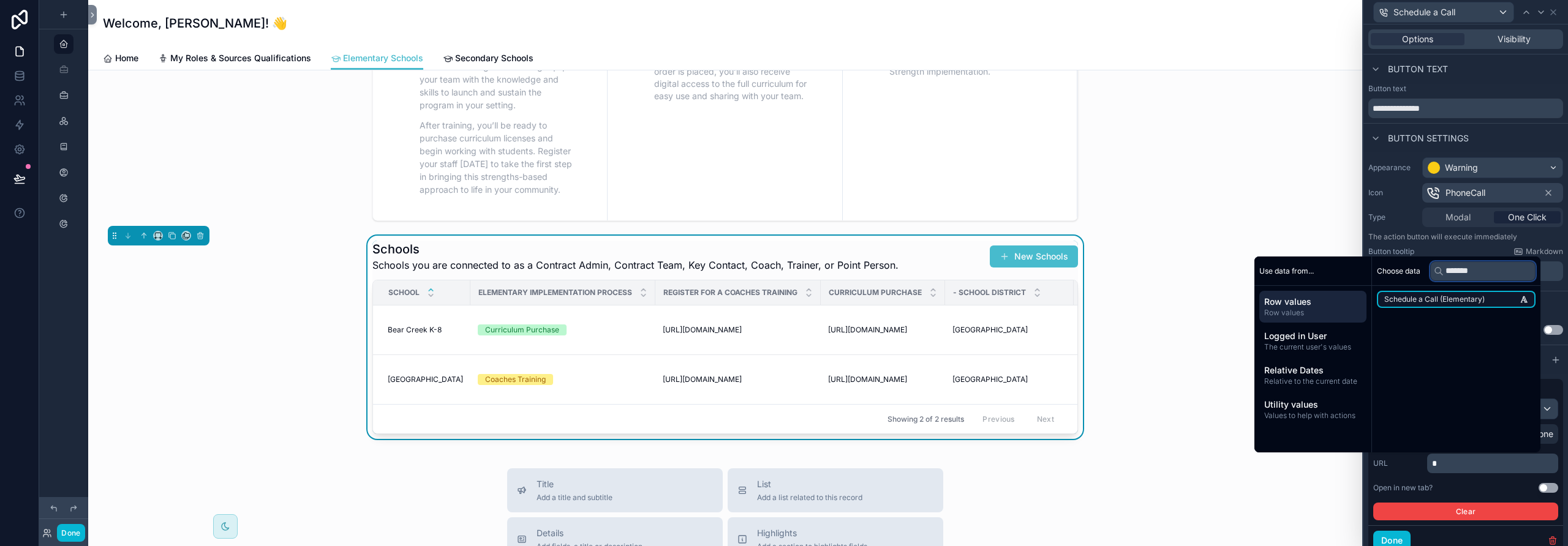
type input "*******"
click at [1396, 297] on span "Schedule a Call (Elementary)" at bounding box center [1434, 299] width 100 height 10
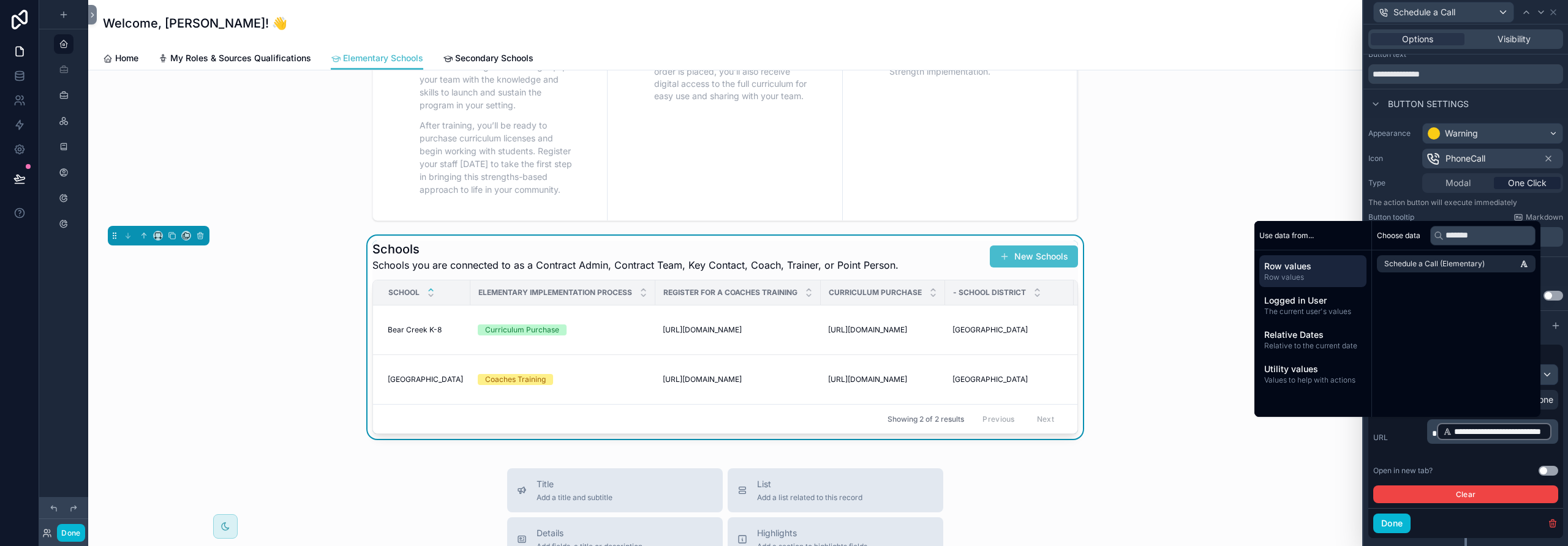
scroll to position [63, 0]
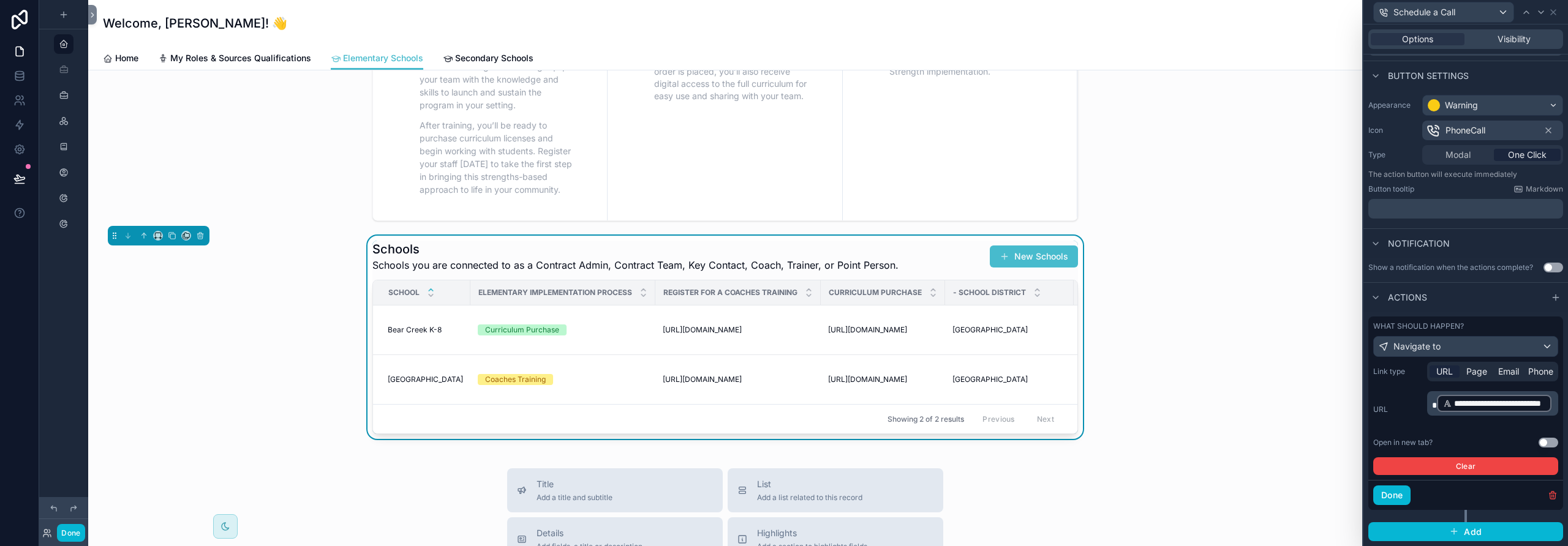
click at [1543, 439] on button "Use setting" at bounding box center [1548, 443] width 19 height 10
click at [1551, 267] on button "Use setting" at bounding box center [1553, 267] width 19 height 10
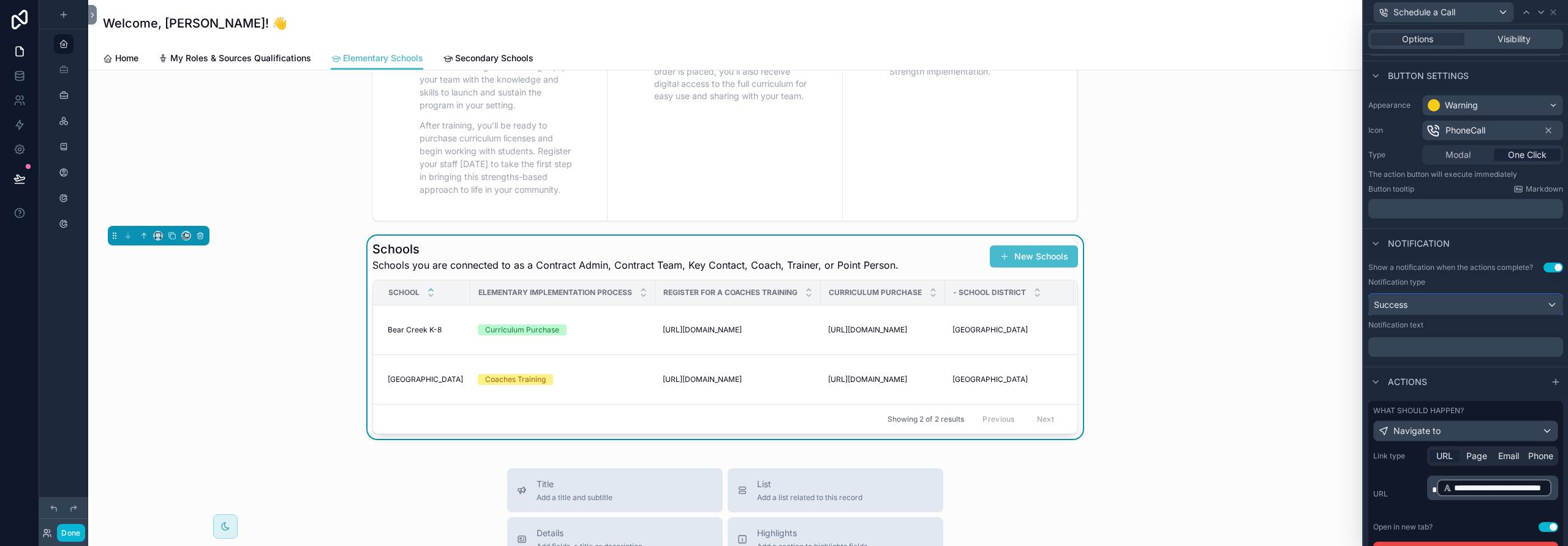
click at [1473, 311] on div "Success" at bounding box center [1465, 304] width 193 height 19
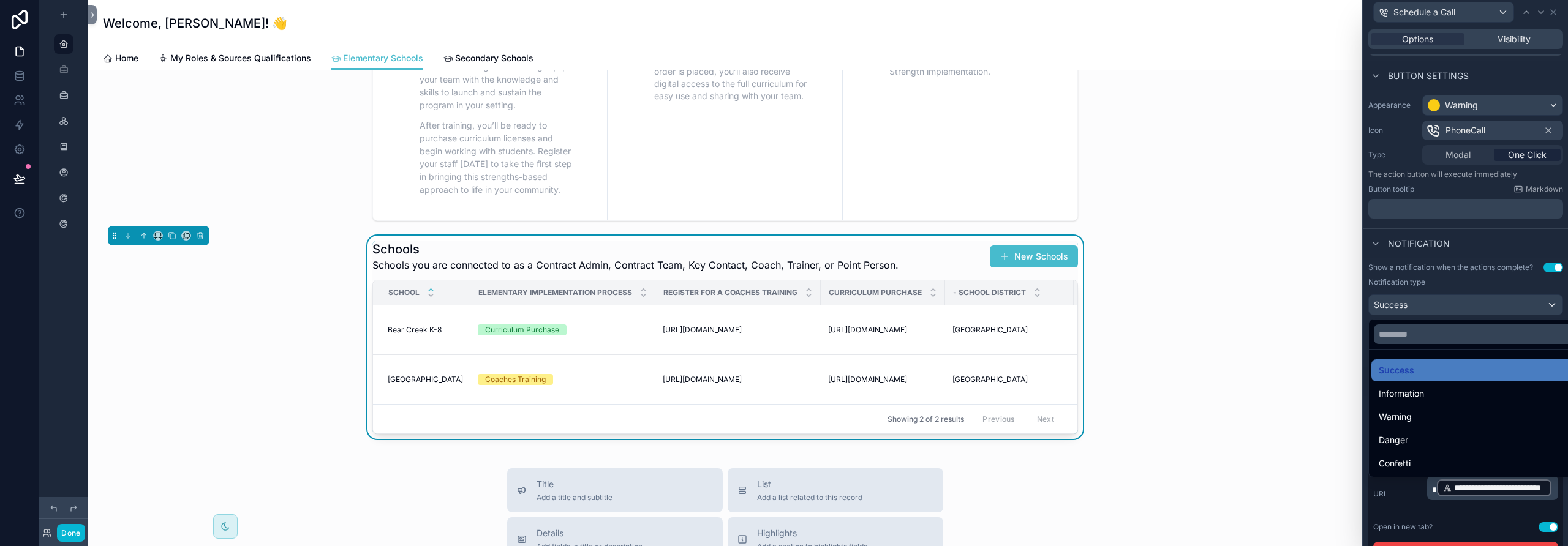
click at [1472, 311] on div at bounding box center [1465, 273] width 205 height 546
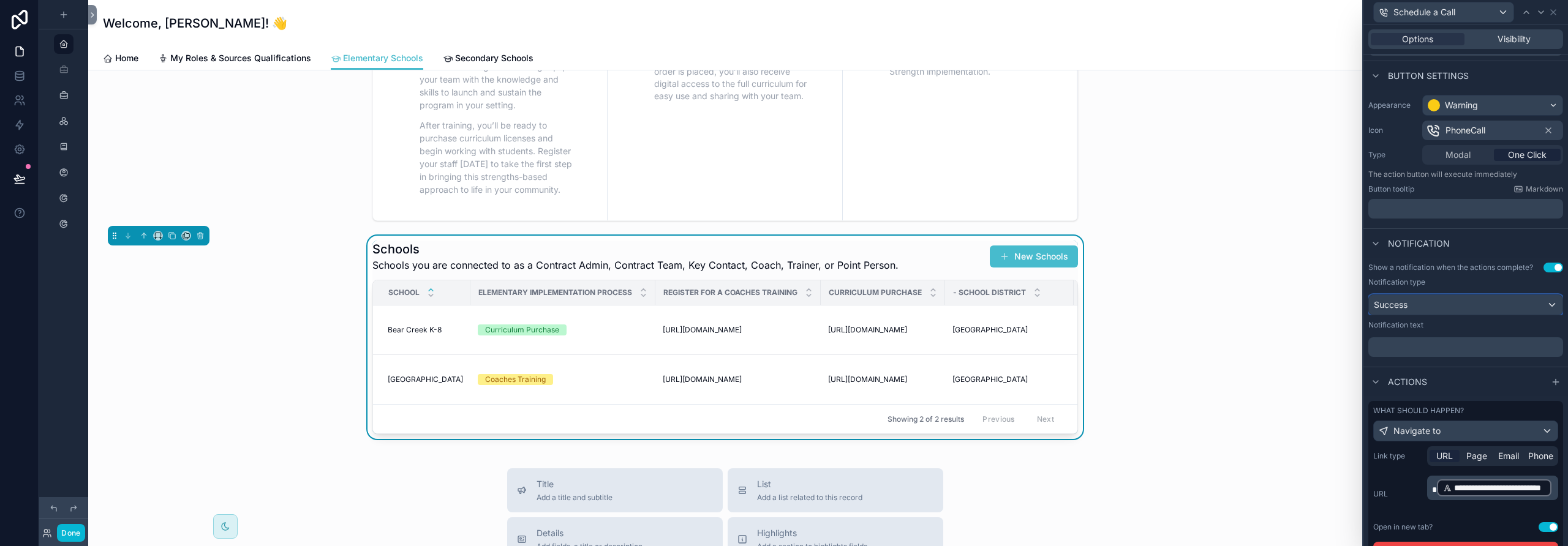
click at [1472, 311] on div "Success" at bounding box center [1465, 304] width 193 height 19
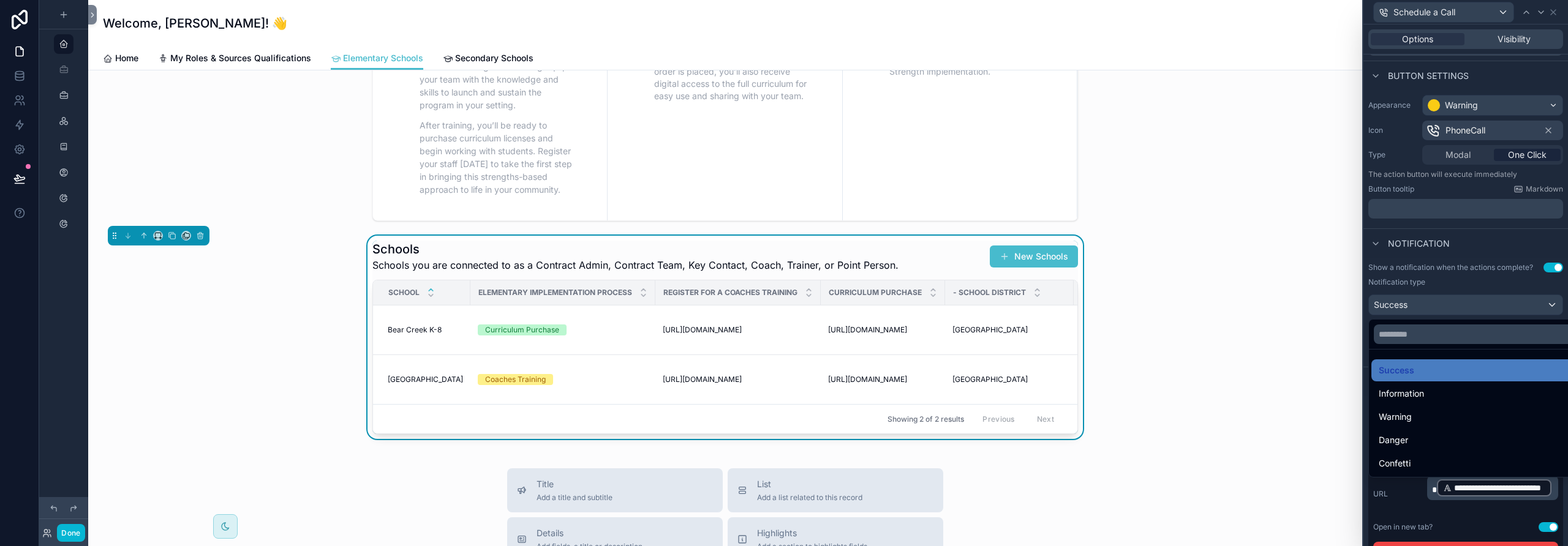
click at [1472, 311] on div at bounding box center [1465, 273] width 205 height 546
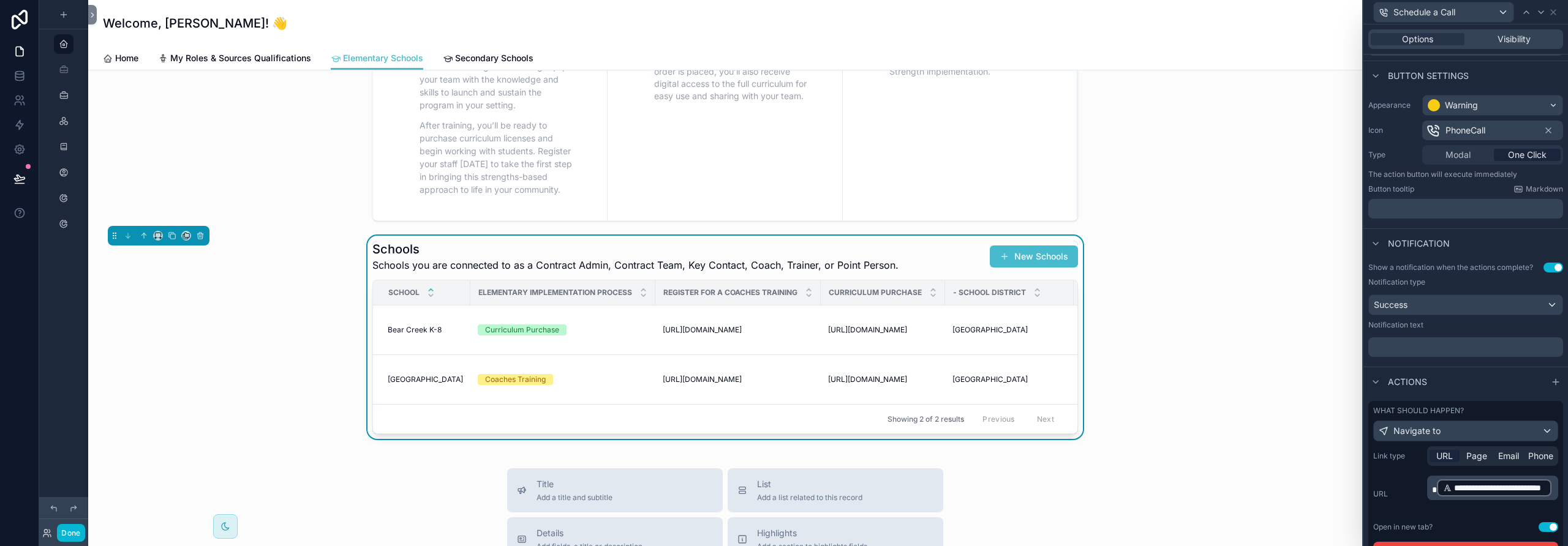
click at [1440, 349] on p "﻿" at bounding box center [1467, 347] width 188 height 12
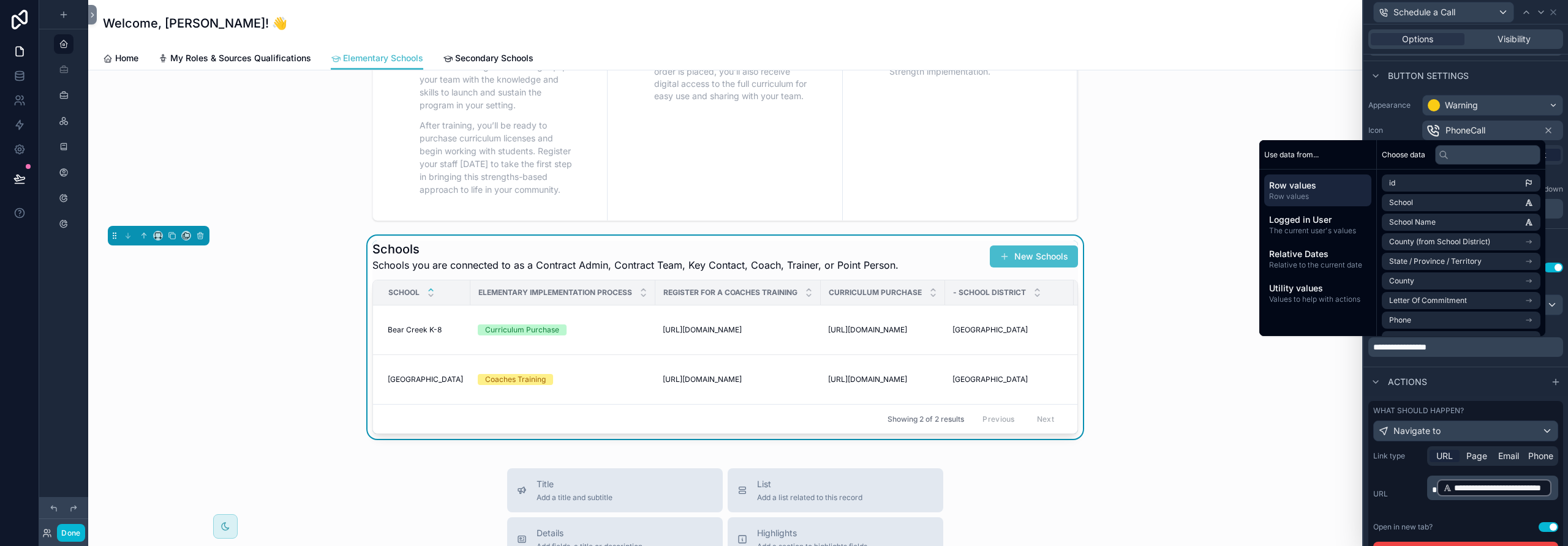
click at [1476, 394] on div "Actions" at bounding box center [1465, 382] width 205 height 29
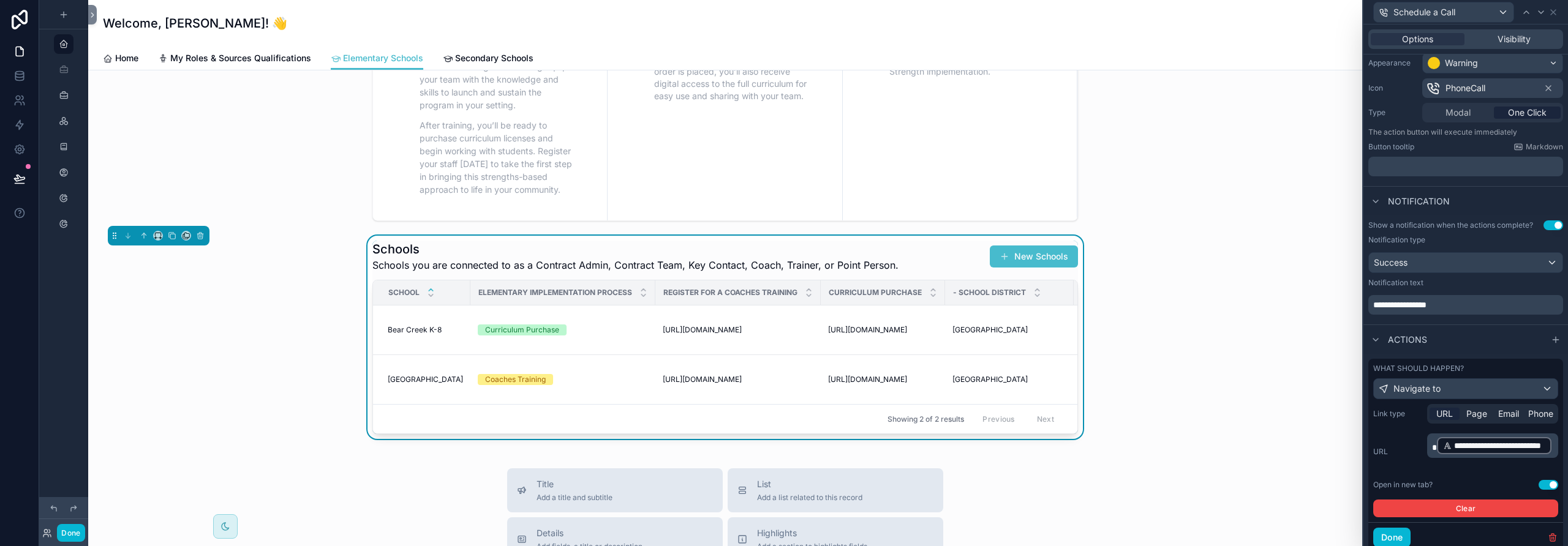
scroll to position [147, 0]
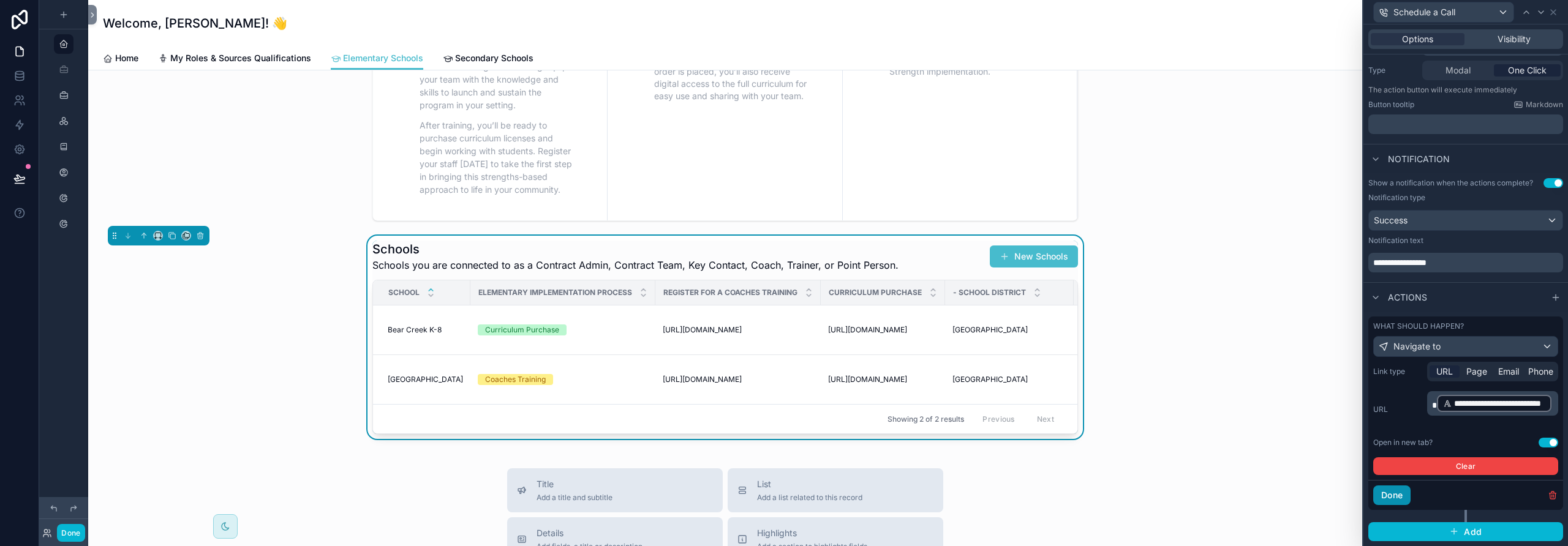
click at [1392, 496] on button "Done" at bounding box center [1392, 495] width 37 height 19
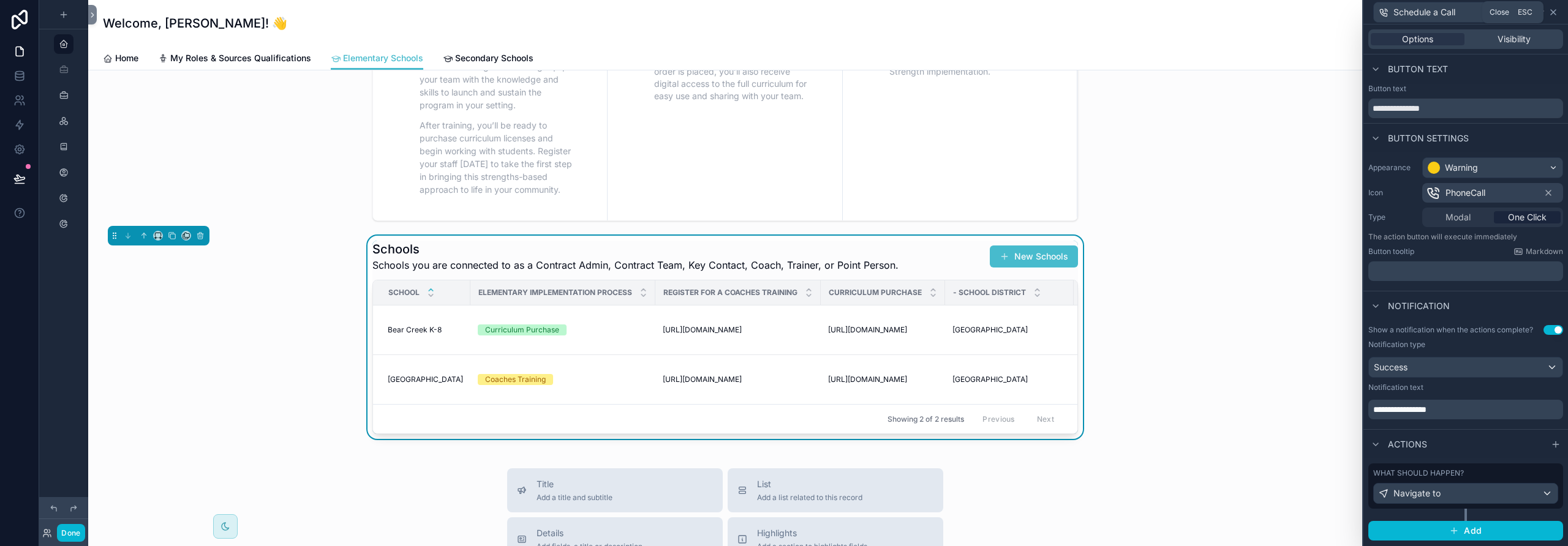
click at [1552, 10] on icon at bounding box center [1553, 12] width 5 height 5
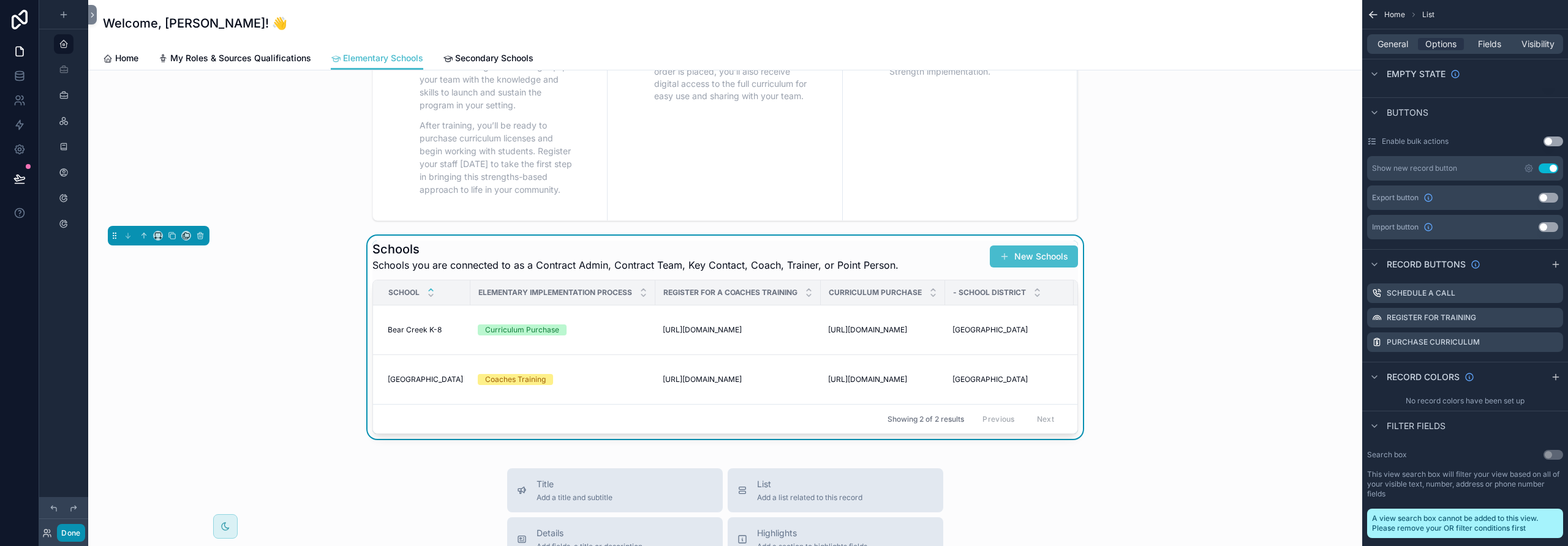
click at [66, 528] on button "Done" at bounding box center [71, 532] width 28 height 18
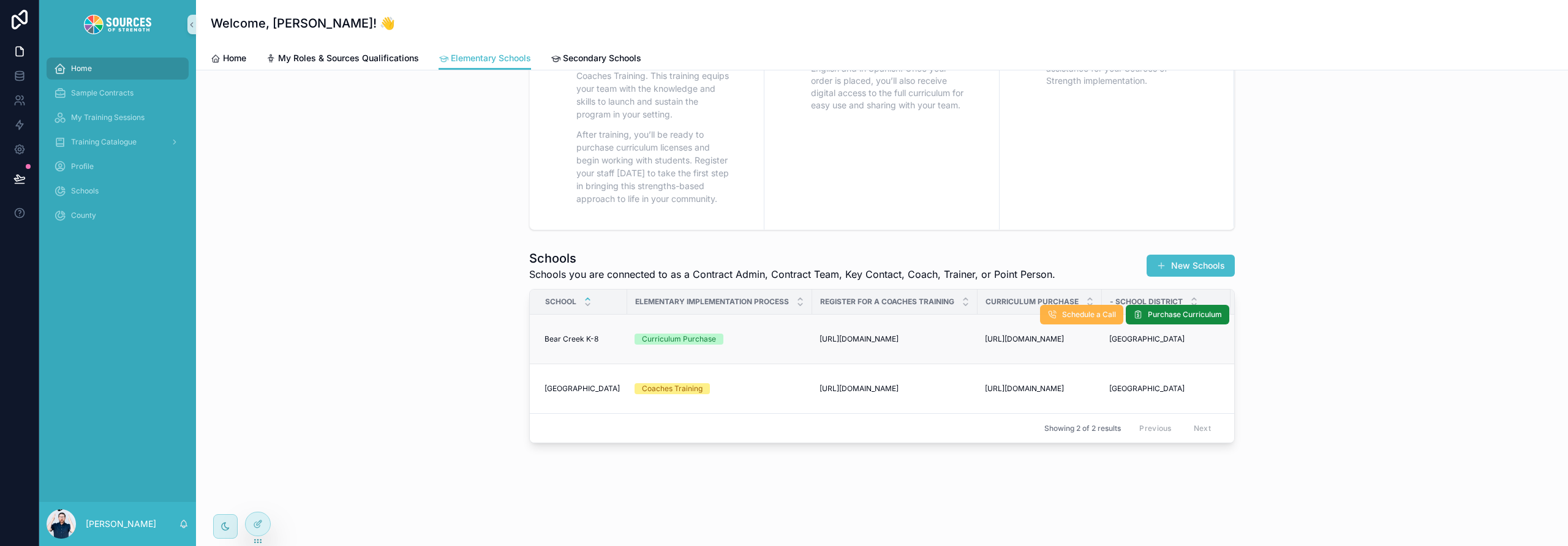
click at [1076, 310] on span "Schedule a Call" at bounding box center [1089, 314] width 54 height 10
click at [1077, 310] on span "Schedule a Call" at bounding box center [1089, 314] width 54 height 10
click at [261, 521] on icon at bounding box center [259, 523] width 5 height 5
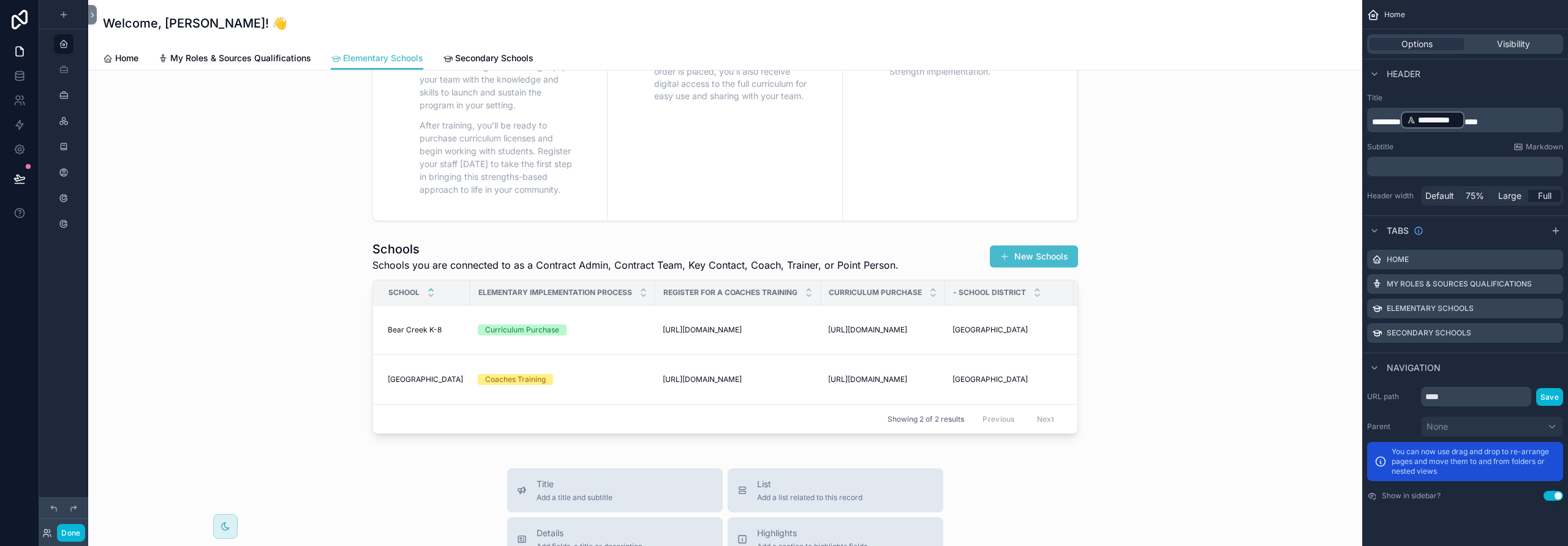
click at [1070, 264] on div "scrollable content" at bounding box center [725, 337] width 1254 height 203
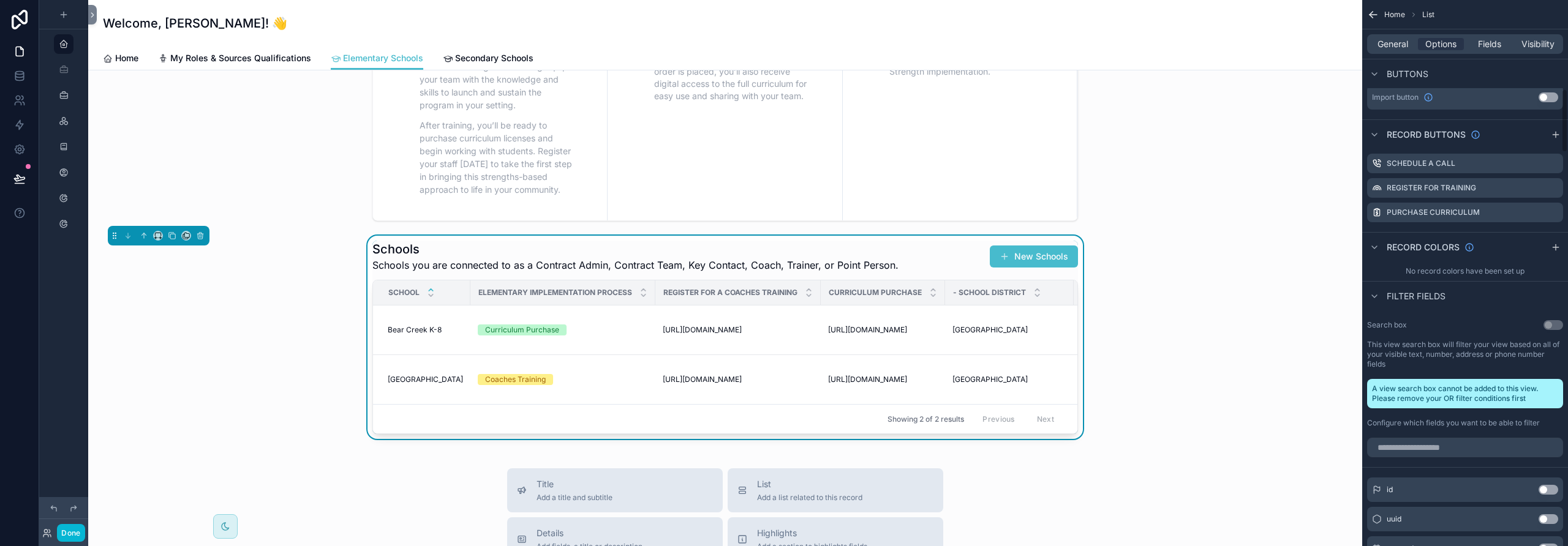
scroll to position [757, 0]
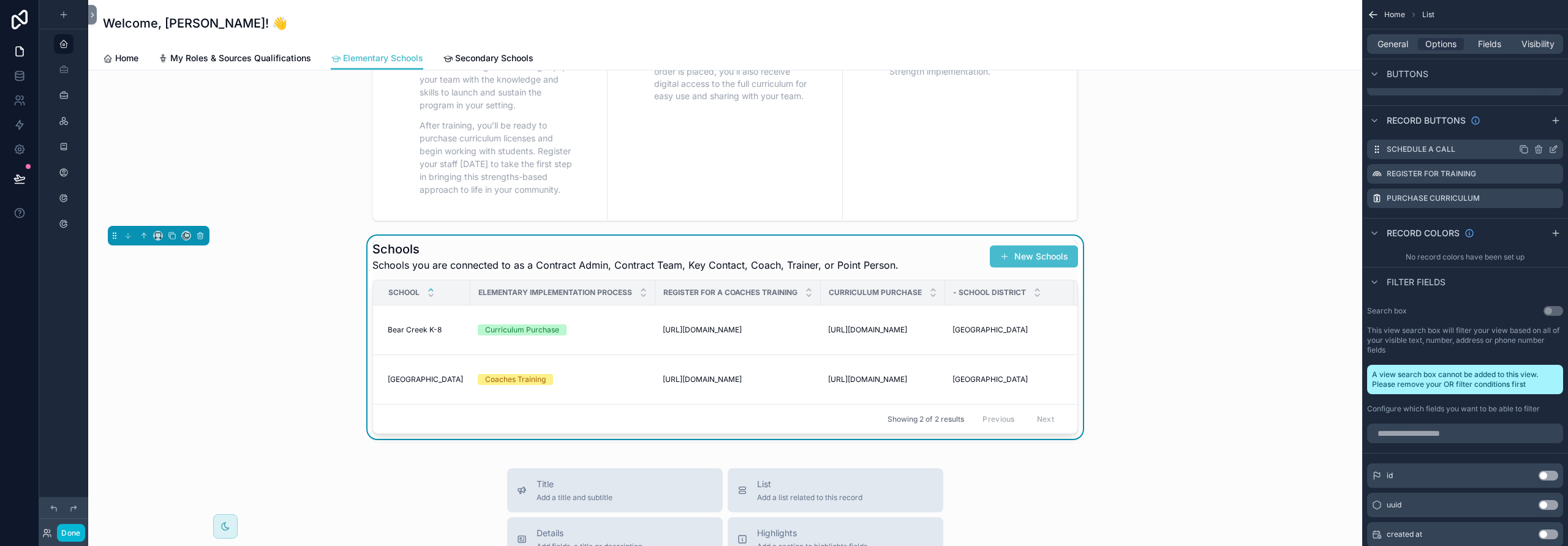
click at [1555, 148] on icon "scrollable content" at bounding box center [1554, 148] width 5 height 5
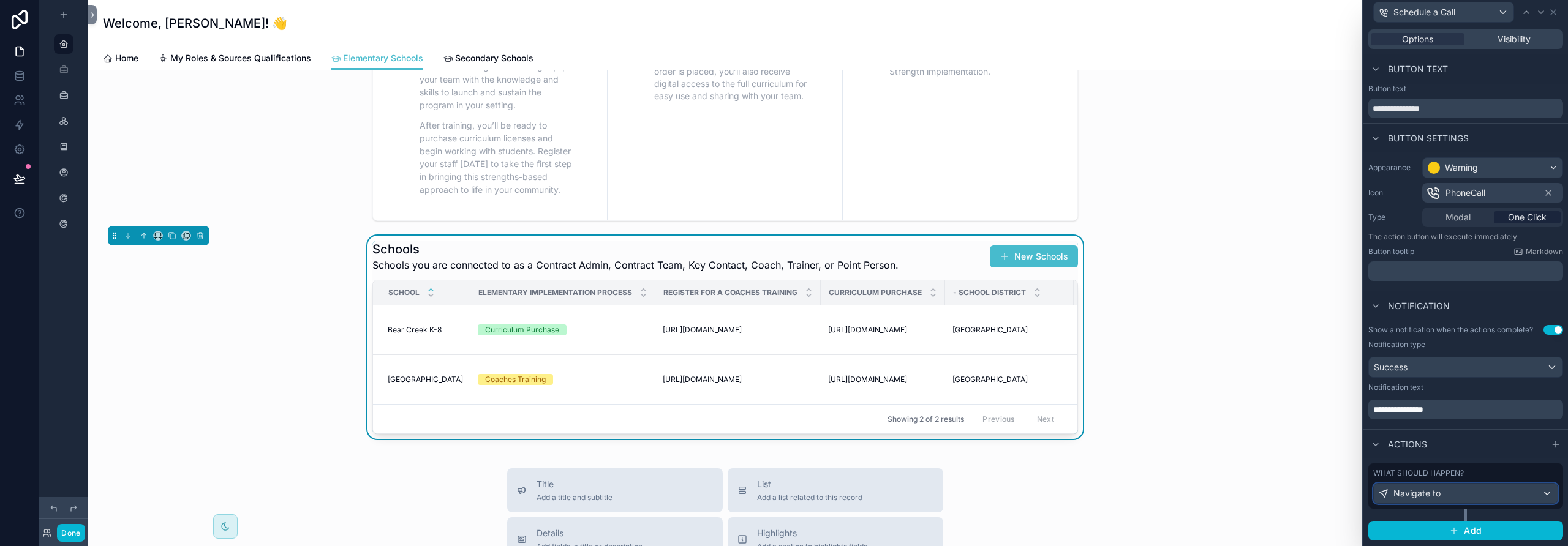
click at [1441, 491] on div "Navigate to" at bounding box center [1466, 493] width 184 height 19
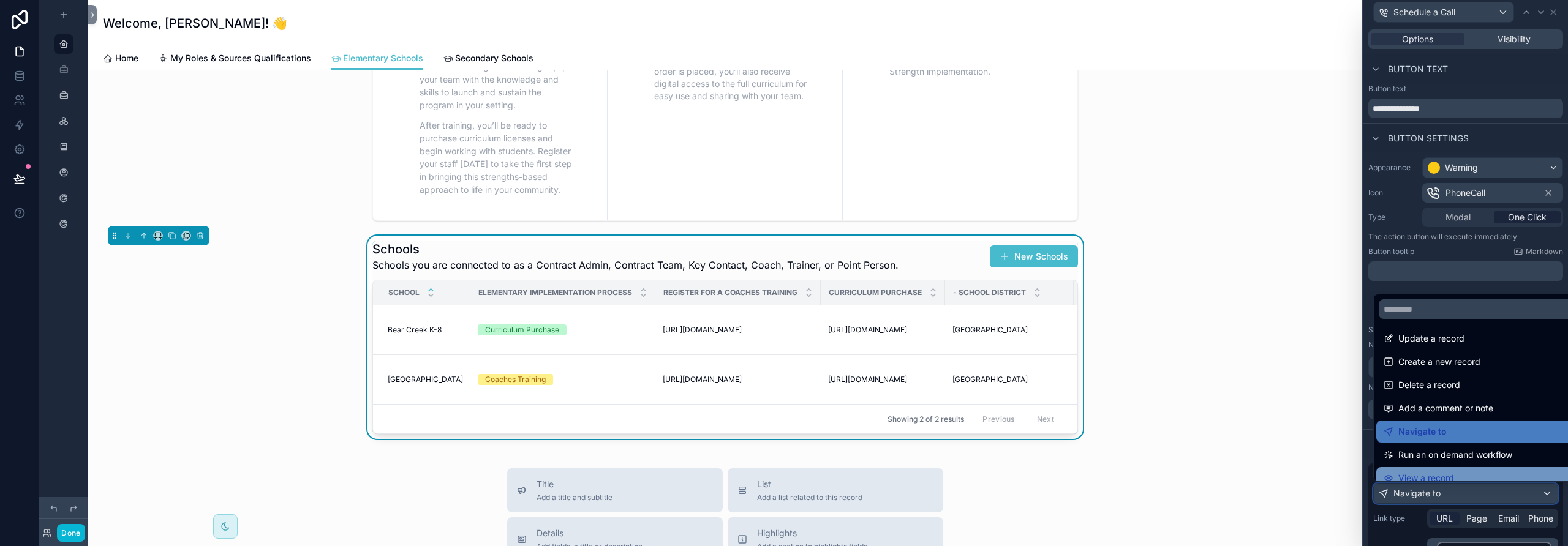
scroll to position [16, 0]
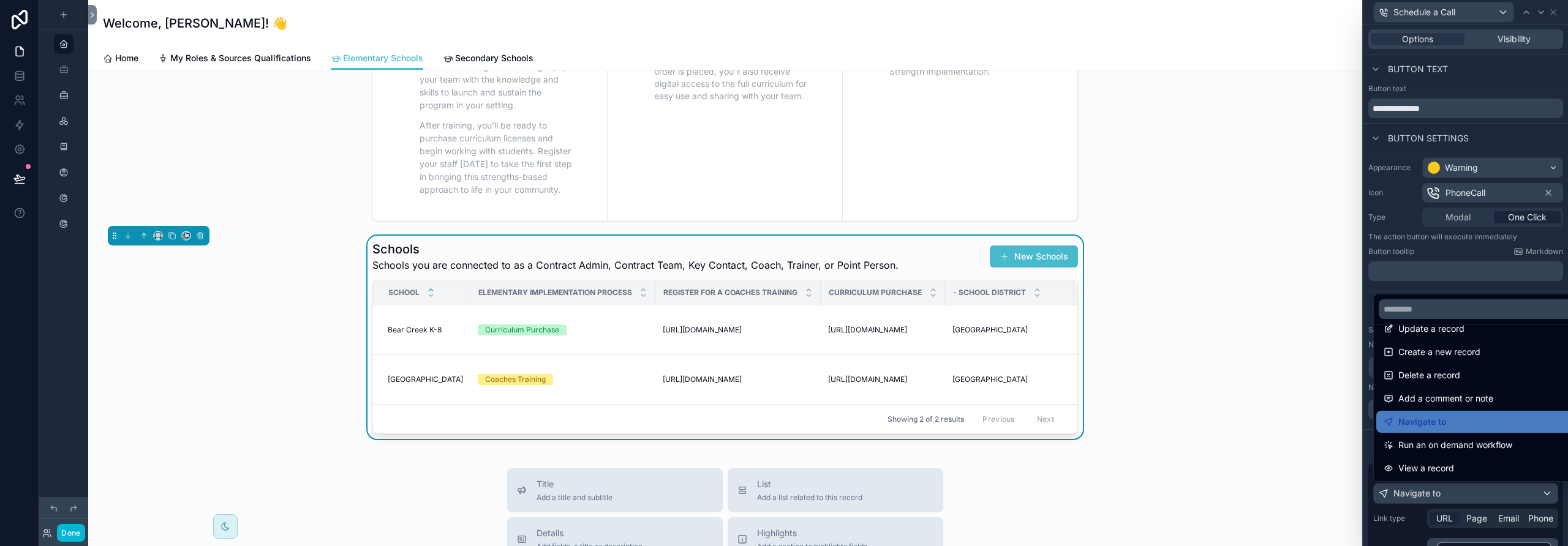
click at [1428, 422] on span "Navigate to" at bounding box center [1422, 422] width 49 height 15
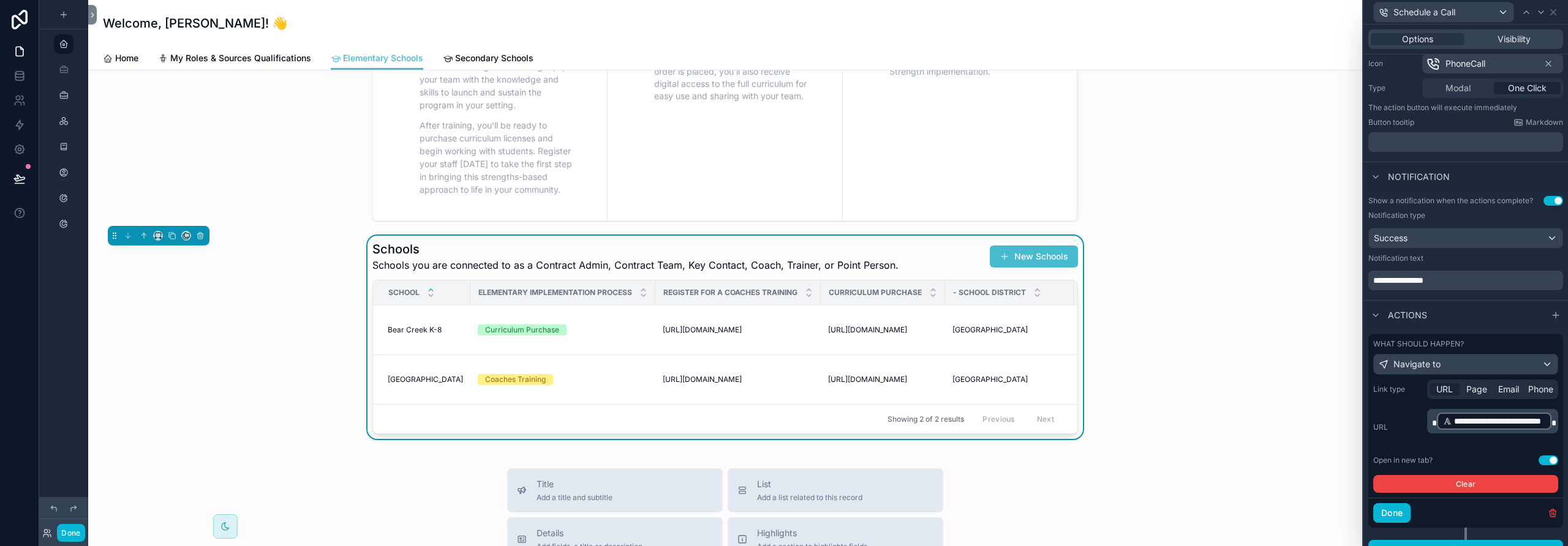
scroll to position [147, 0]
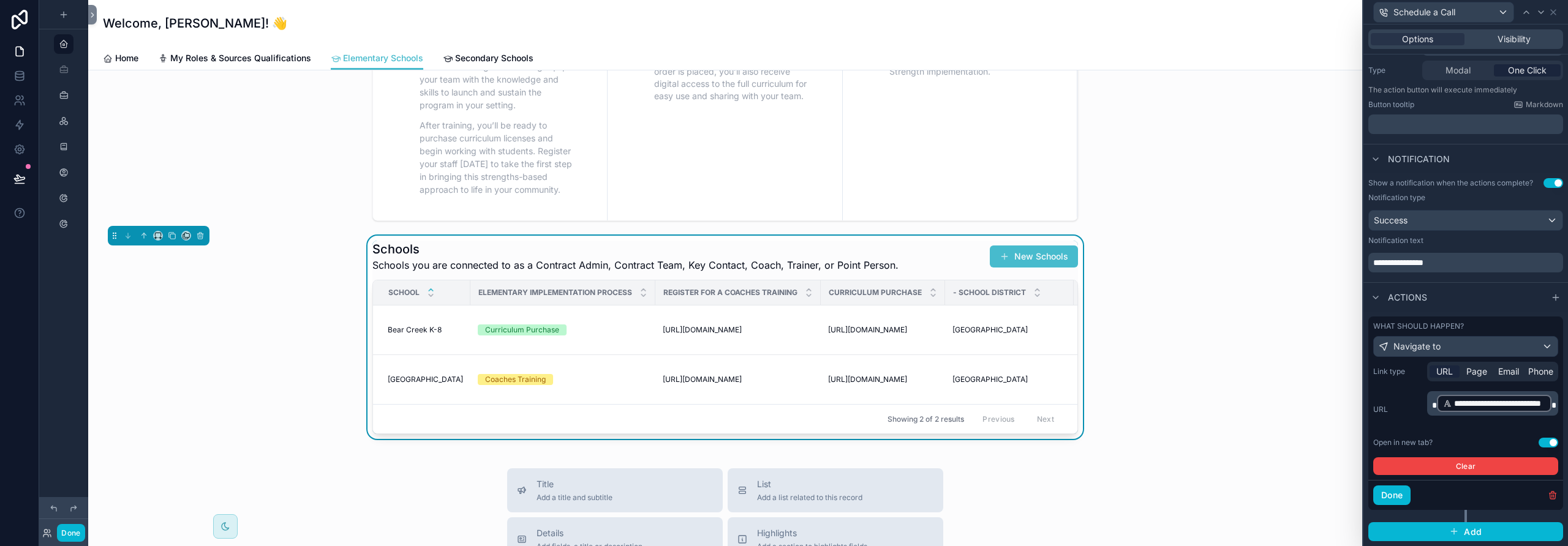
click at [1441, 372] on span "URL" at bounding box center [1444, 371] width 16 height 12
click at [1440, 396] on p "**********" at bounding box center [1494, 403] width 124 height 19
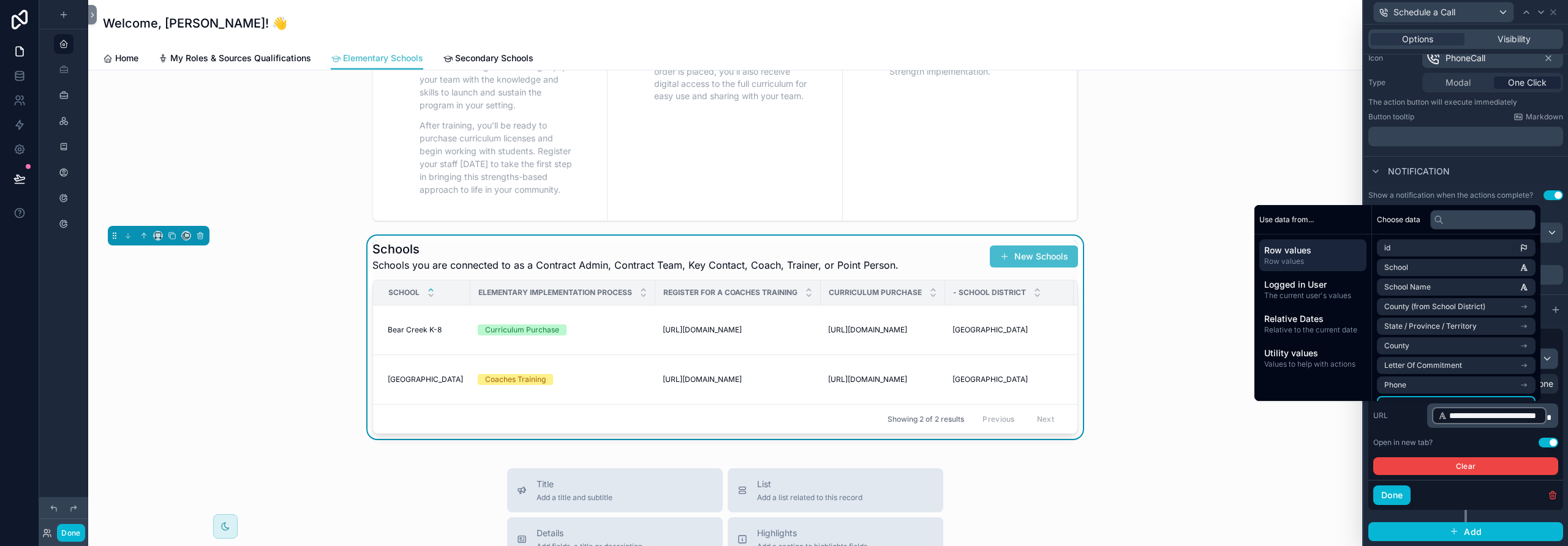
scroll to position [134, 0]
click at [1398, 490] on button "Done" at bounding box center [1392, 495] width 37 height 19
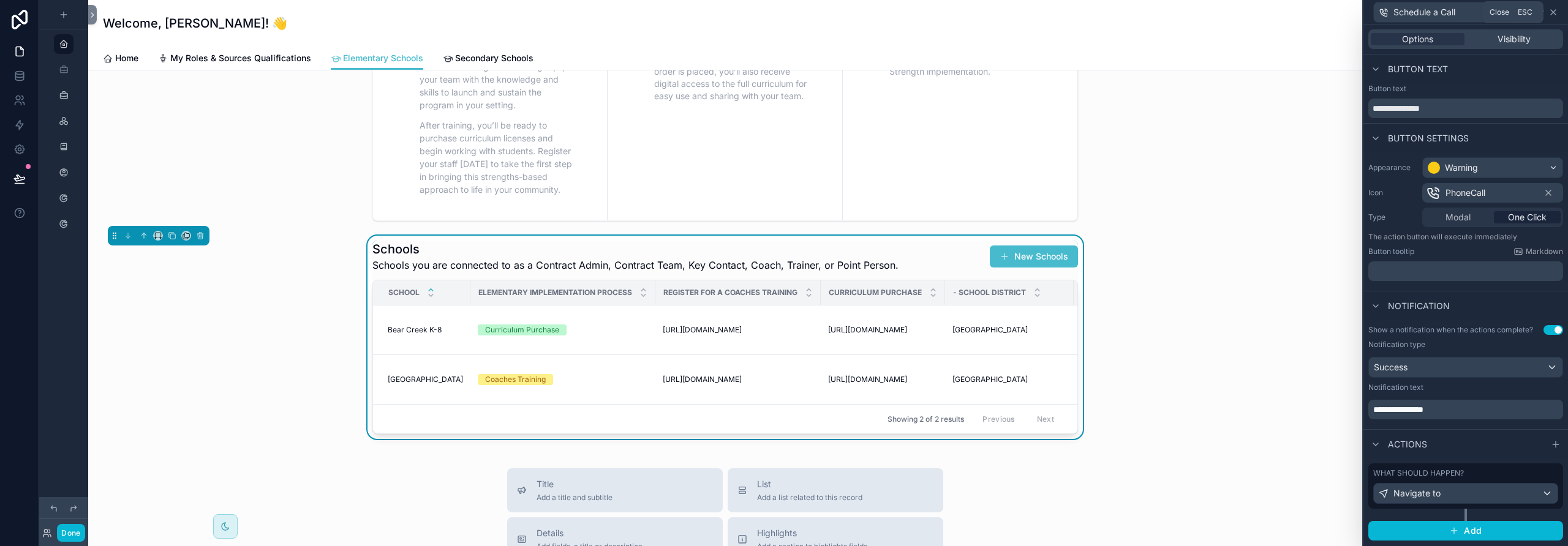
click at [1555, 13] on icon at bounding box center [1553, 12] width 10 height 10
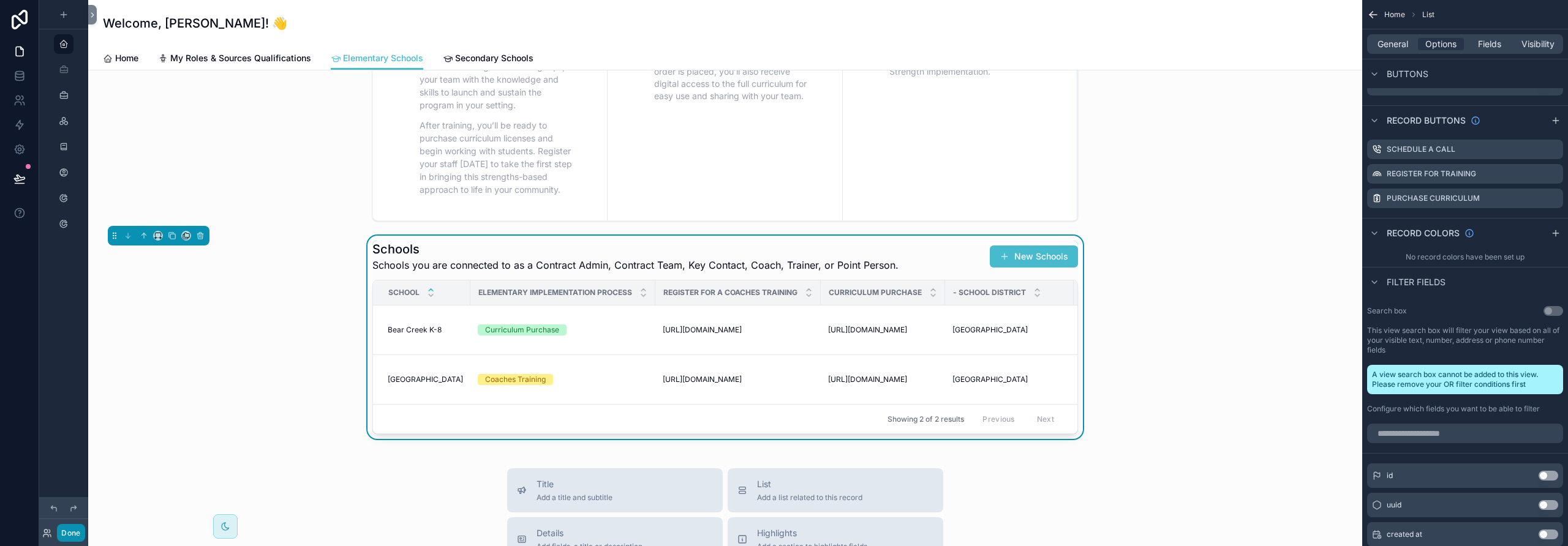
click at [73, 535] on button "Done" at bounding box center [71, 532] width 28 height 18
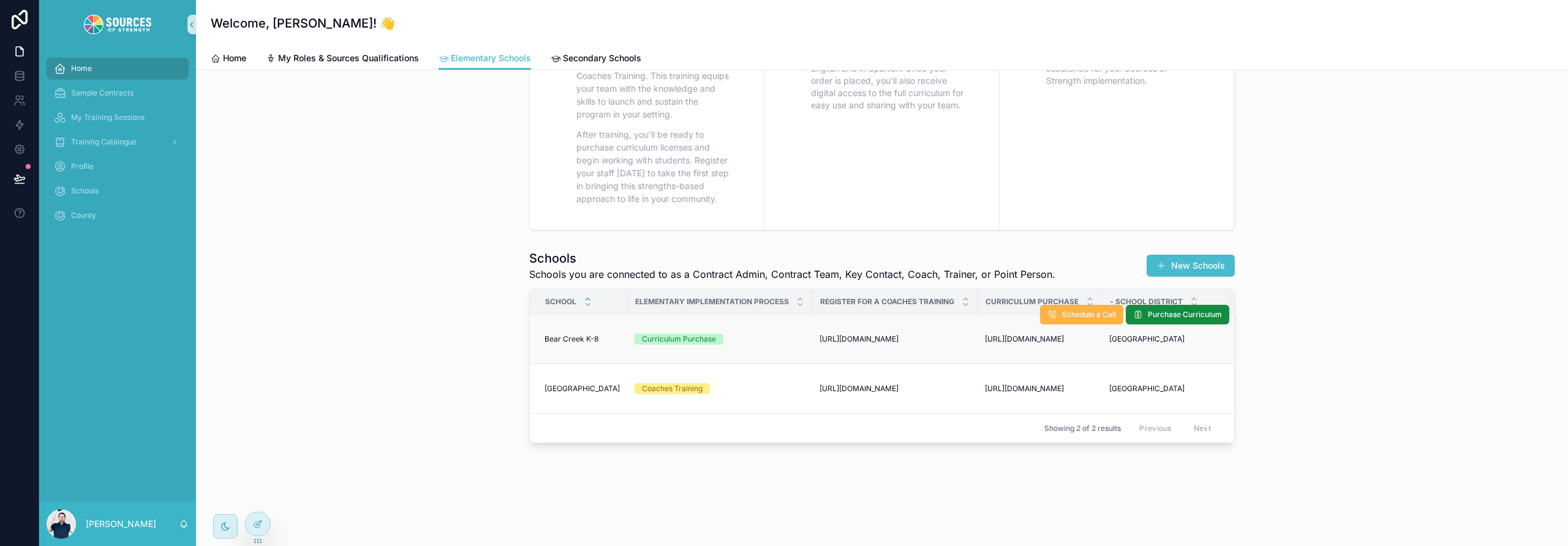
click at [1067, 310] on span "Schedule a Call" at bounding box center [1089, 314] width 54 height 10
click at [1329, 22] on icon "Close toast" at bounding box center [1333, 22] width 8 height 8
click at [259, 524] on icon at bounding box center [257, 524] width 10 height 10
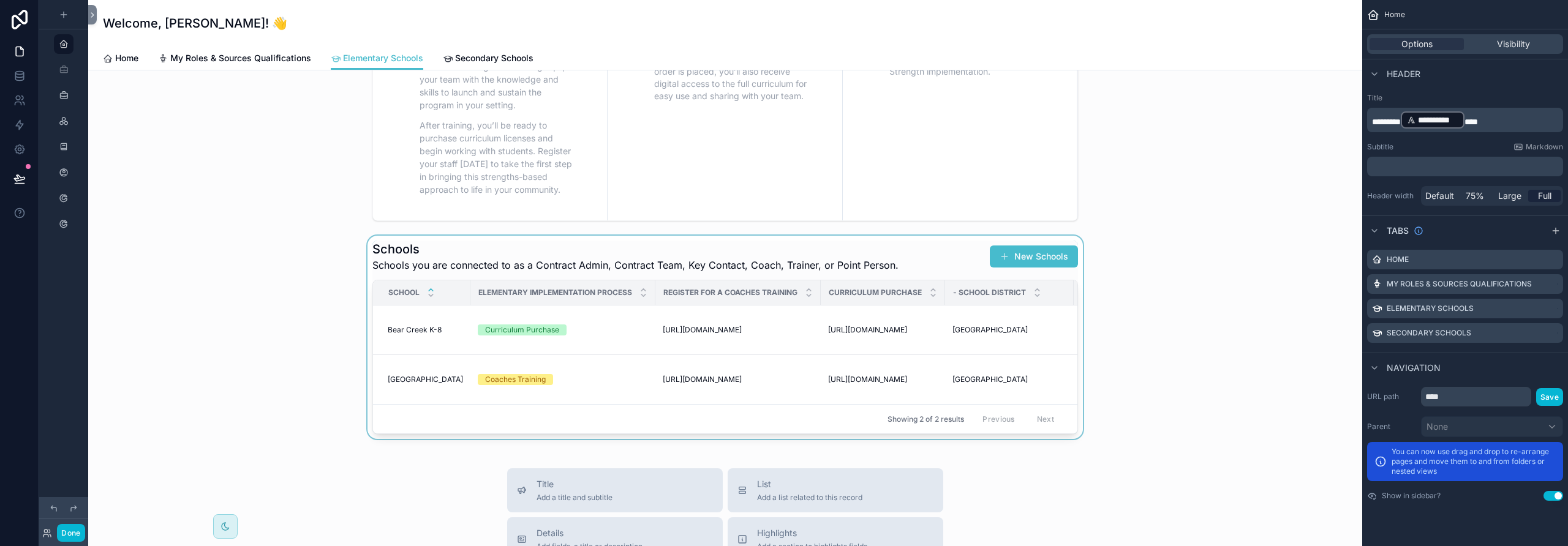
click at [923, 260] on div "scrollable content" at bounding box center [725, 337] width 1254 height 203
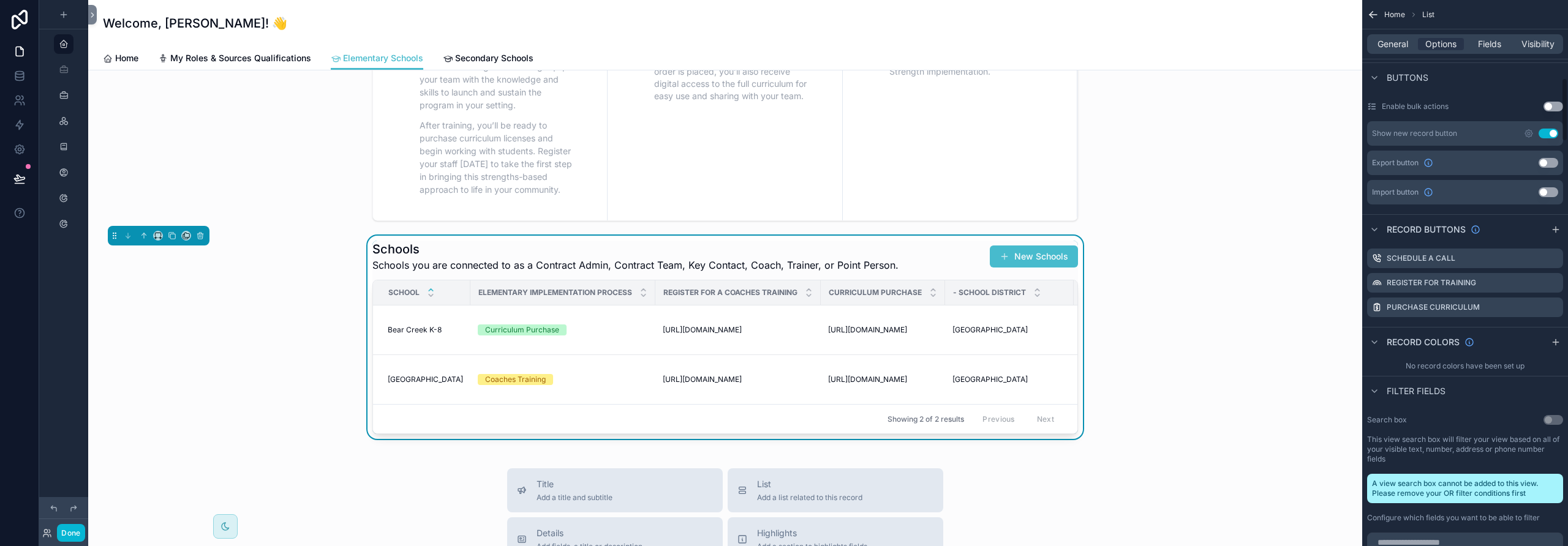
scroll to position [692, 0]
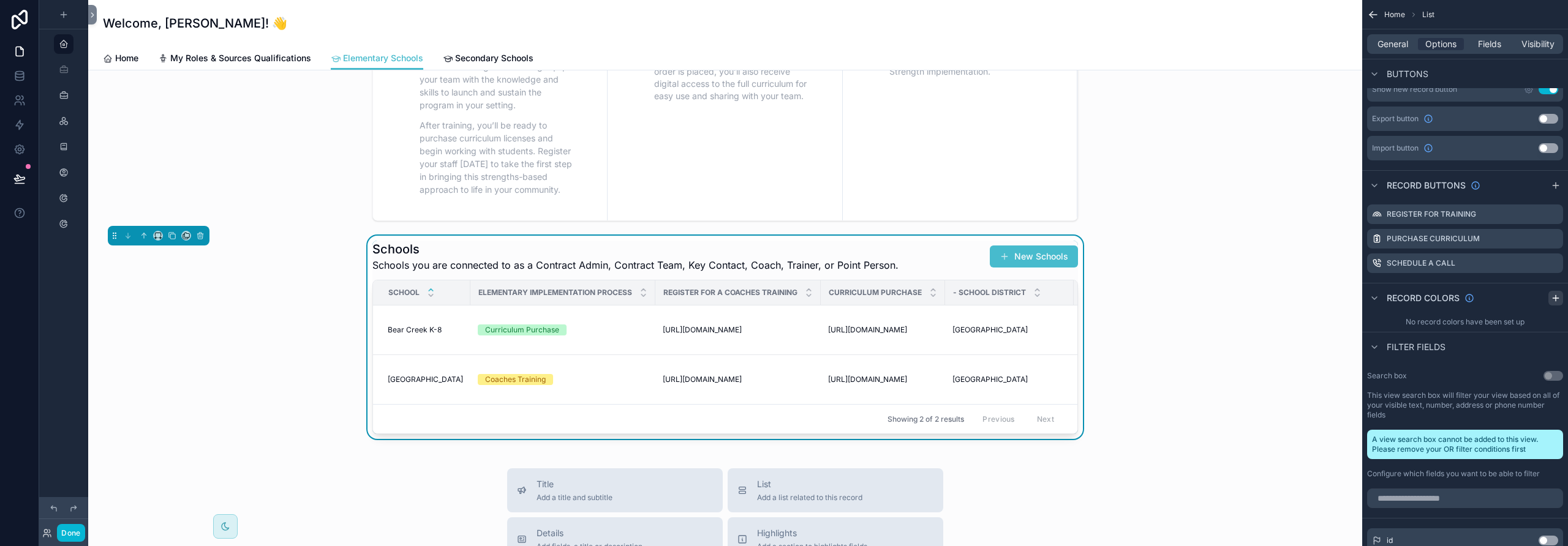
click at [1553, 297] on icon "scrollable content" at bounding box center [1556, 298] width 10 height 10
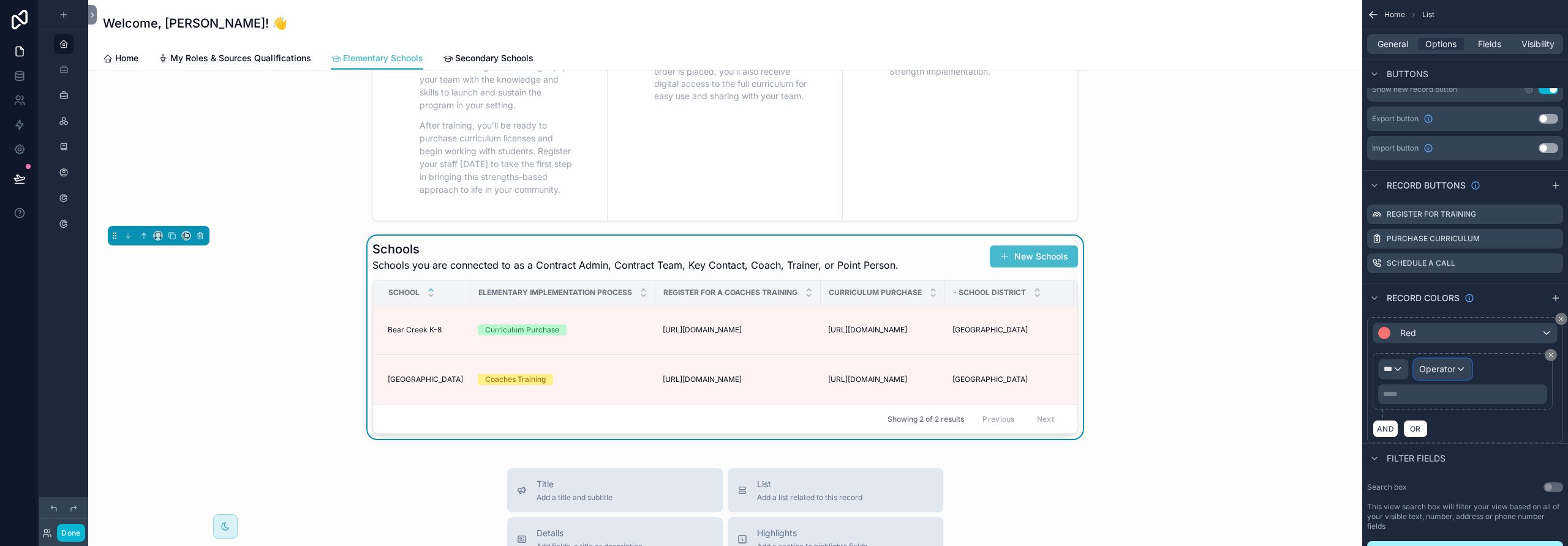
click at [1451, 366] on span "Operator" at bounding box center [1437, 368] width 36 height 10
click at [1451, 366] on div "scrollable content" at bounding box center [784, 273] width 1568 height 546
click at [1398, 367] on div "***" at bounding box center [1393, 368] width 29 height 19
click at [1409, 441] on span "Row values" at bounding box center [1411, 434] width 46 height 15
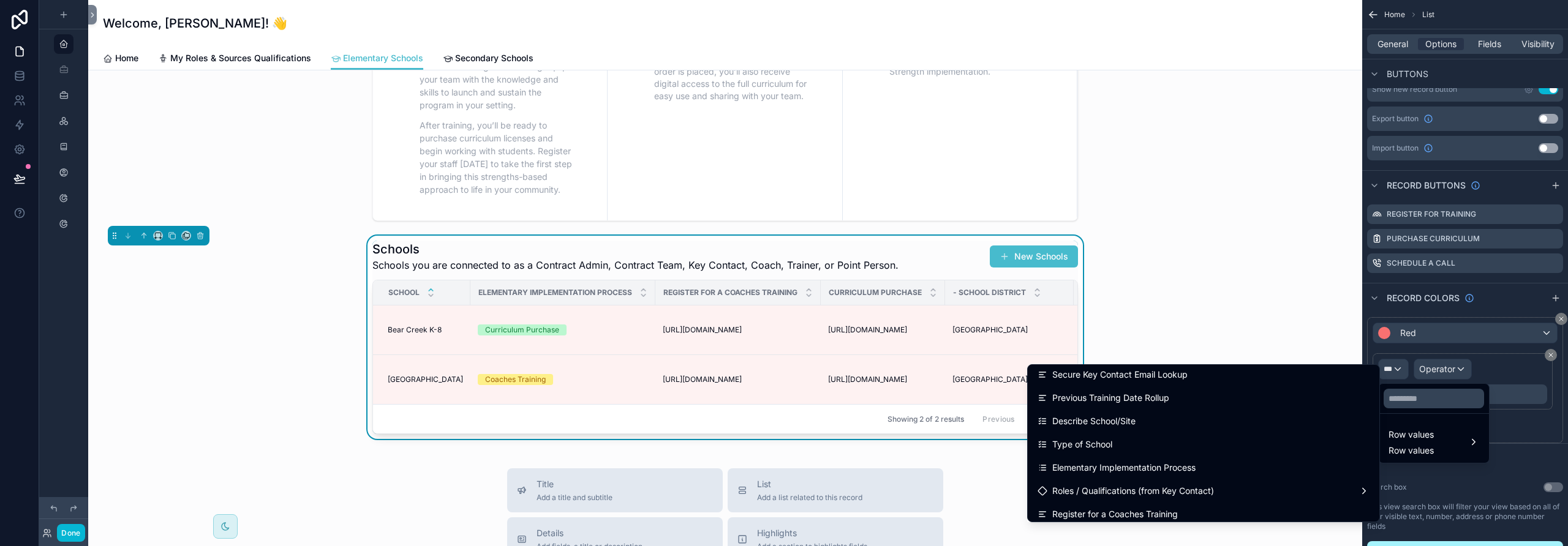
scroll to position [2135, 0]
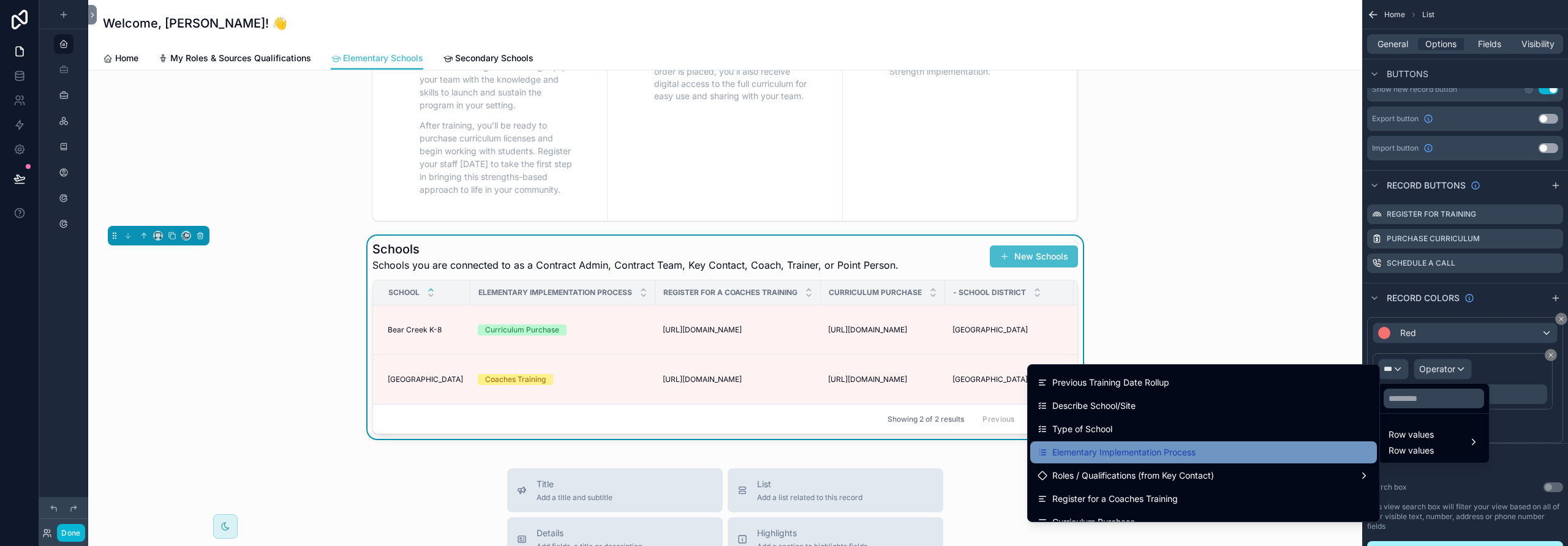
click at [1207, 459] on div "Elementary Implementation Process" at bounding box center [1204, 452] width 332 height 15
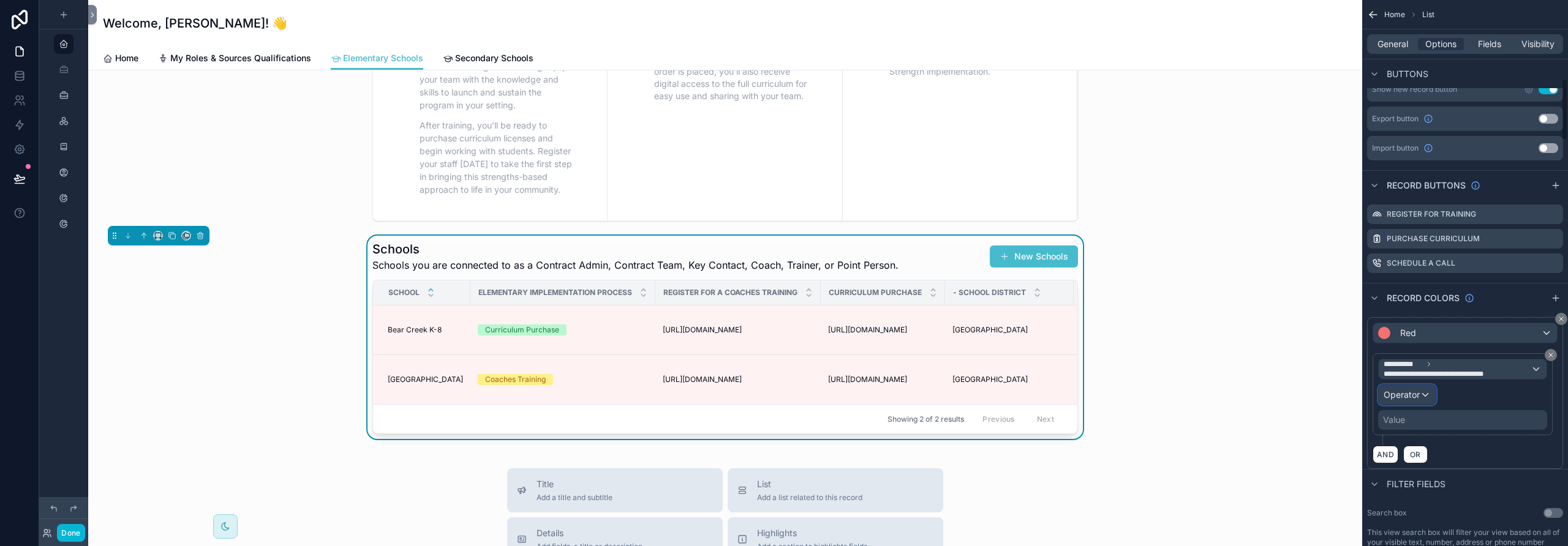
click at [1423, 394] on div "Operator" at bounding box center [1407, 395] width 57 height 19
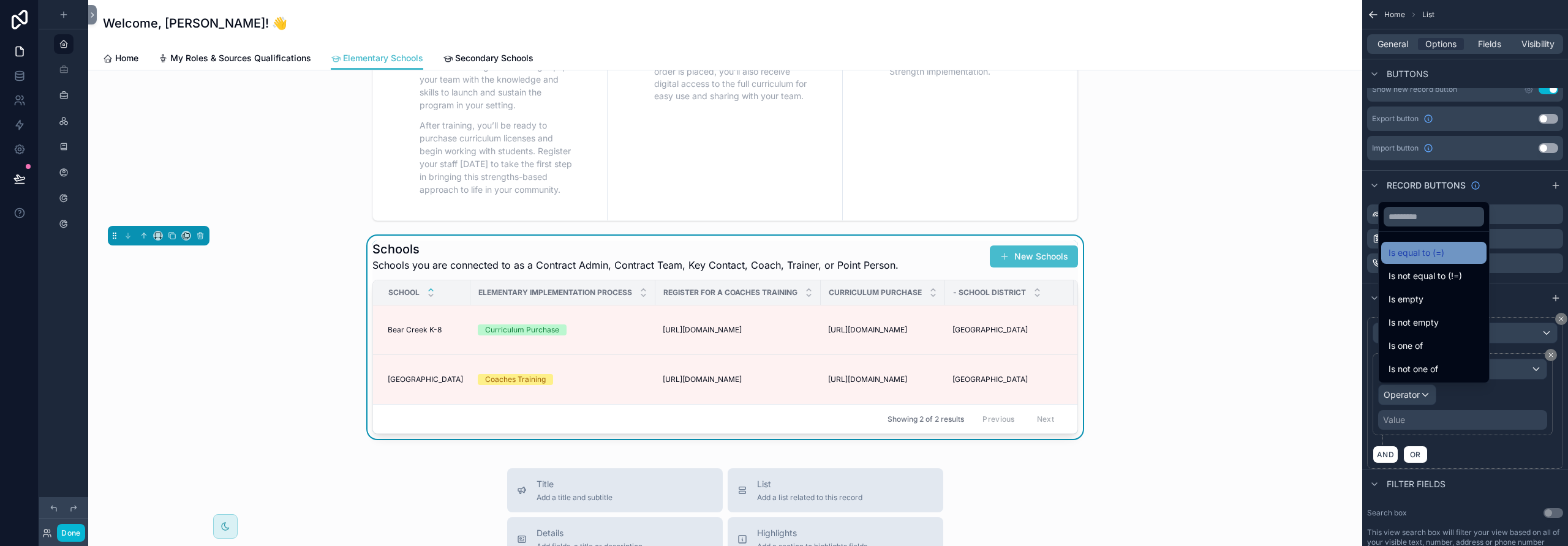
click at [1445, 250] on div "Is equal to (=)" at bounding box center [1434, 253] width 90 height 15
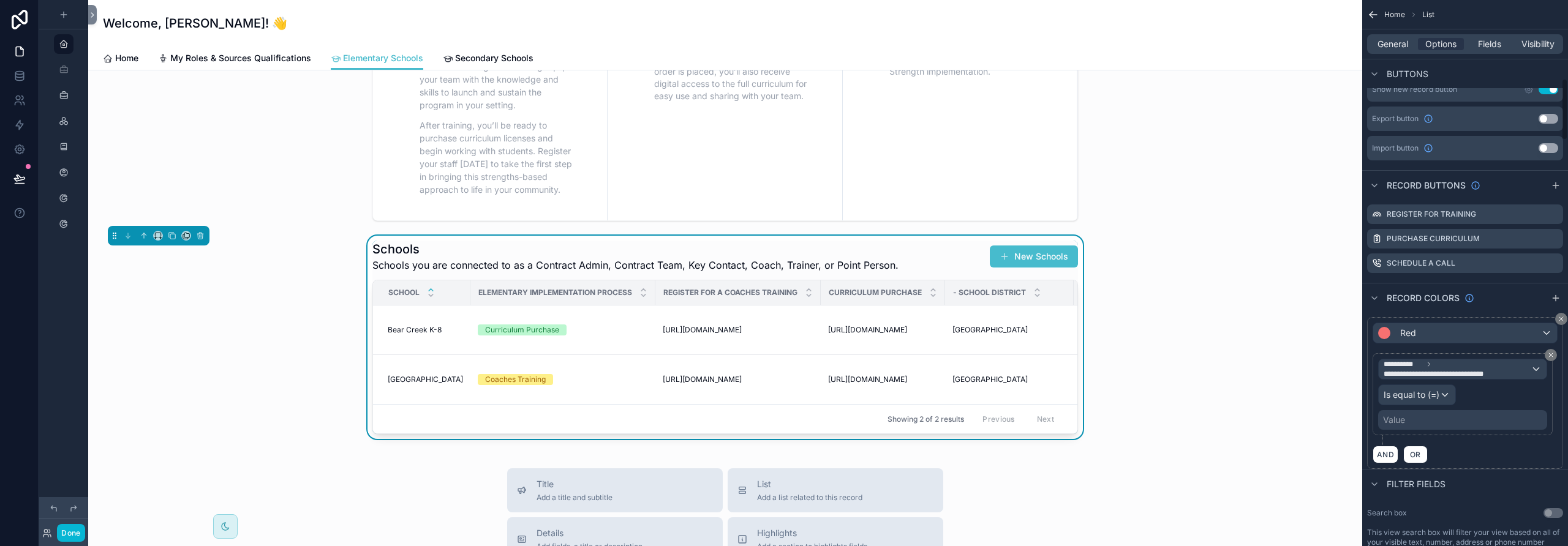
click at [1430, 420] on div "Value" at bounding box center [1462, 419] width 169 height 19
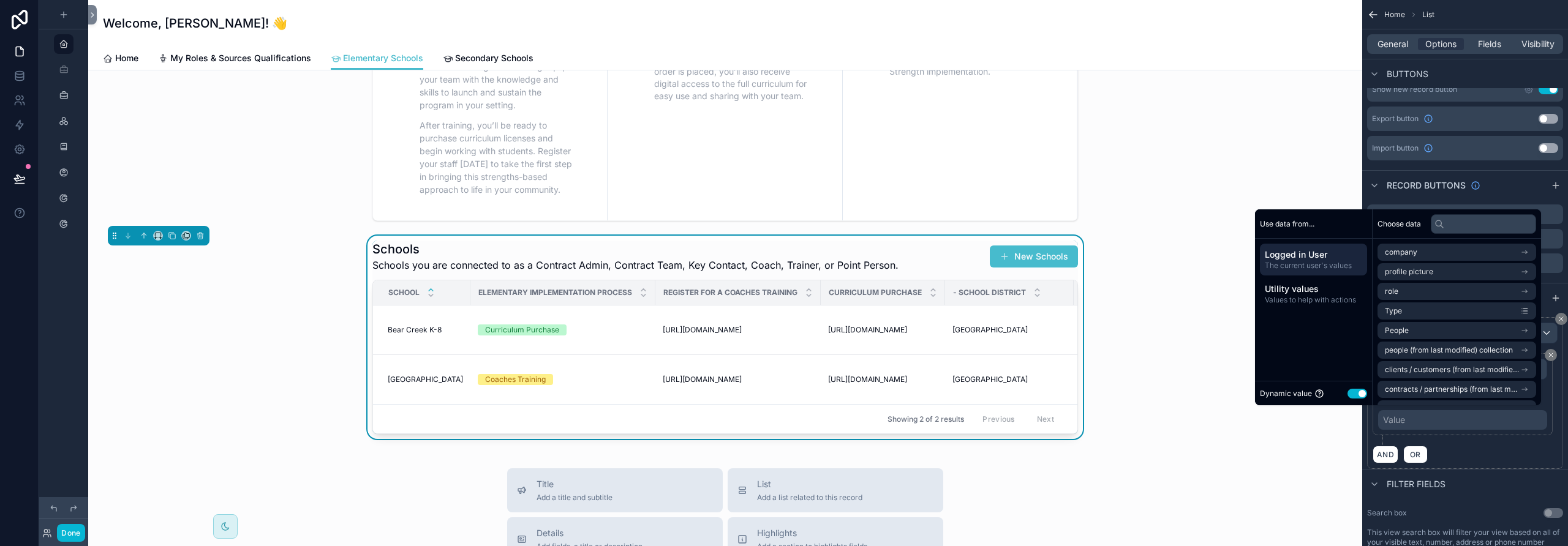
click at [1348, 395] on button "Use setting" at bounding box center [1357, 393] width 19 height 10
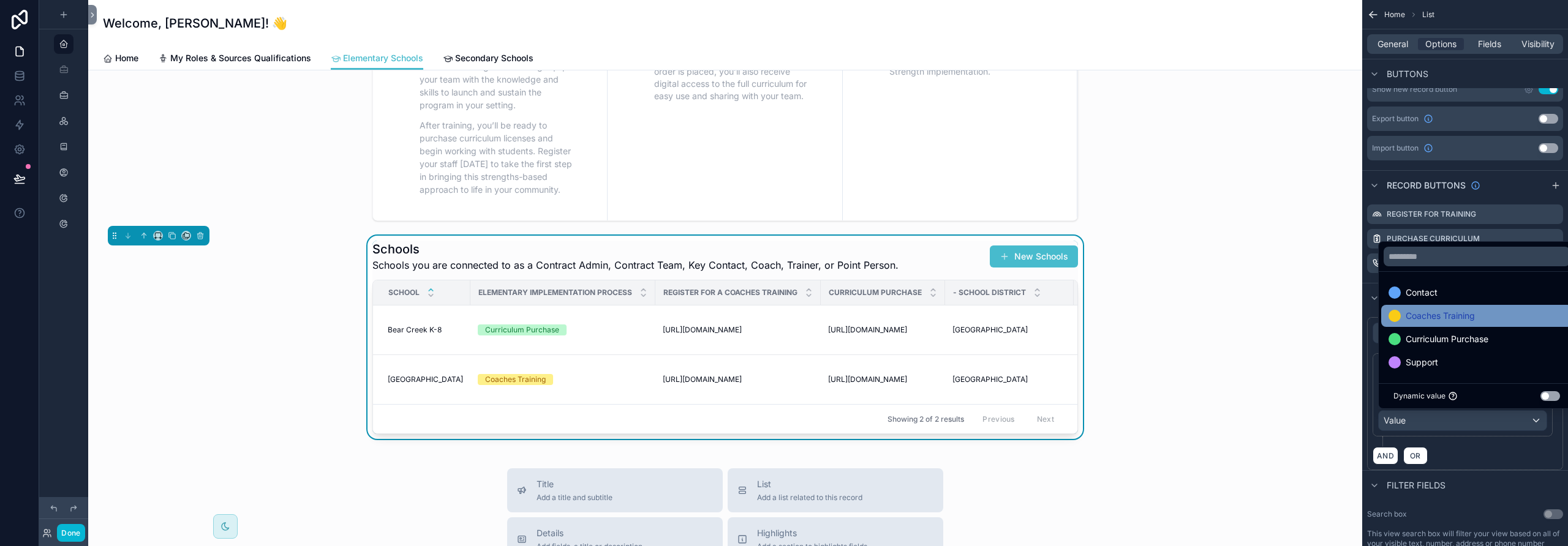
click at [1428, 320] on span "Coaches Training" at bounding box center [1440, 315] width 70 height 15
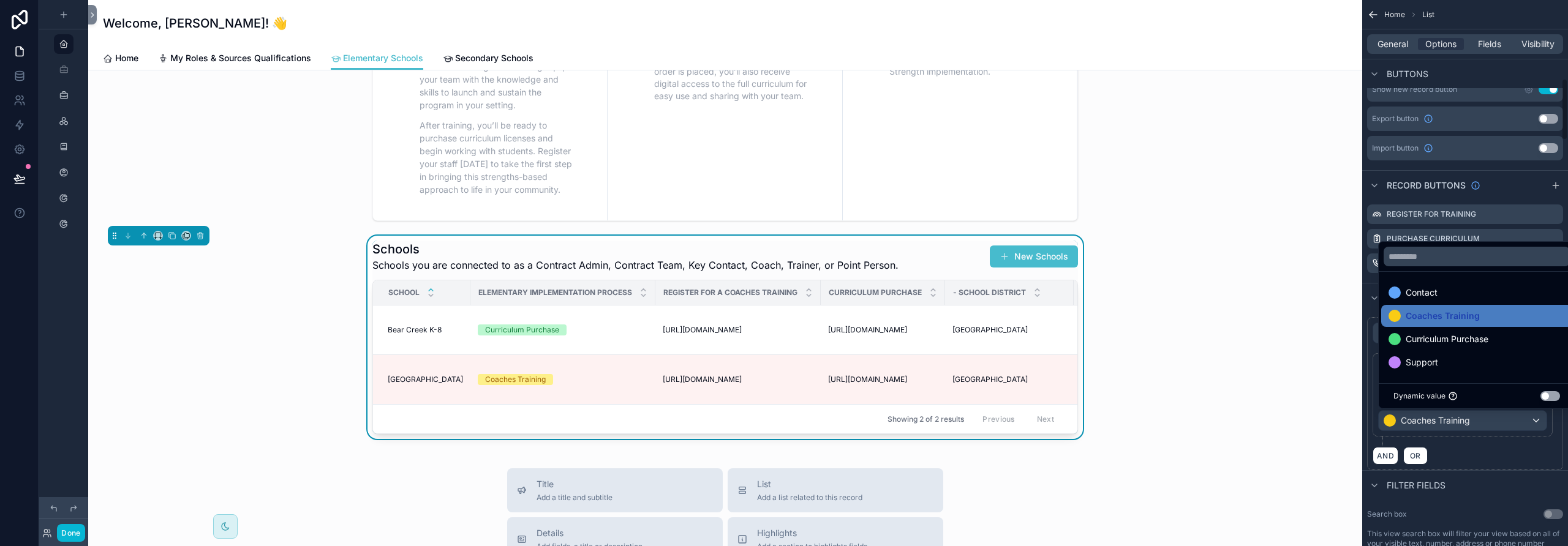
click at [1458, 449] on div "AND OR" at bounding box center [1464, 456] width 185 height 19
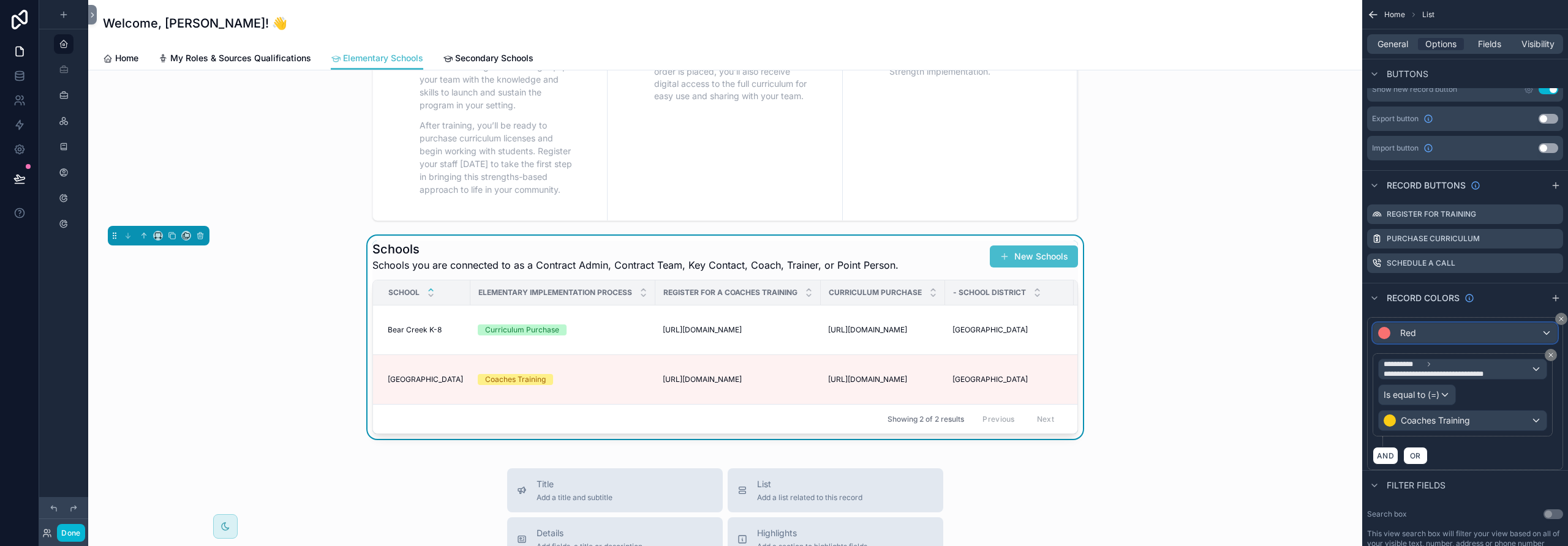
click at [1500, 332] on div "Red" at bounding box center [1465, 332] width 184 height 19
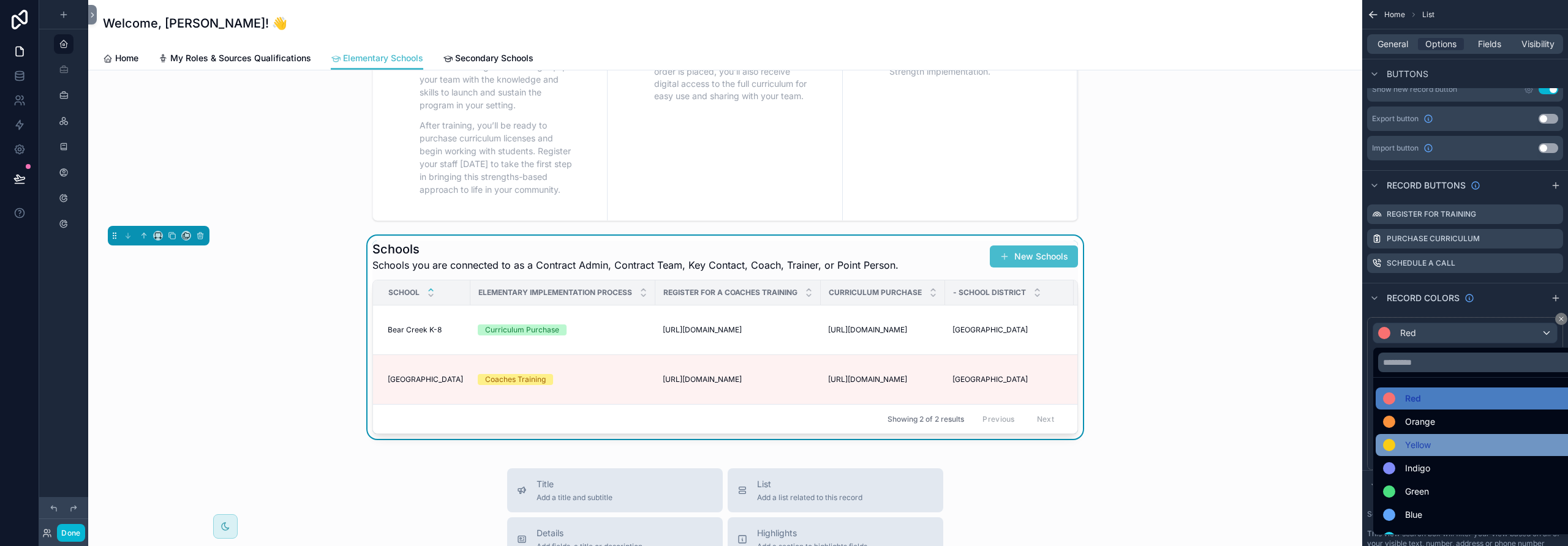
click at [1443, 443] on div "Yellow" at bounding box center [1479, 445] width 192 height 15
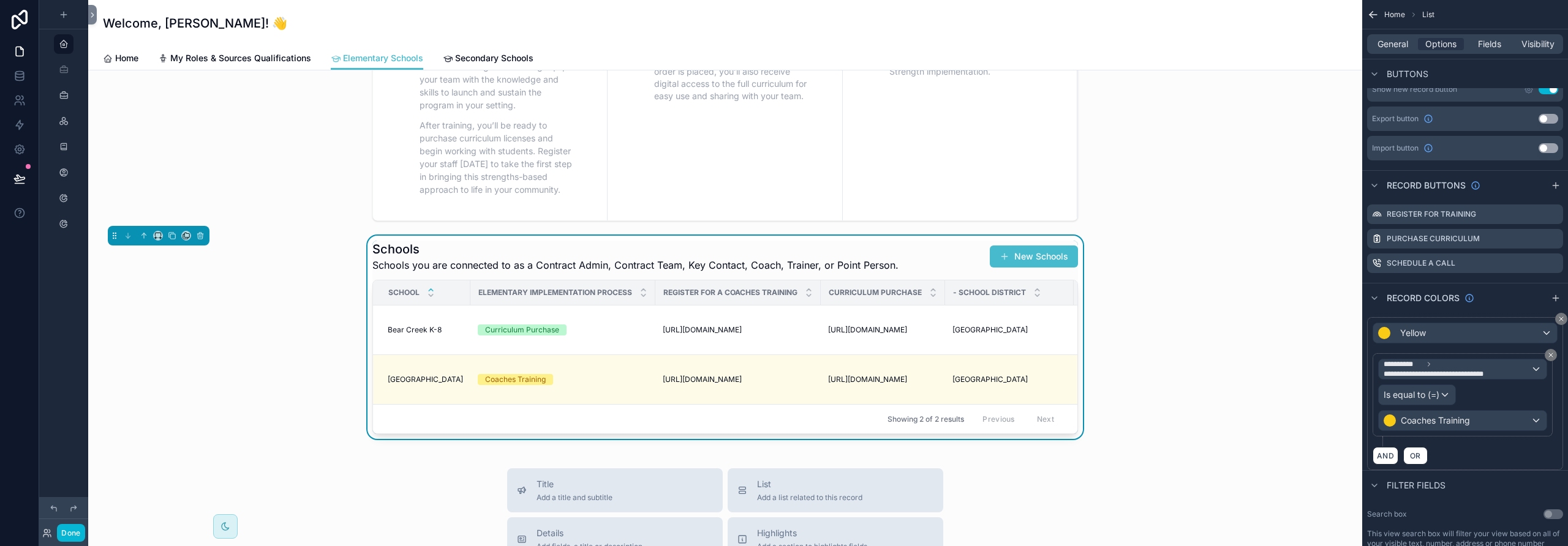
click at [1508, 479] on div "Filter fields" at bounding box center [1465, 485] width 206 height 29
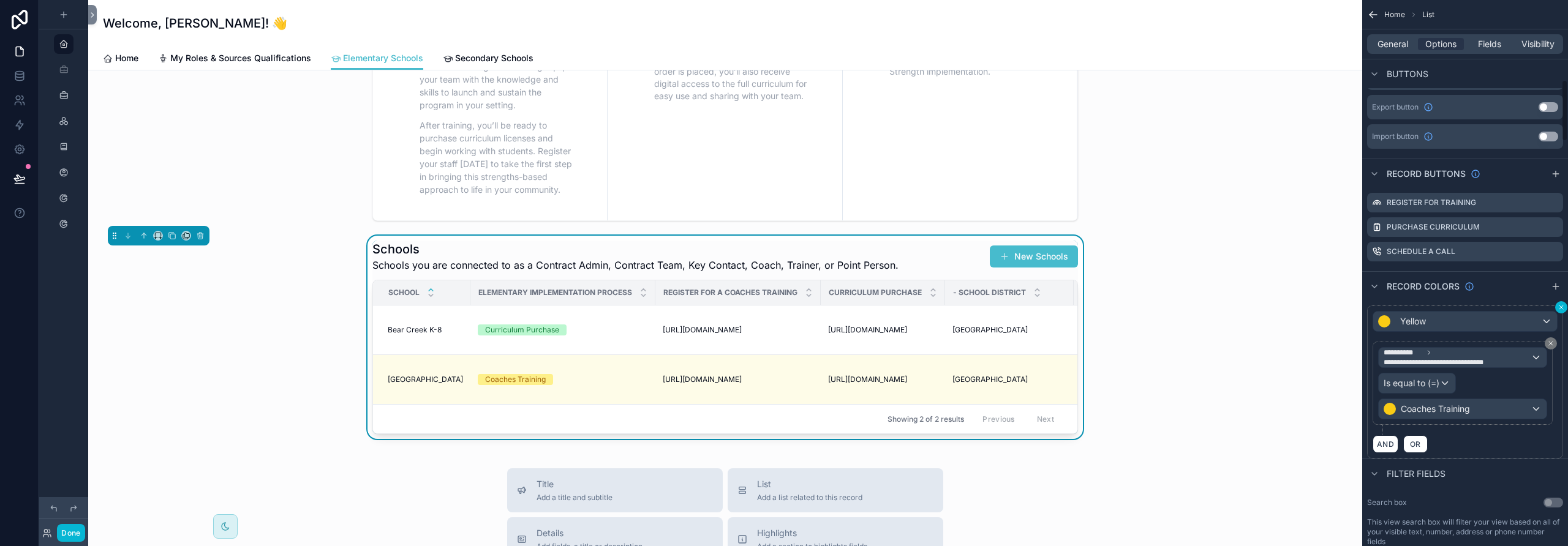
scroll to position [710, 0]
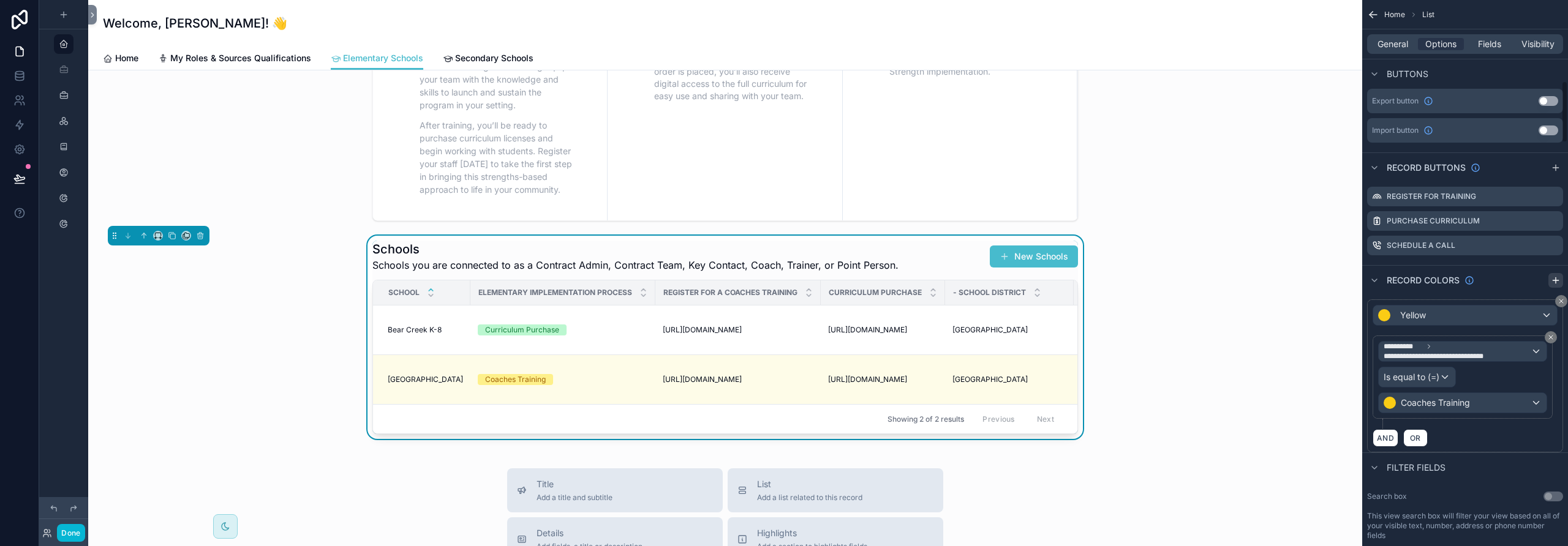
click at [1558, 277] on icon "scrollable content" at bounding box center [1556, 280] width 10 height 10
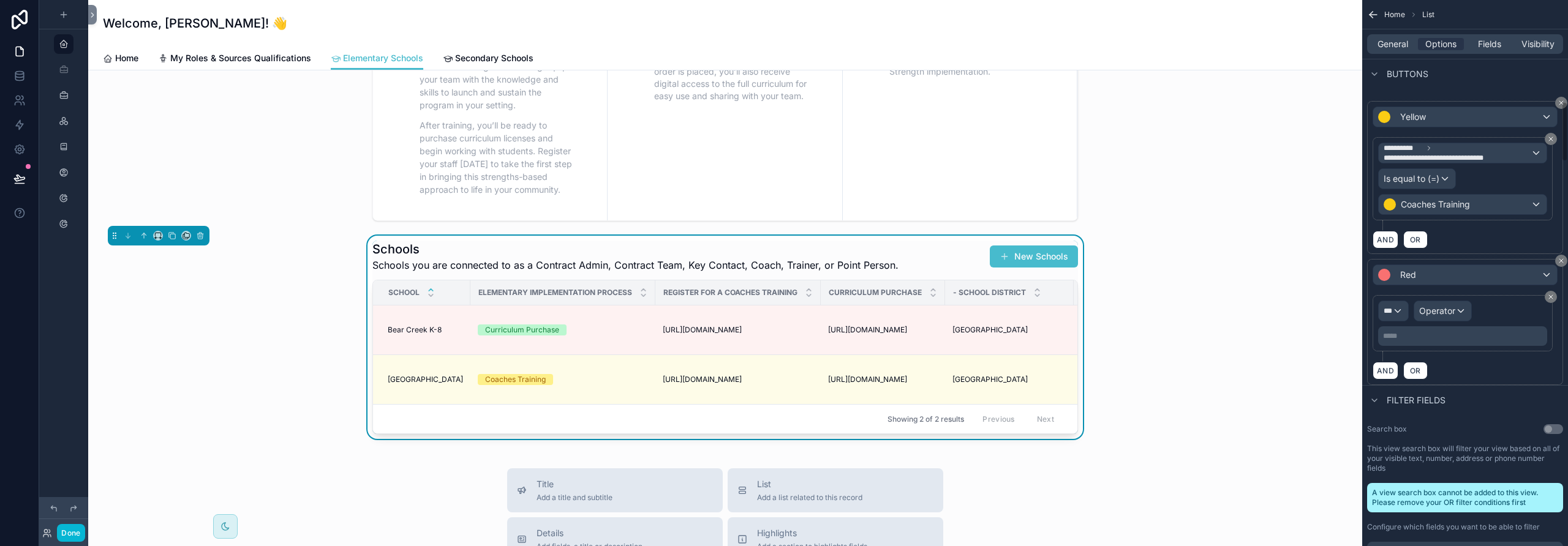
scroll to position [918, 0]
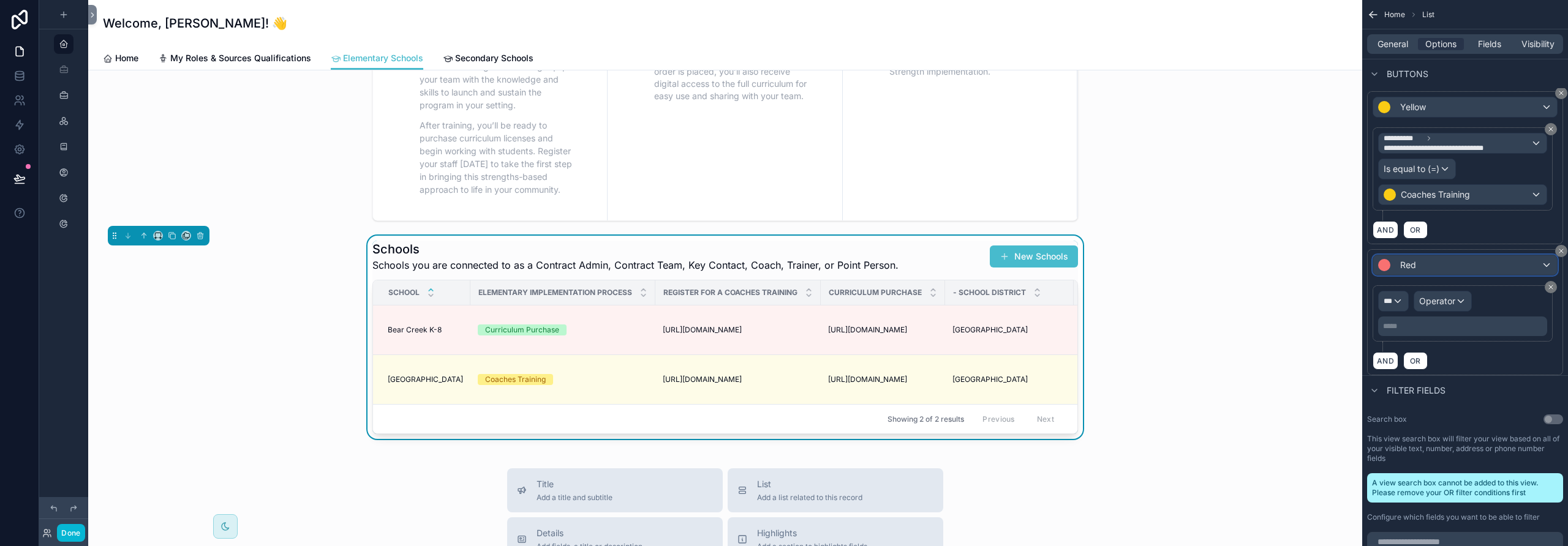
click at [1465, 267] on div "Red" at bounding box center [1465, 265] width 184 height 19
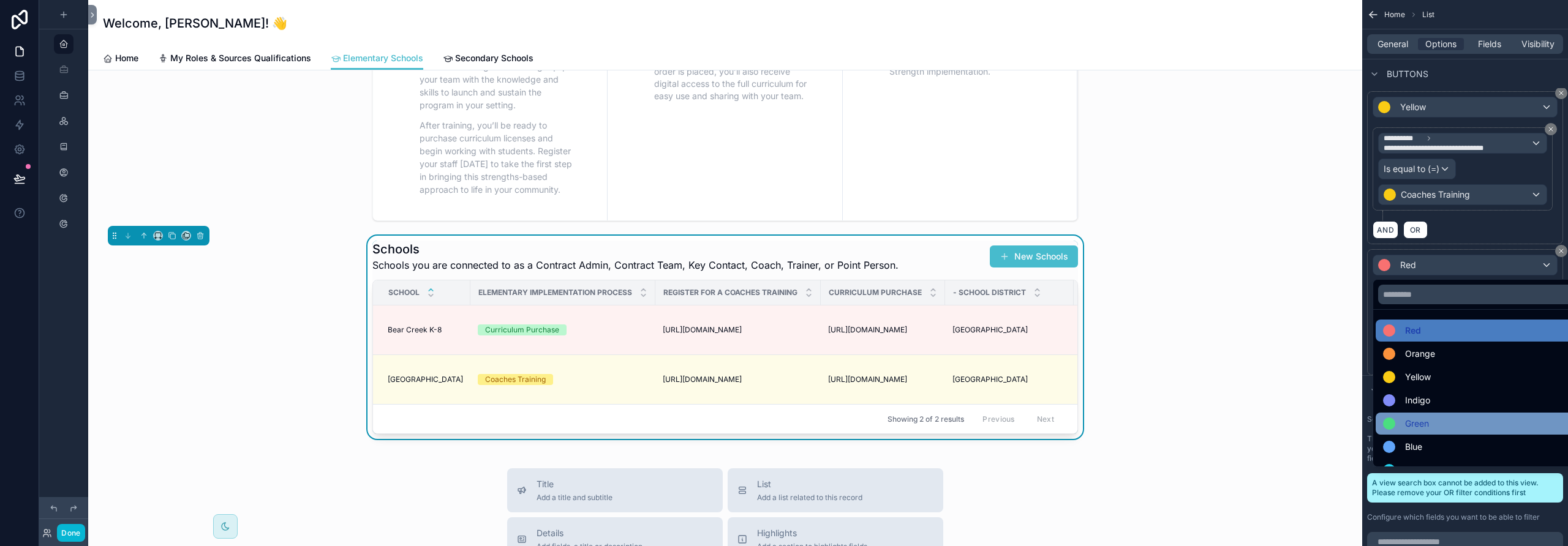
click at [1431, 422] on div "Green" at bounding box center [1479, 423] width 192 height 15
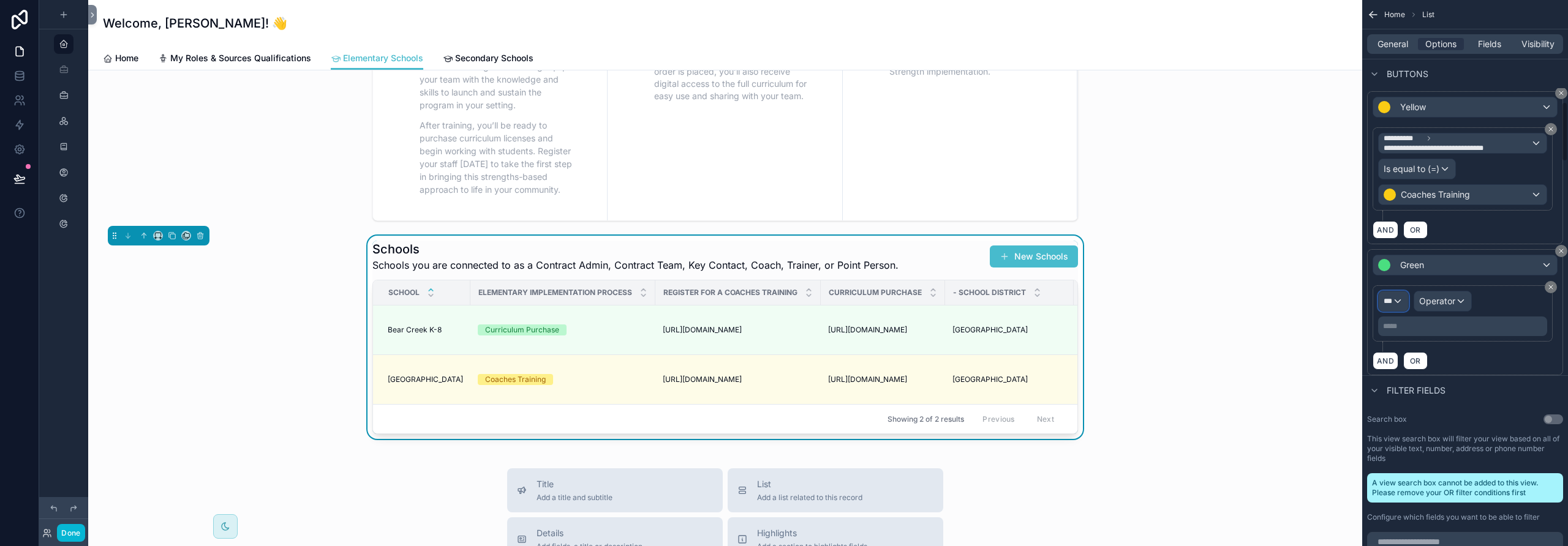
click at [1396, 304] on div "***" at bounding box center [1393, 300] width 29 height 19
click at [1412, 377] on span "Row values" at bounding box center [1411, 382] width 46 height 12
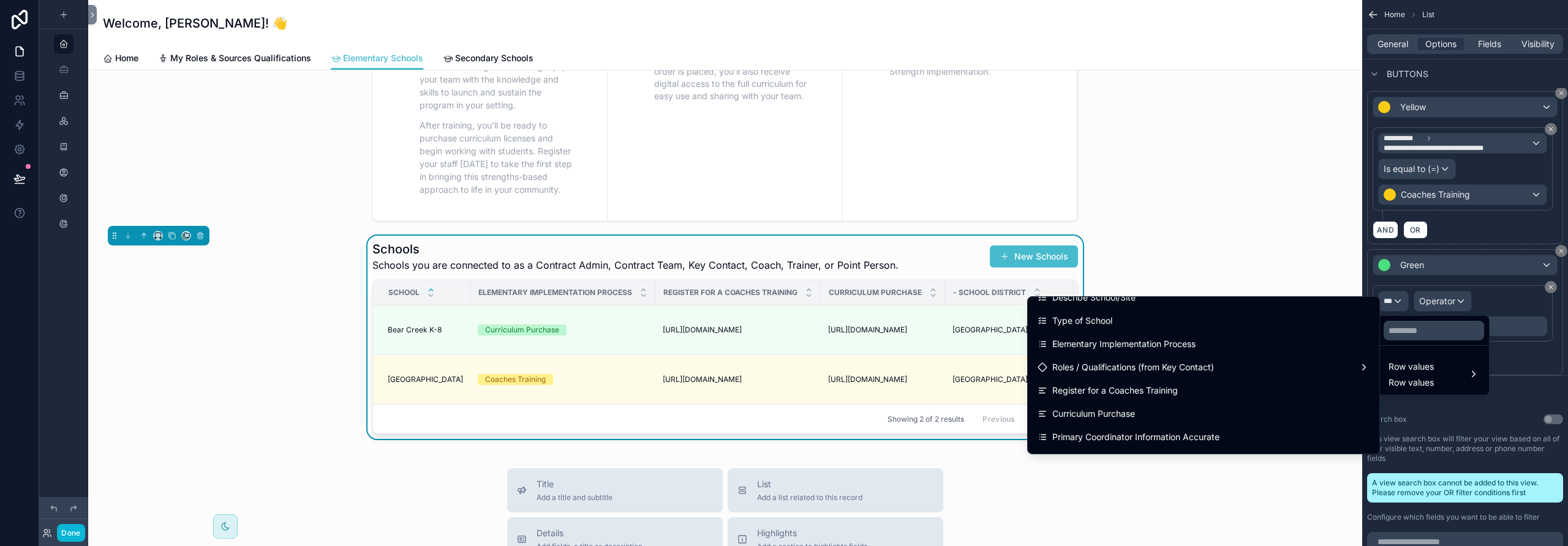
scroll to position [2174, 0]
click at [1199, 347] on div "Elementary Implementation Process" at bounding box center [1204, 346] width 332 height 15
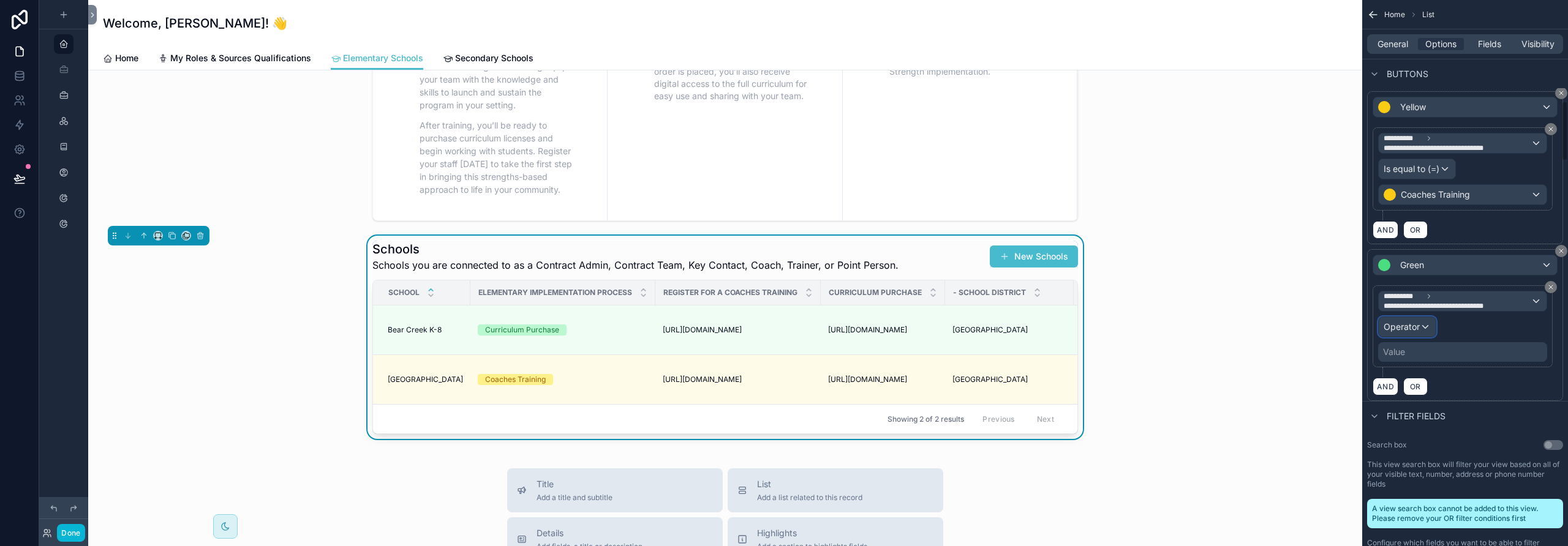
click at [1407, 327] on span "Operator" at bounding box center [1401, 326] width 36 height 10
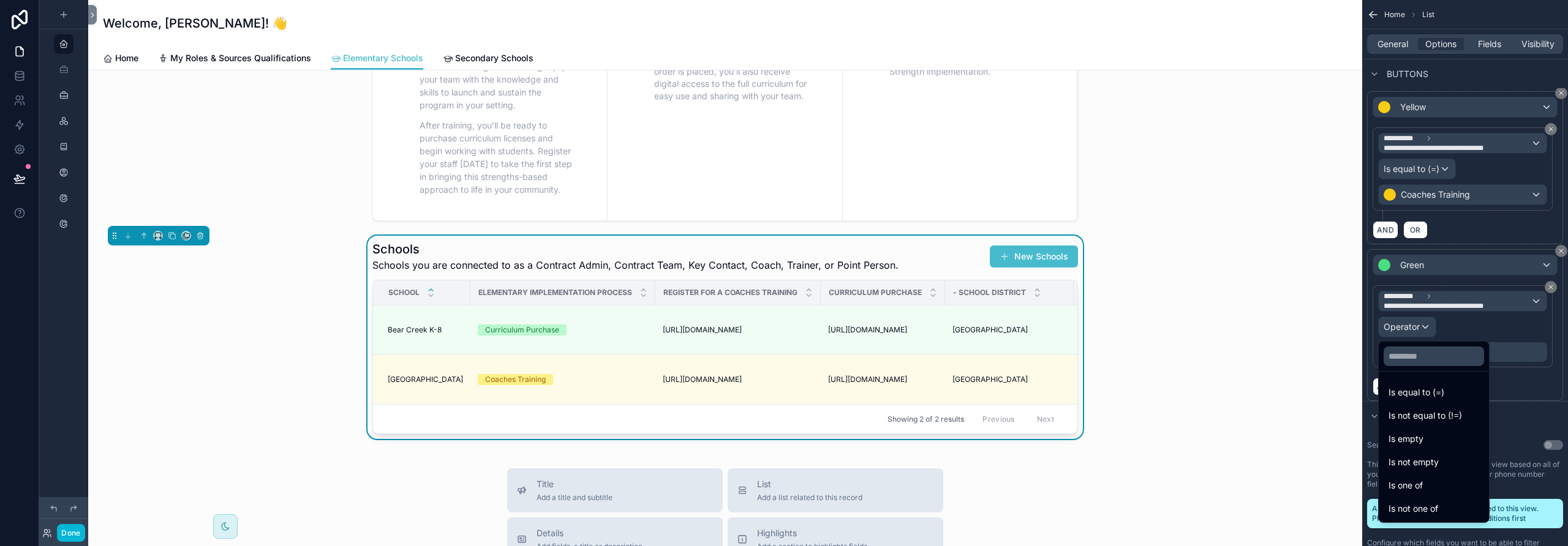
click at [1421, 391] on span "Is equal to (=)" at bounding box center [1417, 392] width 56 height 15
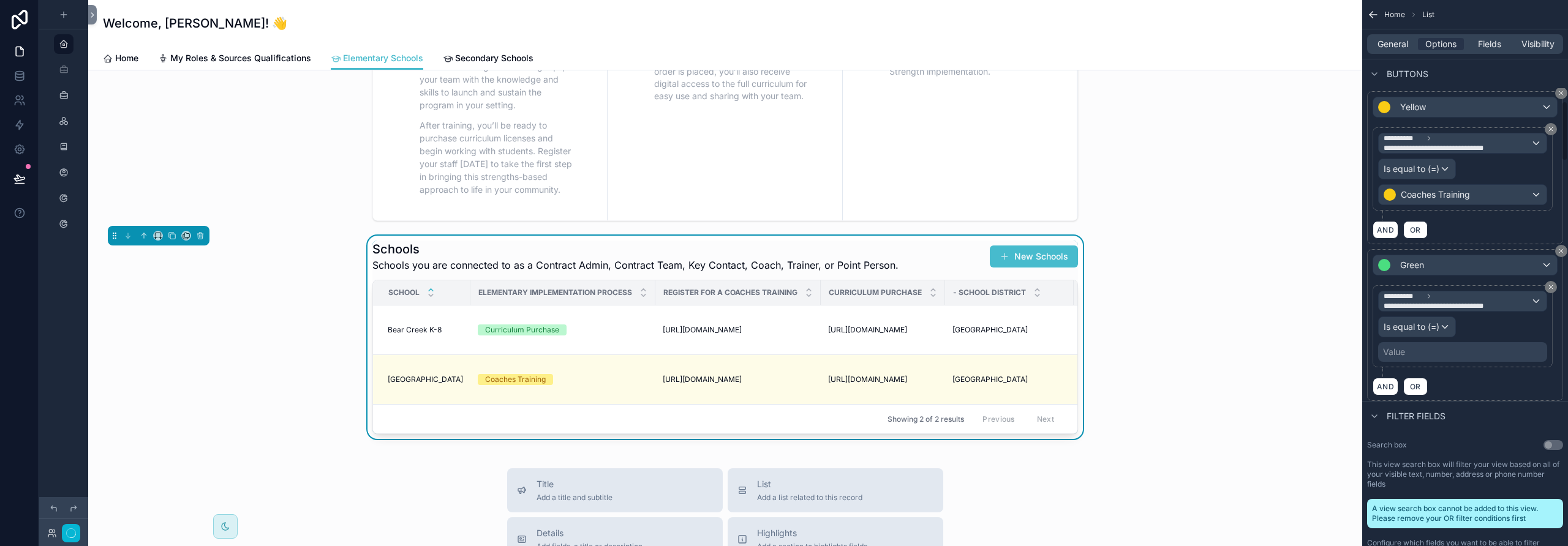
click at [1400, 353] on div "Value" at bounding box center [1394, 352] width 22 height 12
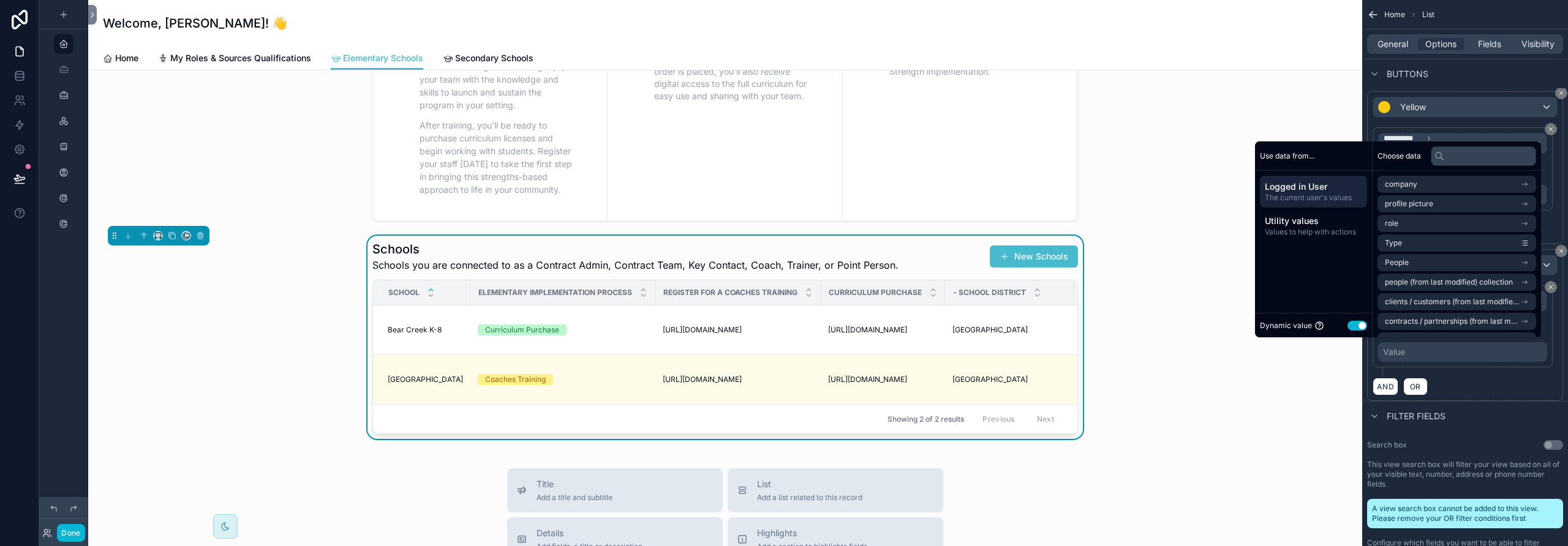
click at [1351, 324] on button "Use setting" at bounding box center [1357, 325] width 19 height 10
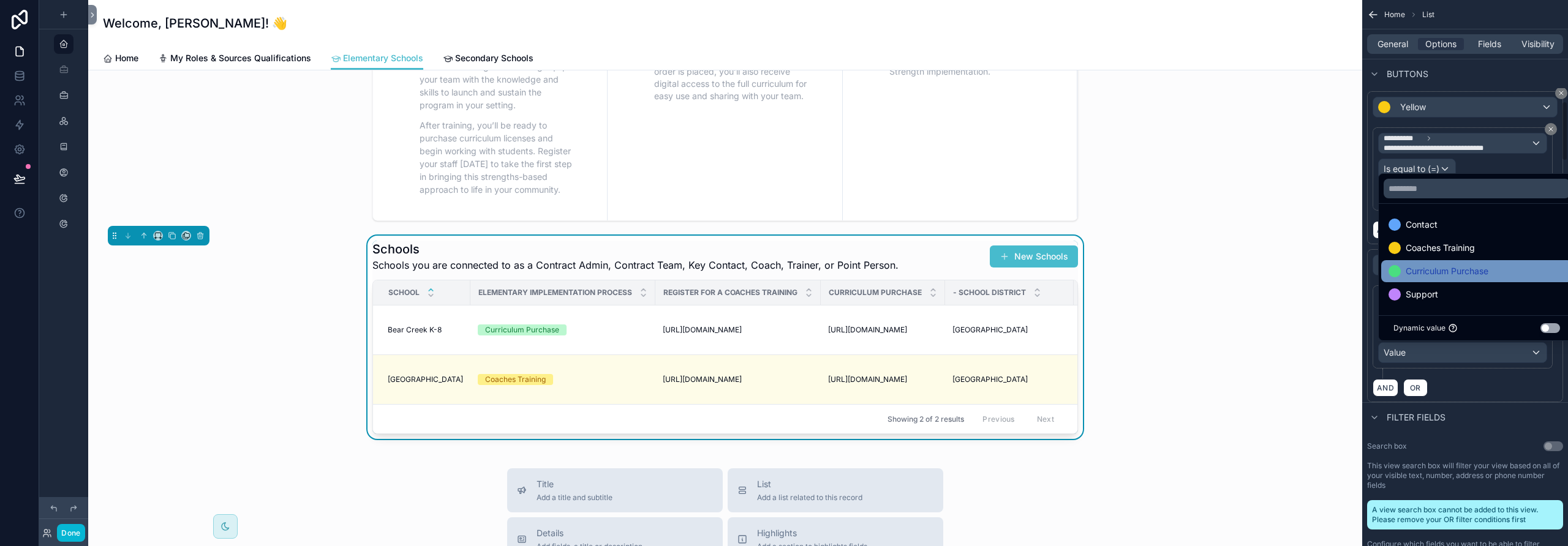
click at [1404, 271] on div "Curriculum Purchase" at bounding box center [1438, 271] width 100 height 15
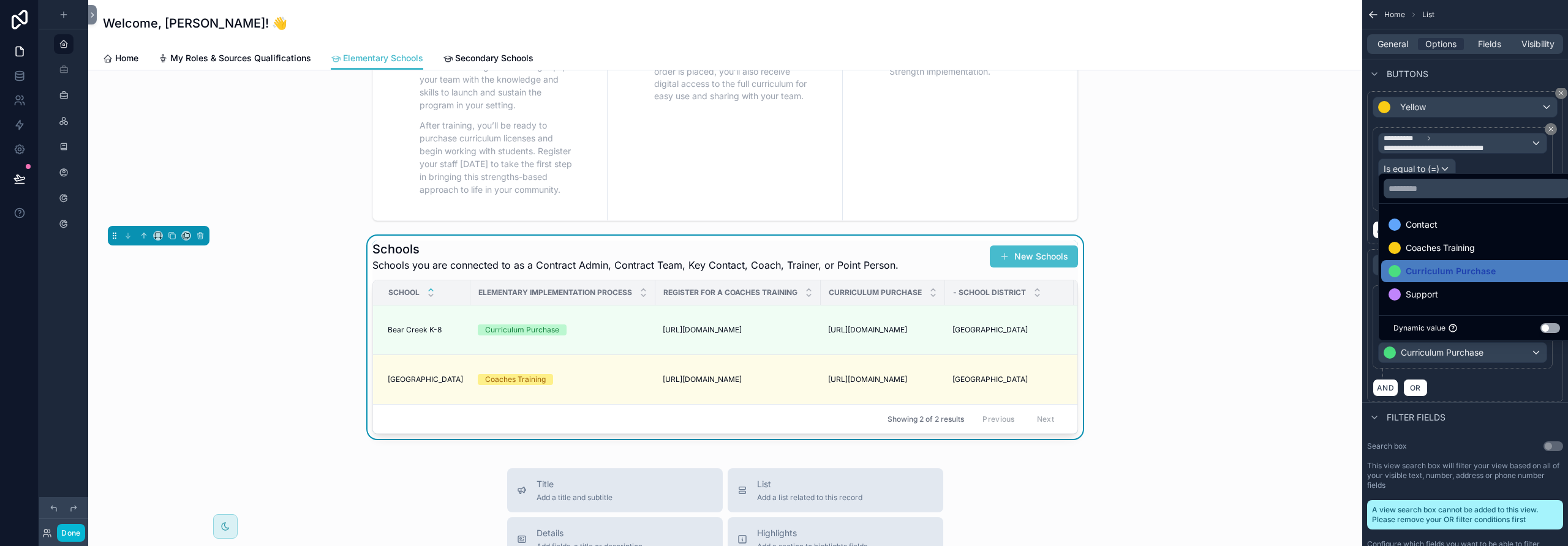
click at [1498, 423] on div "Filter fields" at bounding box center [1465, 417] width 206 height 29
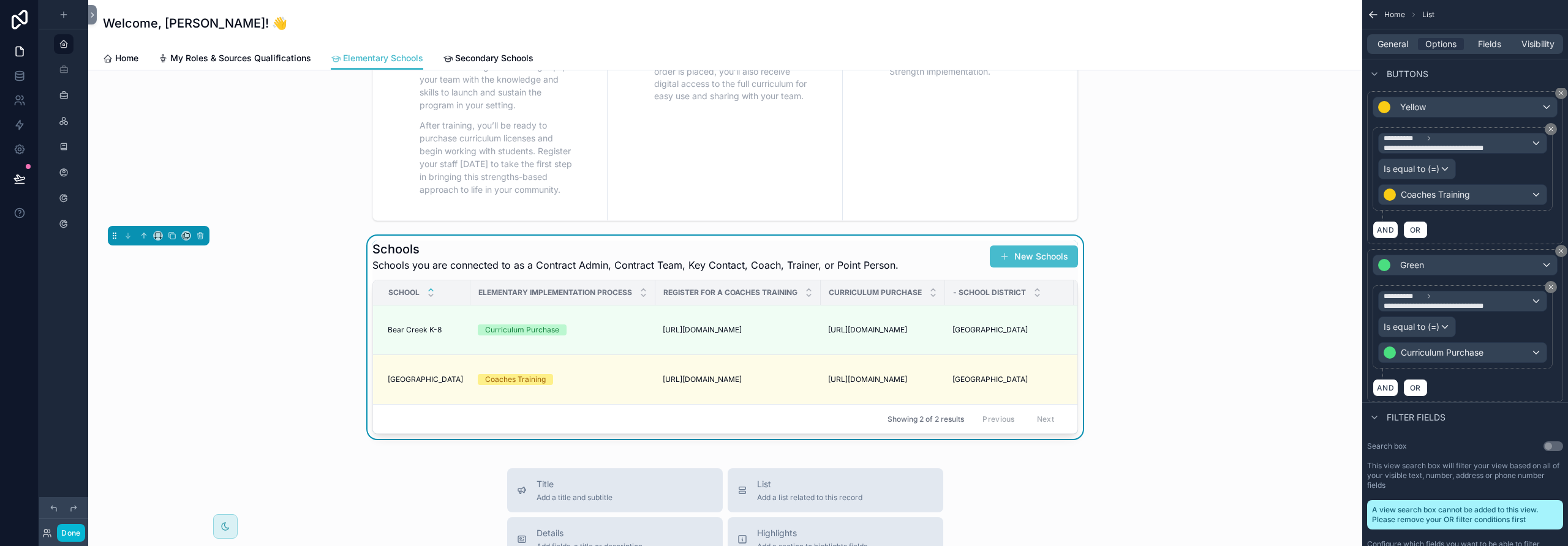
click at [56, 534] on div "Done" at bounding box center [63, 532] width 49 height 18
click at [70, 533] on button "Done" at bounding box center [71, 532] width 28 height 18
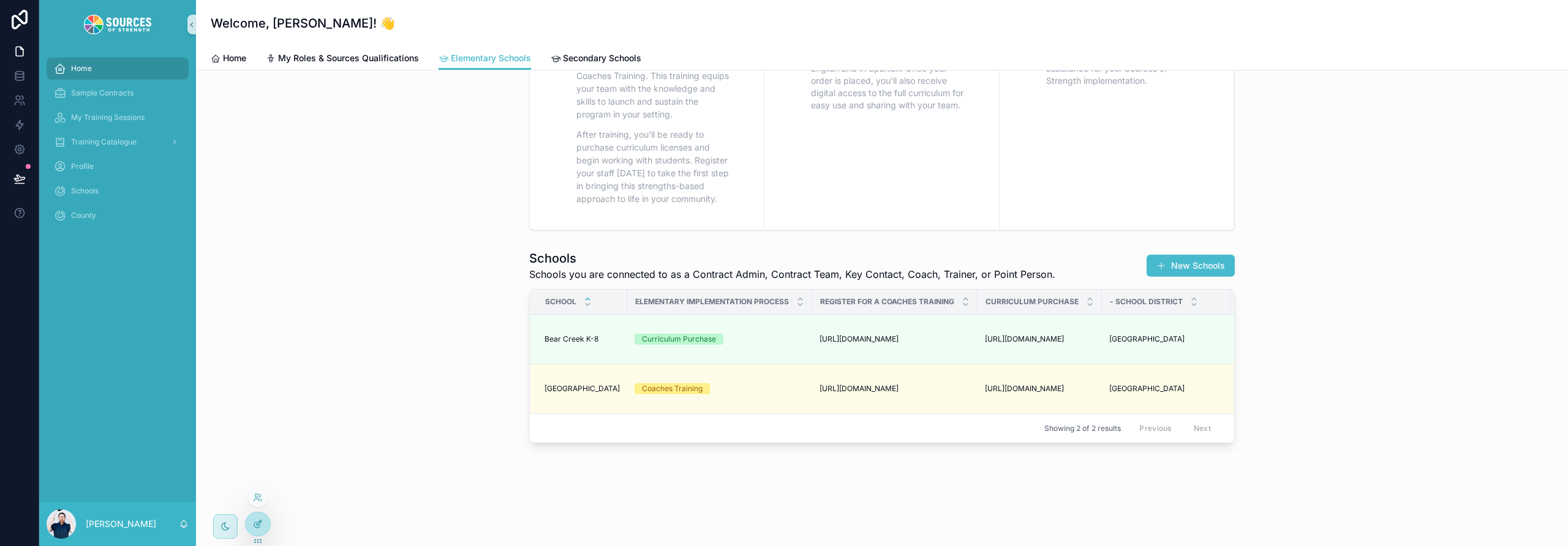
click at [260, 527] on icon at bounding box center [257, 524] width 10 height 10
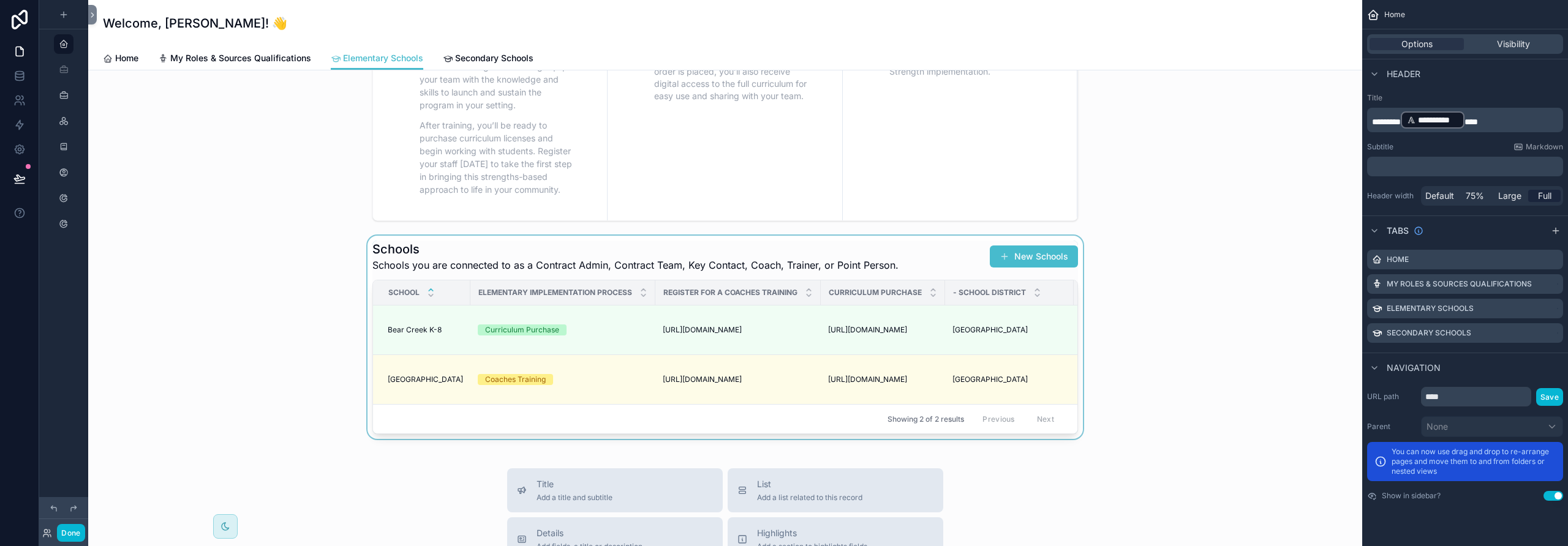
click at [879, 260] on div "scrollable content" at bounding box center [725, 337] width 1254 height 203
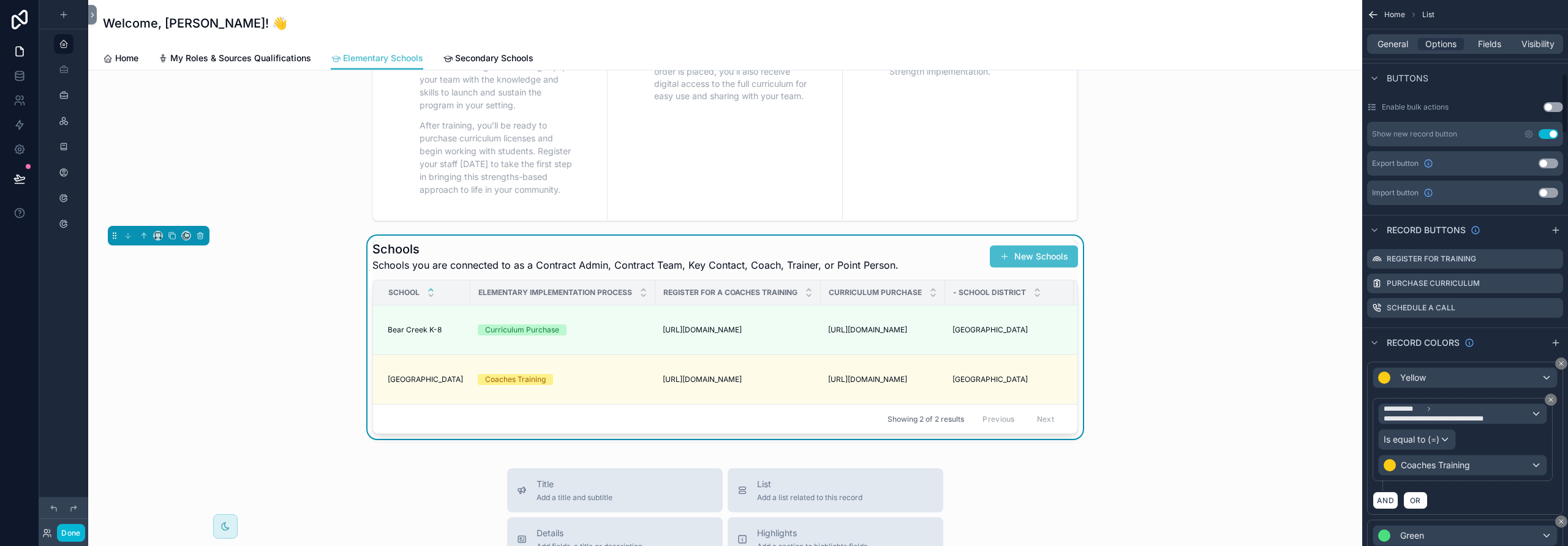
scroll to position [674, 0]
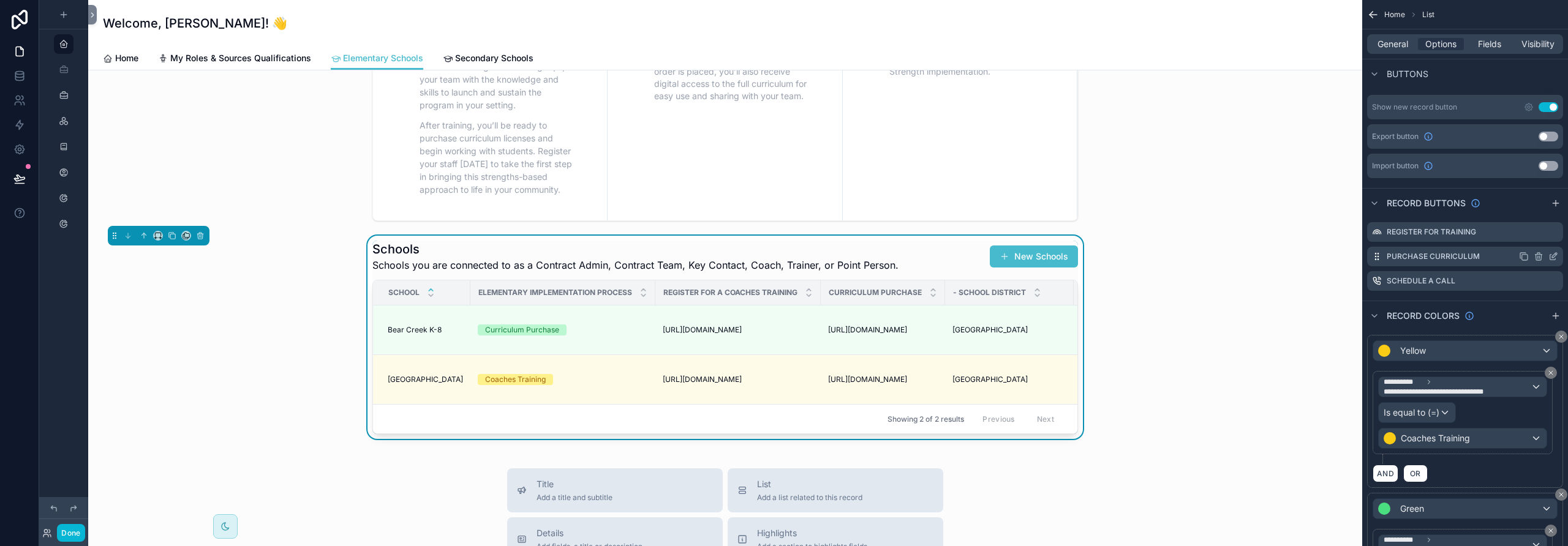
click at [1554, 256] on icon "scrollable content" at bounding box center [1554, 255] width 5 height 5
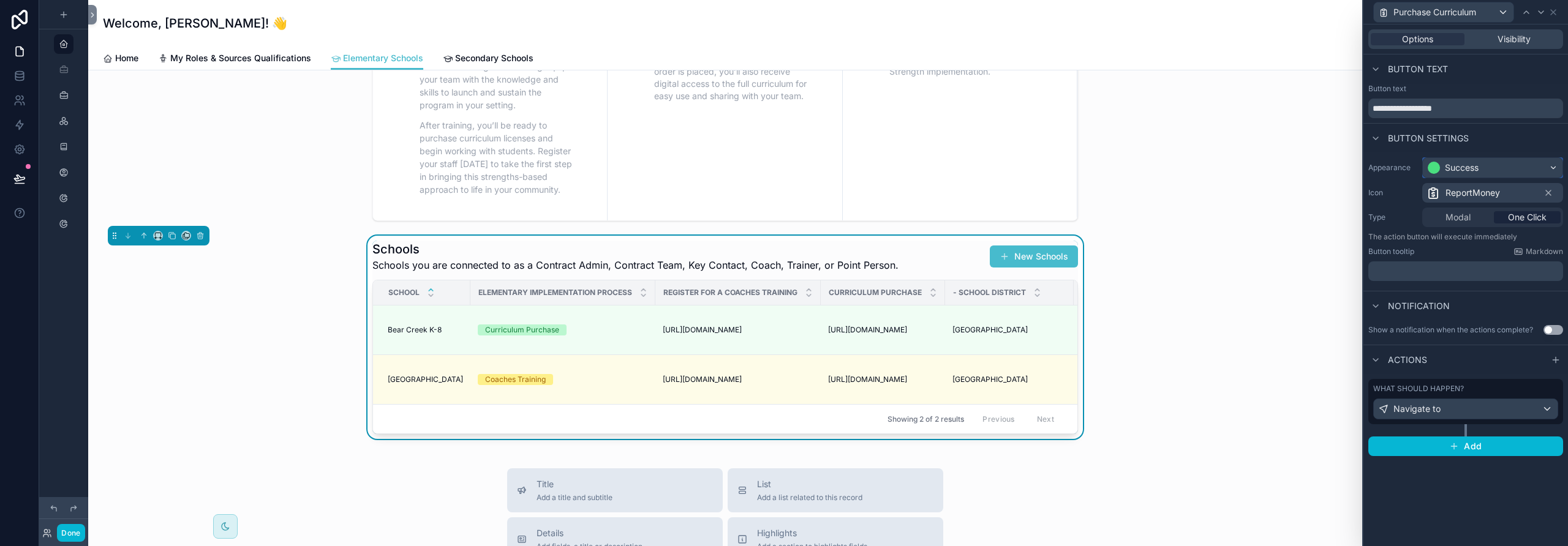
click at [1490, 167] on div "Success" at bounding box center [1492, 167] width 140 height 19
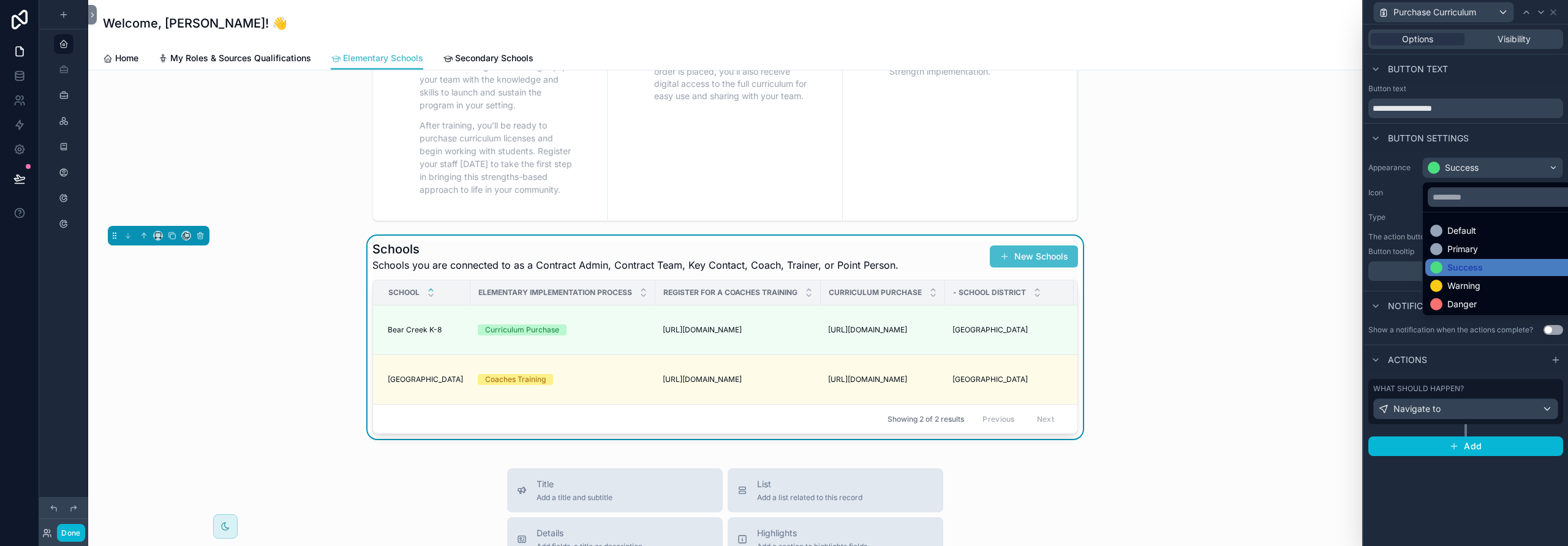
click at [1468, 285] on div "Warning" at bounding box center [1464, 286] width 33 height 12
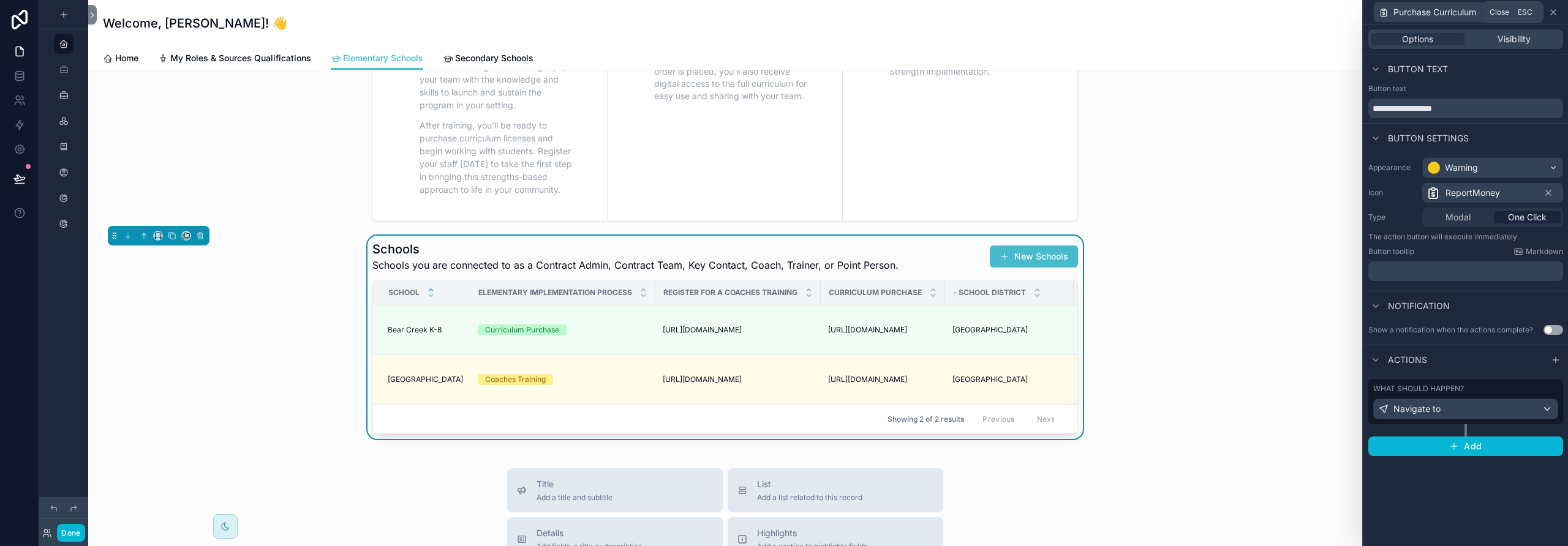
click at [1556, 11] on icon at bounding box center [1553, 12] width 10 height 10
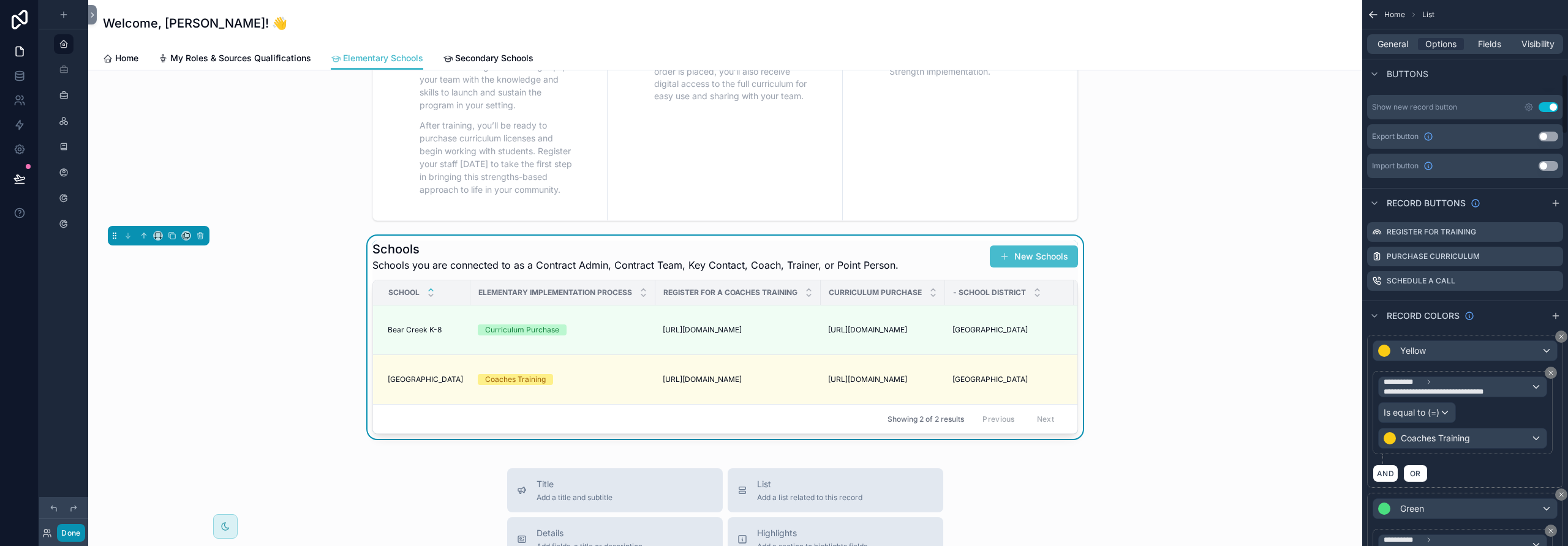
drag, startPoint x: 70, startPoint y: 530, endPoint x: 106, endPoint y: 533, distance: 36.1
click at [70, 530] on button "Done" at bounding box center [71, 532] width 28 height 18
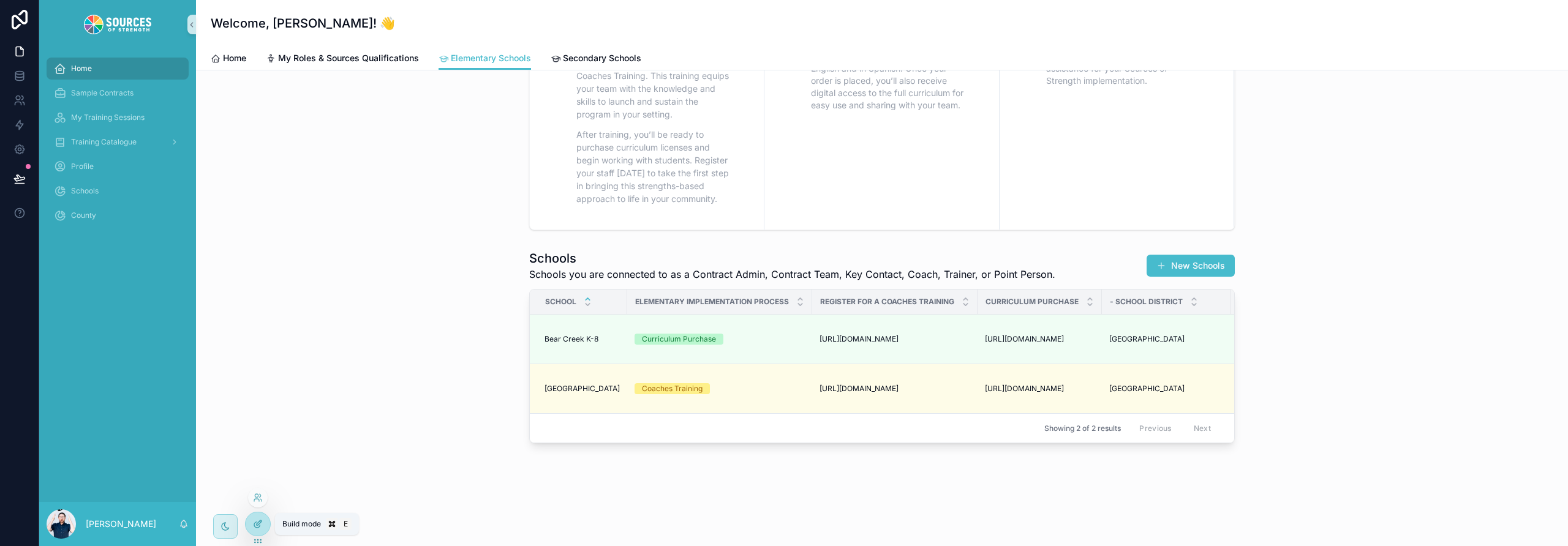
click at [264, 524] on div at bounding box center [258, 524] width 25 height 23
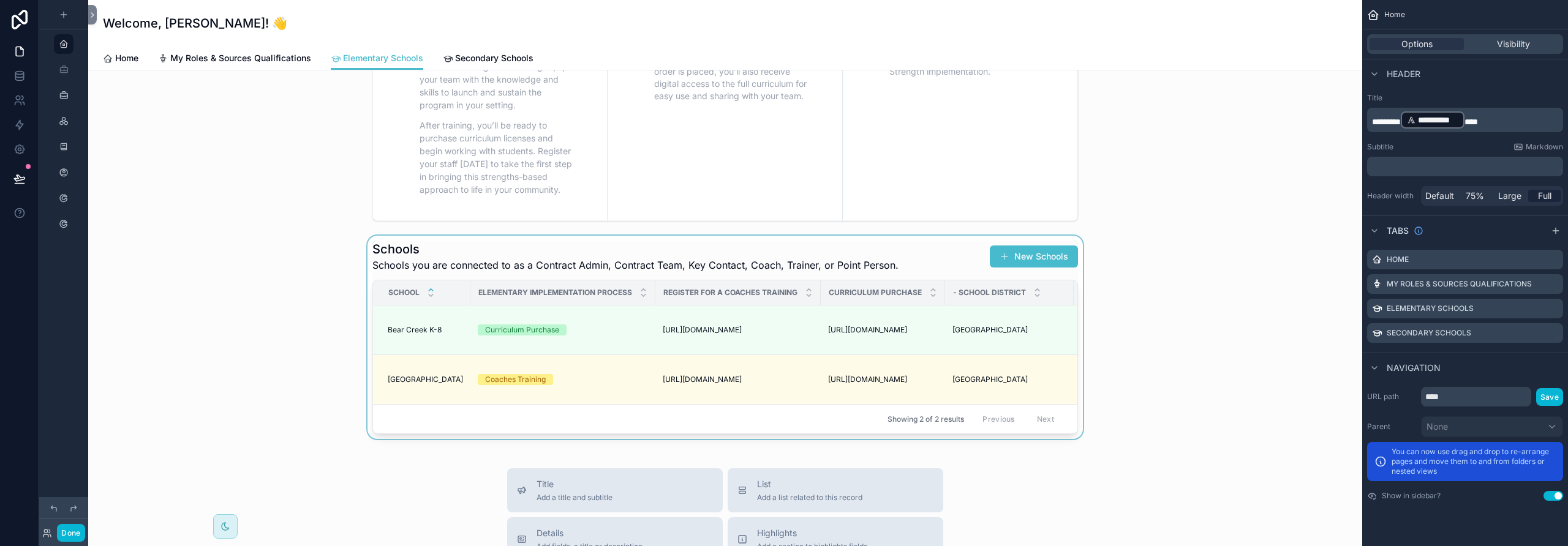
click at [892, 262] on div "scrollable content" at bounding box center [725, 337] width 1254 height 203
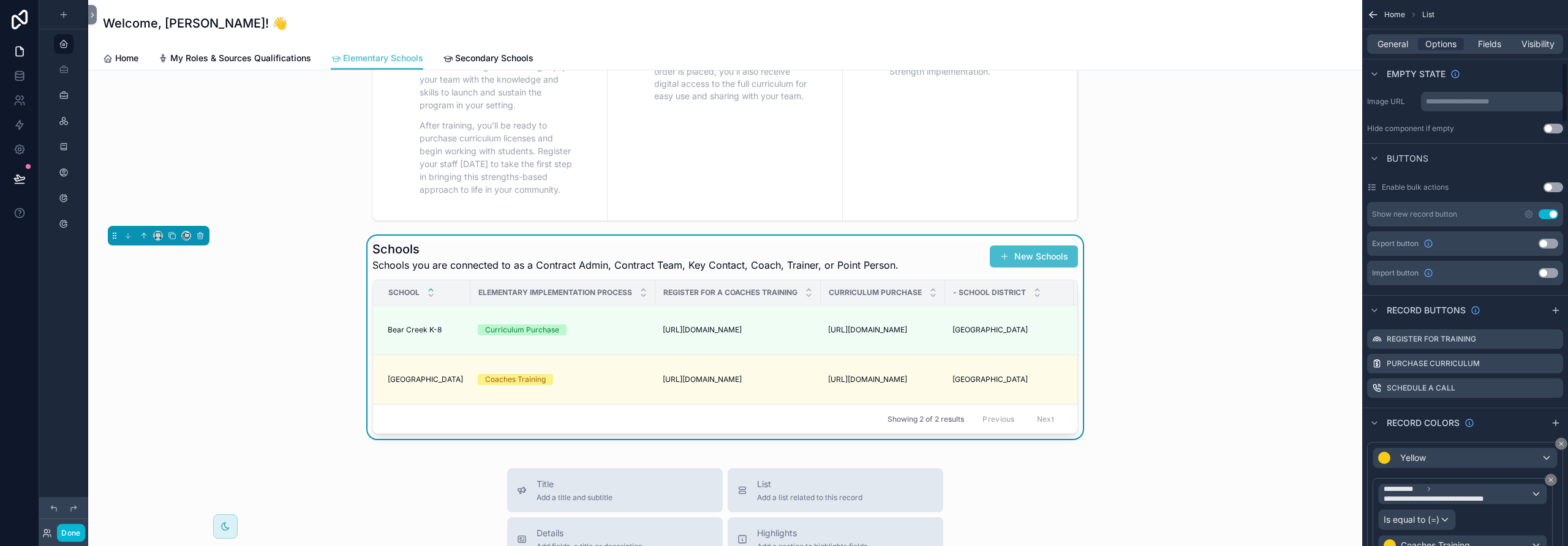
scroll to position [569, 0]
click at [1550, 364] on icon "scrollable content" at bounding box center [1553, 362] width 5 height 5
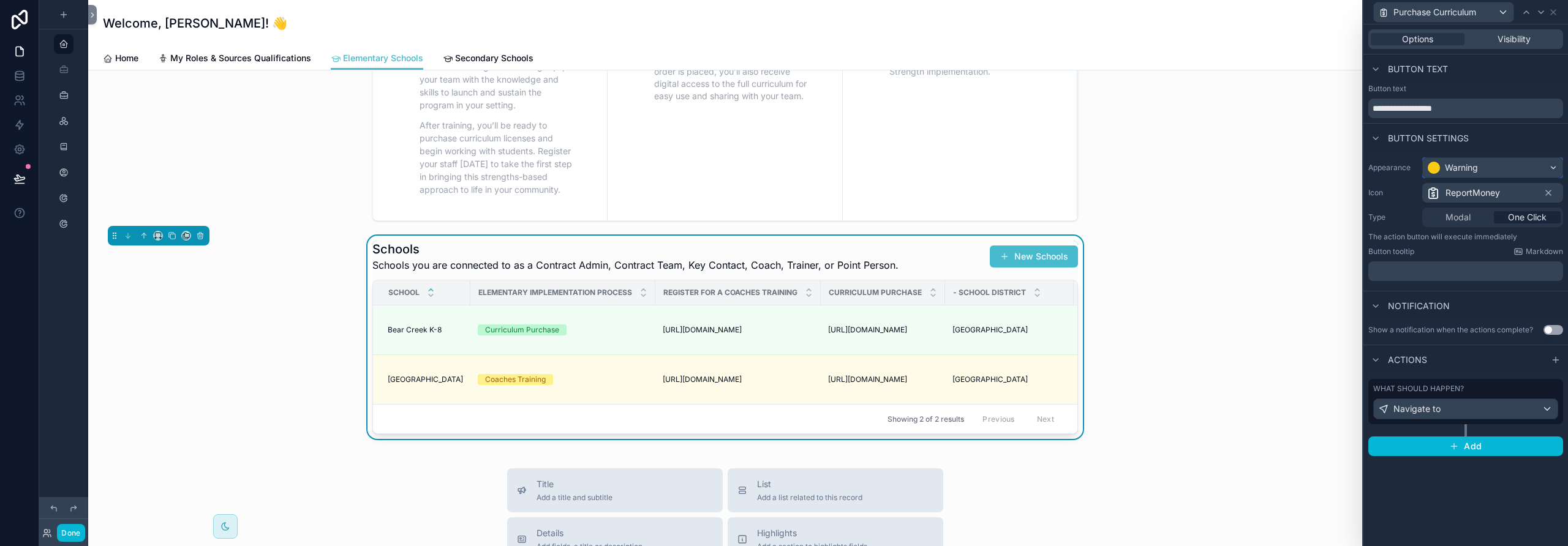
click at [1510, 165] on div "Warning" at bounding box center [1492, 167] width 140 height 19
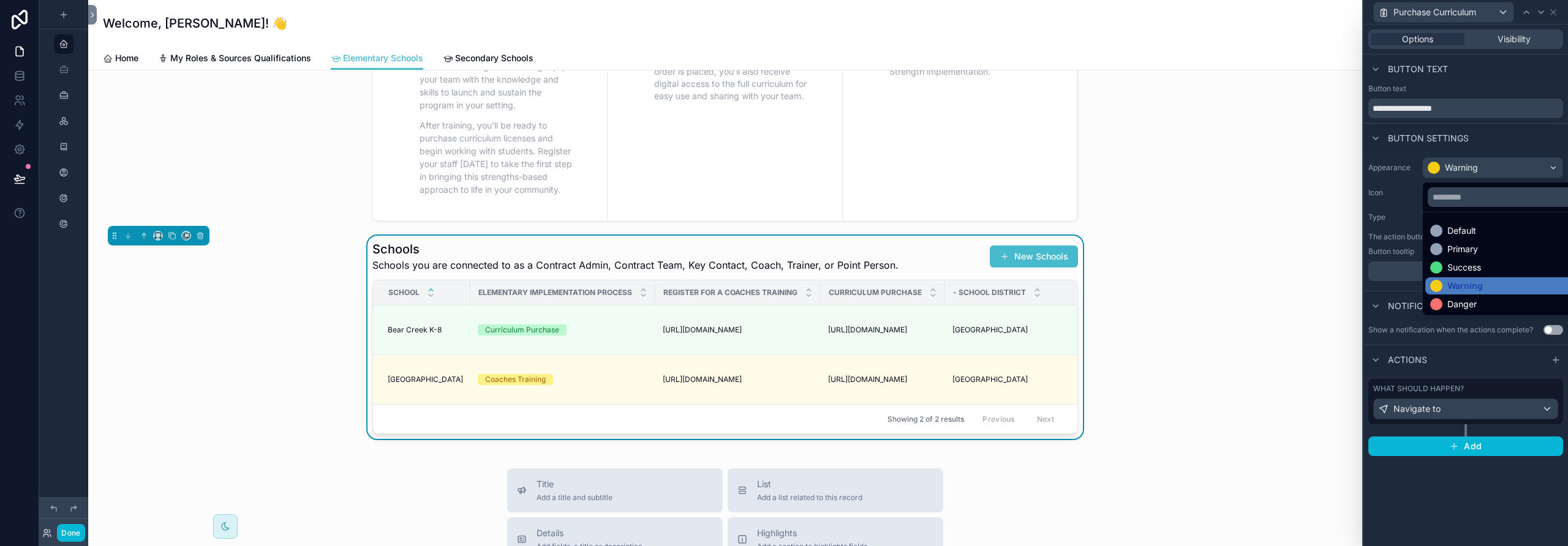
click at [1474, 270] on div "Success" at bounding box center [1464, 267] width 34 height 12
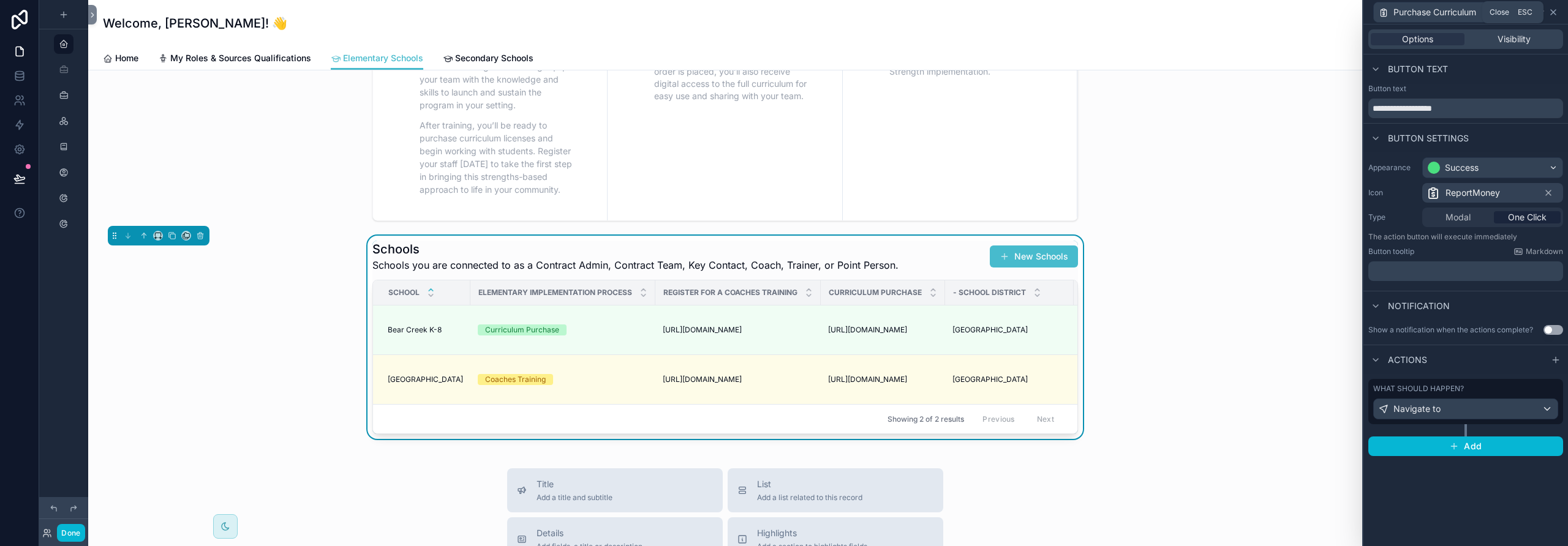
click at [1553, 12] on icon at bounding box center [1553, 12] width 5 height 5
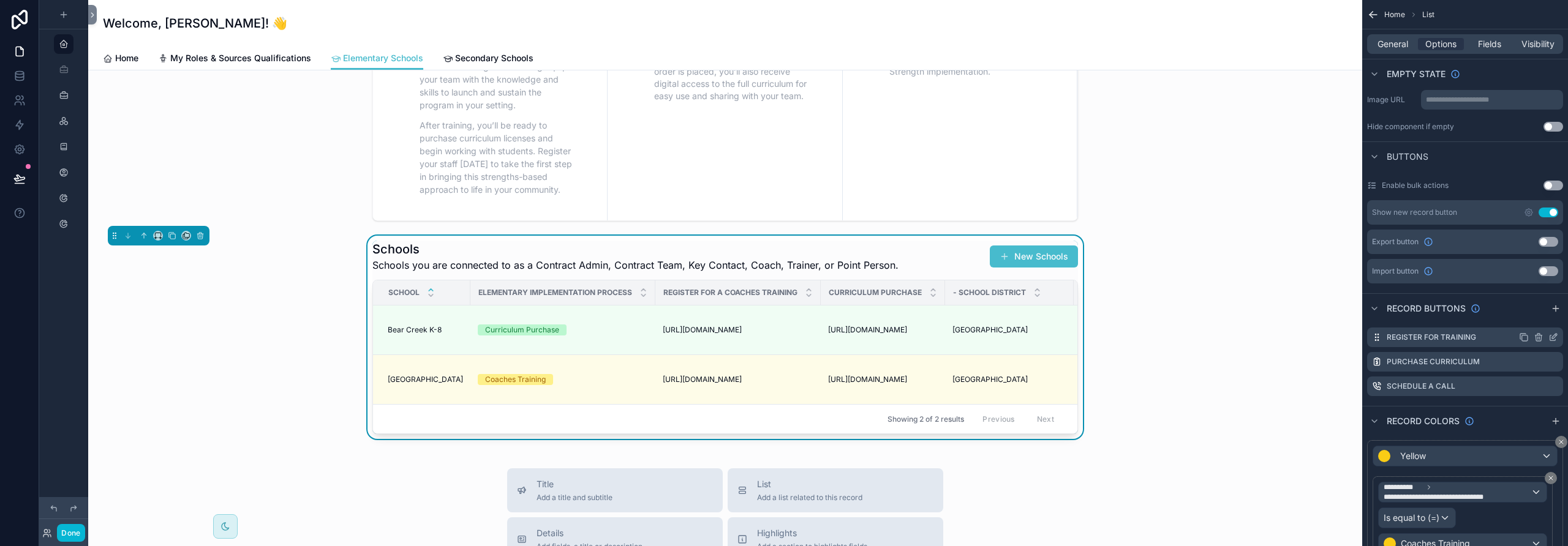
click at [1558, 334] on div "Register for Training" at bounding box center [1465, 337] width 196 height 19
click at [1553, 338] on icon "scrollable content" at bounding box center [1554, 336] width 5 height 5
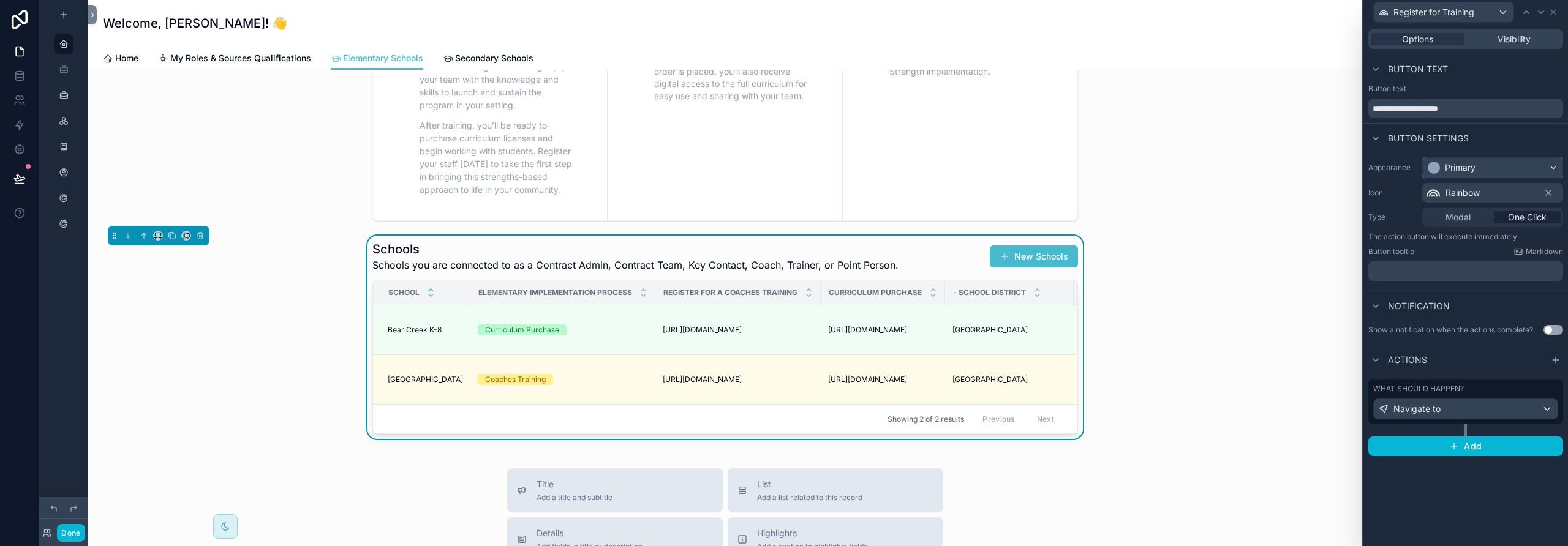
click at [1464, 170] on div "Primary" at bounding box center [1461, 168] width 31 height 12
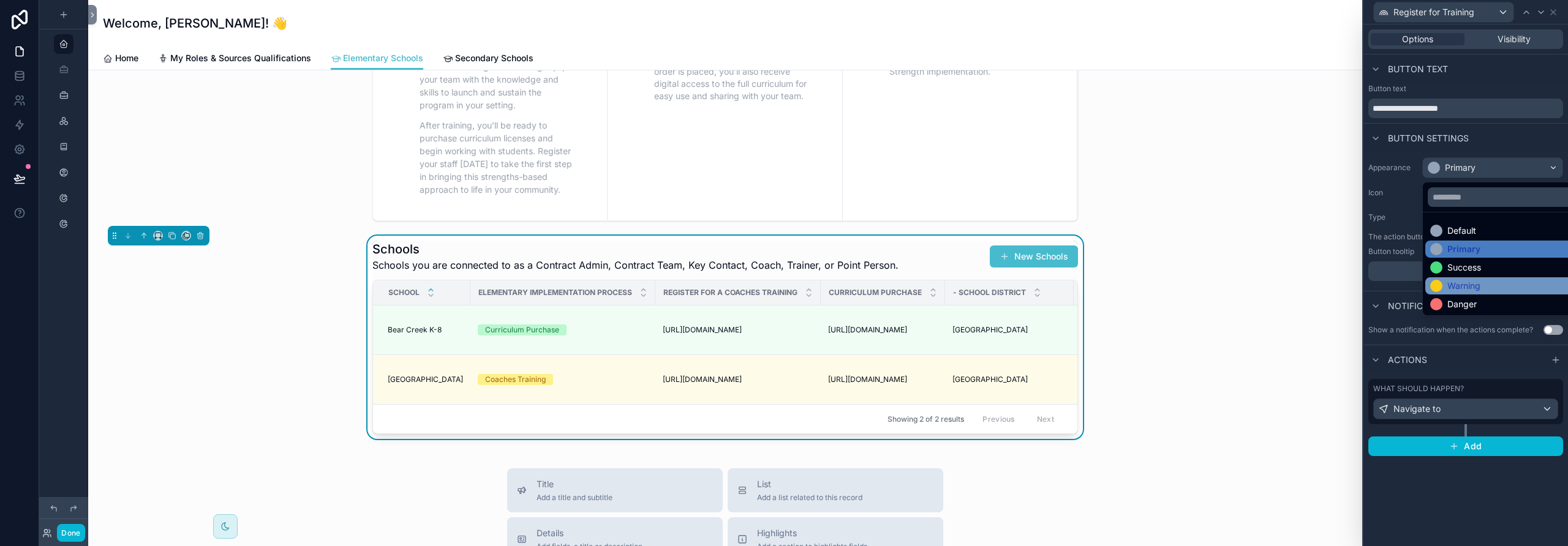
click at [1466, 288] on div "Warning" at bounding box center [1464, 286] width 33 height 12
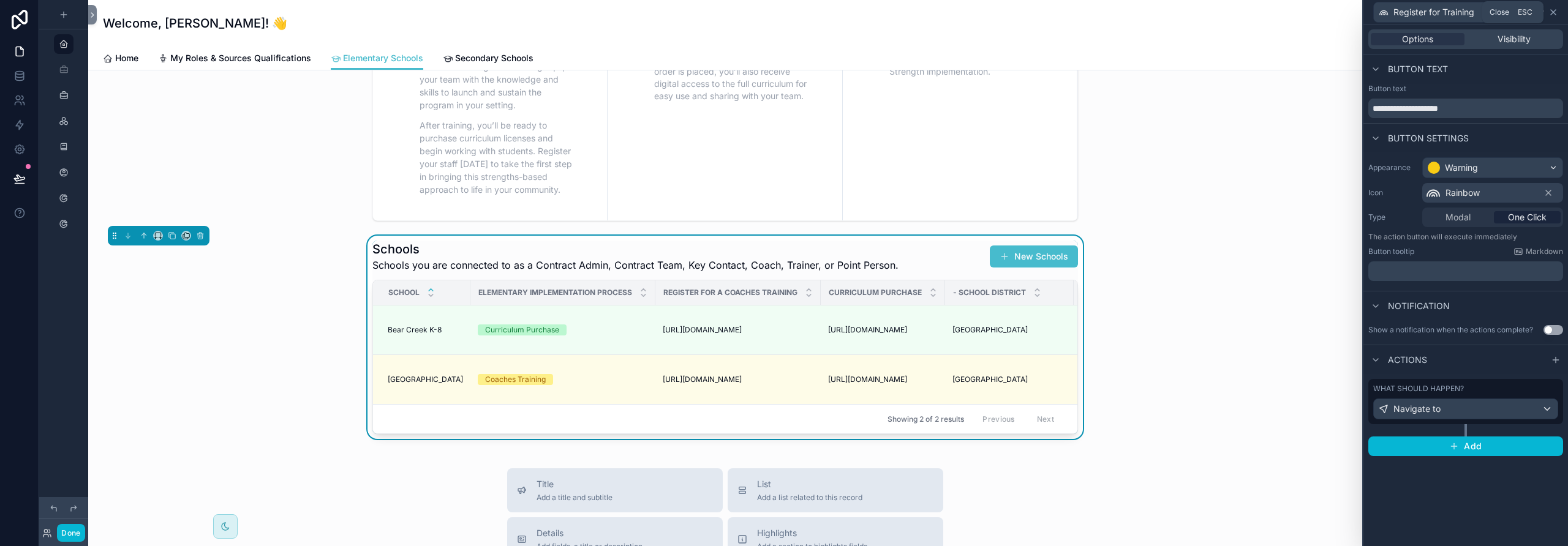
click at [1552, 12] on icon at bounding box center [1553, 12] width 10 height 10
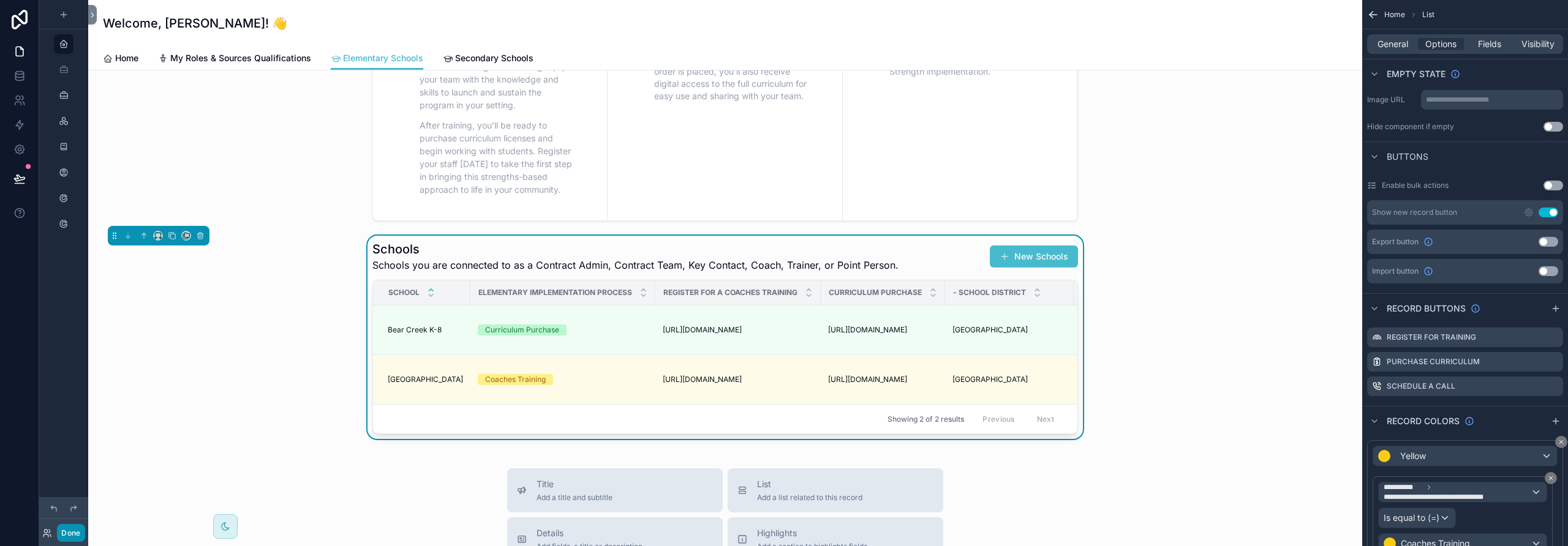
click at [72, 531] on button "Done" at bounding box center [71, 532] width 28 height 18
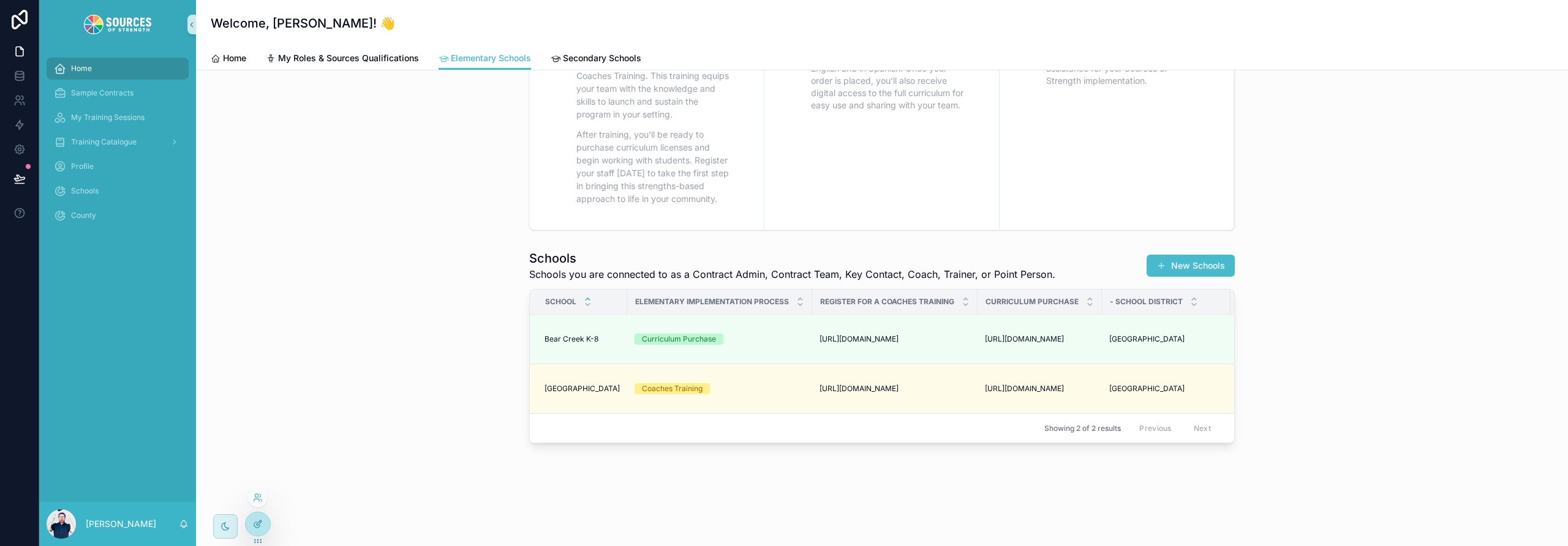
click at [256, 524] on icon at bounding box center [257, 524] width 10 height 10
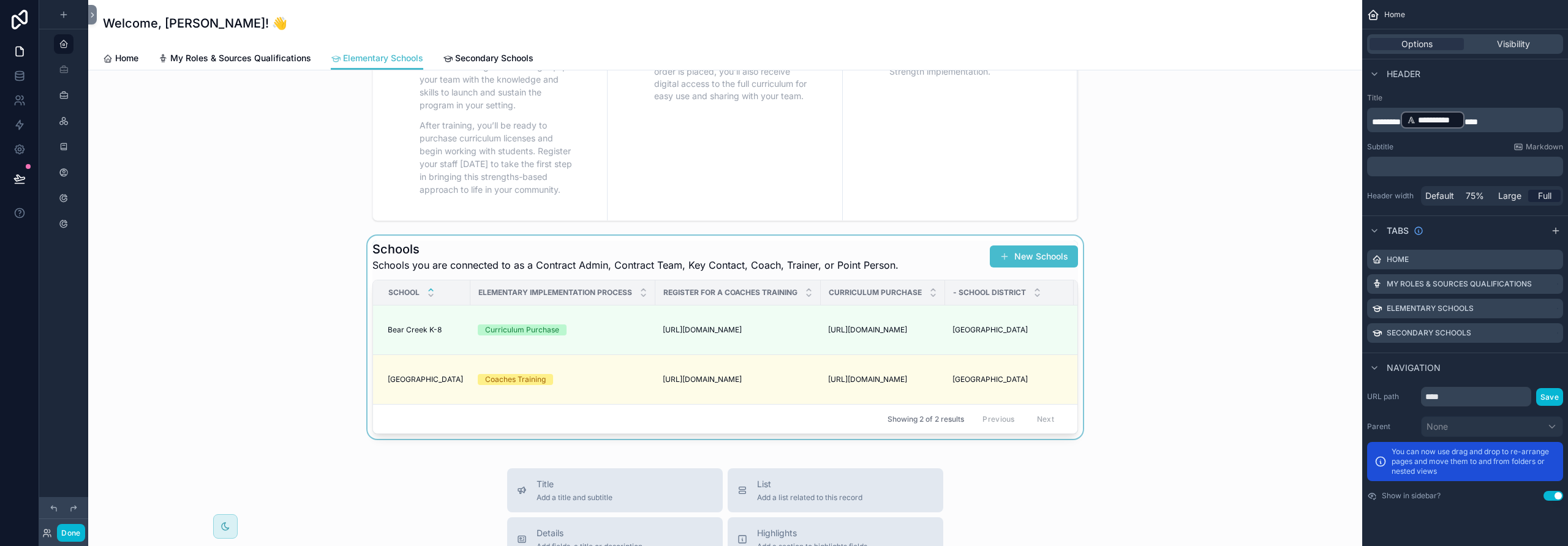
click at [917, 256] on div "scrollable content" at bounding box center [725, 337] width 1254 height 203
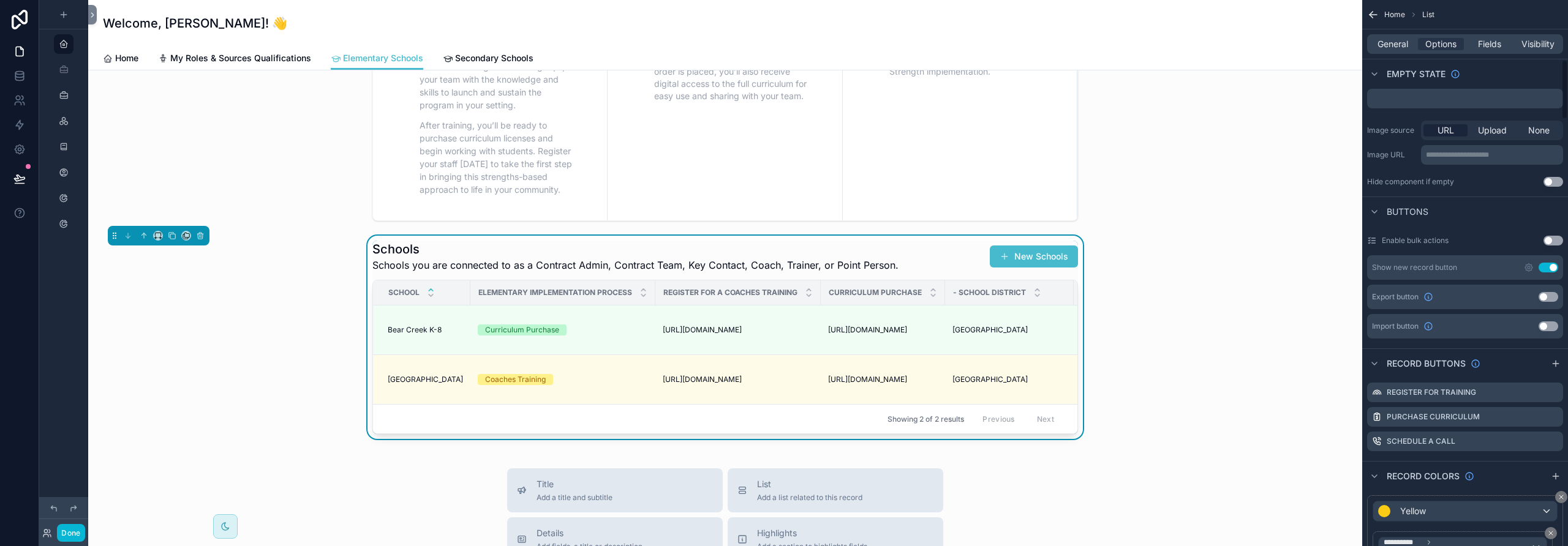
scroll to position [579, 0]
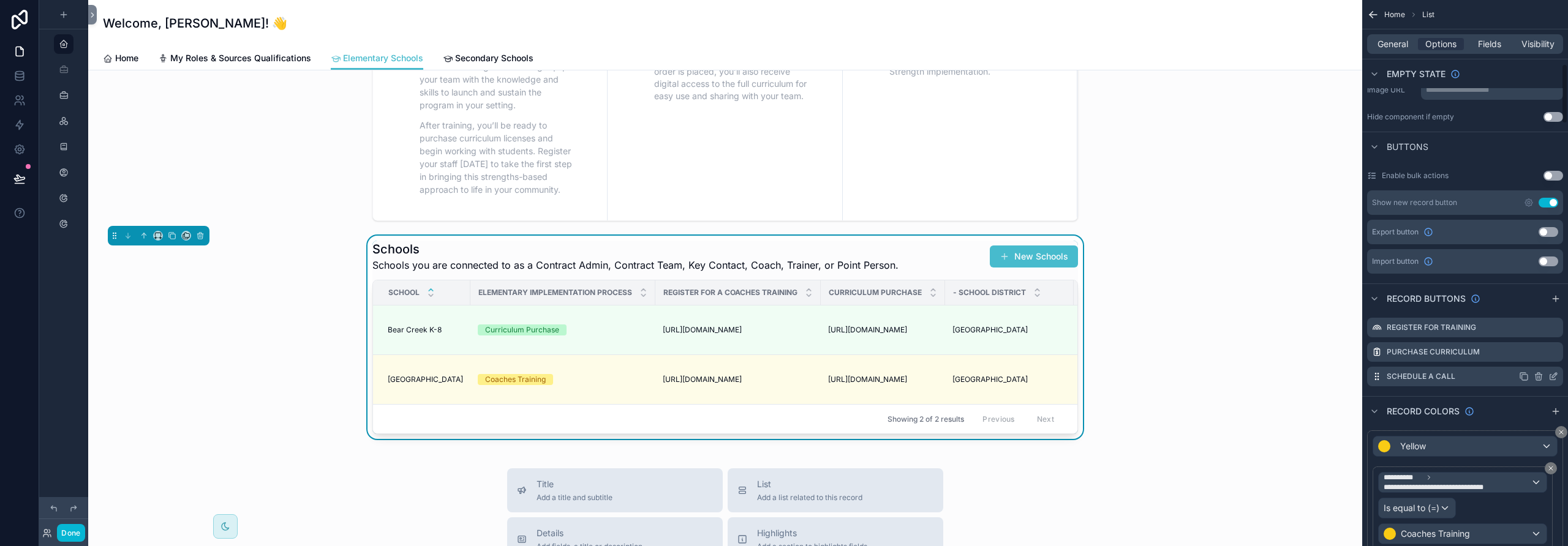
click at [1553, 375] on icon "scrollable content" at bounding box center [1554, 375] width 5 height 5
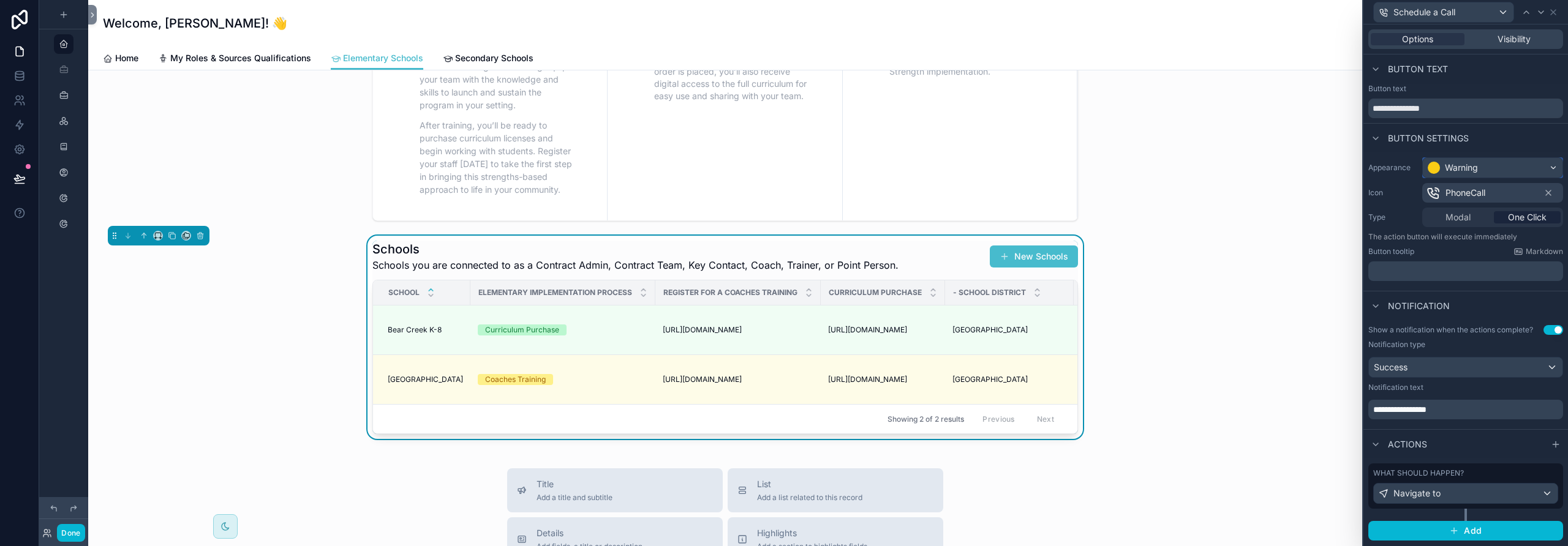
click at [1490, 175] on div "Warning" at bounding box center [1492, 167] width 140 height 19
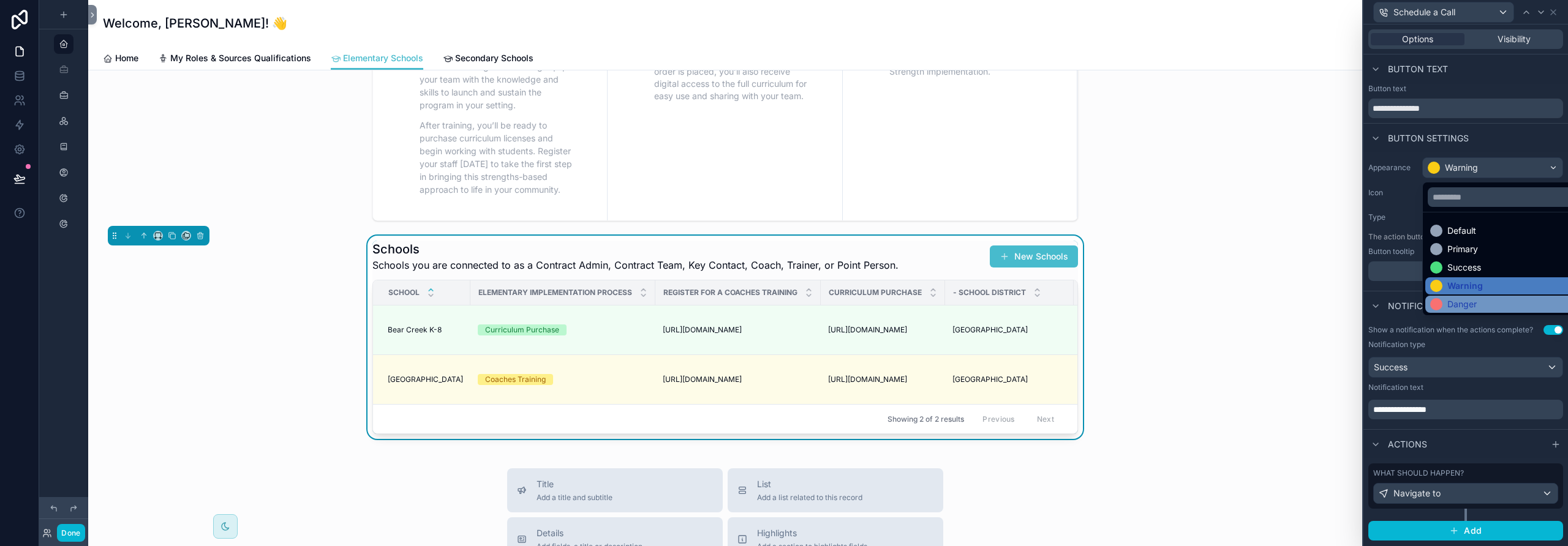
click at [1474, 303] on div "Danger" at bounding box center [1462, 304] width 29 height 12
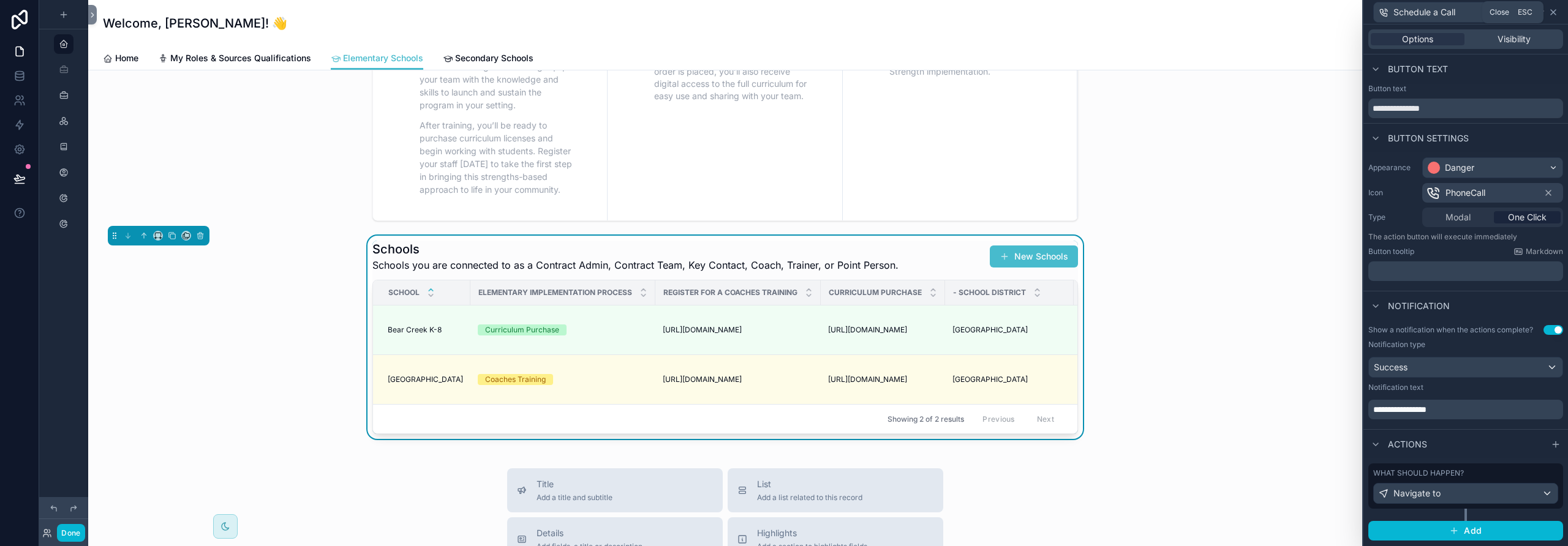
click at [1556, 12] on icon at bounding box center [1553, 12] width 10 height 10
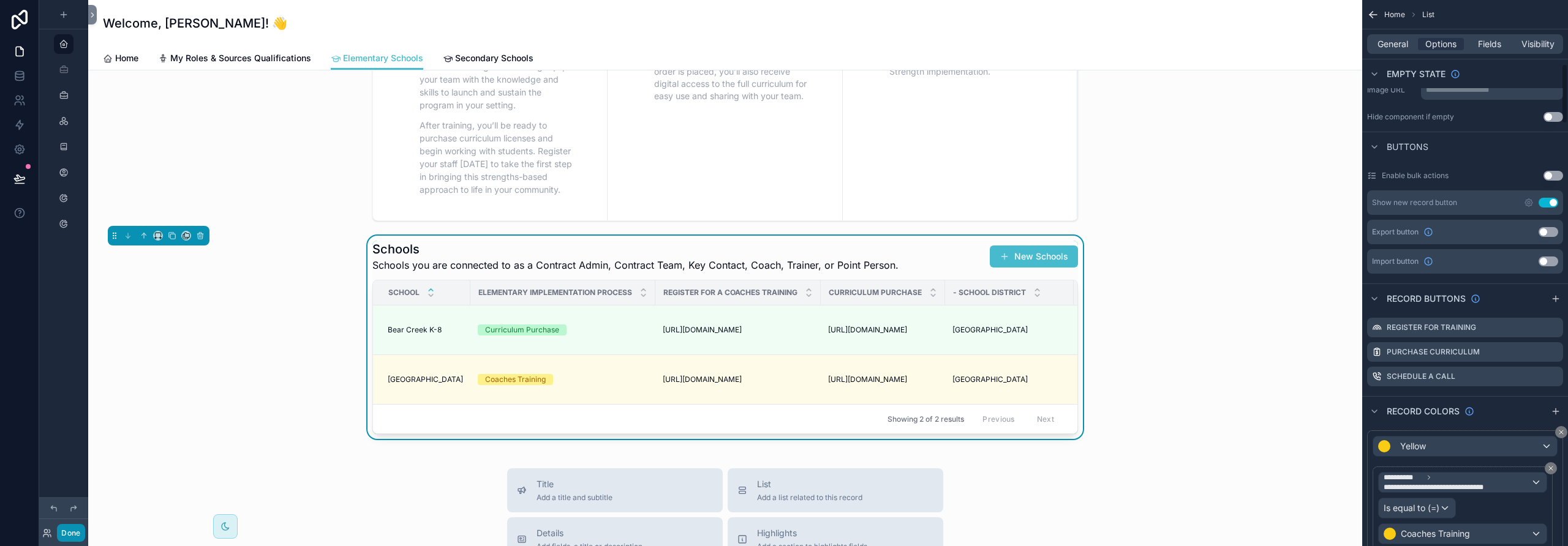
drag, startPoint x: 70, startPoint y: 530, endPoint x: 142, endPoint y: 527, distance: 72.1
click at [70, 530] on button "Done" at bounding box center [71, 532] width 28 height 18
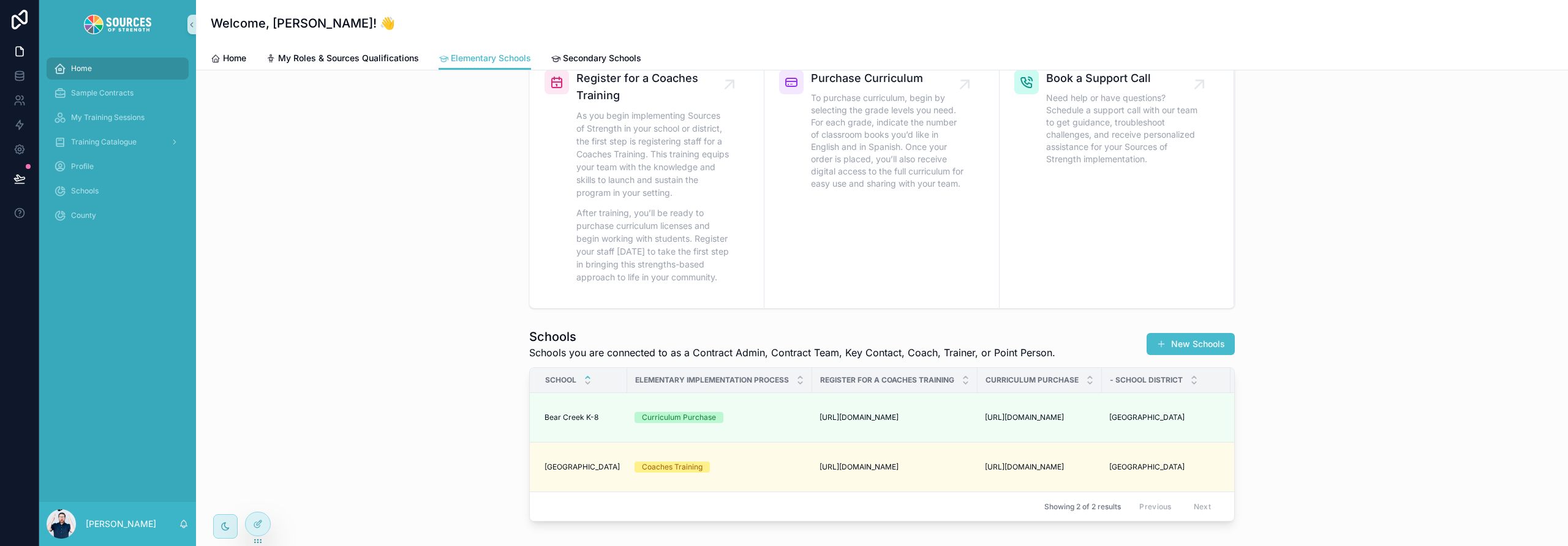
scroll to position [2, 0]
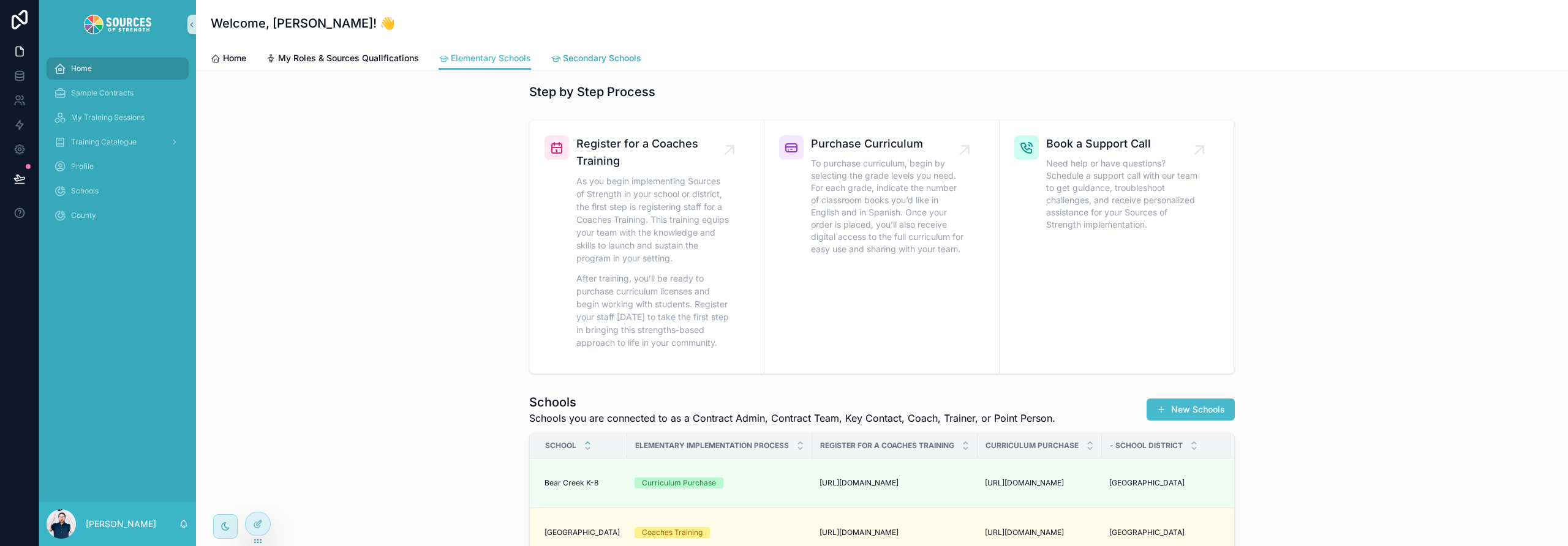
click at [589, 59] on span "Secondary Schools" at bounding box center [601, 58] width 78 height 12
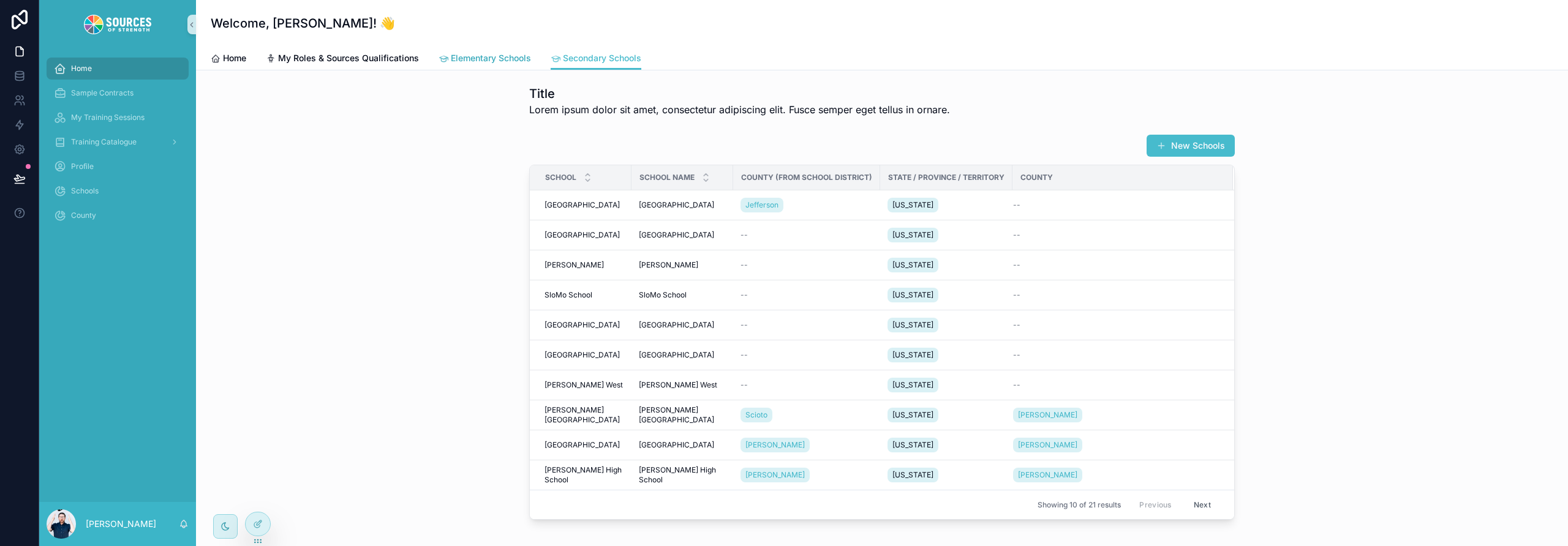
click at [477, 56] on span "Elementary Schools" at bounding box center [491, 58] width 80 height 12
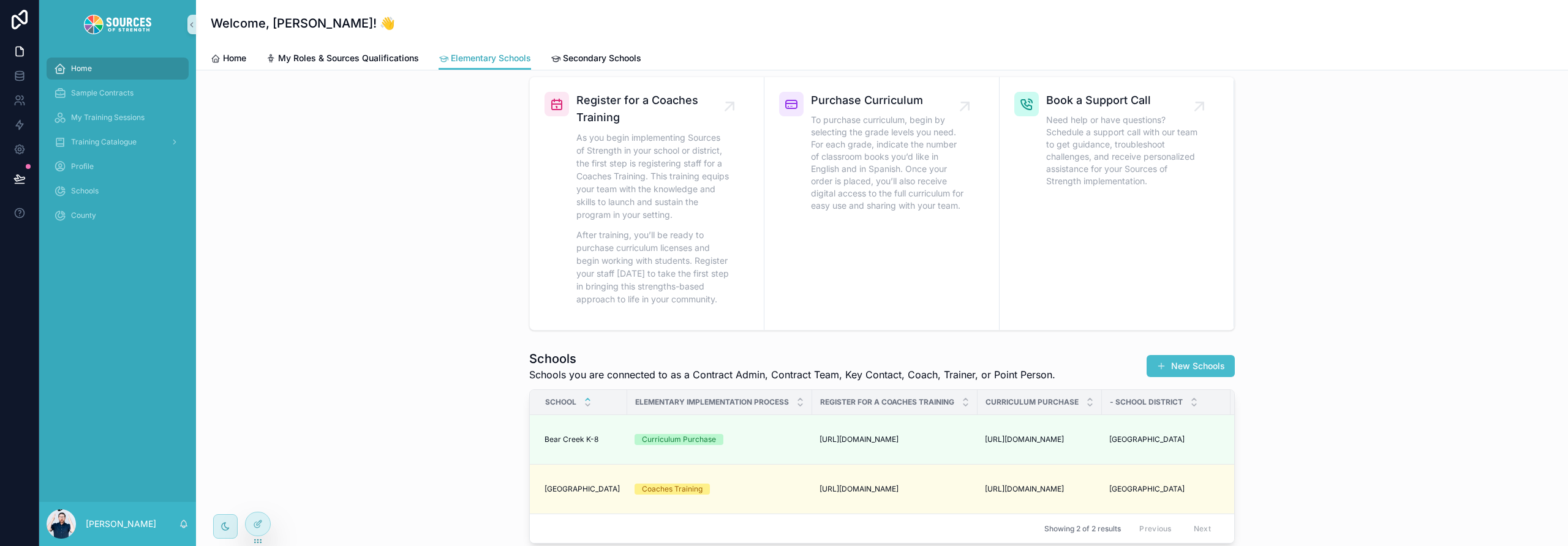
scroll to position [114, 0]
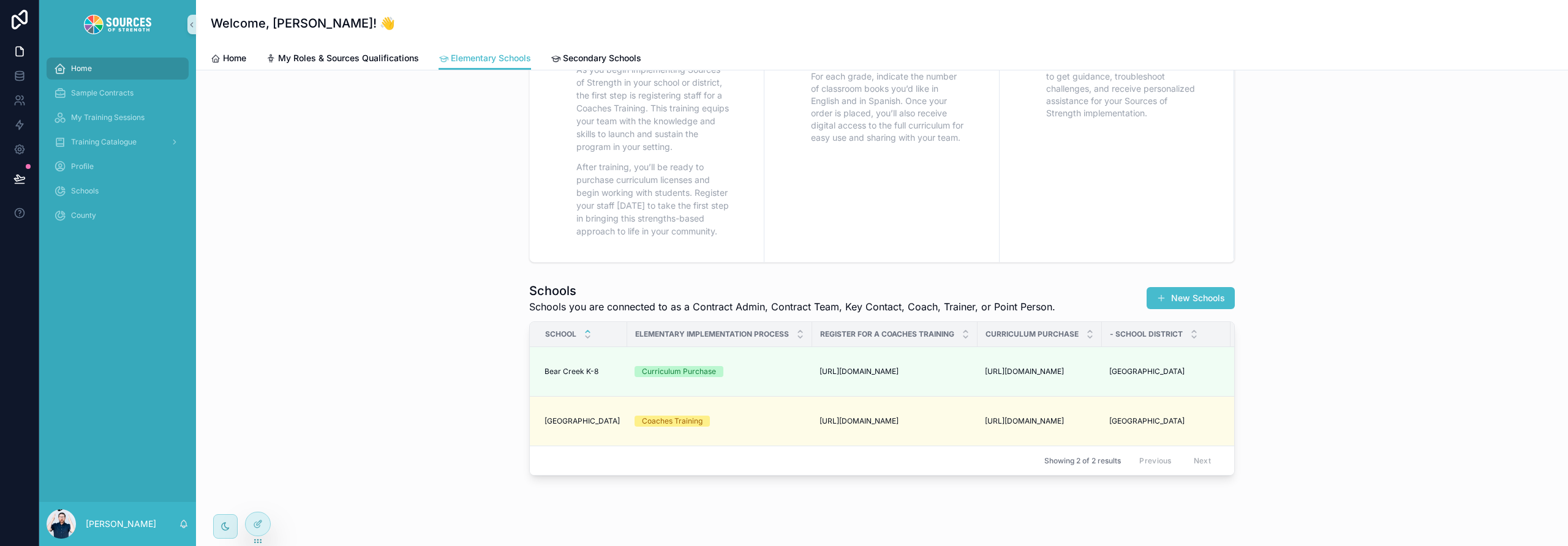
click at [780, 290] on h1 "Schools" at bounding box center [792, 290] width 526 height 17
click at [266, 527] on div at bounding box center [258, 524] width 25 height 23
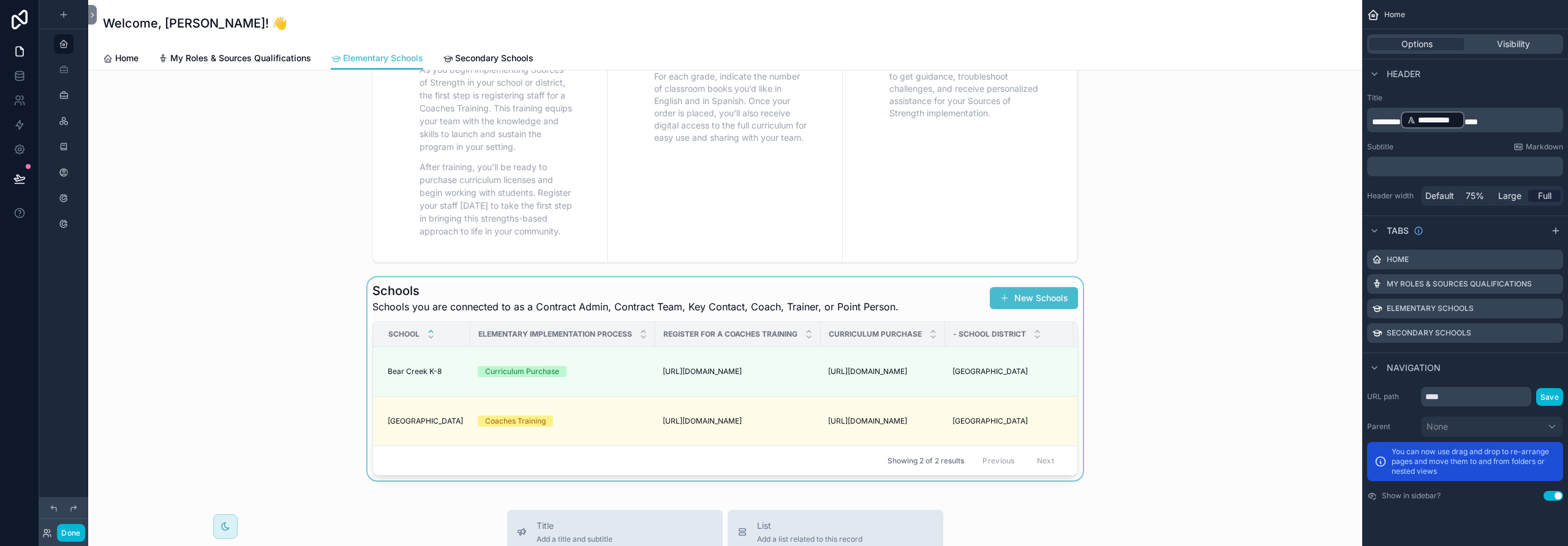
click at [921, 307] on div "scrollable content" at bounding box center [725, 378] width 1254 height 203
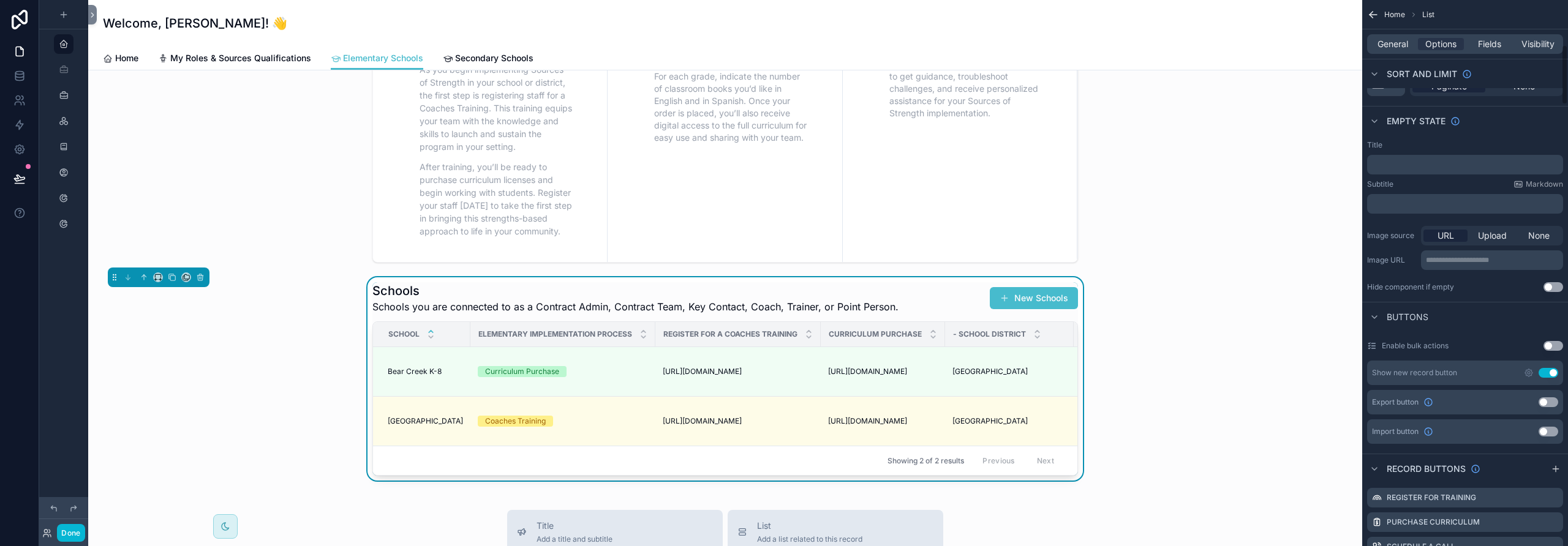
scroll to position [412, 0]
click at [1490, 231] on span "Upload" at bounding box center [1492, 233] width 29 height 12
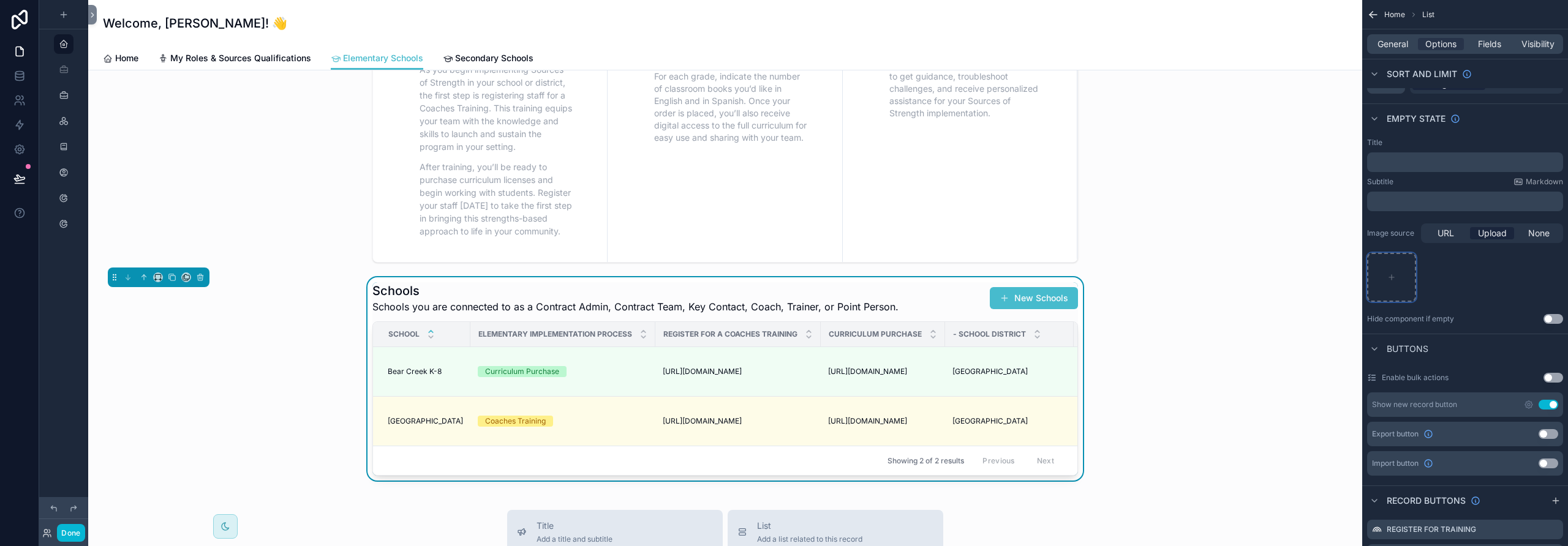
click at [1392, 279] on icon "scrollable content" at bounding box center [1392, 277] width 0 height 5
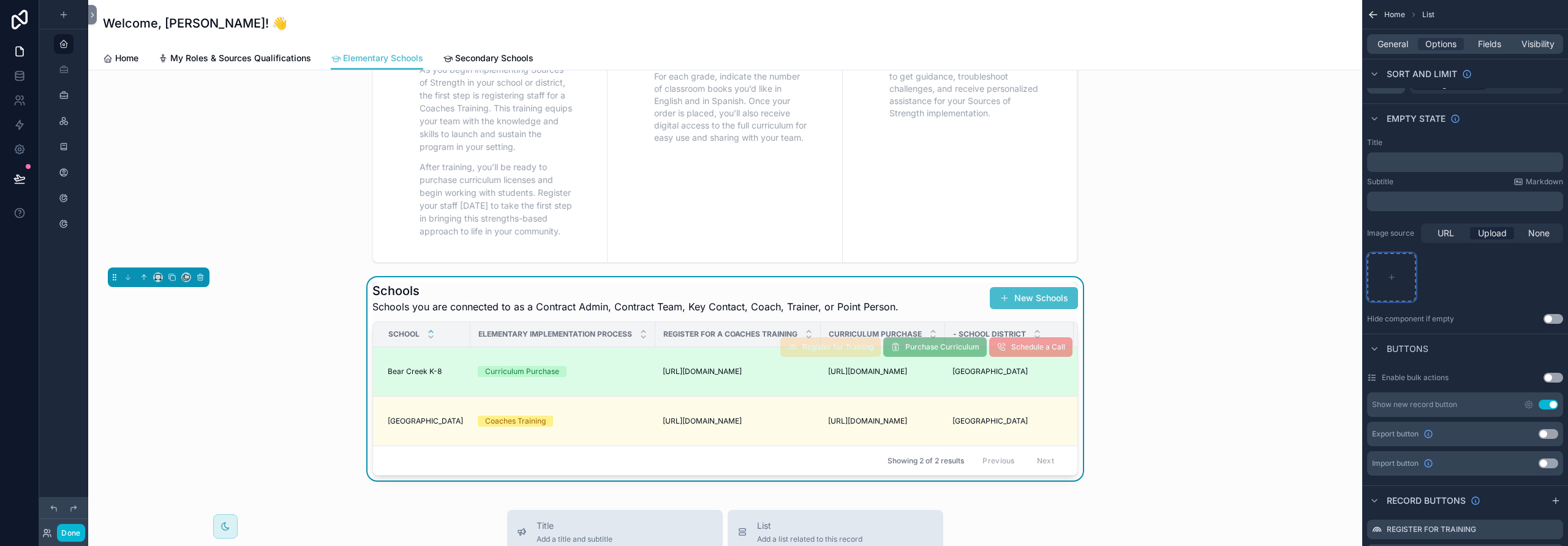
type input "**********"
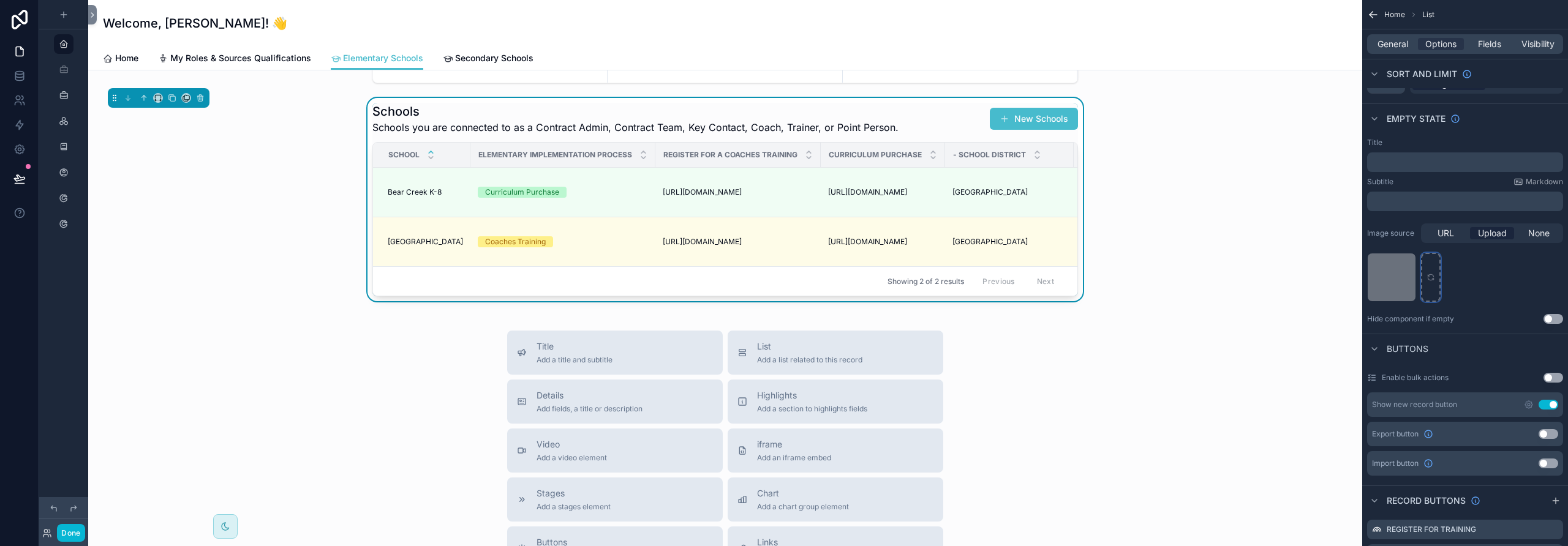
scroll to position [130, 0]
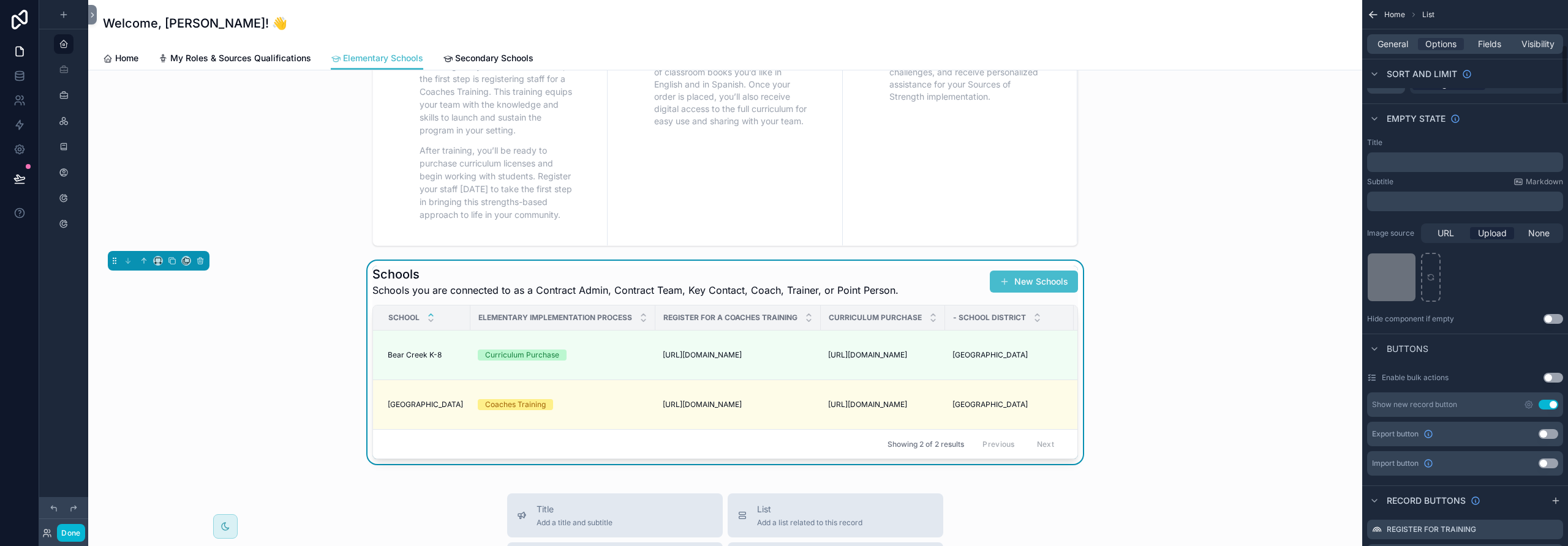
click at [1486, 314] on div "Hide component if empty Use setting" at bounding box center [1465, 319] width 196 height 10
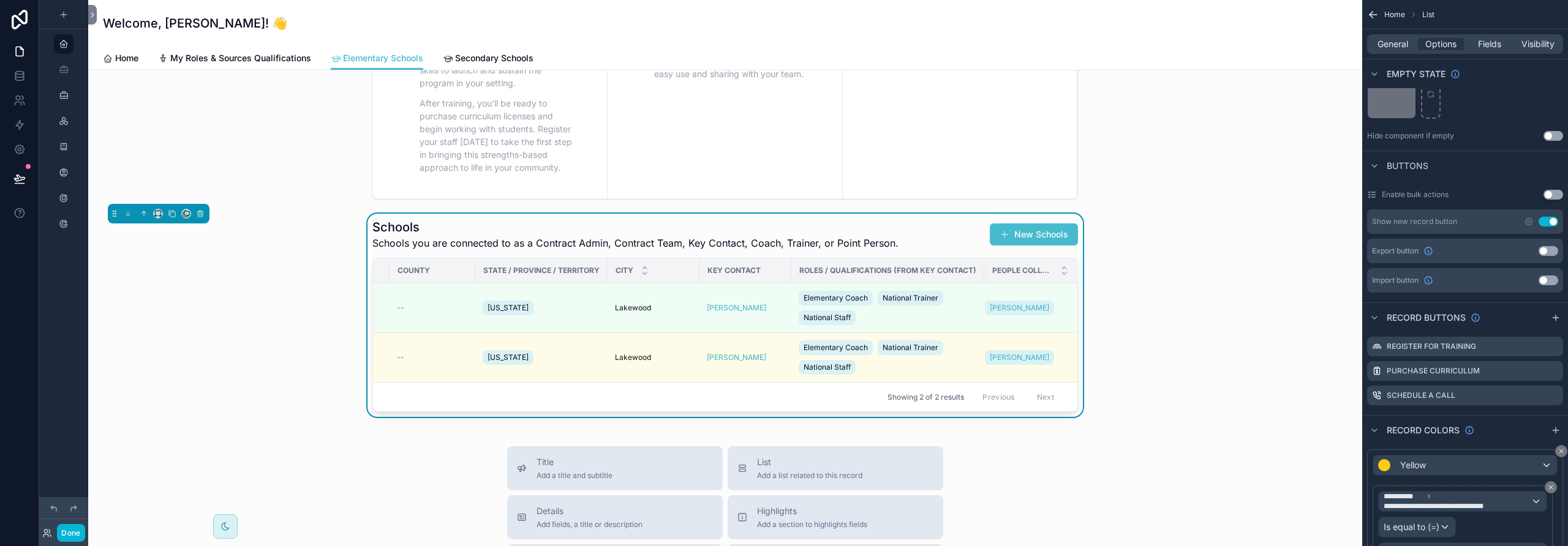
scroll to position [181, 0]
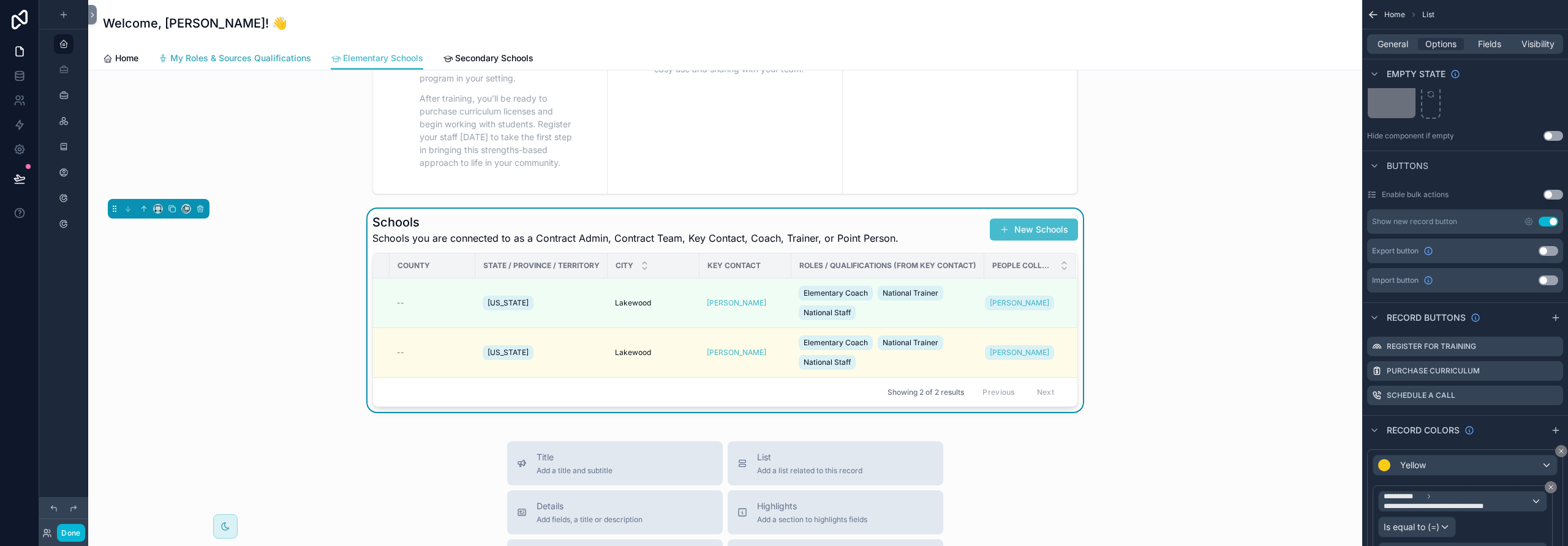
click at [202, 60] on span "My Roles & Sources Qualifications" at bounding box center [240, 58] width 141 height 12
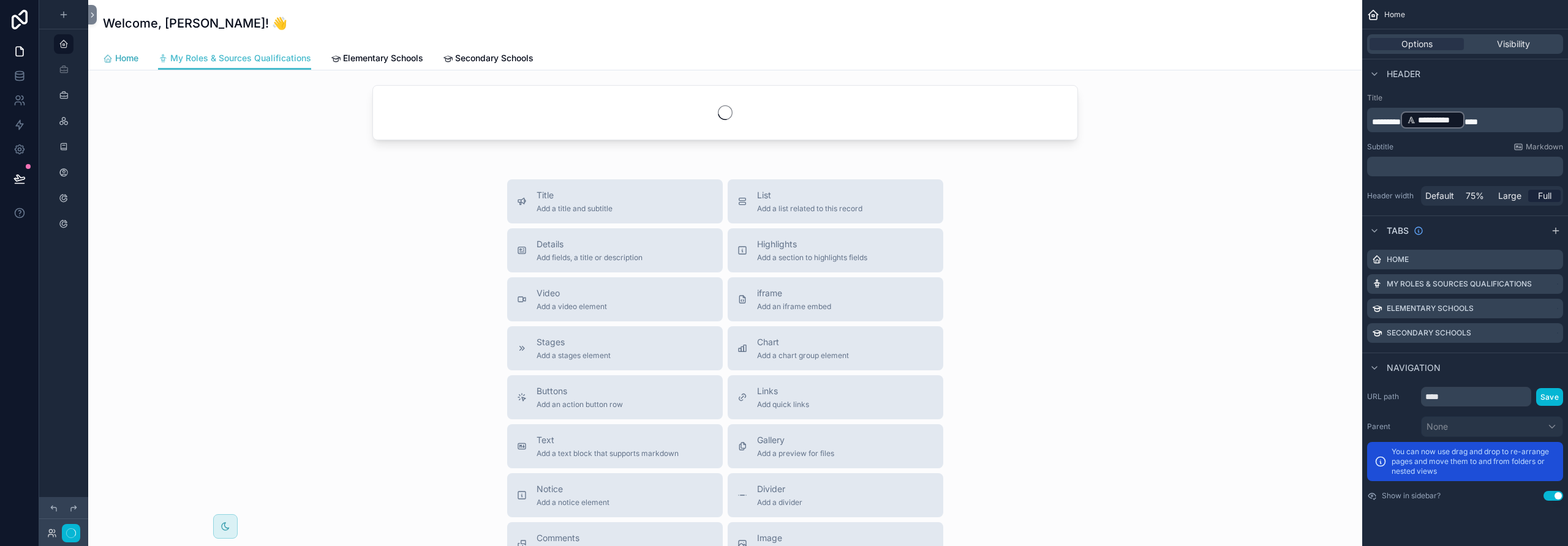
click at [115, 56] on span "Home" at bounding box center [127, 58] width 23 height 12
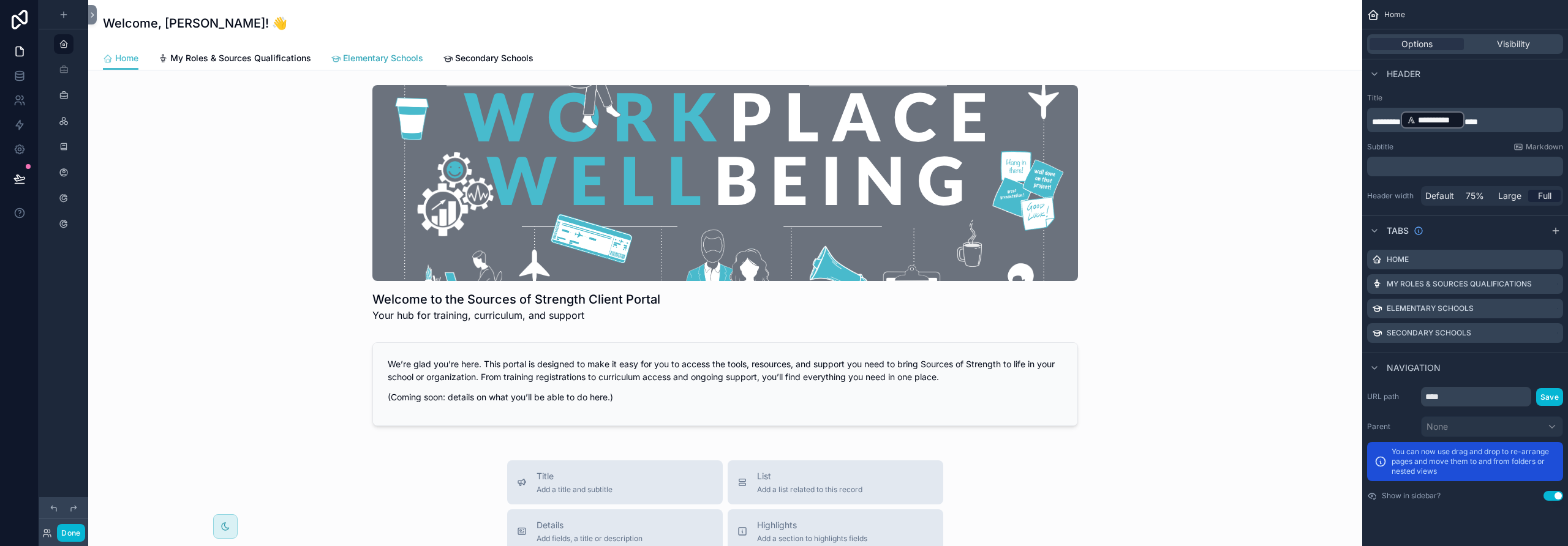
click at [368, 56] on span "Elementary Schools" at bounding box center [383, 58] width 80 height 12
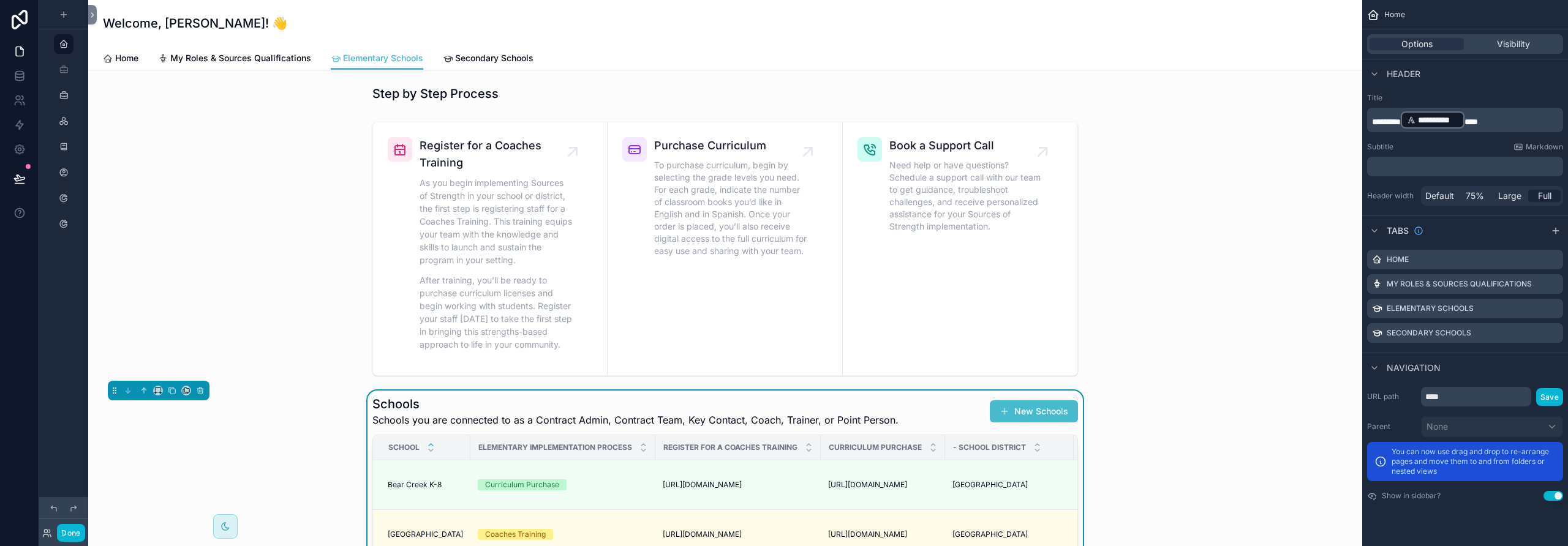
click at [940, 409] on div "Schools Schools you are connected to as a Contract Admin, Contract Team, Key Co…" at bounding box center [725, 411] width 706 height 32
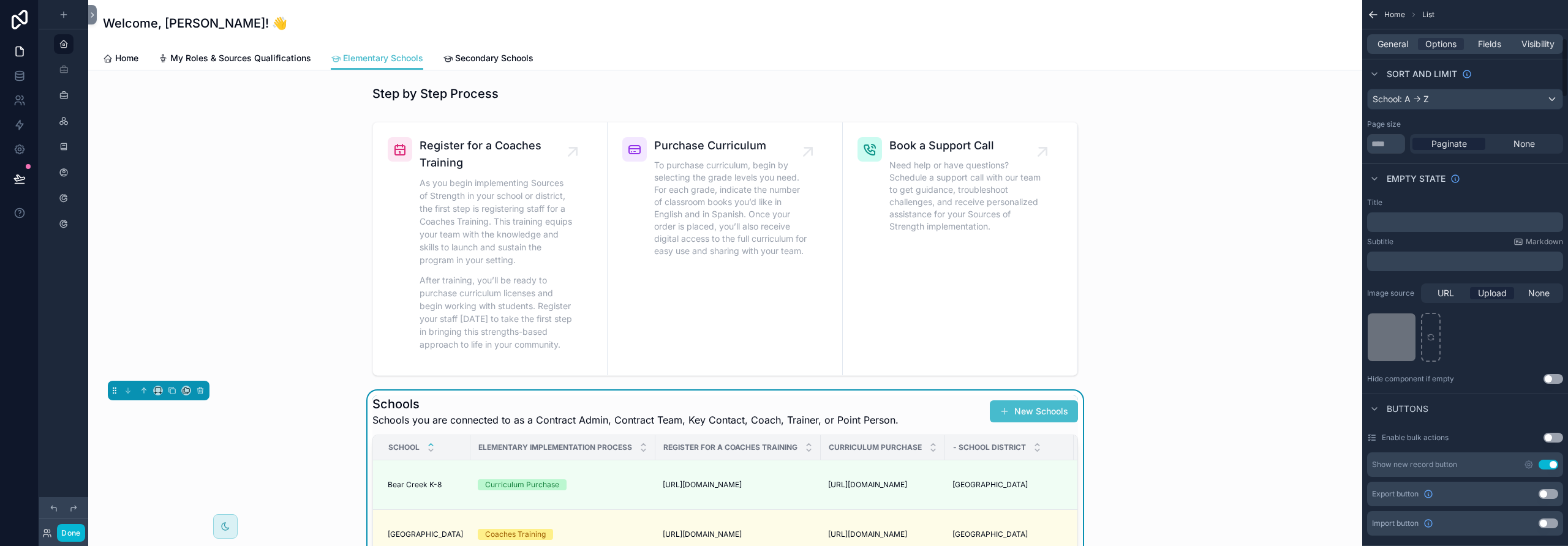
scroll to position [353, 0]
click at [1403, 320] on icon "scrollable content" at bounding box center [1405, 323] width 5 height 5
click at [1502, 338] on div "Screenshot-2025-09-08-at-11.20.21-PM .png" at bounding box center [1465, 335] width 196 height 49
click at [1408, 221] on p "﻿" at bounding box center [1466, 221] width 189 height 10
click at [1416, 244] on div "Subtitle Markdown" at bounding box center [1465, 240] width 196 height 10
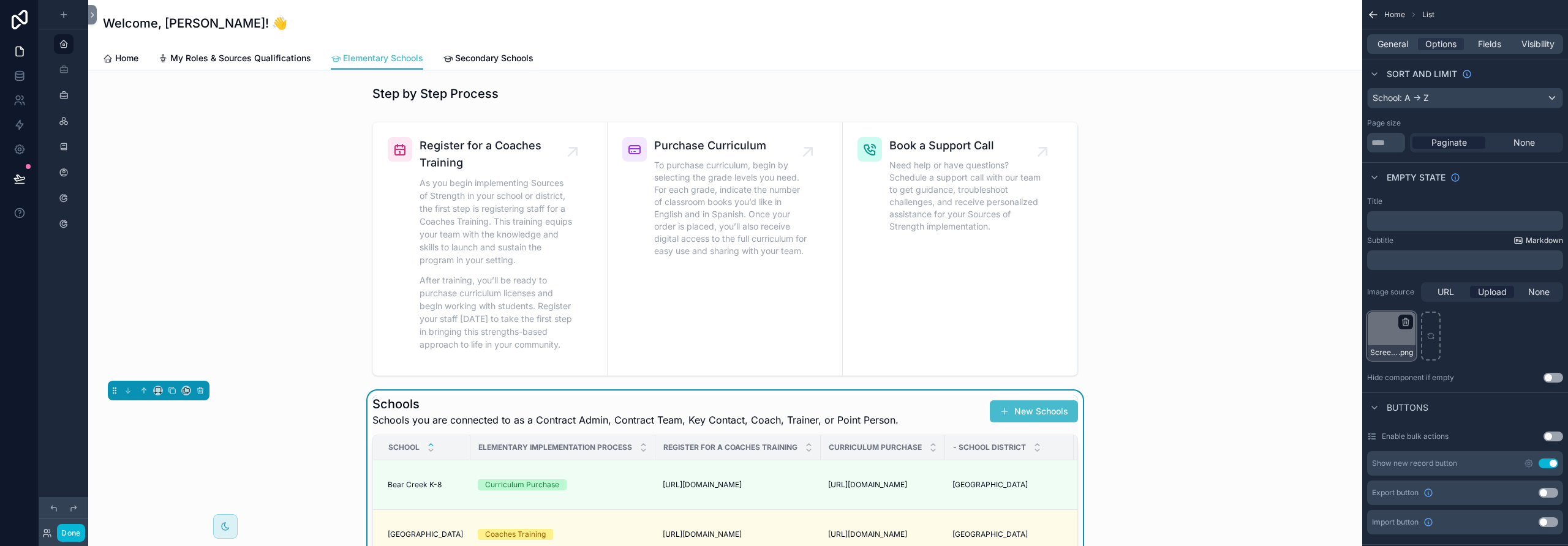
click at [1542, 239] on span "Markdown" at bounding box center [1544, 240] width 37 height 10
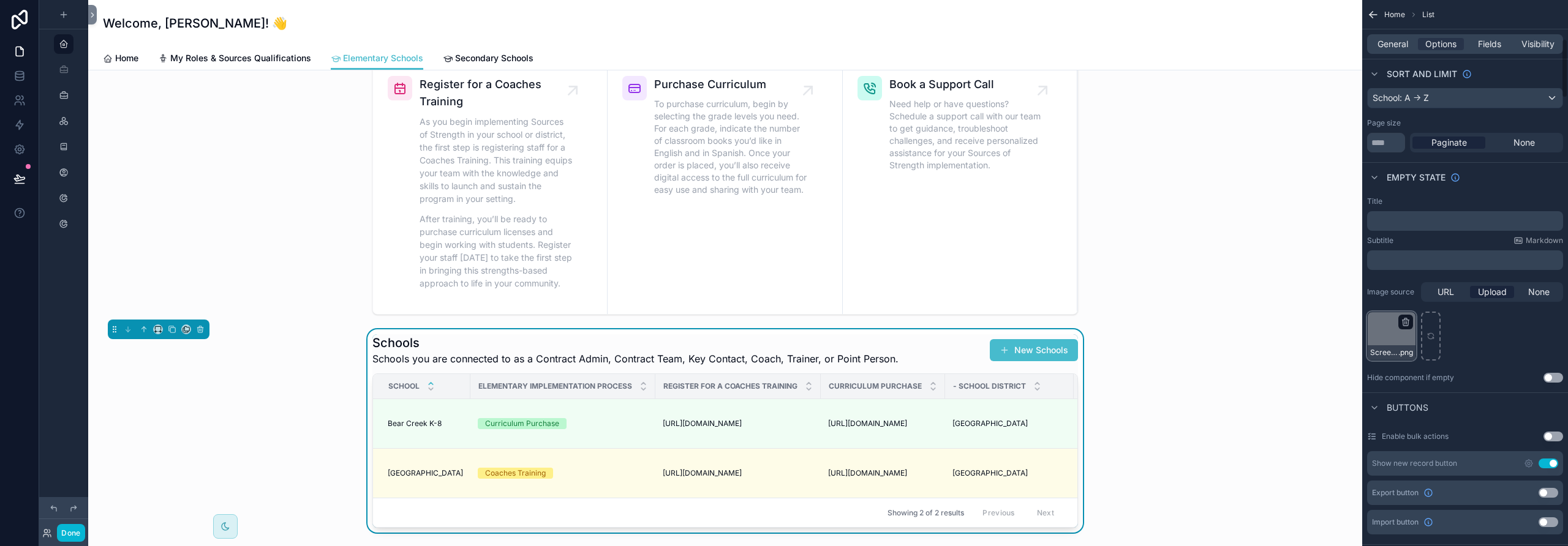
scroll to position [62, 0]
click at [0, 0] on icon "scrollable content" at bounding box center [0, 0] width 0 height 0
click at [1432, 300] on icon "button" at bounding box center [1432, 300] width 0 height 2
click at [1468, 352] on div "scrollable content" at bounding box center [1465, 335] width 196 height 49
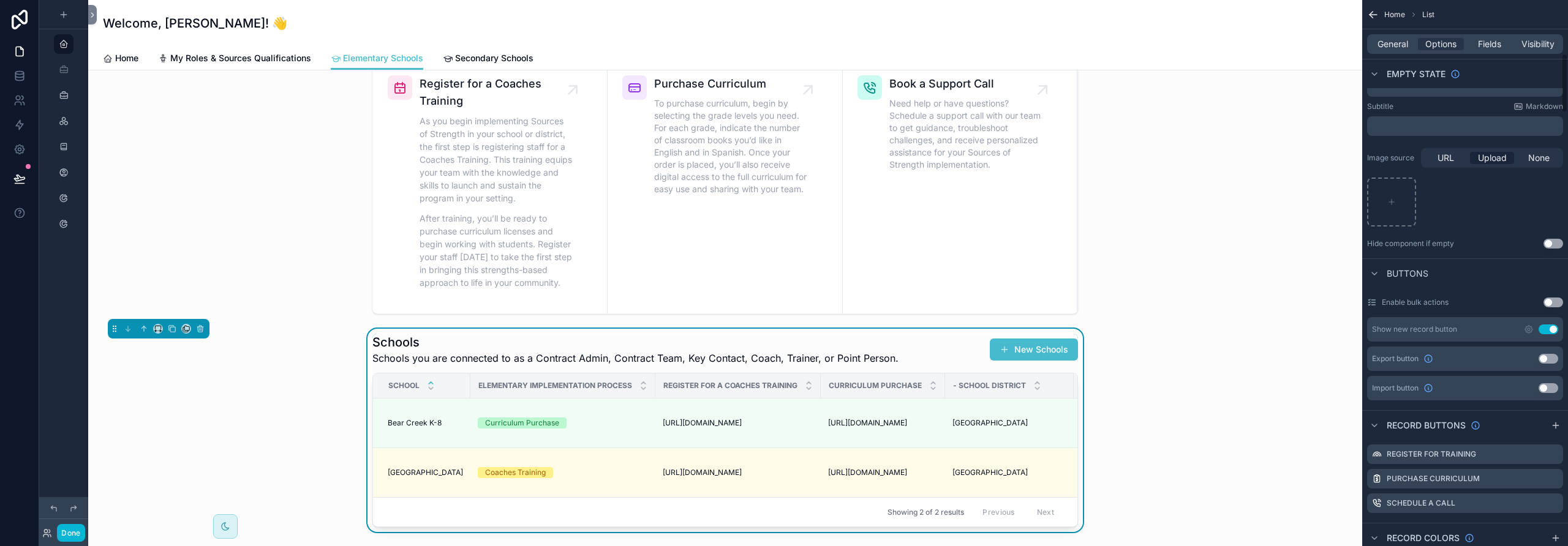
scroll to position [494, 0]
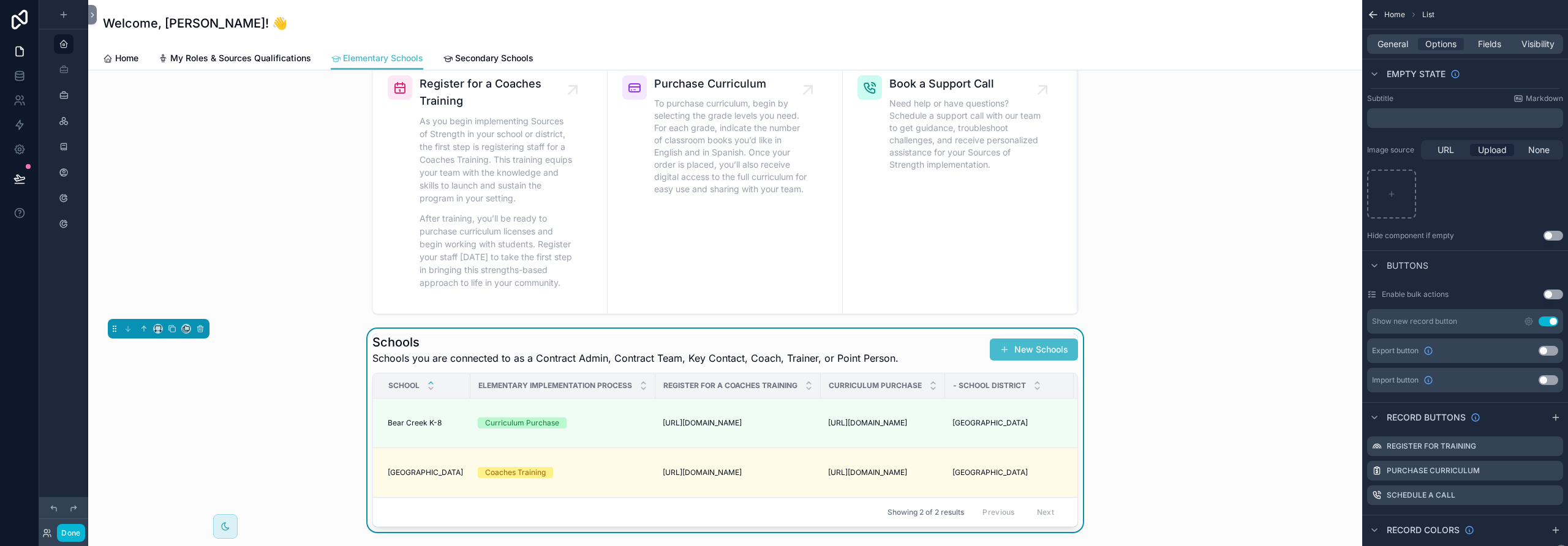
click at [1546, 320] on button "Use setting" at bounding box center [1548, 321] width 19 height 10
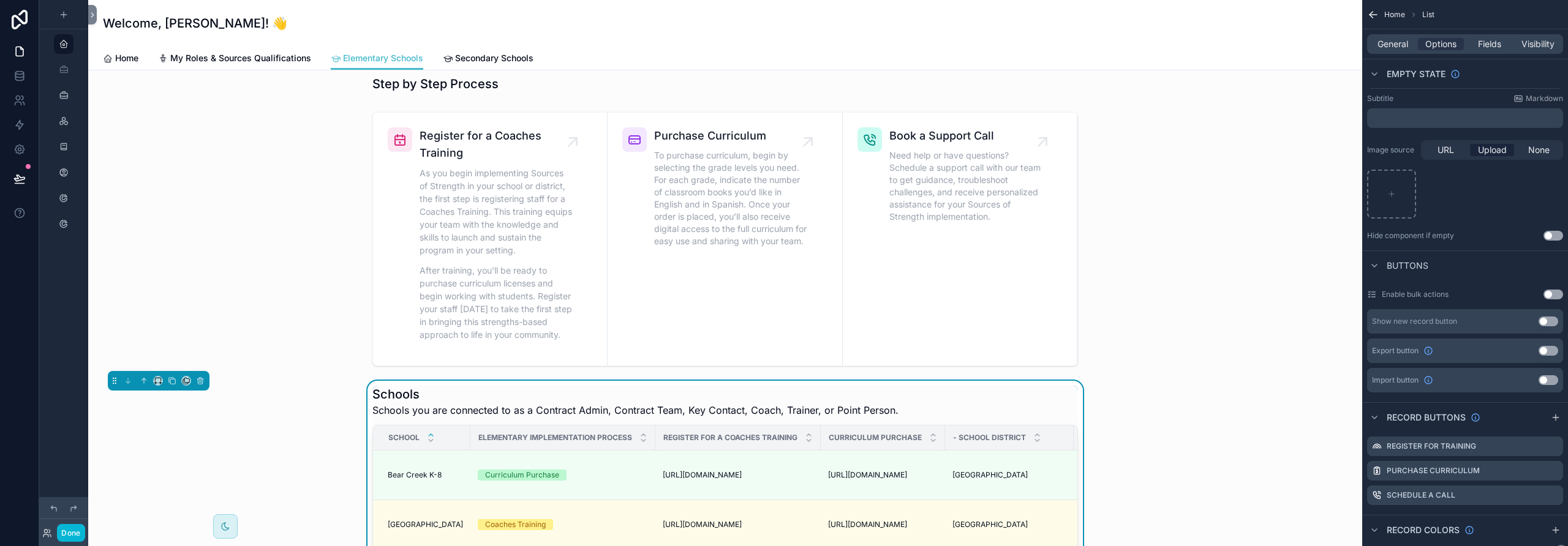
scroll to position [19, 0]
